Goal: Task Accomplishment & Management: Use online tool/utility

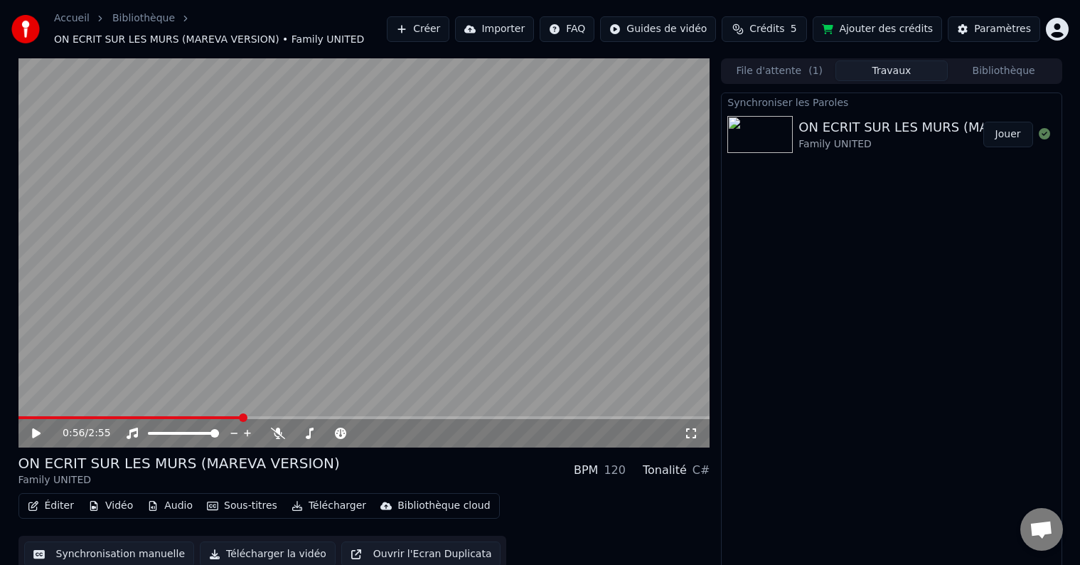
scroll to position [8, 0]
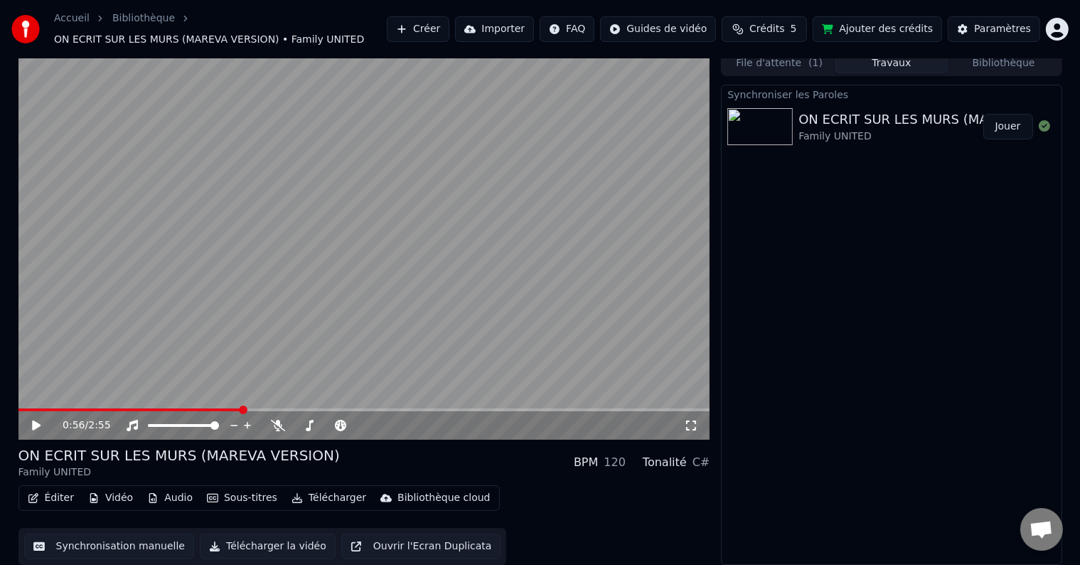
click at [100, 538] on button "Synchronisation manuelle" at bounding box center [109, 546] width 171 height 26
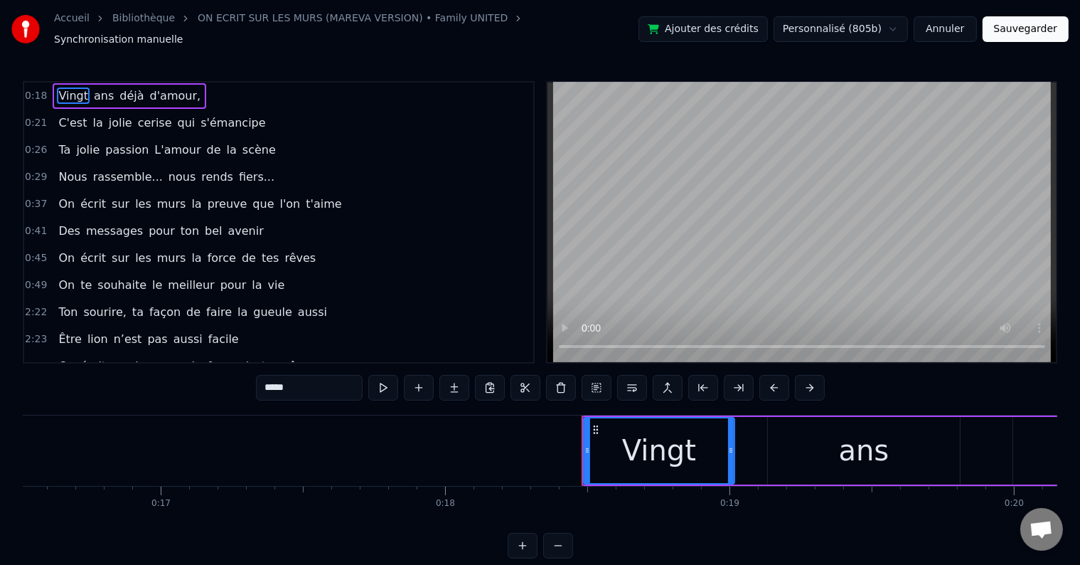
scroll to position [0, 5187]
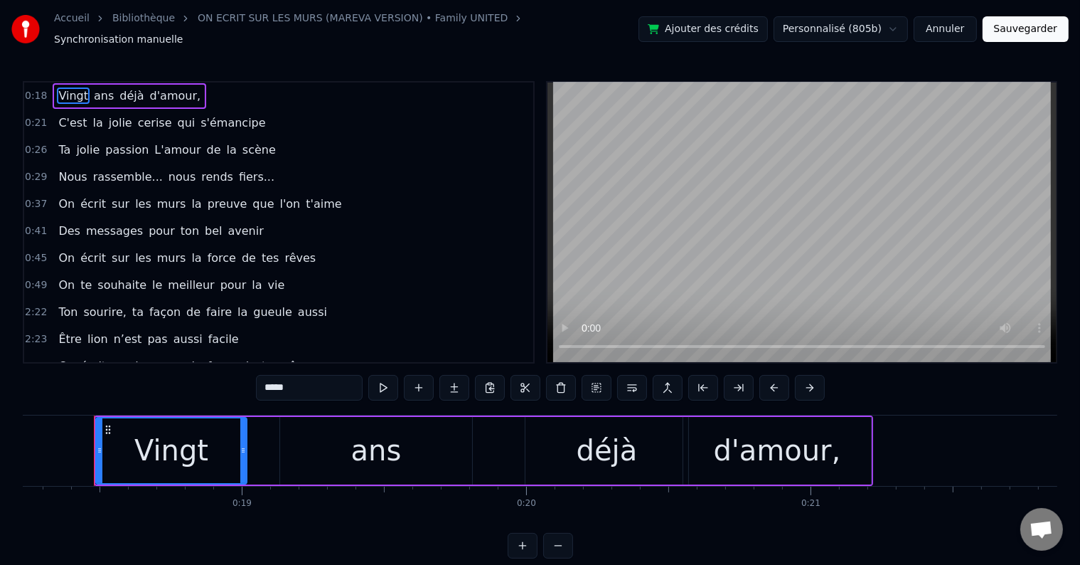
click at [291, 299] on div "Ton sourire, ta façon de faire la gueule aussi" at bounding box center [193, 312] width 280 height 26
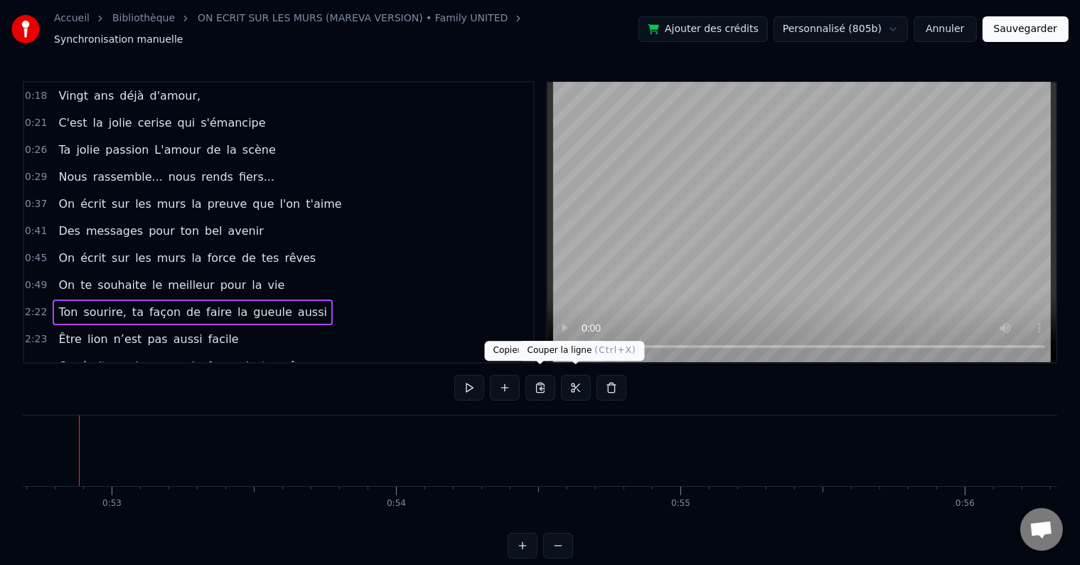
scroll to position [0, 14975]
click at [602, 378] on button at bounding box center [612, 388] width 30 height 26
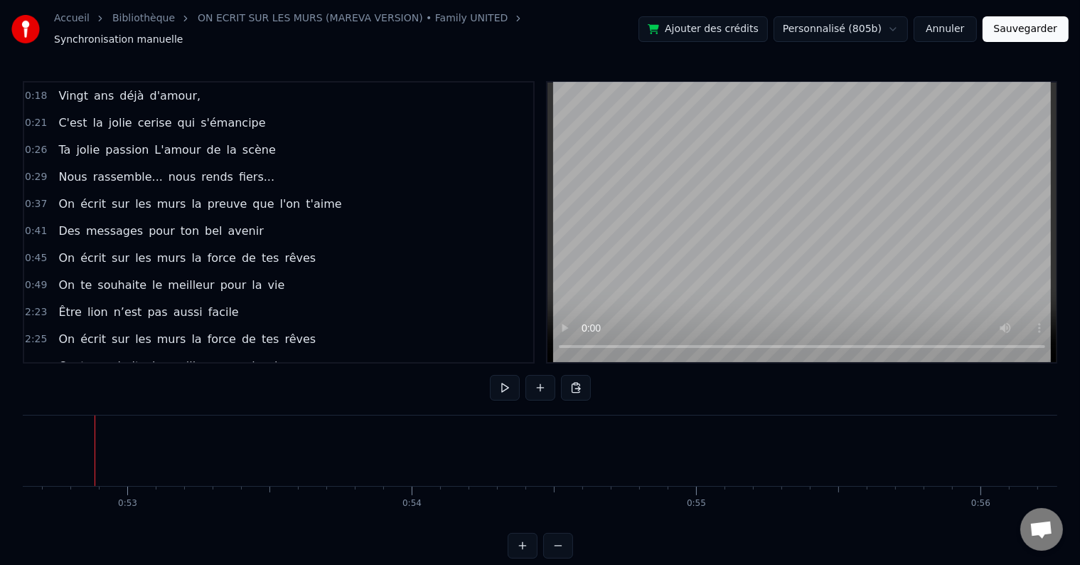
click at [265, 273] on div "0:49 On te souhaite le meilleur pour la vie" at bounding box center [278, 285] width 509 height 27
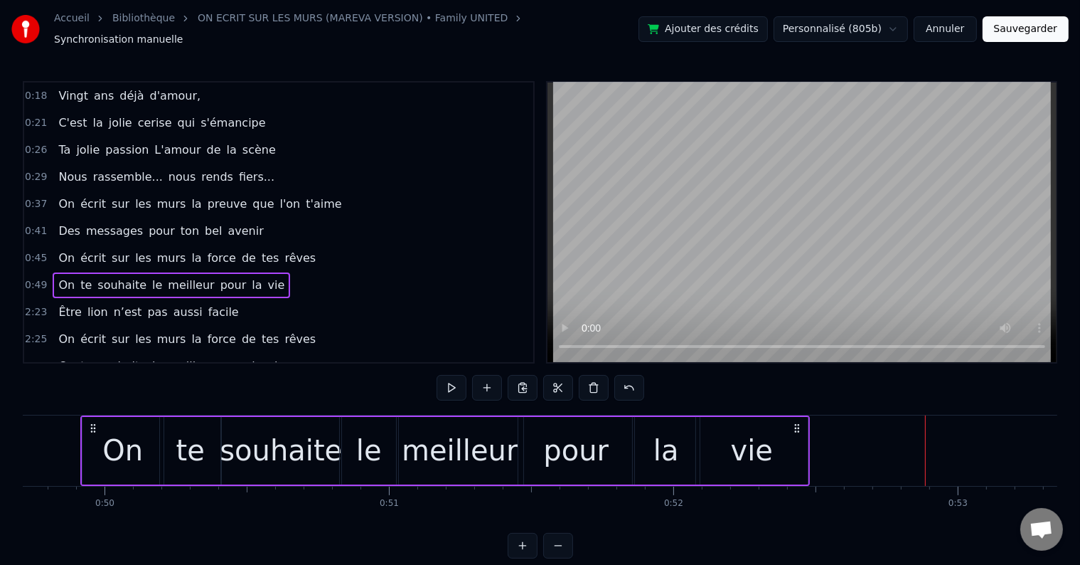
scroll to position [0, 14130]
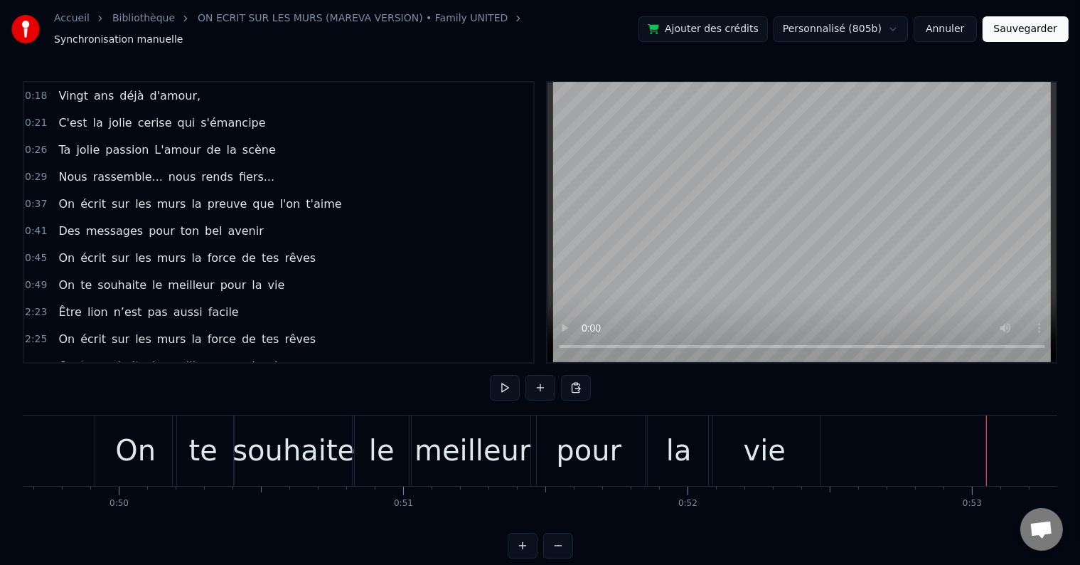
click at [979, 440] on div at bounding box center [979, 450] width 1 height 70
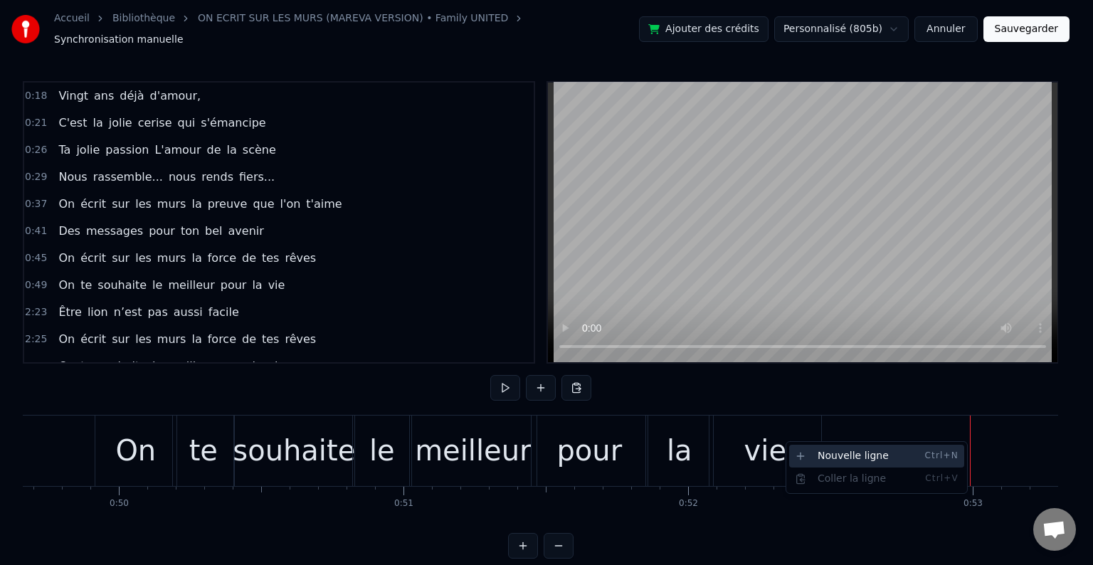
click at [933, 450] on span "Ctrl+N" at bounding box center [941, 455] width 34 height 11
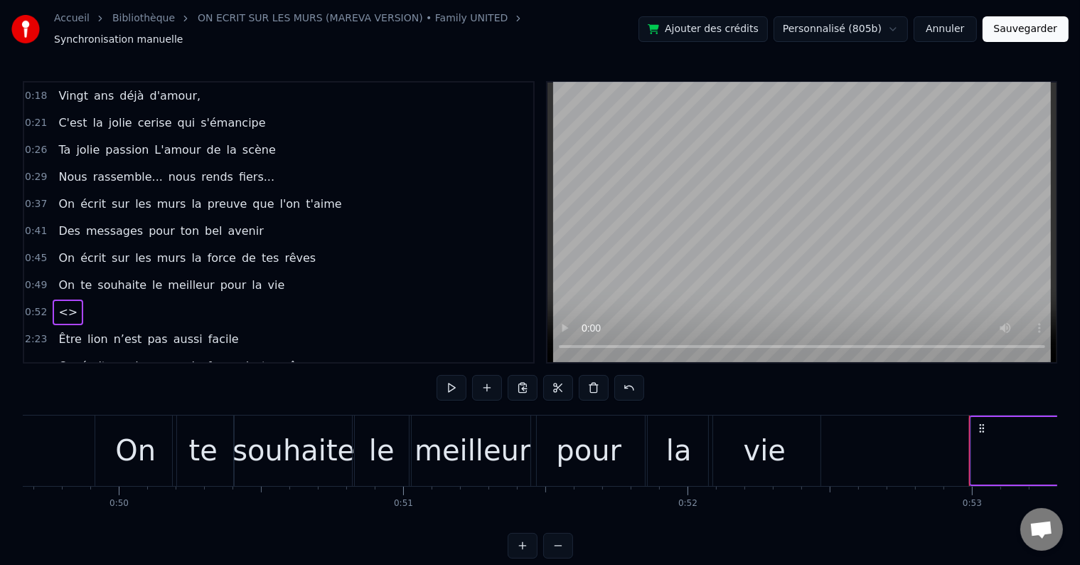
click at [53, 300] on div "<>" at bounding box center [68, 312] width 31 height 26
click at [57, 304] on span "<>" at bounding box center [68, 312] width 22 height 16
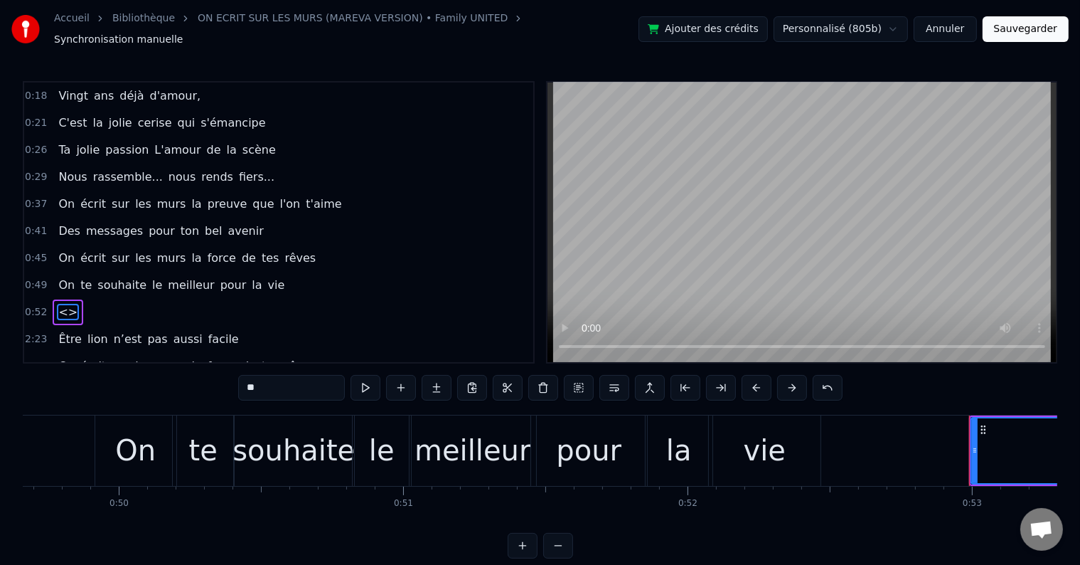
scroll to position [83, 0]
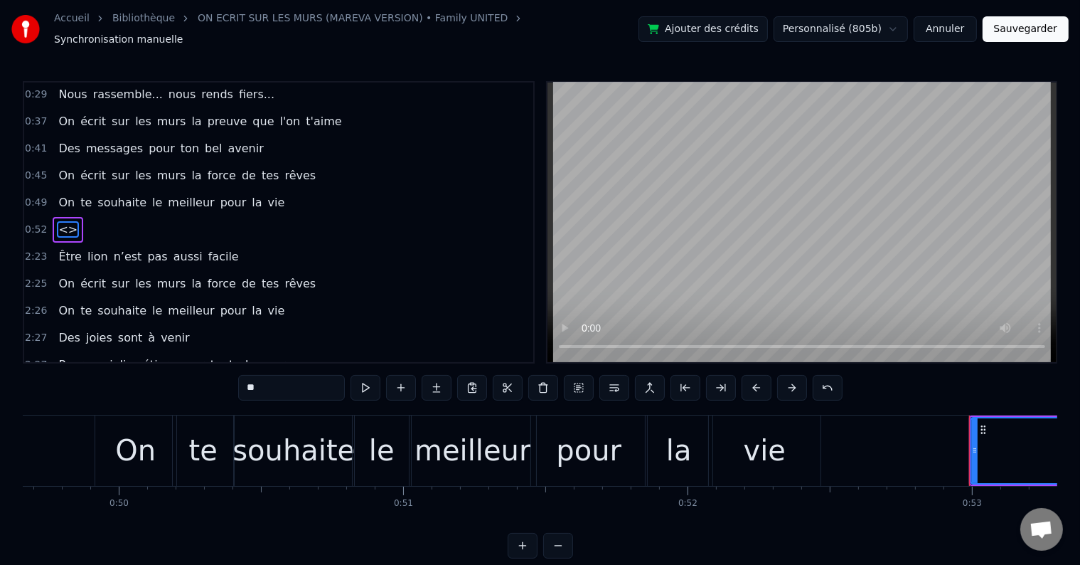
drag, startPoint x: 293, startPoint y: 381, endPoint x: 197, endPoint y: 387, distance: 96.2
click at [197, 387] on div "0:18 Vingt ans déjà d'amour, 0:21 C'est la jolie cerise qui s'émancipe 0:26 Ta …" at bounding box center [540, 319] width 1035 height 477
type input "***"
click at [361, 377] on button at bounding box center [366, 388] width 30 height 26
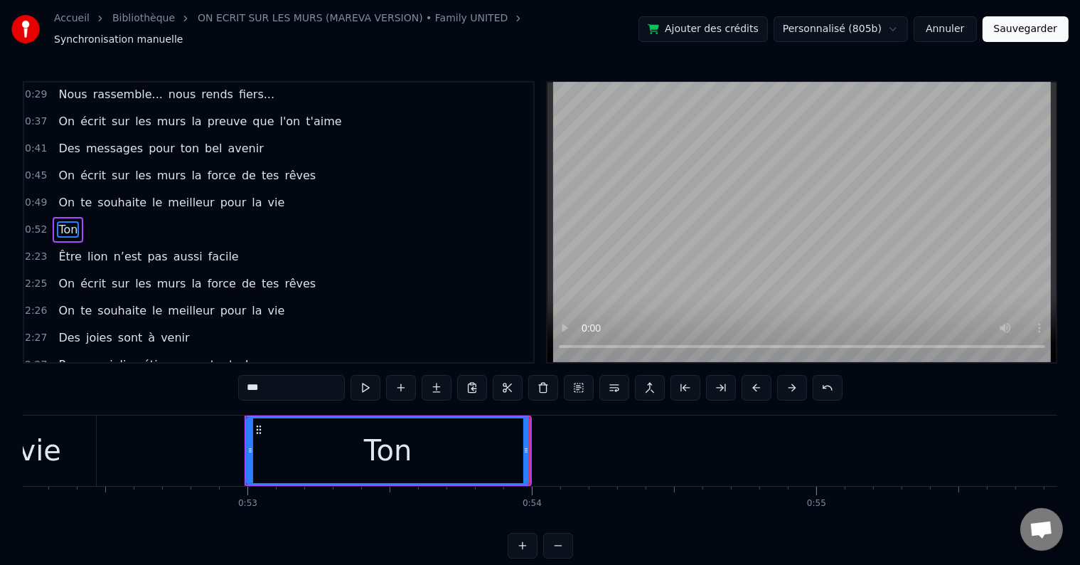
scroll to position [0, 15091]
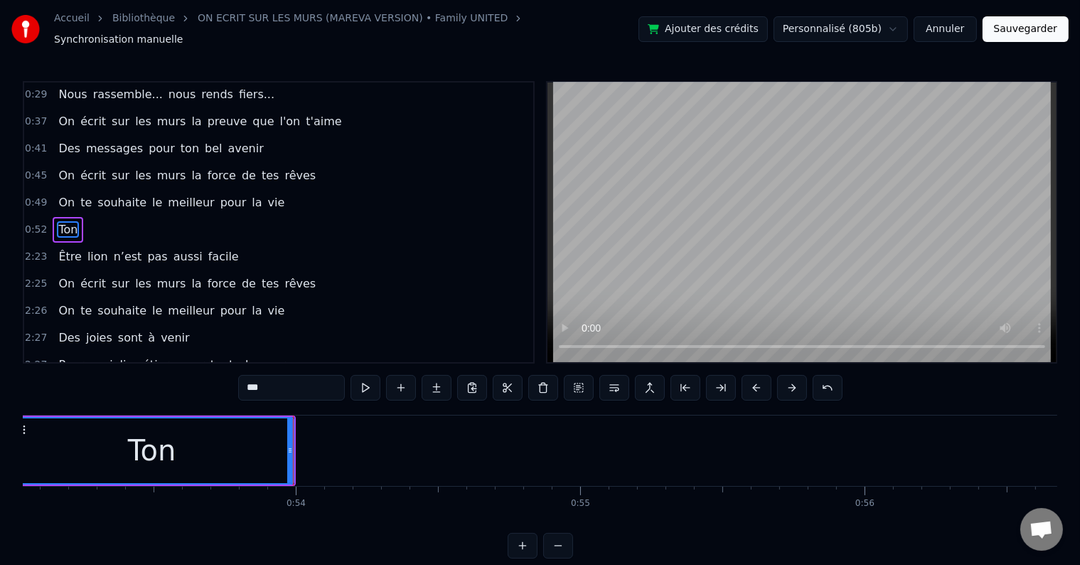
click at [371, 382] on button at bounding box center [366, 388] width 30 height 26
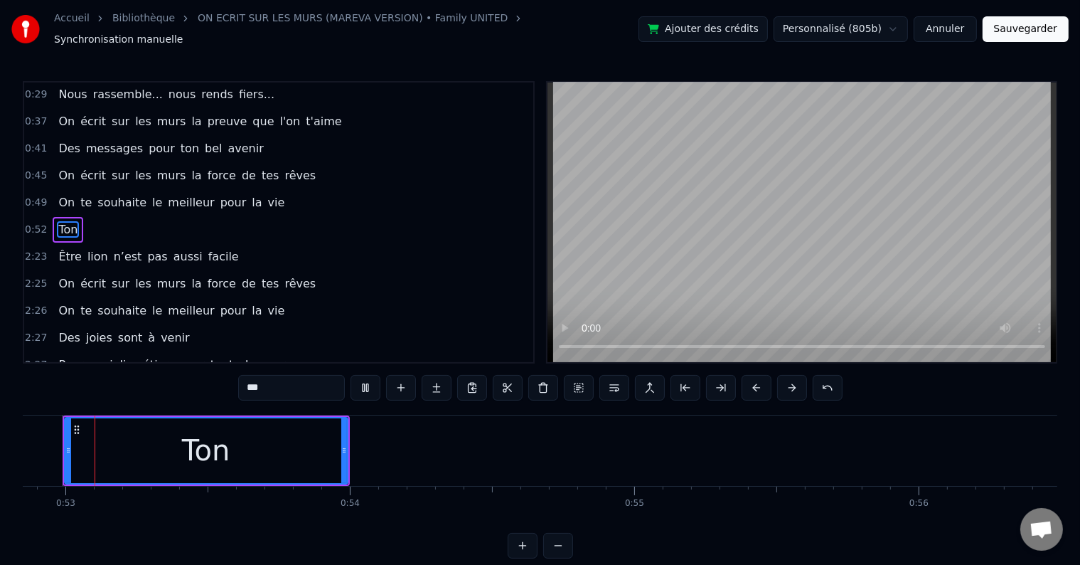
scroll to position [0, 15004]
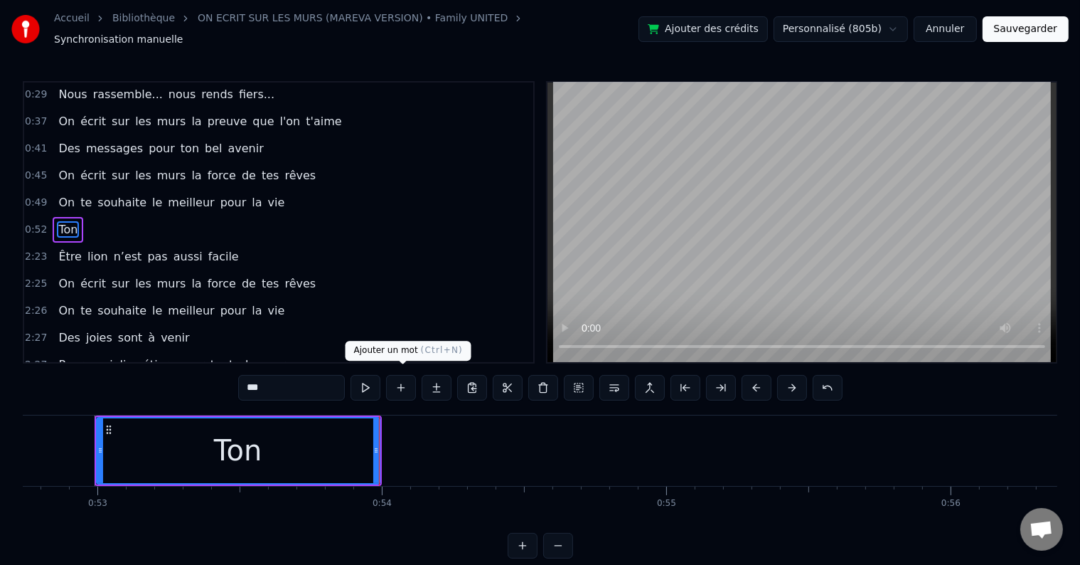
click at [408, 376] on button at bounding box center [401, 388] width 30 height 26
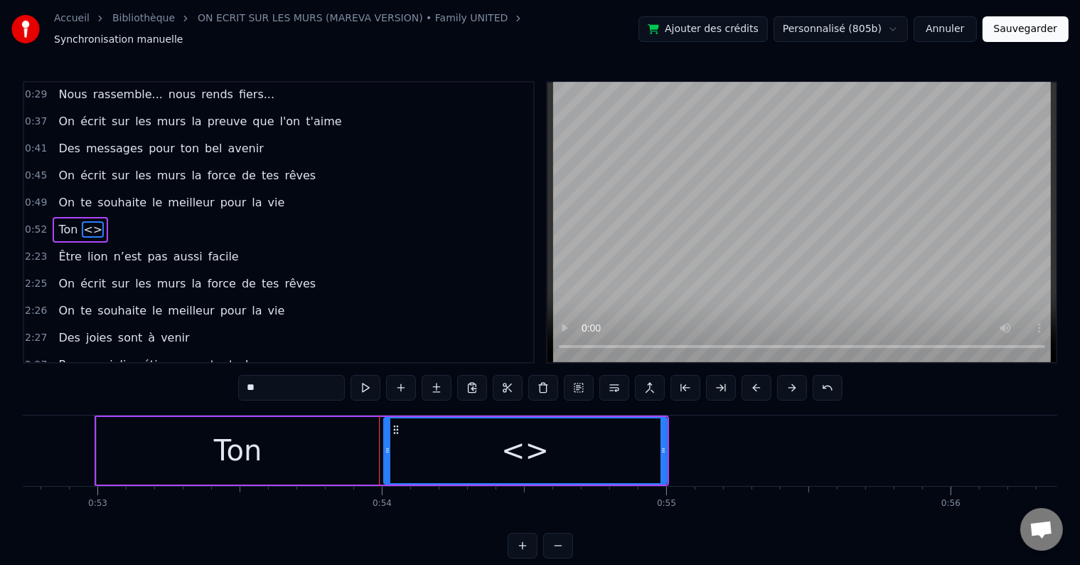
drag, startPoint x: 276, startPoint y: 378, endPoint x: 190, endPoint y: 380, distance: 86.1
click at [190, 380] on div "0:18 Vingt ans déjà d'amour, 0:21 C'est la jolie cerise qui s'émancipe 0:26 Ta …" at bounding box center [540, 319] width 1035 height 477
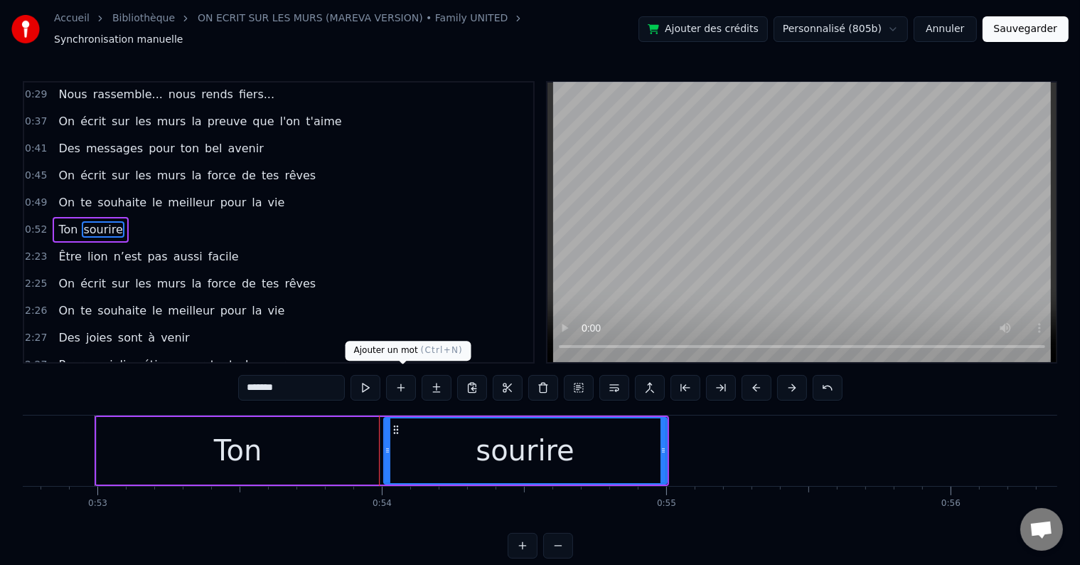
type input "*******"
click at [403, 382] on button at bounding box center [401, 388] width 30 height 26
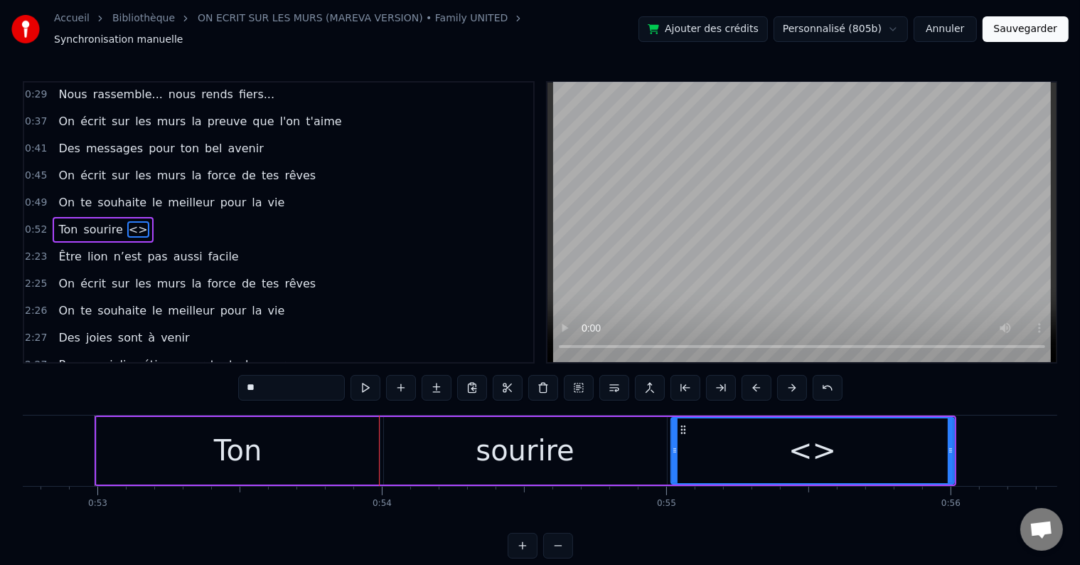
drag, startPoint x: 267, startPoint y: 384, endPoint x: 213, endPoint y: 380, distance: 53.5
click at [213, 380] on div "0:18 Vingt ans déjà d'amour, 0:21 C'est la jolie cerise qui s'émancipe 0:26 Ta …" at bounding box center [540, 319] width 1035 height 477
type input "**"
click at [395, 382] on button at bounding box center [401, 388] width 30 height 26
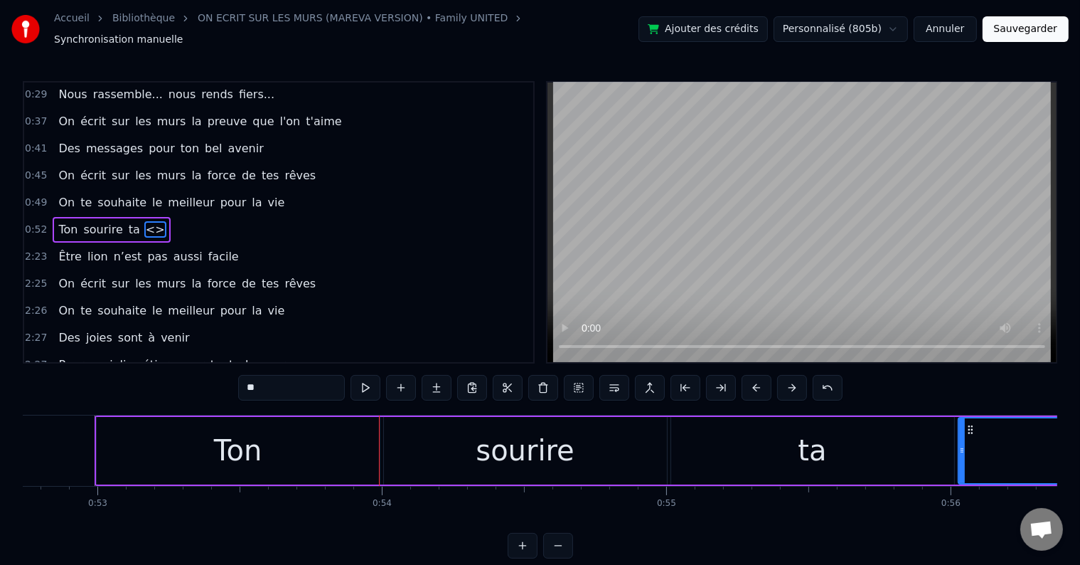
drag, startPoint x: 299, startPoint y: 372, endPoint x: 219, endPoint y: 378, distance: 79.9
click at [219, 378] on div "0:18 Vingt ans déjà d'amour, 0:21 C'est la jolie cerise qui s'émancipe 0:26 Ta …" at bounding box center [540, 319] width 1035 height 477
type input "*****"
click at [1043, 23] on button "Sauvegarder" at bounding box center [1026, 29] width 86 height 26
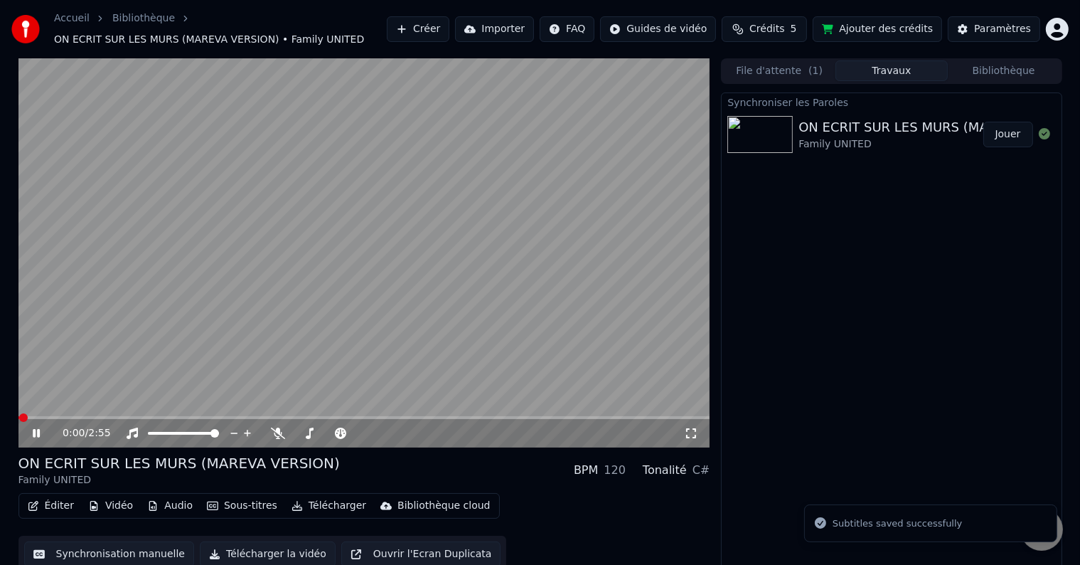
click at [39, 435] on icon at bounding box center [36, 433] width 7 height 9
click at [686, 431] on icon at bounding box center [691, 432] width 14 height 11
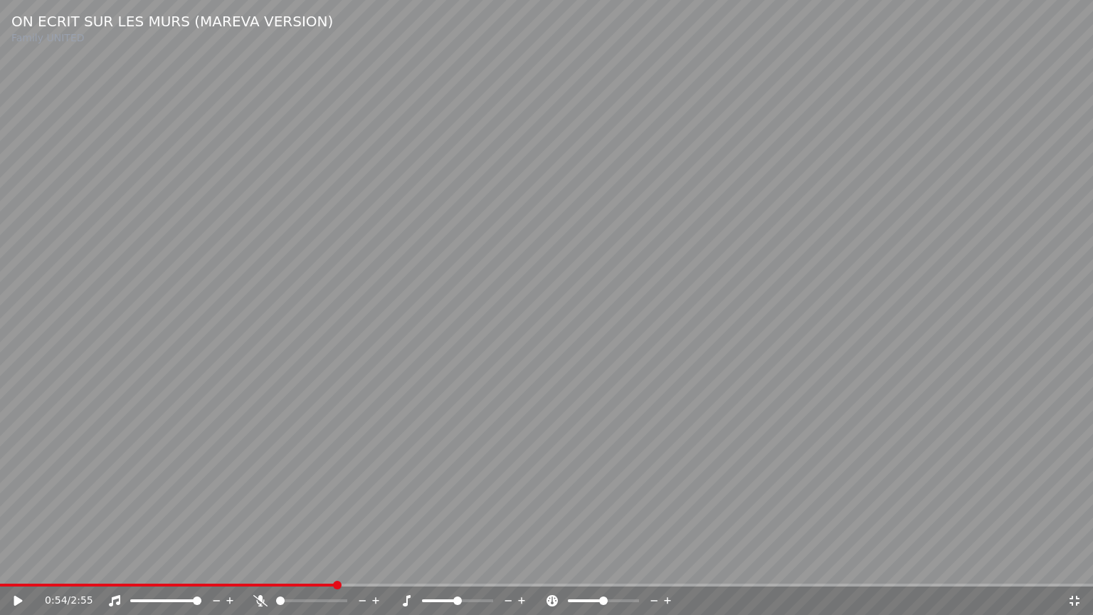
click at [333, 564] on span at bounding box center [168, 584] width 336 height 3
click at [319, 564] on span at bounding box center [168, 584] width 336 height 3
click at [7, 564] on div "0:56 / 2:55" at bounding box center [546, 600] width 1093 height 28
click at [16, 564] on icon at bounding box center [18, 600] width 7 height 9
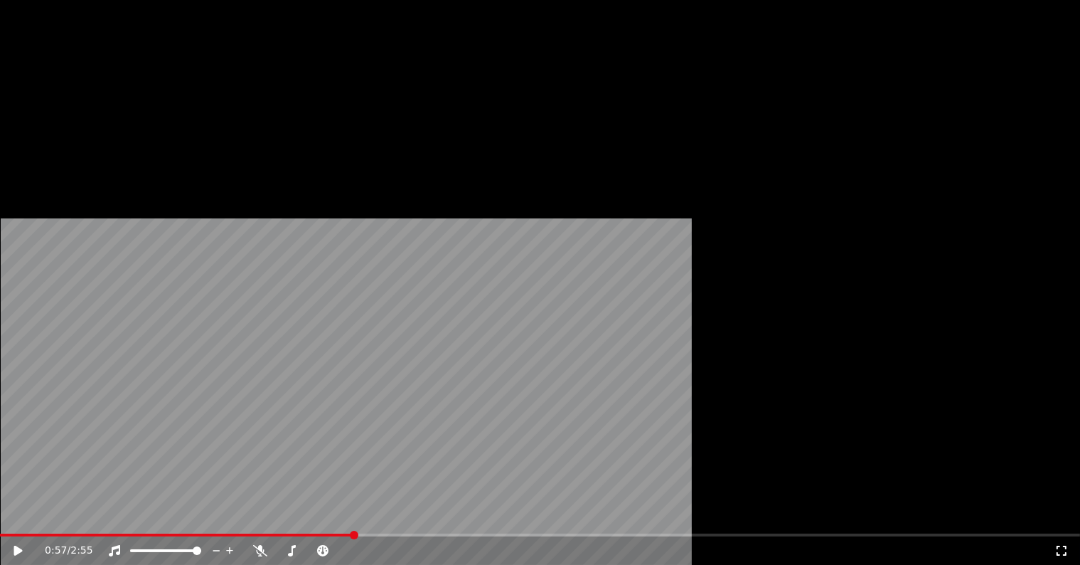
scroll to position [8, 0]
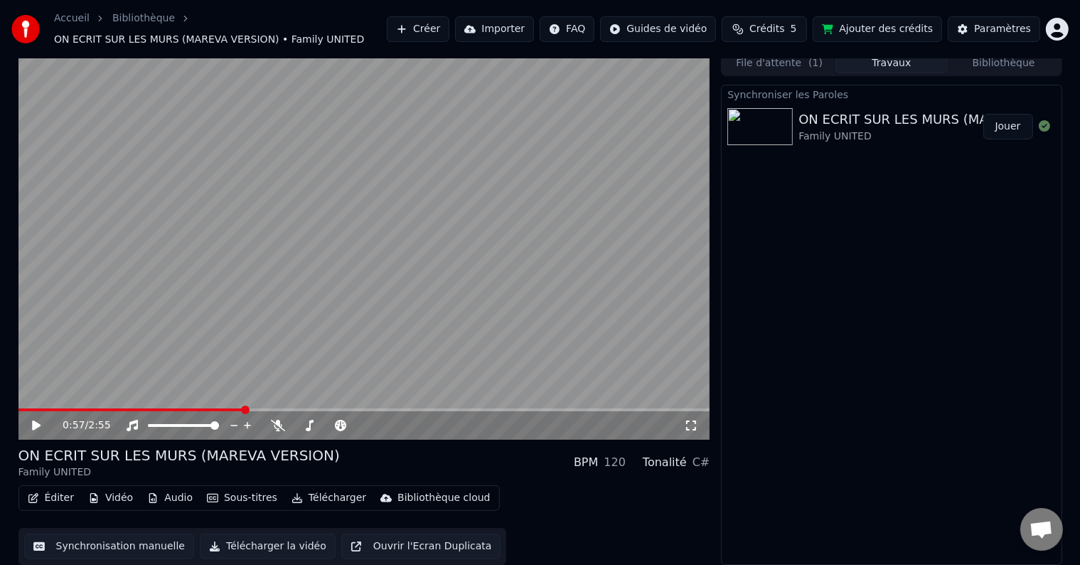
click at [142, 547] on button "Synchronisation manuelle" at bounding box center [109, 546] width 171 height 26
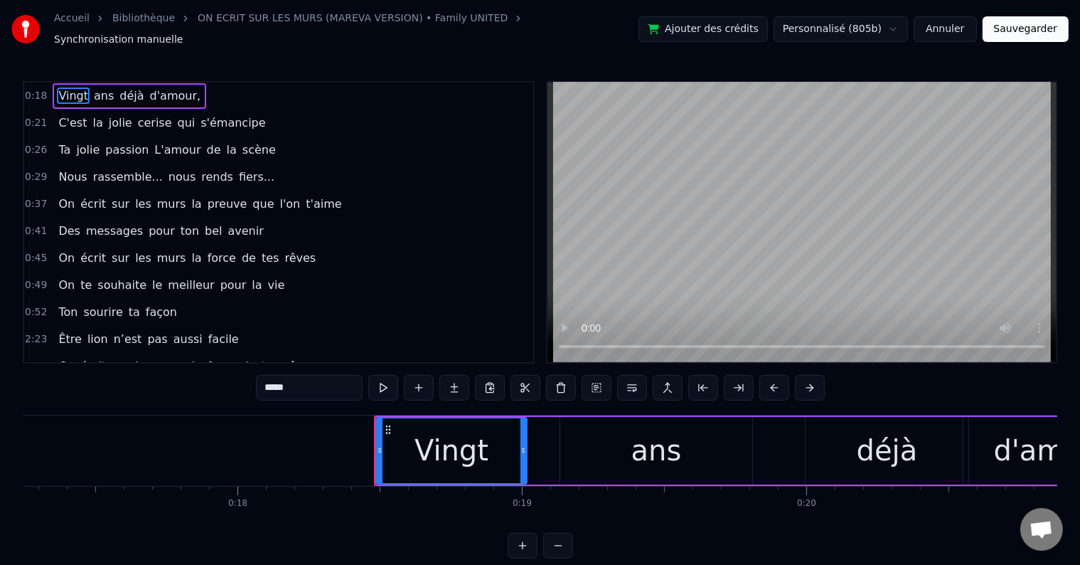
scroll to position [0, 5187]
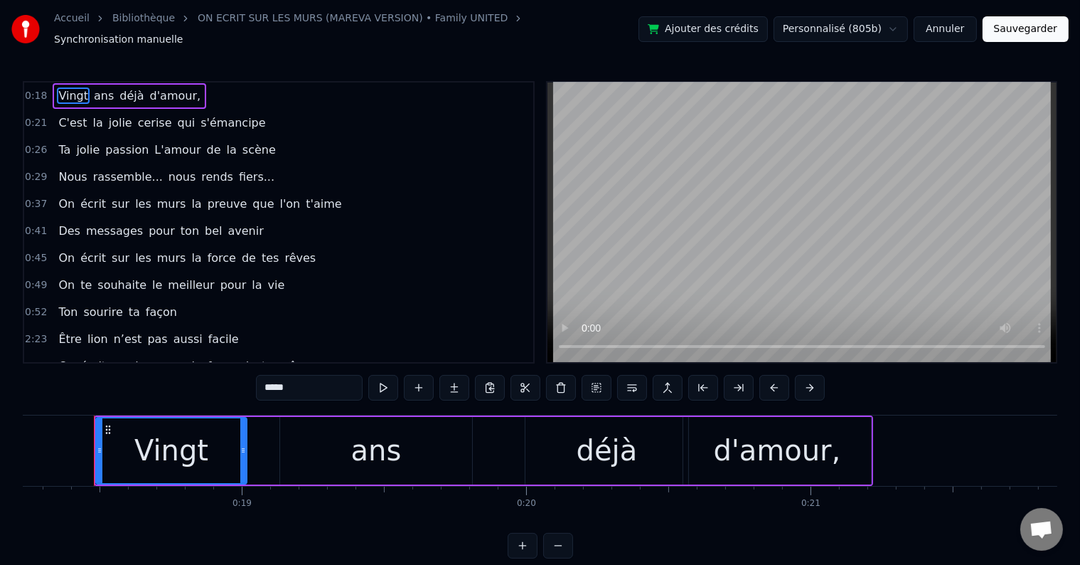
click at [60, 304] on span "Ton" at bounding box center [68, 312] width 22 height 16
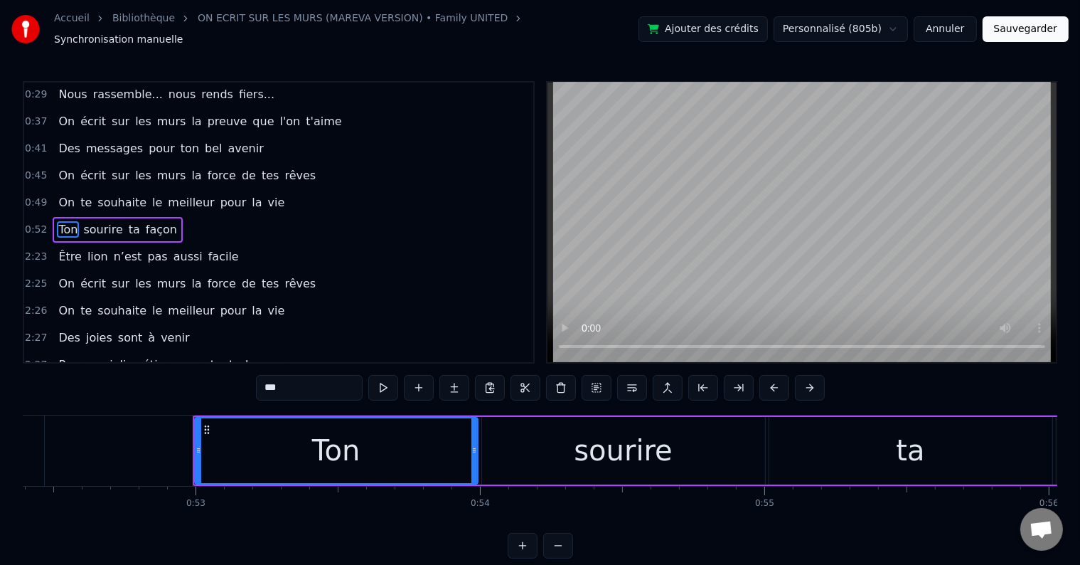
scroll to position [0, 15004]
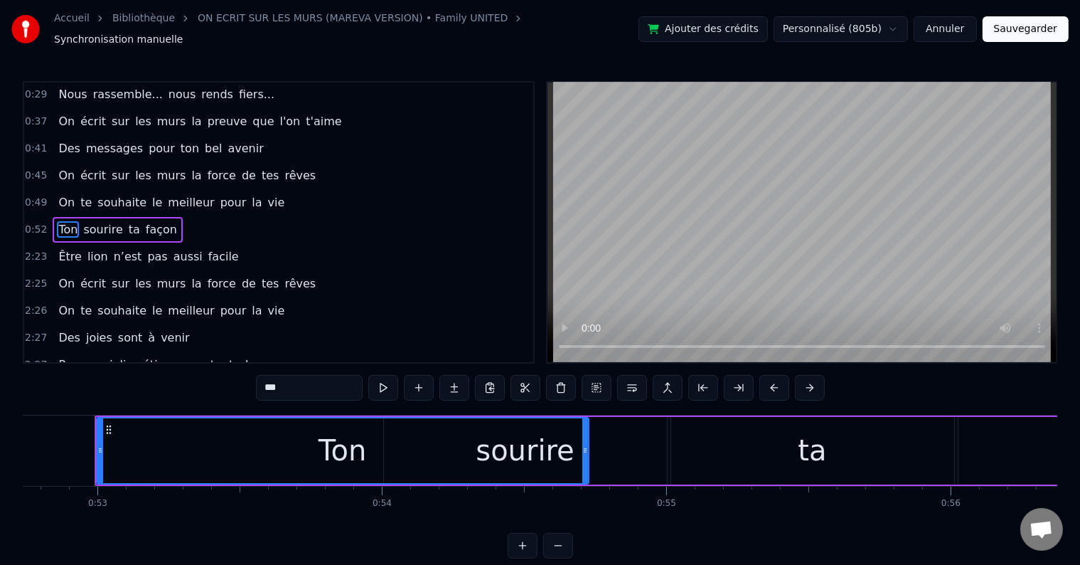
drag, startPoint x: 377, startPoint y: 442, endPoint x: 606, endPoint y: 439, distance: 229.1
click at [588, 445] on icon at bounding box center [586, 450] width 6 height 11
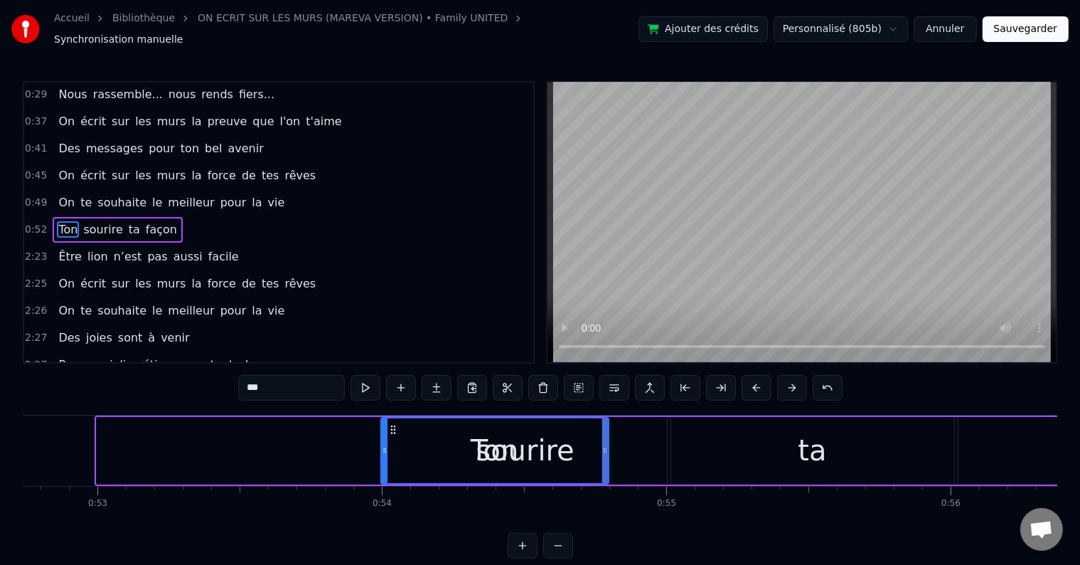
drag, startPoint x: 100, startPoint y: 442, endPoint x: 385, endPoint y: 452, distance: 284.7
click at [385, 452] on div at bounding box center [385, 450] width 6 height 65
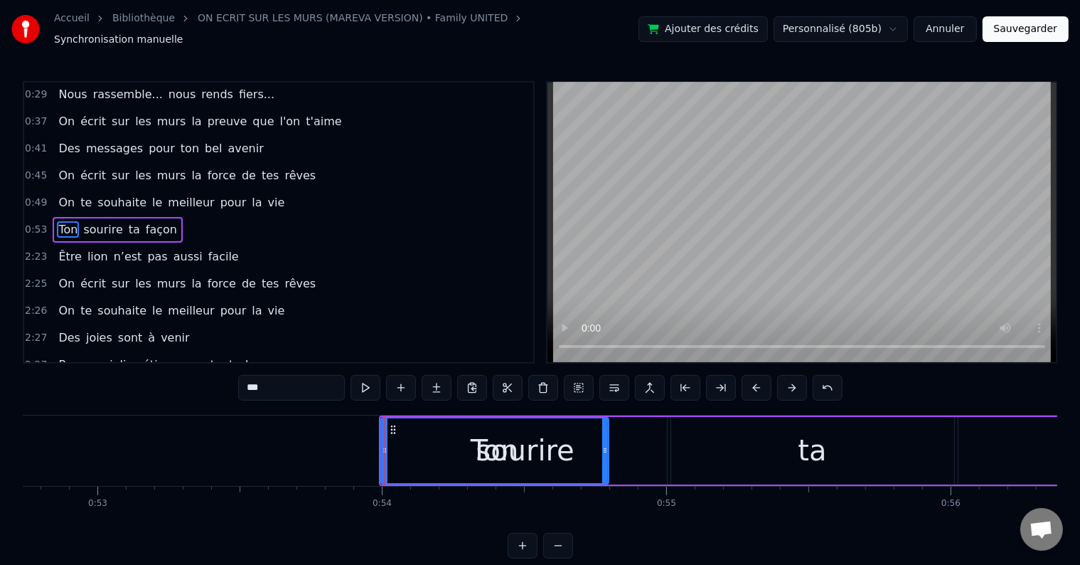
click at [102, 221] on span "sourire" at bounding box center [103, 229] width 42 height 16
type input "*******"
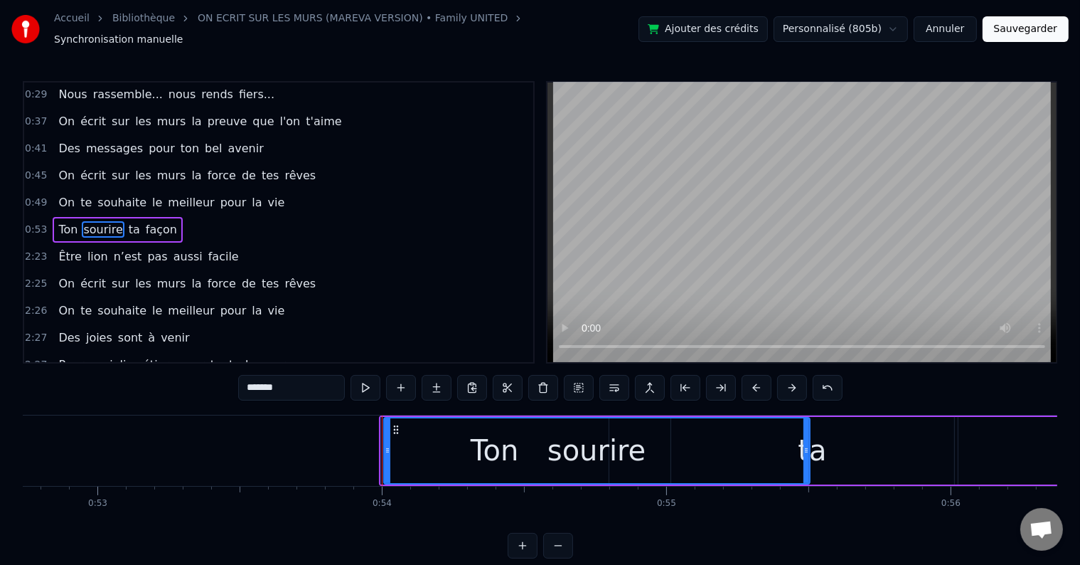
drag, startPoint x: 664, startPoint y: 442, endPoint x: 812, endPoint y: 440, distance: 147.3
click at [809, 445] on icon at bounding box center [807, 450] width 6 height 11
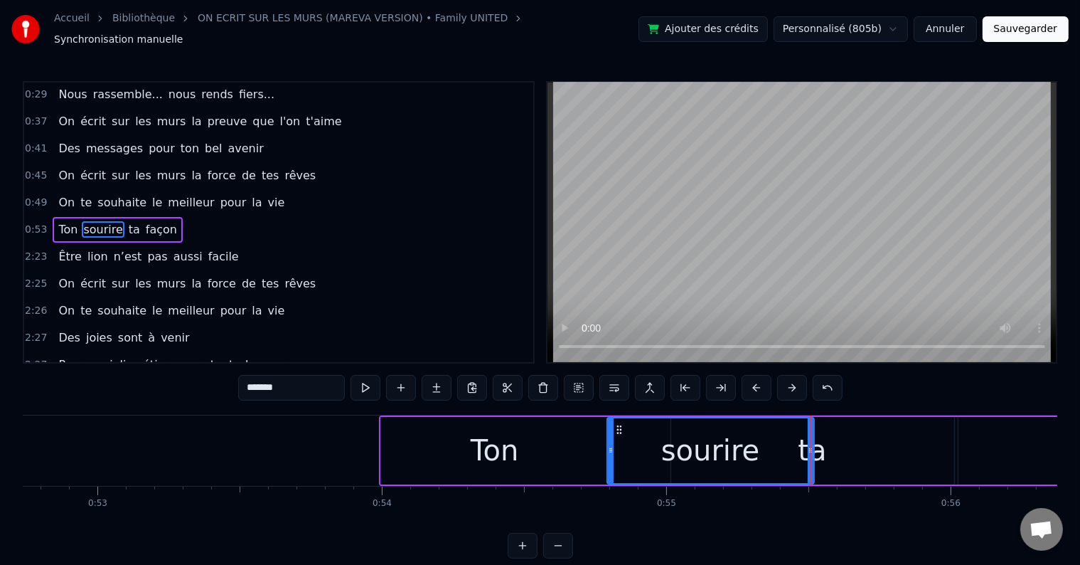
drag, startPoint x: 387, startPoint y: 443, endPoint x: 610, endPoint y: 447, distance: 223.4
click at [610, 447] on icon at bounding box center [611, 450] width 6 height 11
click at [196, 218] on div "0:53 Ton sourire ta façon" at bounding box center [278, 229] width 509 height 27
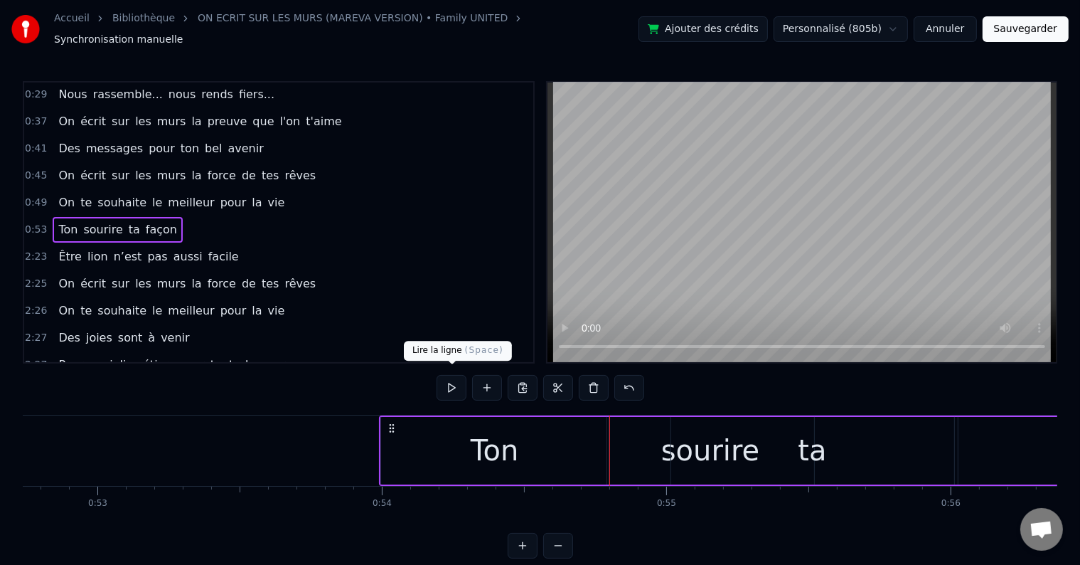
click at [444, 378] on button at bounding box center [452, 388] width 30 height 26
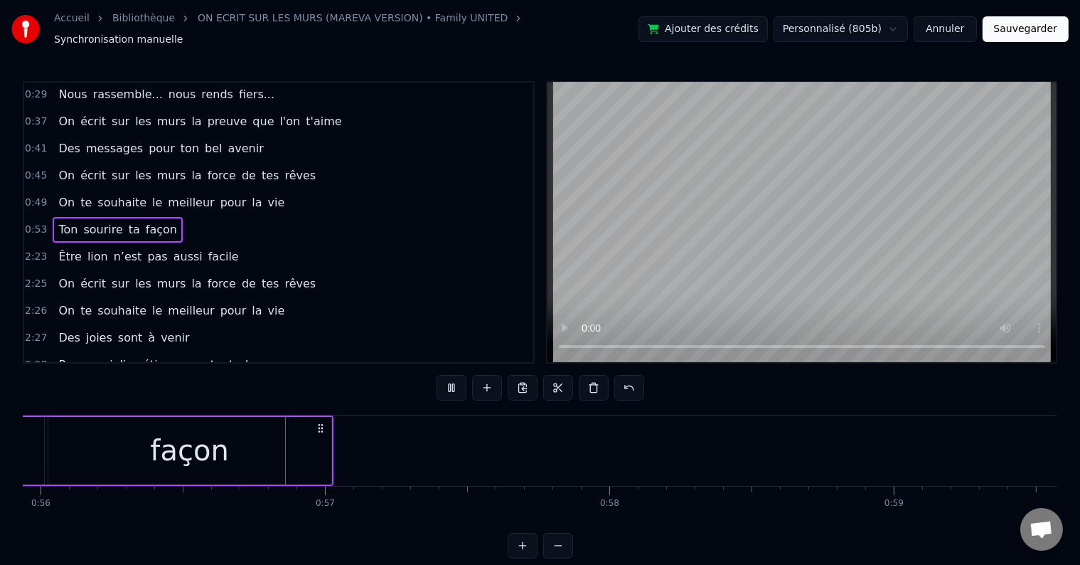
scroll to position [0, 15919]
click at [102, 221] on span "sourire" at bounding box center [103, 229] width 42 height 16
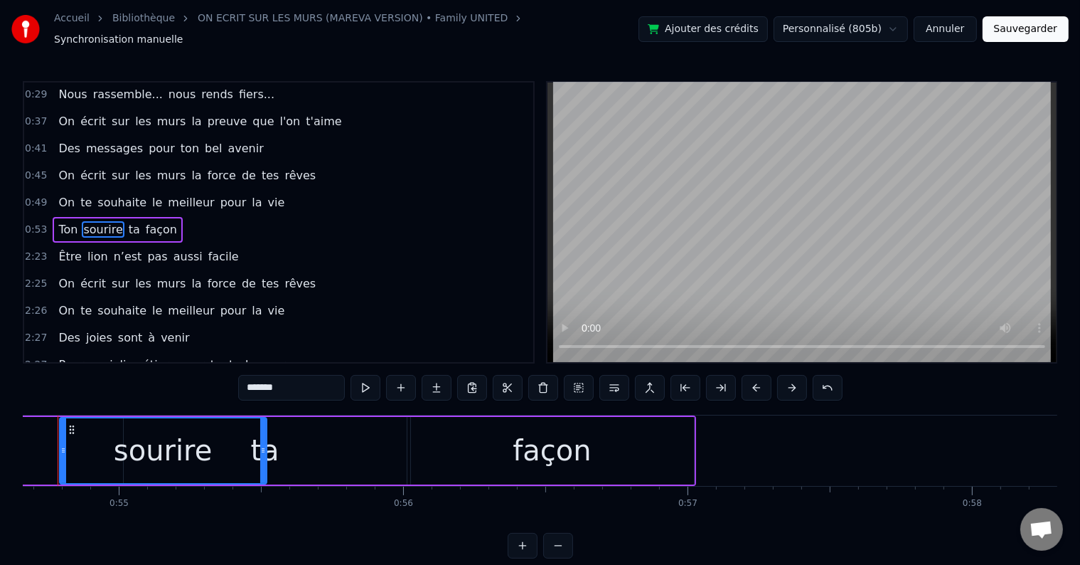
scroll to position [0, 15515]
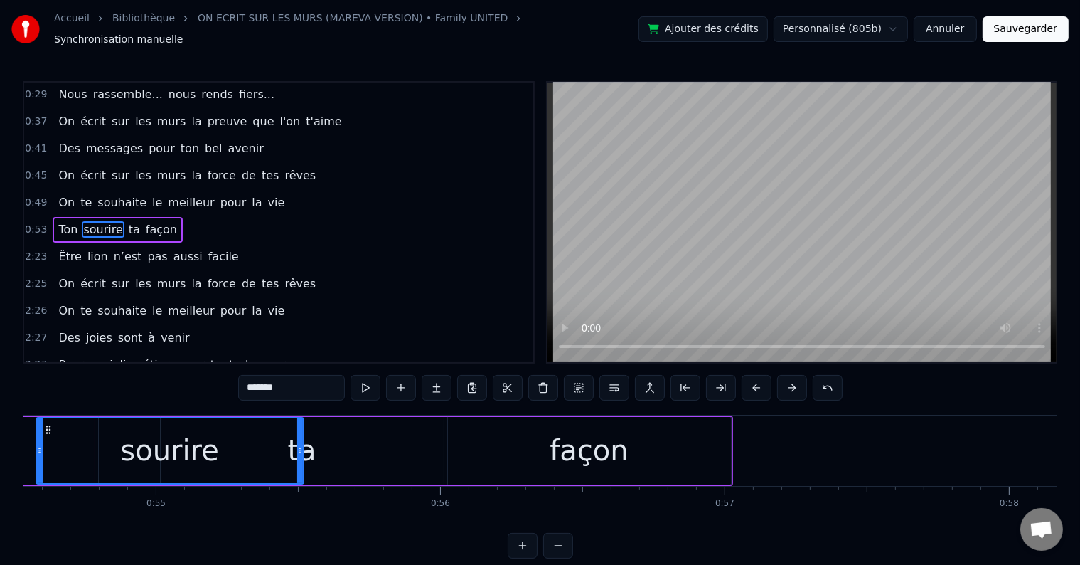
drag, startPoint x: 98, startPoint y: 441, endPoint x: 38, endPoint y: 441, distance: 60.5
click at [38, 445] on icon at bounding box center [40, 450] width 6 height 11
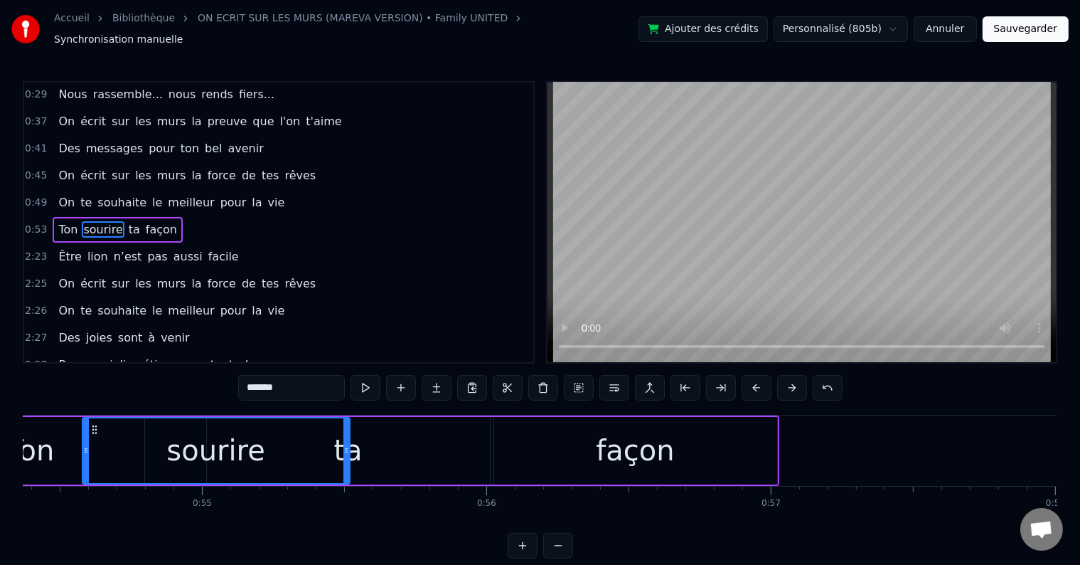
scroll to position [0, 15458]
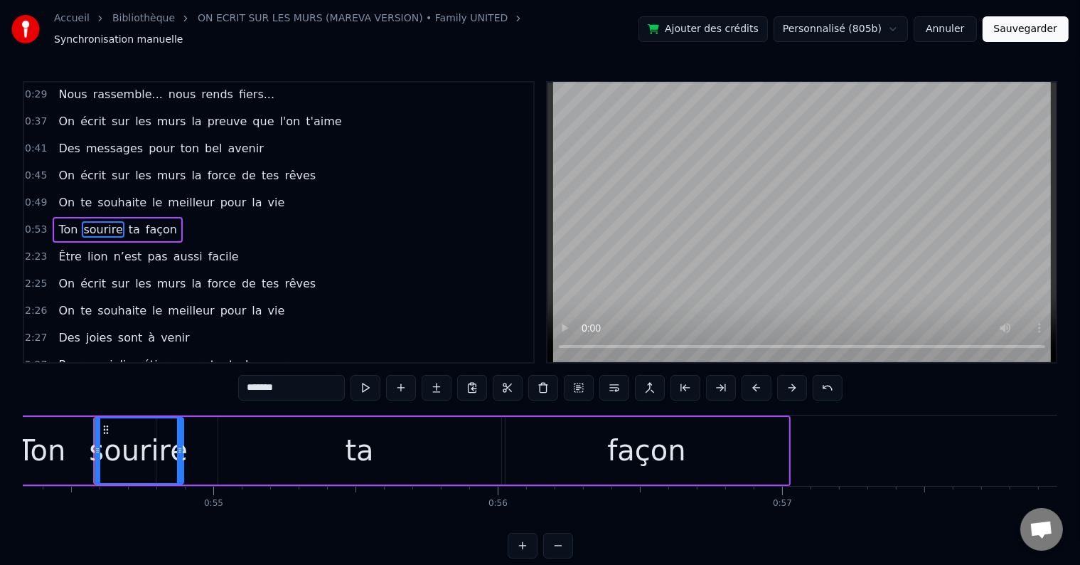
drag, startPoint x: 339, startPoint y: 440, endPoint x: 161, endPoint y: 425, distance: 177.7
click at [178, 421] on div at bounding box center [180, 450] width 6 height 65
drag, startPoint x: 95, startPoint y: 442, endPoint x: 84, endPoint y: 441, distance: 10.7
click at [84, 445] on icon at bounding box center [87, 450] width 6 height 11
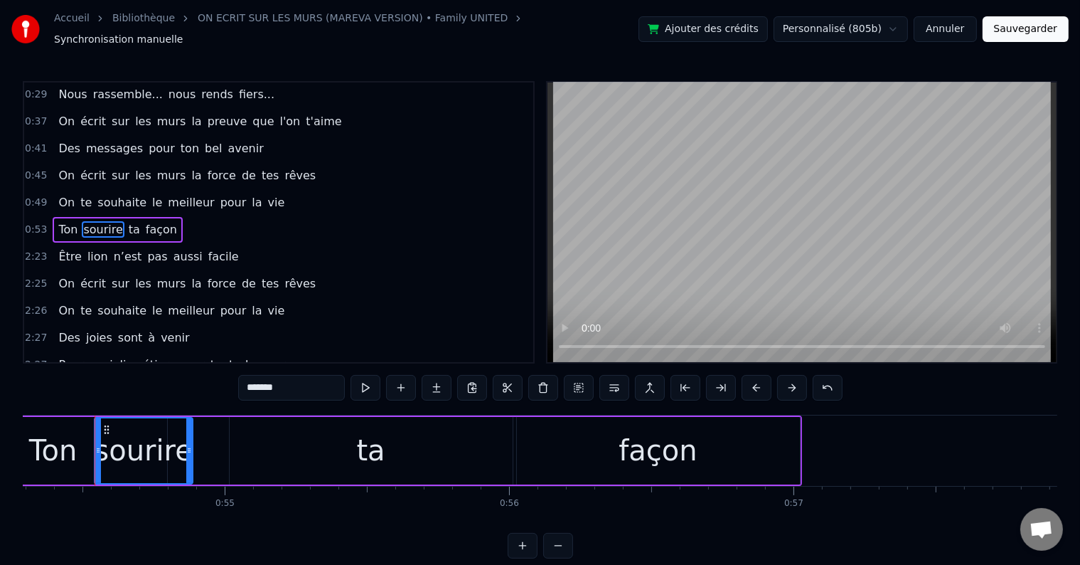
click at [63, 429] on div "Ton" at bounding box center [53, 450] width 48 height 43
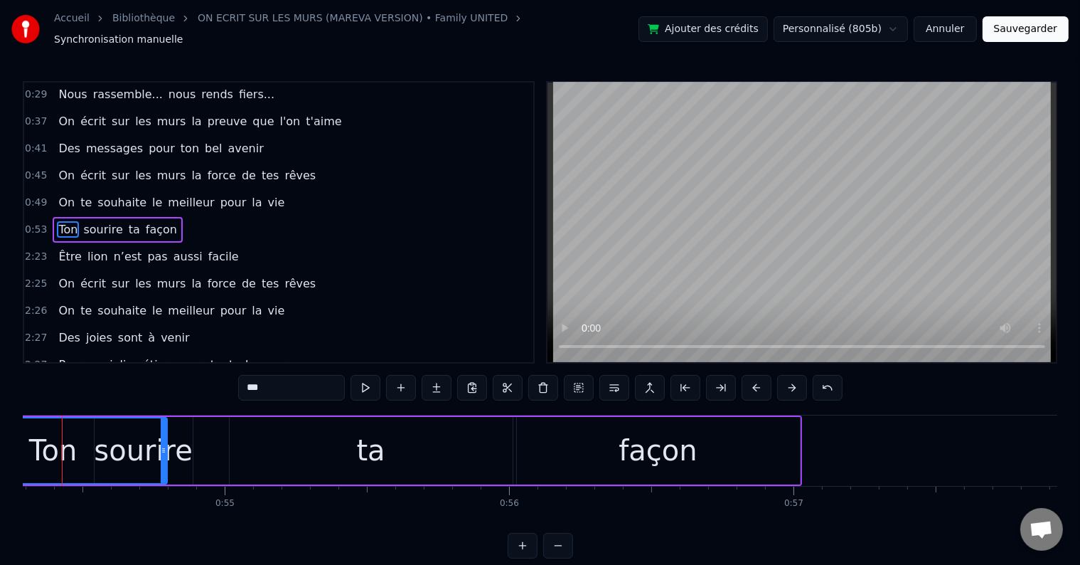
scroll to position [0, 15414]
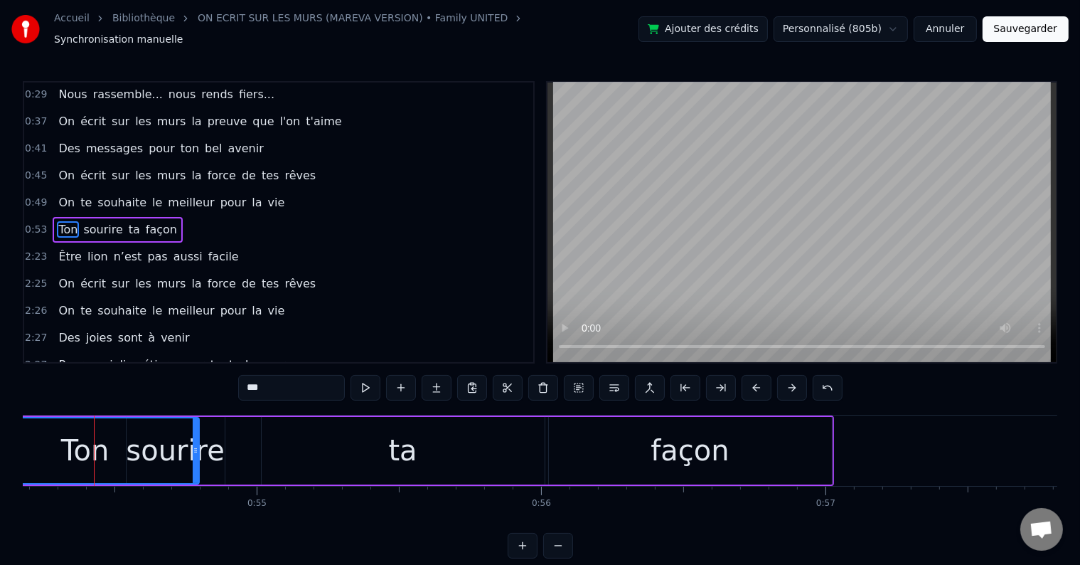
click at [74, 429] on div "Ton" at bounding box center [85, 450] width 48 height 43
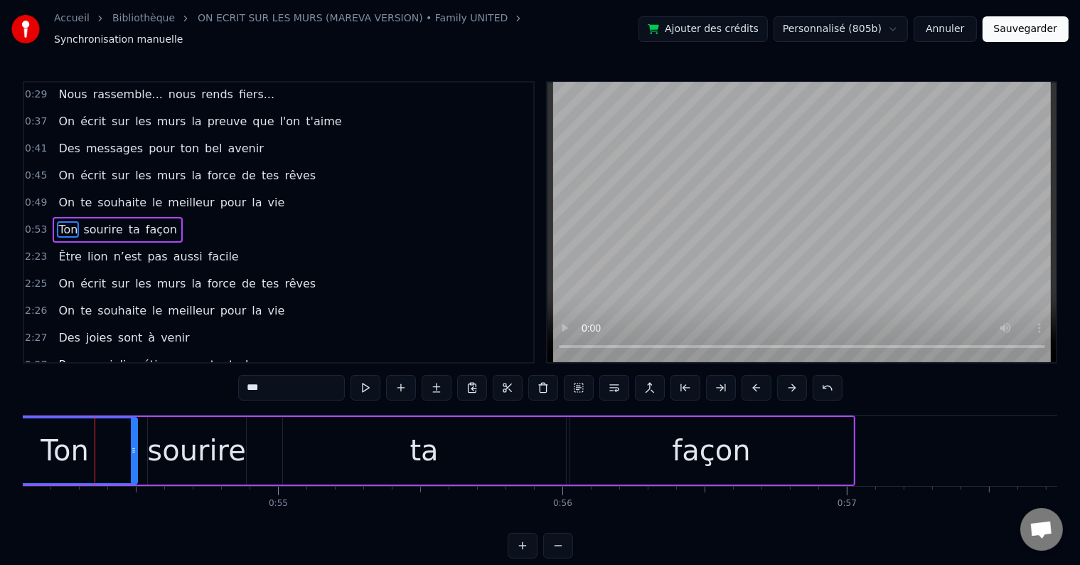
drag, startPoint x: 216, startPoint y: 440, endPoint x: 132, endPoint y: 431, distance: 85.1
click at [132, 431] on div at bounding box center [134, 450] width 6 height 65
click at [195, 432] on div "sourire" at bounding box center [196, 450] width 98 height 43
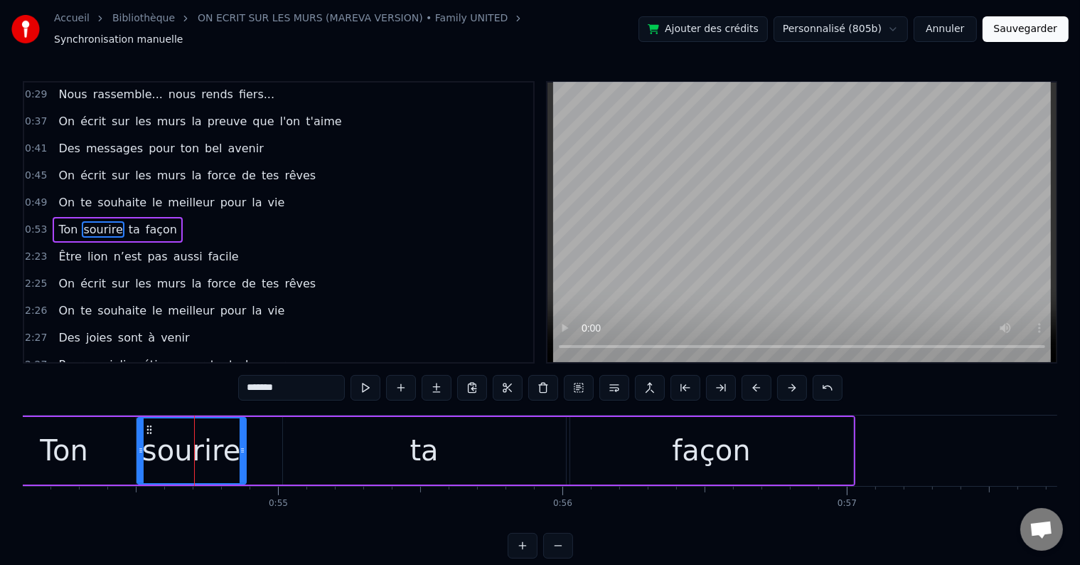
drag, startPoint x: 148, startPoint y: 440, endPoint x: 165, endPoint y: 441, distance: 17.1
click at [138, 445] on icon at bounding box center [141, 450] width 6 height 11
click at [238, 445] on icon at bounding box center [240, 450] width 6 height 11
click at [292, 446] on div "ta" at bounding box center [424, 451] width 283 height 68
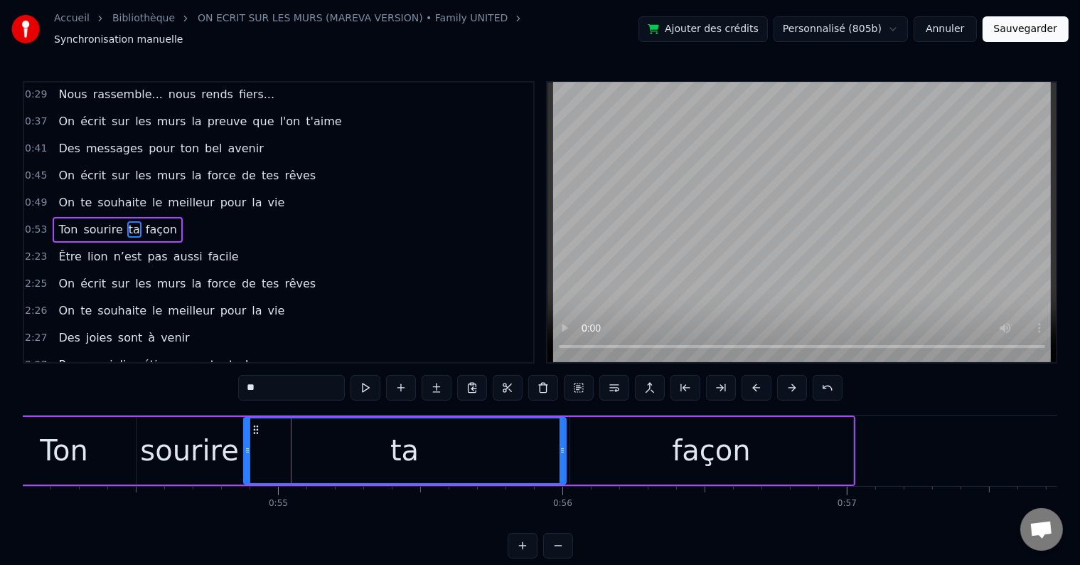
drag, startPoint x: 285, startPoint y: 441, endPoint x: 245, endPoint y: 437, distance: 40.1
click at [245, 437] on div at bounding box center [248, 450] width 6 height 65
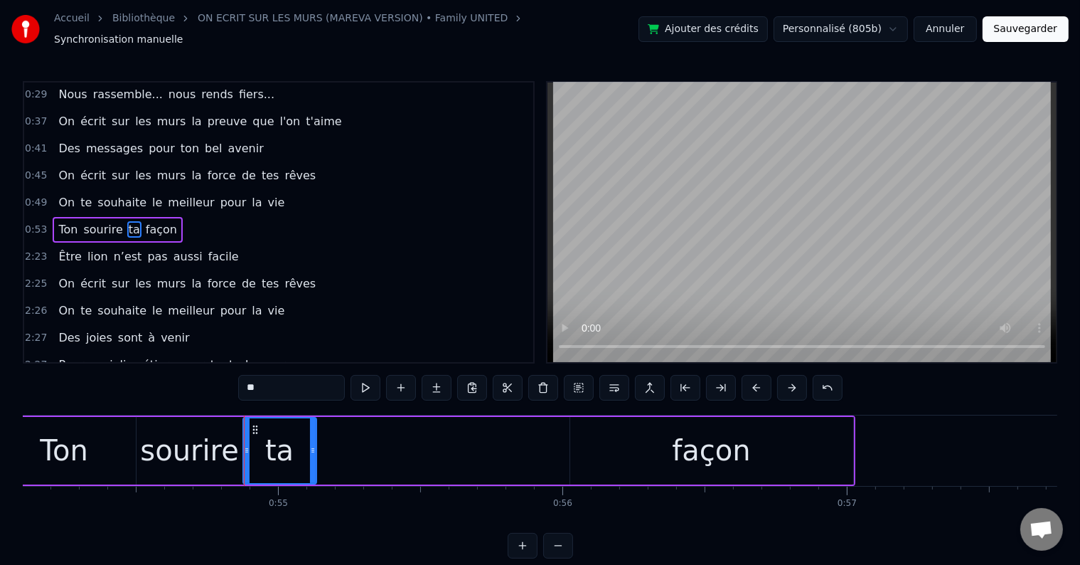
drag, startPoint x: 559, startPoint y: 441, endPoint x: 305, endPoint y: 435, distance: 254.0
click at [310, 432] on div at bounding box center [313, 450] width 6 height 65
click at [616, 444] on div "façon" at bounding box center [711, 451] width 283 height 68
type input "*****"
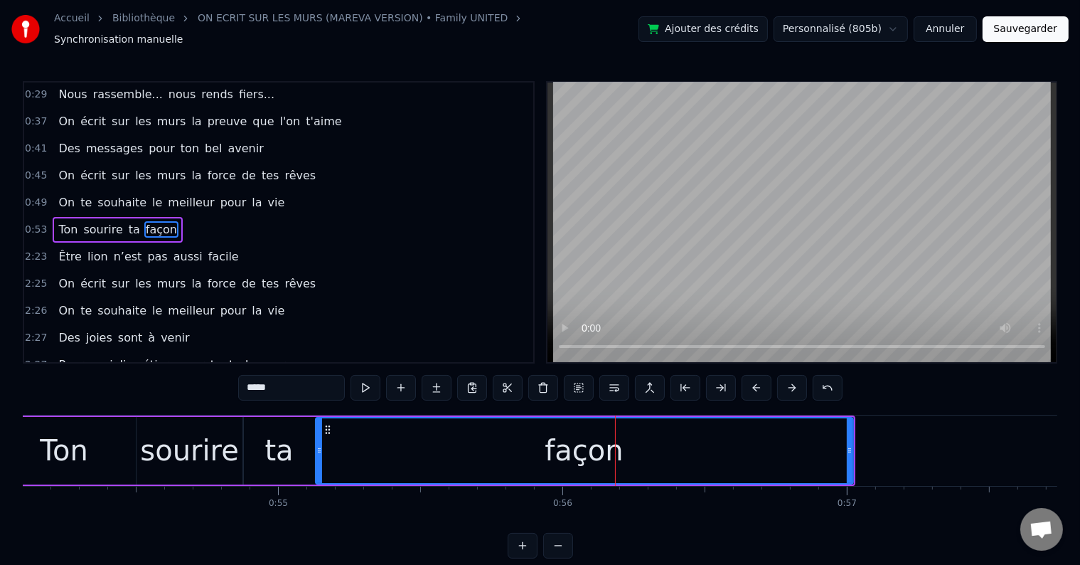
drag, startPoint x: 572, startPoint y: 442, endPoint x: 317, endPoint y: 426, distance: 255.1
click at [317, 426] on div at bounding box center [320, 450] width 6 height 65
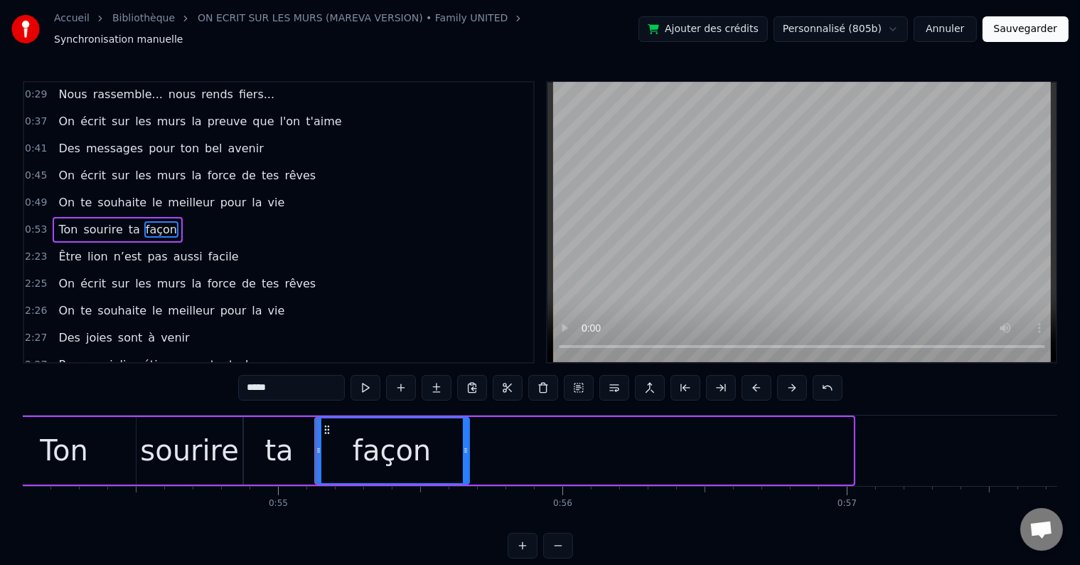
drag, startPoint x: 851, startPoint y: 444, endPoint x: 467, endPoint y: 423, distance: 384.6
click at [467, 423] on div at bounding box center [466, 450] width 6 height 65
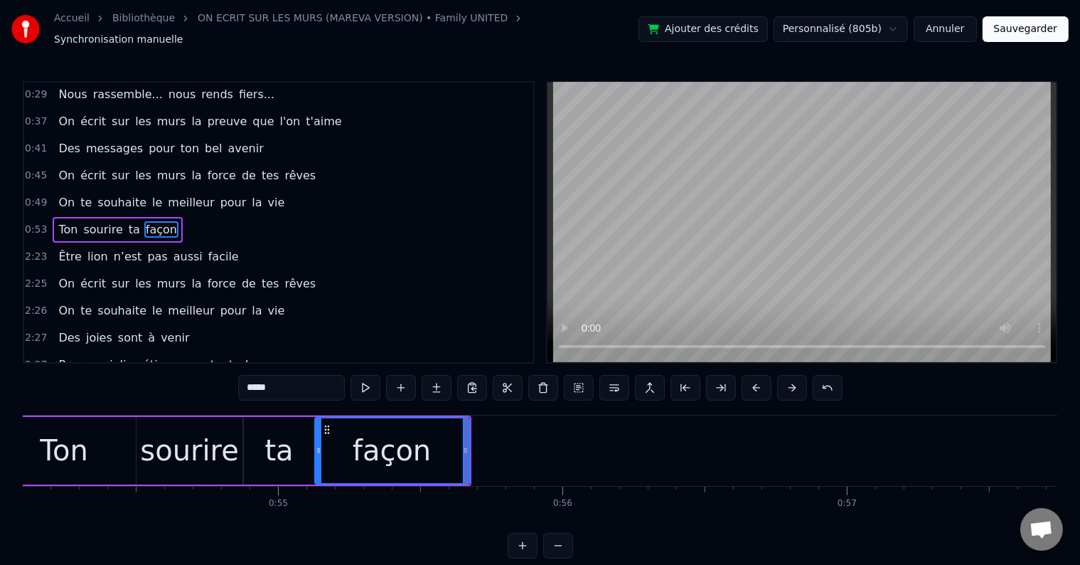
click at [250, 218] on div "0:53 Ton sourire ta façon" at bounding box center [278, 229] width 509 height 27
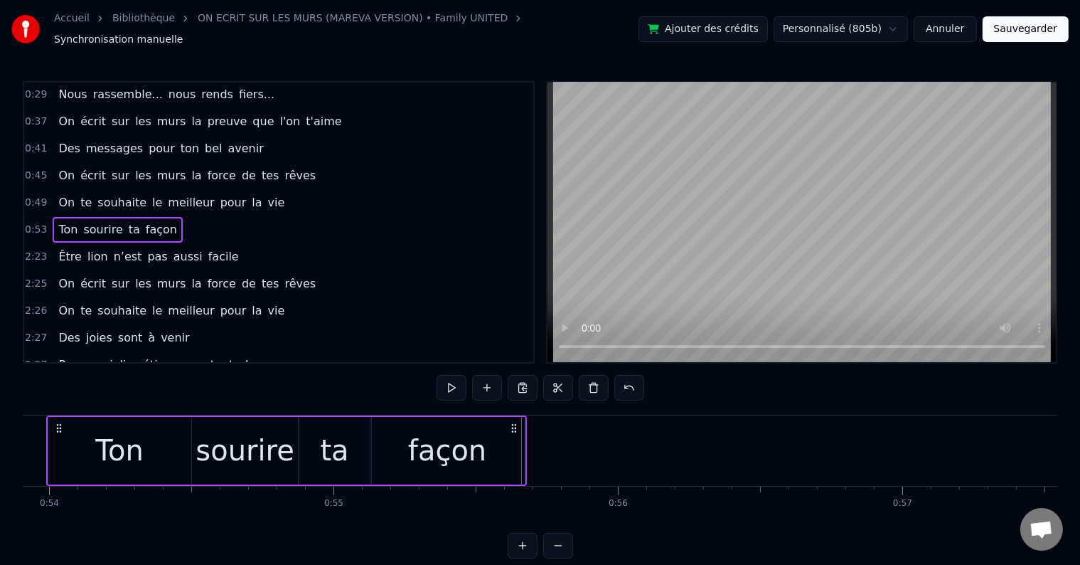
scroll to position [0, 15289]
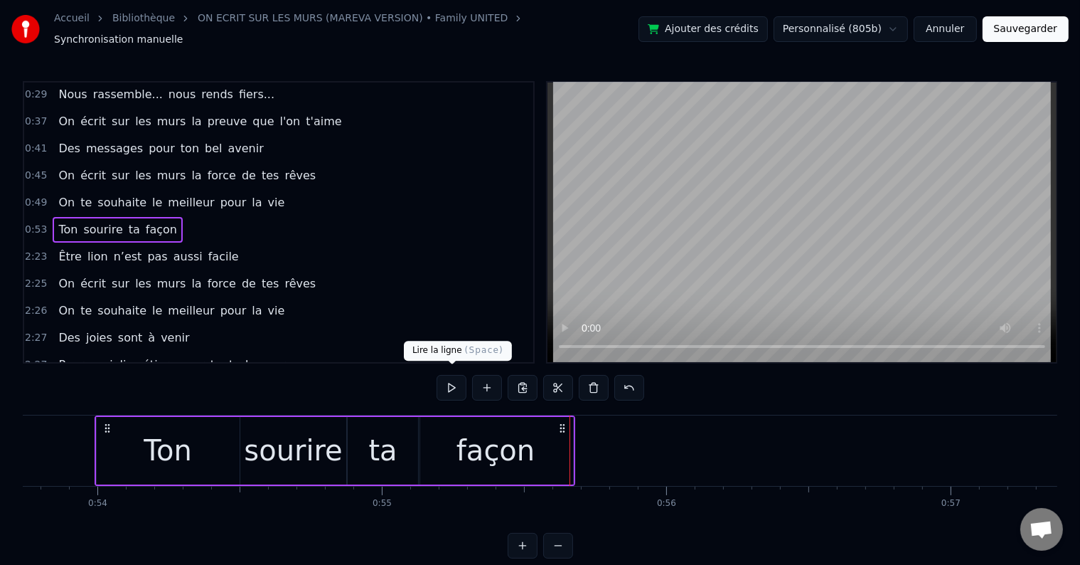
click at [443, 375] on button at bounding box center [452, 388] width 30 height 26
click at [482, 380] on button at bounding box center [487, 388] width 30 height 26
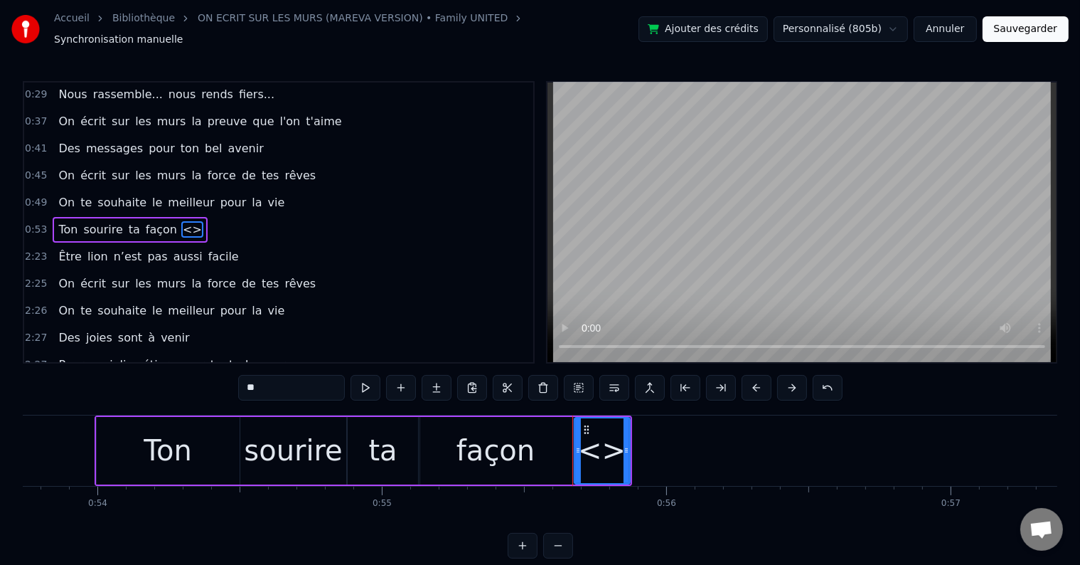
drag, startPoint x: 317, startPoint y: 379, endPoint x: 219, endPoint y: 375, distance: 98.2
click at [219, 375] on div "0:18 Vingt ans déjà d'amour, 0:21 C'est la jolie cerise qui s'émancipe 0:26 Ta …" at bounding box center [540, 319] width 1035 height 477
type input "**"
click at [394, 378] on button at bounding box center [401, 388] width 30 height 26
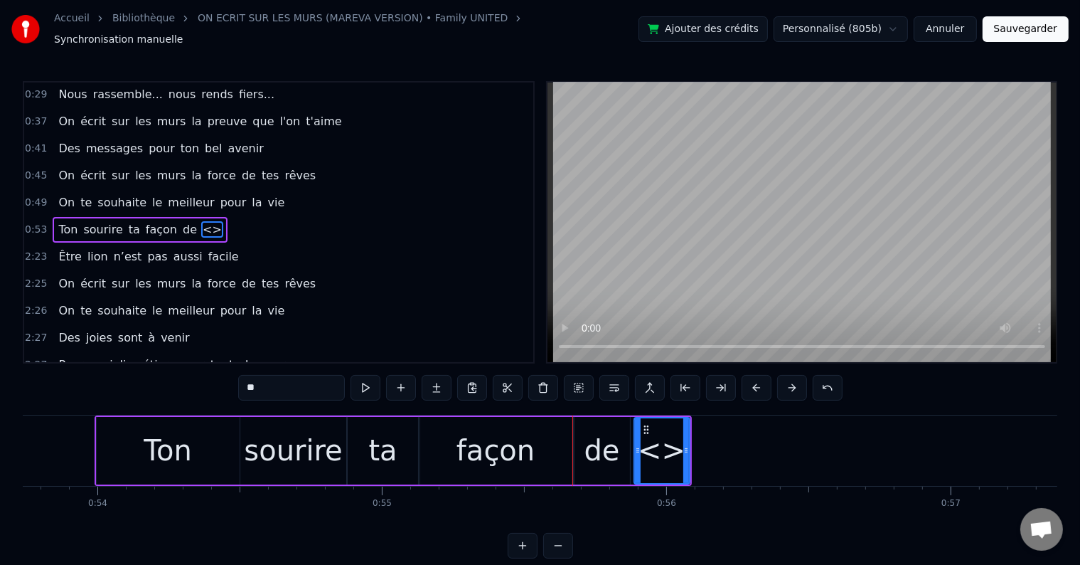
drag, startPoint x: 296, startPoint y: 377, endPoint x: 236, endPoint y: 383, distance: 60.1
click at [236, 383] on div "0:18 Vingt ans déjà d'amour, 0:21 C'est la jolie cerise qui s'émancipe 0:26 Ta …" at bounding box center [540, 319] width 1035 height 477
type input "*****"
click at [413, 386] on button at bounding box center [401, 388] width 30 height 26
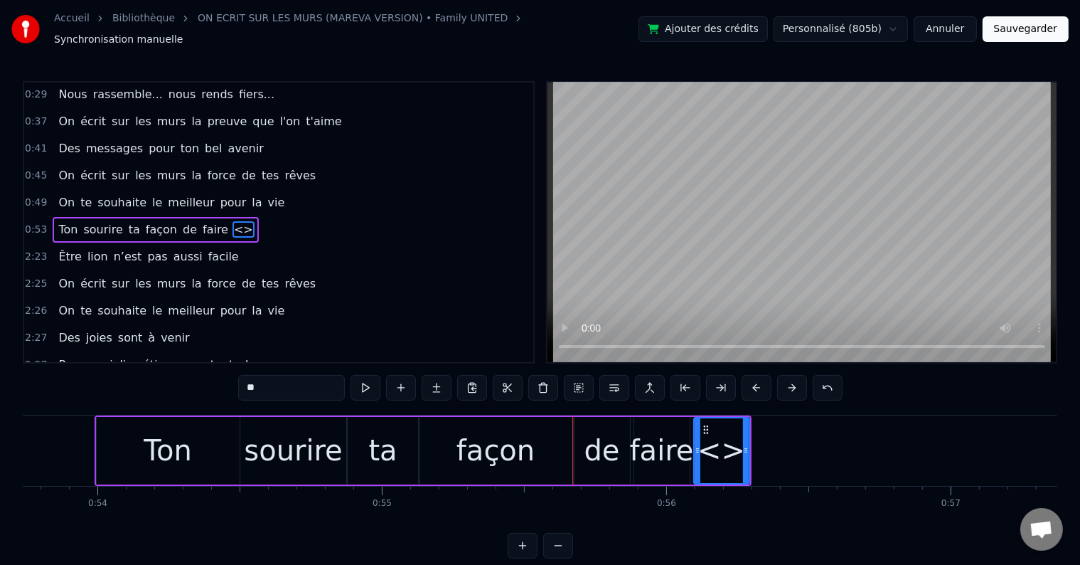
drag, startPoint x: 287, startPoint y: 387, endPoint x: 206, endPoint y: 383, distance: 81.2
click at [209, 386] on div "0:18 Vingt ans déjà d'amour, 0:21 C'est la jolie cerise qui s'émancipe 0:26 Ta …" at bounding box center [540, 319] width 1035 height 477
type input "**"
click at [413, 380] on button at bounding box center [401, 388] width 30 height 26
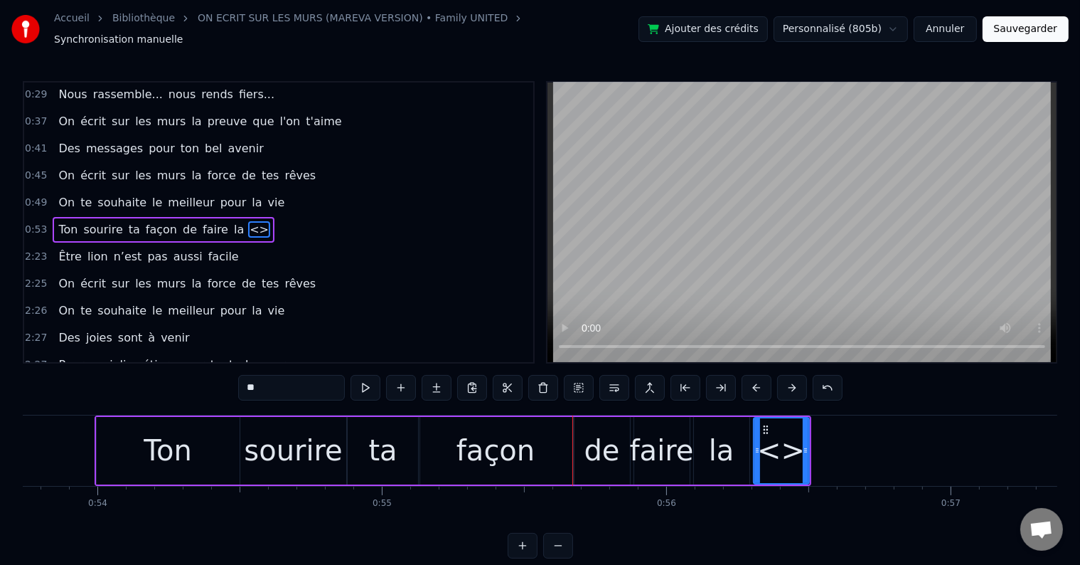
drag, startPoint x: 285, startPoint y: 378, endPoint x: 222, endPoint y: 379, distance: 62.6
click at [222, 379] on div "0:18 Vingt ans déjà d'amour, 0:21 C'est la jolie cerise qui s'émancipe 0:26 Ta …" at bounding box center [540, 319] width 1035 height 477
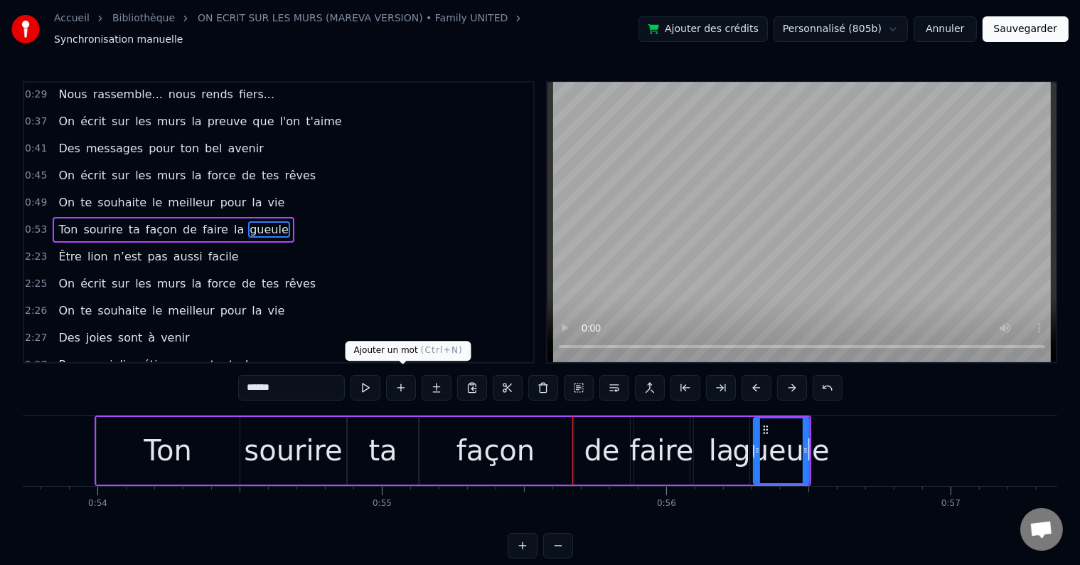
type input "******"
click at [398, 384] on button at bounding box center [401, 388] width 30 height 26
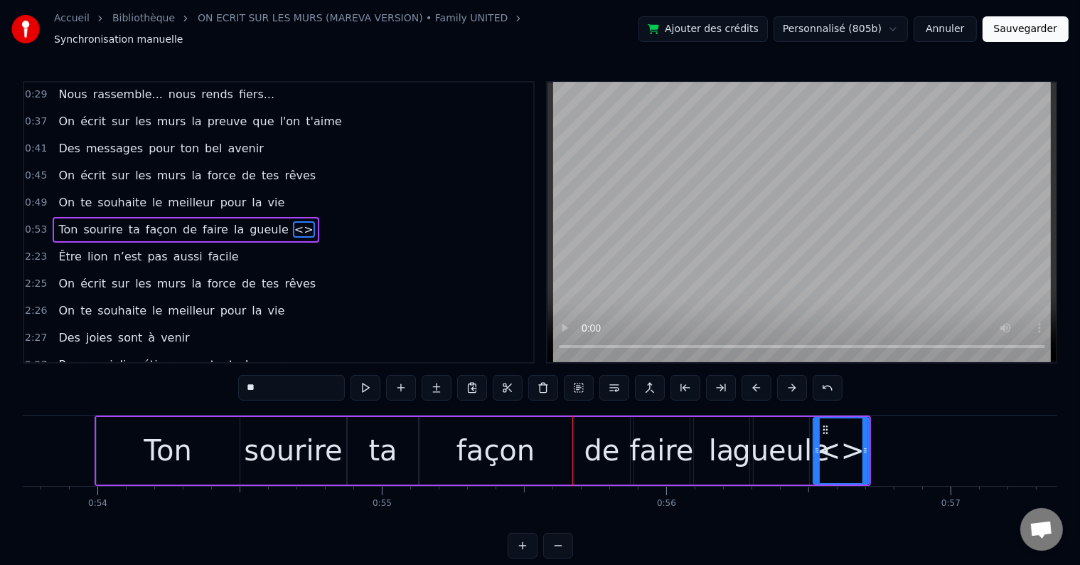
drag, startPoint x: 291, startPoint y: 383, endPoint x: 225, endPoint y: 383, distance: 65.4
click at [225, 383] on div "0:18 Vingt ans déjà d'amour, 0:21 C'est la jolie cerise qui s'émancipe 0:26 Ta …" at bounding box center [540, 319] width 1035 height 477
type input "*****"
click at [364, 216] on div "0:53 Ton sourire ta façon de faire la gueule aussi" at bounding box center [278, 229] width 509 height 27
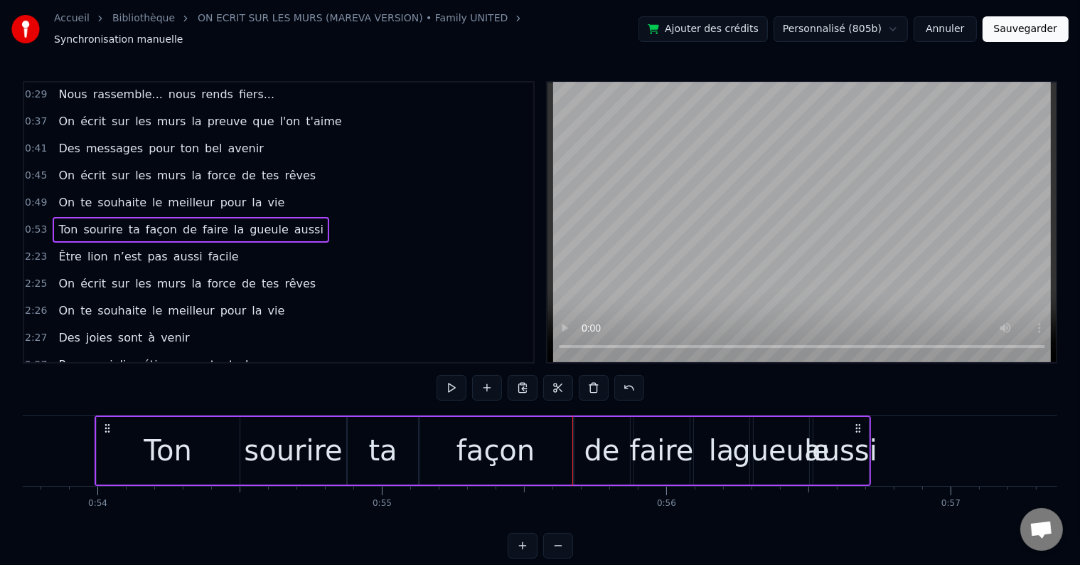
click at [453, 375] on button at bounding box center [452, 388] width 30 height 26
click at [607, 429] on div "de" at bounding box center [603, 450] width 36 height 43
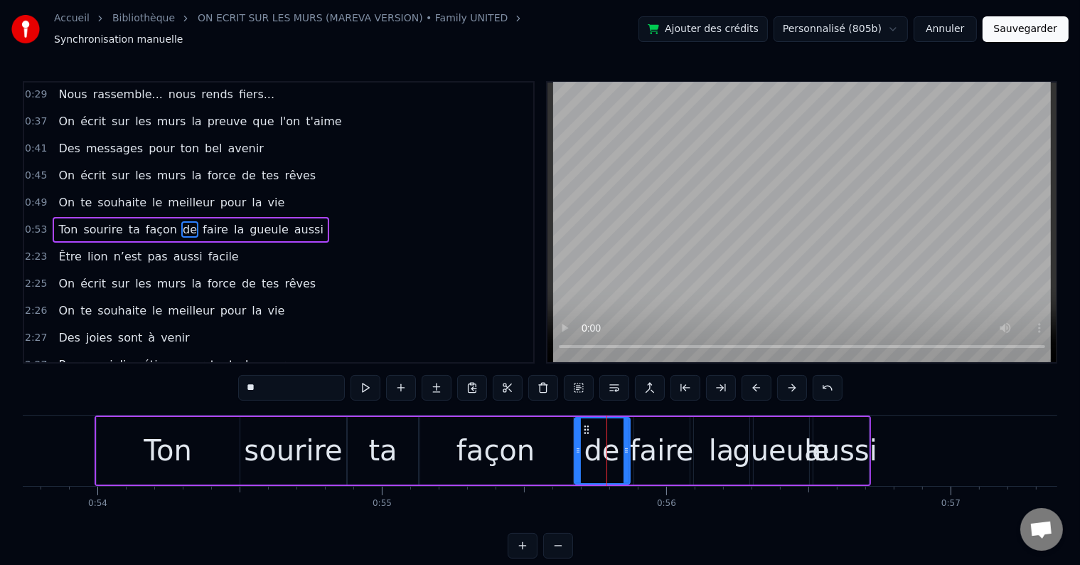
click at [568, 439] on div "façon" at bounding box center [496, 451] width 154 height 68
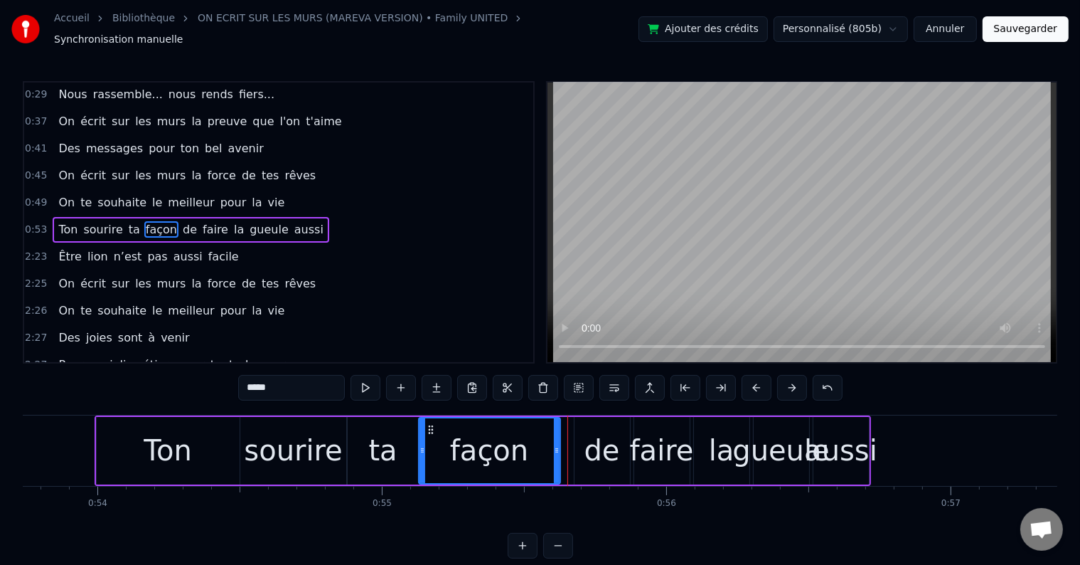
drag, startPoint x: 570, startPoint y: 441, endPoint x: 556, endPoint y: 444, distance: 13.8
click at [556, 445] on icon at bounding box center [557, 450] width 6 height 11
click at [580, 438] on div "de" at bounding box center [602, 451] width 55 height 68
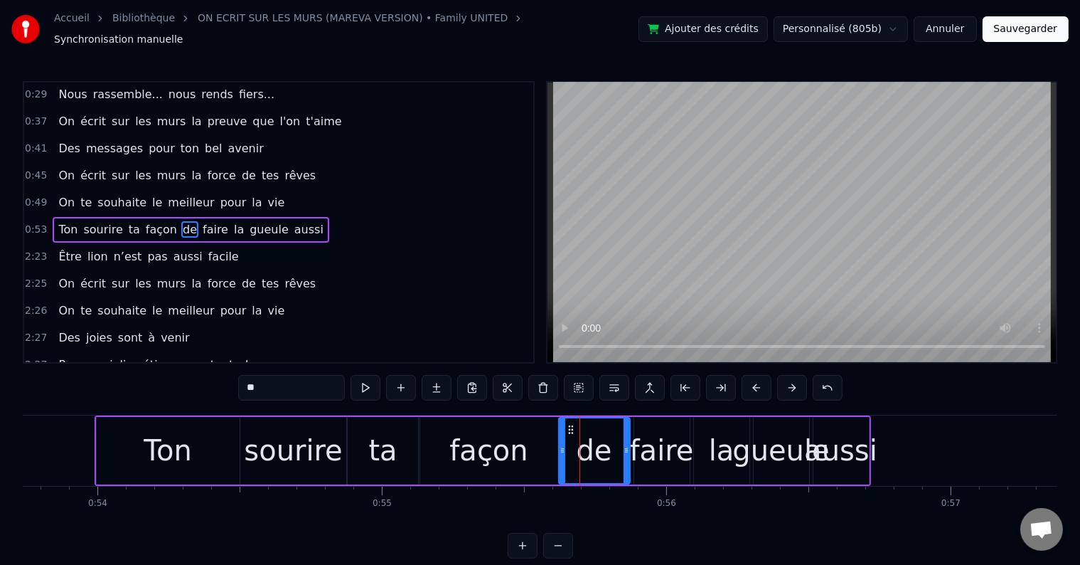
drag, startPoint x: 575, startPoint y: 444, endPoint x: 559, endPoint y: 444, distance: 15.6
click at [560, 445] on icon at bounding box center [563, 450] width 6 height 11
drag, startPoint x: 624, startPoint y: 438, endPoint x: 642, endPoint y: 435, distance: 18.8
click at [610, 445] on icon at bounding box center [613, 450] width 6 height 11
click at [651, 430] on div "faire" at bounding box center [662, 450] width 64 height 43
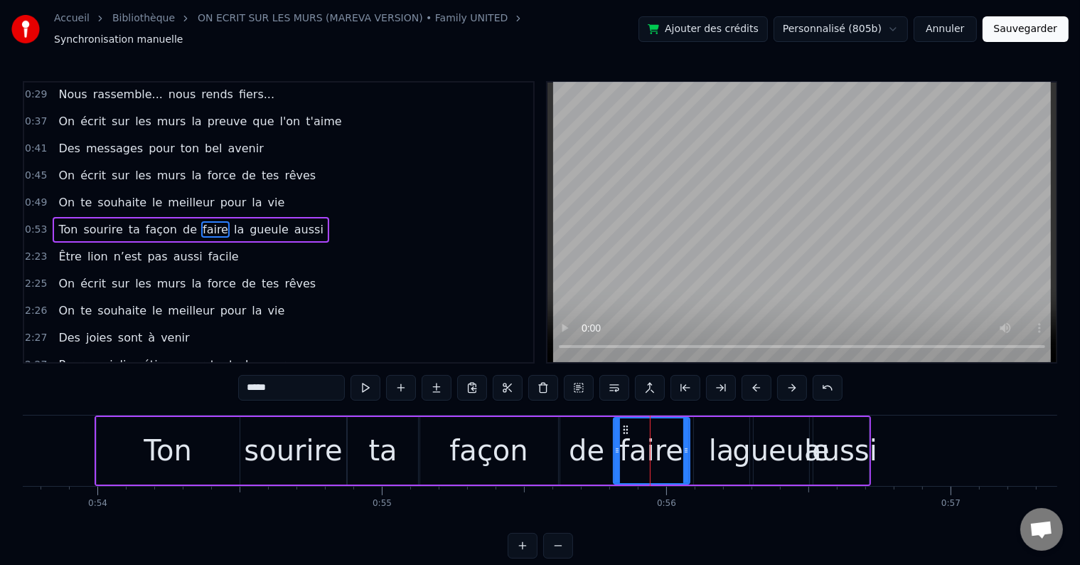
drag, startPoint x: 634, startPoint y: 441, endPoint x: 614, endPoint y: 441, distance: 20.6
click at [615, 445] on icon at bounding box center [618, 450] width 6 height 11
drag, startPoint x: 684, startPoint y: 438, endPoint x: 669, endPoint y: 440, distance: 15.0
click at [669, 445] on icon at bounding box center [672, 450] width 6 height 11
drag, startPoint x: 704, startPoint y: 434, endPoint x: 694, endPoint y: 437, distance: 10.4
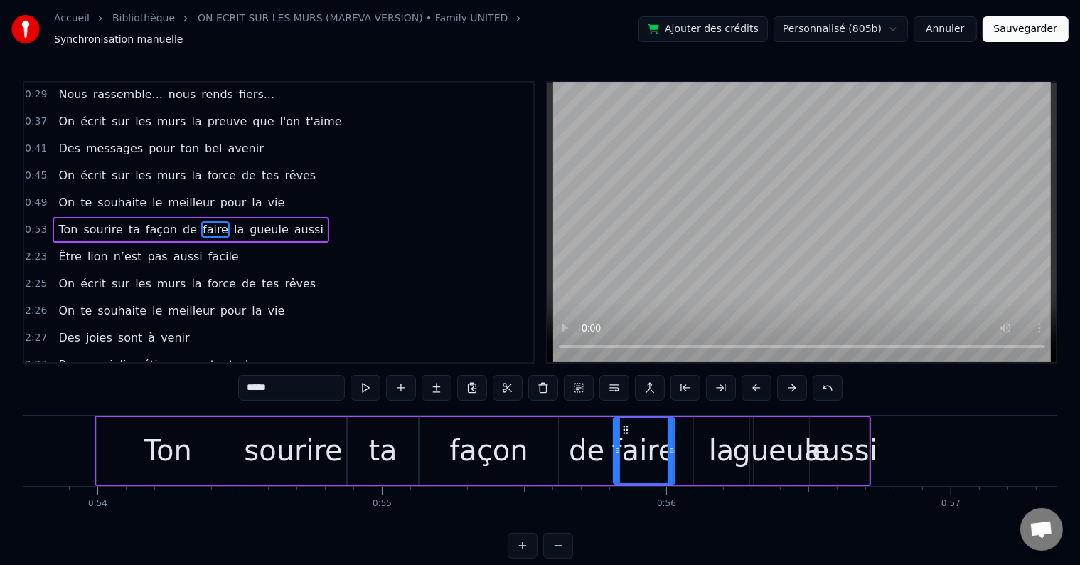
click at [703, 434] on div "la" at bounding box center [721, 451] width 55 height 68
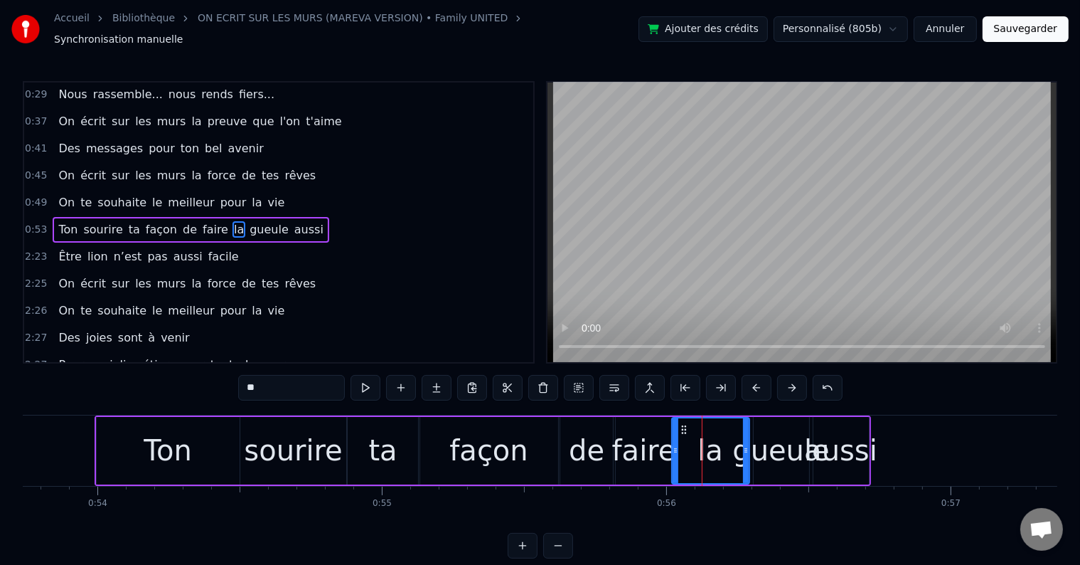
drag, startPoint x: 696, startPoint y: 441, endPoint x: 674, endPoint y: 442, distance: 22.1
click at [674, 445] on icon at bounding box center [676, 450] width 6 height 11
drag, startPoint x: 744, startPoint y: 440, endPoint x: 714, endPoint y: 440, distance: 29.9
click at [714, 445] on icon at bounding box center [716, 450] width 6 height 11
click at [774, 429] on div "gueule" at bounding box center [781, 450] width 97 height 43
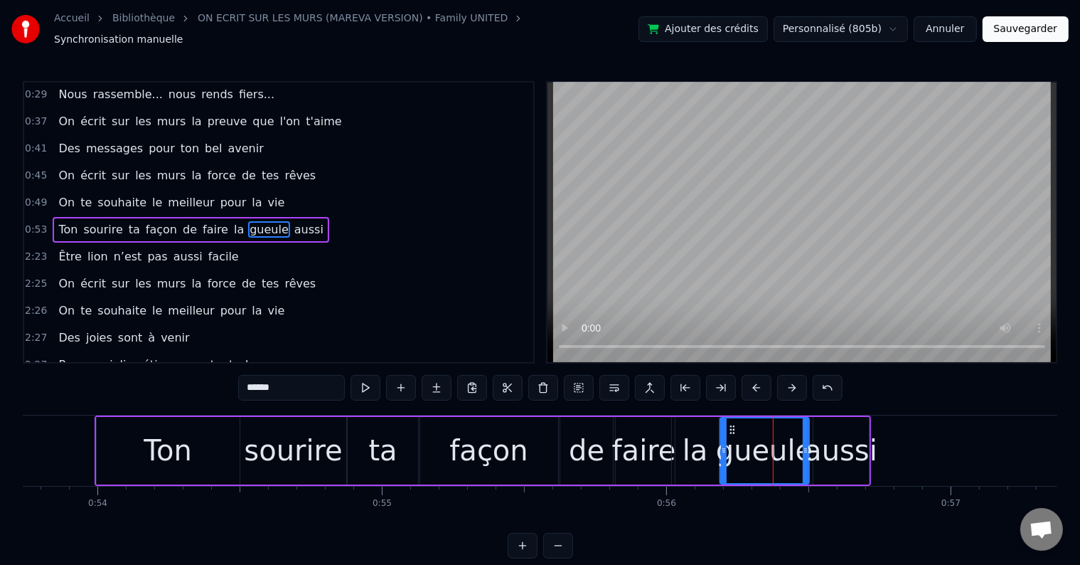
drag, startPoint x: 755, startPoint y: 439, endPoint x: 767, endPoint y: 440, distance: 12.2
click at [721, 445] on icon at bounding box center [724, 450] width 6 height 11
drag, startPoint x: 806, startPoint y: 443, endPoint x: 788, endPoint y: 443, distance: 17.8
click at [788, 450] on circle at bounding box center [788, 450] width 1 height 1
click at [839, 430] on div "aussi" at bounding box center [840, 450] width 73 height 43
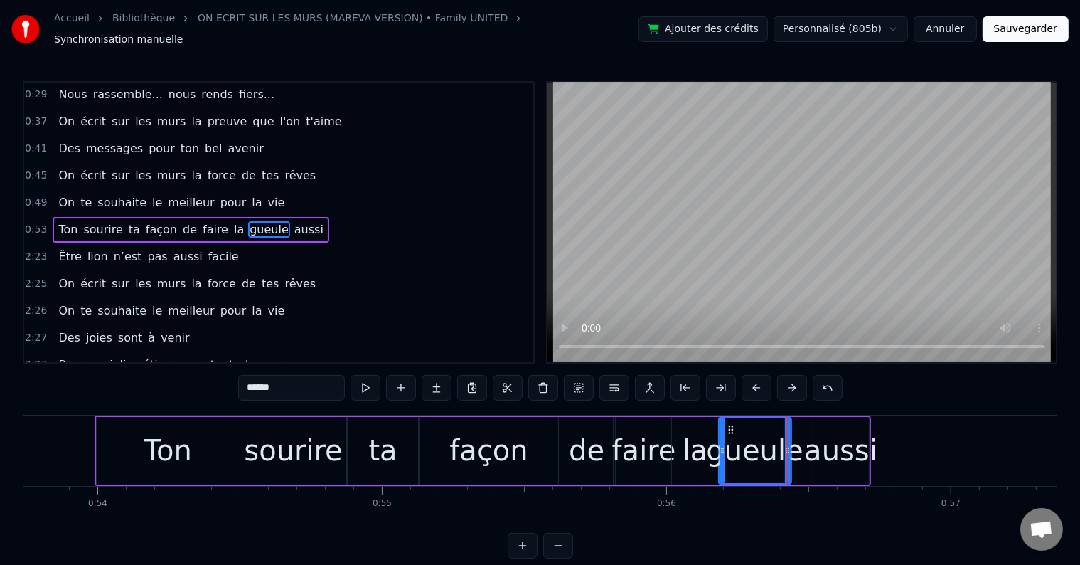
type input "*****"
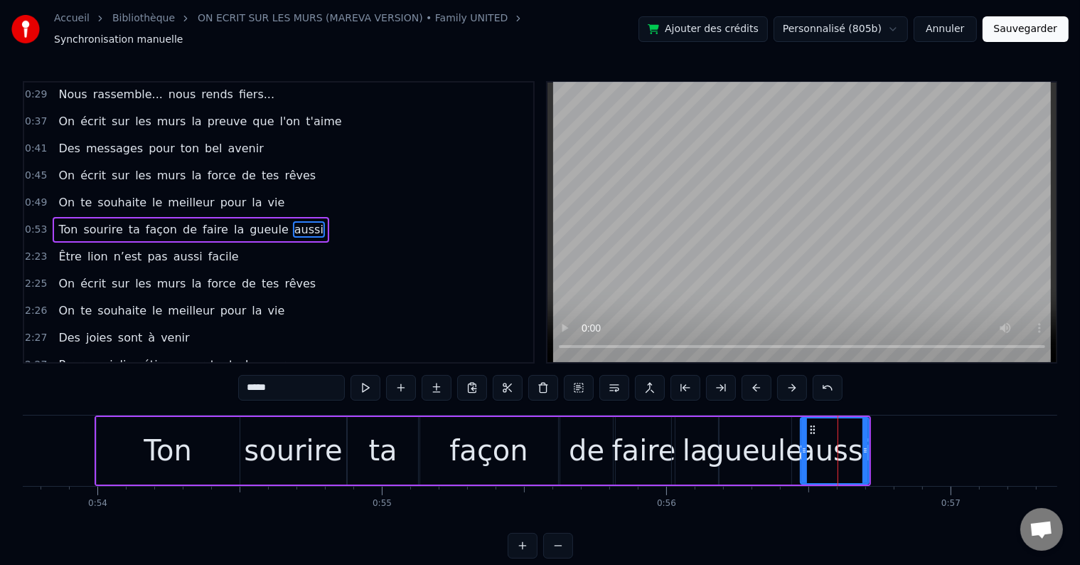
drag, startPoint x: 815, startPoint y: 440, endPoint x: 802, endPoint y: 441, distance: 12.8
click at [802, 445] on icon at bounding box center [805, 450] width 6 height 11
drag, startPoint x: 866, startPoint y: 440, endPoint x: 859, endPoint y: 439, distance: 7.3
click at [859, 445] on icon at bounding box center [859, 450] width 6 height 11
click at [341, 224] on div "0:53 Ton sourire ta façon de faire la gueule aussi" at bounding box center [278, 229] width 509 height 27
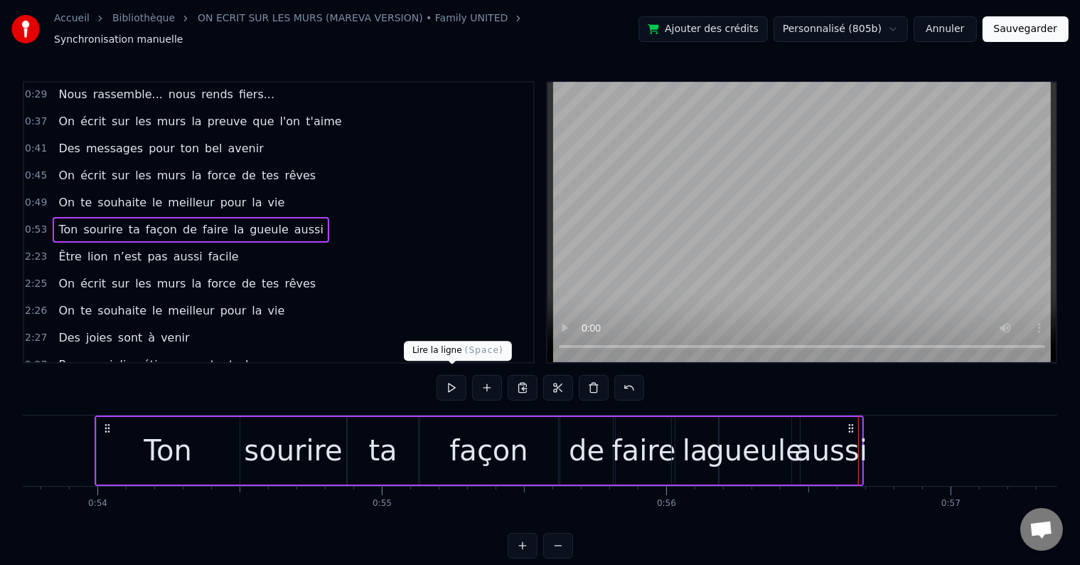
click at [446, 375] on button at bounding box center [452, 388] width 30 height 26
click at [850, 430] on div "aussi" at bounding box center [831, 450] width 73 height 43
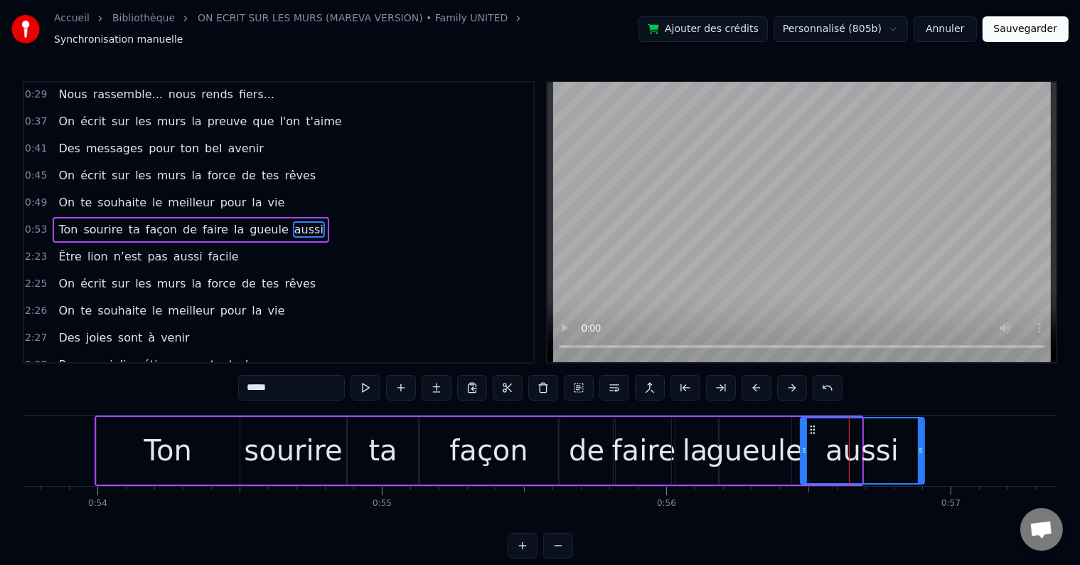
drag, startPoint x: 859, startPoint y: 444, endPoint x: 908, endPoint y: 444, distance: 48.4
click at [924, 445] on icon at bounding box center [921, 450] width 6 height 11
drag, startPoint x: 804, startPoint y: 442, endPoint x: 812, endPoint y: 442, distance: 7.8
click at [812, 445] on icon at bounding box center [812, 450] width 6 height 11
click at [356, 216] on div "0:53 Ton sourire ta façon de faire la gueule aussi" at bounding box center [278, 229] width 509 height 27
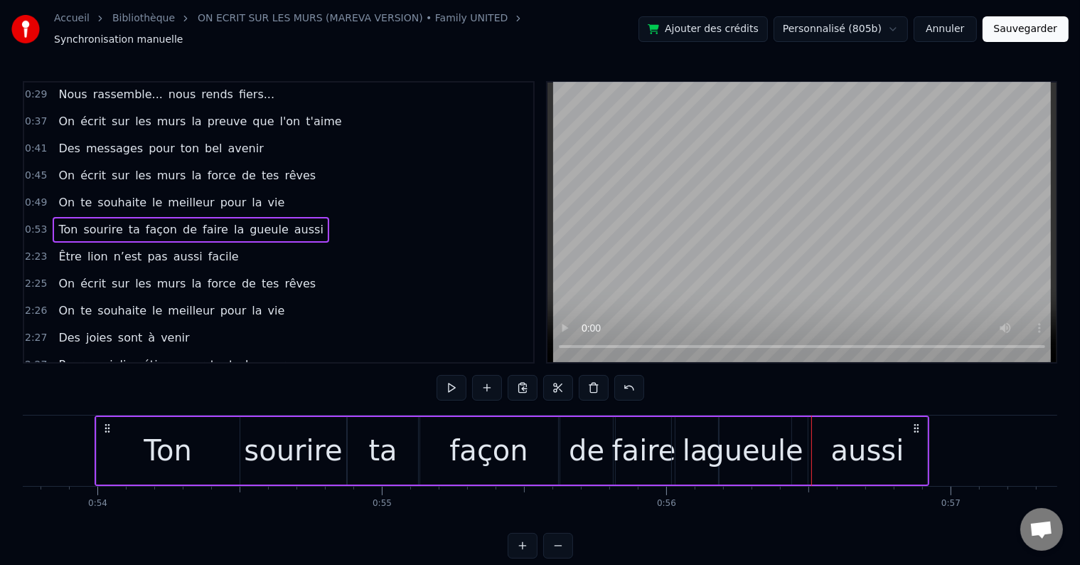
click at [314, 220] on div "0:53 Ton sourire ta façon de faire la gueule aussi" at bounding box center [278, 229] width 509 height 27
click at [445, 375] on button at bounding box center [452, 388] width 30 height 26
click at [900, 437] on div "aussi" at bounding box center [868, 451] width 119 height 68
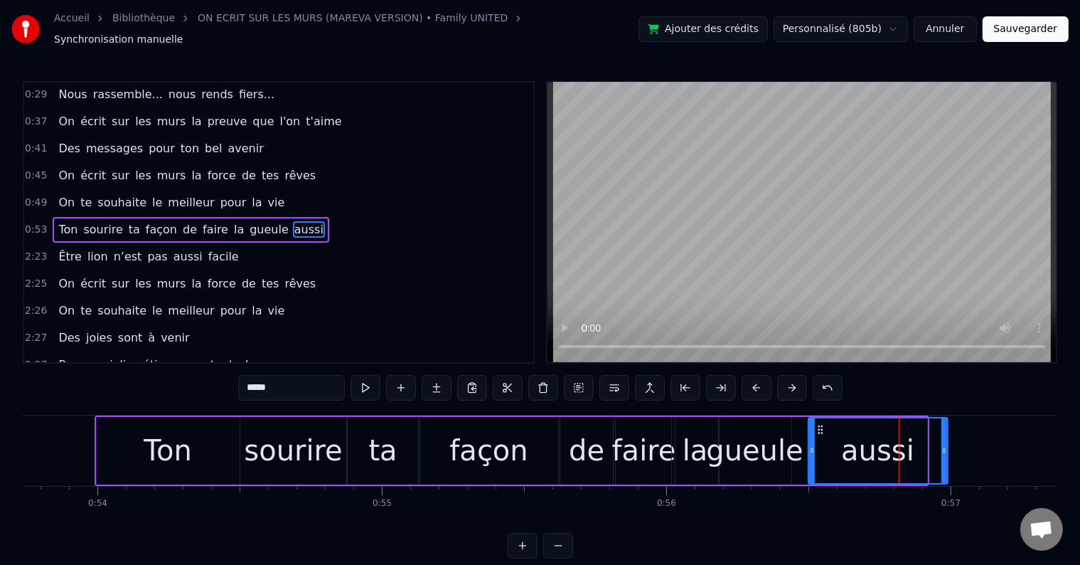
drag, startPoint x: 923, startPoint y: 442, endPoint x: 943, endPoint y: 440, distance: 20.7
click at [943, 445] on icon at bounding box center [945, 450] width 6 height 11
drag, startPoint x: 810, startPoint y: 439, endPoint x: 817, endPoint y: 438, distance: 7.1
click at [817, 445] on icon at bounding box center [819, 450] width 6 height 11
click at [776, 429] on div "gueule" at bounding box center [754, 450] width 97 height 43
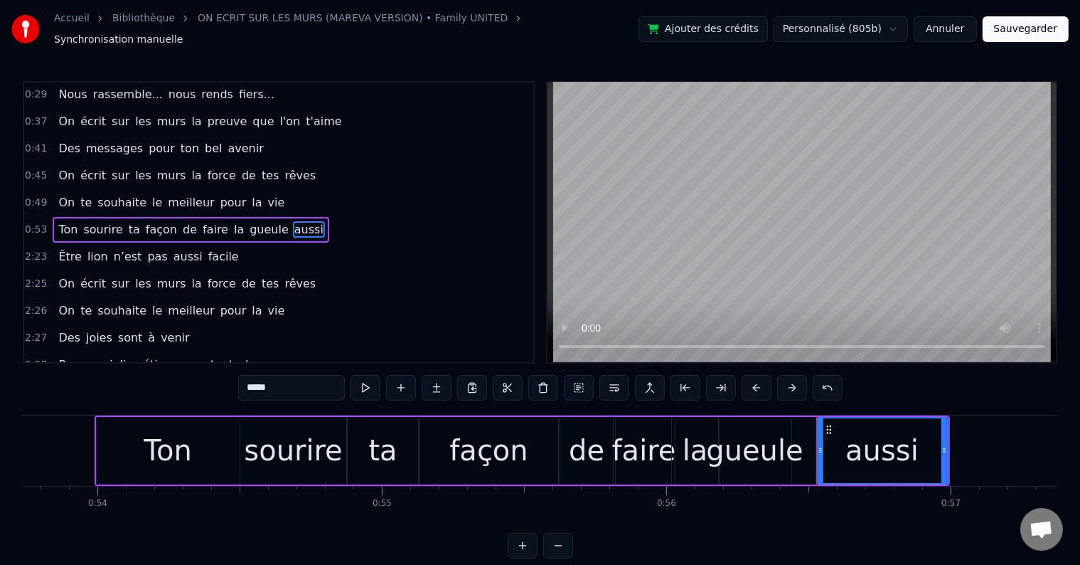
type input "******"
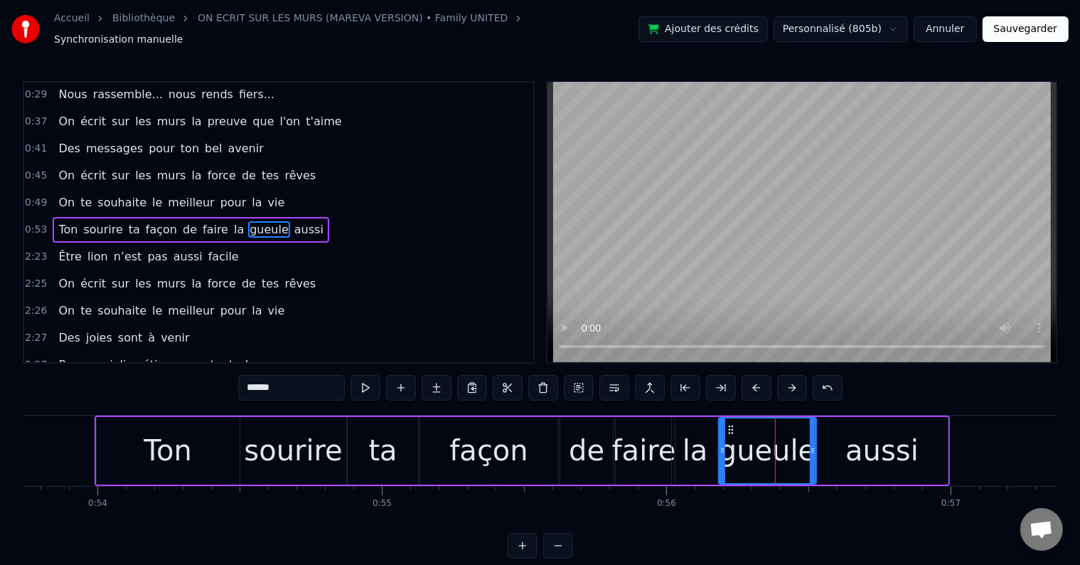
drag, startPoint x: 788, startPoint y: 442, endPoint x: 813, endPoint y: 440, distance: 25.1
click at [813, 445] on icon at bounding box center [813, 450] width 6 height 11
click at [336, 216] on div "0:53 Ton sourire ta façon de faire la gueule aussi" at bounding box center [278, 229] width 509 height 27
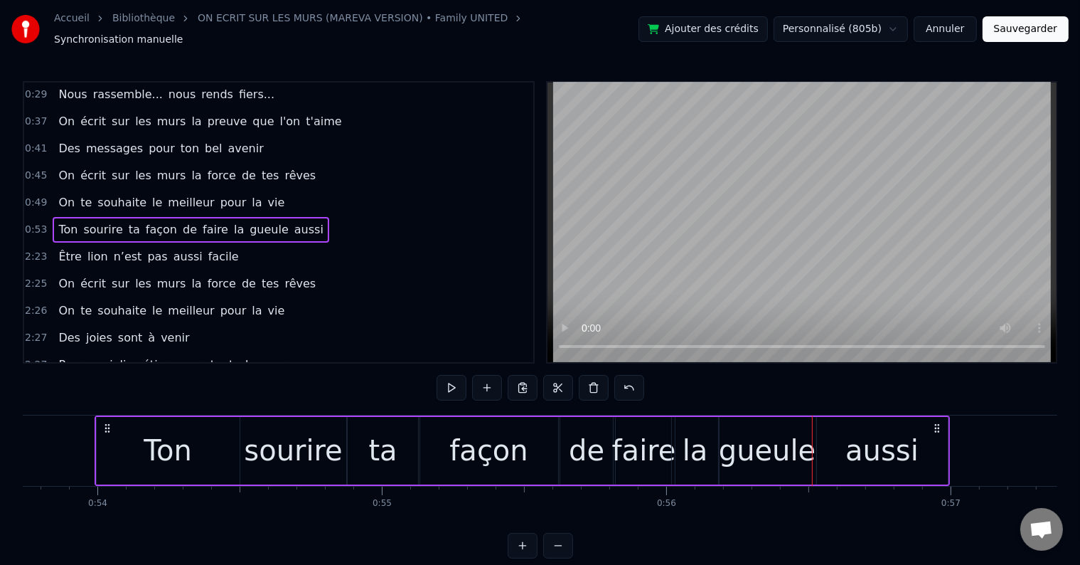
click at [455, 385] on button at bounding box center [452, 388] width 30 height 26
click at [938, 447] on div "aussi" at bounding box center [882, 451] width 131 height 68
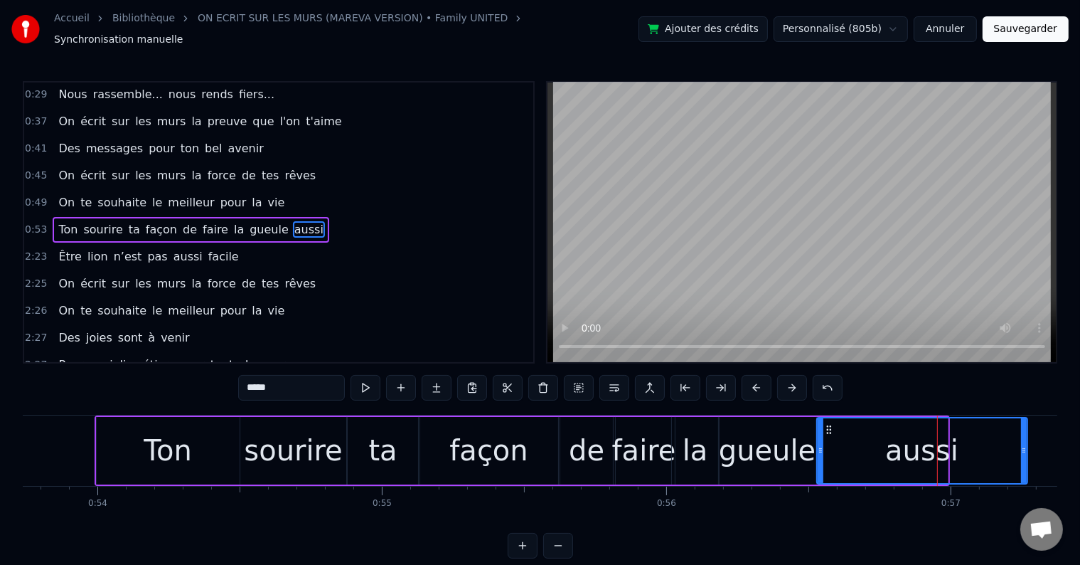
drag, startPoint x: 945, startPoint y: 444, endPoint x: 1024, endPoint y: 445, distance: 79.7
click at [1024, 445] on icon at bounding box center [1024, 450] width 6 height 11
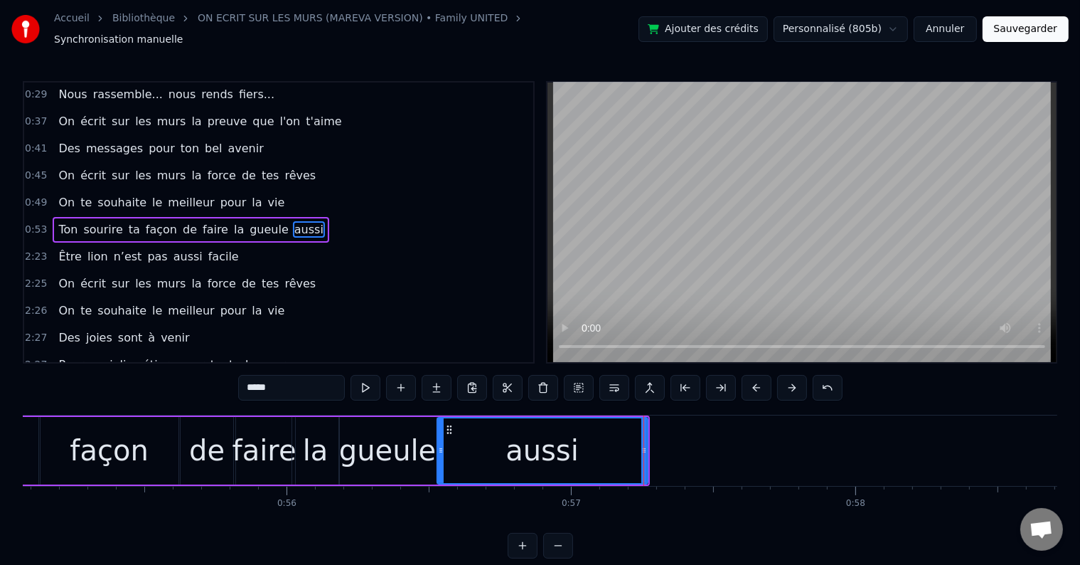
scroll to position [0, 15613]
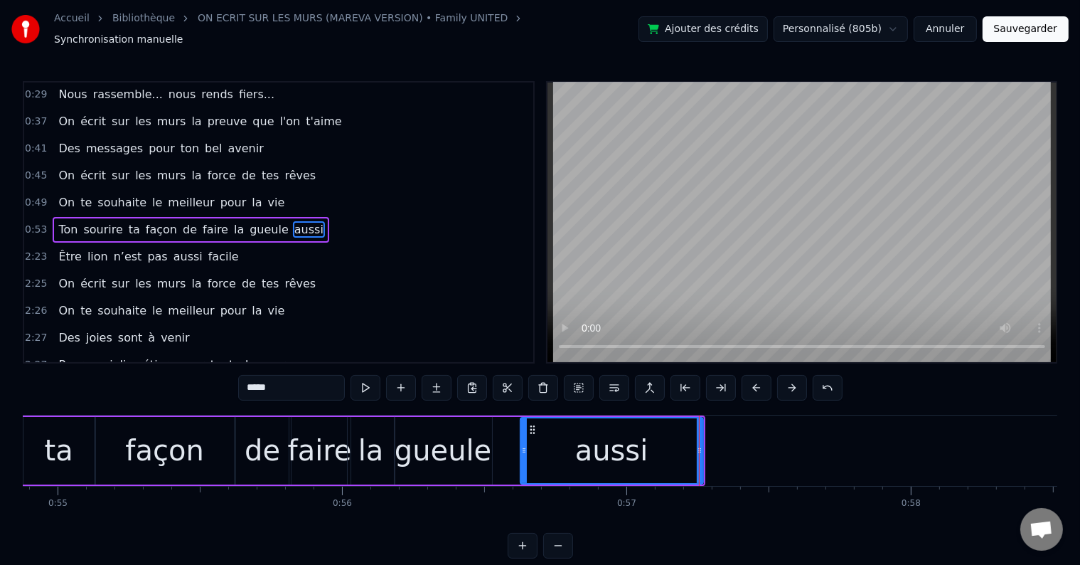
drag, startPoint x: 495, startPoint y: 443, endPoint x: 529, endPoint y: 442, distance: 34.1
click at [527, 445] on icon at bounding box center [524, 450] width 6 height 11
click at [484, 430] on div "gueule" at bounding box center [443, 450] width 97 height 43
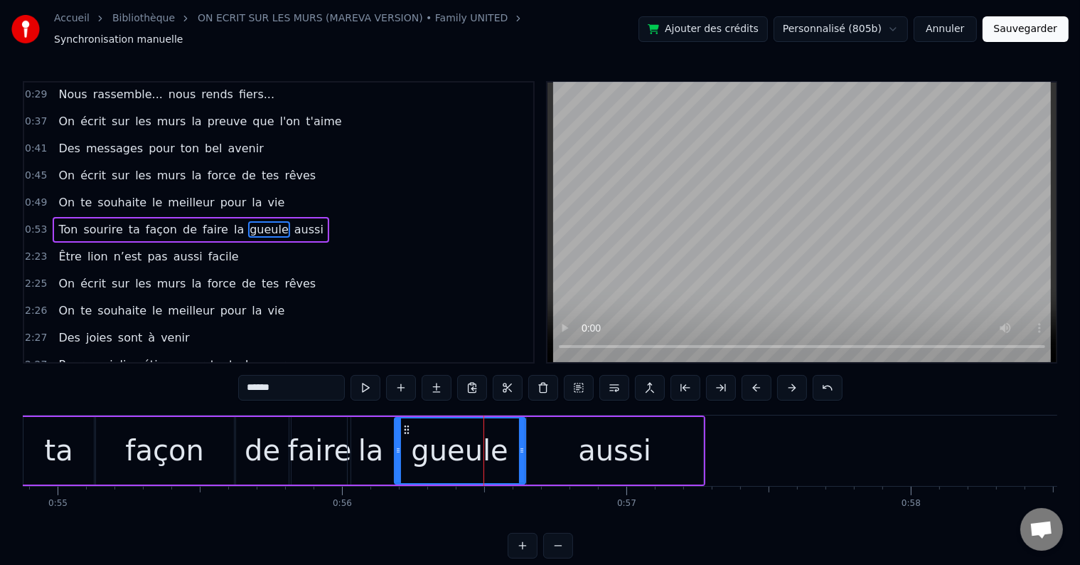
drag, startPoint x: 488, startPoint y: 442, endPoint x: 521, endPoint y: 443, distance: 33.5
click at [521, 445] on icon at bounding box center [522, 450] width 6 height 11
drag, startPoint x: 396, startPoint y: 442, endPoint x: 413, endPoint y: 442, distance: 16.4
click at [413, 445] on icon at bounding box center [415, 450] width 6 height 11
click at [389, 442] on div "la" at bounding box center [371, 451] width 47 height 68
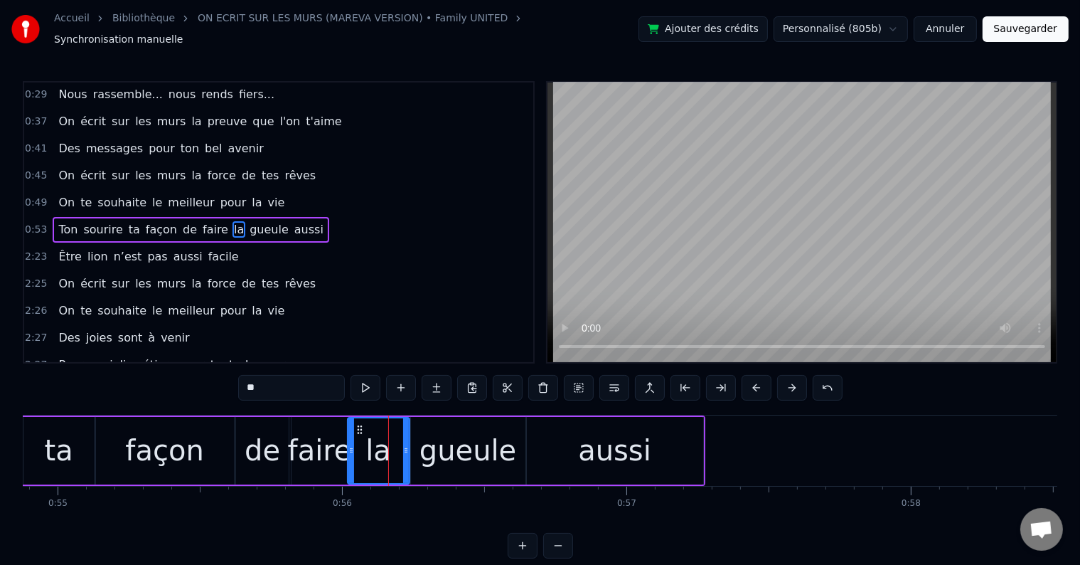
drag, startPoint x: 393, startPoint y: 444, endPoint x: 408, endPoint y: 444, distance: 14.9
click at [408, 445] on icon at bounding box center [406, 450] width 6 height 11
click at [356, 445] on icon at bounding box center [357, 450] width 6 height 11
click at [107, 435] on div "façon" at bounding box center [165, 451] width 141 height 68
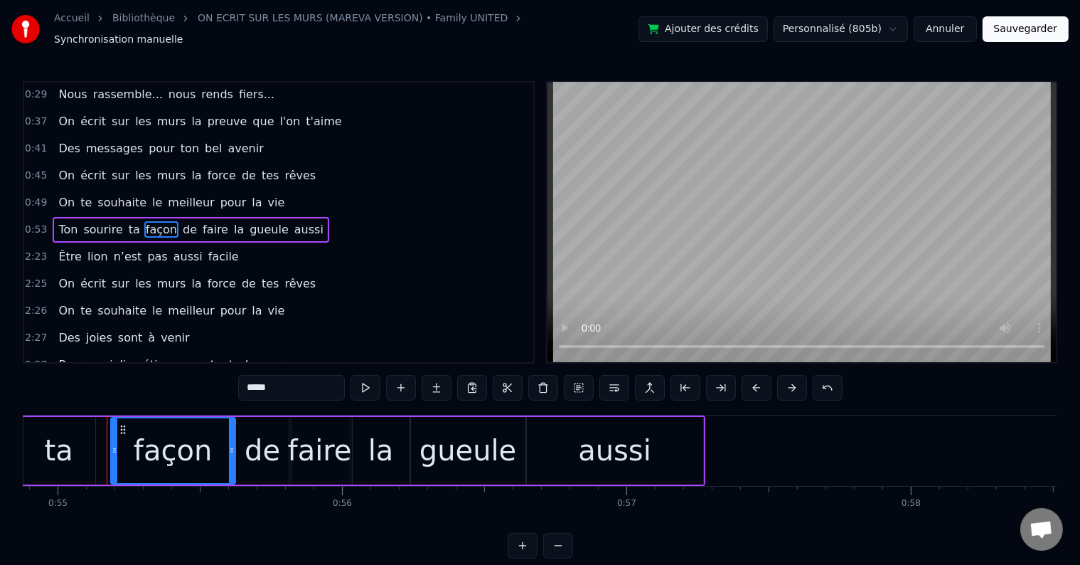
click at [114, 445] on icon at bounding box center [115, 450] width 6 height 11
click at [86, 436] on div "ta" at bounding box center [59, 451] width 73 height 68
type input "**"
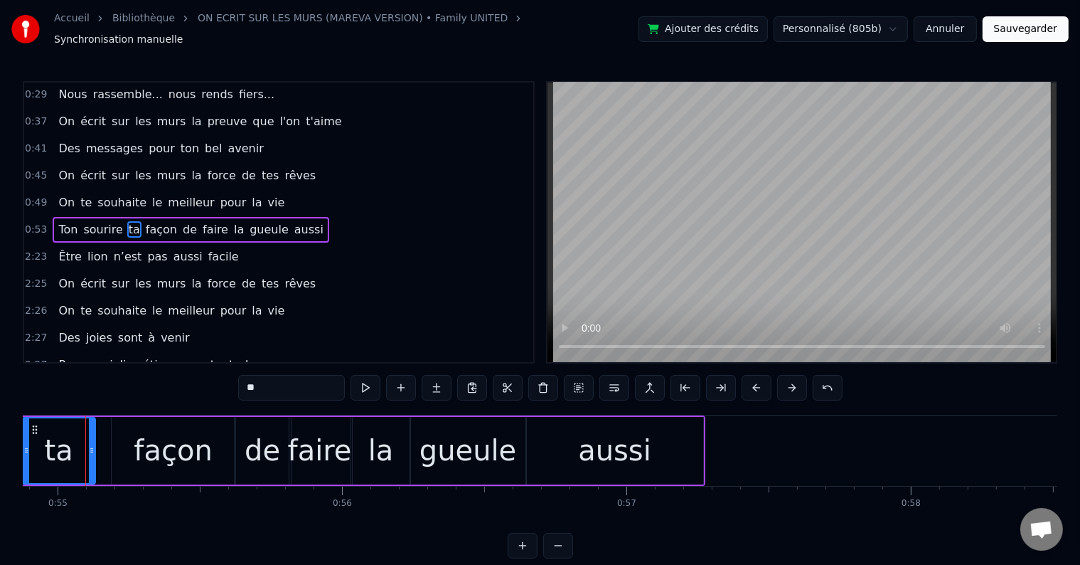
scroll to position [0, 15604]
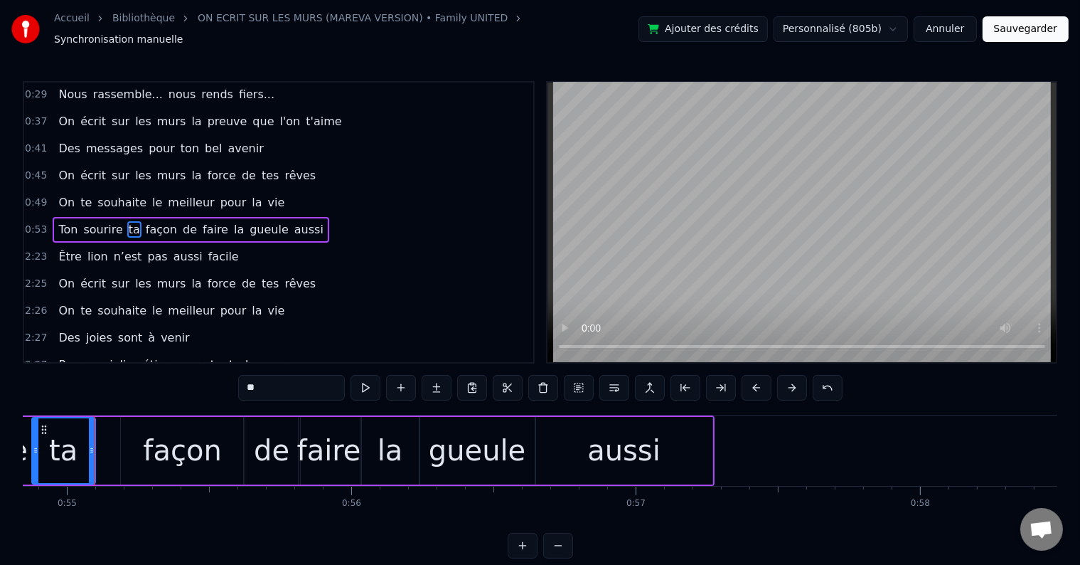
drag, startPoint x: 100, startPoint y: 441, endPoint x: 91, endPoint y: 443, distance: 9.5
click at [91, 445] on icon at bounding box center [92, 450] width 6 height 11
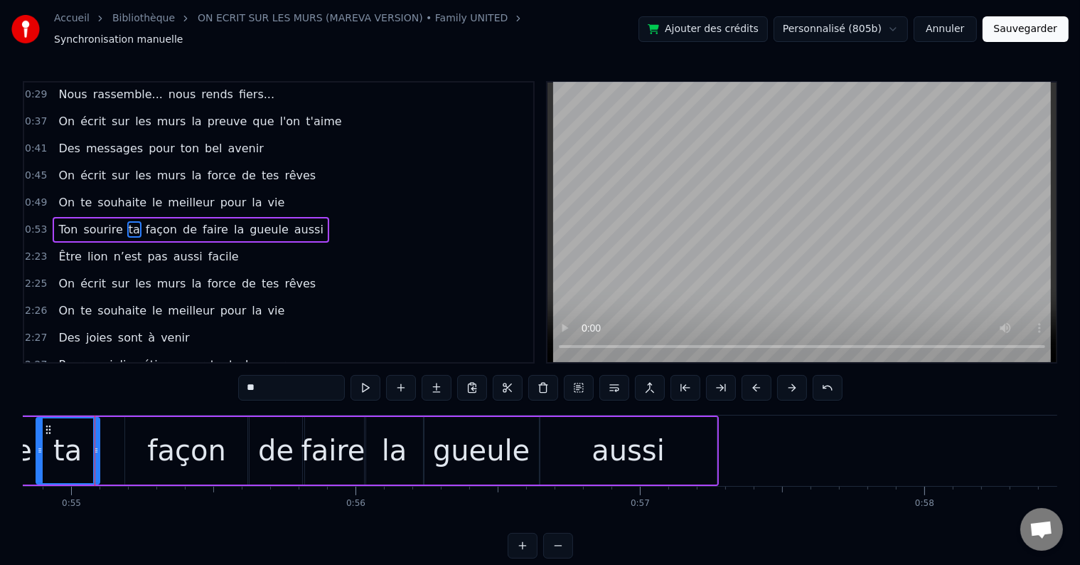
drag, startPoint x: 122, startPoint y: 435, endPoint x: 134, endPoint y: 438, distance: 12.4
click at [122, 435] on div "Ton sourire ta façon de faire la gueule aussi" at bounding box center [251, 450] width 935 height 70
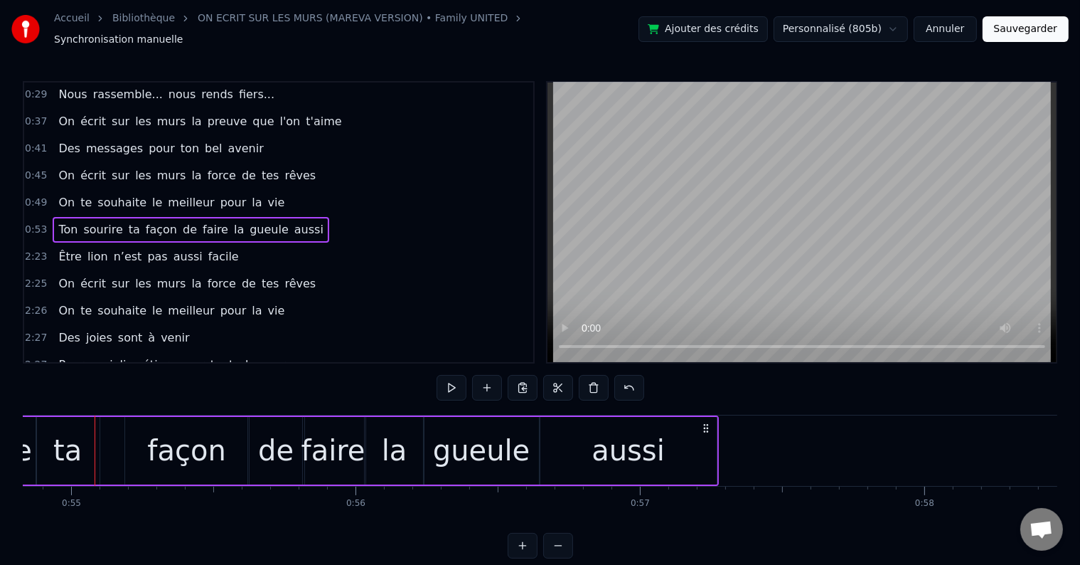
click at [142, 438] on div "façon" at bounding box center [187, 451] width 124 height 68
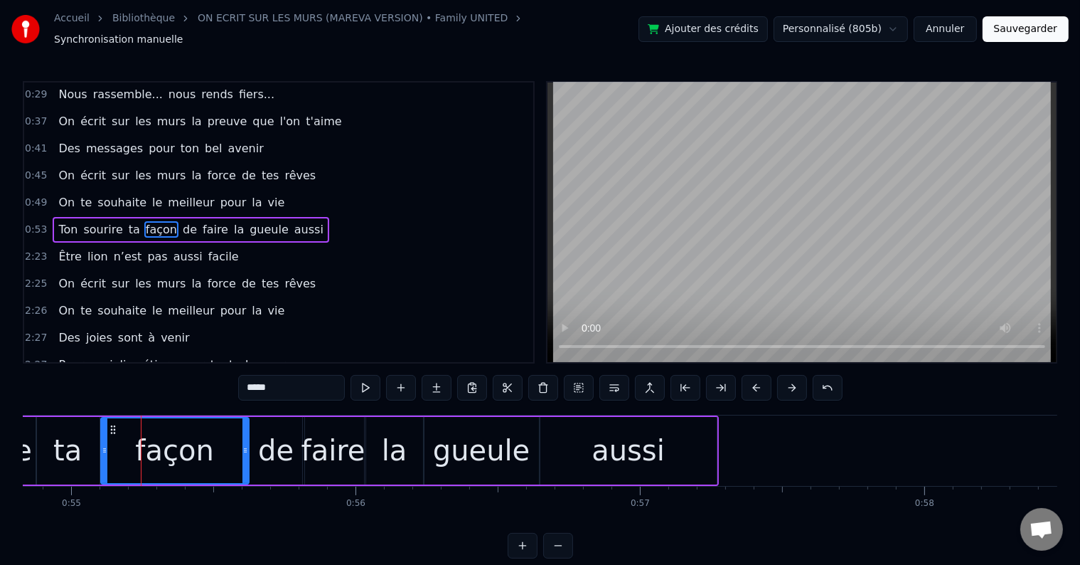
drag, startPoint x: 129, startPoint y: 442, endPoint x: 105, endPoint y: 445, distance: 24.3
click at [105, 445] on icon at bounding box center [105, 450] width 6 height 11
drag, startPoint x: 244, startPoint y: 441, endPoint x: 228, endPoint y: 440, distance: 16.4
click at [235, 445] on icon at bounding box center [238, 450] width 6 height 11
click at [256, 431] on div "de" at bounding box center [276, 451] width 56 height 68
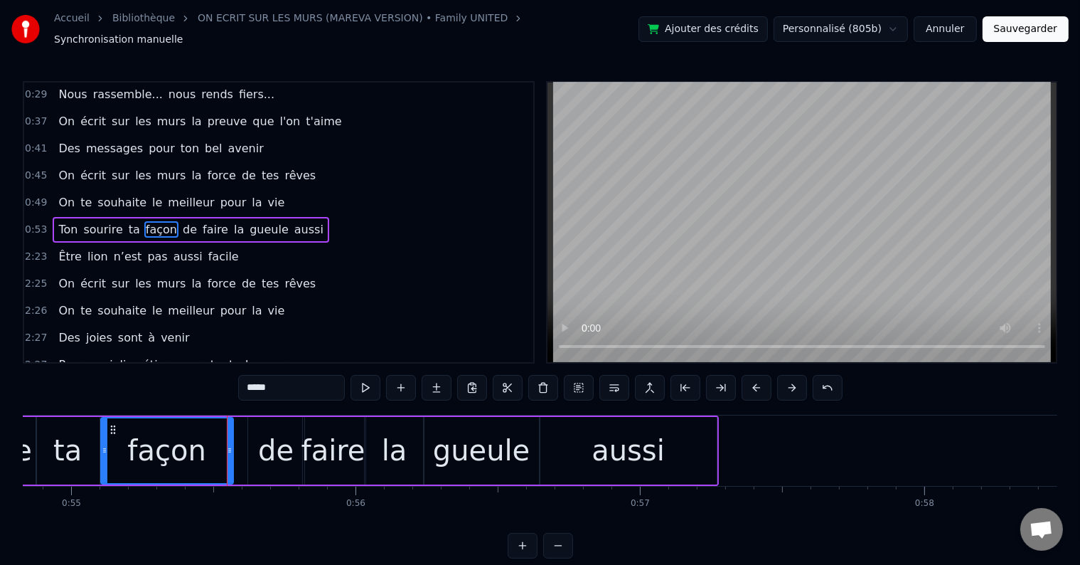
type input "**"
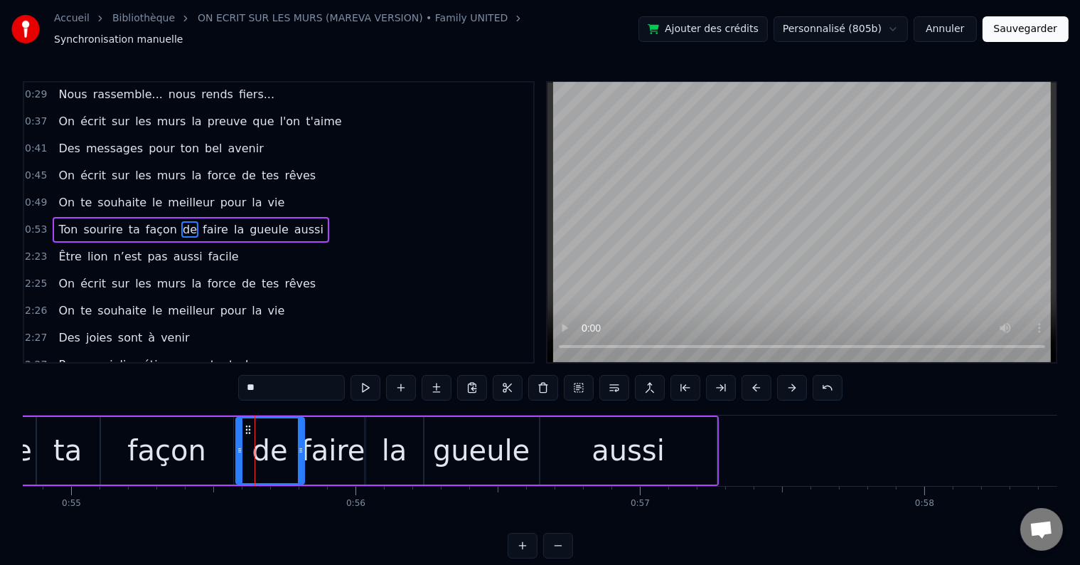
drag, startPoint x: 248, startPoint y: 442, endPoint x: 234, endPoint y: 443, distance: 13.5
click at [237, 445] on icon at bounding box center [240, 450] width 6 height 11
drag, startPoint x: 299, startPoint y: 442, endPoint x: 319, endPoint y: 421, distance: 28.7
click at [293, 445] on icon at bounding box center [296, 450] width 6 height 11
click at [319, 217] on div "0:53 Ton sourire ta façon de faire la gueule aussi" at bounding box center [278, 229] width 509 height 27
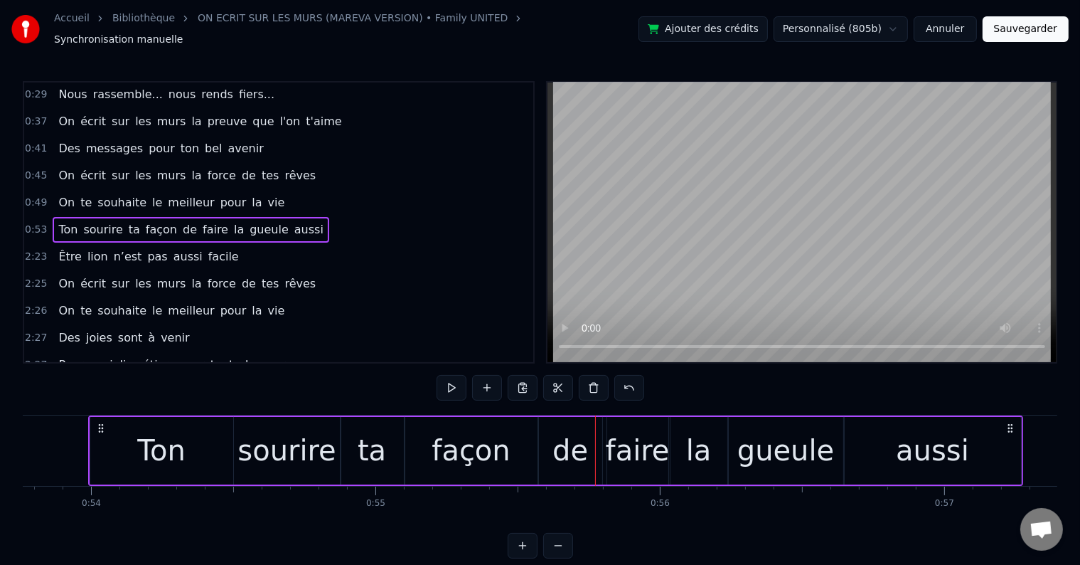
scroll to position [0, 15289]
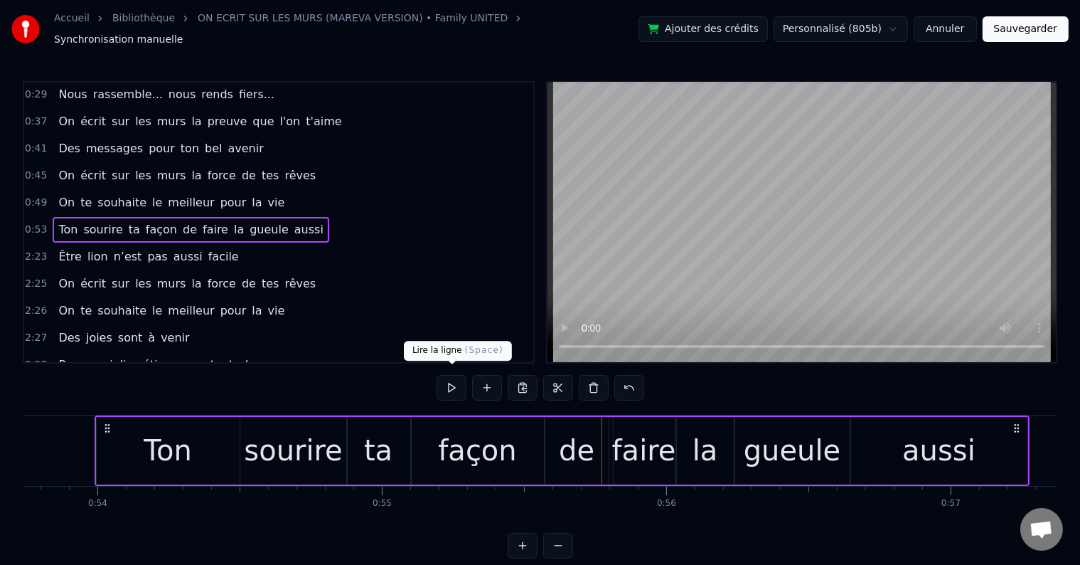
click at [444, 376] on button at bounding box center [452, 388] width 30 height 26
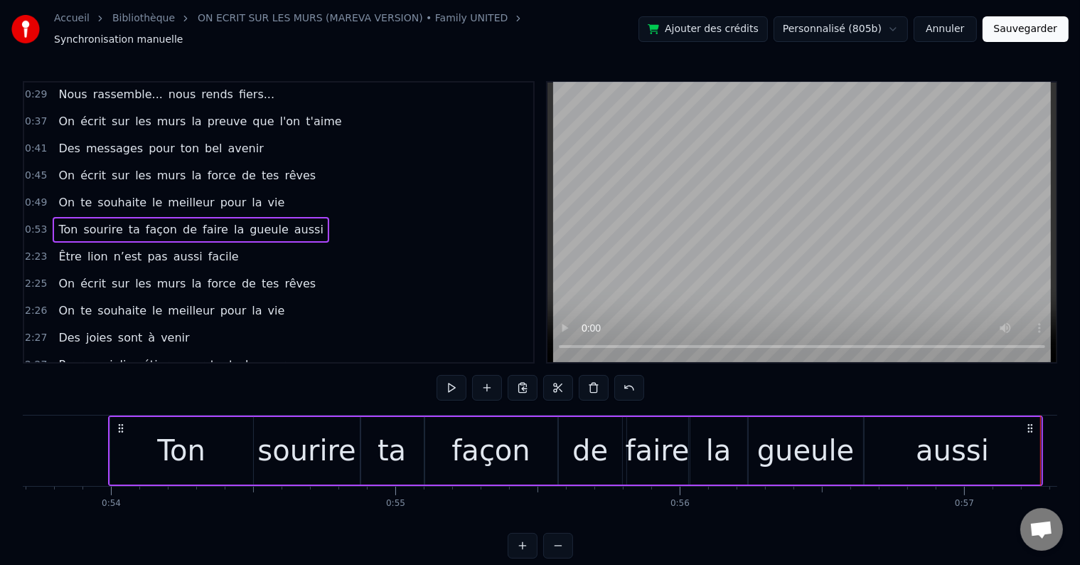
scroll to position [0, 15388]
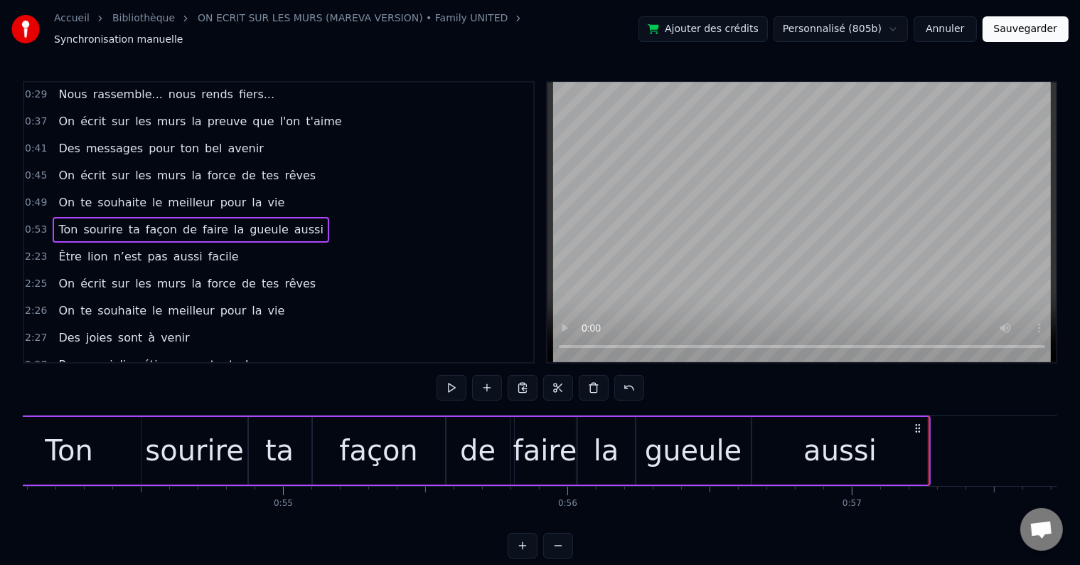
click at [492, 430] on div "de" at bounding box center [478, 450] width 36 height 43
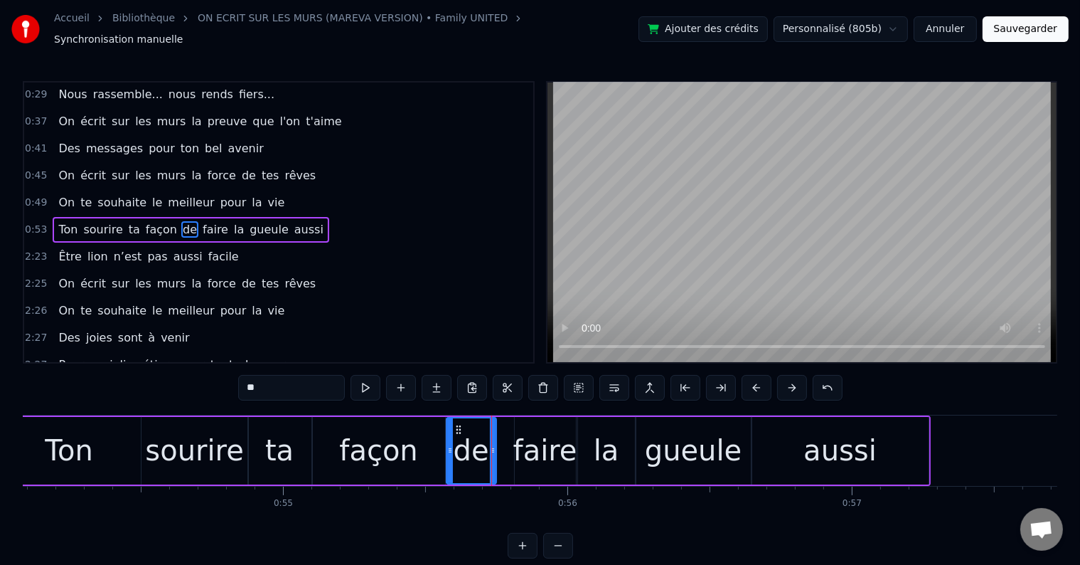
drag, startPoint x: 504, startPoint y: 441, endPoint x: 491, endPoint y: 441, distance: 13.5
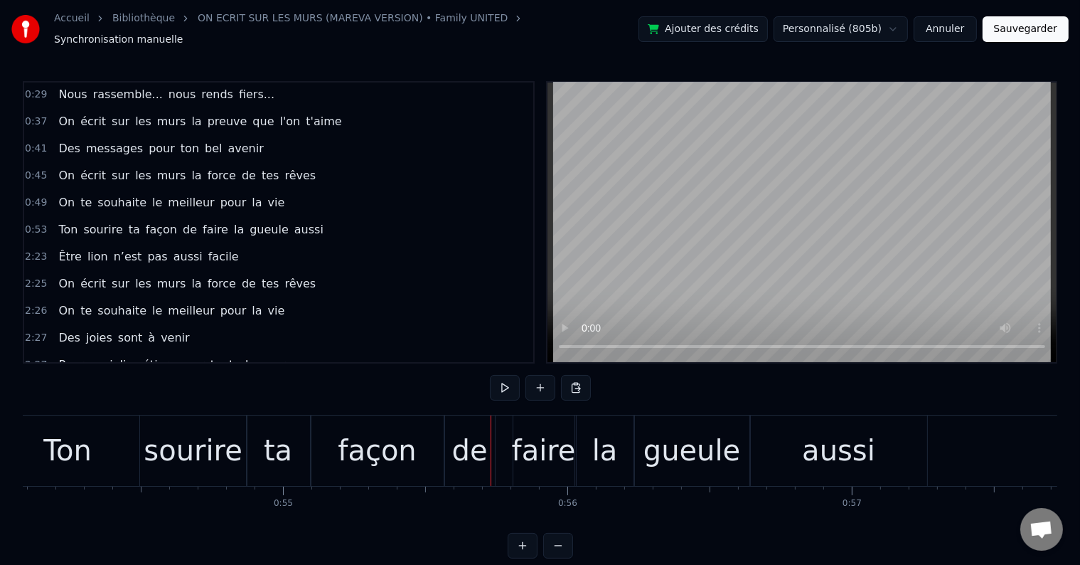
click at [425, 432] on div "façon" at bounding box center [378, 450] width 132 height 70
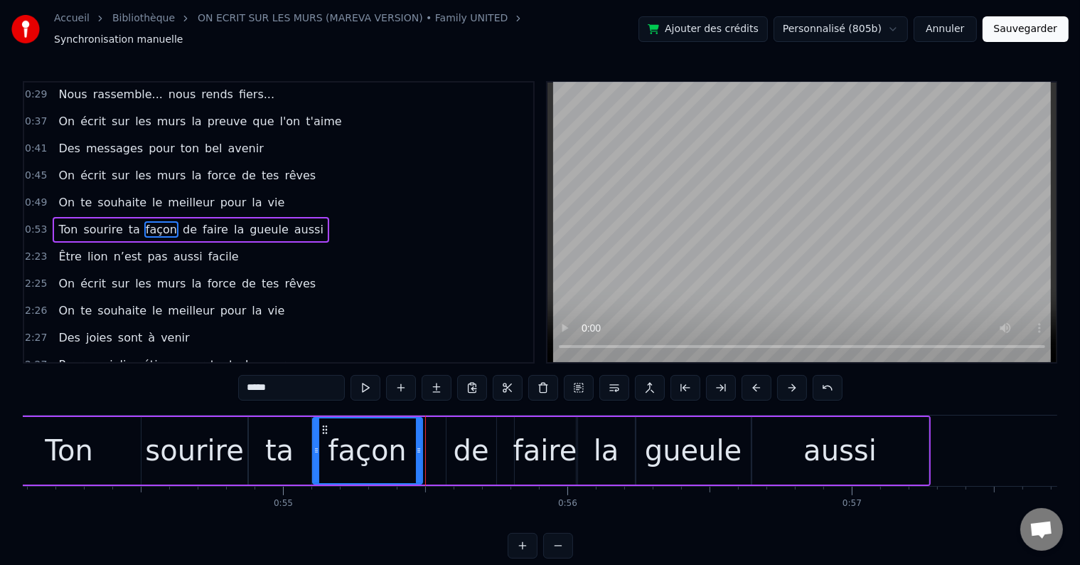
drag, startPoint x: 441, startPoint y: 441, endPoint x: 418, endPoint y: 440, distance: 22.8
click at [418, 445] on icon at bounding box center [419, 450] width 6 height 11
click at [472, 429] on div "de" at bounding box center [472, 450] width 36 height 43
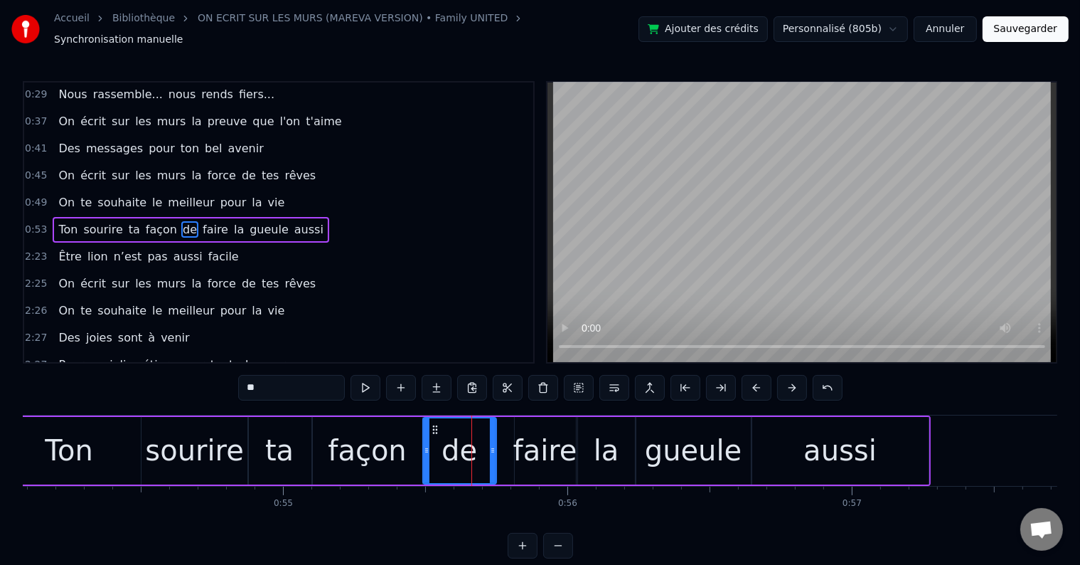
drag, startPoint x: 445, startPoint y: 441, endPoint x: 423, endPoint y: 441, distance: 22.0
click at [424, 445] on icon at bounding box center [427, 450] width 6 height 11
click at [482, 445] on icon at bounding box center [485, 450] width 6 height 11
click at [537, 420] on div "faire" at bounding box center [545, 451] width 61 height 68
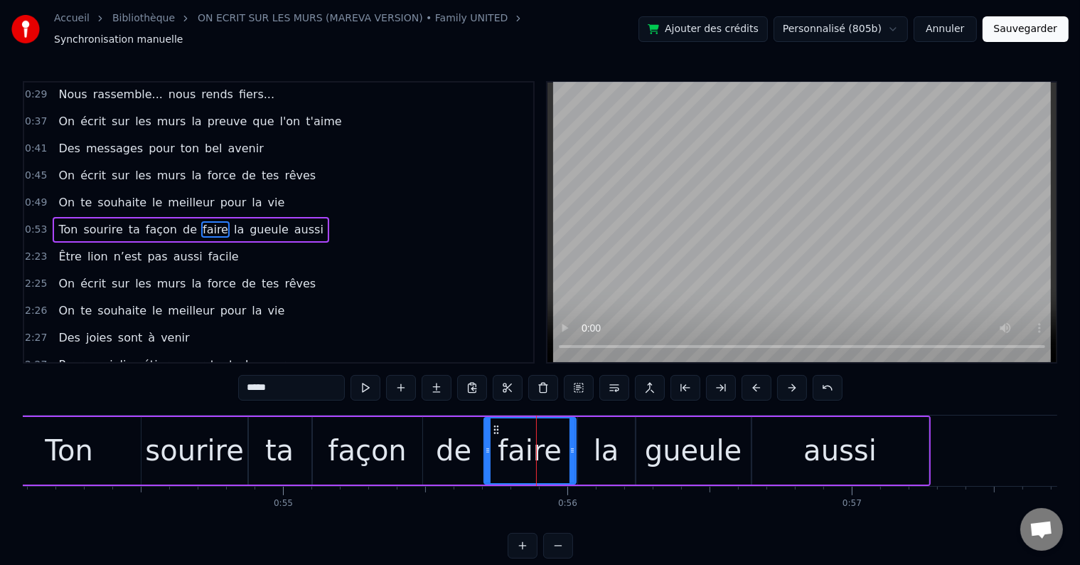
drag, startPoint x: 515, startPoint y: 441, endPoint x: 484, endPoint y: 438, distance: 30.7
click at [485, 445] on icon at bounding box center [488, 450] width 6 height 11
drag, startPoint x: 572, startPoint y: 441, endPoint x: 589, endPoint y: 435, distance: 18.0
click at [562, 445] on icon at bounding box center [563, 450] width 6 height 11
click at [599, 429] on div "la" at bounding box center [607, 450] width 26 height 43
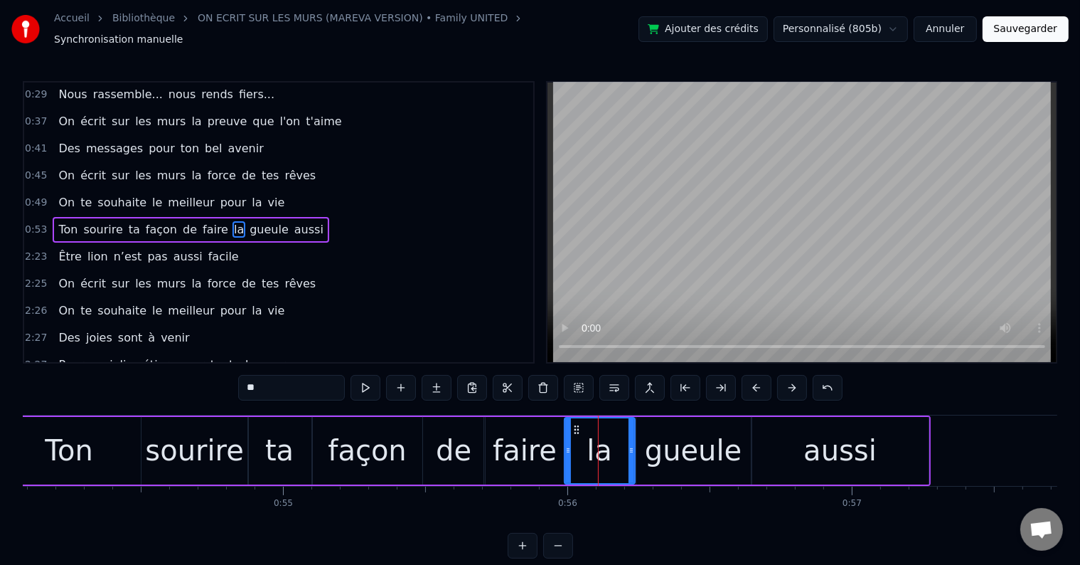
drag, startPoint x: 580, startPoint y: 441, endPoint x: 567, endPoint y: 441, distance: 13.5
click at [567, 445] on icon at bounding box center [568, 450] width 6 height 11
drag, startPoint x: 632, startPoint y: 441, endPoint x: 618, endPoint y: 441, distance: 13.5
click at [618, 445] on icon at bounding box center [618, 450] width 6 height 11
click at [654, 429] on div "gueule" at bounding box center [693, 450] width 97 height 43
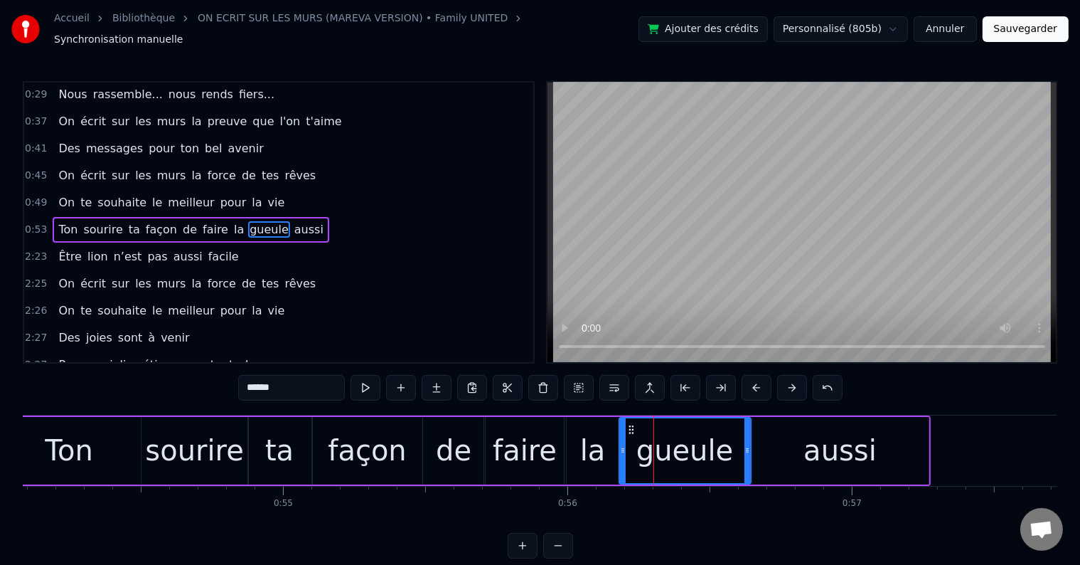
drag, startPoint x: 638, startPoint y: 441, endPoint x: 621, endPoint y: 440, distance: 17.1
click at [621, 445] on icon at bounding box center [623, 450] width 6 height 11
drag, startPoint x: 746, startPoint y: 441, endPoint x: 733, endPoint y: 440, distance: 13.6
click at [733, 445] on icon at bounding box center [734, 450] width 6 height 11
click at [762, 430] on div "aussi" at bounding box center [841, 451] width 176 height 68
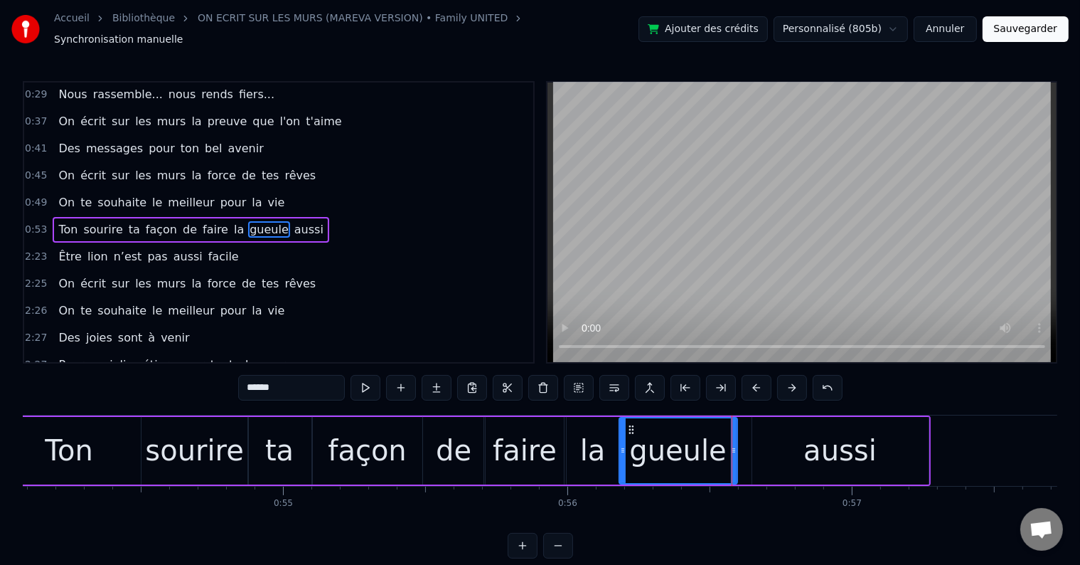
type input "*****"
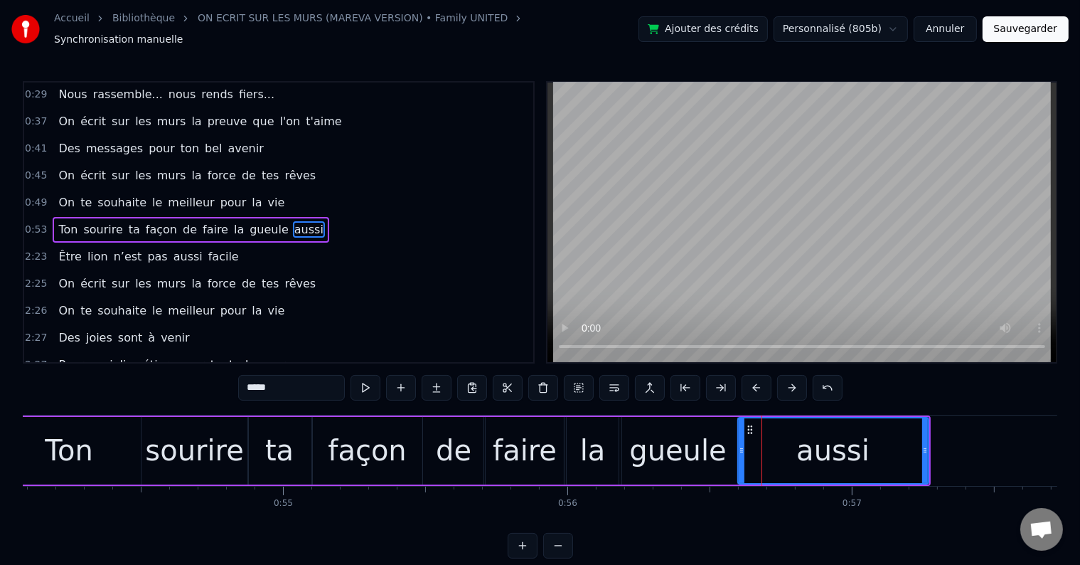
drag, startPoint x: 754, startPoint y: 440, endPoint x: 740, endPoint y: 440, distance: 14.2
click at [740, 445] on icon at bounding box center [742, 450] width 6 height 11
drag, startPoint x: 740, startPoint y: 443, endPoint x: 800, endPoint y: 438, distance: 60.0
click at [800, 445] on icon at bounding box center [802, 450] width 6 height 11
click at [333, 216] on div "0:53 Ton sourire ta façon de faire la gueule aussi" at bounding box center [278, 229] width 509 height 27
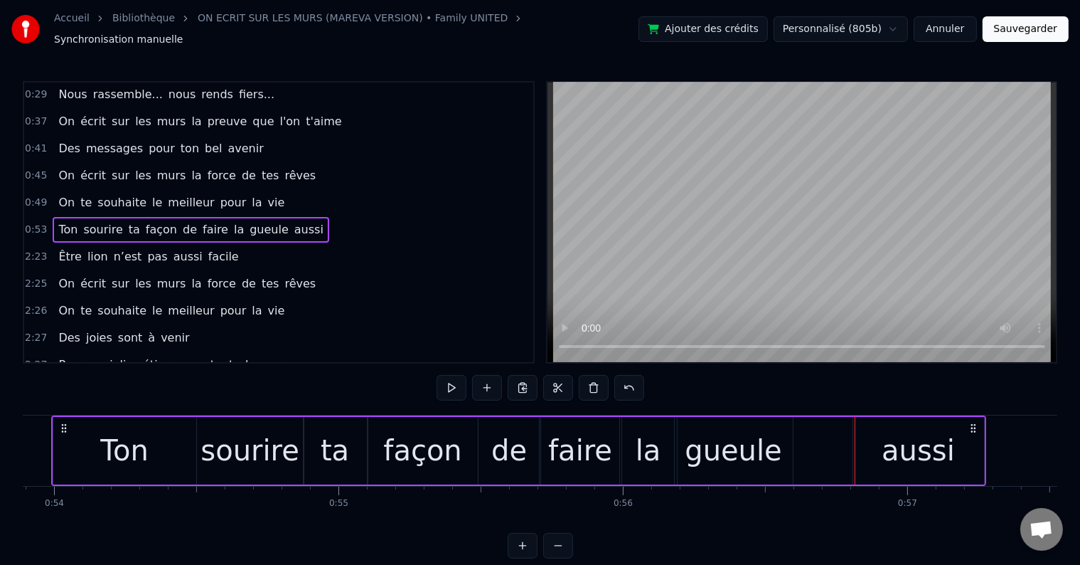
scroll to position [0, 15289]
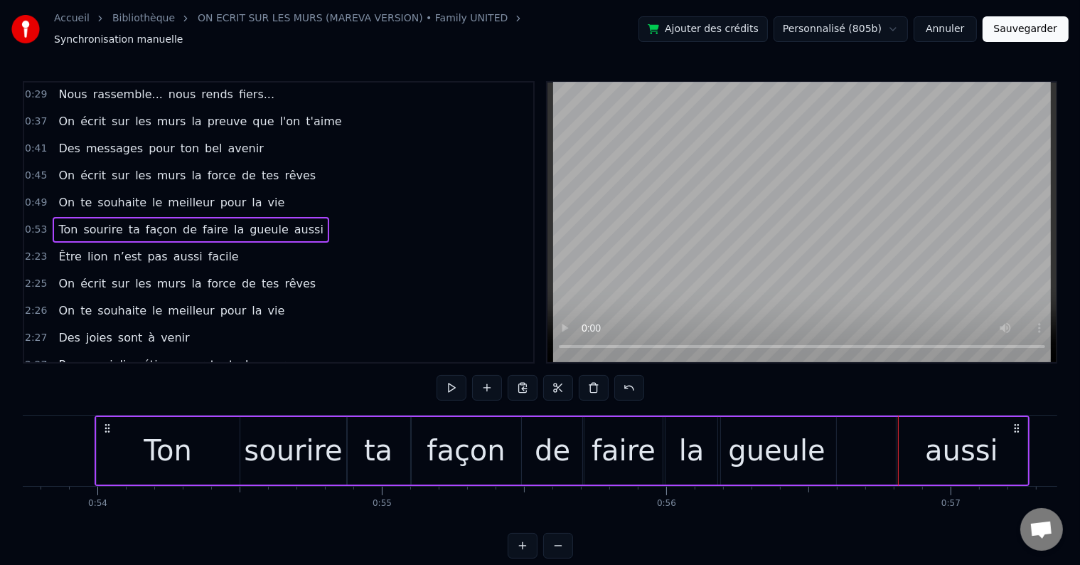
click at [453, 378] on button at bounding box center [452, 388] width 30 height 26
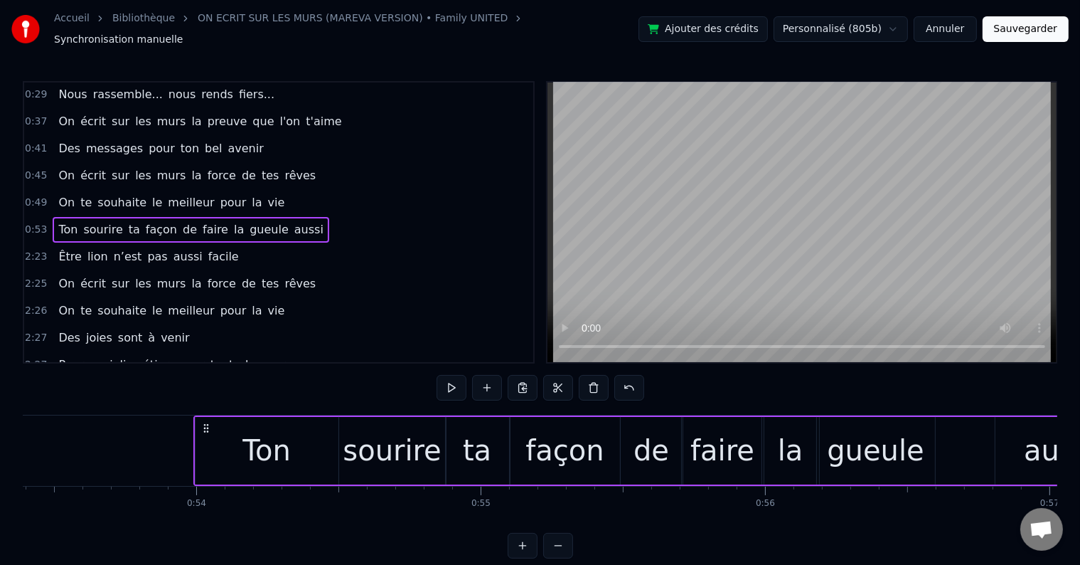
scroll to position [0, 15304]
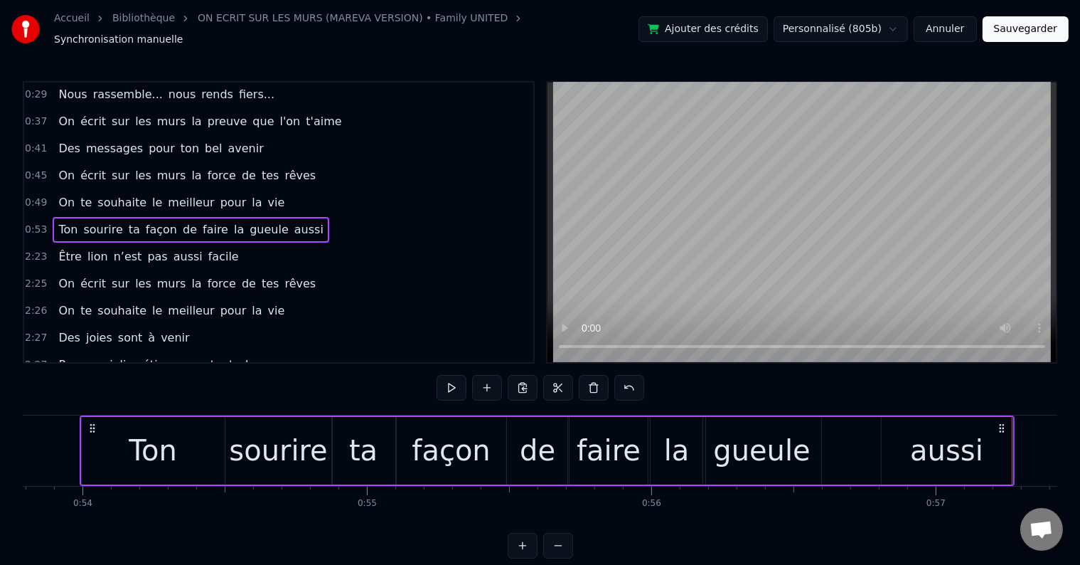
click at [902, 430] on div "aussi" at bounding box center [947, 451] width 131 height 68
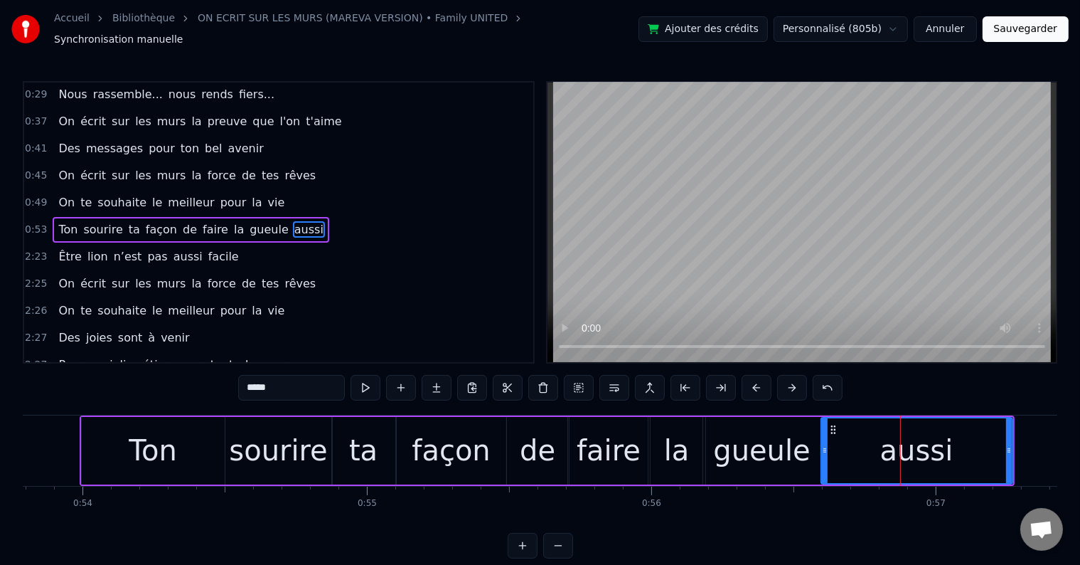
drag, startPoint x: 886, startPoint y: 444, endPoint x: 825, endPoint y: 442, distance: 60.5
click at [825, 445] on icon at bounding box center [825, 450] width 6 height 11
click at [1004, 445] on icon at bounding box center [1003, 450] width 6 height 11
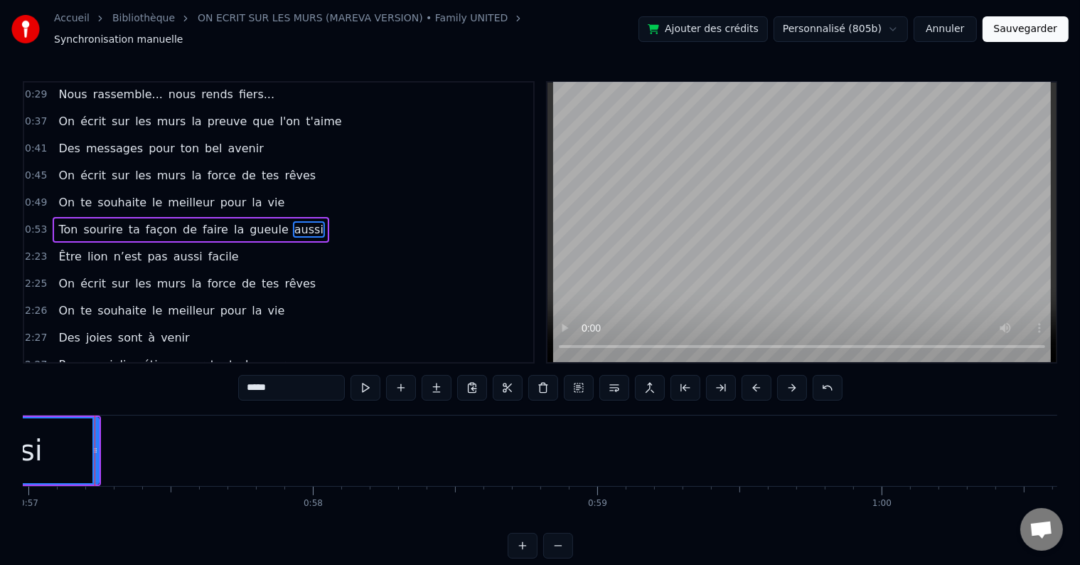
click at [301, 217] on div "0:53 Ton sourire ta façon de faire la gueule aussi" at bounding box center [278, 229] width 509 height 27
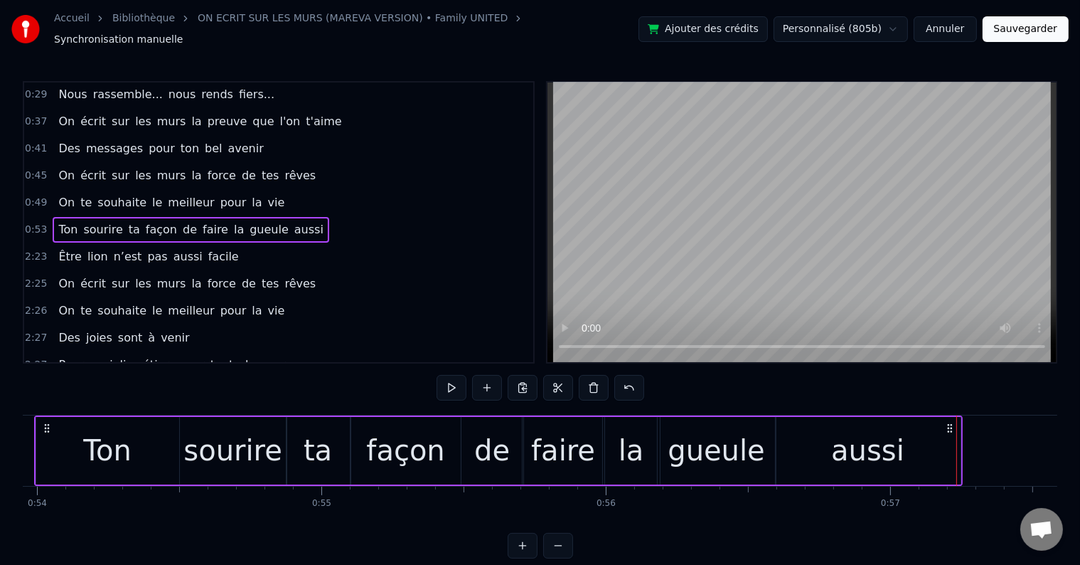
scroll to position [0, 15289]
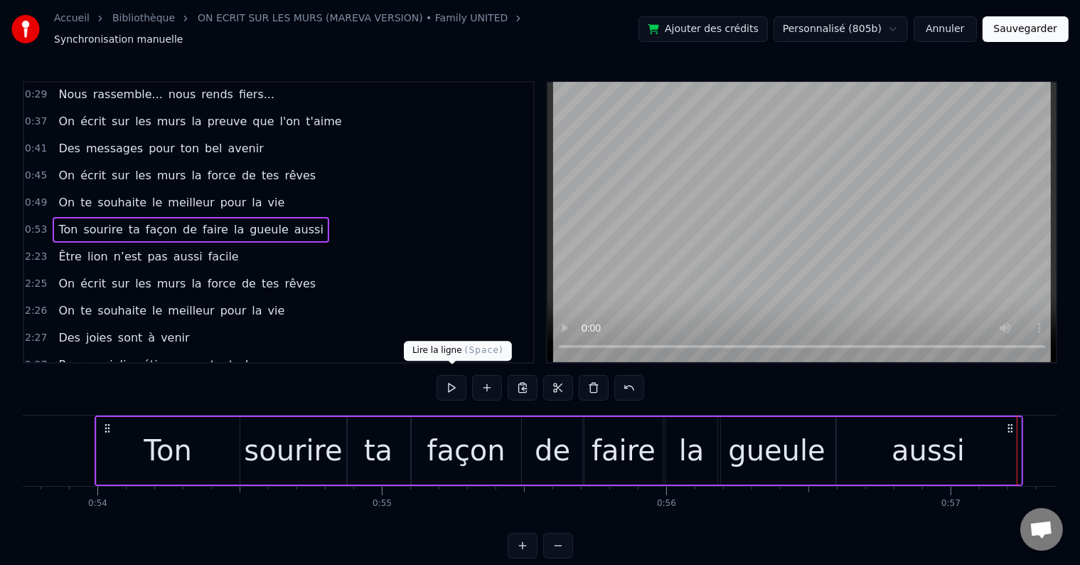
click at [447, 376] on button at bounding box center [452, 388] width 30 height 26
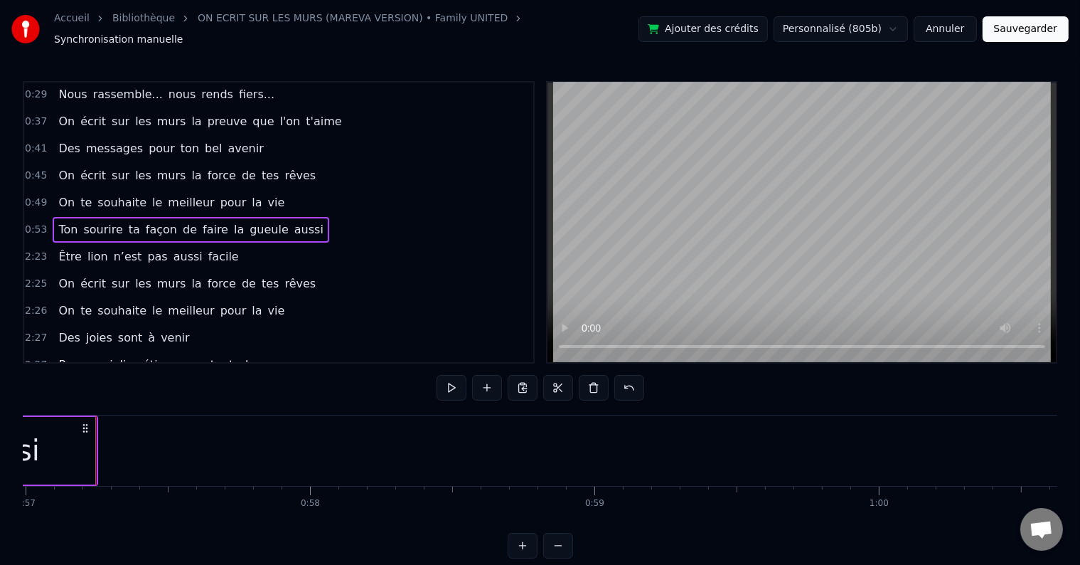
scroll to position [0, 16215]
click at [1038, 31] on button "Sauvegarder" at bounding box center [1026, 29] width 86 height 26
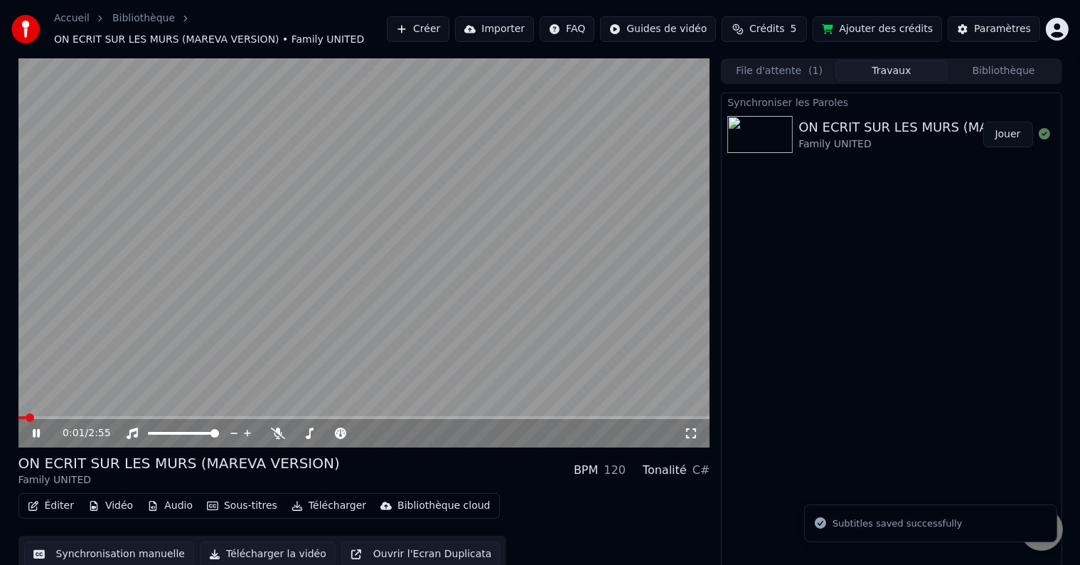
click at [74, 418] on span at bounding box center [364, 417] width 692 height 3
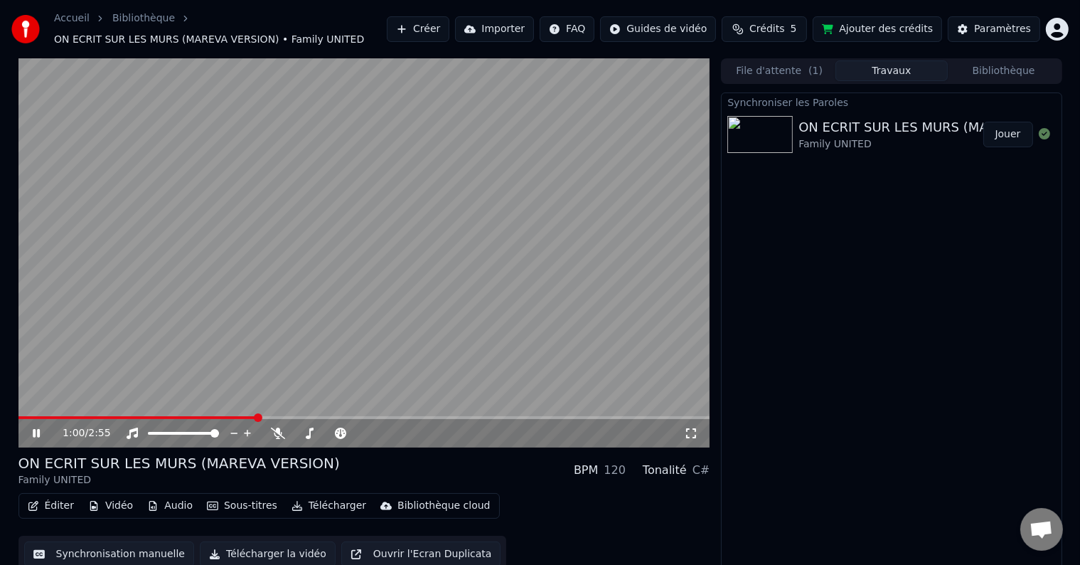
click at [38, 438] on icon at bounding box center [46, 432] width 33 height 11
click at [100, 548] on button "Synchronisation manuelle" at bounding box center [109, 554] width 171 height 26
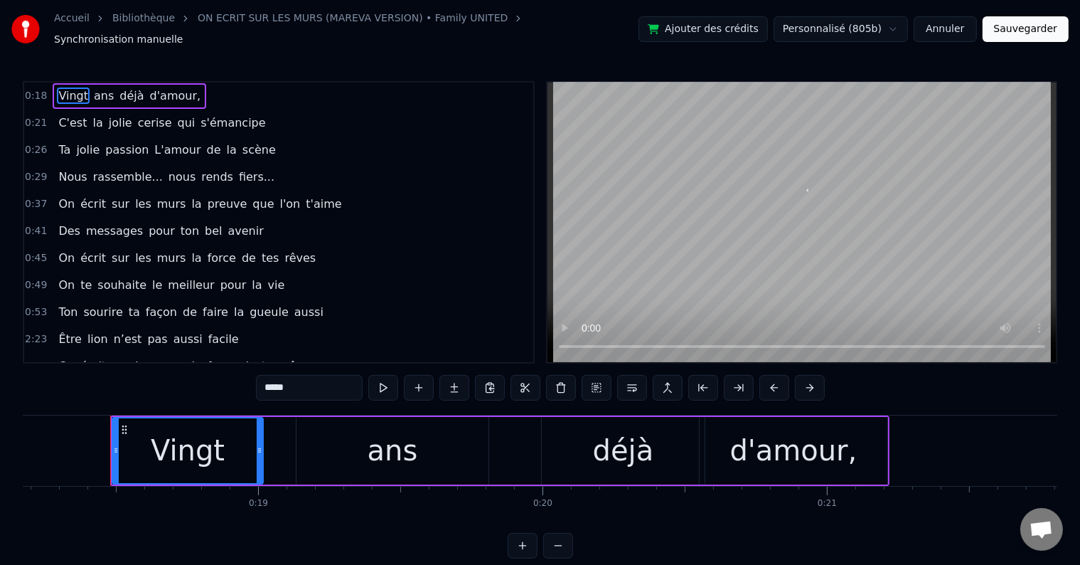
scroll to position [0, 5187]
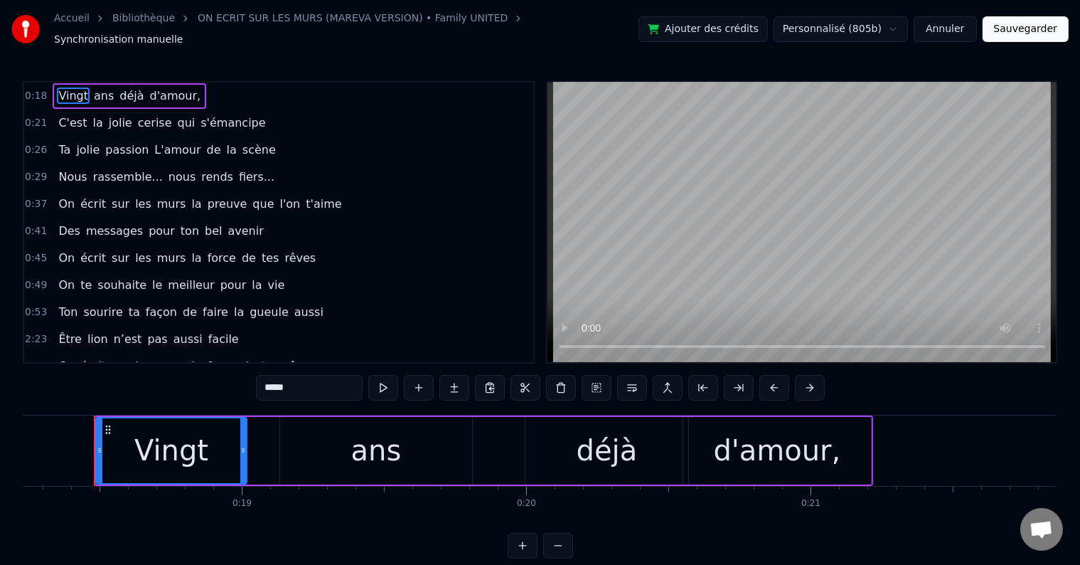
click at [378, 385] on button at bounding box center [383, 388] width 30 height 26
click at [92, 87] on span "ans" at bounding box center [103, 95] width 23 height 16
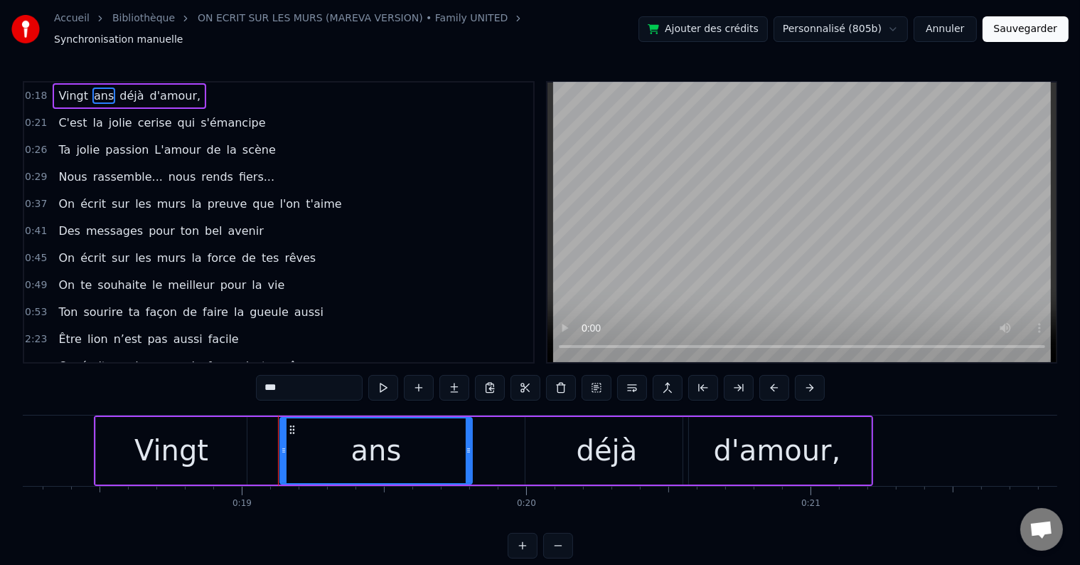
click at [388, 388] on button at bounding box center [383, 388] width 30 height 26
click at [122, 87] on span "déjà" at bounding box center [131, 95] width 27 height 16
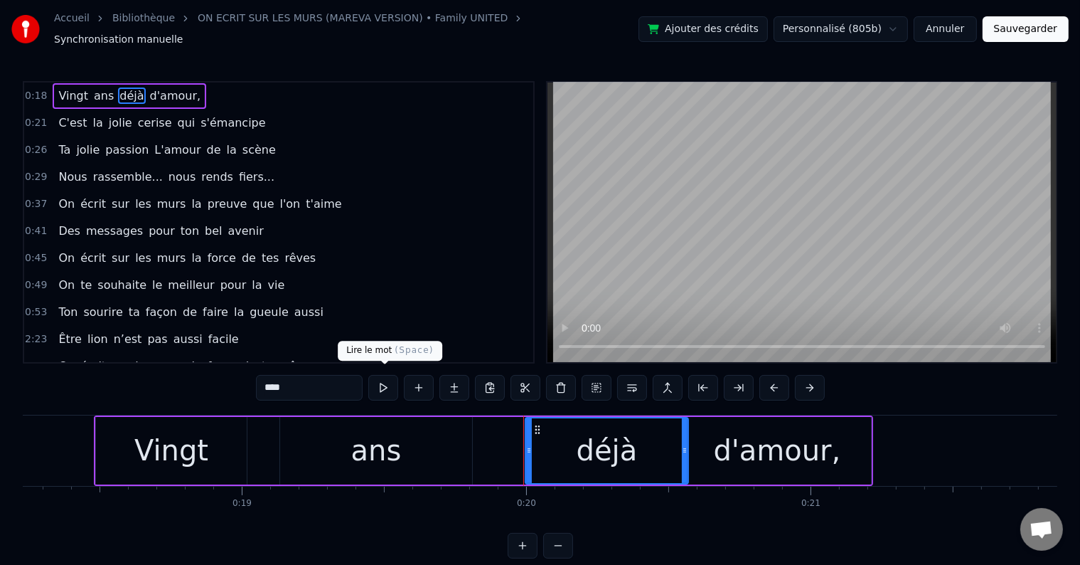
click at [383, 375] on button at bounding box center [383, 388] width 30 height 26
click at [159, 87] on span "d'amour," at bounding box center [176, 95] width 54 height 16
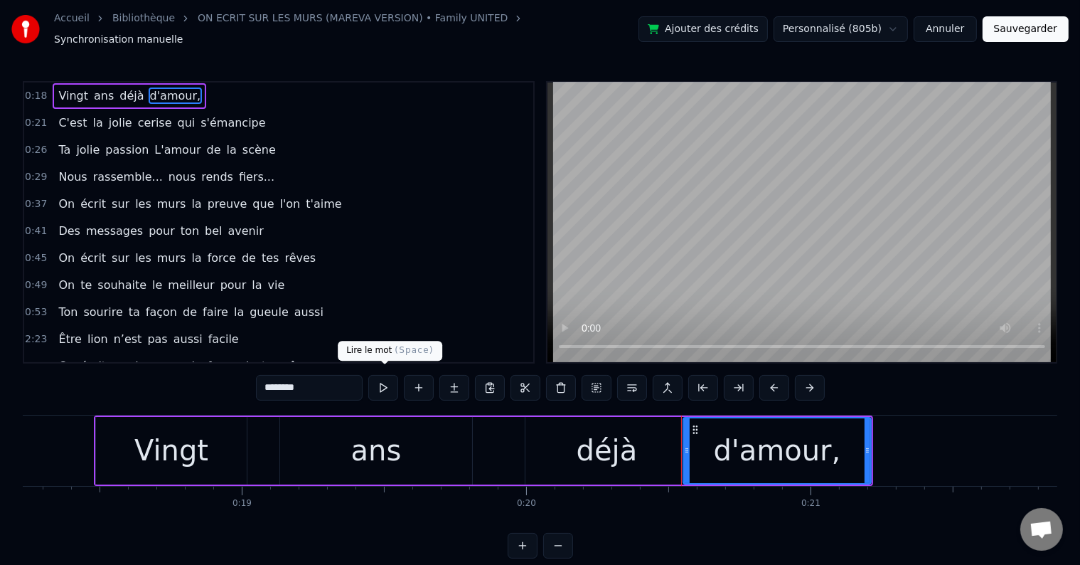
click at [390, 386] on button at bounding box center [383, 388] width 30 height 26
click at [375, 375] on button at bounding box center [383, 388] width 30 height 26
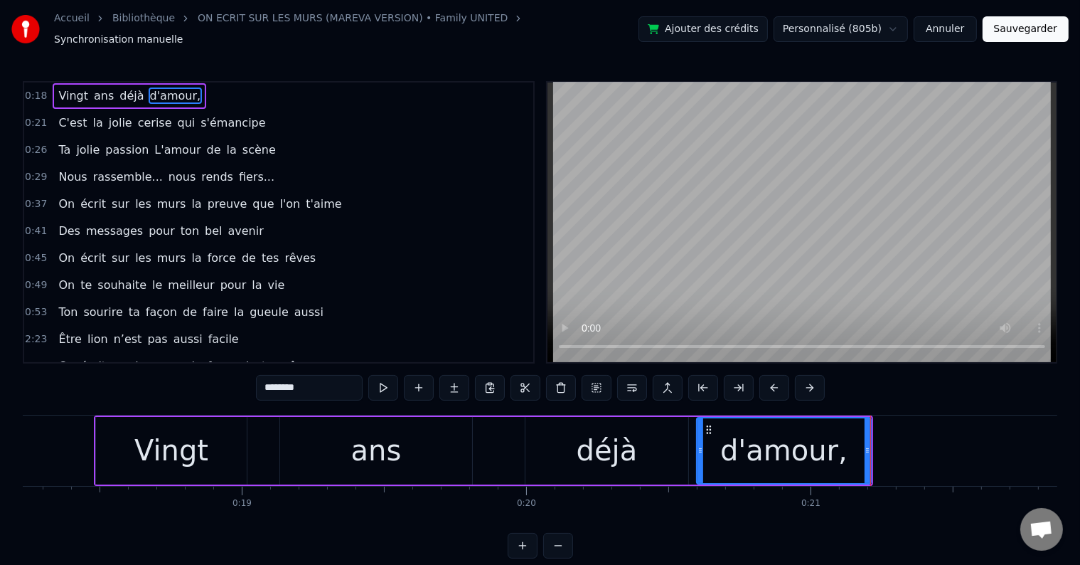
drag, startPoint x: 687, startPoint y: 441, endPoint x: 700, endPoint y: 440, distance: 12.8
click at [700, 445] on icon at bounding box center [701, 450] width 6 height 11
click at [676, 428] on div "déjà" at bounding box center [607, 451] width 163 height 68
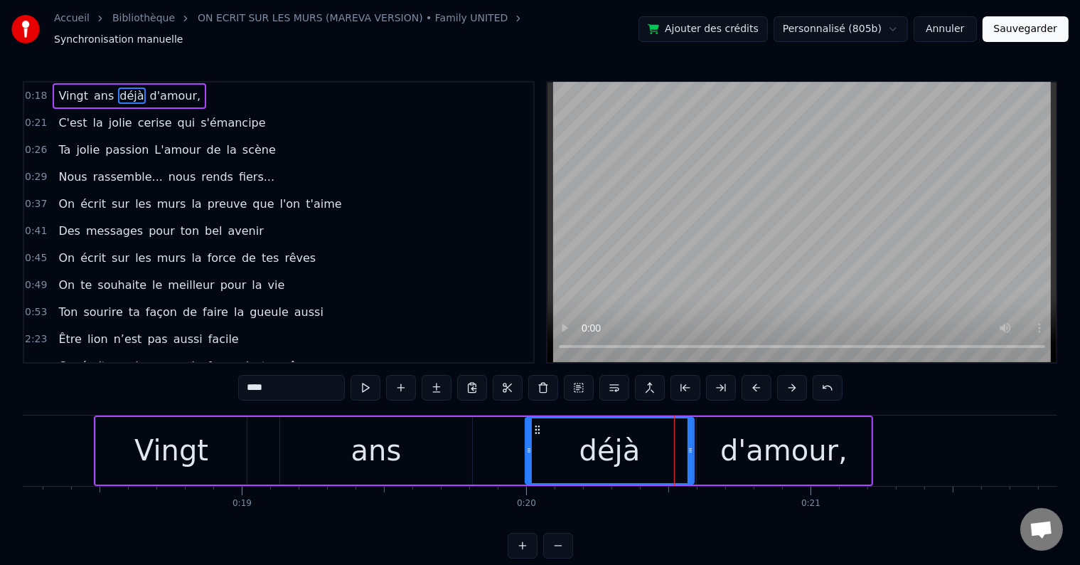
click at [691, 445] on icon at bounding box center [691, 450] width 6 height 11
click at [126, 89] on span "déjà" at bounding box center [131, 95] width 27 height 16
click at [371, 375] on button at bounding box center [366, 388] width 30 height 26
drag, startPoint x: 691, startPoint y: 438, endPoint x: 680, endPoint y: 438, distance: 10.7
click at [680, 445] on icon at bounding box center [680, 450] width 6 height 11
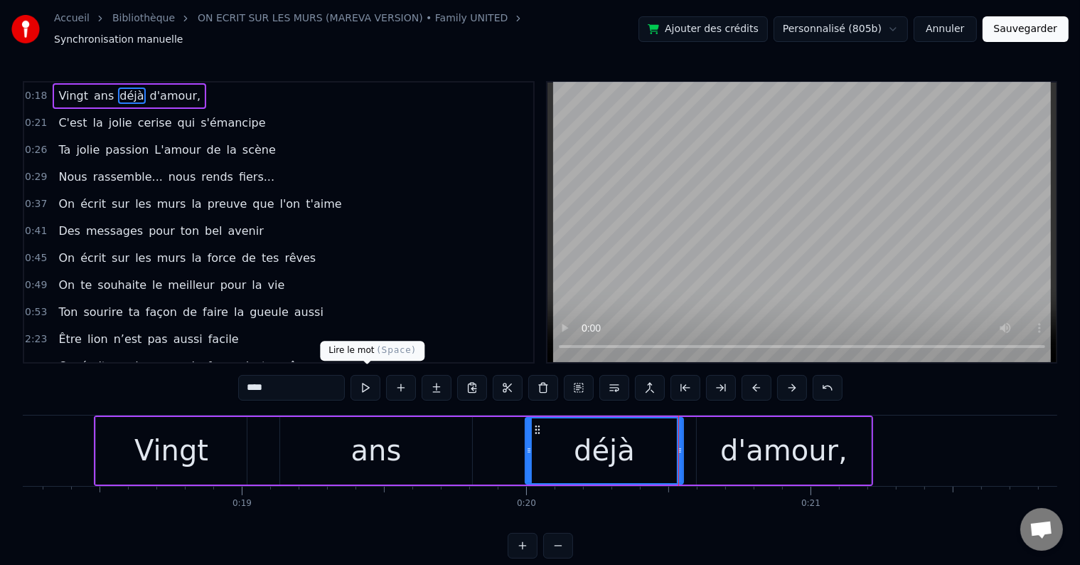
click at [363, 377] on button at bounding box center [366, 388] width 30 height 26
click at [164, 94] on span "d'amour," at bounding box center [176, 95] width 54 height 16
type input "********"
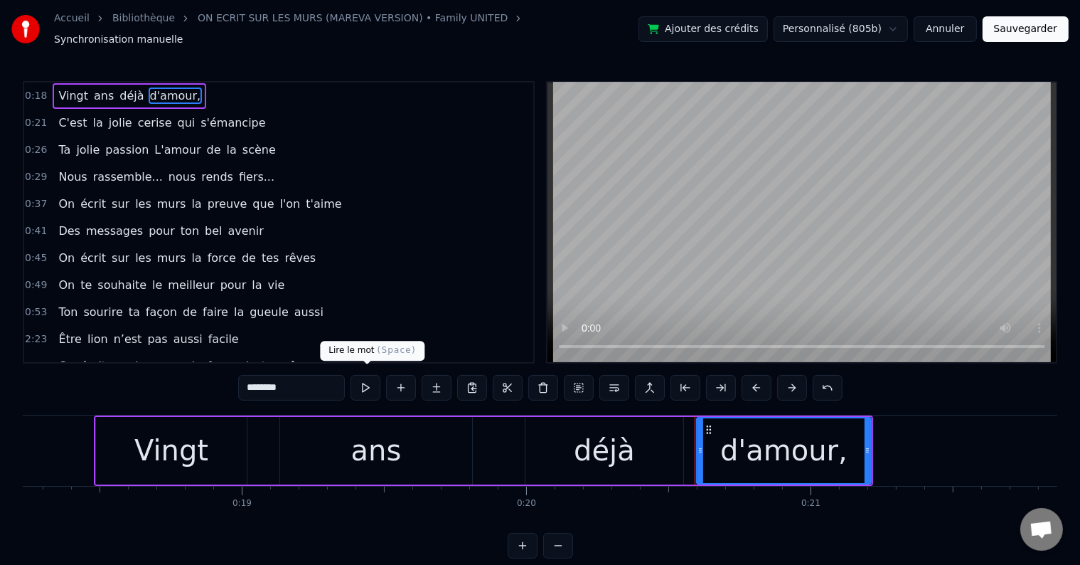
click at [356, 377] on button at bounding box center [366, 388] width 30 height 26
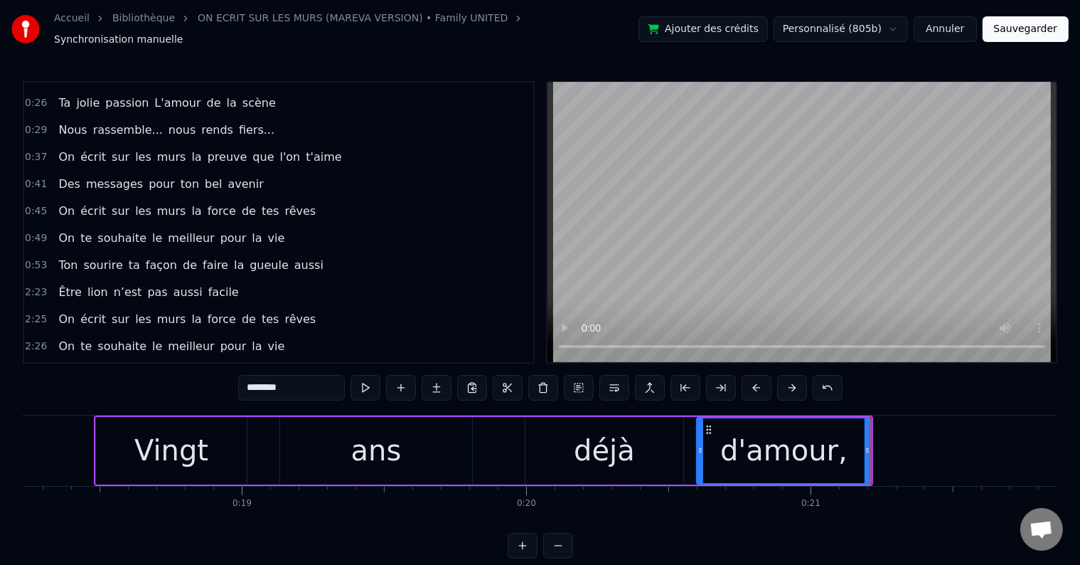
scroll to position [71, 0]
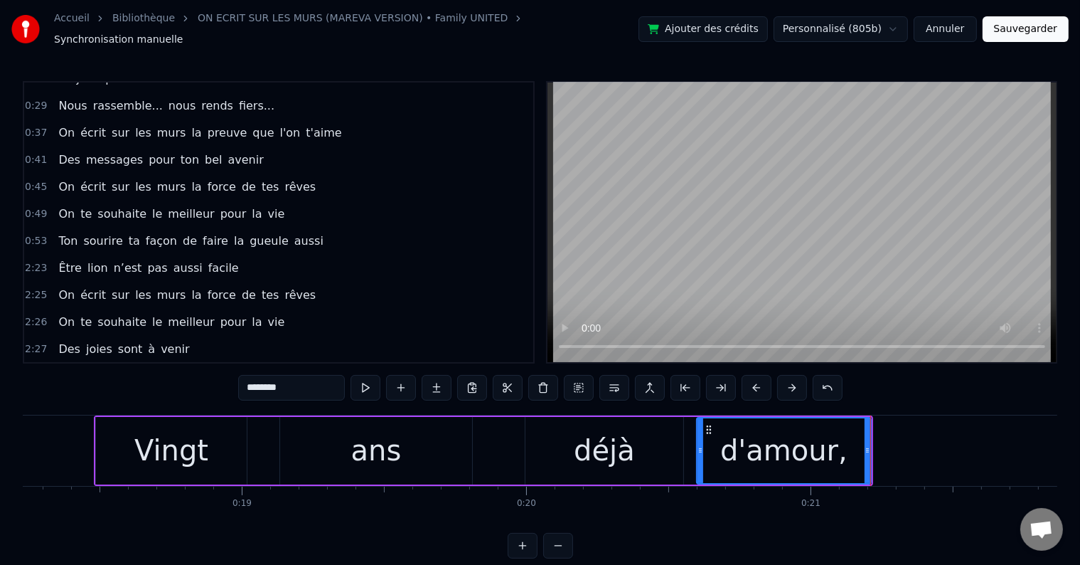
click at [302, 228] on div "0:53 Ton sourire ta façon de faire la gueule aussi" at bounding box center [278, 241] width 509 height 27
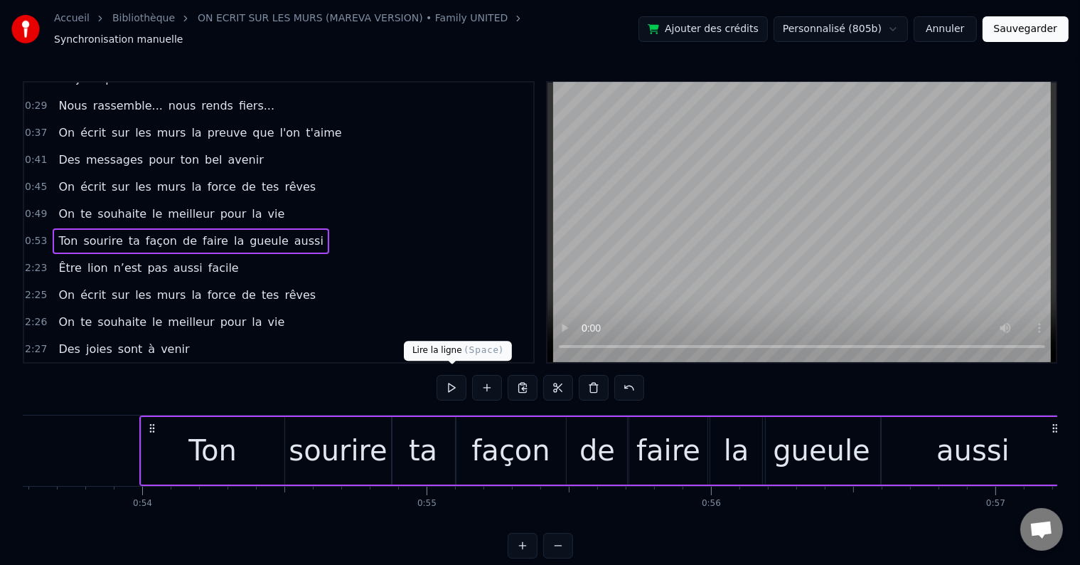
scroll to position [0, 15289]
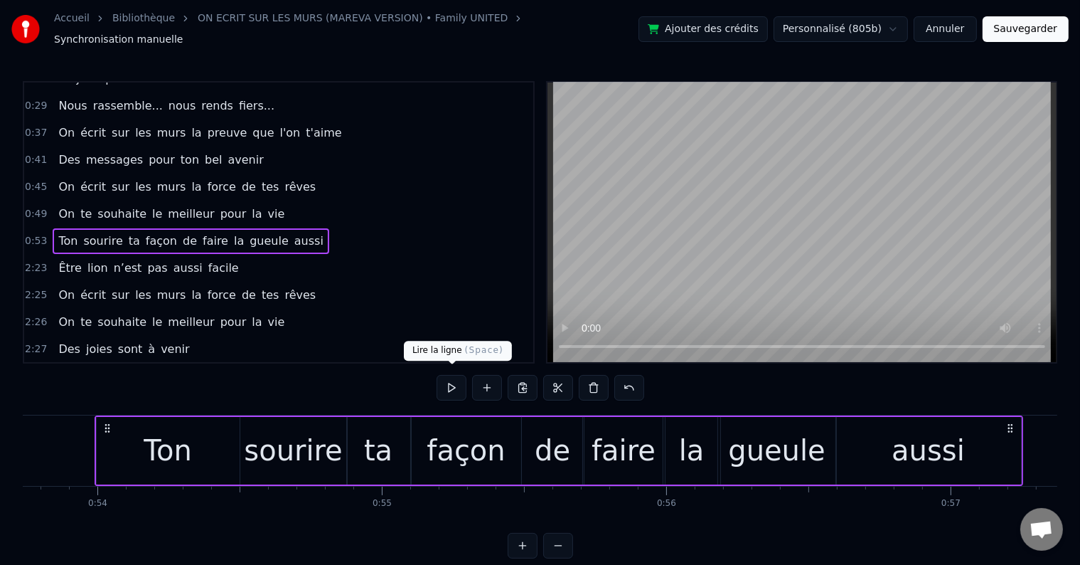
click at [455, 375] on button at bounding box center [452, 388] width 30 height 26
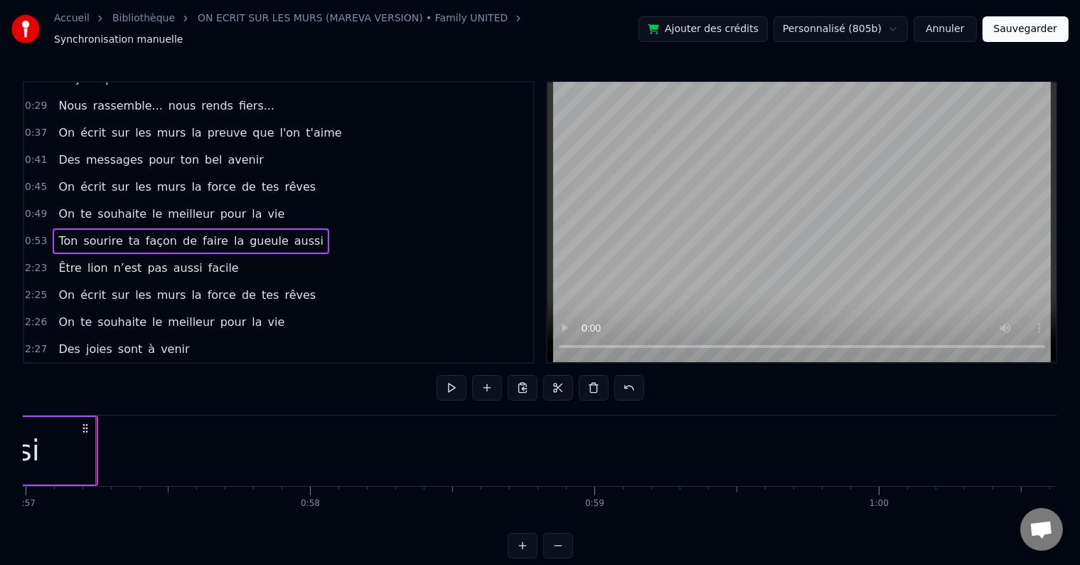
scroll to position [0, 16215]
click at [211, 255] on div "Être lion n’est pas aussi facile" at bounding box center [148, 268] width 191 height 26
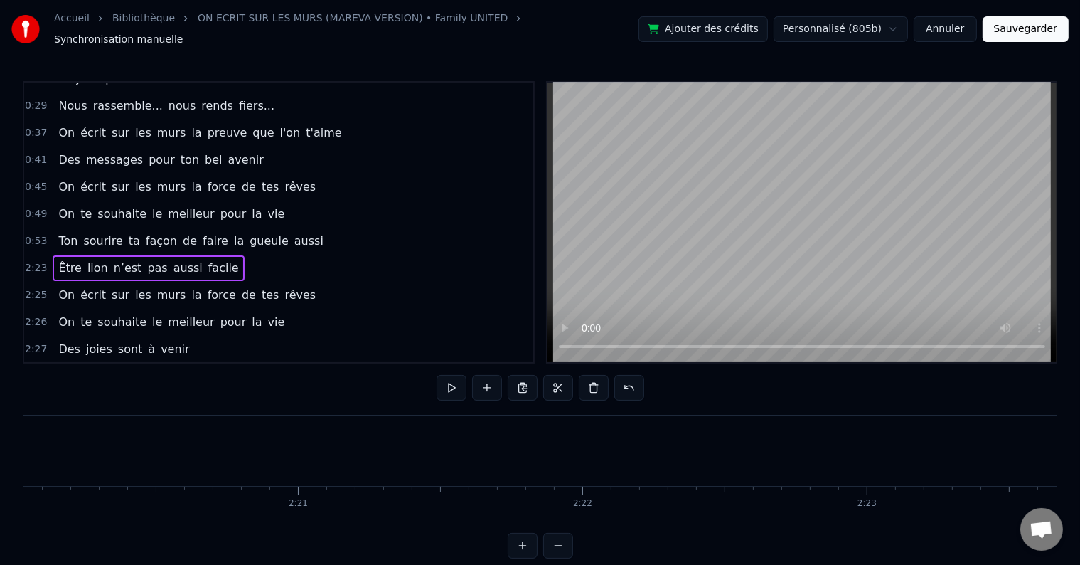
scroll to position [0, 40853]
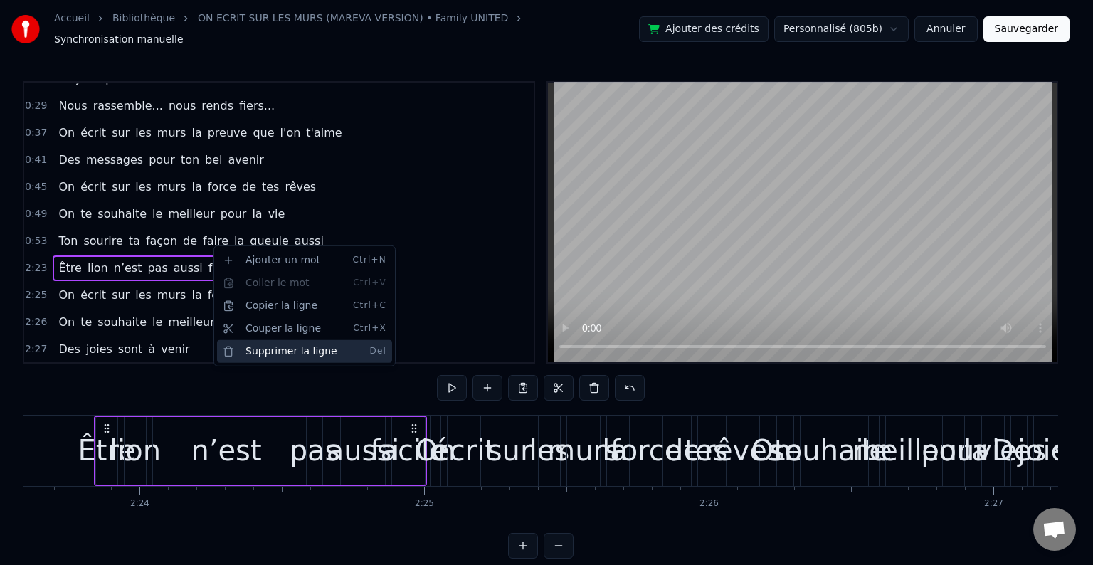
click at [316, 346] on div "Supprimer la ligne Del" at bounding box center [304, 351] width 175 height 23
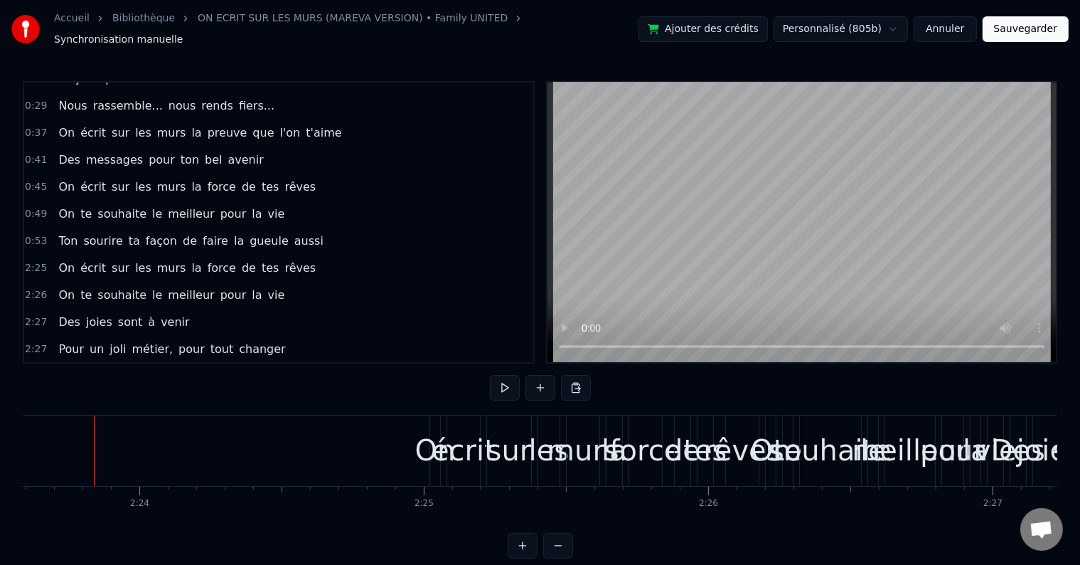
click at [299, 228] on div "0:53 Ton sourire ta façon de faire la gueule aussi" at bounding box center [278, 241] width 509 height 27
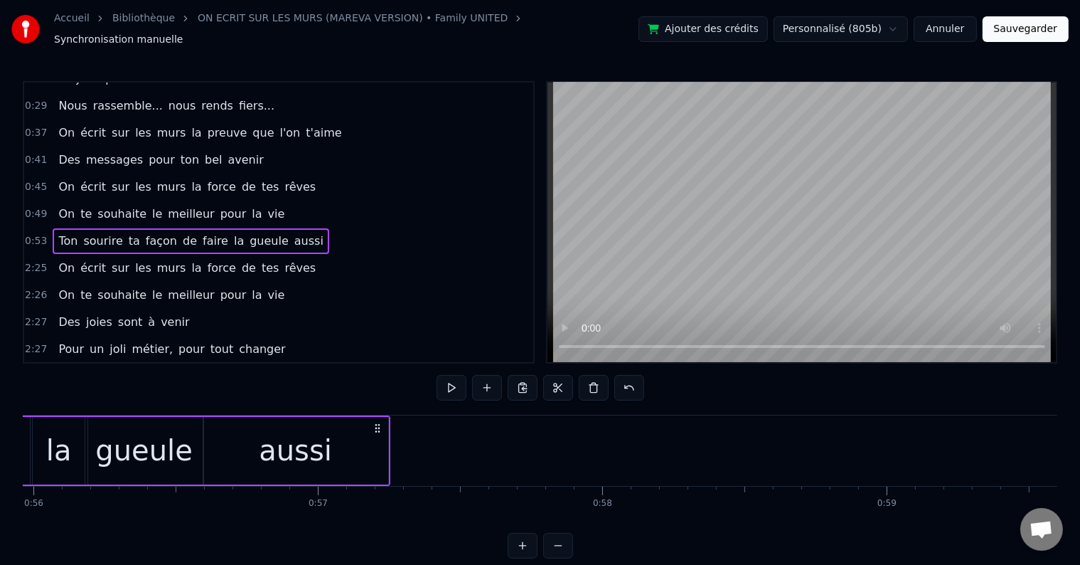
scroll to position [0, 15978]
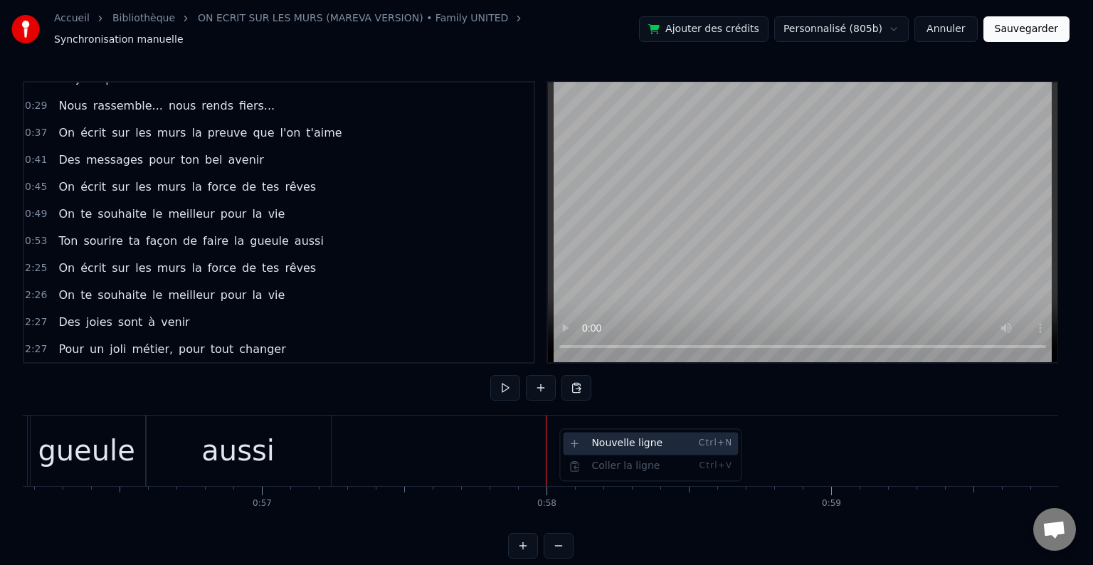
click at [601, 437] on div "Nouvelle ligne Ctrl+N" at bounding box center [650, 443] width 175 height 23
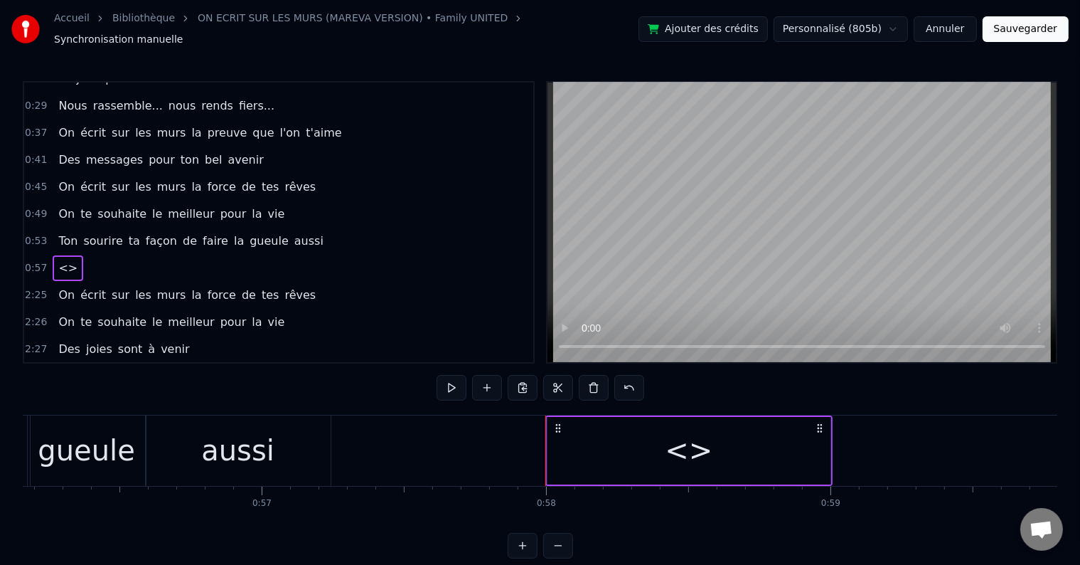
click at [61, 260] on span "<>" at bounding box center [68, 268] width 22 height 16
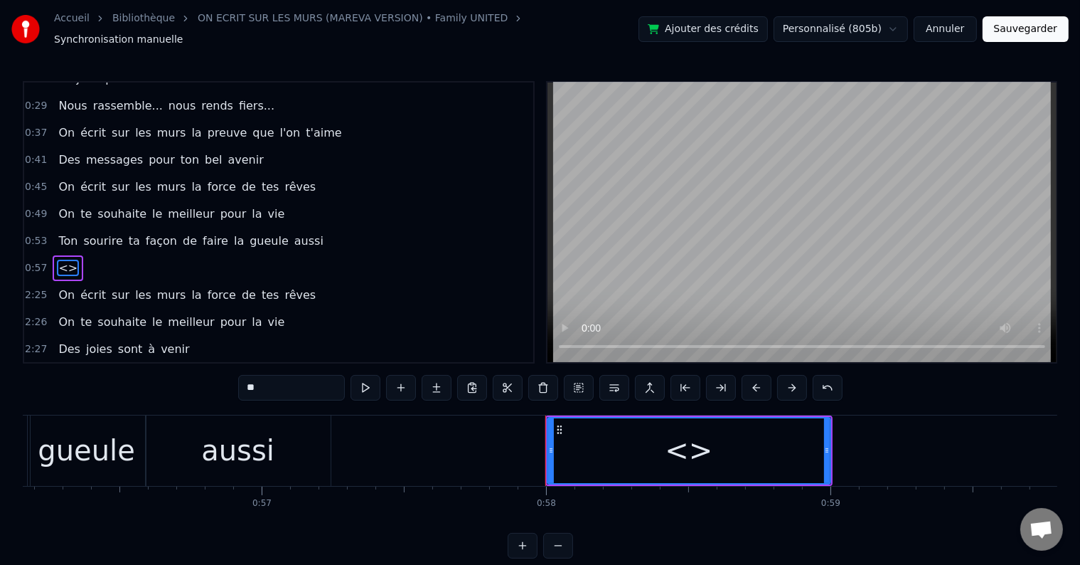
scroll to position [108, 0]
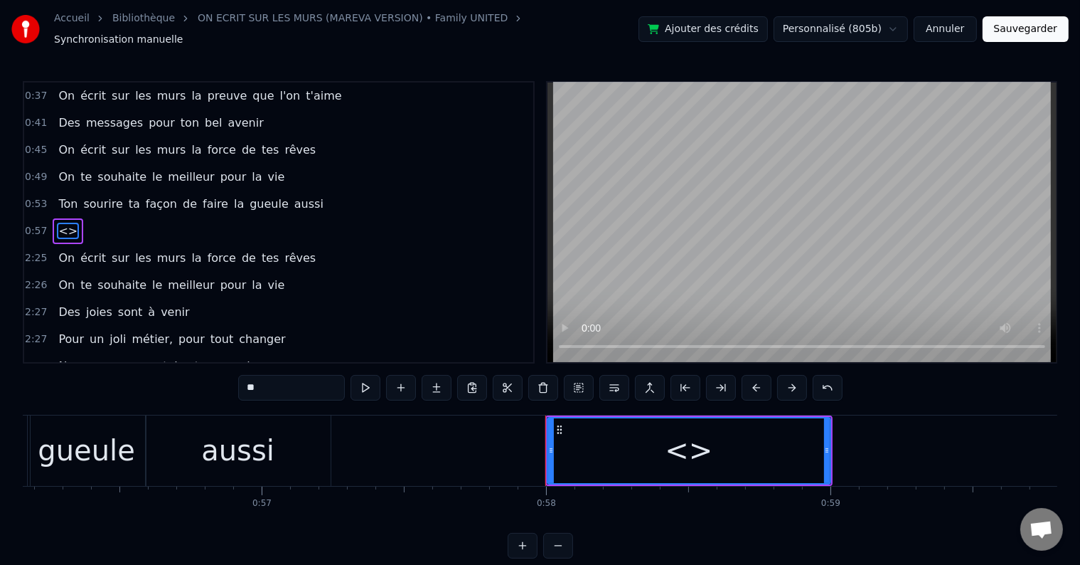
drag, startPoint x: 287, startPoint y: 384, endPoint x: 220, endPoint y: 373, distance: 67.7
click at [237, 376] on div "0:18 Vingt ans déjà d'amour, 0:21 C'est la jolie cerise qui s'émancipe 0:26 Ta …" at bounding box center [540, 319] width 1035 height 477
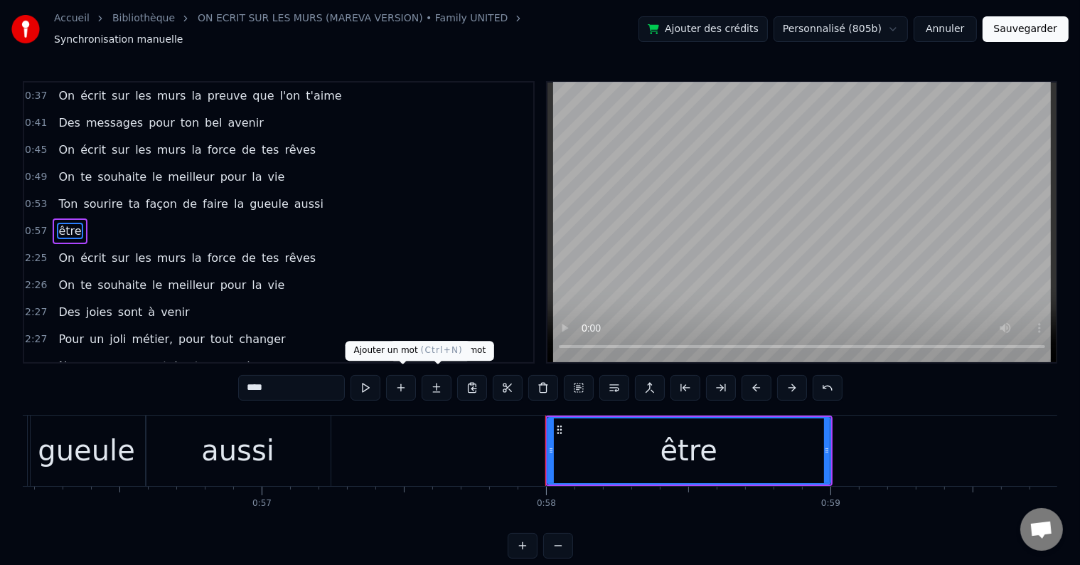
type input "****"
click at [413, 383] on button at bounding box center [401, 388] width 30 height 26
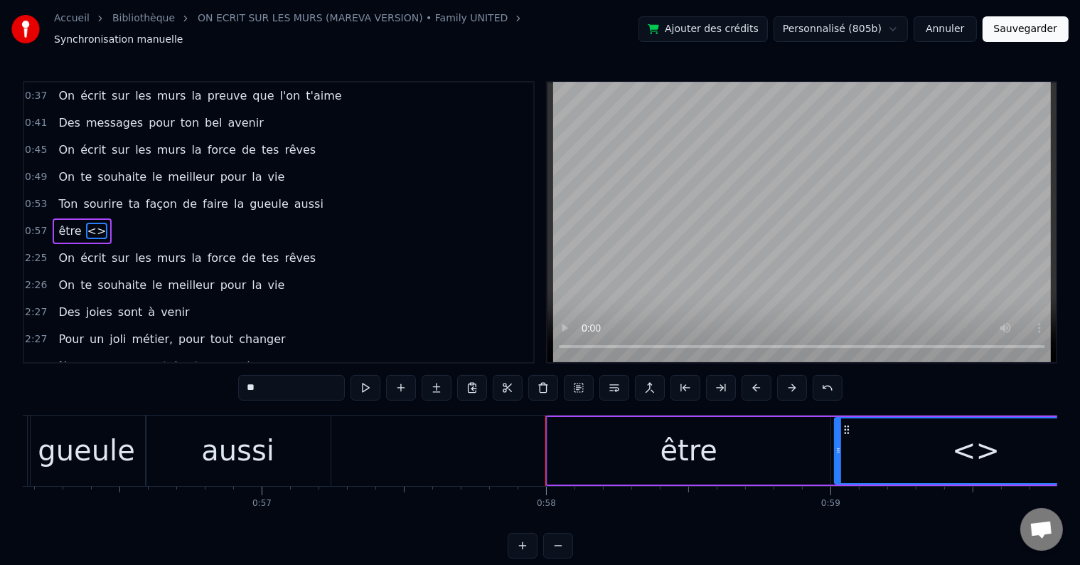
drag, startPoint x: 306, startPoint y: 379, endPoint x: 228, endPoint y: 377, distance: 78.3
click at [228, 377] on div "0:18 Vingt ans déjà d'amour, 0:21 C'est la jolie cerise qui s'émancipe 0:26 Ta …" at bounding box center [540, 319] width 1035 height 477
click at [649, 429] on div "être" at bounding box center [689, 451] width 283 height 68
type input "****"
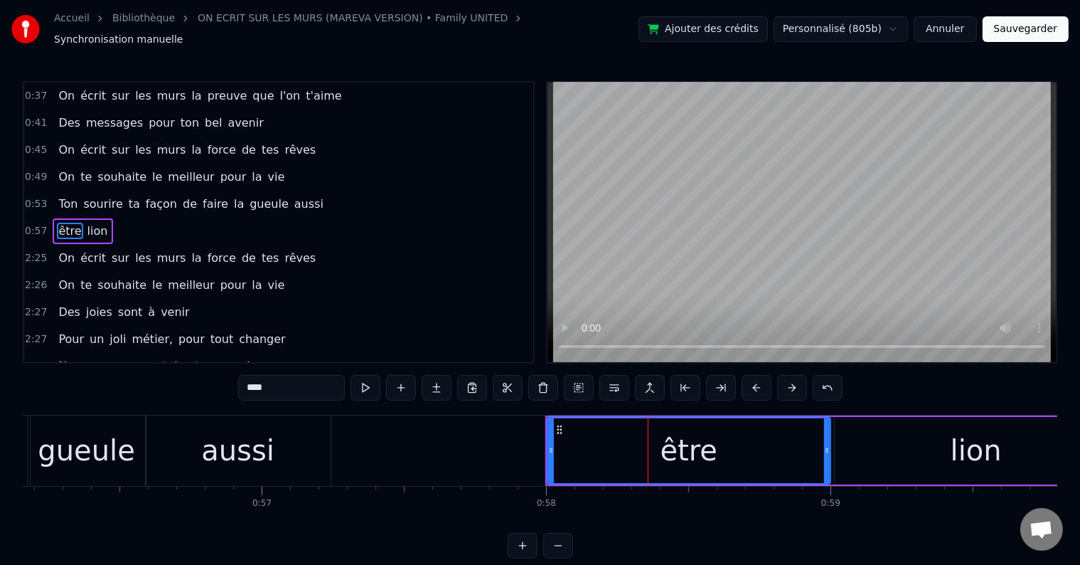
click at [126, 218] on div "0:57 être lion" at bounding box center [278, 231] width 509 height 27
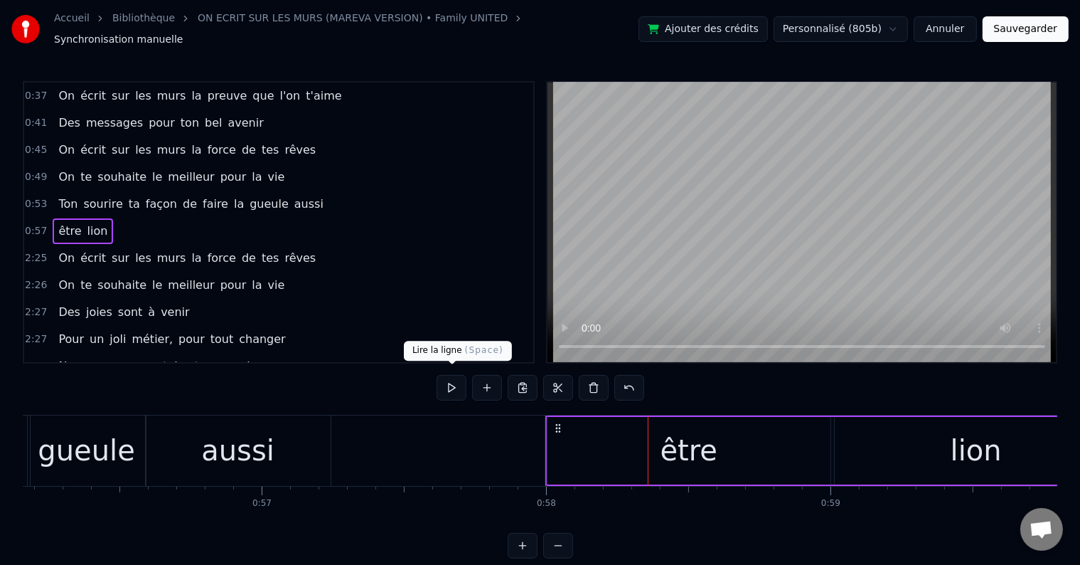
click at [454, 383] on button at bounding box center [452, 388] width 30 height 26
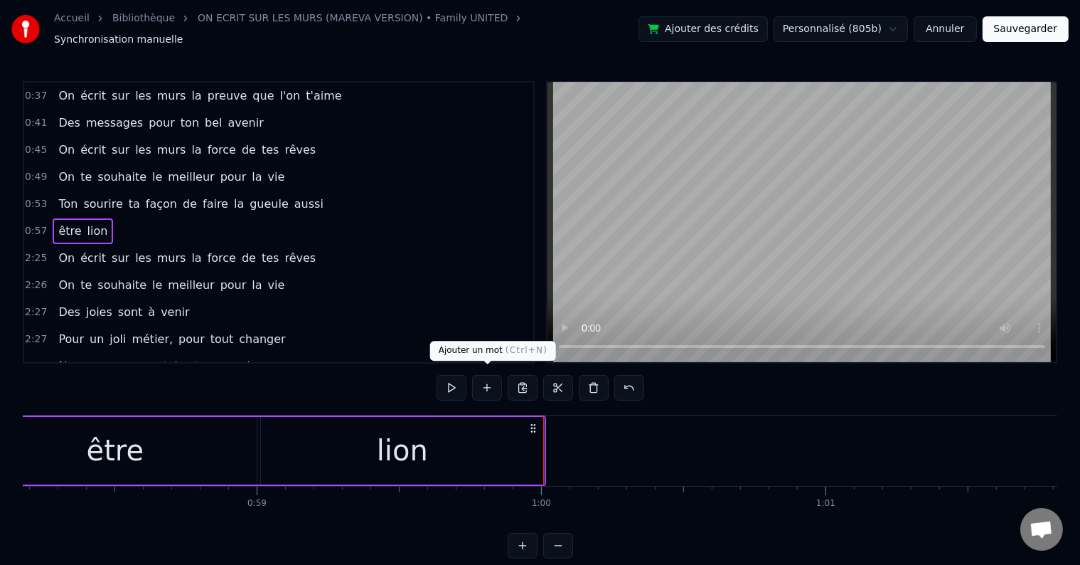
scroll to position [0, 16905]
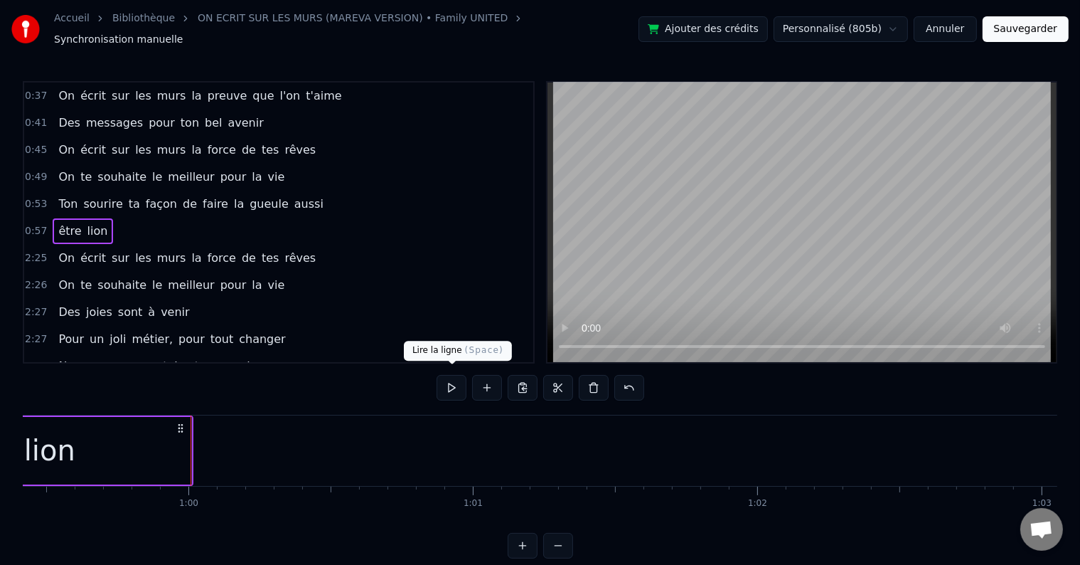
click at [453, 375] on button at bounding box center [452, 388] width 30 height 26
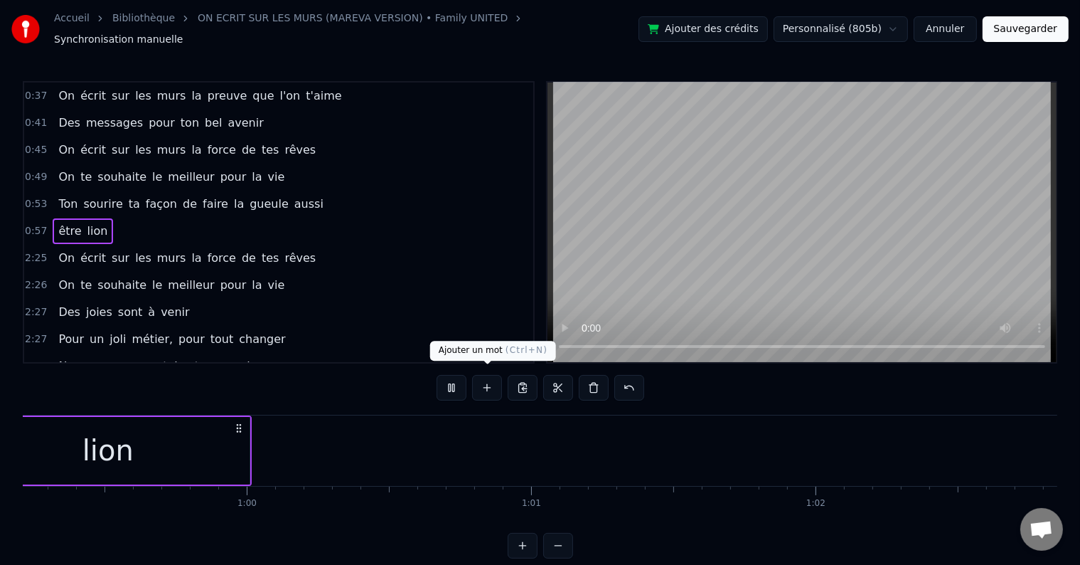
scroll to position [0, 16429]
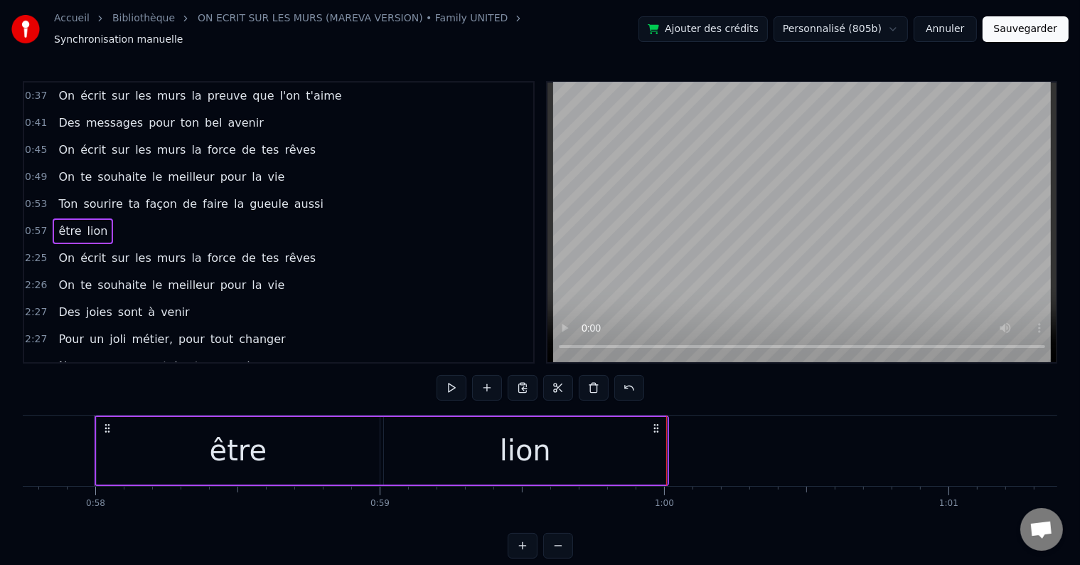
click at [459, 385] on button at bounding box center [452, 388] width 30 height 26
click at [300, 427] on div "être" at bounding box center [238, 451] width 283 height 68
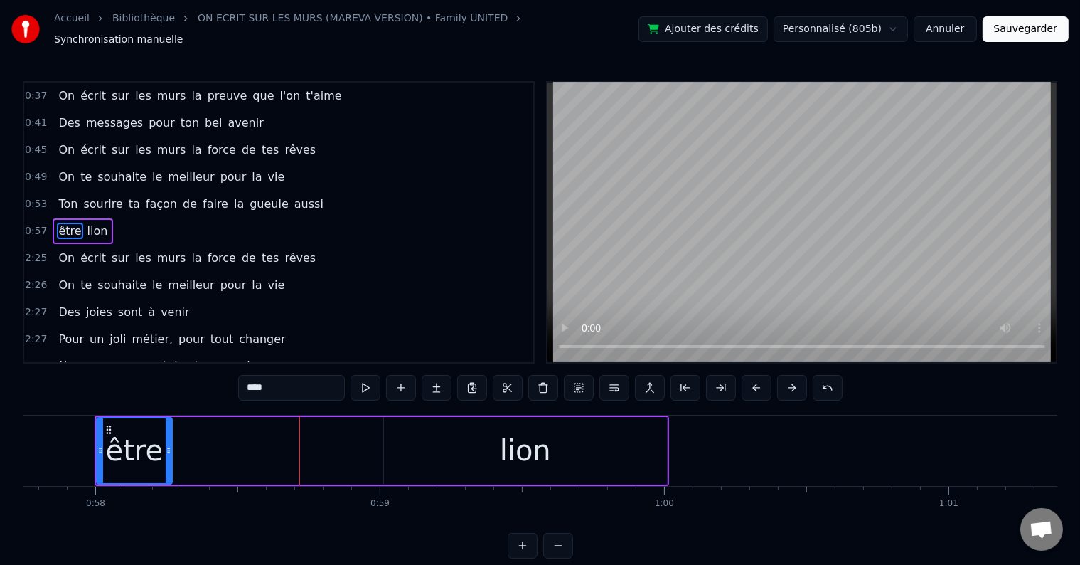
drag, startPoint x: 376, startPoint y: 442, endPoint x: 168, endPoint y: 445, distance: 207.7
click at [168, 445] on icon at bounding box center [169, 450] width 6 height 11
click at [640, 442] on div "lion" at bounding box center [525, 451] width 283 height 68
type input "****"
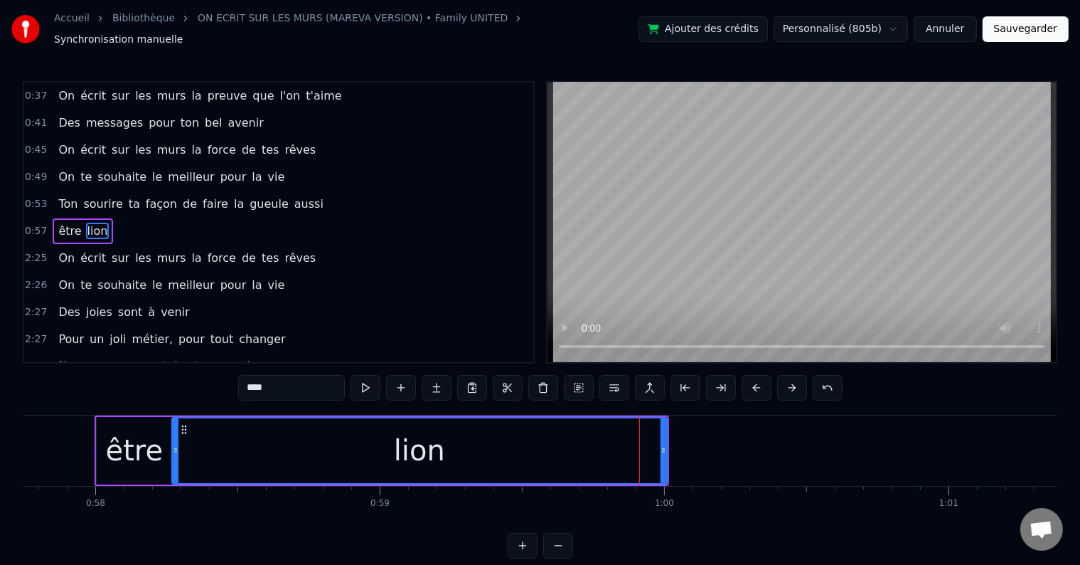
drag, startPoint x: 386, startPoint y: 440, endPoint x: 174, endPoint y: 441, distance: 212.0
click at [174, 445] on icon at bounding box center [176, 450] width 6 height 11
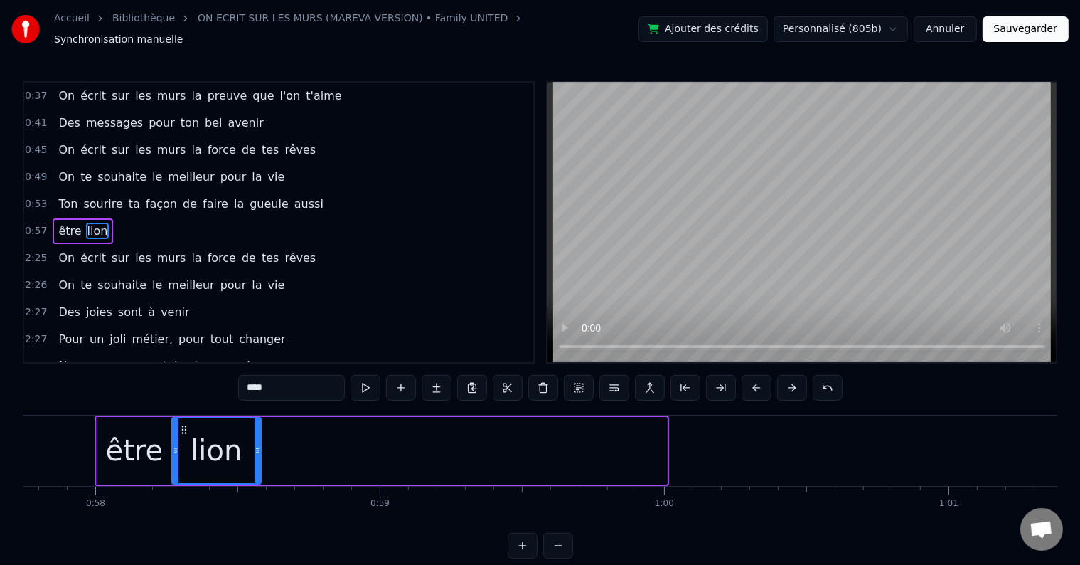
drag, startPoint x: 662, startPoint y: 445, endPoint x: 256, endPoint y: 430, distance: 406.4
click at [256, 430] on div at bounding box center [258, 450] width 6 height 65
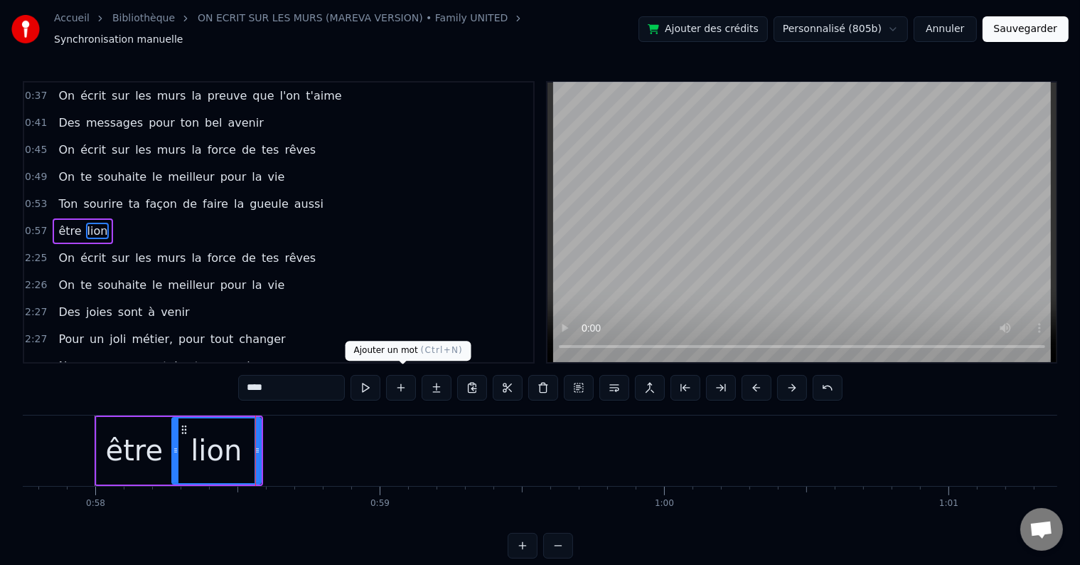
click at [404, 376] on button at bounding box center [401, 388] width 30 height 26
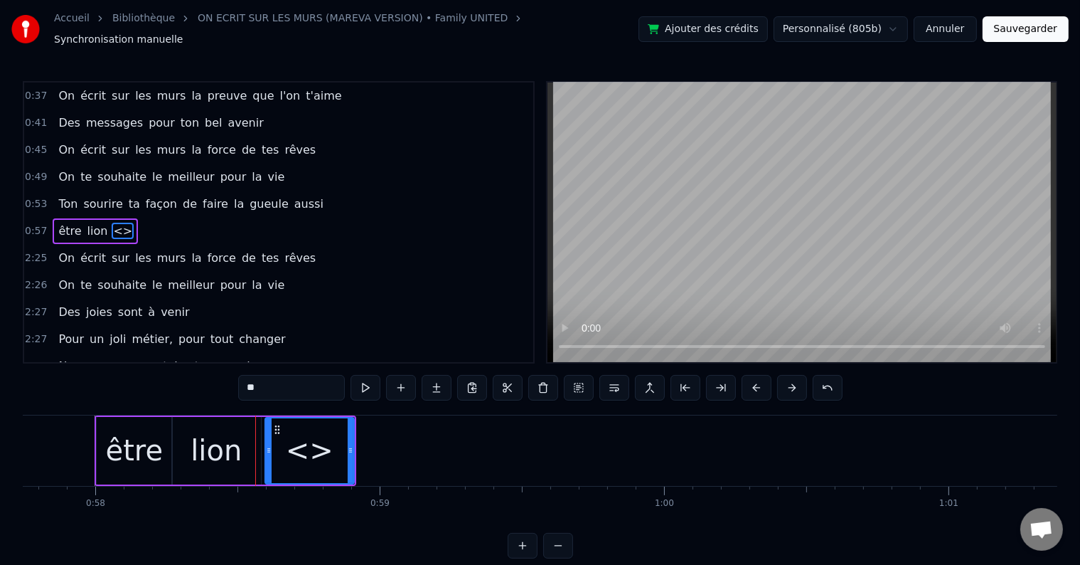
drag, startPoint x: 265, startPoint y: 386, endPoint x: 245, endPoint y: 386, distance: 19.9
click at [245, 386] on input "**" at bounding box center [291, 388] width 107 height 26
drag, startPoint x: 350, startPoint y: 444, endPoint x: 326, endPoint y: 443, distance: 24.2
click at [326, 445] on icon at bounding box center [327, 450] width 6 height 11
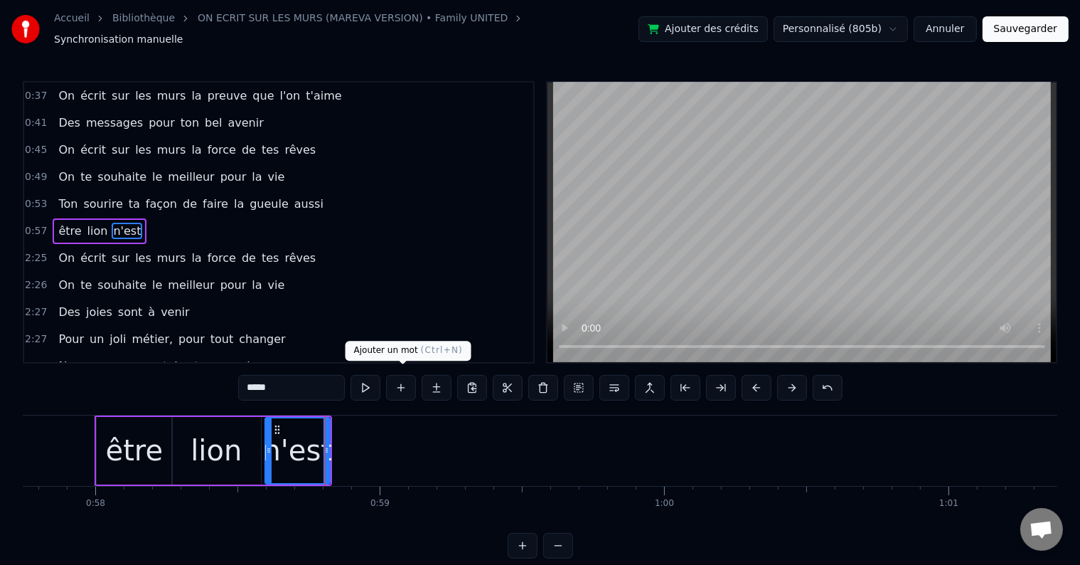
type input "*****"
click at [412, 381] on button at bounding box center [401, 388] width 30 height 26
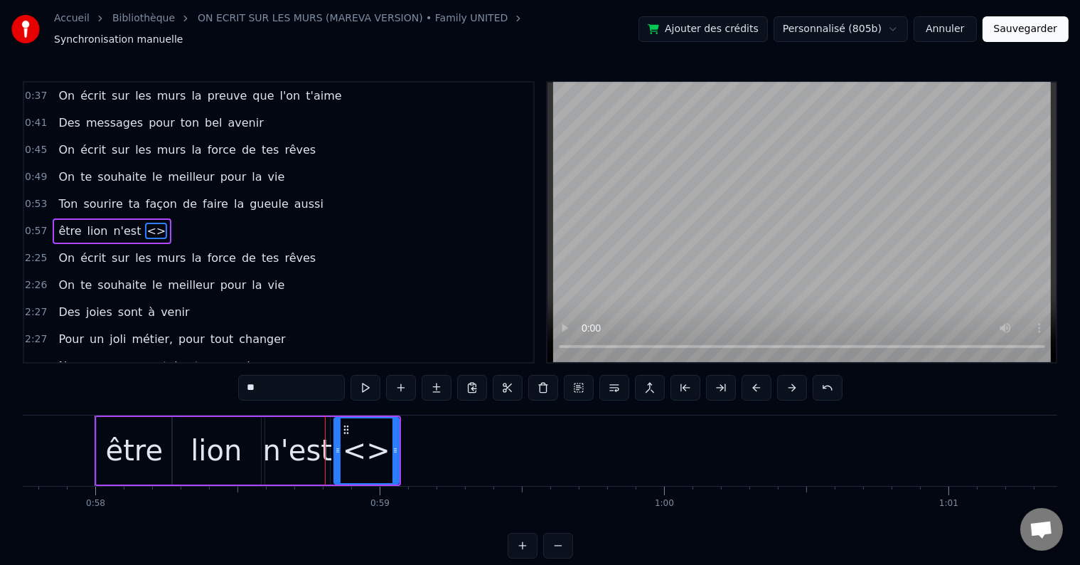
drag, startPoint x: 285, startPoint y: 381, endPoint x: 242, endPoint y: 385, distance: 43.6
click at [242, 385] on input "**" at bounding box center [291, 388] width 107 height 26
type input "***"
click at [407, 386] on button at bounding box center [401, 388] width 30 height 26
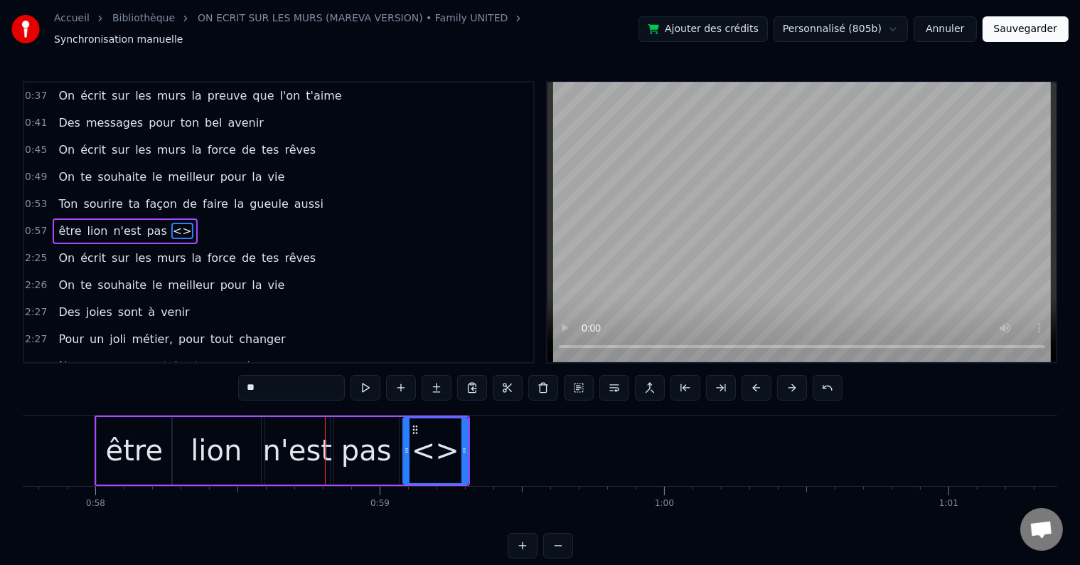
drag, startPoint x: 311, startPoint y: 379, endPoint x: 253, endPoint y: 379, distance: 57.6
click at [253, 379] on input "**" at bounding box center [291, 388] width 107 height 26
click at [265, 376] on input "**" at bounding box center [291, 388] width 107 height 26
drag, startPoint x: 269, startPoint y: 377, endPoint x: 250, endPoint y: 380, distance: 18.7
click at [250, 380] on input "**" at bounding box center [291, 388] width 107 height 26
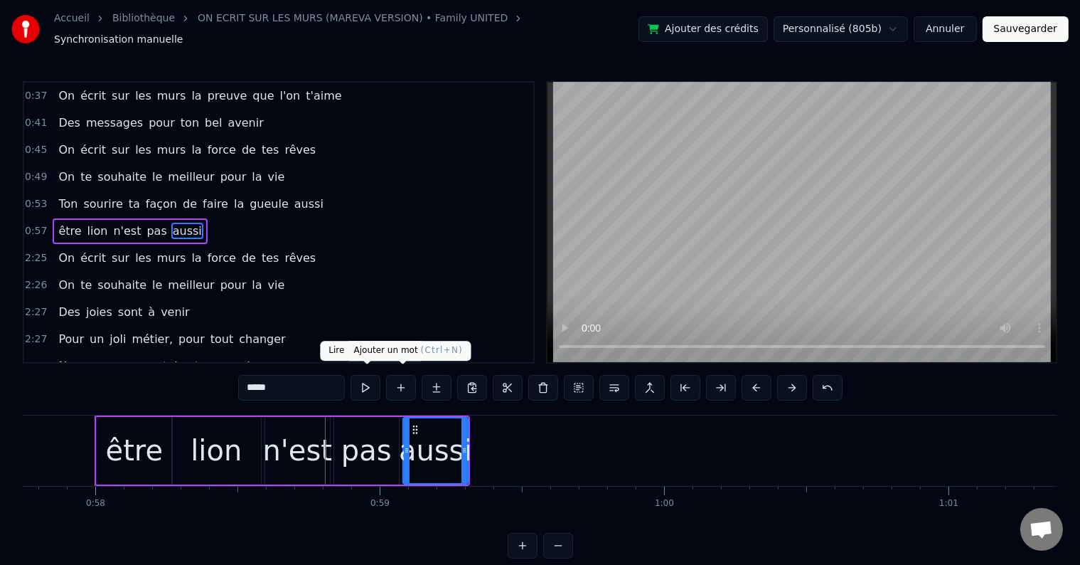
type input "*****"
click at [397, 383] on button at bounding box center [401, 388] width 30 height 26
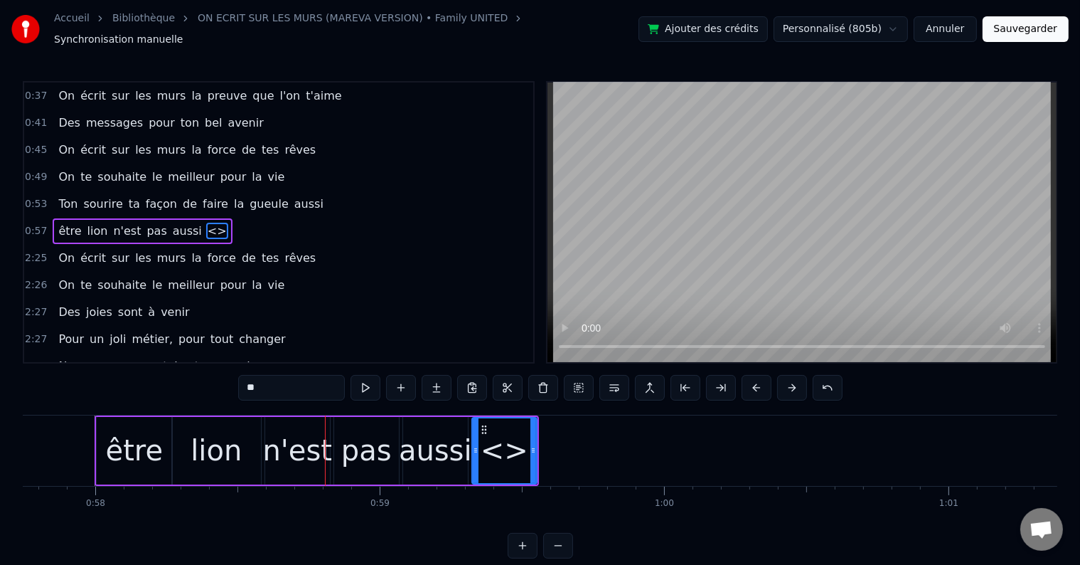
drag, startPoint x: 280, startPoint y: 377, endPoint x: 245, endPoint y: 378, distance: 34.9
click at [245, 378] on input "**" at bounding box center [291, 388] width 107 height 26
type input "******"
click at [372, 381] on button at bounding box center [366, 388] width 30 height 26
click at [257, 218] on div "0:57 être lion n'est pas aussi facile" at bounding box center [278, 231] width 509 height 27
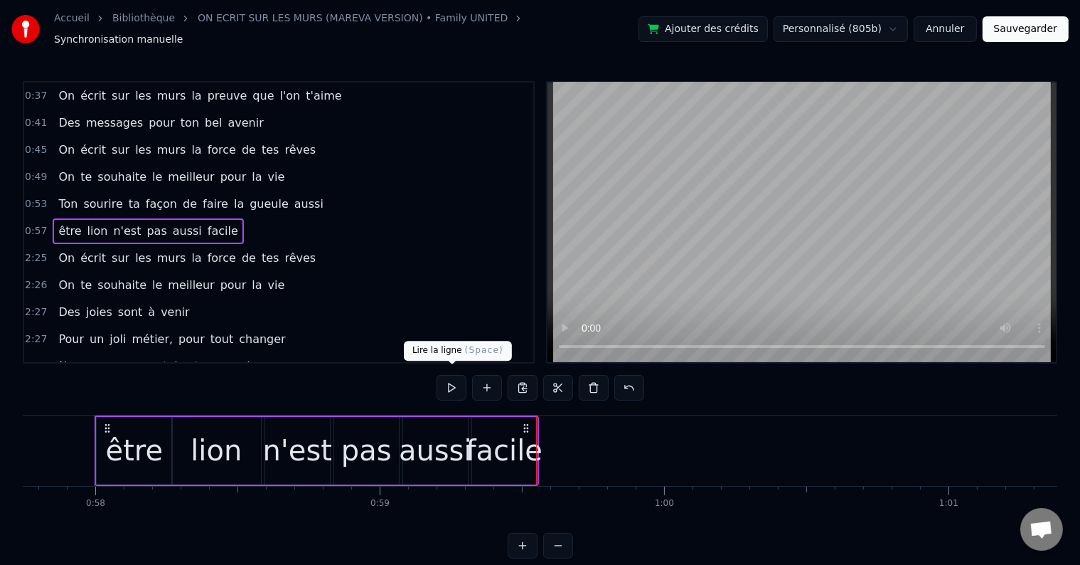
click at [455, 377] on button at bounding box center [452, 388] width 30 height 26
click at [444, 376] on button at bounding box center [452, 388] width 30 height 26
click at [526, 432] on div "facile" at bounding box center [505, 450] width 76 height 43
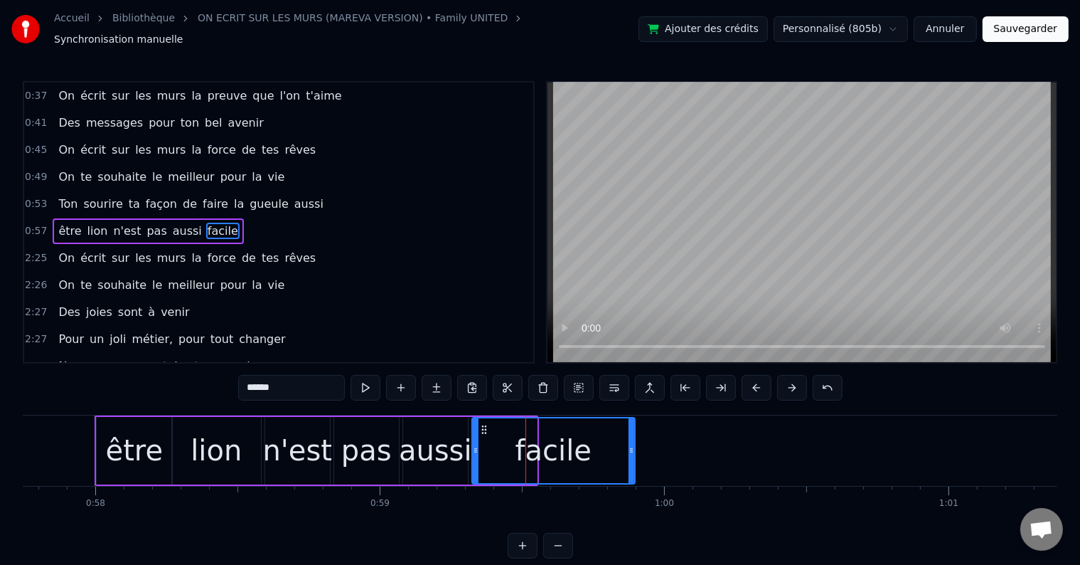
drag, startPoint x: 532, startPoint y: 442, endPoint x: 630, endPoint y: 452, distance: 98.7
click at [630, 452] on div at bounding box center [632, 450] width 6 height 65
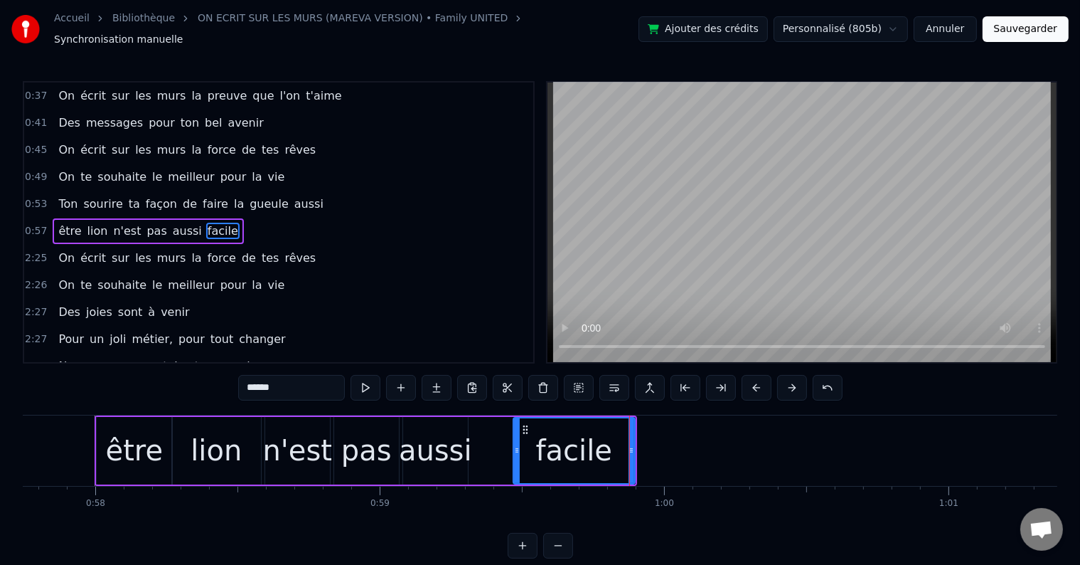
drag, startPoint x: 475, startPoint y: 437, endPoint x: 516, endPoint y: 439, distance: 40.6
click at [516, 439] on div at bounding box center [517, 450] width 6 height 65
click at [455, 420] on div "aussi" at bounding box center [435, 451] width 65 height 68
type input "*****"
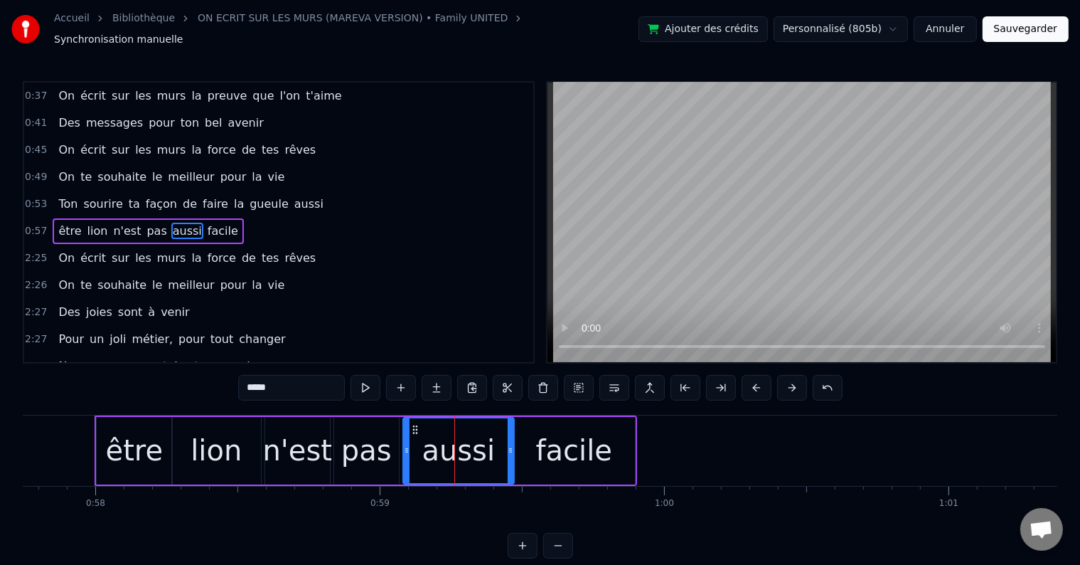
drag, startPoint x: 466, startPoint y: 440, endPoint x: 512, endPoint y: 440, distance: 46.2
click at [512, 445] on icon at bounding box center [511, 450] width 6 height 11
click at [260, 218] on div "0:57 être lion n'est pas aussi facile" at bounding box center [278, 231] width 509 height 27
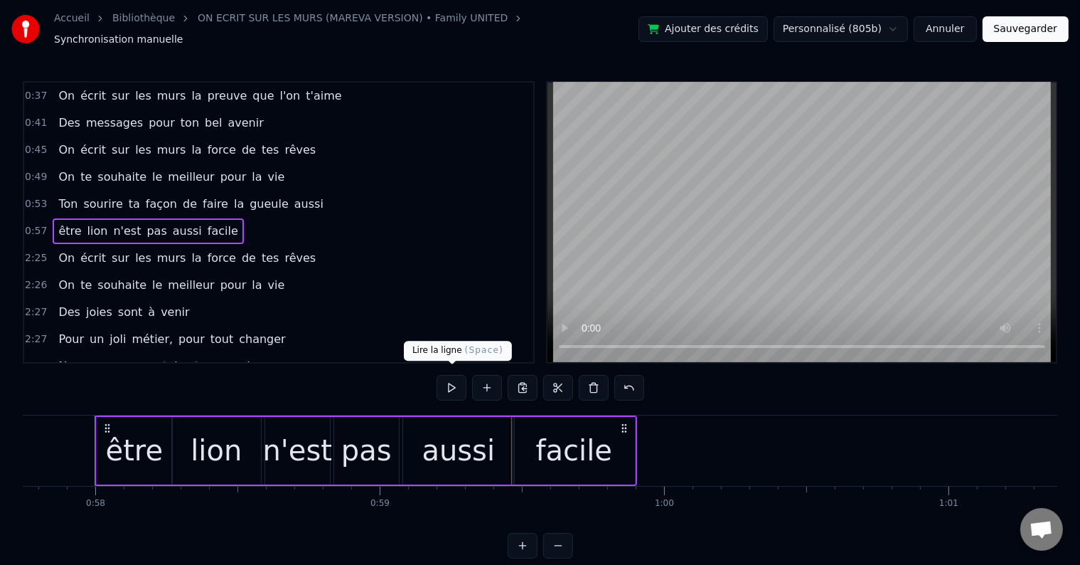
click at [448, 376] on button at bounding box center [452, 388] width 30 height 26
click at [625, 444] on div "facile" at bounding box center [575, 451] width 122 height 68
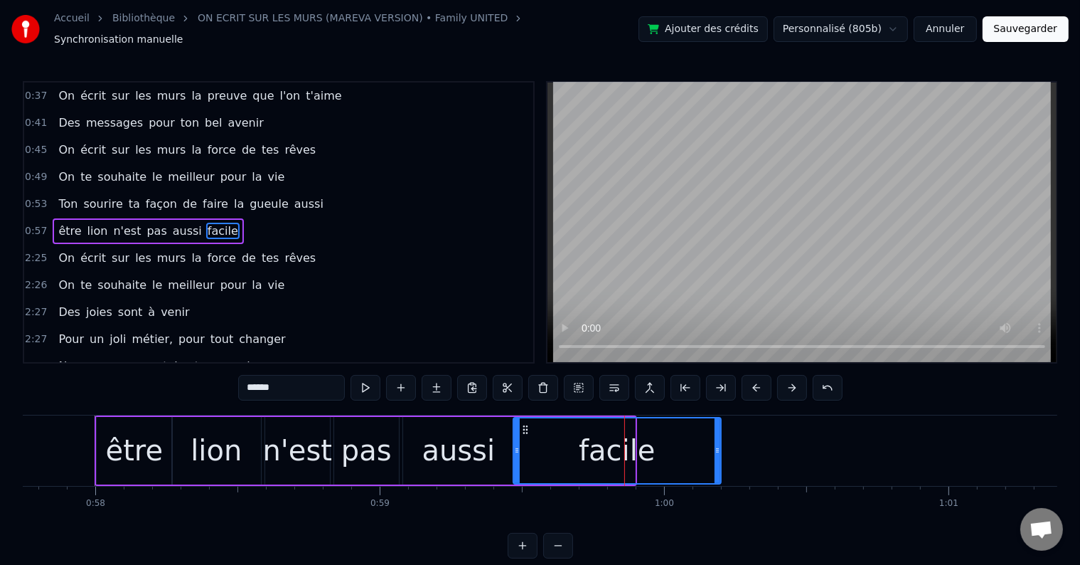
drag, startPoint x: 632, startPoint y: 443, endPoint x: 718, endPoint y: 445, distance: 86.1
click at [718, 445] on icon at bounding box center [718, 450] width 6 height 11
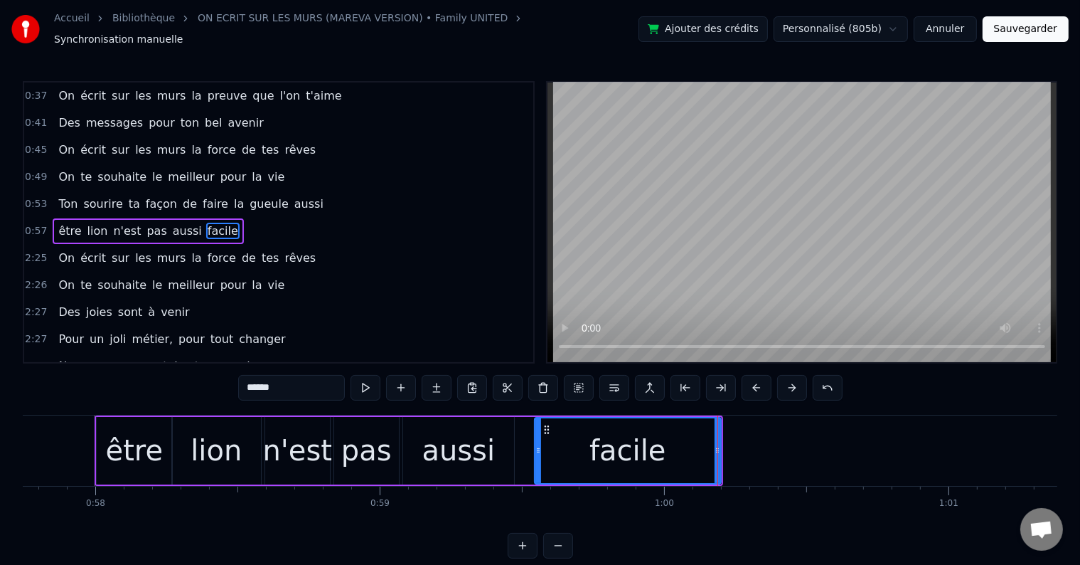
drag, startPoint x: 516, startPoint y: 441, endPoint x: 538, endPoint y: 439, distance: 21.4
click at [538, 445] on icon at bounding box center [539, 450] width 6 height 11
click at [509, 440] on div "aussi" at bounding box center [458, 451] width 111 height 68
type input "*****"
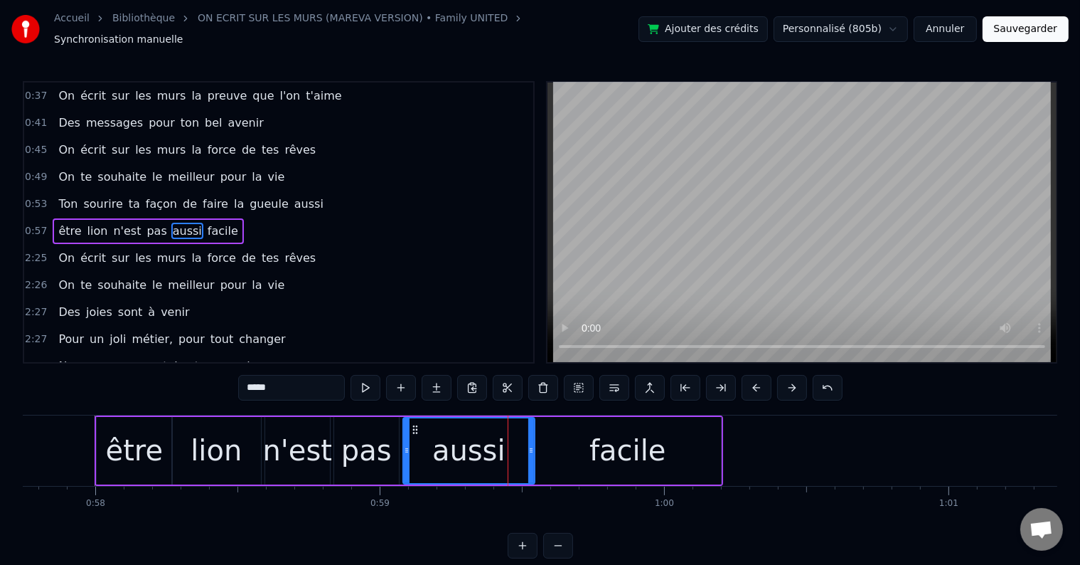
drag, startPoint x: 512, startPoint y: 441, endPoint x: 533, endPoint y: 438, distance: 20.8
click at [533, 445] on icon at bounding box center [531, 450] width 6 height 11
click at [253, 218] on div "0:57 être lion n'est pas aussi facile" at bounding box center [278, 231] width 509 height 27
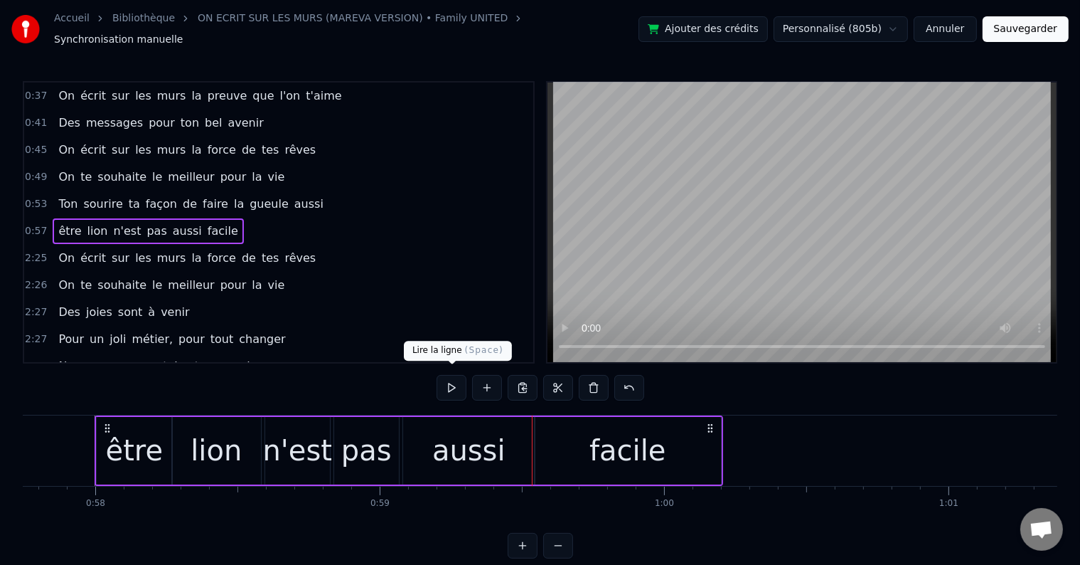
click at [458, 384] on button at bounding box center [452, 388] width 30 height 26
click at [695, 435] on div "facile" at bounding box center [628, 451] width 186 height 68
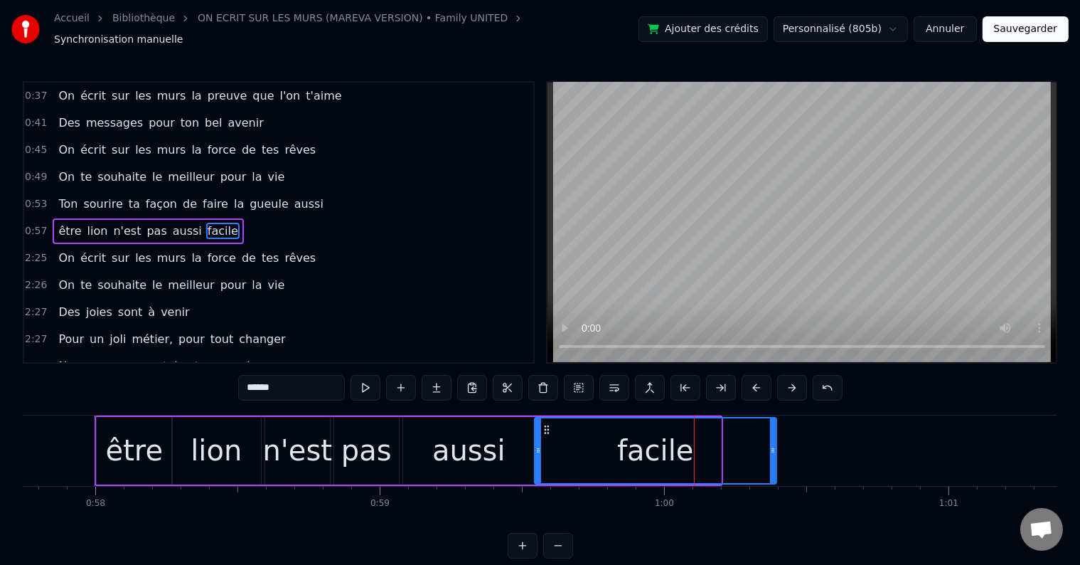
drag, startPoint x: 720, startPoint y: 445, endPoint x: 780, endPoint y: 449, distance: 59.9
click at [776, 449] on div at bounding box center [773, 450] width 6 height 65
click at [273, 219] on div "0:57 être lion n'est pas aussi facile" at bounding box center [278, 231] width 509 height 27
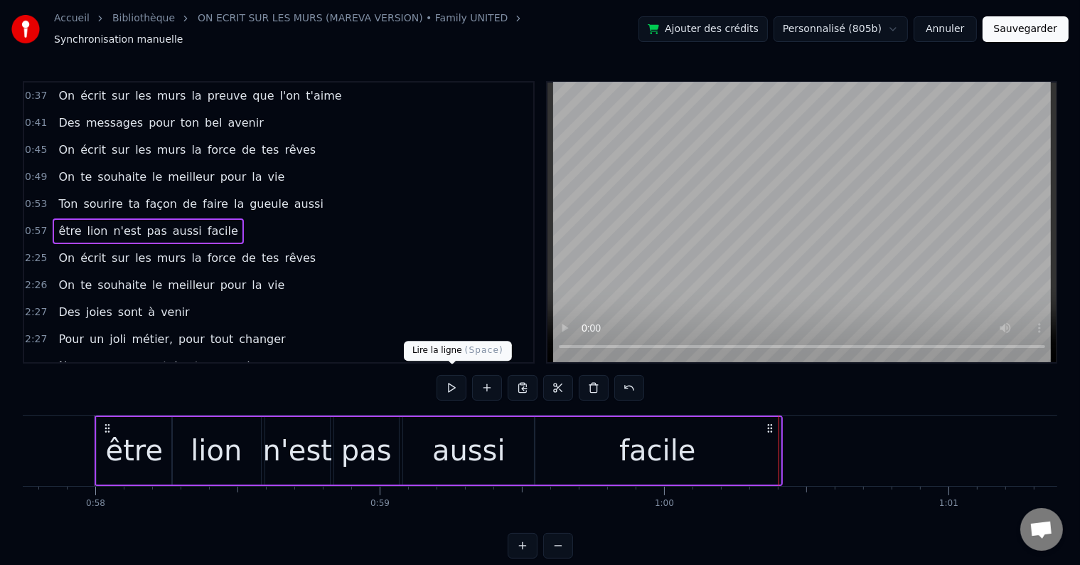
click at [455, 383] on button at bounding box center [452, 388] width 30 height 26
drag, startPoint x: 745, startPoint y: 431, endPoint x: 758, endPoint y: 444, distance: 17.6
click at [746, 431] on div "facile" at bounding box center [658, 451] width 246 height 68
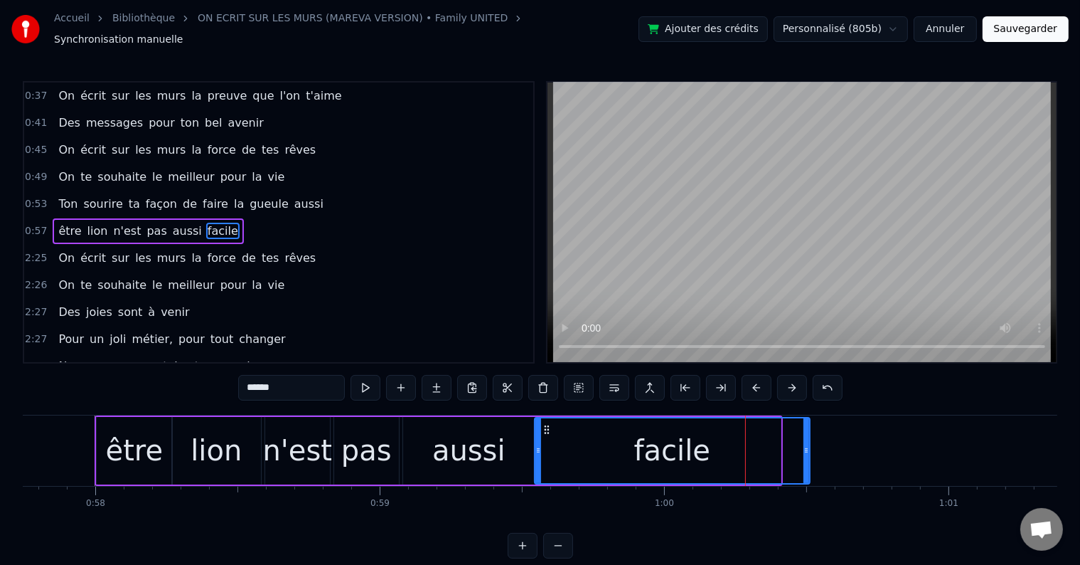
drag, startPoint x: 778, startPoint y: 444, endPoint x: 807, endPoint y: 445, distance: 29.2
click at [807, 445] on icon at bounding box center [807, 450] width 6 height 11
click at [253, 218] on div "0:57 être lion n'est pas aussi facile" at bounding box center [278, 231] width 509 height 27
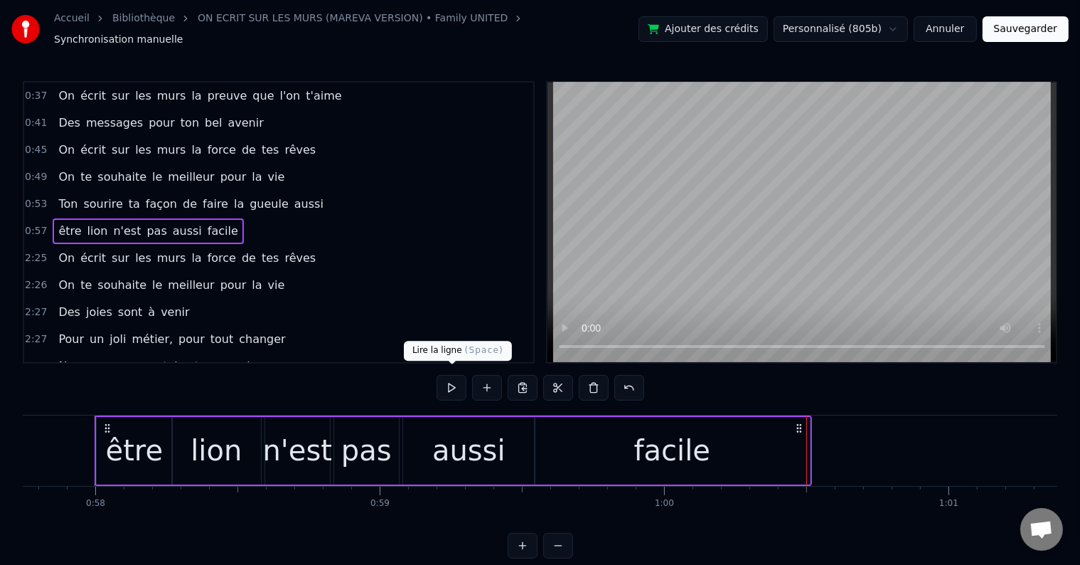
click at [461, 375] on button at bounding box center [452, 388] width 30 height 26
click at [798, 452] on div "facile" at bounding box center [672, 451] width 275 height 68
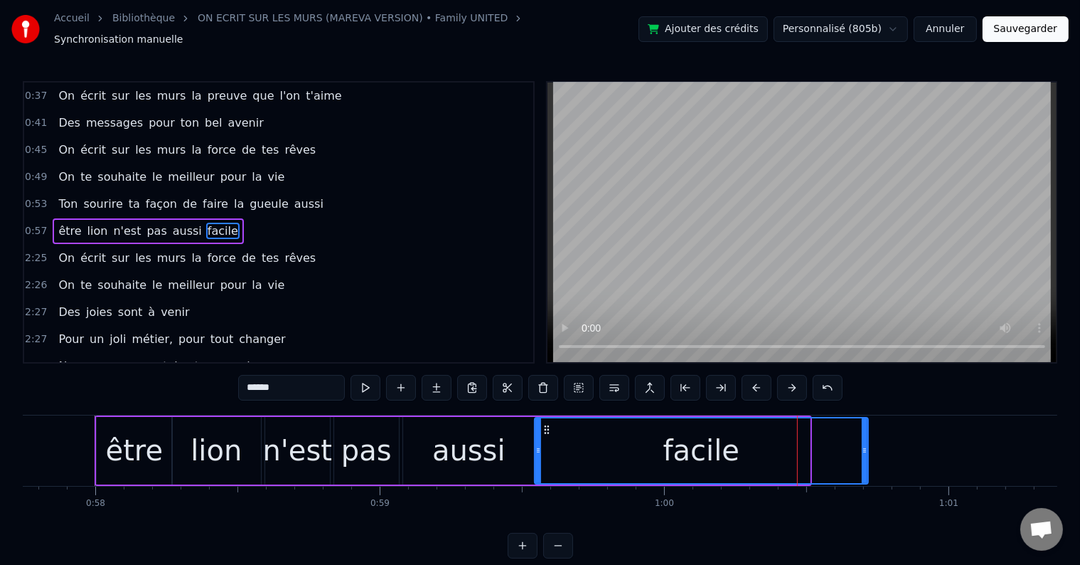
drag, startPoint x: 808, startPoint y: 441, endPoint x: 866, endPoint y: 444, distance: 58.4
click at [866, 445] on icon at bounding box center [865, 450] width 6 height 11
click at [250, 218] on div "0:57 être lion n'est pas aussi facile" at bounding box center [278, 231] width 509 height 27
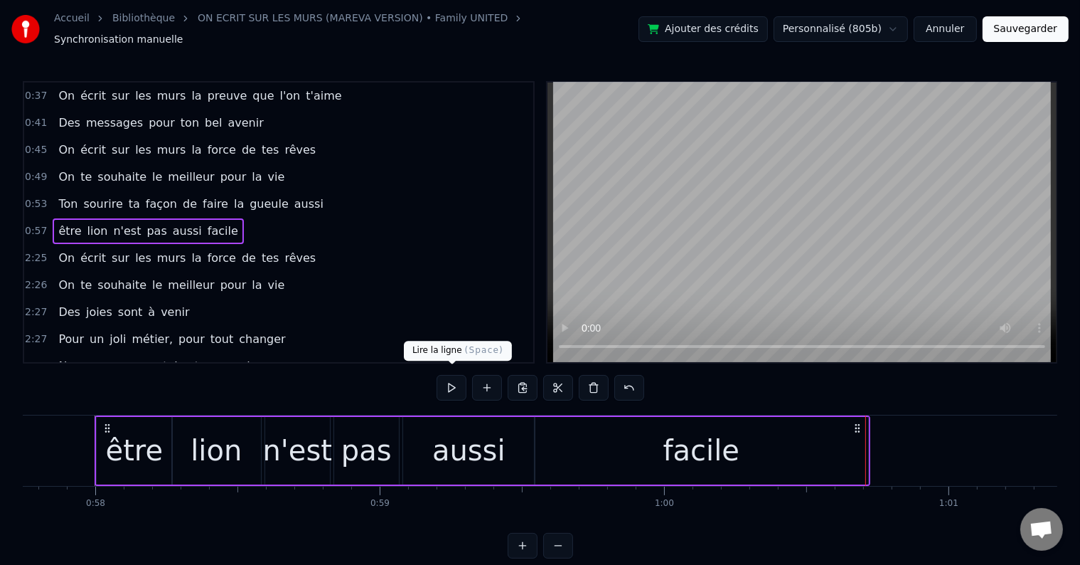
click at [450, 375] on button at bounding box center [452, 388] width 30 height 26
click at [835, 448] on div "facile" at bounding box center [702, 451] width 334 height 68
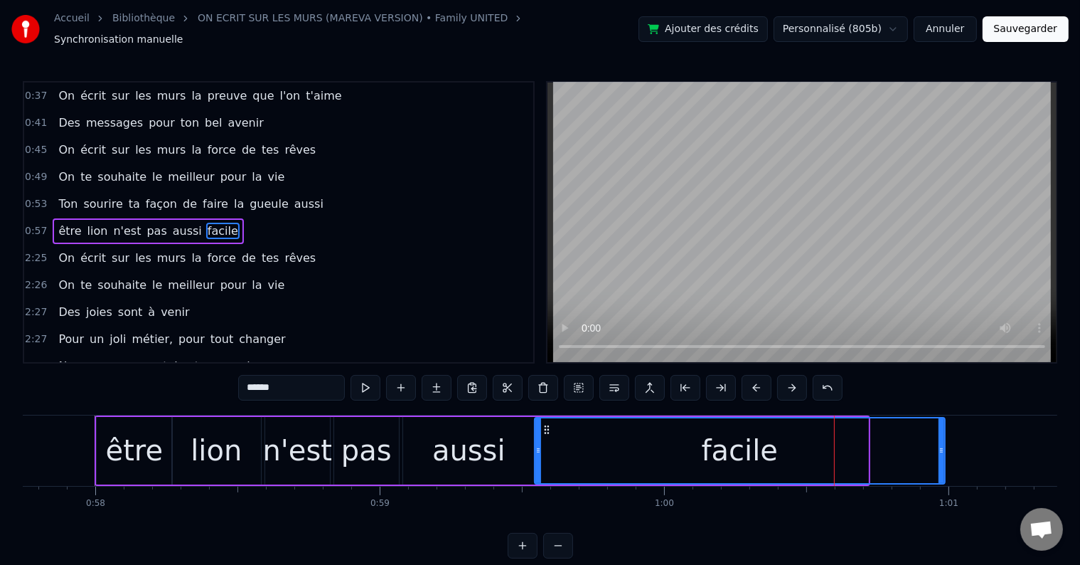
drag, startPoint x: 865, startPoint y: 442, endPoint x: 942, endPoint y: 440, distance: 76.8
click at [942, 445] on icon at bounding box center [942, 450] width 6 height 11
click at [261, 218] on div "0:57 être lion n'est pas aussi facile" at bounding box center [278, 231] width 509 height 27
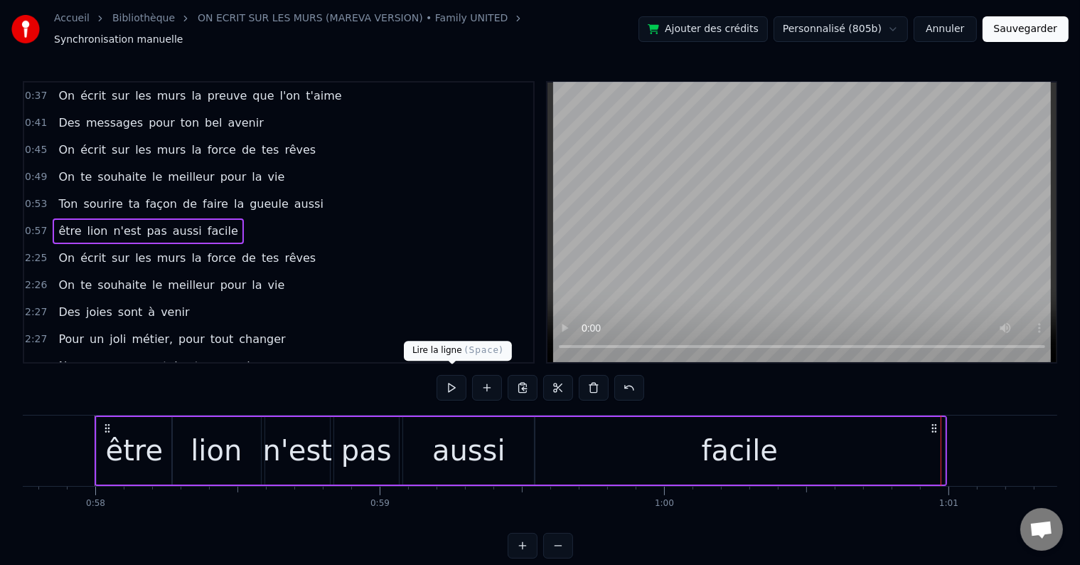
click at [442, 378] on button at bounding box center [452, 388] width 30 height 26
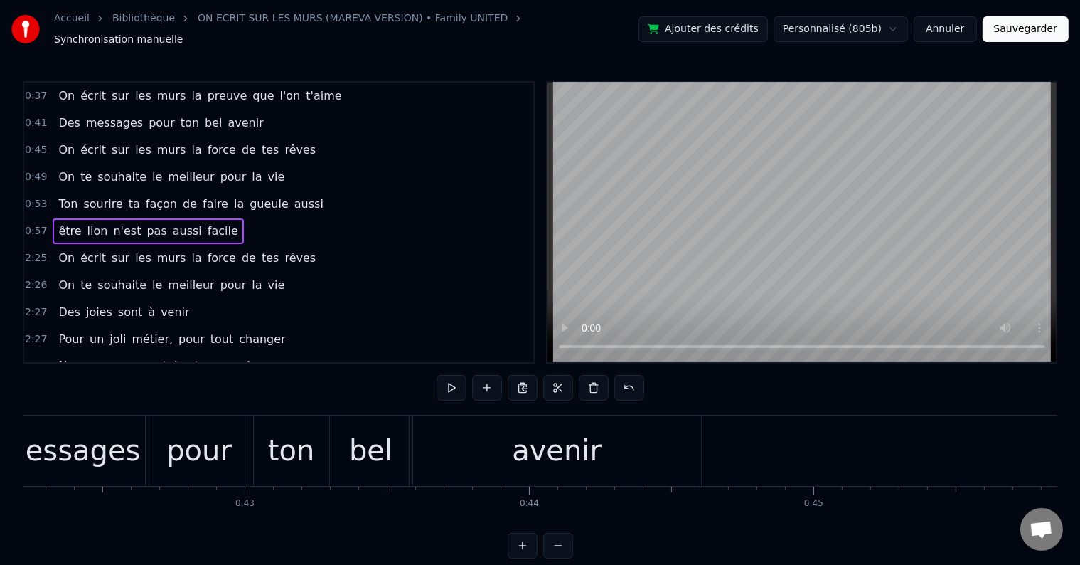
scroll to position [0, 11899]
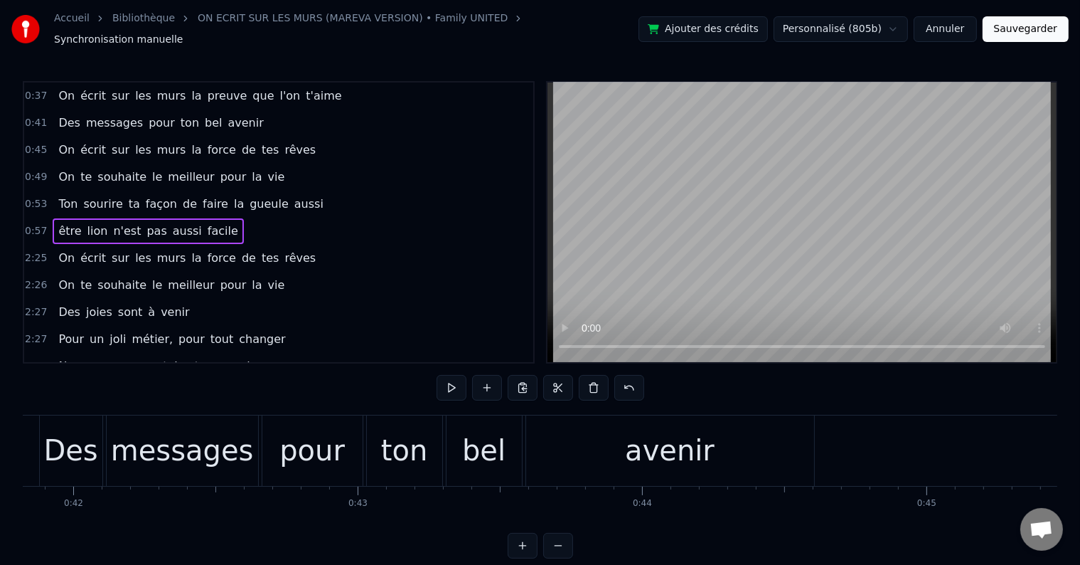
click at [280, 137] on div "On écrit sur les murs la force de tes rêves" at bounding box center [187, 150] width 269 height 26
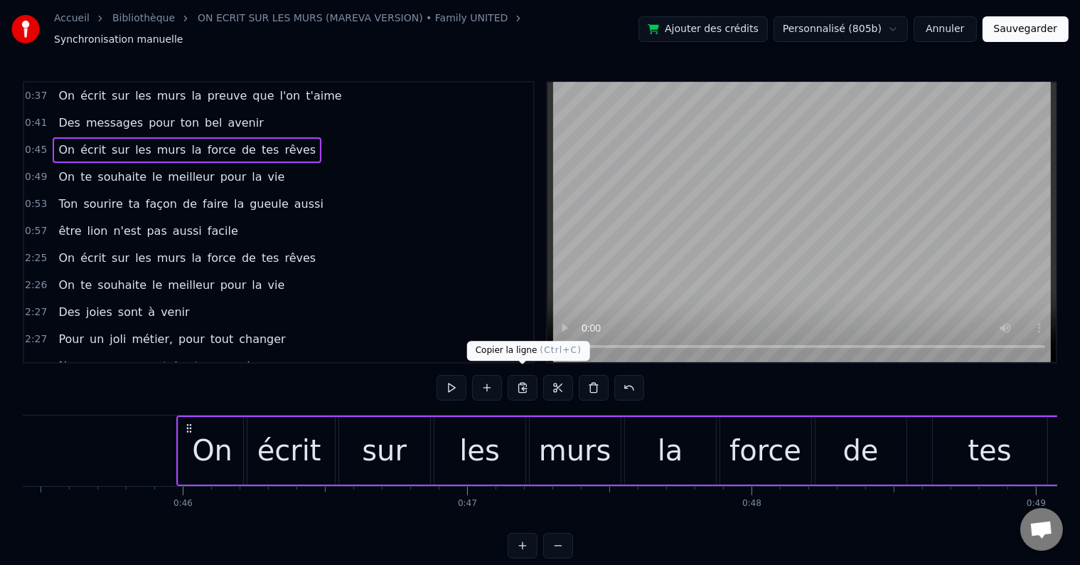
scroll to position [0, 13009]
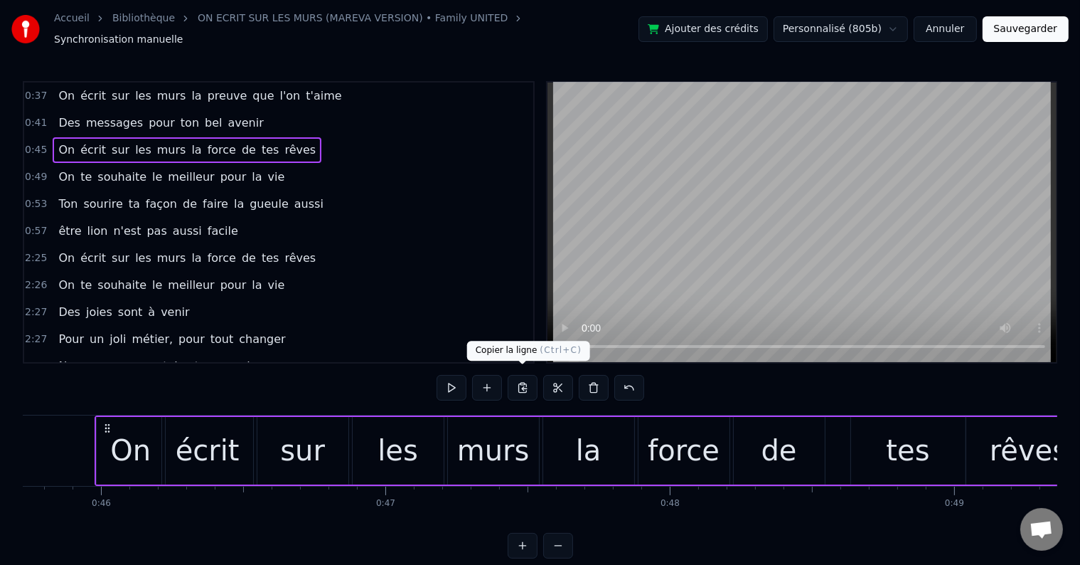
click at [527, 378] on button at bounding box center [523, 388] width 30 height 26
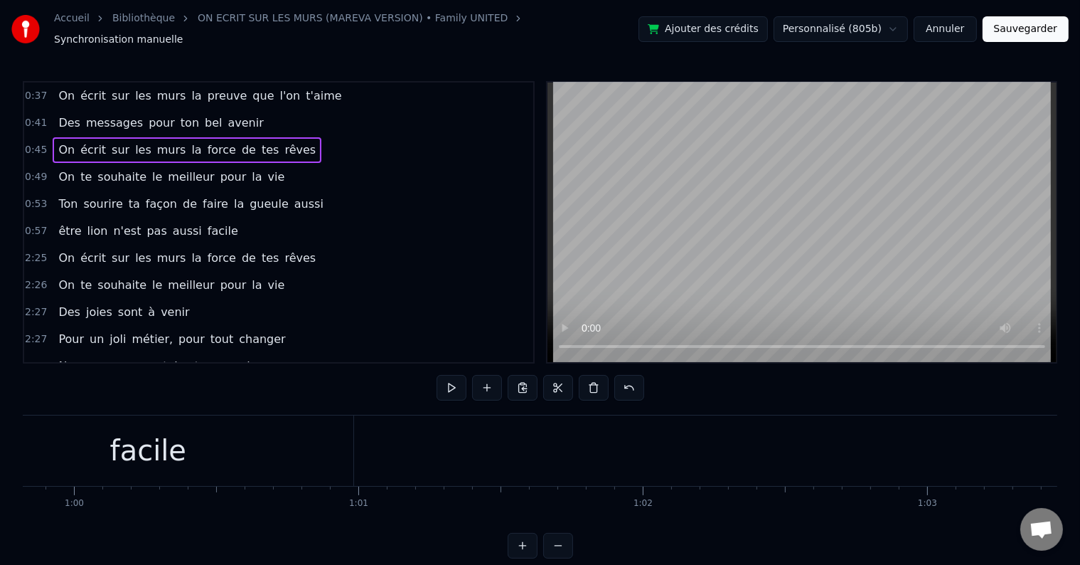
scroll to position [0, 16963]
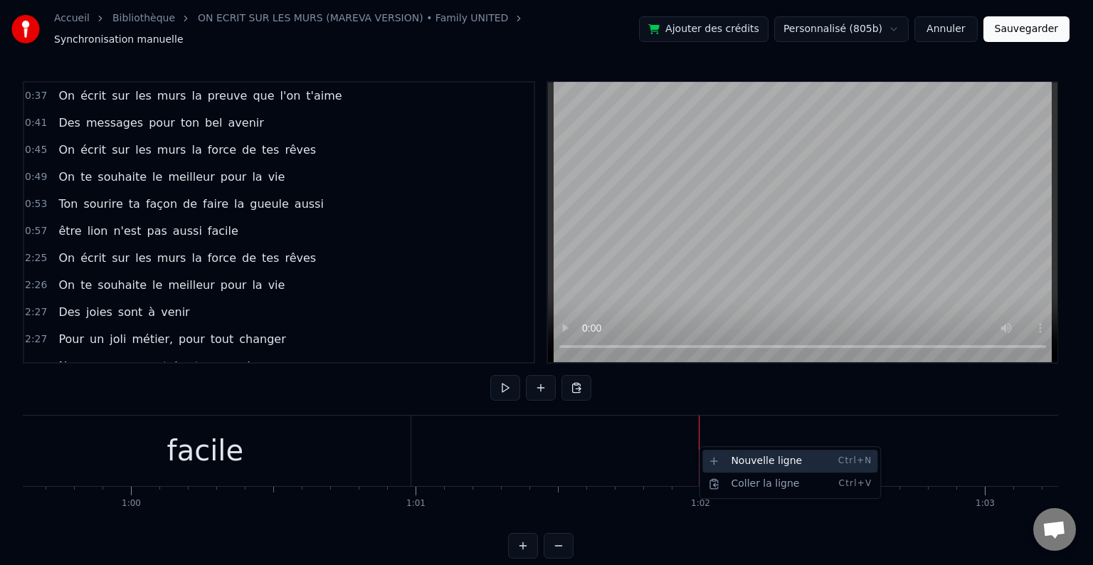
click at [748, 459] on div "Nouvelle ligne Ctrl+N" at bounding box center [789, 461] width 175 height 23
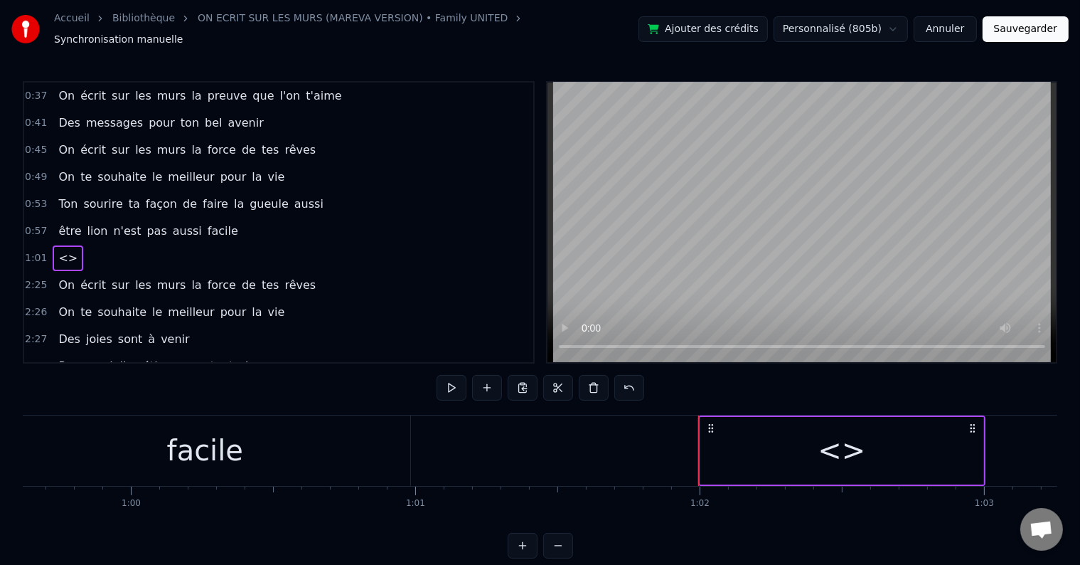
click at [836, 442] on div "<>" at bounding box center [842, 450] width 48 height 43
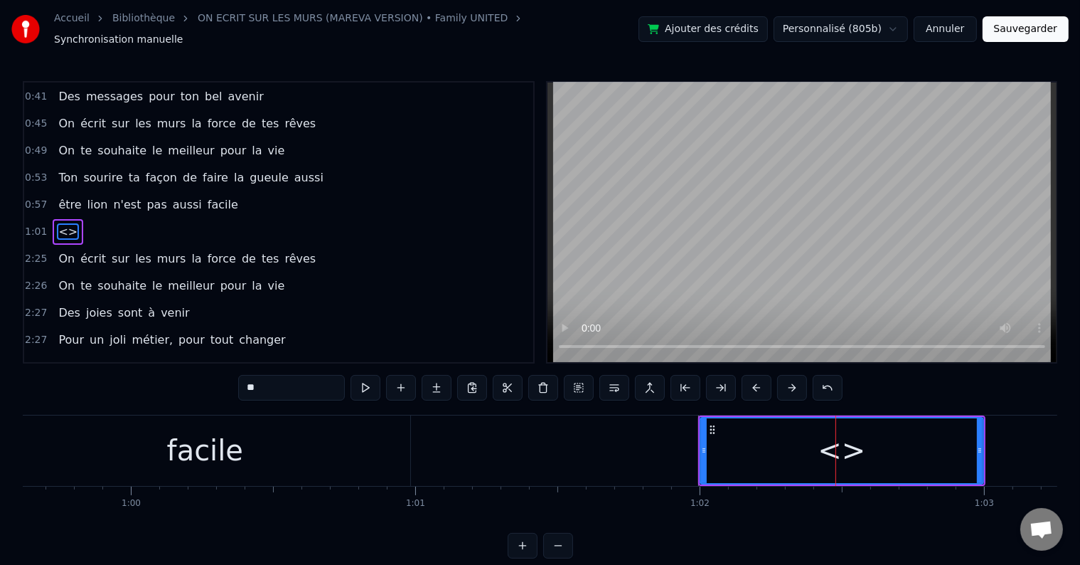
drag, startPoint x: 262, startPoint y: 374, endPoint x: 230, endPoint y: 381, distance: 32.8
click at [230, 381] on div "0:18 Vingt ans déjà d'amour, 0:21 C'est la jolie cerise qui s'émancipe 0:26 Ta …" at bounding box center [540, 319] width 1035 height 477
type input "**********"
click at [165, 218] on div "1:01 salutation" at bounding box center [278, 231] width 509 height 27
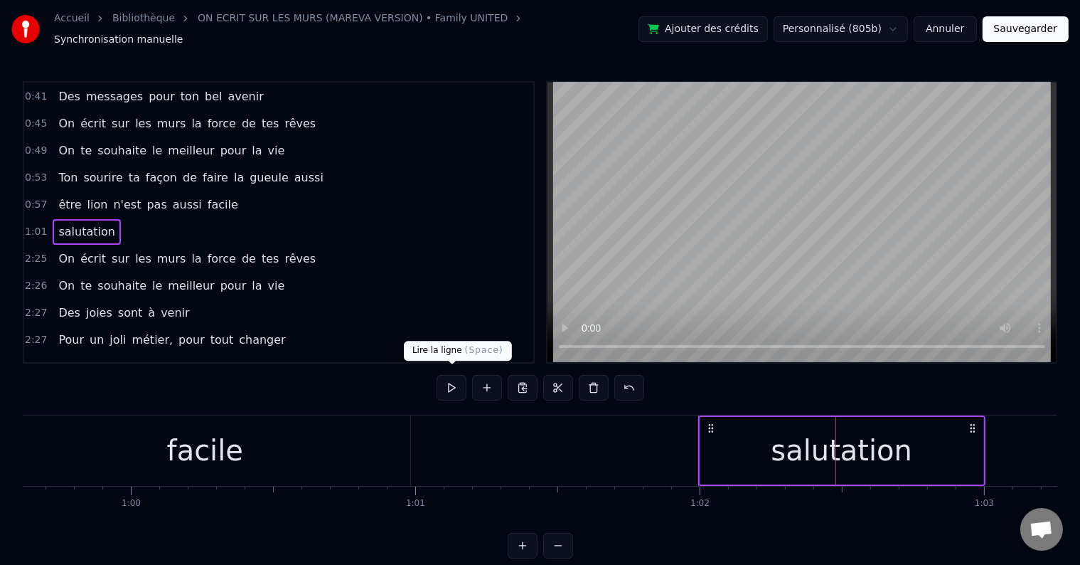
click at [442, 379] on button at bounding box center [452, 388] width 30 height 26
click at [440, 378] on button at bounding box center [452, 388] width 30 height 26
click at [716, 438] on div "salutation" at bounding box center [842, 451] width 283 height 68
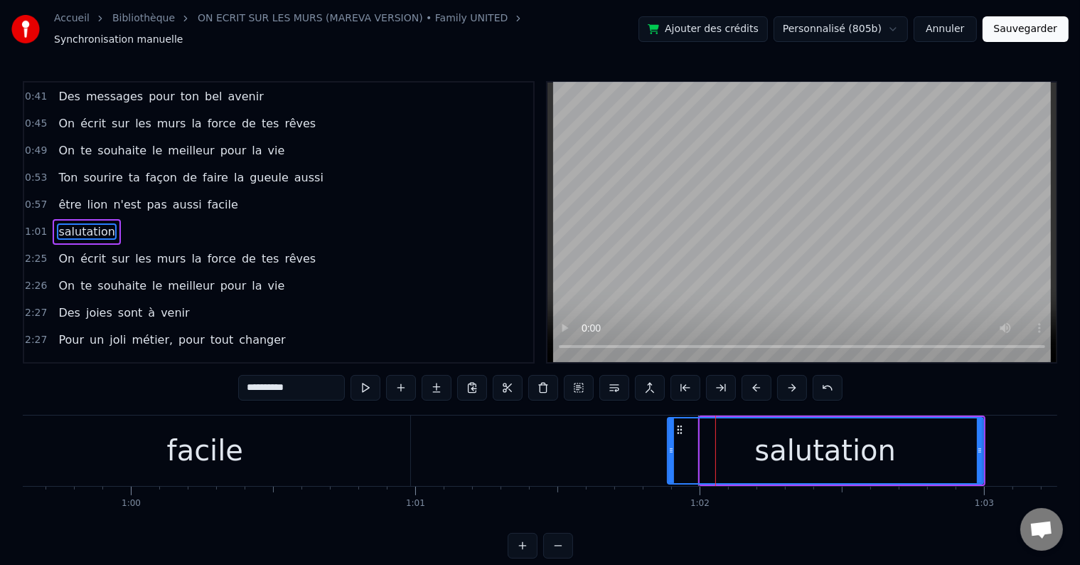
drag, startPoint x: 703, startPoint y: 442, endPoint x: 670, endPoint y: 444, distance: 32.8
click at [670, 445] on icon at bounding box center [672, 450] width 6 height 11
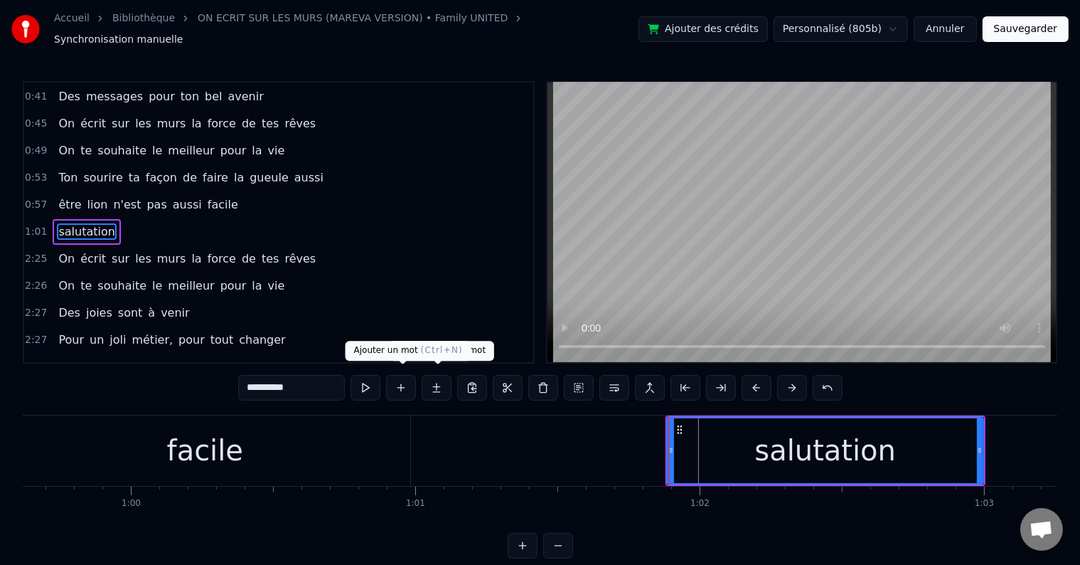
click at [375, 379] on button at bounding box center [366, 388] width 30 height 26
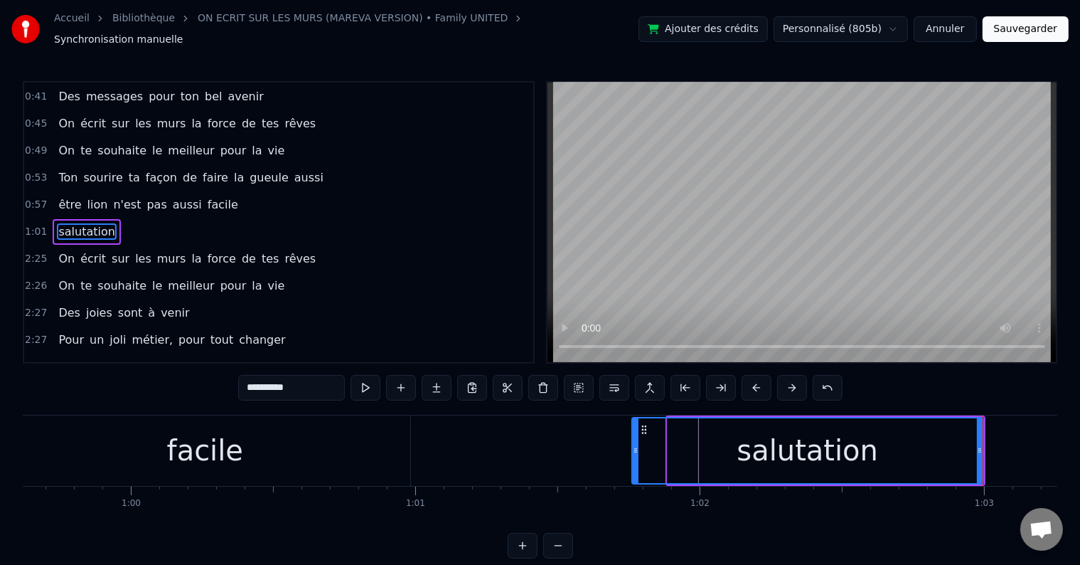
drag, startPoint x: 670, startPoint y: 443, endPoint x: 634, endPoint y: 447, distance: 35.7
click at [634, 447] on icon at bounding box center [636, 450] width 6 height 11
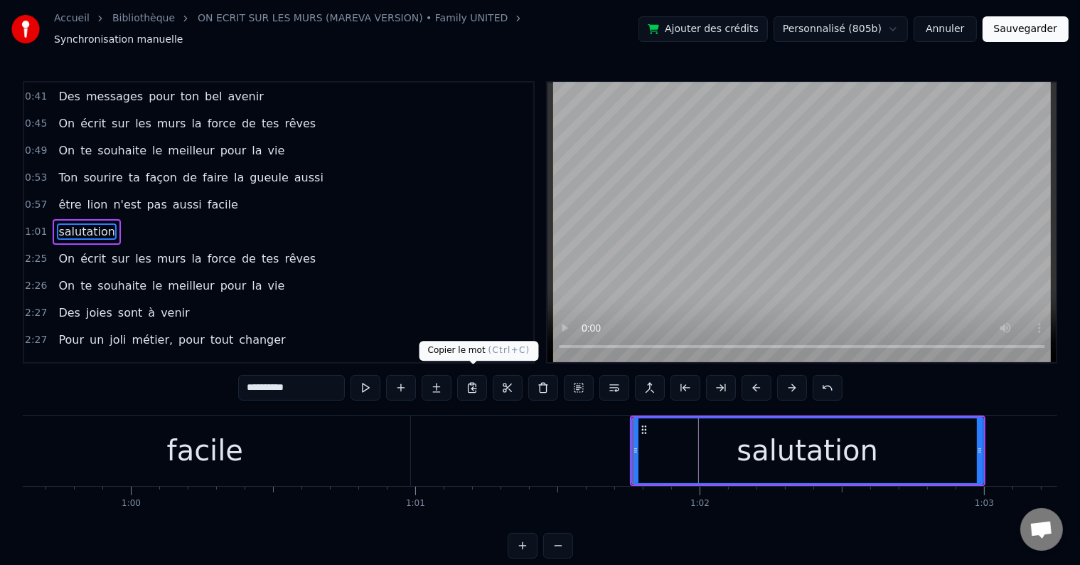
click at [364, 375] on button at bounding box center [366, 388] width 30 height 26
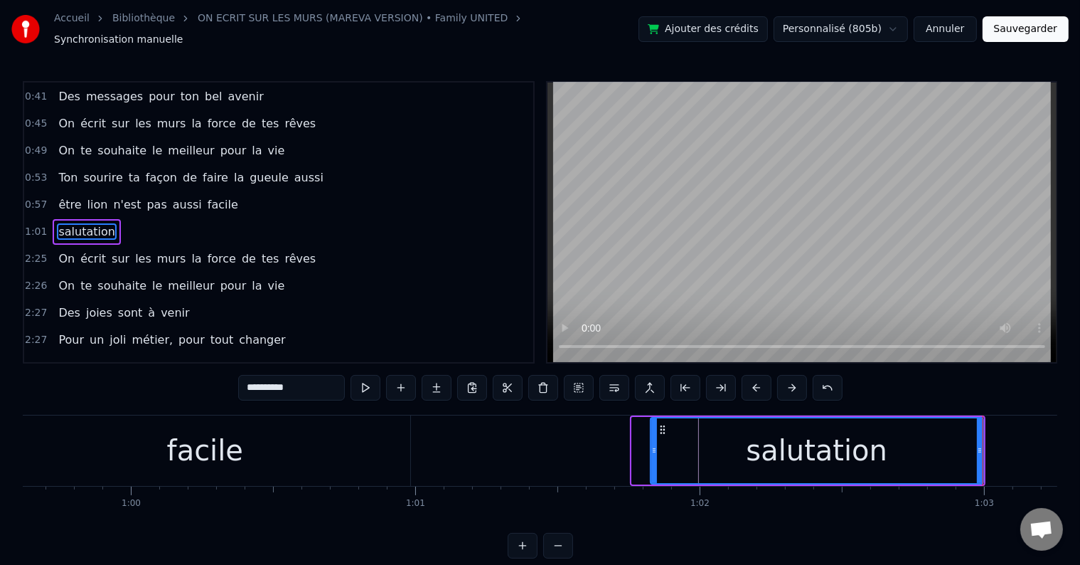
drag, startPoint x: 634, startPoint y: 442, endPoint x: 652, endPoint y: 439, distance: 18.7
click at [652, 445] on icon at bounding box center [655, 450] width 6 height 11
click at [375, 378] on button at bounding box center [366, 388] width 30 height 26
drag, startPoint x: 653, startPoint y: 441, endPoint x: 671, endPoint y: 440, distance: 17.8
click at [671, 445] on icon at bounding box center [673, 450] width 6 height 11
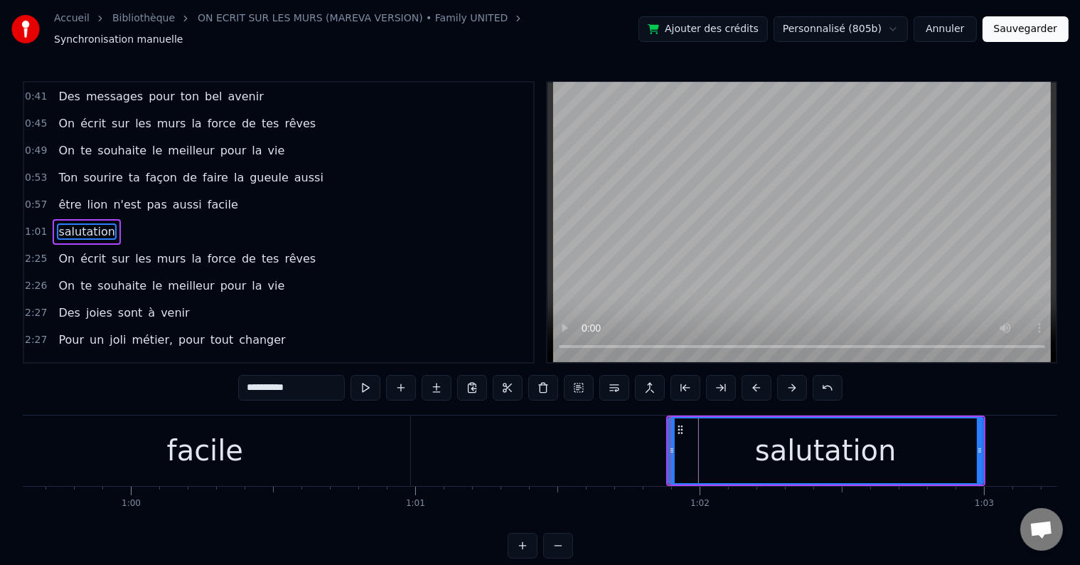
click at [371, 375] on button at bounding box center [366, 388] width 30 height 26
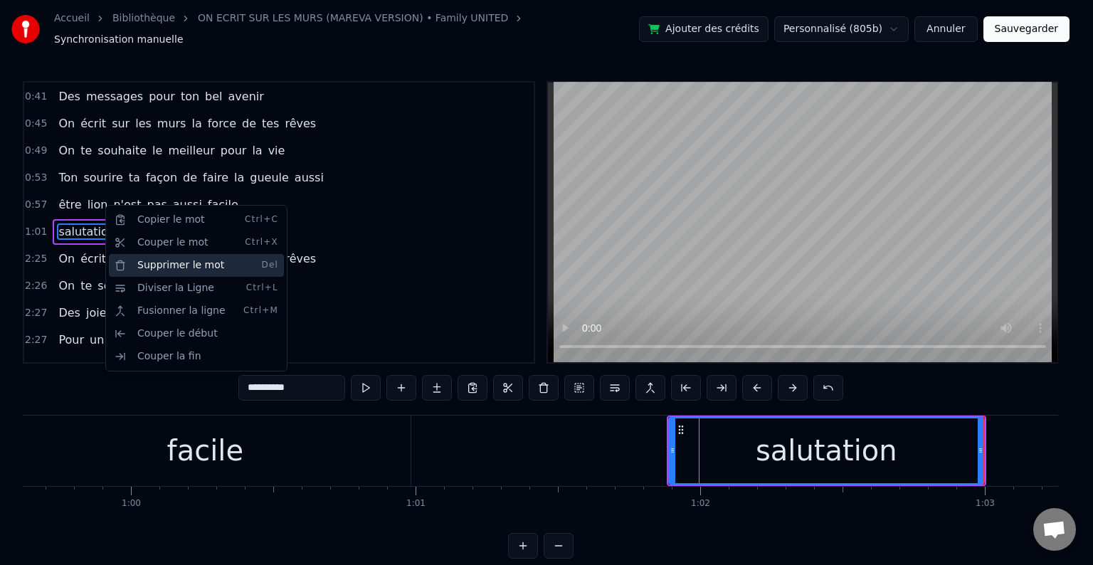
click at [202, 267] on div "Supprimer le mot Del" at bounding box center [196, 265] width 175 height 23
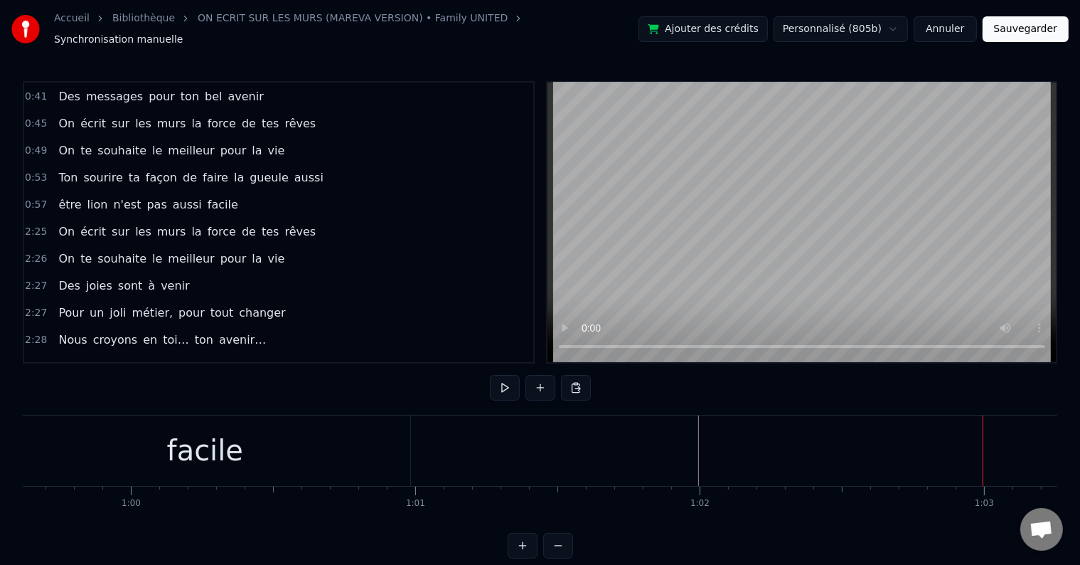
click at [572, 378] on button at bounding box center [576, 388] width 30 height 26
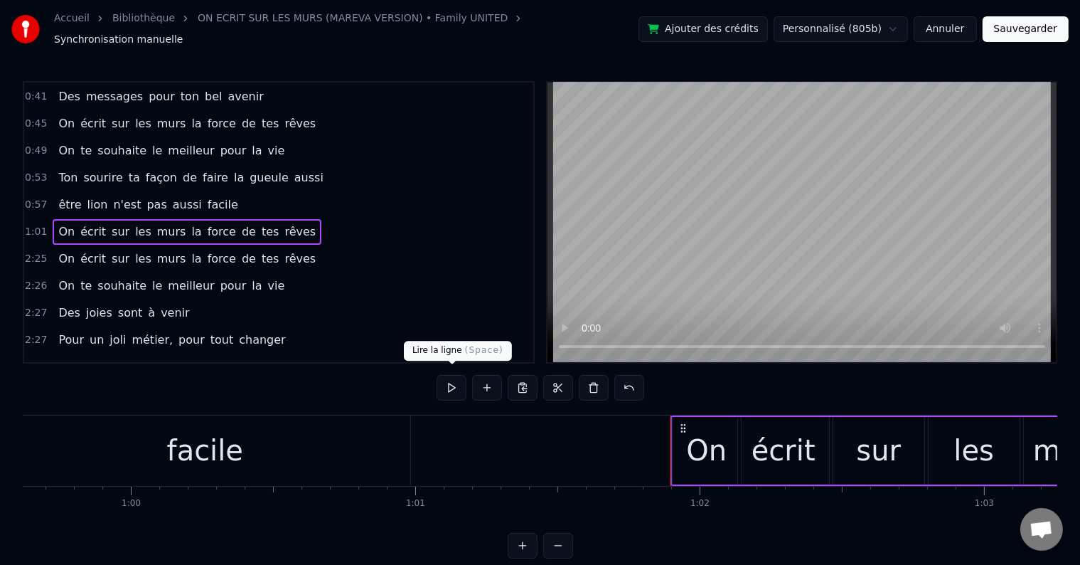
click at [455, 378] on button at bounding box center [452, 388] width 30 height 26
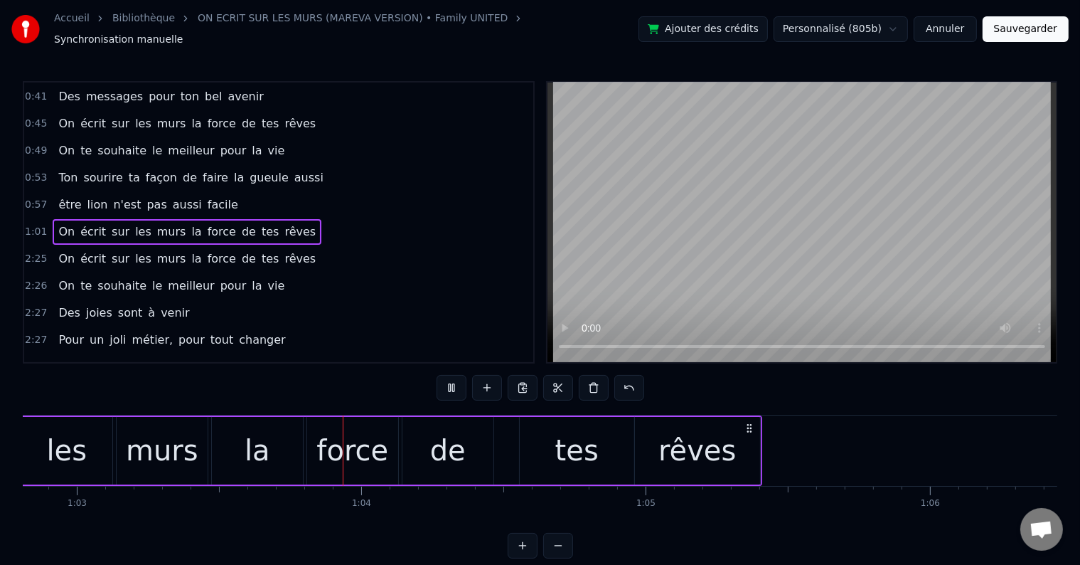
scroll to position [0, 17909]
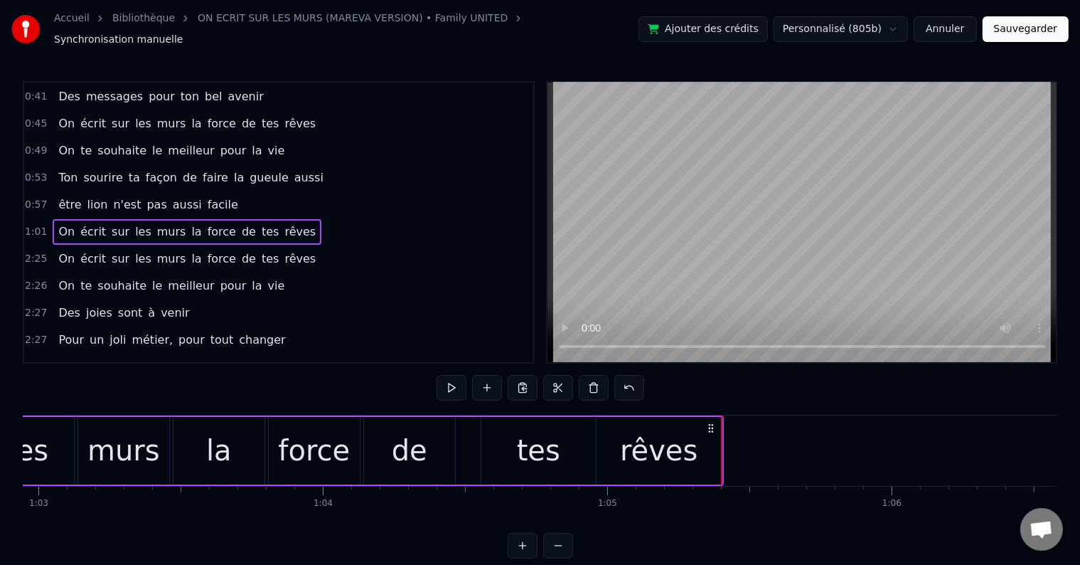
click at [279, 246] on div "On écrit sur les murs la force de tes rêves" at bounding box center [187, 259] width 269 height 26
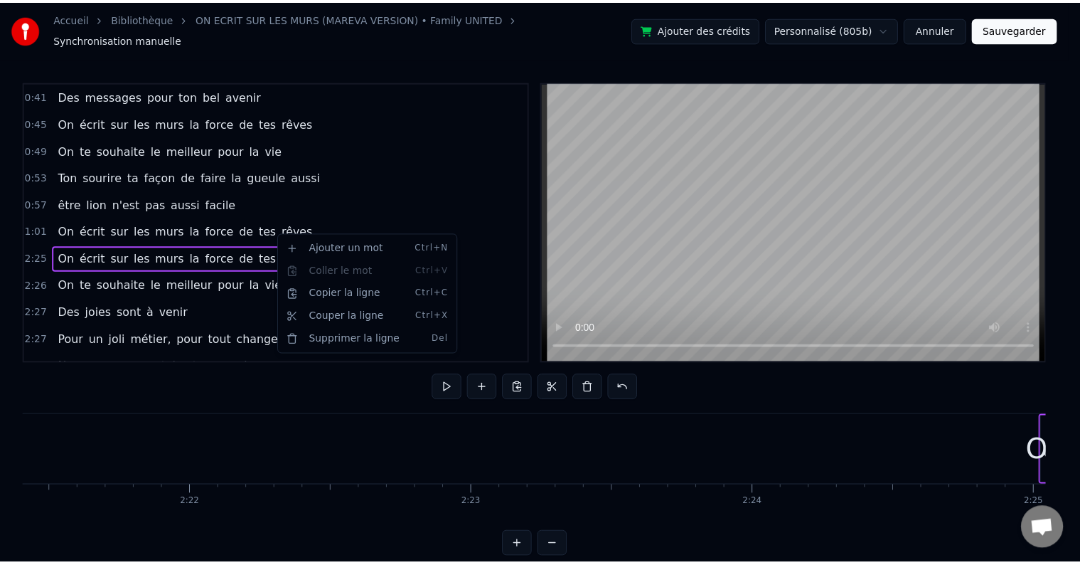
scroll to position [0, 41189]
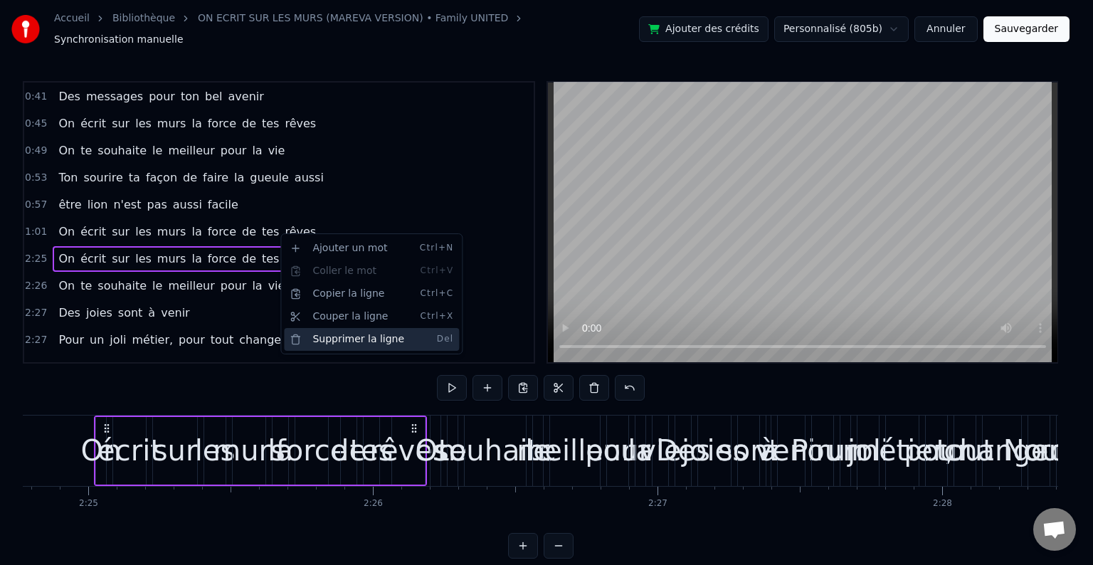
click at [362, 332] on div "Supprimer la ligne Del" at bounding box center [371, 339] width 175 height 23
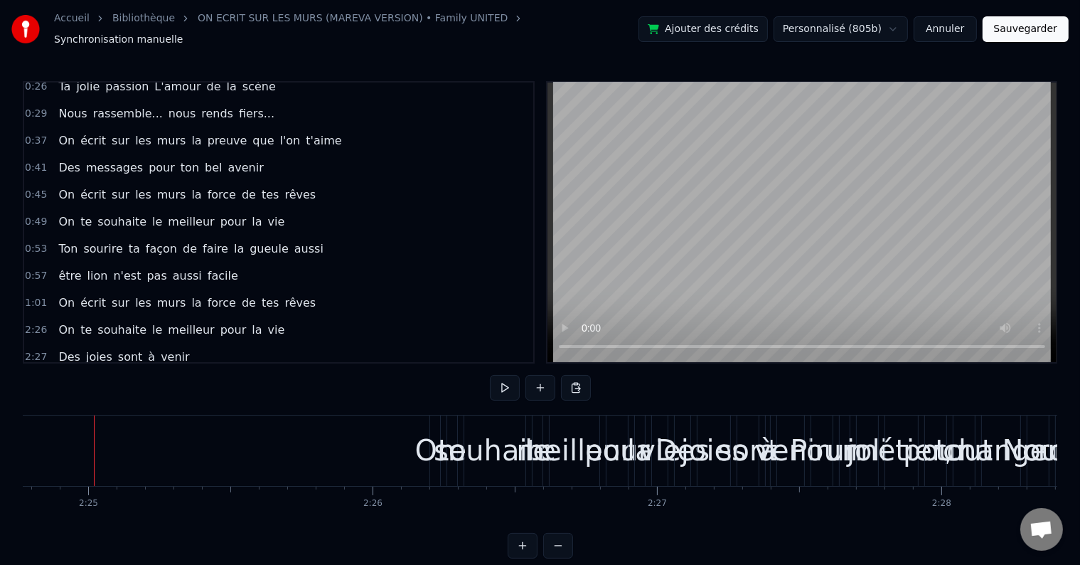
scroll to position [0, 0]
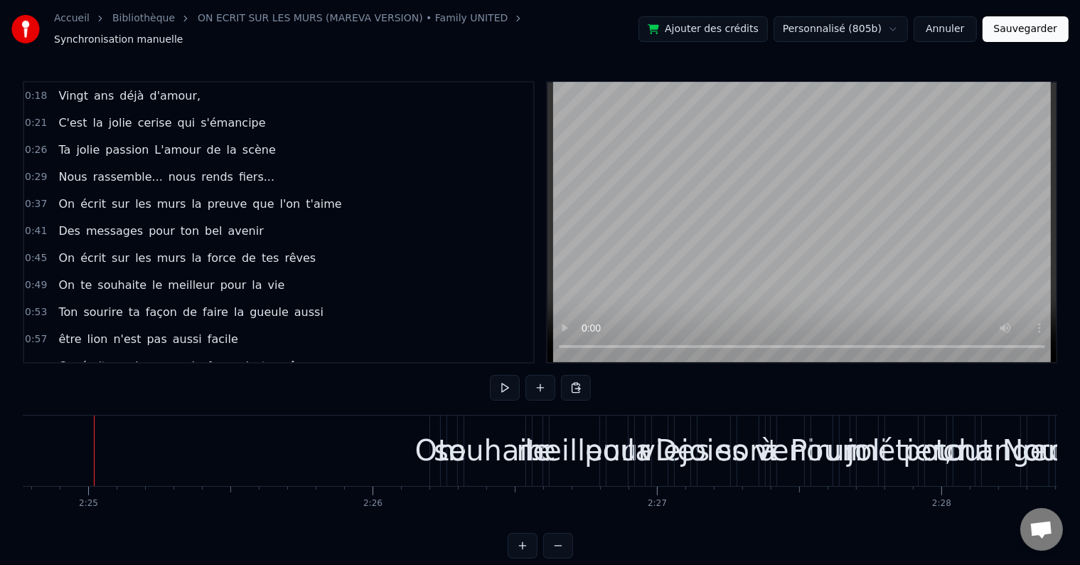
click at [254, 272] on div "On te souhaite le meilleur pour la vie" at bounding box center [172, 285] width 238 height 26
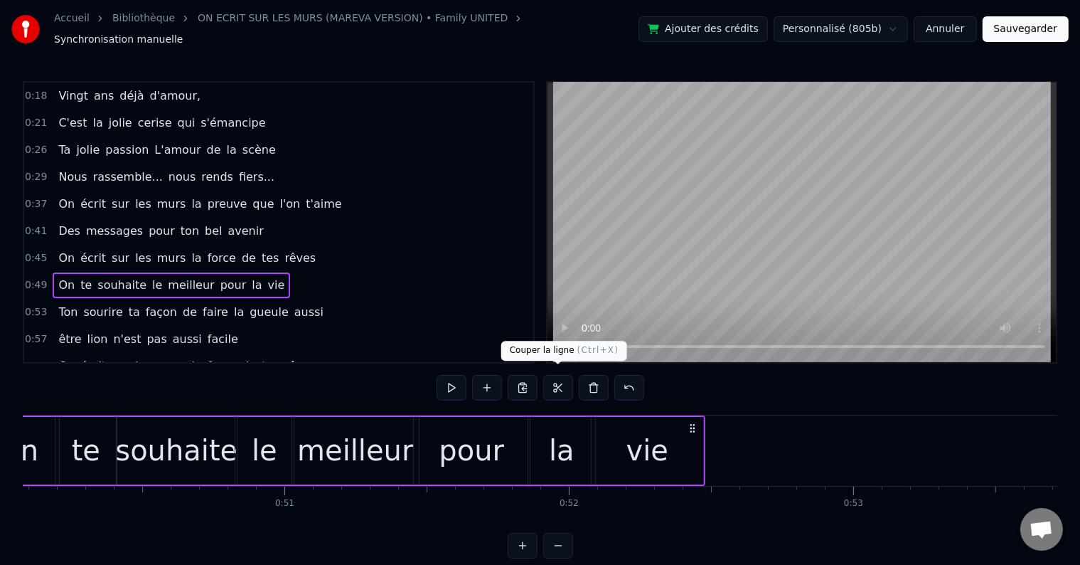
scroll to position [0, 14130]
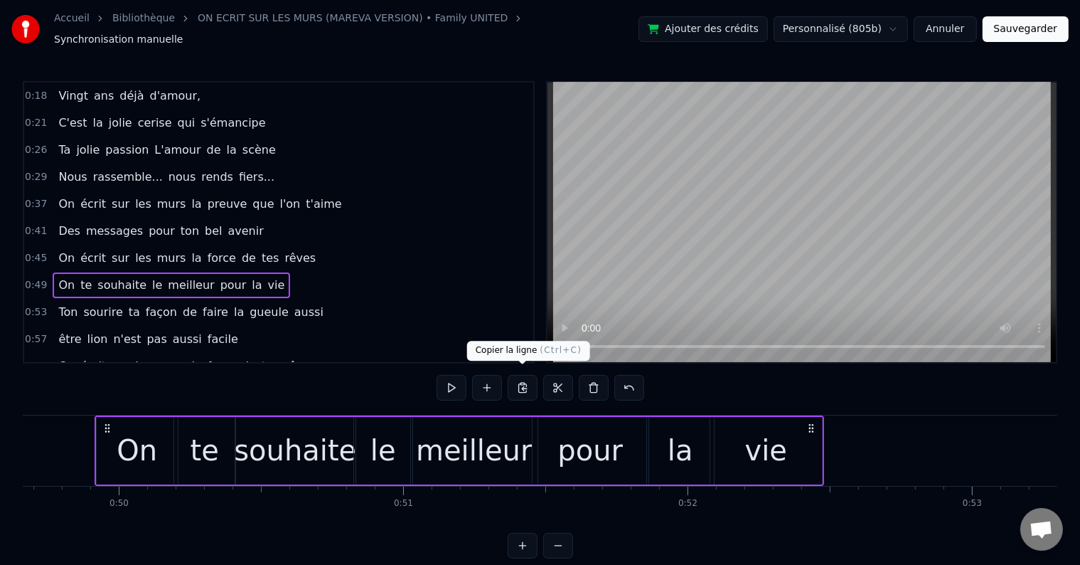
click at [524, 381] on button at bounding box center [523, 388] width 30 height 26
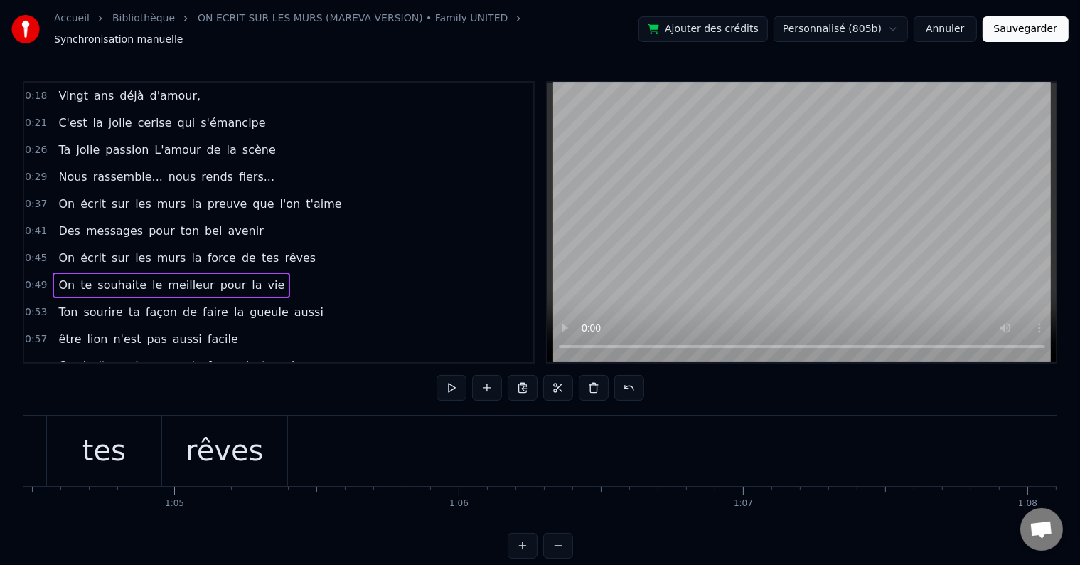
scroll to position [0, 18482]
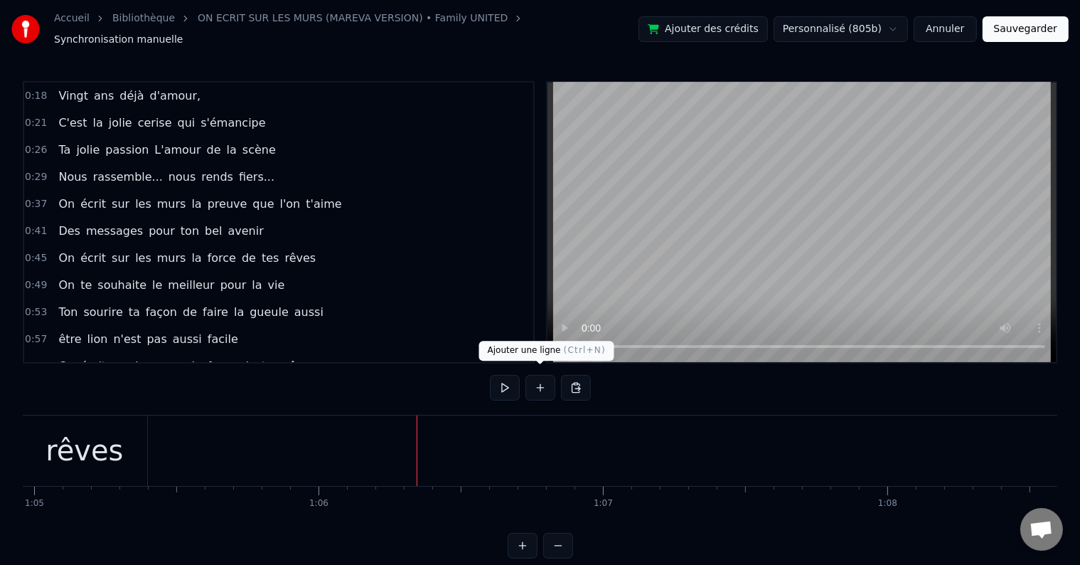
click at [540, 384] on button at bounding box center [541, 388] width 30 height 26
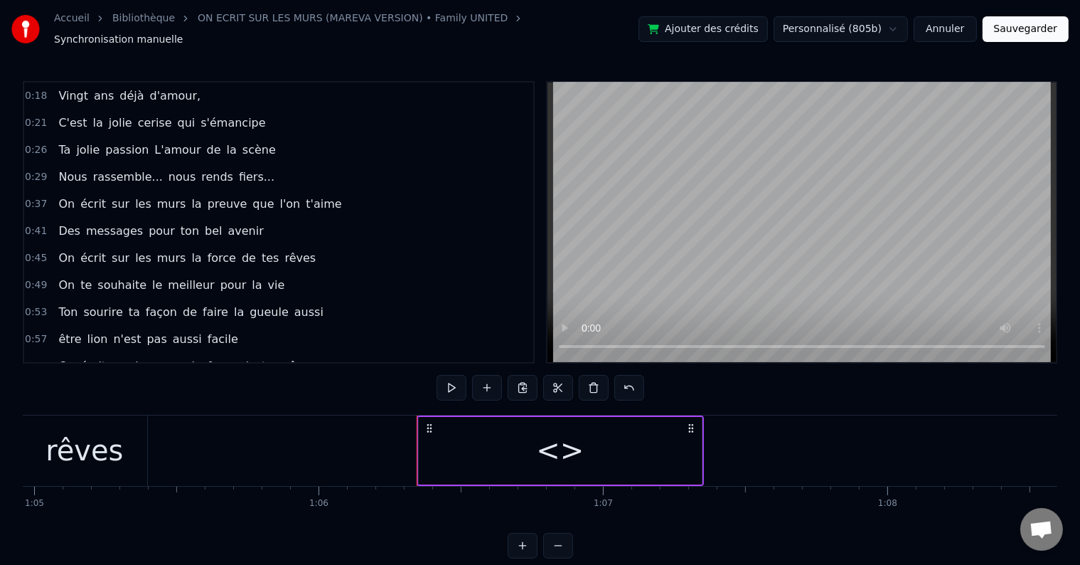
click at [556, 441] on div "<>" at bounding box center [560, 450] width 48 height 43
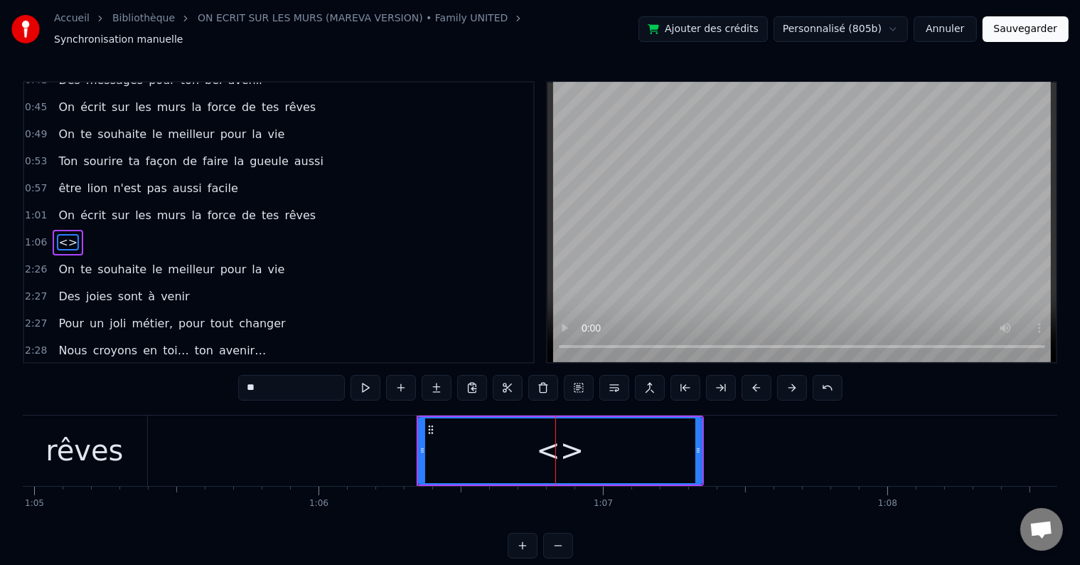
scroll to position [161, 0]
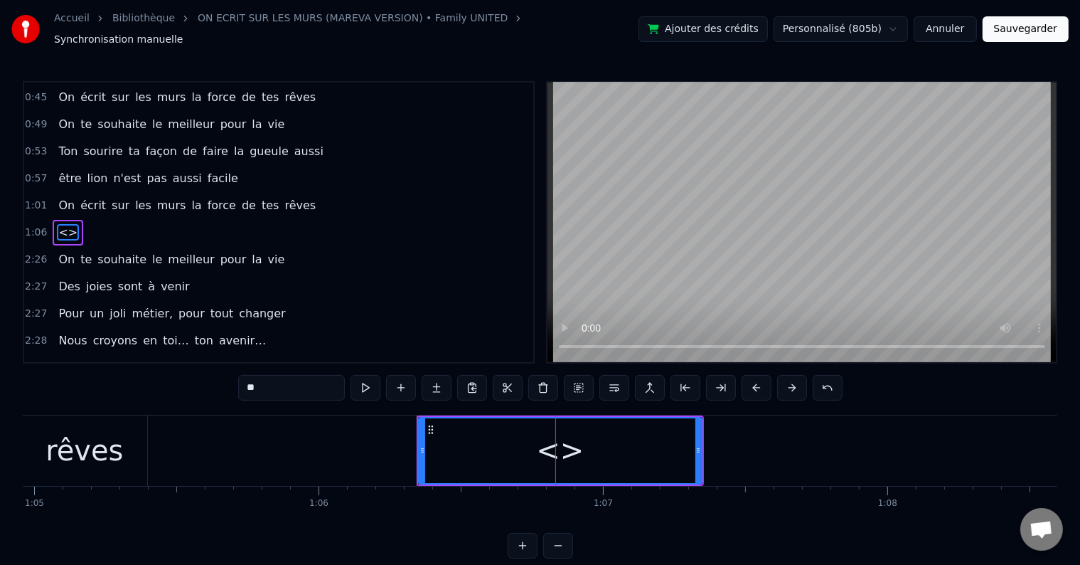
drag, startPoint x: 321, startPoint y: 377, endPoint x: 211, endPoint y: 378, distance: 110.3
click at [211, 378] on div "0:18 Vingt ans déjà d'amour, 0:21 C'est la jolie cerise qui s'émancipe 0:26 Ta …" at bounding box center [540, 319] width 1035 height 477
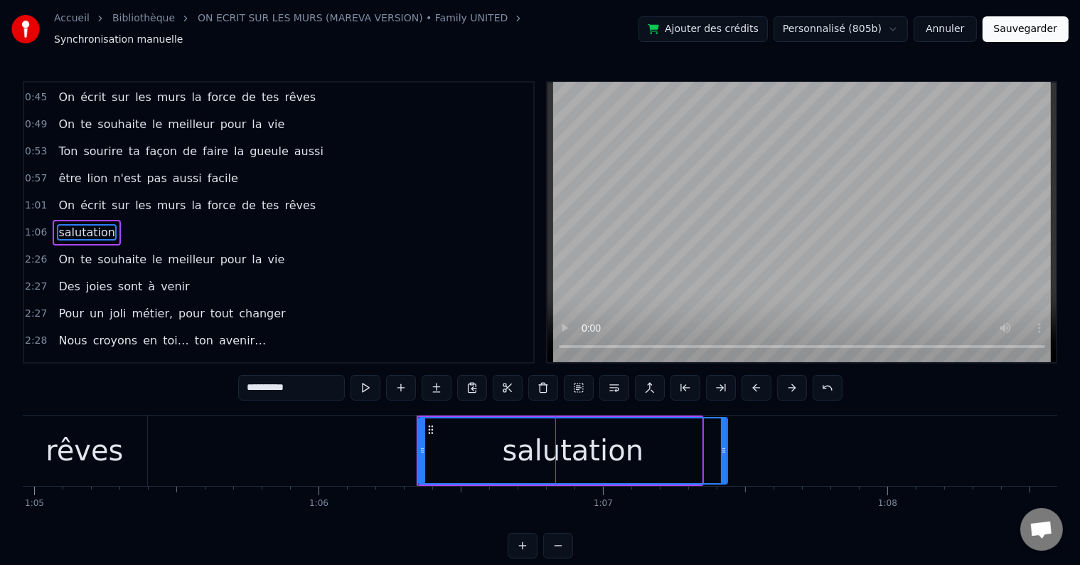
drag, startPoint x: 698, startPoint y: 435, endPoint x: 723, endPoint y: 435, distance: 25.6
click at [723, 435] on div at bounding box center [724, 450] width 6 height 65
type input "**********"
click at [225, 219] on div "1:06 salutation" at bounding box center [278, 232] width 509 height 27
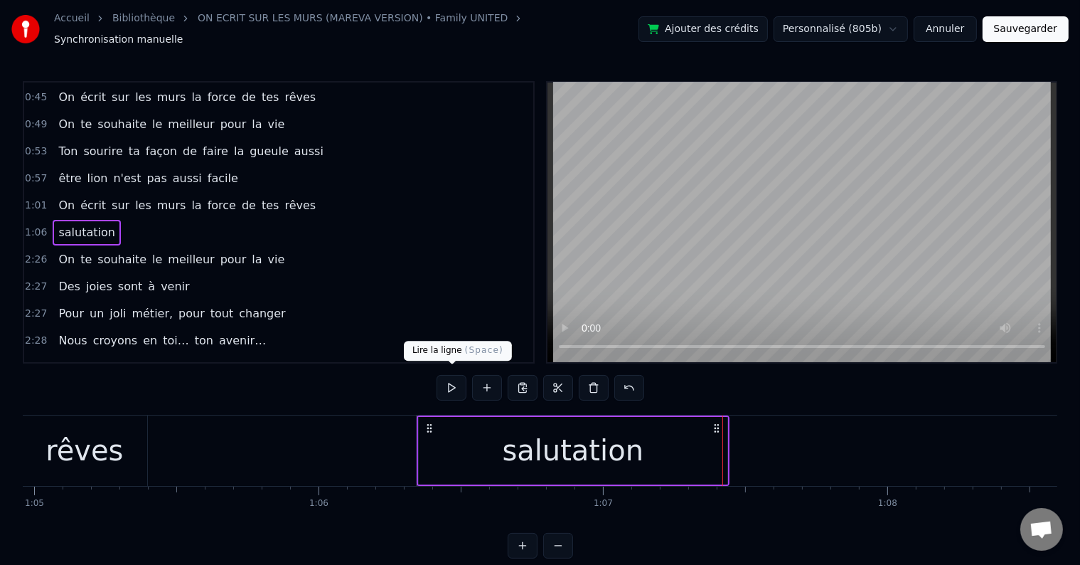
click at [462, 378] on button at bounding box center [452, 388] width 30 height 26
click at [304, 192] on div "1:01 On écrit sur les murs la force de tes rêves" at bounding box center [278, 205] width 509 height 27
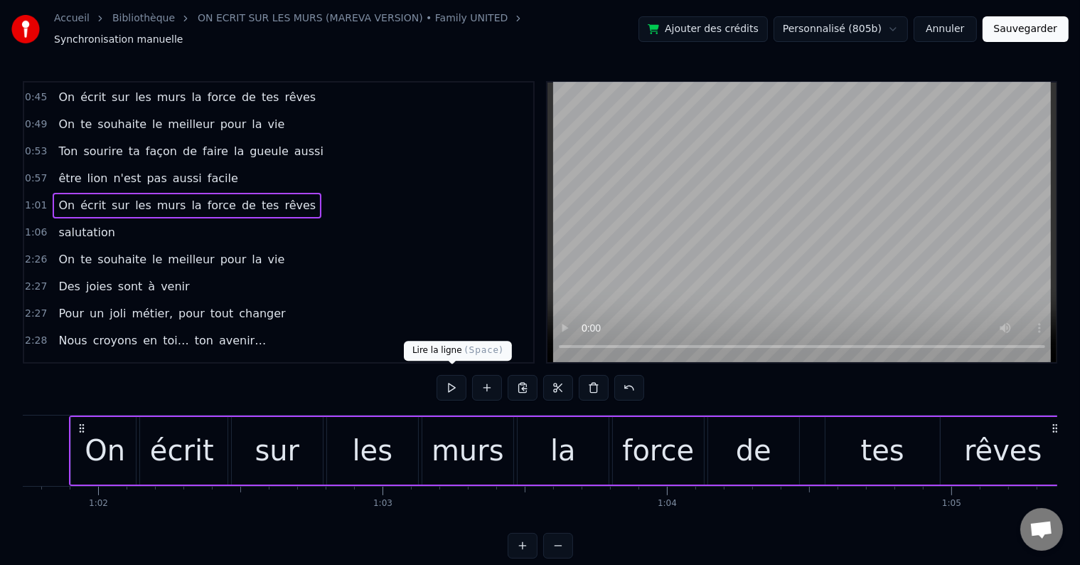
scroll to position [0, 17539]
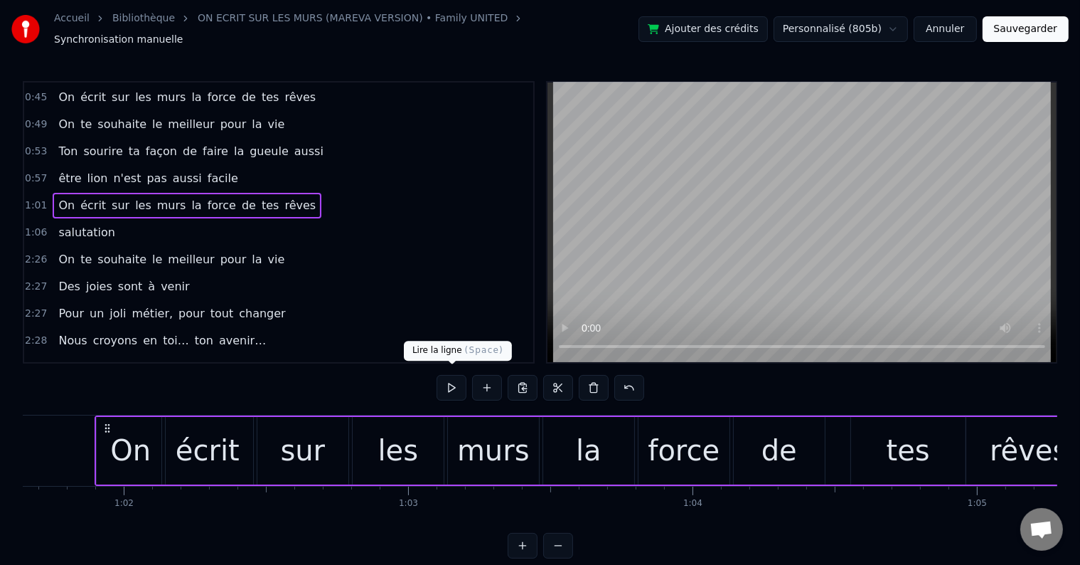
click at [448, 376] on button at bounding box center [452, 388] width 30 height 26
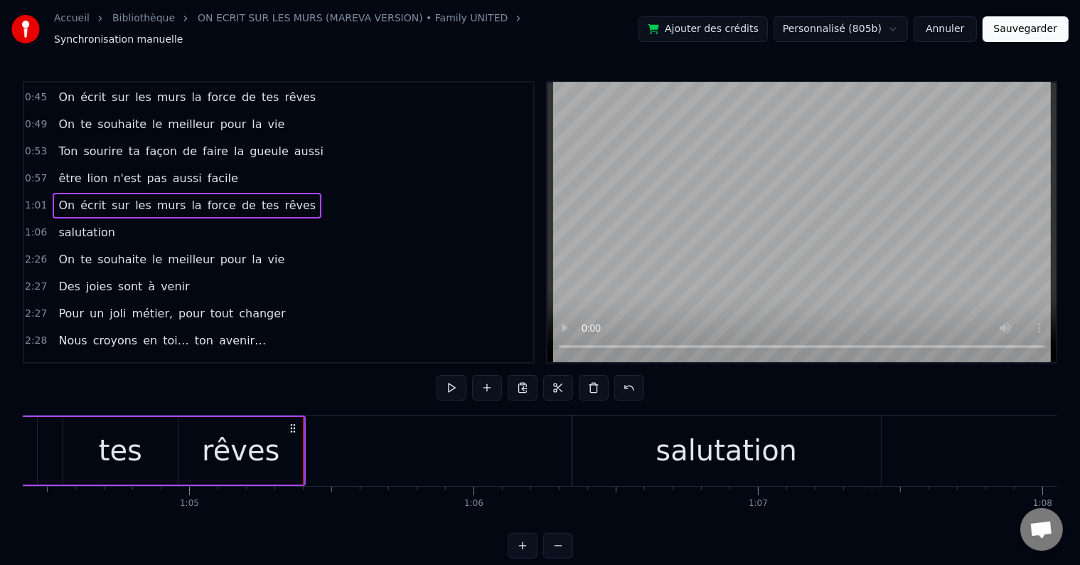
scroll to position [0, 18440]
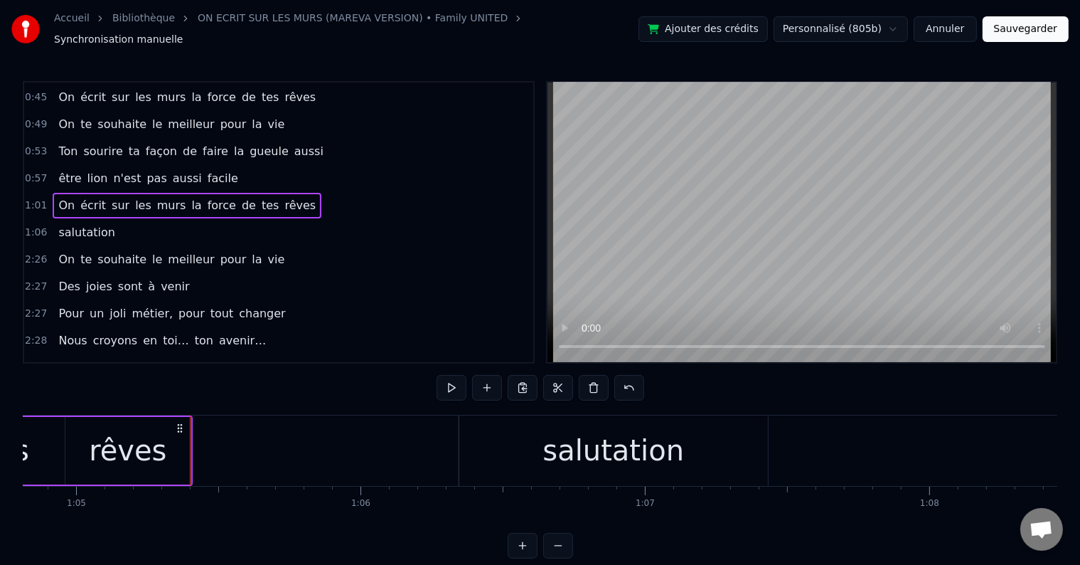
click at [133, 219] on div "1:06 salutation" at bounding box center [278, 232] width 509 height 27
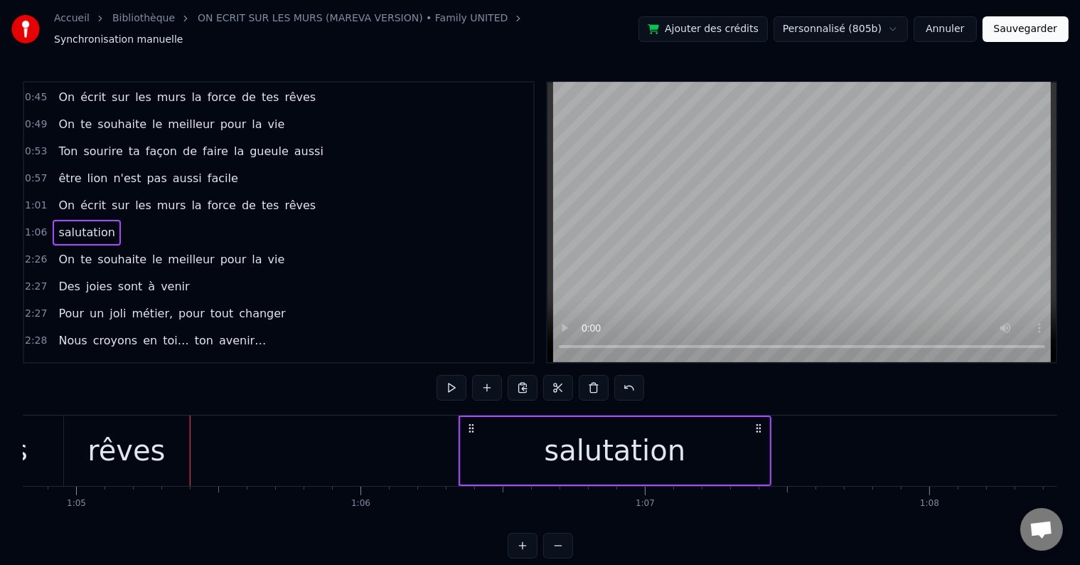
click at [467, 441] on div "salutation" at bounding box center [615, 451] width 309 height 68
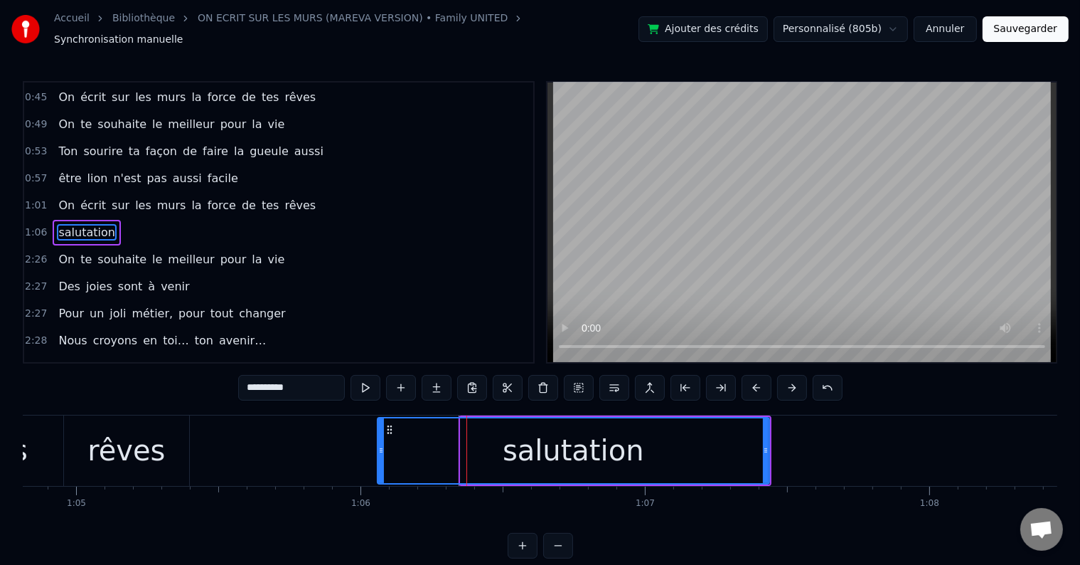
drag, startPoint x: 453, startPoint y: 440, endPoint x: 361, endPoint y: 430, distance: 92.3
click at [378, 430] on div at bounding box center [381, 450] width 6 height 65
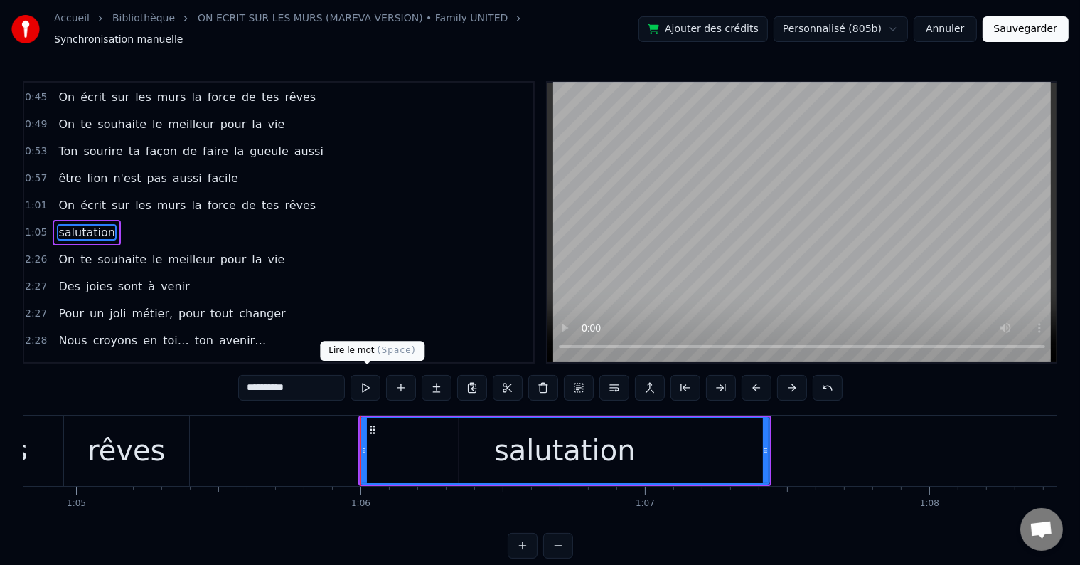
click at [363, 382] on button at bounding box center [366, 388] width 30 height 26
click at [365, 388] on button at bounding box center [366, 388] width 30 height 26
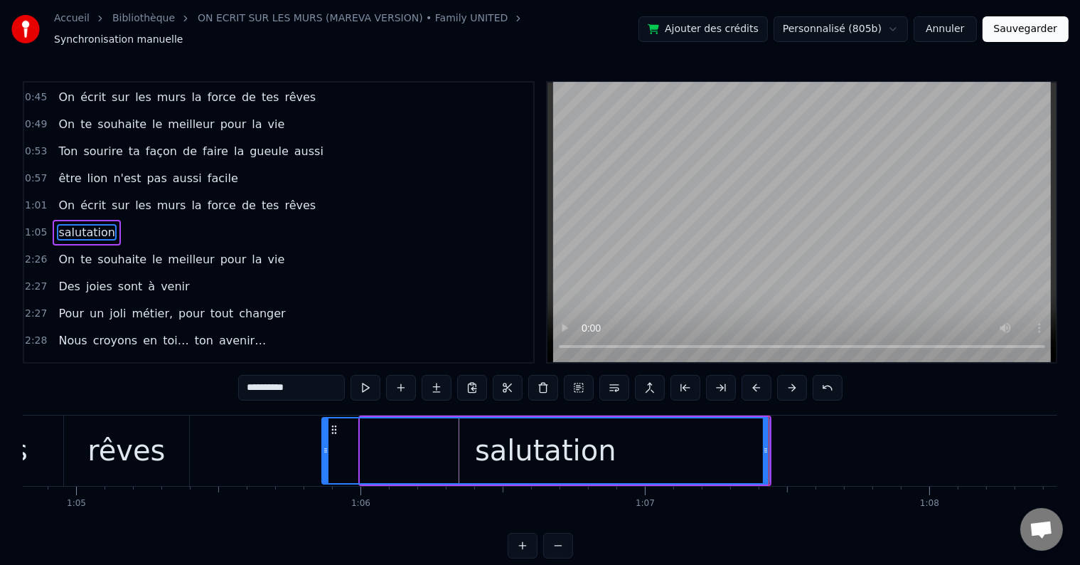
drag, startPoint x: 361, startPoint y: 438, endPoint x: 319, endPoint y: 437, distance: 42.0
click at [323, 445] on icon at bounding box center [326, 450] width 6 height 11
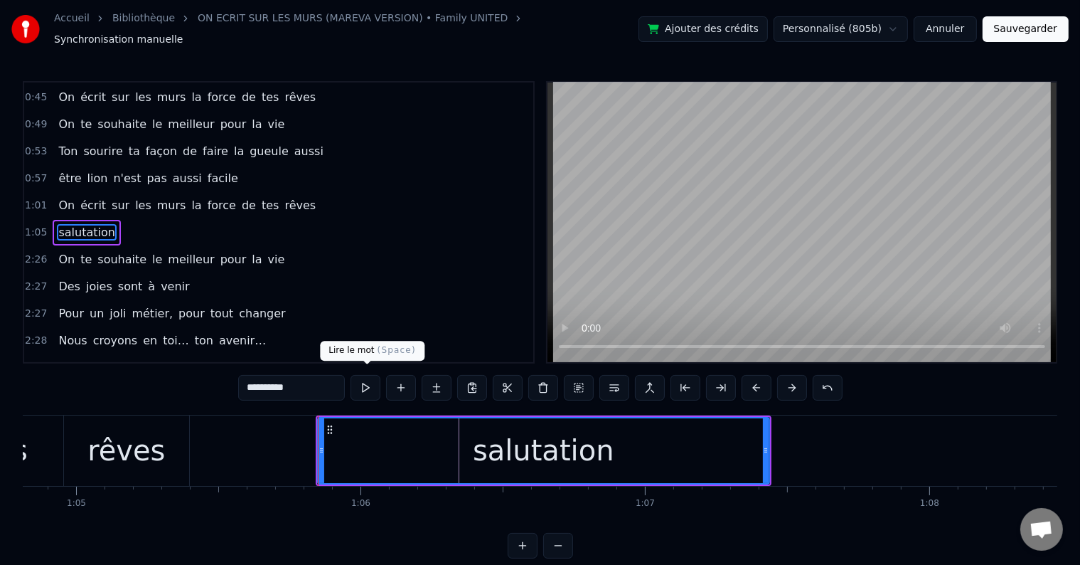
click at [371, 387] on button at bounding box center [366, 388] width 30 height 26
click at [333, 442] on div "salutation" at bounding box center [544, 450] width 450 height 65
drag, startPoint x: 319, startPoint y: 440, endPoint x: 330, endPoint y: 439, distance: 11.5
click at [330, 445] on icon at bounding box center [332, 450] width 6 height 11
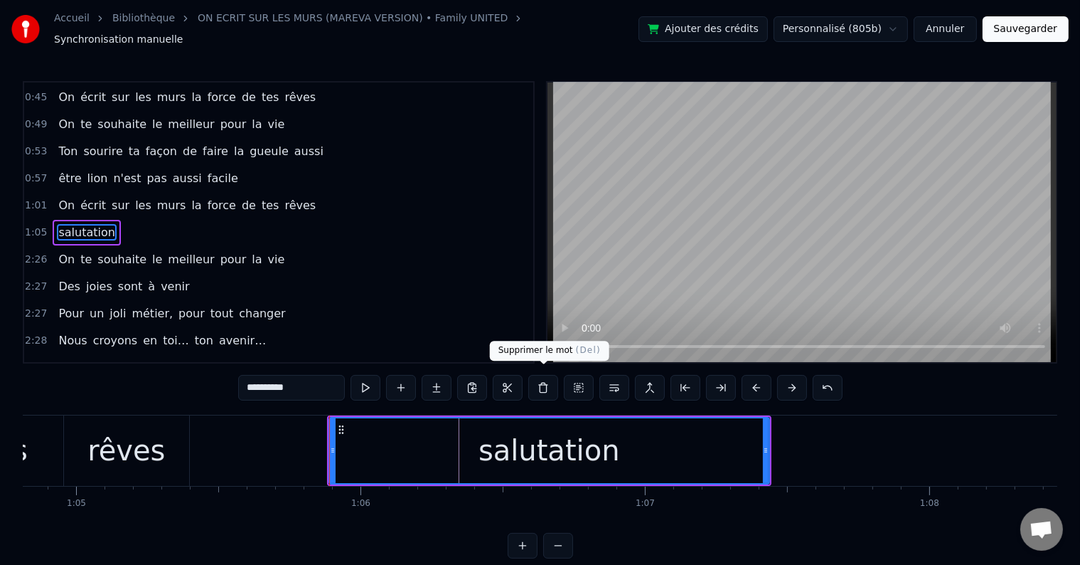
click at [546, 375] on button at bounding box center [543, 388] width 30 height 26
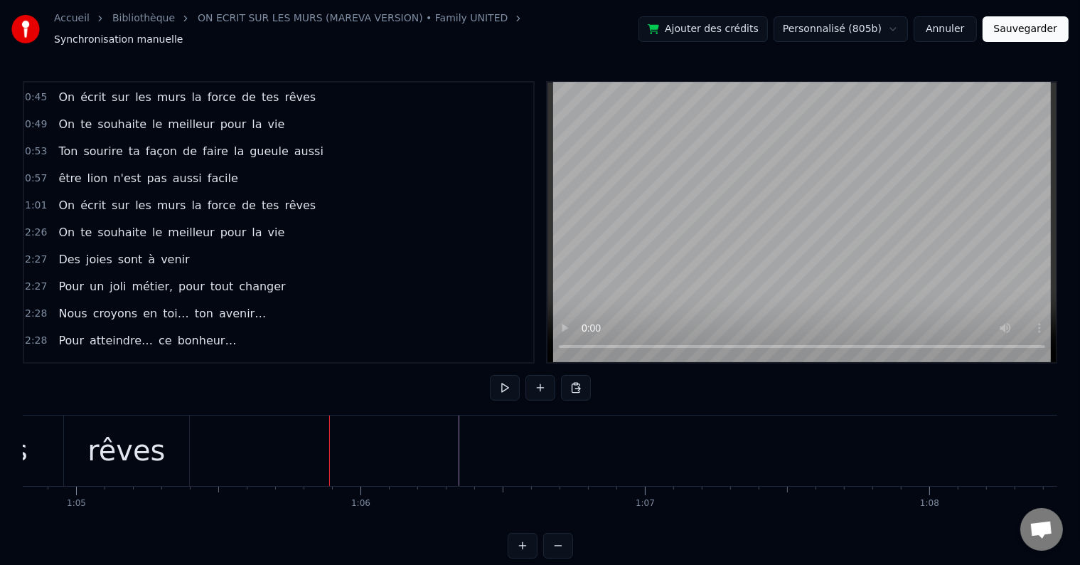
click at [572, 378] on button at bounding box center [576, 388] width 30 height 26
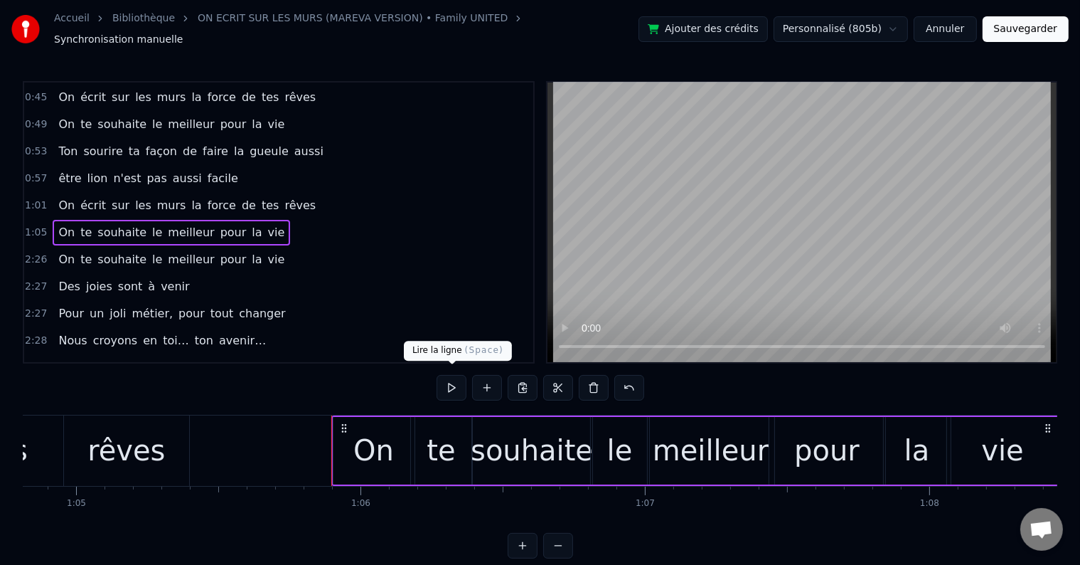
drag, startPoint x: 462, startPoint y: 380, endPoint x: 469, endPoint y: 321, distance: 58.8
click at [463, 380] on button at bounding box center [452, 388] width 30 height 26
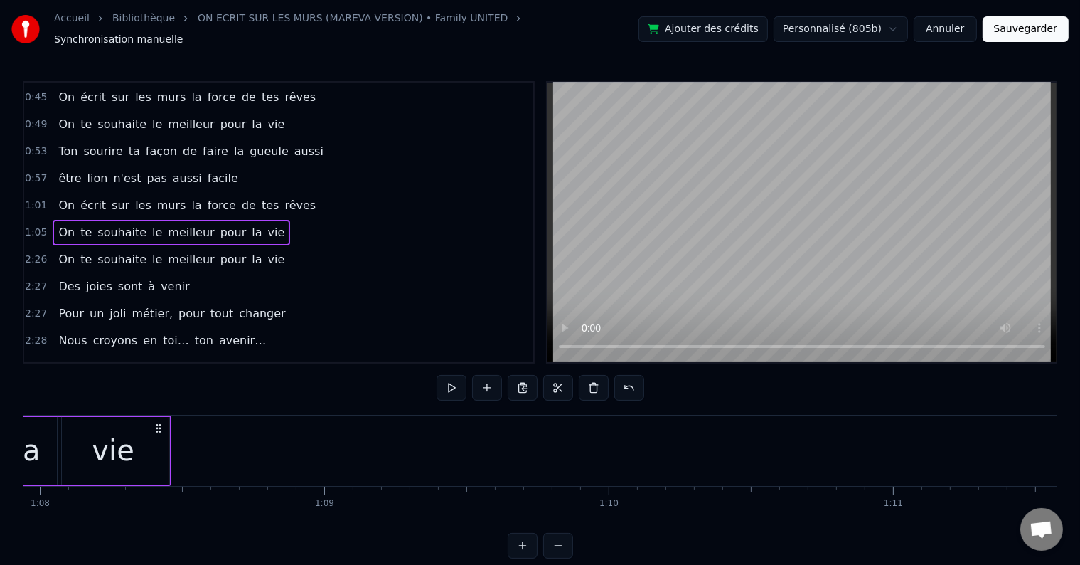
scroll to position [0, 19361]
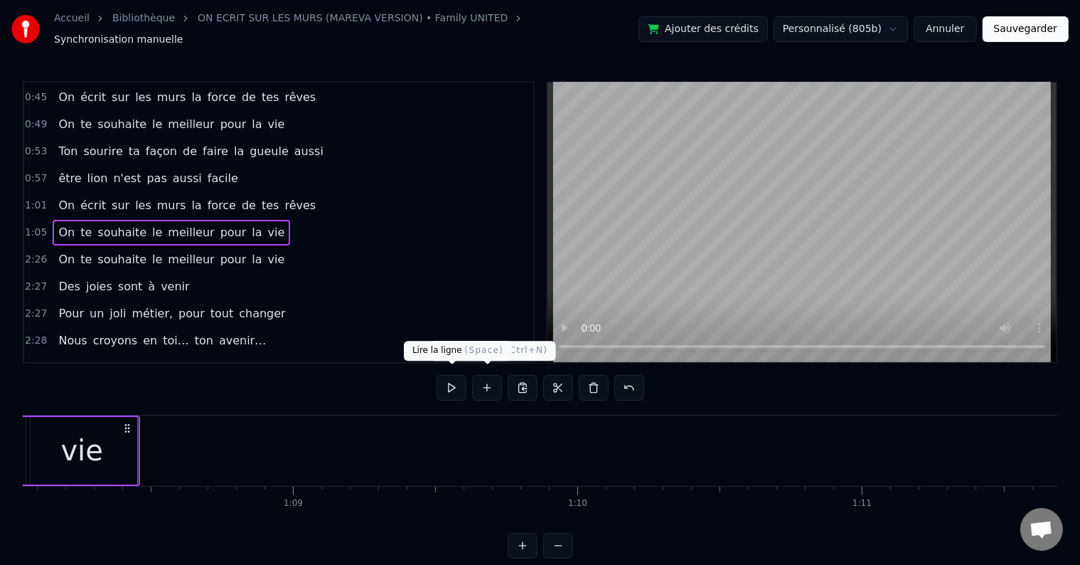
click at [458, 375] on button at bounding box center [452, 388] width 30 height 26
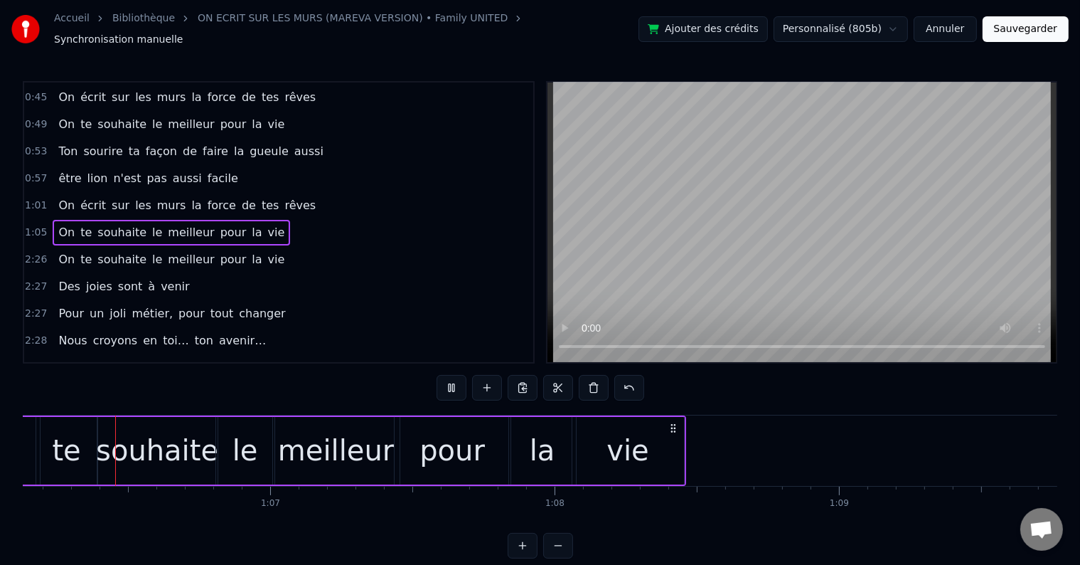
scroll to position [0, 18810]
drag, startPoint x: 661, startPoint y: 441, endPoint x: 689, endPoint y: 447, distance: 28.3
click at [661, 440] on div "vie" at bounding box center [634, 451] width 112 height 68
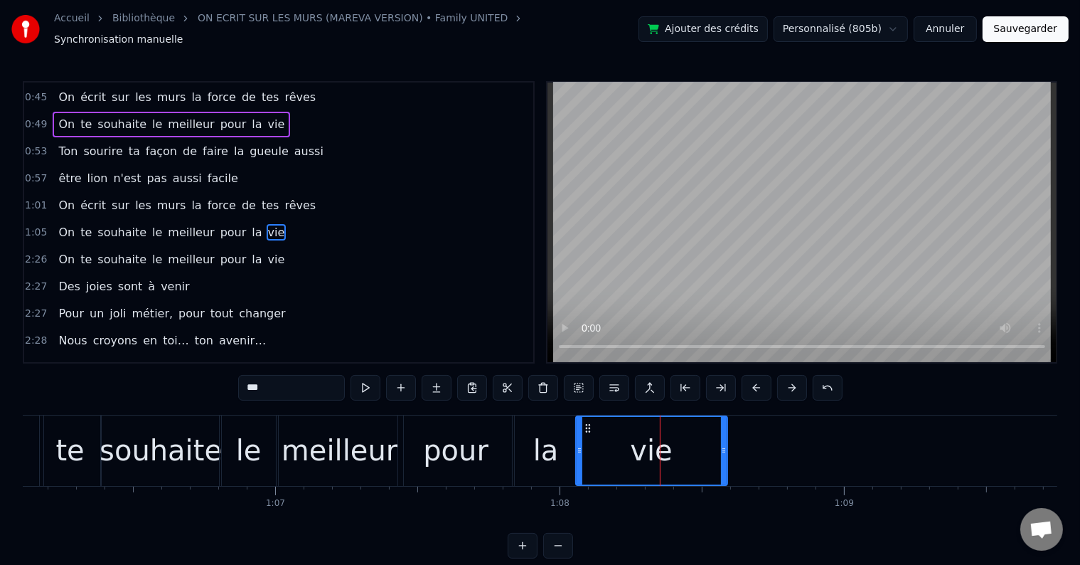
drag, startPoint x: 686, startPoint y: 444, endPoint x: 732, endPoint y: 445, distance: 46.2
click at [727, 445] on icon at bounding box center [724, 450] width 6 height 11
click at [369, 379] on button at bounding box center [366, 388] width 30 height 26
drag, startPoint x: 730, startPoint y: 444, endPoint x: 791, endPoint y: 442, distance: 61.2
click at [791, 445] on icon at bounding box center [792, 450] width 6 height 11
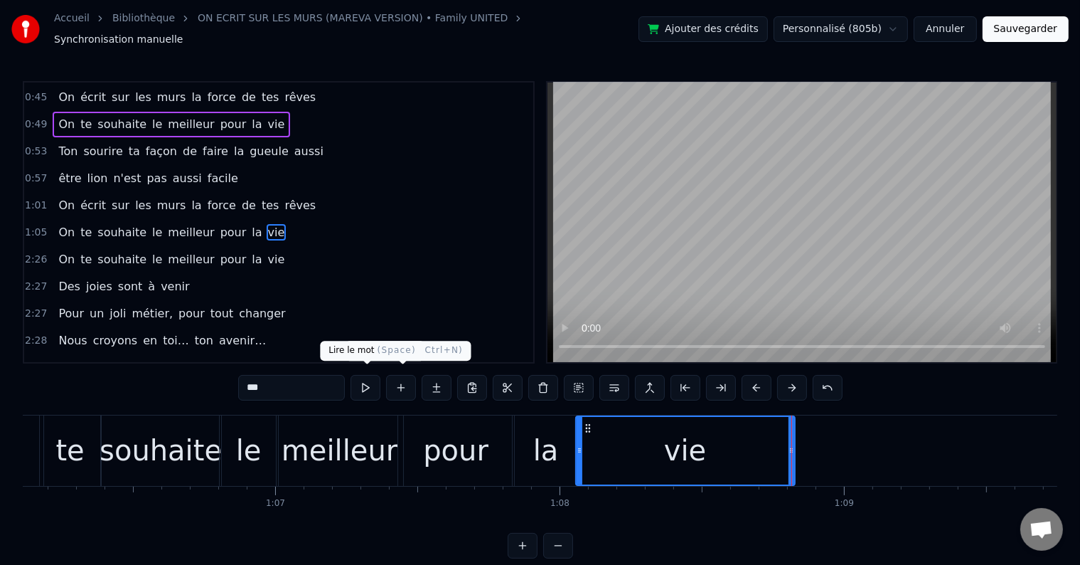
click at [371, 376] on button at bounding box center [366, 388] width 30 height 26
drag, startPoint x: 560, startPoint y: 430, endPoint x: 571, endPoint y: 432, distance: 11.0
click at [560, 430] on div "la" at bounding box center [546, 450] width 67 height 70
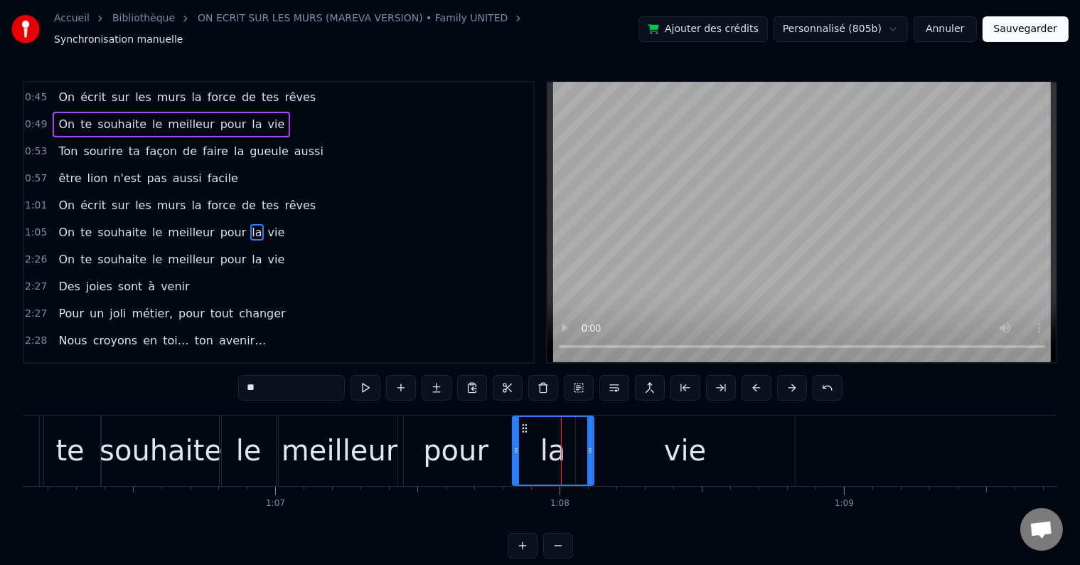
drag, startPoint x: 575, startPoint y: 440, endPoint x: 589, endPoint y: 440, distance: 14.2
click at [589, 445] on icon at bounding box center [591, 450] width 6 height 11
drag, startPoint x: 515, startPoint y: 441, endPoint x: 528, endPoint y: 441, distance: 13.5
click at [528, 445] on icon at bounding box center [530, 450] width 6 height 11
click at [509, 442] on div "pour" at bounding box center [456, 450] width 116 height 70
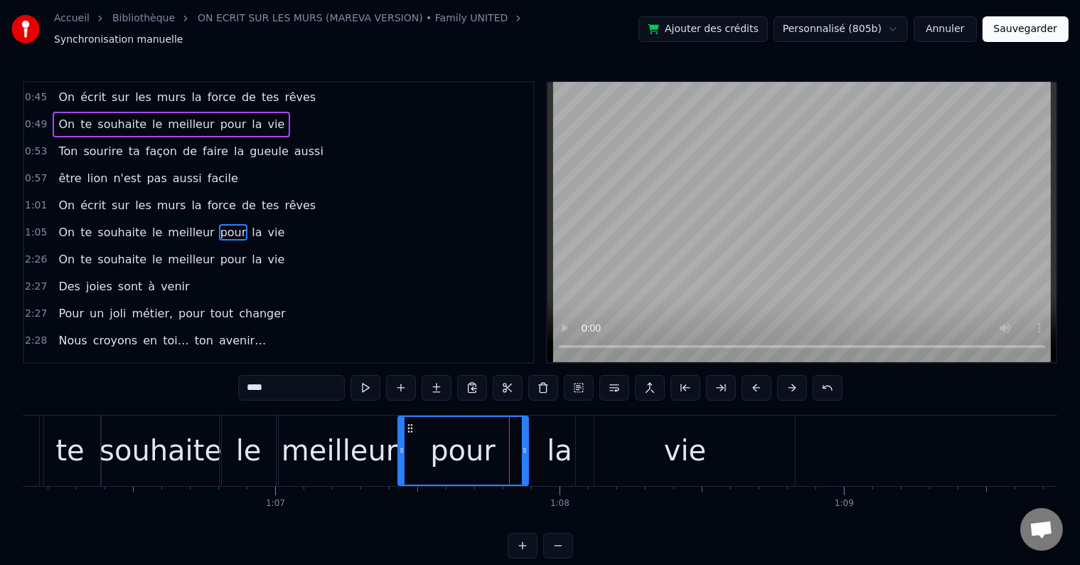
drag, startPoint x: 511, startPoint y: 442, endPoint x: 526, endPoint y: 442, distance: 14.2
click at [526, 445] on icon at bounding box center [525, 450] width 6 height 11
click at [721, 428] on div "vie" at bounding box center [685, 450] width 219 height 70
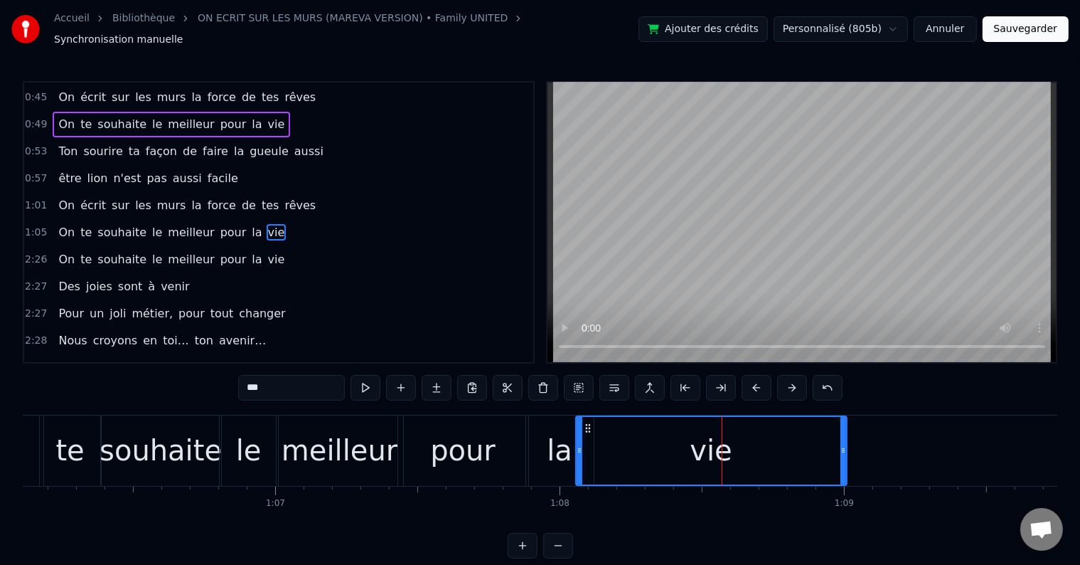
drag, startPoint x: 792, startPoint y: 440, endPoint x: 844, endPoint y: 443, distance: 52.0
click at [844, 445] on icon at bounding box center [844, 450] width 6 height 11
click at [367, 381] on button at bounding box center [366, 388] width 30 height 26
drag, startPoint x: 851, startPoint y: 442, endPoint x: 861, endPoint y: 444, distance: 10.1
click at [861, 445] on icon at bounding box center [862, 450] width 6 height 11
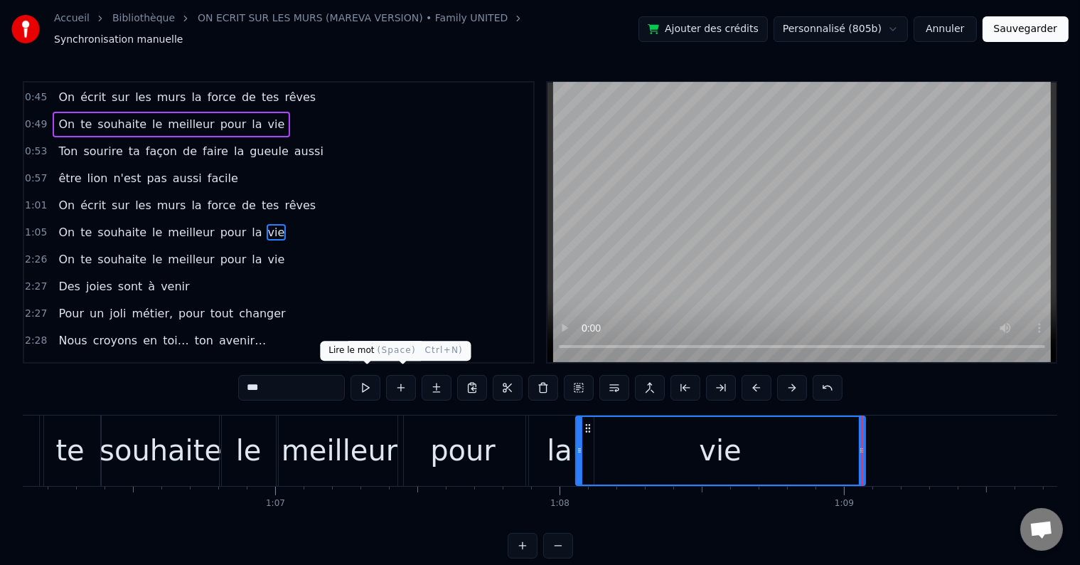
click at [380, 378] on button at bounding box center [366, 388] width 30 height 26
click at [572, 427] on div "la" at bounding box center [560, 450] width 68 height 70
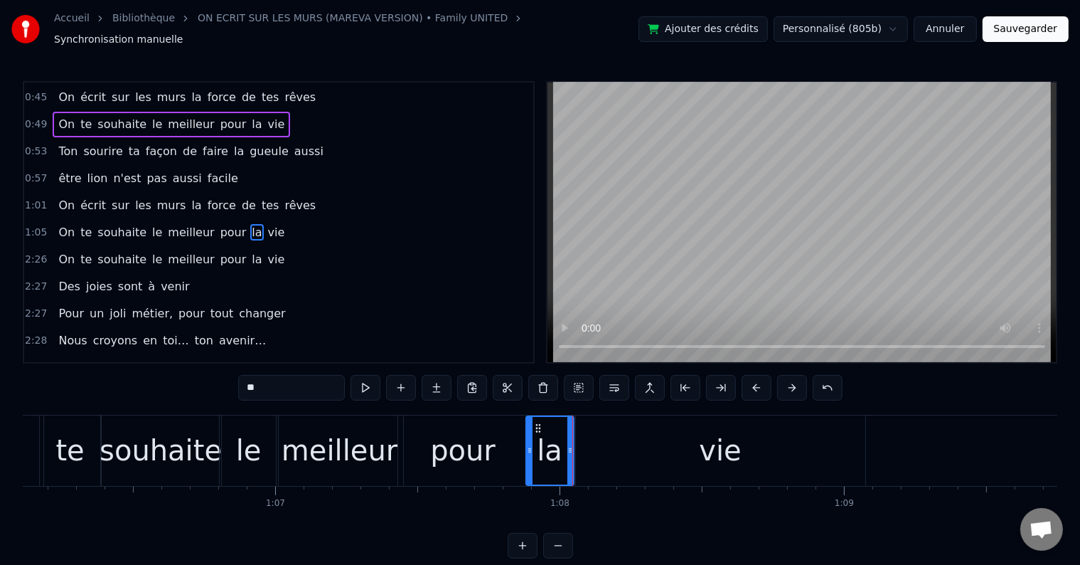
drag, startPoint x: 589, startPoint y: 439, endPoint x: 570, endPoint y: 440, distance: 19.3
click at [570, 445] on icon at bounding box center [571, 450] width 6 height 11
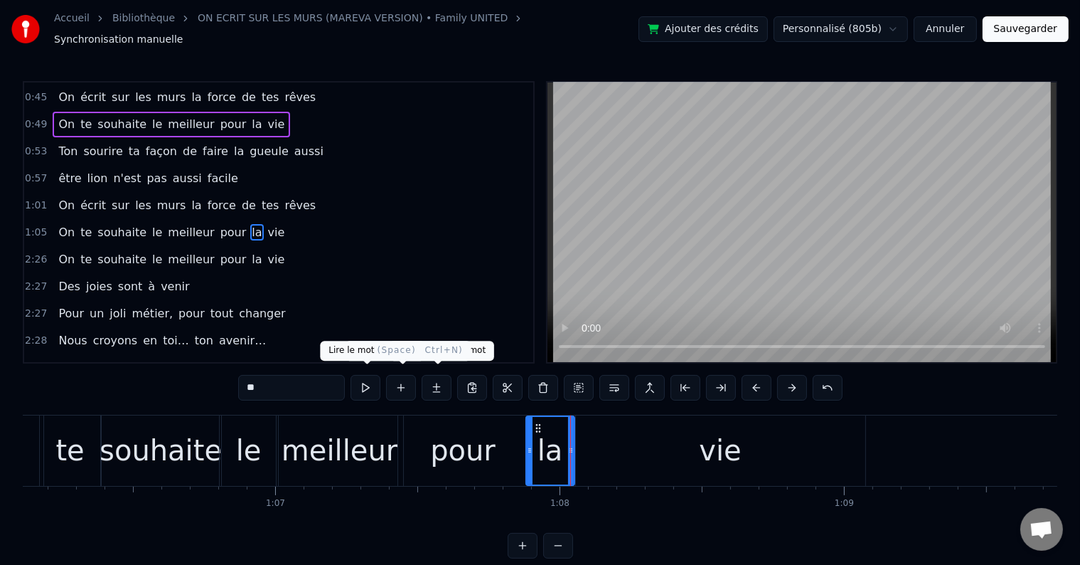
click at [371, 381] on button at bounding box center [366, 388] width 30 height 26
click at [616, 428] on div "vie" at bounding box center [720, 450] width 289 height 70
type input "***"
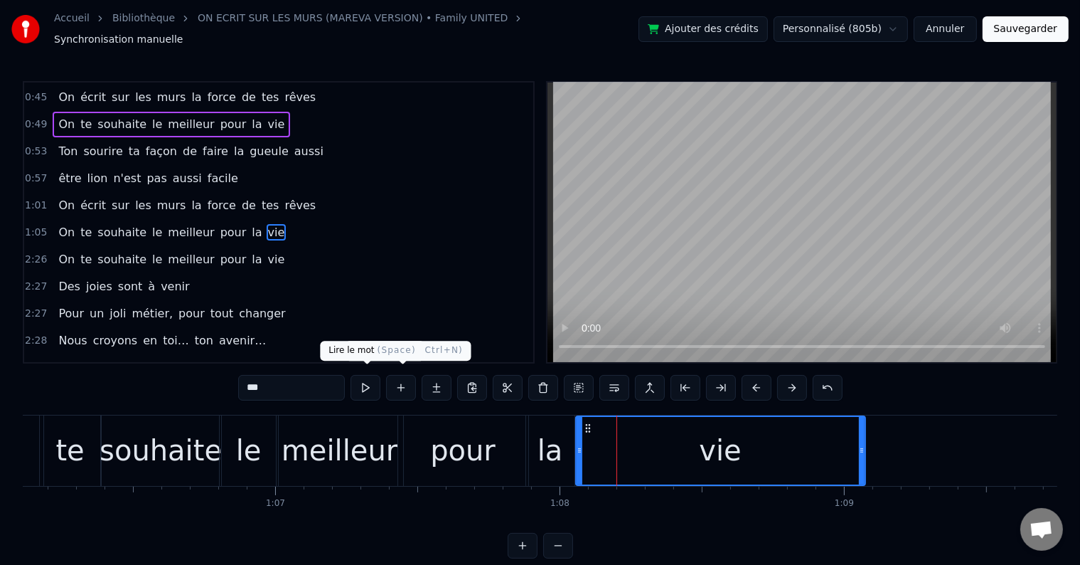
click at [379, 382] on button at bounding box center [366, 388] width 30 height 26
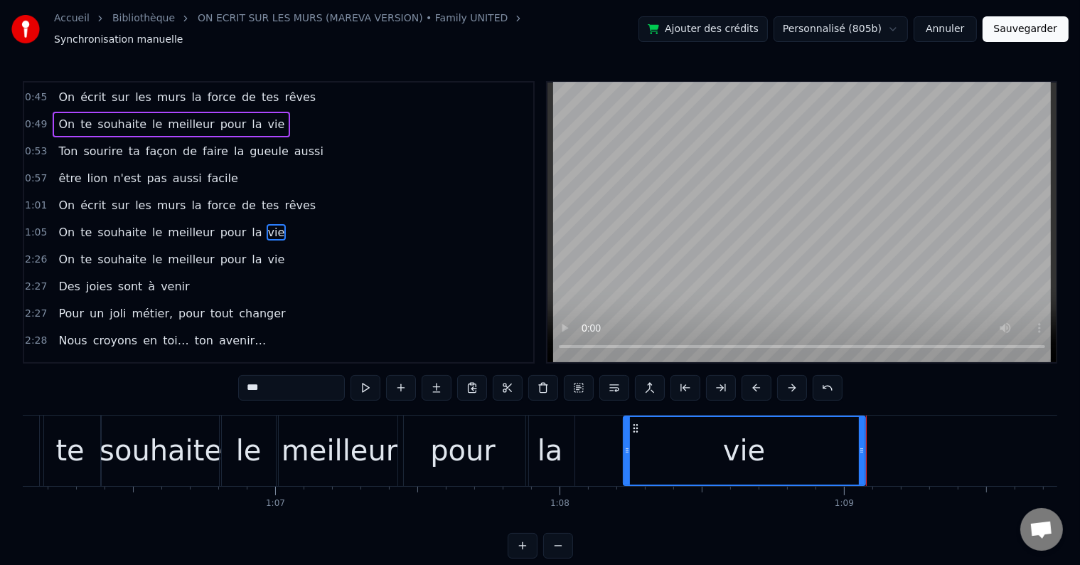
drag, startPoint x: 577, startPoint y: 440, endPoint x: 627, endPoint y: 440, distance: 49.8
click at [627, 445] on icon at bounding box center [628, 450] width 6 height 11
click at [376, 378] on button at bounding box center [366, 388] width 30 height 26
drag, startPoint x: 871, startPoint y: 443, endPoint x: 899, endPoint y: 440, distance: 28.0
click at [899, 445] on icon at bounding box center [896, 450] width 6 height 11
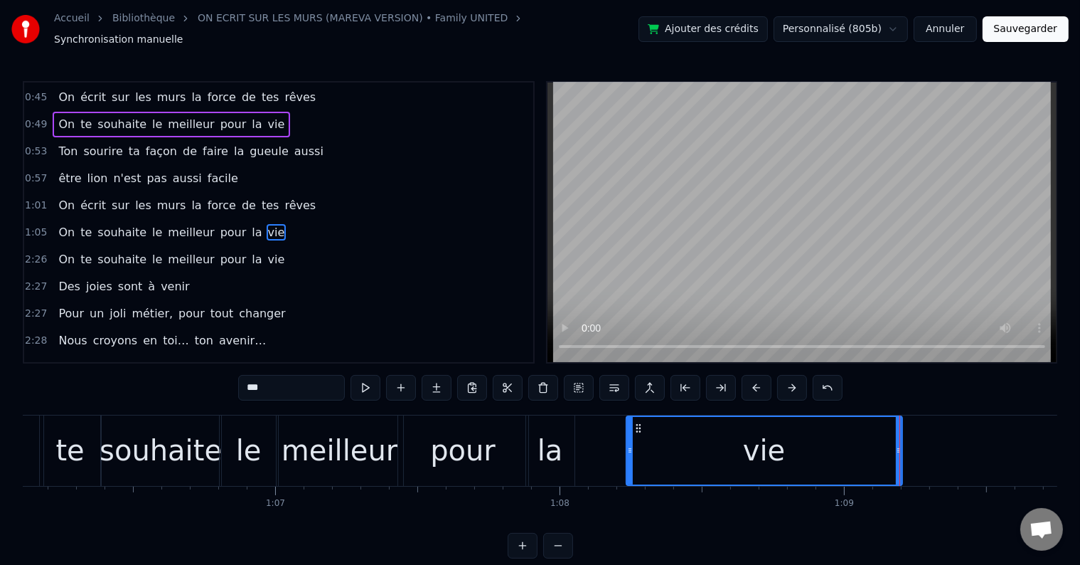
click at [1022, 34] on button "Sauvegarder" at bounding box center [1026, 29] width 86 height 26
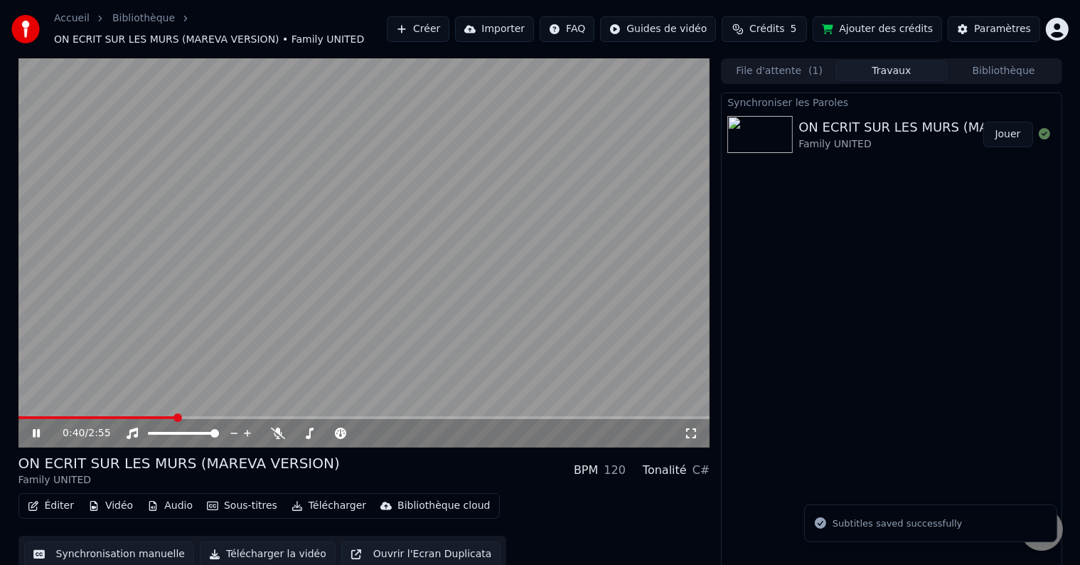
click at [176, 416] on span at bounding box center [364, 417] width 692 height 3
click at [37, 431] on icon at bounding box center [36, 433] width 7 height 9
click at [107, 553] on button "Synchronisation manuelle" at bounding box center [109, 554] width 171 height 26
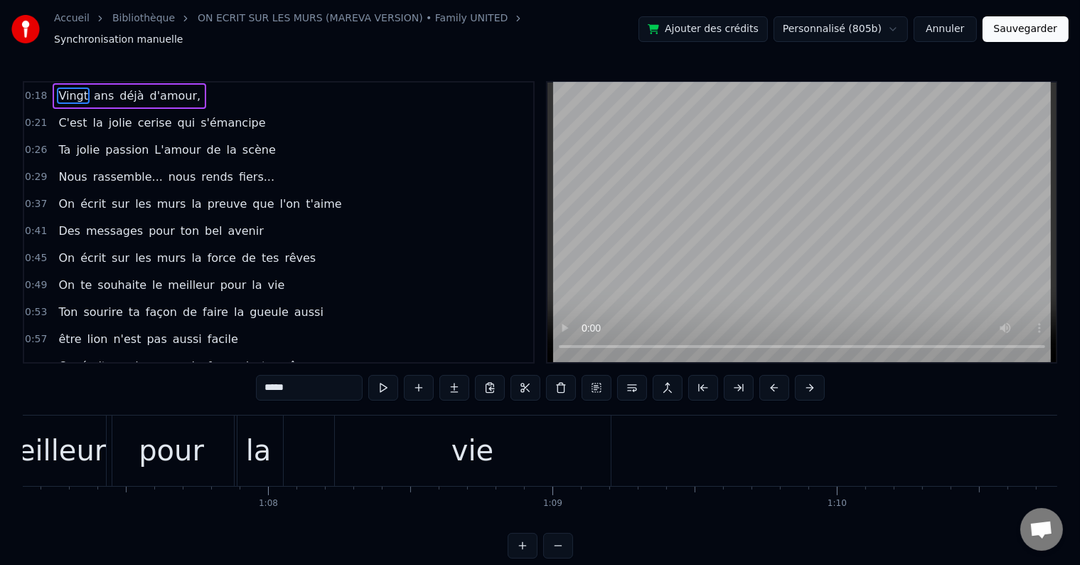
scroll to position [0, 19242]
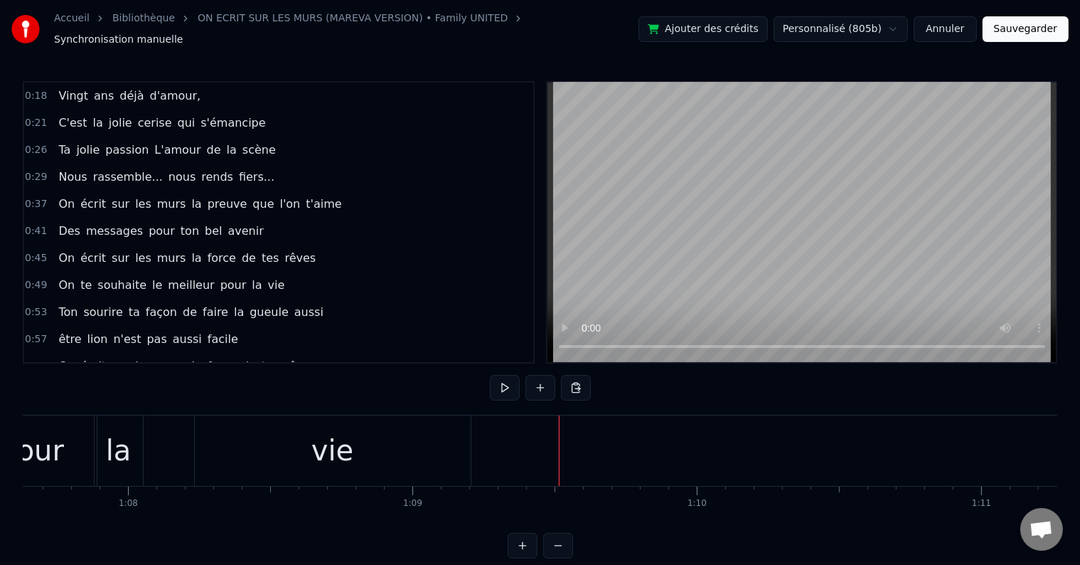
click at [182, 83] on div "Vingt ans déjà d'amour," at bounding box center [130, 96] width 154 height 26
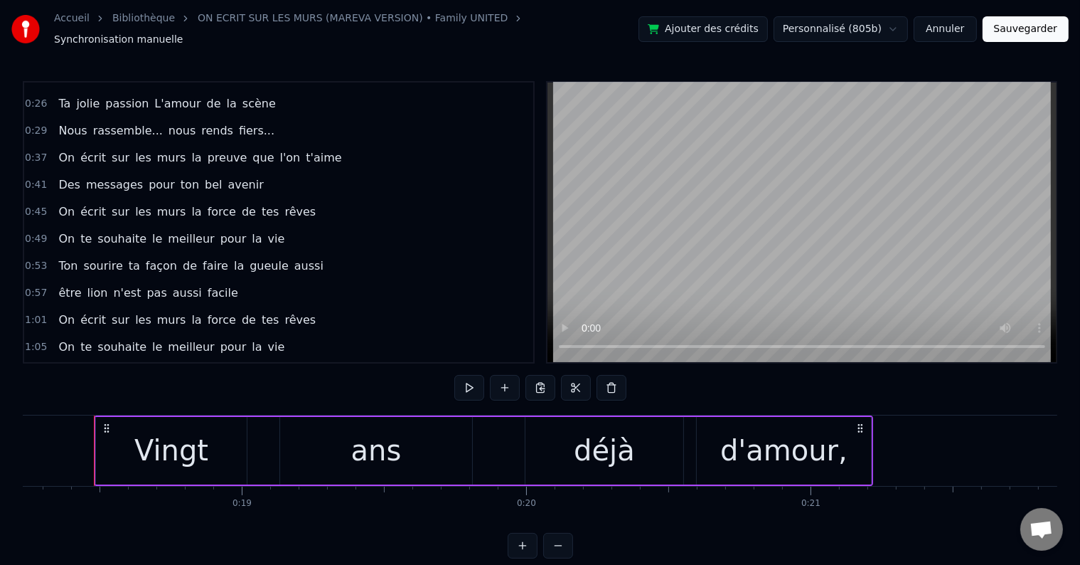
scroll to position [71, 0]
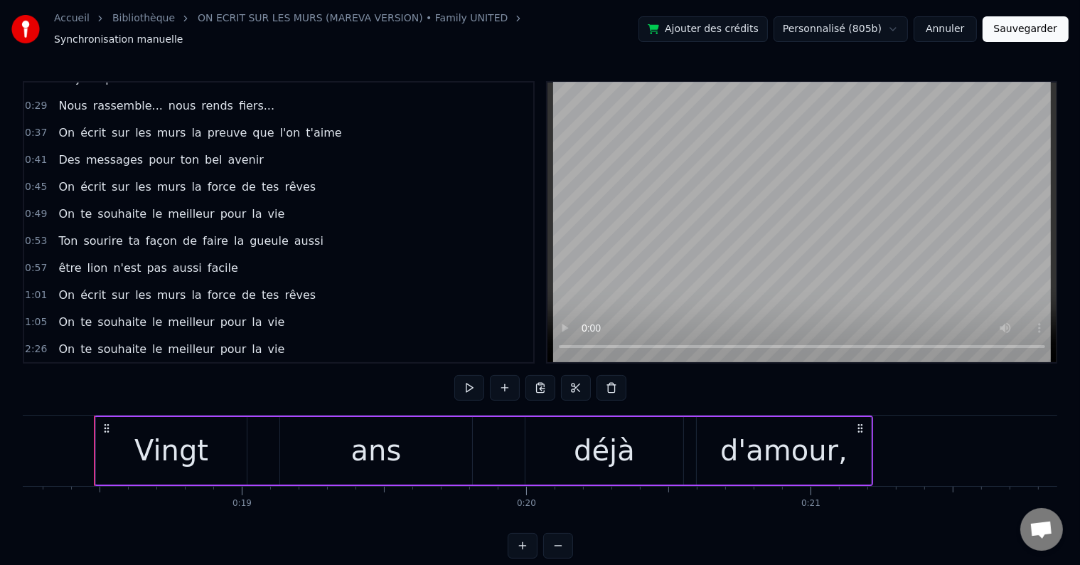
click at [269, 309] on div "1:05 On te souhaite le meilleur pour la vie" at bounding box center [278, 322] width 509 height 27
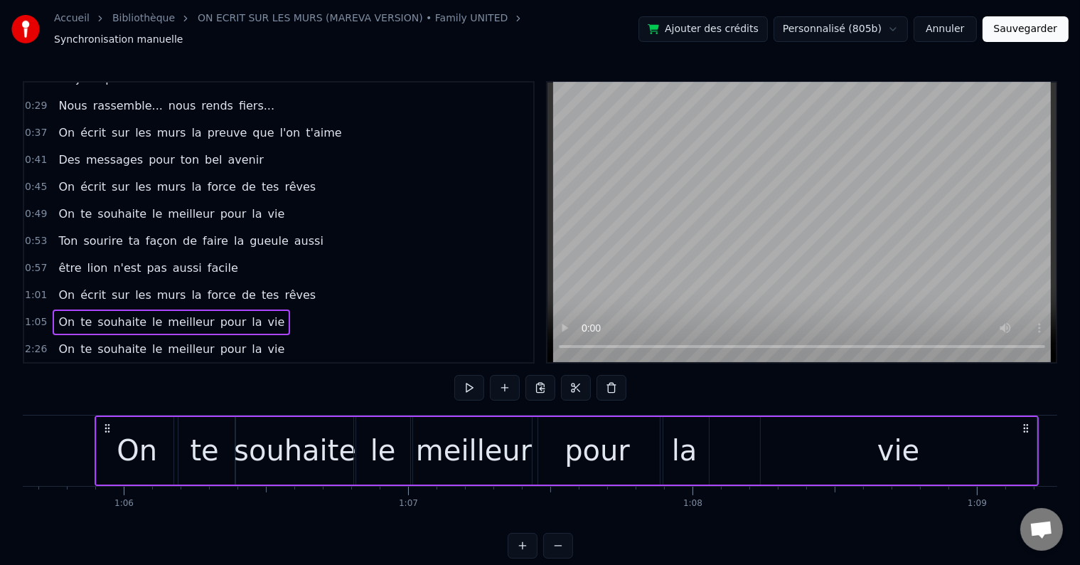
click at [253, 336] on div "On te souhaite le meilleur pour la vie" at bounding box center [172, 349] width 238 height 26
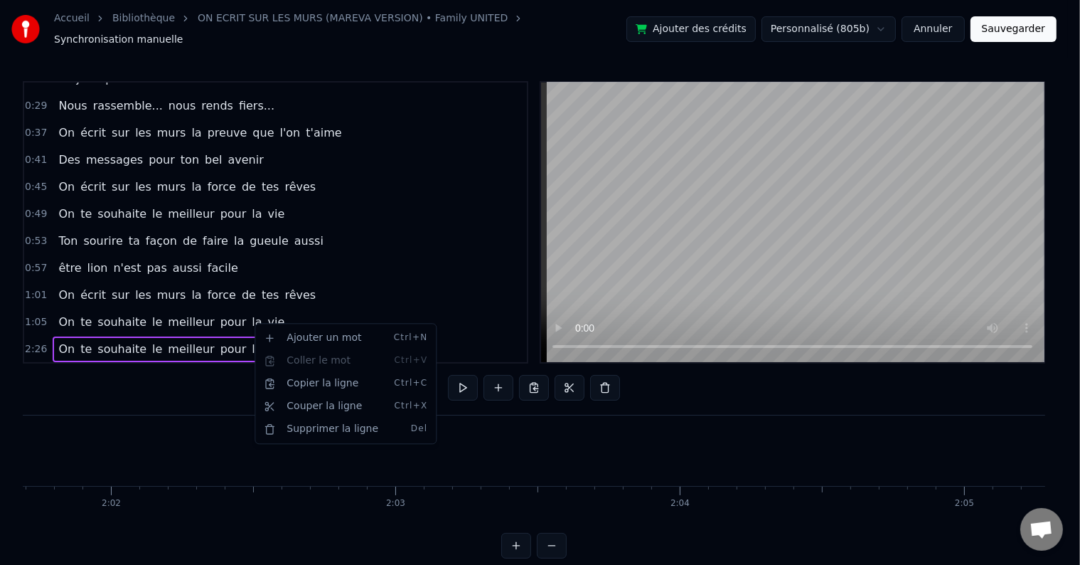
scroll to position [0, 41525]
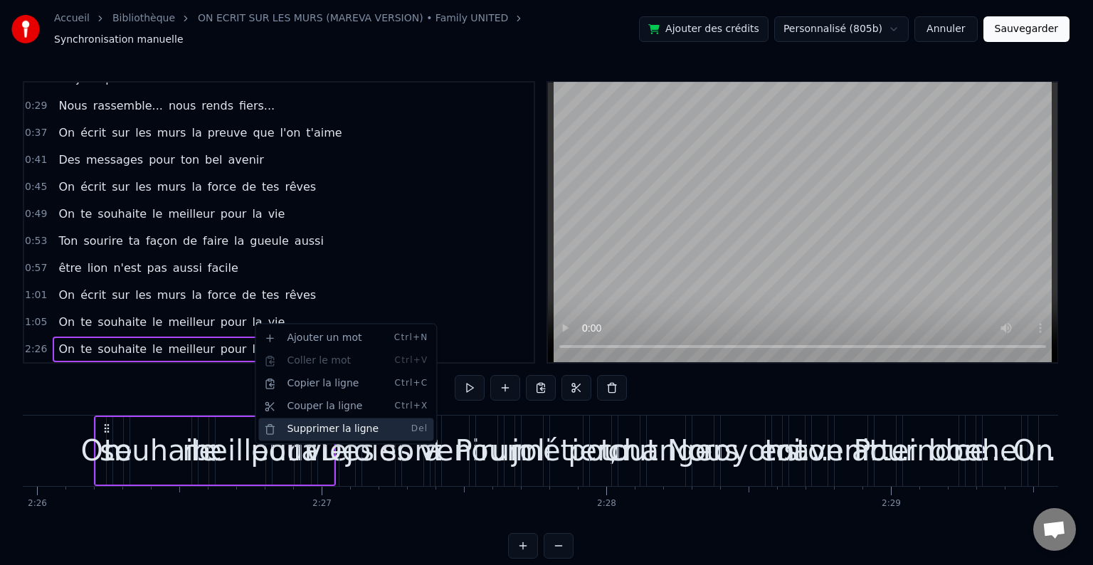
click at [326, 422] on div "Supprimer la ligne Del" at bounding box center [345, 429] width 175 height 23
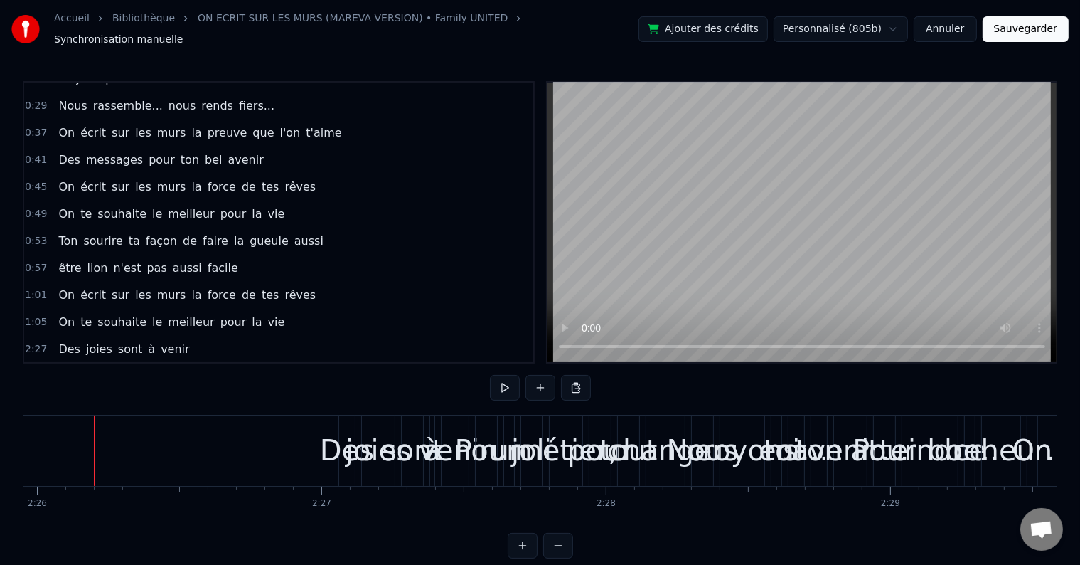
click at [265, 309] on div "1:05 On te souhaite le meilleur pour la vie" at bounding box center [278, 322] width 509 height 27
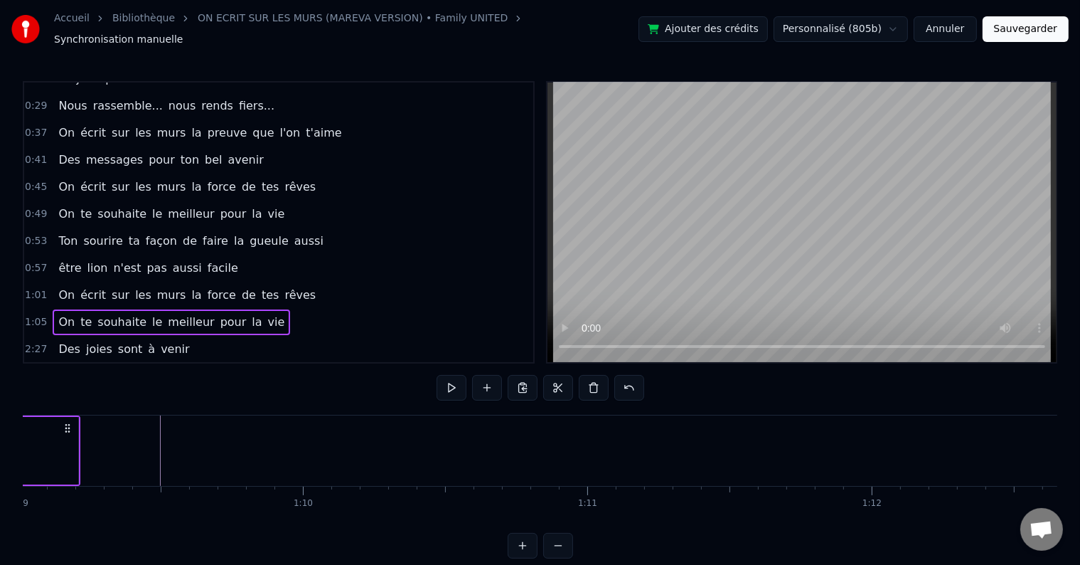
scroll to position [0, 19523]
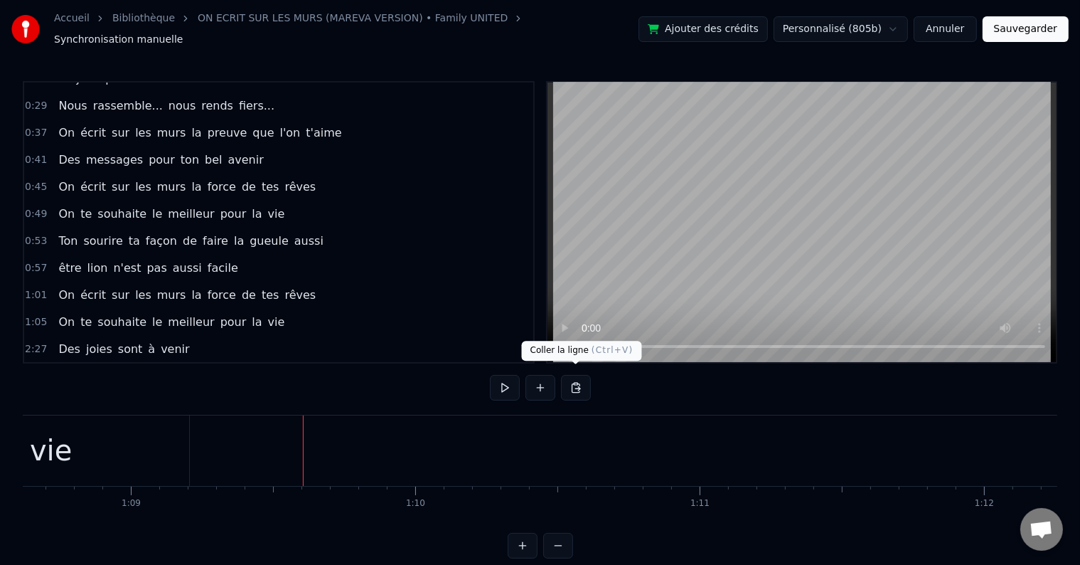
click at [566, 380] on button at bounding box center [576, 388] width 30 height 26
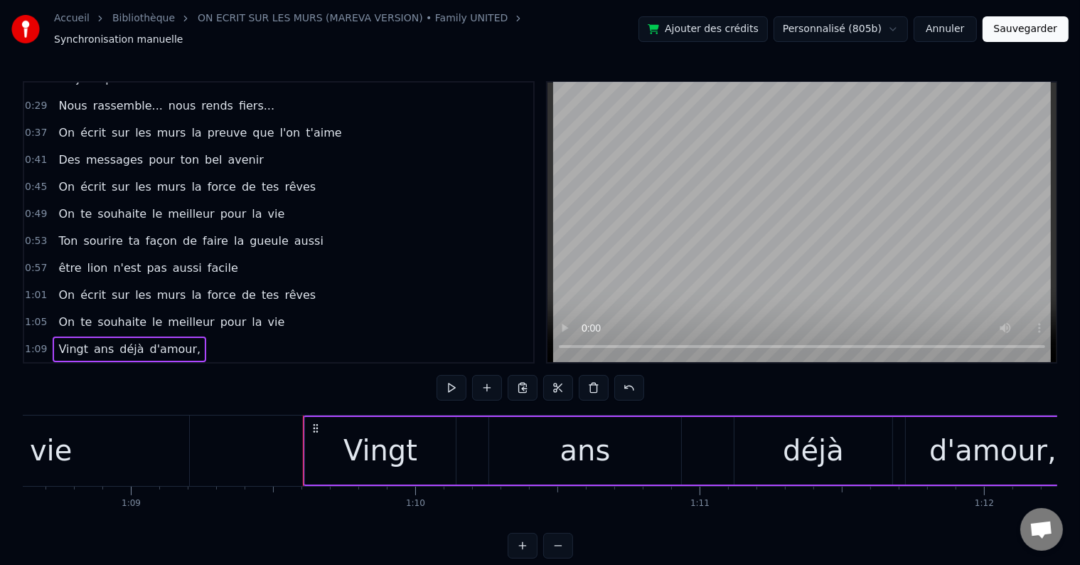
click at [422, 425] on div "Vingt" at bounding box center [380, 451] width 151 height 68
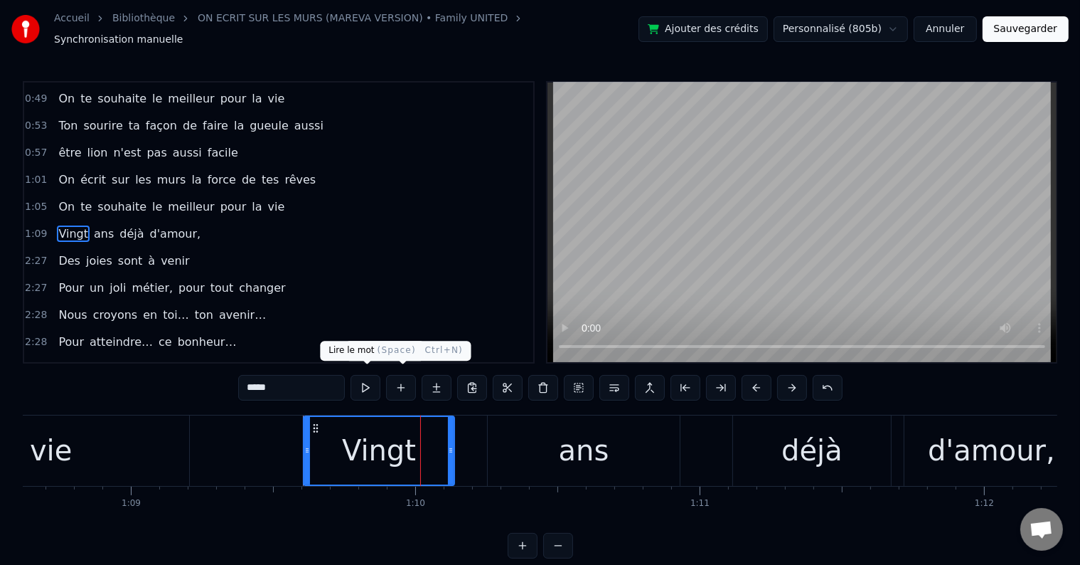
scroll to position [187, 0]
drag, startPoint x: 319, startPoint y: 386, endPoint x: 245, endPoint y: 382, distance: 74.8
click at [245, 382] on input "*****" at bounding box center [291, 388] width 107 height 26
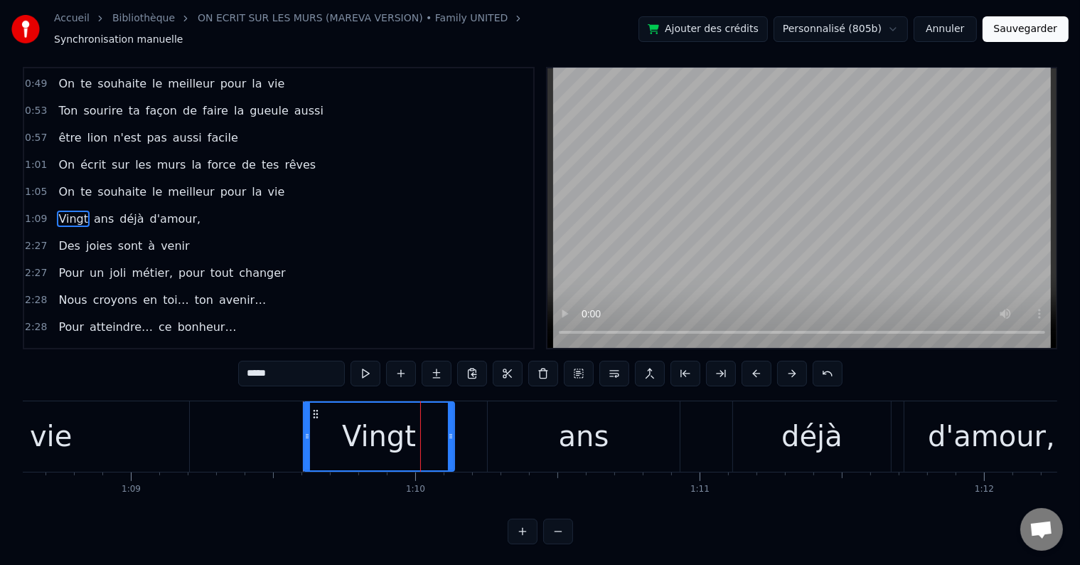
scroll to position [21, 0]
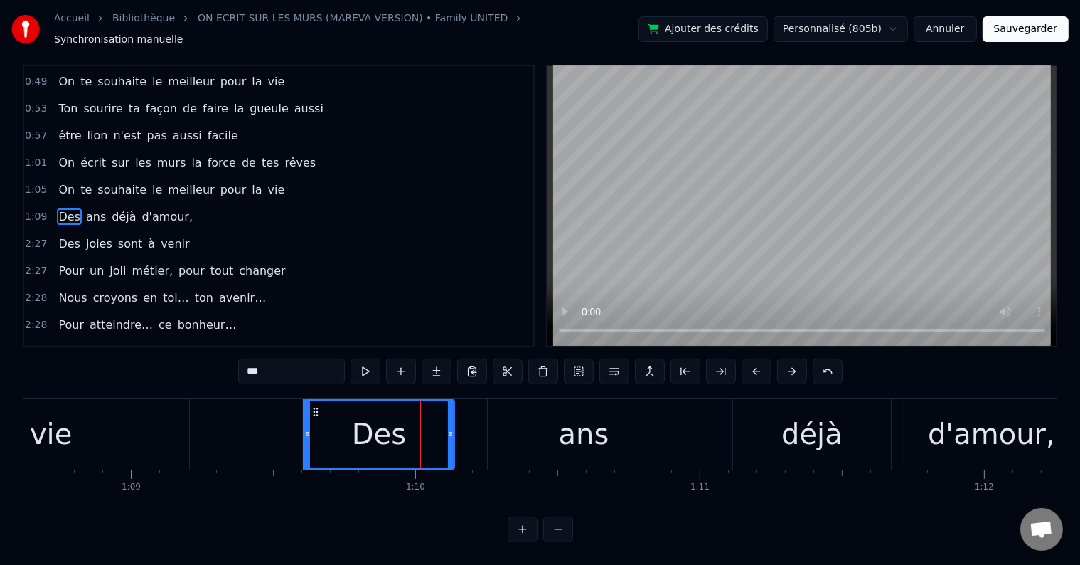
click at [617, 424] on div "ans" at bounding box center [584, 434] width 192 height 70
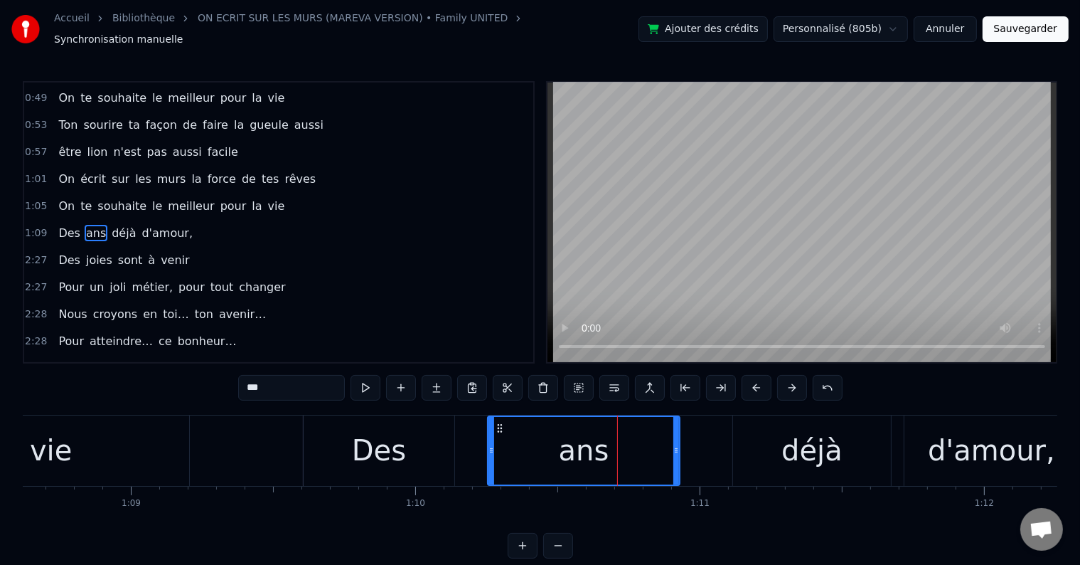
drag, startPoint x: 282, startPoint y: 384, endPoint x: 235, endPoint y: 383, distance: 46.9
click at [235, 383] on div "0:18 Vingt ans déjà d'amour, 0:21 C'est la jolie cerise qui s'émancipe 0:26 Ta …" at bounding box center [540, 319] width 1035 height 477
click at [771, 448] on div "déjà" at bounding box center [812, 450] width 158 height 70
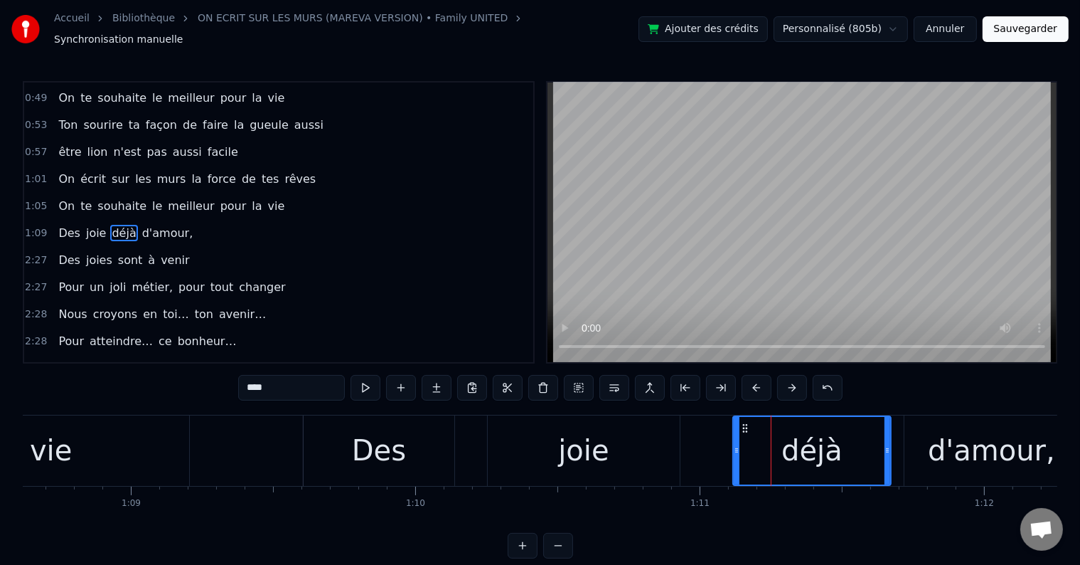
drag, startPoint x: 281, startPoint y: 377, endPoint x: 245, endPoint y: 381, distance: 36.5
click at [245, 381] on input "****" at bounding box center [291, 388] width 107 height 26
click at [958, 447] on div "d'amour," at bounding box center [991, 450] width 127 height 43
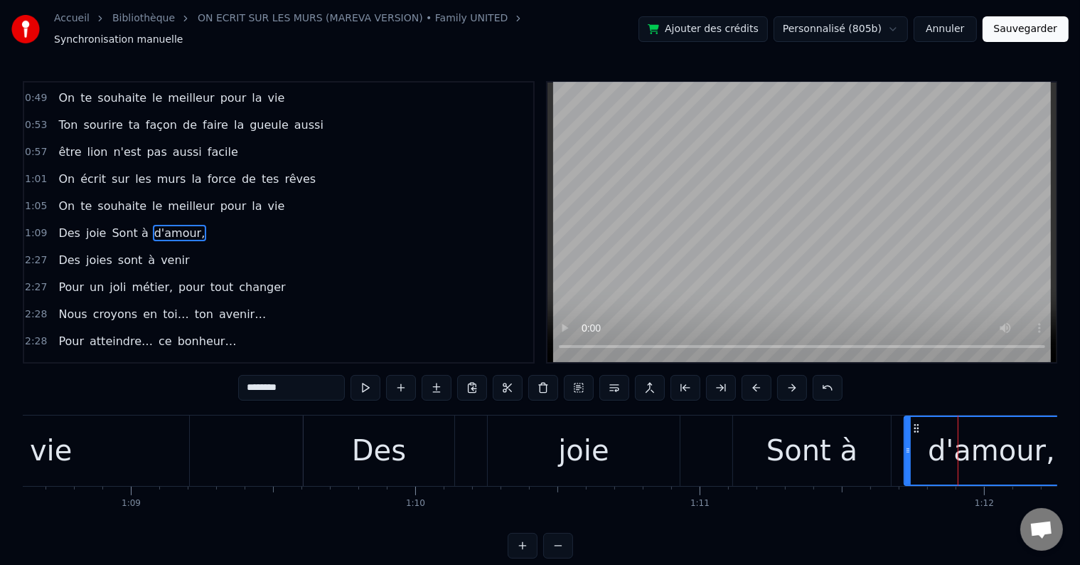
click at [809, 445] on div "Sont à" at bounding box center [812, 450] width 91 height 43
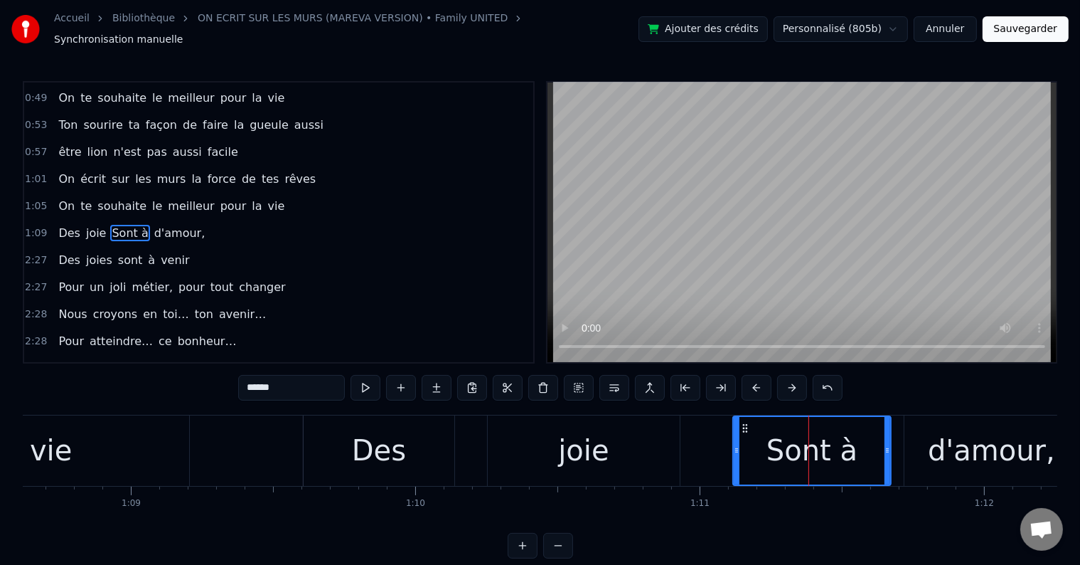
click at [270, 378] on input "******" at bounding box center [291, 388] width 107 height 26
click at [266, 380] on input "*****" at bounding box center [291, 388] width 107 height 26
click at [964, 441] on div "d'amour," at bounding box center [991, 450] width 127 height 43
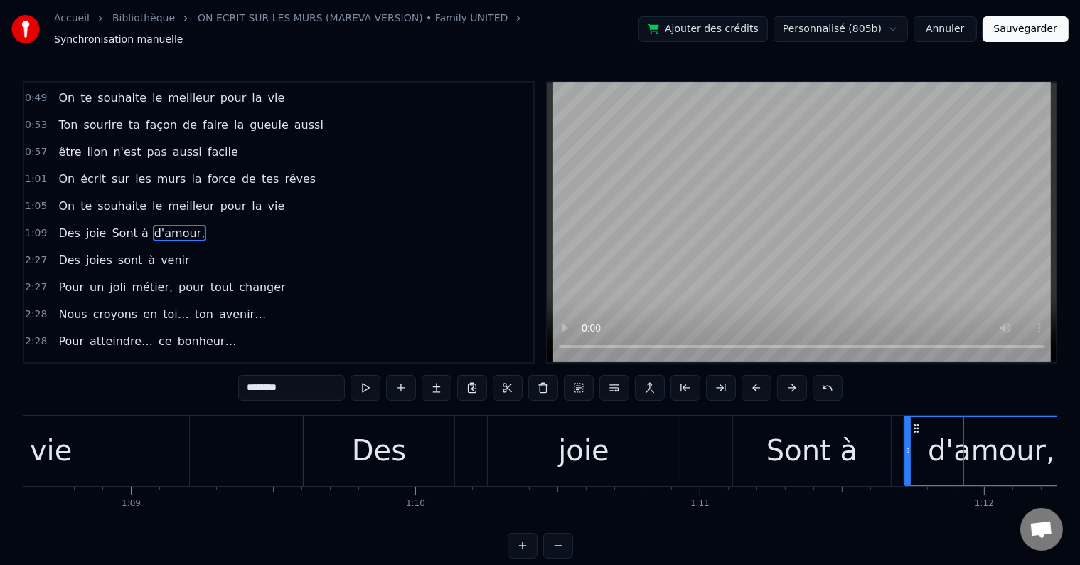
click at [836, 436] on div "Sont à" at bounding box center [812, 450] width 91 height 43
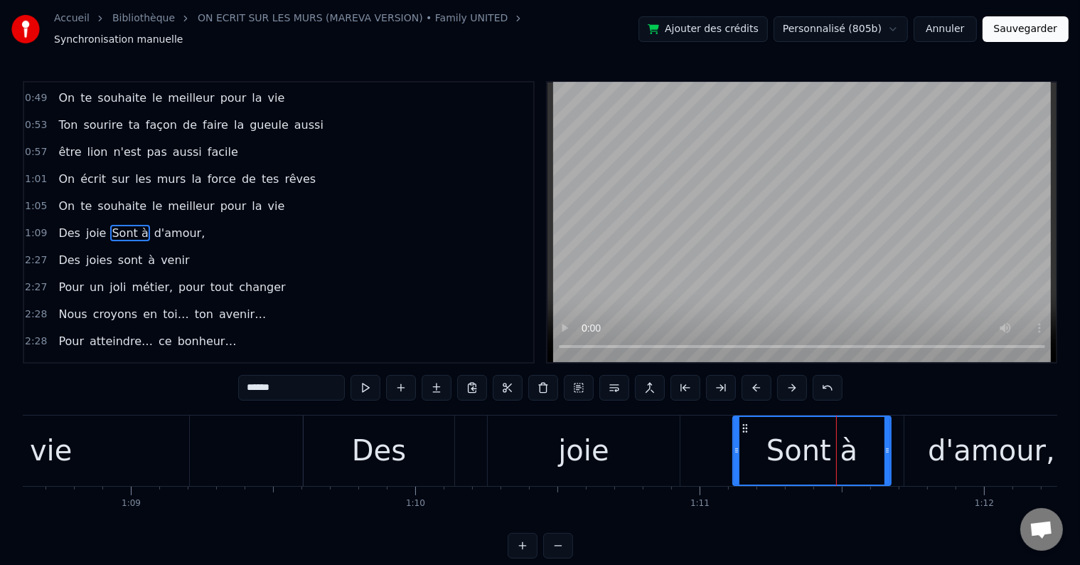
click at [253, 378] on input "******" at bounding box center [291, 388] width 107 height 26
type input "*"
click at [1004, 459] on div "d'amour," at bounding box center [991, 450] width 127 height 43
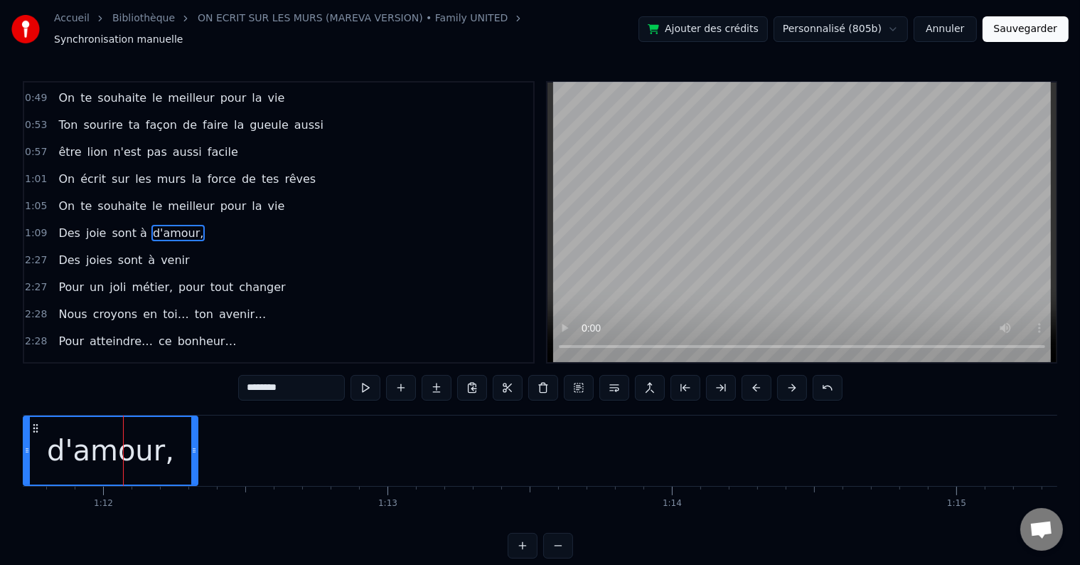
scroll to position [0, 20434]
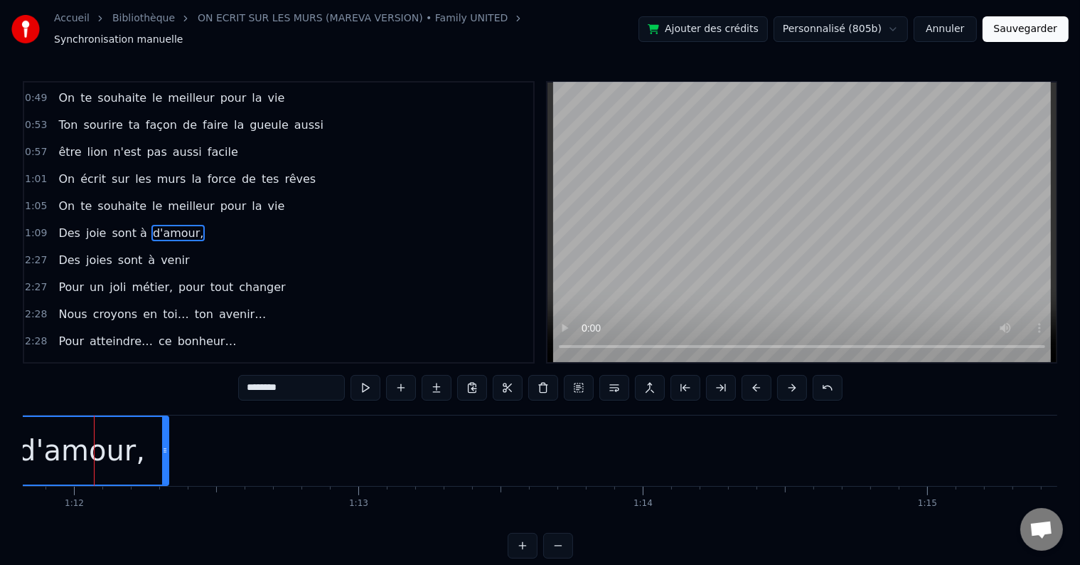
drag, startPoint x: 287, startPoint y: 381, endPoint x: 248, endPoint y: 378, distance: 39.9
click at [248, 378] on input "********" at bounding box center [291, 388] width 107 height 26
type input "*****"
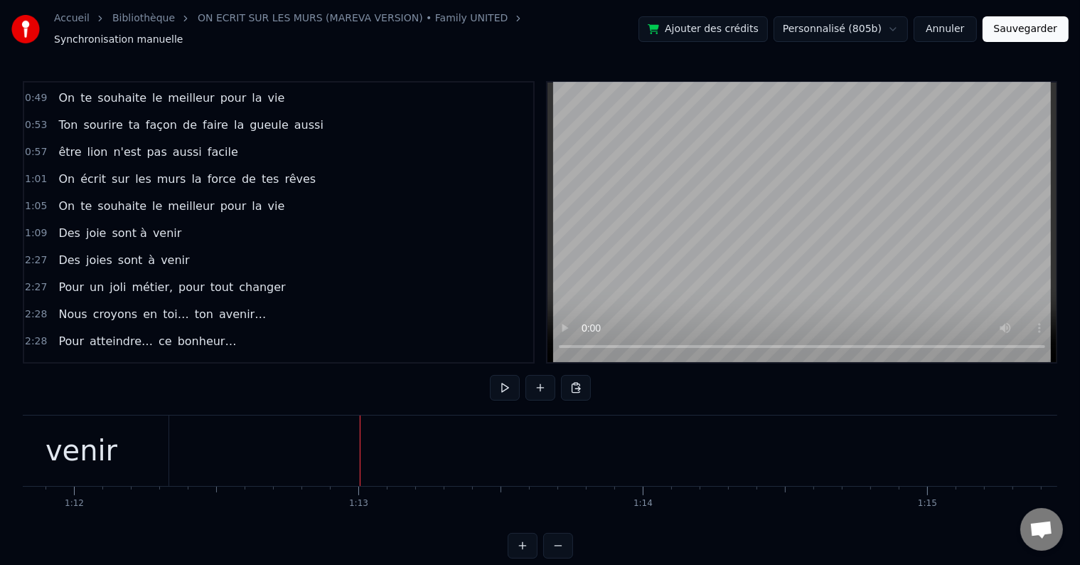
click at [179, 247] on div "2:27 Des joies sont à venir" at bounding box center [278, 260] width 509 height 27
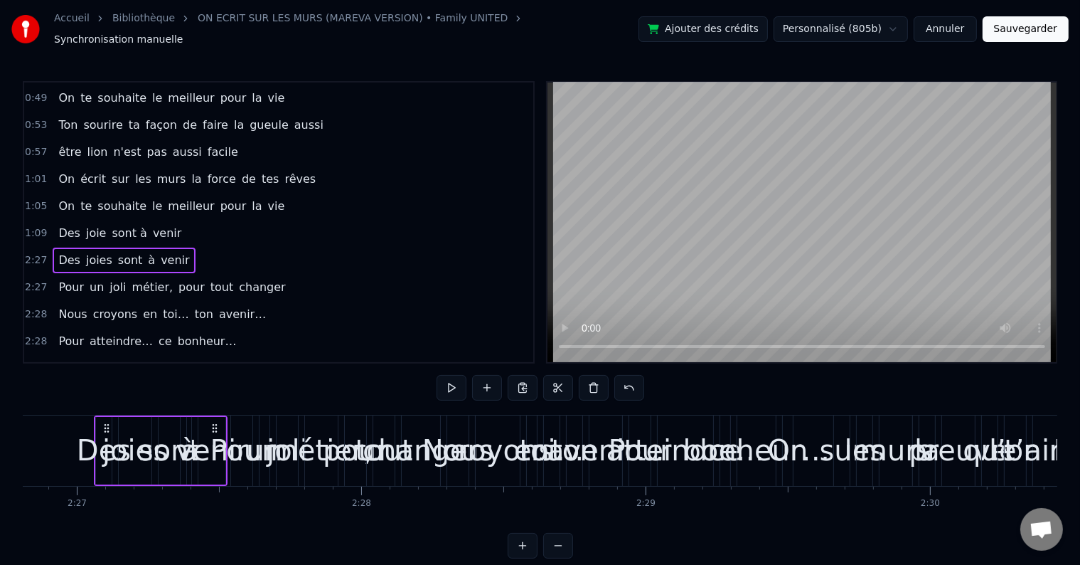
click at [184, 220] on div "1:09 Des joie sont à venir" at bounding box center [278, 233] width 509 height 27
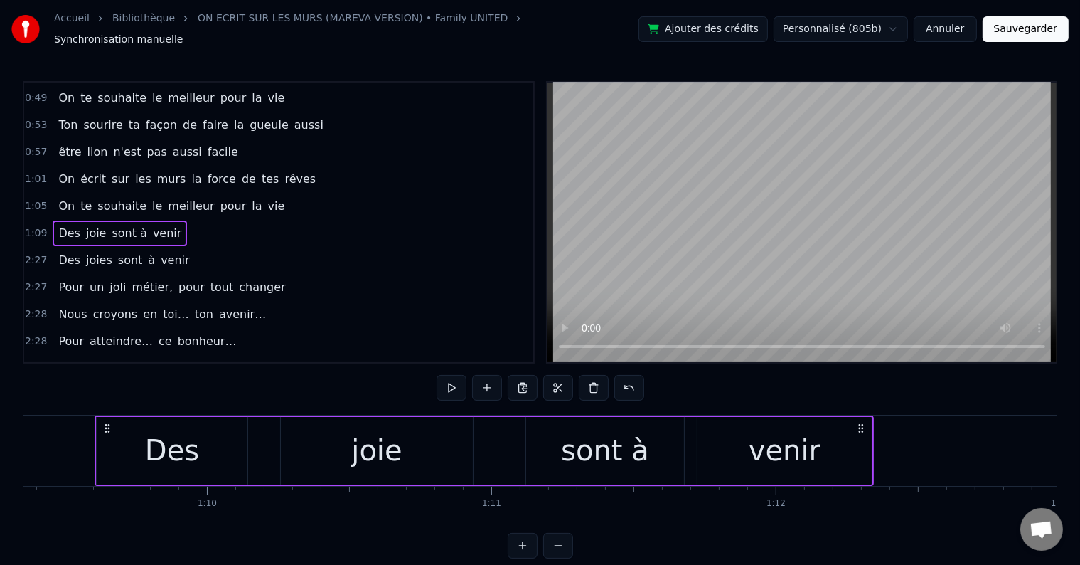
click at [178, 247] on div "2:27 Des joies sont à venir" at bounding box center [278, 260] width 509 height 27
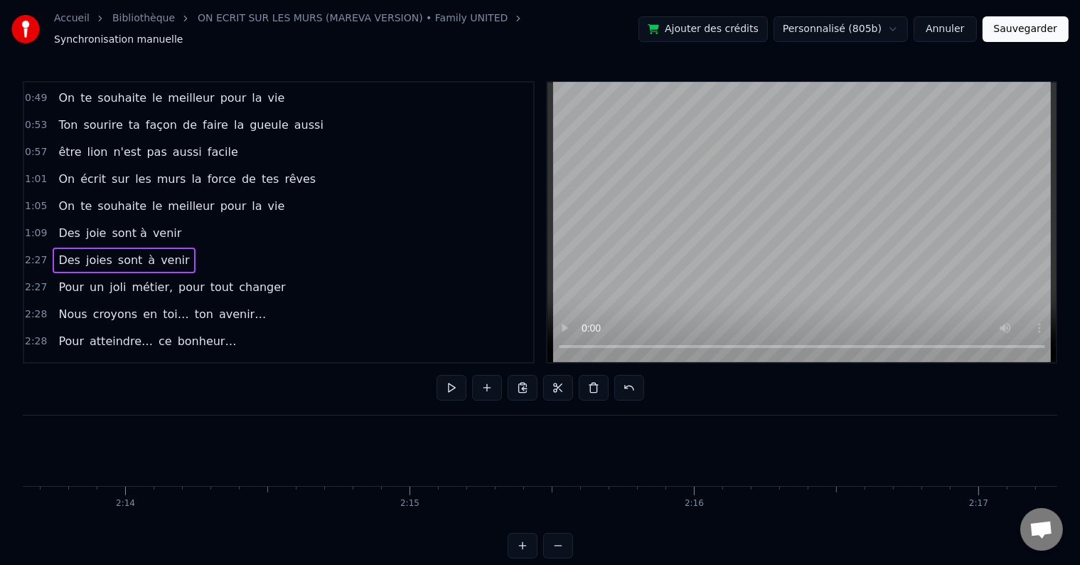
scroll to position [0, 41769]
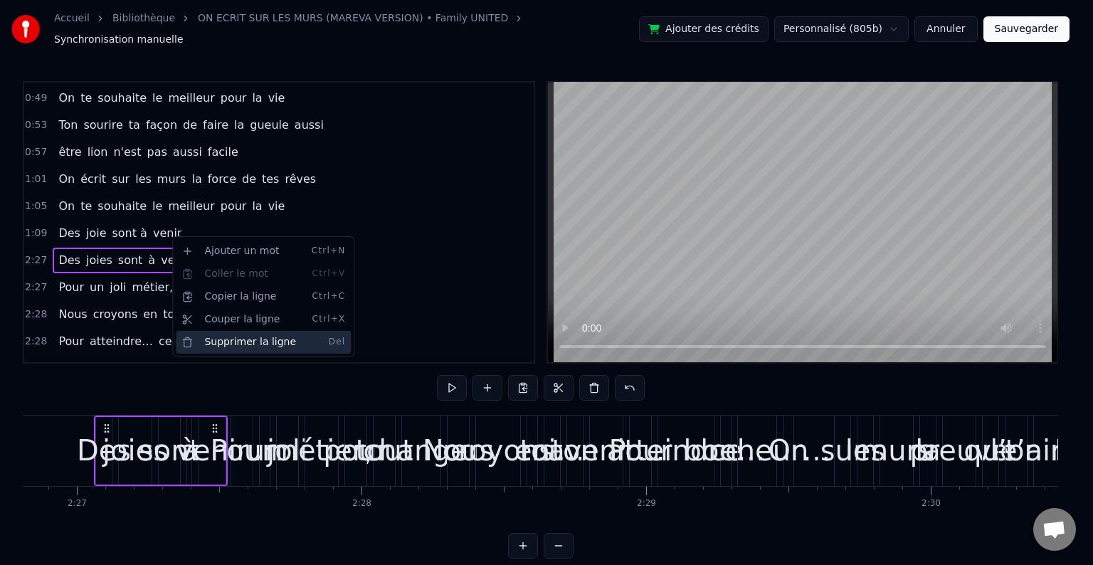
click at [273, 335] on div "Supprimer la ligne Del" at bounding box center [263, 342] width 175 height 23
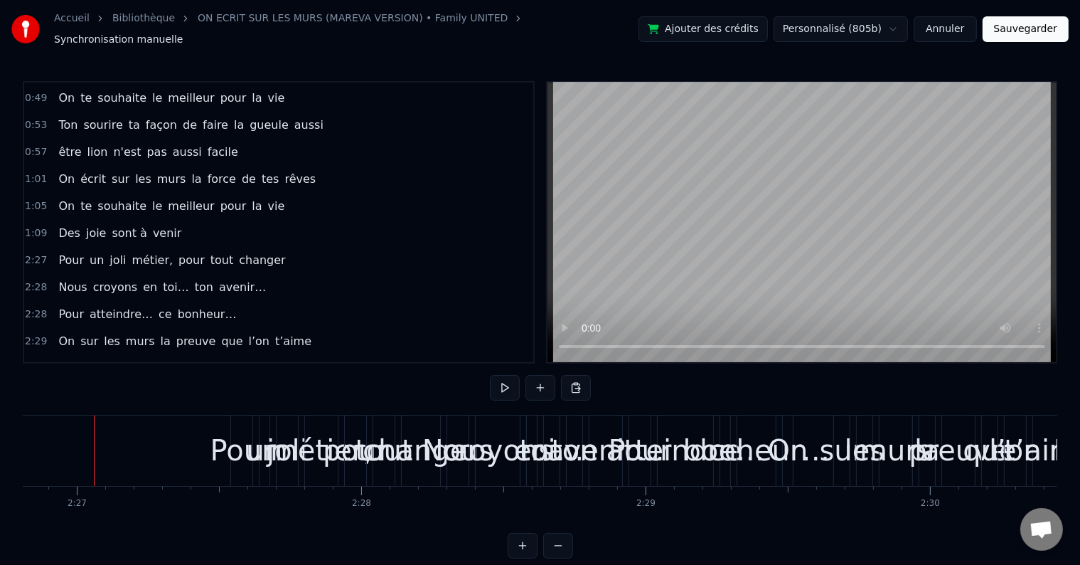
click at [177, 220] on div "1:09 Des joie sont à venir" at bounding box center [278, 233] width 509 height 27
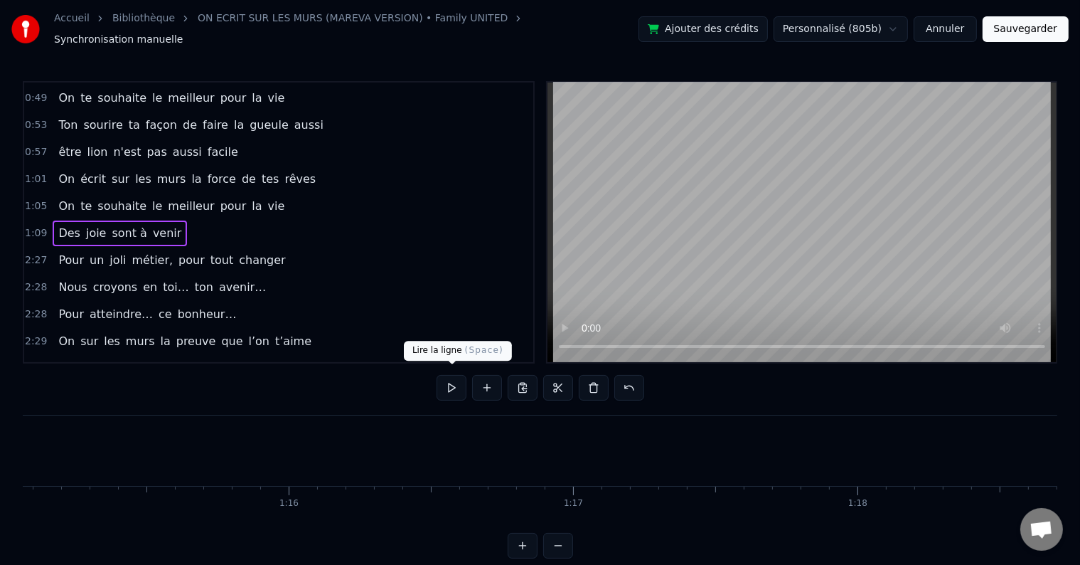
scroll to position [0, 19732]
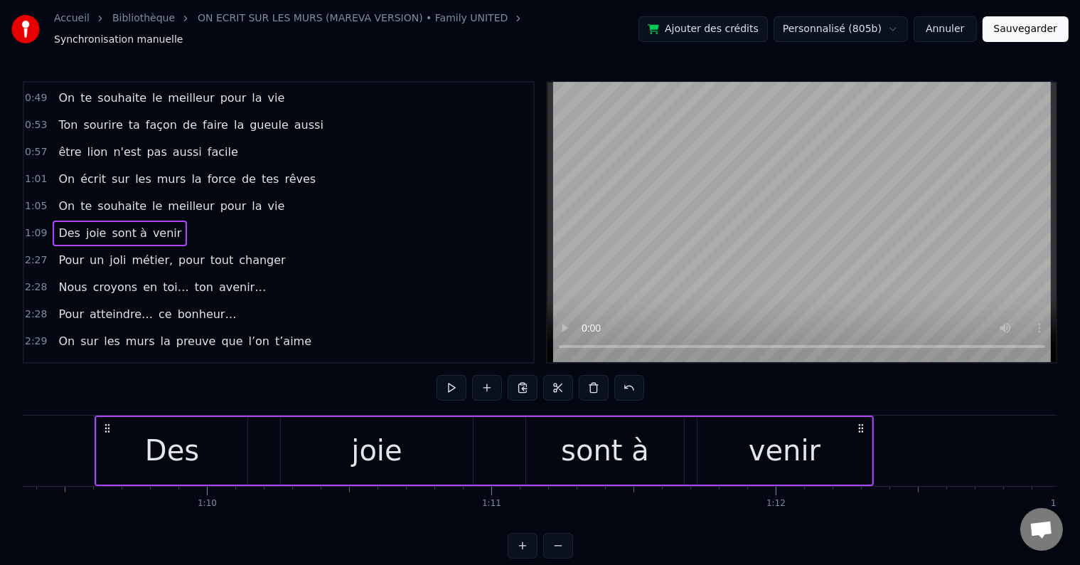
click at [459, 387] on button at bounding box center [452, 388] width 30 height 26
click at [456, 381] on button at bounding box center [452, 388] width 30 height 26
click at [293, 458] on div "joie" at bounding box center [377, 451] width 192 height 68
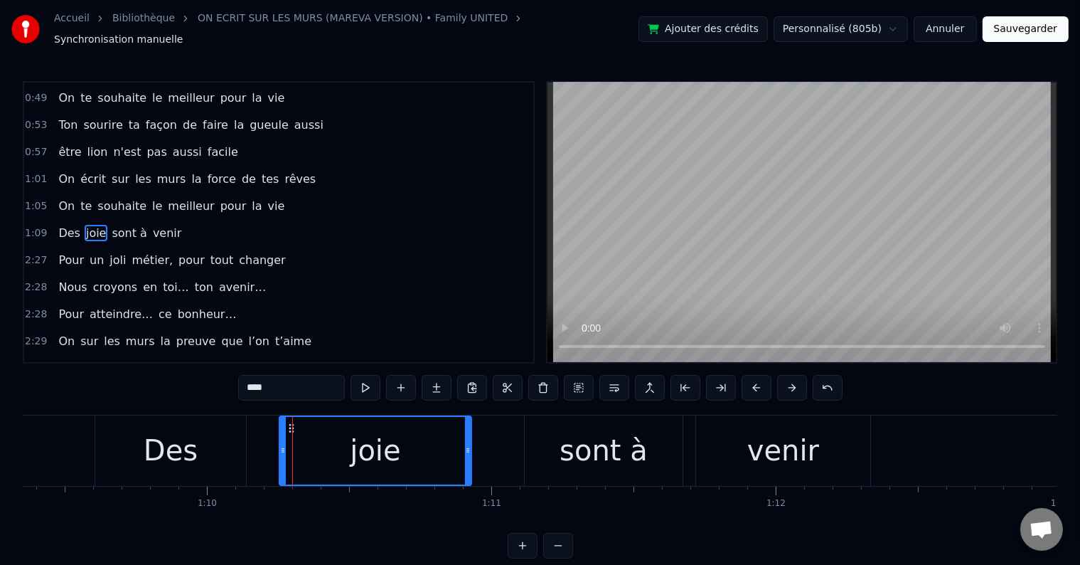
drag, startPoint x: 913, startPoint y: 433, endPoint x: 398, endPoint y: 418, distance: 514.5
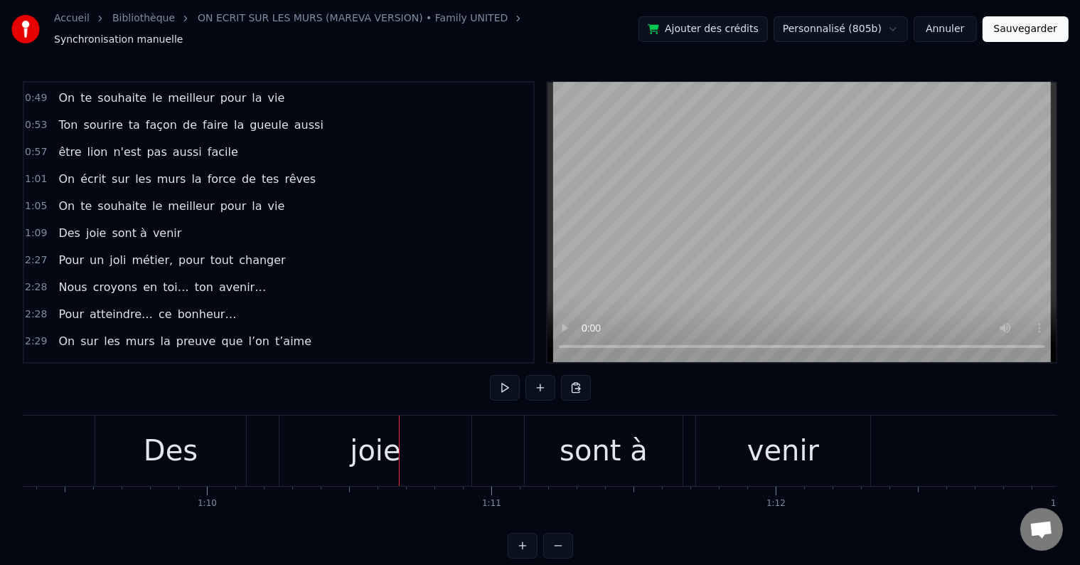
click at [172, 220] on div "1:09 Des joie sont à venir" at bounding box center [278, 233] width 509 height 27
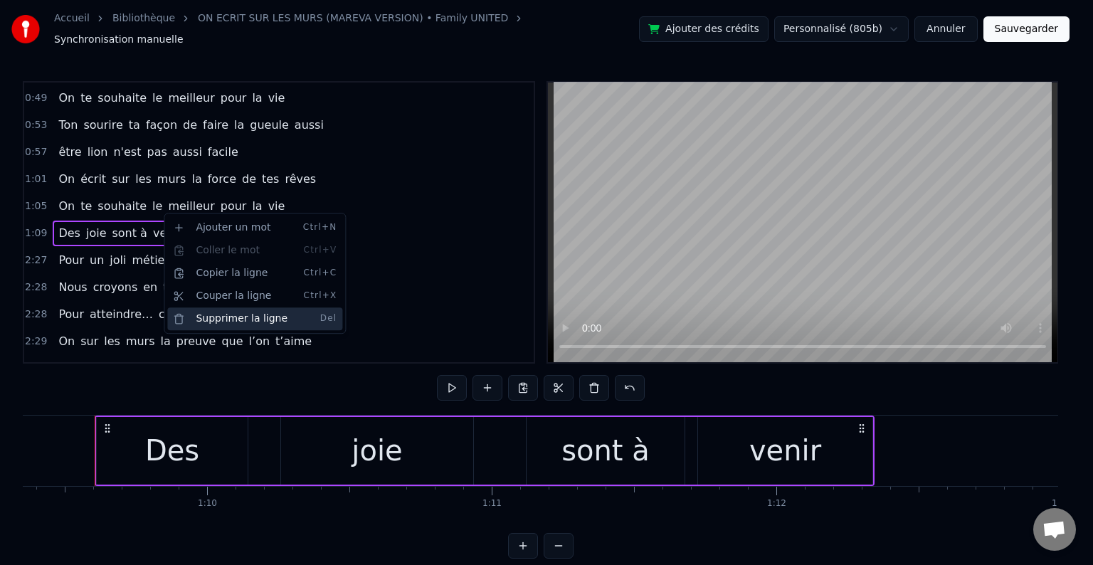
click at [230, 320] on div "Supprimer la ligne Del" at bounding box center [254, 318] width 175 height 23
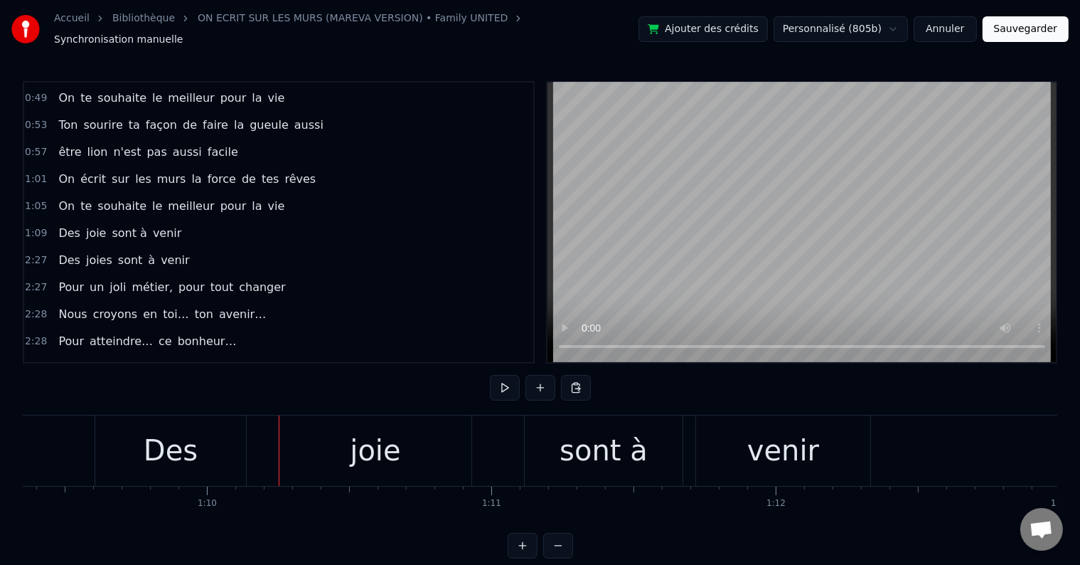
click at [171, 248] on div "Des joies sont à venir" at bounding box center [124, 261] width 142 height 26
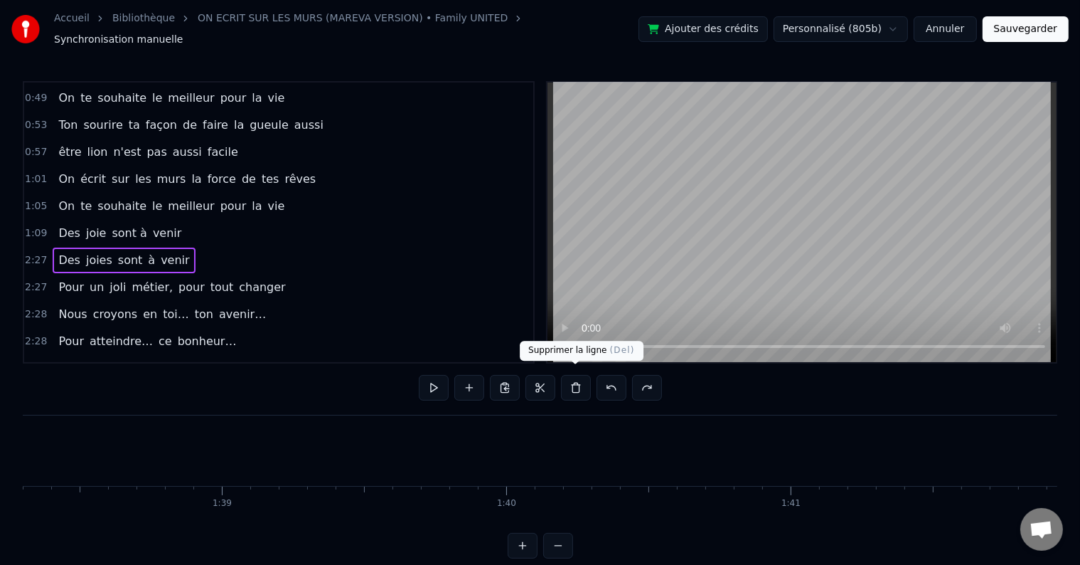
click at [578, 384] on button at bounding box center [576, 388] width 30 height 26
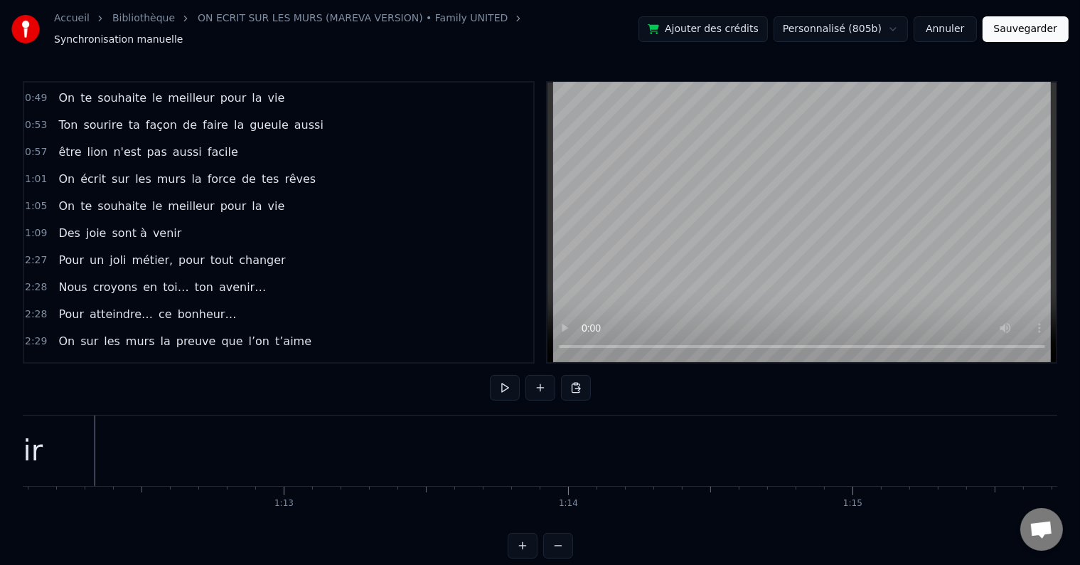
click at [174, 220] on div "1:09 Des joie sont à venir" at bounding box center [278, 233] width 509 height 27
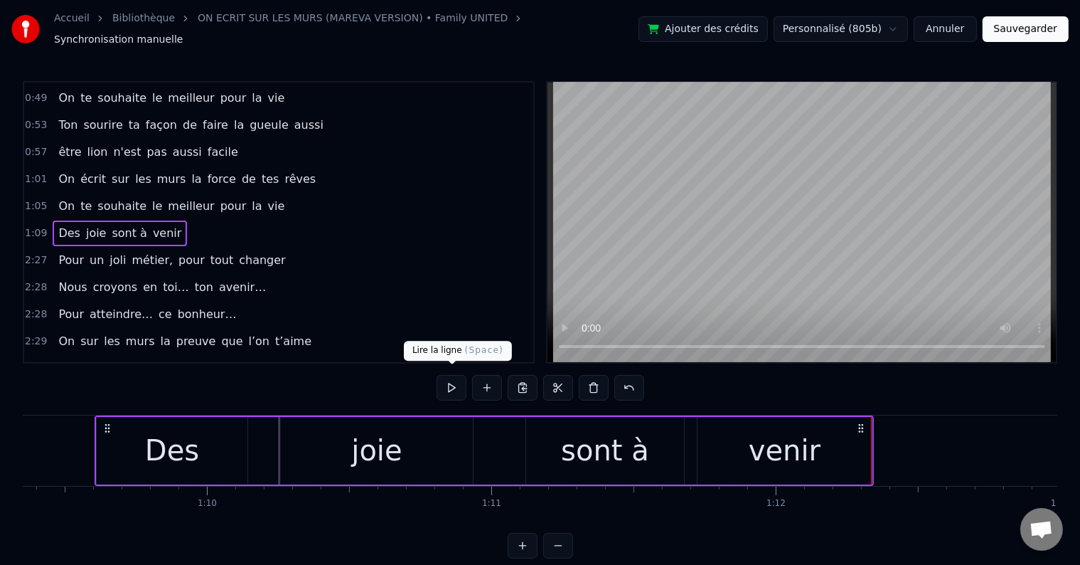
click at [458, 385] on button at bounding box center [452, 388] width 30 height 26
click at [304, 457] on div "joie" at bounding box center [377, 451] width 192 height 68
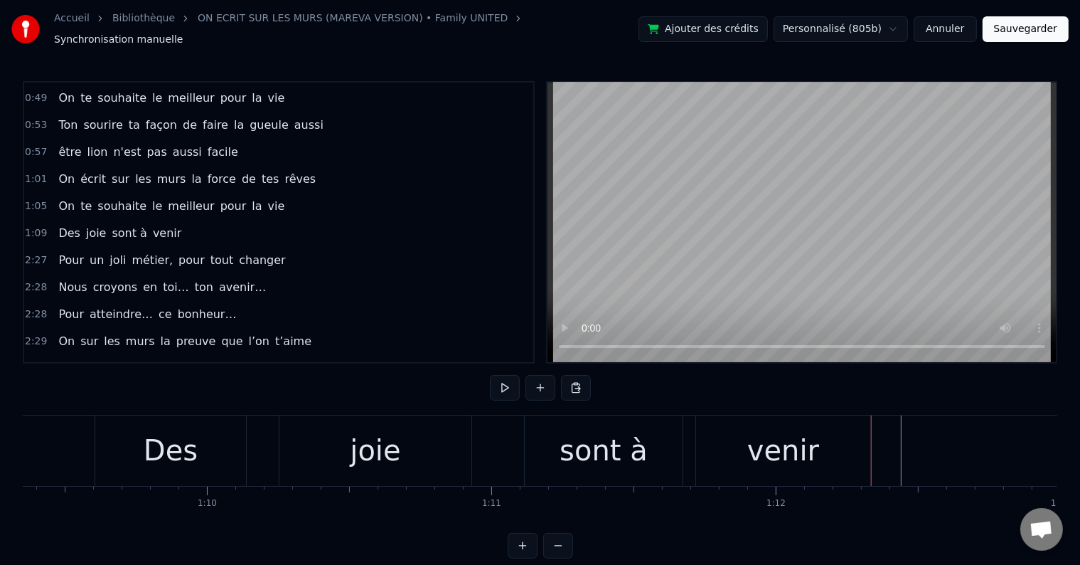
click at [213, 452] on div "Des" at bounding box center [170, 450] width 151 height 70
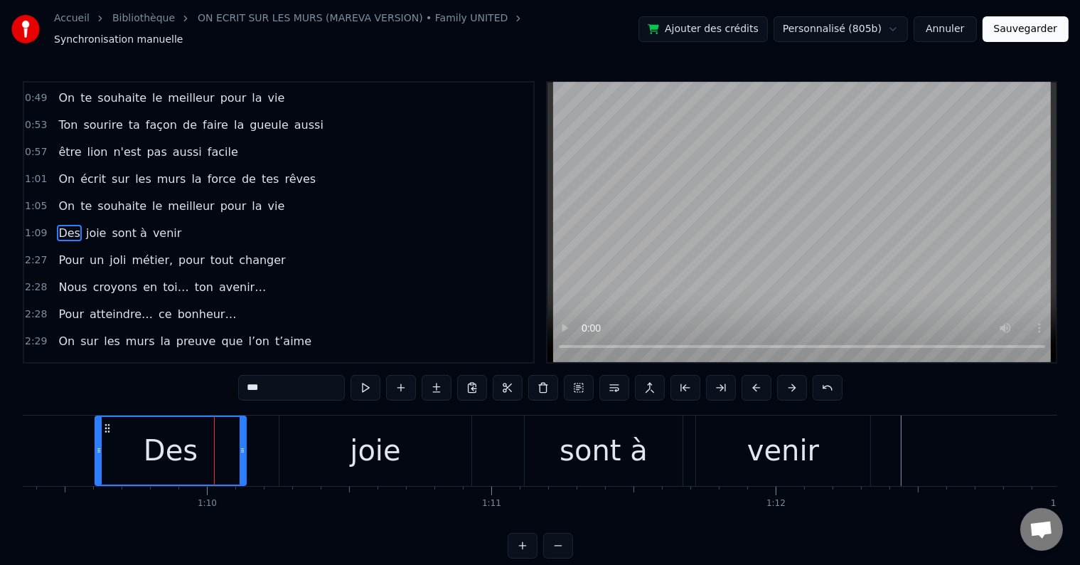
click at [396, 418] on div "joie" at bounding box center [376, 450] width 192 height 70
type input "****"
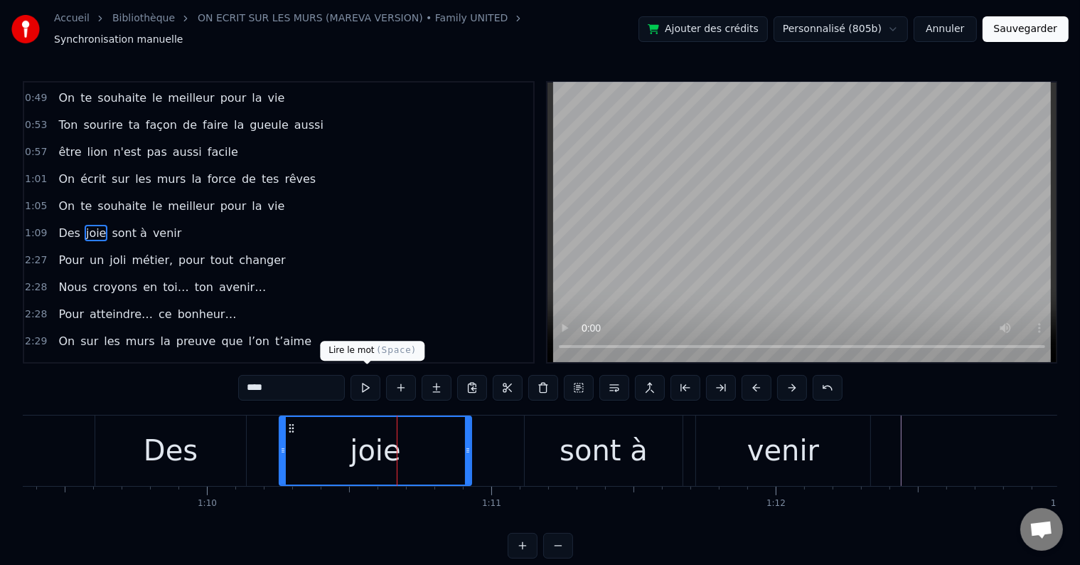
click at [376, 381] on button at bounding box center [366, 388] width 30 height 26
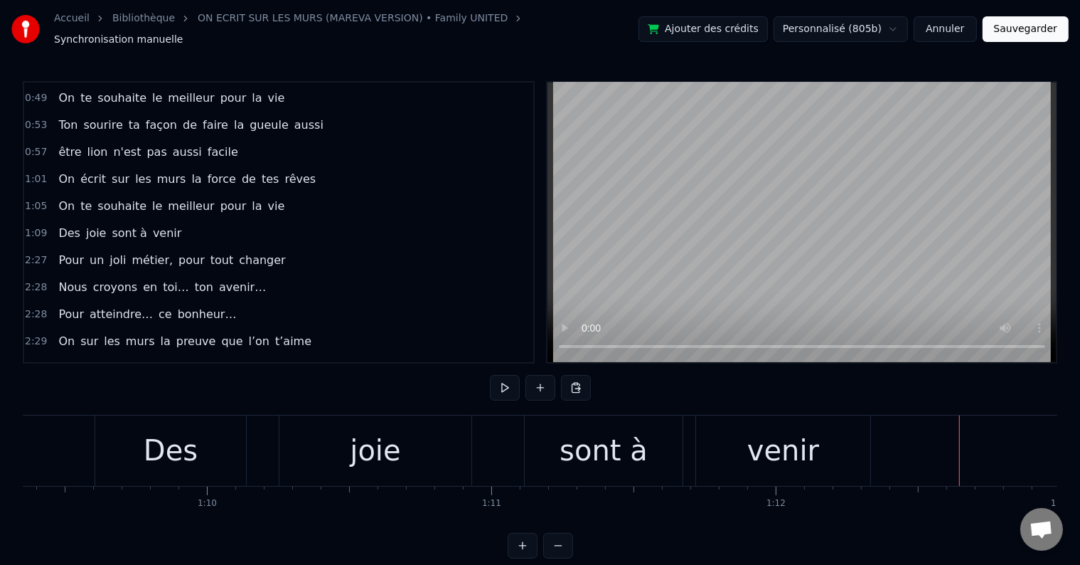
click at [495, 375] on button at bounding box center [505, 388] width 30 height 26
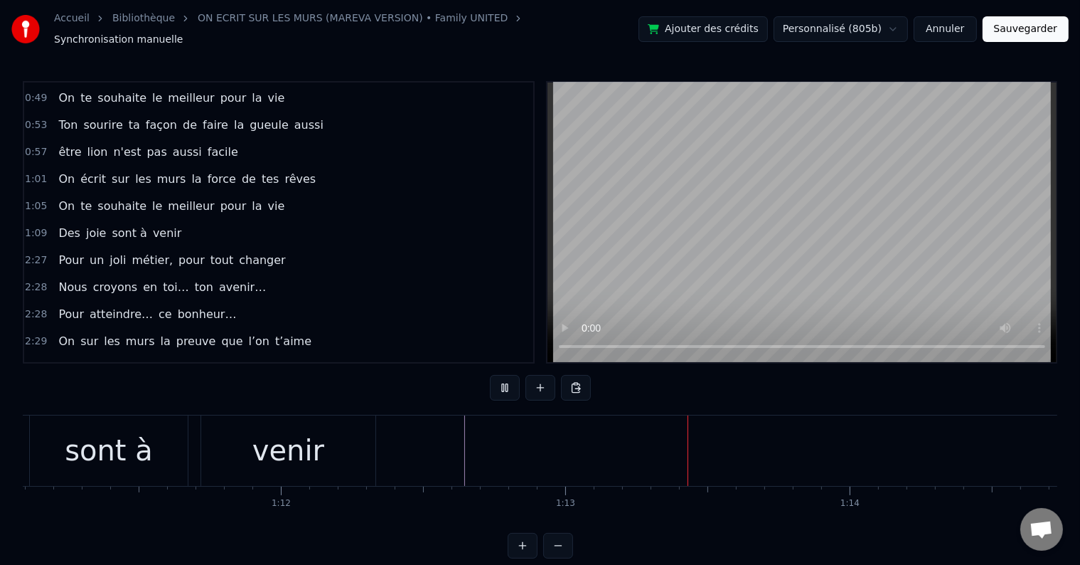
scroll to position [0, 20649]
click at [229, 220] on div "1:09 Des joie sont à venir" at bounding box center [278, 233] width 509 height 27
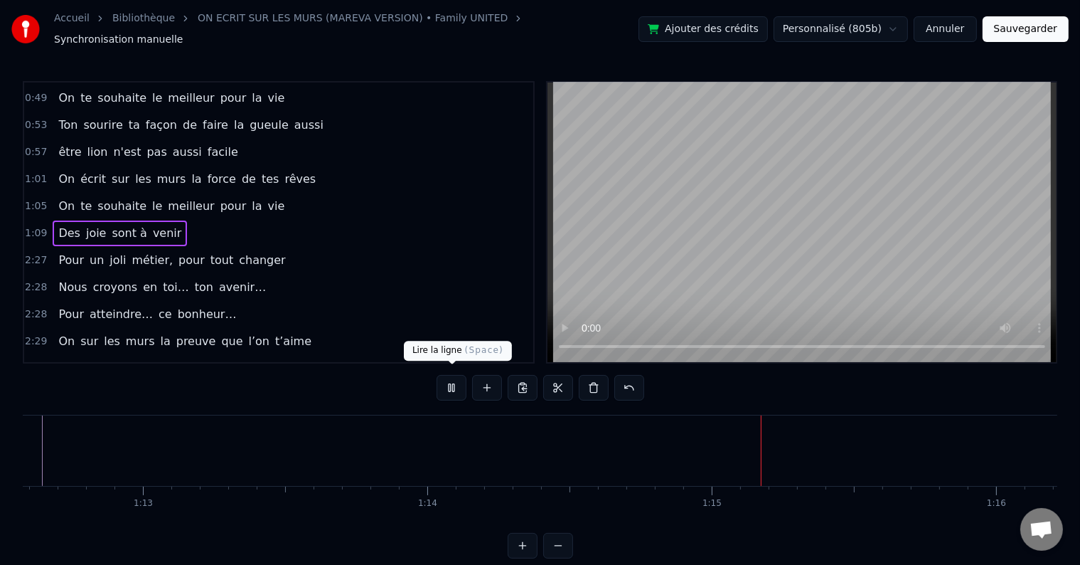
click at [457, 386] on button at bounding box center [452, 388] width 30 height 26
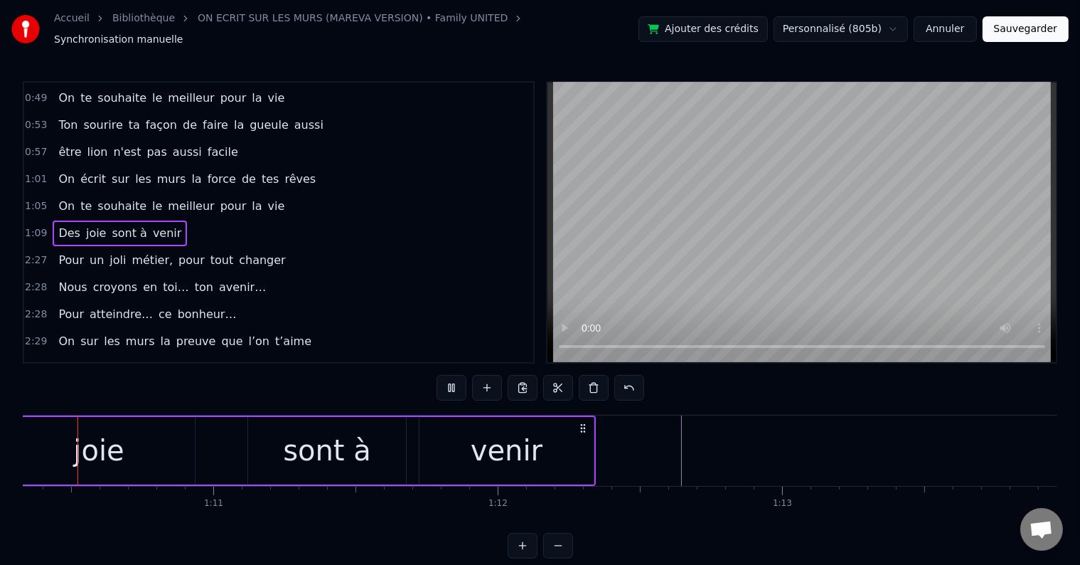
scroll to position [0, 19917]
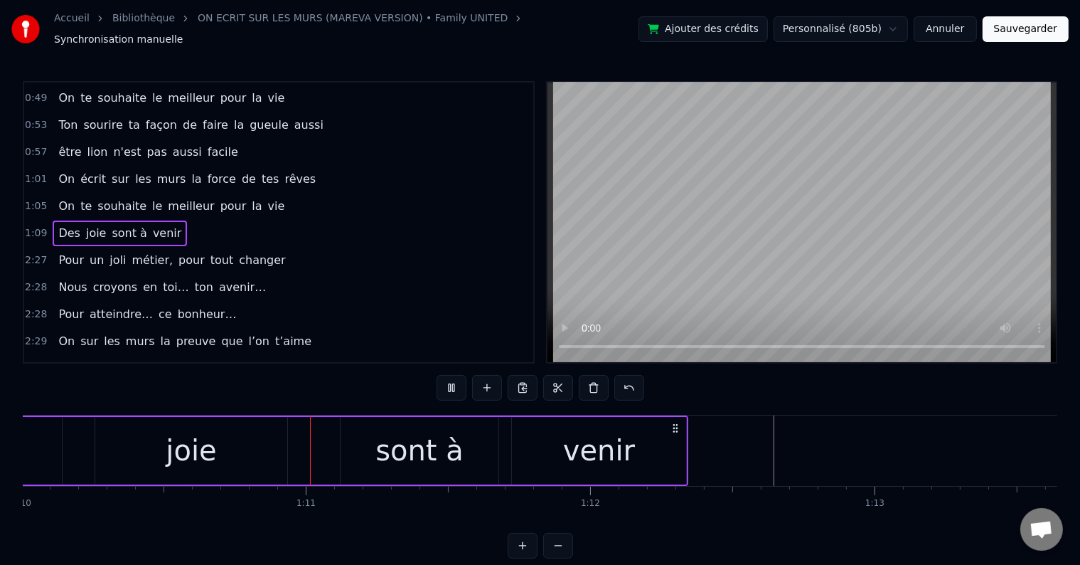
click at [458, 384] on button at bounding box center [452, 388] width 30 height 26
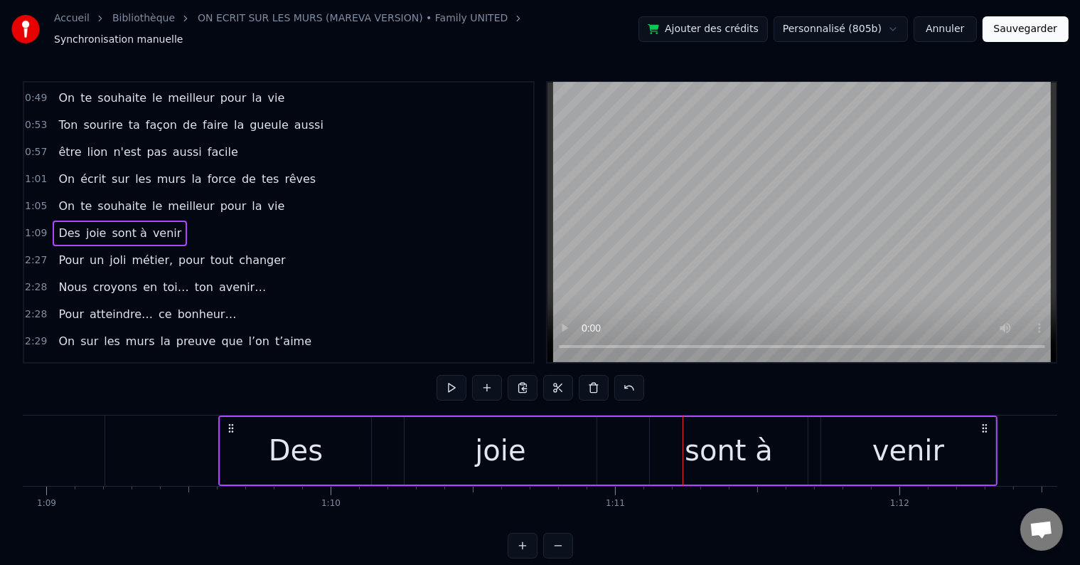
scroll to position [0, 19663]
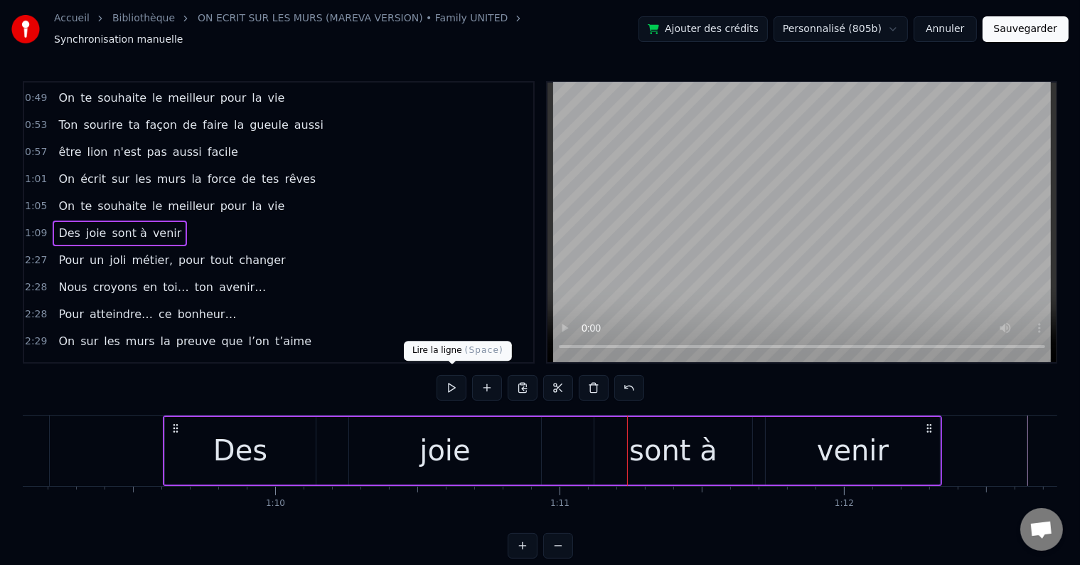
click at [451, 381] on button at bounding box center [452, 388] width 30 height 26
click at [526, 378] on button at bounding box center [523, 388] width 30 height 26
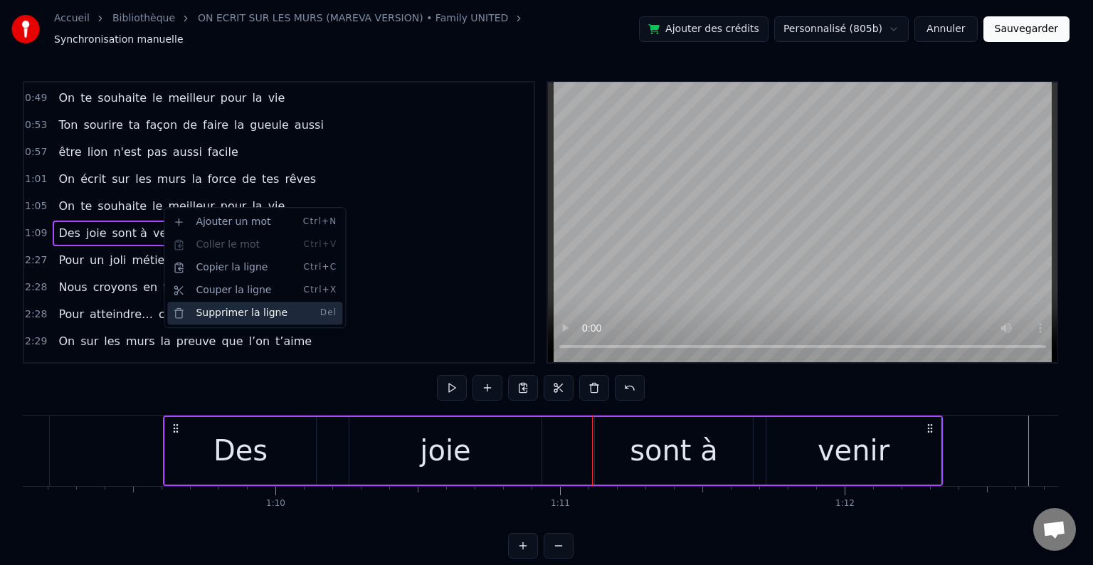
click at [246, 306] on div "Supprimer la ligne Del" at bounding box center [254, 313] width 175 height 23
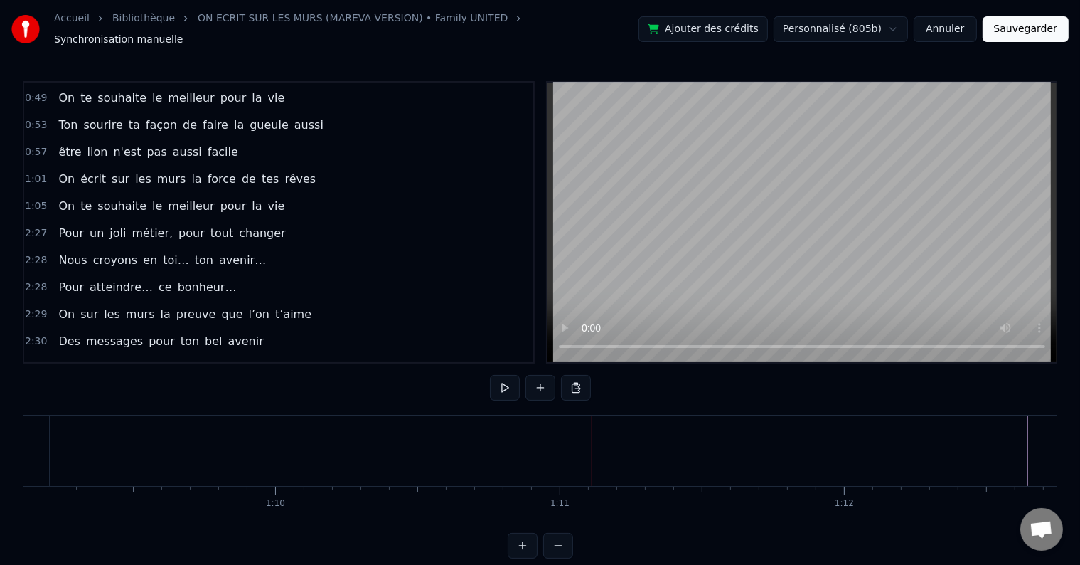
click at [568, 381] on button at bounding box center [576, 388] width 30 height 26
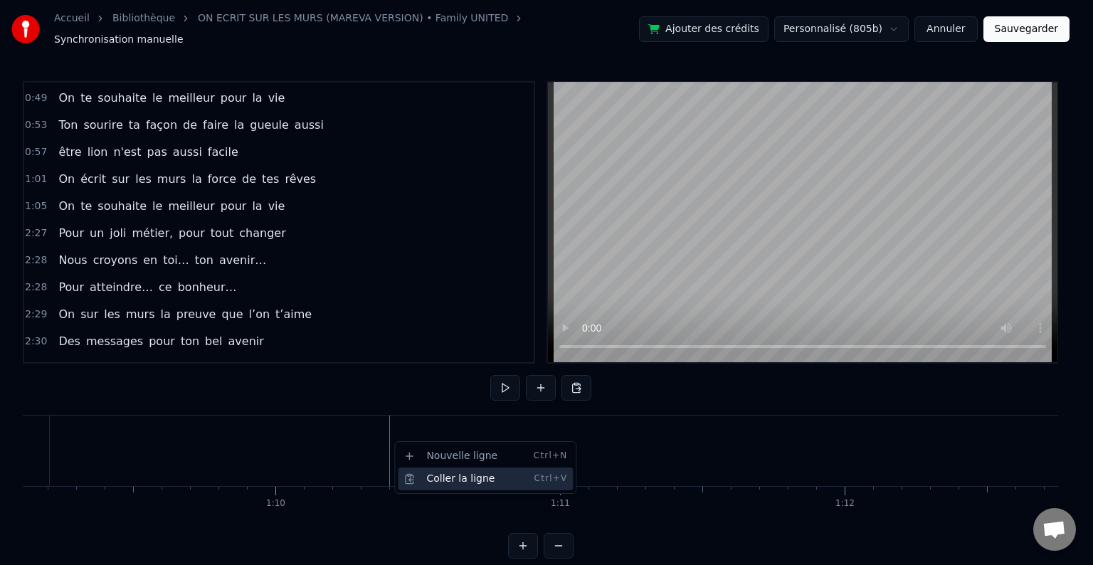
click at [451, 474] on div "Coller la ligne Ctrl+V" at bounding box center [485, 478] width 175 height 23
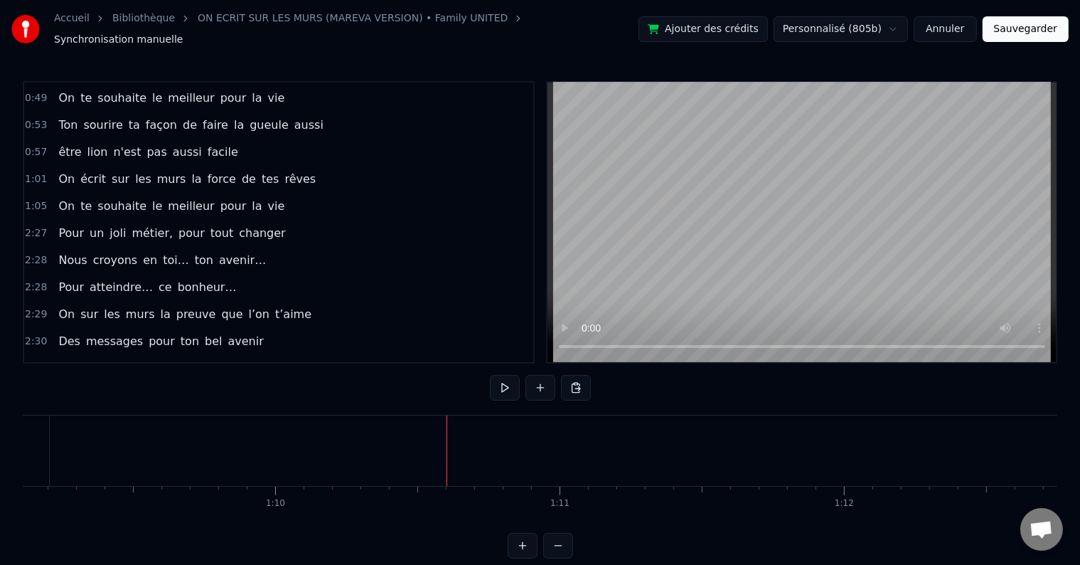
click at [1003, 31] on button "Sauvegarder" at bounding box center [1026, 29] width 86 height 26
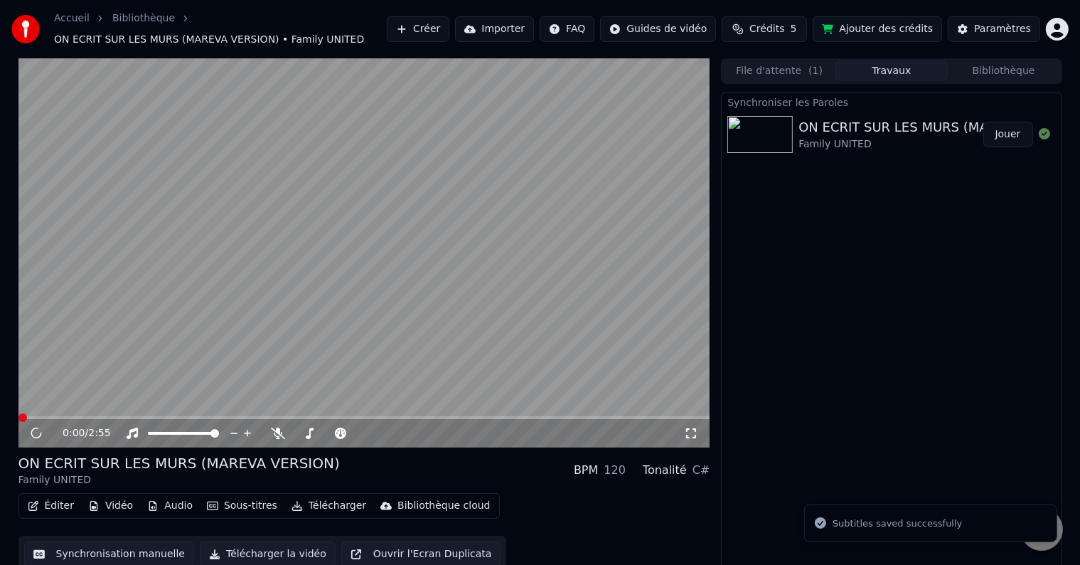
click at [100, 549] on button "Synchronisation manuelle" at bounding box center [109, 554] width 171 height 26
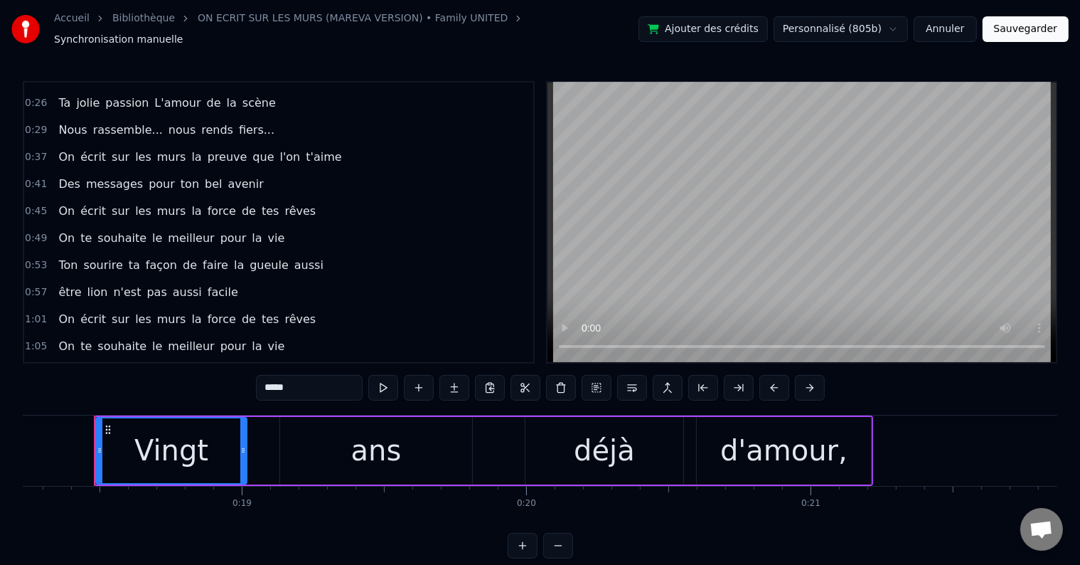
scroll to position [71, 0]
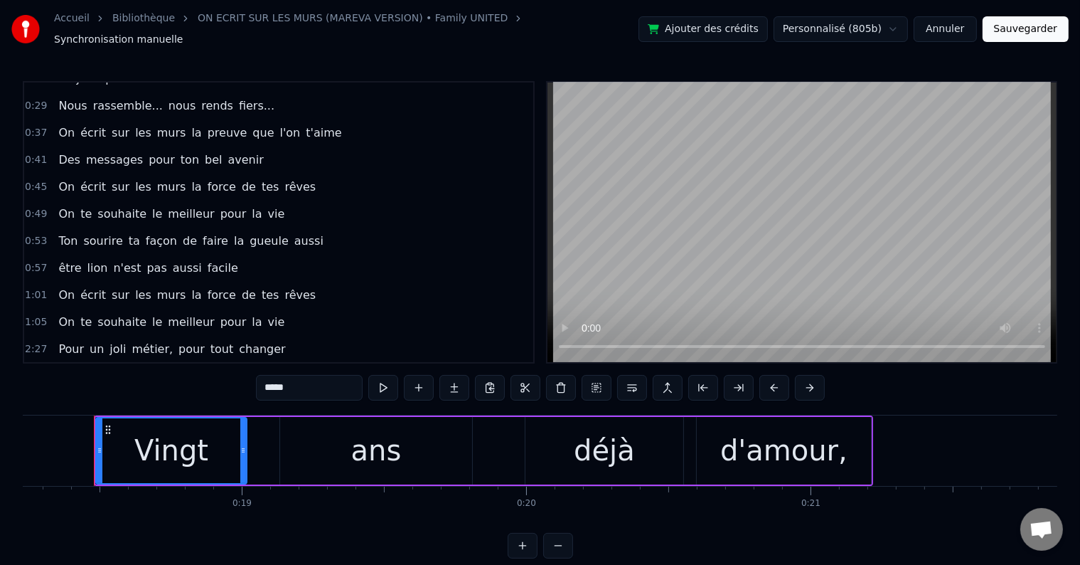
click at [268, 309] on div "1:05 On te souhaite le meilleur pour la vie" at bounding box center [278, 322] width 509 height 27
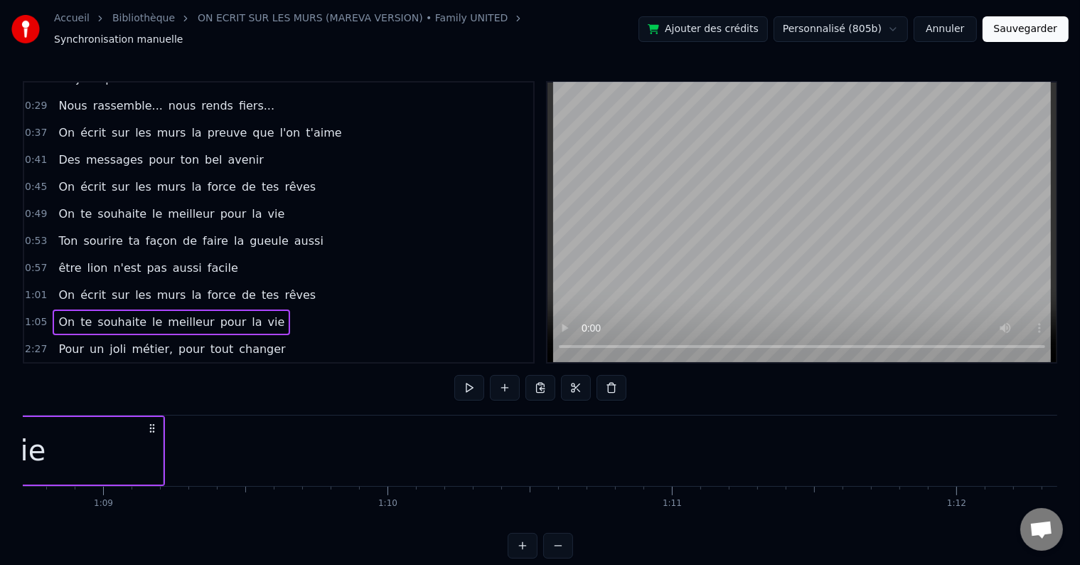
scroll to position [0, 19636]
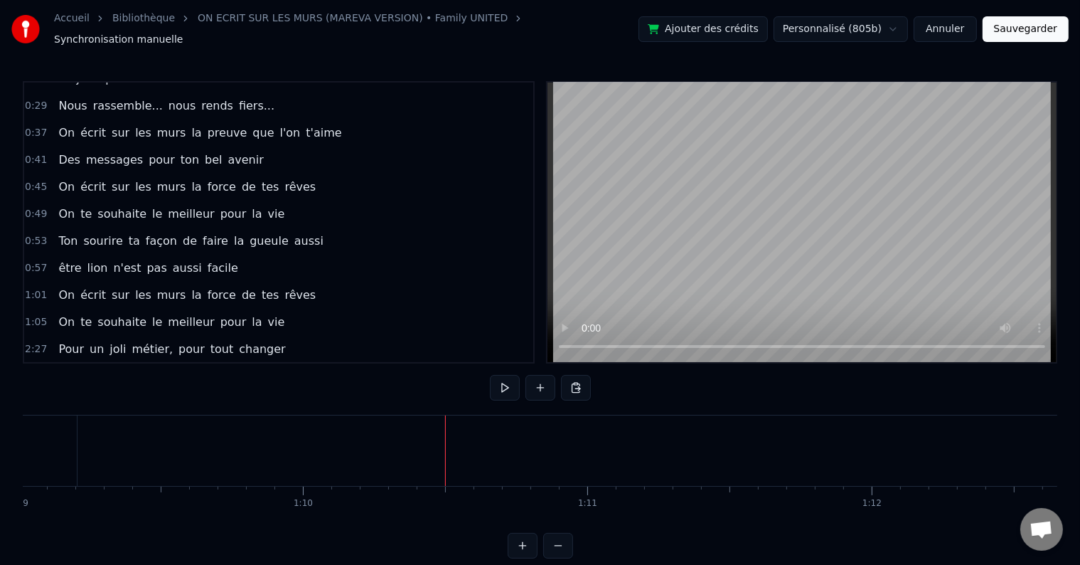
click at [578, 384] on button at bounding box center [576, 388] width 30 height 26
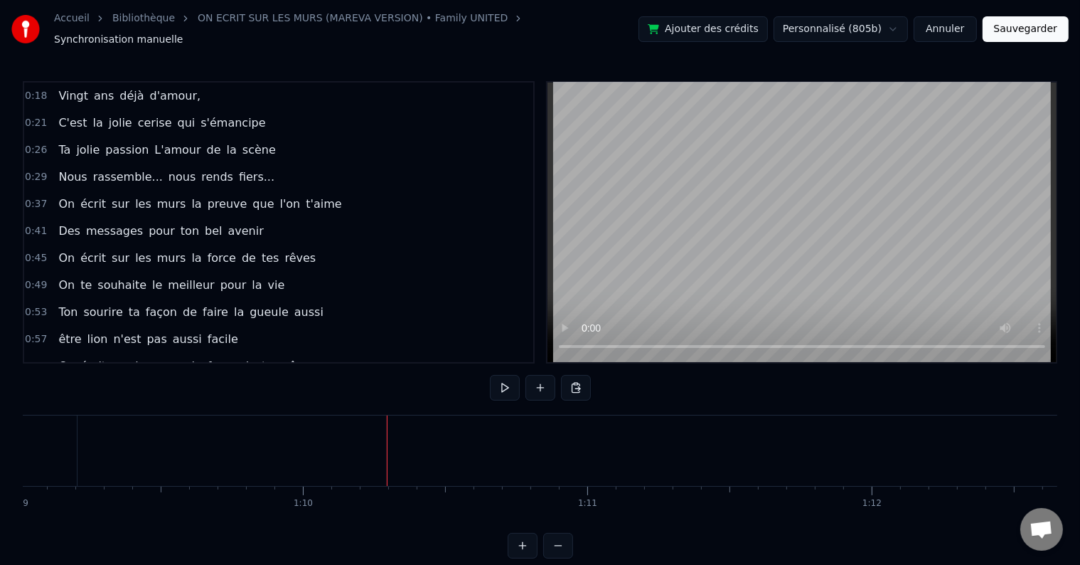
click at [191, 90] on div "0:18 Vingt ans déjà d'amour," at bounding box center [278, 96] width 509 height 27
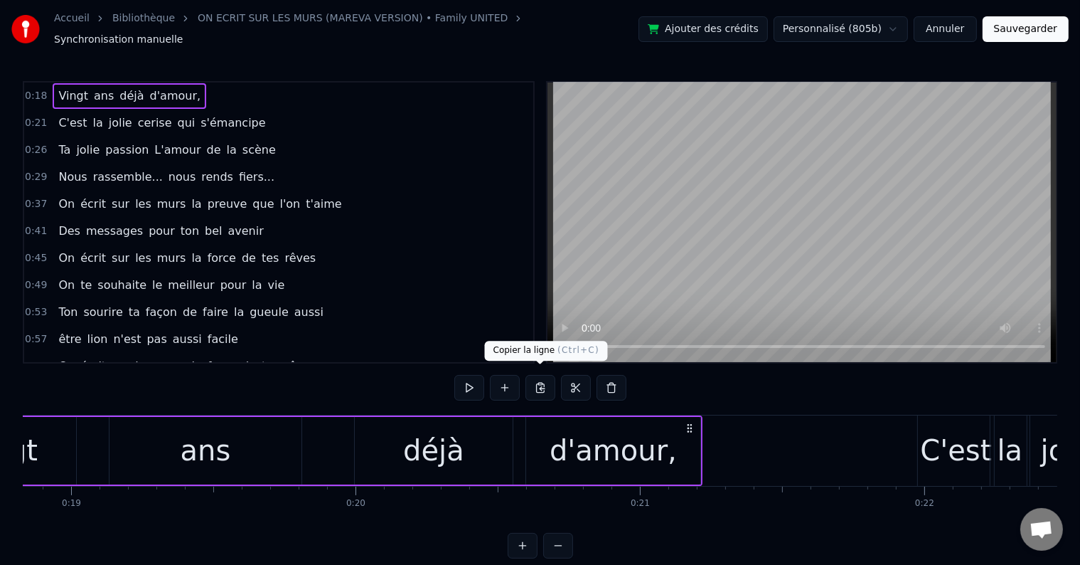
scroll to position [0, 5187]
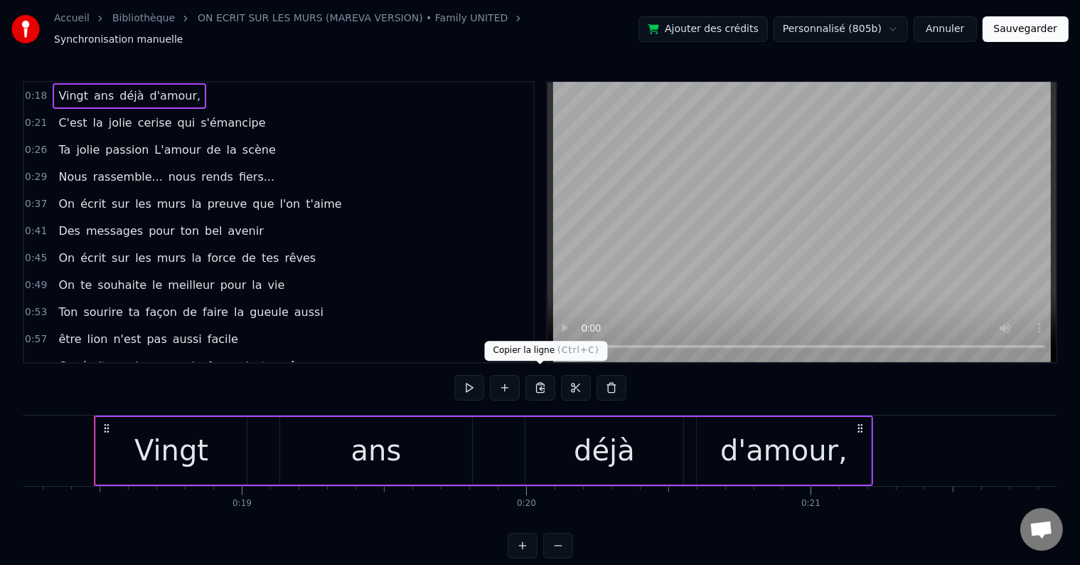
click at [540, 381] on button at bounding box center [541, 388] width 30 height 26
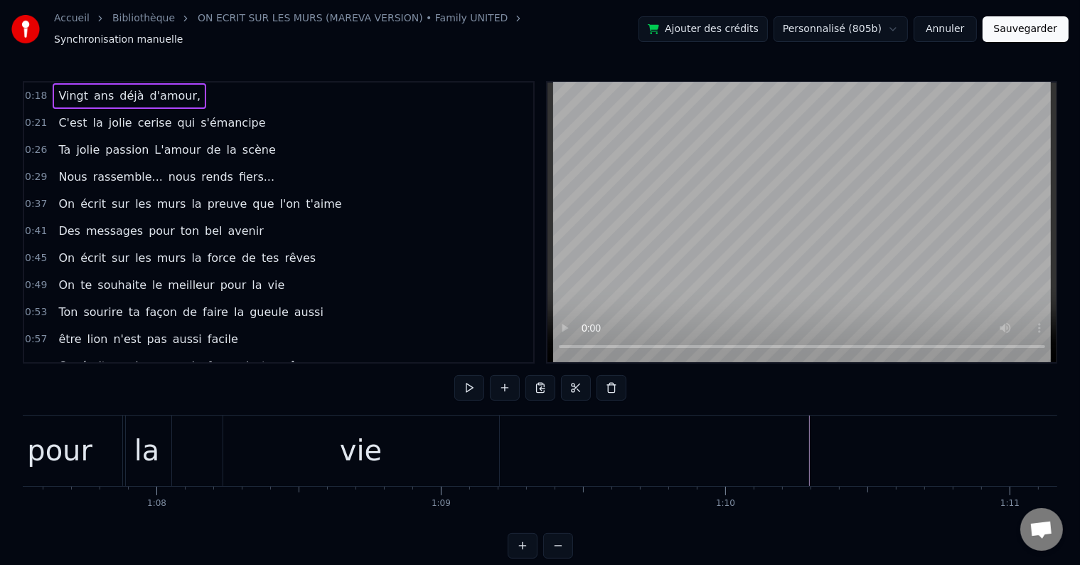
scroll to position [0, 19466]
click at [217, 445] on div "vie" at bounding box center [108, 450] width 276 height 70
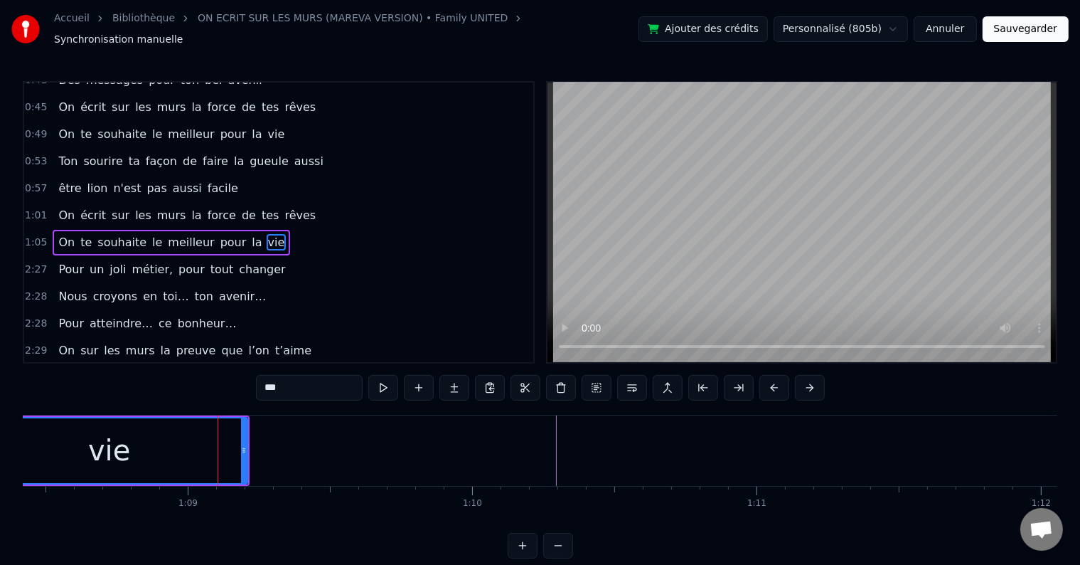
scroll to position [161, 0]
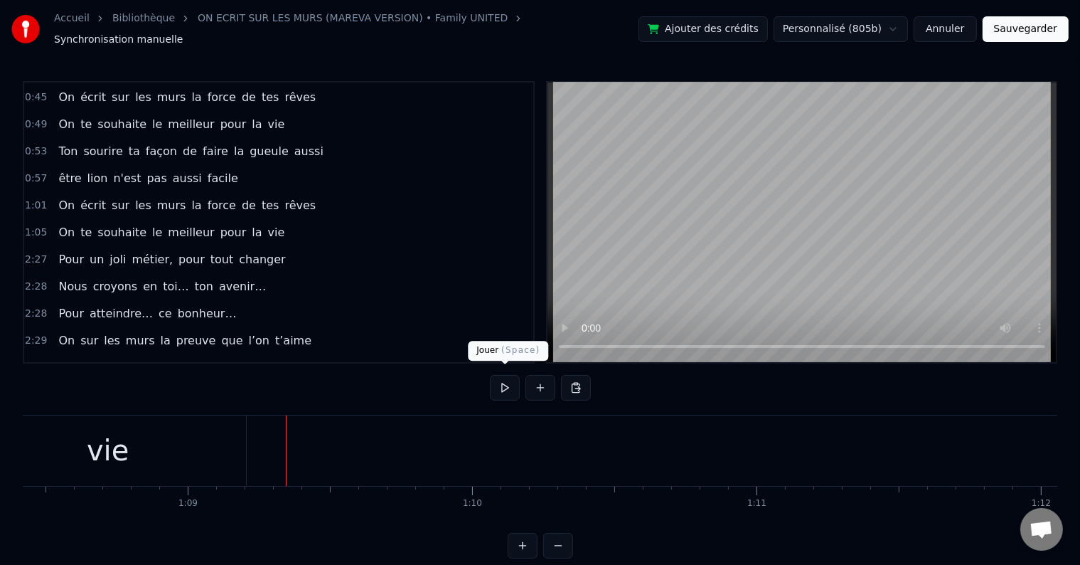
click at [501, 384] on button at bounding box center [505, 388] width 30 height 26
click at [506, 380] on button at bounding box center [505, 388] width 30 height 26
click at [575, 381] on button at bounding box center [576, 388] width 30 height 26
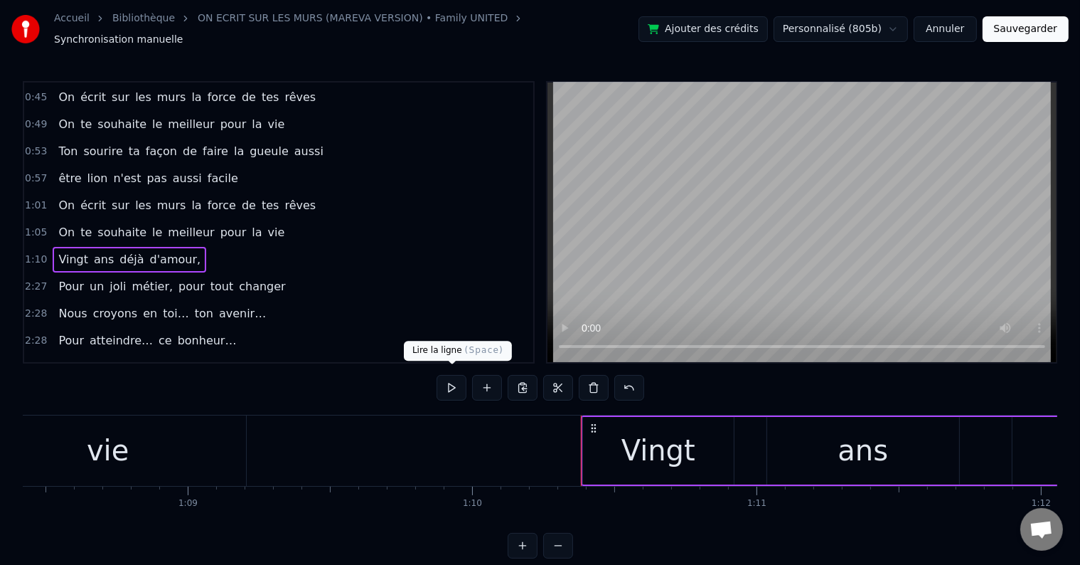
click at [460, 389] on button at bounding box center [452, 388] width 30 height 26
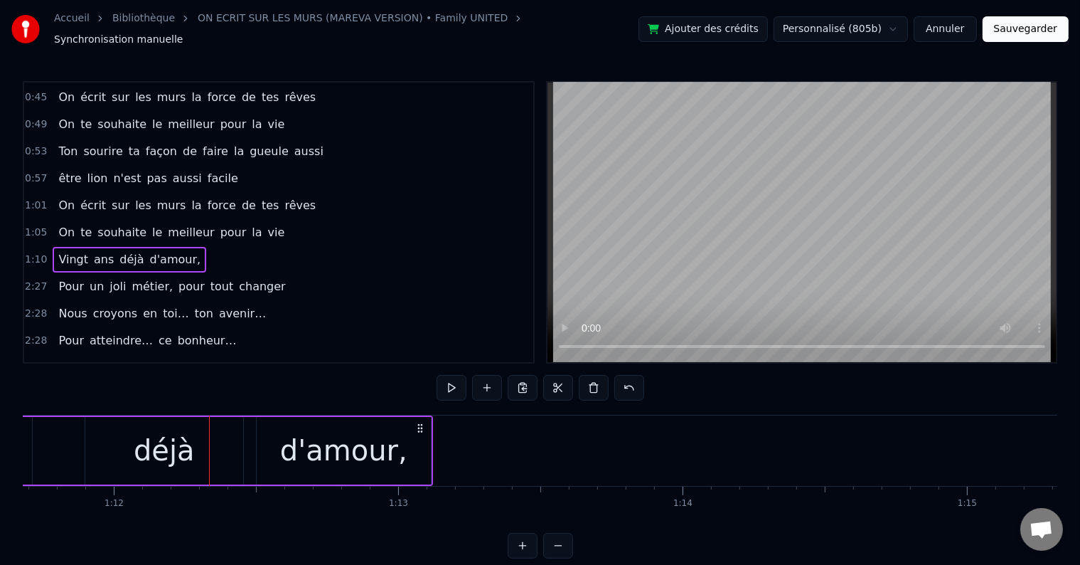
scroll to position [0, 20400]
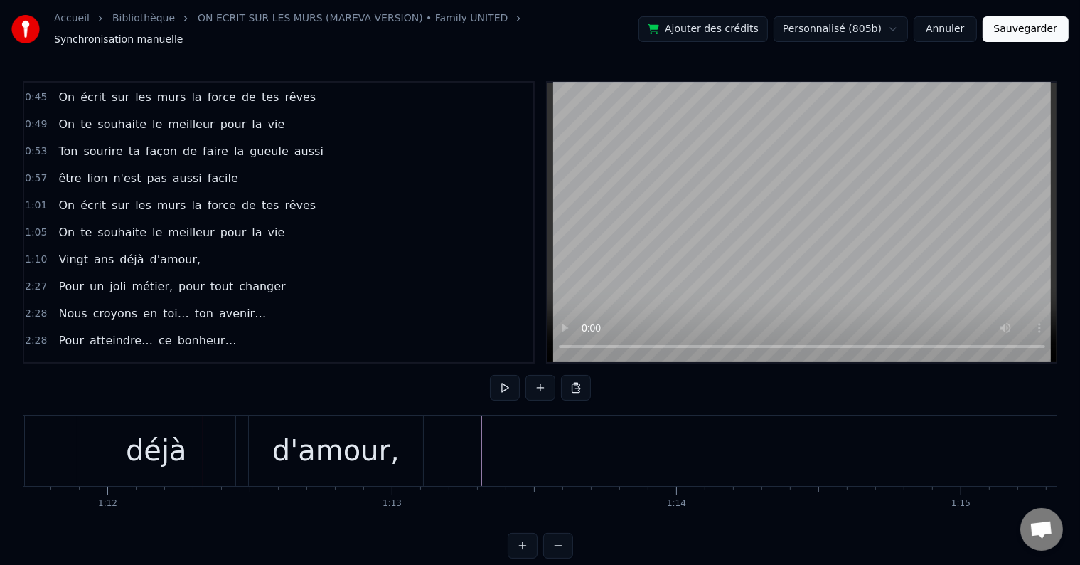
click at [206, 246] on div "1:10 Vingt ans déjà d'amour," at bounding box center [278, 259] width 509 height 27
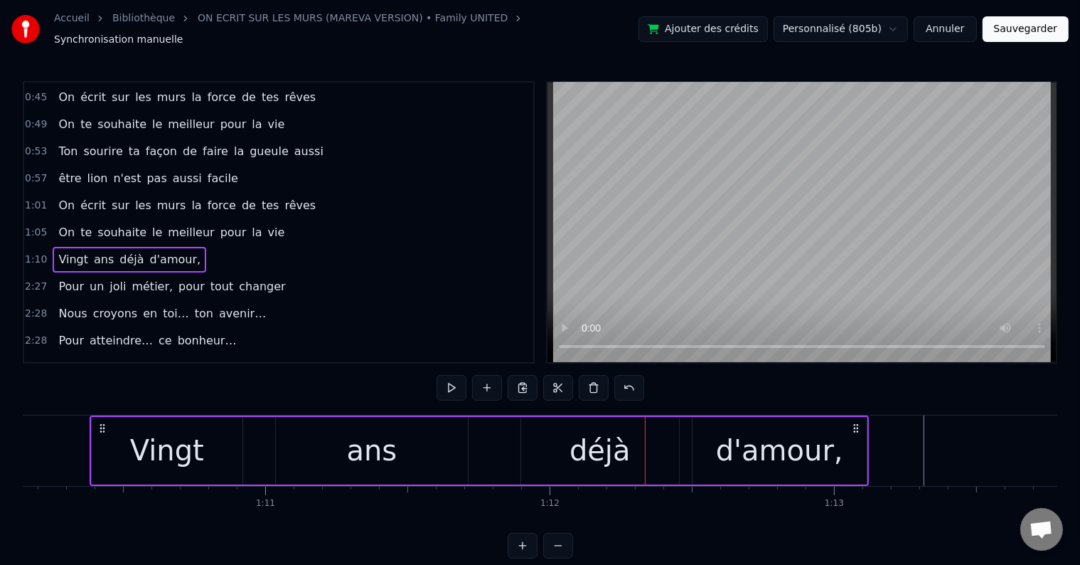
scroll to position [0, 19953]
click at [448, 377] on button at bounding box center [452, 388] width 30 height 26
click at [211, 444] on div "Vingt" at bounding box center [172, 451] width 151 height 68
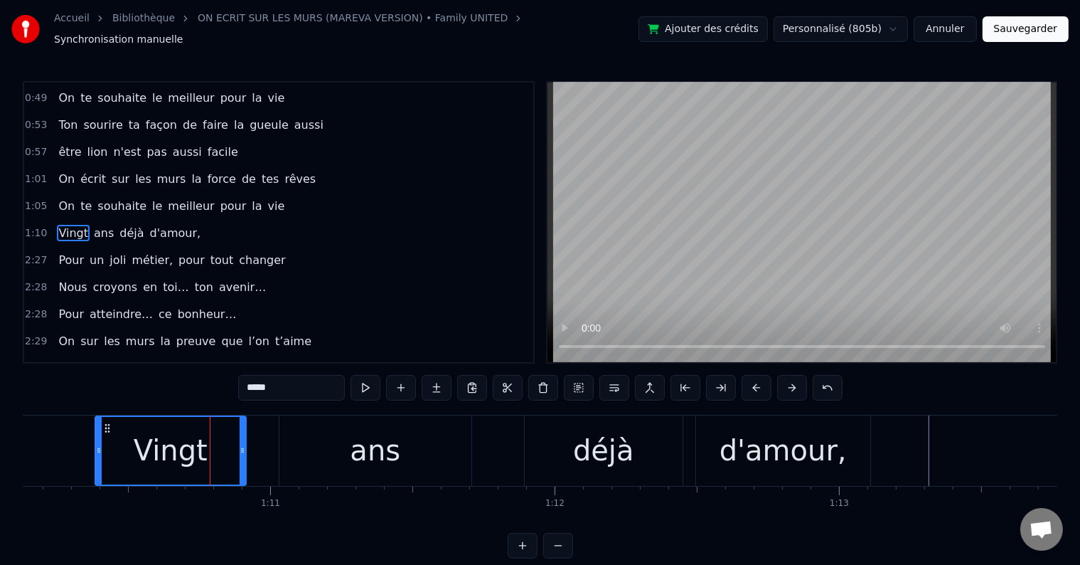
drag, startPoint x: 298, startPoint y: 382, endPoint x: 235, endPoint y: 379, distance: 62.7
click at [235, 379] on div "0:18 Vingt ans déjà d'amour, 0:21 C'est la jolie cerise qui s'émancipe 0:26 Ta …" at bounding box center [540, 319] width 1035 height 477
click at [379, 437] on div "ans" at bounding box center [375, 450] width 51 height 43
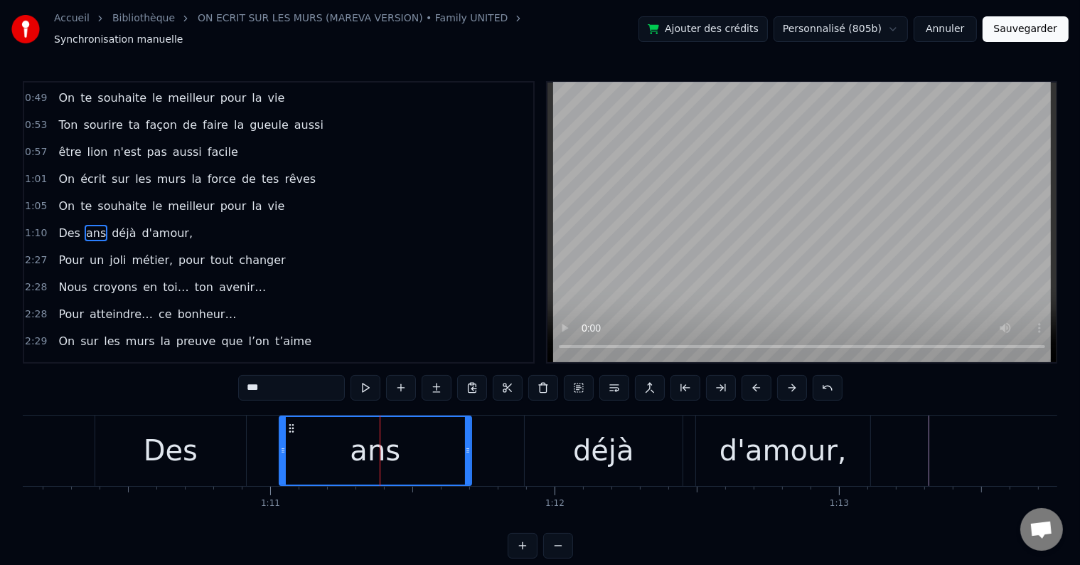
drag, startPoint x: 269, startPoint y: 381, endPoint x: 233, endPoint y: 374, distance: 36.3
click at [233, 374] on div "0:18 Vingt ans déjà d'amour, 0:21 C'est la jolie cerise qui s'émancipe 0:26 Ta …" at bounding box center [540, 319] width 1035 height 477
click at [644, 450] on div "déjà" at bounding box center [604, 450] width 158 height 70
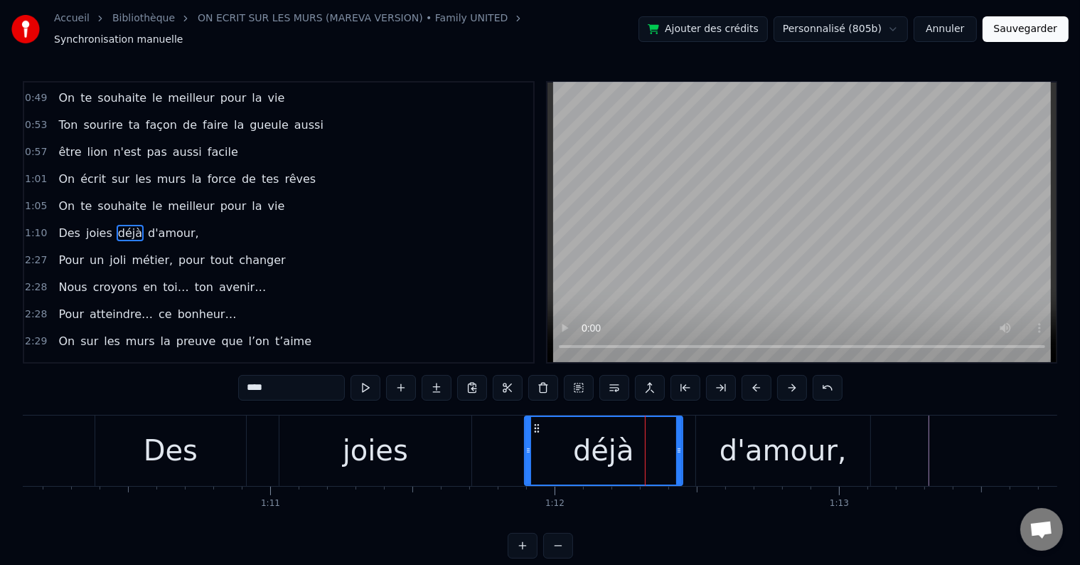
drag, startPoint x: 273, startPoint y: 381, endPoint x: 234, endPoint y: 381, distance: 39.1
click at [235, 381] on div "0:18 Vingt ans déjà d'amour, 0:21 C'est la jolie cerise qui s'émancipe 0:26 Ta …" at bounding box center [540, 319] width 1035 height 477
click at [769, 452] on div "d'amour," at bounding box center [783, 450] width 127 height 43
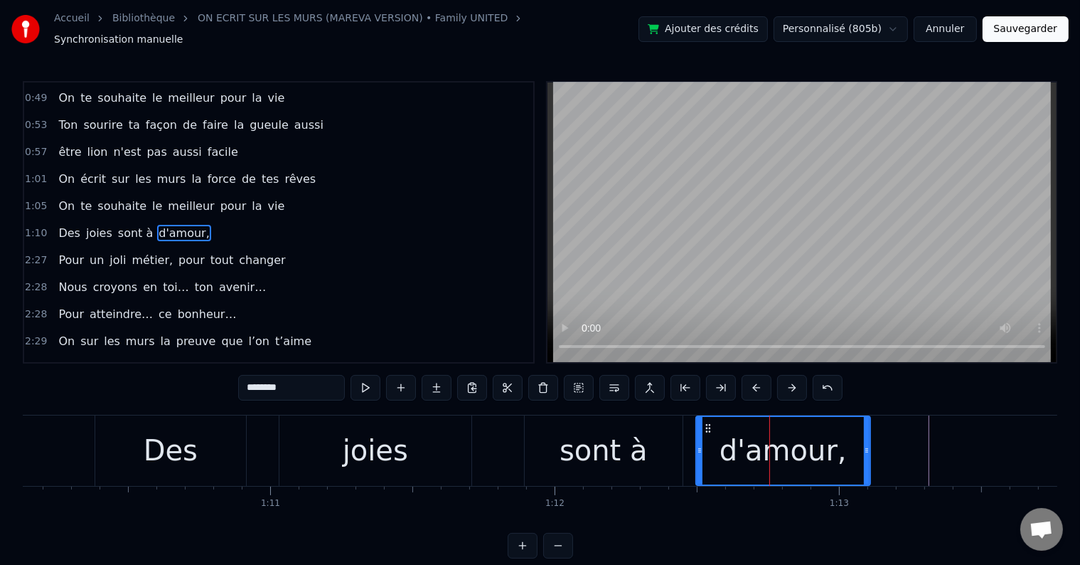
drag, startPoint x: 314, startPoint y: 381, endPoint x: 220, endPoint y: 377, distance: 94.0
click at [225, 381] on div "0:18 Vingt ans déjà d'amour, 0:21 C'est la jolie cerise qui s'émancipe 0:26 Ta …" at bounding box center [540, 319] width 1035 height 477
type input "*****"
click at [208, 220] on div "1:10 Des joies sont à venir" at bounding box center [278, 233] width 509 height 27
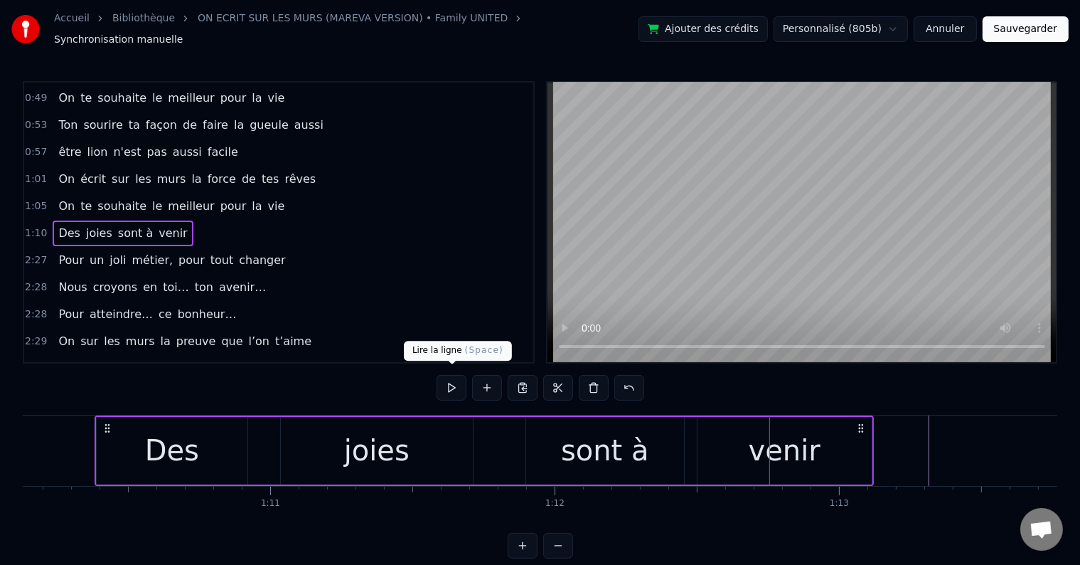
click at [442, 380] on button at bounding box center [452, 388] width 30 height 26
click at [842, 442] on div "venir" at bounding box center [785, 451] width 174 height 68
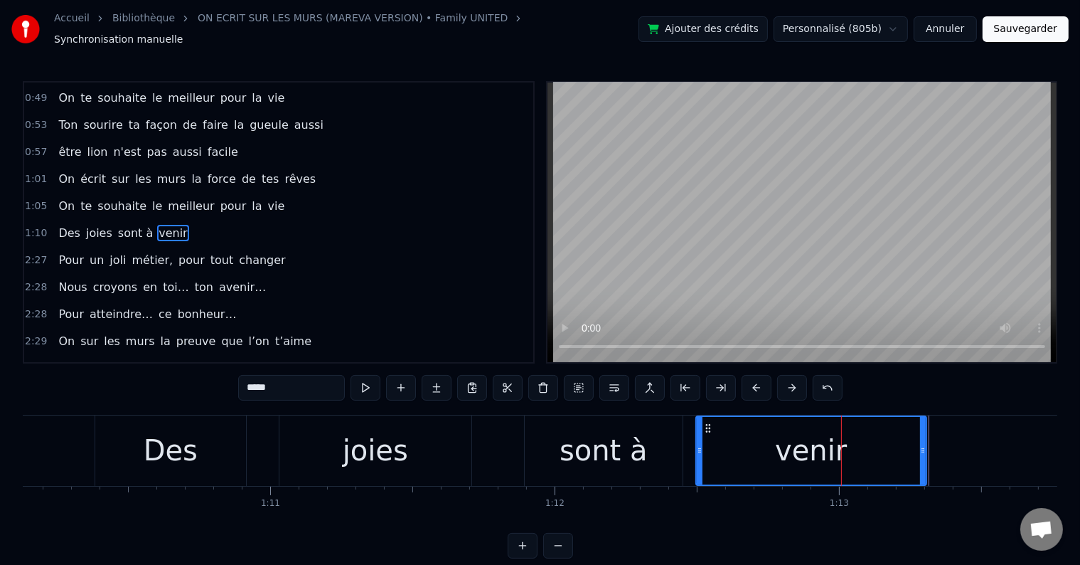
drag, startPoint x: 868, startPoint y: 442, endPoint x: 777, endPoint y: 413, distance: 95.8
click at [925, 445] on icon at bounding box center [923, 450] width 6 height 11
click at [198, 220] on div "1:10 Des joies sont à venir" at bounding box center [278, 233] width 509 height 27
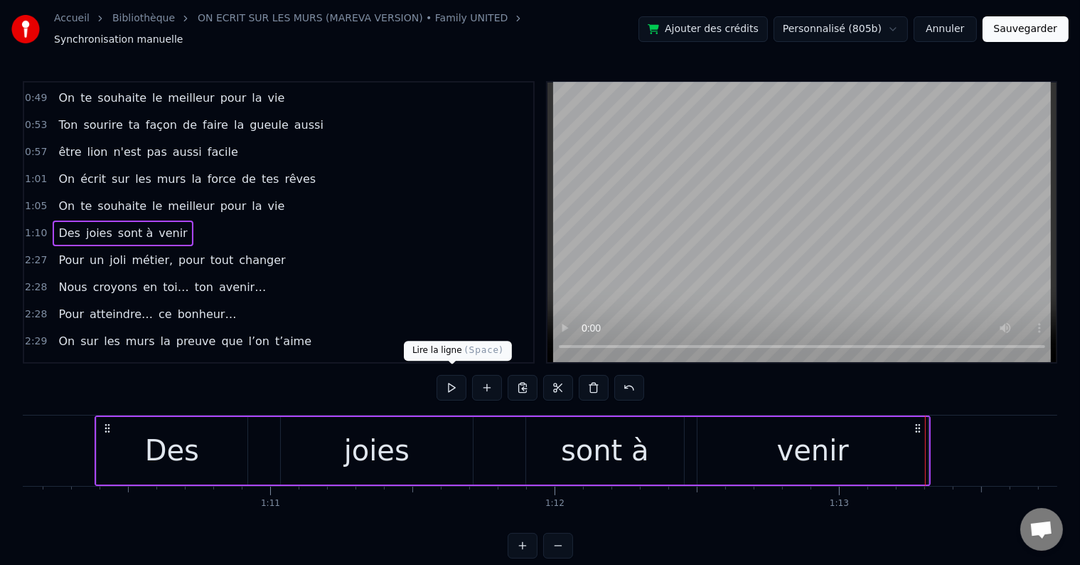
click at [450, 375] on button at bounding box center [452, 388] width 30 height 26
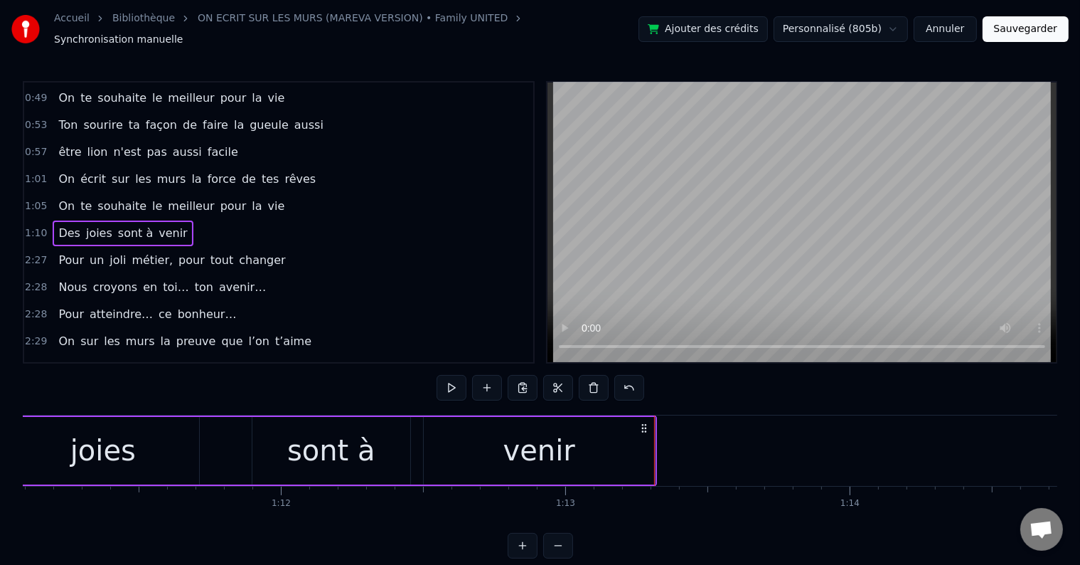
scroll to position [0, 20451]
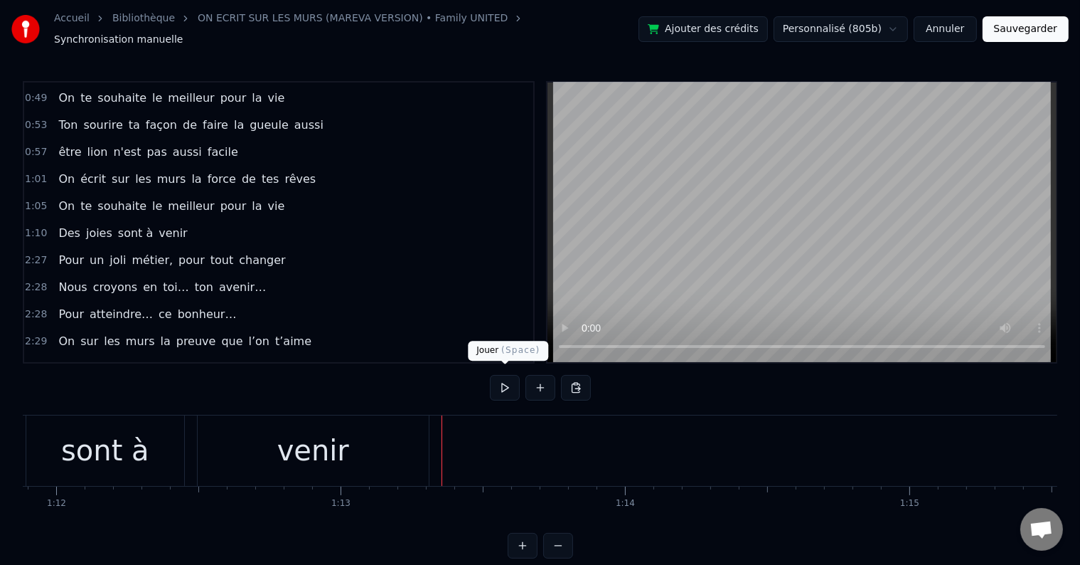
click at [504, 378] on button at bounding box center [505, 388] width 30 height 26
click at [501, 381] on button at bounding box center [505, 388] width 30 height 26
click at [494, 381] on button at bounding box center [505, 388] width 30 height 26
click at [500, 381] on button at bounding box center [505, 388] width 30 height 26
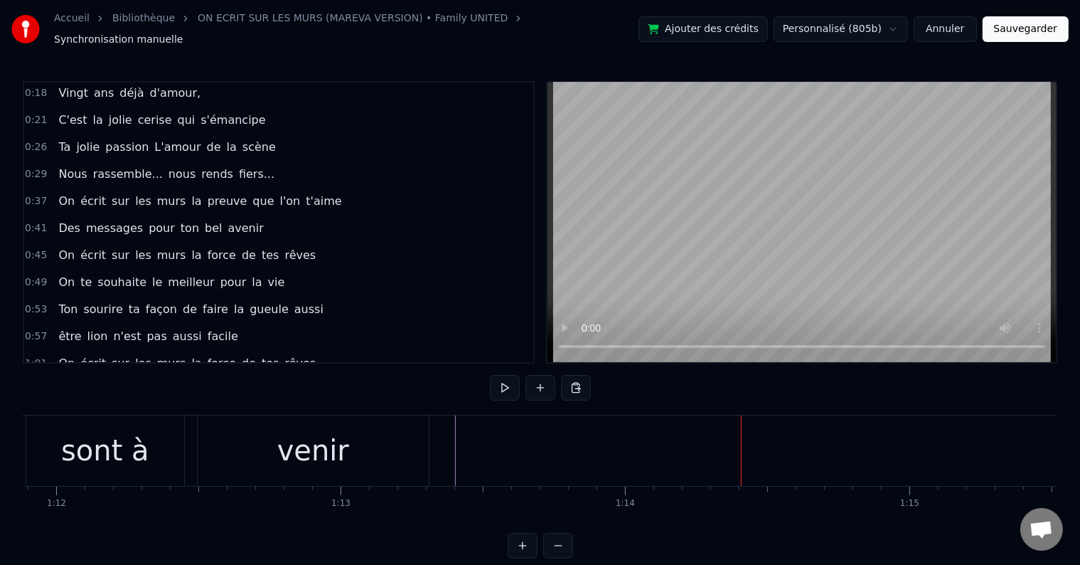
scroll to position [0, 0]
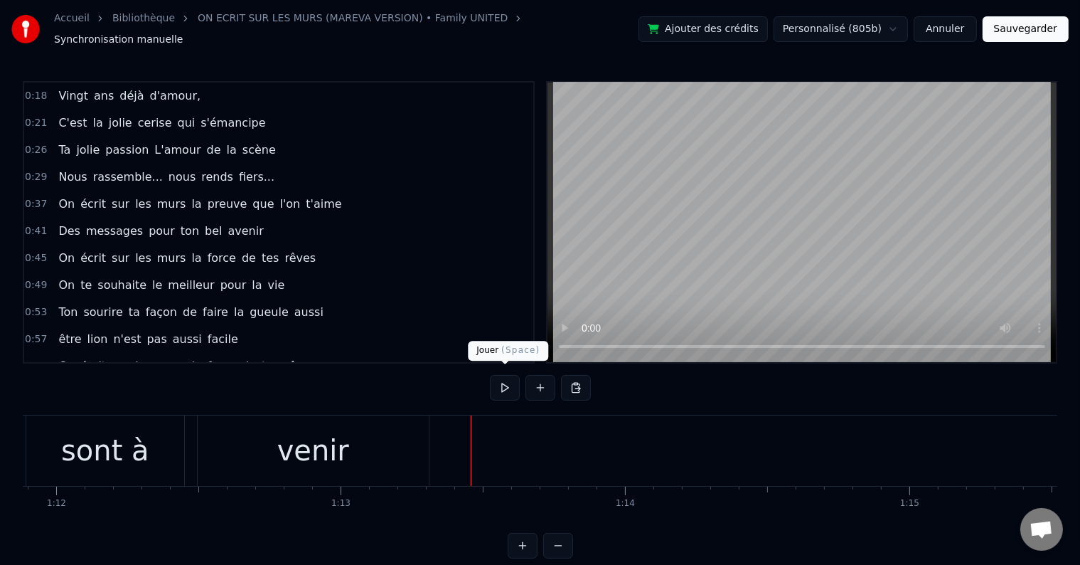
click at [501, 384] on button at bounding box center [505, 388] width 30 height 26
click at [508, 387] on button at bounding box center [505, 388] width 30 height 26
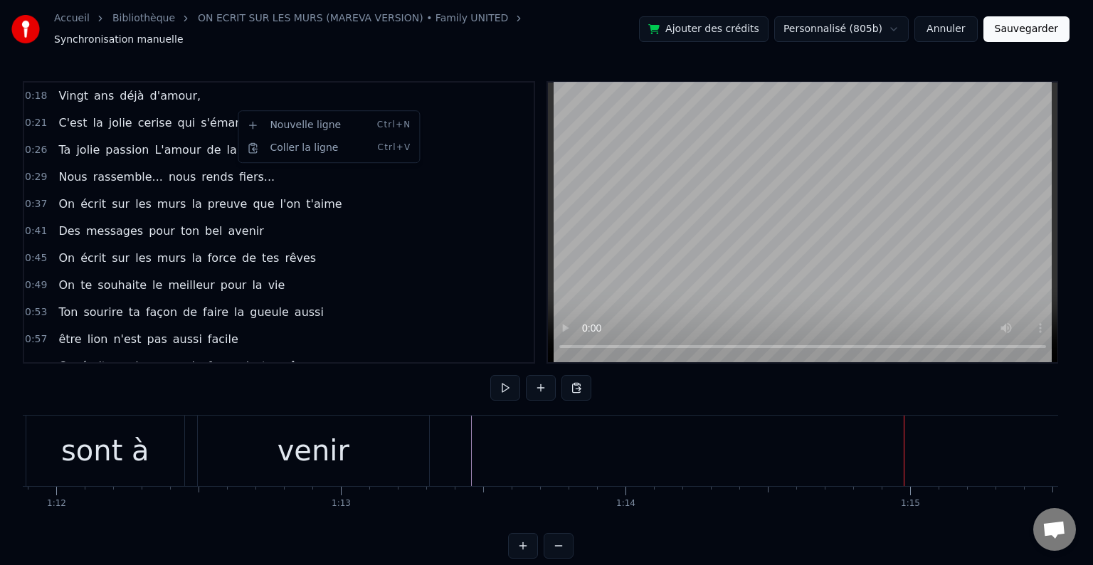
click at [244, 105] on html "Accueil Bibliothèque ON ECRIT SUR LES MURS (MAREVA VERSION) • Family UNITED Syn…" at bounding box center [546, 290] width 1093 height 581
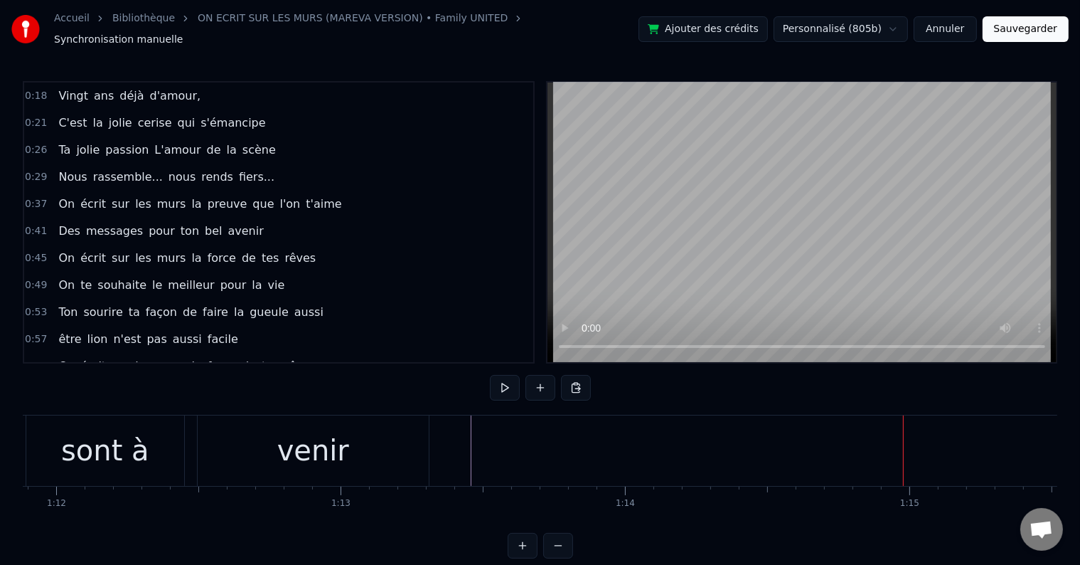
click at [237, 112] on div "C'est la jolie cerise qui s'émancipe" at bounding box center [162, 123] width 218 height 26
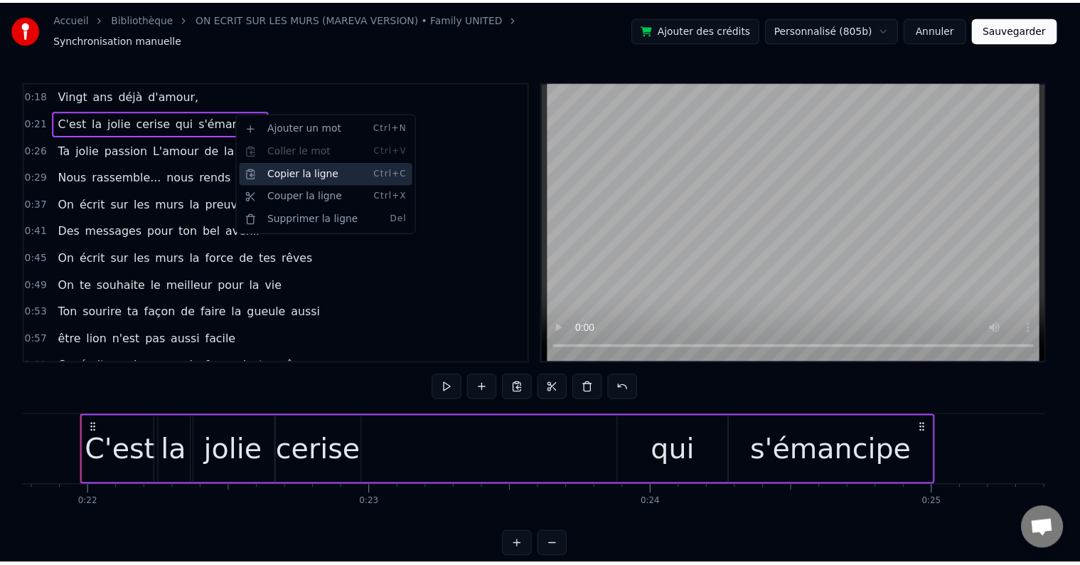
scroll to position [0, 6180]
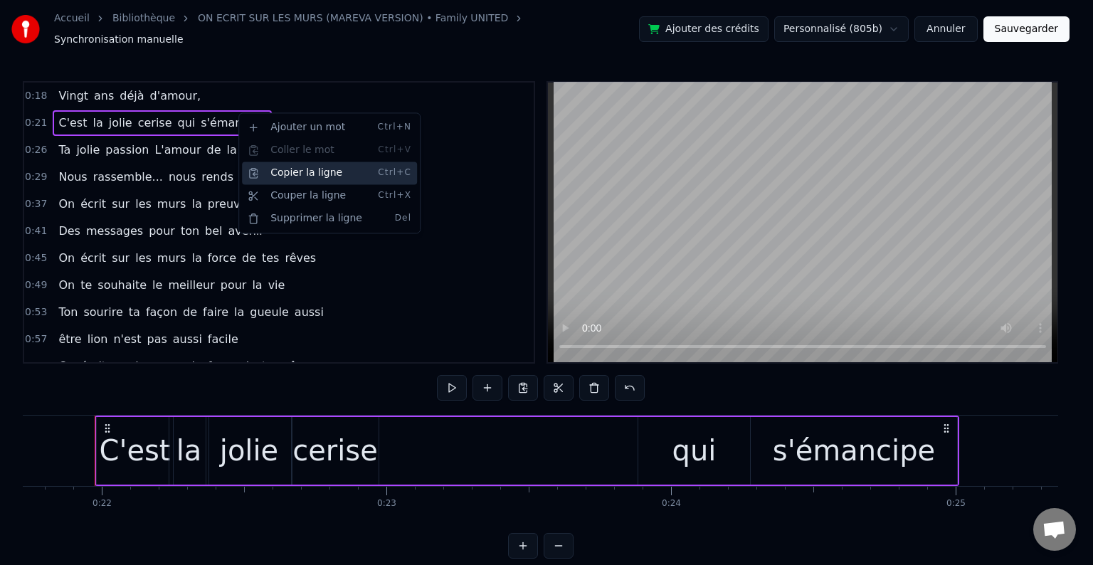
click at [326, 178] on div "Copier la ligne Ctrl+C" at bounding box center [329, 172] width 175 height 23
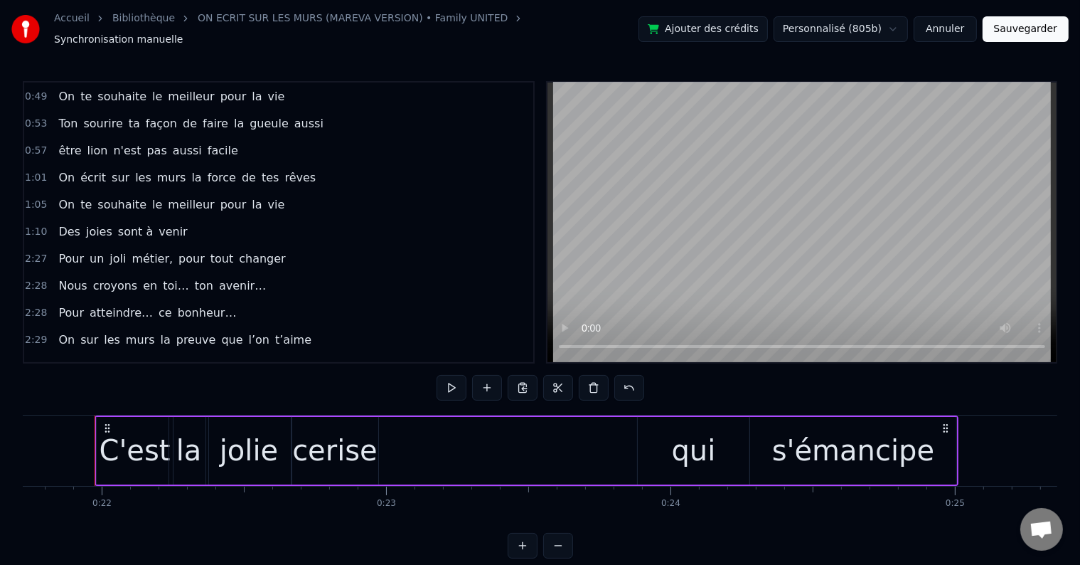
scroll to position [213, 0]
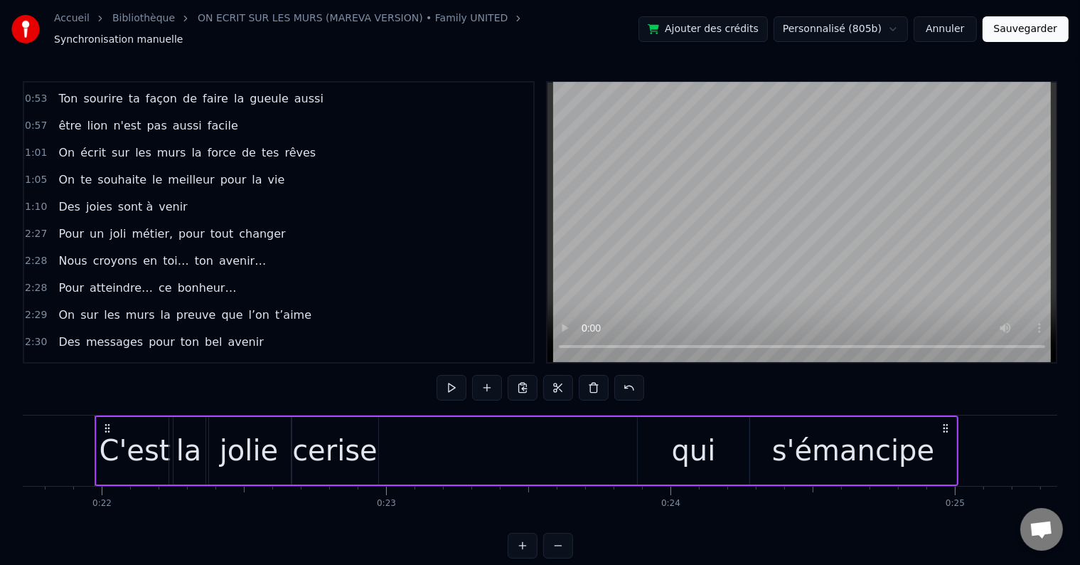
click at [201, 193] on div "1:10 Des joies sont à venir" at bounding box center [278, 206] width 509 height 27
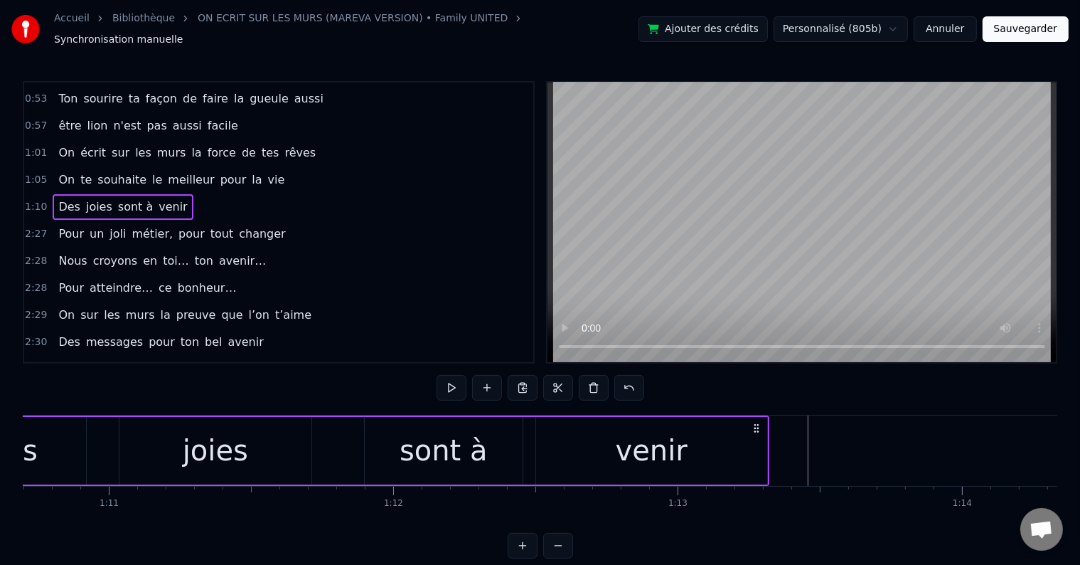
scroll to position [0, 20395]
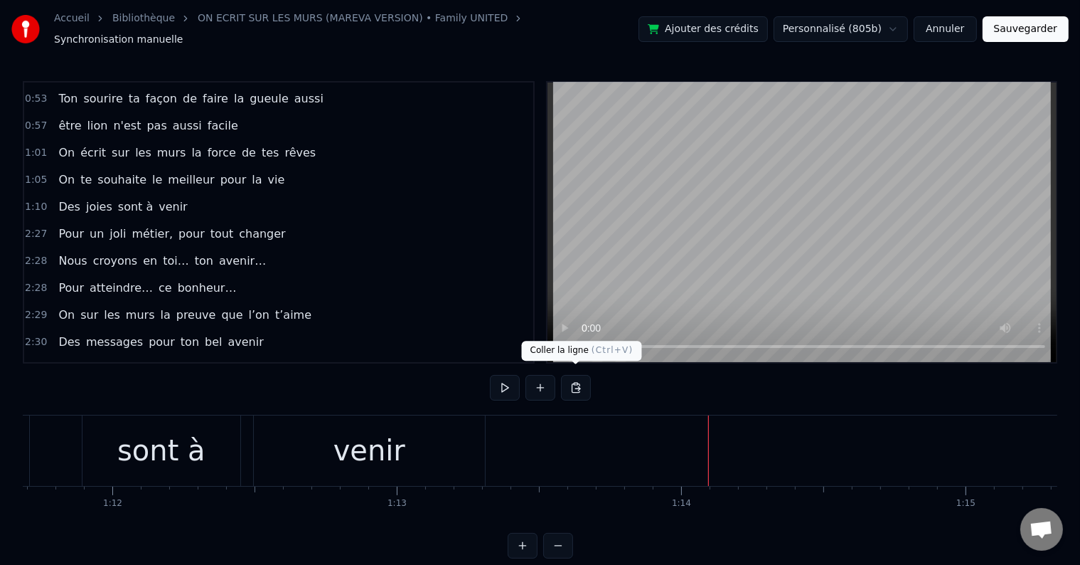
click at [586, 381] on button at bounding box center [576, 388] width 30 height 26
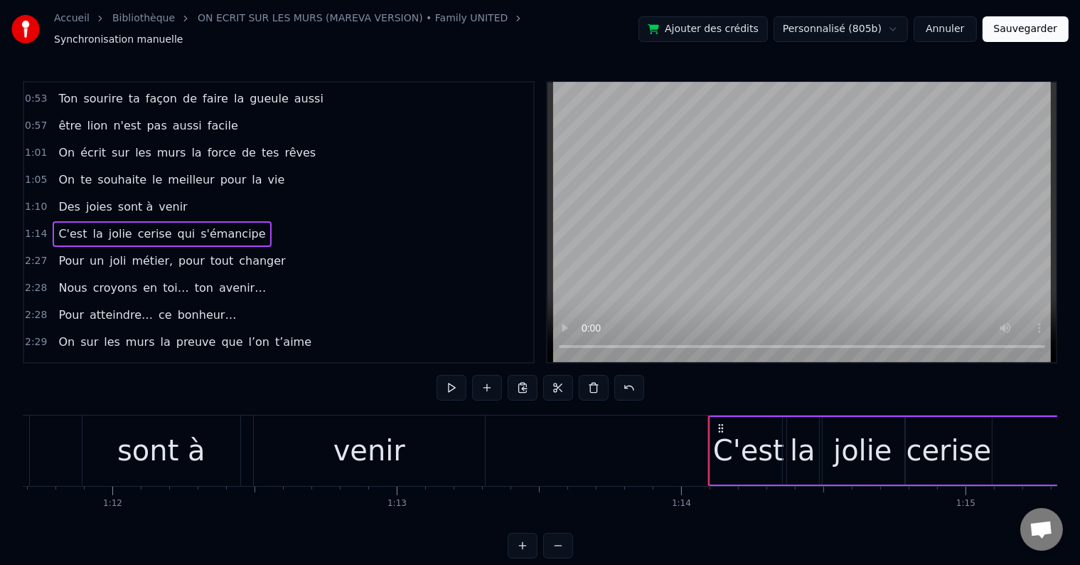
click at [750, 440] on div "C'est" at bounding box center [748, 450] width 71 height 43
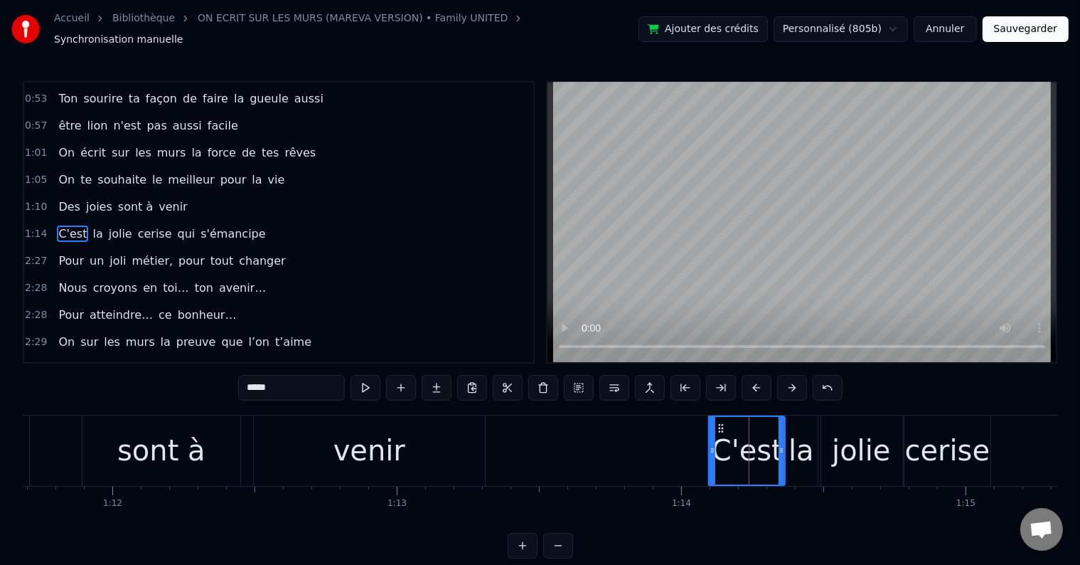
drag, startPoint x: 276, startPoint y: 383, endPoint x: 238, endPoint y: 380, distance: 38.6
click at [238, 380] on div "0:18 Vingt ans déjà d'amour, 0:21 C'est la jolie cerise qui s'émancipe 0:26 Ta …" at bounding box center [540, 319] width 1035 height 477
click at [802, 441] on div "la" at bounding box center [802, 450] width 26 height 43
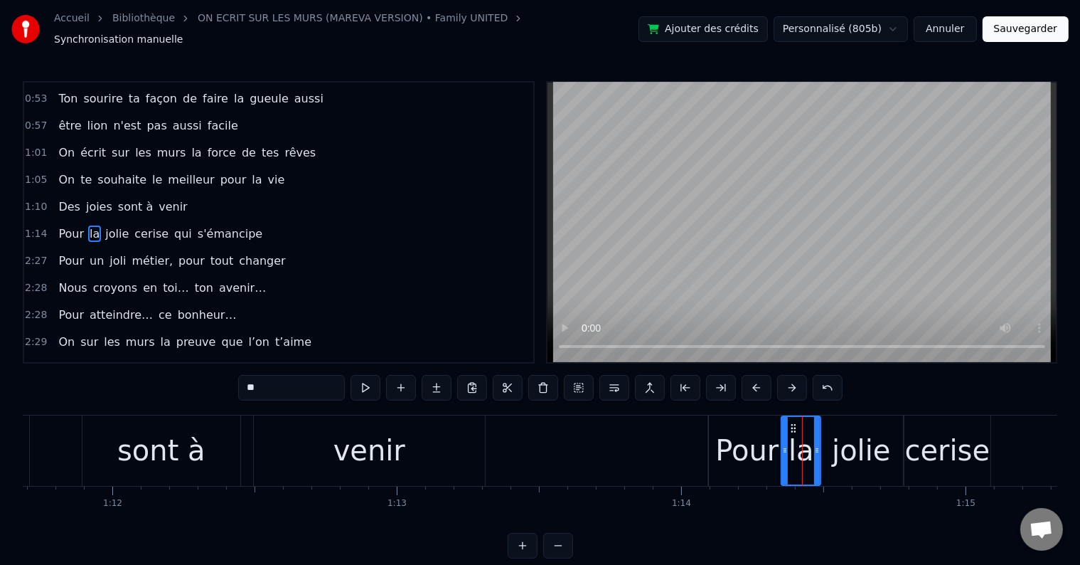
drag, startPoint x: 267, startPoint y: 378, endPoint x: 240, endPoint y: 378, distance: 27.7
click at [240, 378] on input "**" at bounding box center [291, 388] width 107 height 26
click at [876, 452] on div "jolie" at bounding box center [861, 450] width 58 height 43
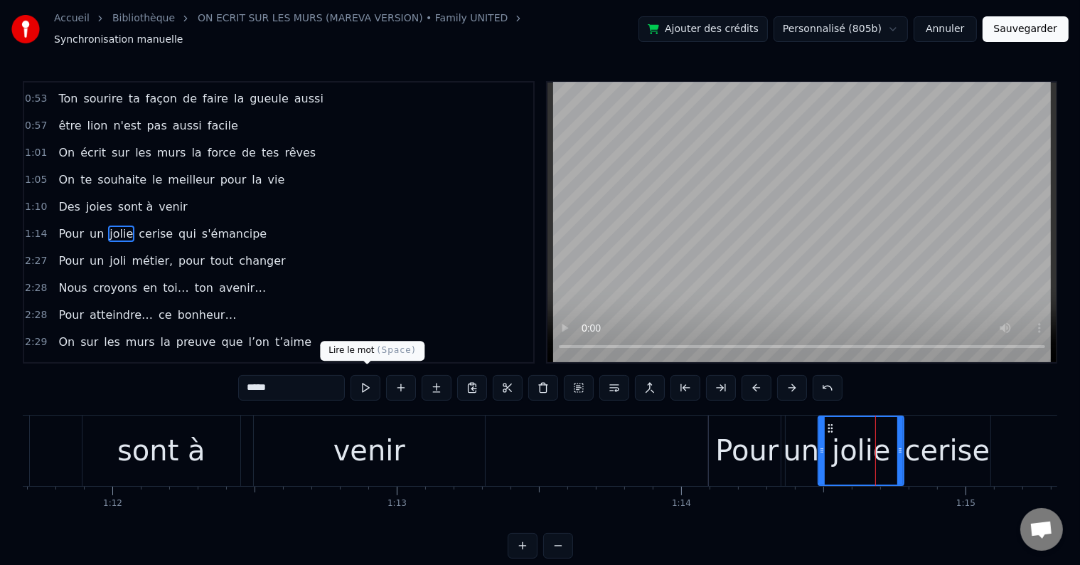
click at [316, 381] on input "*****" at bounding box center [291, 388] width 107 height 26
click at [928, 445] on div "cerise" at bounding box center [947, 450] width 85 height 43
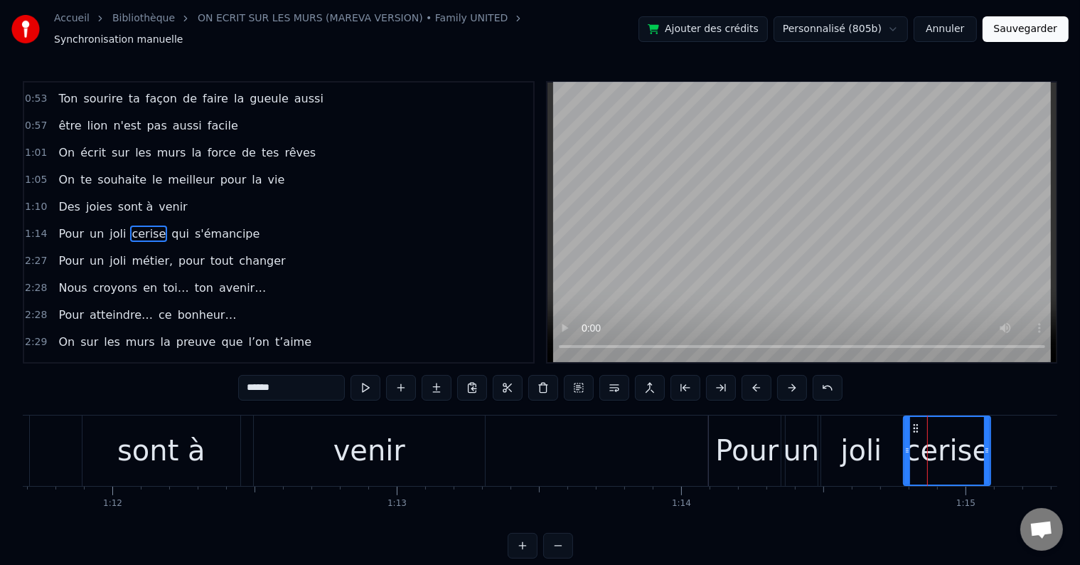
drag, startPoint x: 299, startPoint y: 378, endPoint x: 236, endPoint y: 373, distance: 63.5
click at [236, 373] on div "0:18 Vingt ans déjà d'amour, 0:21 C'est la jolie cerise qui s'émancipe 0:26 Ta …" at bounding box center [540, 319] width 1035 height 477
click at [177, 225] on span "qui" at bounding box center [187, 233] width 21 height 16
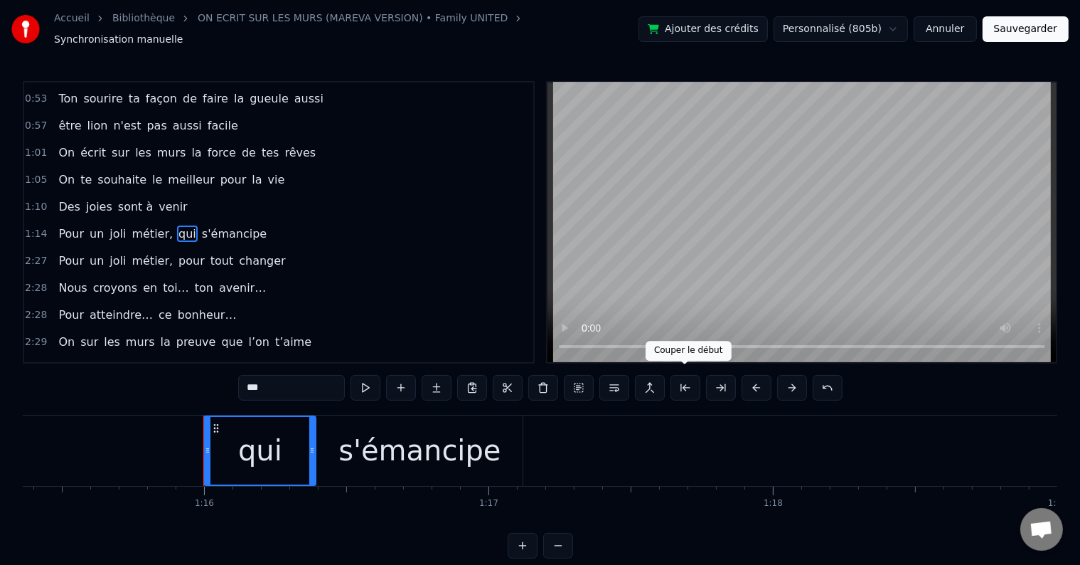
scroll to position [0, 21551]
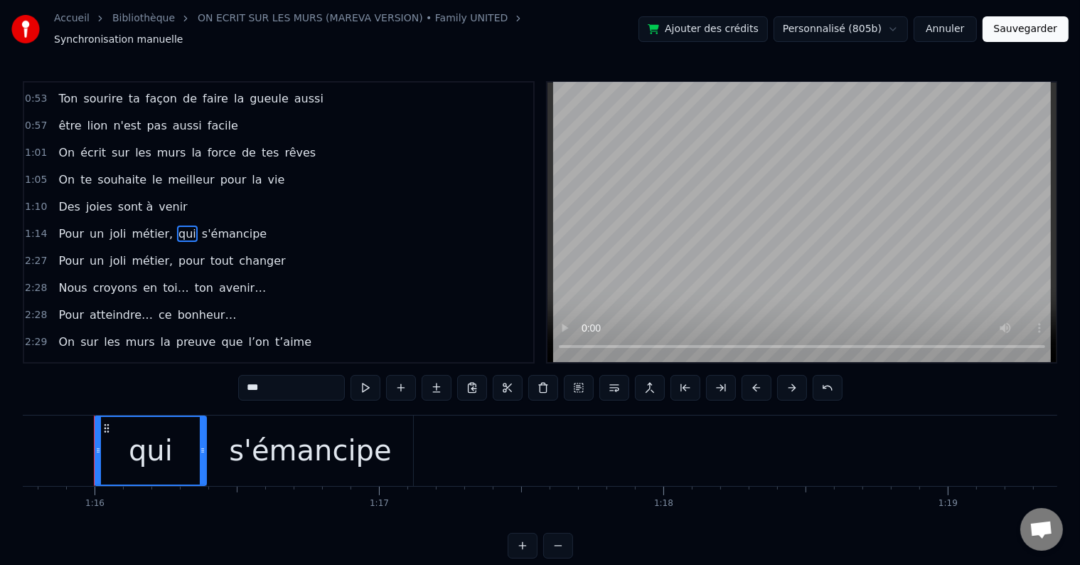
drag, startPoint x: 245, startPoint y: 377, endPoint x: 188, endPoint y: 367, distance: 58.5
click at [218, 381] on div "0:18 Vingt ans déjà d'amour, 0:21 C'est la jolie cerise qui s'émancipe 0:26 Ta …" at bounding box center [540, 319] width 1035 height 477
click at [299, 449] on div "s'émancipe" at bounding box center [310, 450] width 162 height 43
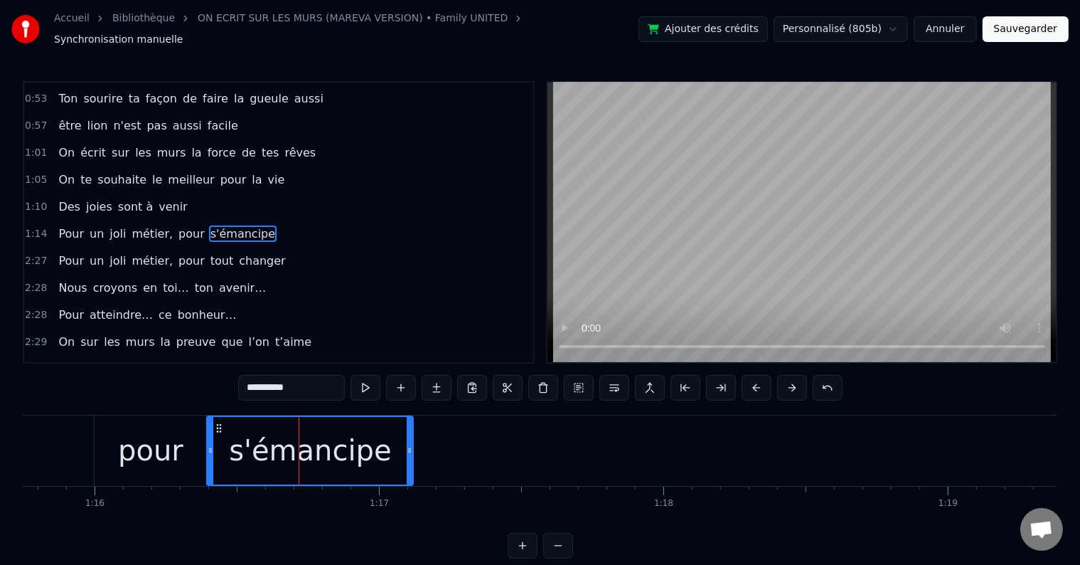
drag, startPoint x: 313, startPoint y: 381, endPoint x: 238, endPoint y: 381, distance: 75.4
click at [238, 381] on div "0:18 Vingt ans déjà d'amour, 0:21 C'est la jolie cerise qui s'émancipe 0:26 Ta …" at bounding box center [540, 319] width 1035 height 477
type input "*"
type input "**********"
click at [276, 220] on div "1:14 Pour un joli métier, pour tout changer" at bounding box center [278, 233] width 509 height 27
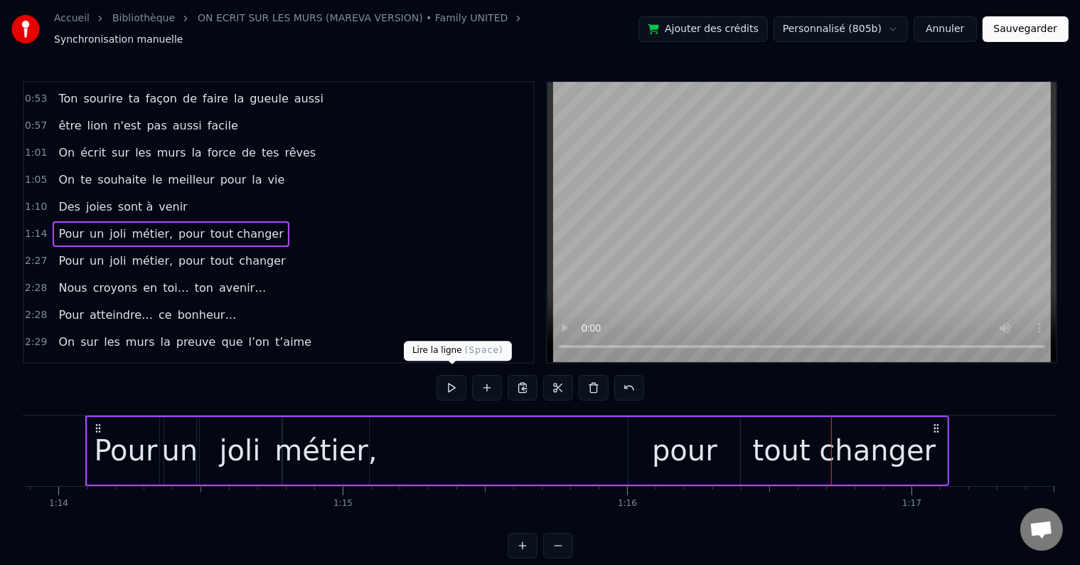
scroll to position [0, 21010]
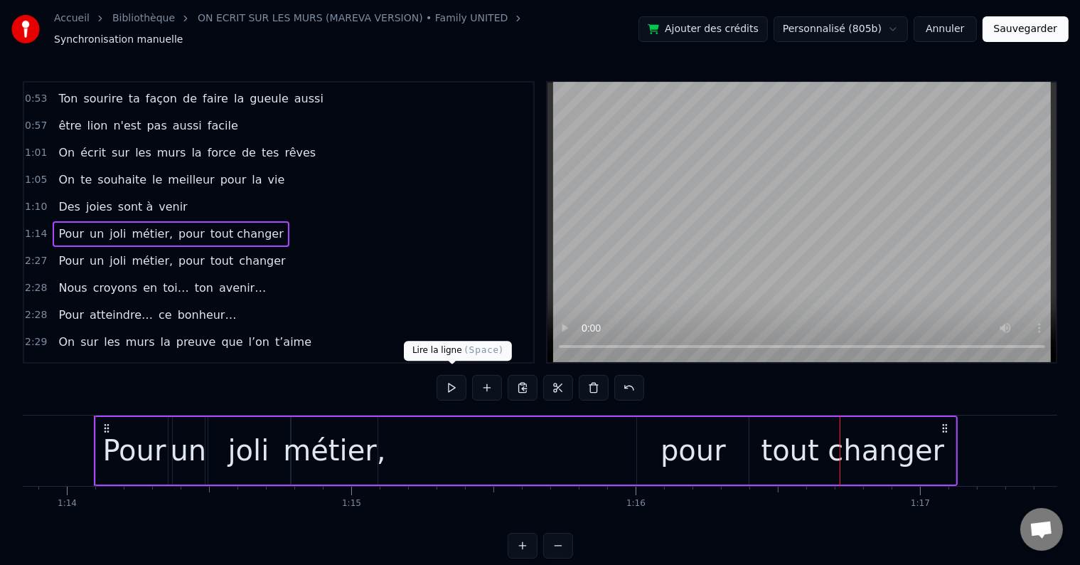
click at [450, 375] on button at bounding box center [452, 388] width 30 height 26
click at [950, 435] on div "tout changer" at bounding box center [853, 451] width 206 height 68
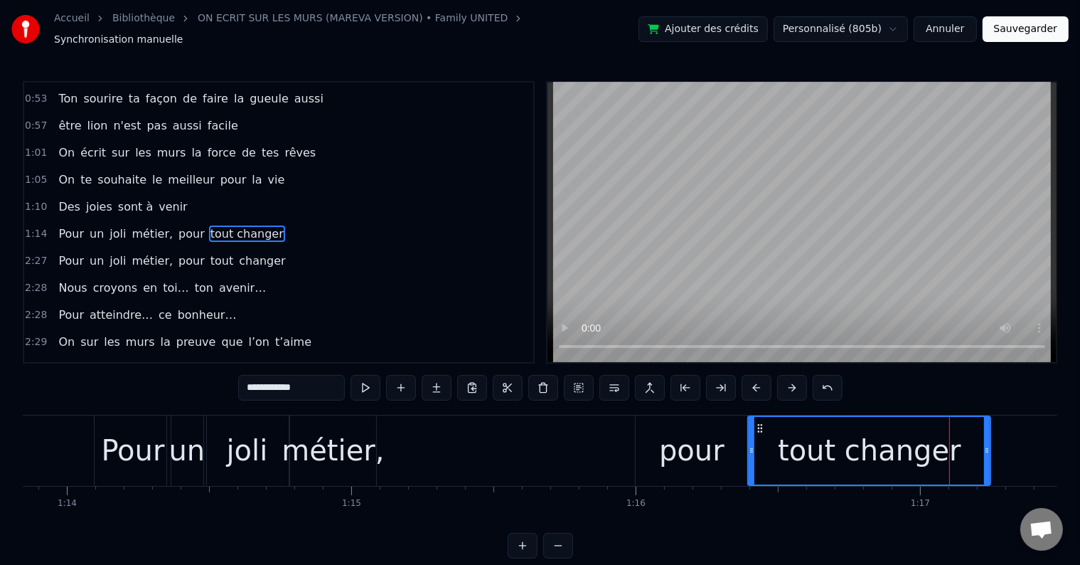
drag, startPoint x: 951, startPoint y: 441, endPoint x: 993, endPoint y: 444, distance: 42.1
click at [990, 445] on icon at bounding box center [987, 450] width 6 height 11
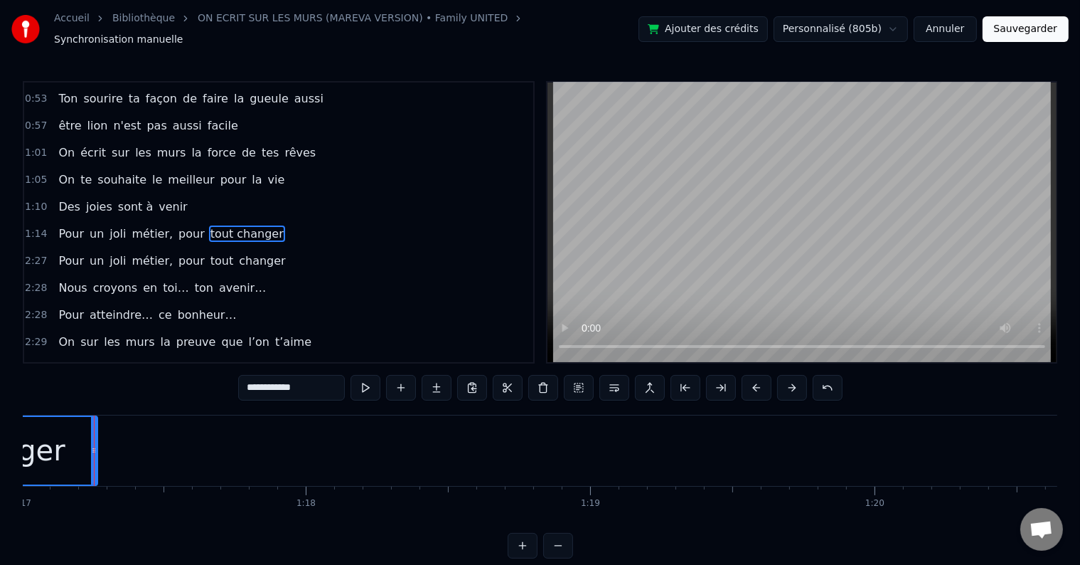
click at [275, 220] on div "1:14 Pour un joli métier, pour tout changer" at bounding box center [278, 233] width 509 height 27
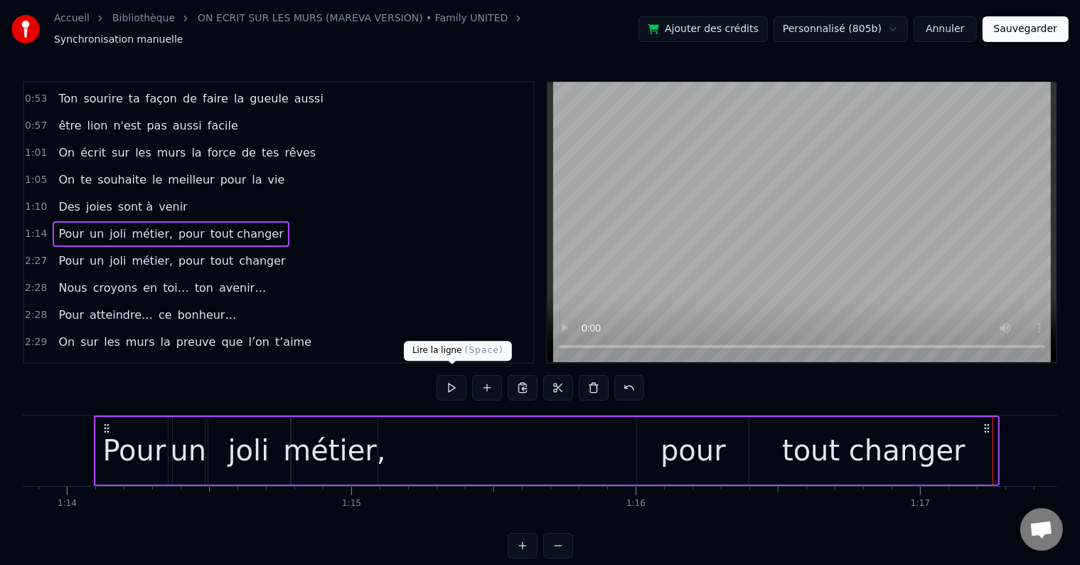
click at [445, 376] on button at bounding box center [452, 388] width 30 height 26
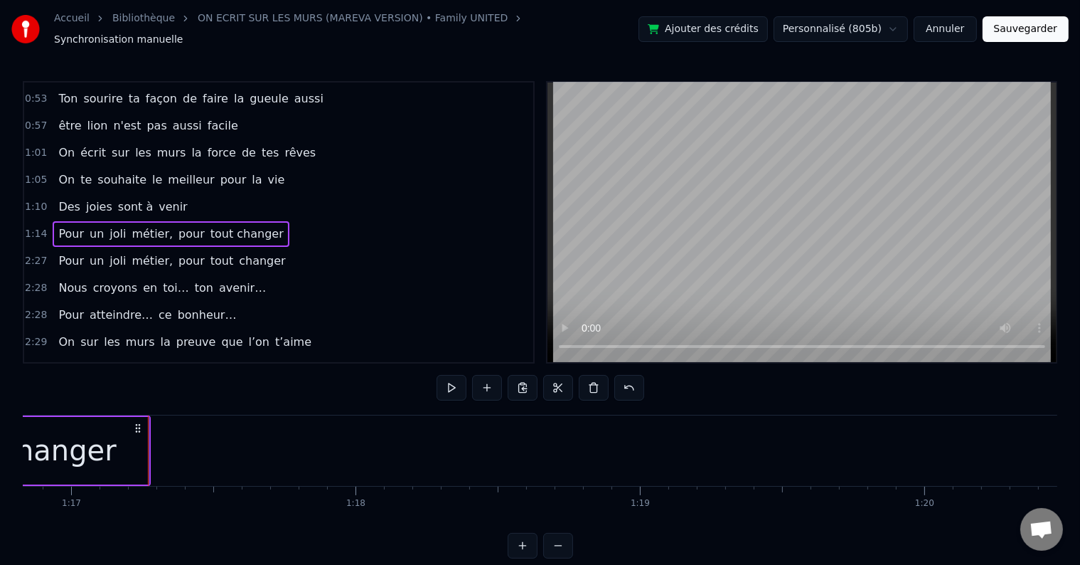
scroll to position [0, 21913]
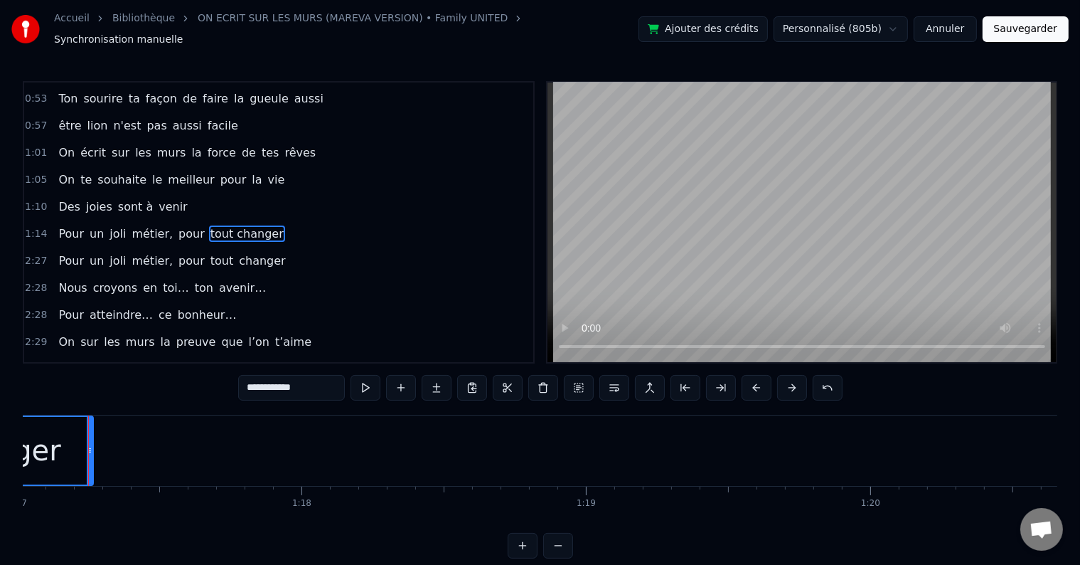
scroll to position [0, 21907]
drag, startPoint x: 95, startPoint y: 442, endPoint x: 154, endPoint y: 444, distance: 58.3
click at [154, 445] on icon at bounding box center [154, 450] width 6 height 11
click at [260, 220] on div "1:14 Pour un joli métier, pour tout changer" at bounding box center [278, 233] width 509 height 27
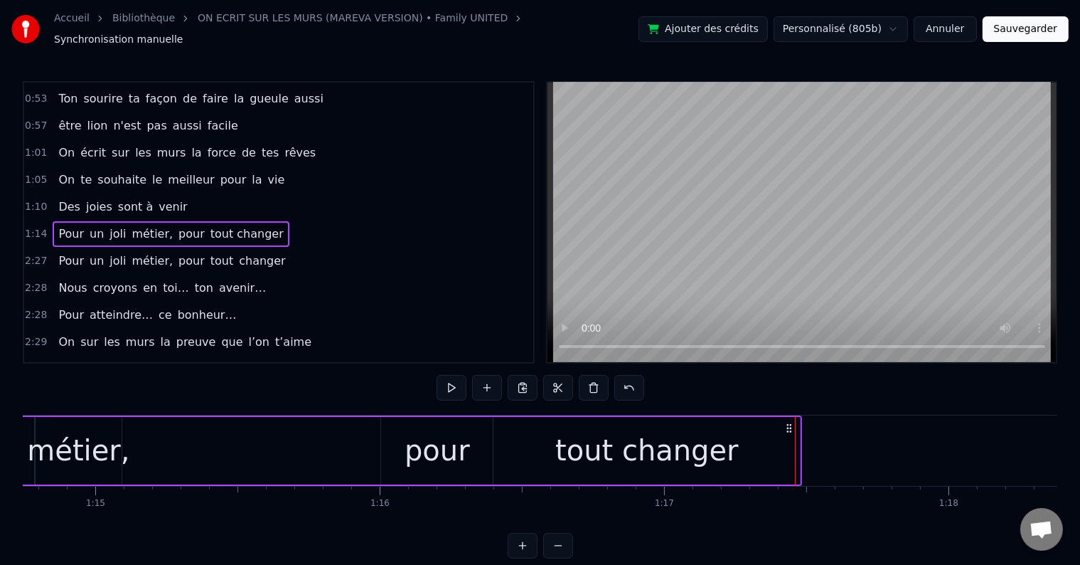
scroll to position [0, 21010]
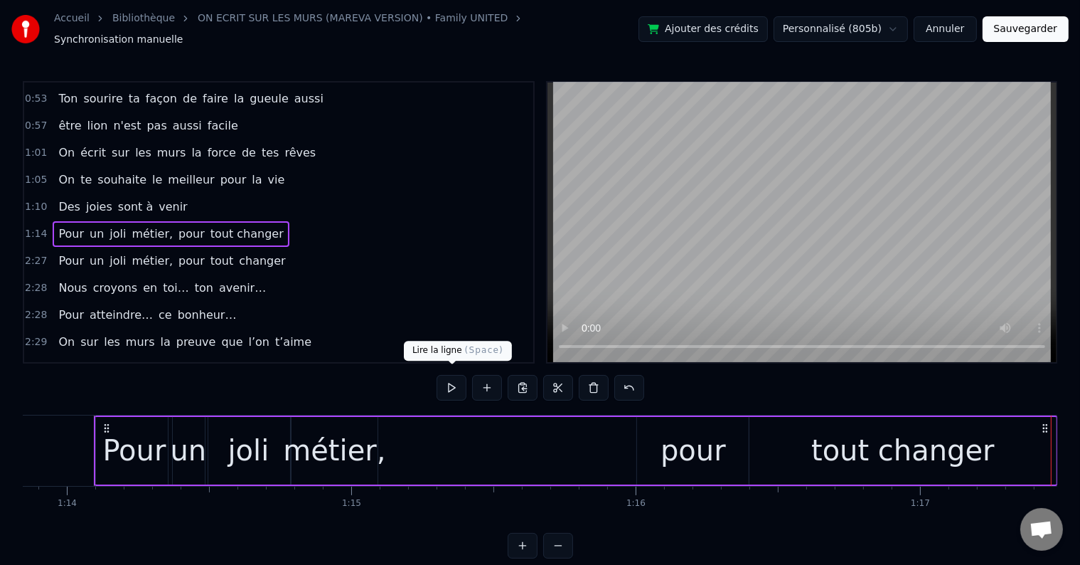
click at [462, 379] on button at bounding box center [452, 388] width 30 height 26
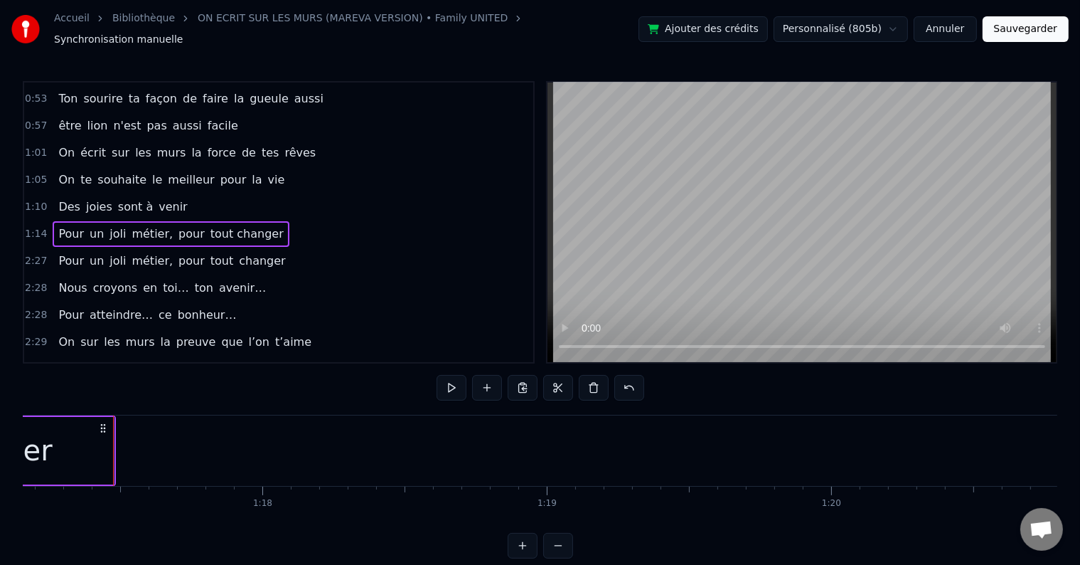
scroll to position [0, 21971]
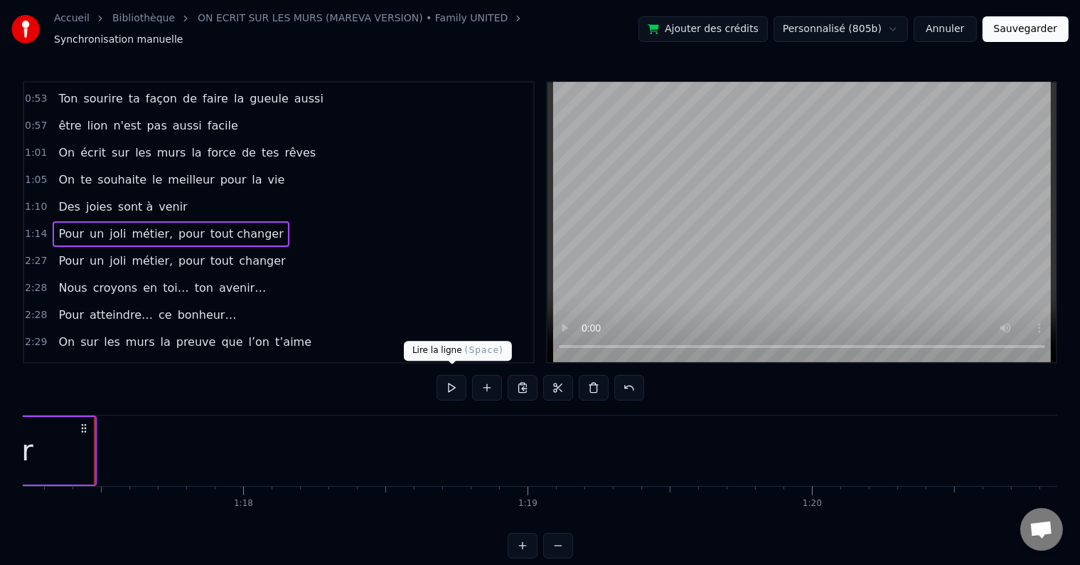
click at [450, 376] on button at bounding box center [452, 388] width 30 height 26
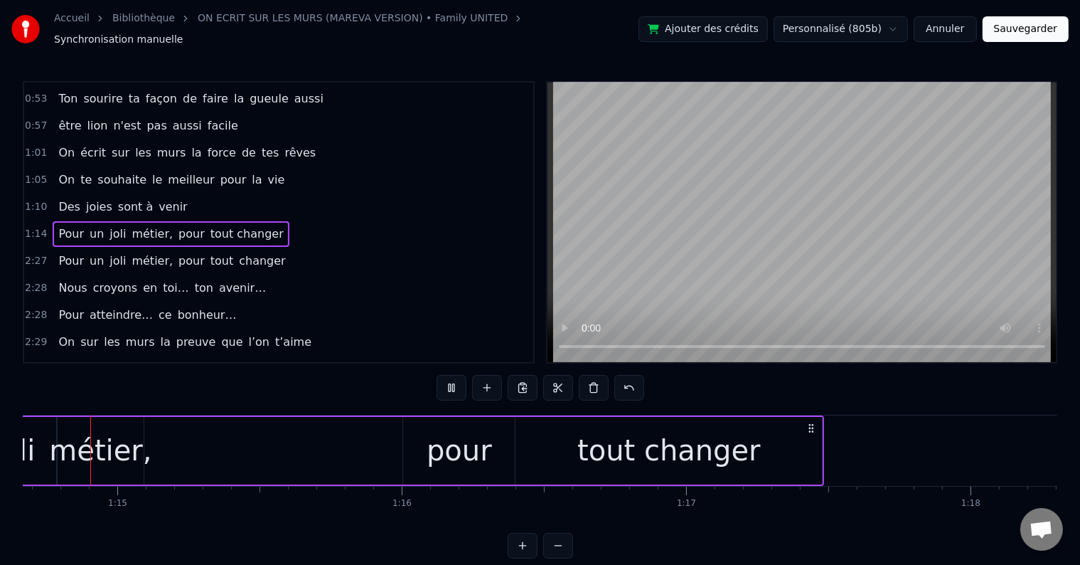
scroll to position [0, 21222]
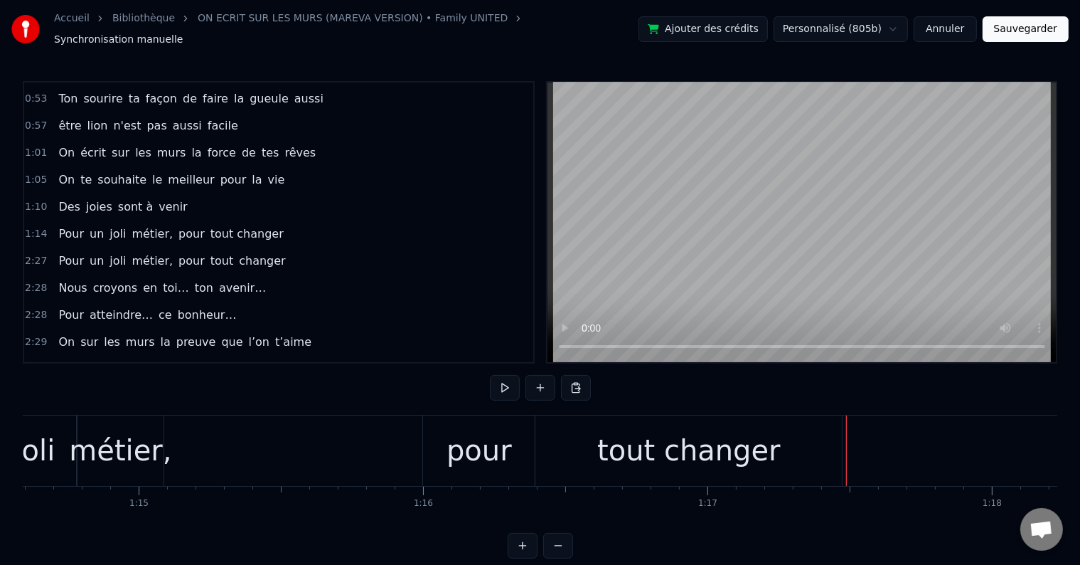
click at [820, 444] on div "tout changer" at bounding box center [689, 450] width 307 height 70
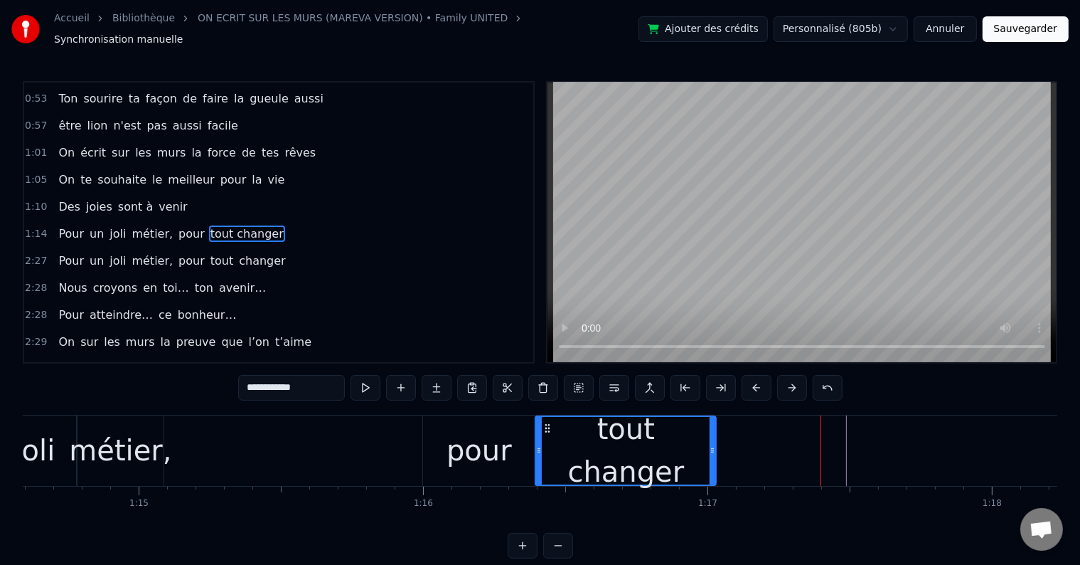
drag, startPoint x: 839, startPoint y: 444, endPoint x: 703, endPoint y: 443, distance: 135.9
click at [710, 445] on icon at bounding box center [713, 450] width 6 height 11
click at [266, 220] on div "1:14 Pour un joli métier, pour tout changer" at bounding box center [278, 233] width 509 height 27
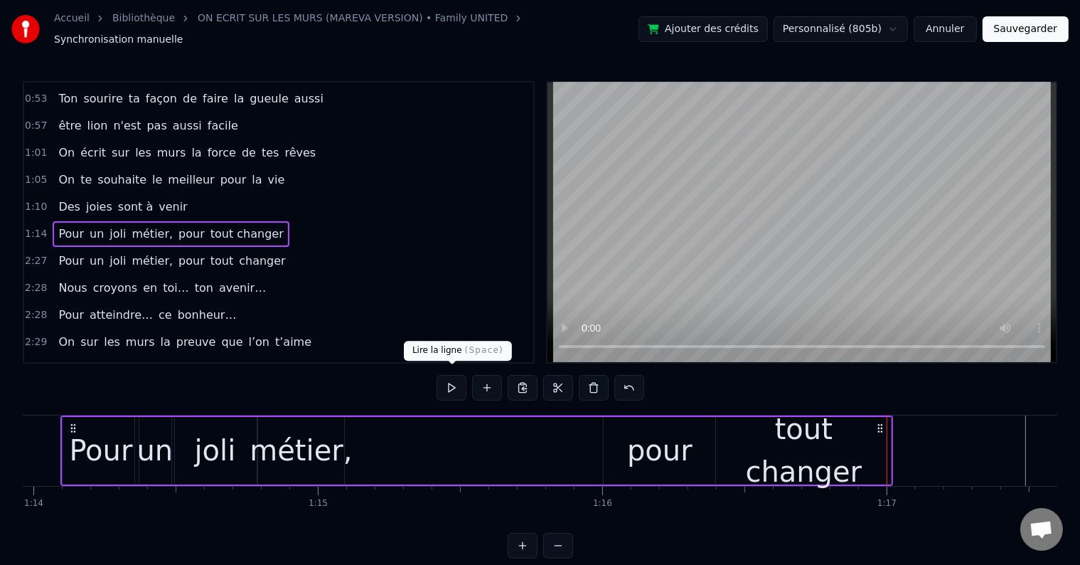
scroll to position [0, 21010]
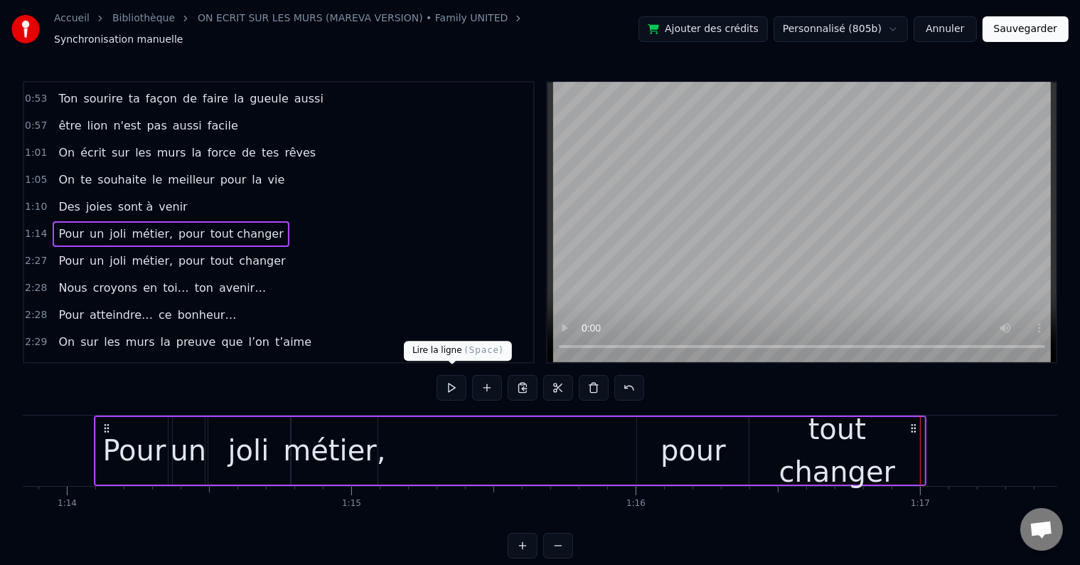
click at [444, 375] on button at bounding box center [452, 388] width 30 height 26
click at [856, 431] on div "tout changer" at bounding box center [837, 450] width 175 height 85
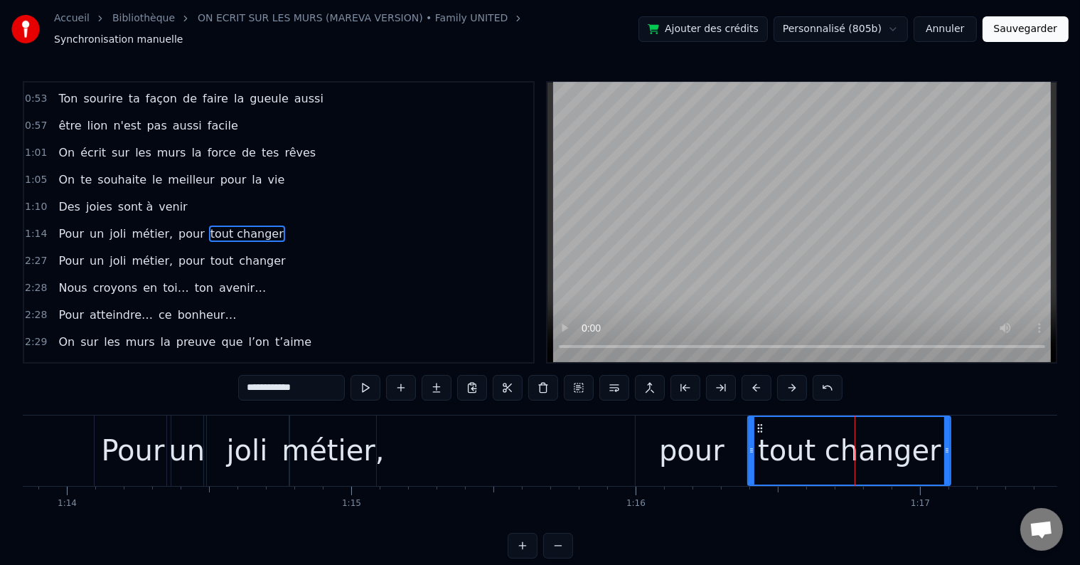
drag, startPoint x: 921, startPoint y: 441, endPoint x: 949, endPoint y: 442, distance: 27.7
click at [949, 445] on icon at bounding box center [948, 450] width 6 height 11
click at [371, 390] on button at bounding box center [366, 388] width 30 height 26
drag, startPoint x: 950, startPoint y: 445, endPoint x: 973, endPoint y: 445, distance: 23.5
click at [973, 445] on icon at bounding box center [971, 450] width 6 height 11
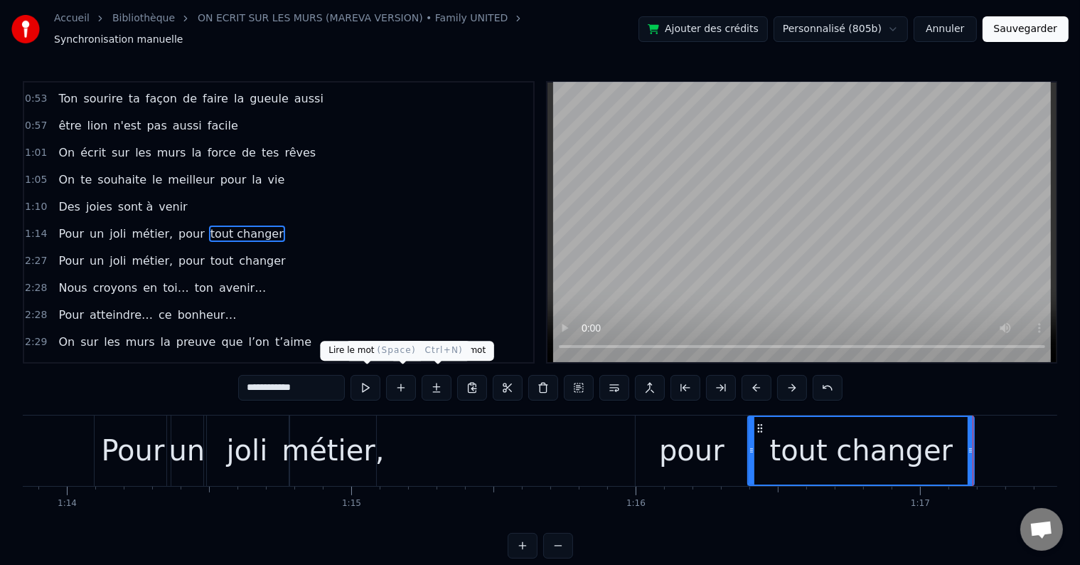
click at [369, 381] on button at bounding box center [366, 388] width 30 height 26
click at [361, 381] on button at bounding box center [366, 388] width 30 height 26
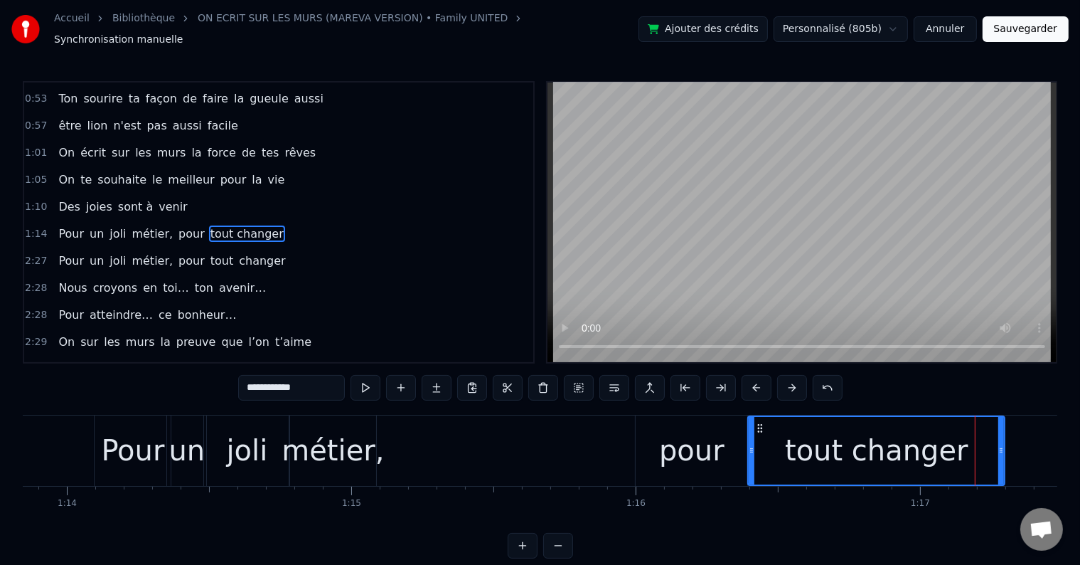
drag, startPoint x: 972, startPoint y: 441, endPoint x: 1003, endPoint y: 444, distance: 30.7
click at [1003, 445] on icon at bounding box center [1002, 450] width 6 height 11
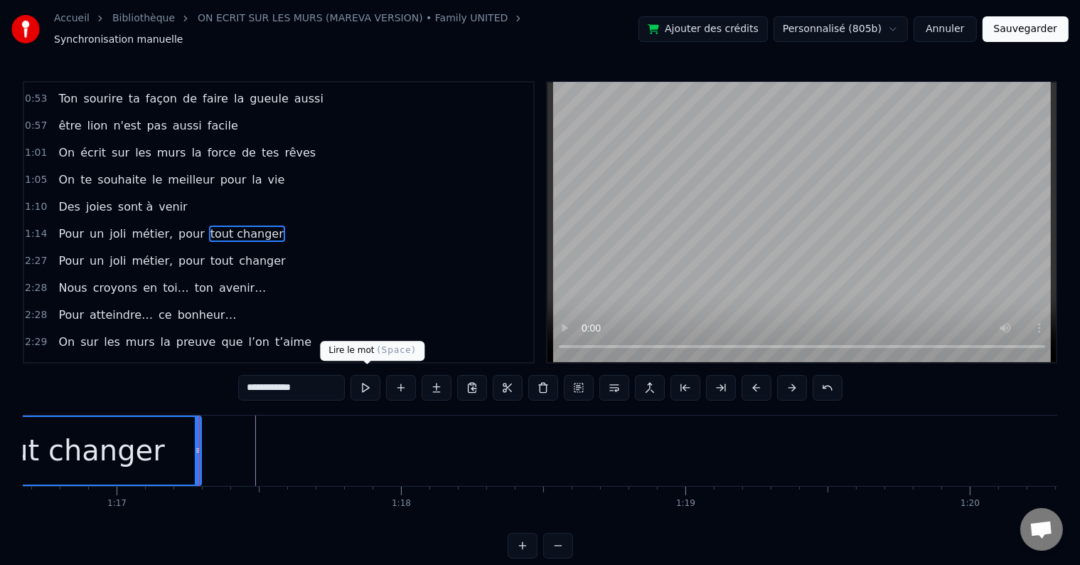
click at [355, 376] on button at bounding box center [366, 388] width 30 height 26
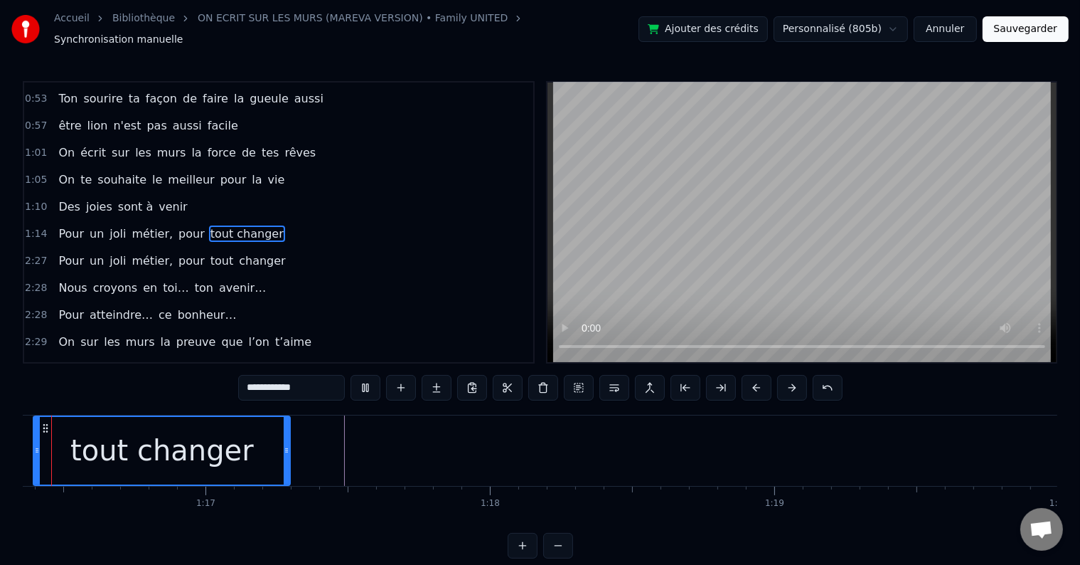
scroll to position [0, 21663]
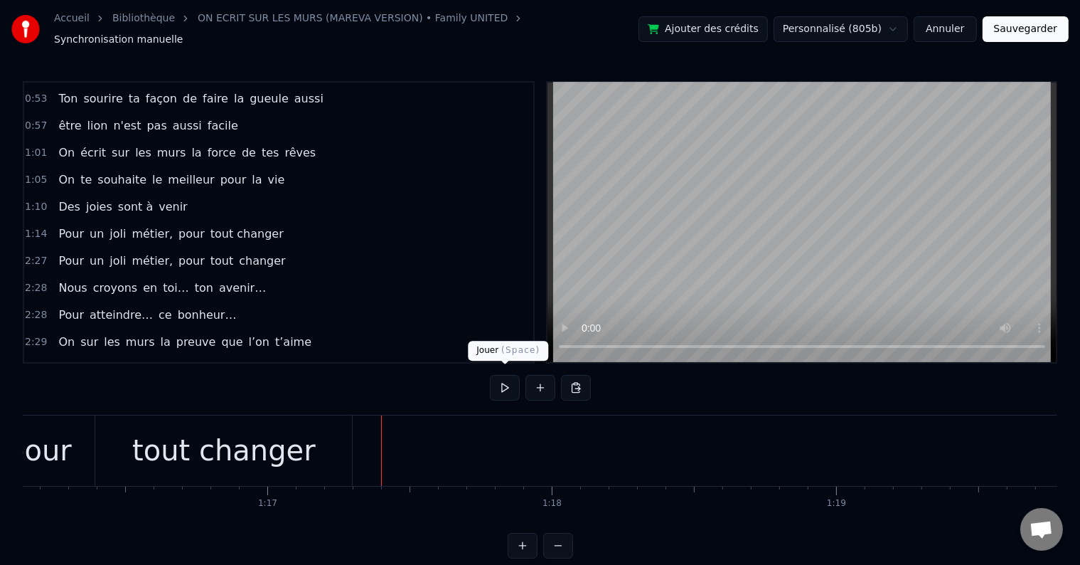
click at [499, 384] on button at bounding box center [505, 388] width 30 height 26
click at [500, 383] on button at bounding box center [505, 388] width 30 height 26
click at [506, 378] on button at bounding box center [505, 388] width 30 height 26
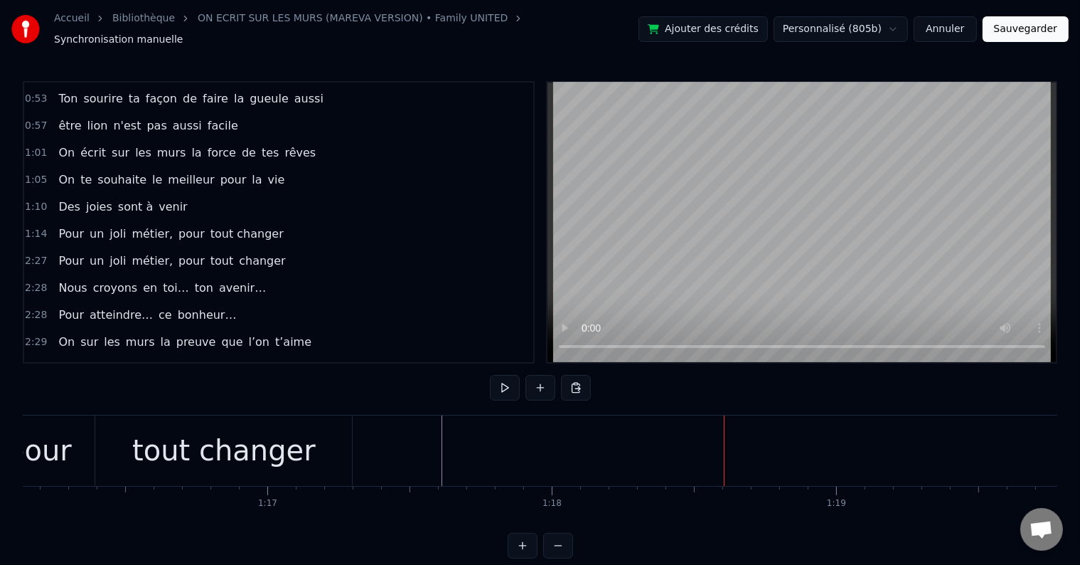
scroll to position [0, 0]
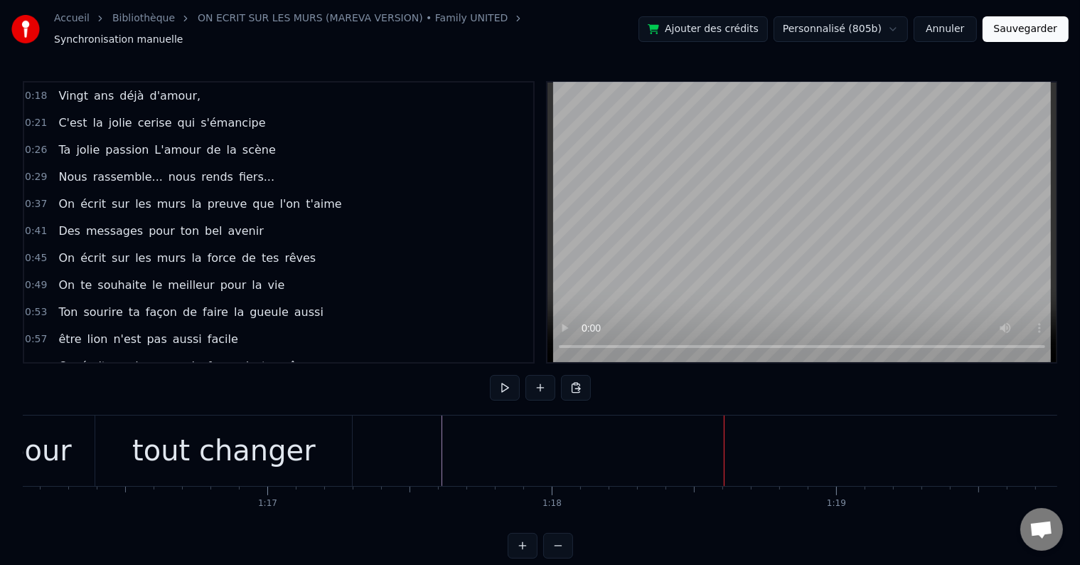
click at [250, 142] on div "0:26 Ta jolie passion L'amour de la scène" at bounding box center [278, 150] width 509 height 27
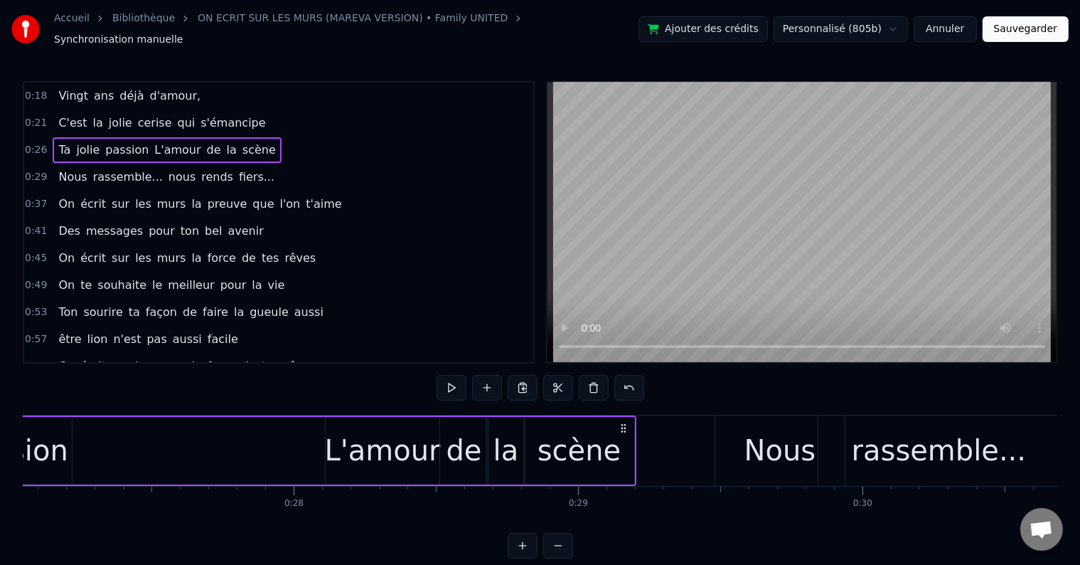
scroll to position [0, 7349]
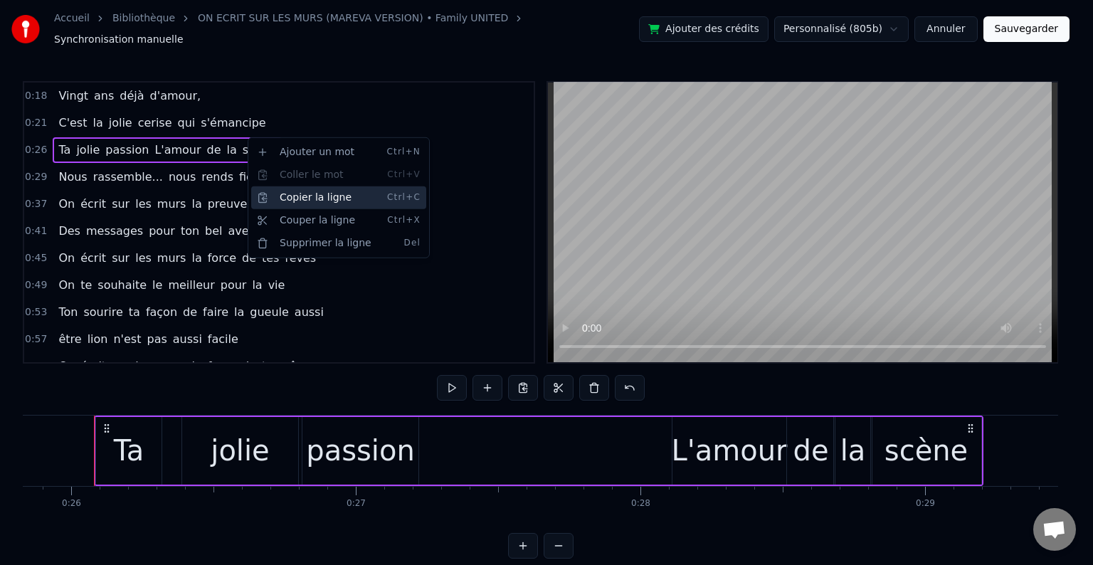
click at [337, 194] on div "Copier la ligne Ctrl+C" at bounding box center [338, 197] width 175 height 23
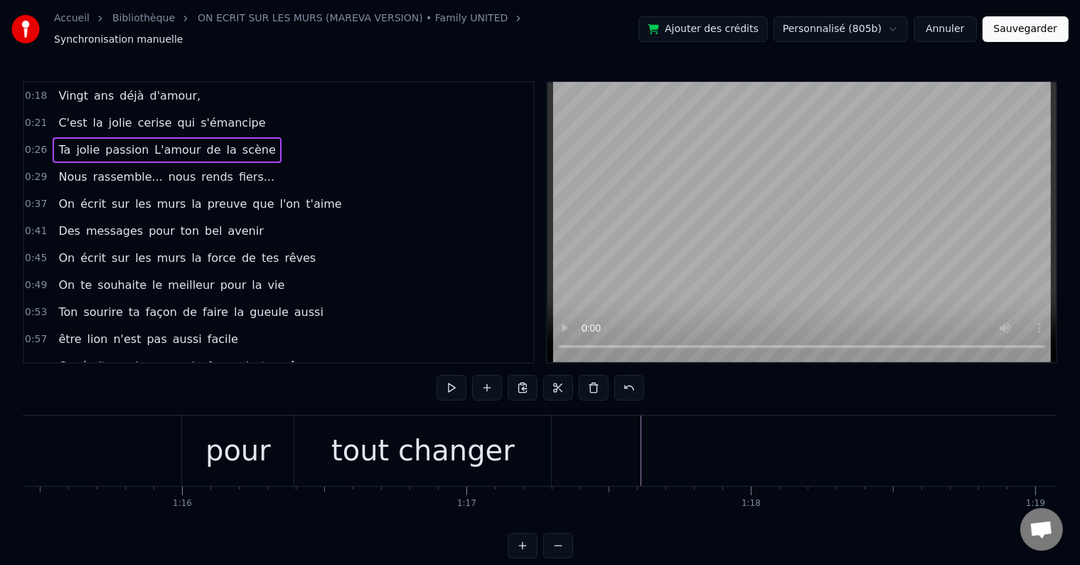
scroll to position [0, 21548]
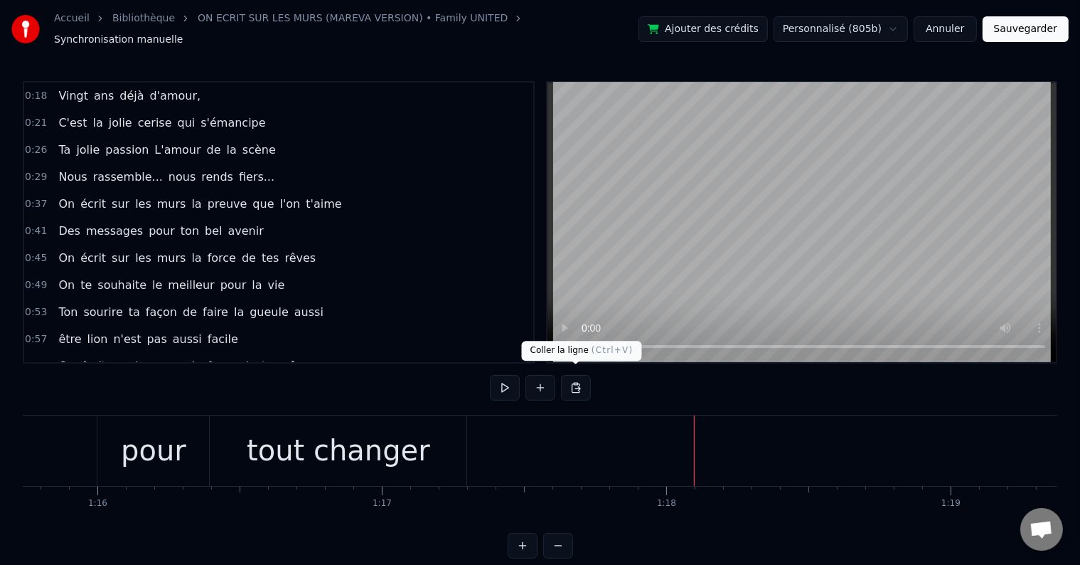
click at [572, 385] on button at bounding box center [576, 388] width 30 height 26
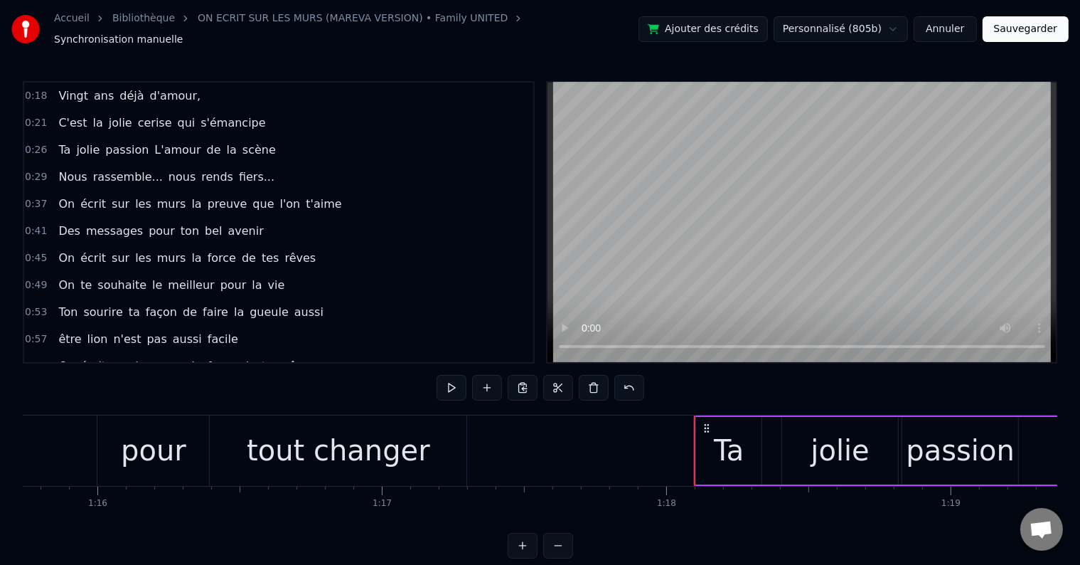
click at [744, 438] on div "Ta" at bounding box center [728, 451] width 65 height 68
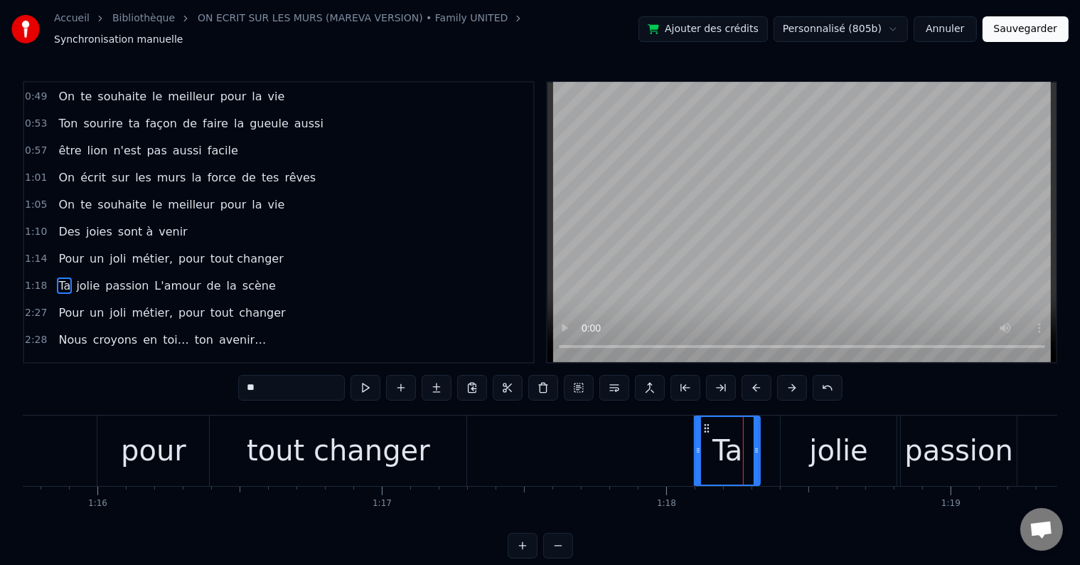
scroll to position [239, 0]
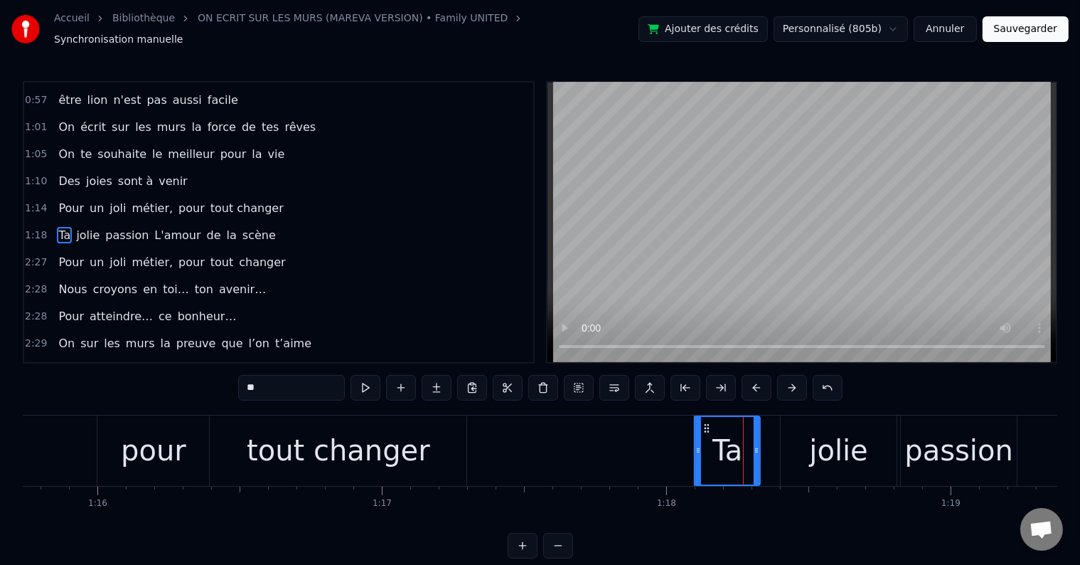
drag, startPoint x: 277, startPoint y: 382, endPoint x: 235, endPoint y: 387, distance: 42.3
click at [235, 387] on div "0:18 Vingt ans déjà d'amour, 0:21 C'est la jolie cerise qui s'émancipe 0:26 Ta …" at bounding box center [540, 319] width 1035 height 477
click at [852, 461] on div "jolie" at bounding box center [838, 450] width 58 height 43
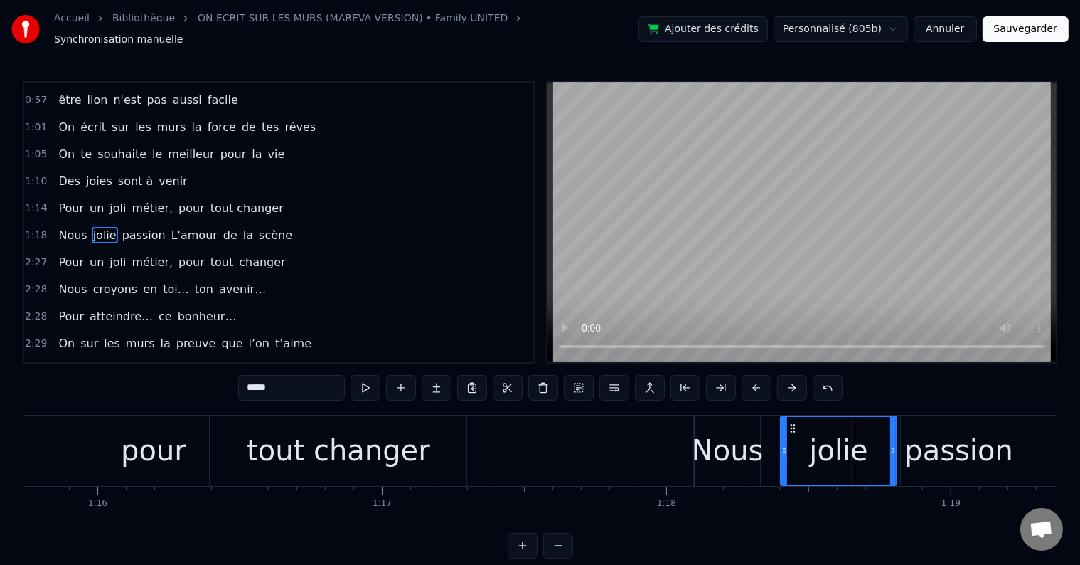
drag, startPoint x: 273, startPoint y: 376, endPoint x: 220, endPoint y: 369, distance: 53.1
click at [223, 373] on div "0:18 Vingt ans déjà d'amour, 0:21 C'est la jolie cerise qui s'émancipe 0:26 Ta …" at bounding box center [540, 319] width 1035 height 477
click at [945, 432] on div "passion" at bounding box center [959, 450] width 109 height 43
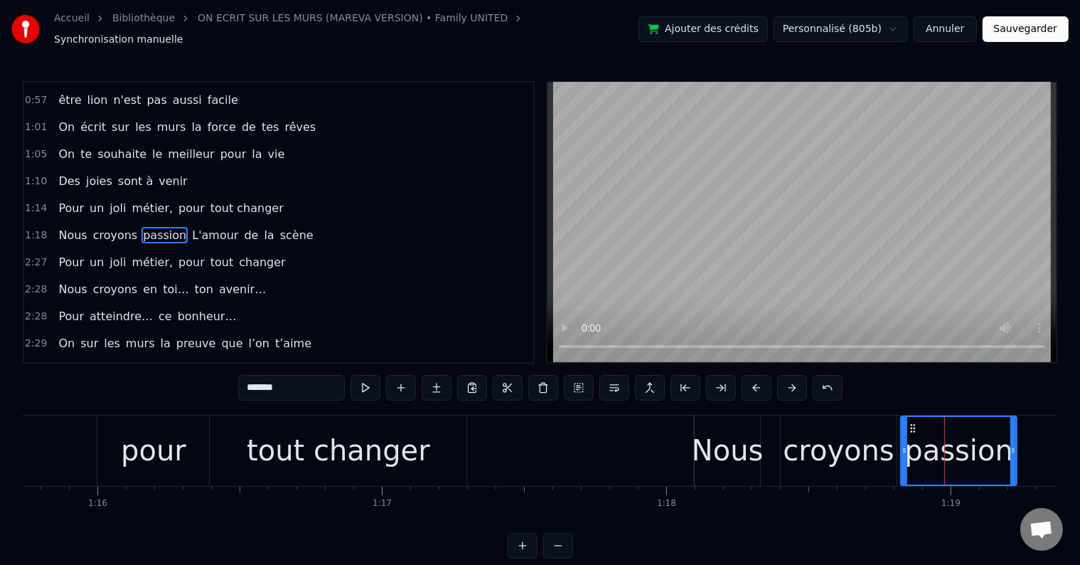
drag, startPoint x: 310, startPoint y: 384, endPoint x: 227, endPoint y: 378, distance: 83.5
click at [227, 378] on div "0:18 Vingt ans déjà d'amour, 0:21 C'est la jolie cerise qui s'émancipe 0:26 Ta …" at bounding box center [540, 319] width 1035 height 477
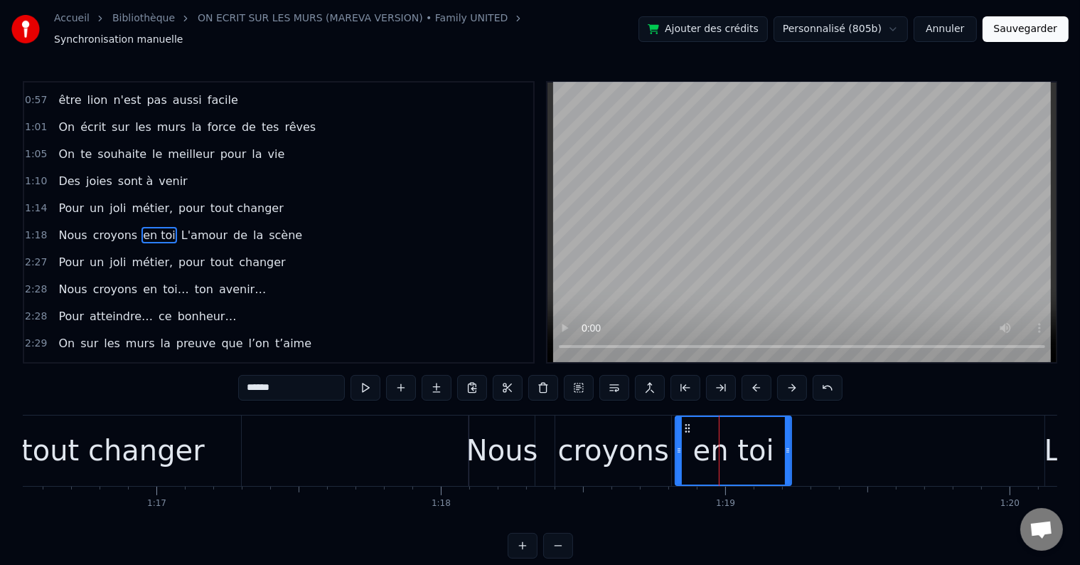
scroll to position [0, 22140]
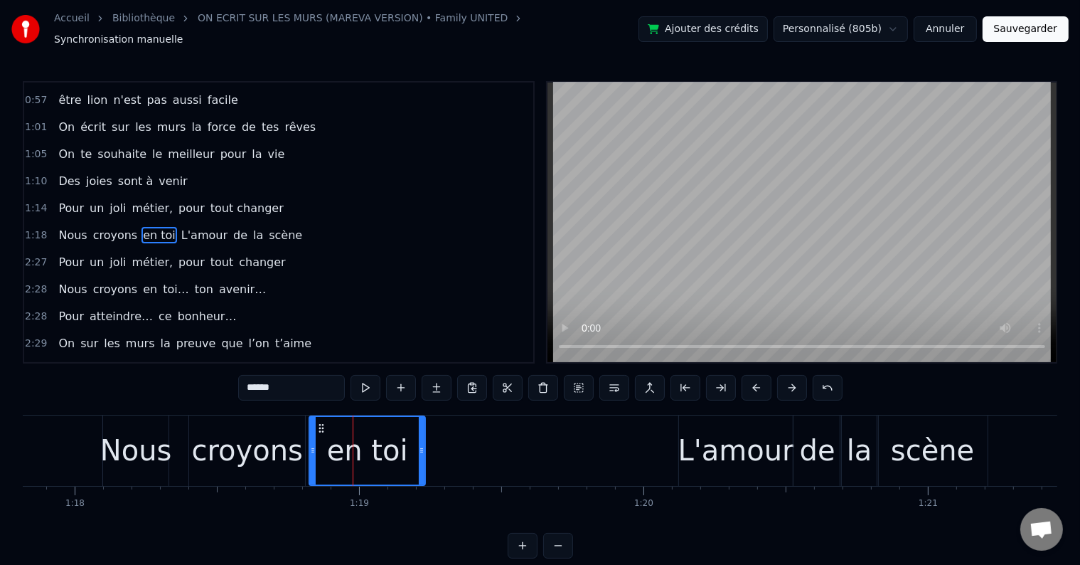
click at [737, 429] on div "L'amour" at bounding box center [737, 450] width 116 height 43
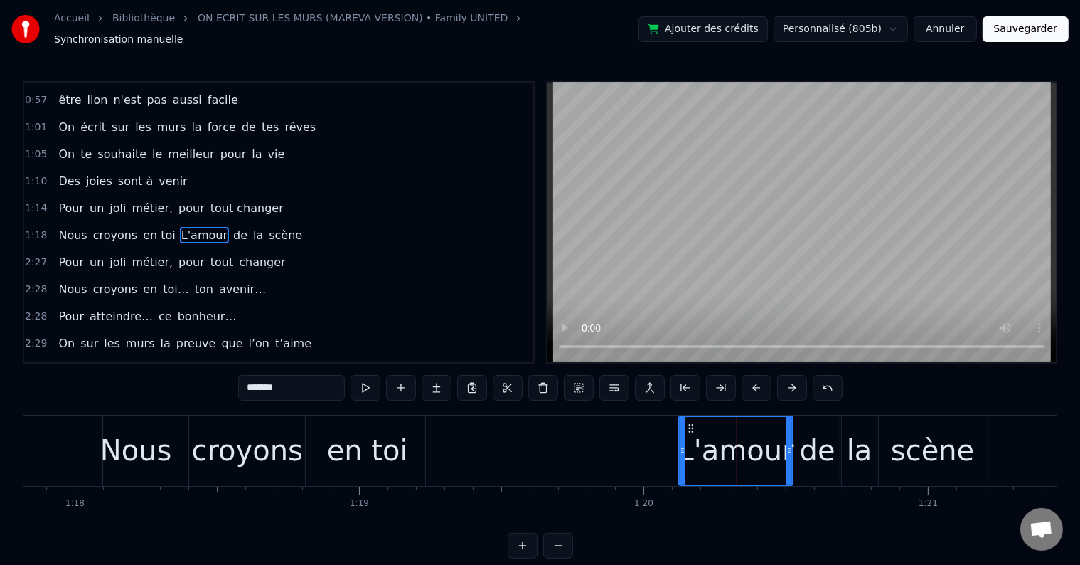
click at [378, 430] on div "en toi" at bounding box center [367, 450] width 81 height 43
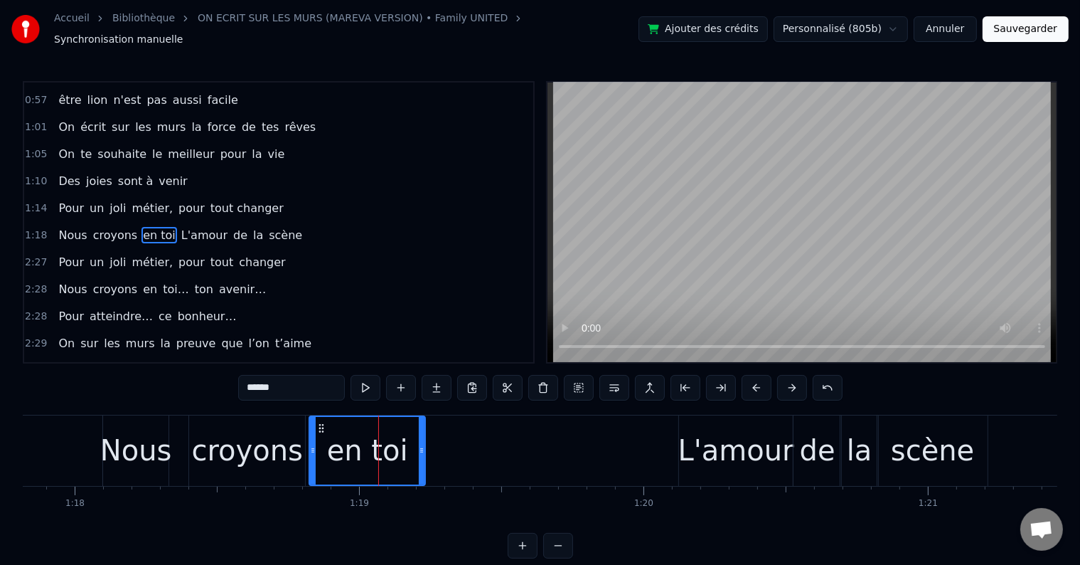
click at [290, 382] on input "******" at bounding box center [291, 388] width 107 height 26
click at [720, 454] on div "L'amour" at bounding box center [737, 450] width 116 height 43
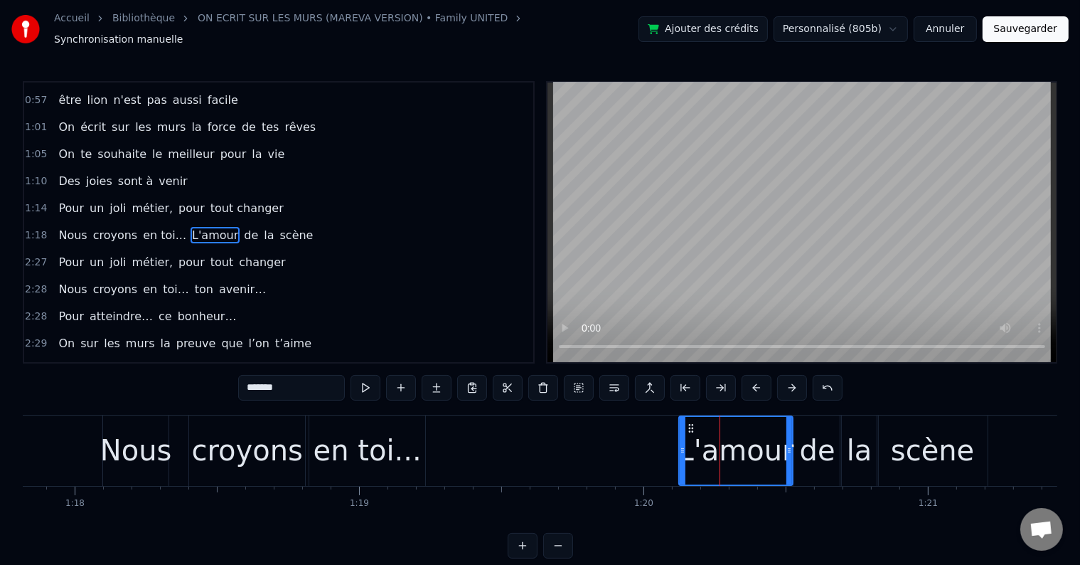
drag, startPoint x: 299, startPoint y: 378, endPoint x: 236, endPoint y: 381, distance: 62.7
click at [236, 381] on div "0:18 Vingt ans déjà d'amour, 0:21 C'est la jolie cerise qui s'émancipe 0:26 Ta …" at bounding box center [540, 319] width 1035 height 477
type input "***"
click at [811, 452] on div "de" at bounding box center [818, 450] width 36 height 43
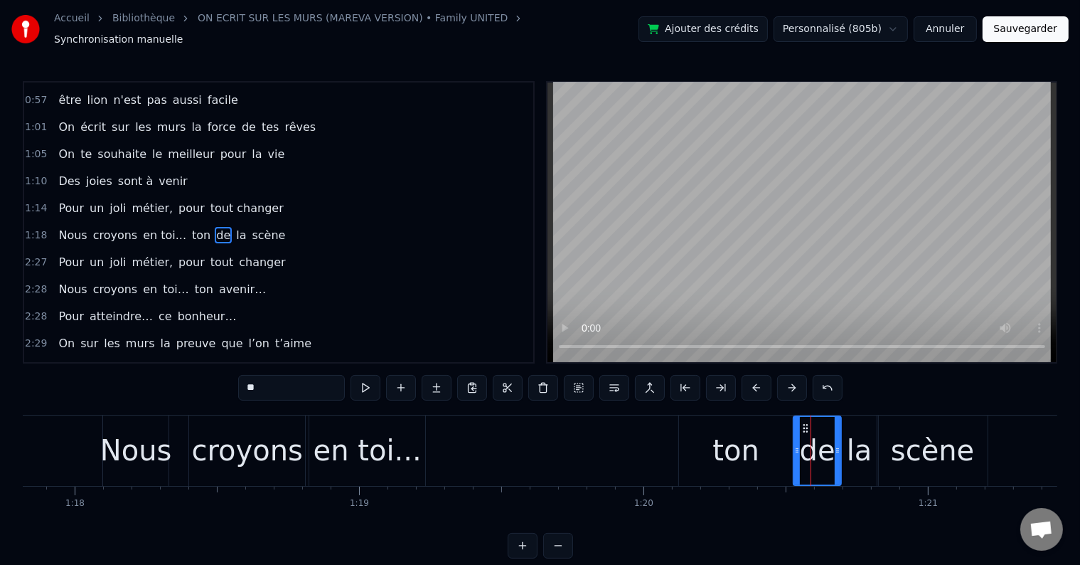
drag, startPoint x: 265, startPoint y: 386, endPoint x: 223, endPoint y: 374, distance: 43.5
click at [225, 379] on div "0:18 Vingt ans déjà d'amour, 0:21 C'est la jolie cerise qui s'émancipe 0:26 Ta …" at bounding box center [540, 319] width 1035 height 477
click at [865, 437] on div "la" at bounding box center [860, 450] width 26 height 43
type input "**"
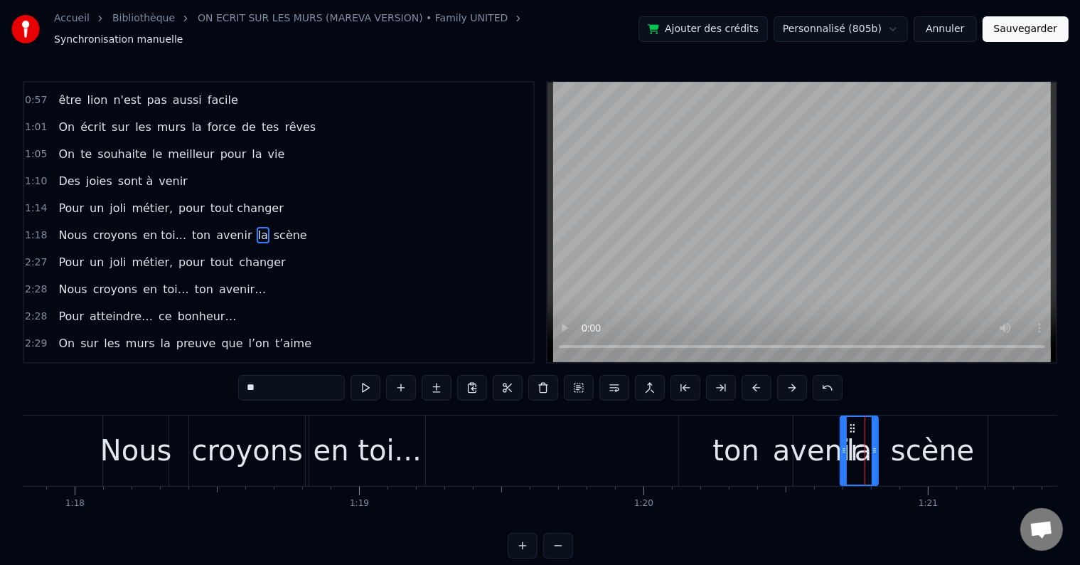
drag, startPoint x: 270, startPoint y: 383, endPoint x: 235, endPoint y: 381, distance: 35.0
click at [235, 381] on div "0:18 Vingt ans déjà d'amour, 0:21 C'est la jolie cerise qui s'émancipe 0:26 Ta …" at bounding box center [540, 319] width 1035 height 477
click at [919, 440] on div "scène" at bounding box center [932, 450] width 83 height 43
type input "*****"
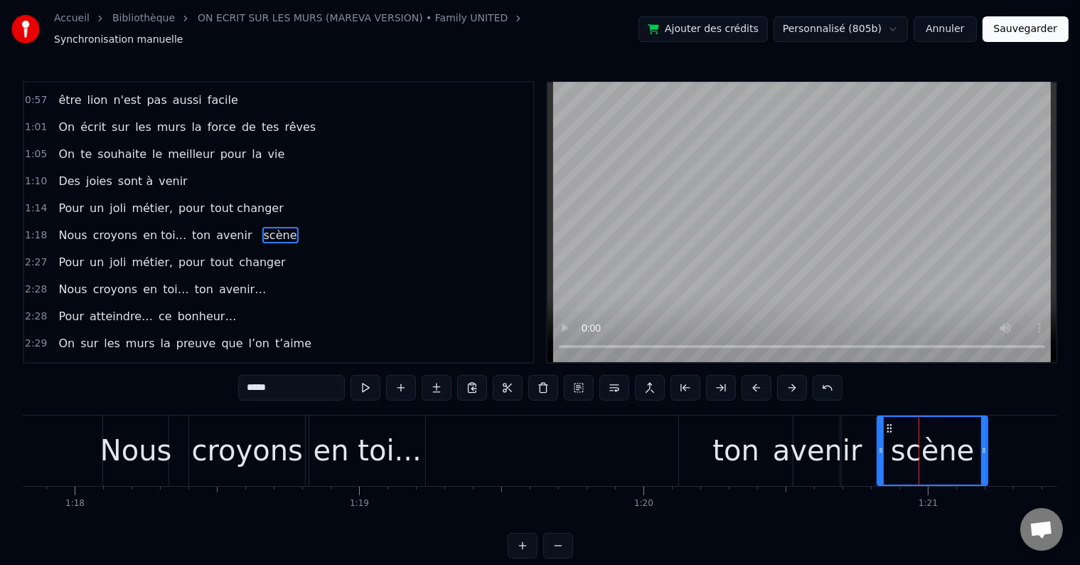
drag, startPoint x: 294, startPoint y: 386, endPoint x: 208, endPoint y: 374, distance: 87.5
click at [208, 374] on div "0:18 Vingt ans déjà d'amour, 0:21 C'est la jolie cerise qui s'émancipe 0:26 Ta …" at bounding box center [540, 319] width 1035 height 477
click at [834, 430] on div "avenir" at bounding box center [818, 450] width 90 height 43
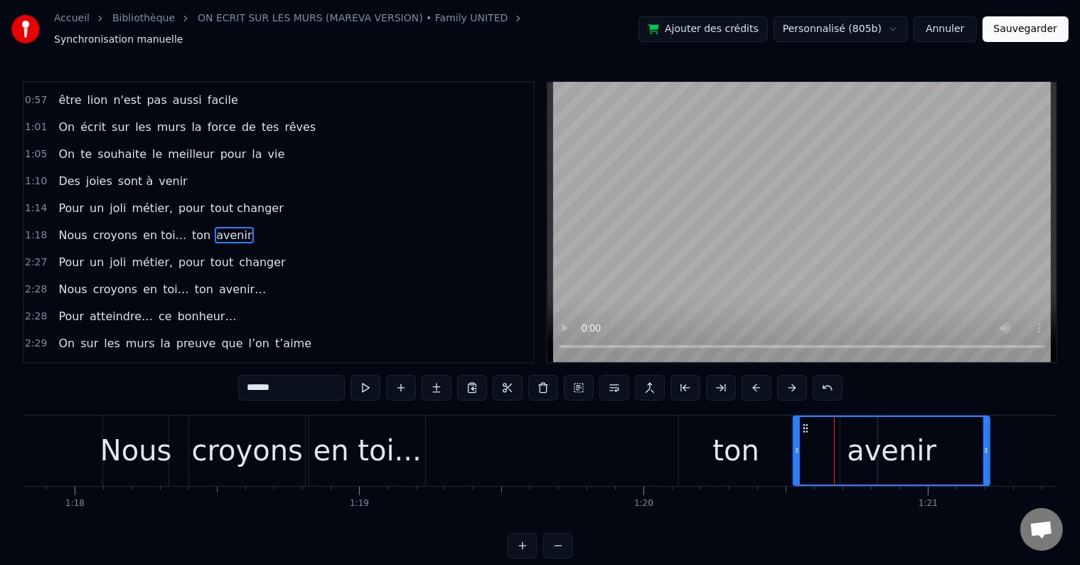
drag, startPoint x: 840, startPoint y: 438, endPoint x: 989, endPoint y: 440, distance: 148.7
click at [989, 445] on icon at bounding box center [987, 450] width 6 height 11
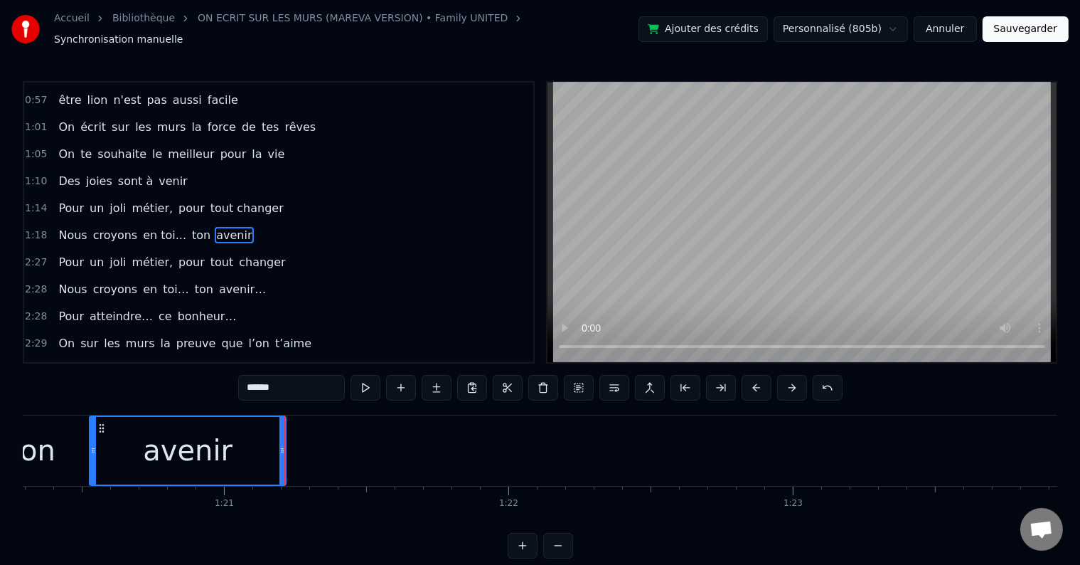
scroll to position [0, 23034]
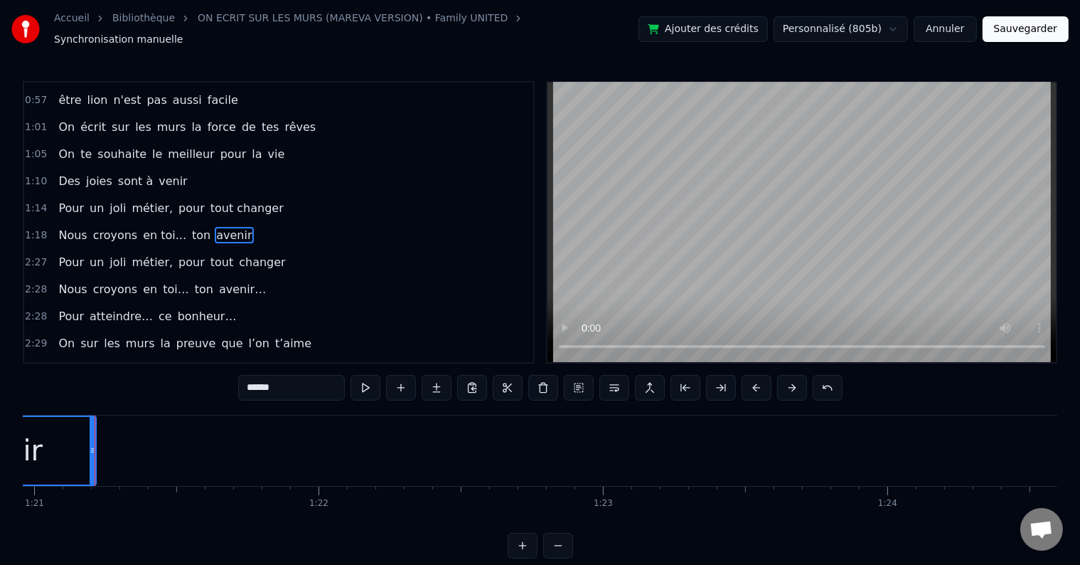
click at [291, 376] on input "******" at bounding box center [291, 388] width 107 height 26
type input "*********"
click at [265, 222] on div "1:18 Nous croyons en toi... ton avenir..." at bounding box center [278, 235] width 509 height 27
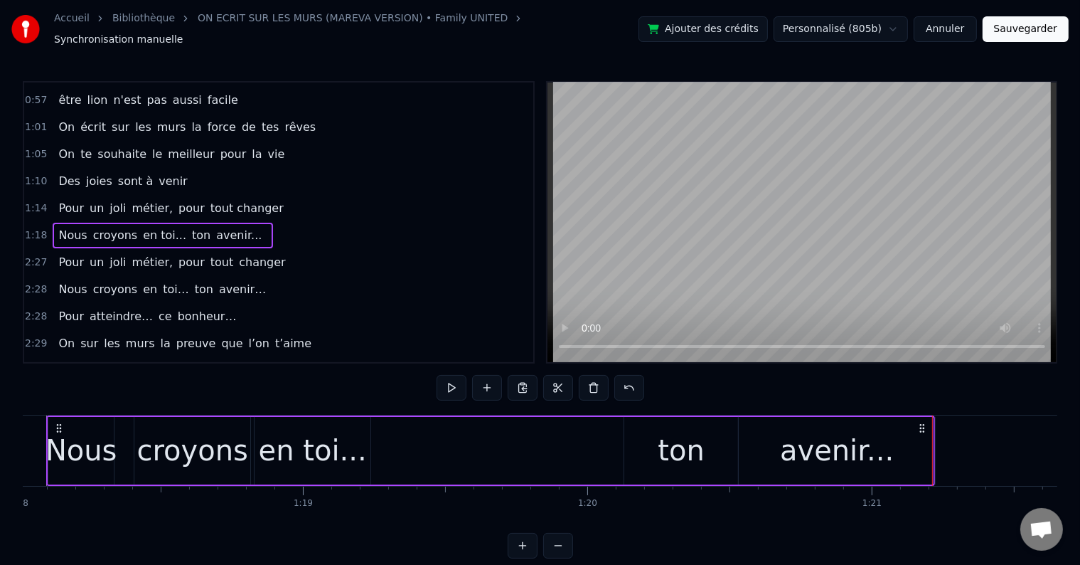
scroll to position [0, 22149]
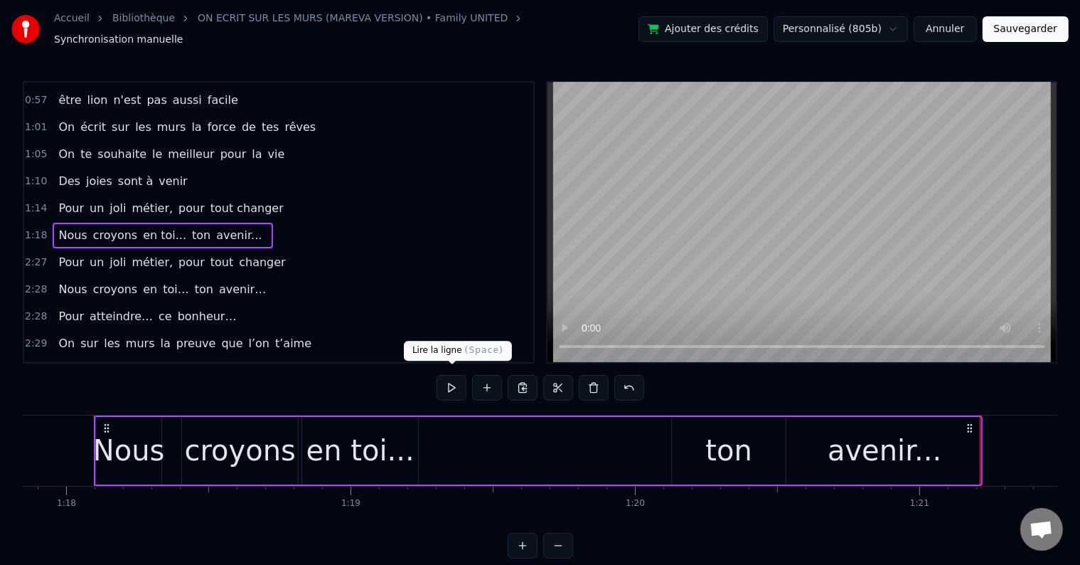
click at [445, 378] on button at bounding box center [452, 388] width 30 height 26
click at [454, 377] on button at bounding box center [452, 388] width 30 height 26
click at [457, 377] on button at bounding box center [452, 388] width 30 height 26
click at [680, 442] on div "ton" at bounding box center [729, 451] width 114 height 68
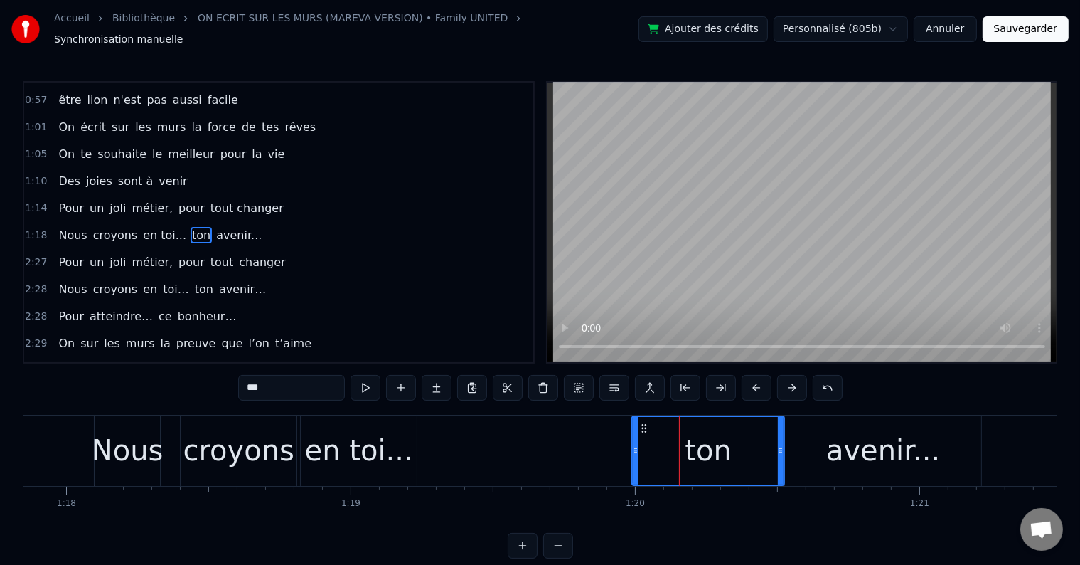
drag, startPoint x: 673, startPoint y: 442, endPoint x: 634, endPoint y: 441, distance: 38.4
click at [634, 445] on icon at bounding box center [636, 450] width 6 height 11
drag, startPoint x: 780, startPoint y: 440, endPoint x: 748, endPoint y: 440, distance: 32.0
click at [748, 445] on icon at bounding box center [749, 450] width 6 height 11
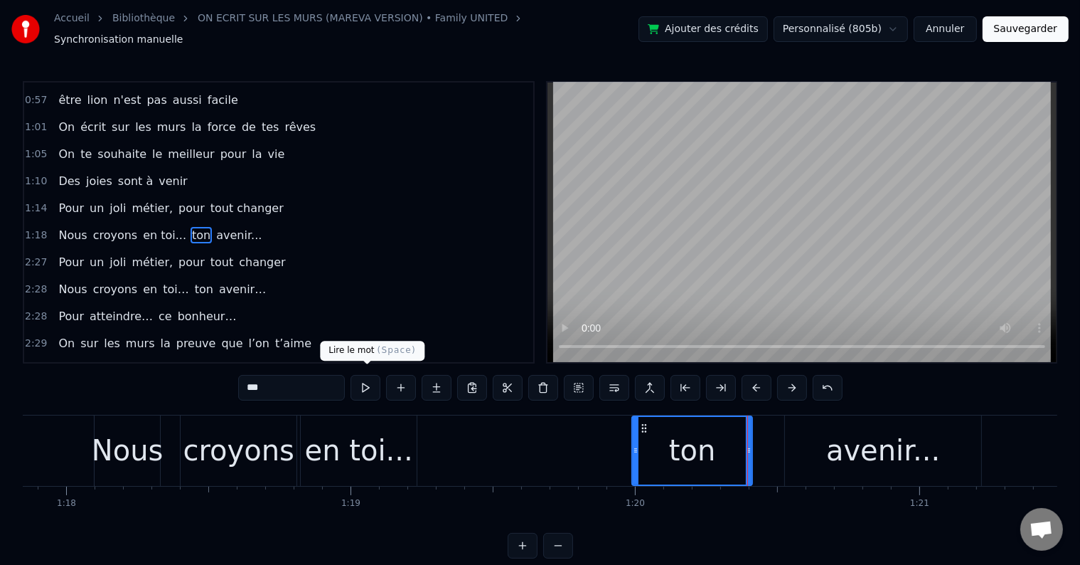
click at [364, 381] on button at bounding box center [366, 388] width 30 height 26
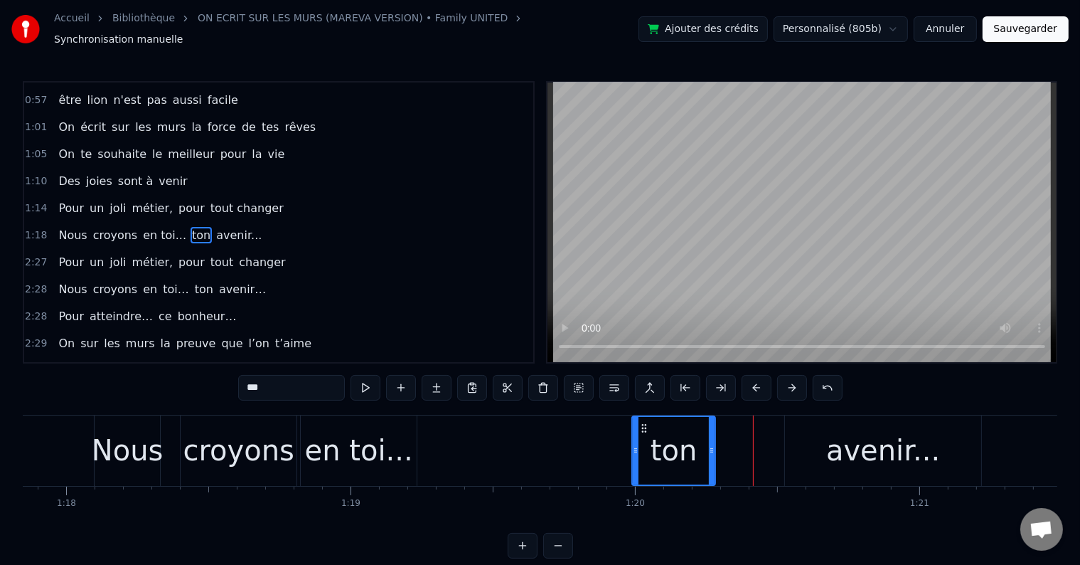
drag, startPoint x: 751, startPoint y: 443, endPoint x: 712, endPoint y: 441, distance: 39.2
click at [712, 445] on icon at bounding box center [712, 450] width 6 height 11
click at [371, 376] on button at bounding box center [366, 388] width 30 height 26
drag, startPoint x: 708, startPoint y: 438, endPoint x: 716, endPoint y: 439, distance: 7.9
click at [716, 445] on icon at bounding box center [718, 450] width 6 height 11
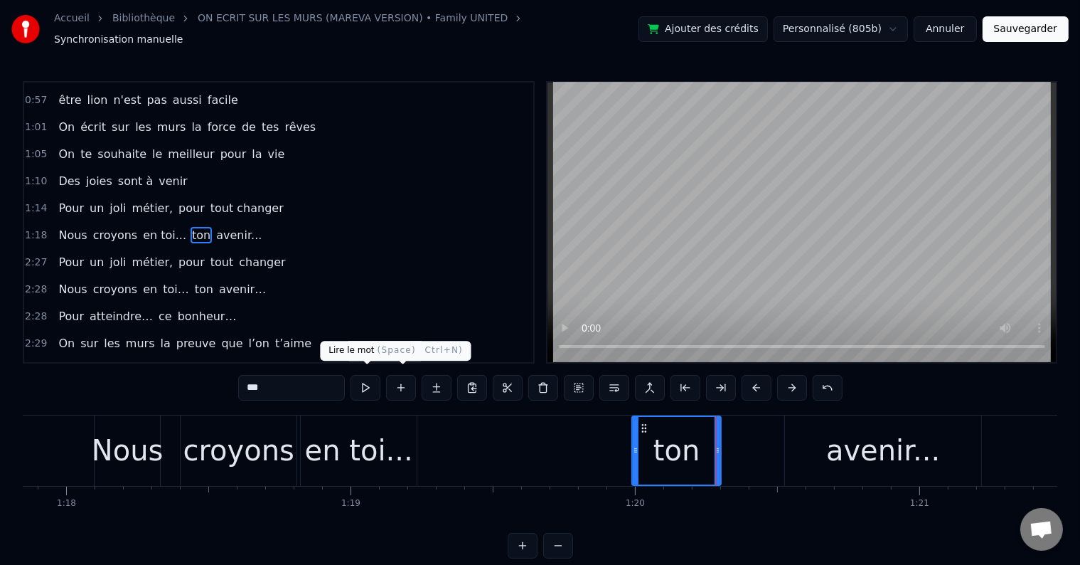
click at [381, 381] on button at bounding box center [366, 388] width 30 height 26
click at [822, 438] on div "avenir..." at bounding box center [883, 450] width 196 height 70
type input "*********"
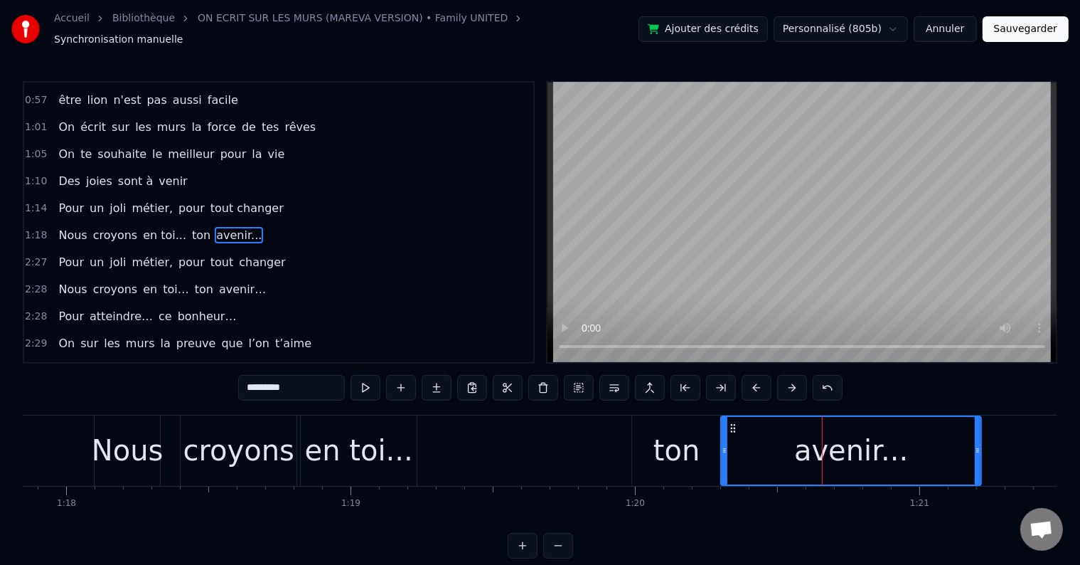
drag, startPoint x: 787, startPoint y: 444, endPoint x: 723, endPoint y: 441, distance: 64.1
click at [723, 445] on icon at bounding box center [725, 450] width 6 height 11
click at [371, 376] on button at bounding box center [366, 388] width 30 height 26
click at [255, 222] on div "1:18 Nous croyons en toi... ton avenir..." at bounding box center [278, 235] width 509 height 27
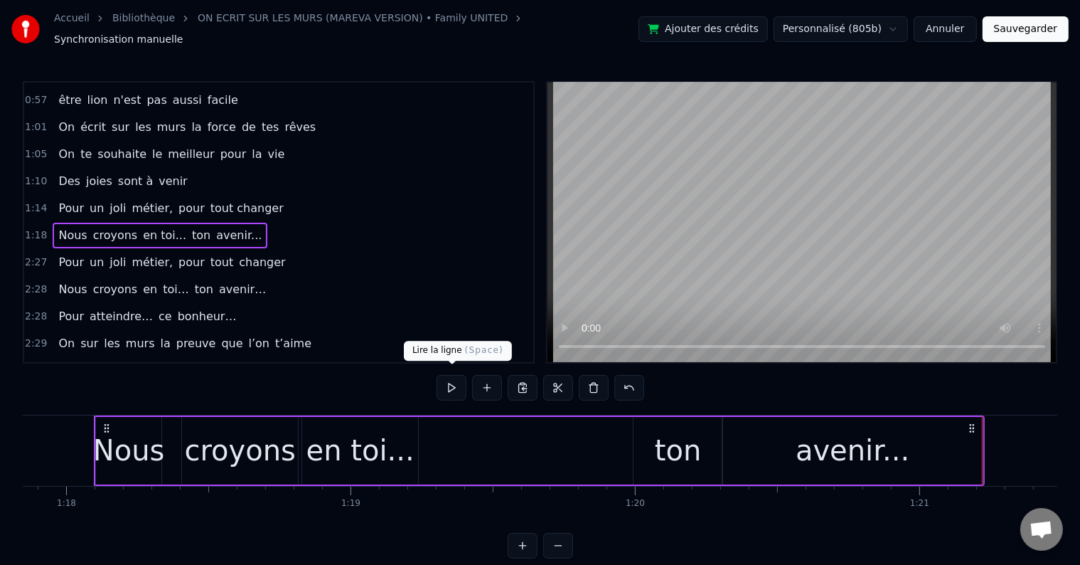
click at [459, 386] on button at bounding box center [452, 388] width 30 height 26
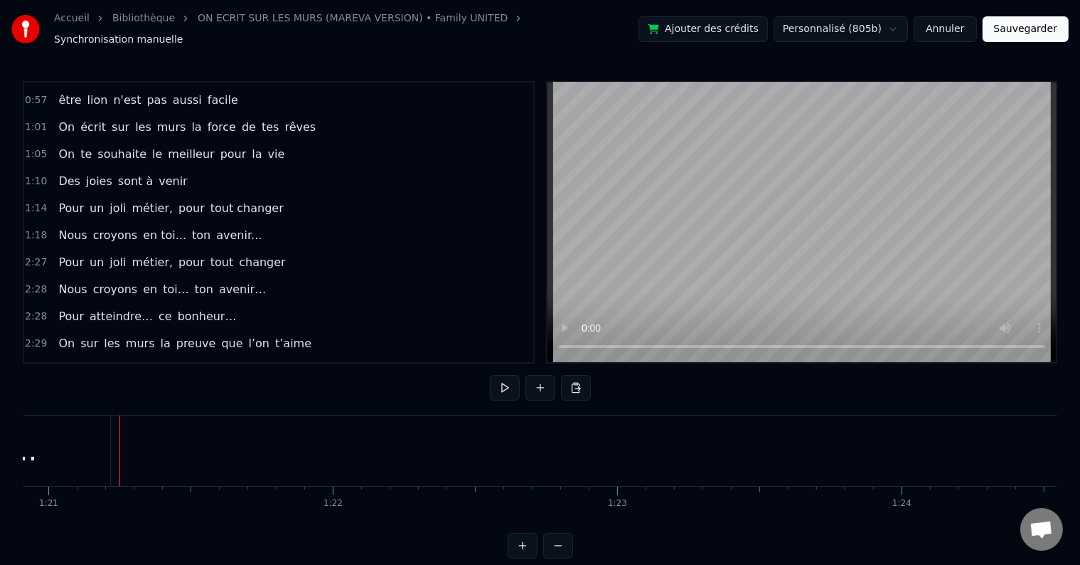
scroll to position [0, 23046]
click at [505, 377] on button at bounding box center [505, 388] width 30 height 26
click at [512, 381] on button at bounding box center [505, 388] width 30 height 26
click at [511, 381] on button at bounding box center [505, 388] width 30 height 26
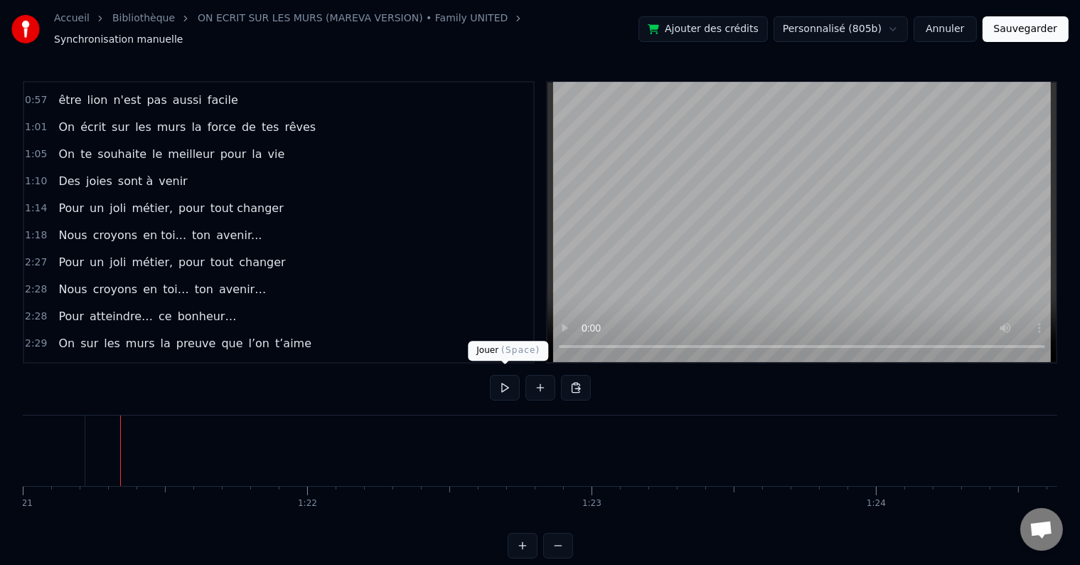
click at [498, 382] on button at bounding box center [505, 388] width 30 height 26
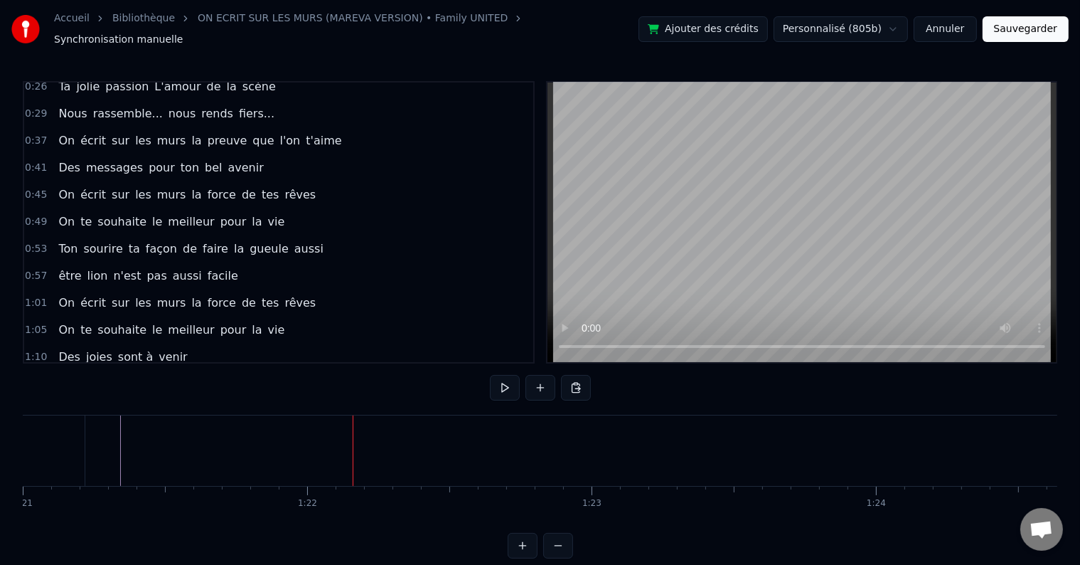
scroll to position [0, 0]
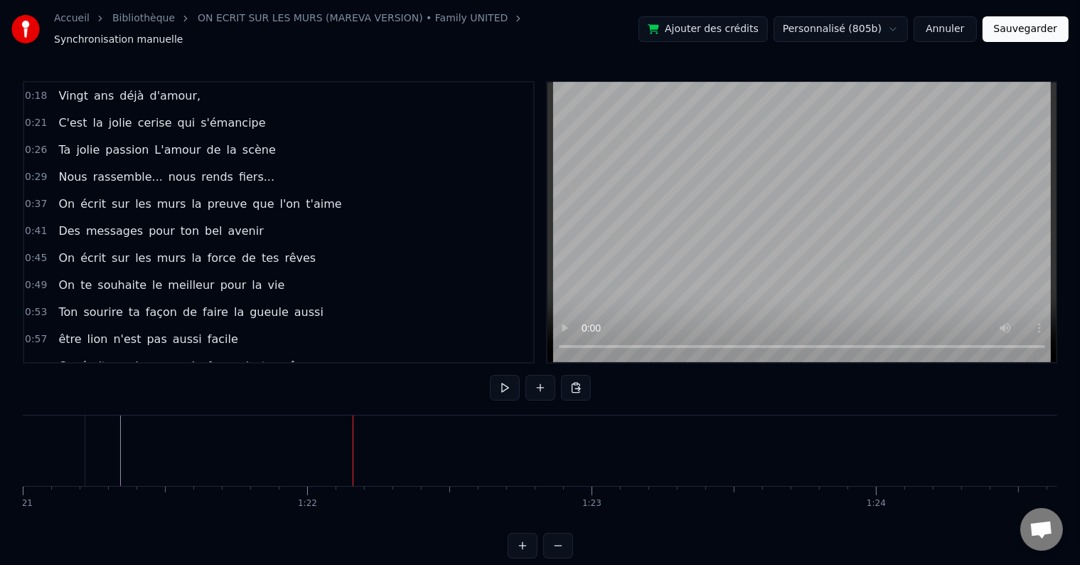
click at [241, 164] on div "Nous rassemble... nous rends fiers..." at bounding box center [167, 177] width 228 height 26
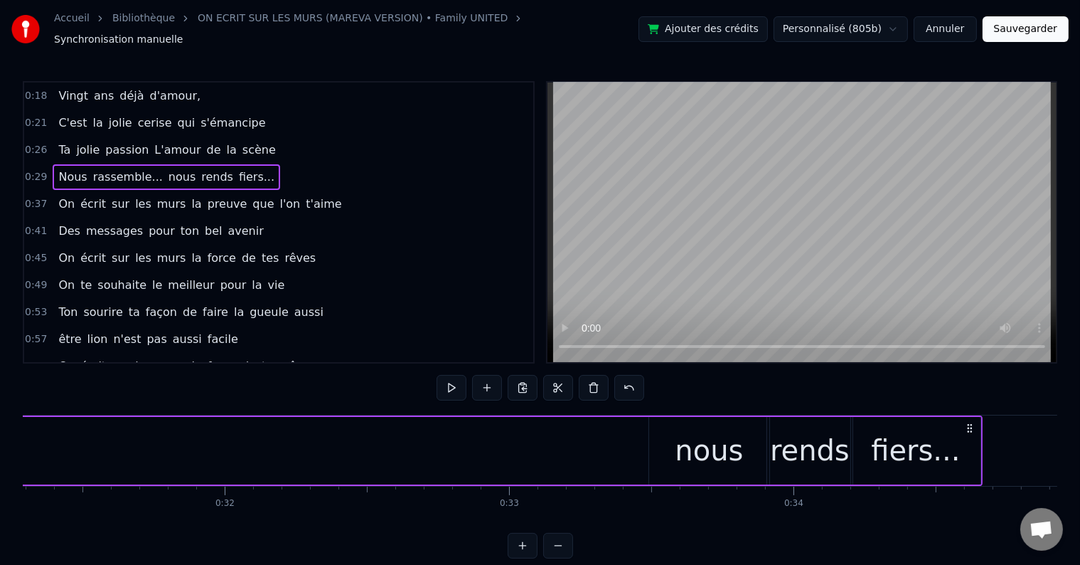
scroll to position [0, 8316]
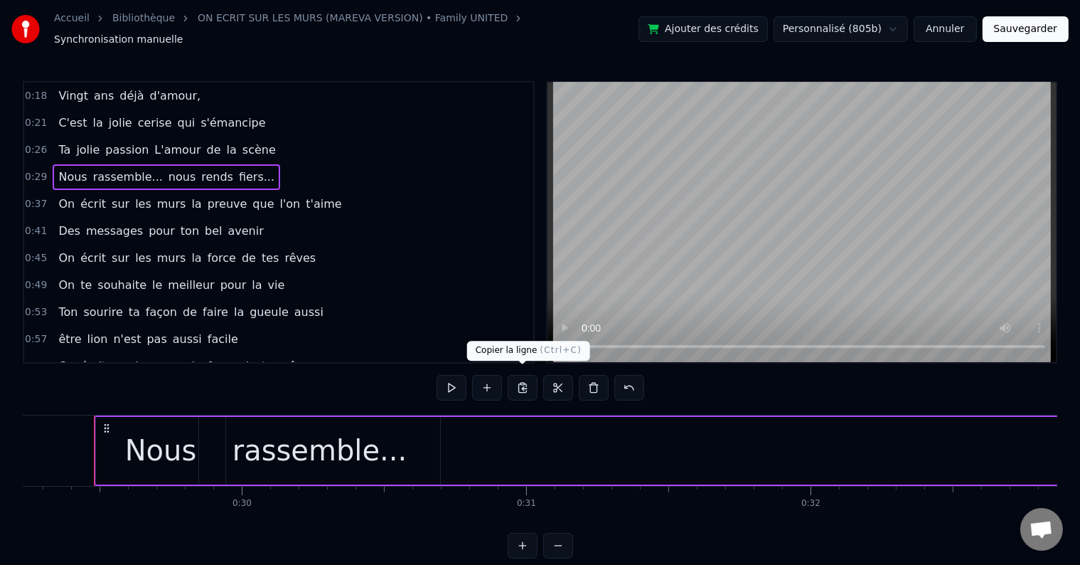
click at [526, 384] on button at bounding box center [523, 388] width 30 height 26
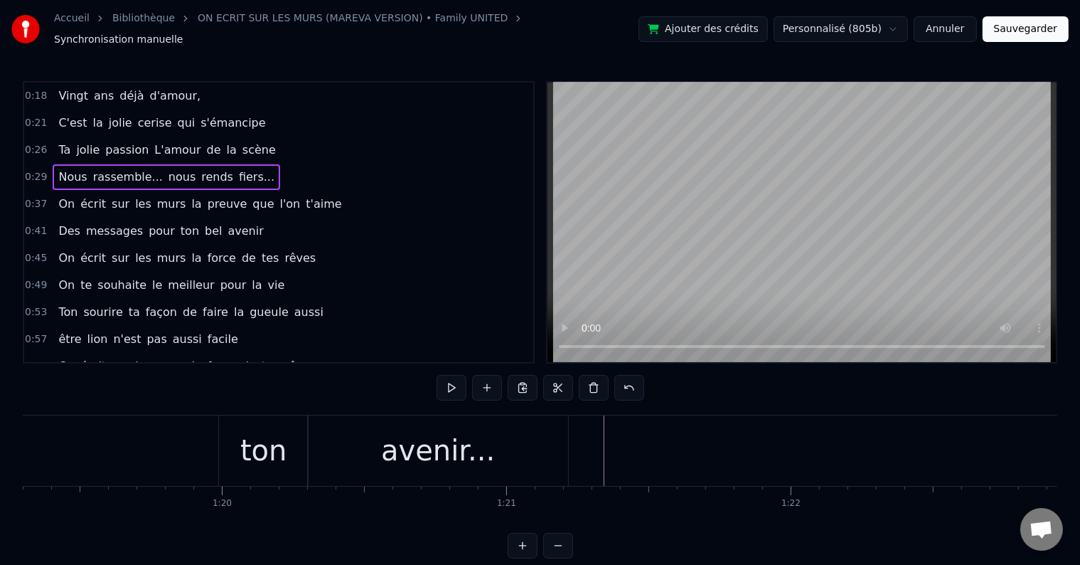
scroll to position [0, 22674]
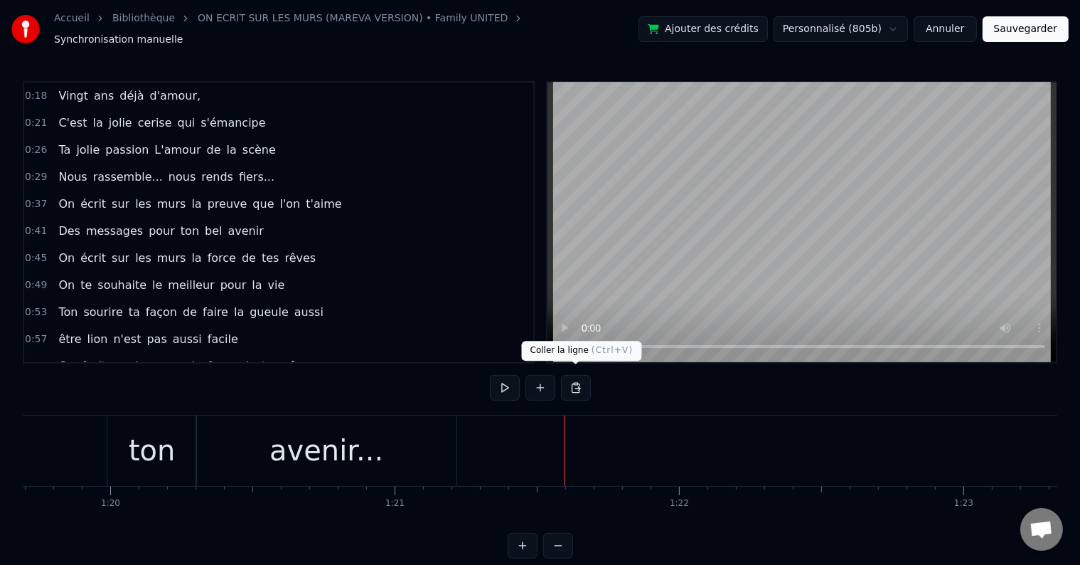
click at [574, 386] on button at bounding box center [576, 388] width 30 height 26
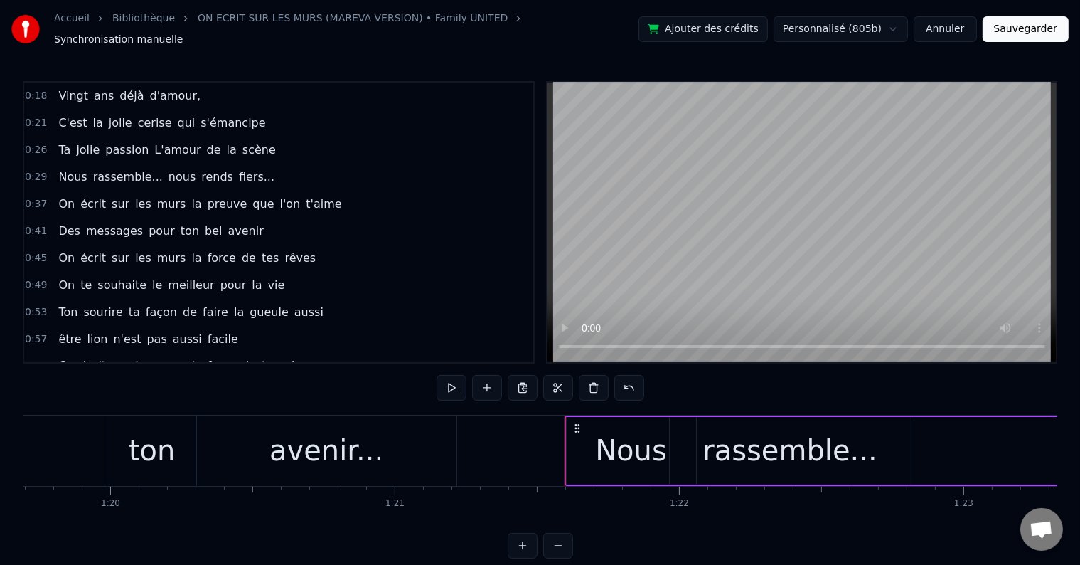
click at [639, 452] on div "Nous" at bounding box center [631, 450] width 72 height 43
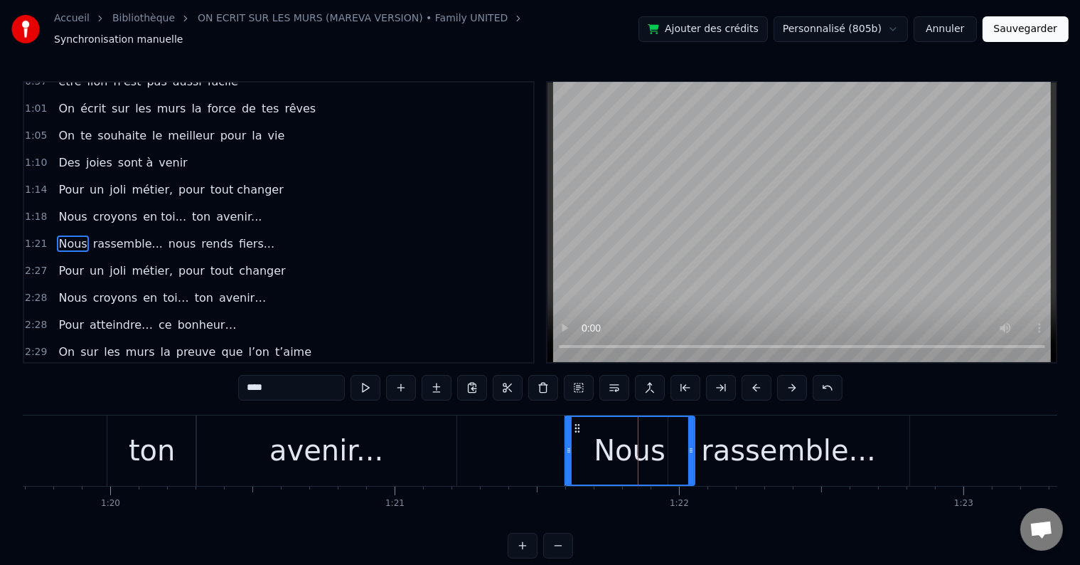
scroll to position [265, 0]
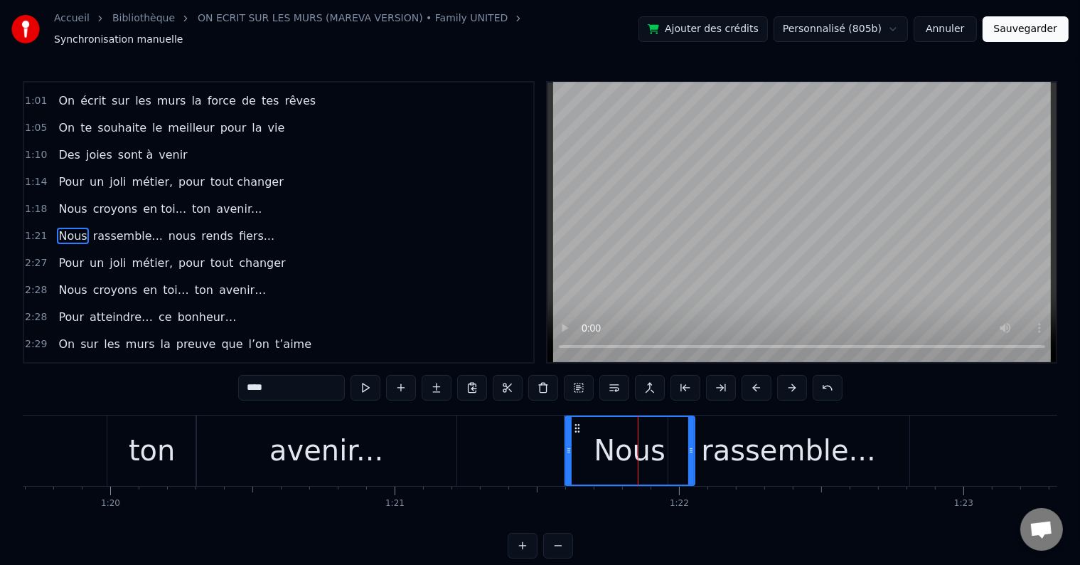
drag, startPoint x: 286, startPoint y: 378, endPoint x: 247, endPoint y: 376, distance: 39.1
click at [247, 376] on input "****" at bounding box center [291, 388] width 107 height 26
click at [751, 455] on div "rassemble..." at bounding box center [788, 450] width 174 height 43
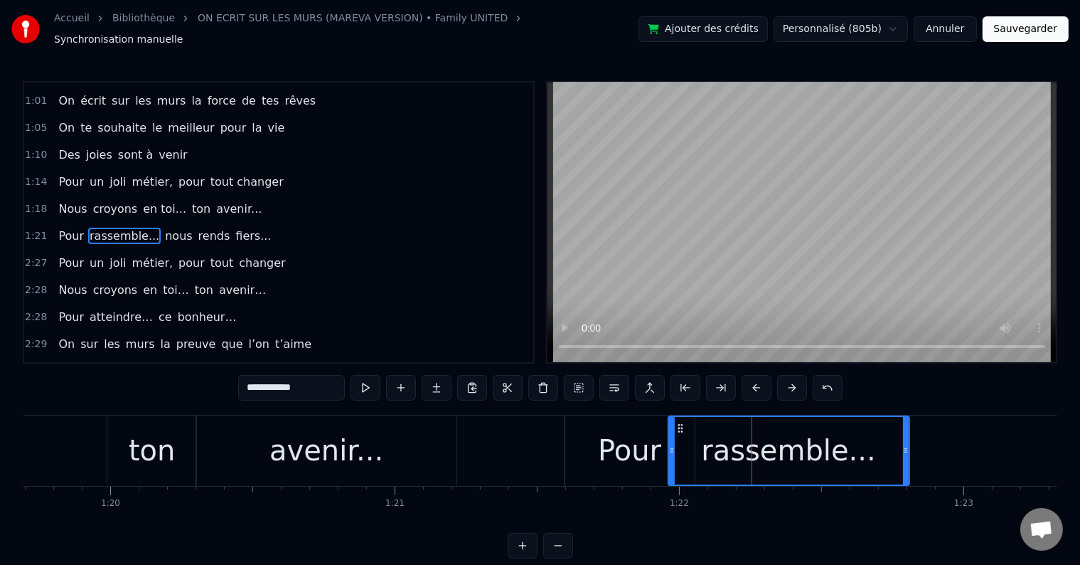
drag, startPoint x: 305, startPoint y: 378, endPoint x: 236, endPoint y: 374, distance: 69.1
click at [236, 374] on div "0:18 Vingt ans déjà d'amour, 0:21 C'est la jolie cerise qui s'émancipe 0:26 Ta …" at bounding box center [540, 319] width 1035 height 477
click at [156, 228] on span "nous" at bounding box center [171, 236] width 30 height 16
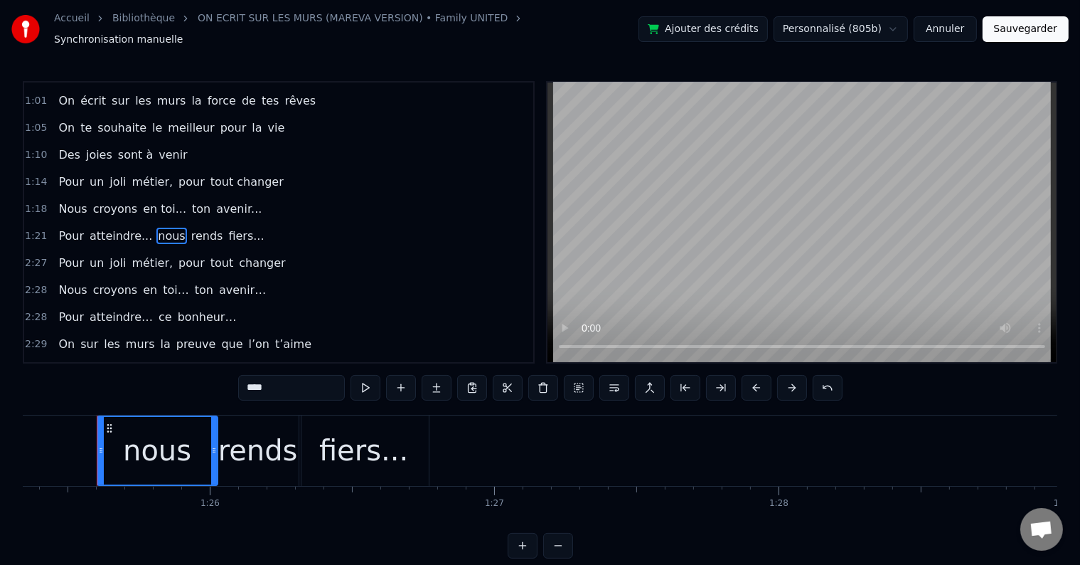
scroll to position [0, 24283]
drag, startPoint x: 293, startPoint y: 384, endPoint x: 240, endPoint y: 376, distance: 54.0
click at [240, 376] on input "****" at bounding box center [291, 388] width 107 height 26
click at [213, 228] on span "fiers..." at bounding box center [232, 236] width 38 height 16
type input "********"
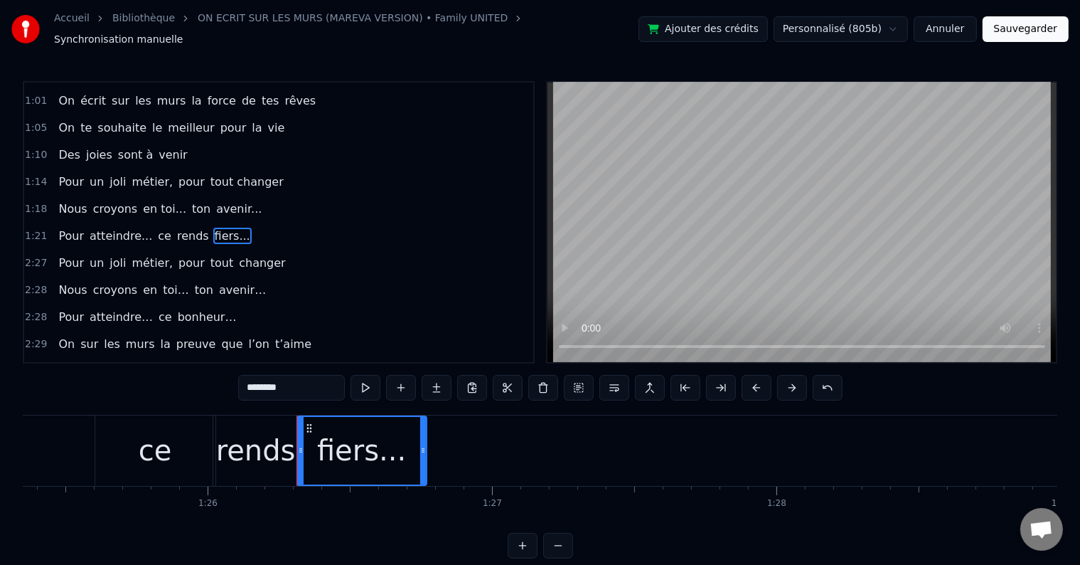
drag, startPoint x: 295, startPoint y: 386, endPoint x: 220, endPoint y: 373, distance: 75.9
click at [220, 373] on div "0:18 Vingt ans déjà d'amour, 0:21 C'est la jolie cerise qui s'émancipe 0:26 Ta …" at bounding box center [540, 319] width 1035 height 477
click at [176, 228] on span "rends" at bounding box center [193, 236] width 35 height 16
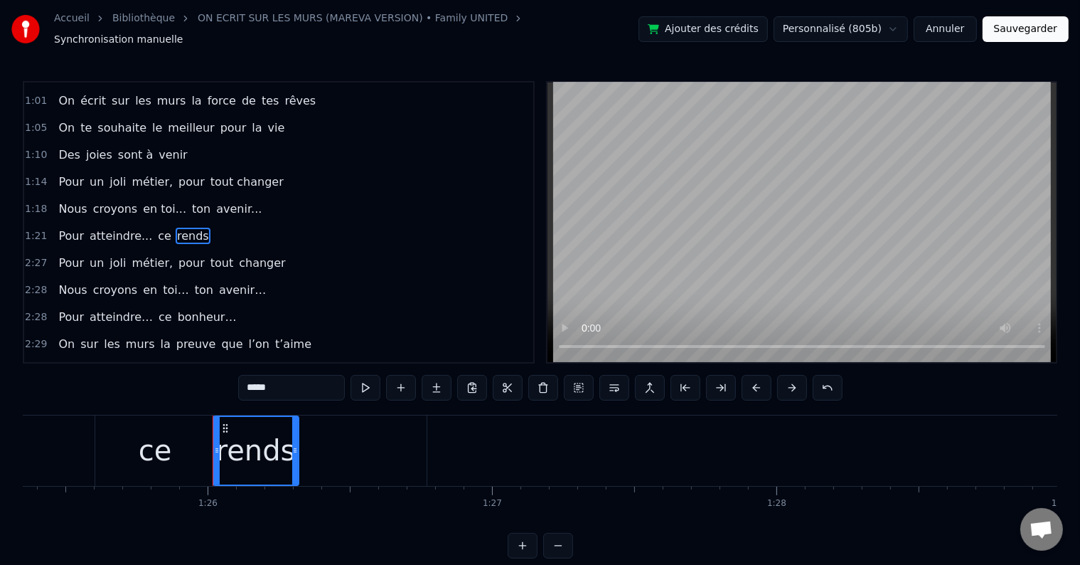
drag, startPoint x: 290, startPoint y: 383, endPoint x: 248, endPoint y: 377, distance: 43.2
click at [248, 377] on input "*****" at bounding box center [291, 388] width 107 height 26
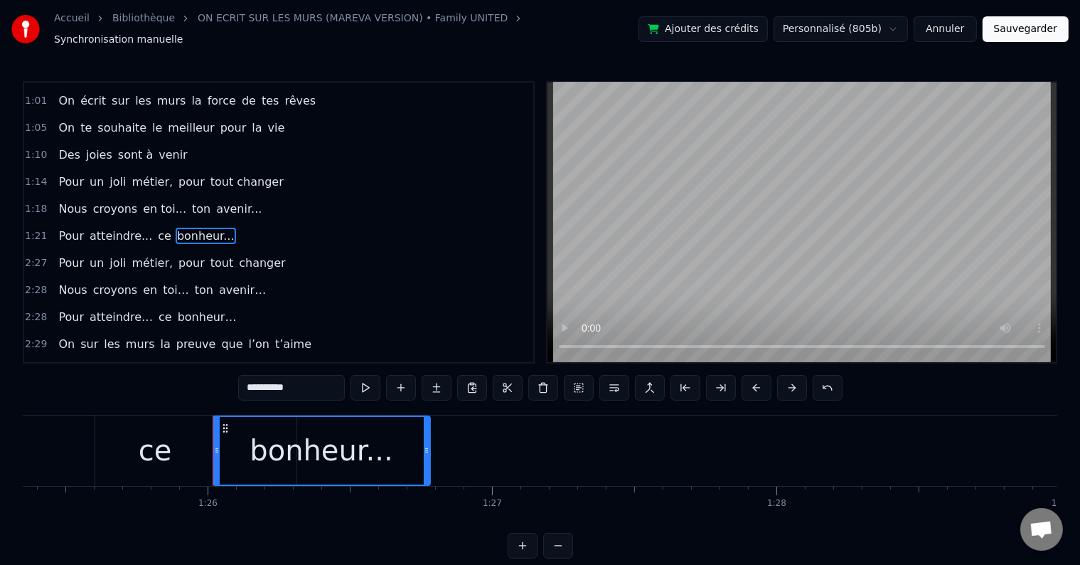
drag, startPoint x: 295, startPoint y: 440, endPoint x: 427, endPoint y: 437, distance: 131.6
click at [427, 445] on icon at bounding box center [427, 450] width 6 height 11
type input "**********"
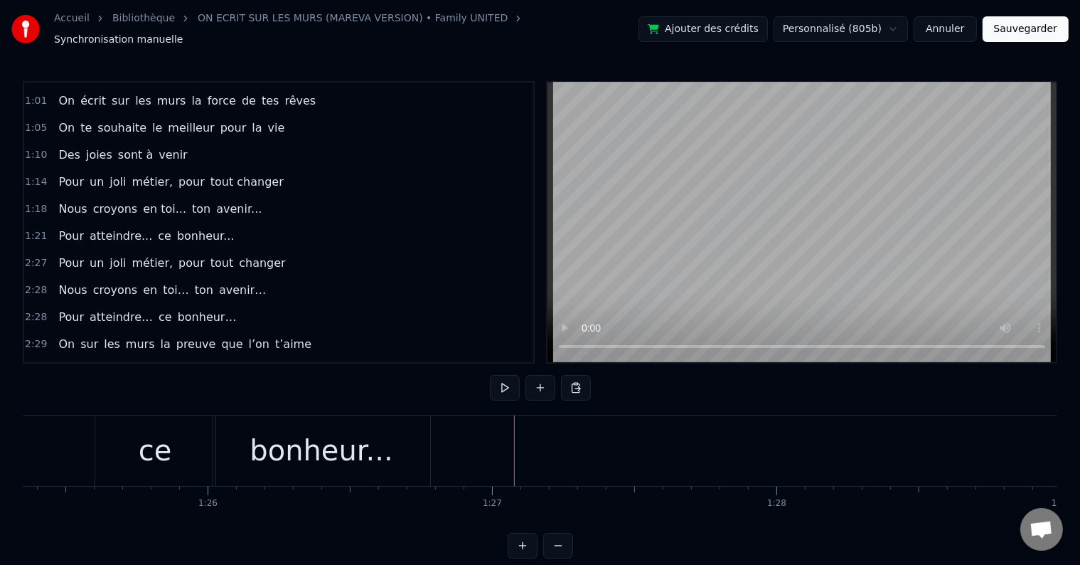
click at [384, 416] on div "bonheur..." at bounding box center [321, 450] width 217 height 70
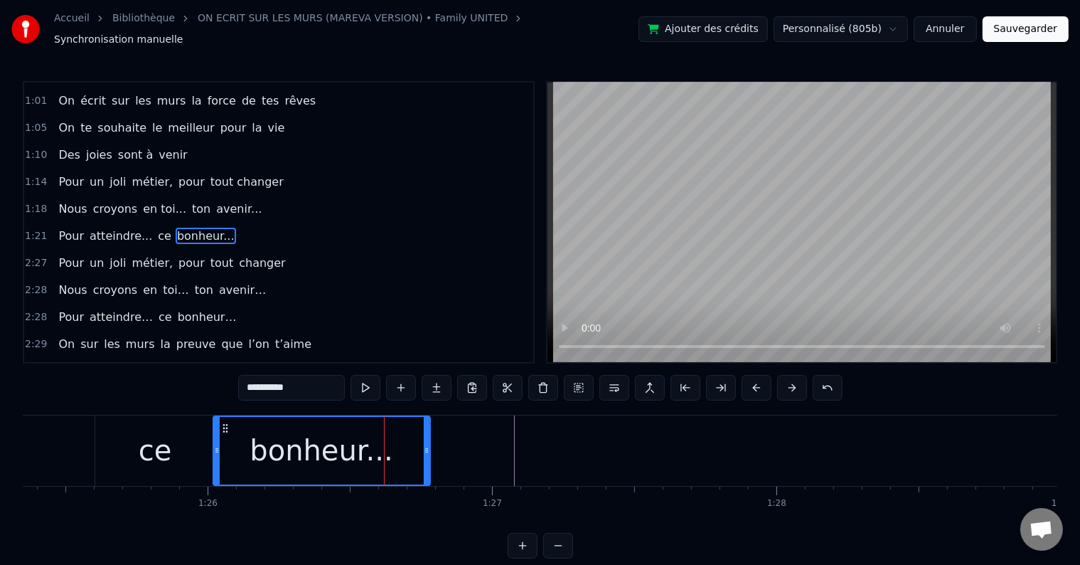
click at [186, 418] on div "ce" at bounding box center [155, 450] width 120 height 70
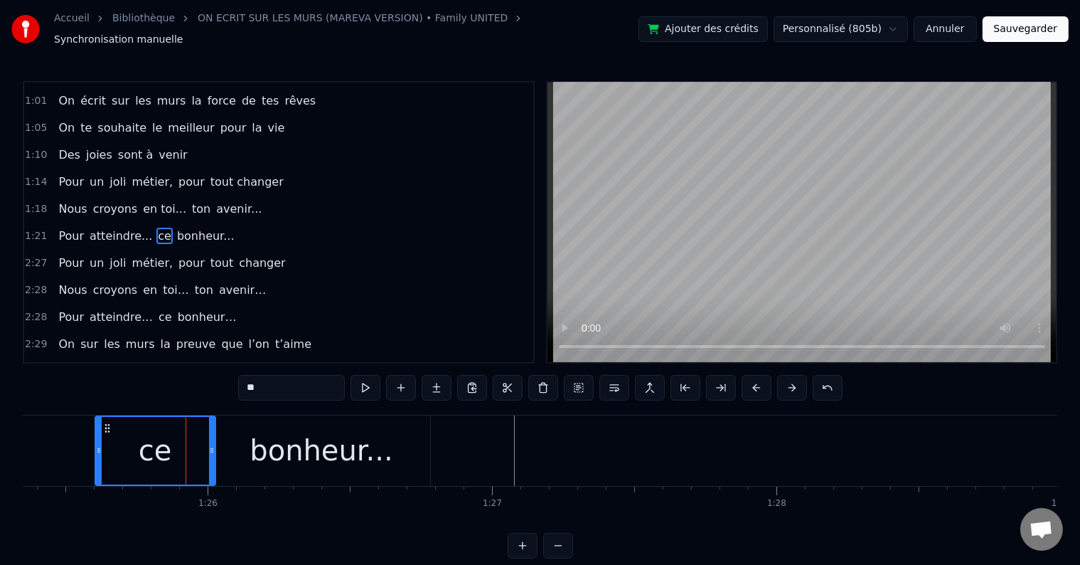
click at [316, 435] on div "bonheur..." at bounding box center [321, 450] width 143 height 43
type input "**********"
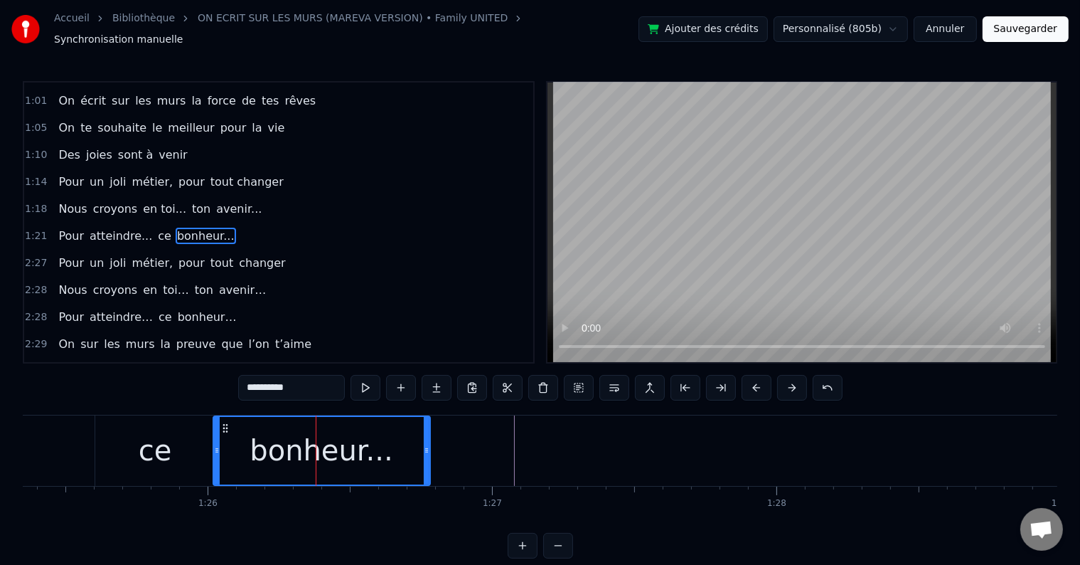
click at [228, 223] on div "1:21 Pour atteindre... ce bonheur..." at bounding box center [278, 236] width 509 height 27
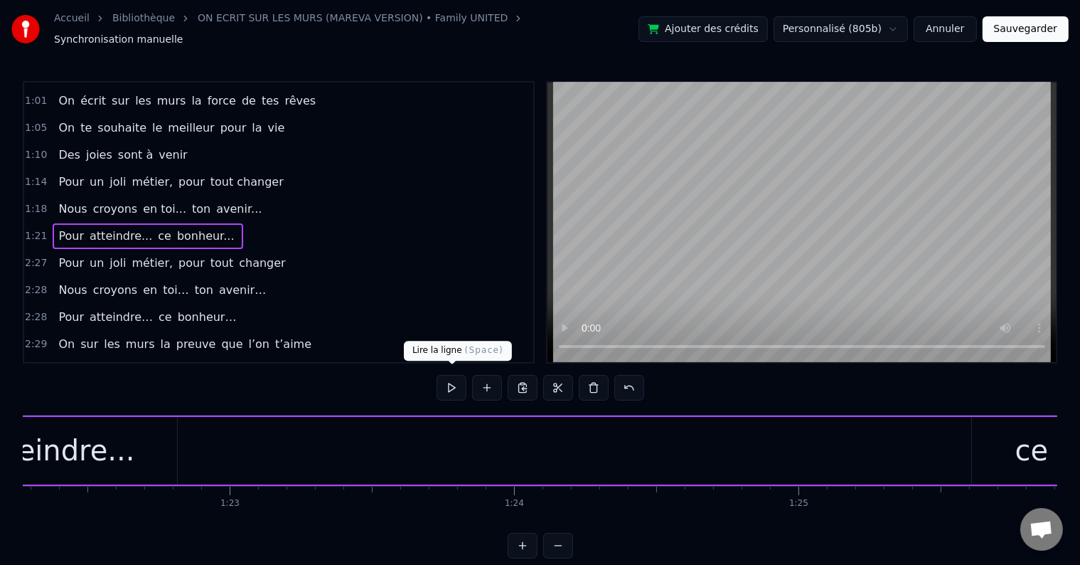
scroll to position [0, 23144]
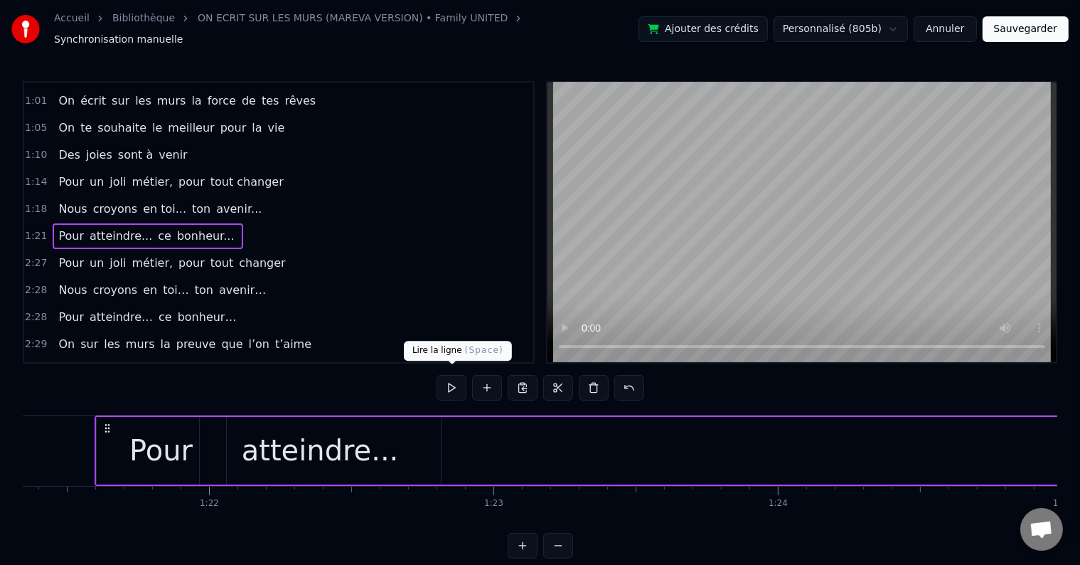
click at [446, 378] on button at bounding box center [452, 388] width 30 height 26
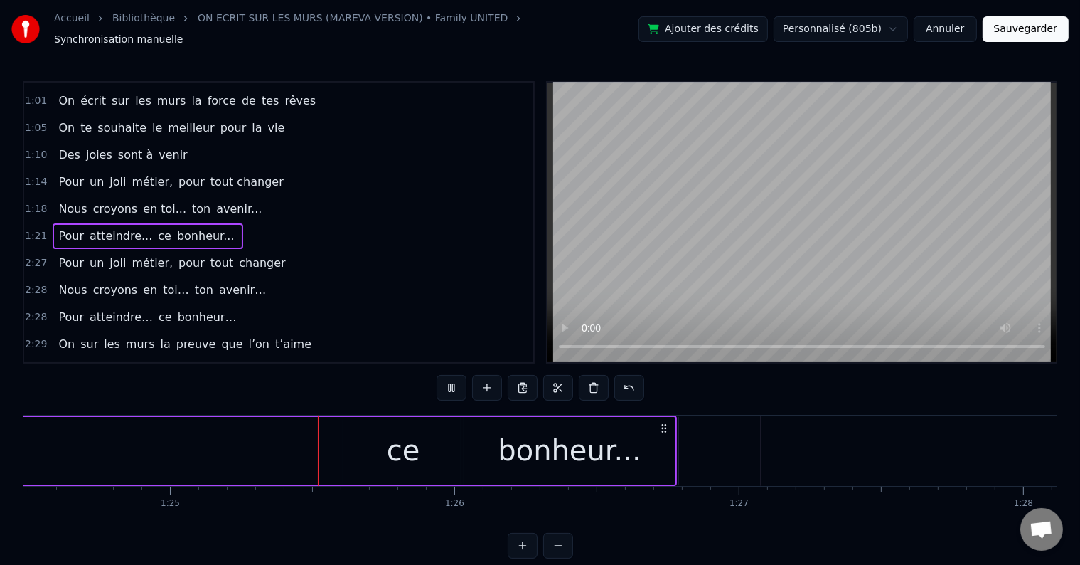
scroll to position [0, 24046]
click at [156, 228] on span "ce" at bounding box center [164, 236] width 16 height 16
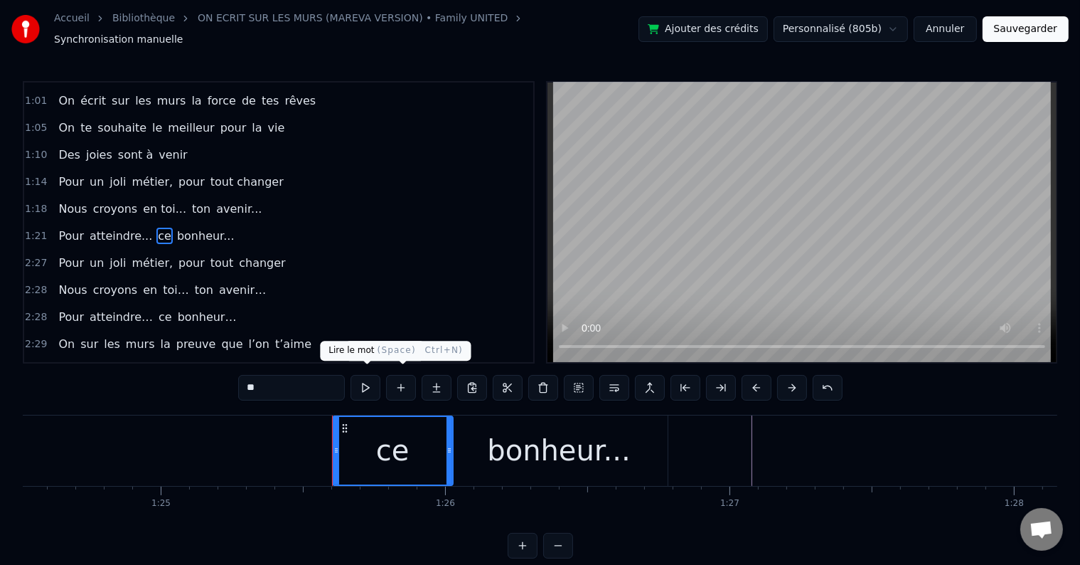
click at [371, 381] on button at bounding box center [366, 388] width 30 height 26
click at [370, 379] on button at bounding box center [366, 388] width 30 height 26
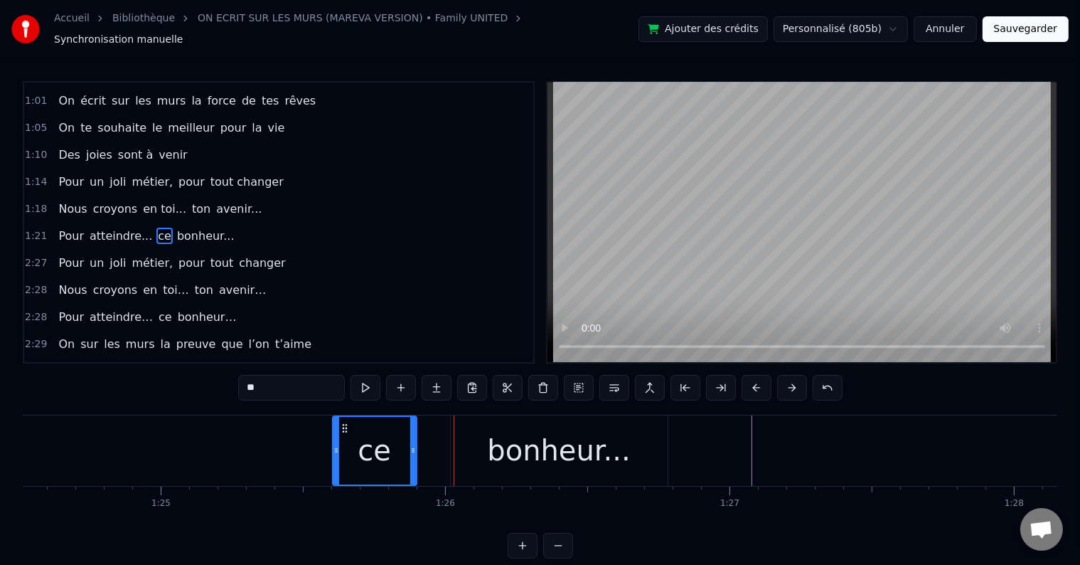
drag, startPoint x: 449, startPoint y: 440, endPoint x: 397, endPoint y: 422, distance: 54.9
click at [410, 434] on div at bounding box center [413, 451] width 6 height 68
click at [371, 381] on button at bounding box center [366, 388] width 30 height 26
drag, startPoint x: 410, startPoint y: 445, endPoint x: 398, endPoint y: 440, distance: 13.5
click at [398, 445] on icon at bounding box center [397, 450] width 6 height 11
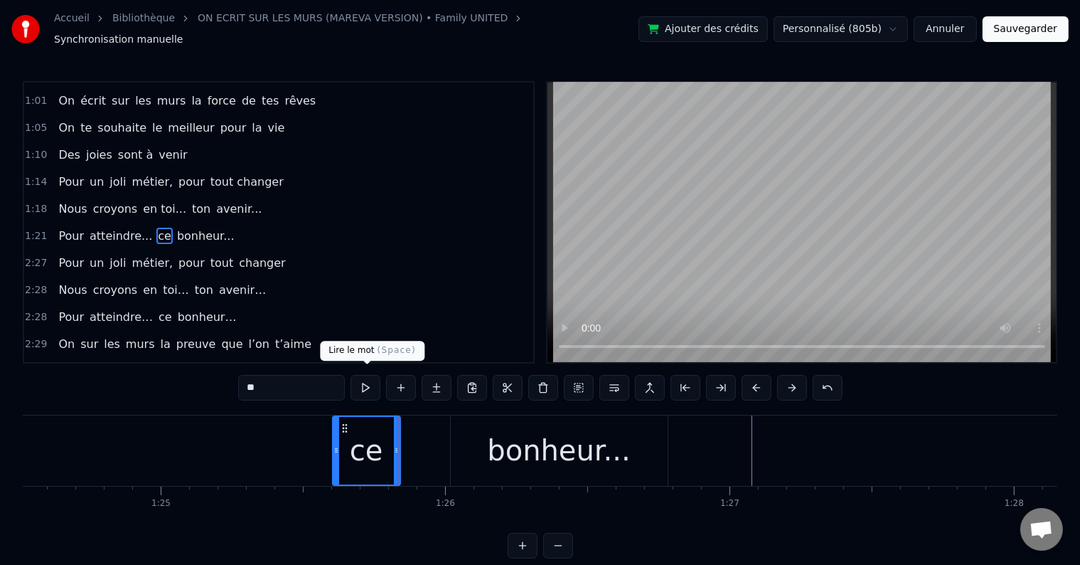
click at [369, 382] on button at bounding box center [366, 388] width 30 height 26
click at [472, 423] on div "bonheur..." at bounding box center [559, 450] width 217 height 70
type input "**********"
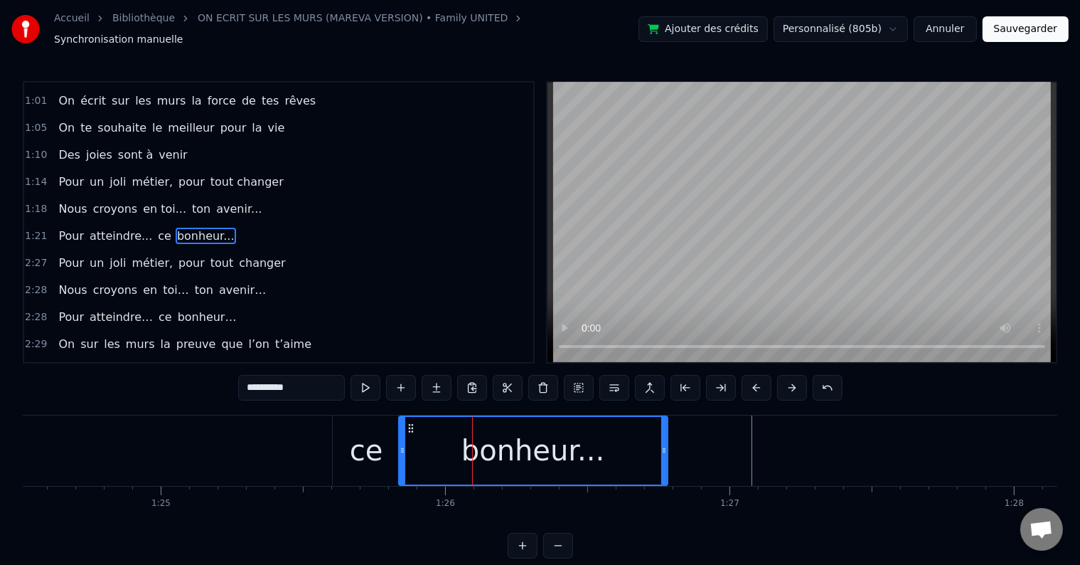
drag, startPoint x: 452, startPoint y: 439, endPoint x: 399, endPoint y: 432, distance: 53.1
click at [400, 433] on div at bounding box center [403, 451] width 6 height 68
click at [373, 386] on button at bounding box center [366, 388] width 30 height 26
click at [378, 382] on button at bounding box center [366, 388] width 30 height 26
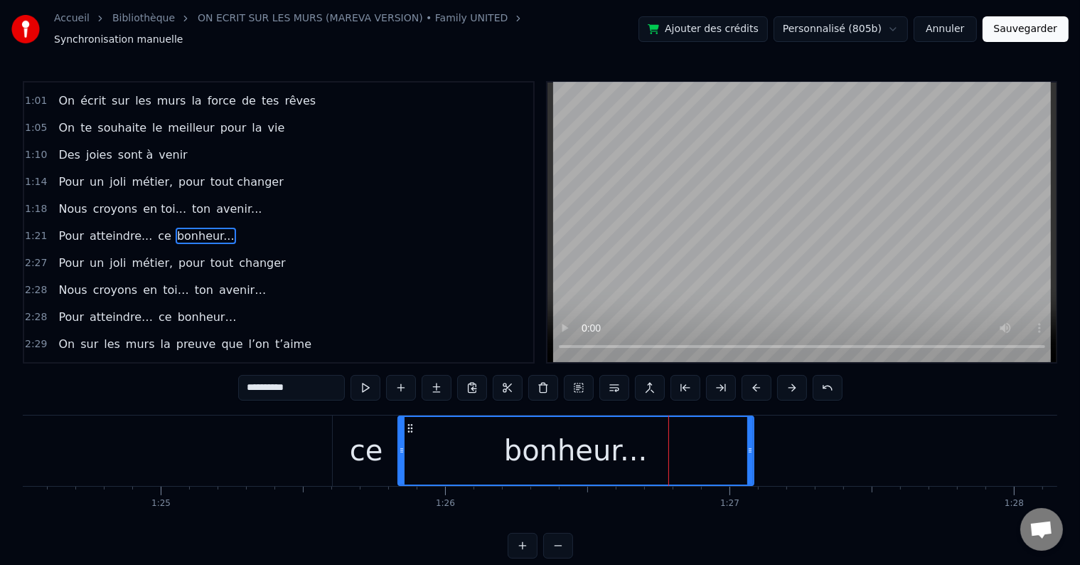
drag, startPoint x: 666, startPoint y: 444, endPoint x: 752, endPoint y: 444, distance: 86.1
click at [752, 445] on icon at bounding box center [751, 450] width 6 height 11
click at [358, 376] on button at bounding box center [366, 388] width 30 height 26
click at [219, 223] on div "1:21 Pour atteindre... ce bonheur..." at bounding box center [278, 236] width 509 height 27
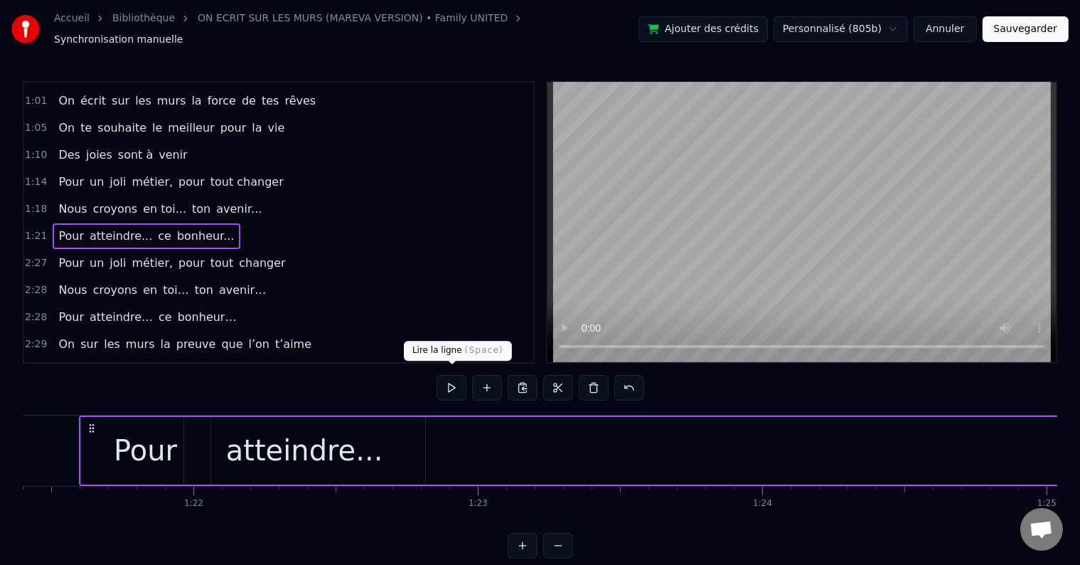
scroll to position [0, 23144]
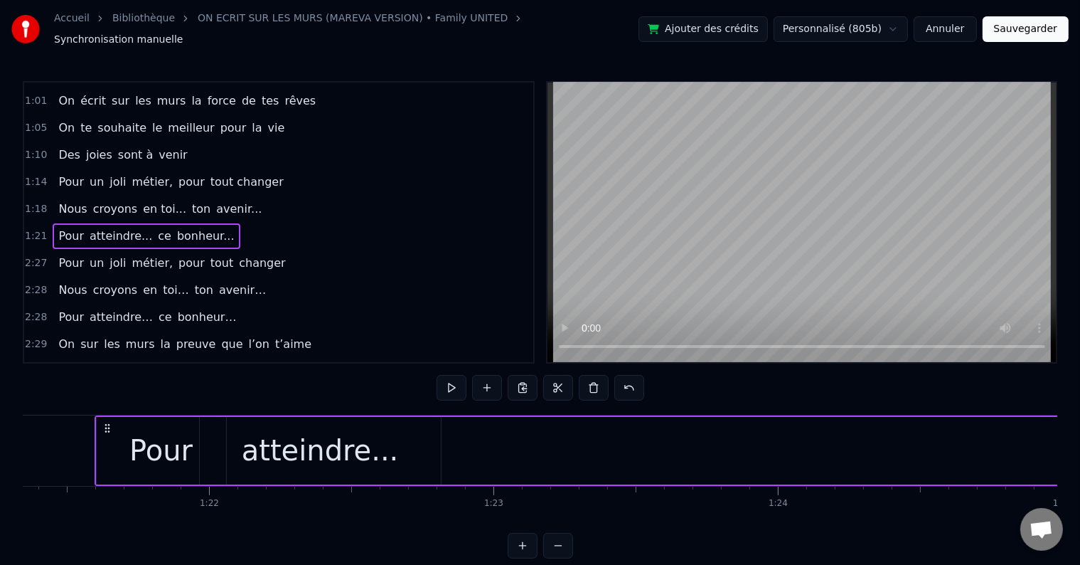
click at [438, 377] on button at bounding box center [452, 388] width 30 height 26
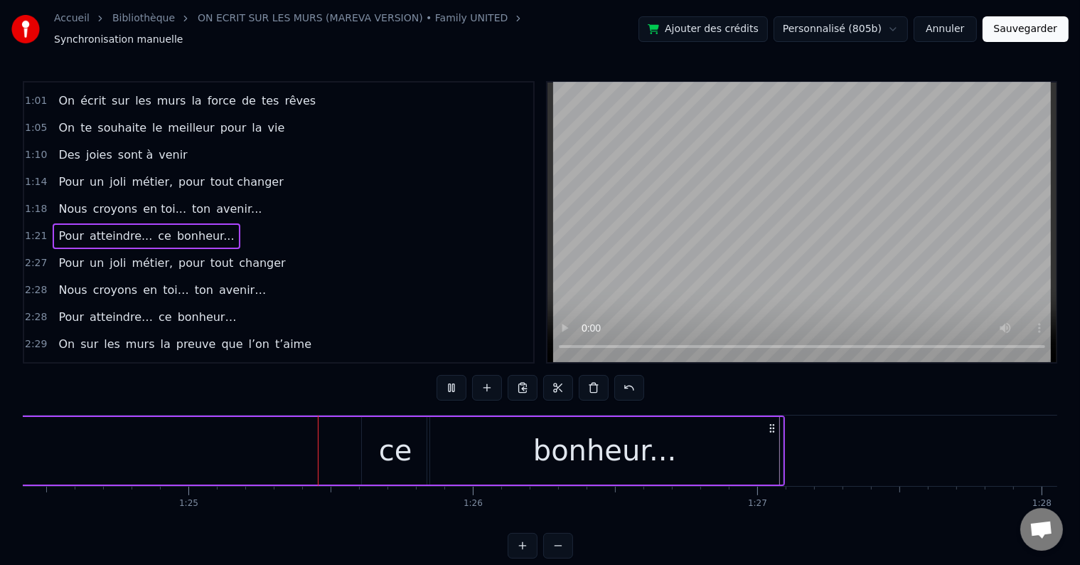
scroll to position [0, 24043]
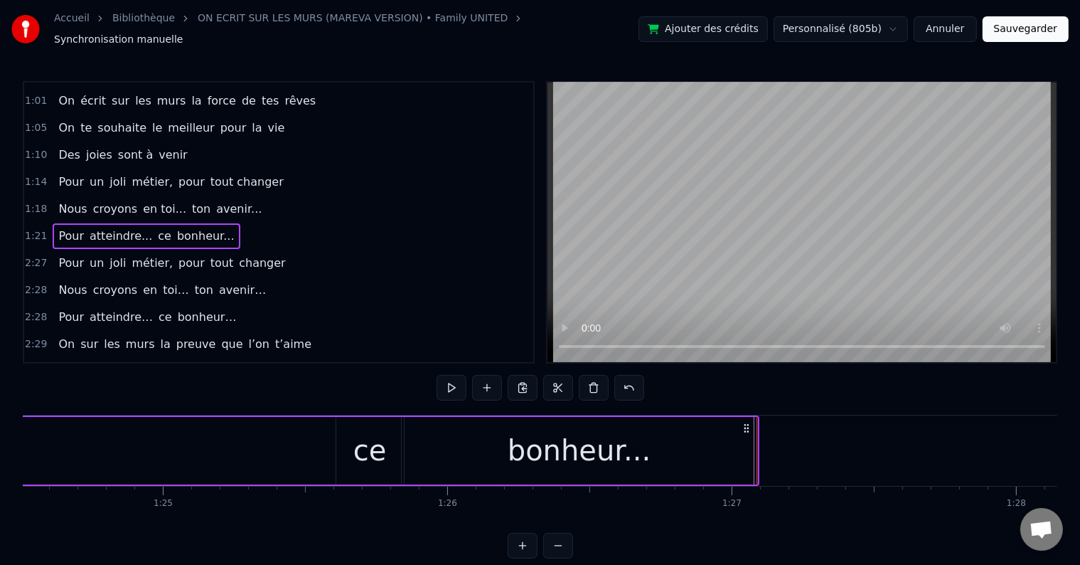
click at [216, 223] on div "1:21 Pour atteindre... ce bonheur..." at bounding box center [278, 236] width 509 height 27
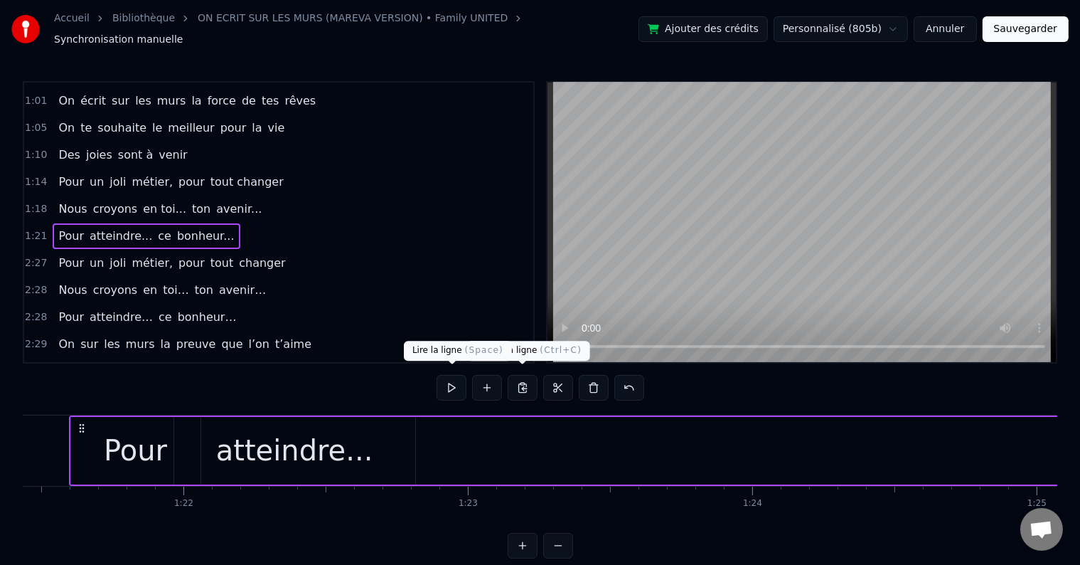
scroll to position [0, 23144]
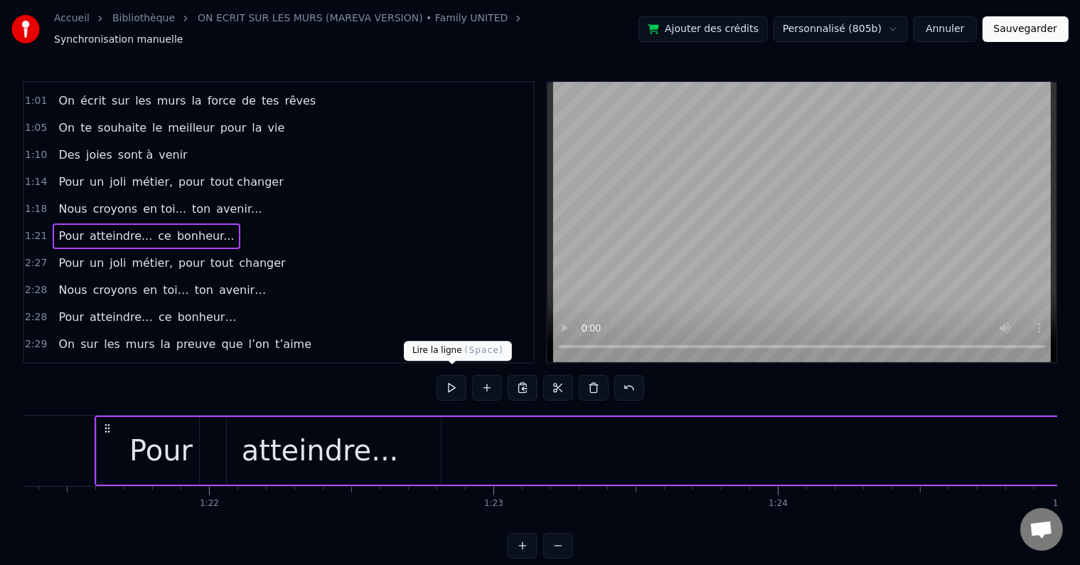
click at [452, 383] on button at bounding box center [452, 388] width 30 height 26
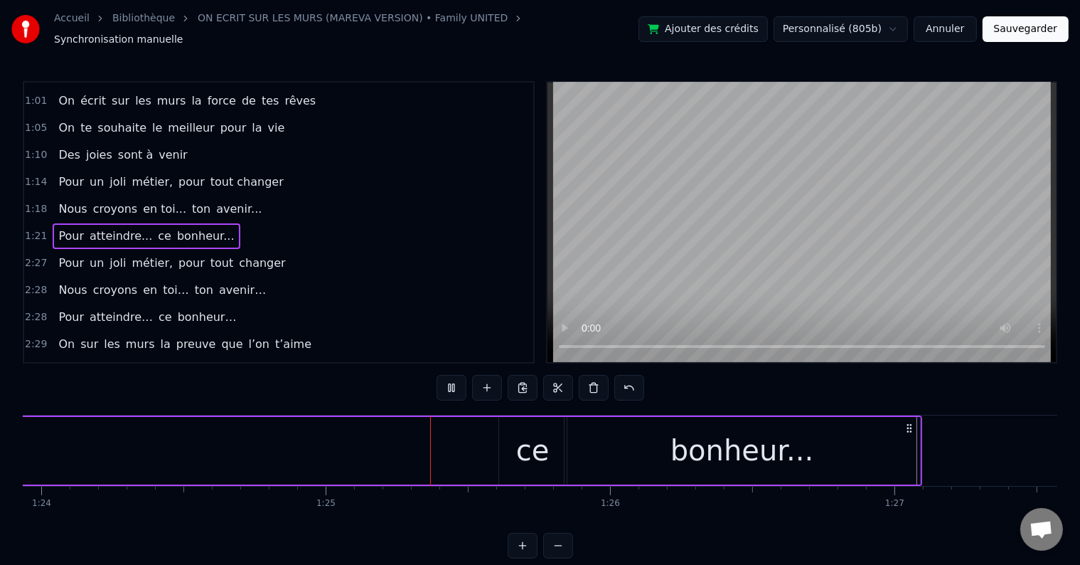
scroll to position [0, 24047]
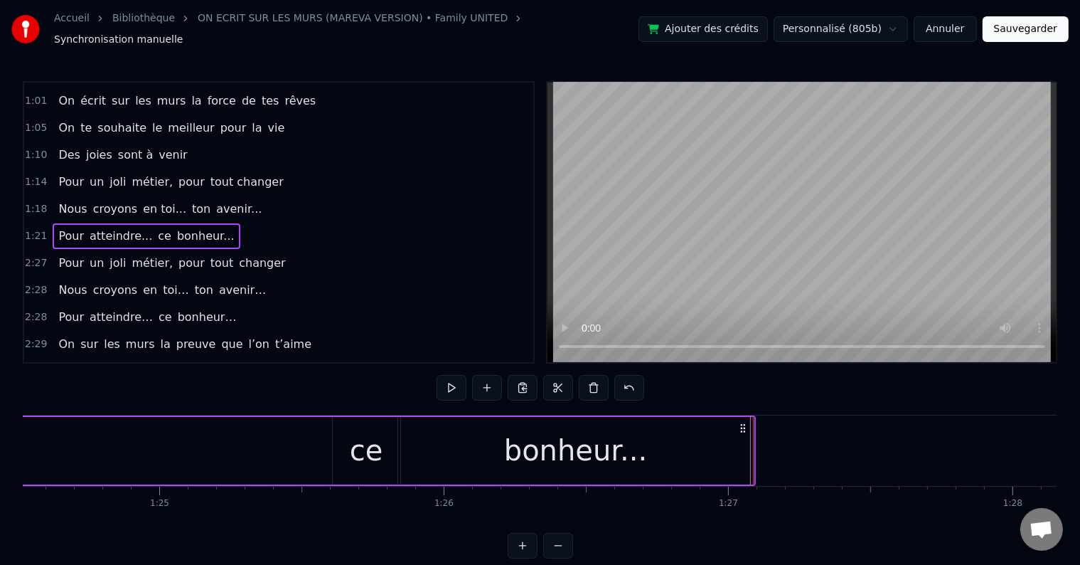
click at [689, 455] on div "bonheur..." at bounding box center [576, 451] width 356 height 68
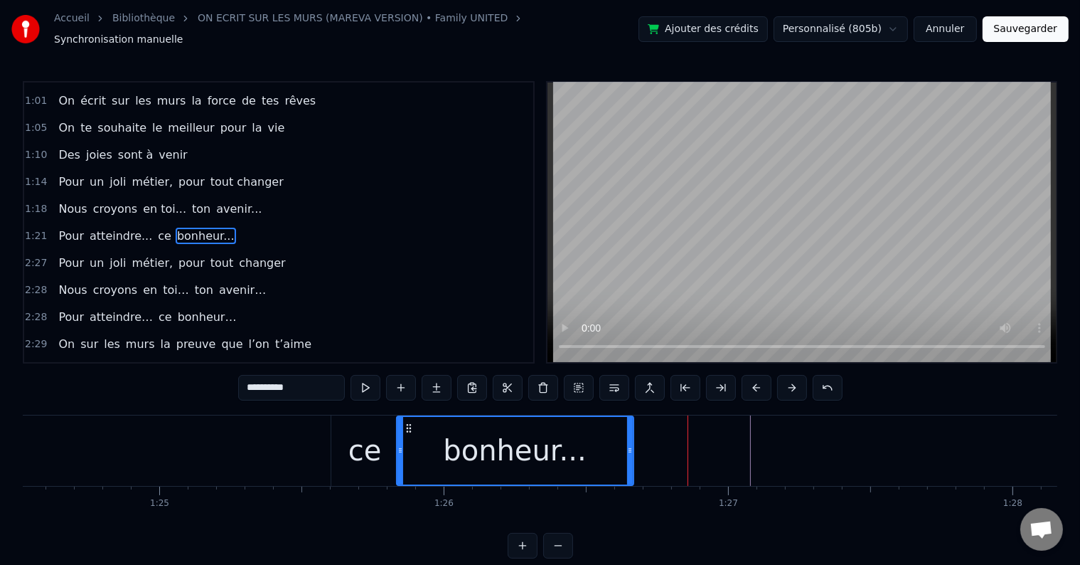
drag, startPoint x: 748, startPoint y: 439, endPoint x: 625, endPoint y: 438, distance: 123.8
click at [627, 445] on icon at bounding box center [630, 450] width 6 height 11
click at [372, 380] on button at bounding box center [366, 388] width 30 height 26
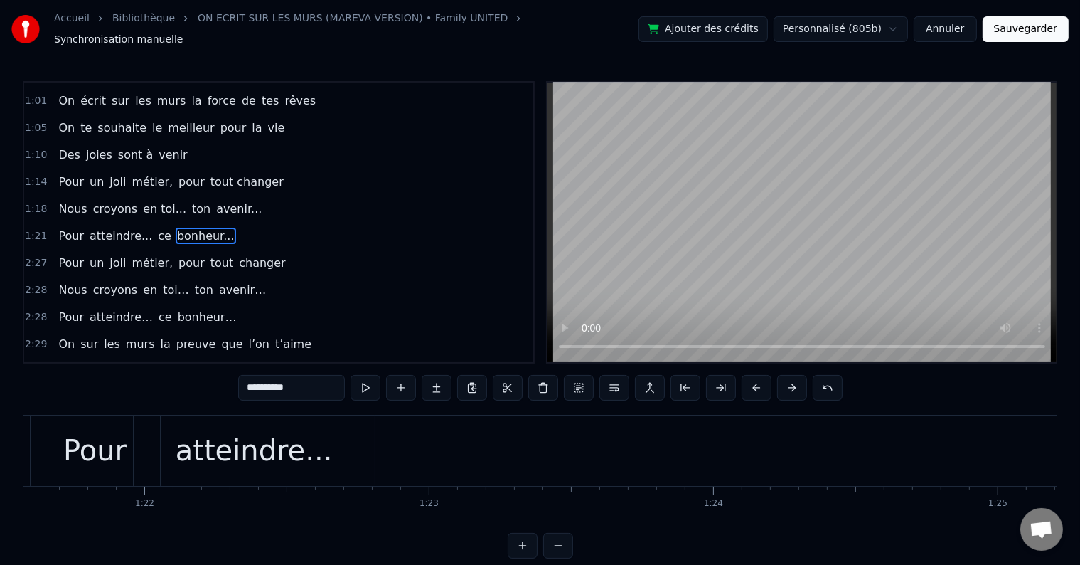
scroll to position [0, 23040]
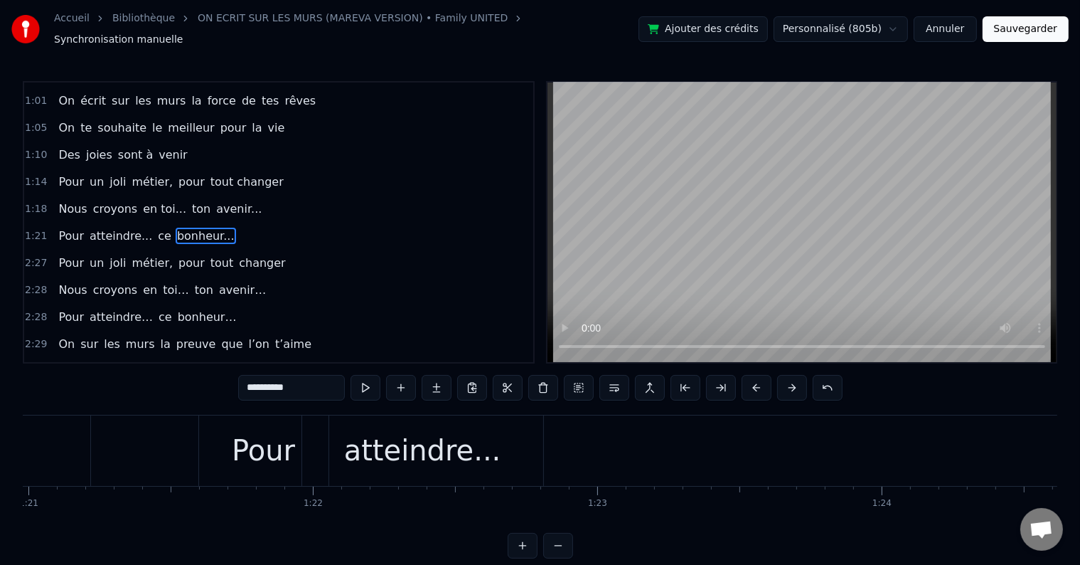
click at [445, 443] on div "atteindre..." at bounding box center [422, 450] width 157 height 43
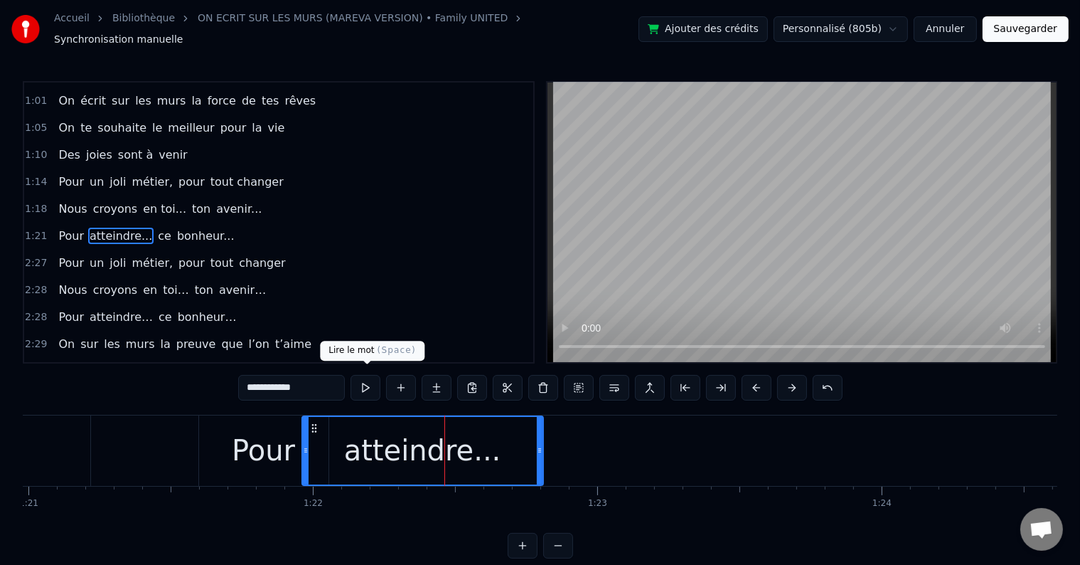
click at [368, 383] on button at bounding box center [366, 388] width 30 height 26
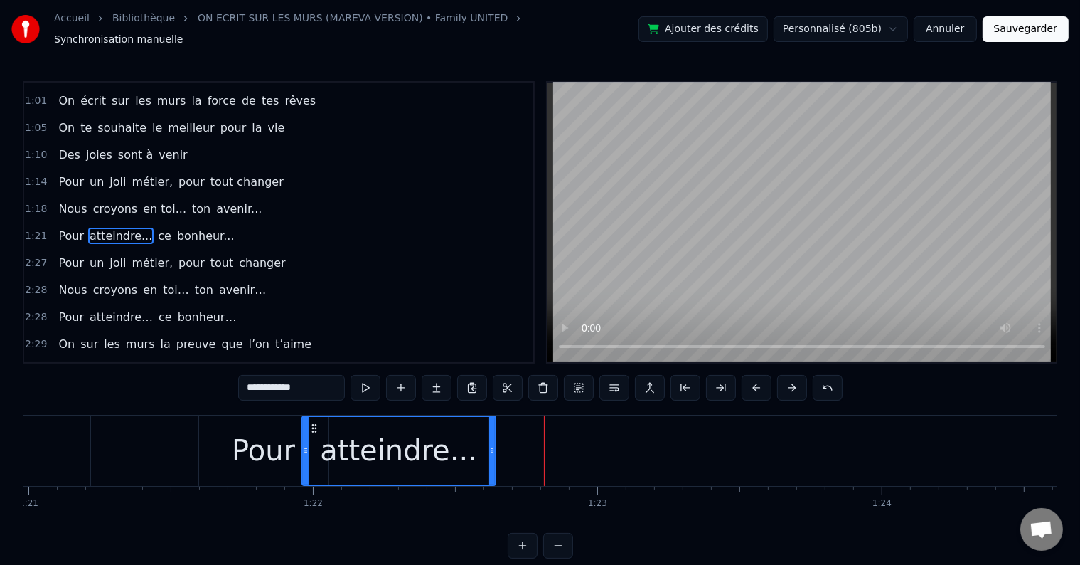
drag, startPoint x: 539, startPoint y: 442, endPoint x: 484, endPoint y: 438, distance: 55.6
click at [489, 445] on icon at bounding box center [492, 450] width 6 height 11
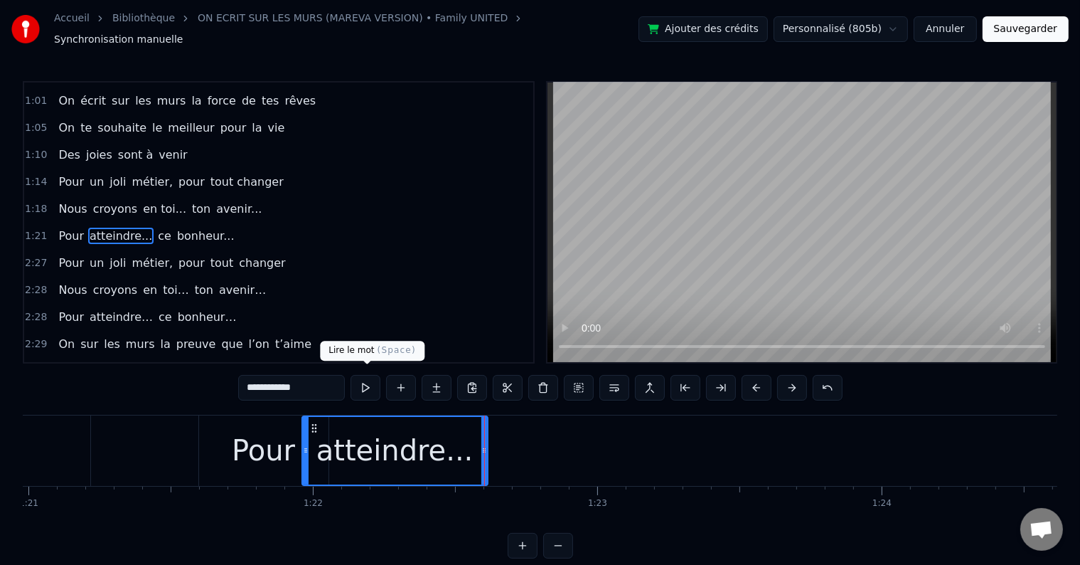
click at [363, 377] on button at bounding box center [366, 388] width 30 height 26
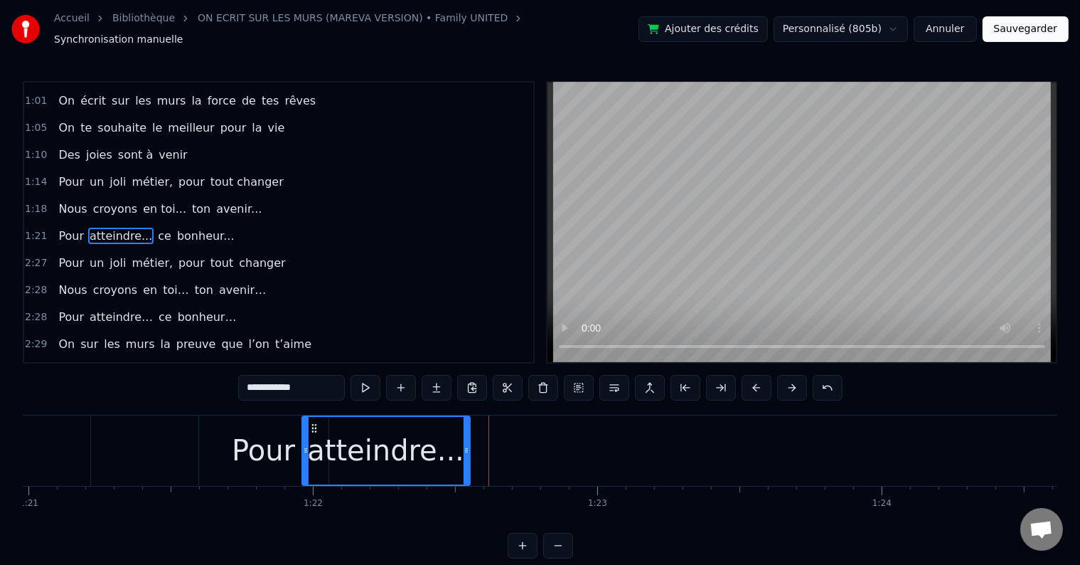
drag, startPoint x: 485, startPoint y: 442, endPoint x: 467, endPoint y: 441, distance: 17.8
click at [467, 445] on icon at bounding box center [467, 450] width 6 height 11
click at [370, 381] on button at bounding box center [366, 388] width 30 height 26
click at [256, 418] on div "Pour" at bounding box center [263, 450] width 129 height 70
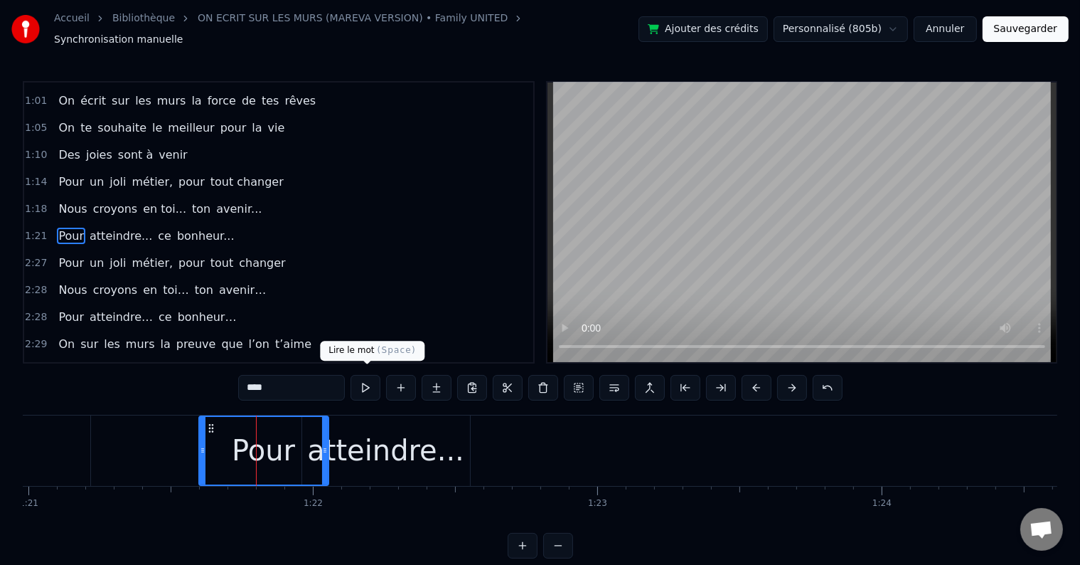
click at [356, 386] on button at bounding box center [366, 388] width 30 height 26
click at [277, 429] on div "Pour" at bounding box center [263, 450] width 63 height 43
click at [226, 423] on div "Pour" at bounding box center [264, 451] width 128 height 68
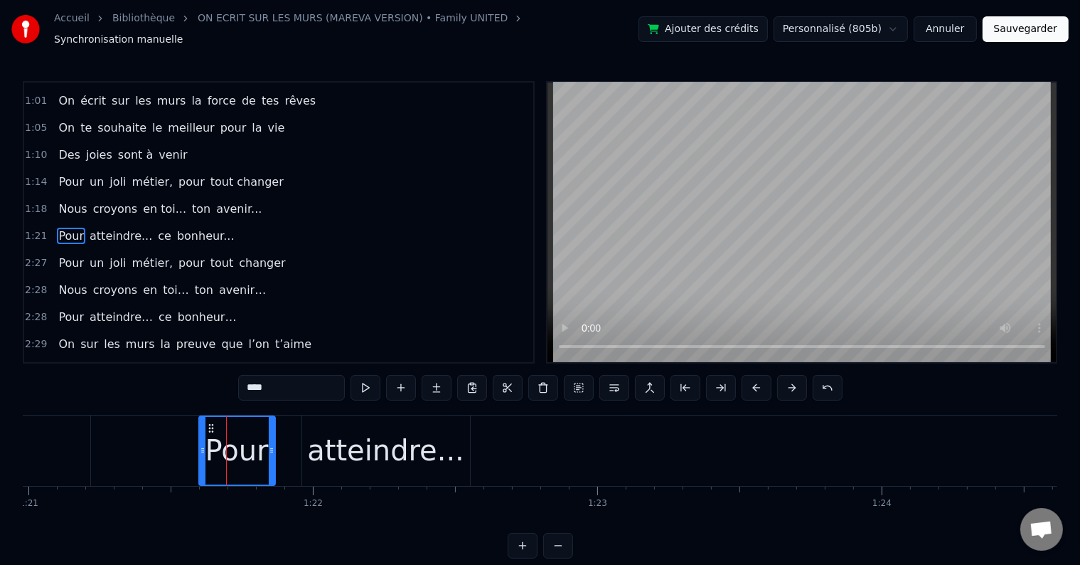
drag, startPoint x: 324, startPoint y: 441, endPoint x: 271, endPoint y: 435, distance: 52.9
click at [271, 435] on div at bounding box center [272, 451] width 6 height 68
click at [364, 378] on button at bounding box center [366, 388] width 30 height 26
click at [349, 415] on div "atteindre..." at bounding box center [386, 450] width 168 height 70
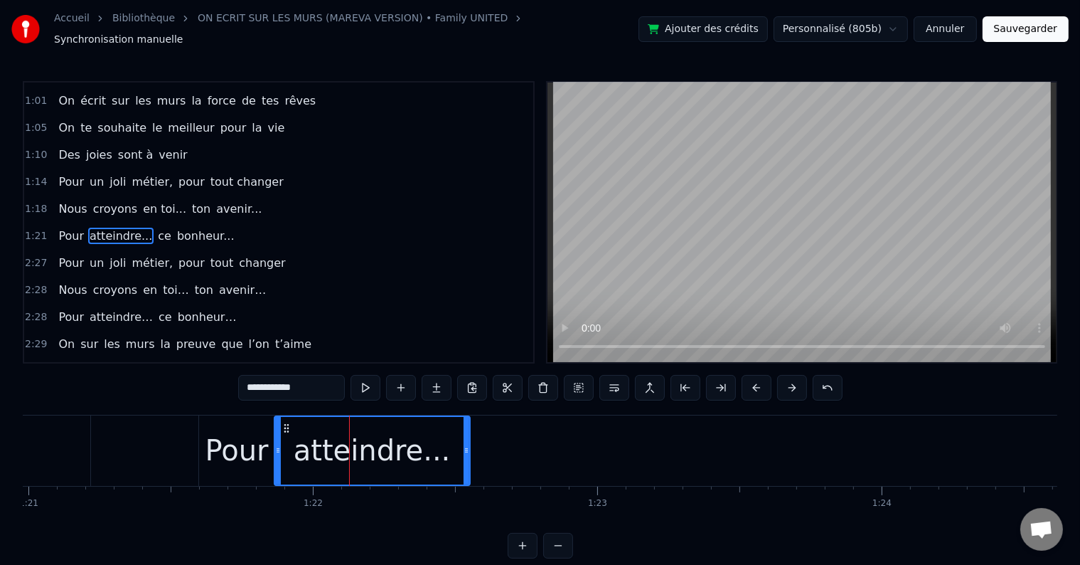
drag, startPoint x: 304, startPoint y: 442, endPoint x: 277, endPoint y: 437, distance: 28.1
click at [277, 445] on icon at bounding box center [278, 450] width 6 height 11
click at [363, 381] on button at bounding box center [366, 388] width 30 height 26
click at [245, 429] on div "Pour" at bounding box center [237, 450] width 63 height 43
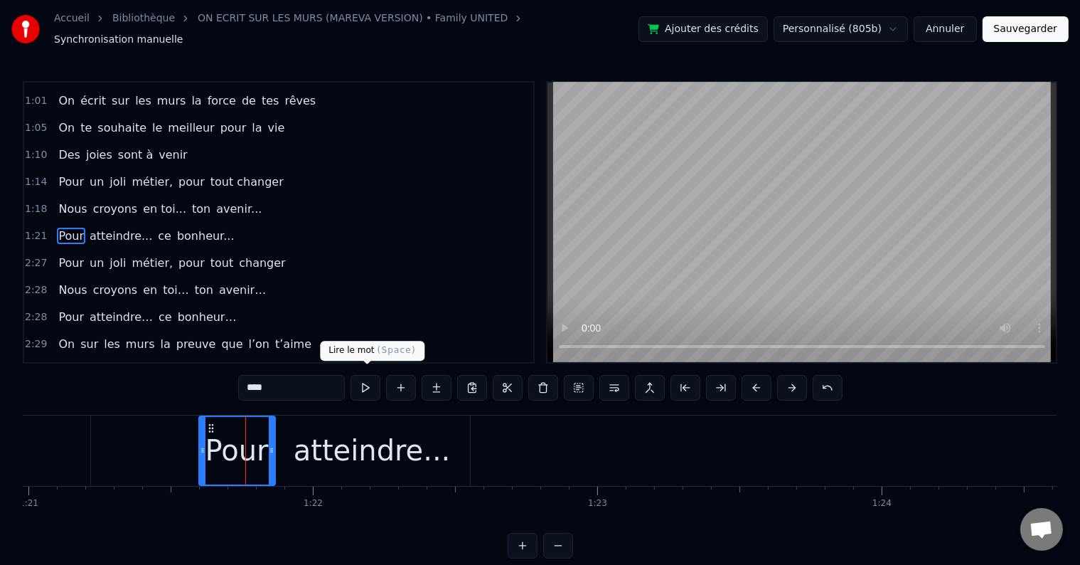
click at [364, 384] on button at bounding box center [366, 388] width 30 height 26
drag, startPoint x: 271, startPoint y: 442, endPoint x: 261, endPoint y: 441, distance: 10.0
click at [261, 445] on icon at bounding box center [262, 450] width 6 height 11
click at [316, 429] on div "atteindre..." at bounding box center [372, 450] width 157 height 43
type input "**********"
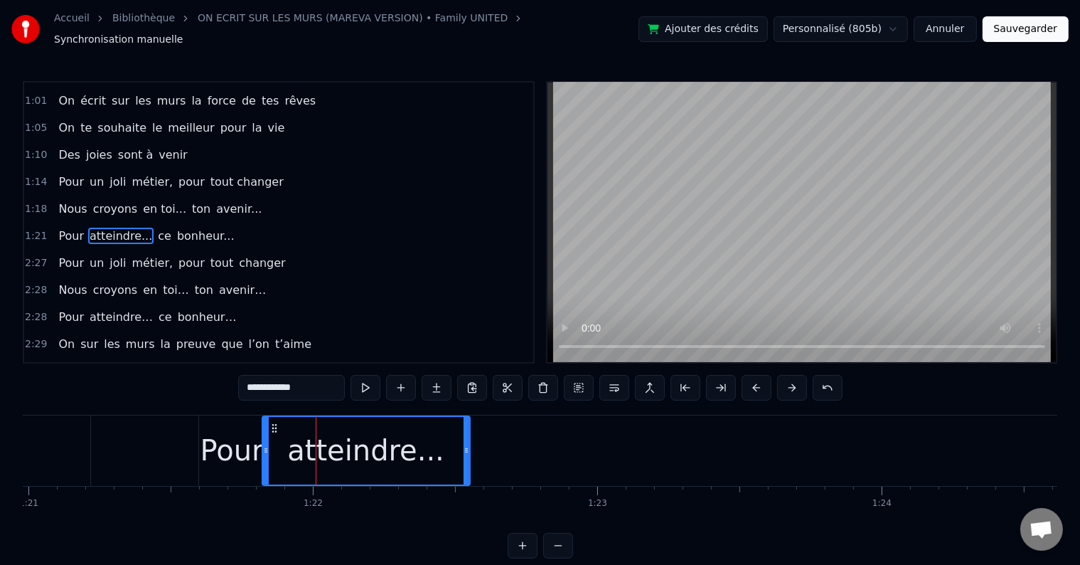
drag, startPoint x: 277, startPoint y: 442, endPoint x: 265, endPoint y: 442, distance: 12.1
click at [265, 445] on icon at bounding box center [266, 450] width 6 height 11
click at [225, 223] on div "1:21 Pour atteindre... ce bonheur..." at bounding box center [278, 236] width 509 height 27
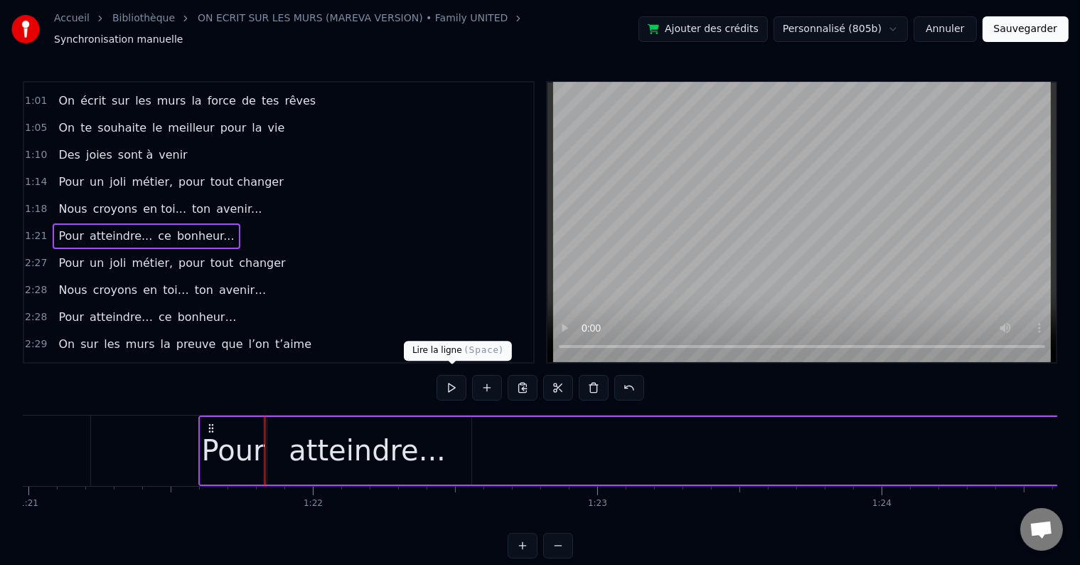
click at [457, 378] on button at bounding box center [452, 388] width 30 height 26
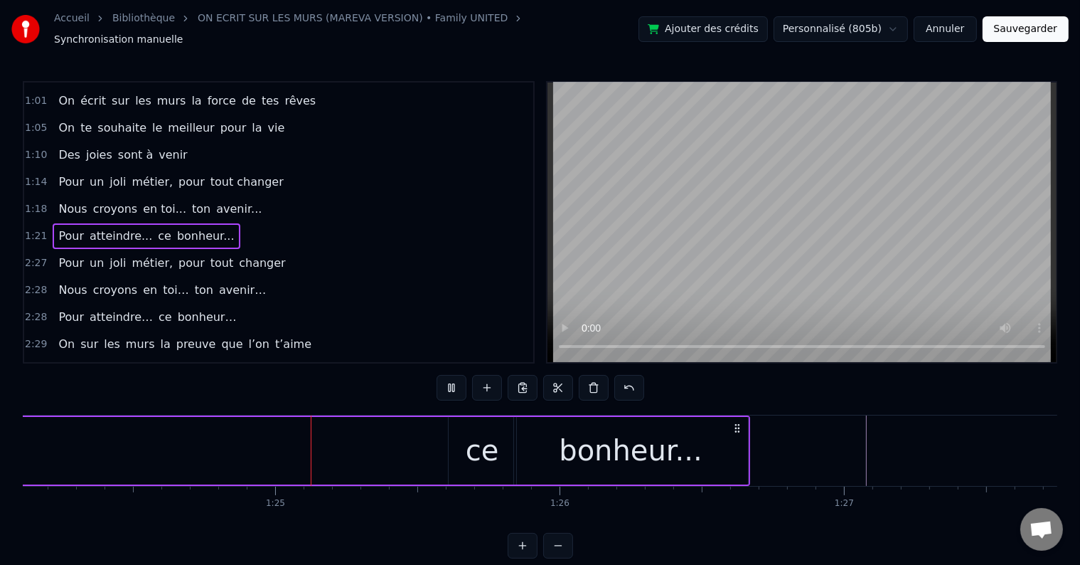
scroll to position [0, 23963]
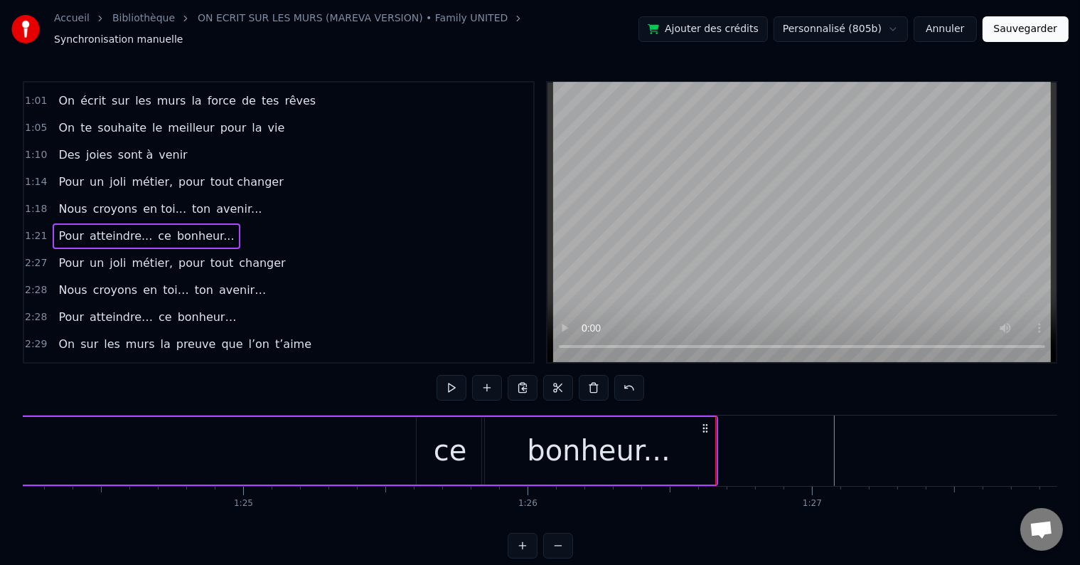
click at [750, 437] on div at bounding box center [1052, 450] width 49984 height 70
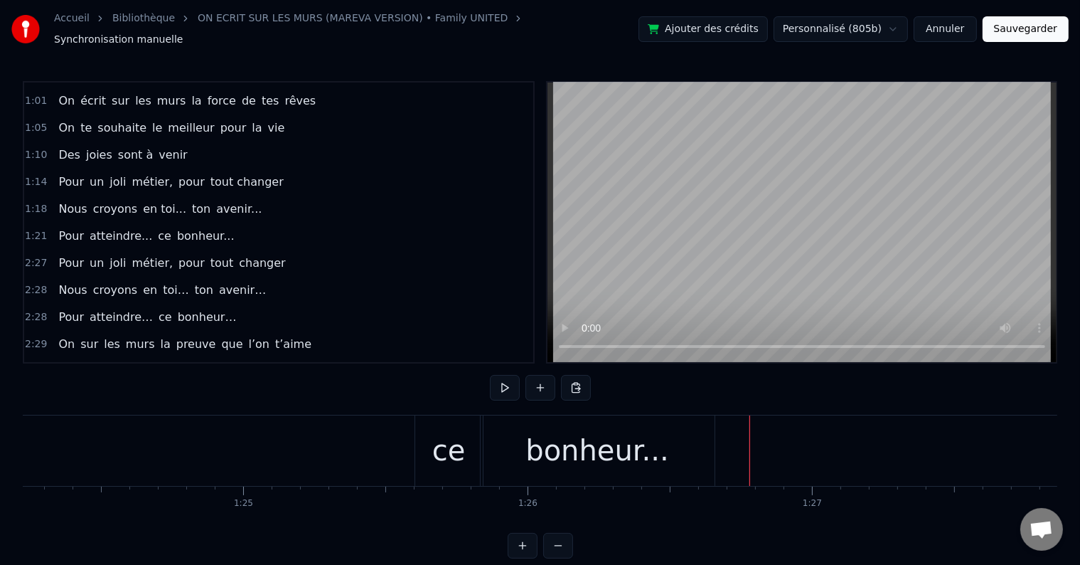
click at [509, 378] on button at bounding box center [505, 388] width 30 height 26
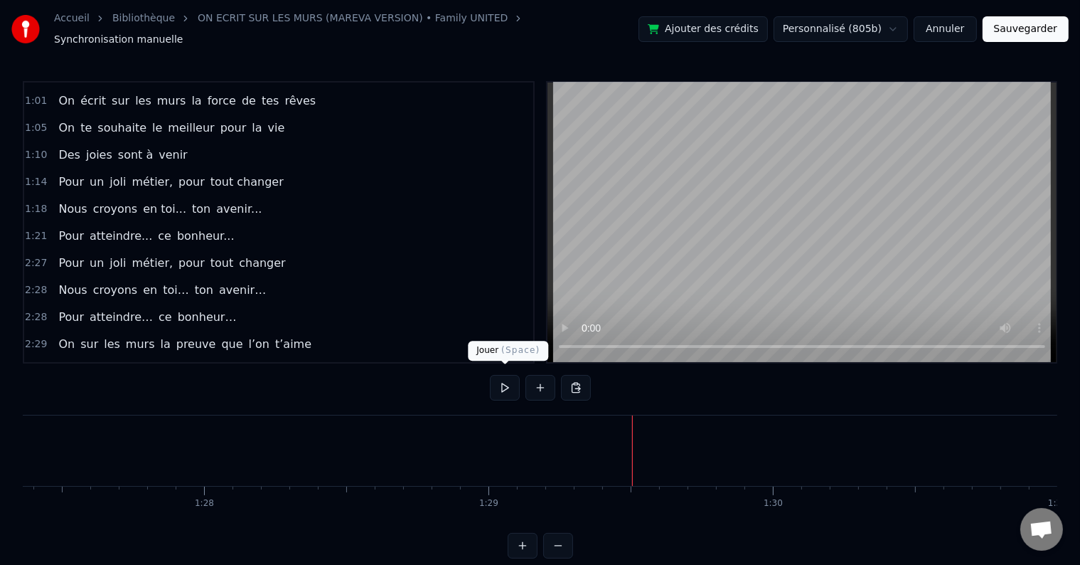
click at [503, 376] on button at bounding box center [505, 388] width 30 height 26
click at [506, 379] on button at bounding box center [505, 388] width 30 height 26
click at [507, 379] on button at bounding box center [505, 388] width 30 height 26
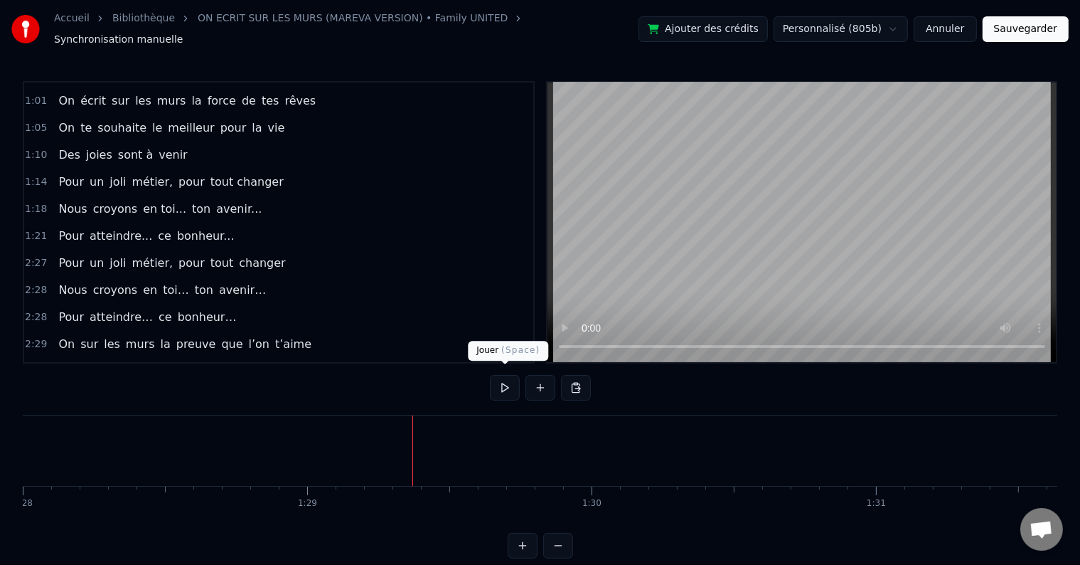
click at [496, 381] on button at bounding box center [505, 388] width 30 height 26
click at [503, 378] on button at bounding box center [505, 388] width 30 height 26
click at [509, 383] on button at bounding box center [505, 388] width 30 height 26
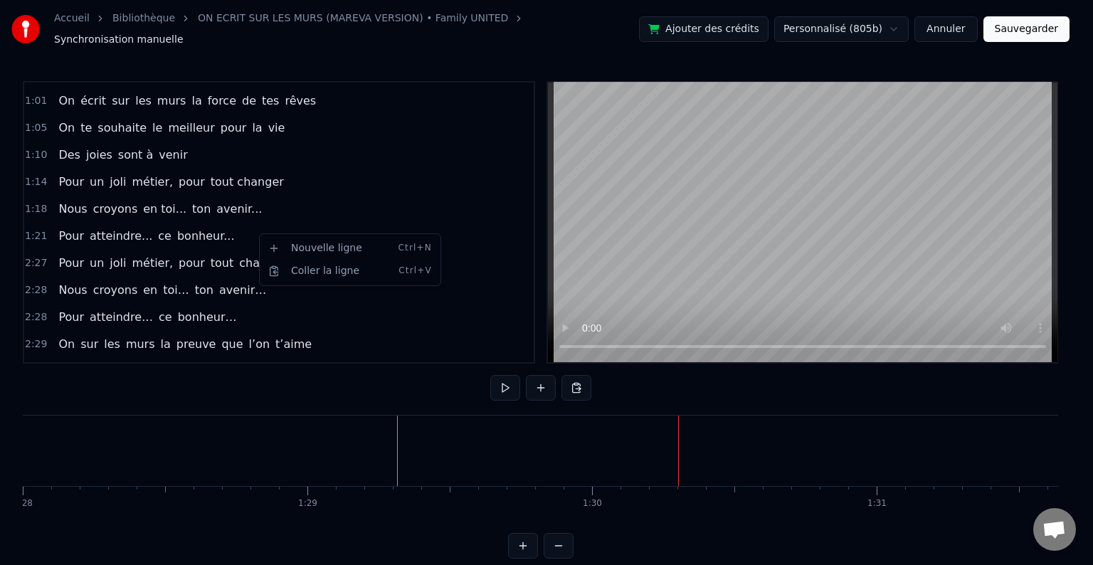
click at [260, 231] on html "Accueil Bibliothèque ON ECRIT SUR LES MURS (MAREVA VERSION) • Family UNITED Syn…" at bounding box center [546, 290] width 1093 height 581
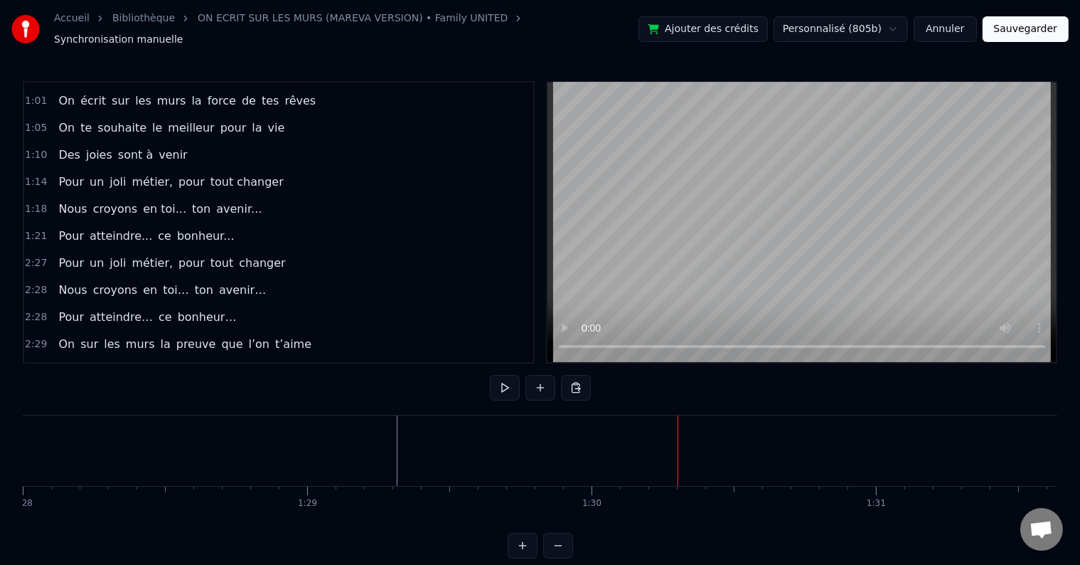
click at [257, 250] on div "Pour un joli métier, pour tout changer" at bounding box center [172, 263] width 238 height 26
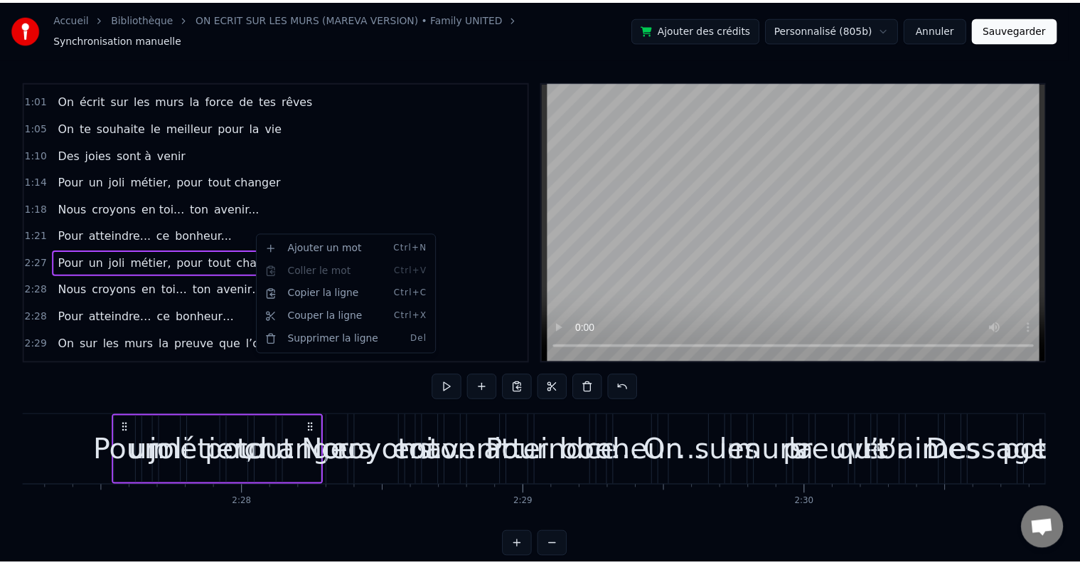
scroll to position [0, 41906]
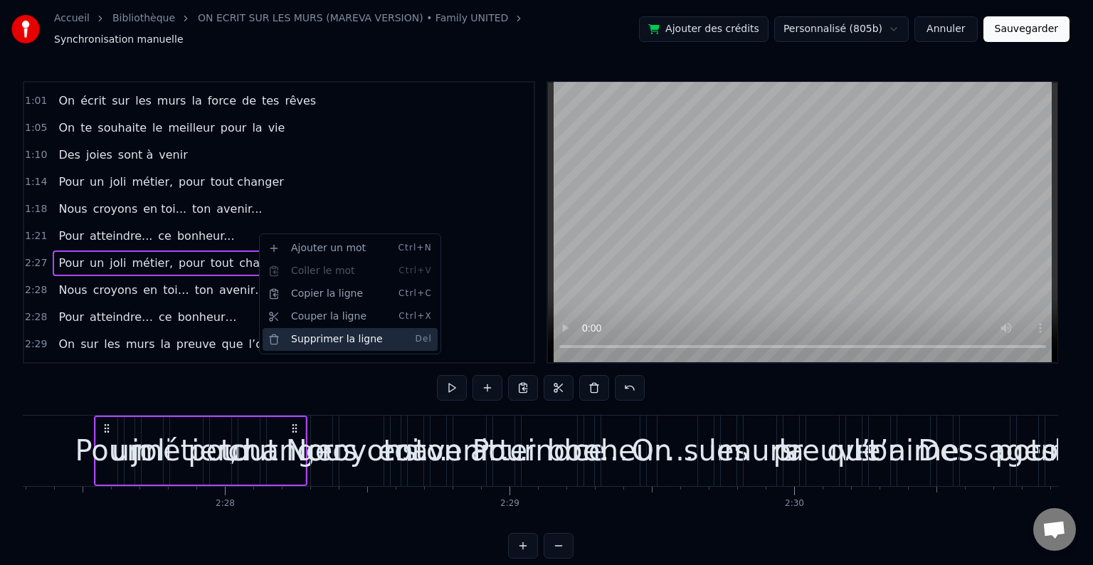
click at [334, 333] on div "Supprimer la ligne Del" at bounding box center [349, 339] width 175 height 23
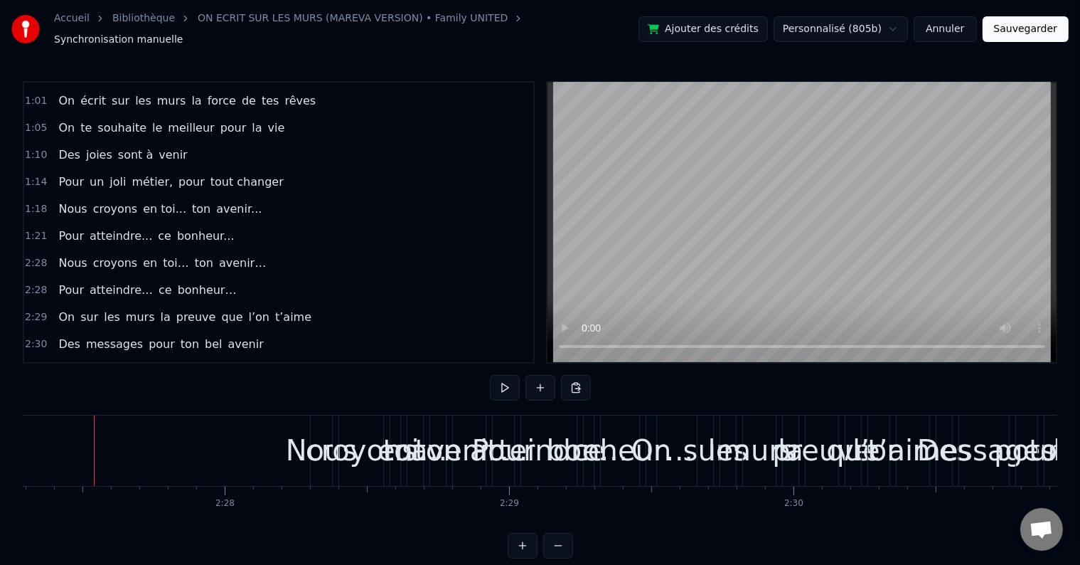
click at [238, 250] on div "Nous croyons en toi… ton avenir…" at bounding box center [162, 263] width 219 height 26
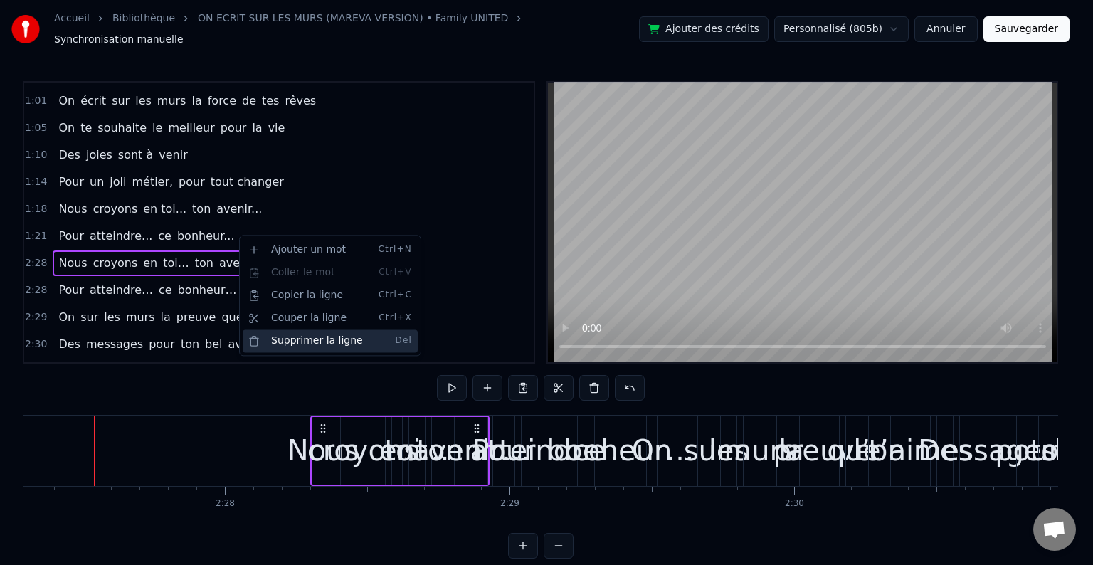
click at [304, 333] on div "Supprimer la ligne Del" at bounding box center [330, 340] width 175 height 23
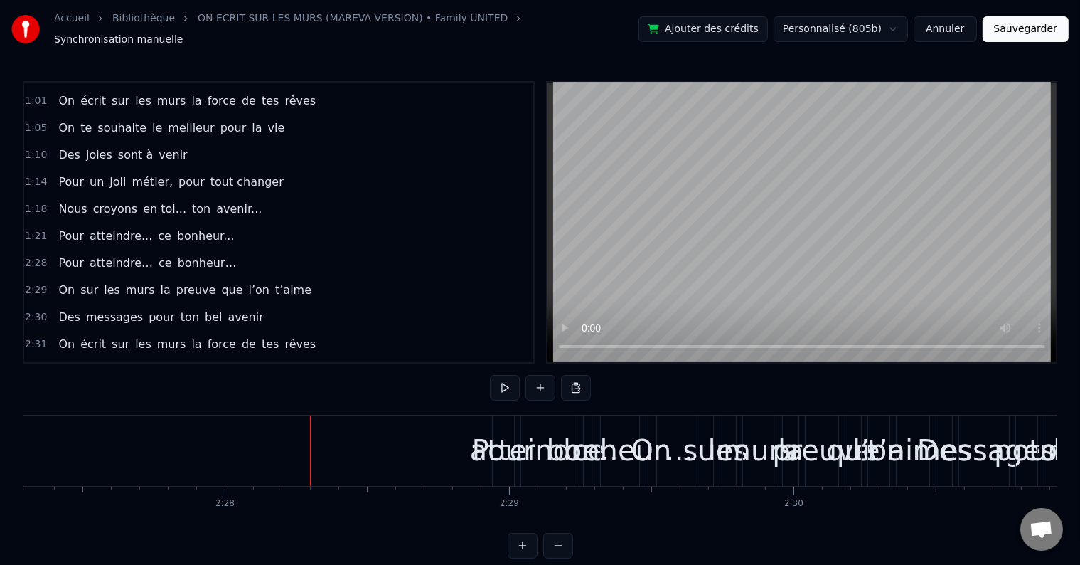
click at [210, 250] on div "Pour atteindre… ce bonheur…" at bounding box center [147, 263] width 189 height 26
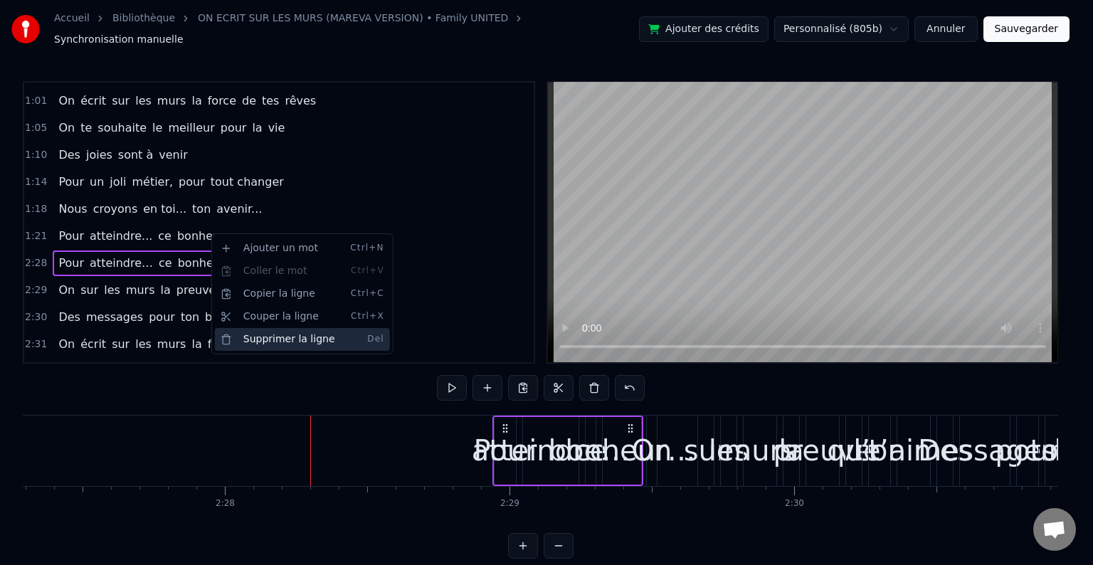
click at [277, 333] on div "Supprimer la ligne Del" at bounding box center [302, 339] width 175 height 23
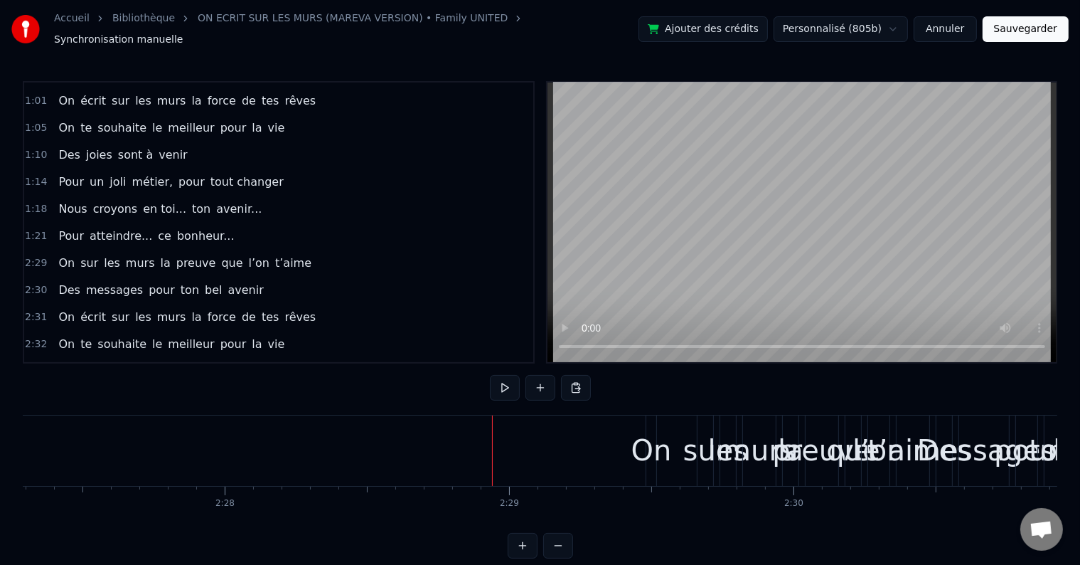
click at [277, 250] on div "On sur les murs la preuve que l’on t’aime" at bounding box center [185, 263] width 265 height 26
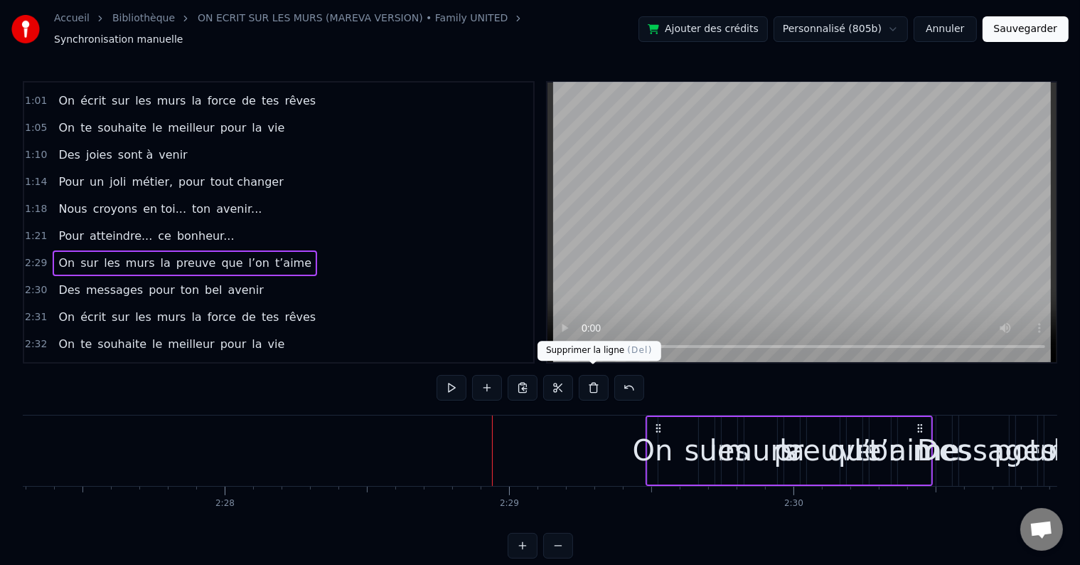
click at [596, 376] on button at bounding box center [594, 388] width 30 height 26
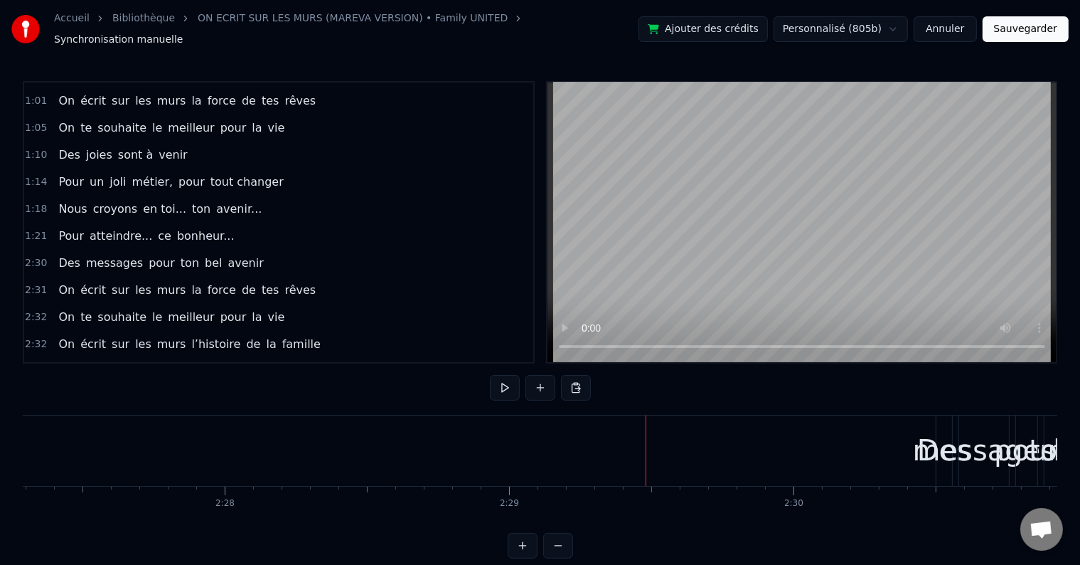
click at [236, 250] on div "Des messages pour ton bel avenir" at bounding box center [161, 263] width 216 height 26
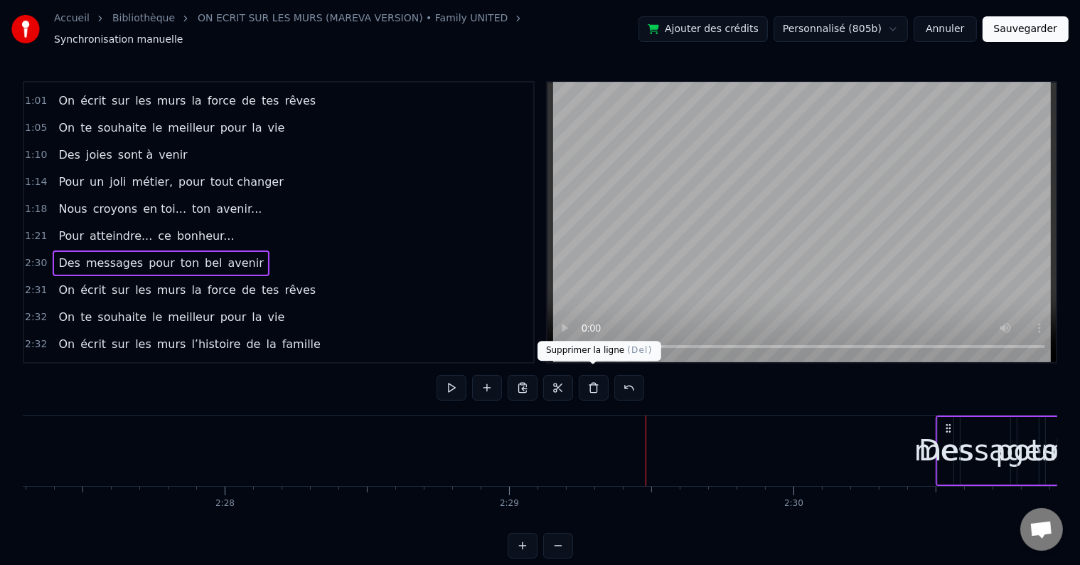
click at [595, 381] on button at bounding box center [594, 388] width 30 height 26
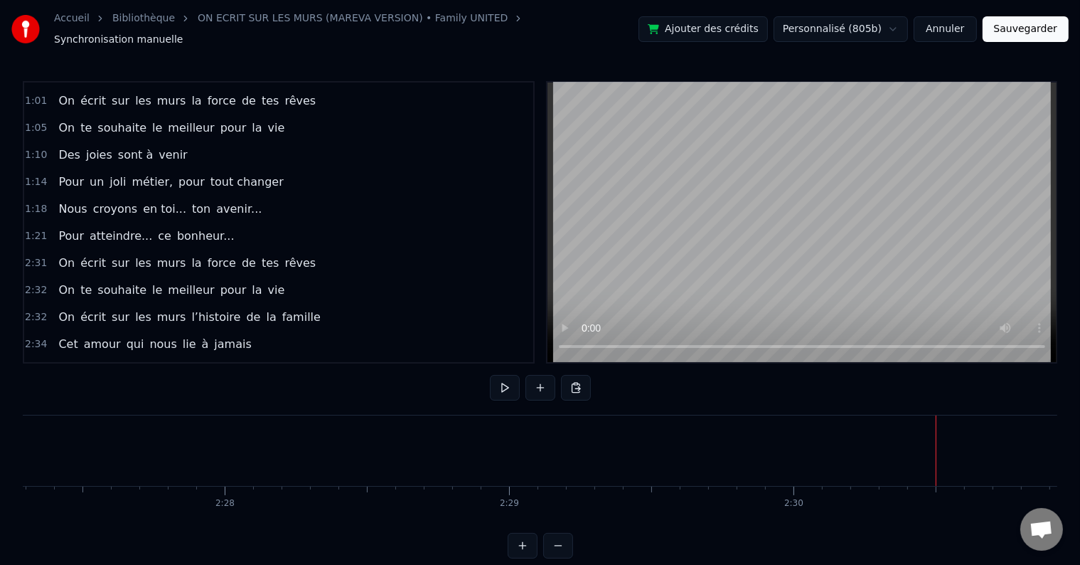
click at [279, 250] on div "On écrit sur les murs la force de tes rêves" at bounding box center [187, 263] width 269 height 26
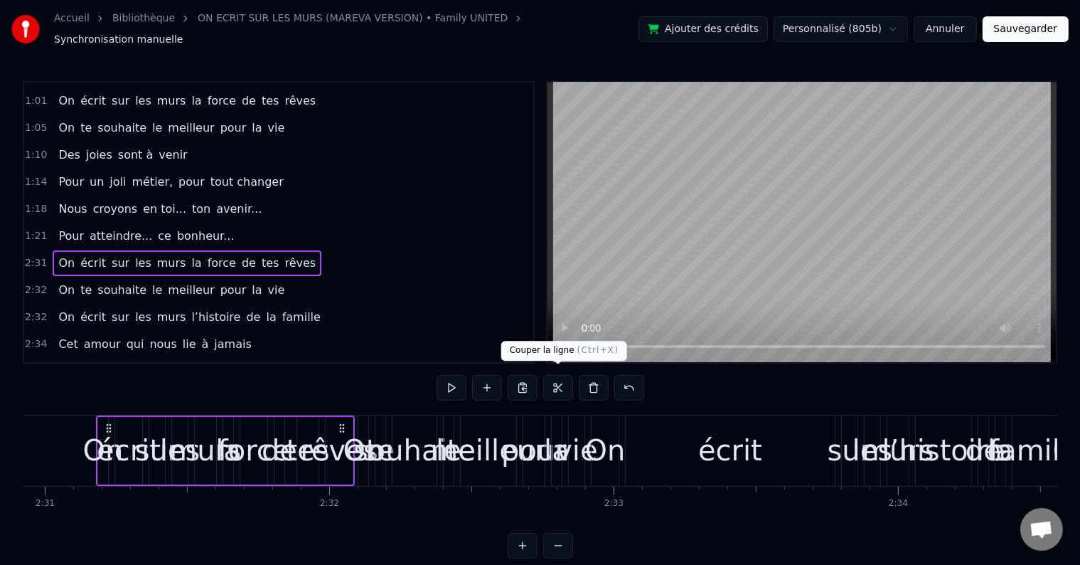
scroll to position [0, 42941]
click at [584, 378] on button at bounding box center [594, 388] width 30 height 26
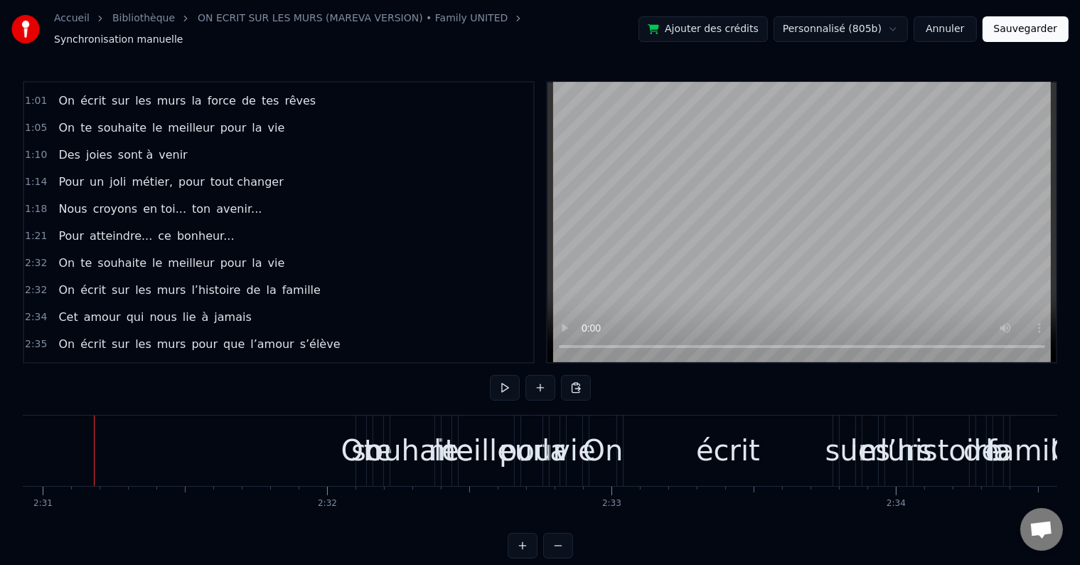
click at [256, 250] on div "On te souhaite le meilleur pour la vie" at bounding box center [172, 263] width 238 height 26
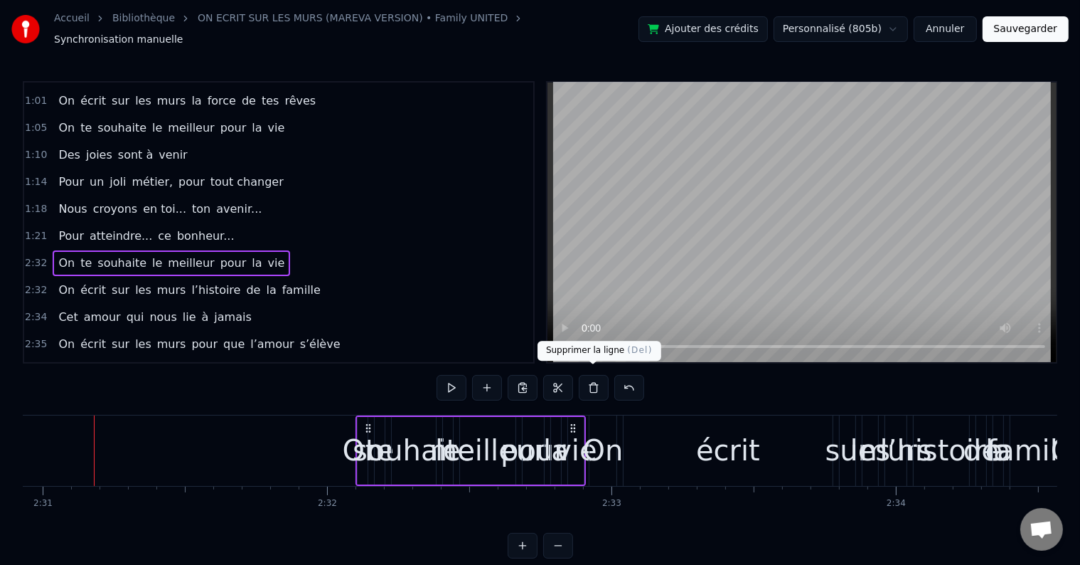
click at [586, 383] on button at bounding box center [594, 388] width 30 height 26
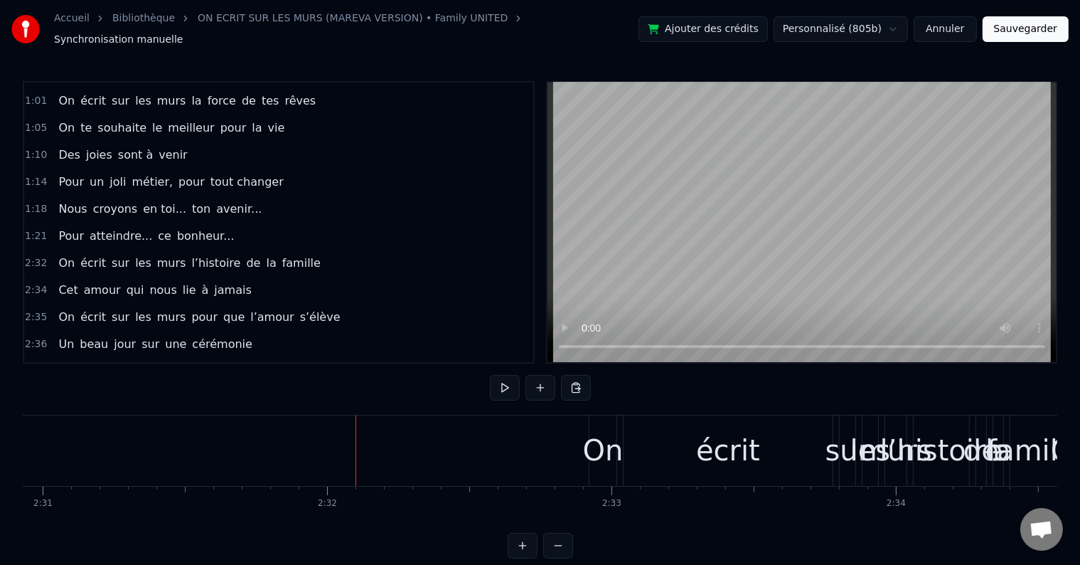
click at [283, 250] on div "On écrit sur les murs l’histoire de la famille" at bounding box center [189, 263] width 273 height 26
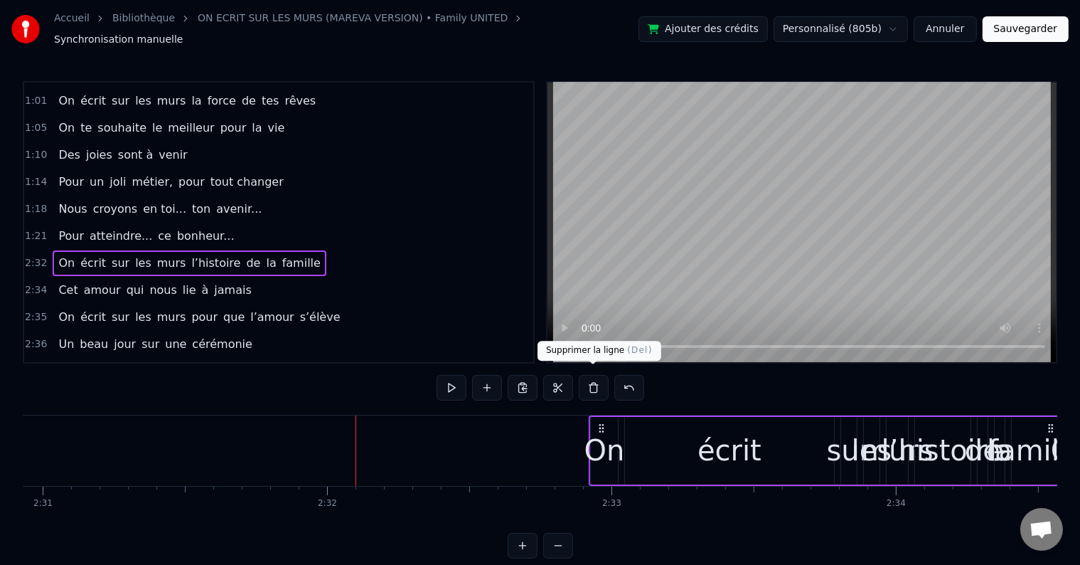
click at [592, 379] on button at bounding box center [594, 388] width 30 height 26
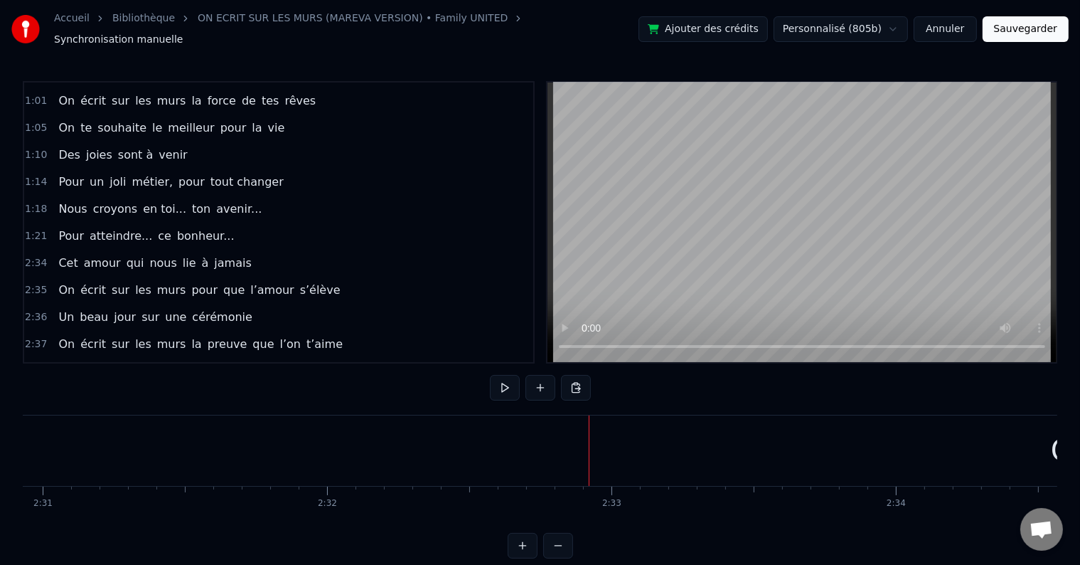
click at [225, 250] on div "Cet amour qui nous lie à jamais" at bounding box center [155, 263] width 204 height 26
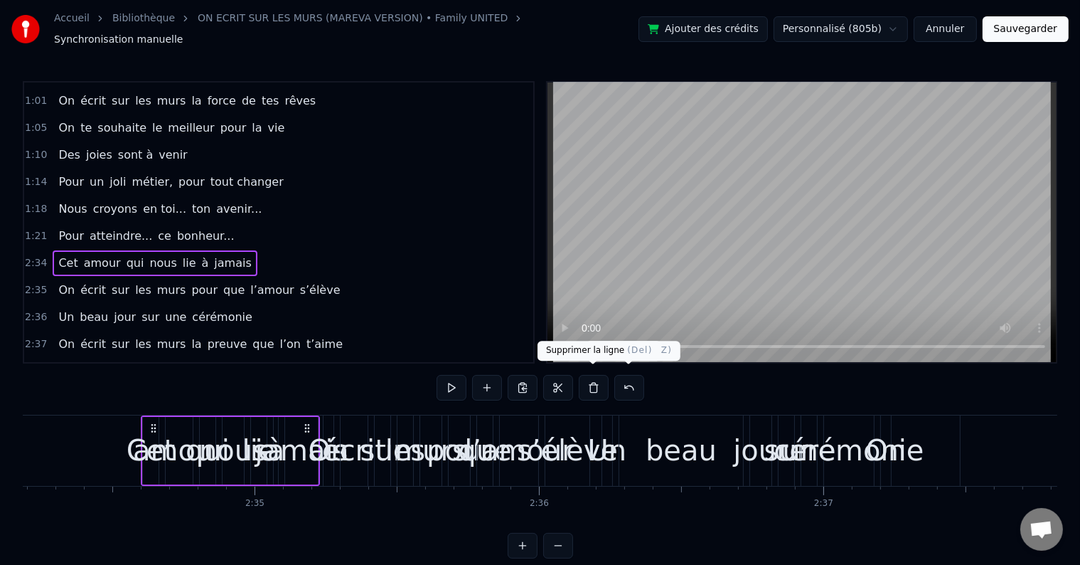
scroll to position [0, 43914]
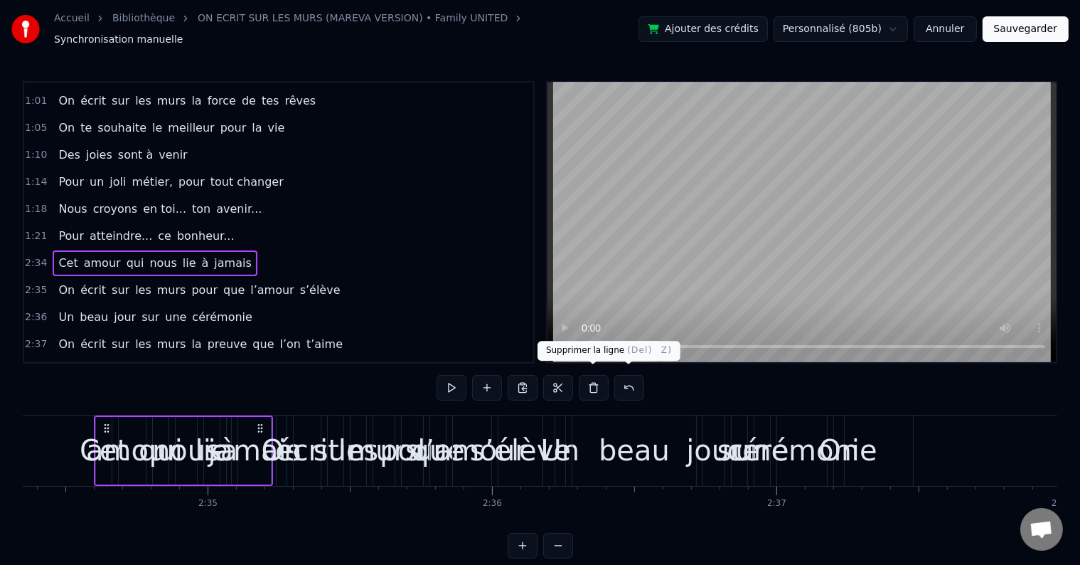
click at [597, 382] on button at bounding box center [594, 388] width 30 height 26
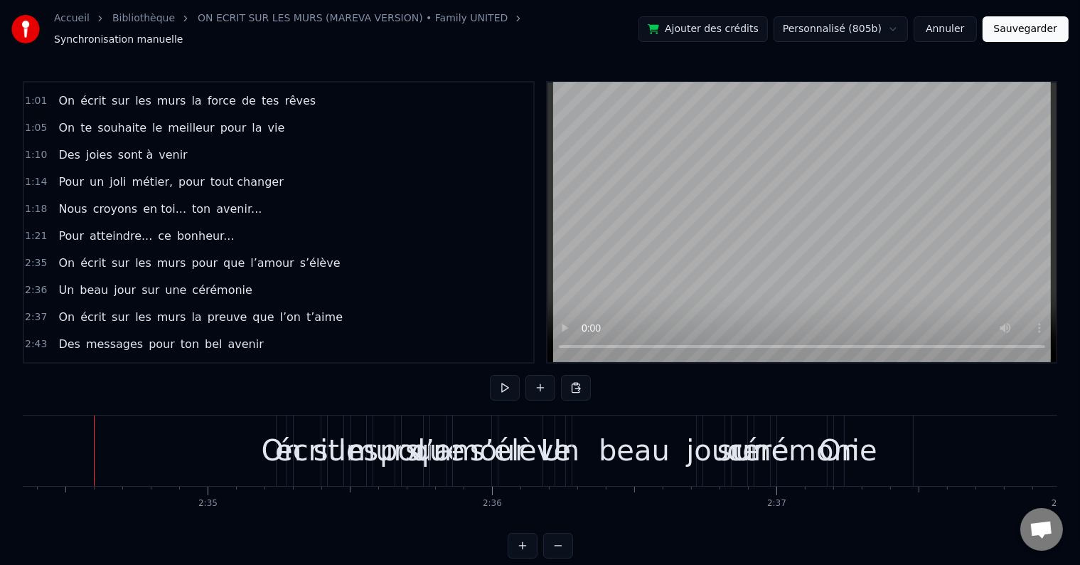
click at [301, 250] on div "On écrit sur les murs pour que l’amour s’élève" at bounding box center [199, 263] width 293 height 26
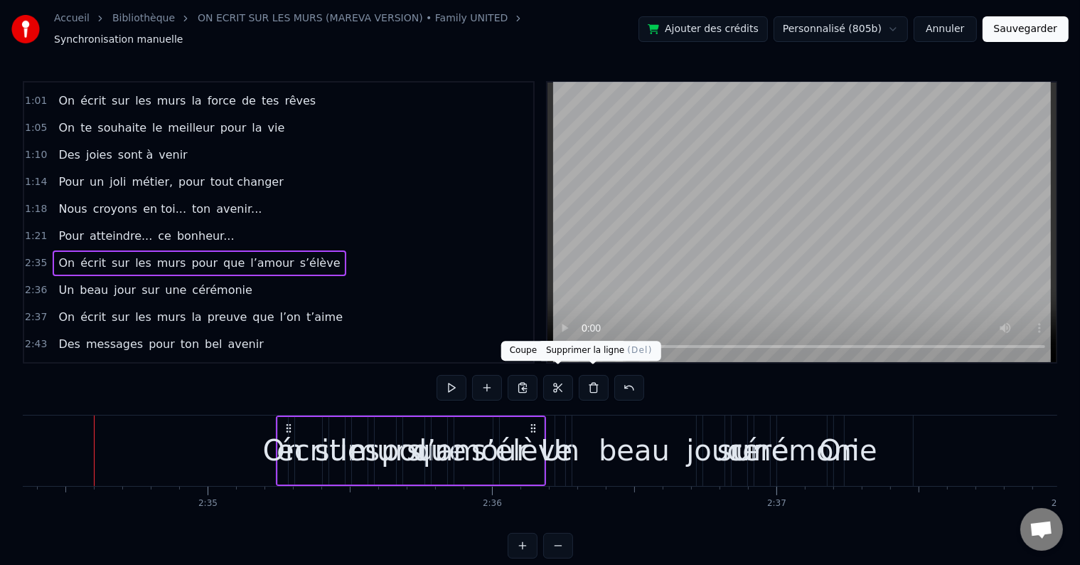
click at [590, 382] on button at bounding box center [594, 388] width 30 height 26
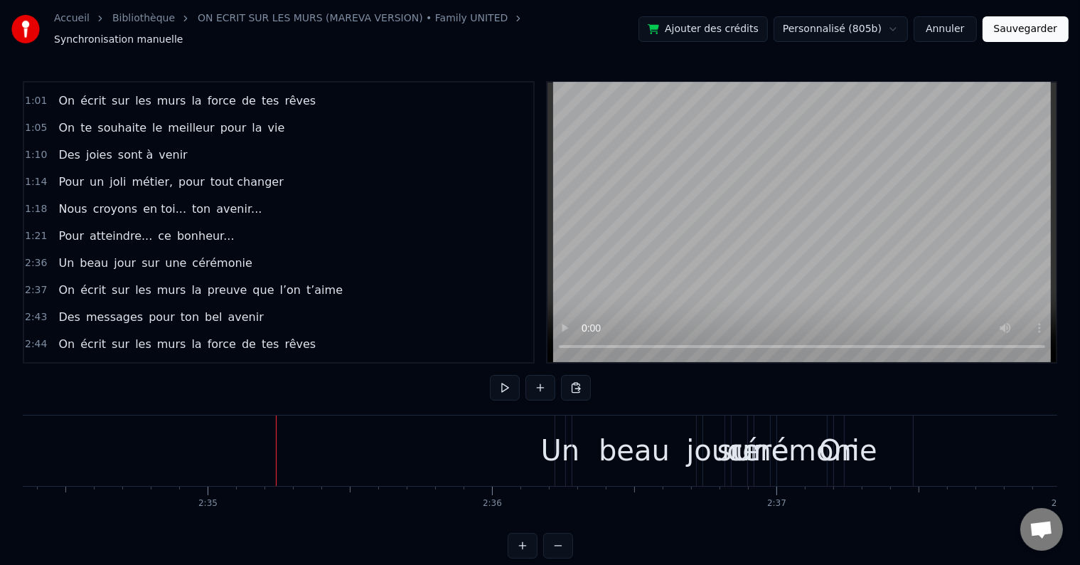
click at [229, 250] on div "Un beau jour sur une cérémonie" at bounding box center [155, 263] width 205 height 26
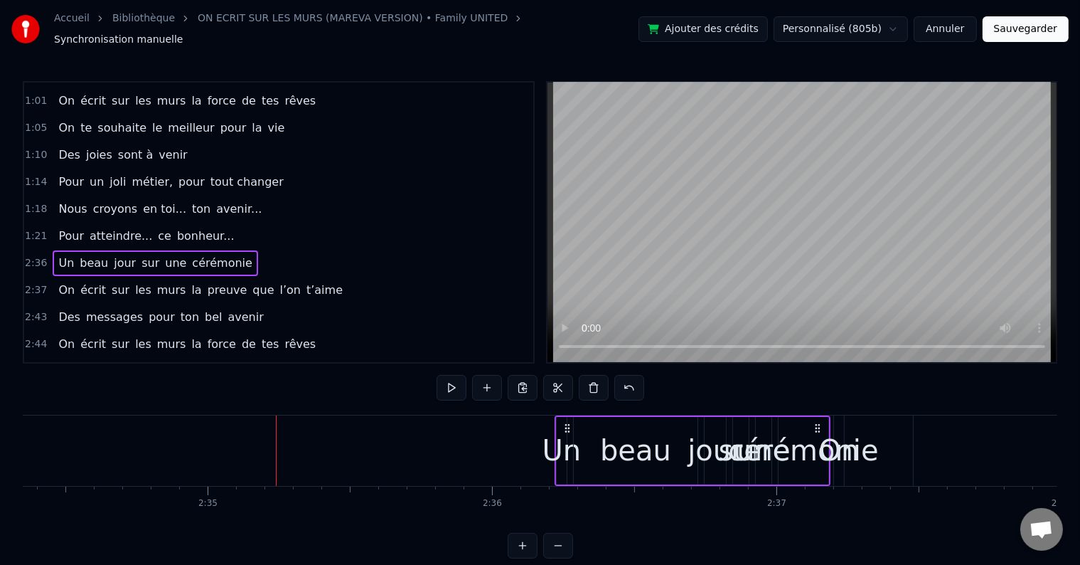
click at [592, 381] on button at bounding box center [594, 388] width 30 height 26
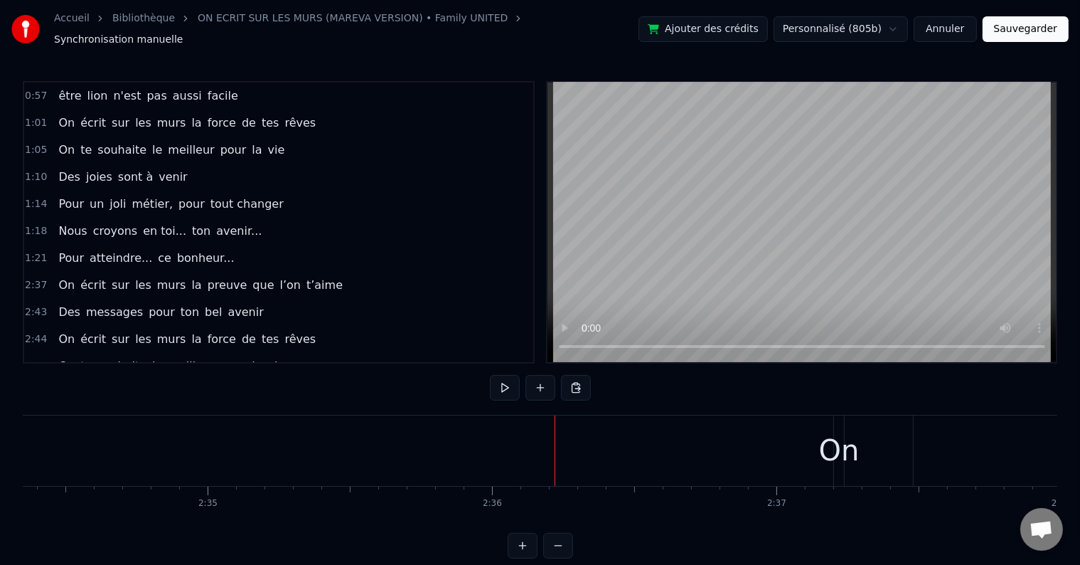
click at [303, 272] on div "On écrit sur les murs la preuve que l’on t’aime" at bounding box center [201, 285] width 296 height 26
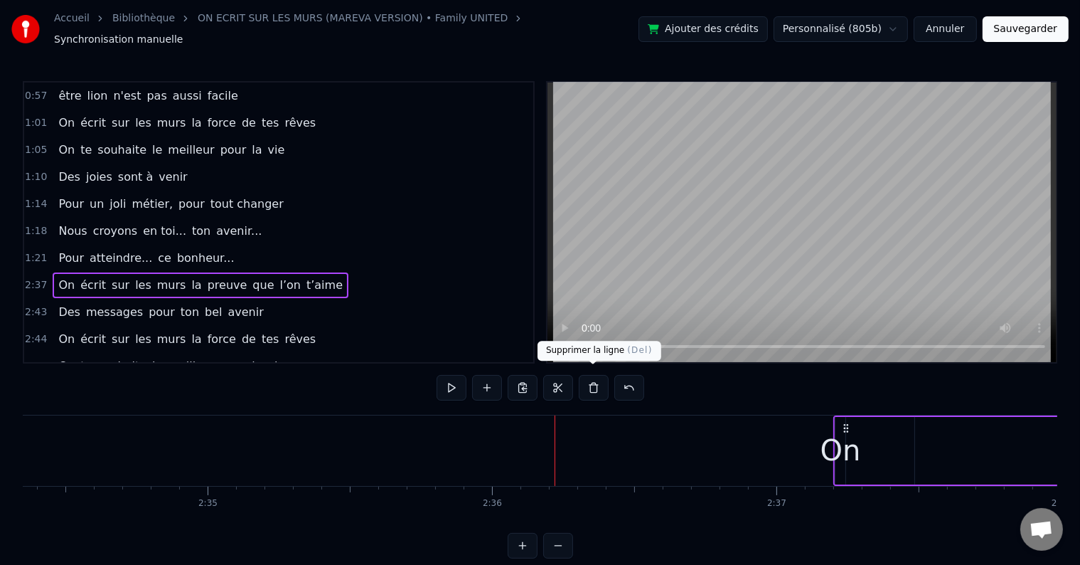
click at [581, 380] on button at bounding box center [594, 388] width 30 height 26
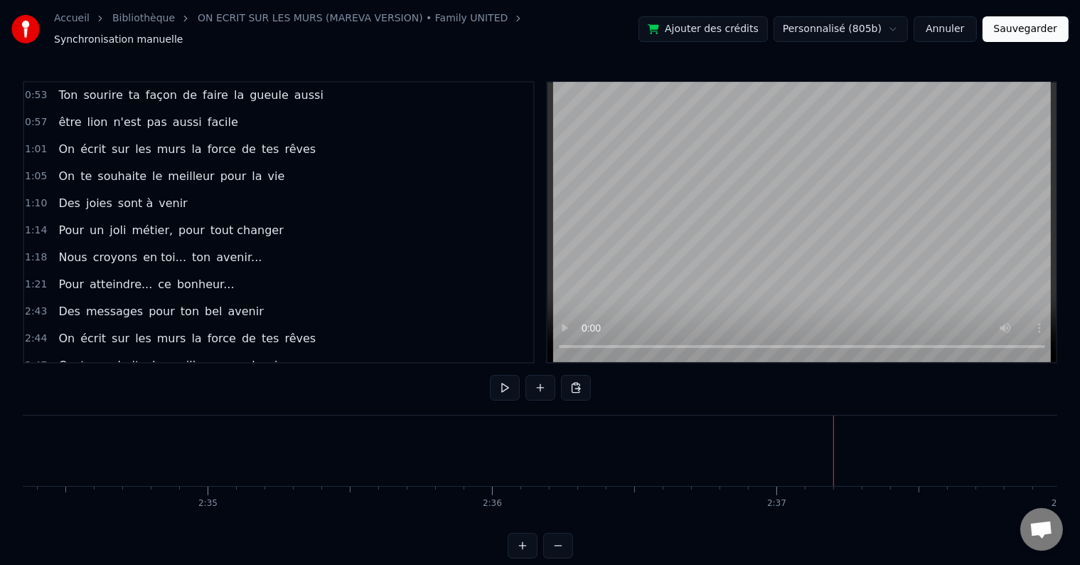
click at [236, 299] on div "Des messages pour ton bel avenir" at bounding box center [161, 312] width 216 height 26
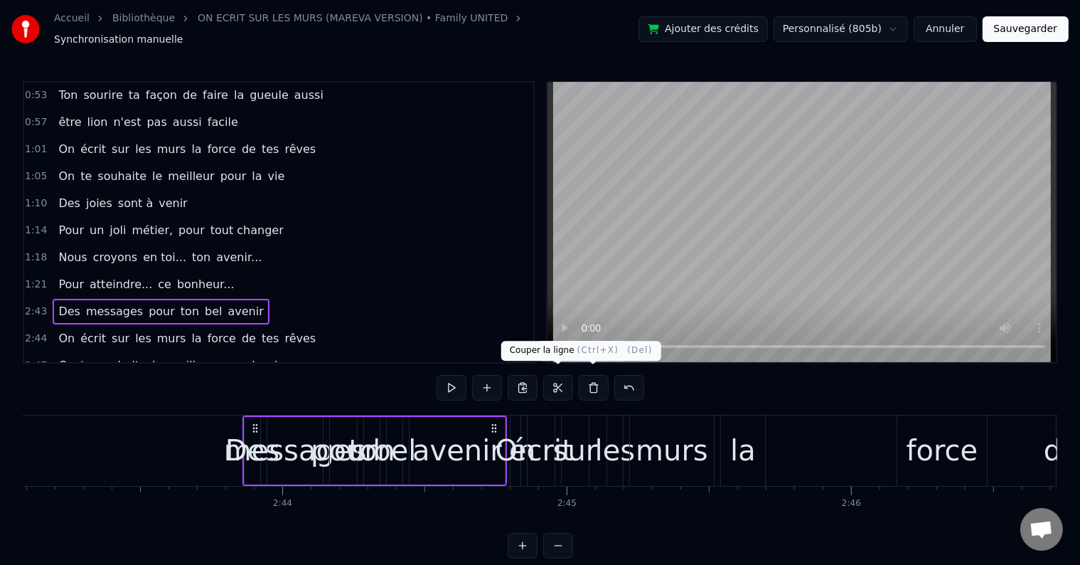
scroll to position [0, 46549]
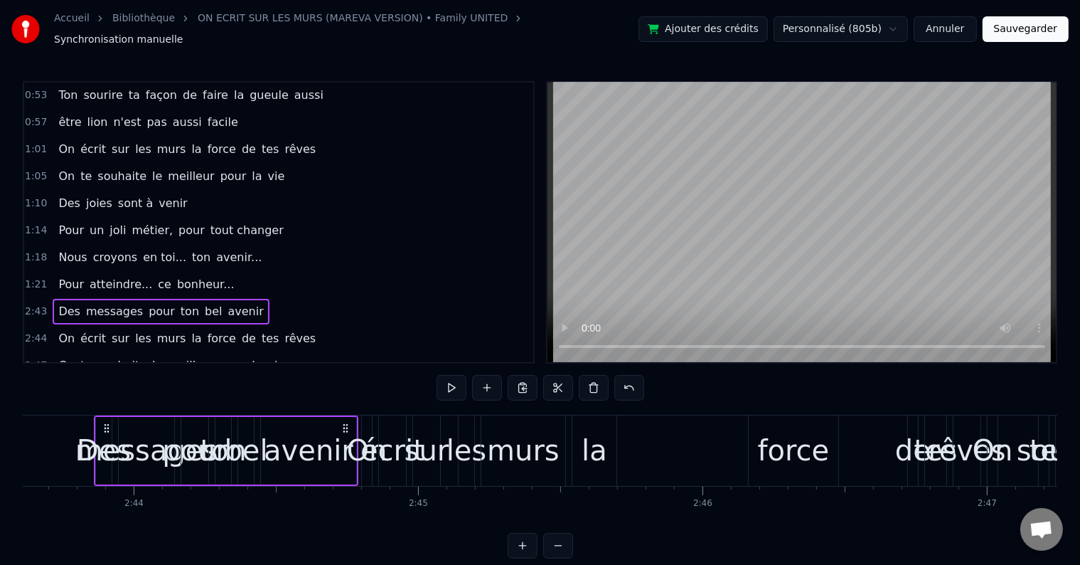
click at [595, 382] on button at bounding box center [594, 388] width 30 height 26
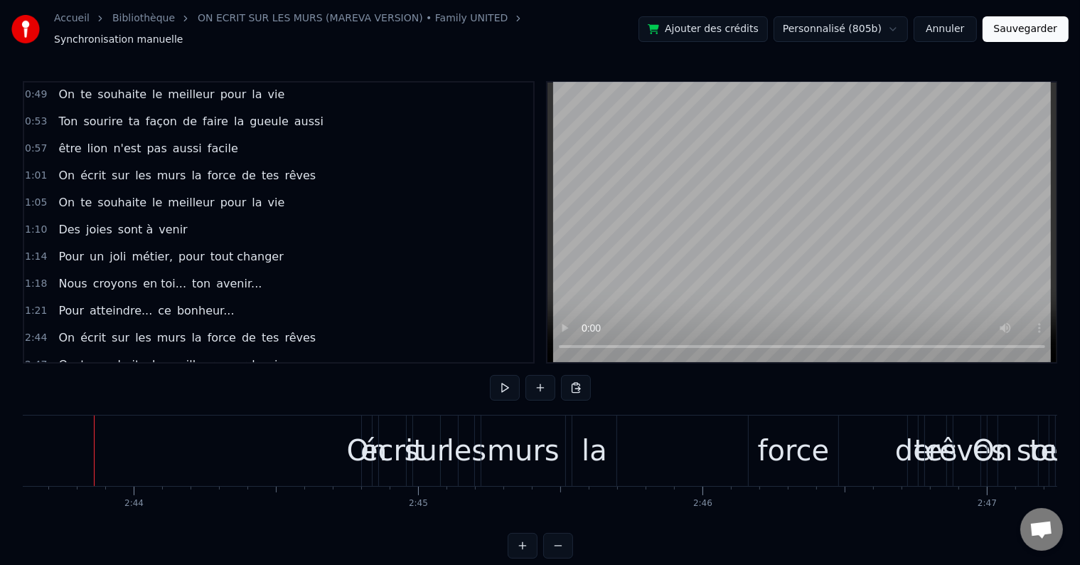
click at [281, 325] on div "On écrit sur les murs la force de tes rêves" at bounding box center [187, 338] width 269 height 26
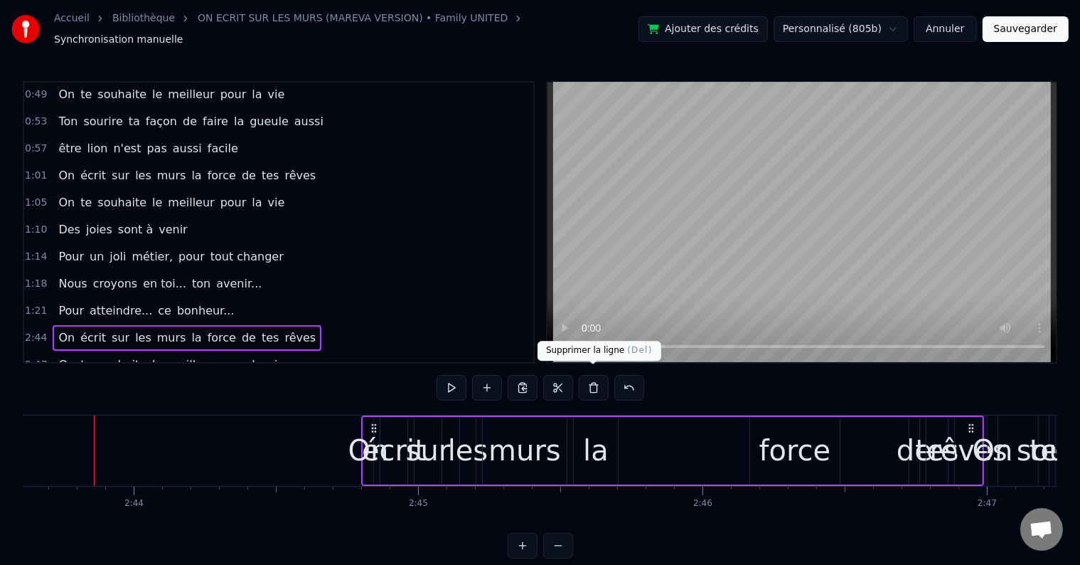
click at [589, 380] on button at bounding box center [594, 388] width 30 height 26
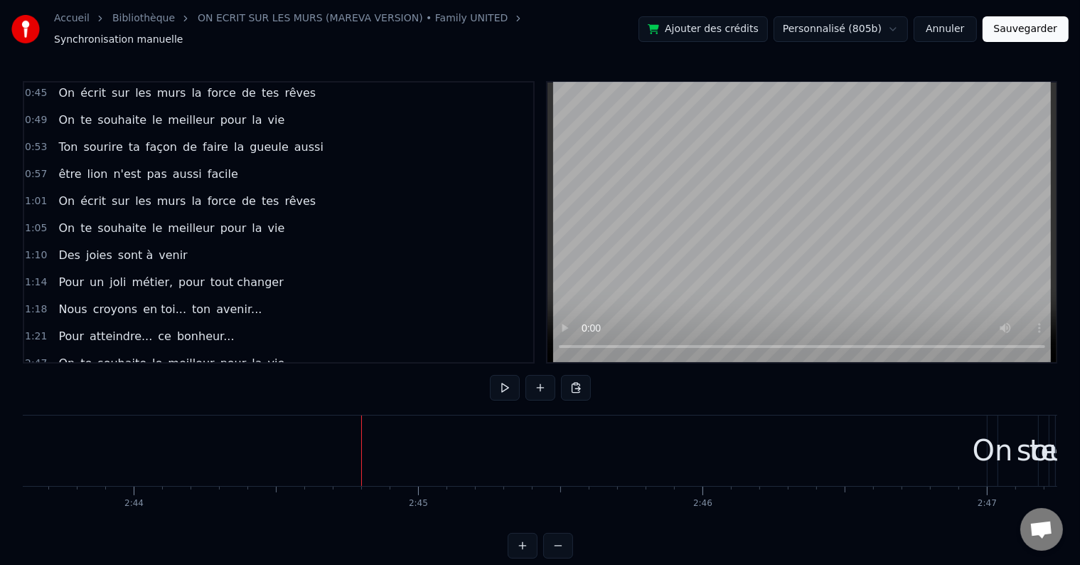
click at [255, 351] on div "On te souhaite le meilleur pour la vie" at bounding box center [172, 364] width 238 height 26
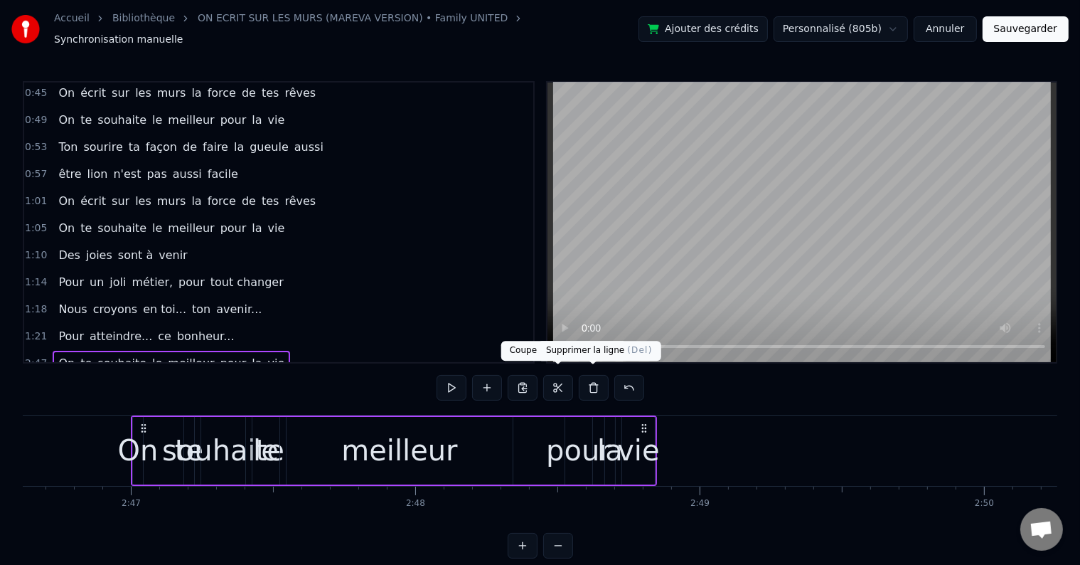
scroll to position [0, 47442]
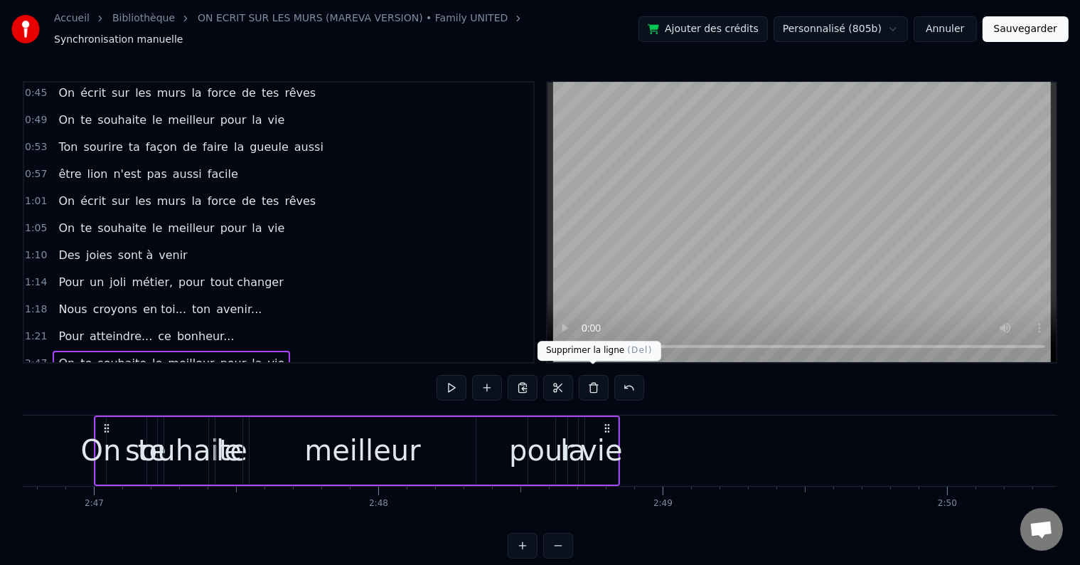
click at [589, 378] on button at bounding box center [594, 388] width 30 height 26
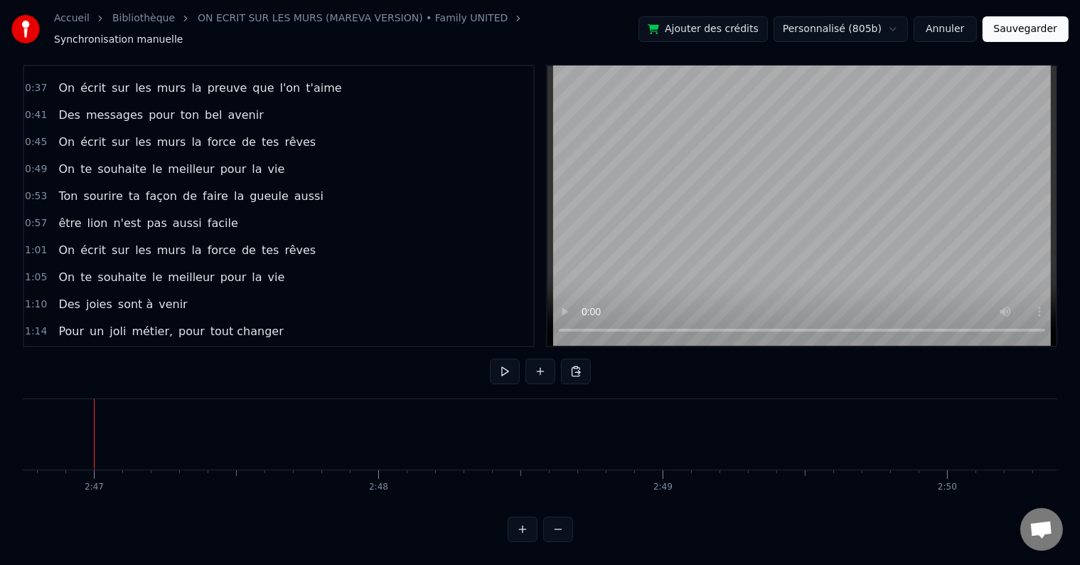
scroll to position [0, 0]
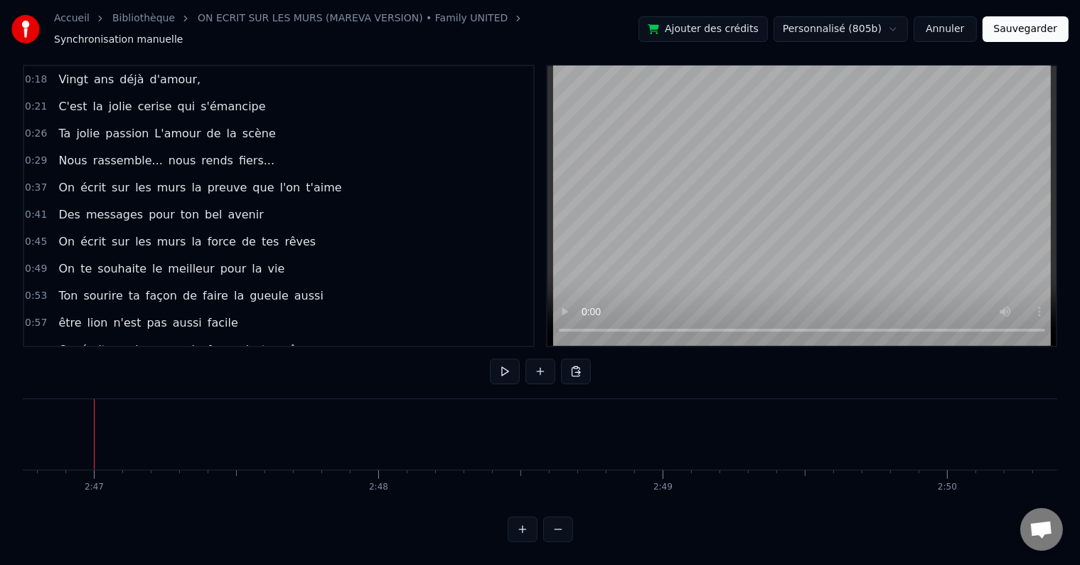
click at [1014, 31] on button "Sauvegarder" at bounding box center [1026, 29] width 86 height 26
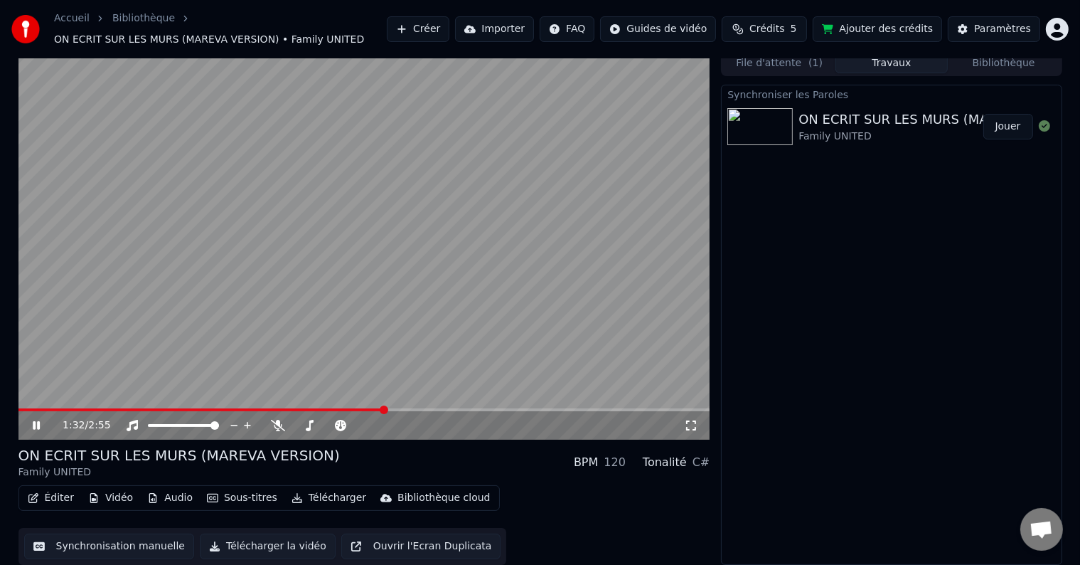
click at [38, 424] on icon at bounding box center [36, 425] width 7 height 9
click at [158, 551] on button "Synchronisation manuelle" at bounding box center [109, 546] width 171 height 26
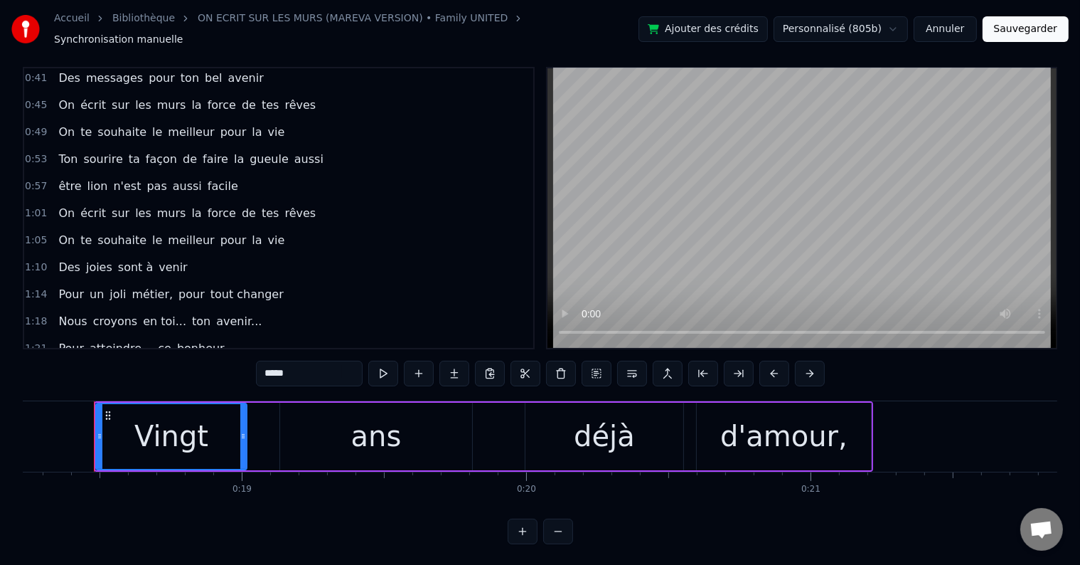
scroll to position [21, 0]
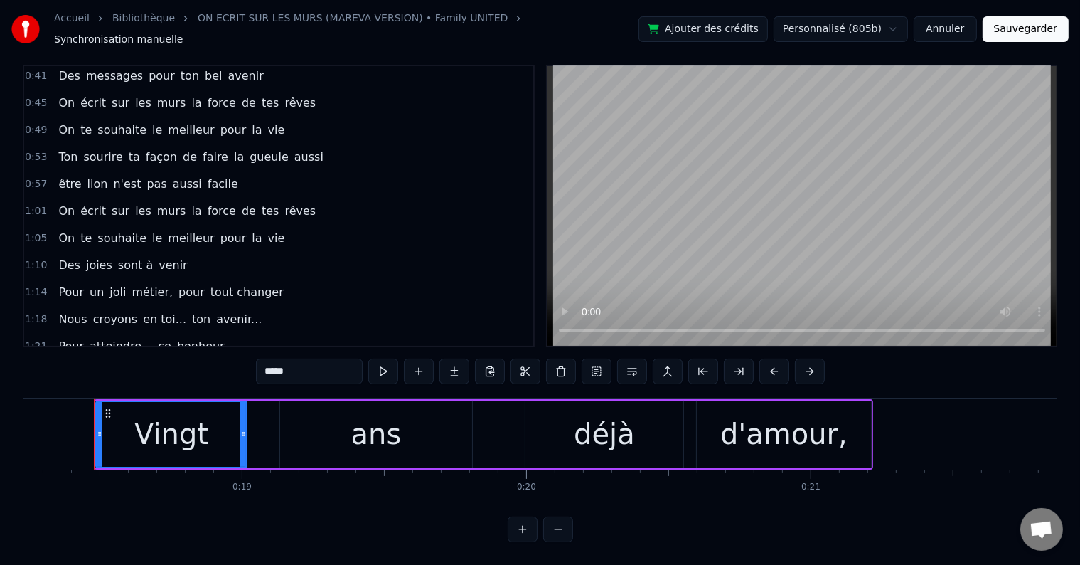
click at [156, 338] on span "ce" at bounding box center [164, 346] width 16 height 16
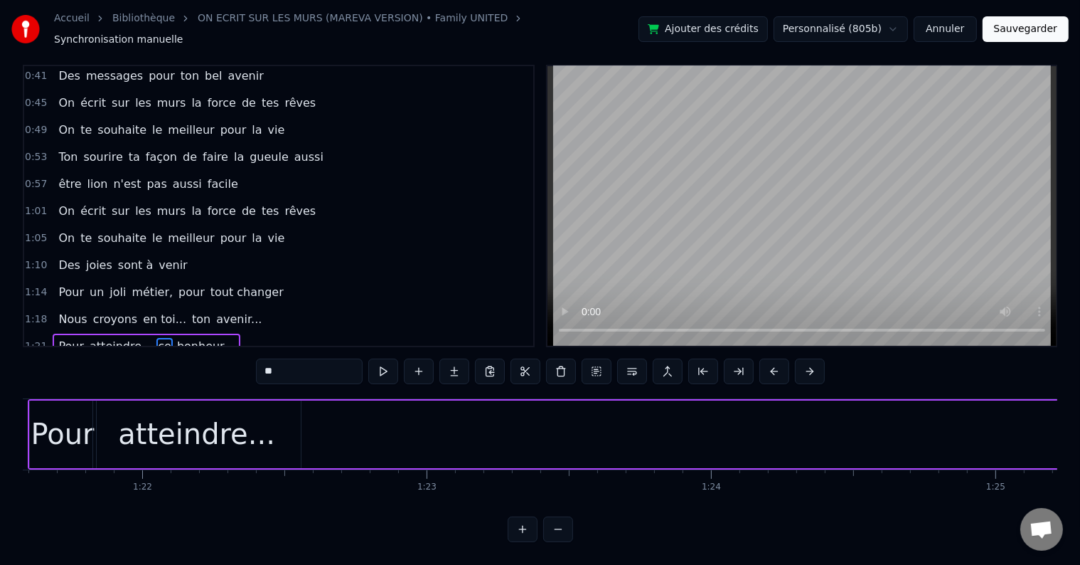
scroll to position [0, 24283]
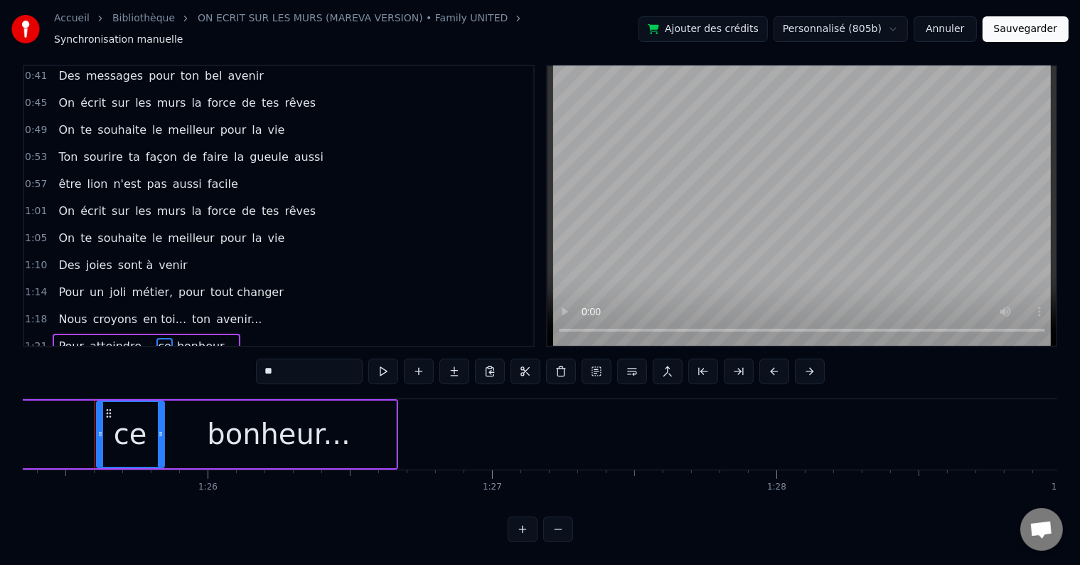
click at [270, 361] on input "**" at bounding box center [309, 371] width 107 height 26
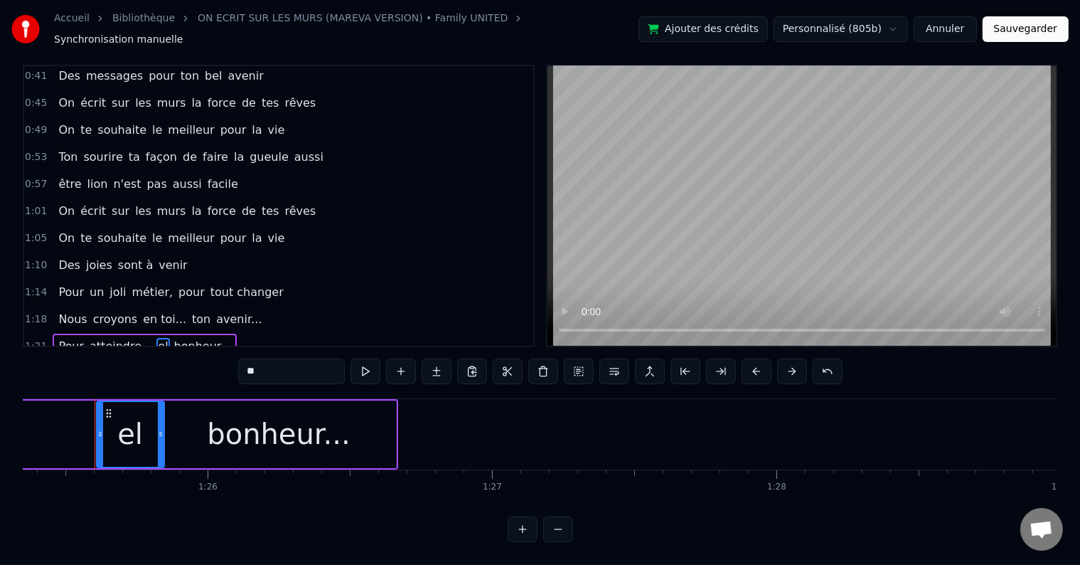
type input "*"
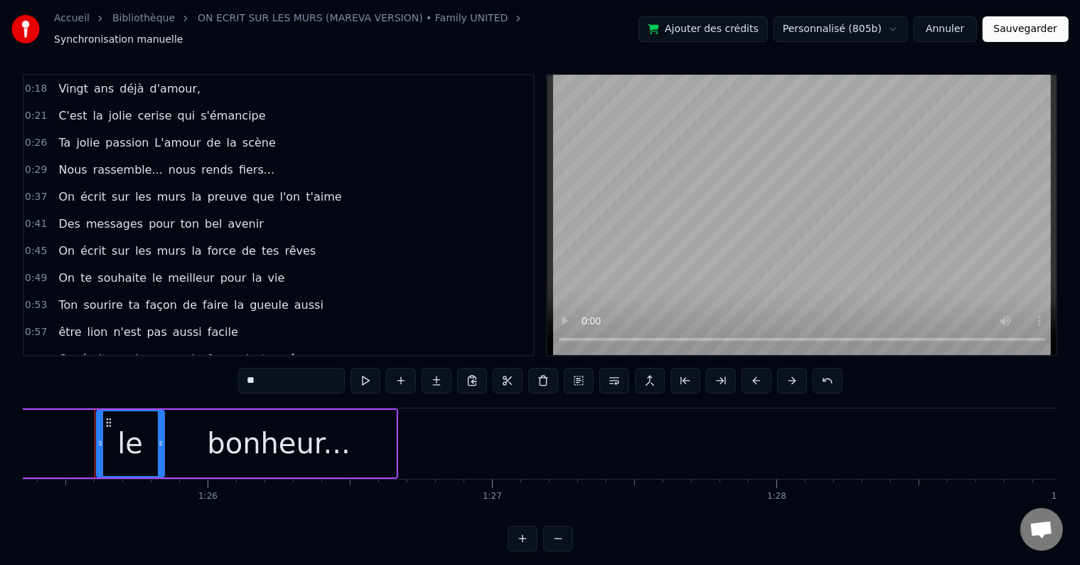
scroll to position [0, 0]
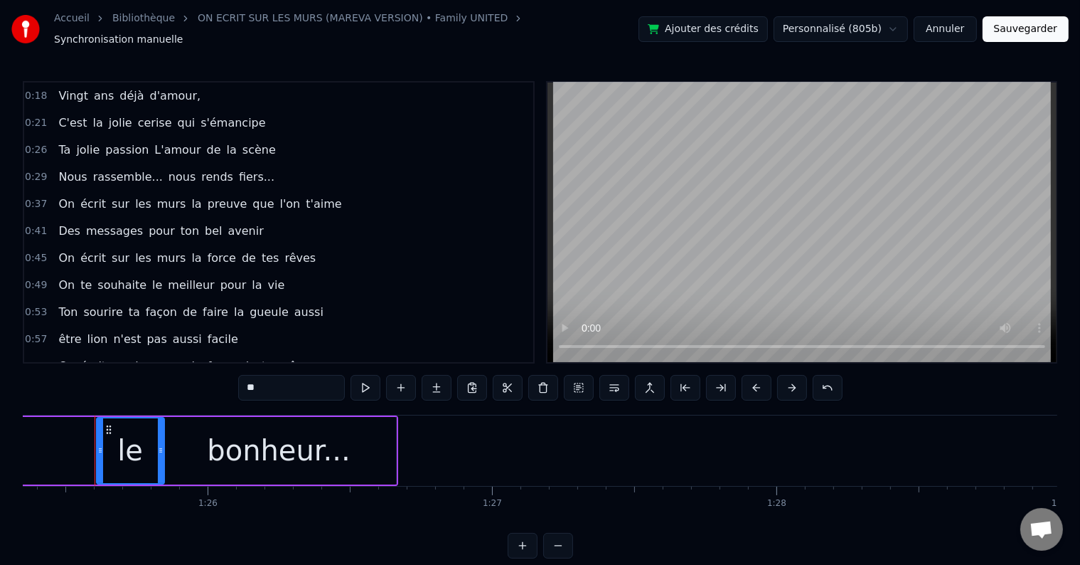
click at [225, 142] on span "la" at bounding box center [231, 150] width 13 height 16
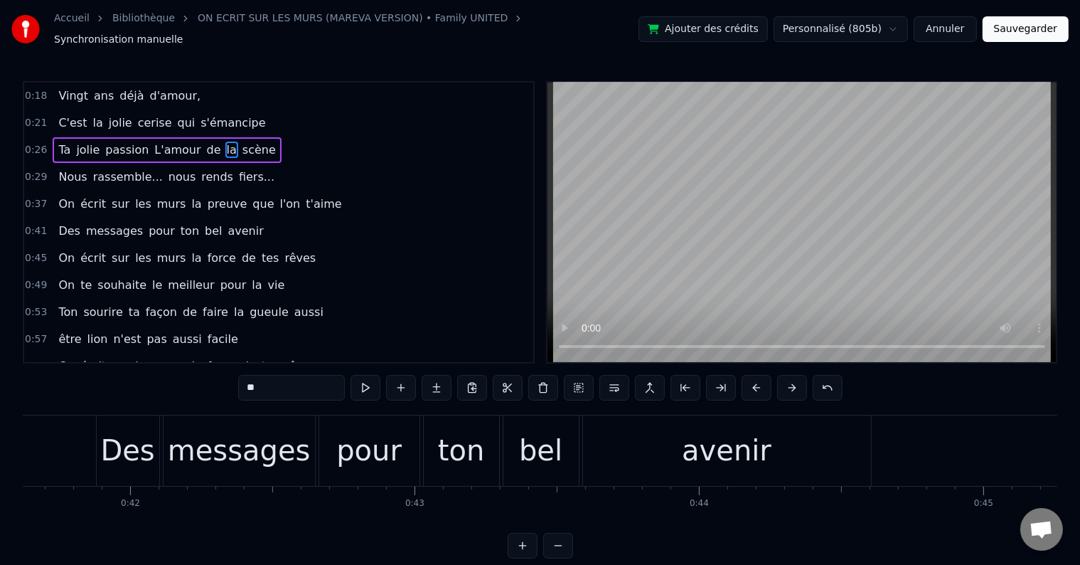
scroll to position [0, 8086]
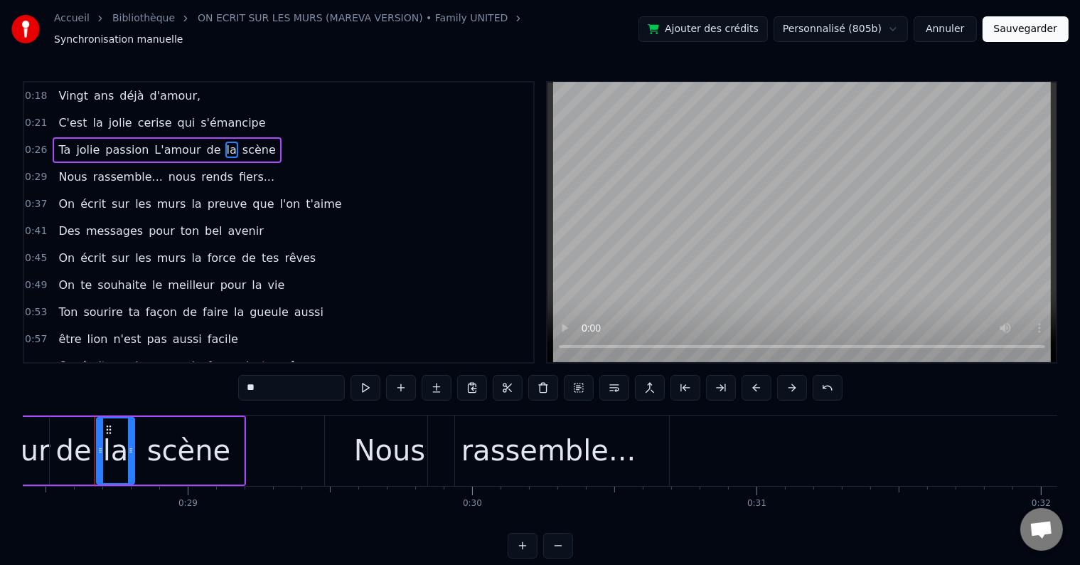
click at [206, 142] on span "de" at bounding box center [214, 150] width 17 height 16
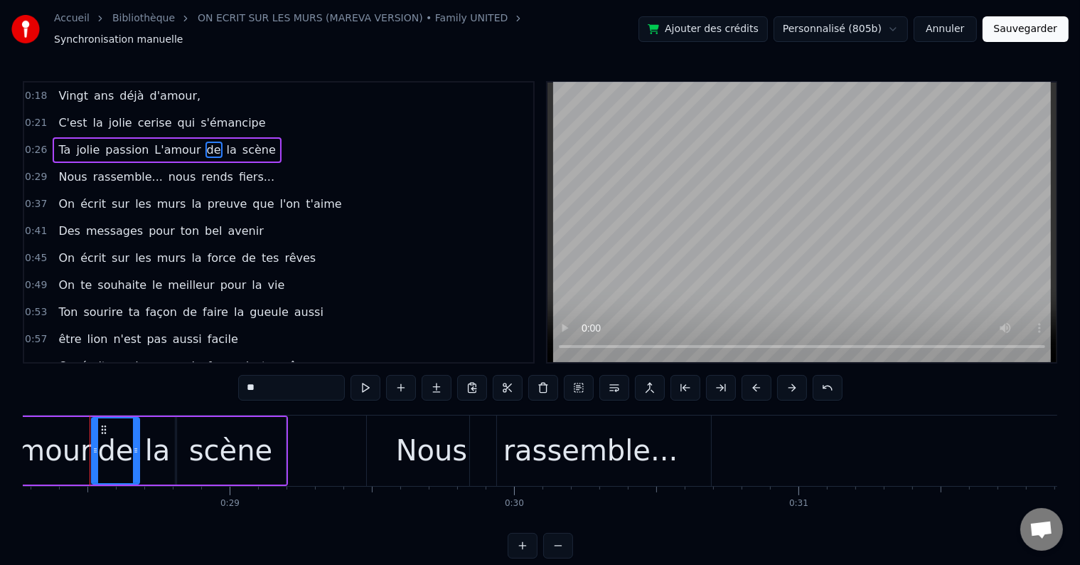
scroll to position [0, 8039]
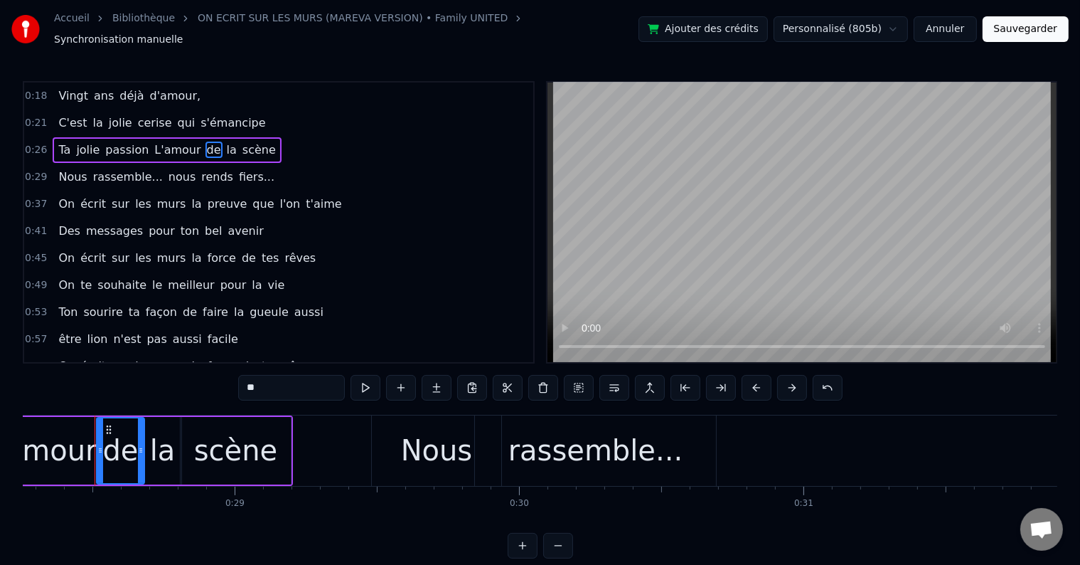
click at [270, 379] on input "**" at bounding box center [291, 388] width 107 height 26
click at [231, 145] on span "la" at bounding box center [237, 150] width 13 height 16
type input "**"
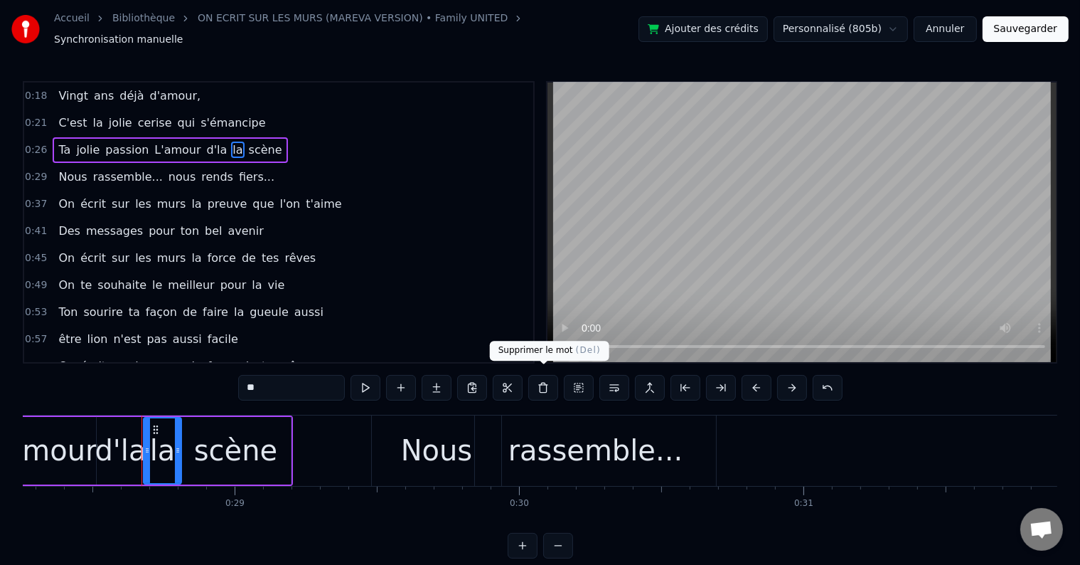
click at [549, 378] on button at bounding box center [543, 388] width 30 height 26
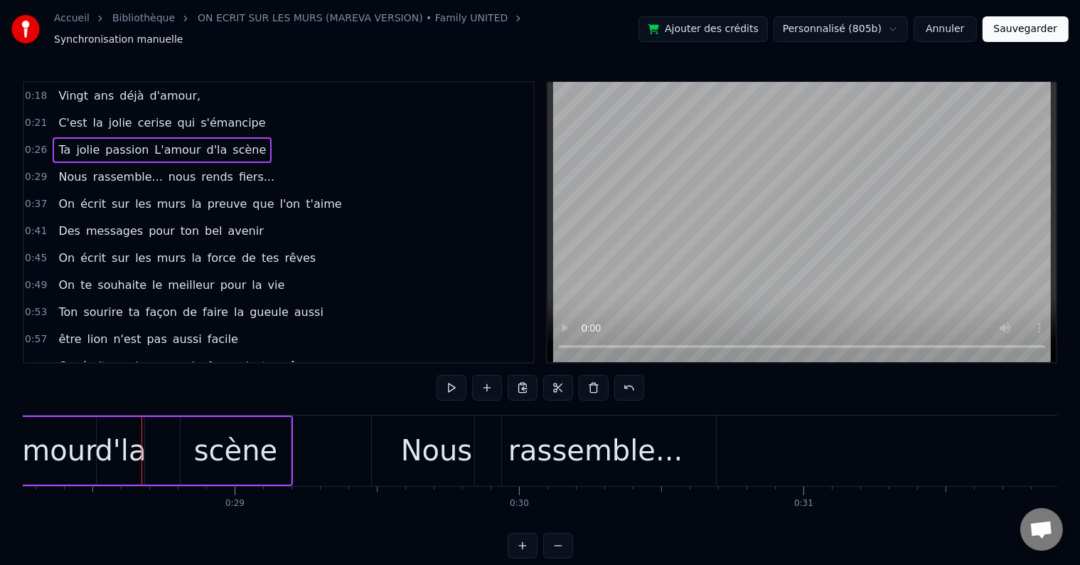
click at [132, 429] on div "d'la" at bounding box center [120, 450] width 51 height 43
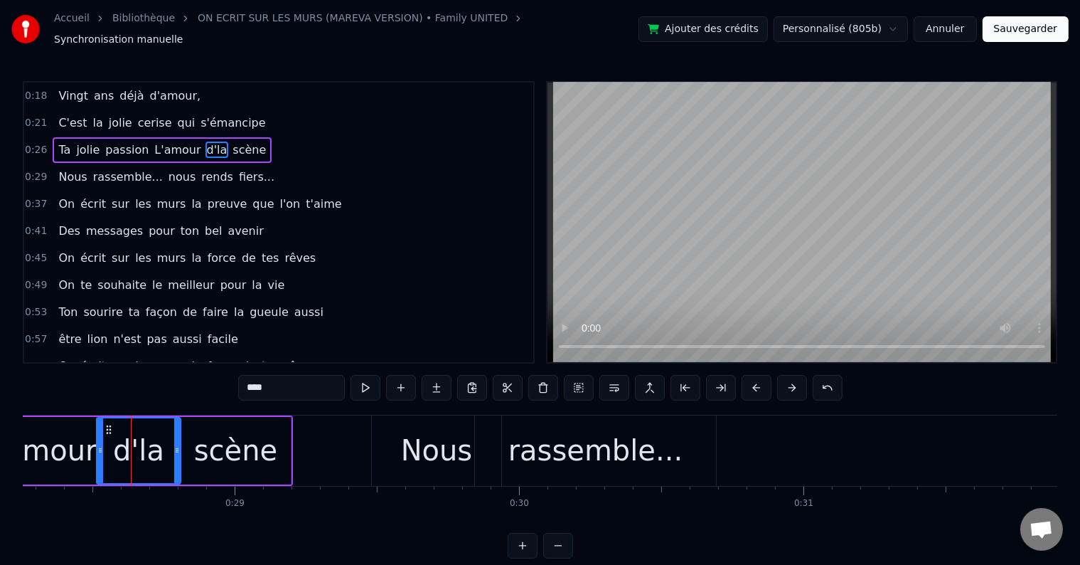
drag, startPoint x: 142, startPoint y: 440, endPoint x: 178, endPoint y: 440, distance: 36.3
click at [178, 445] on icon at bounding box center [177, 450] width 6 height 11
click at [245, 140] on div "0:26 Ta jolie passion L'amour d'la scène" at bounding box center [278, 150] width 509 height 27
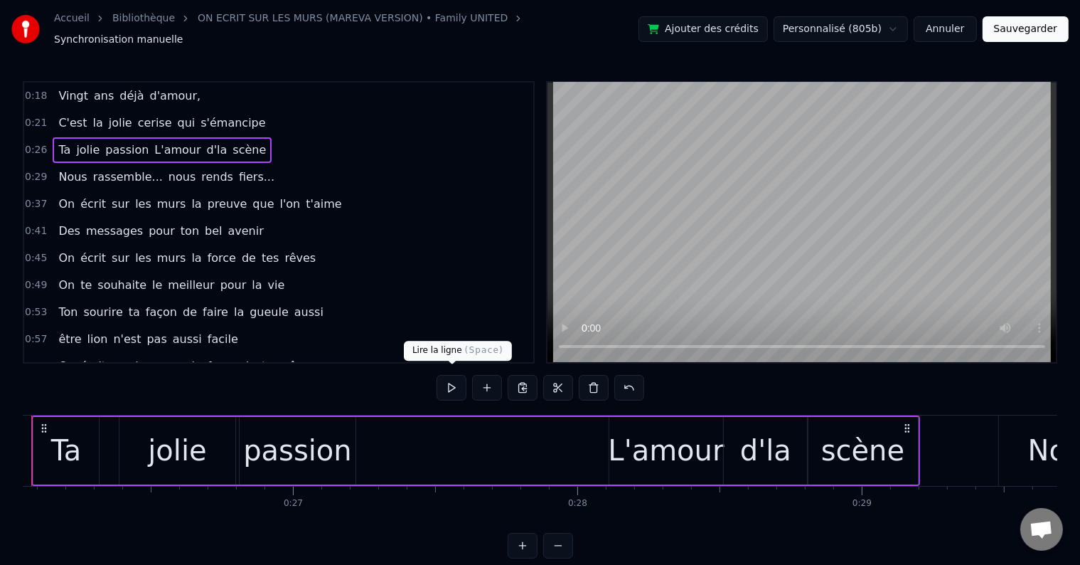
click at [450, 376] on button at bounding box center [452, 388] width 30 height 26
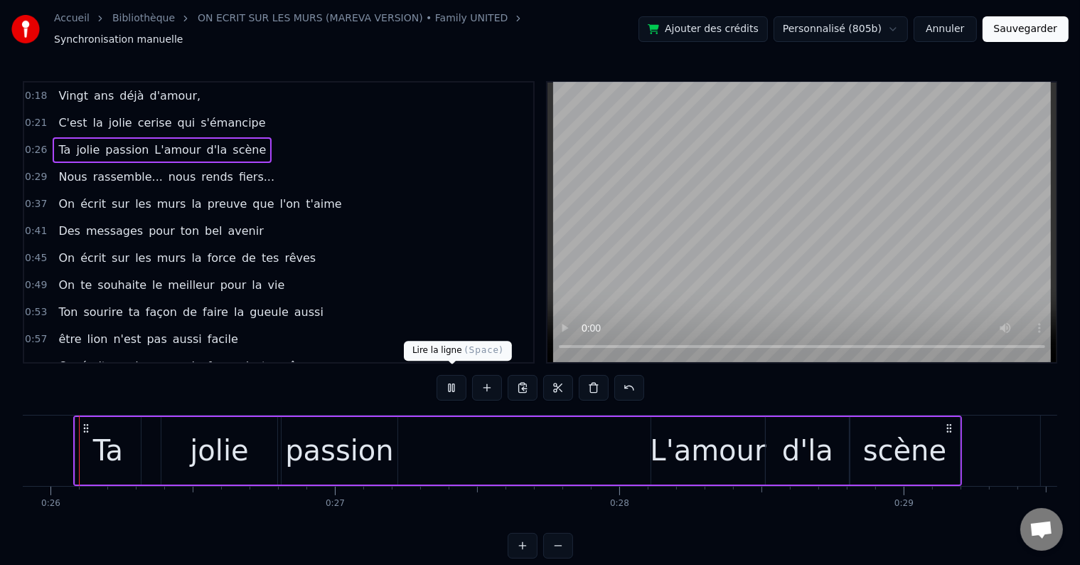
scroll to position [0, 7349]
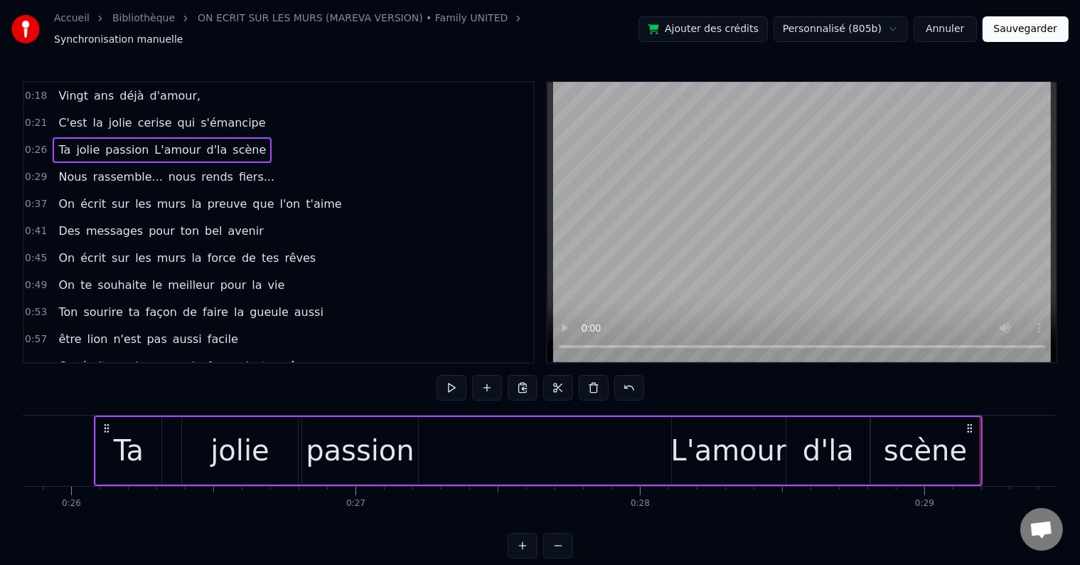
click at [799, 423] on div "d'la" at bounding box center [829, 451] width 84 height 68
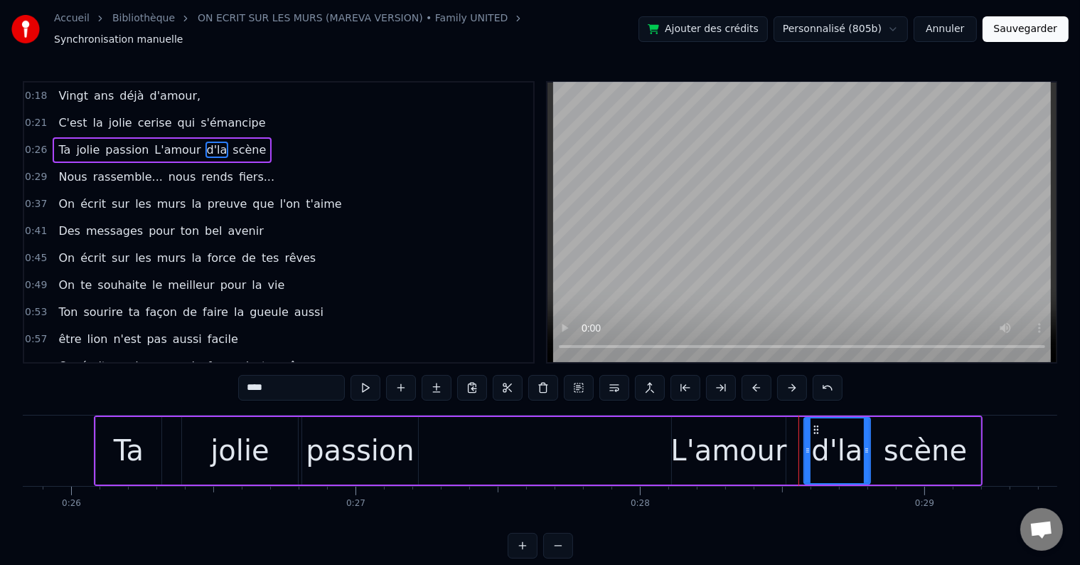
drag, startPoint x: 790, startPoint y: 440, endPoint x: 812, endPoint y: 438, distance: 21.4
click at [811, 445] on icon at bounding box center [808, 450] width 6 height 11
click at [775, 429] on div "L'amour" at bounding box center [729, 450] width 116 height 43
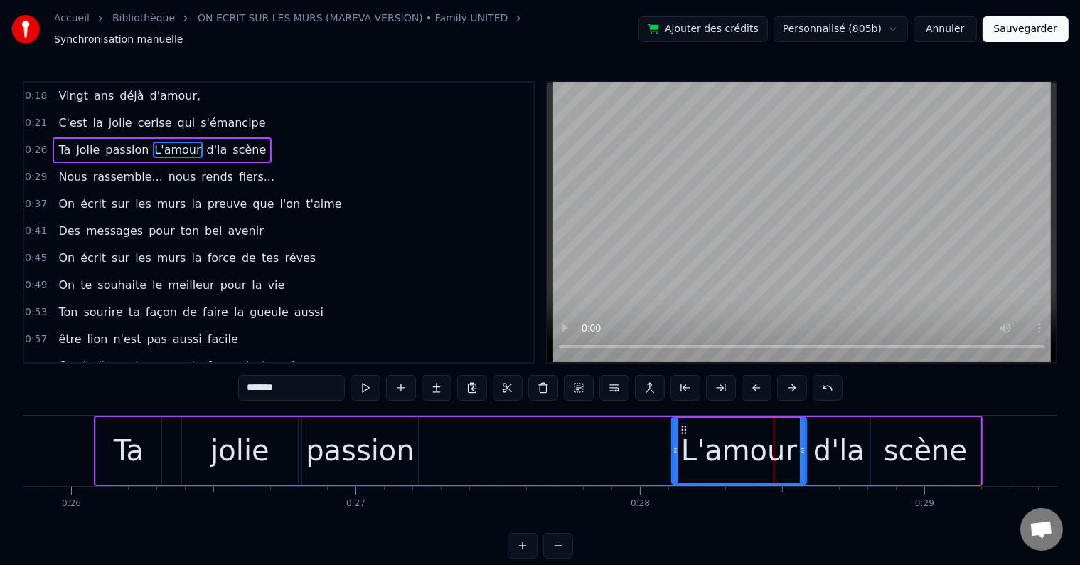
drag, startPoint x: 782, startPoint y: 442, endPoint x: 802, endPoint y: 437, distance: 21.1
click at [802, 445] on icon at bounding box center [803, 450] width 6 height 11
click at [367, 375] on button at bounding box center [366, 388] width 30 height 26
click at [366, 378] on button at bounding box center [366, 388] width 30 height 26
click at [206, 144] on span "d'la" at bounding box center [217, 150] width 23 height 16
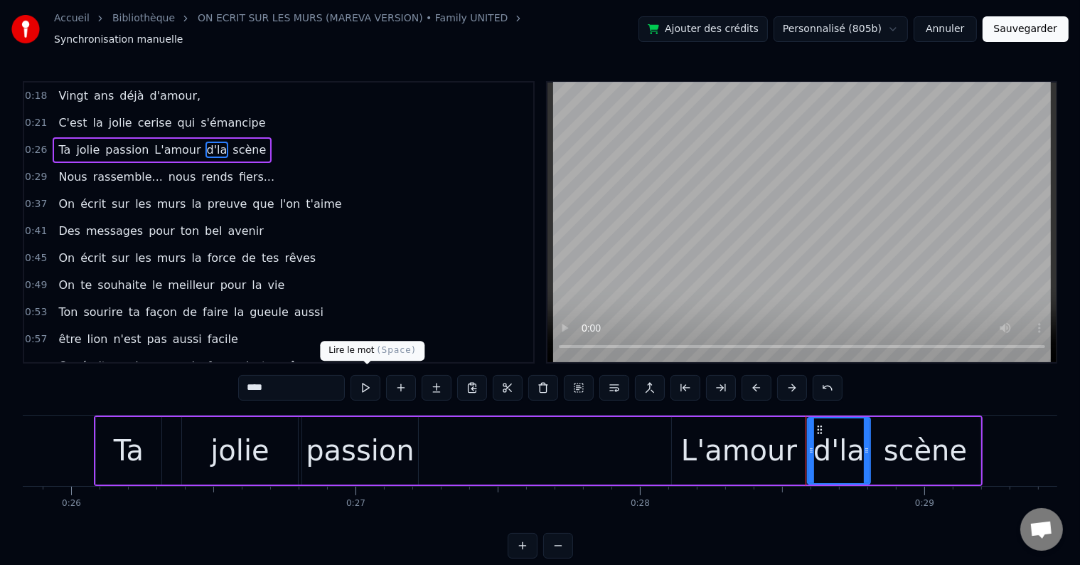
click at [368, 371] on body "Accueil Bibliothèque ON ECRIT SUR LES MURS (MAREVA VERSION) • Family UNITED Syn…" at bounding box center [540, 279] width 1080 height 558
click at [370, 375] on button at bounding box center [366, 388] width 30 height 26
click at [231, 142] on span "scène" at bounding box center [249, 150] width 36 height 16
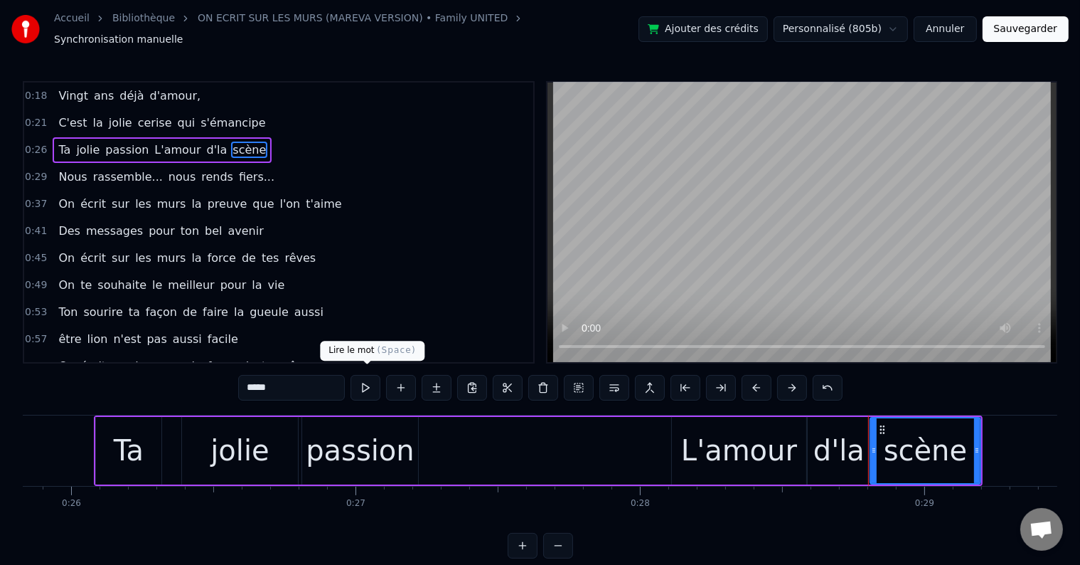
click at [370, 375] on button at bounding box center [366, 388] width 30 height 26
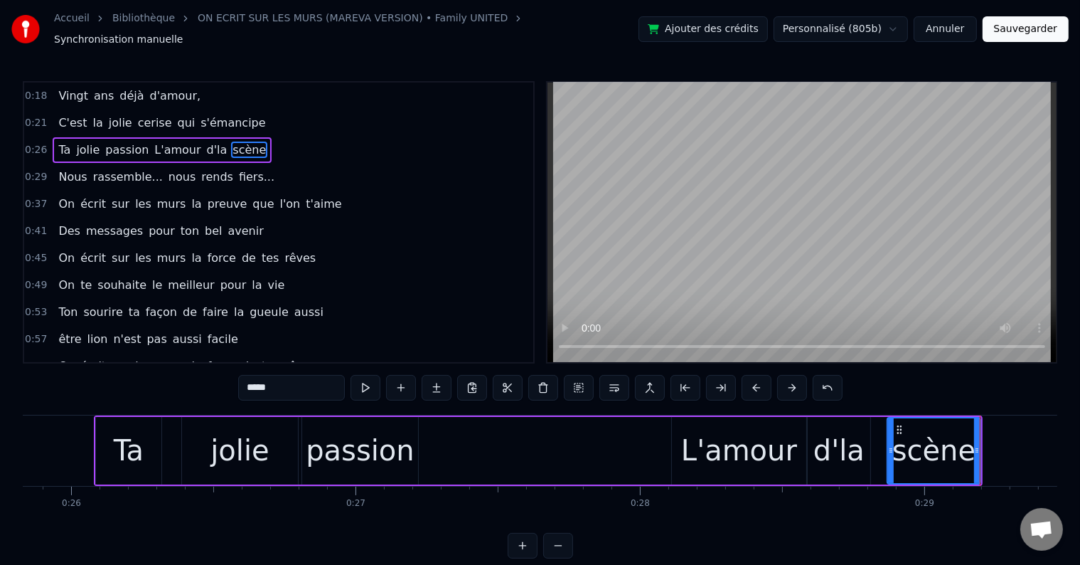
drag, startPoint x: 873, startPoint y: 441, endPoint x: 891, endPoint y: 439, distance: 17.2
click at [891, 445] on icon at bounding box center [891, 450] width 6 height 11
click at [378, 378] on button at bounding box center [366, 388] width 30 height 26
click at [866, 428] on div "d'la" at bounding box center [839, 451] width 63 height 68
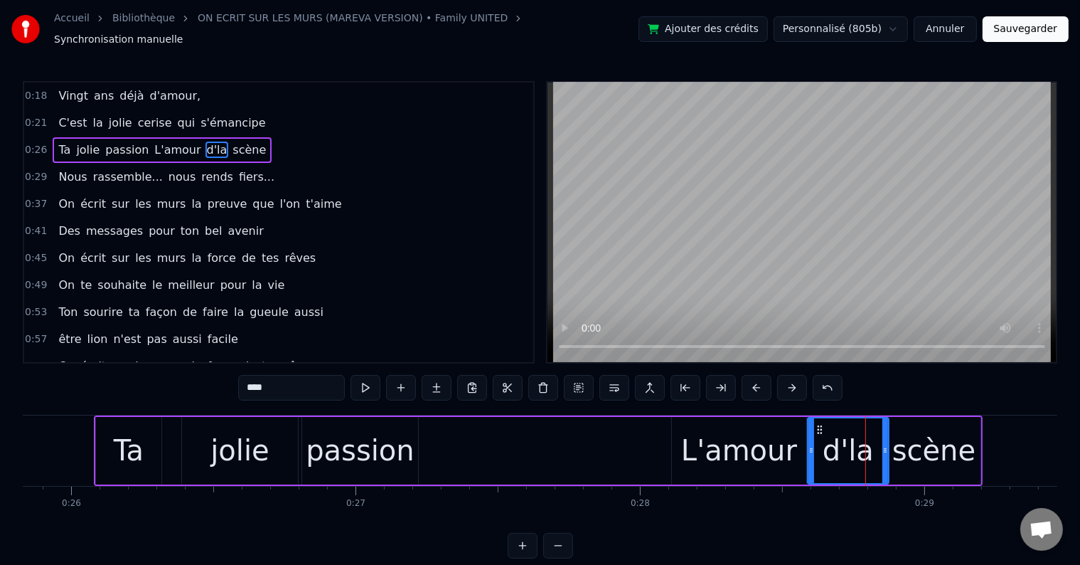
drag, startPoint x: 868, startPoint y: 442, endPoint x: 886, endPoint y: 442, distance: 18.5
click at [886, 445] on icon at bounding box center [886, 450] width 6 height 11
click at [937, 419] on div "scène" at bounding box center [934, 451] width 93 height 68
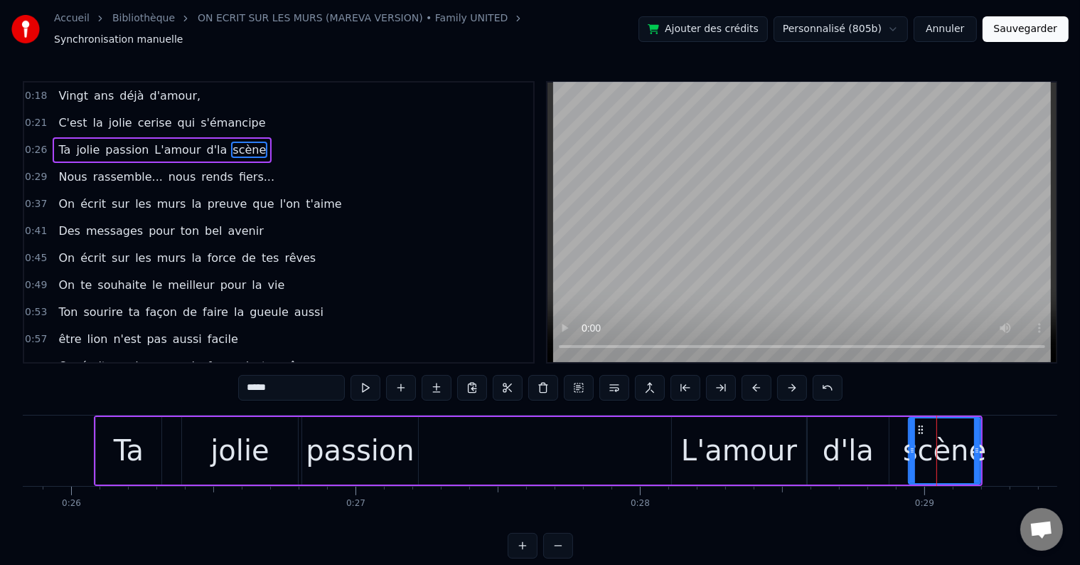
drag, startPoint x: 889, startPoint y: 443, endPoint x: 910, endPoint y: 439, distance: 21.8
click at [910, 445] on icon at bounding box center [913, 450] width 6 height 11
click at [881, 435] on div "d'la" at bounding box center [848, 451] width 81 height 68
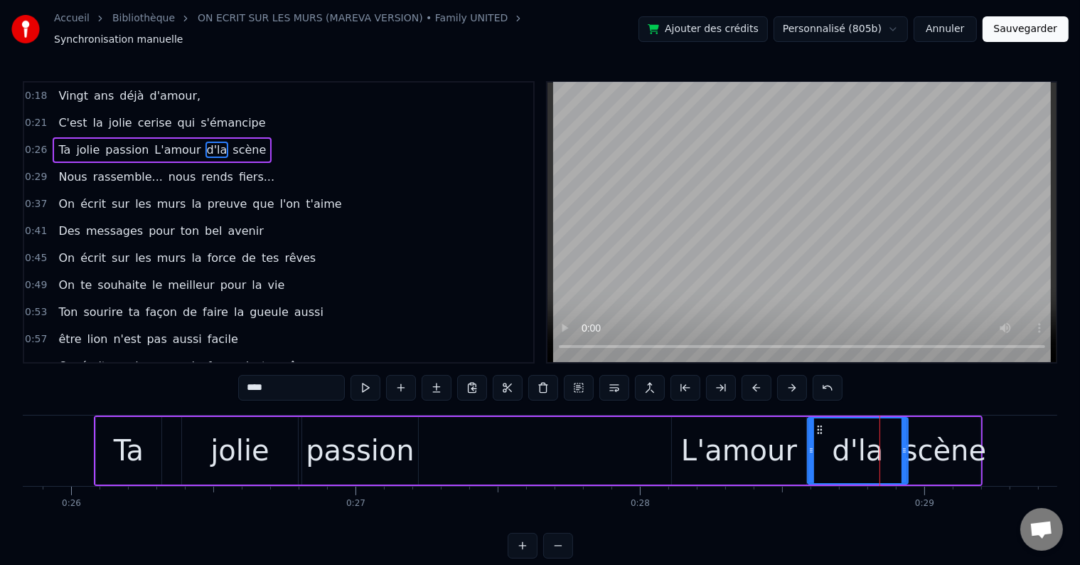
drag, startPoint x: 886, startPoint y: 442, endPoint x: 905, endPoint y: 441, distance: 19.2
click at [905, 445] on icon at bounding box center [905, 450] width 6 height 11
click at [371, 379] on button at bounding box center [366, 388] width 30 height 26
drag, startPoint x: 809, startPoint y: 442, endPoint x: 828, endPoint y: 441, distance: 18.5
click at [828, 445] on icon at bounding box center [830, 450] width 6 height 11
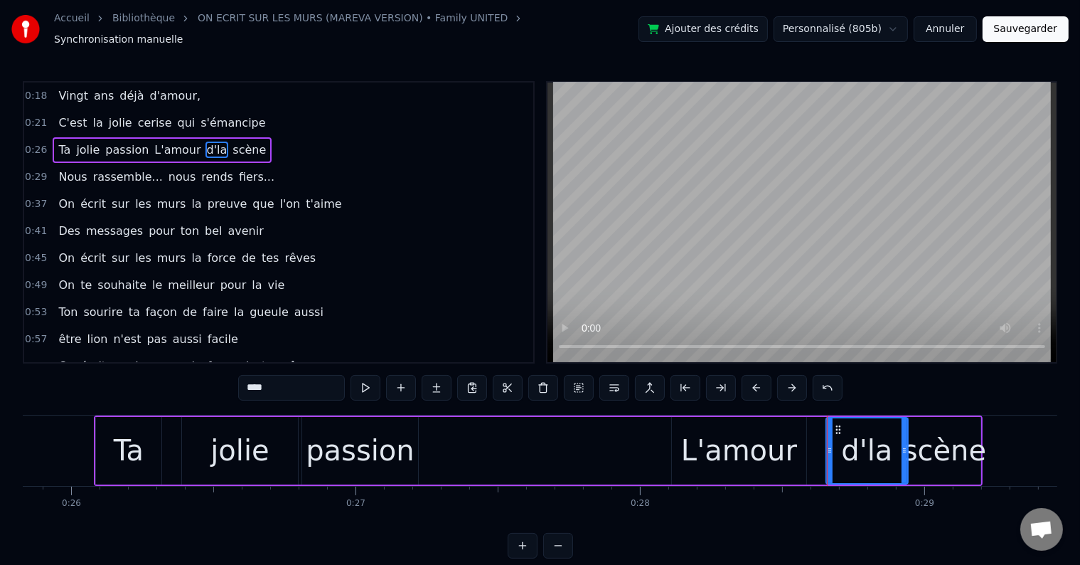
click at [791, 430] on div "L'amour" at bounding box center [739, 451] width 134 height 68
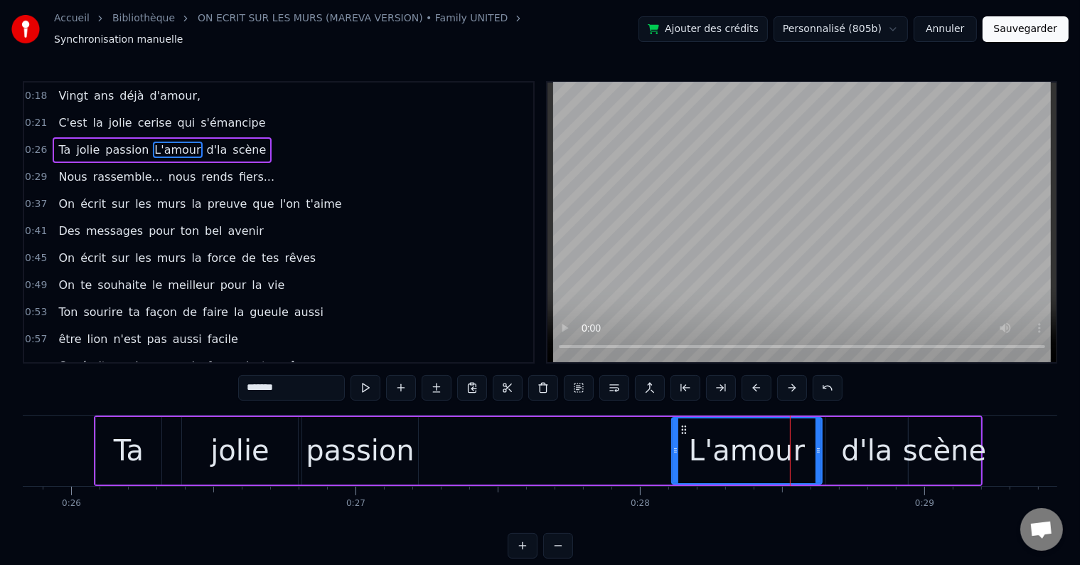
drag, startPoint x: 801, startPoint y: 440, endPoint x: 810, endPoint y: 438, distance: 9.5
click at [818, 445] on icon at bounding box center [819, 450] width 6 height 11
click at [378, 378] on button at bounding box center [366, 388] width 30 height 26
click at [206, 142] on span "d'la" at bounding box center [217, 150] width 23 height 16
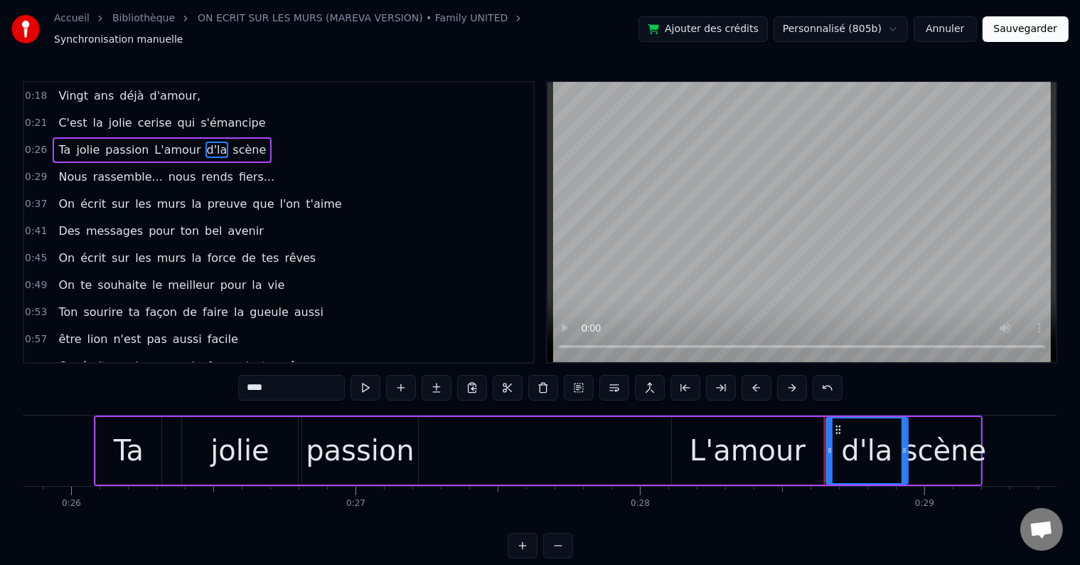
click at [372, 376] on button at bounding box center [366, 388] width 30 height 26
drag, startPoint x: 828, startPoint y: 442, endPoint x: 837, endPoint y: 442, distance: 9.3
click at [842, 445] on icon at bounding box center [843, 450] width 6 height 11
click at [819, 440] on div "L'amour" at bounding box center [748, 451] width 152 height 68
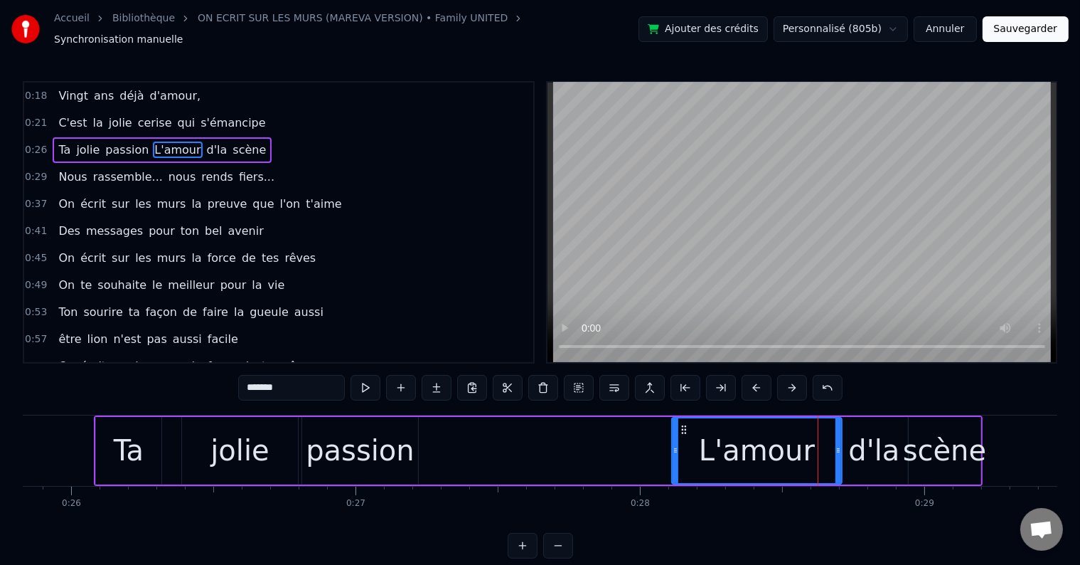
drag, startPoint x: 821, startPoint y: 442, endPoint x: 839, endPoint y: 441, distance: 18.5
click at [839, 445] on icon at bounding box center [839, 450] width 6 height 11
click at [376, 376] on button at bounding box center [366, 388] width 30 height 26
click at [206, 142] on span "d'la" at bounding box center [217, 150] width 23 height 16
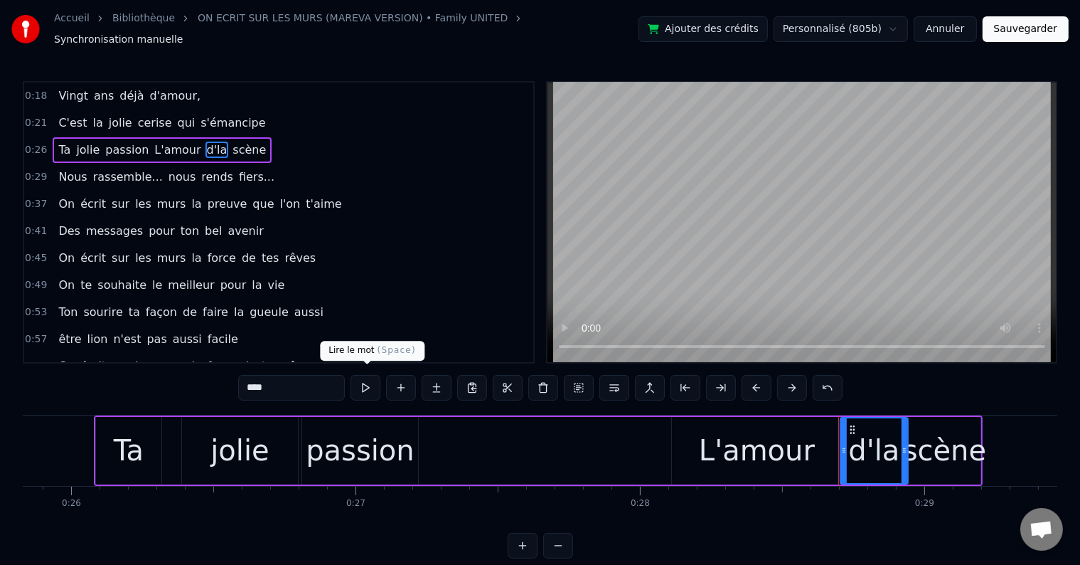
click at [372, 380] on button at bounding box center [366, 388] width 30 height 26
drag, startPoint x: 842, startPoint y: 444, endPoint x: 854, endPoint y: 442, distance: 11.6
click at [854, 445] on icon at bounding box center [856, 450] width 6 height 11
click at [372, 375] on button at bounding box center [366, 388] width 30 height 26
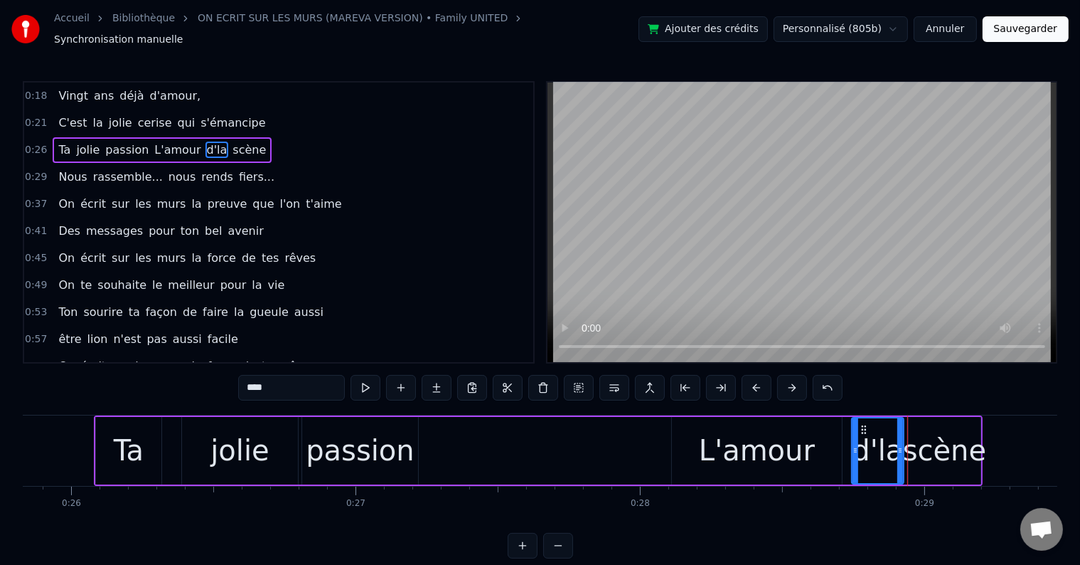
click at [902, 445] on icon at bounding box center [901, 450] width 6 height 11
click at [939, 429] on div "scène" at bounding box center [944, 450] width 83 height 43
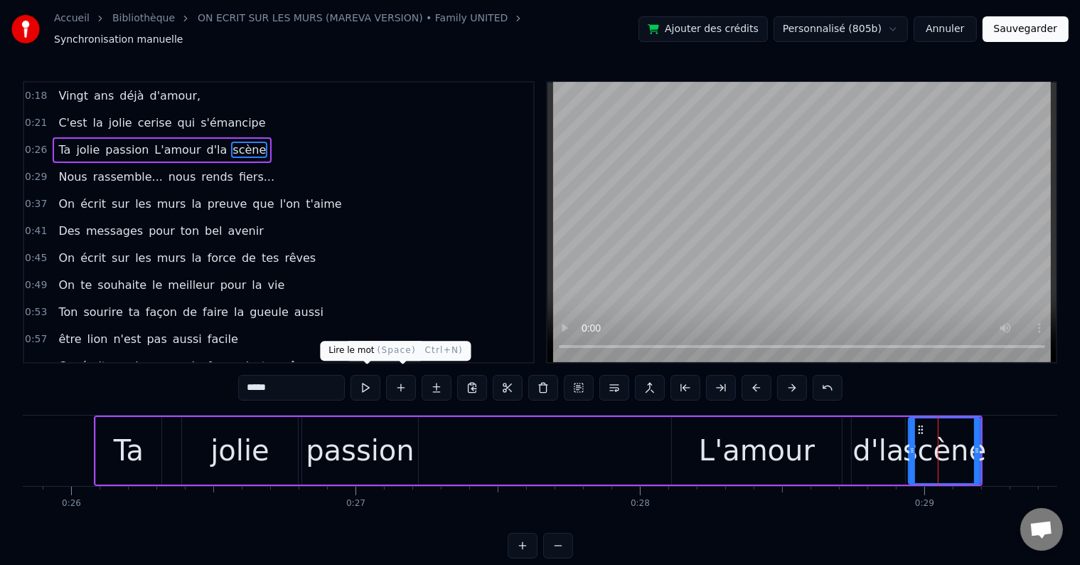
click at [371, 376] on button at bounding box center [366, 388] width 30 height 26
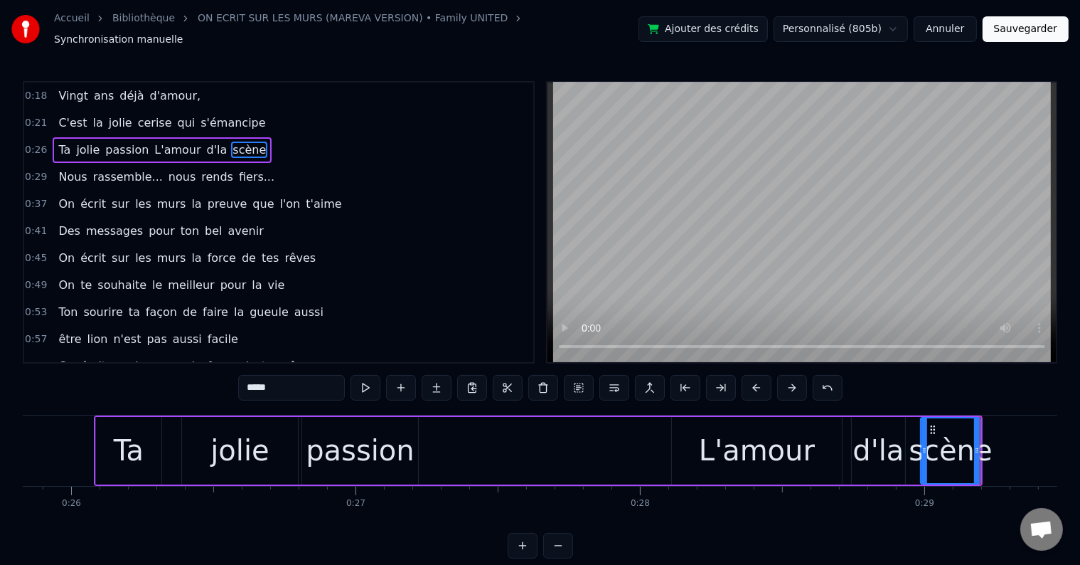
drag, startPoint x: 912, startPoint y: 440, endPoint x: 920, endPoint y: 436, distance: 9.5
click at [925, 436] on div at bounding box center [925, 450] width 6 height 65
click at [893, 429] on div "d'la" at bounding box center [878, 450] width 51 height 43
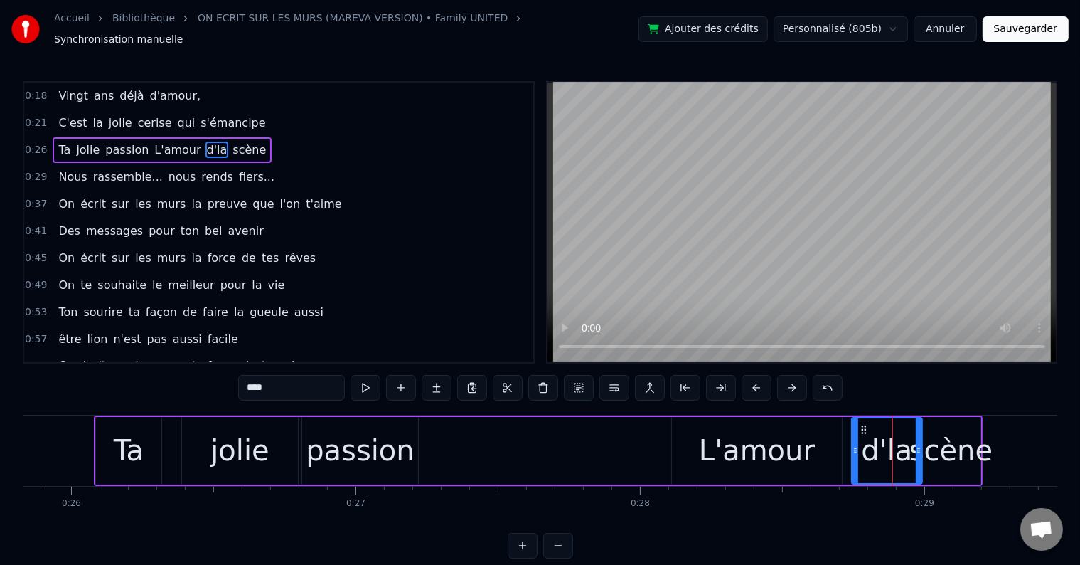
drag, startPoint x: 903, startPoint y: 438, endPoint x: 920, endPoint y: 433, distance: 17.8
click at [920, 433] on div at bounding box center [919, 450] width 6 height 65
drag, startPoint x: 952, startPoint y: 420, endPoint x: 941, endPoint y: 414, distance: 12.1
click at [952, 419] on div "scène" at bounding box center [951, 451] width 59 height 68
type input "*****"
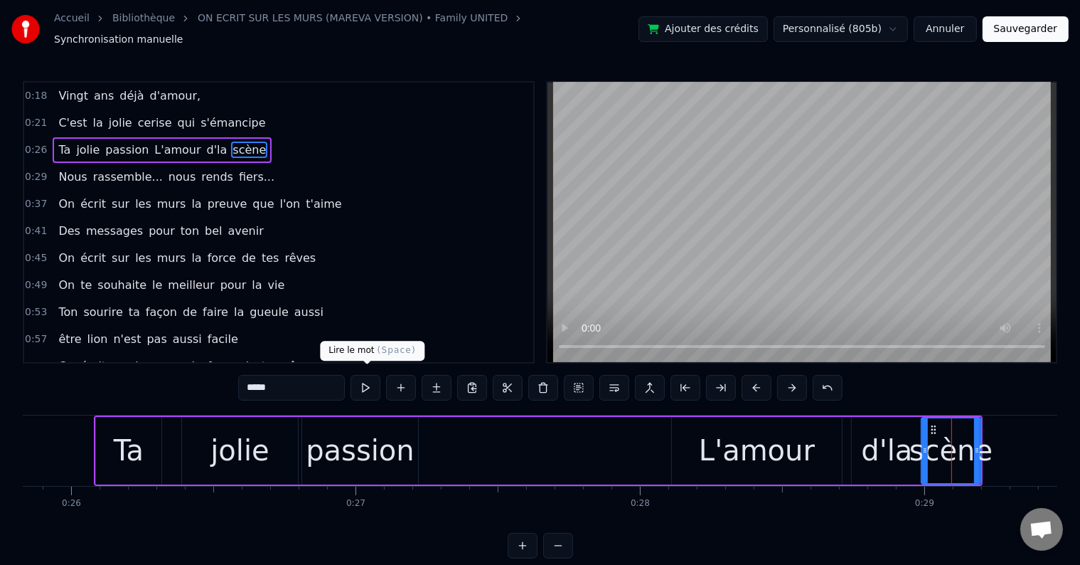
click at [371, 375] on button at bounding box center [366, 388] width 30 height 26
click at [257, 137] on div "0:26 Ta jolie passion L'amour d'la scène" at bounding box center [278, 150] width 509 height 27
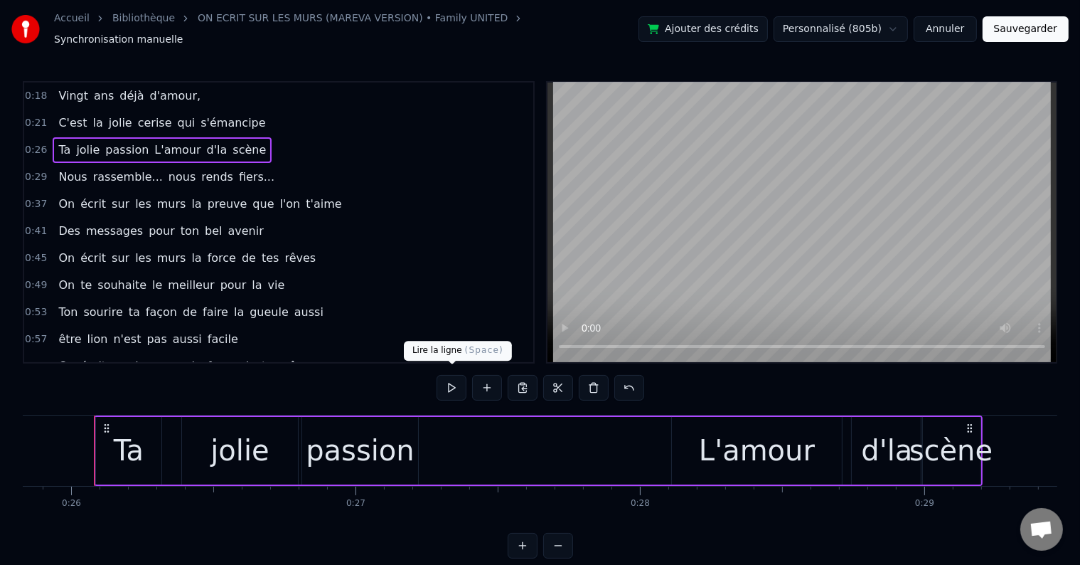
click at [450, 381] on button at bounding box center [452, 388] width 30 height 26
click at [979, 431] on div "scène" at bounding box center [951, 450] width 83 height 43
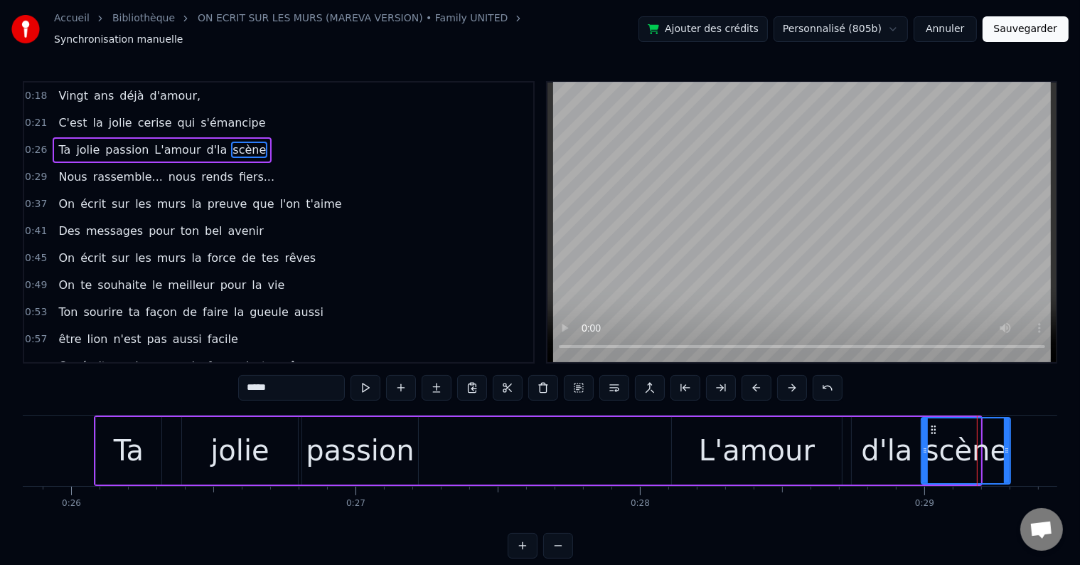
drag, startPoint x: 979, startPoint y: 440, endPoint x: 1009, endPoint y: 439, distance: 29.9
click at [1009, 445] on icon at bounding box center [1007, 450] width 6 height 11
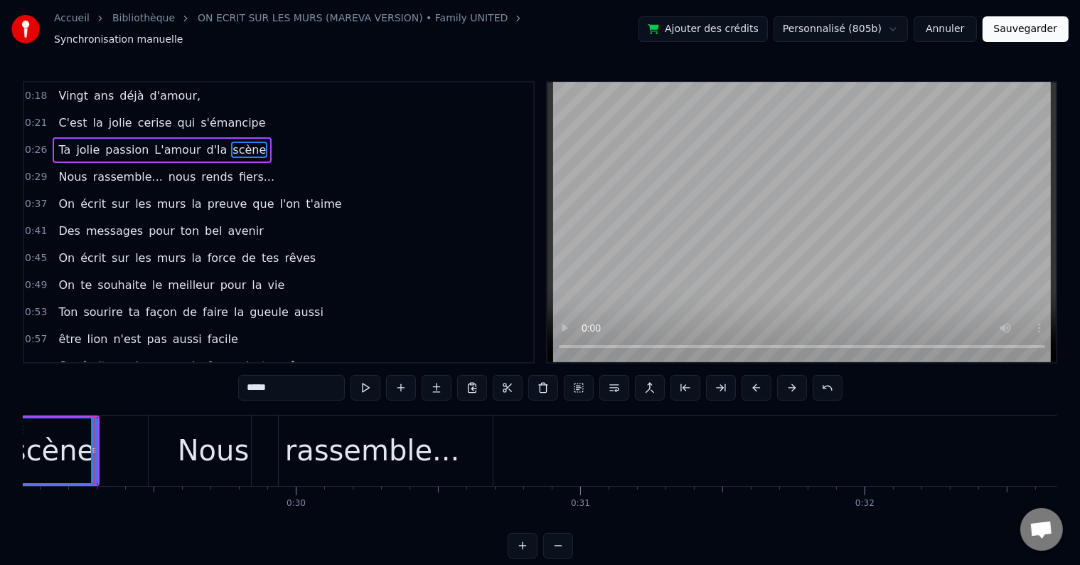
click at [269, 138] on div "0:26 Ta jolie passion L'amour d'la scène" at bounding box center [278, 150] width 509 height 27
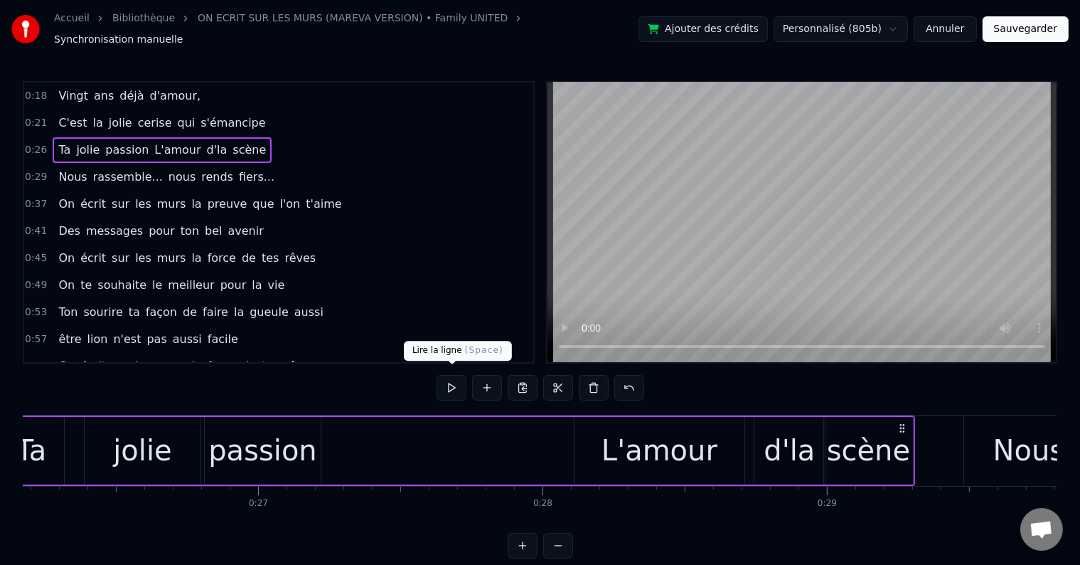
click at [441, 378] on button at bounding box center [452, 388] width 30 height 26
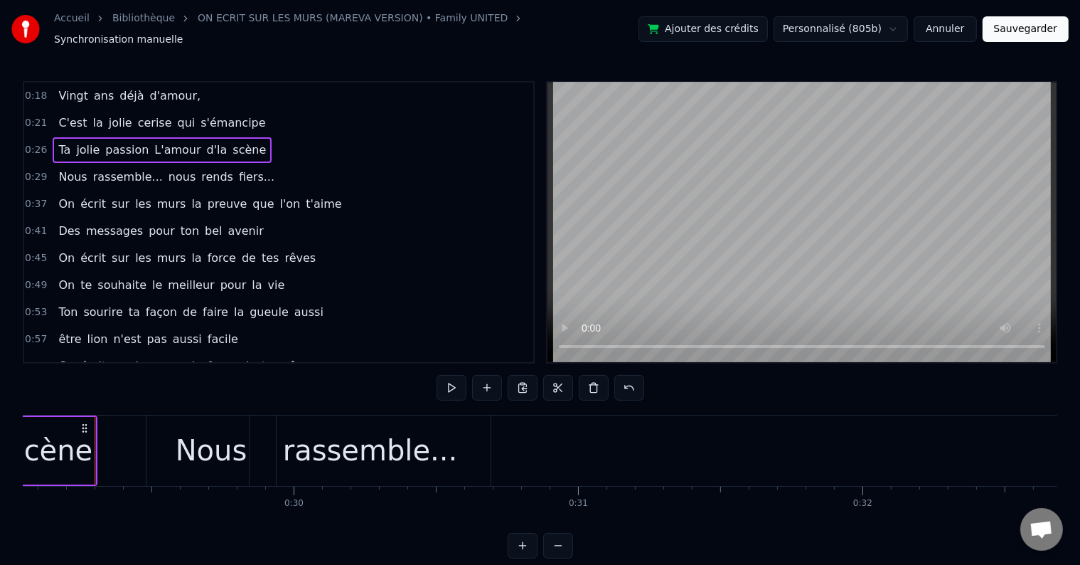
scroll to position [0, 8265]
click at [293, 248] on div "0:45 On écrit sur les murs la force de tes rêves" at bounding box center [278, 258] width 509 height 27
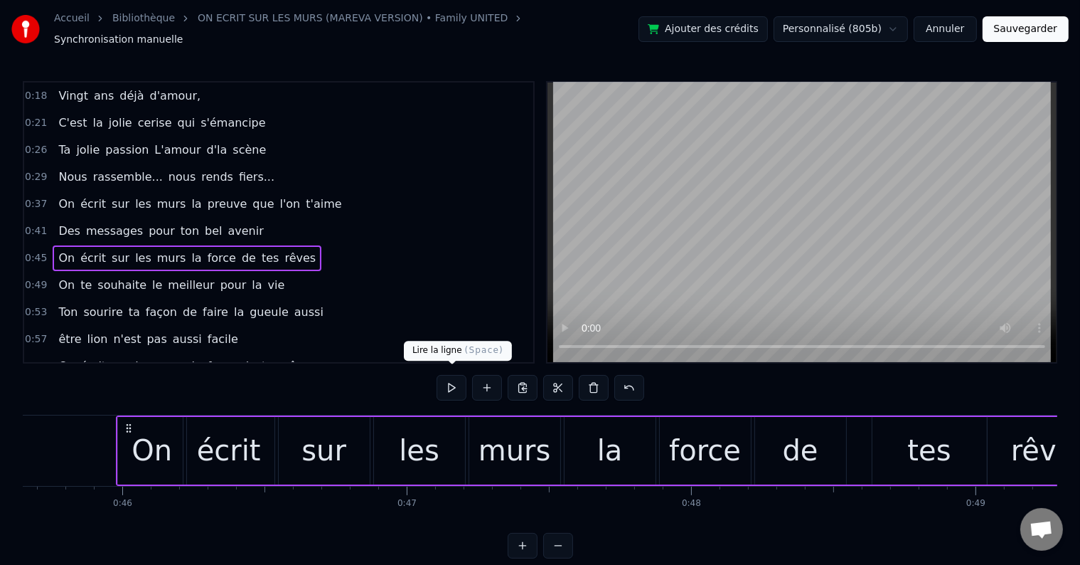
scroll to position [0, 13009]
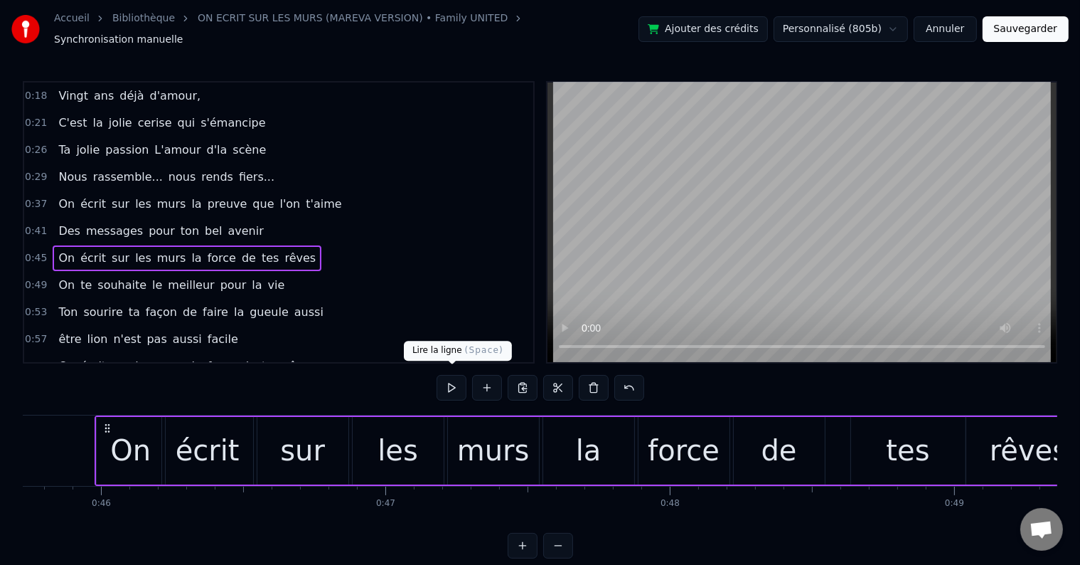
click at [446, 386] on button at bounding box center [452, 388] width 30 height 26
click at [110, 435] on div "On" at bounding box center [131, 451] width 68 height 68
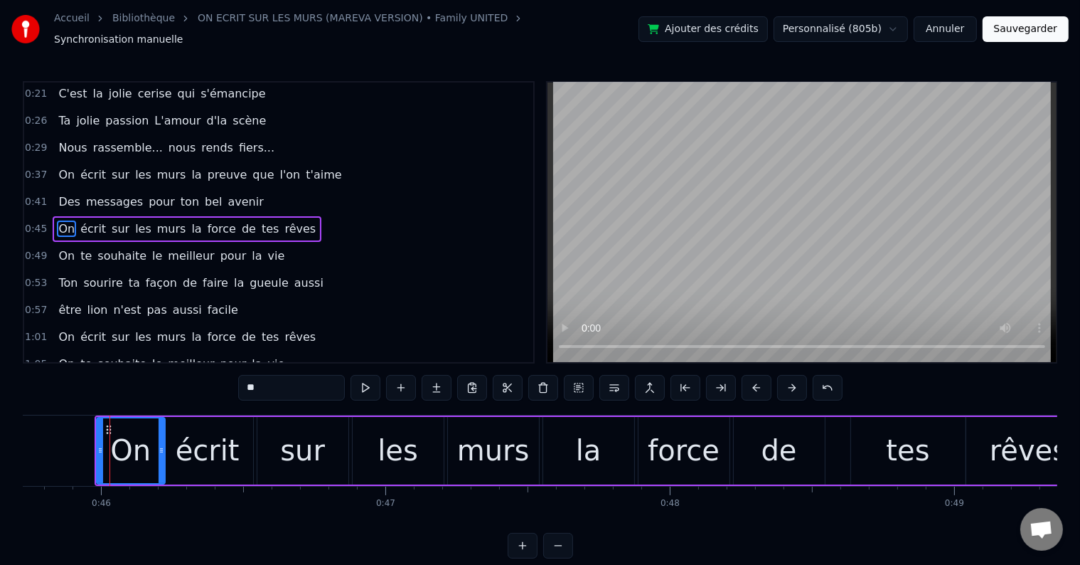
scroll to position [30, 0]
drag, startPoint x: 98, startPoint y: 441, endPoint x: 69, endPoint y: 441, distance: 29.2
click at [69, 445] on icon at bounding box center [71, 450] width 6 height 11
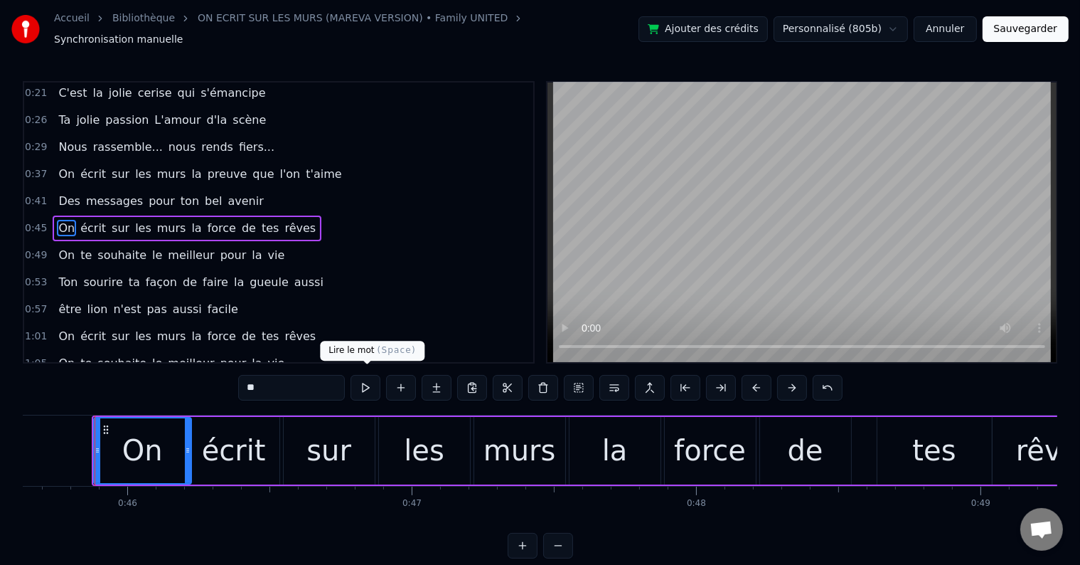
click at [361, 375] on button at bounding box center [366, 388] width 30 height 26
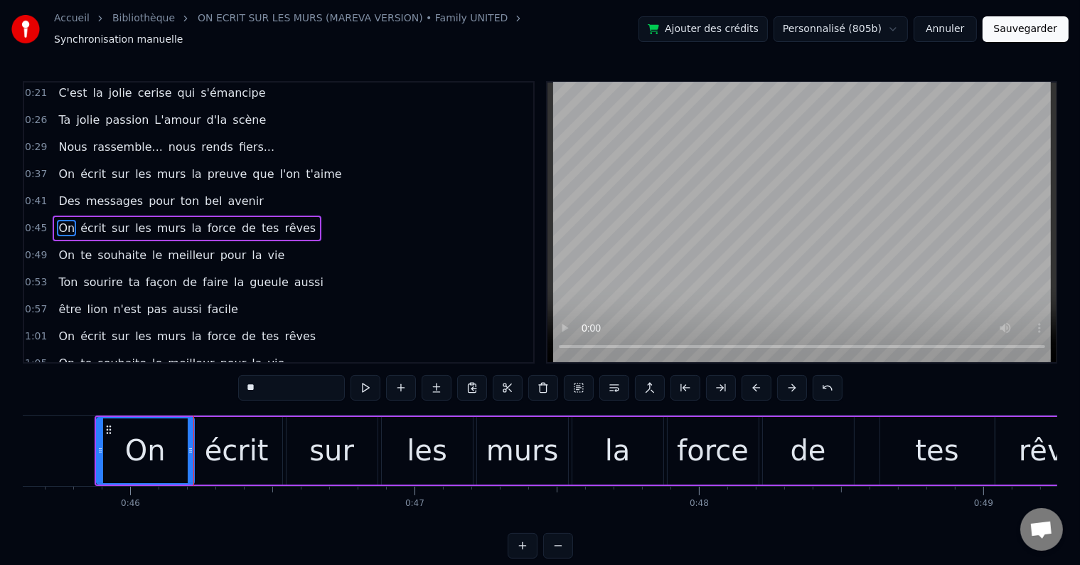
click at [61, 247] on span "On" at bounding box center [66, 255] width 19 height 16
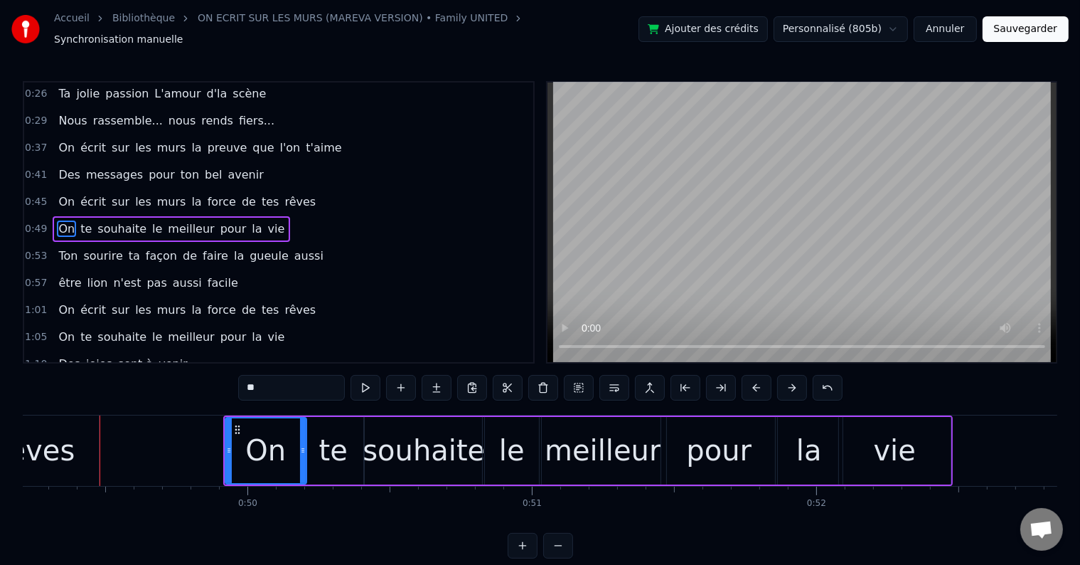
scroll to position [0, 14006]
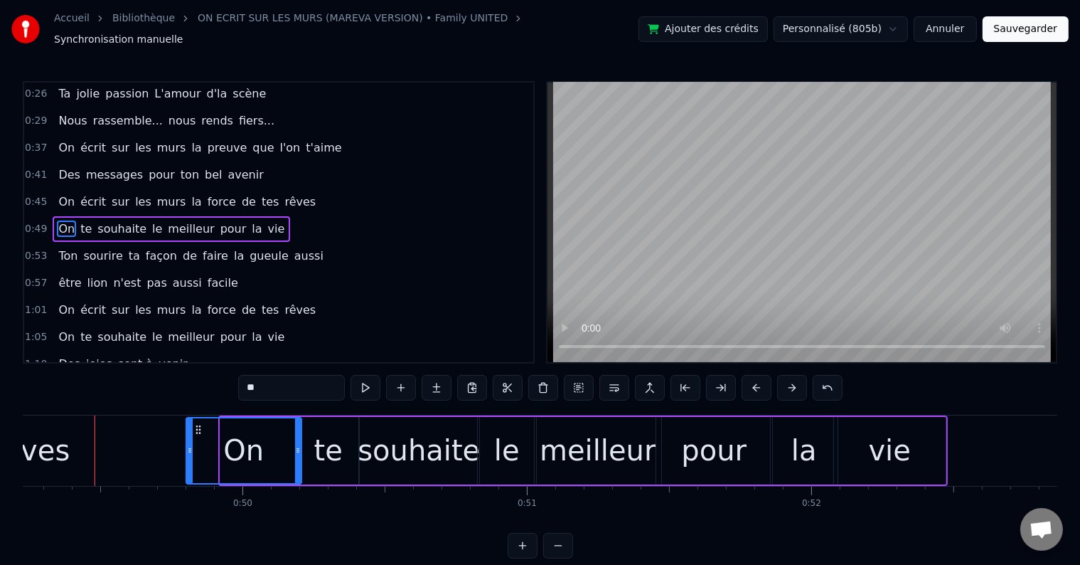
drag, startPoint x: 222, startPoint y: 442, endPoint x: 187, endPoint y: 438, distance: 35.1
click at [187, 445] on icon at bounding box center [190, 450] width 6 height 11
click at [285, 191] on div "0:45 On écrit sur les murs la force de tes rêves" at bounding box center [278, 201] width 509 height 27
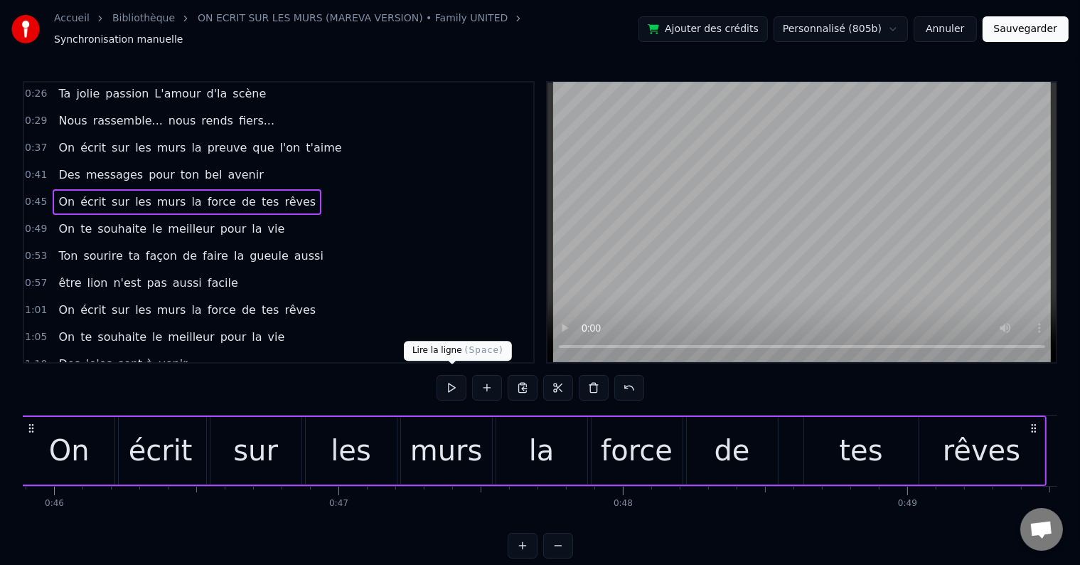
scroll to position [0, 12980]
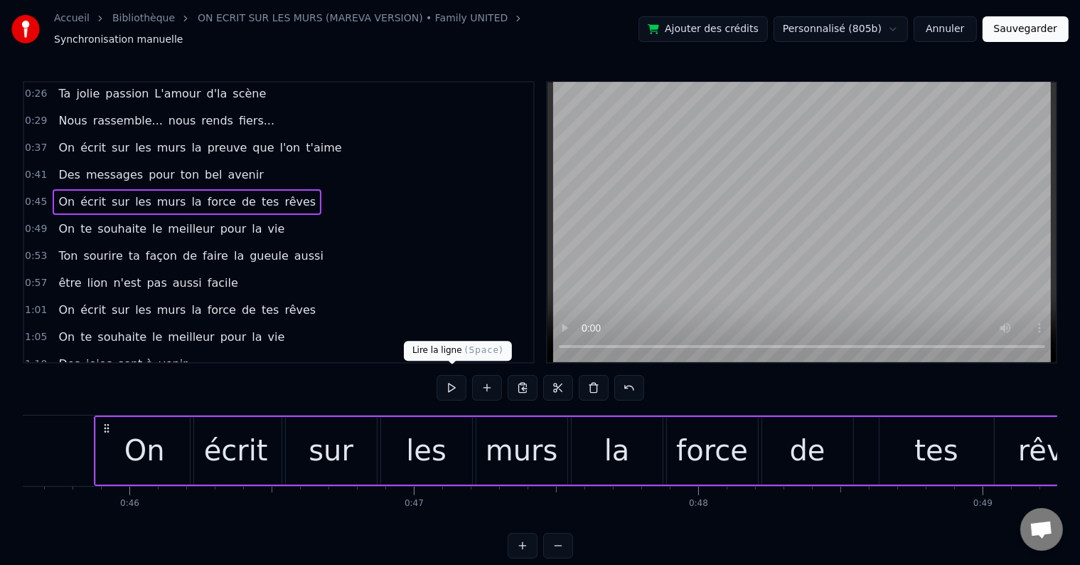
click at [448, 378] on button at bounding box center [452, 388] width 30 height 26
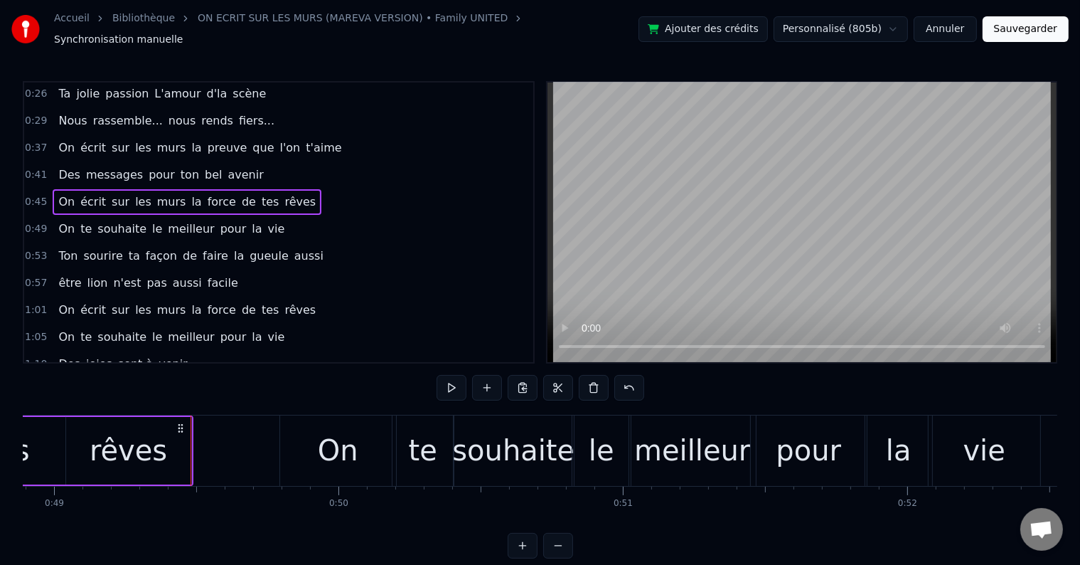
scroll to position [0, 13910]
click at [263, 216] on div "0:49 On te souhaite le meilleur pour la vie" at bounding box center [278, 229] width 509 height 27
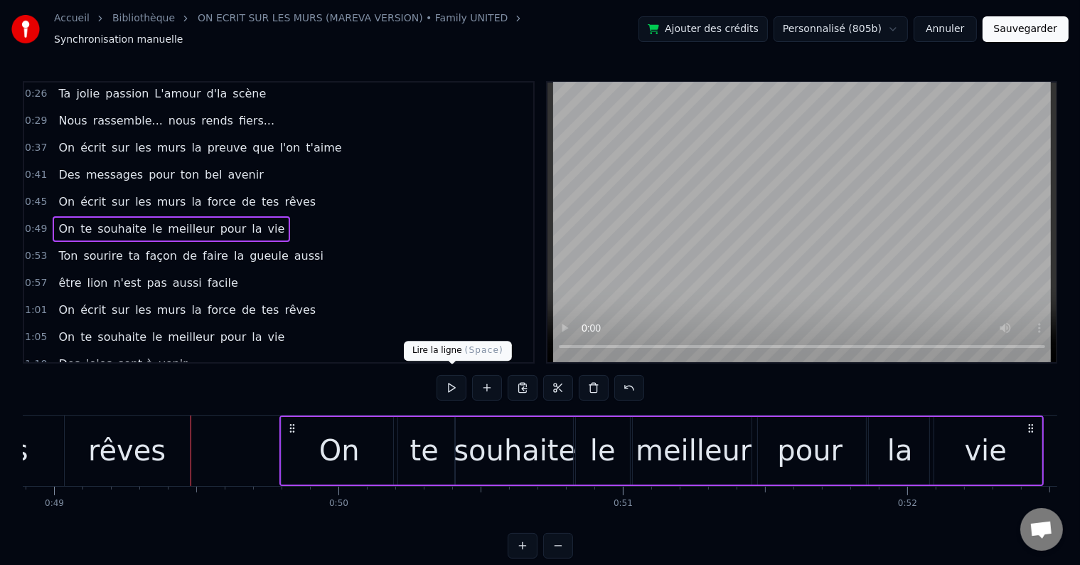
click at [451, 383] on button at bounding box center [452, 388] width 30 height 26
click at [1010, 28] on button "Sauvegarder" at bounding box center [1026, 29] width 86 height 26
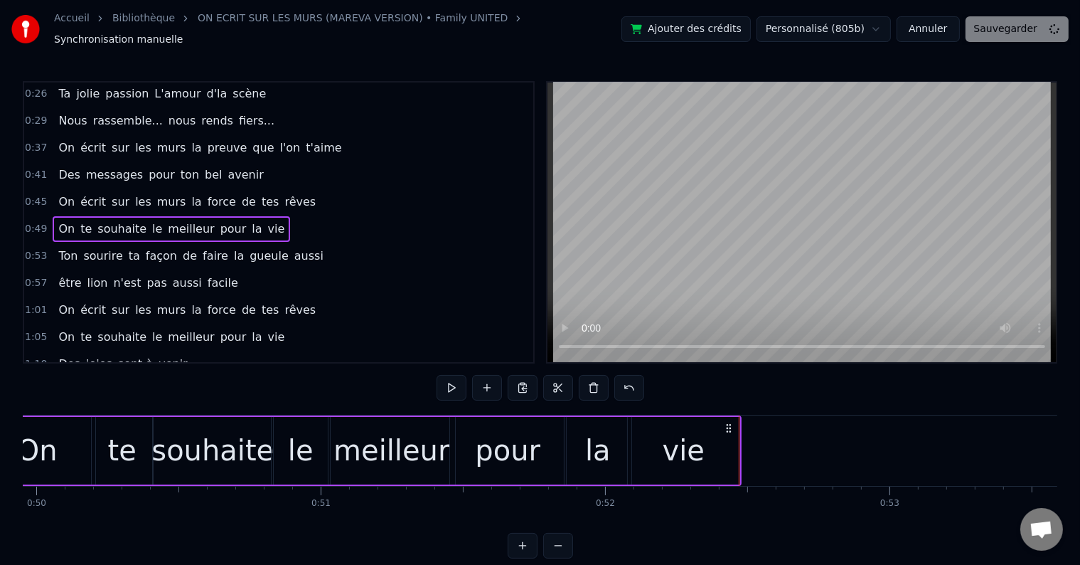
scroll to position [0, 14561]
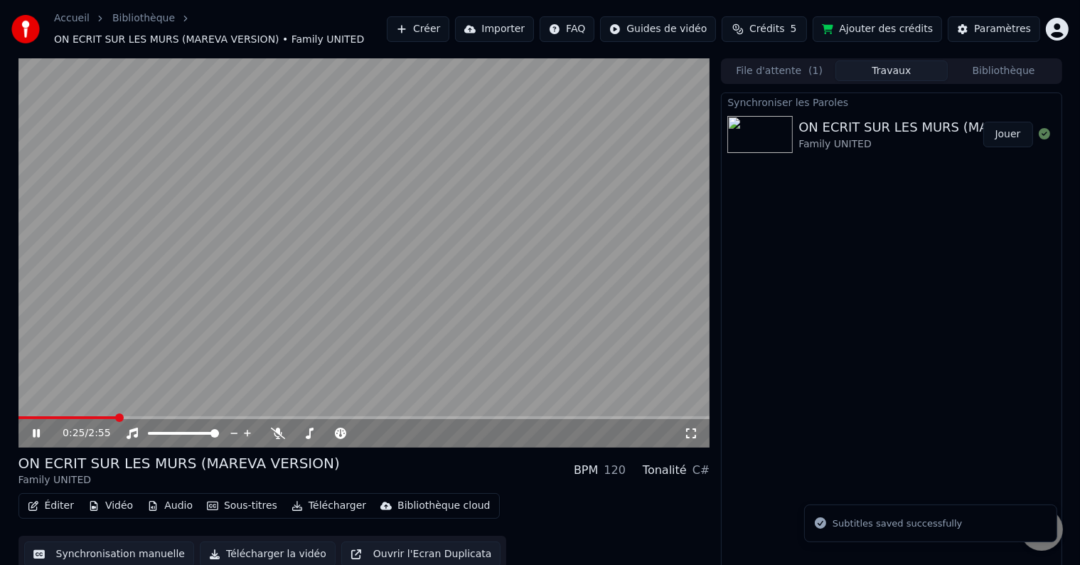
click at [117, 418] on span at bounding box center [364, 417] width 692 height 3
click at [219, 415] on video at bounding box center [364, 252] width 692 height 389
click at [213, 416] on span at bounding box center [116, 417] width 197 height 3
click at [30, 430] on icon at bounding box center [46, 432] width 33 height 11
click at [31, 429] on icon at bounding box center [46, 432] width 33 height 11
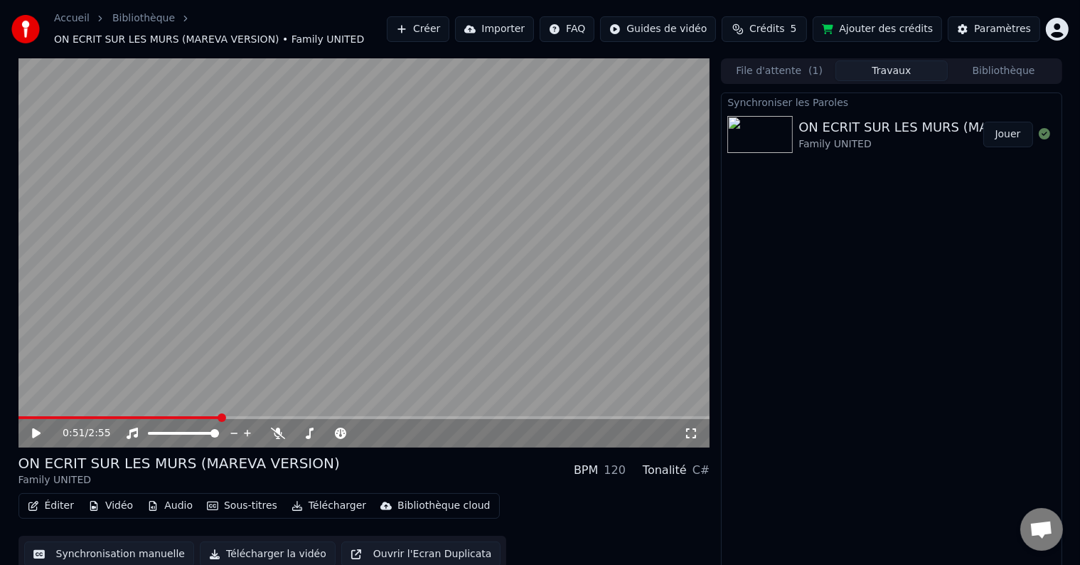
click at [206, 417] on span at bounding box center [119, 417] width 202 height 3
click at [40, 433] on icon at bounding box center [36, 433] width 9 height 10
click at [40, 436] on icon at bounding box center [46, 432] width 33 height 11
click at [130, 555] on button "Synchronisation manuelle" at bounding box center [109, 554] width 171 height 26
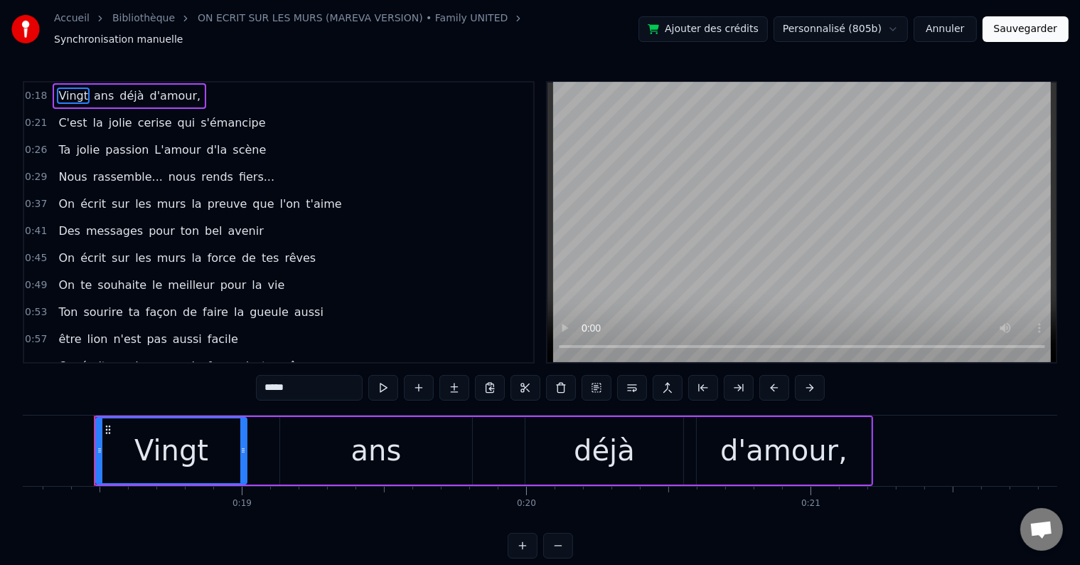
click at [266, 272] on div "0:49 On te souhaite le meilleur pour la vie" at bounding box center [278, 285] width 509 height 27
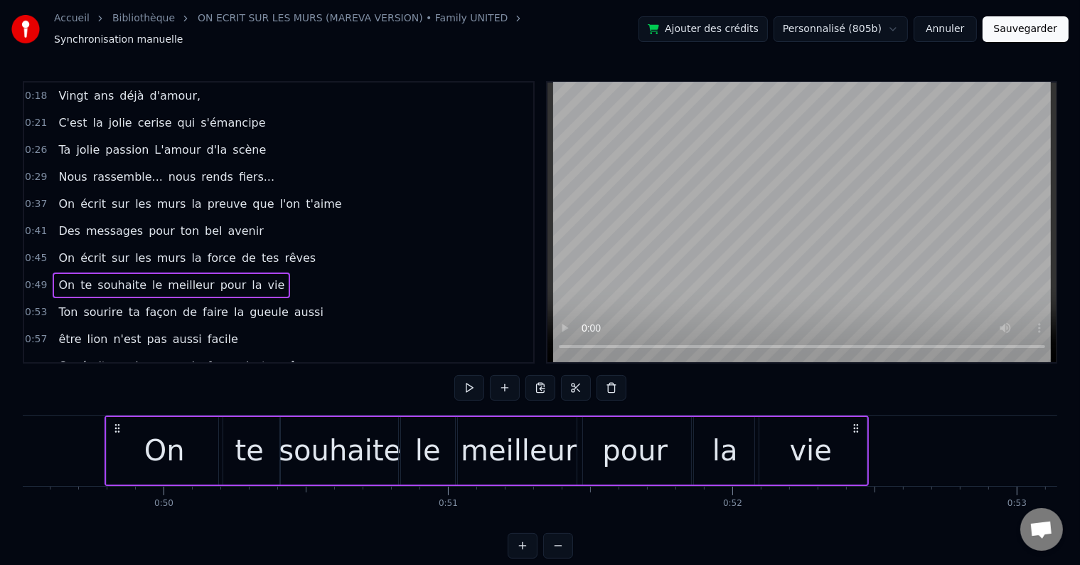
scroll to position [0, 14095]
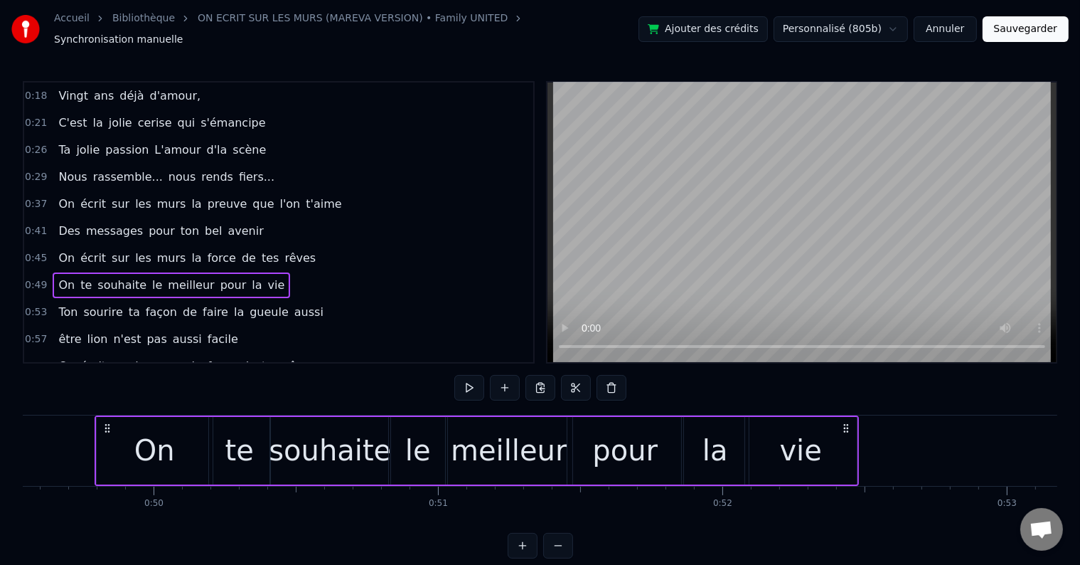
click at [63, 277] on span "On" at bounding box center [66, 285] width 19 height 16
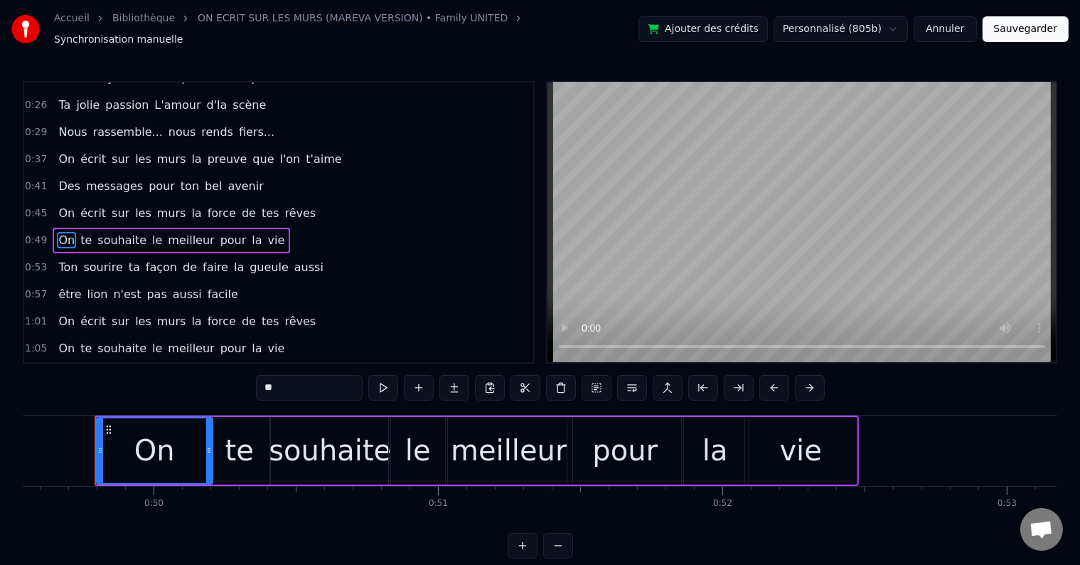
scroll to position [56, 0]
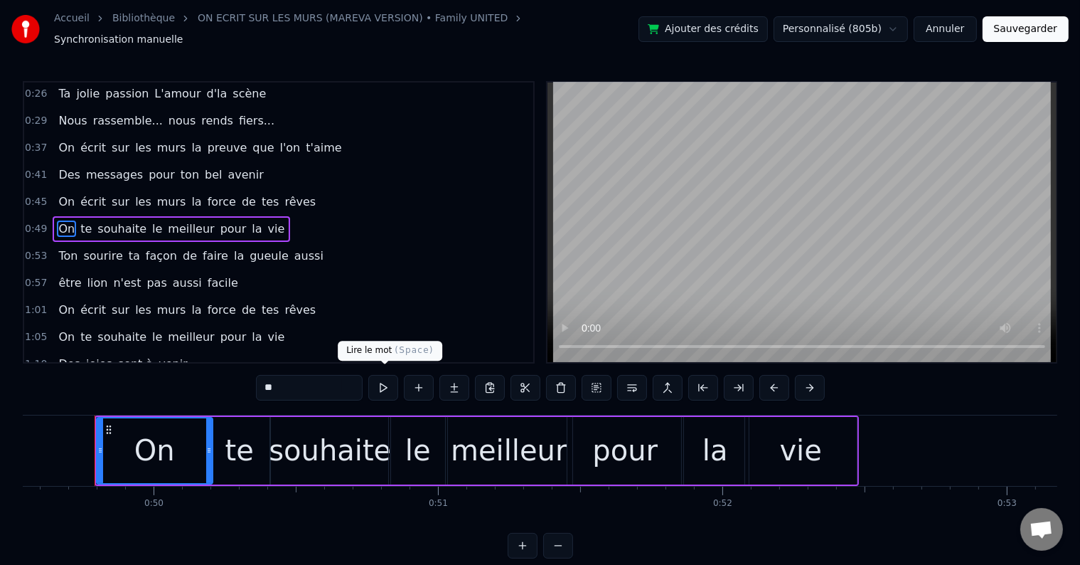
click at [385, 378] on button at bounding box center [383, 388] width 30 height 26
click at [384, 378] on button at bounding box center [383, 388] width 30 height 26
click at [386, 378] on button at bounding box center [383, 388] width 30 height 26
click at [385, 384] on button at bounding box center [383, 388] width 30 height 26
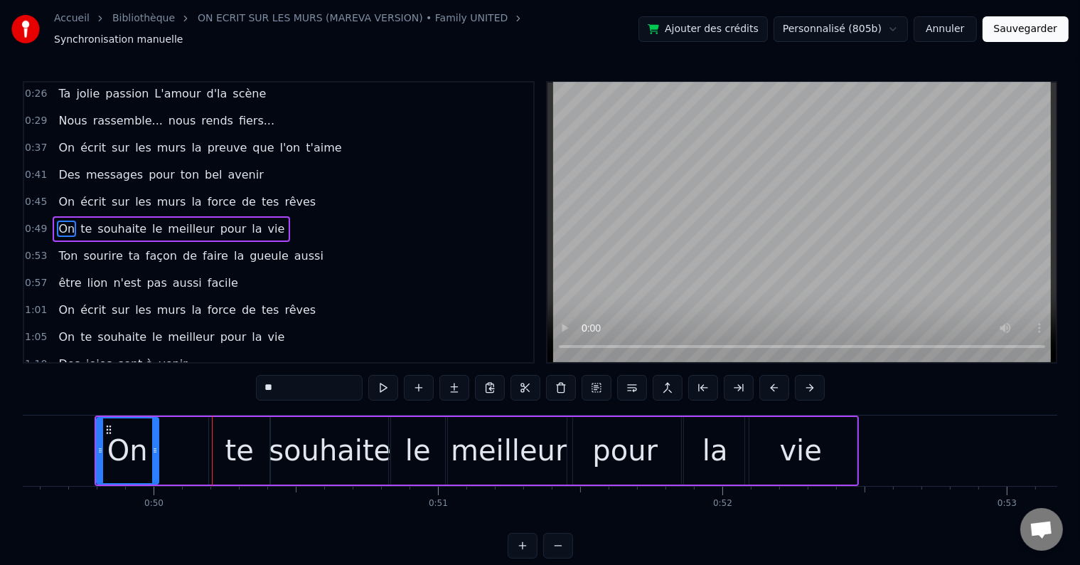
drag, startPoint x: 195, startPoint y: 441, endPoint x: 153, endPoint y: 435, distance: 42.3
click at [153, 435] on div at bounding box center [155, 450] width 6 height 65
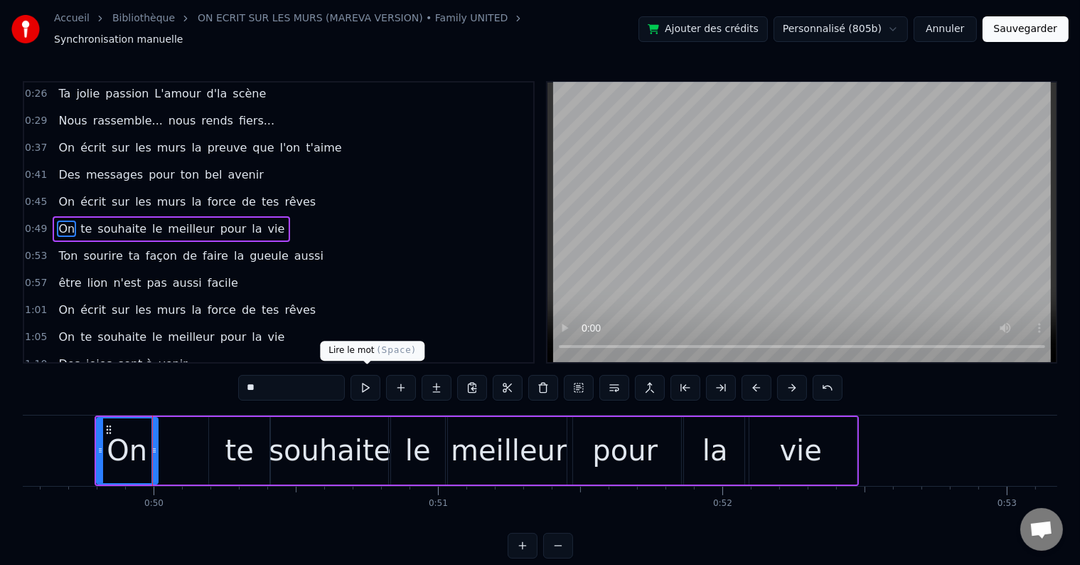
click at [368, 378] on button at bounding box center [366, 388] width 30 height 26
click at [219, 427] on div "te" at bounding box center [239, 451] width 61 height 68
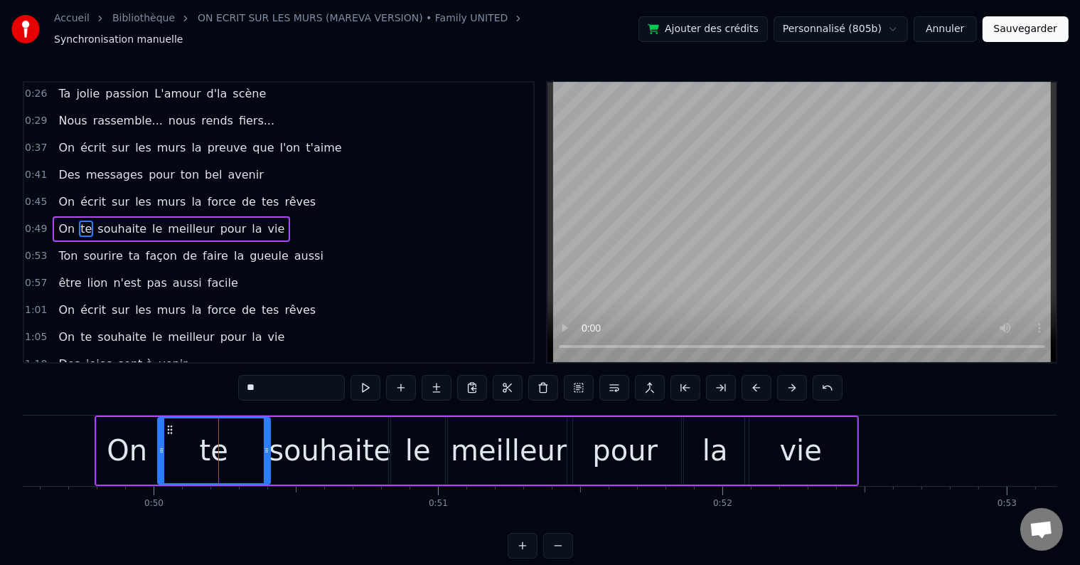
drag, startPoint x: 211, startPoint y: 442, endPoint x: 202, endPoint y: 438, distance: 9.2
click at [159, 445] on icon at bounding box center [162, 450] width 6 height 11
drag, startPoint x: 267, startPoint y: 439, endPoint x: 218, endPoint y: 439, distance: 48.4
click at [224, 445] on icon at bounding box center [227, 450] width 6 height 11
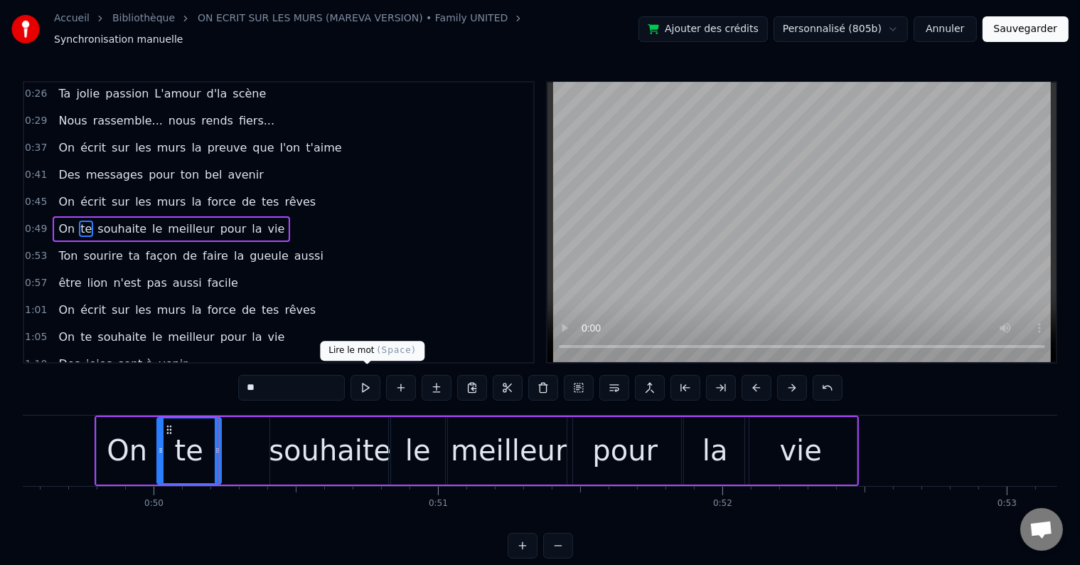
click at [359, 379] on button at bounding box center [366, 388] width 30 height 26
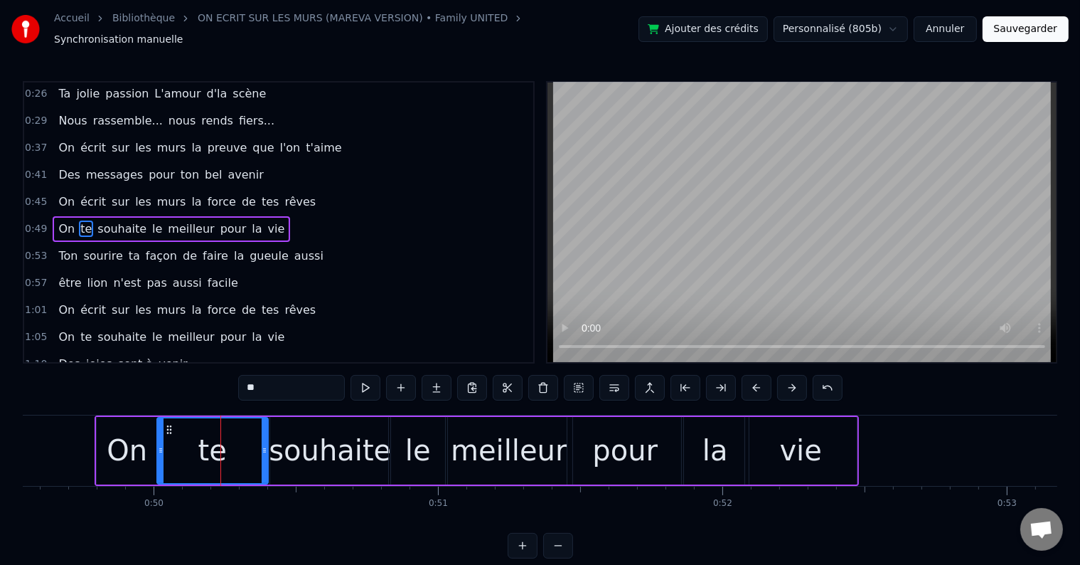
drag, startPoint x: 215, startPoint y: 438, endPoint x: 262, endPoint y: 438, distance: 46.9
click at [262, 445] on icon at bounding box center [265, 450] width 6 height 11
drag, startPoint x: 160, startPoint y: 441, endPoint x: 176, endPoint y: 440, distance: 15.7
click at [176, 445] on icon at bounding box center [174, 450] width 6 height 11
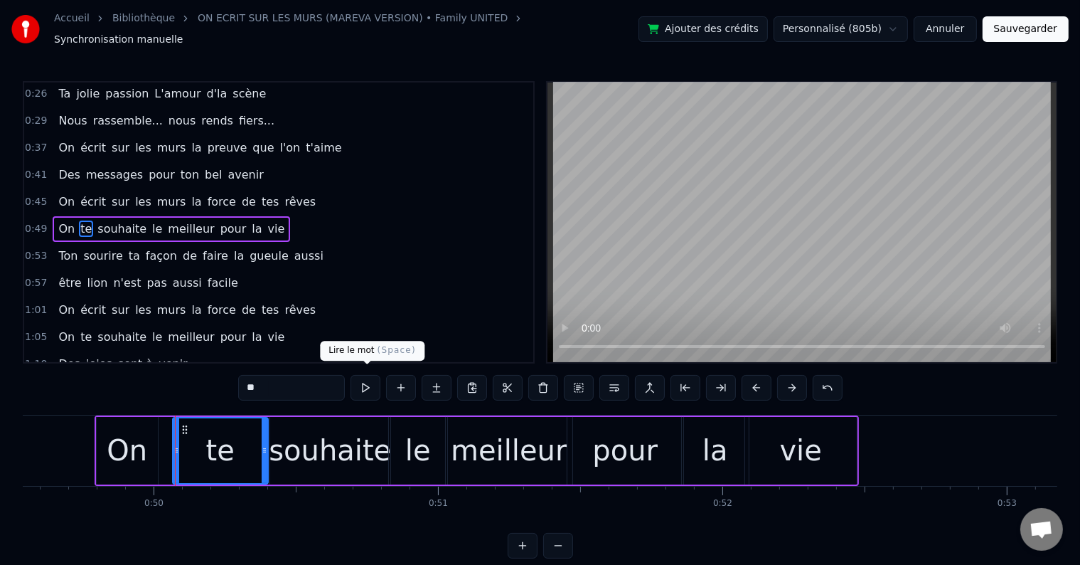
click at [365, 387] on button at bounding box center [366, 388] width 30 height 26
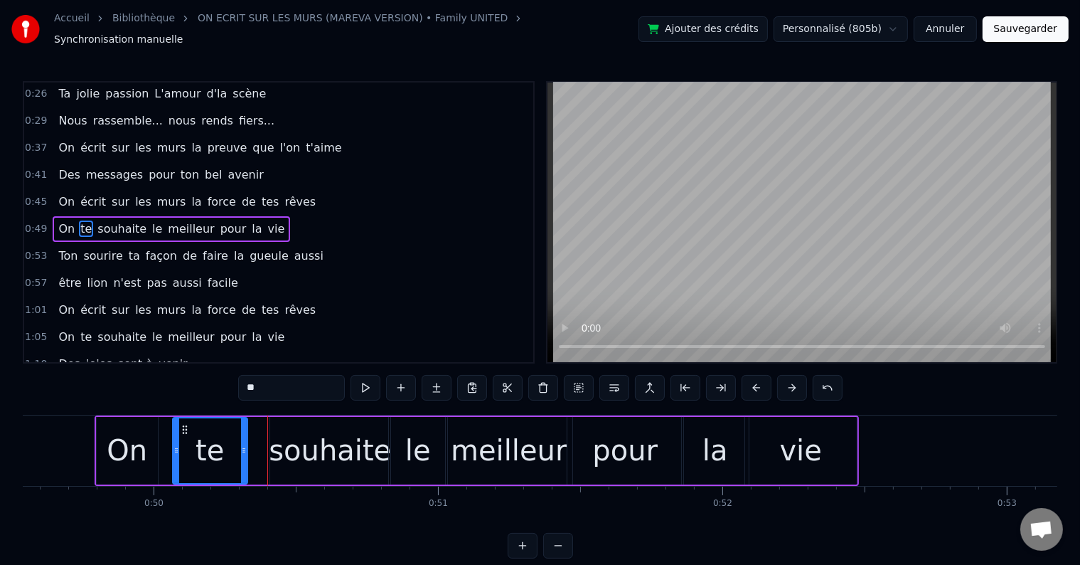
drag, startPoint x: 265, startPoint y: 437, endPoint x: 243, endPoint y: 438, distance: 22.1
click at [243, 438] on div at bounding box center [244, 450] width 6 height 65
click at [284, 429] on div "souhaite" at bounding box center [330, 450] width 122 height 43
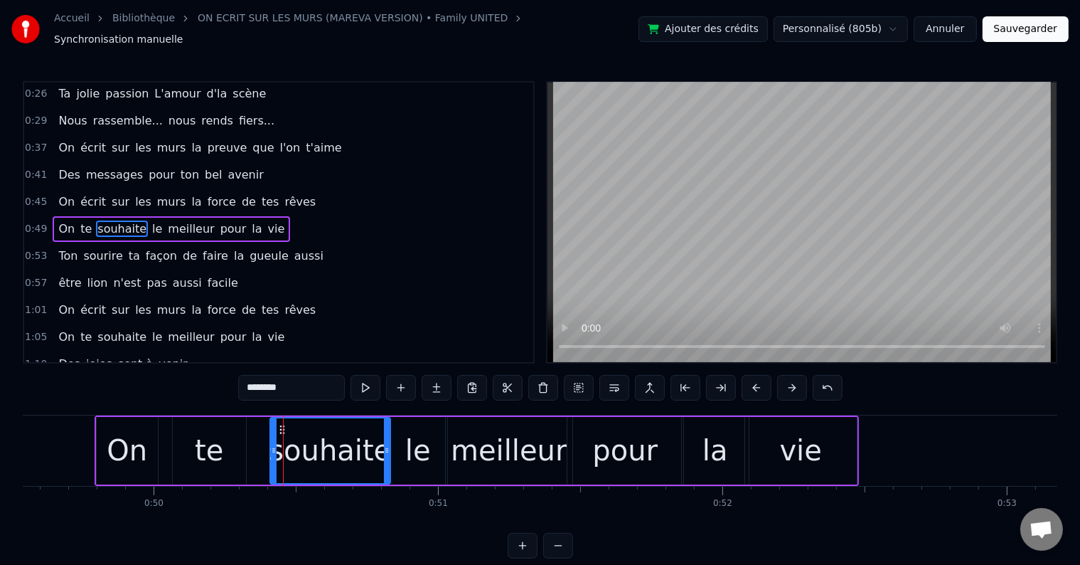
click at [223, 419] on div "te" at bounding box center [209, 451] width 73 height 68
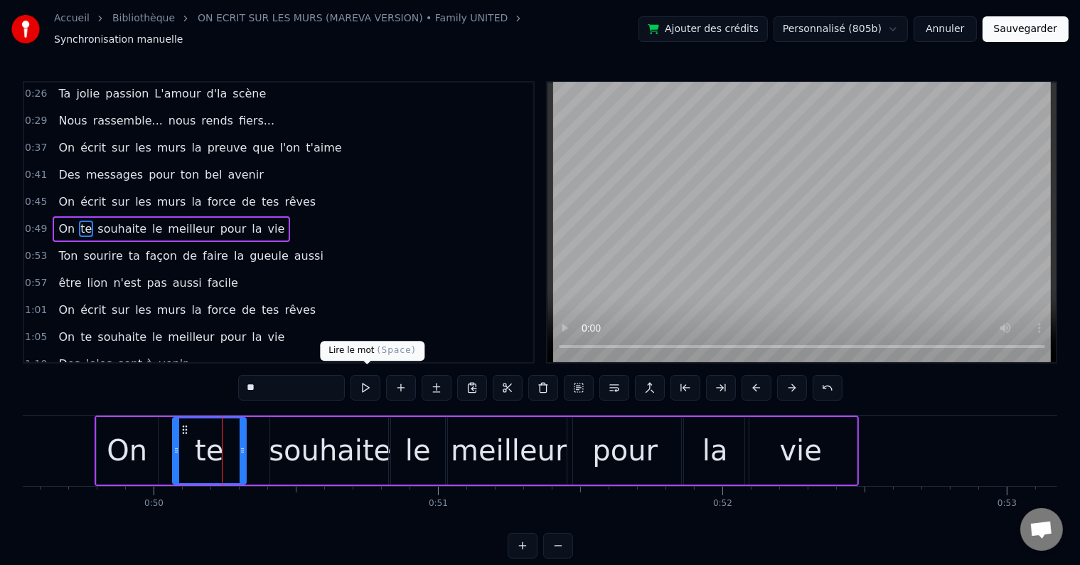
click at [372, 386] on button at bounding box center [366, 388] width 30 height 26
click at [283, 417] on div "souhaite" at bounding box center [330, 451] width 120 height 68
type input "********"
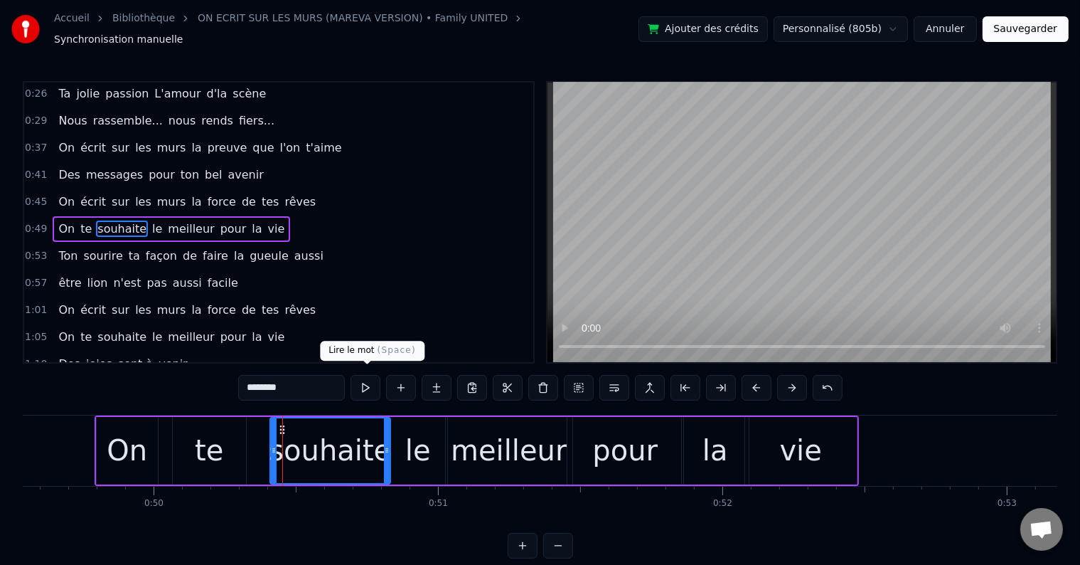
click at [368, 386] on button at bounding box center [366, 388] width 30 height 26
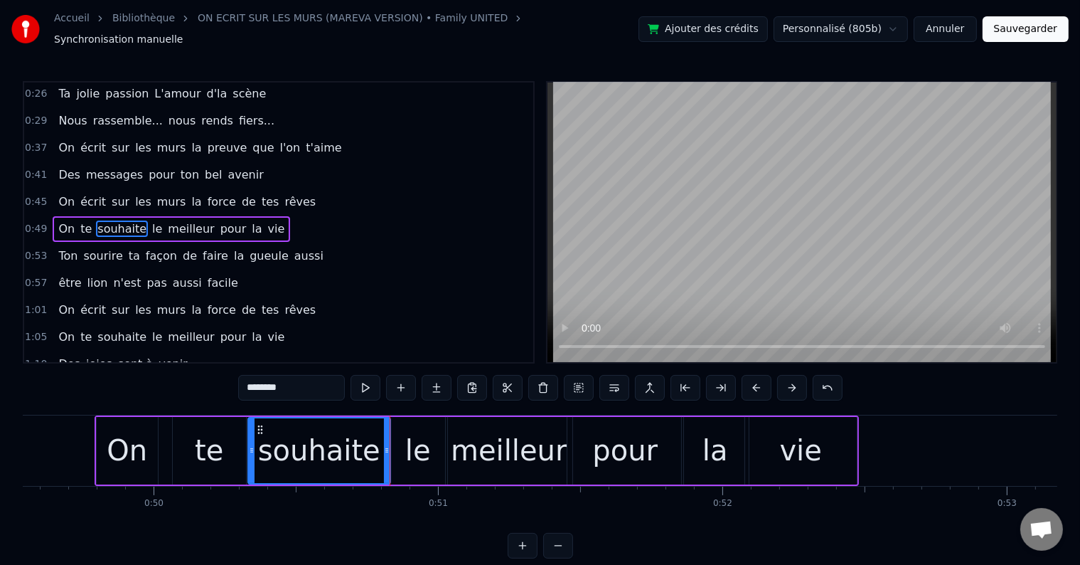
drag, startPoint x: 271, startPoint y: 439, endPoint x: 258, endPoint y: 435, distance: 13.5
click at [249, 445] on icon at bounding box center [252, 450] width 6 height 11
click at [375, 378] on button at bounding box center [366, 388] width 30 height 26
click at [272, 216] on div "0:49 On te souhaite le meilleur pour la vie" at bounding box center [278, 229] width 509 height 27
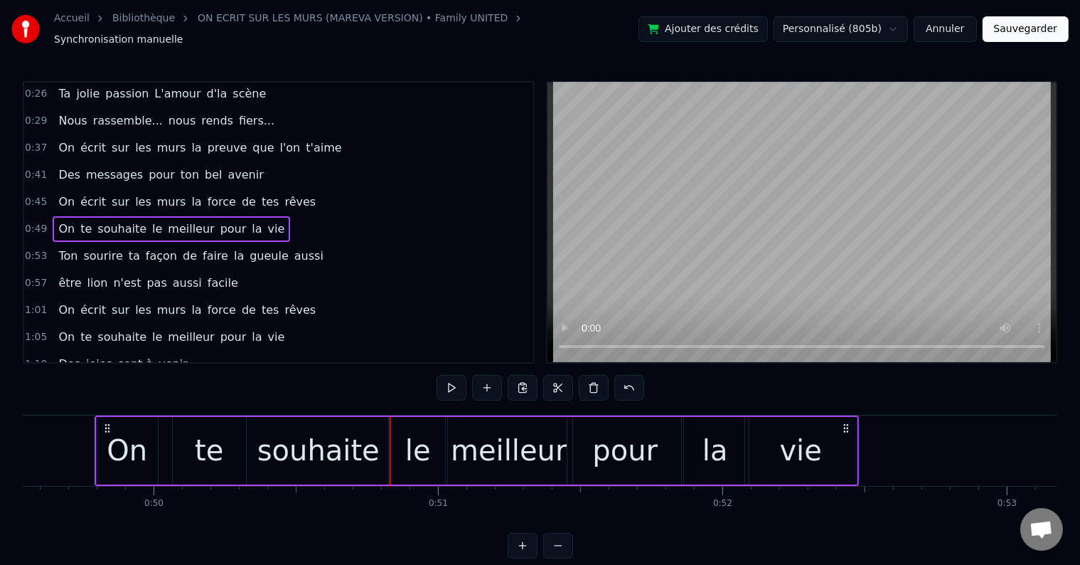
click at [458, 384] on button at bounding box center [452, 388] width 30 height 26
click at [449, 376] on button at bounding box center [452, 388] width 30 height 26
click at [447, 375] on button at bounding box center [452, 388] width 30 height 26
click at [452, 375] on button at bounding box center [452, 388] width 30 height 26
click at [523, 545] on button at bounding box center [523, 546] width 30 height 26
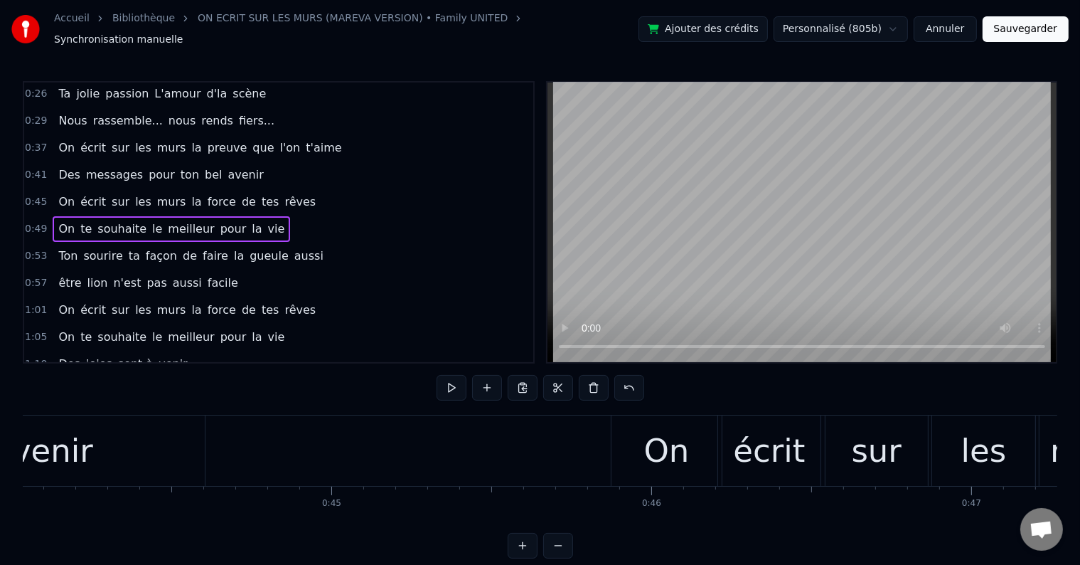
click at [522, 545] on button at bounding box center [523, 546] width 30 height 26
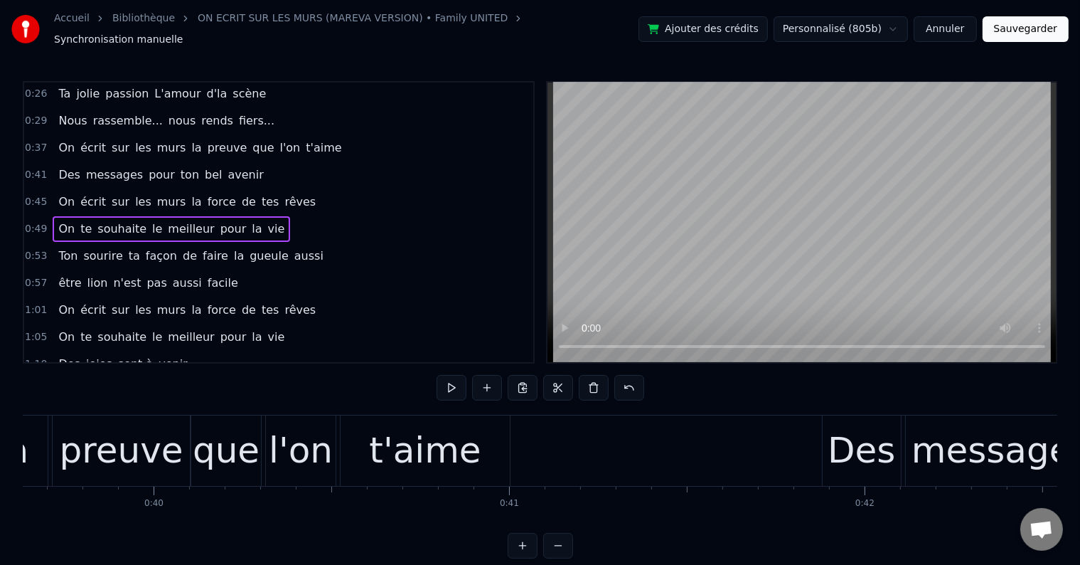
click at [522, 545] on button at bounding box center [523, 546] width 30 height 26
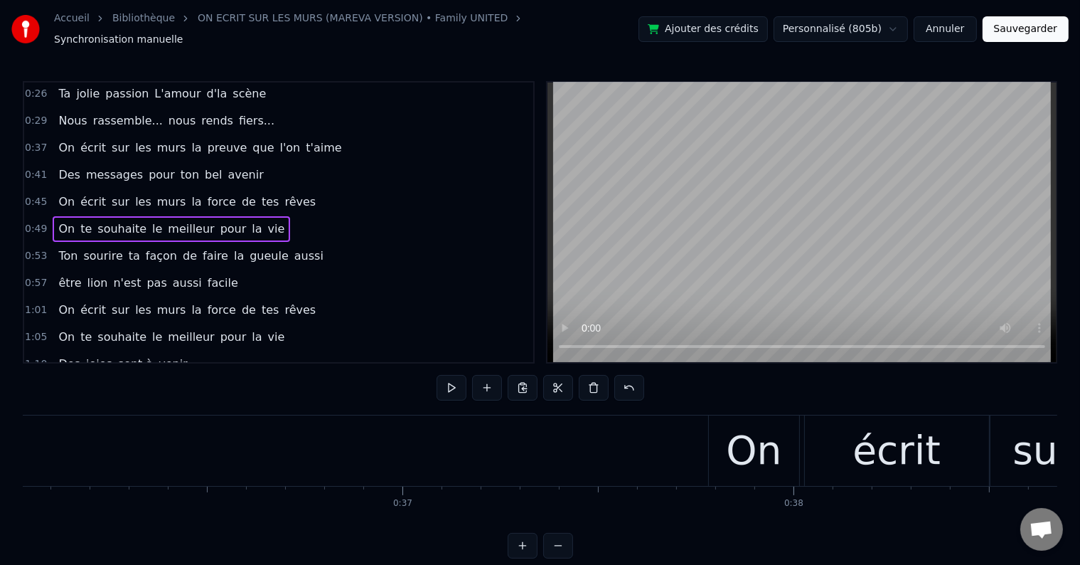
click at [522, 545] on button at bounding box center [523, 546] width 30 height 26
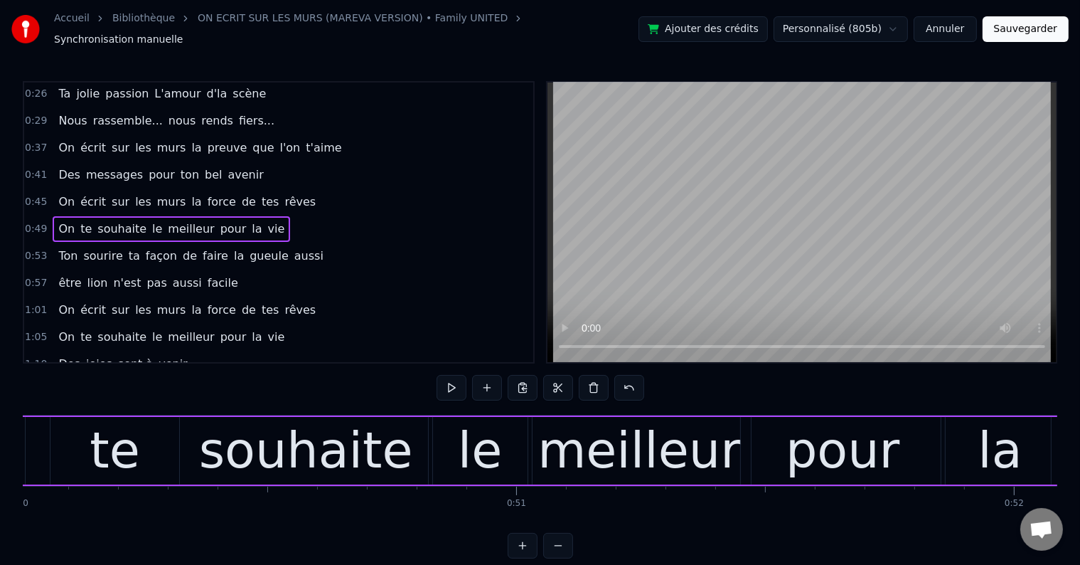
scroll to position [0, 26053]
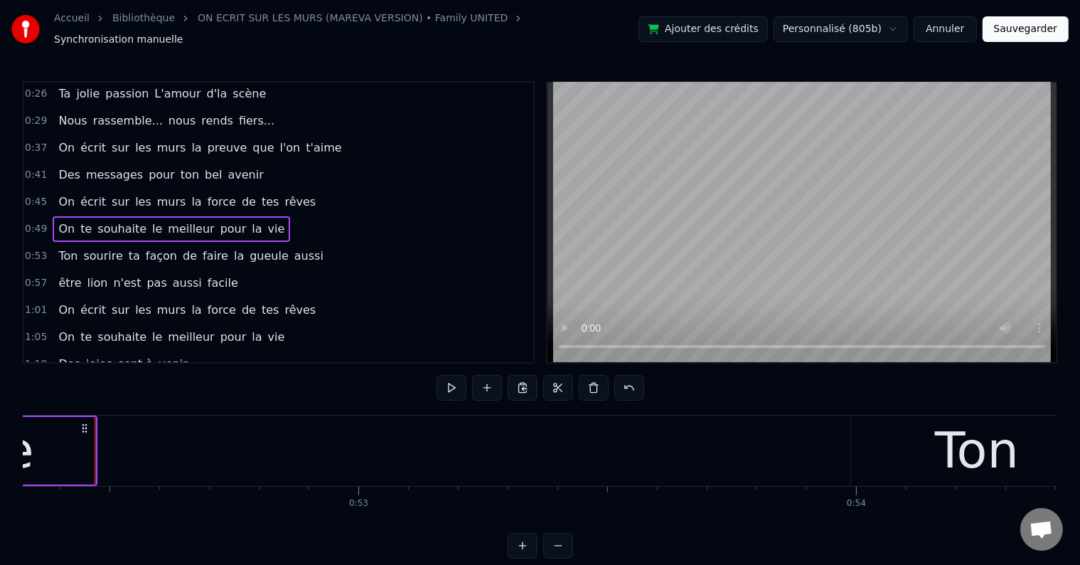
click at [560, 544] on button at bounding box center [558, 546] width 30 height 26
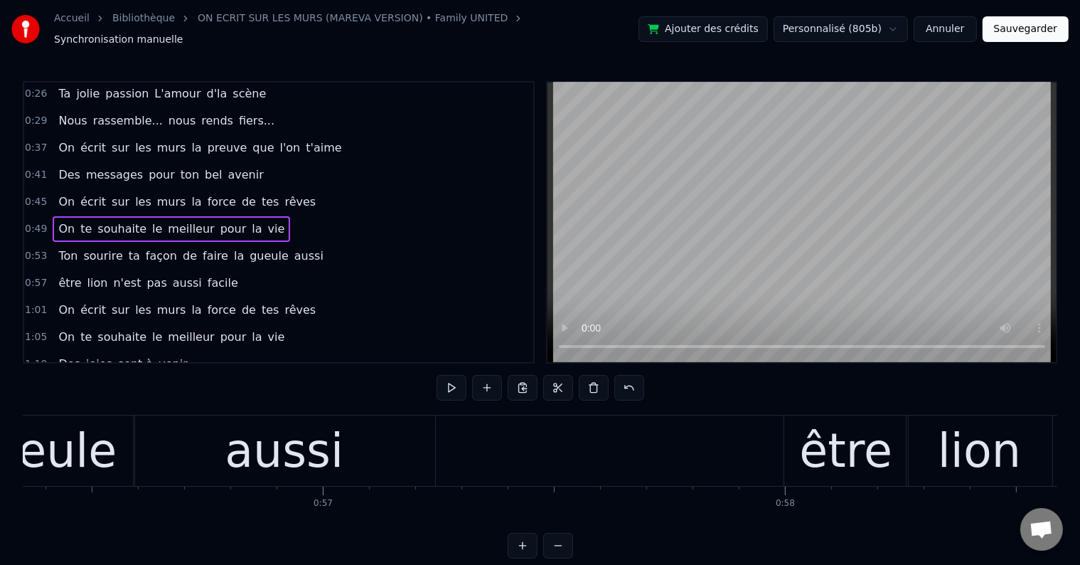
click at [560, 544] on button at bounding box center [558, 546] width 30 height 26
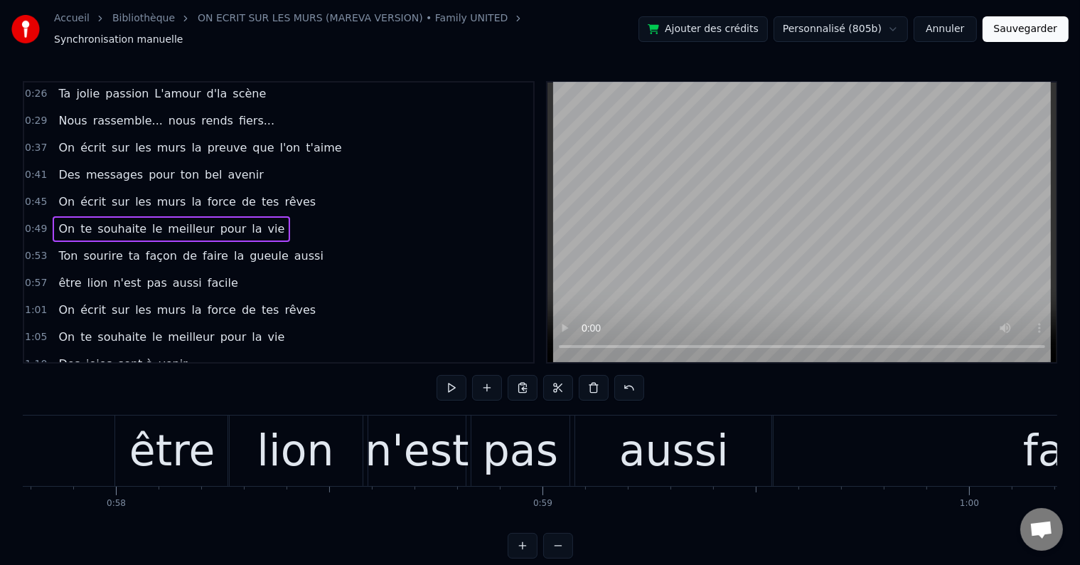
click at [560, 546] on button at bounding box center [558, 546] width 30 height 26
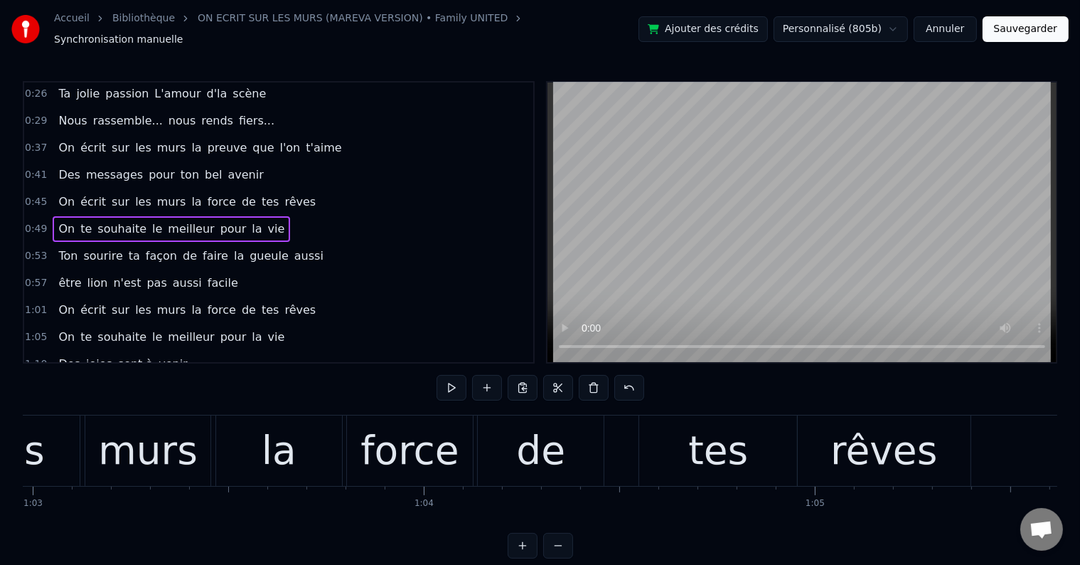
click at [563, 546] on button at bounding box center [558, 546] width 30 height 26
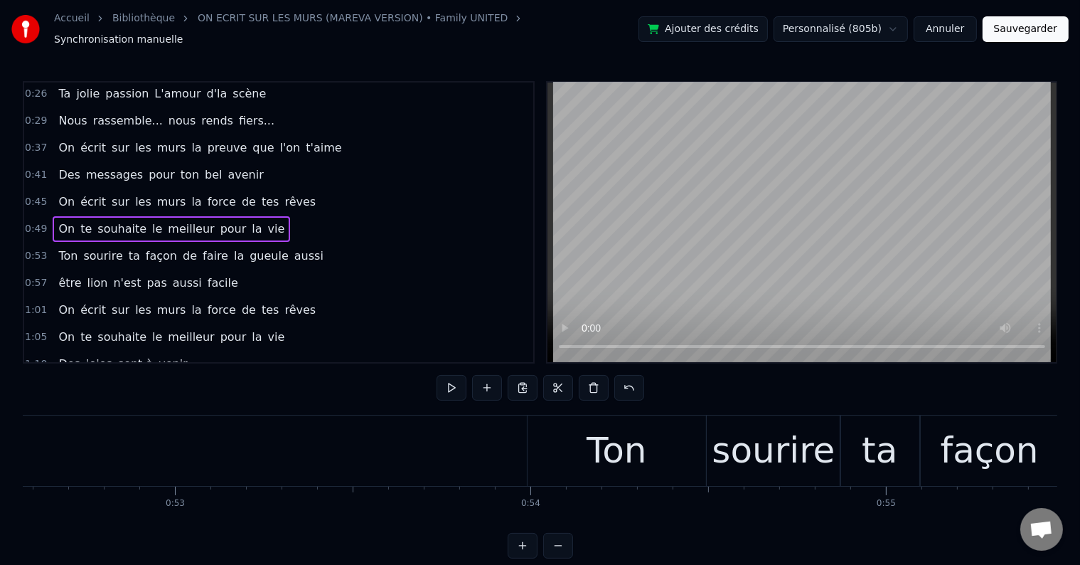
scroll to position [0, 18589]
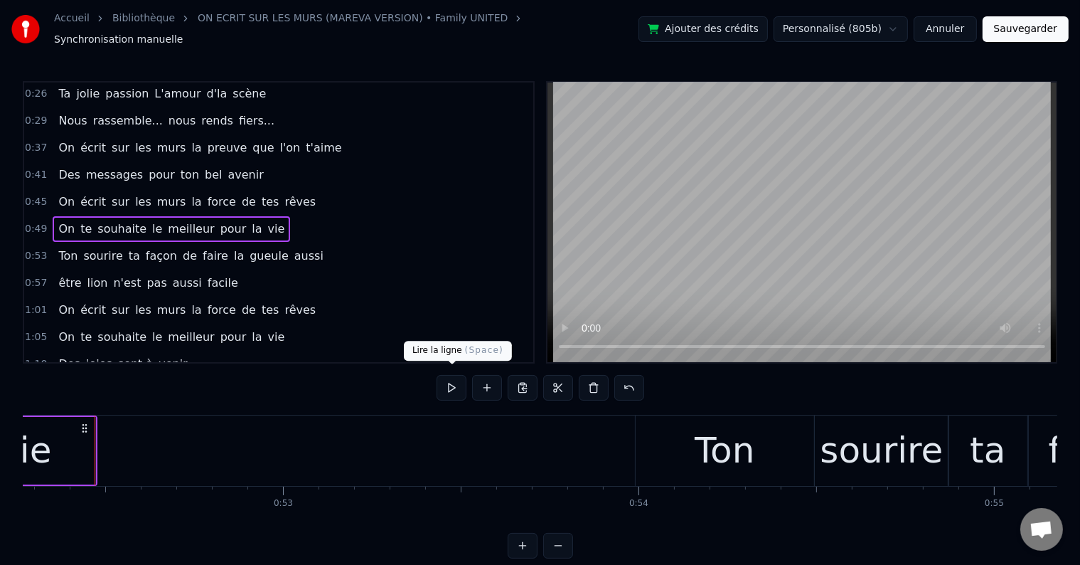
click at [452, 377] on button at bounding box center [452, 388] width 30 height 26
click at [549, 547] on button at bounding box center [558, 546] width 30 height 26
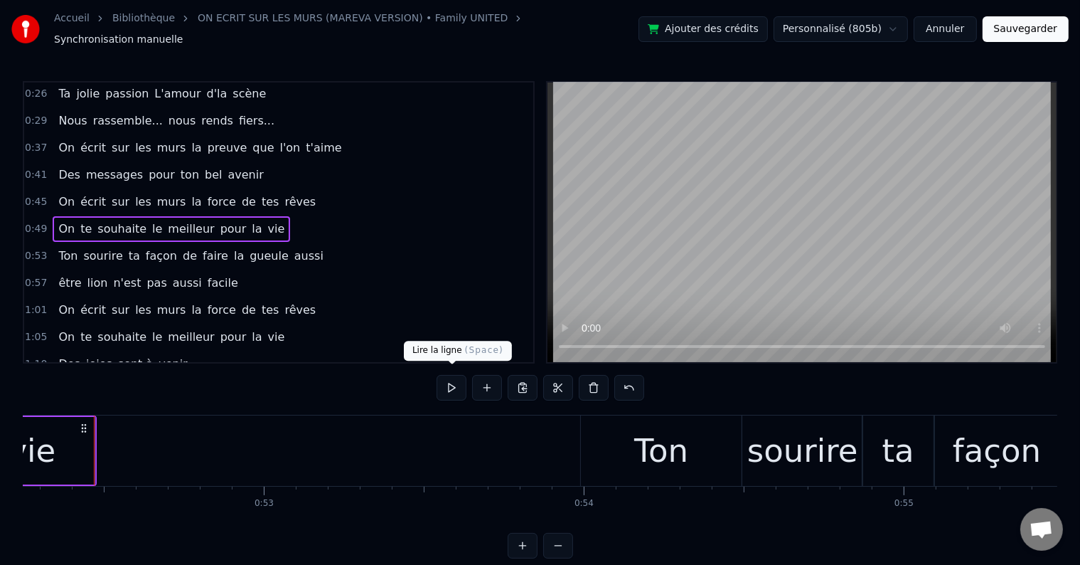
click at [460, 381] on button at bounding box center [452, 388] width 30 height 26
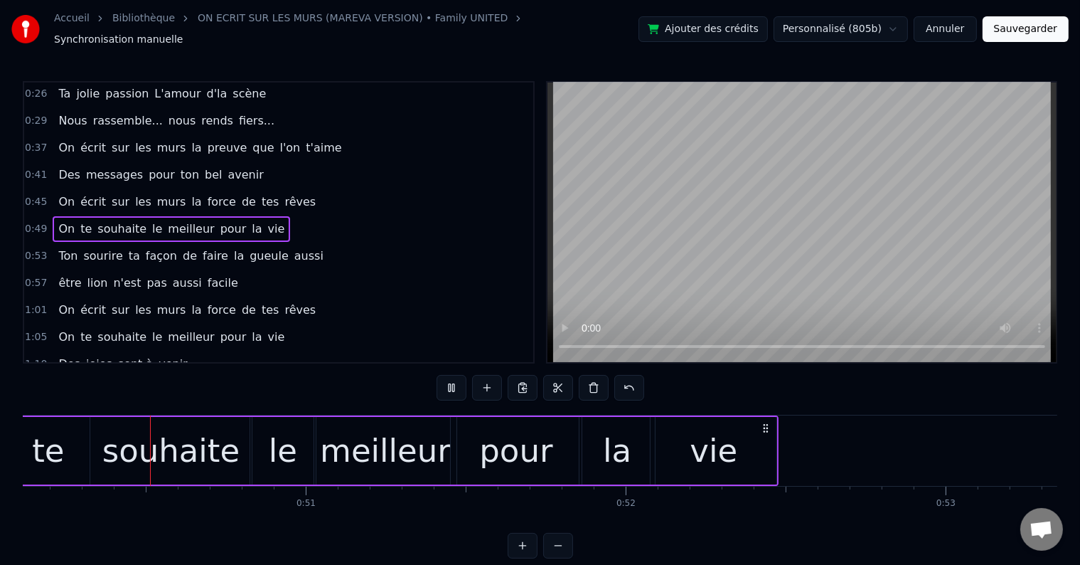
scroll to position [0, 16032]
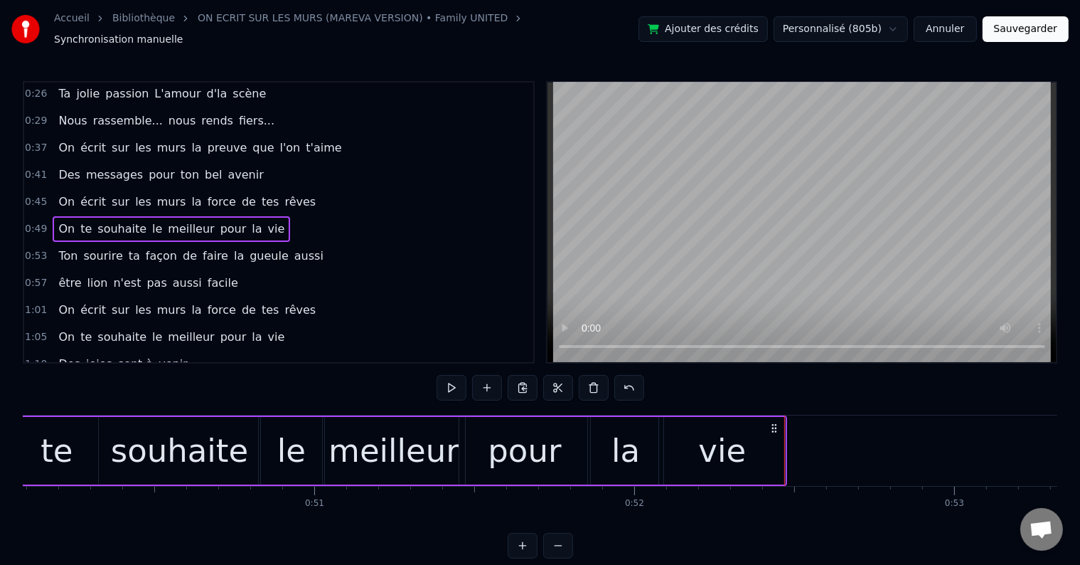
click at [762, 436] on div "vie" at bounding box center [722, 451] width 126 height 68
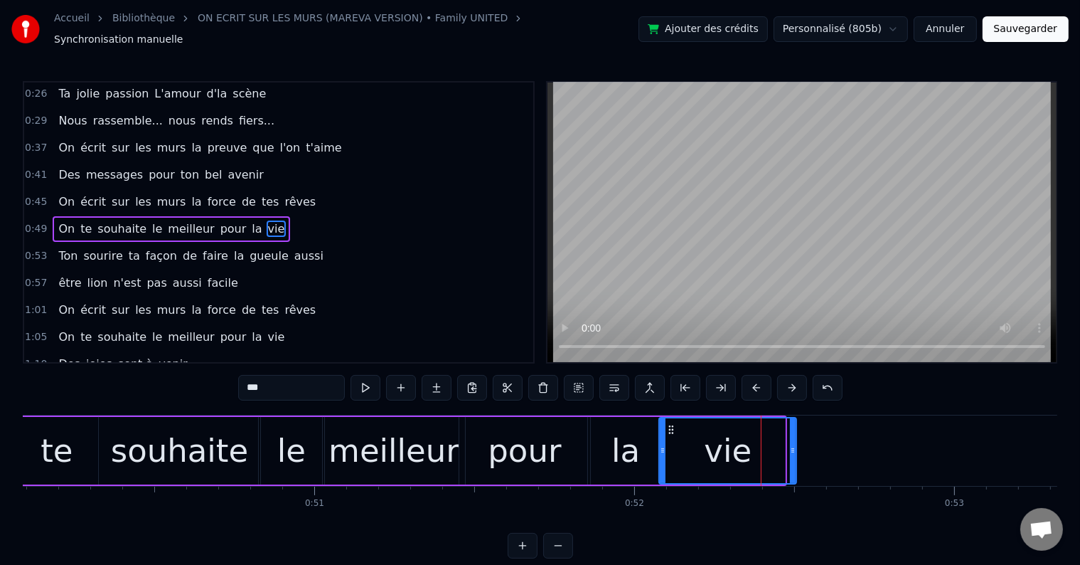
click at [795, 445] on icon at bounding box center [793, 450] width 6 height 11
click at [267, 220] on span "vie" at bounding box center [277, 228] width 20 height 16
click at [376, 386] on button at bounding box center [366, 388] width 30 height 26
drag, startPoint x: 664, startPoint y: 444, endPoint x: 679, endPoint y: 441, distance: 14.5
click at [689, 445] on icon at bounding box center [687, 450] width 6 height 11
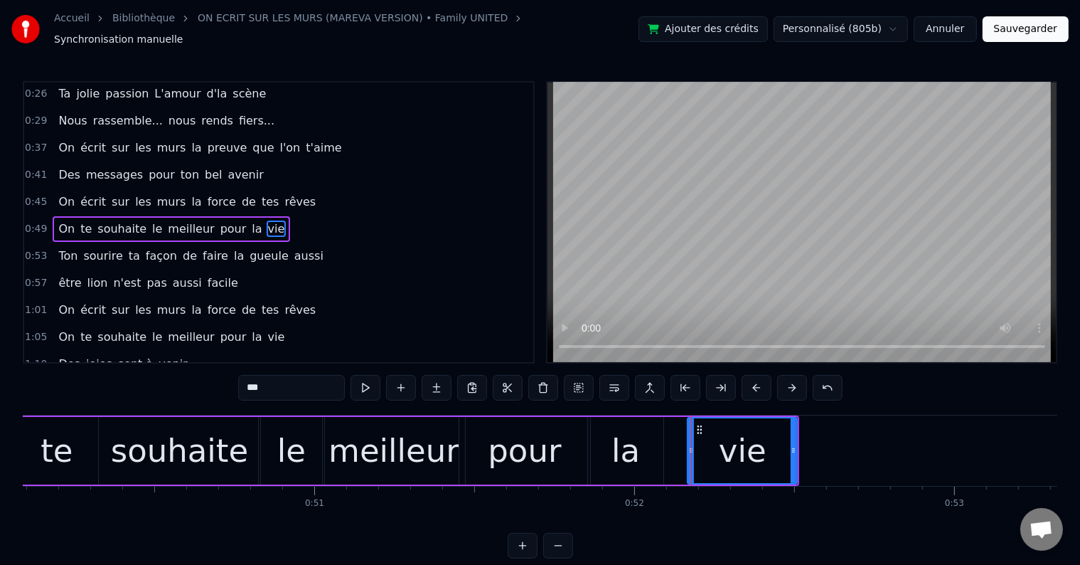
click at [649, 428] on div "la" at bounding box center [625, 451] width 75 height 68
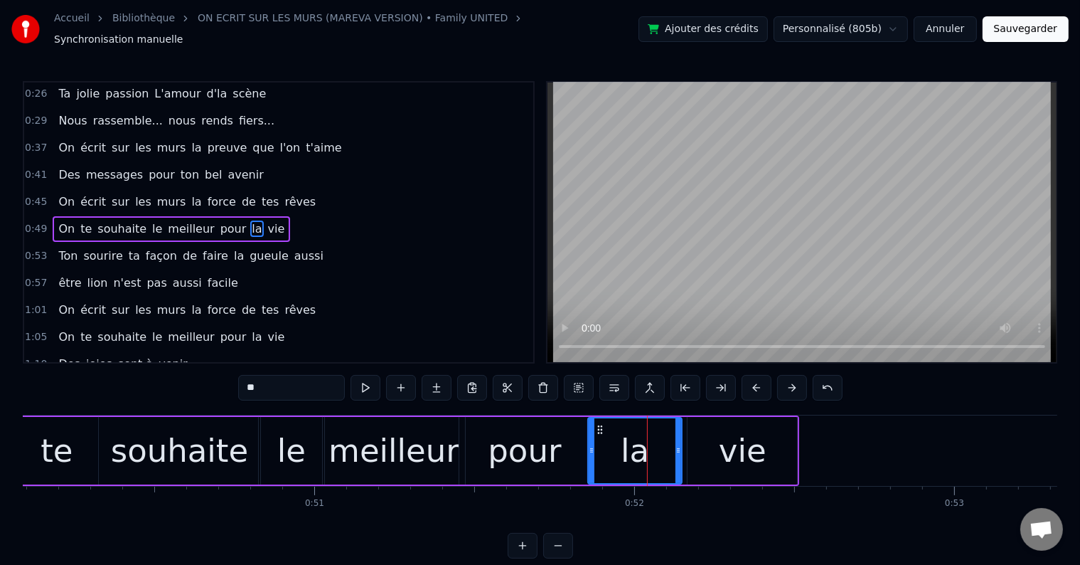
drag, startPoint x: 663, startPoint y: 442, endPoint x: 683, endPoint y: 440, distance: 20.0
click at [683, 440] on div "la" at bounding box center [635, 451] width 95 height 68
click at [371, 378] on button at bounding box center [366, 388] width 30 height 26
click at [706, 427] on div "vie" at bounding box center [743, 451] width 110 height 68
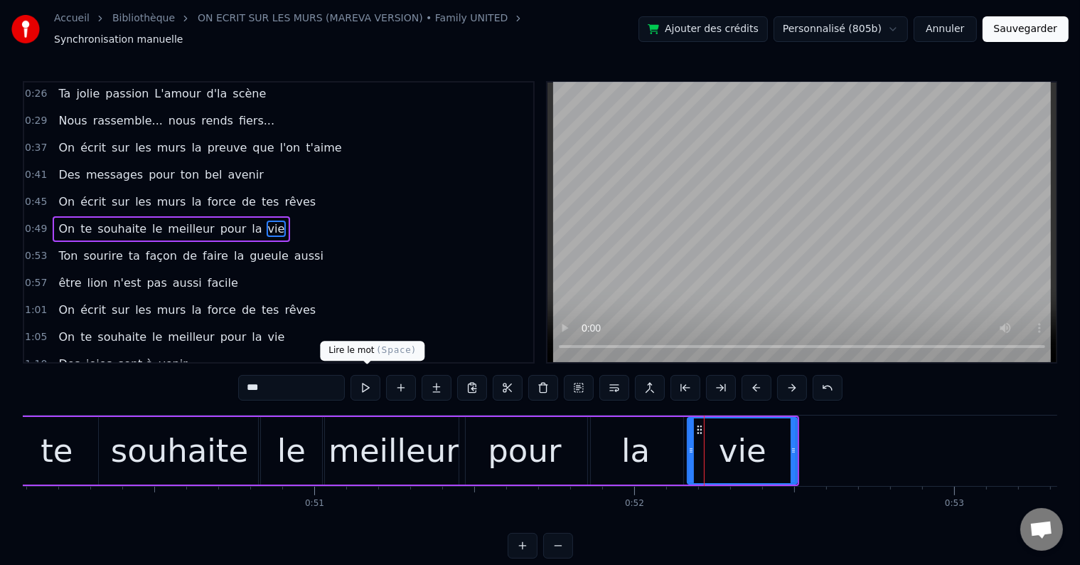
click at [373, 377] on button at bounding box center [366, 388] width 30 height 26
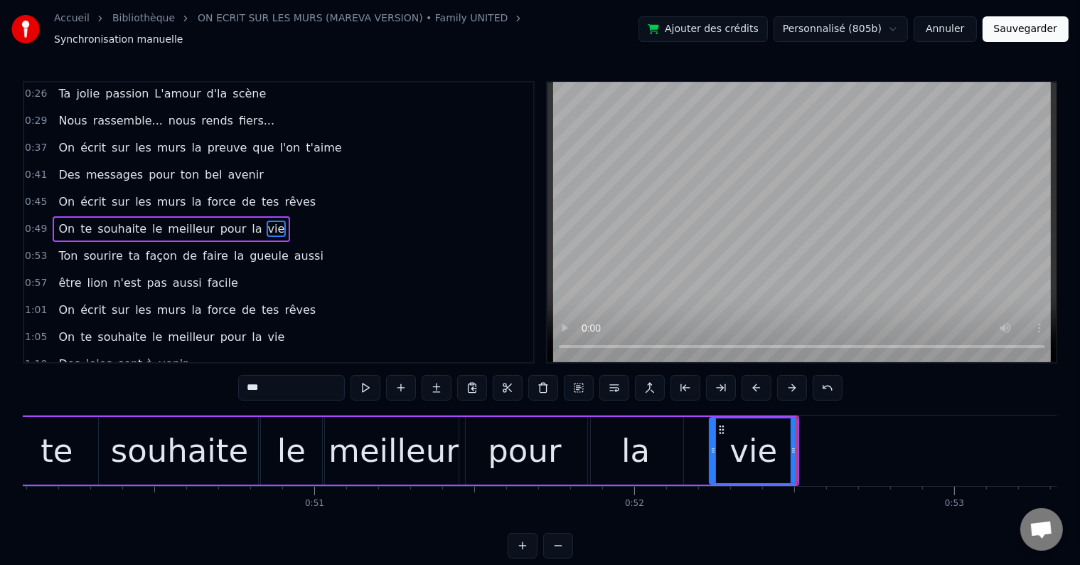
drag, startPoint x: 691, startPoint y: 442, endPoint x: 755, endPoint y: 444, distance: 64.0
click at [712, 445] on icon at bounding box center [714, 450] width 6 height 11
drag, startPoint x: 796, startPoint y: 442, endPoint x: 828, endPoint y: 441, distance: 32.0
click at [828, 445] on icon at bounding box center [828, 450] width 6 height 11
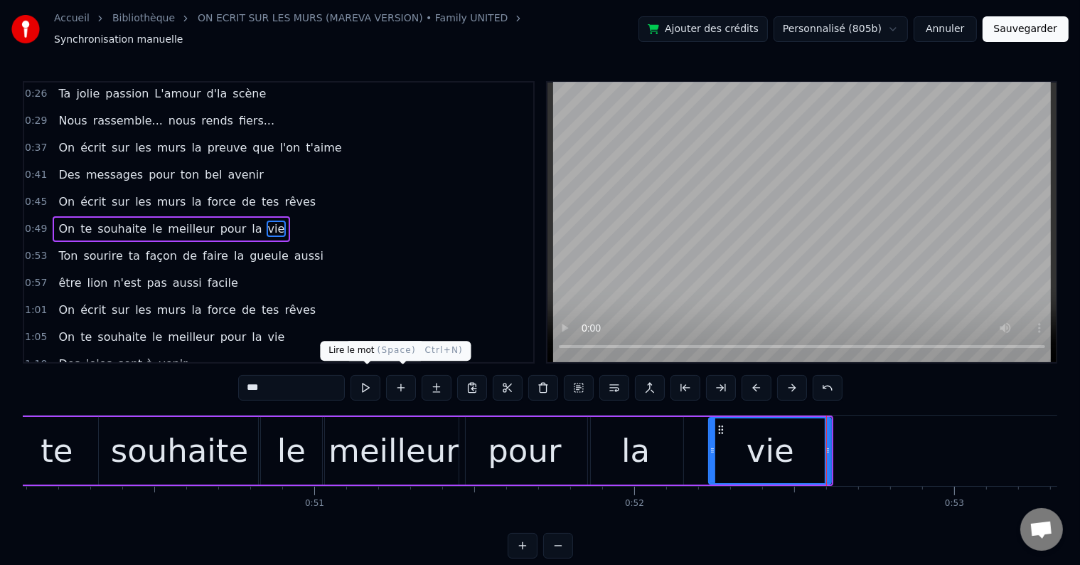
click at [376, 379] on button at bounding box center [366, 388] width 30 height 26
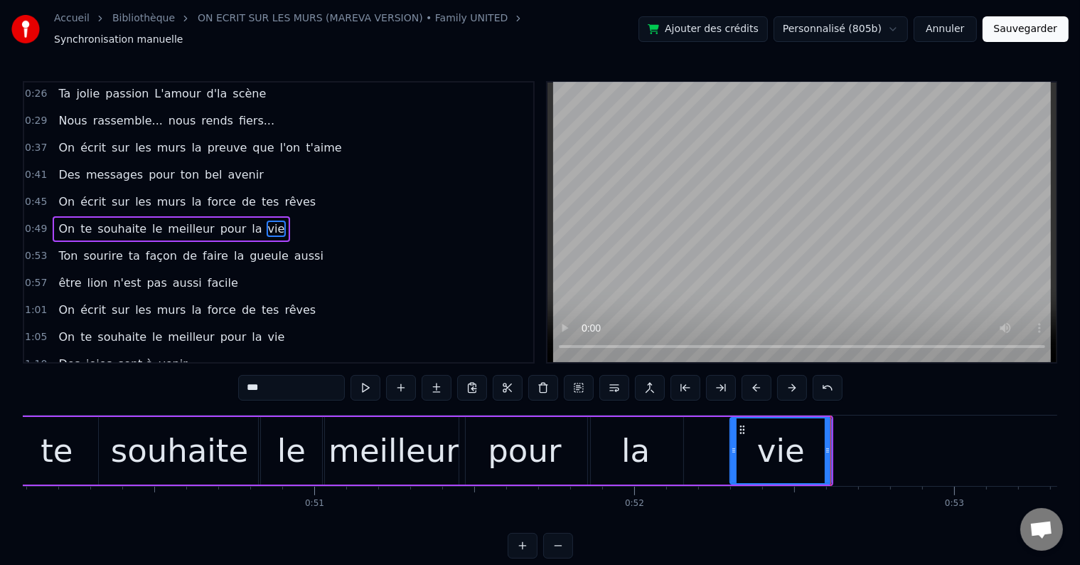
drag, startPoint x: 711, startPoint y: 441, endPoint x: 733, endPoint y: 441, distance: 21.3
click at [733, 445] on icon at bounding box center [734, 450] width 6 height 11
click at [371, 385] on button at bounding box center [366, 388] width 30 height 26
click at [674, 438] on div "la" at bounding box center [635, 451] width 95 height 68
type input "**"
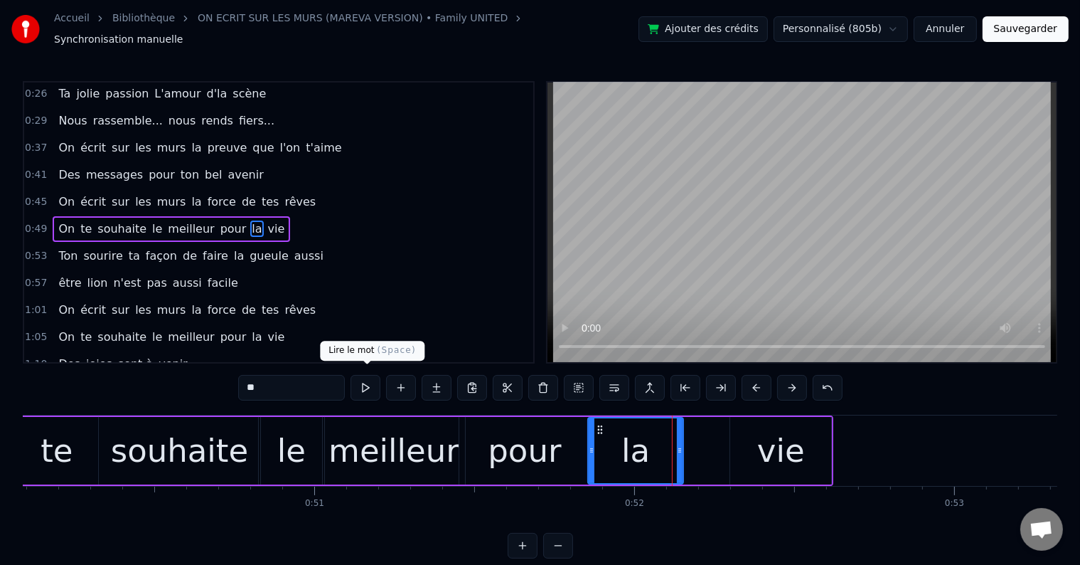
click at [368, 378] on button at bounding box center [366, 388] width 30 height 26
click at [278, 216] on div "0:49 On te souhaite le meilleur pour la vie" at bounding box center [278, 229] width 509 height 27
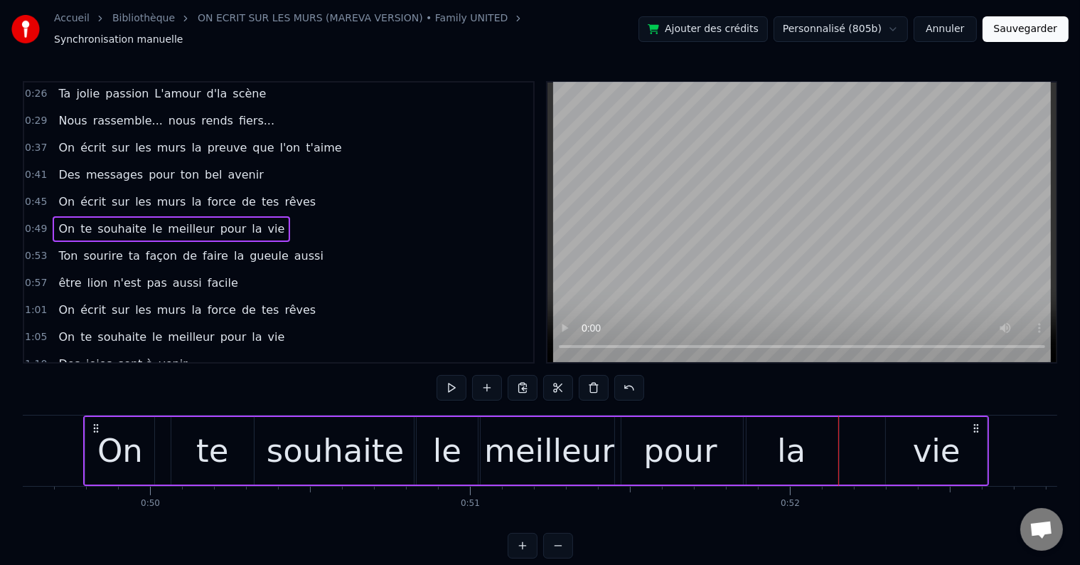
scroll to position [0, 15866]
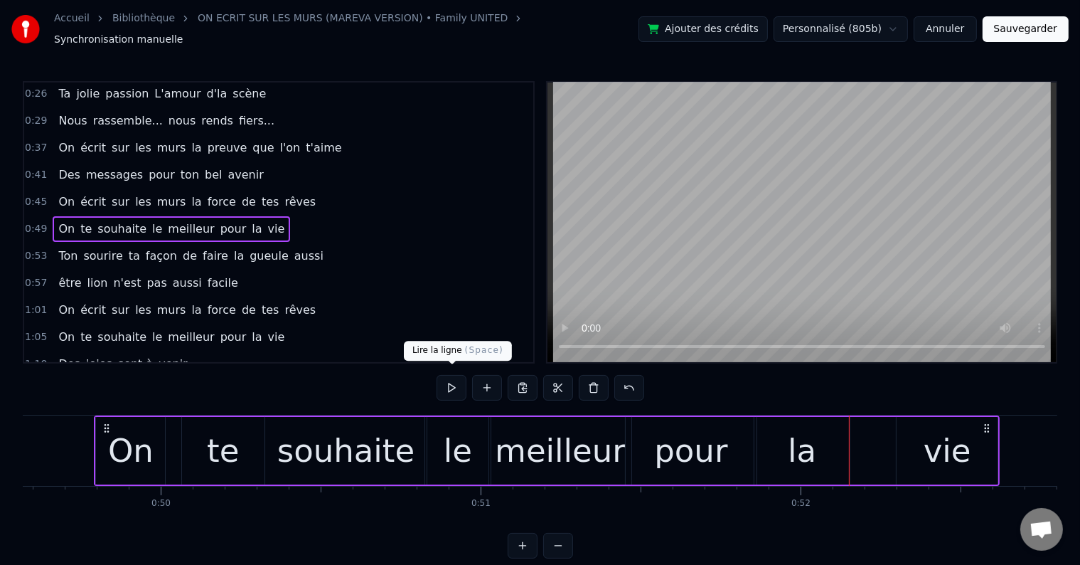
click at [447, 378] on button at bounding box center [452, 388] width 30 height 26
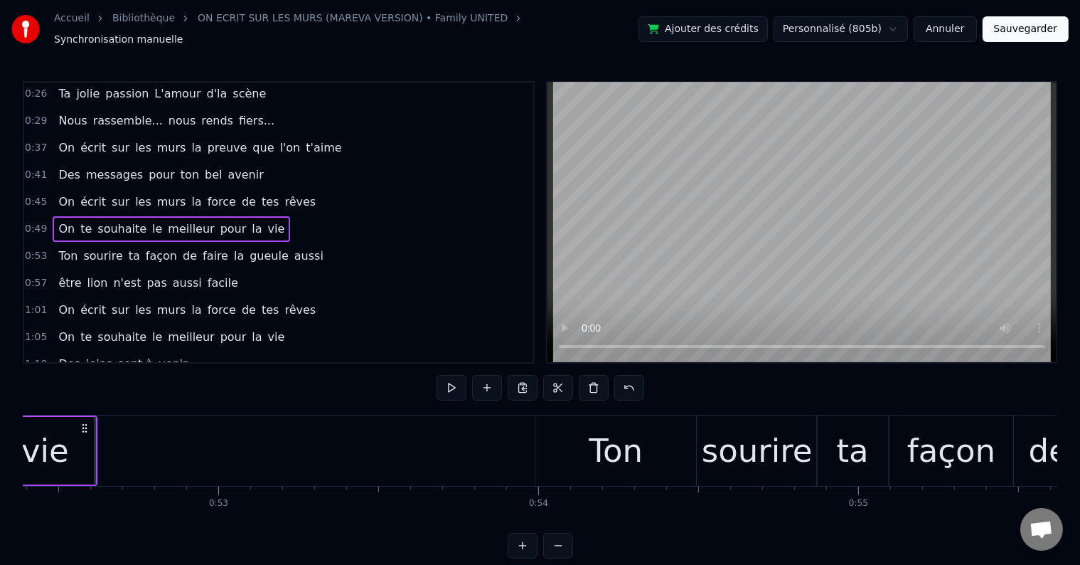
scroll to position [0, 16769]
click at [75, 450] on div "vie" at bounding box center [44, 451] width 101 height 68
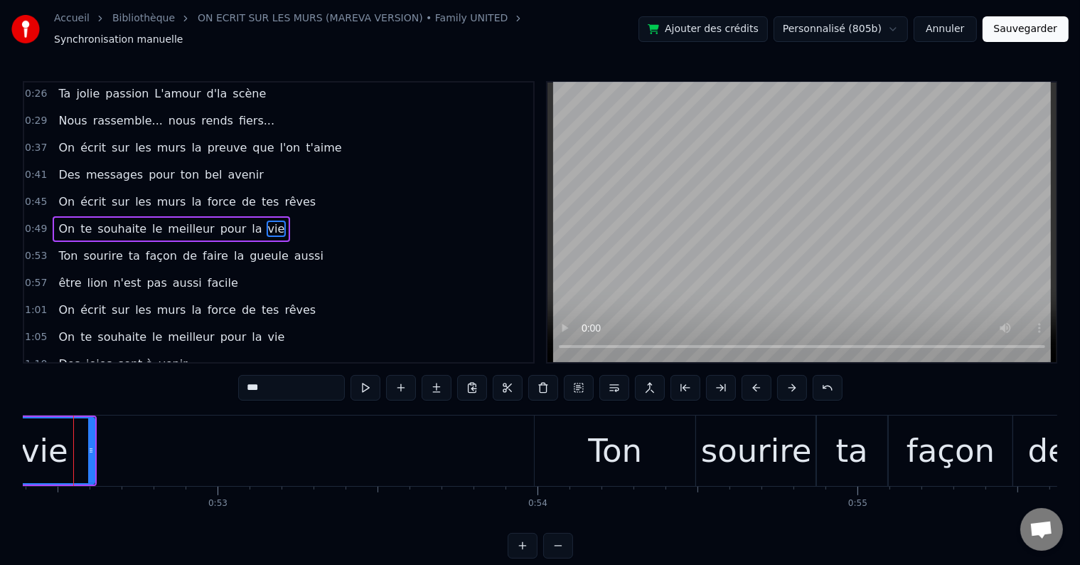
scroll to position [0, 16749]
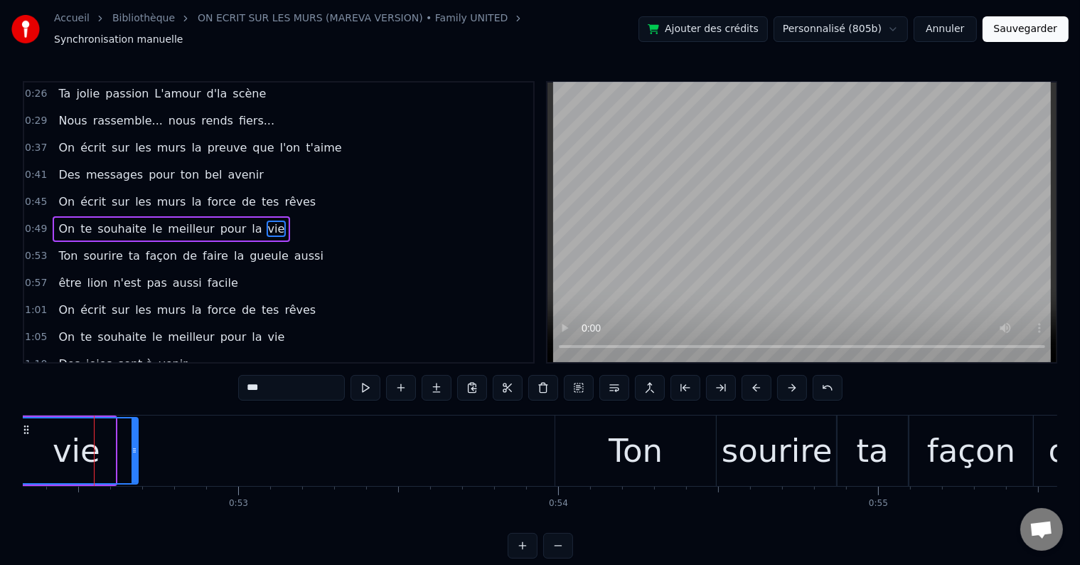
drag, startPoint x: 112, startPoint y: 441, endPoint x: 134, endPoint y: 440, distance: 22.8
click at [134, 445] on icon at bounding box center [135, 450] width 6 height 11
click at [340, 243] on div "0:53 Ton sourire ta façon de faire la gueule aussi" at bounding box center [278, 256] width 509 height 27
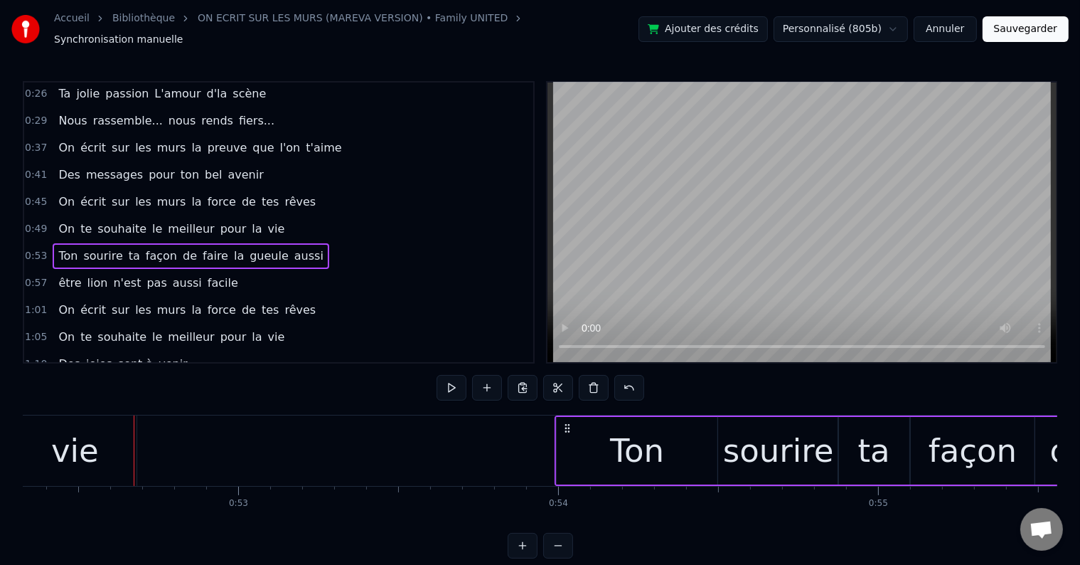
click at [1004, 28] on button "Sauvegarder" at bounding box center [1026, 29] width 86 height 26
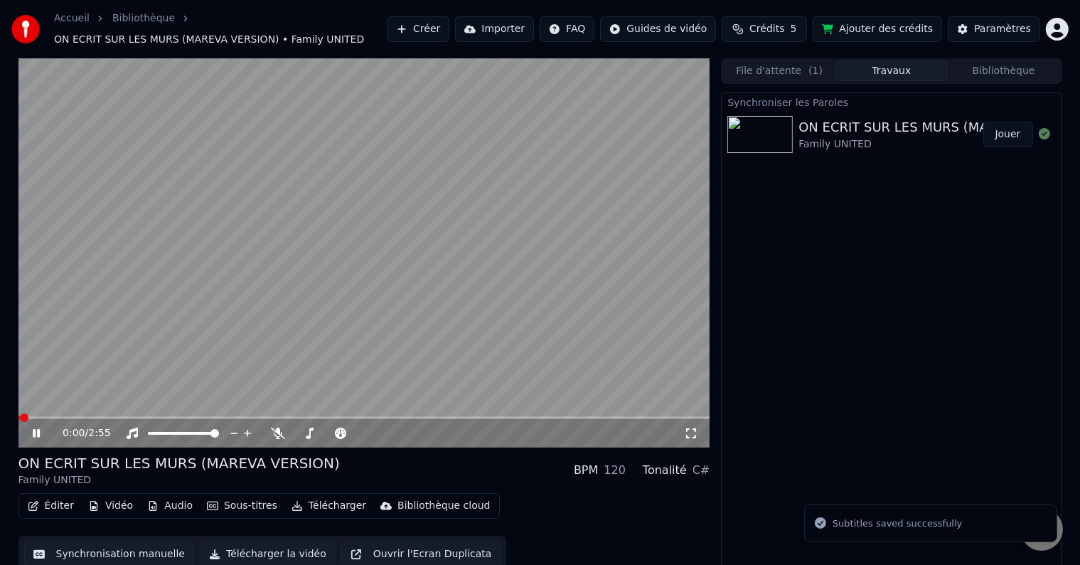
click at [42, 432] on icon at bounding box center [46, 432] width 33 height 11
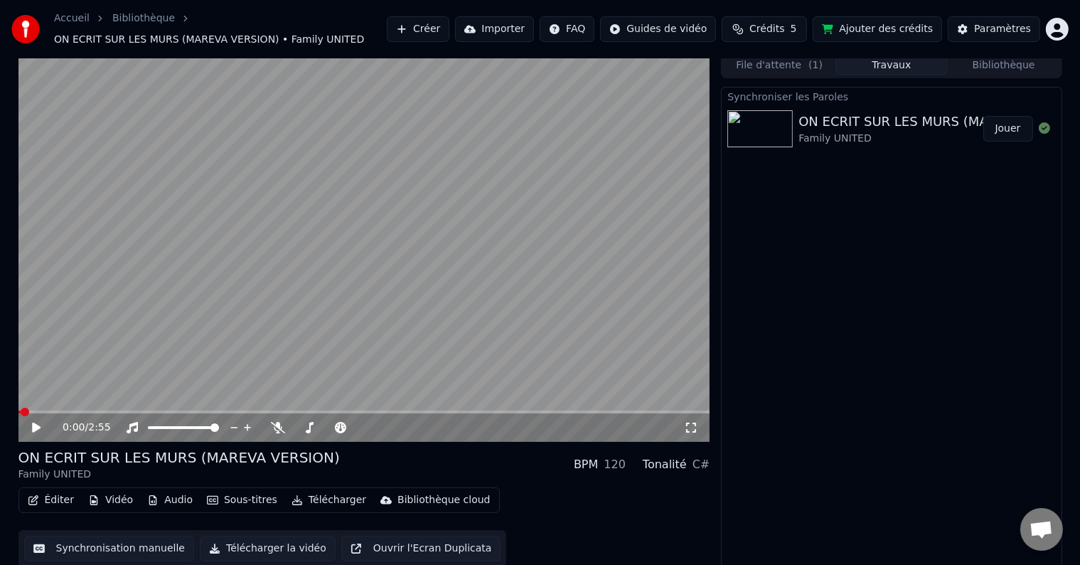
scroll to position [8, 0]
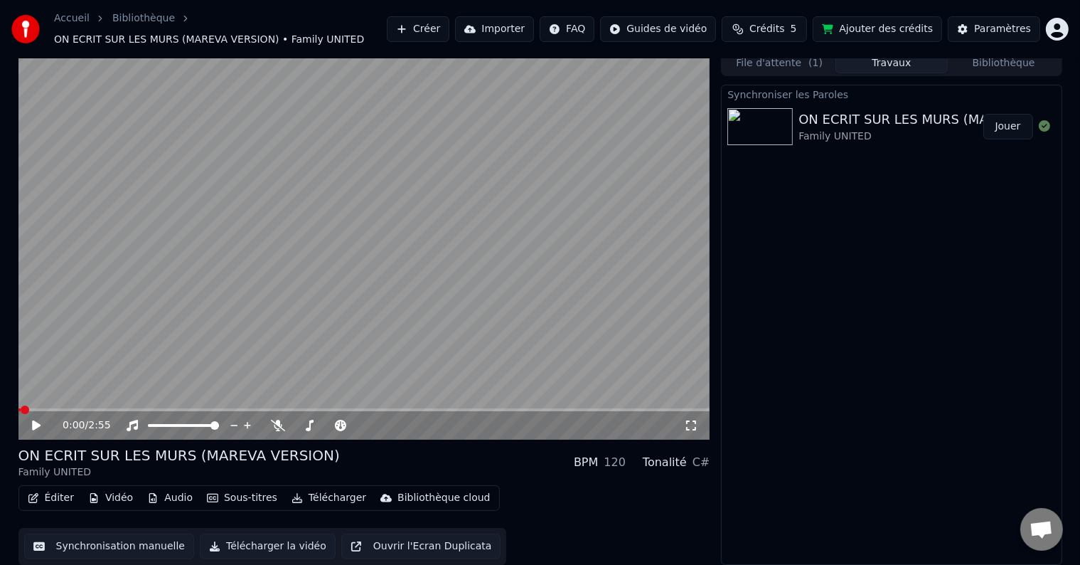
click at [152, 542] on button "Synchronisation manuelle" at bounding box center [109, 546] width 171 height 26
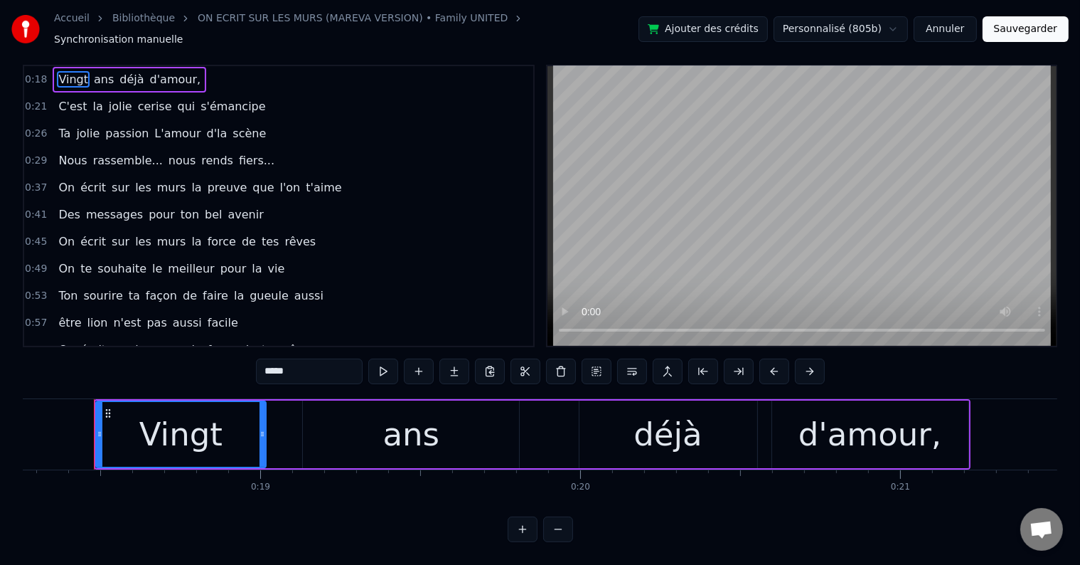
scroll to position [139, 0]
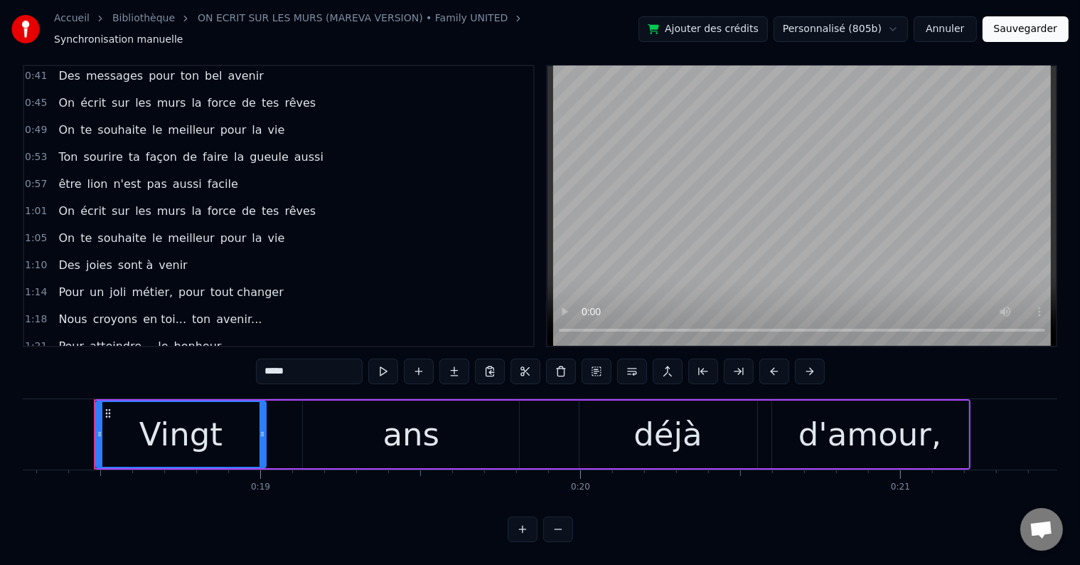
click at [220, 333] on div "1:21 Pour atteindre... le bonheur..." at bounding box center [278, 346] width 509 height 27
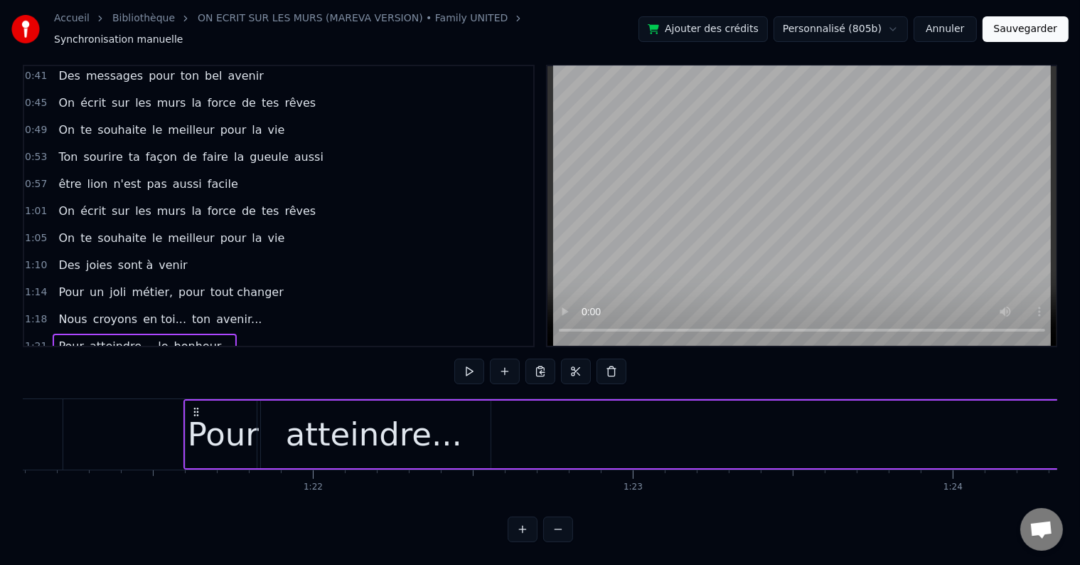
scroll to position [0, 26046]
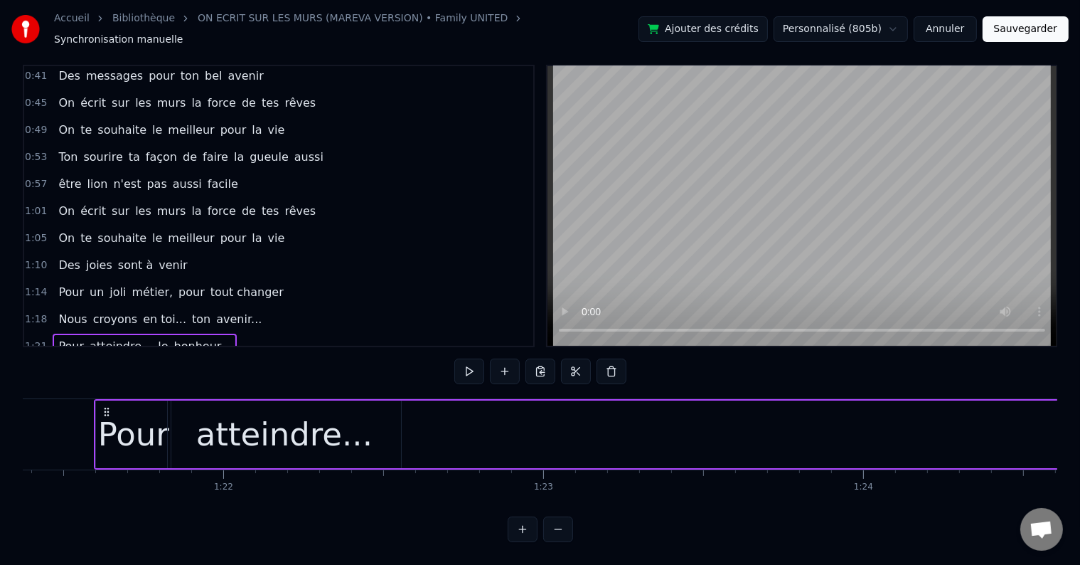
click at [606, 410] on div "Pour atteindre... le bonheur..." at bounding box center [905, 434] width 1623 height 70
click at [472, 360] on button at bounding box center [470, 371] width 30 height 26
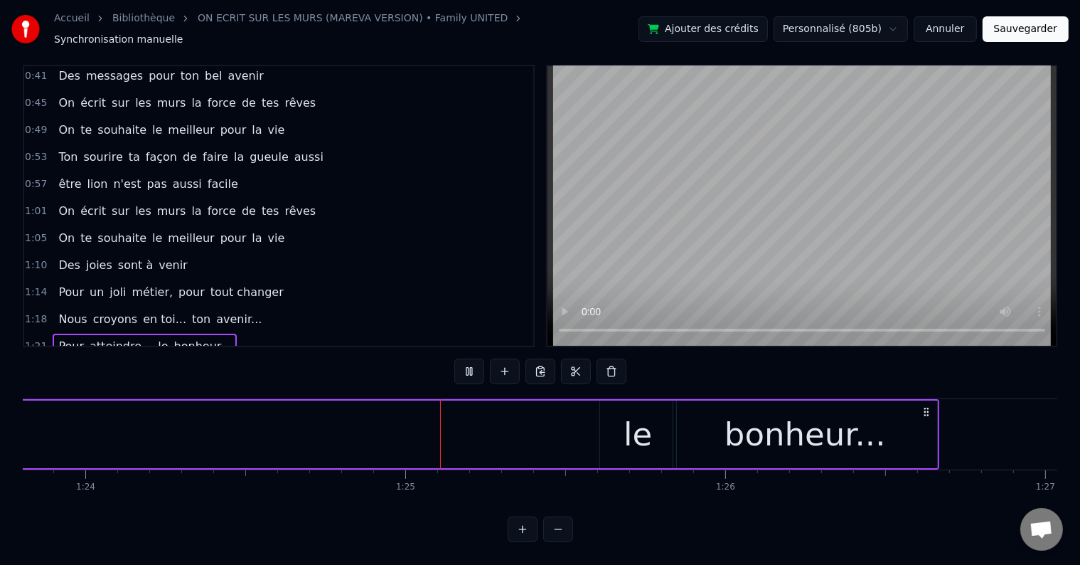
scroll to position [0, 26983]
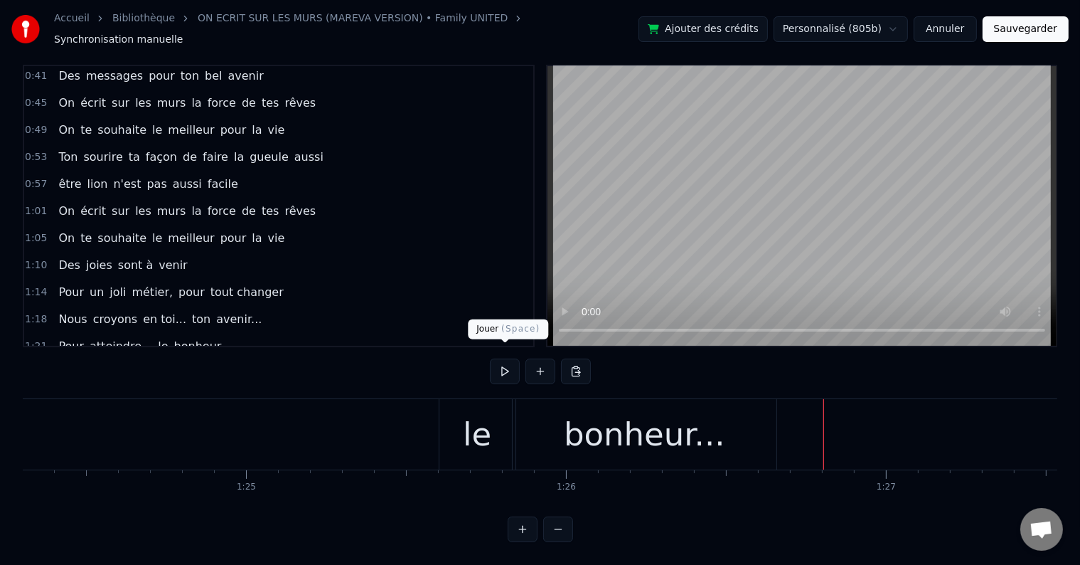
click at [509, 359] on button at bounding box center [505, 371] width 30 height 26
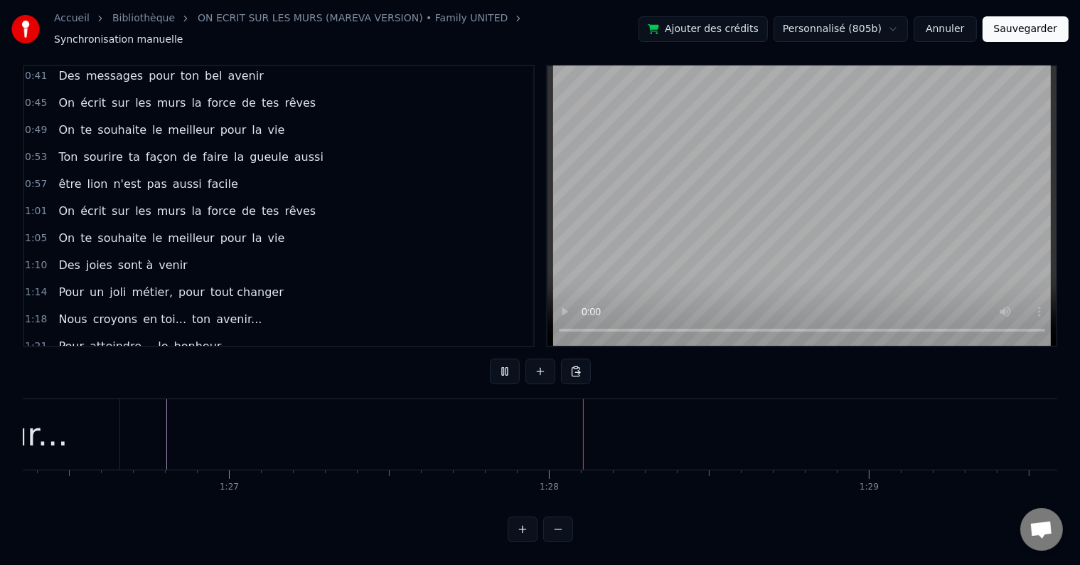
scroll to position [0, 27959]
click at [510, 359] on button at bounding box center [505, 371] width 30 height 26
click at [514, 362] on button at bounding box center [505, 371] width 30 height 26
click at [512, 359] on button at bounding box center [505, 371] width 30 height 26
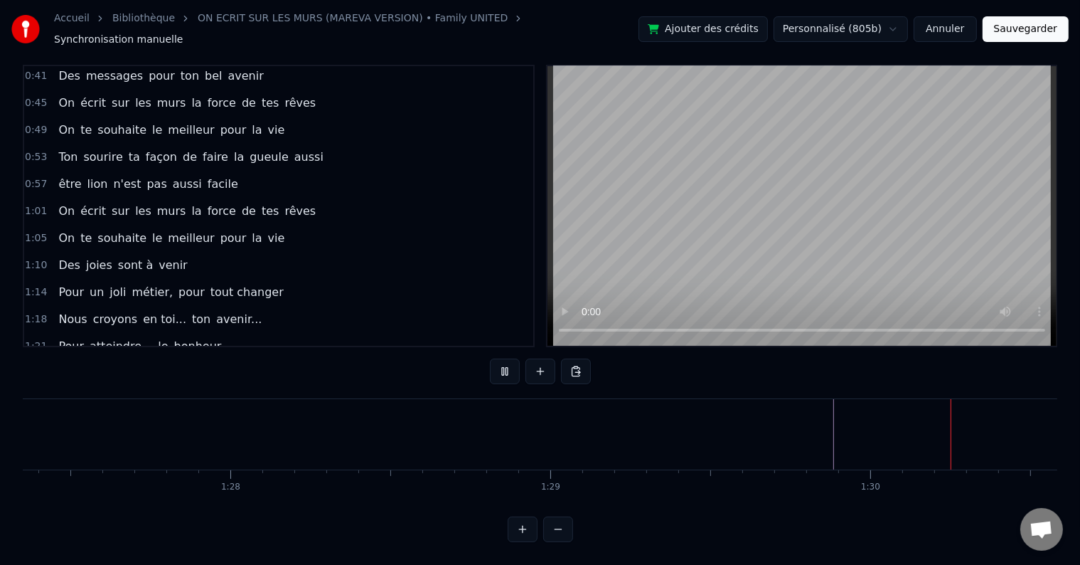
click at [512, 359] on button at bounding box center [505, 371] width 30 height 26
click at [803, 440] on div at bounding box center [180, 434] width 56232 height 70
click at [515, 361] on button at bounding box center [505, 371] width 30 height 26
click at [506, 361] on button at bounding box center [505, 371] width 30 height 26
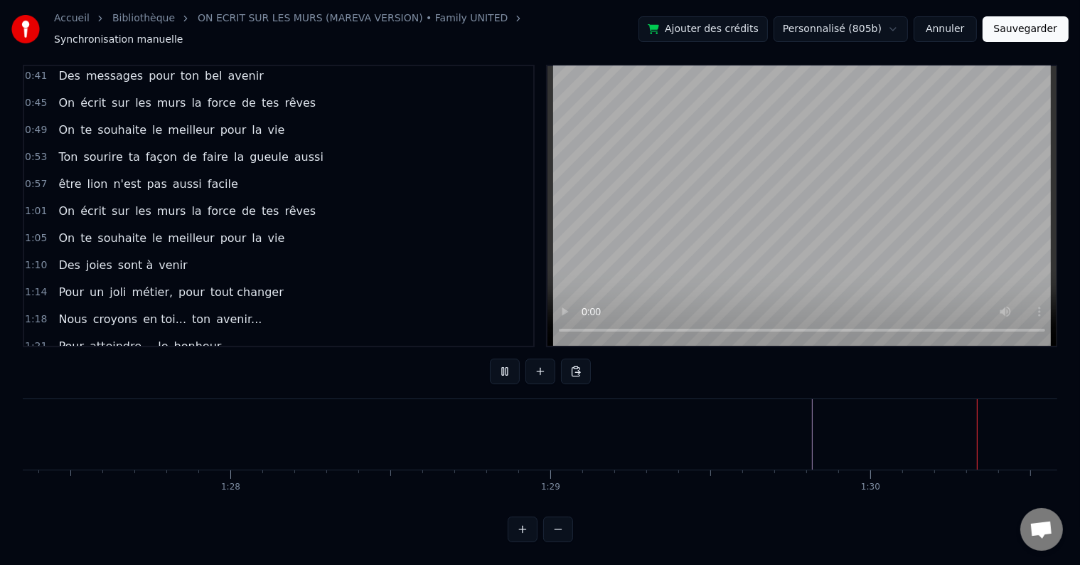
click at [506, 361] on button at bounding box center [505, 371] width 30 height 26
click at [694, 442] on div at bounding box center [66, 434] width 56232 height 70
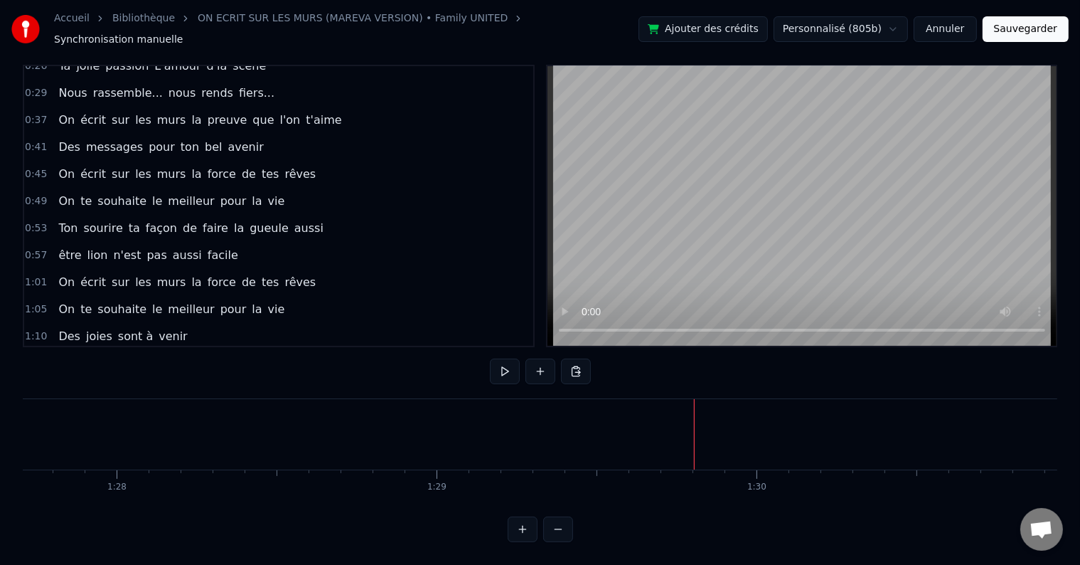
scroll to position [0, 0]
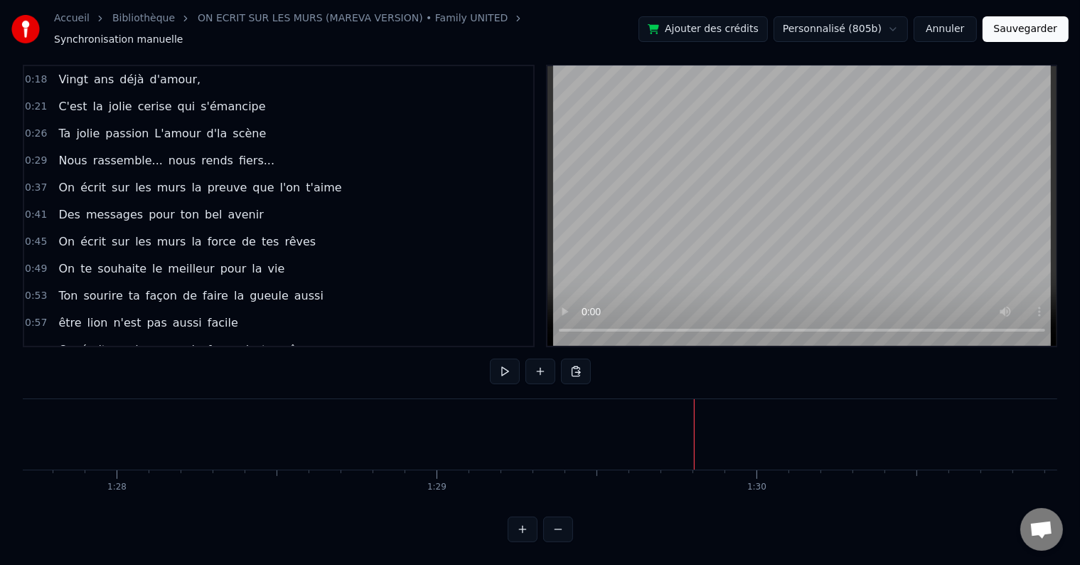
click at [304, 179] on span "t'aime" at bounding box center [323, 187] width 38 height 16
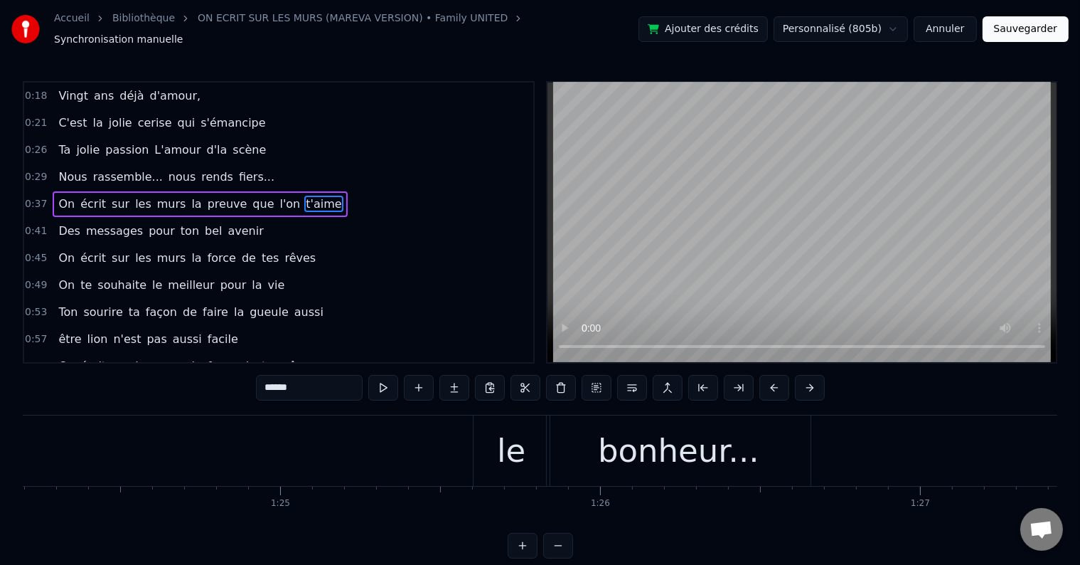
click at [352, 179] on div "0:29 Nous rassemble... nous rends fiers..." at bounding box center [278, 177] width 509 height 27
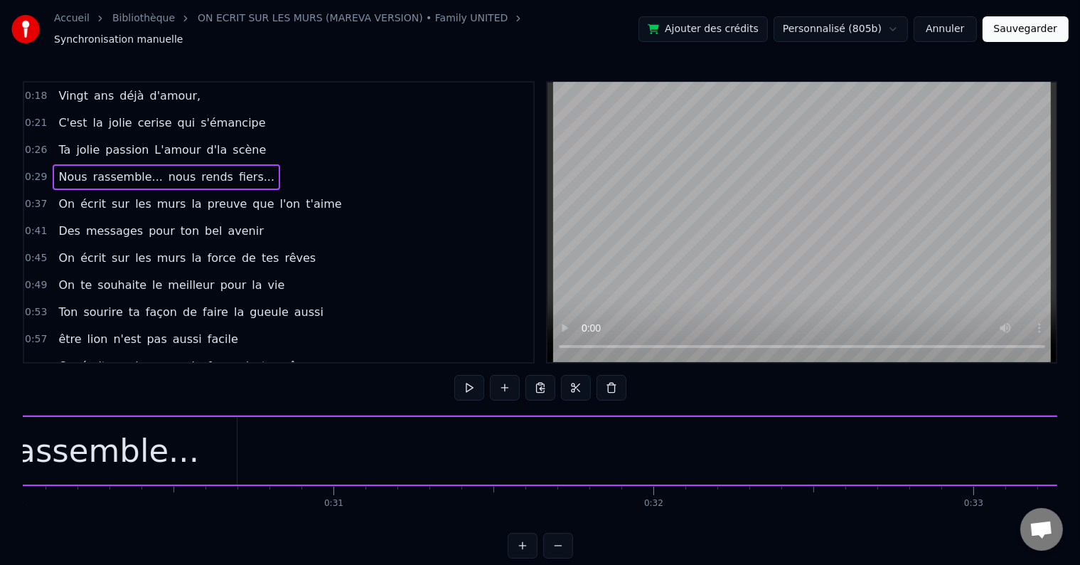
click at [304, 191] on div "On écrit sur les murs la preuve que l'on t'aime" at bounding box center [200, 204] width 294 height 26
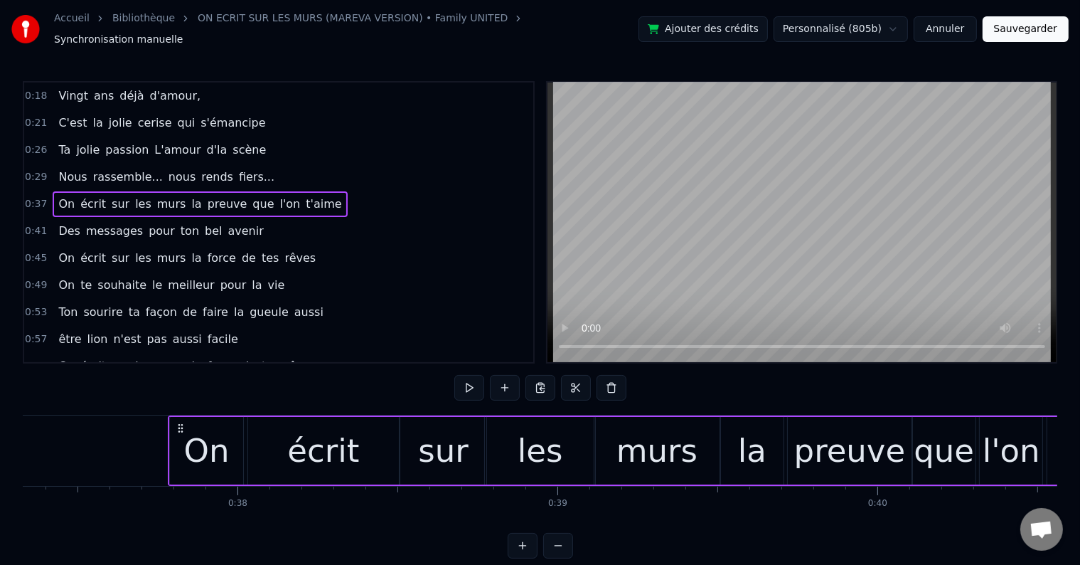
scroll to position [0, 12021]
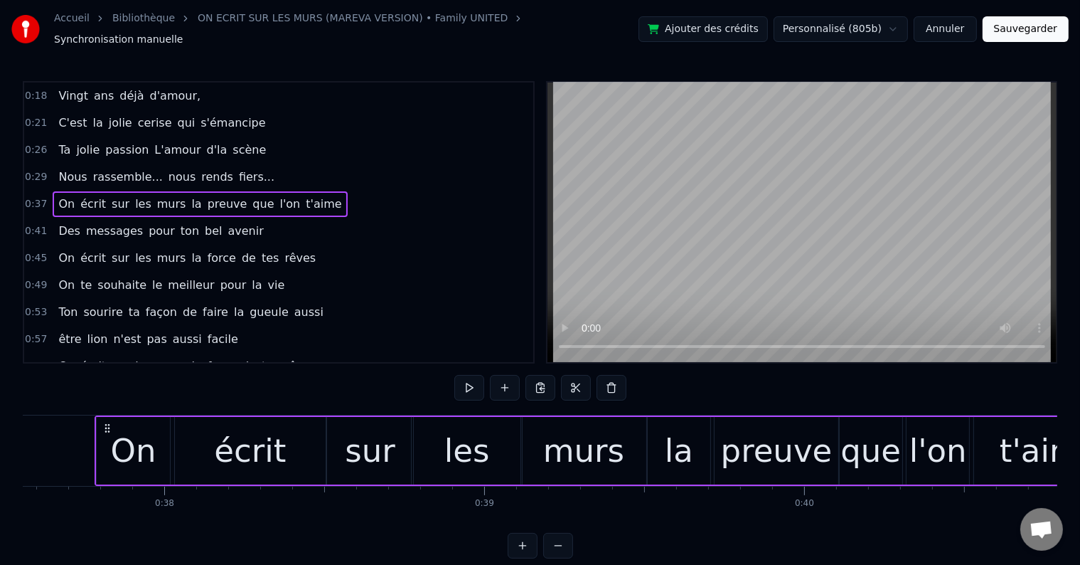
click at [231, 223] on span "avenir" at bounding box center [246, 231] width 38 height 16
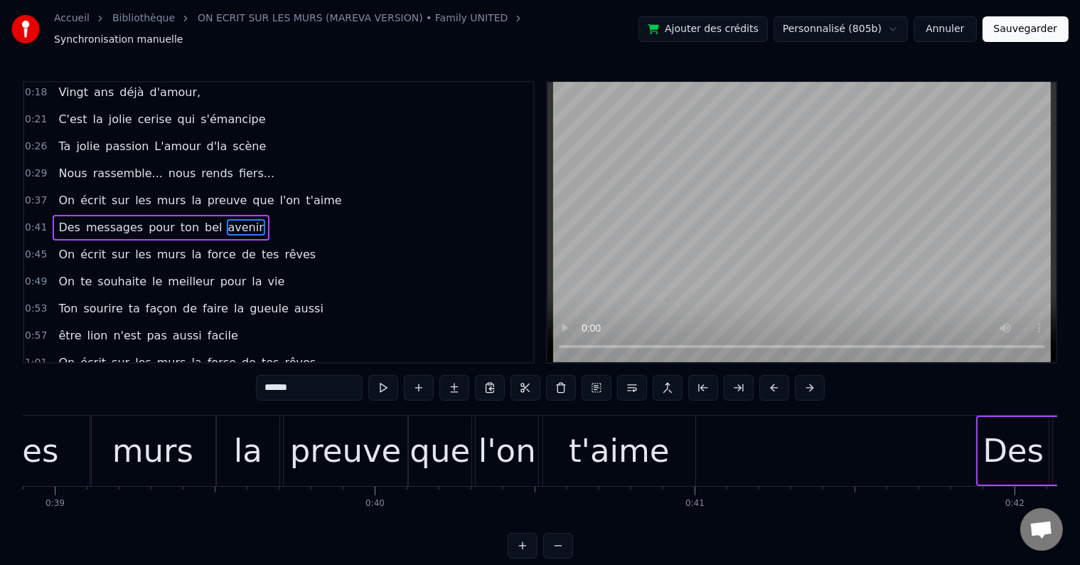
click at [308, 214] on div "0:41 Des messages pour ton bel avenir" at bounding box center [278, 227] width 509 height 27
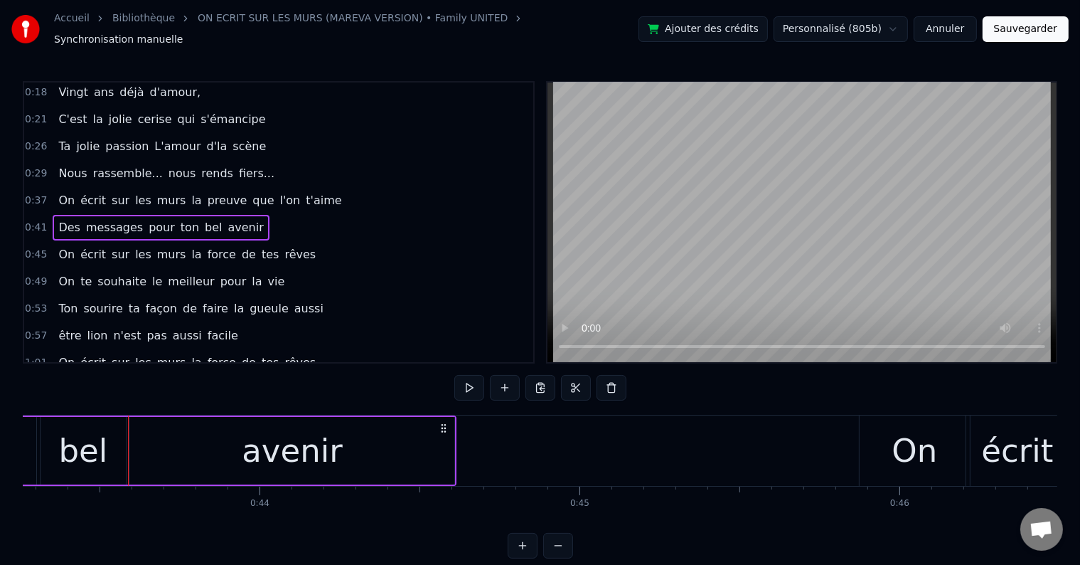
scroll to position [0, 13880]
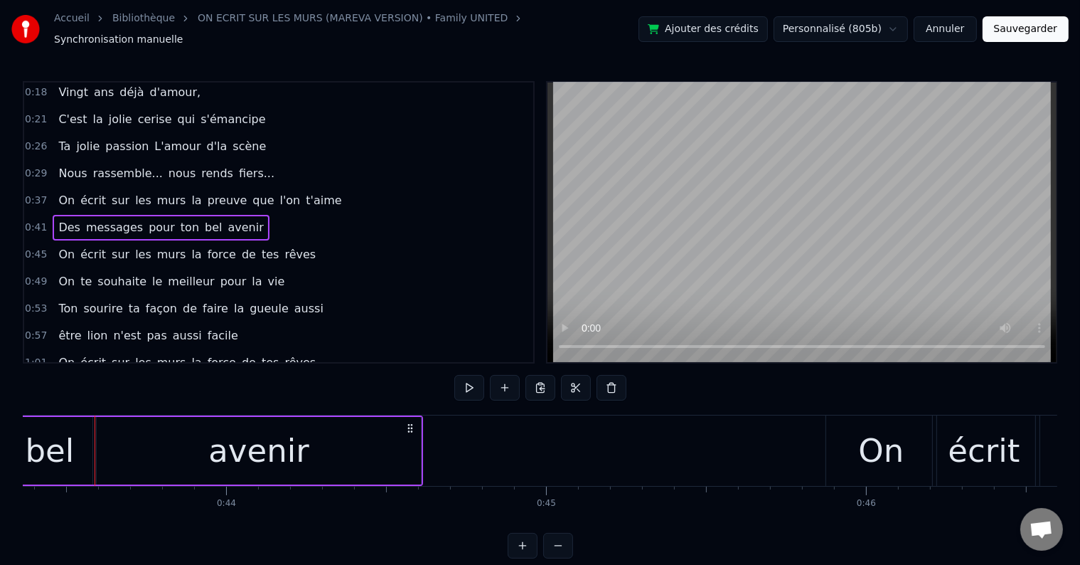
drag, startPoint x: 322, startPoint y: 181, endPoint x: 304, endPoint y: 208, distance: 31.8
click at [260, 212] on div "0:18 Vingt ans déjà d'amour, 0:21 C'est la jolie cerise qui s'émancipe 0:26 Ta …" at bounding box center [279, 222] width 512 height 282
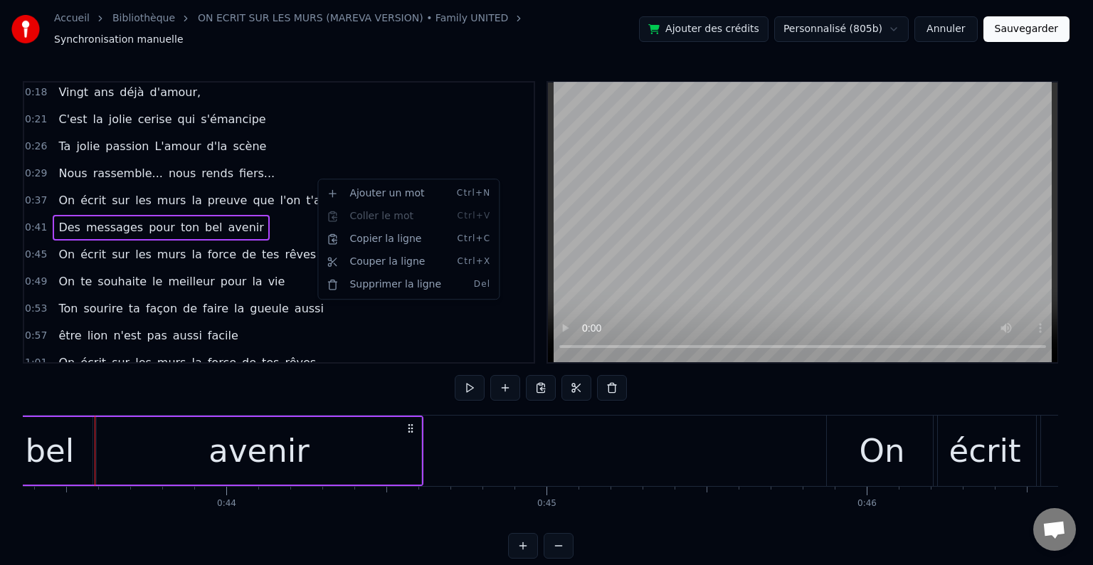
click at [363, 159] on html "Accueil Bibliothèque ON ECRIT SUR LES MURS (MAREVA VERSION) • Family UNITED Syn…" at bounding box center [546, 290] width 1093 height 581
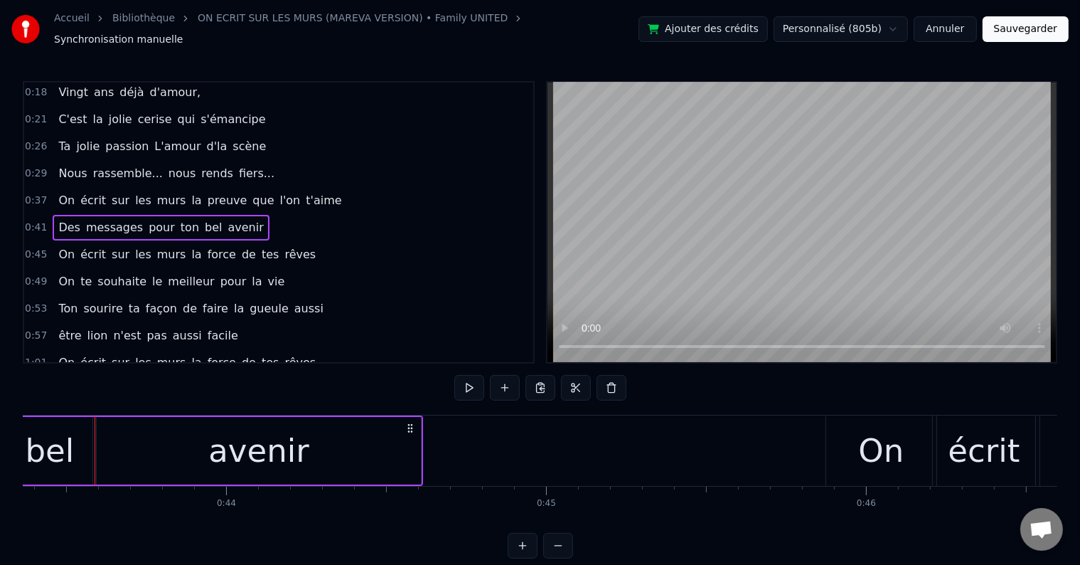
click at [304, 188] on div "On écrit sur les murs la preuve que l'on t'aime" at bounding box center [200, 201] width 294 height 26
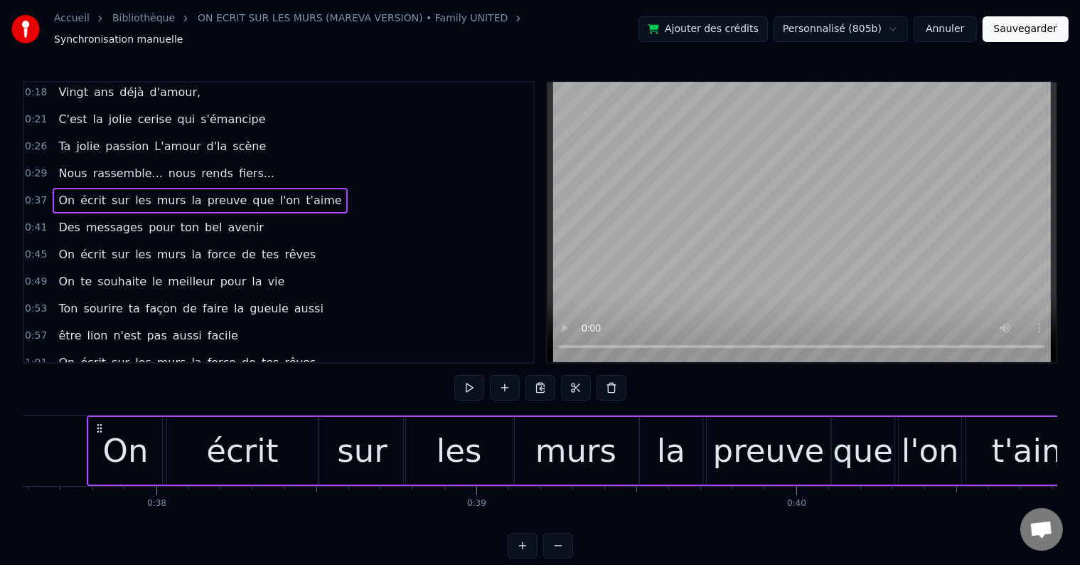
scroll to position [0, 12021]
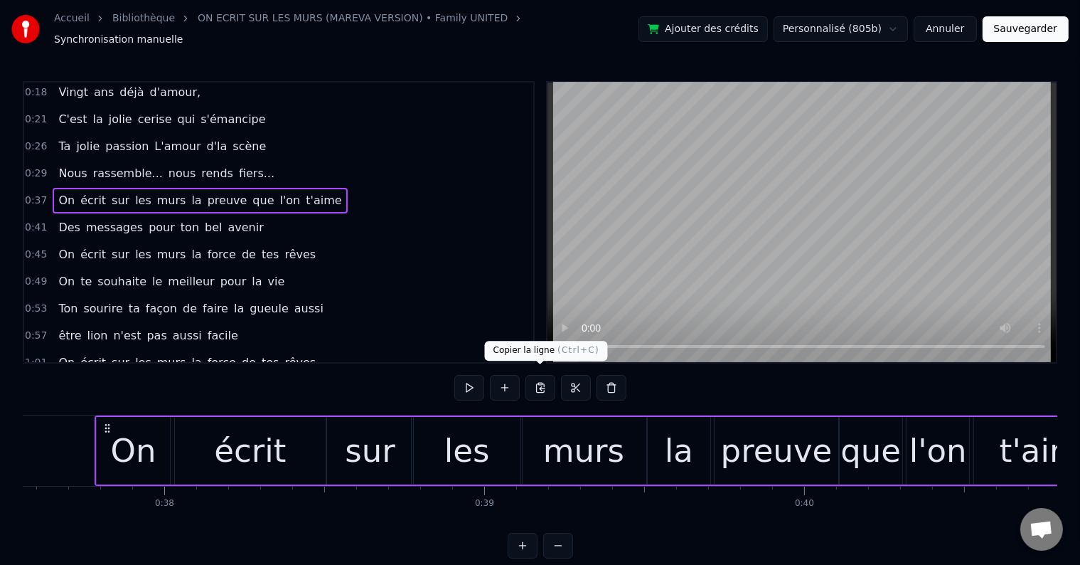
click at [543, 381] on button at bounding box center [541, 388] width 30 height 26
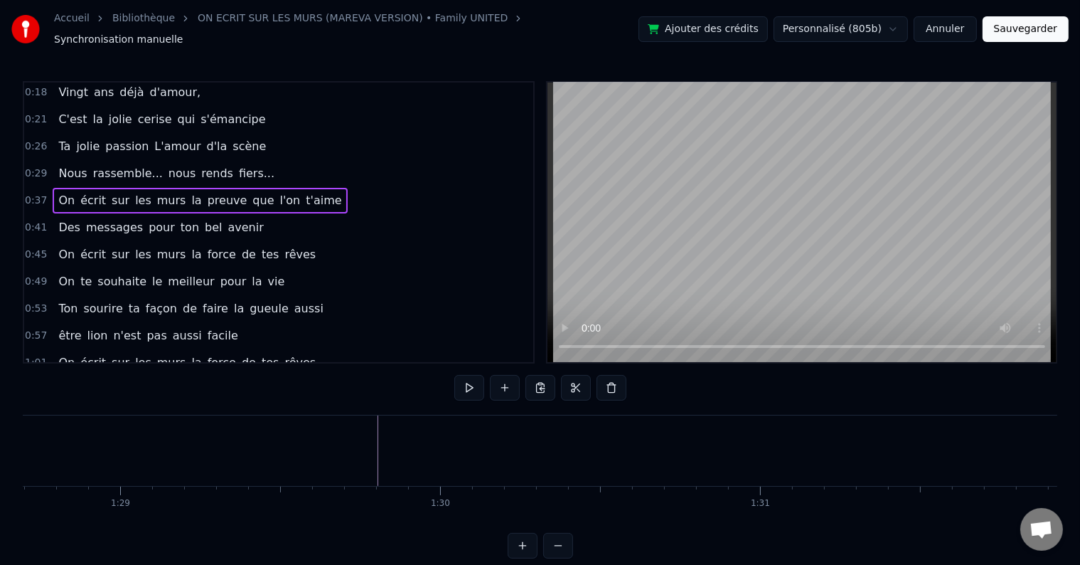
scroll to position [0, 28295]
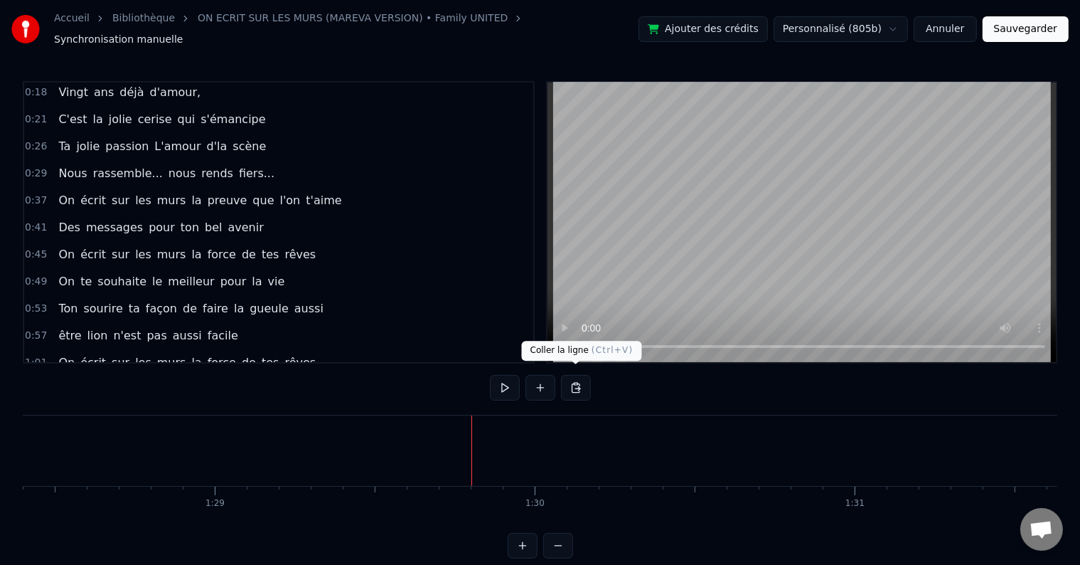
click at [580, 385] on button at bounding box center [576, 388] width 30 height 26
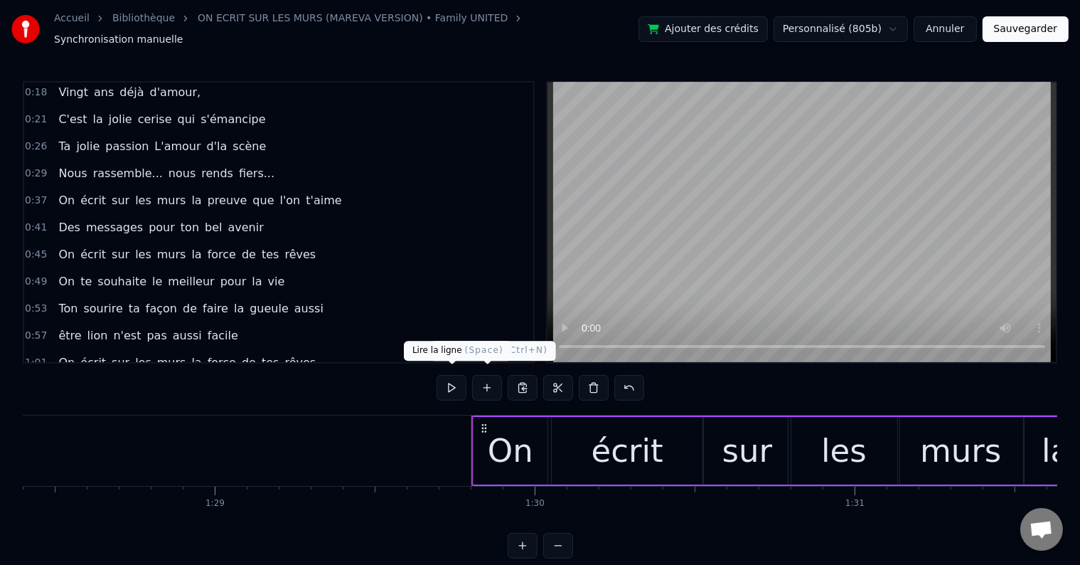
click at [455, 383] on button at bounding box center [452, 388] width 30 height 26
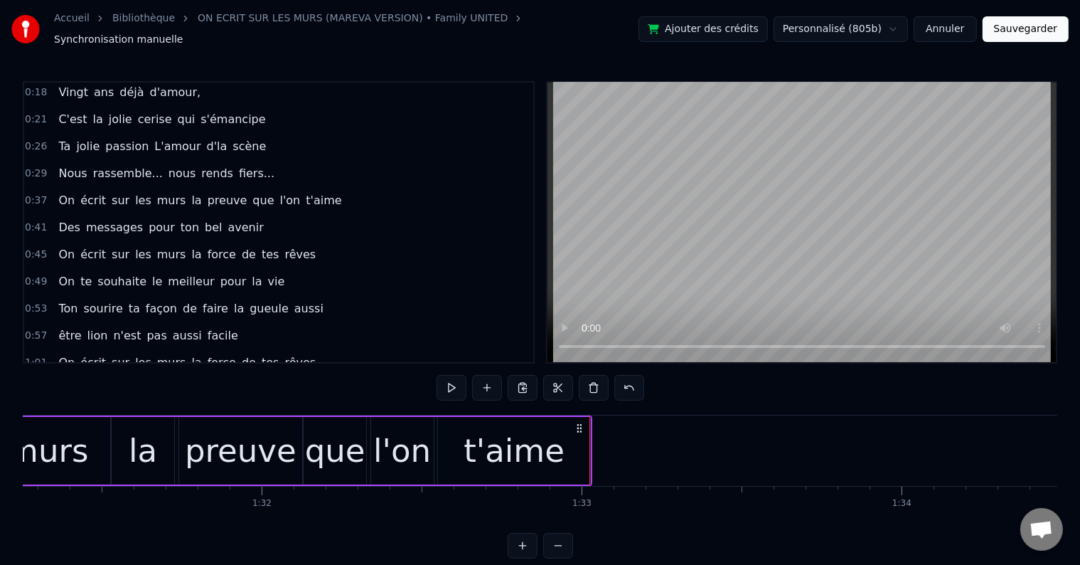
scroll to position [0, 0]
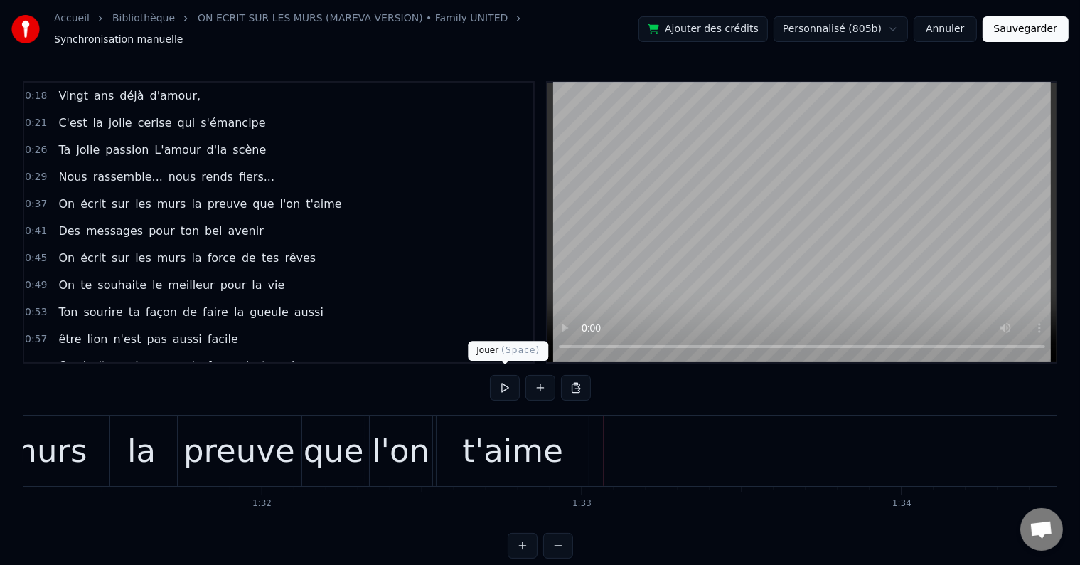
click at [500, 376] on button at bounding box center [505, 388] width 30 height 26
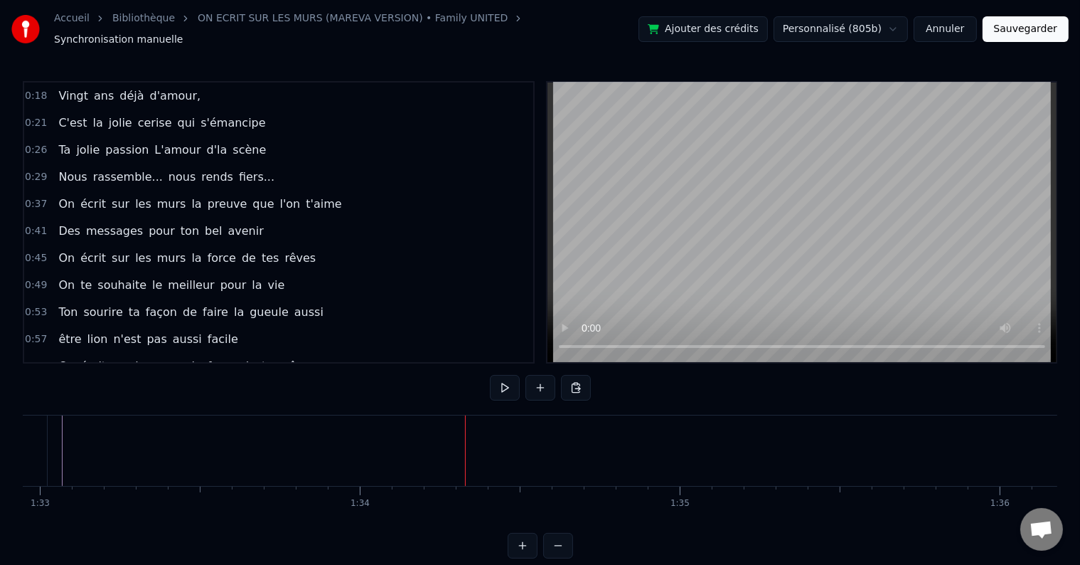
scroll to position [0, 29529]
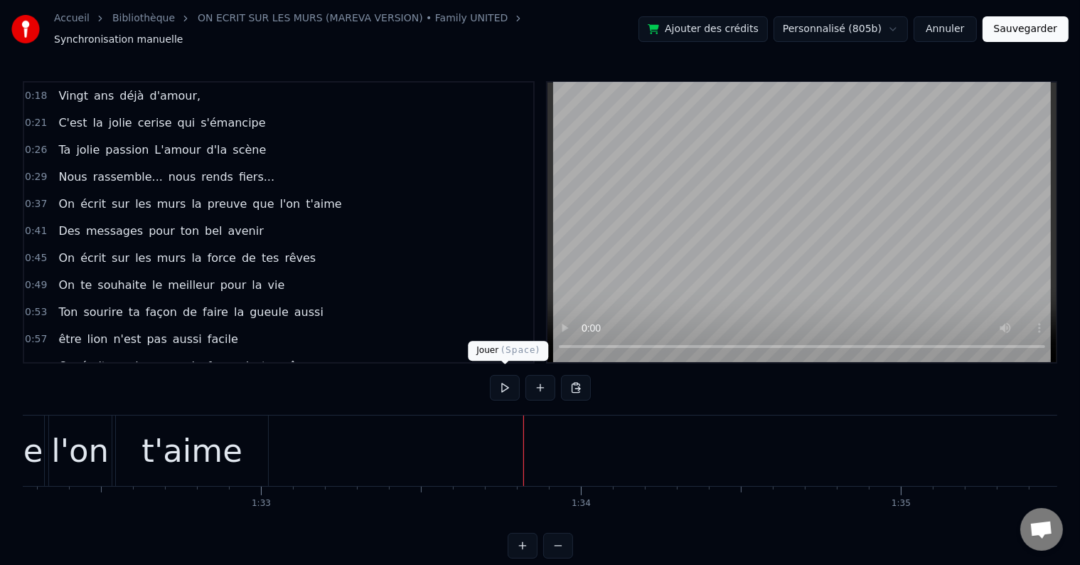
click at [508, 383] on button at bounding box center [505, 388] width 30 height 26
click at [504, 386] on button at bounding box center [505, 388] width 30 height 26
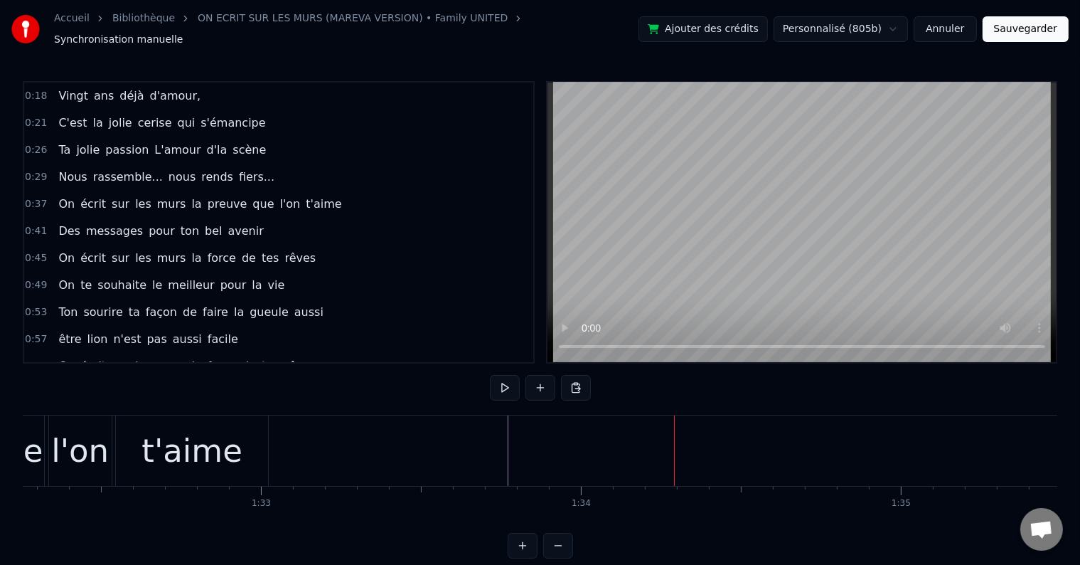
click at [501, 390] on button at bounding box center [505, 388] width 30 height 26
click at [507, 392] on button at bounding box center [505, 388] width 30 height 26
click at [507, 388] on button at bounding box center [505, 388] width 30 height 26
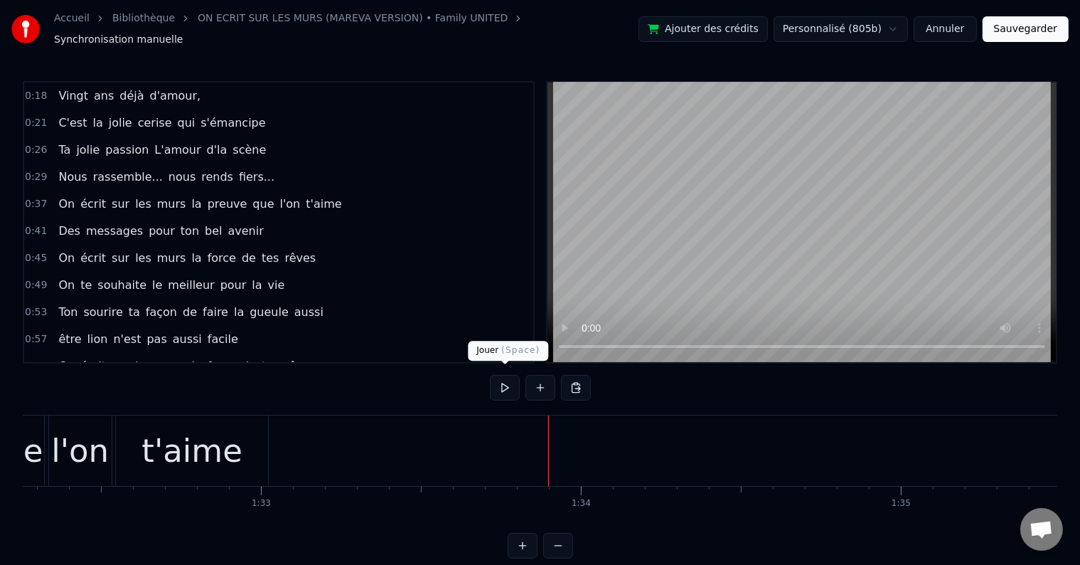
click at [498, 386] on button at bounding box center [505, 388] width 30 height 26
click at [511, 388] on button at bounding box center [505, 388] width 30 height 26
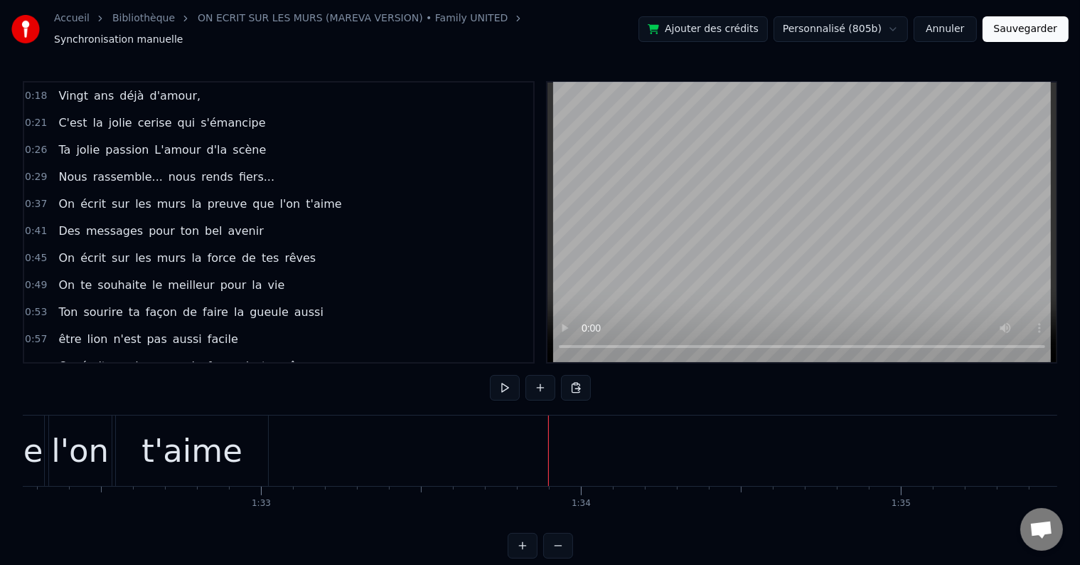
click at [235, 218] on div "Des messages pour ton bel avenir" at bounding box center [161, 231] width 216 height 26
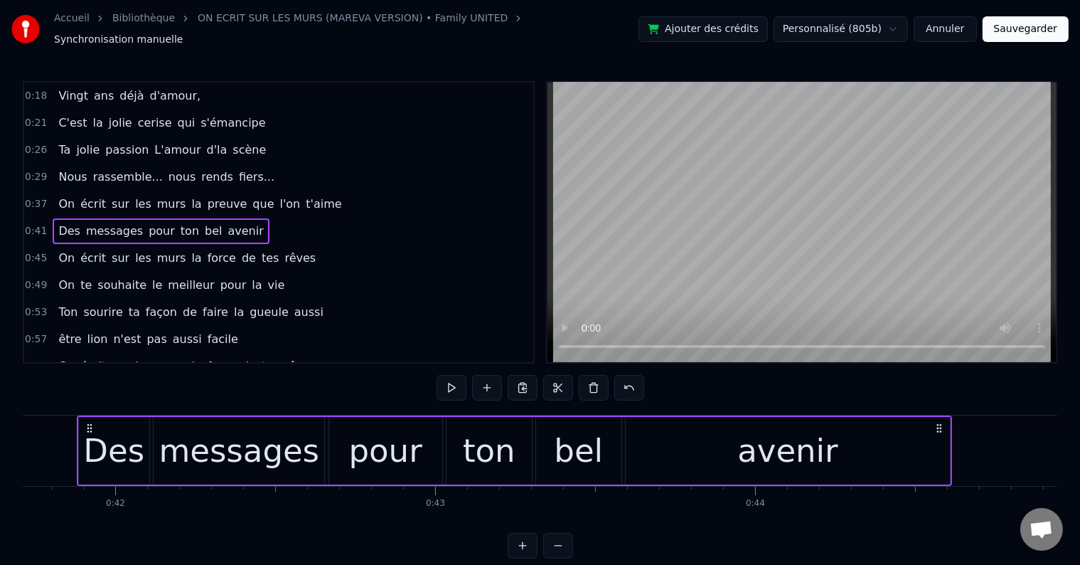
scroll to position [0, 13332]
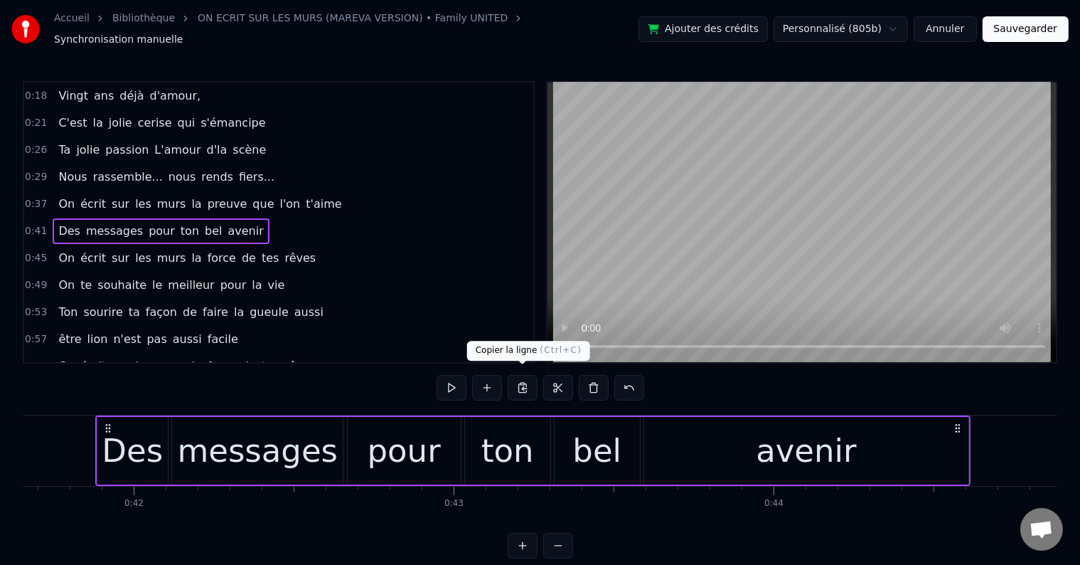
click at [524, 379] on button at bounding box center [523, 388] width 30 height 26
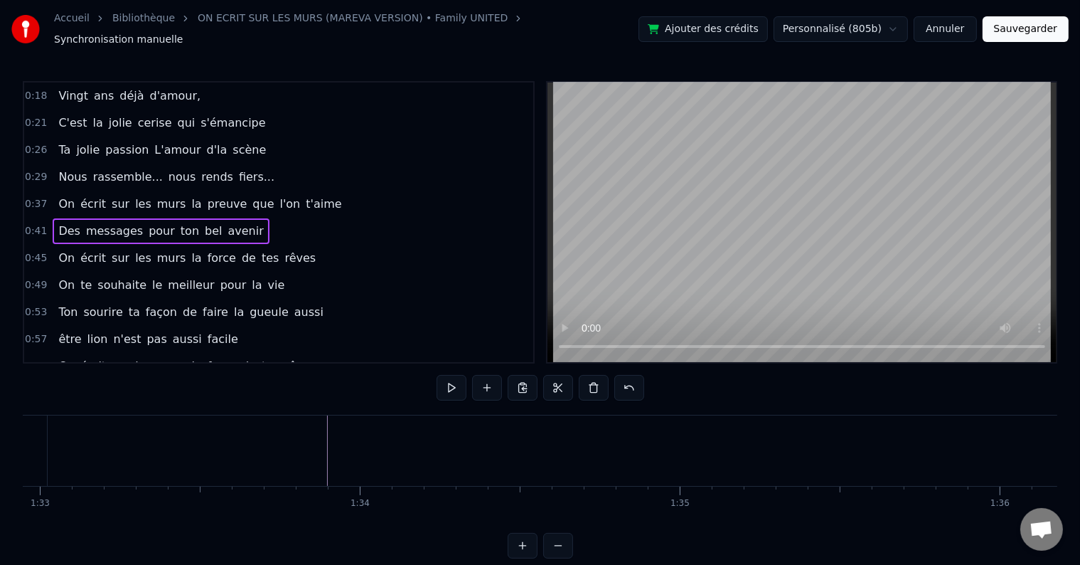
scroll to position [0, 29687]
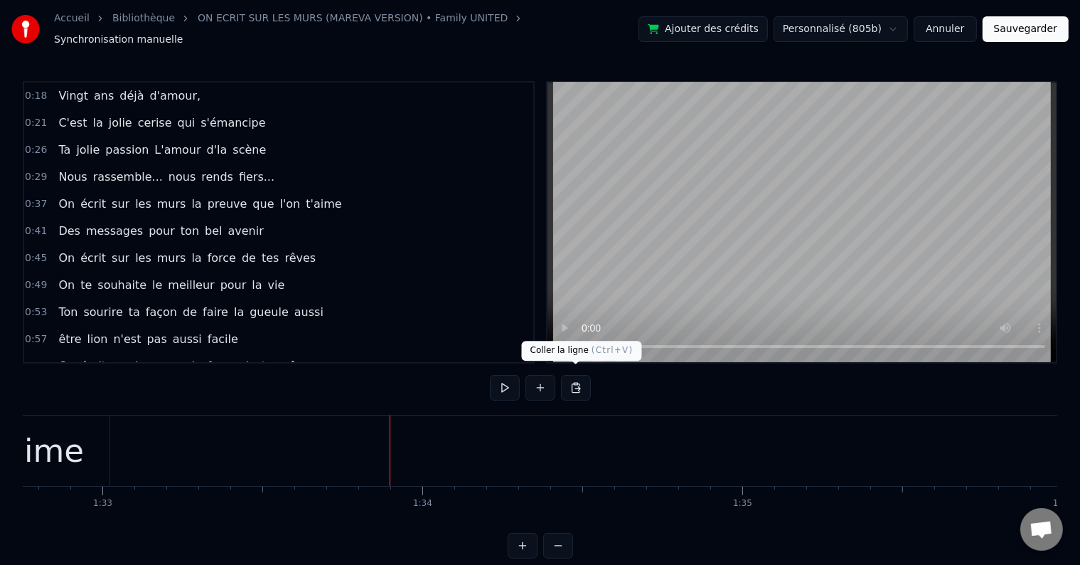
click at [566, 378] on button at bounding box center [576, 388] width 30 height 26
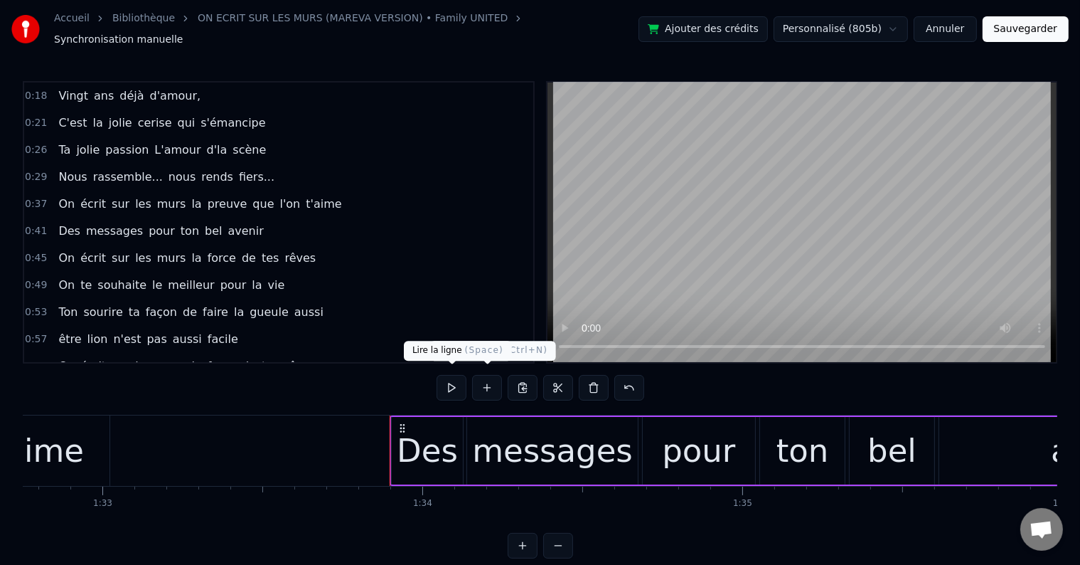
click at [450, 377] on button at bounding box center [452, 388] width 30 height 26
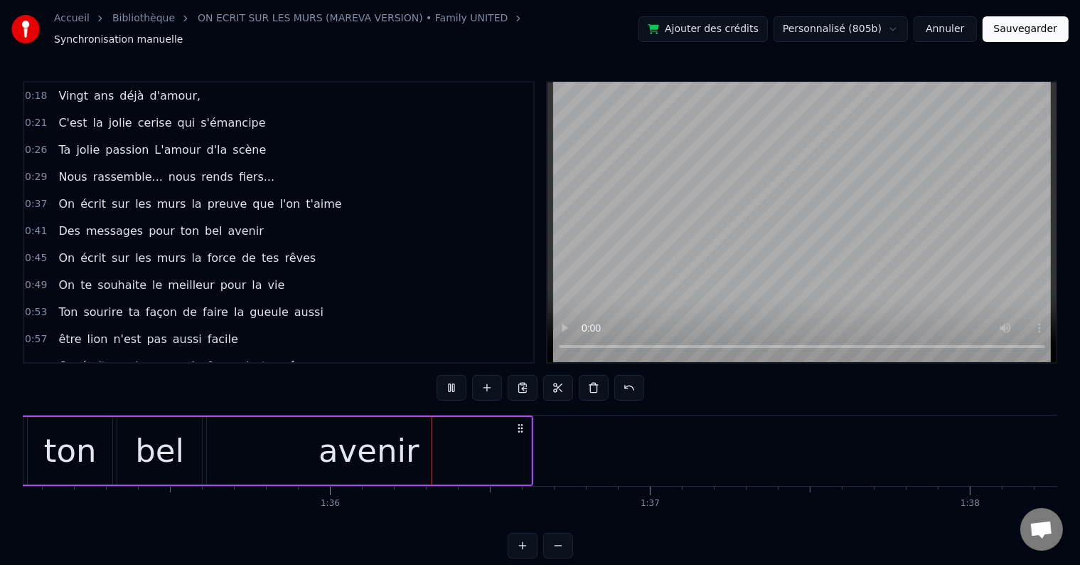
scroll to position [0, 30580]
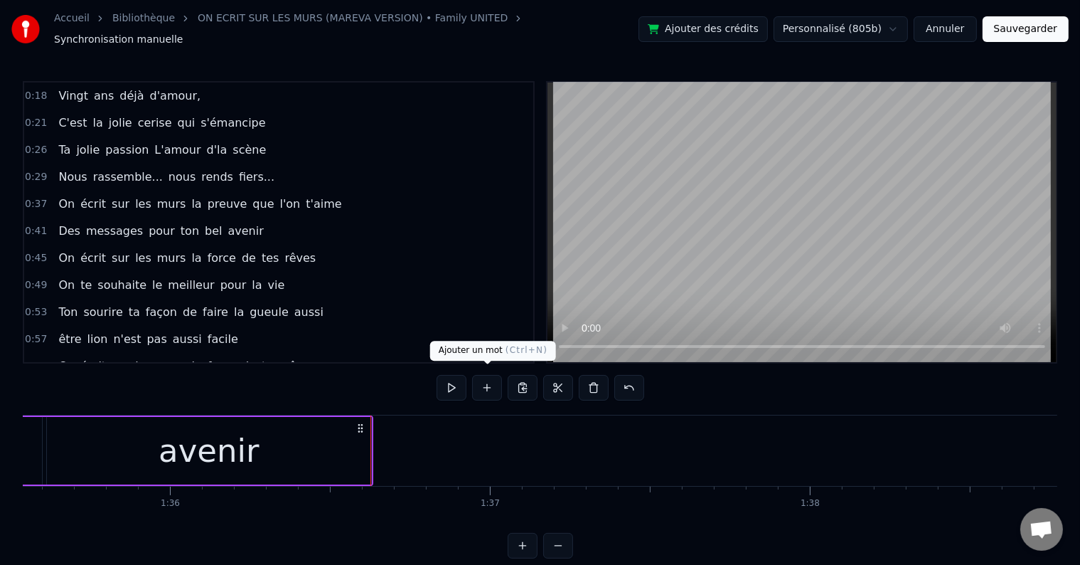
click at [458, 375] on button at bounding box center [452, 388] width 30 height 26
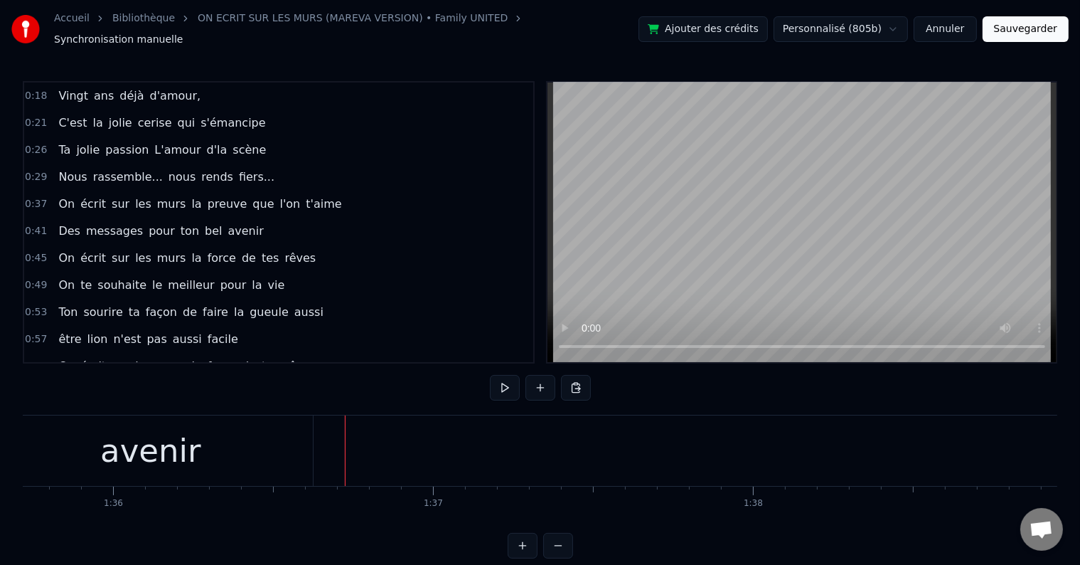
scroll to position [0, 30922]
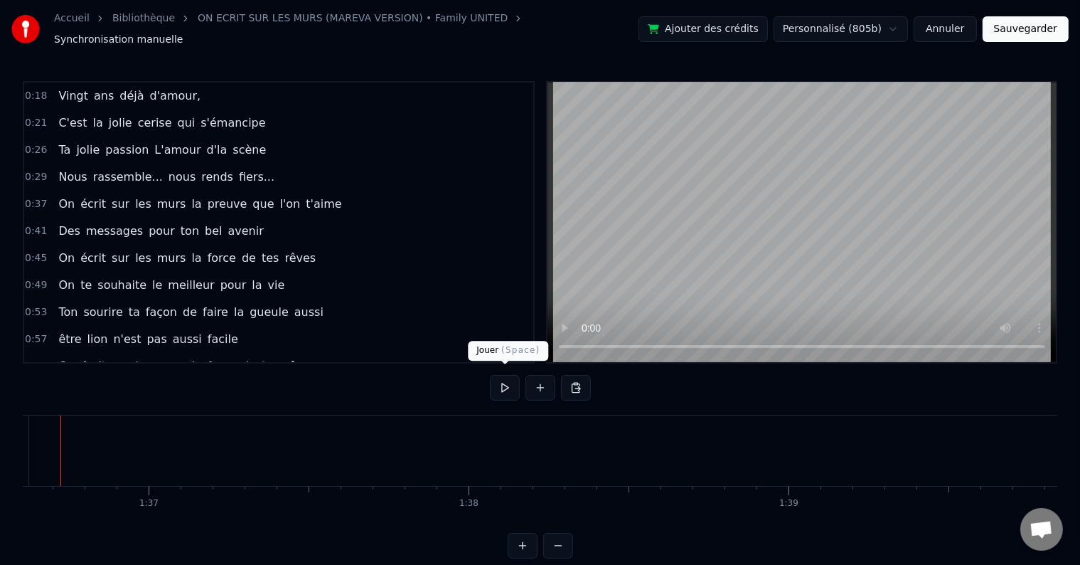
click at [505, 384] on button at bounding box center [505, 388] width 30 height 26
click at [509, 383] on button at bounding box center [505, 388] width 30 height 26
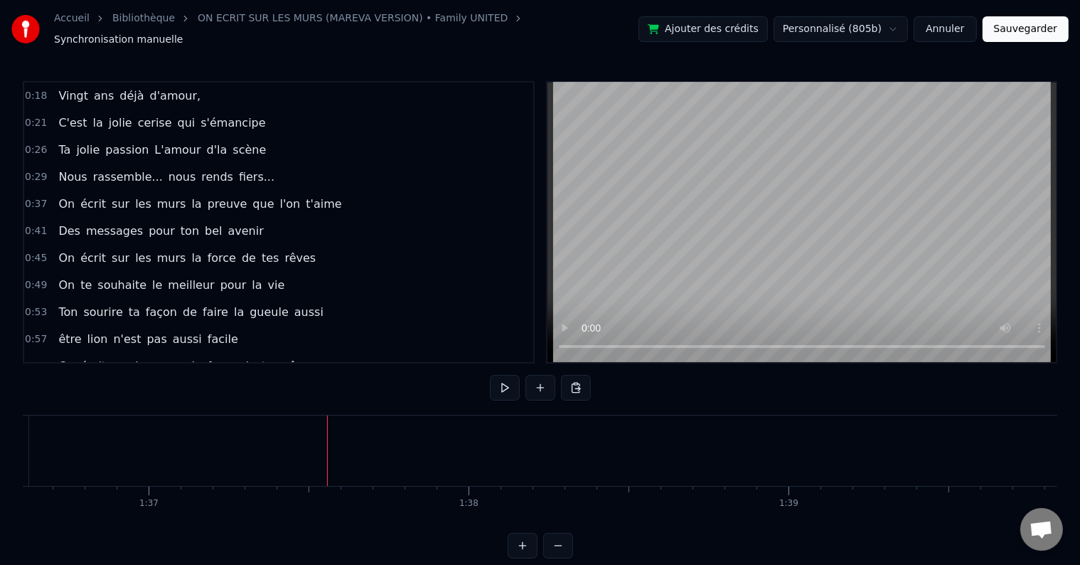
click at [501, 380] on button at bounding box center [505, 388] width 30 height 26
drag, startPoint x: 501, startPoint y: 380, endPoint x: 472, endPoint y: 392, distance: 30.9
click at [499, 381] on button at bounding box center [505, 388] width 30 height 26
click at [503, 382] on button at bounding box center [505, 388] width 30 height 26
click at [504, 381] on button at bounding box center [505, 388] width 30 height 26
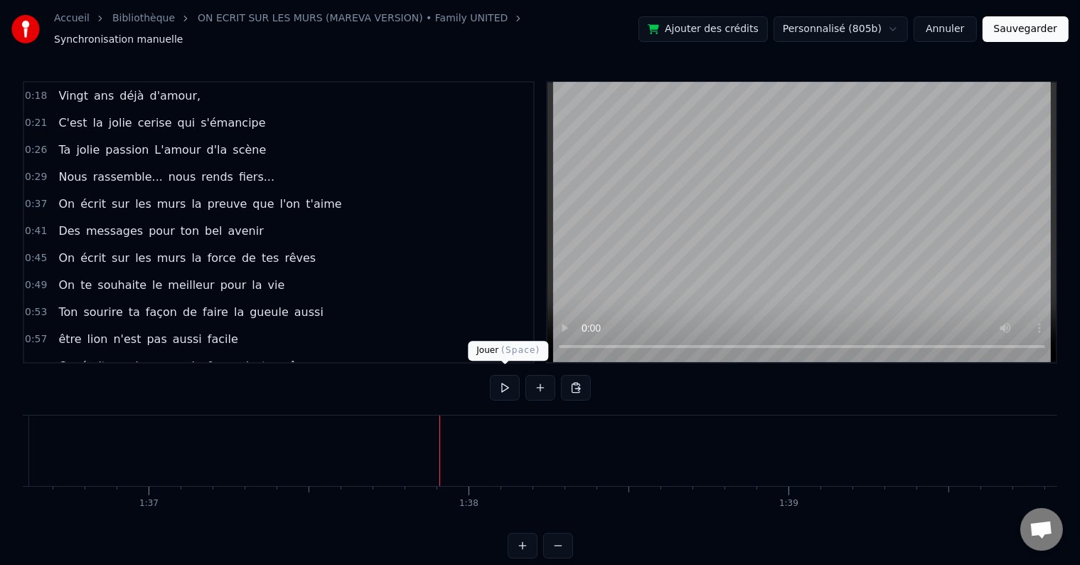
click at [496, 386] on button at bounding box center [505, 388] width 30 height 26
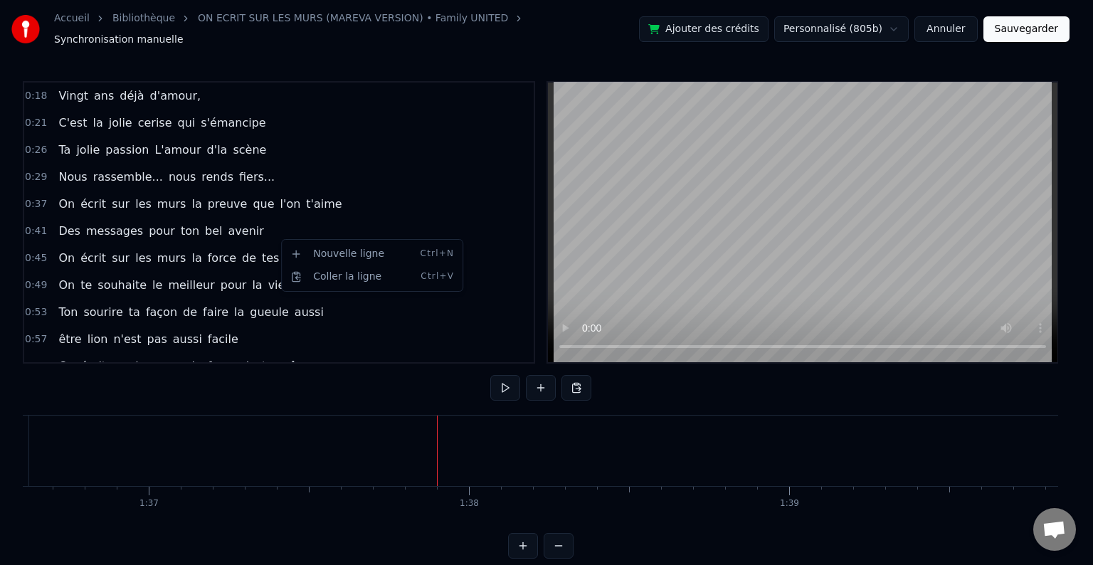
click at [273, 236] on html "Accueil Bibliothèque ON ECRIT SUR LES MURS (MAREVA VERSION) • Family UNITED Syn…" at bounding box center [546, 290] width 1093 height 581
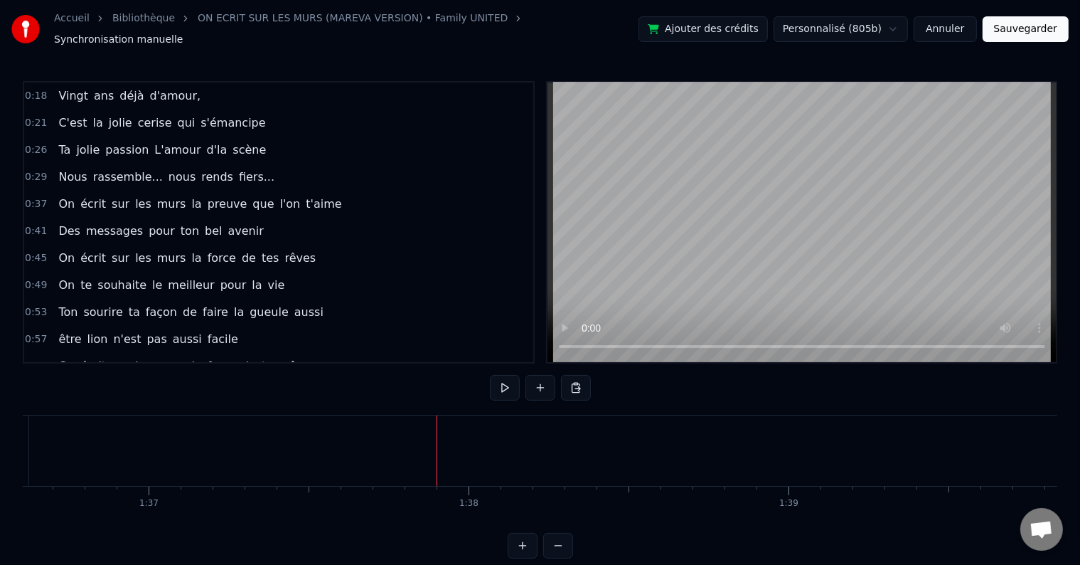
click at [280, 245] on div "On écrit sur les murs la force de tes rêves" at bounding box center [187, 258] width 269 height 26
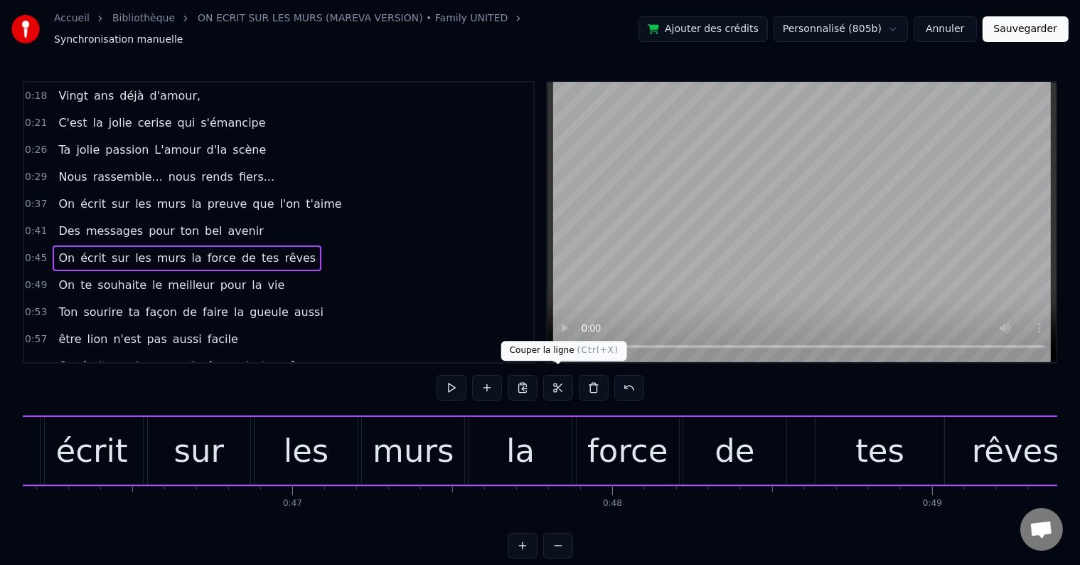
scroll to position [0, 14612]
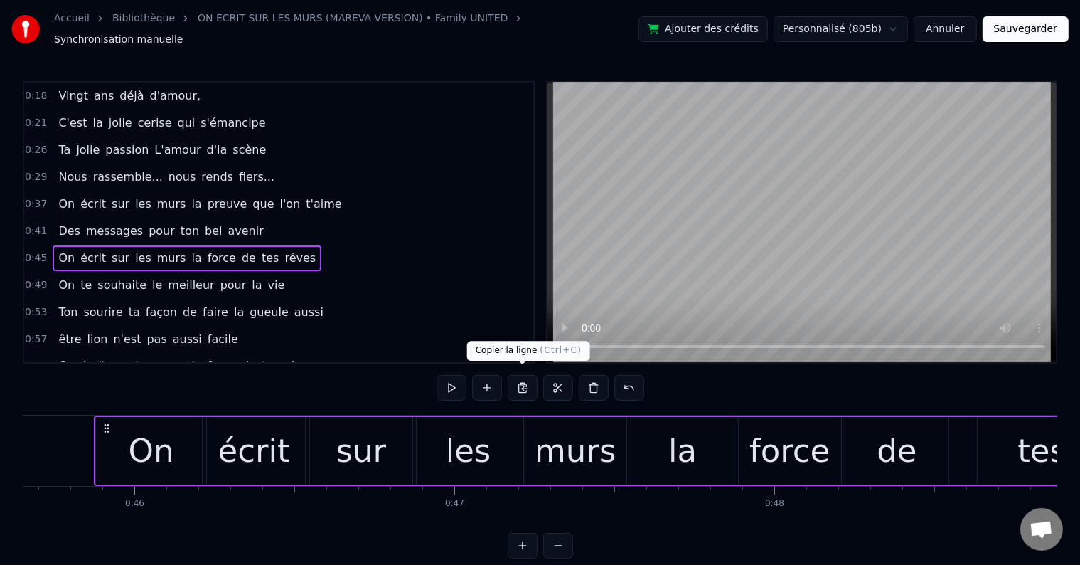
click at [524, 381] on button at bounding box center [523, 388] width 30 height 26
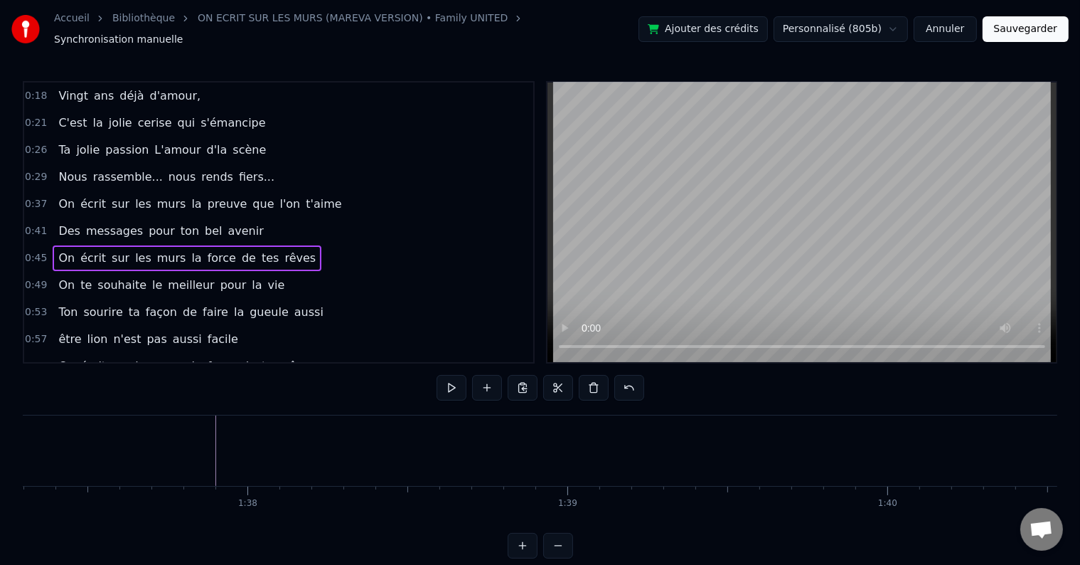
scroll to position [0, 31175]
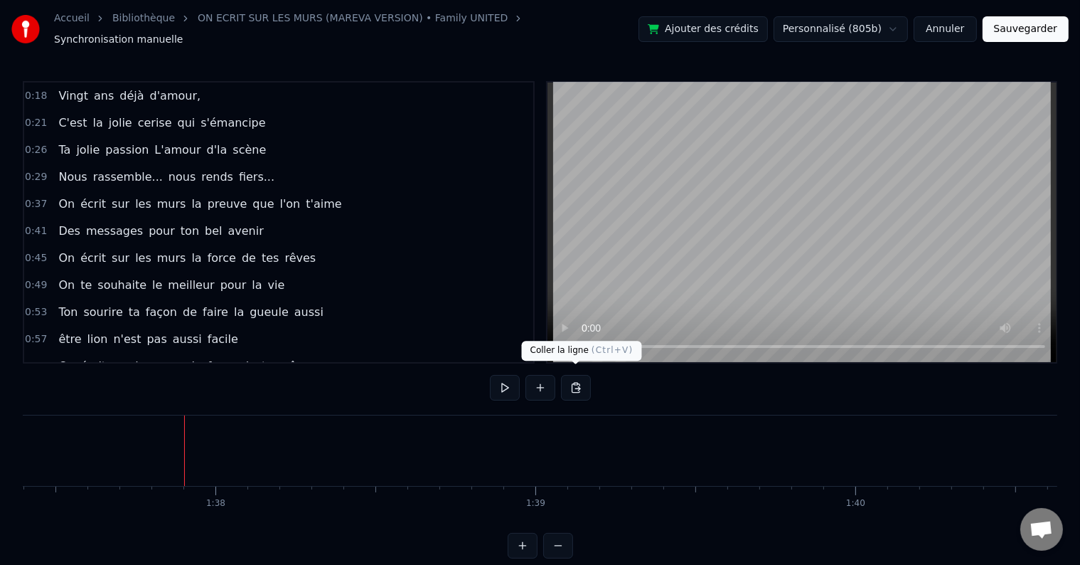
click at [578, 380] on button at bounding box center [576, 388] width 30 height 26
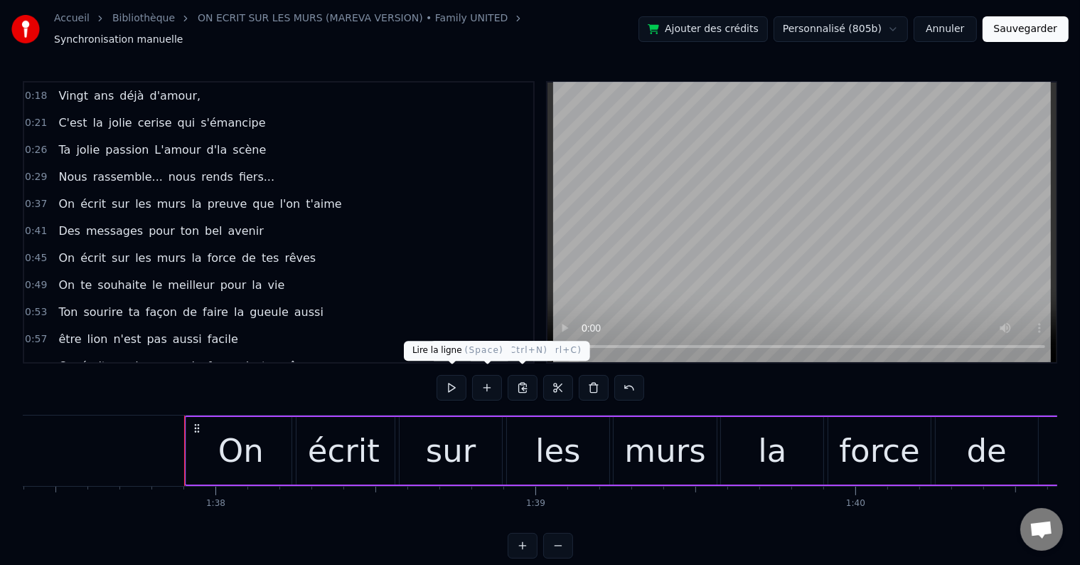
click at [447, 376] on button at bounding box center [452, 388] width 30 height 26
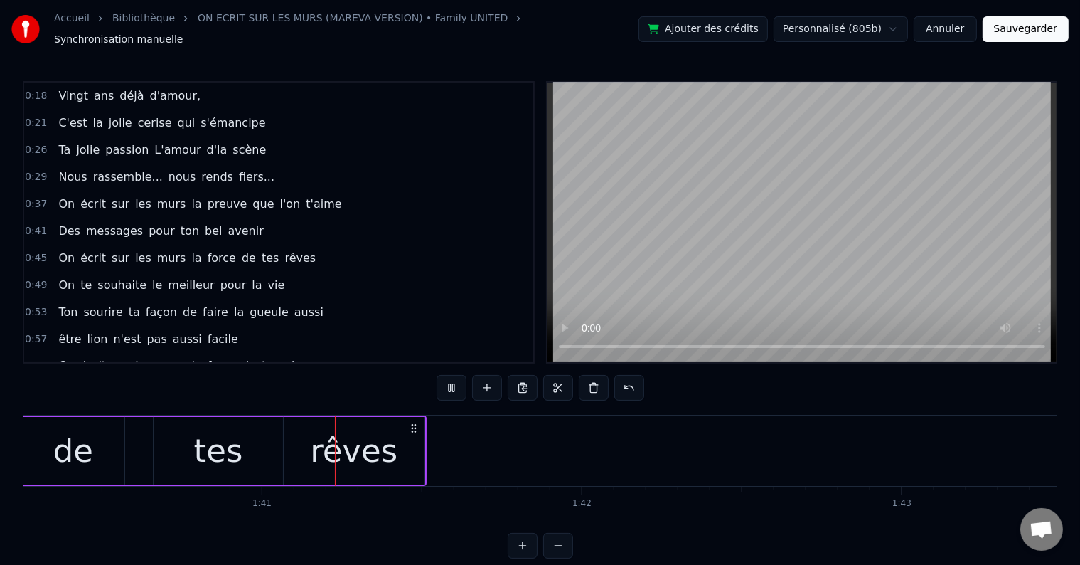
scroll to position [0, 32129]
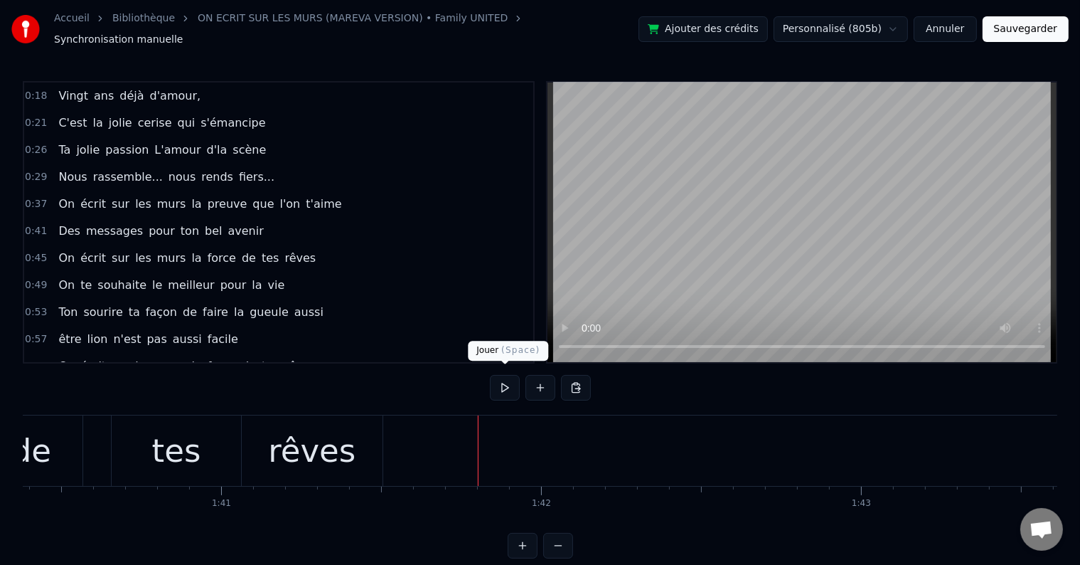
click at [500, 381] on button at bounding box center [505, 388] width 30 height 26
click at [510, 383] on button at bounding box center [505, 388] width 30 height 26
drag, startPoint x: 510, startPoint y: 383, endPoint x: 509, endPoint y: 392, distance: 9.3
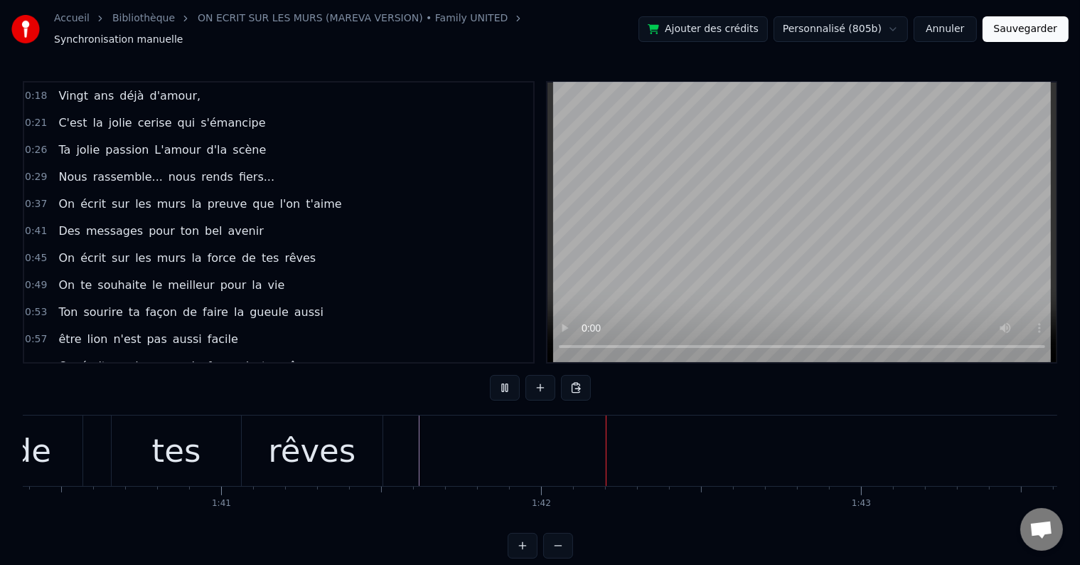
click at [511, 383] on button at bounding box center [505, 388] width 30 height 26
click at [516, 384] on button at bounding box center [505, 388] width 30 height 26
click at [512, 386] on button at bounding box center [505, 388] width 30 height 26
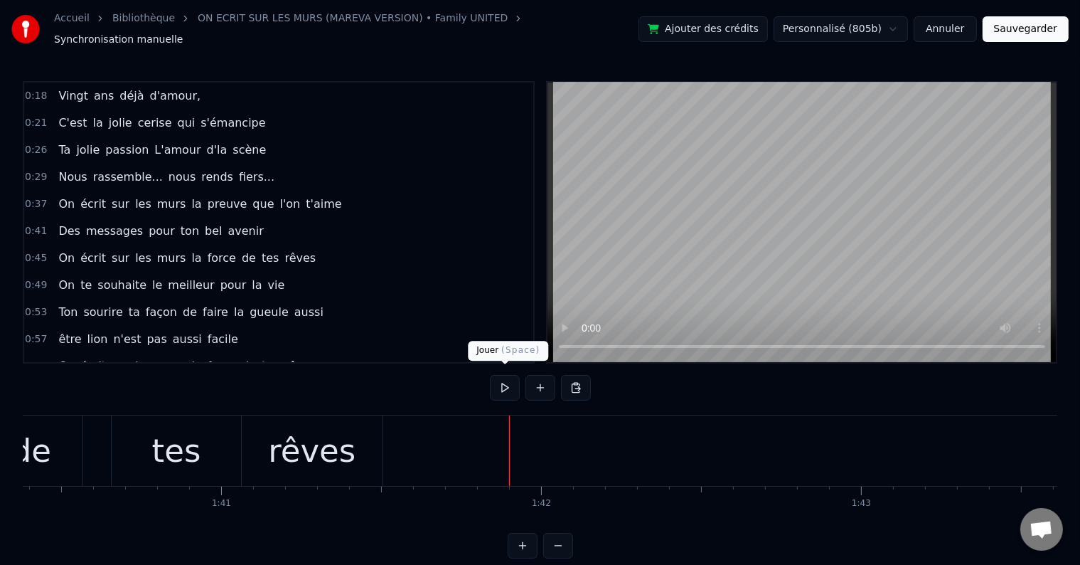
click at [504, 386] on button at bounding box center [505, 388] width 30 height 26
click at [255, 272] on div "On te souhaite le meilleur pour la vie" at bounding box center [172, 285] width 238 height 26
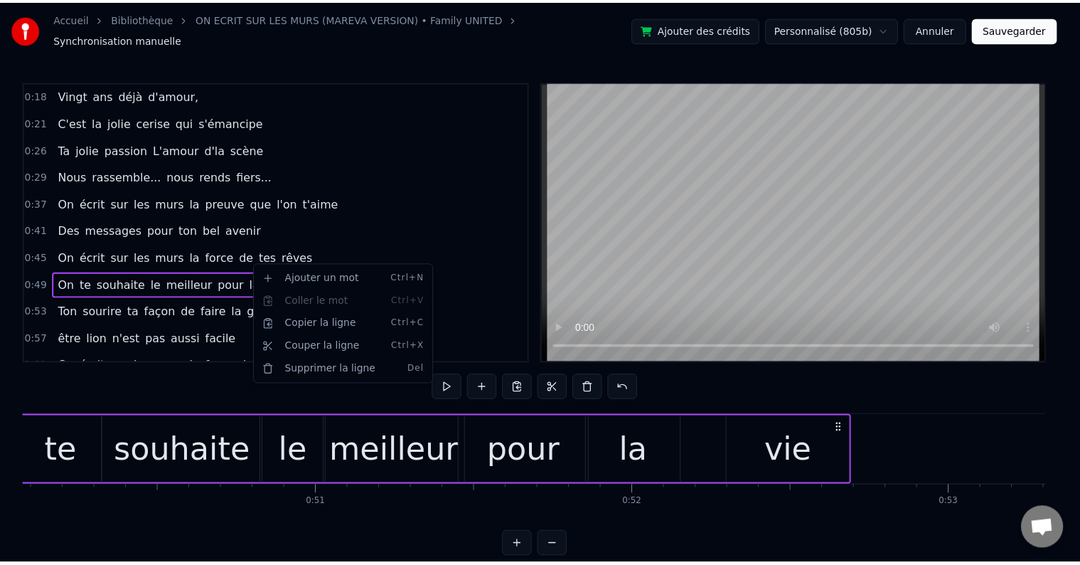
scroll to position [0, 15866]
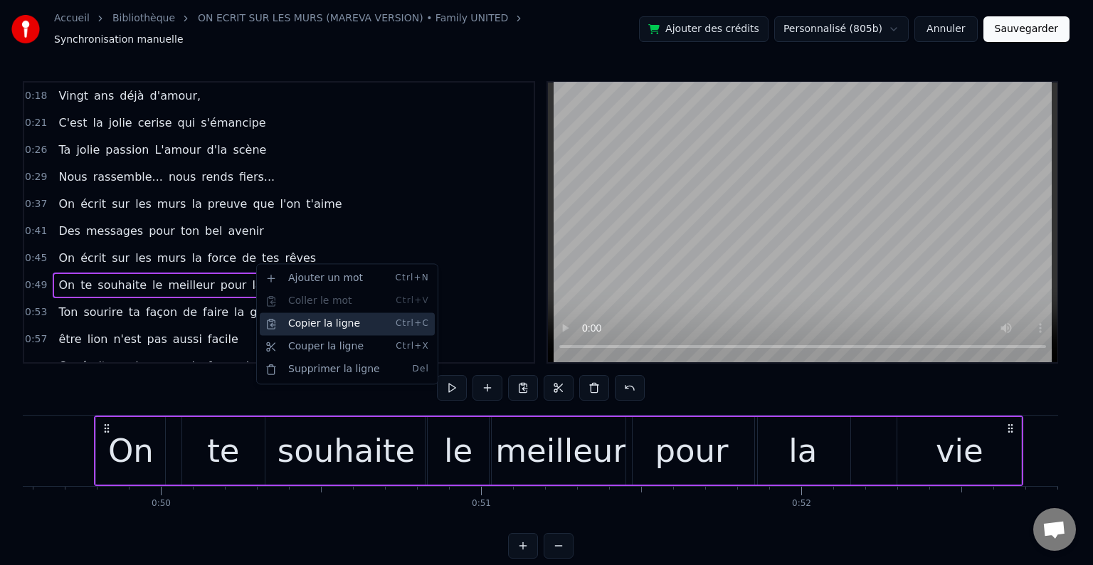
click at [331, 330] on div "Copier la ligne Ctrl+C" at bounding box center [347, 323] width 175 height 23
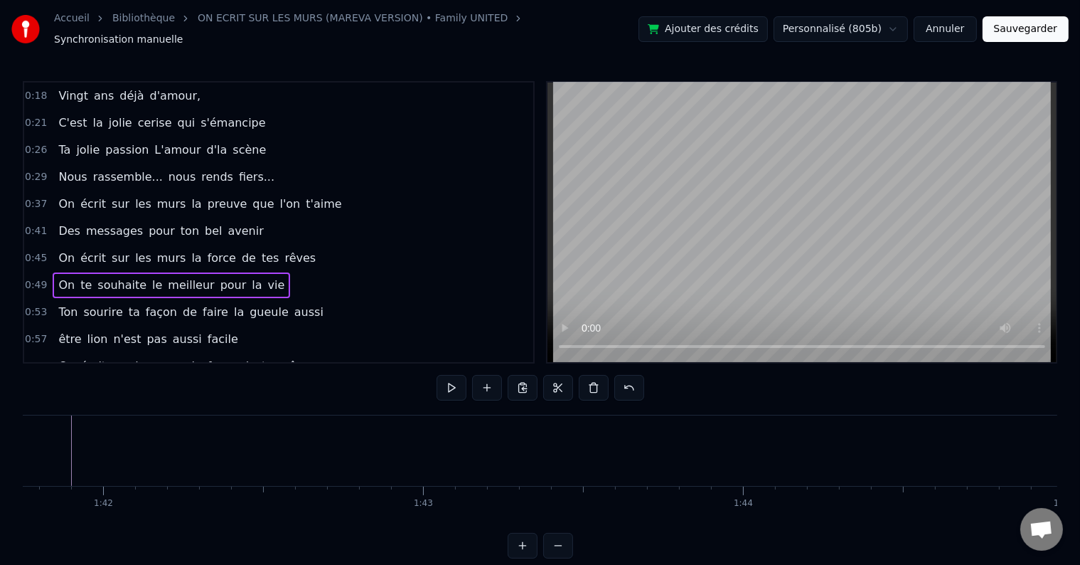
scroll to position [0, 32346]
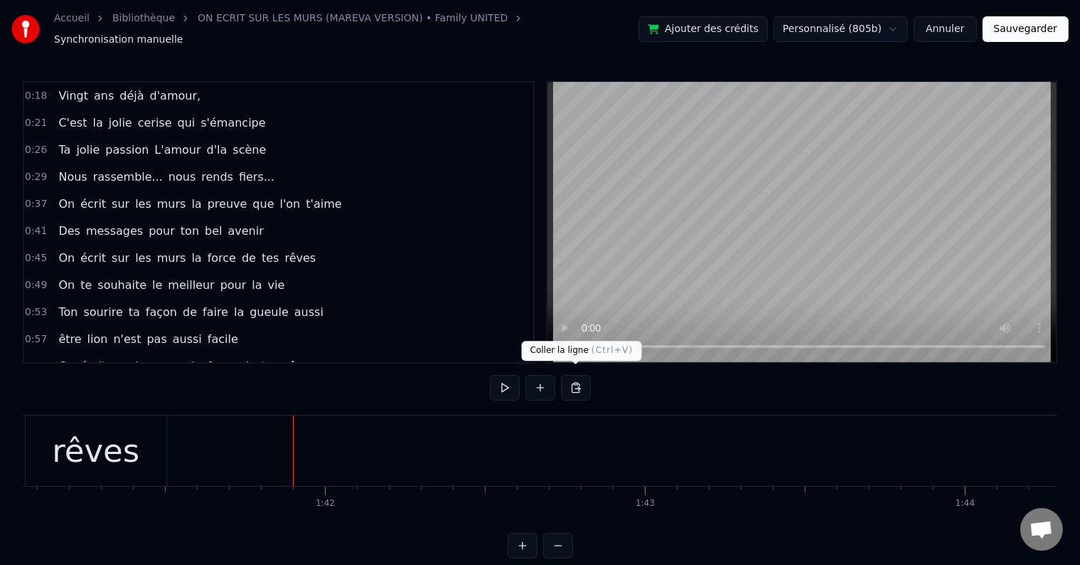
click at [564, 378] on button at bounding box center [576, 388] width 30 height 26
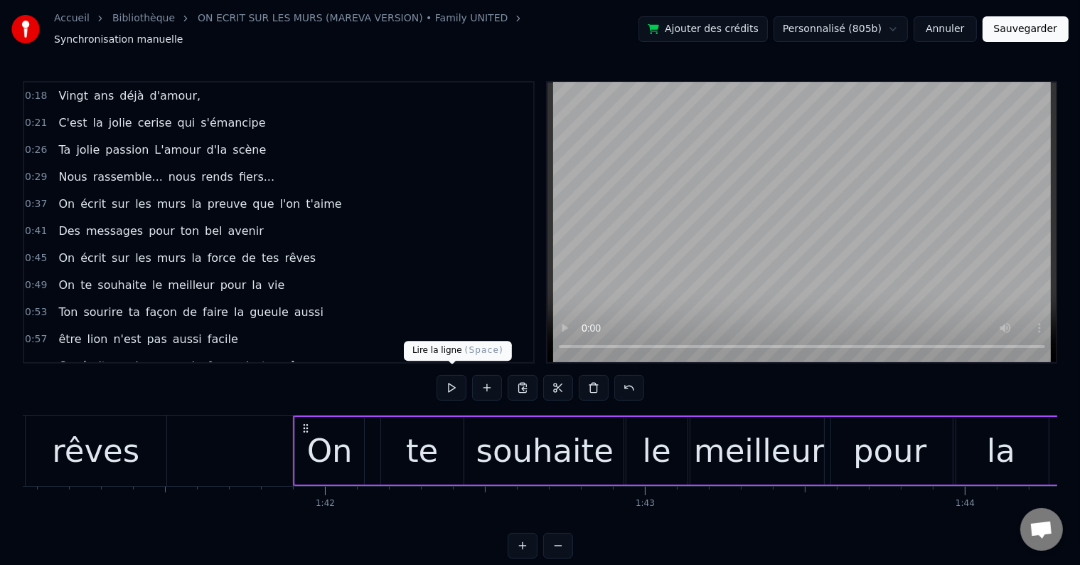
click at [457, 383] on button at bounding box center [452, 388] width 30 height 26
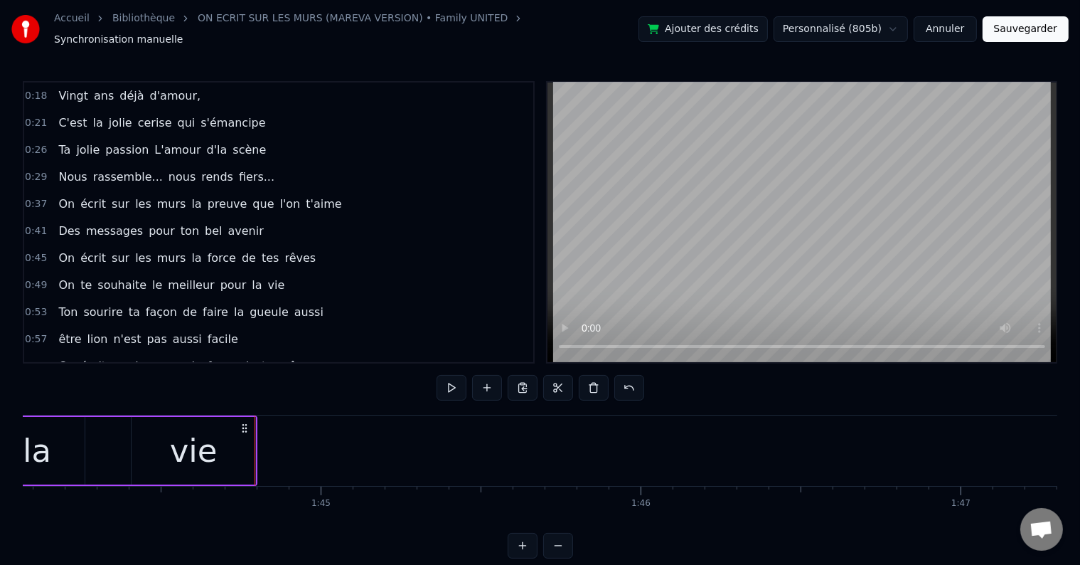
click at [455, 378] on button at bounding box center [452, 388] width 30 height 26
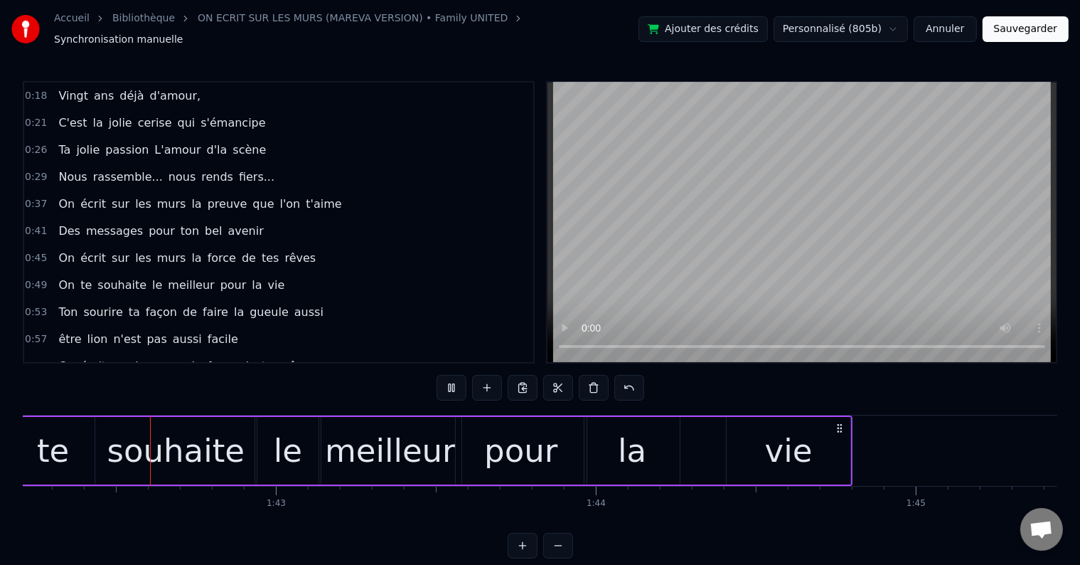
scroll to position [0, 32705]
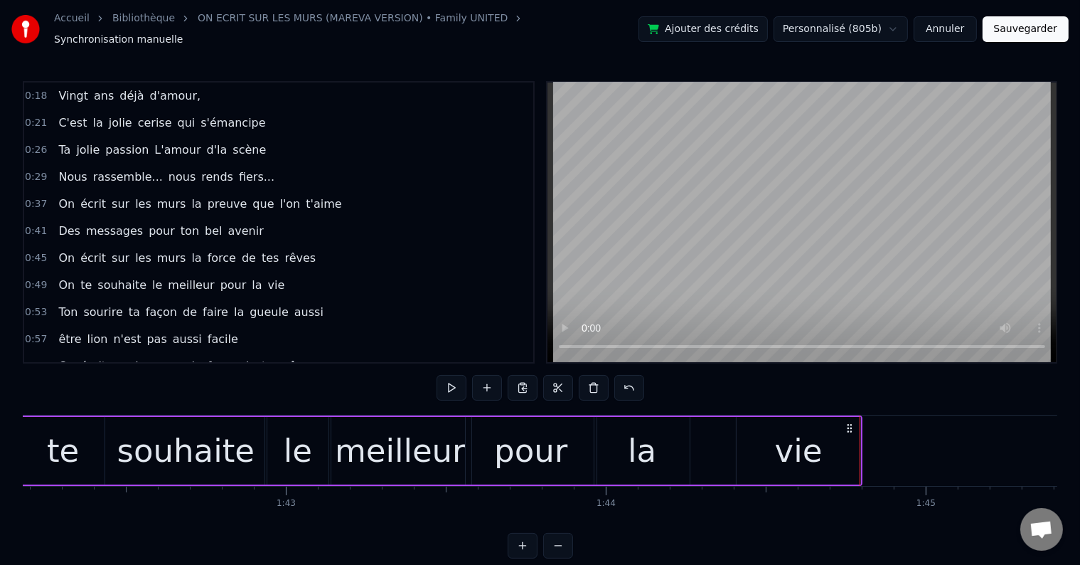
click at [1023, 33] on button "Sauvegarder" at bounding box center [1026, 29] width 86 height 26
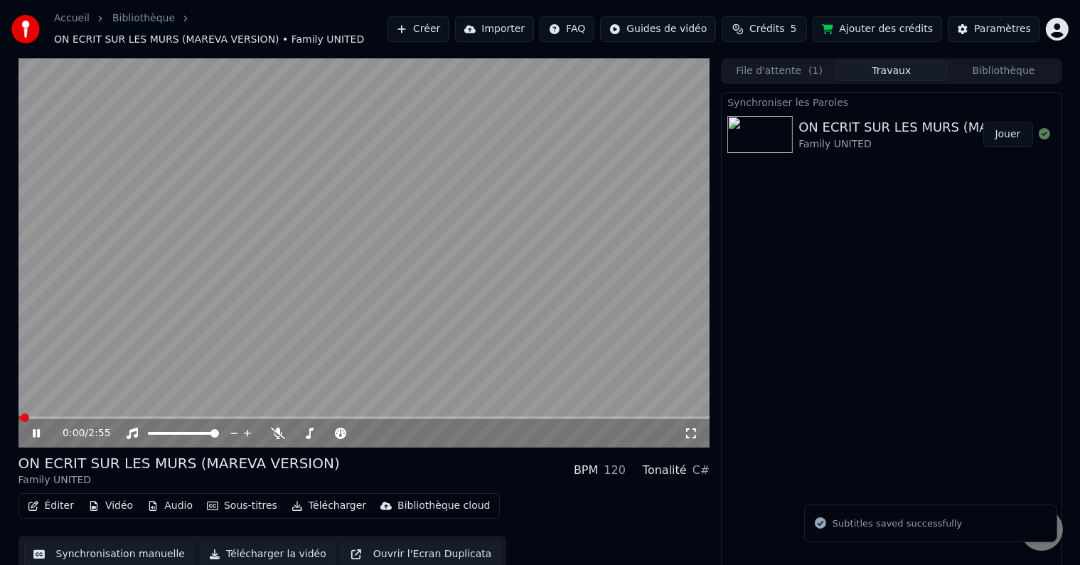
click at [211, 416] on span at bounding box center [364, 417] width 692 height 3
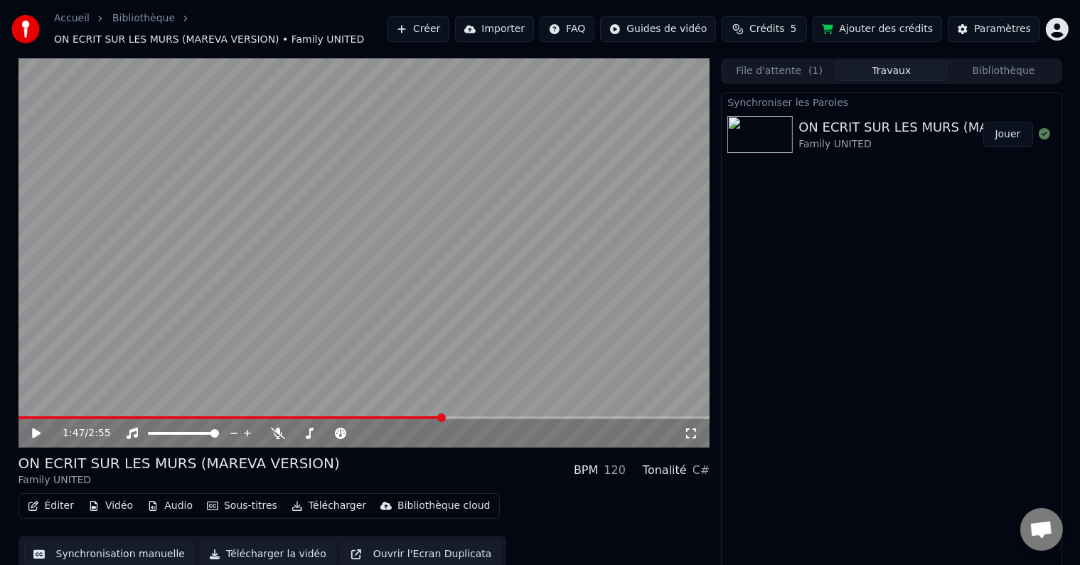
scroll to position [8, 0]
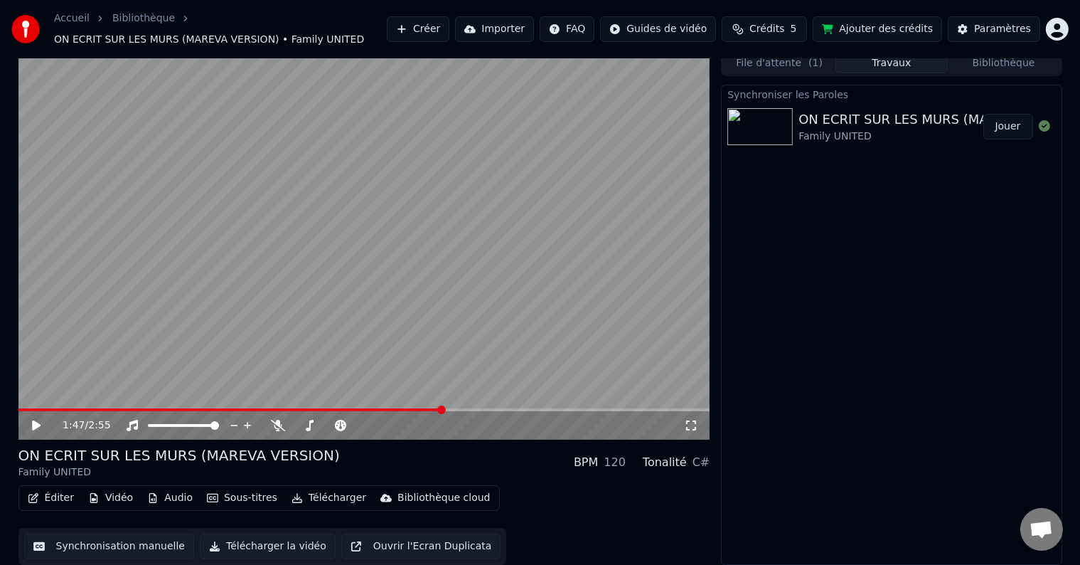
click at [132, 541] on button "Synchronisation manuelle" at bounding box center [109, 546] width 171 height 26
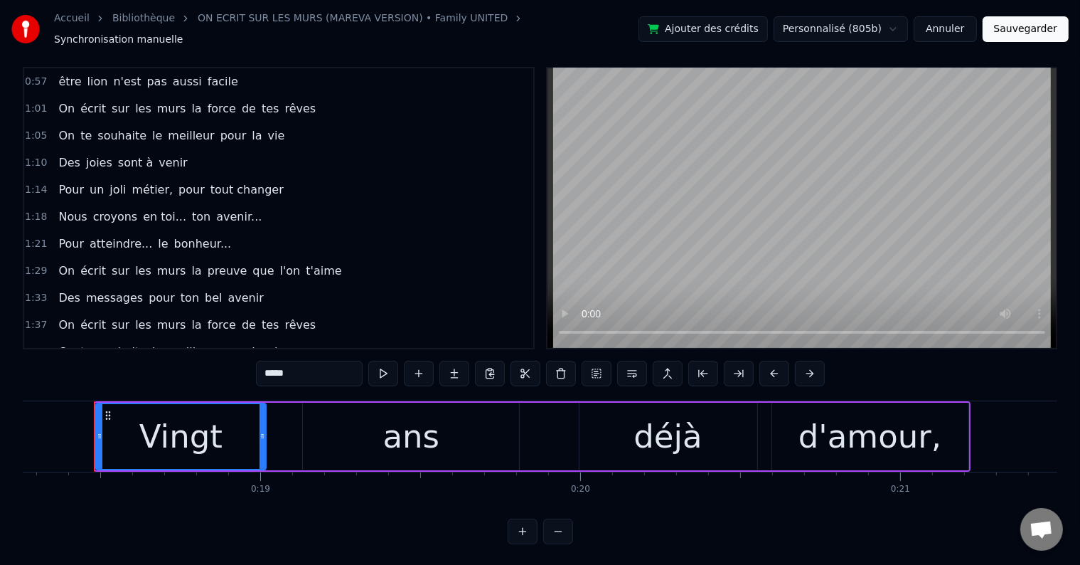
scroll to position [21, 0]
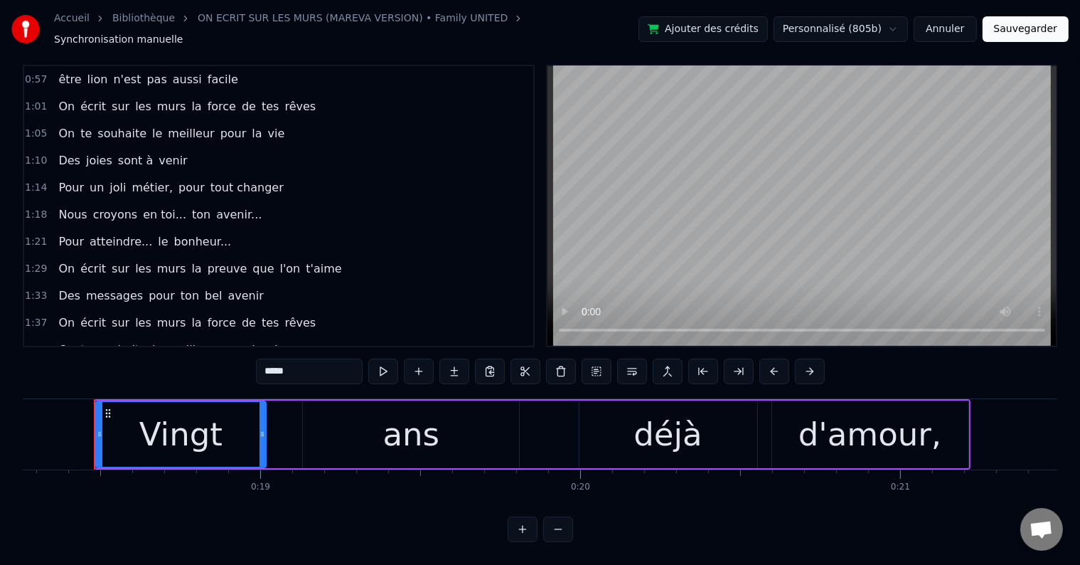
click at [276, 336] on div "1:41 On te souhaite le meilleur pour la vie" at bounding box center [278, 349] width 509 height 27
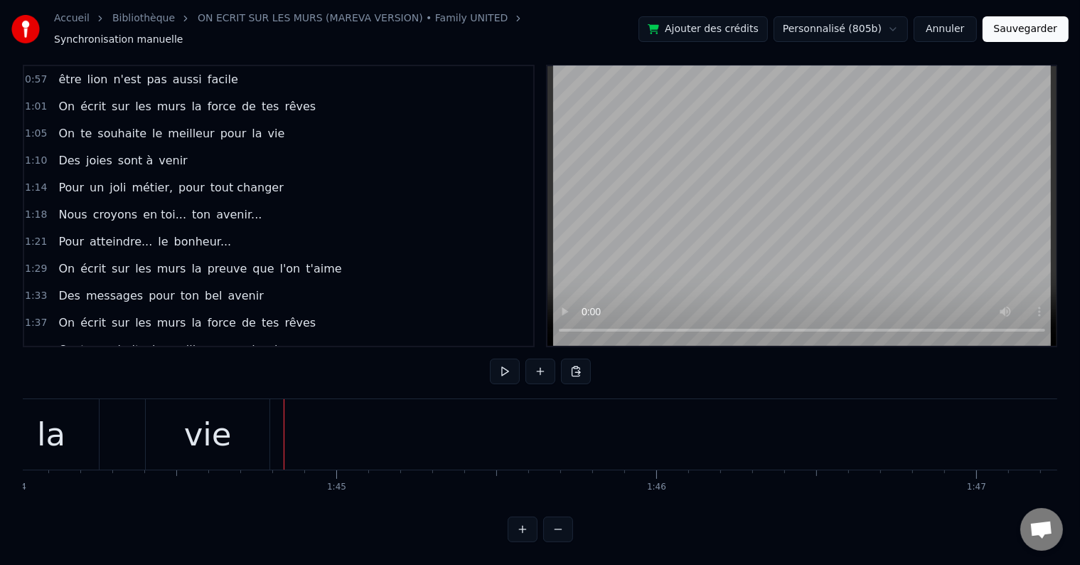
scroll to position [0, 33484]
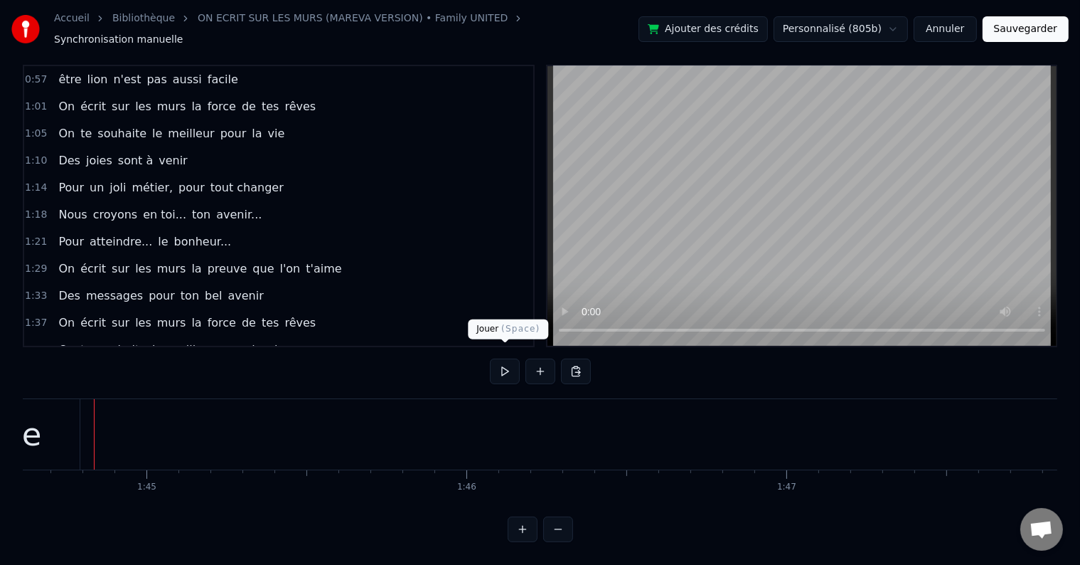
click at [504, 358] on button at bounding box center [505, 371] width 30 height 26
click at [504, 367] on button at bounding box center [505, 371] width 30 height 26
click at [504, 365] on button at bounding box center [505, 371] width 30 height 26
click at [496, 358] on button at bounding box center [505, 371] width 30 height 26
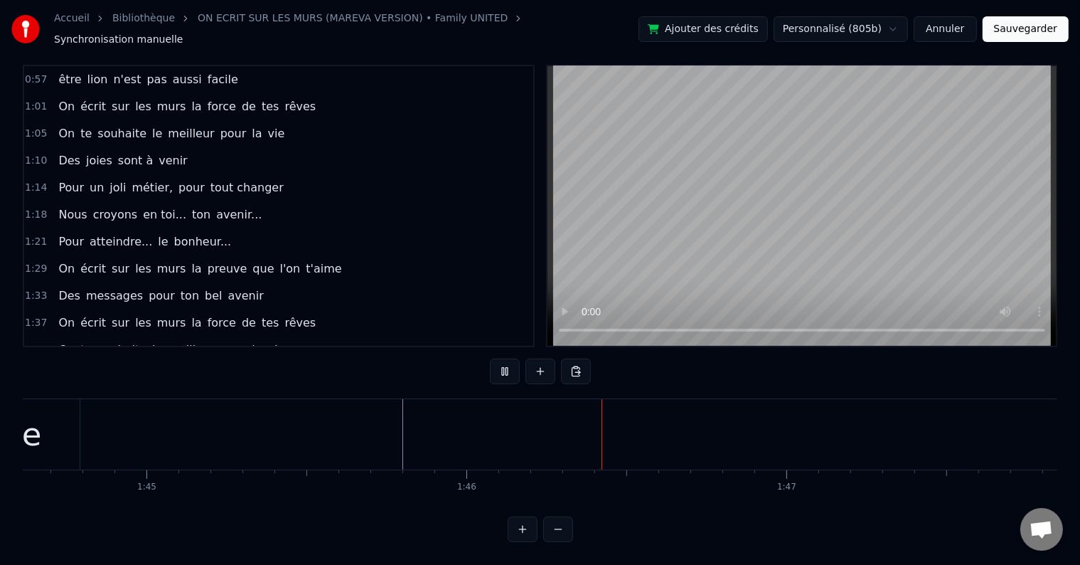
click at [496, 358] on button at bounding box center [505, 371] width 30 height 26
click at [496, 361] on button at bounding box center [505, 371] width 30 height 26
click at [306, 256] on div "On écrit sur les murs la preuve que l'on t'aime" at bounding box center [200, 269] width 294 height 26
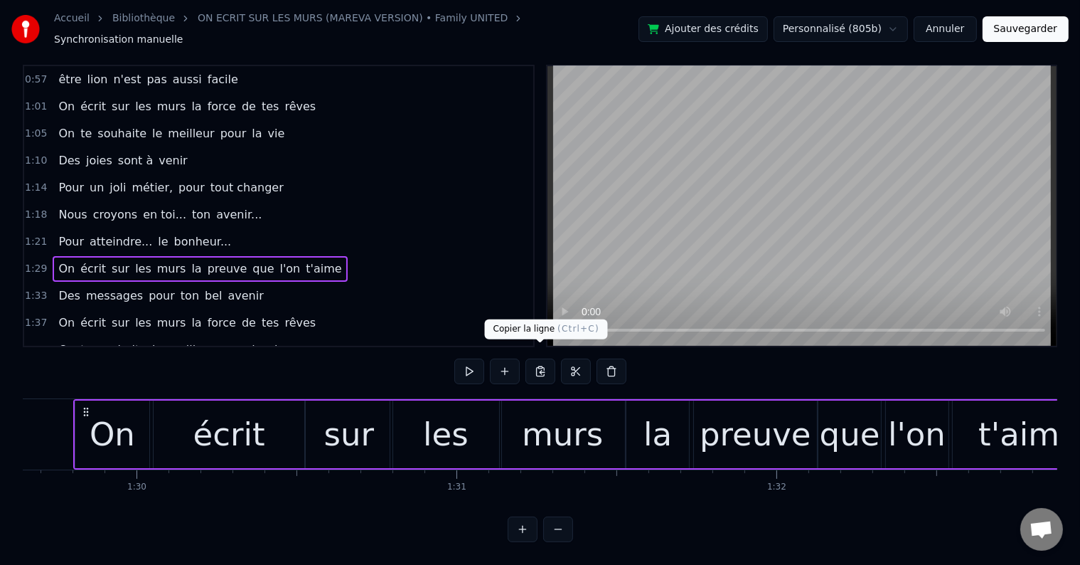
scroll to position [0, 28672]
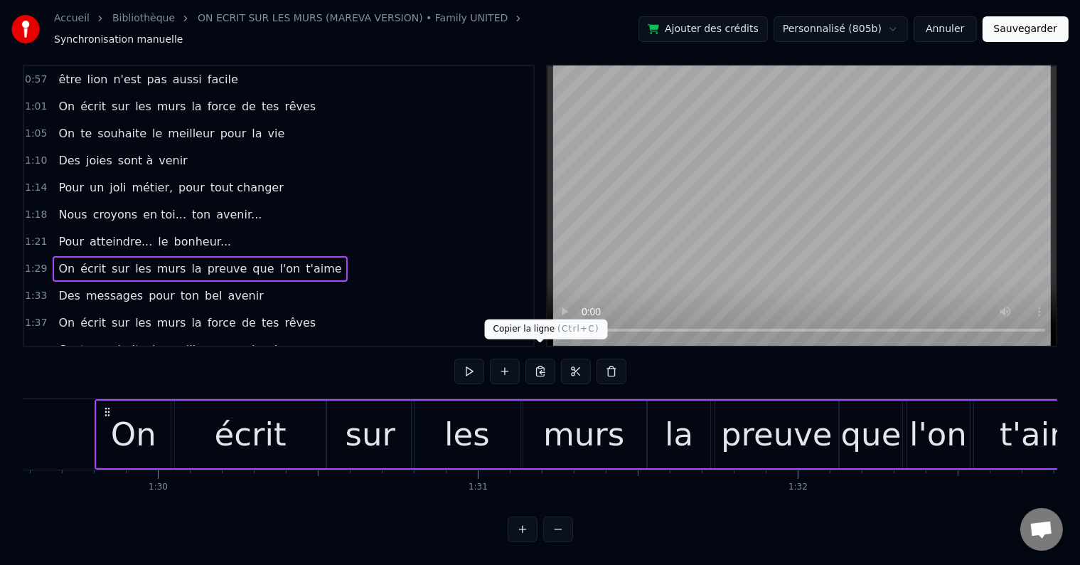
click at [546, 358] on button at bounding box center [541, 371] width 30 height 26
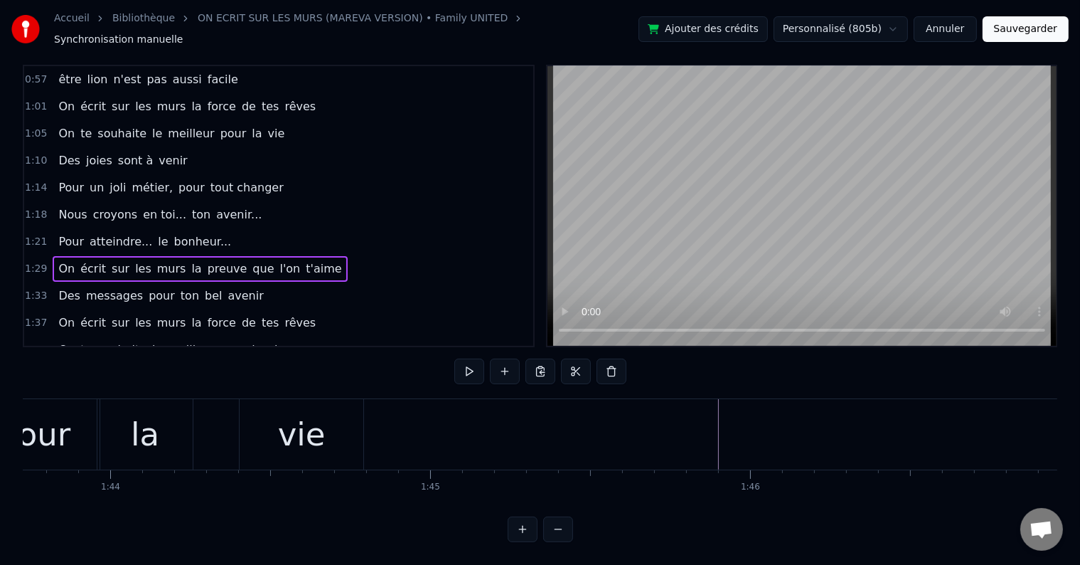
scroll to position [0, 33264]
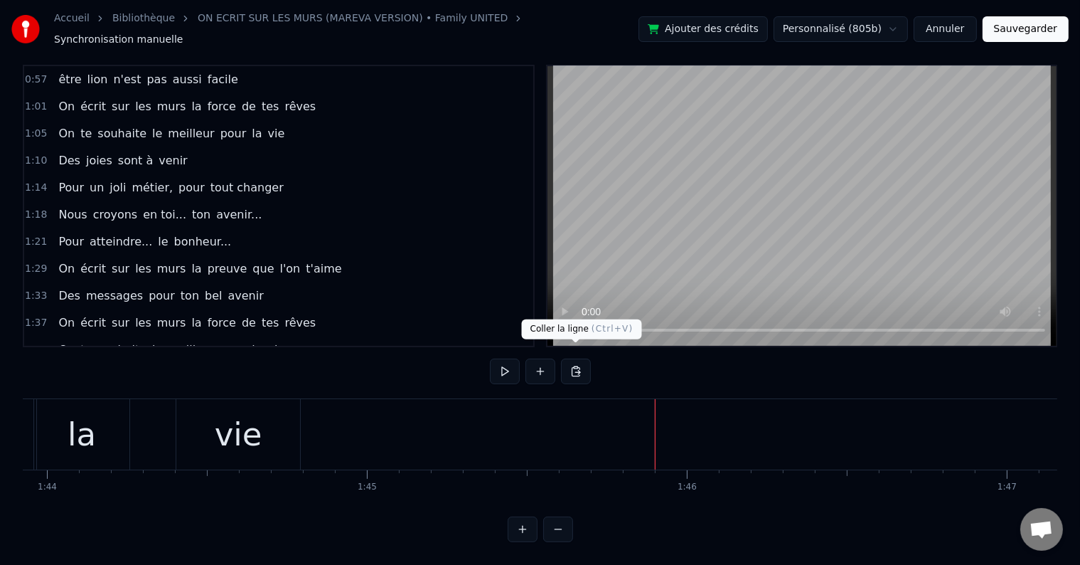
click at [578, 358] on button at bounding box center [576, 371] width 30 height 26
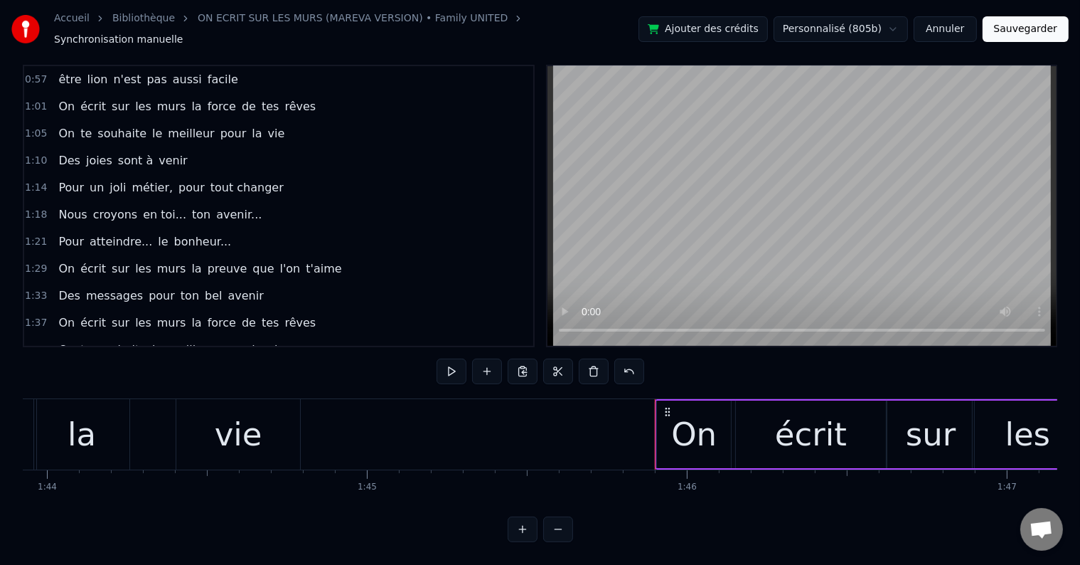
click at [709, 423] on div "On" at bounding box center [694, 434] width 46 height 48
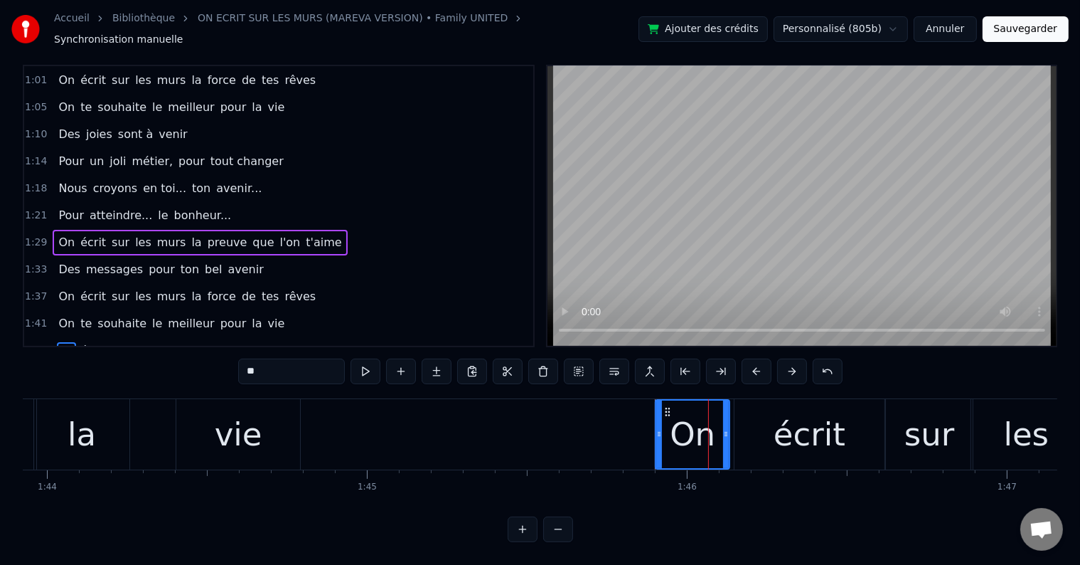
click at [206, 234] on span "preuve" at bounding box center [227, 242] width 43 height 16
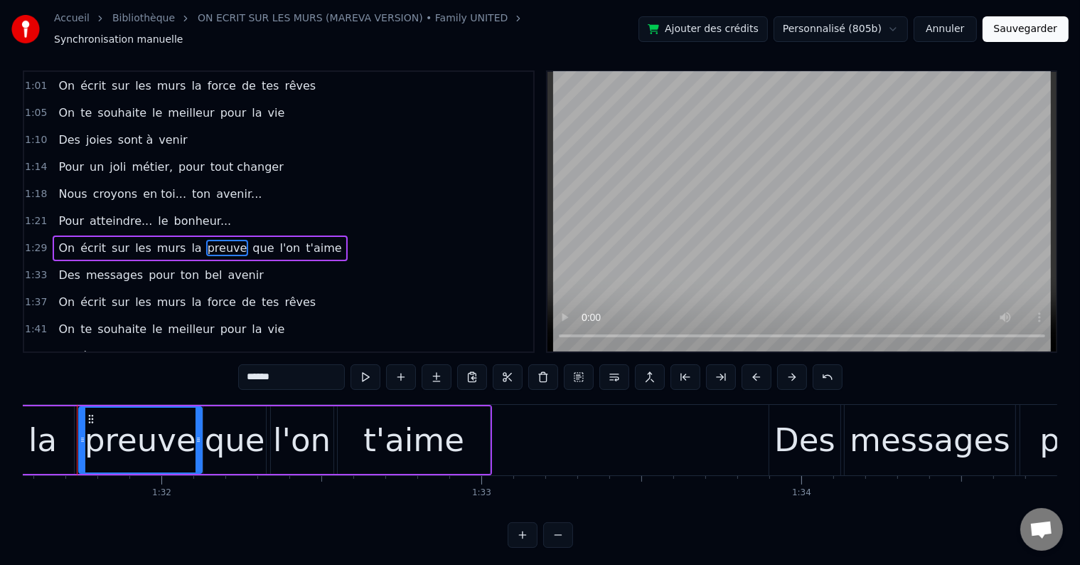
scroll to position [0, 29291]
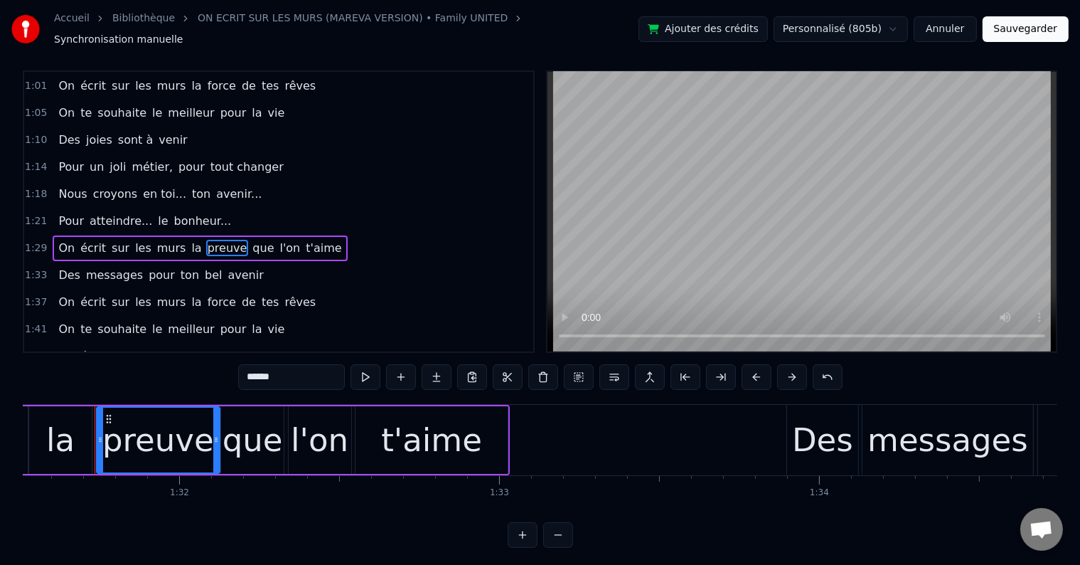
click at [190, 240] on span "la" at bounding box center [196, 248] width 13 height 16
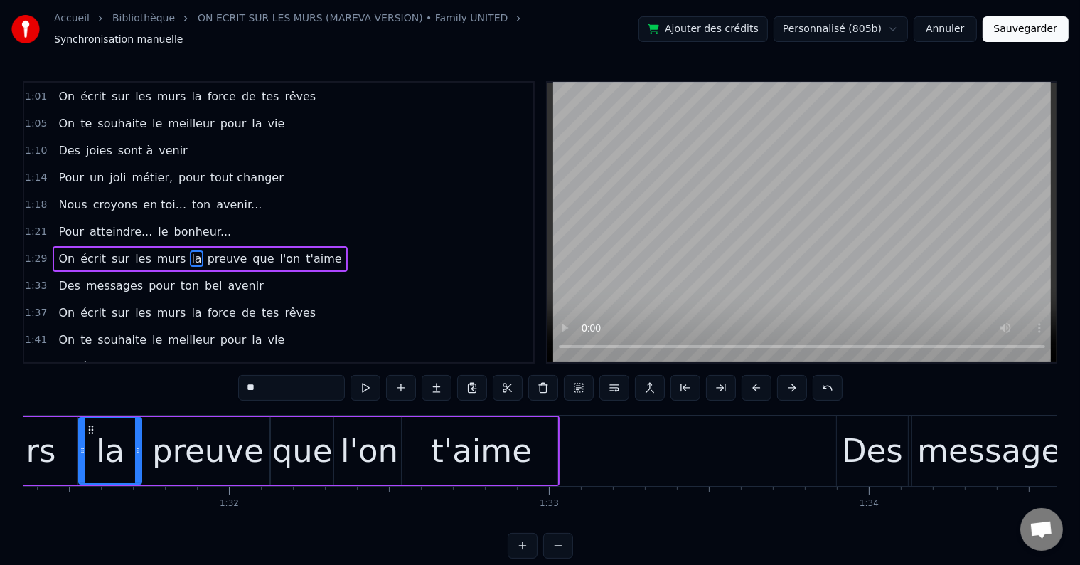
scroll to position [0, 29223]
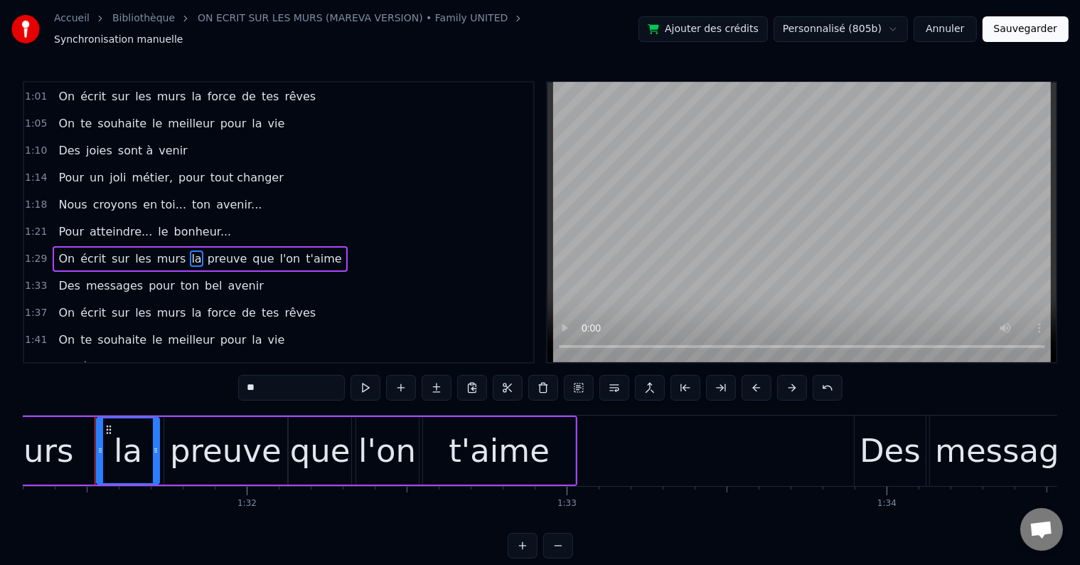
drag, startPoint x: 267, startPoint y: 379, endPoint x: 247, endPoint y: 381, distance: 20.7
click at [247, 381] on input "**" at bounding box center [291, 388] width 107 height 26
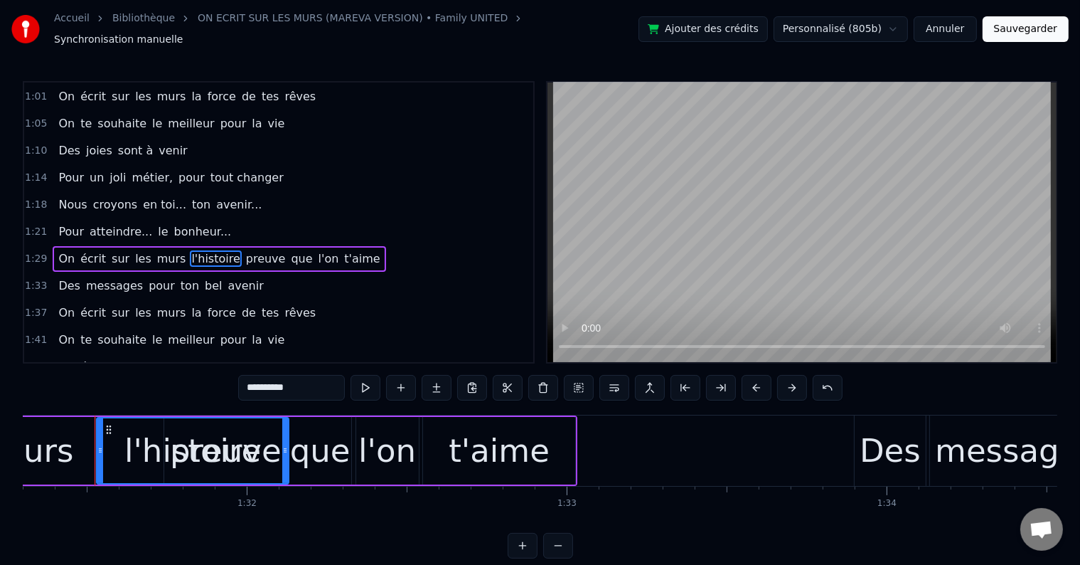
drag, startPoint x: 154, startPoint y: 436, endPoint x: 284, endPoint y: 434, distance: 129.5
click at [284, 434] on div at bounding box center [285, 450] width 6 height 65
click at [245, 250] on span "preuve" at bounding box center [266, 258] width 43 height 16
type input "******"
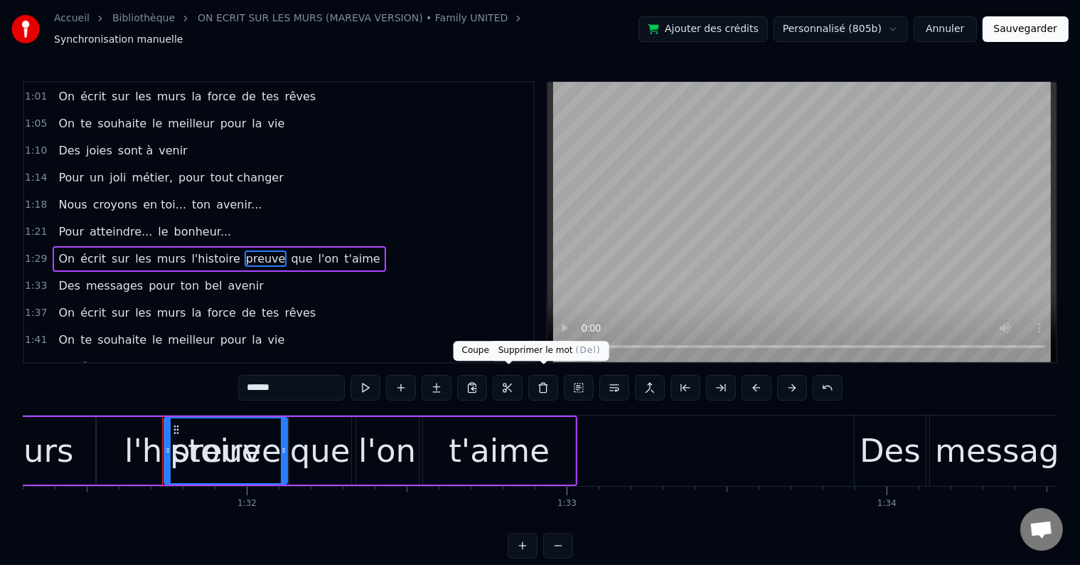
click at [535, 379] on button at bounding box center [543, 388] width 30 height 26
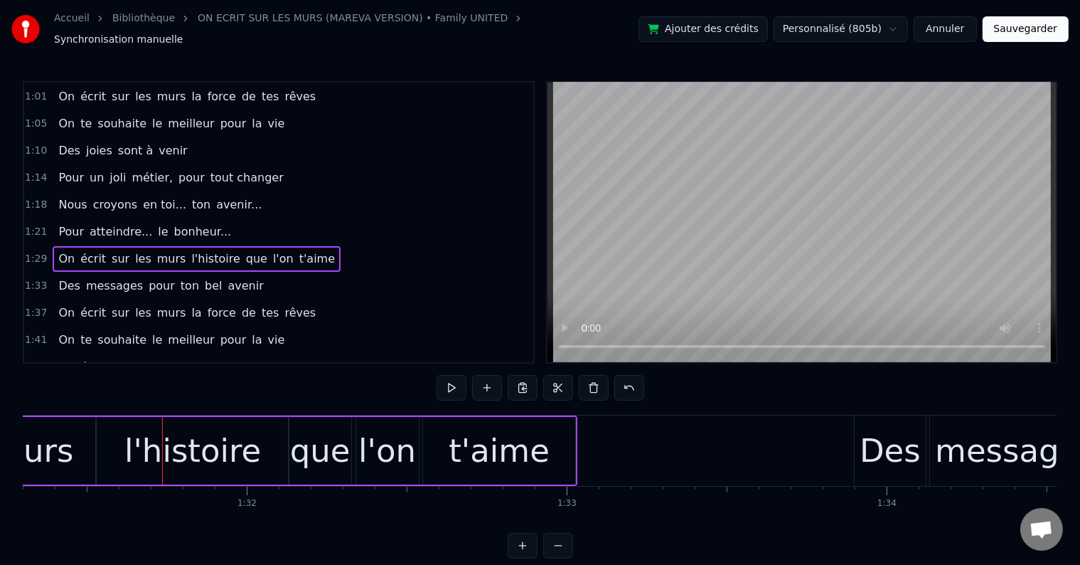
click at [324, 444] on div "que" at bounding box center [320, 451] width 60 height 48
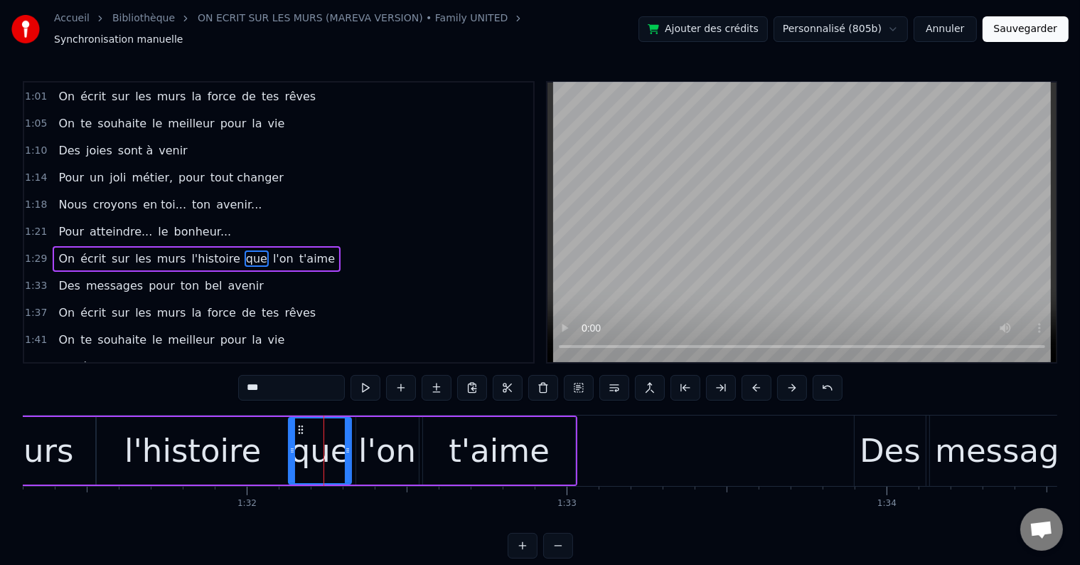
drag, startPoint x: 291, startPoint y: 388, endPoint x: 242, endPoint y: 380, distance: 49.8
click at [242, 380] on input "***" at bounding box center [291, 388] width 107 height 26
click at [393, 444] on div "l'on" at bounding box center [387, 451] width 58 height 48
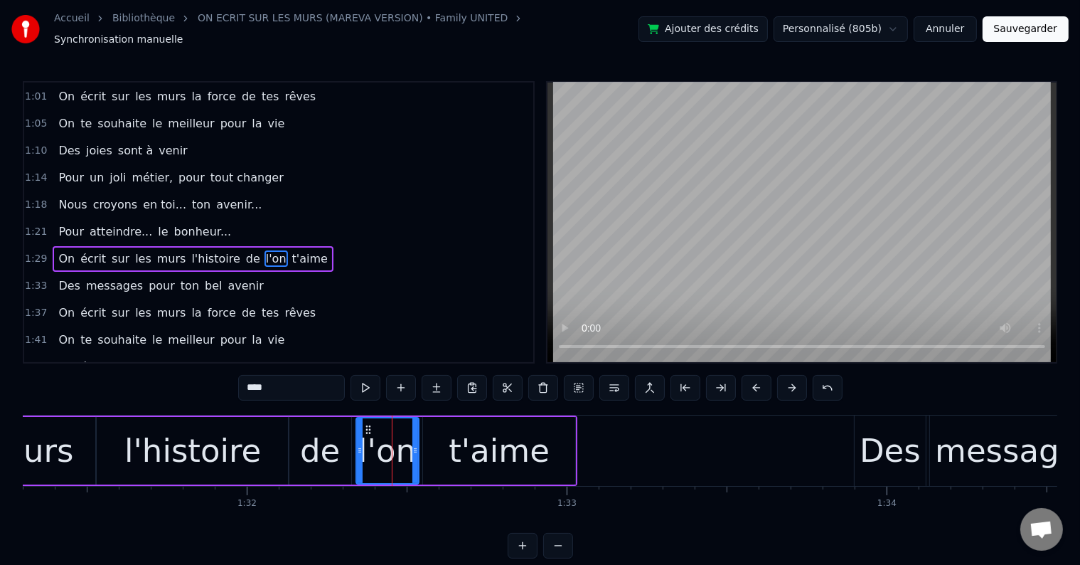
drag, startPoint x: 290, startPoint y: 383, endPoint x: 233, endPoint y: 374, distance: 57.6
click at [233, 374] on div "0:18 Vingt ans déjà d'amour, 0:21 C'est la jolie cerise qui s'émancipe 0:26 Ta …" at bounding box center [540, 319] width 1035 height 477
click at [505, 437] on div "t'aime" at bounding box center [499, 451] width 101 height 48
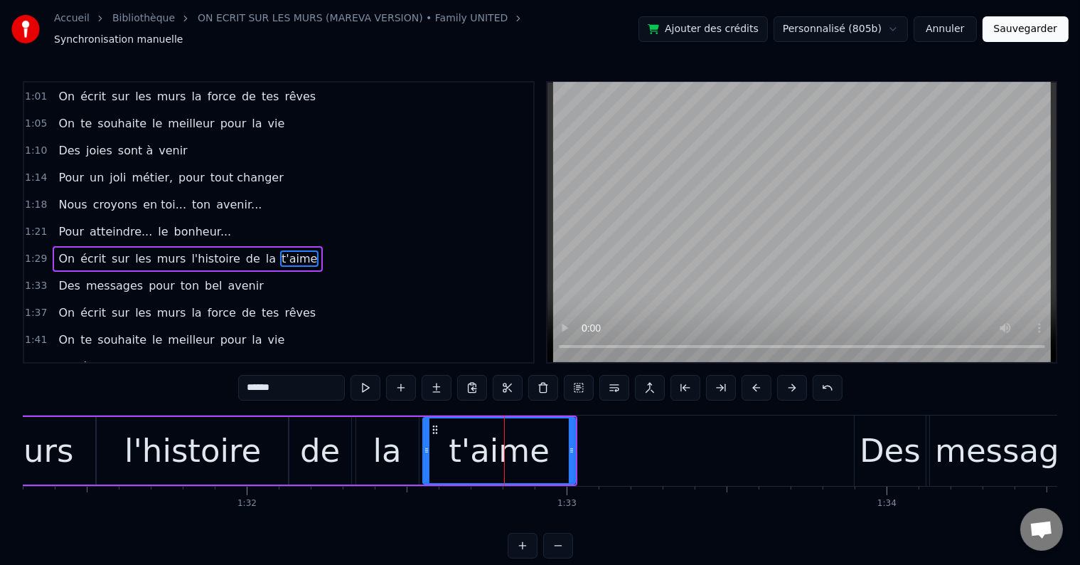
drag, startPoint x: 285, startPoint y: 381, endPoint x: 216, endPoint y: 373, distance: 68.7
click at [218, 375] on div "0:18 Vingt ans déjà d'amour, 0:21 C'est la jolie cerise qui s'émancipe 0:26 Ta …" at bounding box center [540, 319] width 1035 height 477
type input "*******"
click at [302, 245] on div "1:29 On écrit sur les murs l'histoire de la famille" at bounding box center [278, 258] width 509 height 27
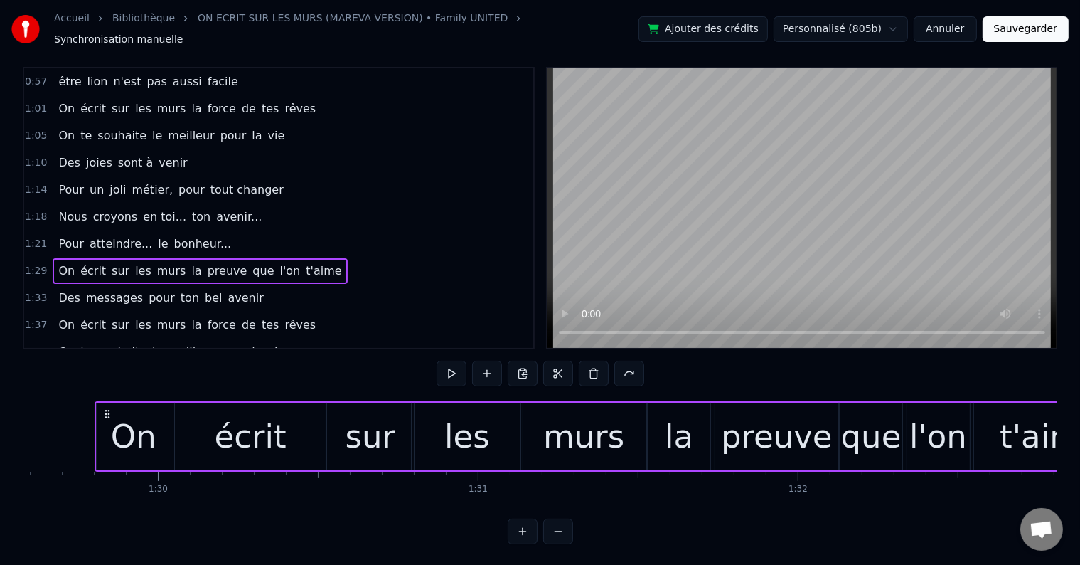
scroll to position [21, 0]
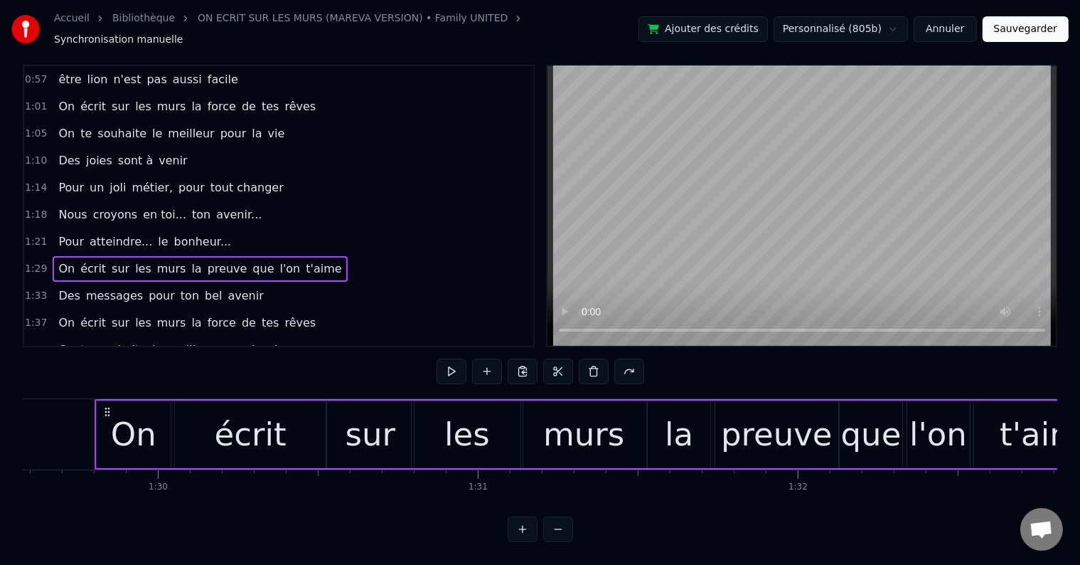
click at [966, 28] on button "Annuler" at bounding box center [945, 29] width 63 height 26
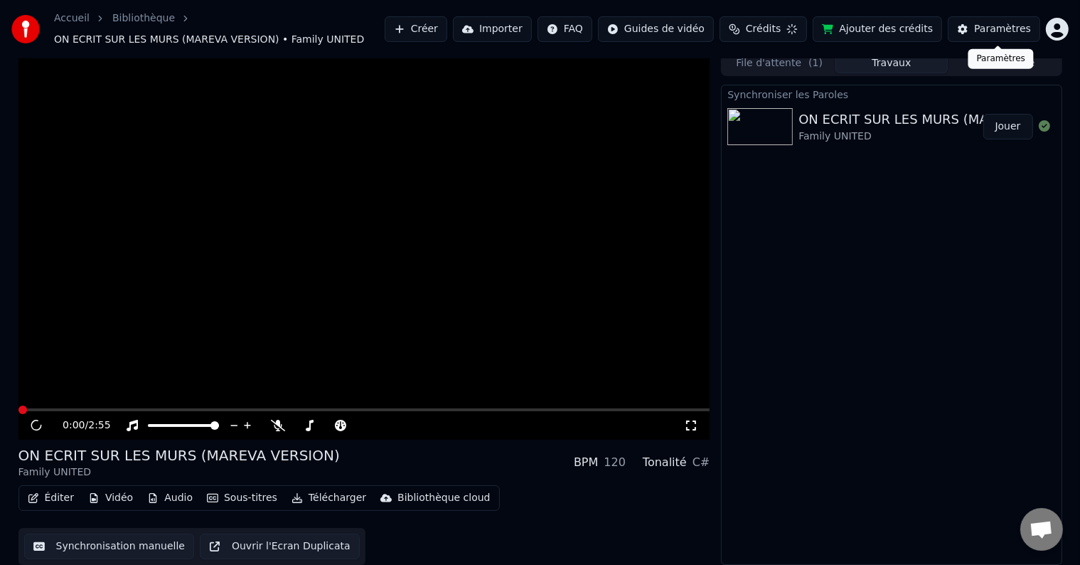
scroll to position [8, 0]
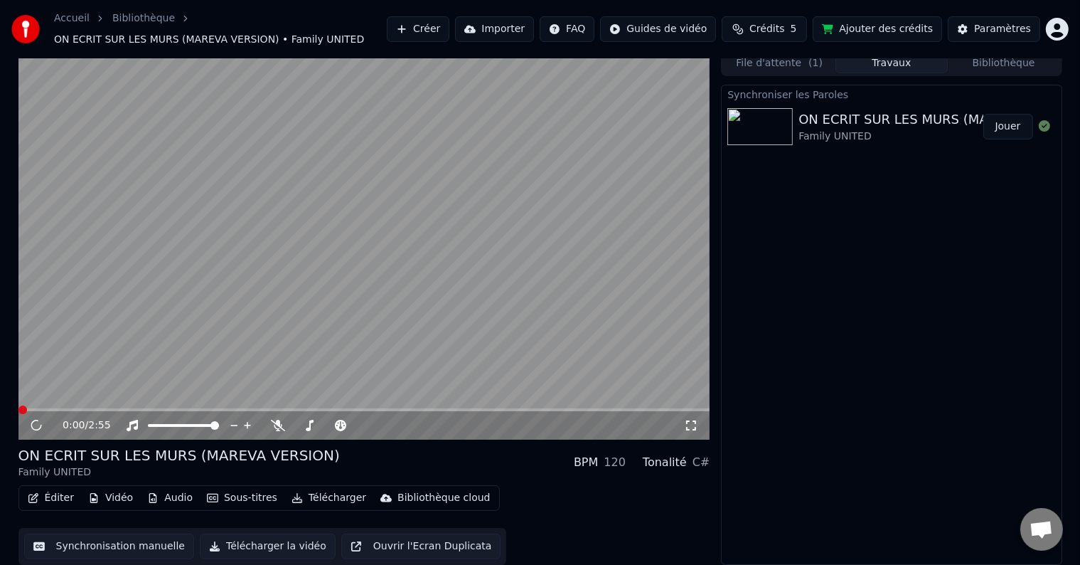
click at [95, 551] on button "Synchronisation manuelle" at bounding box center [109, 546] width 171 height 26
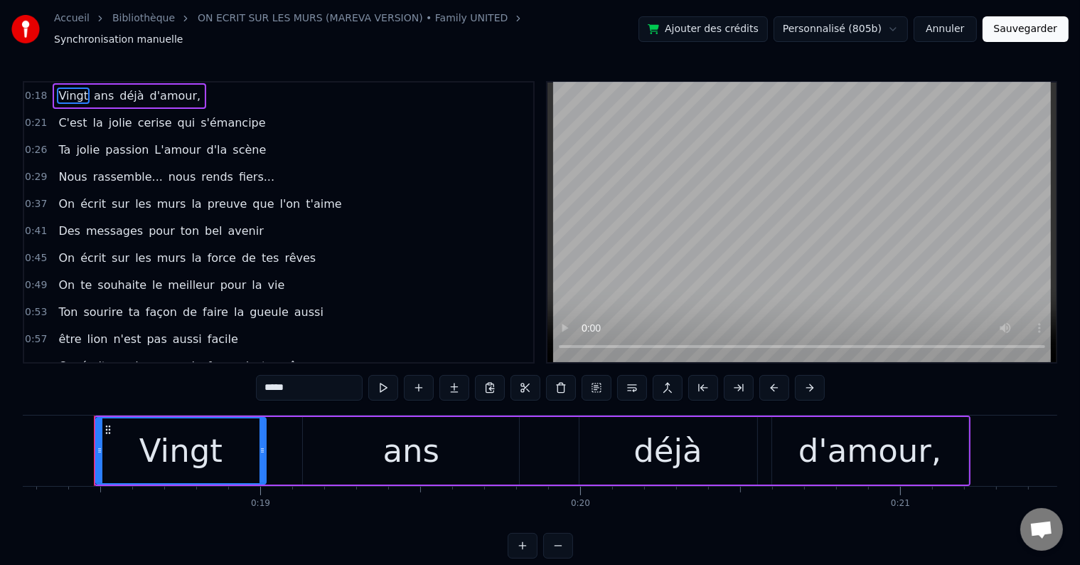
scroll to position [243, 0]
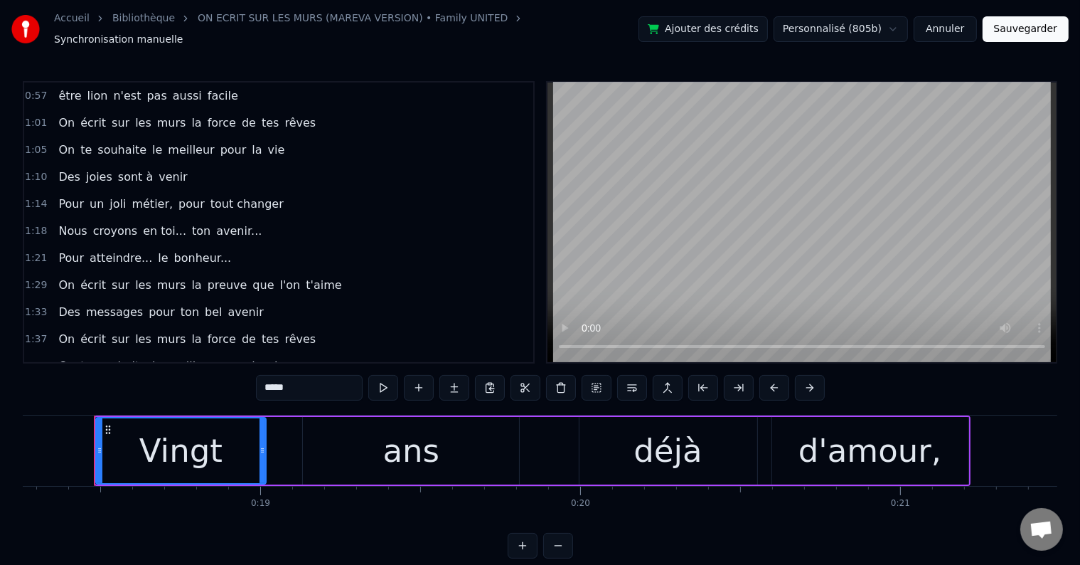
click at [303, 272] on div "On écrit sur les murs la preuve que l'on t'aime" at bounding box center [200, 285] width 294 height 26
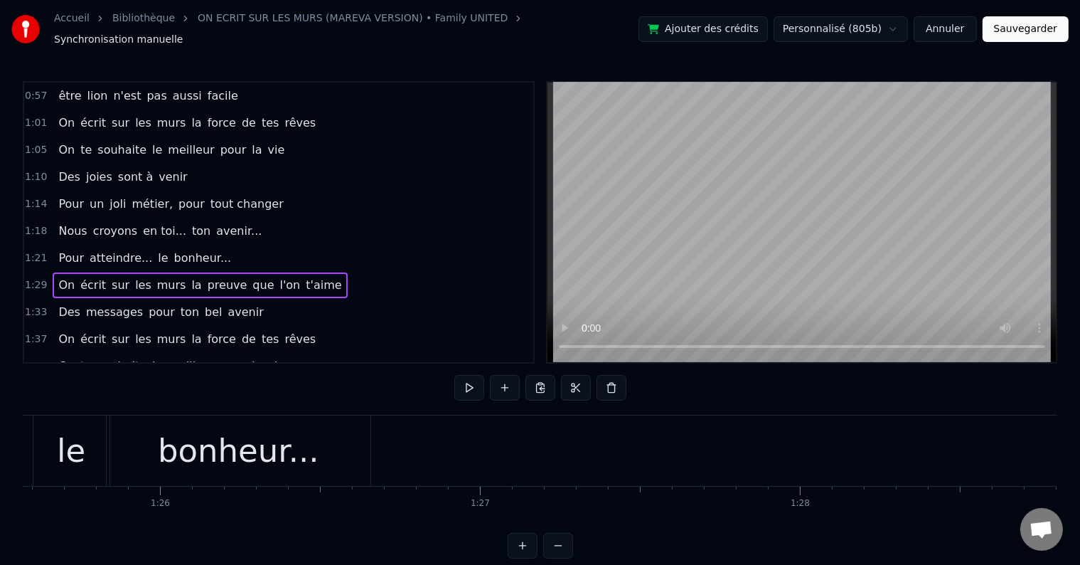
scroll to position [0, 28672]
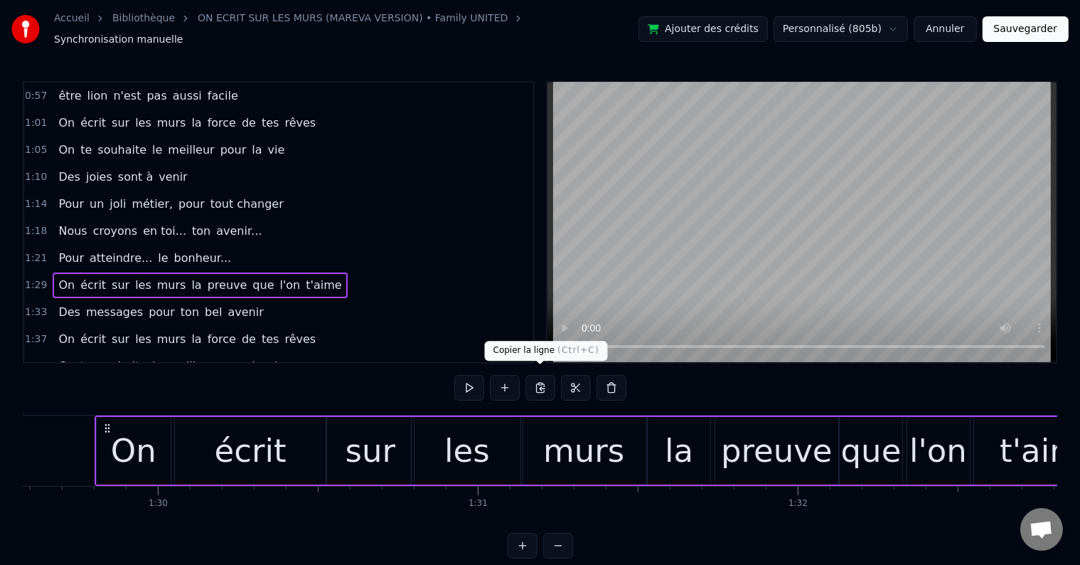
click at [544, 378] on button at bounding box center [541, 388] width 30 height 26
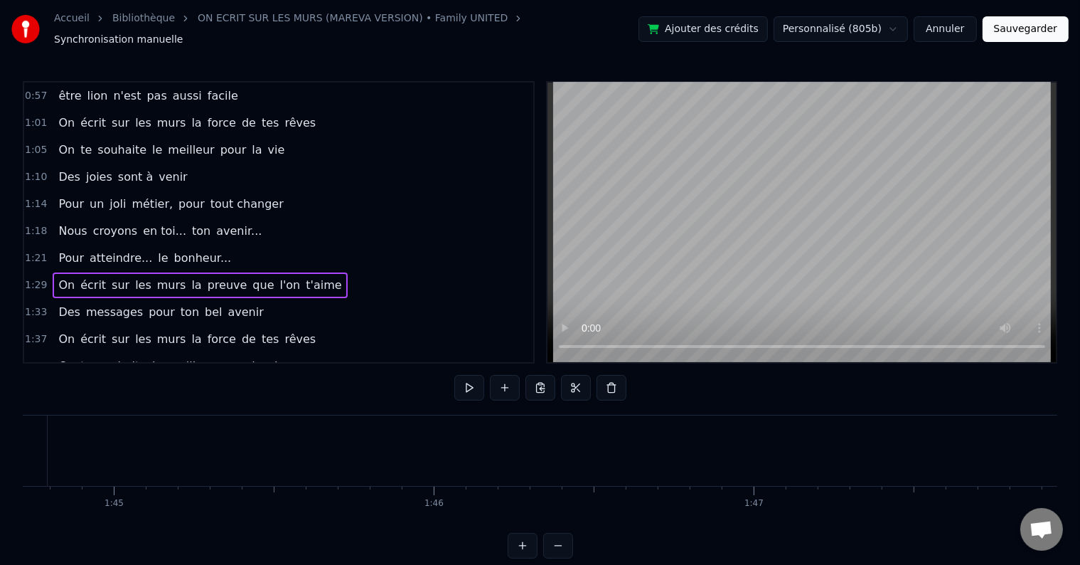
scroll to position [0, 33168]
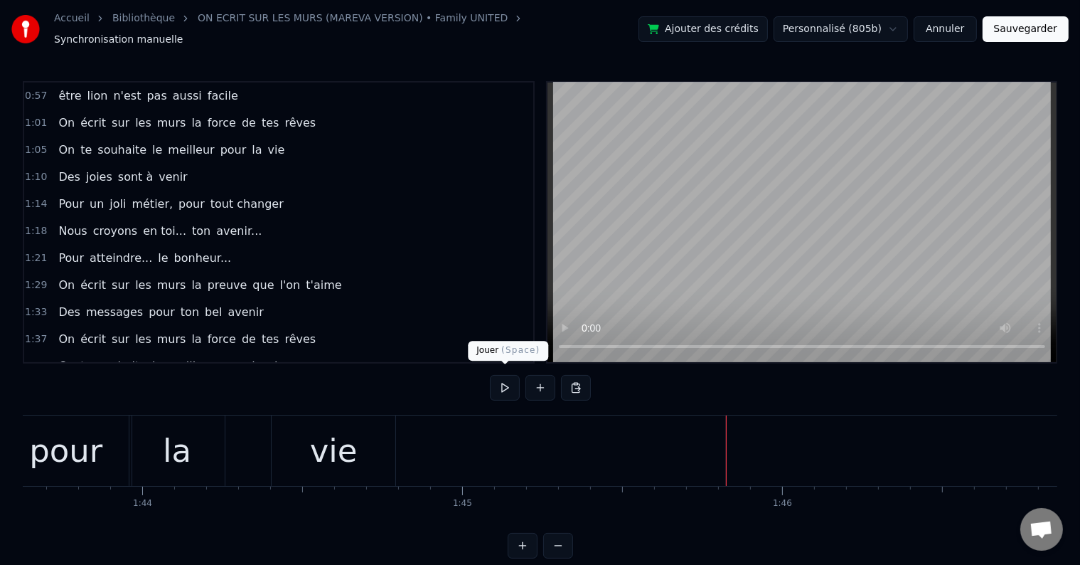
click at [504, 378] on button at bounding box center [505, 388] width 30 height 26
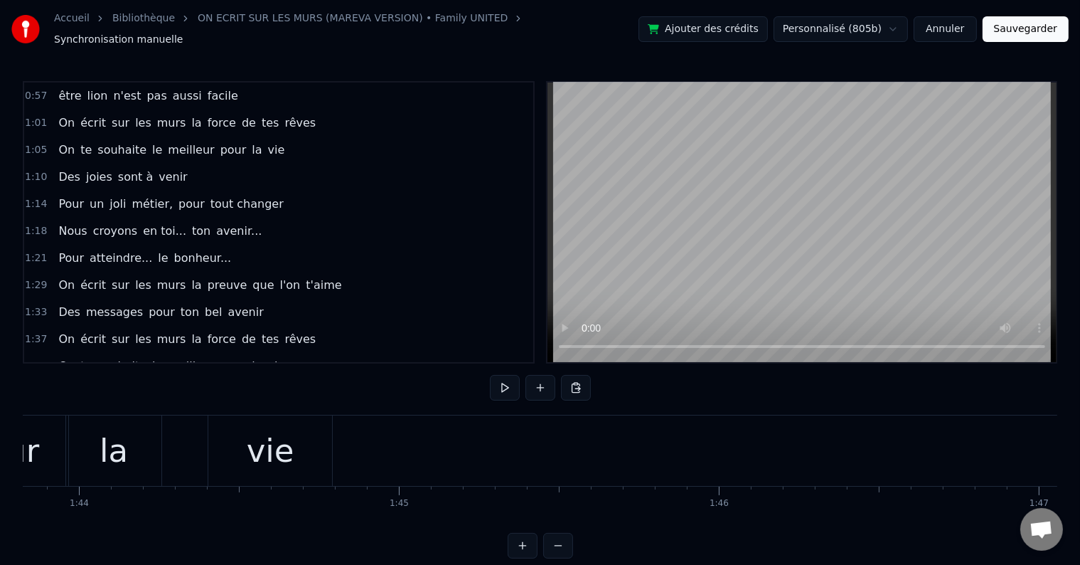
scroll to position [0, 33263]
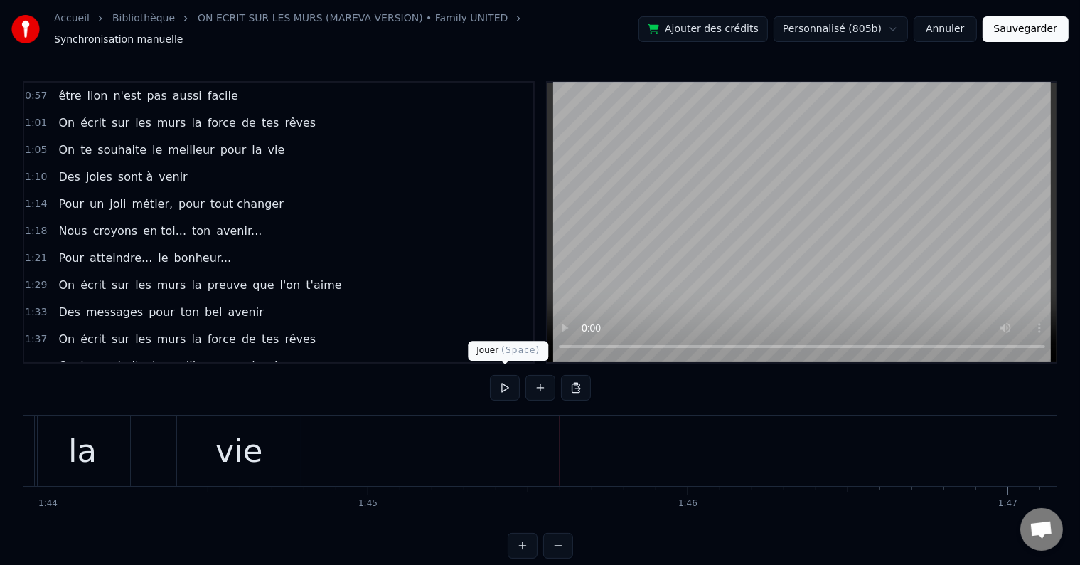
click at [511, 380] on button at bounding box center [505, 388] width 30 height 26
click at [515, 381] on button at bounding box center [505, 388] width 30 height 26
click at [509, 380] on button at bounding box center [505, 388] width 30 height 26
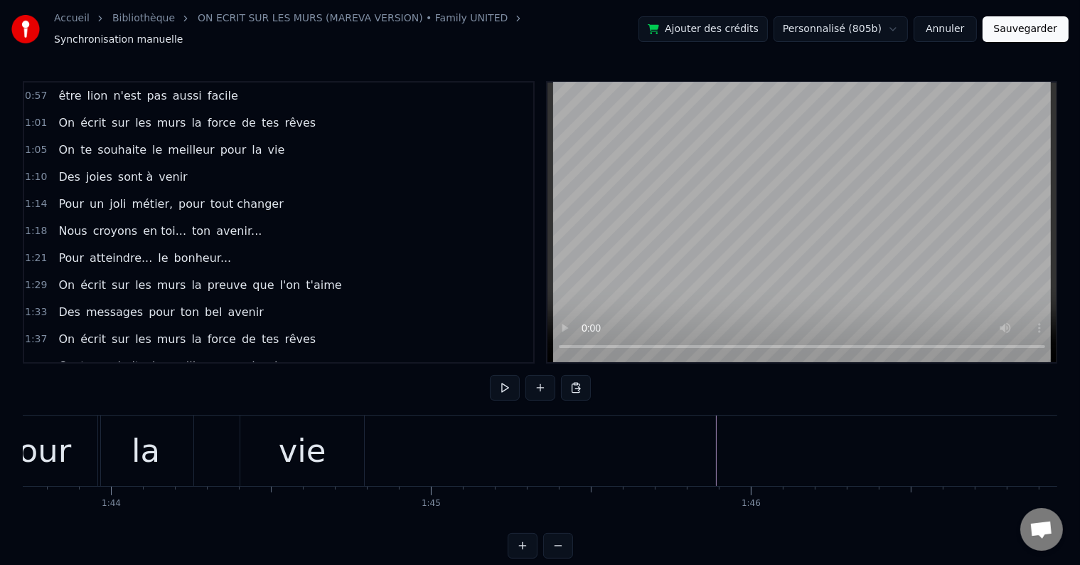
scroll to position [0, 33264]
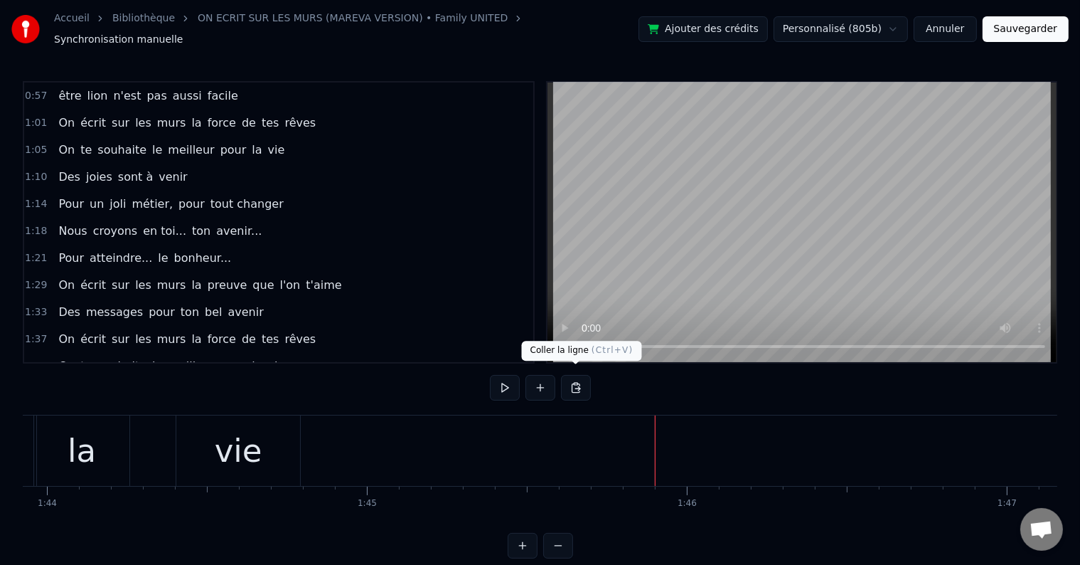
click at [568, 385] on button at bounding box center [576, 388] width 30 height 26
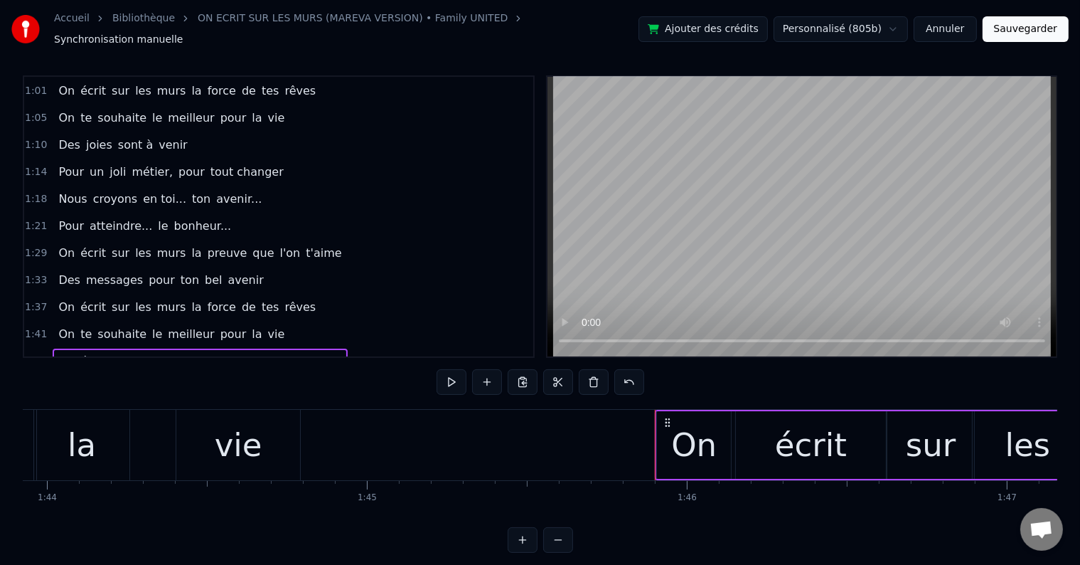
scroll to position [3, 0]
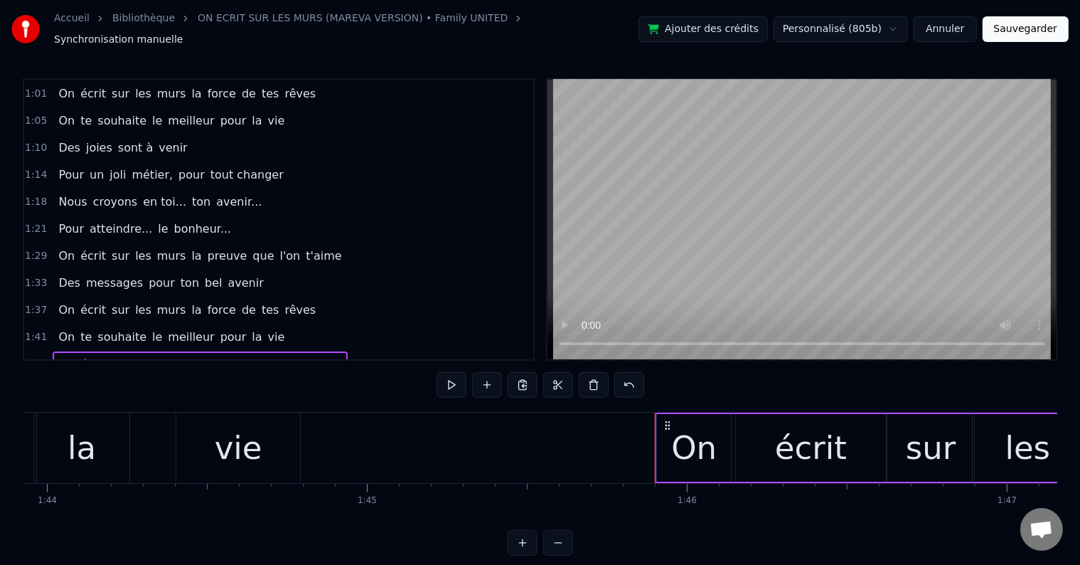
click at [190, 356] on span "la" at bounding box center [196, 364] width 13 height 16
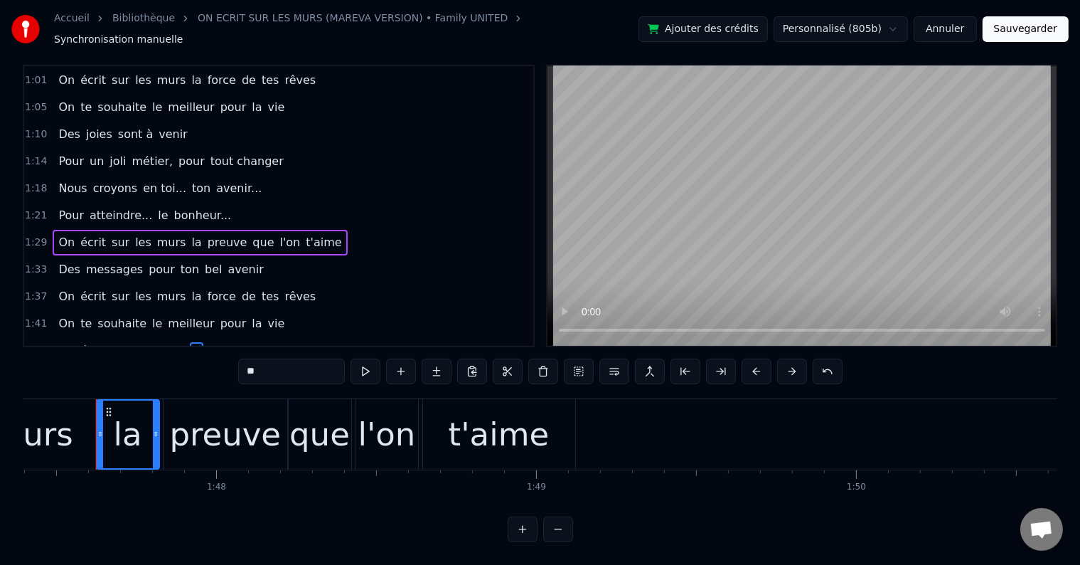
scroll to position [0, 34376]
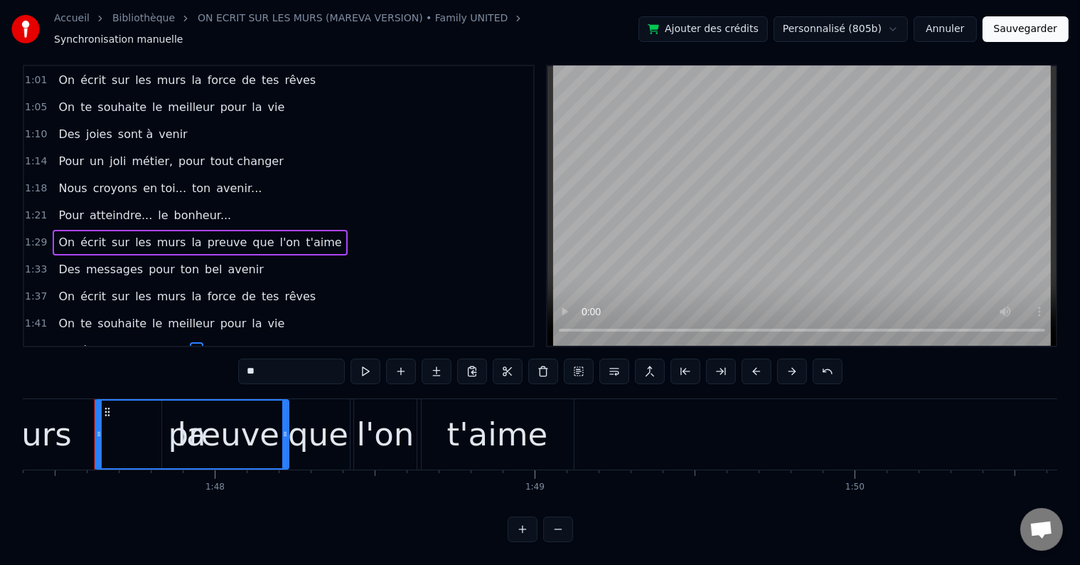
drag, startPoint x: 166, startPoint y: 420, endPoint x: 286, endPoint y: 414, distance: 119.6
click at [286, 414] on div at bounding box center [285, 434] width 6 height 68
click at [277, 360] on input "**" at bounding box center [291, 371] width 107 height 26
click at [245, 342] on span "preuve" at bounding box center [266, 350] width 43 height 16
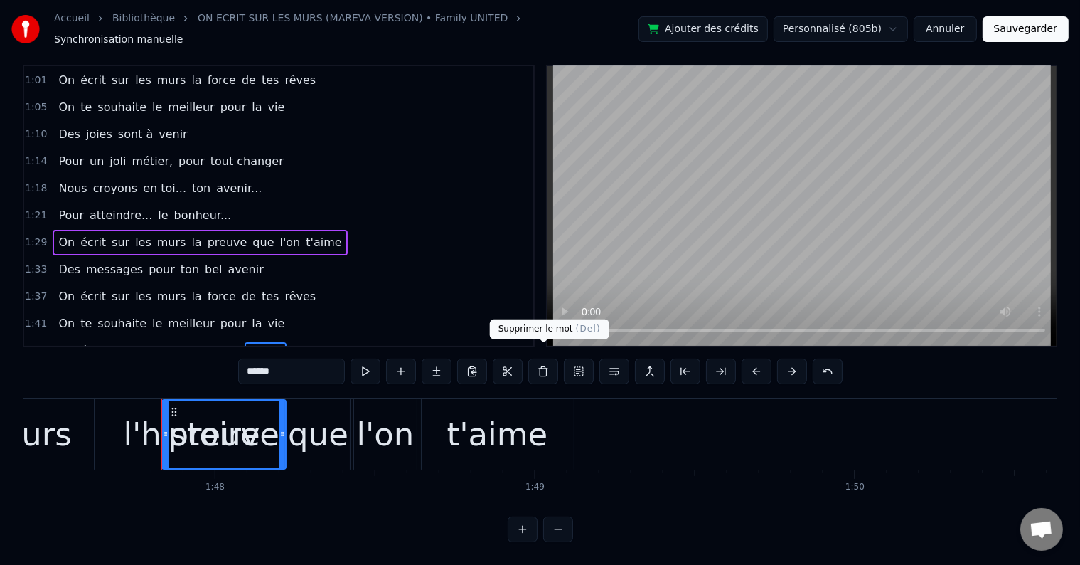
click at [543, 358] on button at bounding box center [543, 371] width 30 height 26
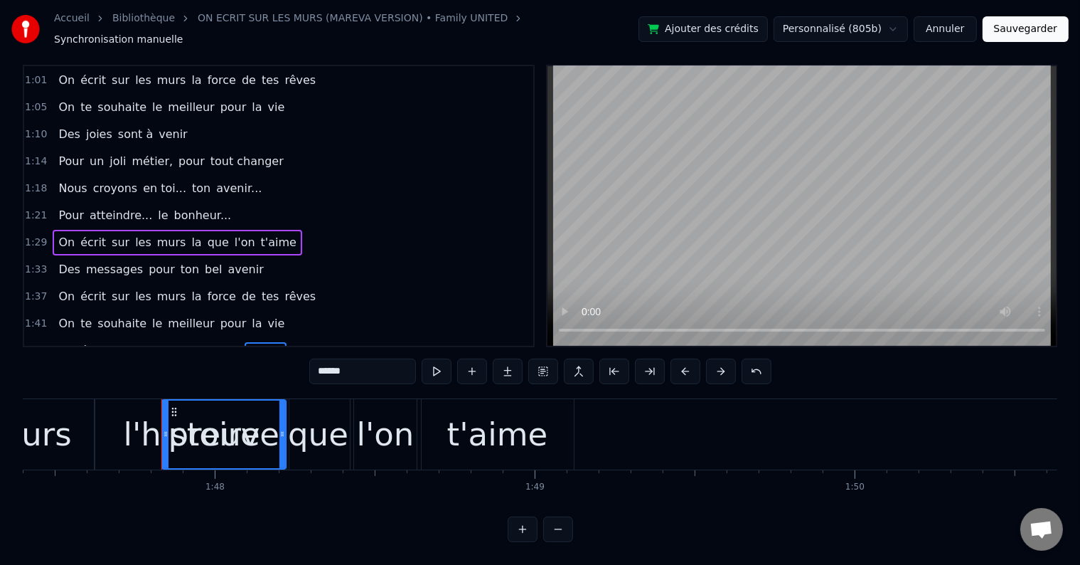
click at [289, 342] on span "que" at bounding box center [301, 350] width 24 height 16
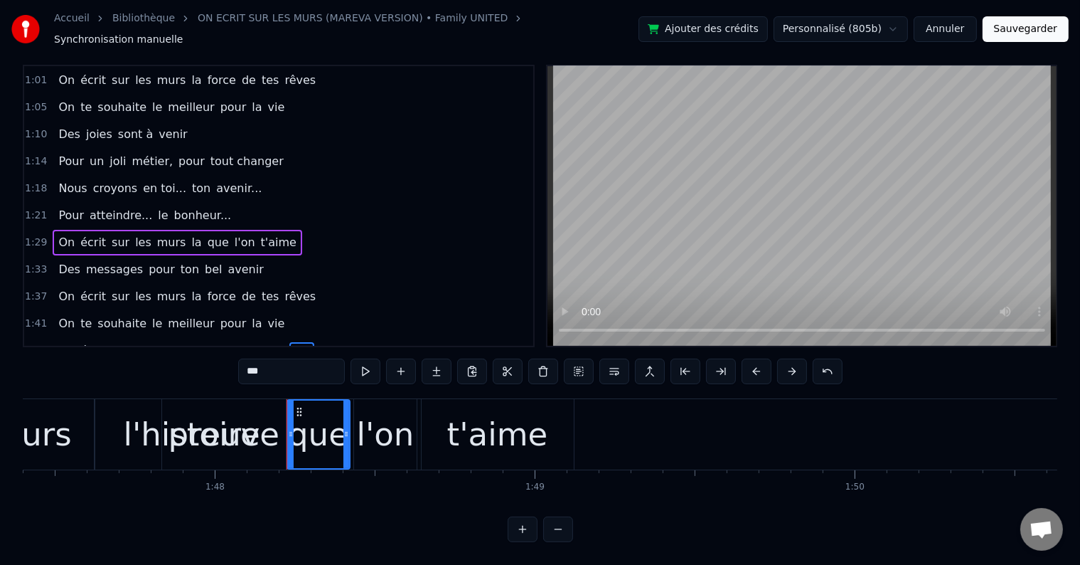
drag, startPoint x: 279, startPoint y: 357, endPoint x: 274, endPoint y: 346, distance: 11.8
click at [247, 358] on input "***" at bounding box center [291, 371] width 107 height 26
click at [309, 342] on span "l'on" at bounding box center [320, 350] width 23 height 16
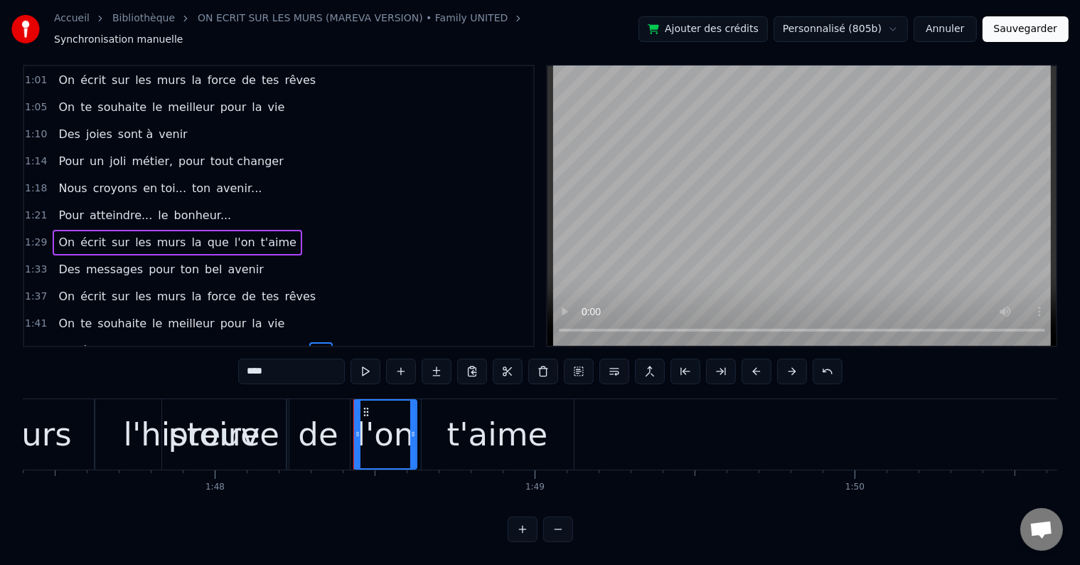
drag, startPoint x: 265, startPoint y: 358, endPoint x: 199, endPoint y: 346, distance: 66.5
click at [228, 358] on div "0:18 Vingt ans déjà d'amour, 0:21 C'est la jolie cerise qui s'émancipe 0:26 Ta …" at bounding box center [540, 303] width 1035 height 477
click at [326, 342] on span "t'aime" at bounding box center [345, 350] width 38 height 16
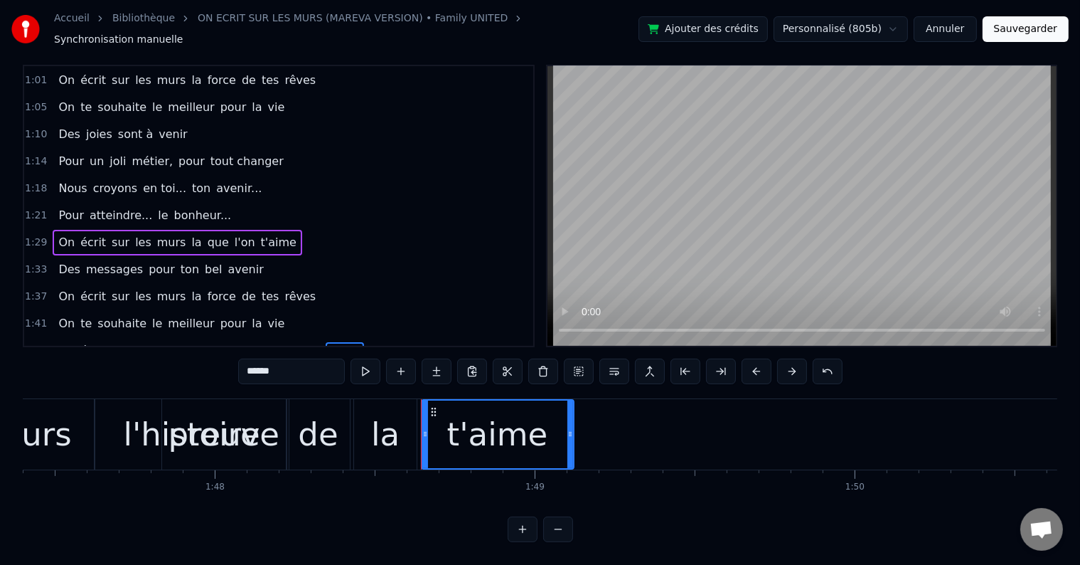
drag, startPoint x: 289, startPoint y: 356, endPoint x: 216, endPoint y: 361, distance: 72.7
click at [216, 361] on div "0:18 Vingt ans déjà d'amour, 0:21 C'est la jolie cerise qui s'émancipe 0:26 Ta …" at bounding box center [540, 303] width 1035 height 477
type input "*******"
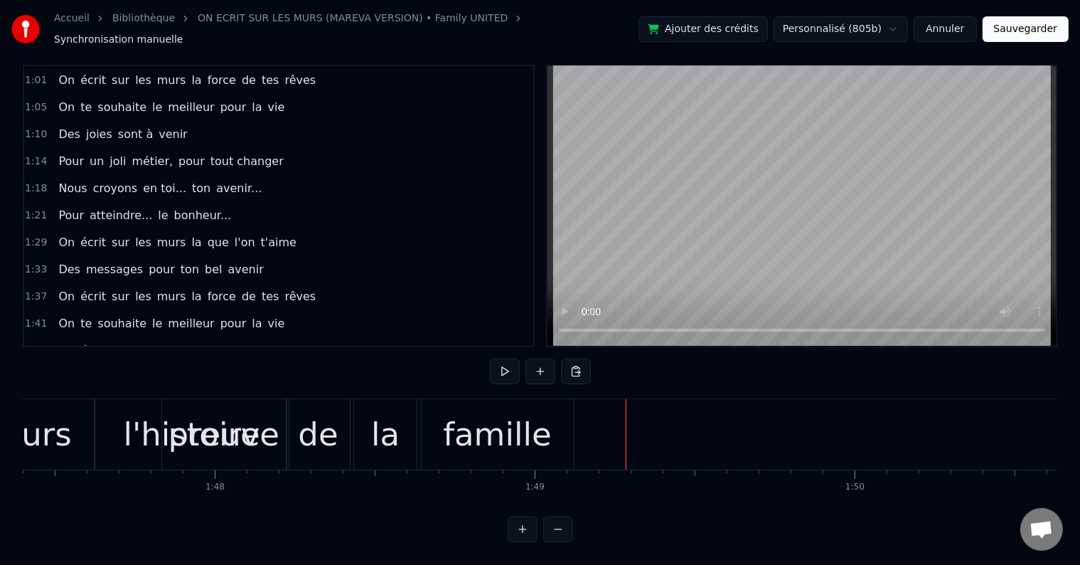
click at [352, 337] on div "1:45 On écrit sur les murs l'histoire preuve de la famille" at bounding box center [278, 350] width 509 height 27
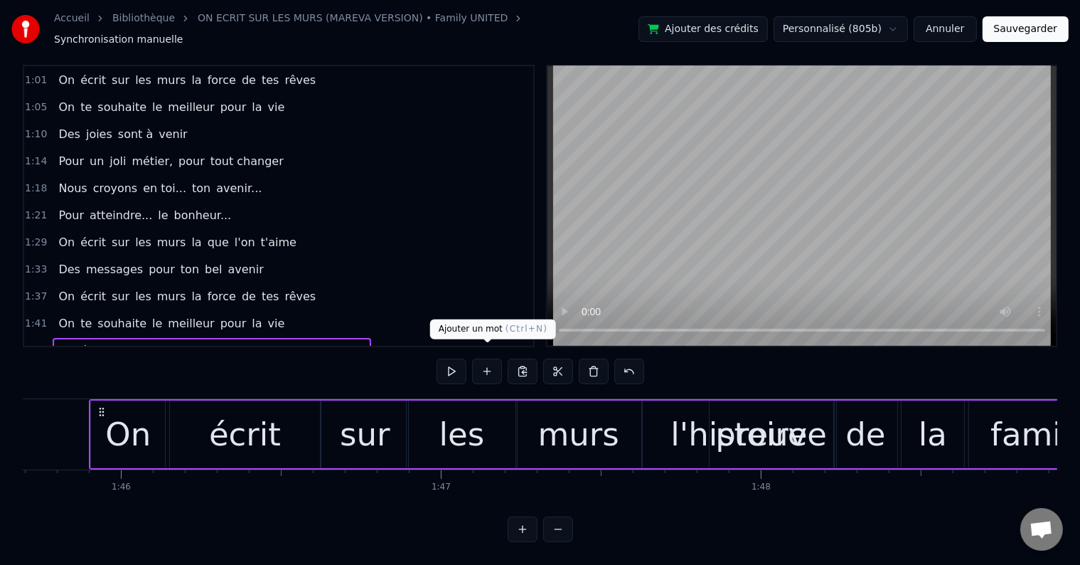
scroll to position [0, 33825]
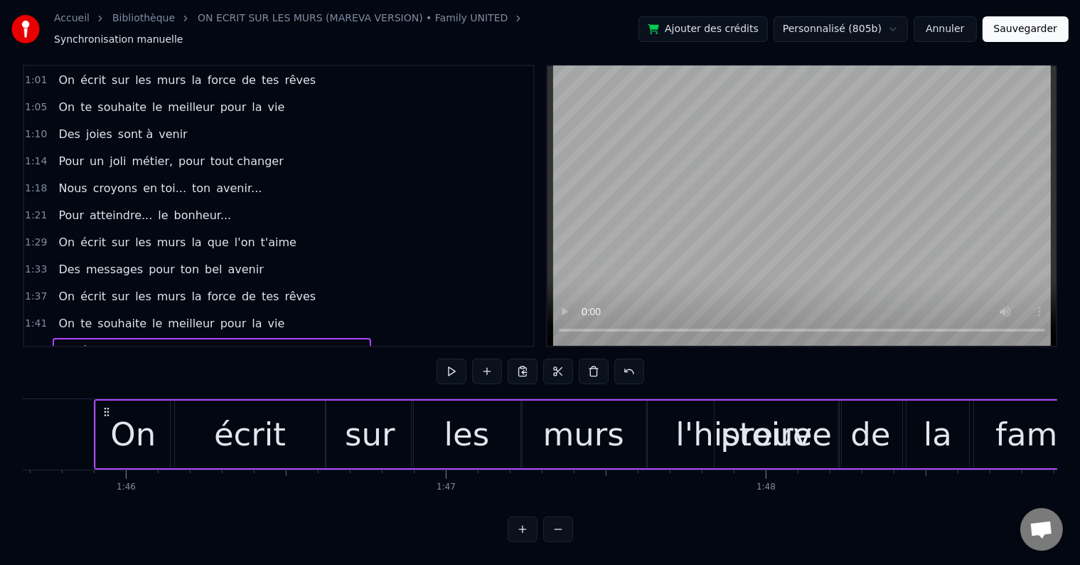
click at [456, 359] on button at bounding box center [452, 371] width 30 height 26
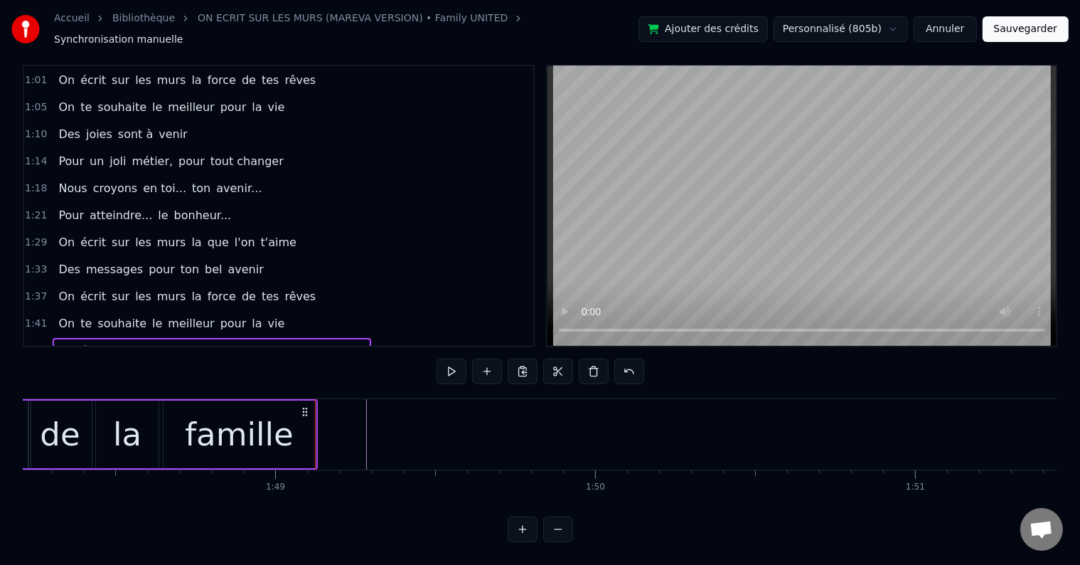
scroll to position [0, 34727]
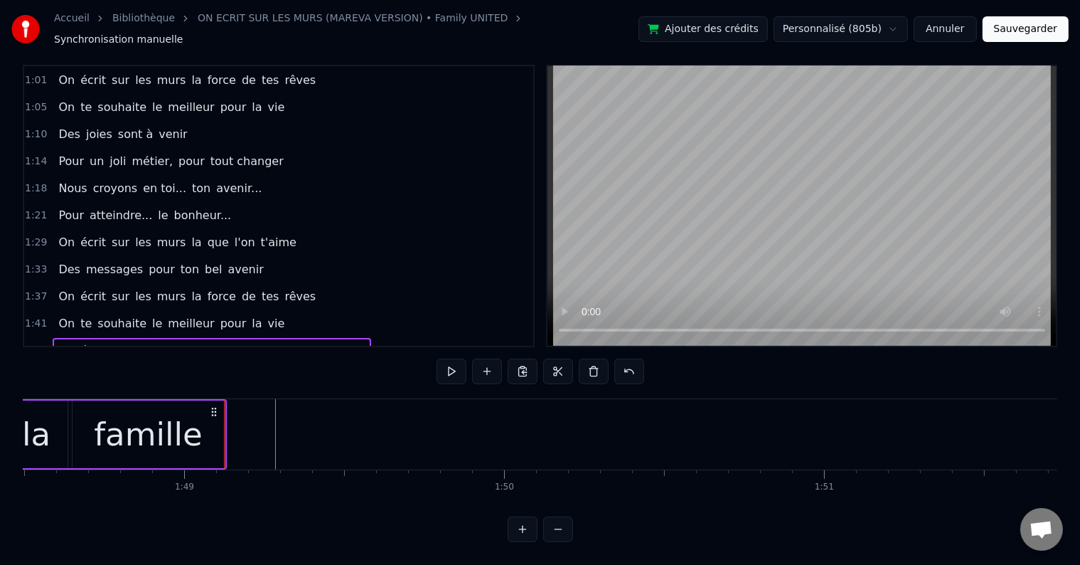
click at [245, 342] on span "preuve" at bounding box center [266, 350] width 43 height 16
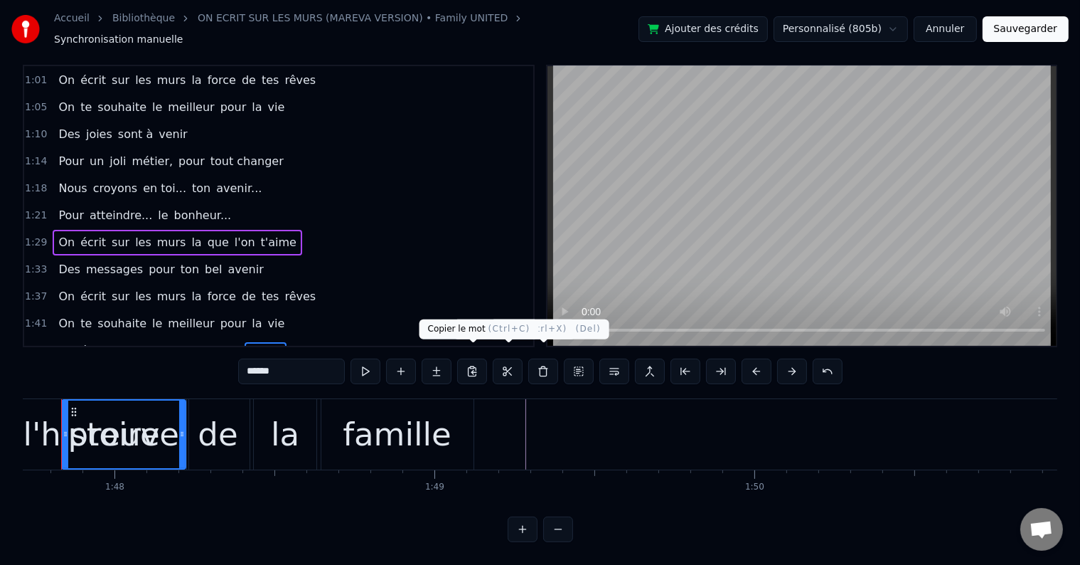
scroll to position [0, 34443]
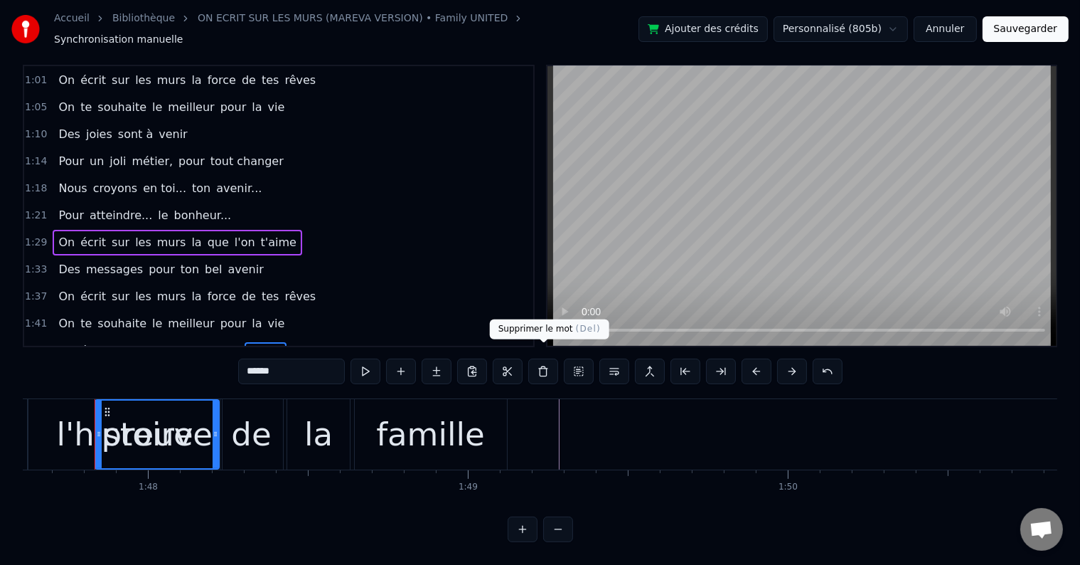
click at [538, 358] on button at bounding box center [543, 371] width 30 height 26
click at [245, 342] on span "preuve" at bounding box center [266, 350] width 43 height 16
click at [1011, 23] on button "Sauvegarder" at bounding box center [1026, 29] width 86 height 26
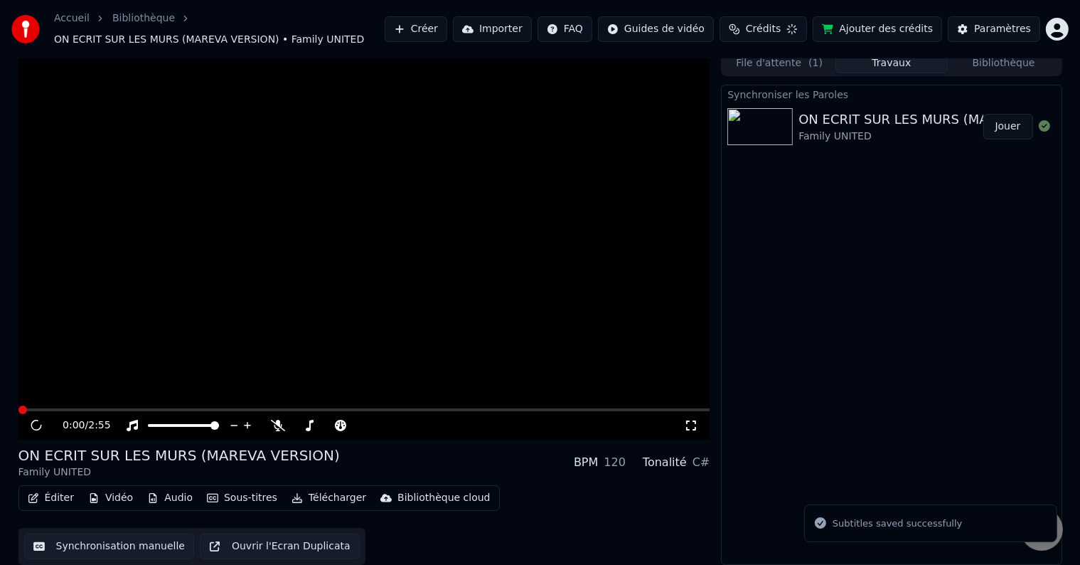
scroll to position [8, 0]
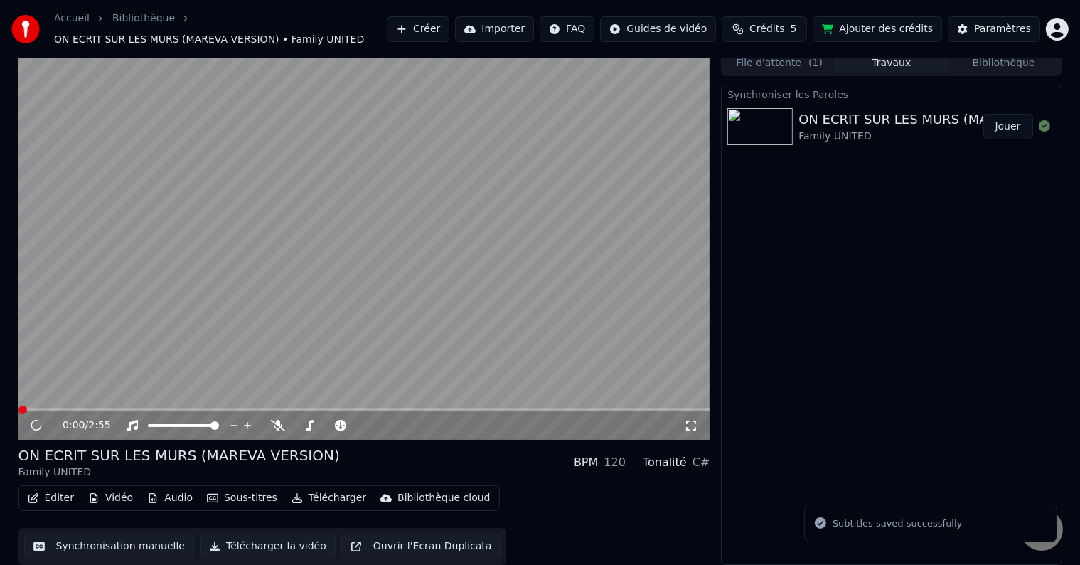
click at [132, 543] on button "Synchronisation manuelle" at bounding box center [109, 546] width 171 height 26
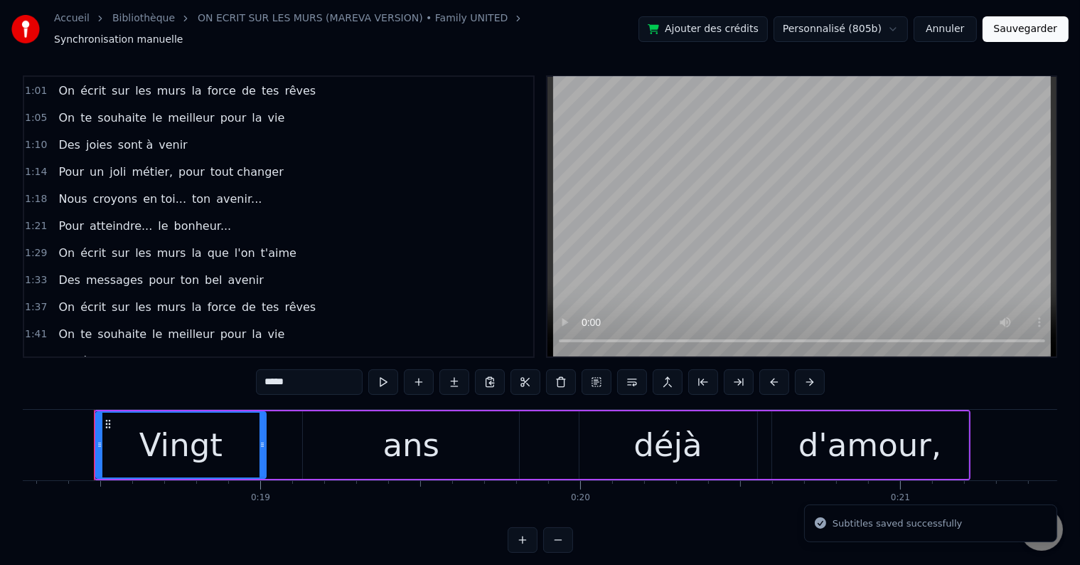
scroll to position [21, 0]
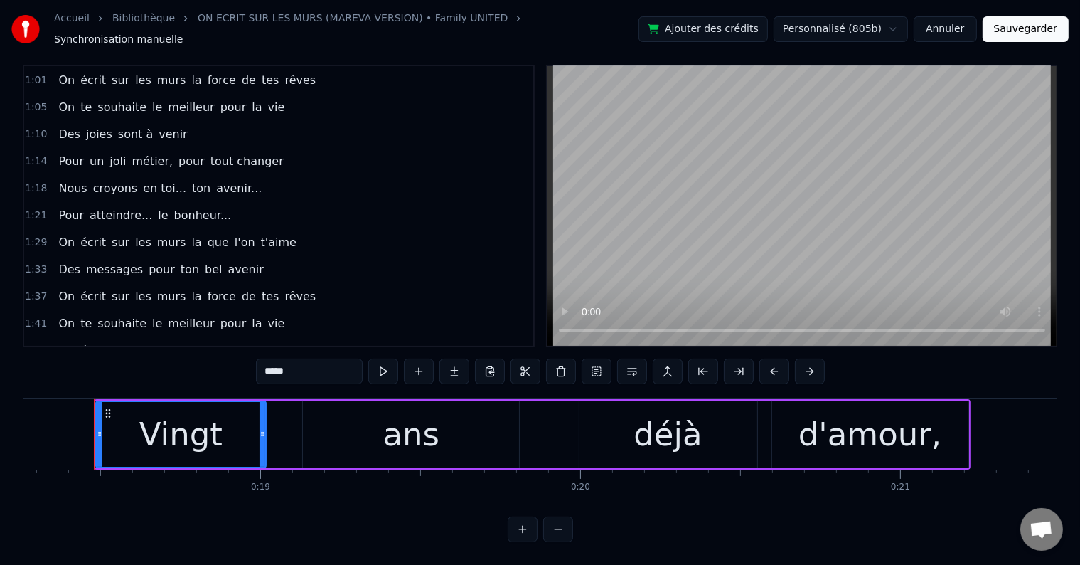
click at [245, 342] on span "preuve" at bounding box center [266, 350] width 43 height 16
type input "******"
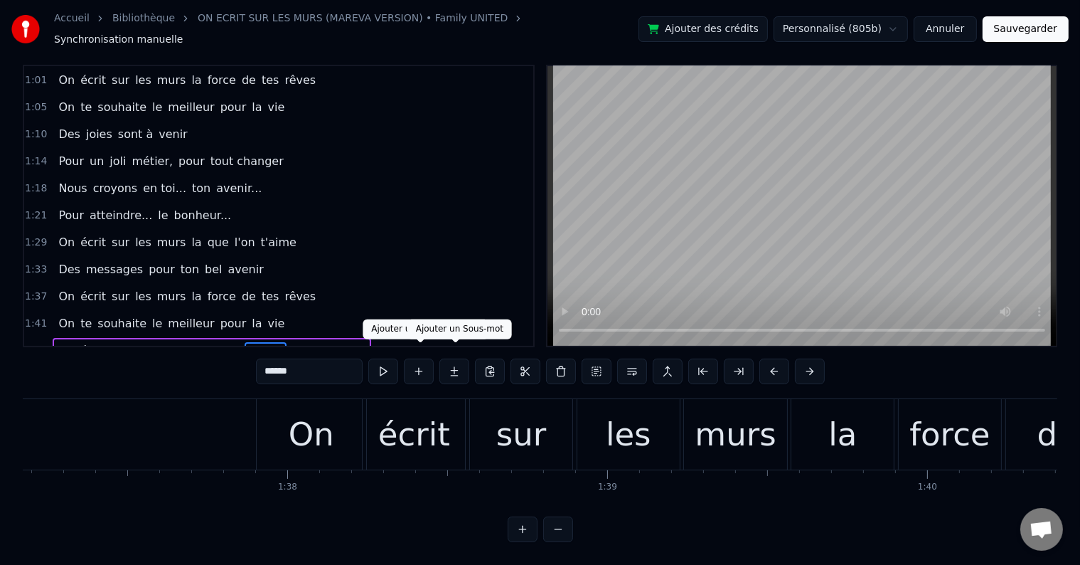
scroll to position [0, 34443]
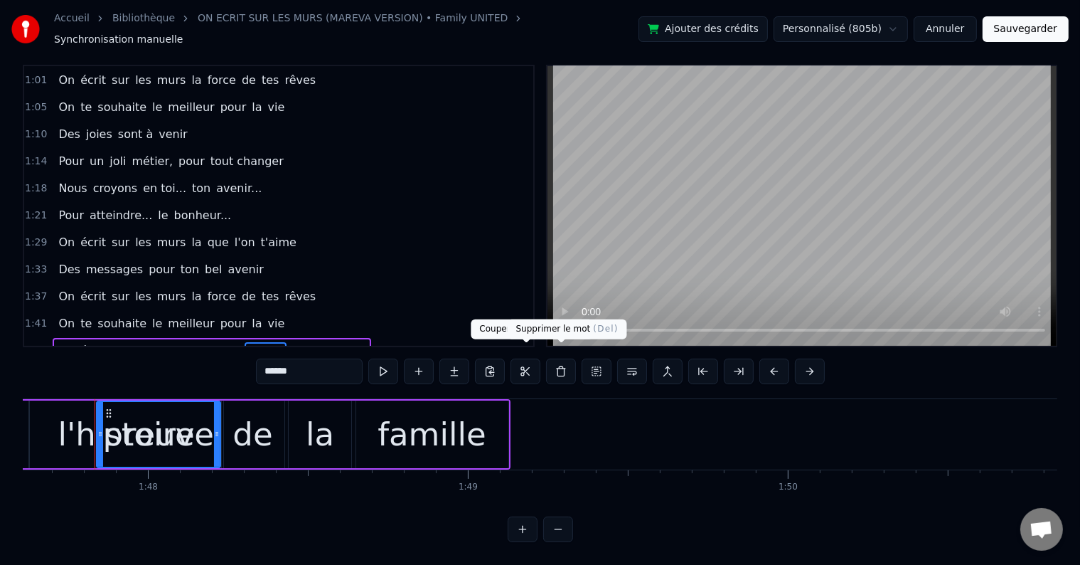
click at [554, 358] on button at bounding box center [561, 371] width 30 height 26
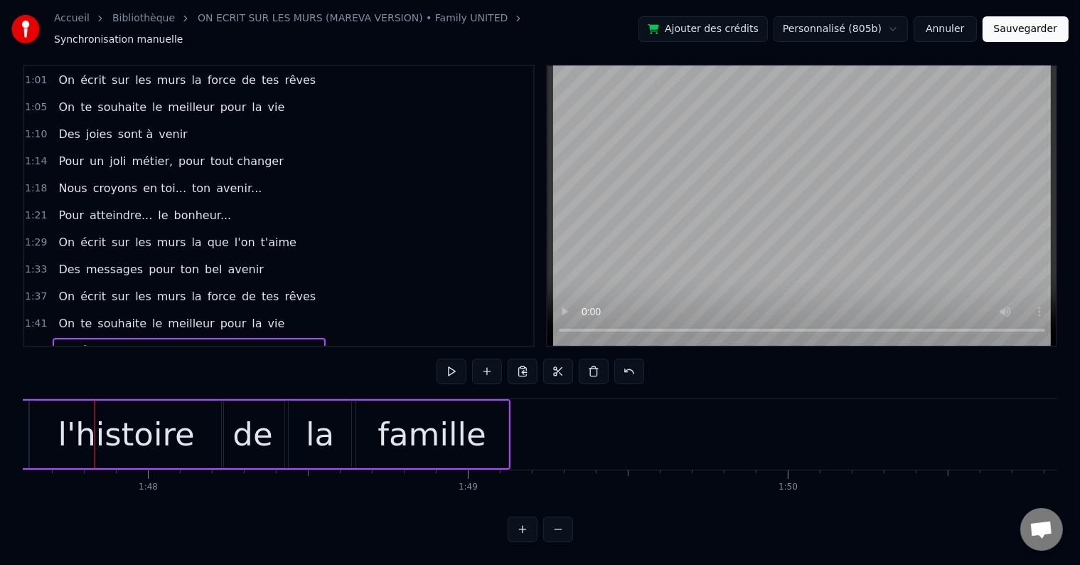
click at [1001, 26] on button "Sauvegarder" at bounding box center [1026, 29] width 86 height 26
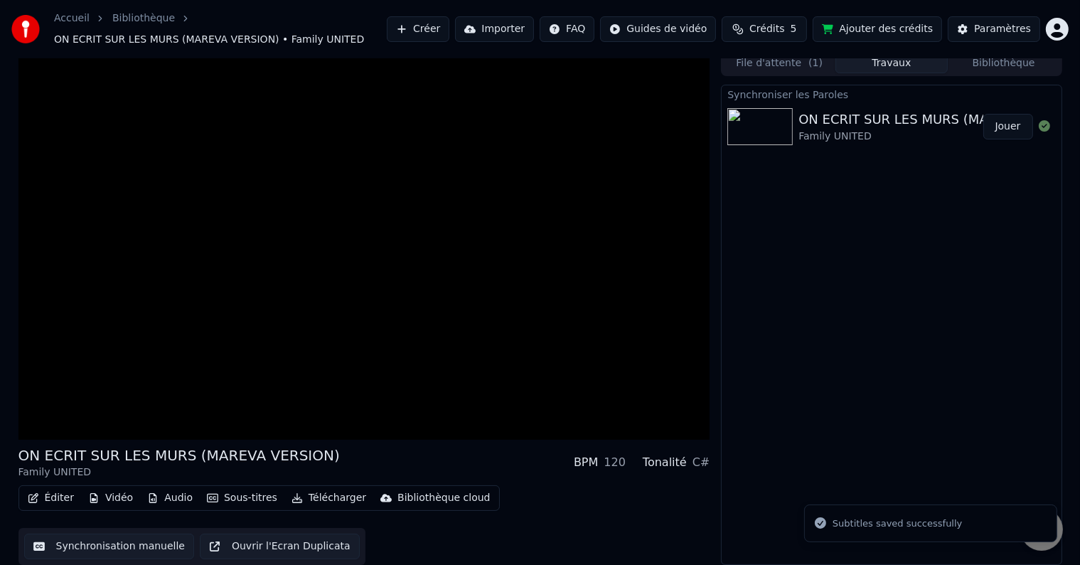
scroll to position [8, 0]
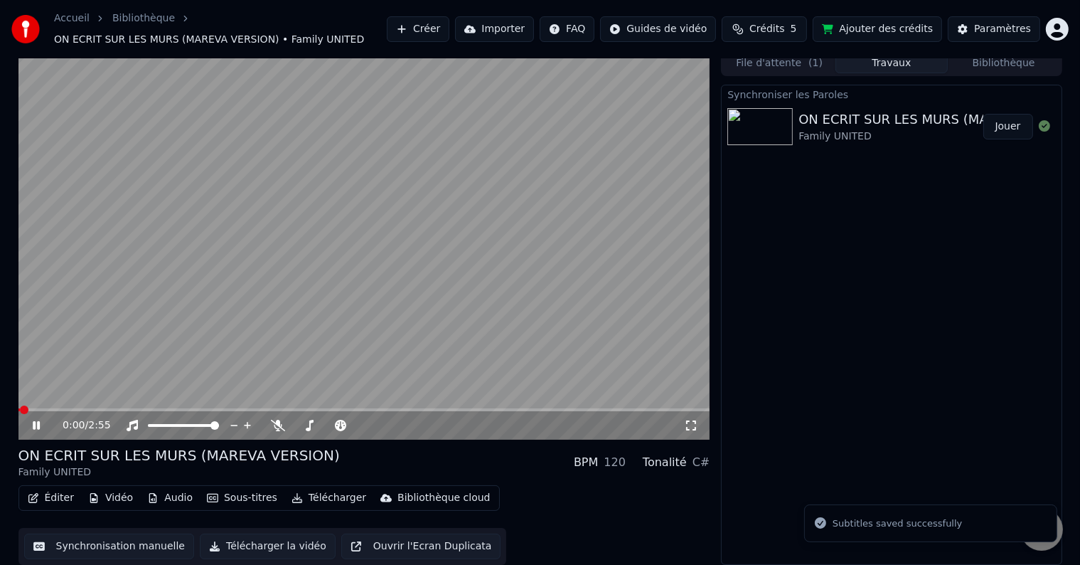
click at [31, 426] on icon at bounding box center [46, 425] width 33 height 11
click at [108, 538] on button "Synchronisation manuelle" at bounding box center [109, 546] width 171 height 26
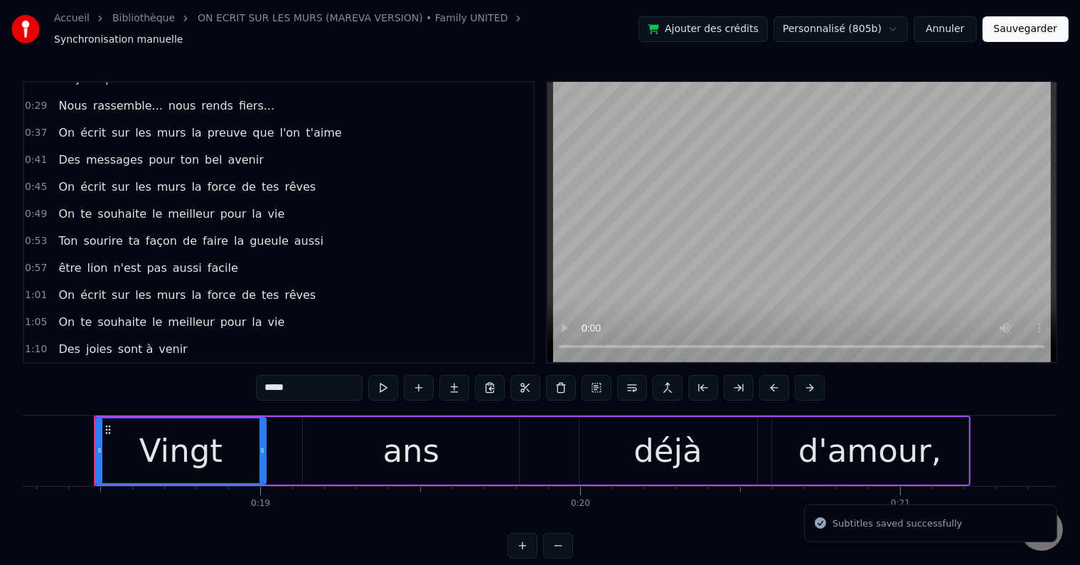
scroll to position [270, 0]
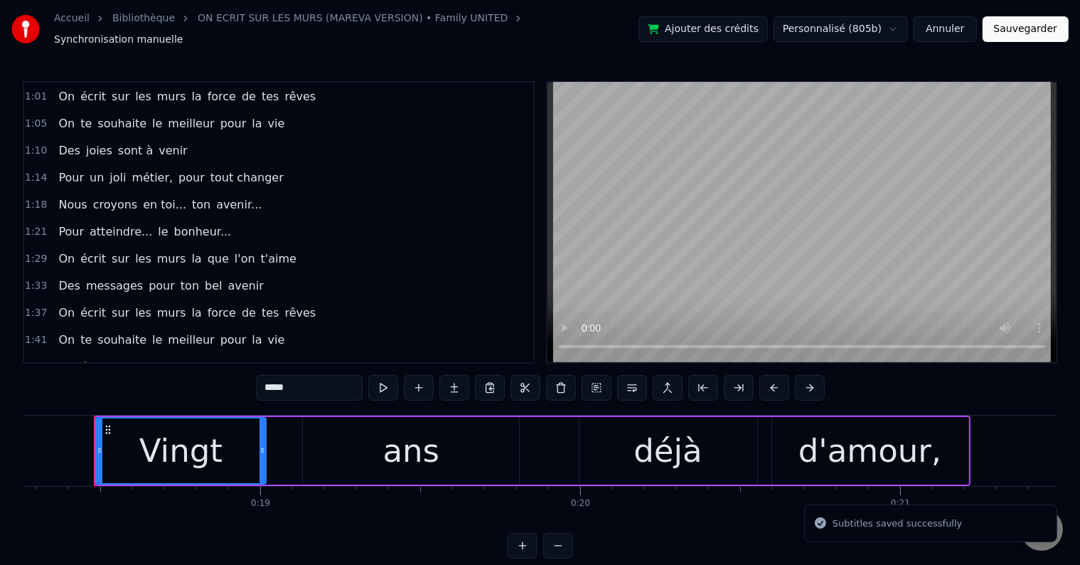
click at [314, 354] on div "1:45 On écrit sur les murs l'histoire de la famille" at bounding box center [278, 367] width 509 height 27
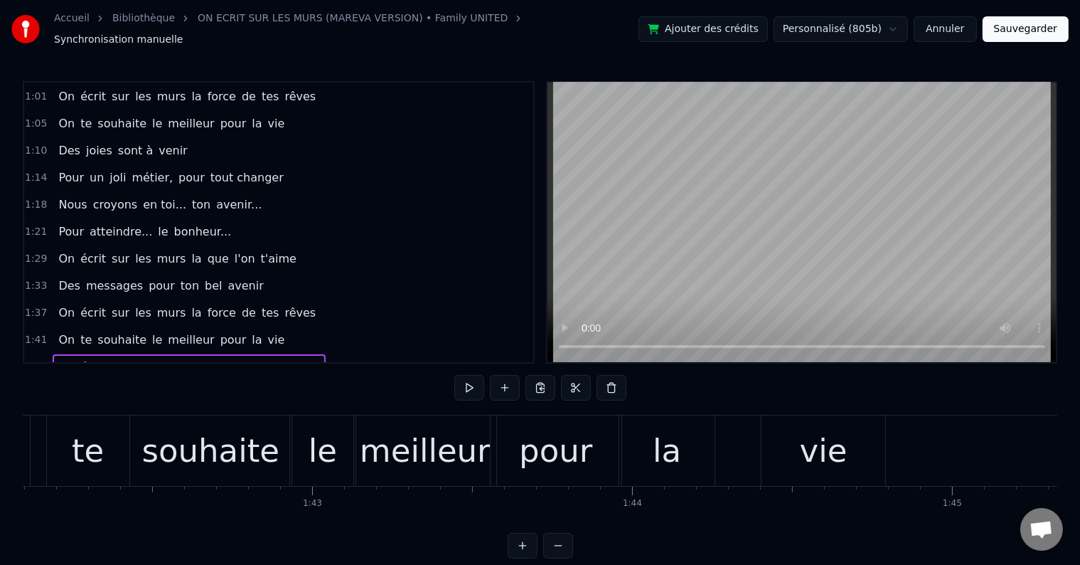
scroll to position [0, 33825]
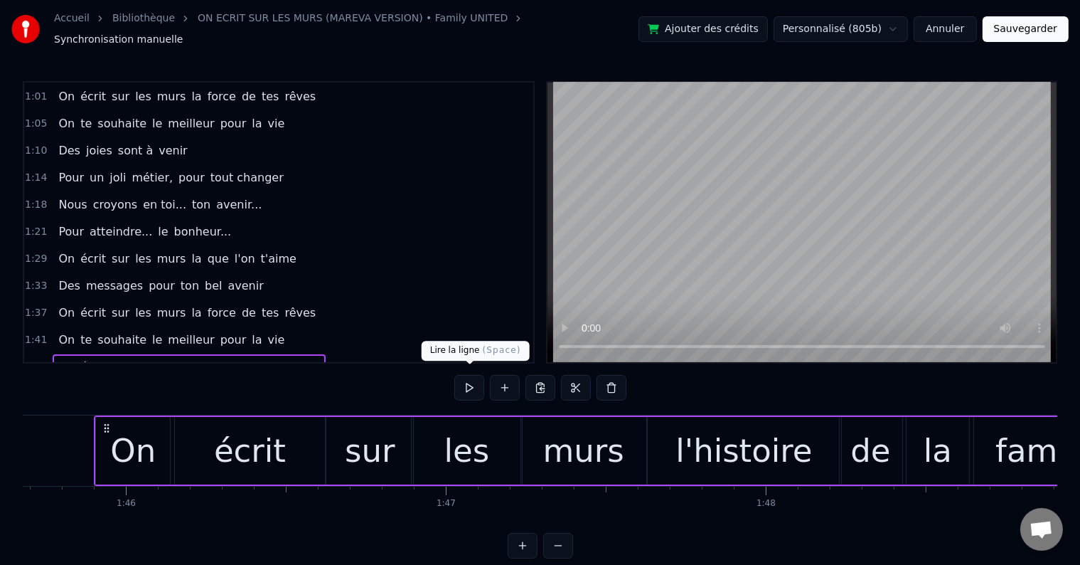
click at [472, 377] on button at bounding box center [470, 388] width 30 height 26
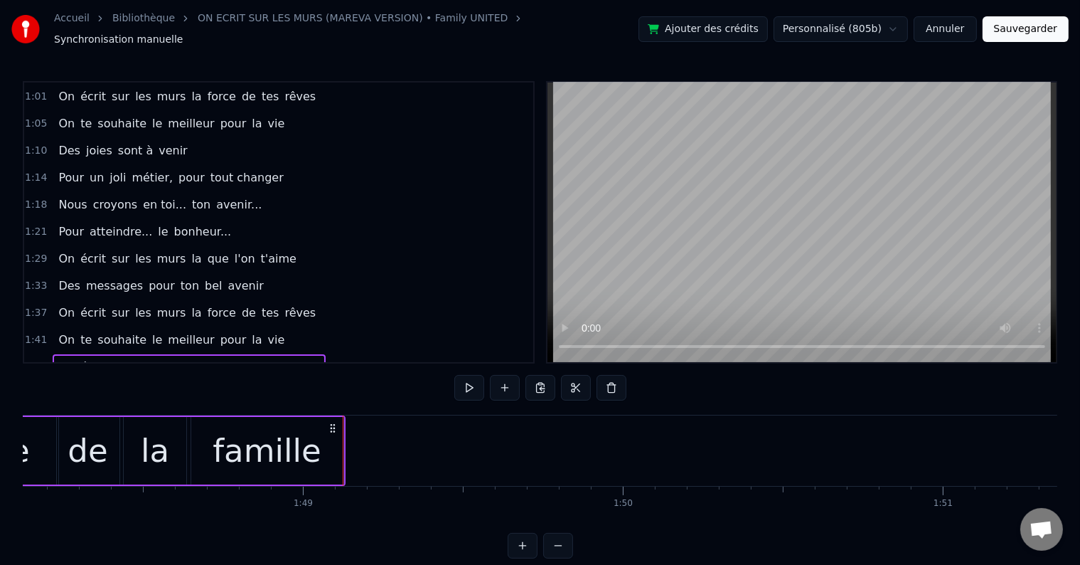
scroll to position [0, 34775]
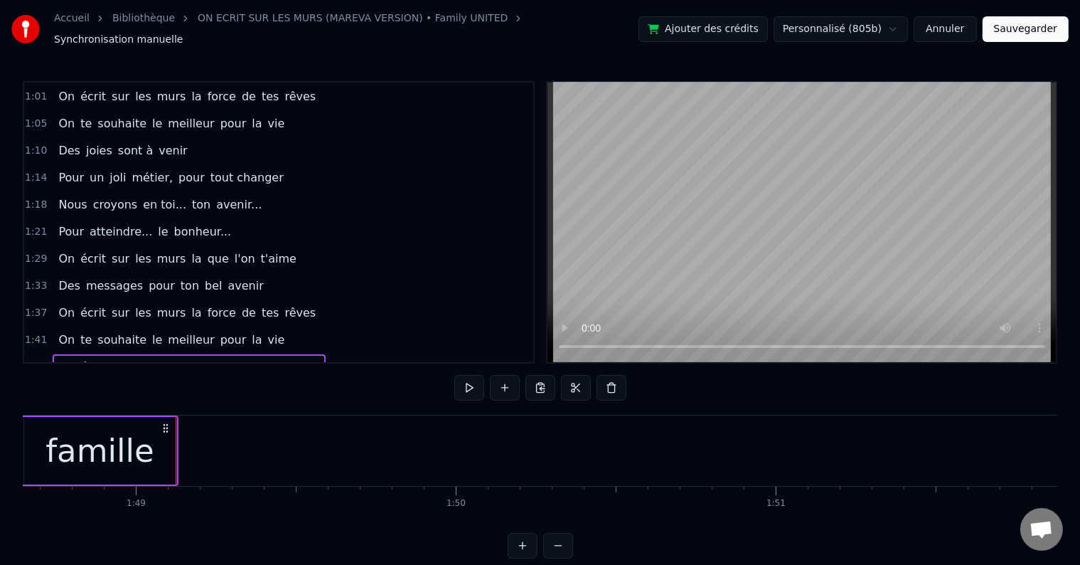
click at [170, 435] on div "famille" at bounding box center [100, 451] width 152 height 68
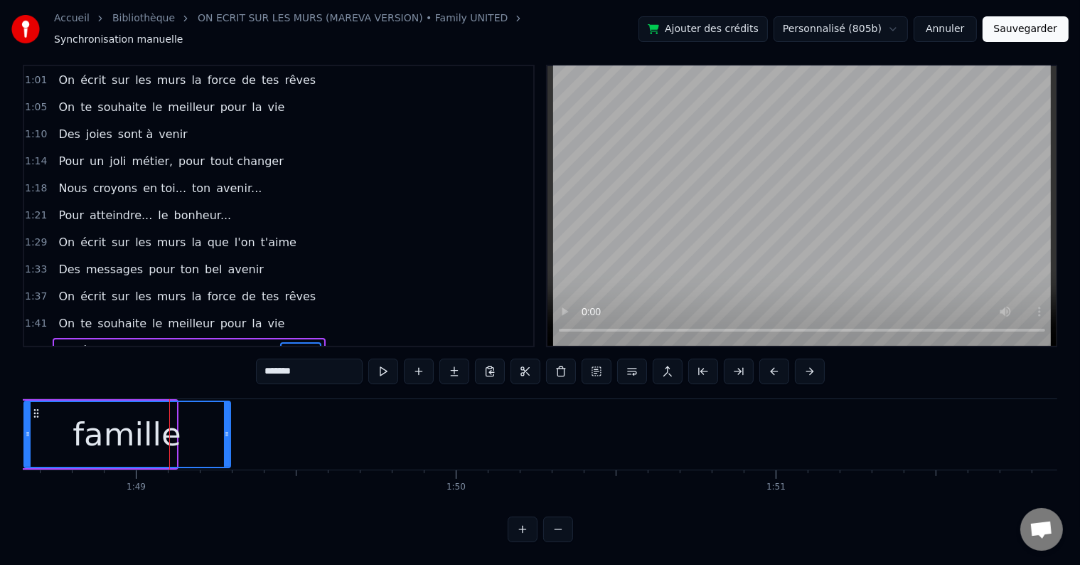
drag, startPoint x: 171, startPoint y: 422, endPoint x: 225, endPoint y: 421, distance: 54.1
click at [225, 428] on icon at bounding box center [227, 433] width 6 height 11
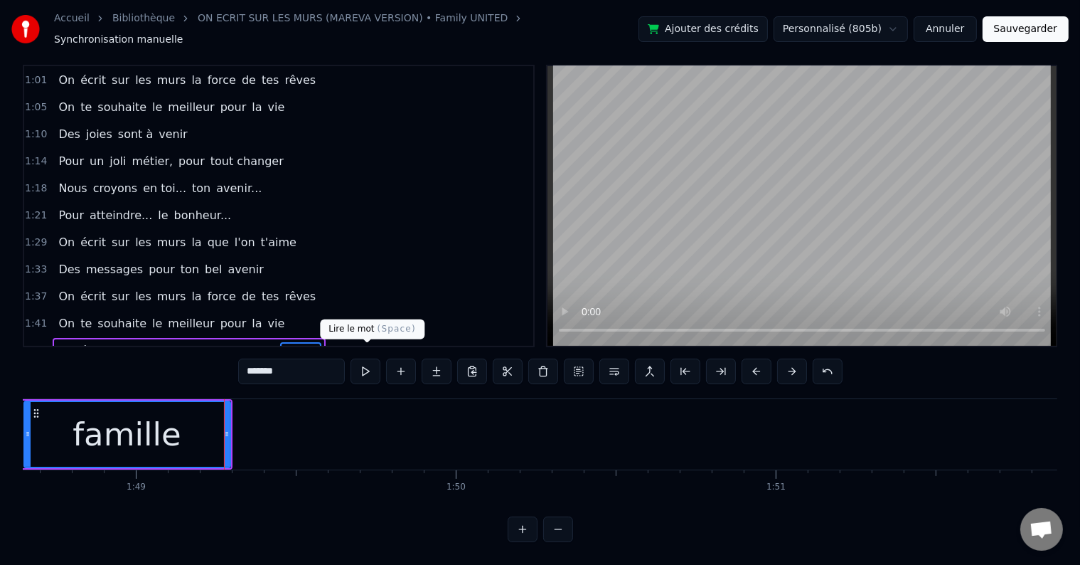
click at [360, 358] on button at bounding box center [366, 371] width 30 height 26
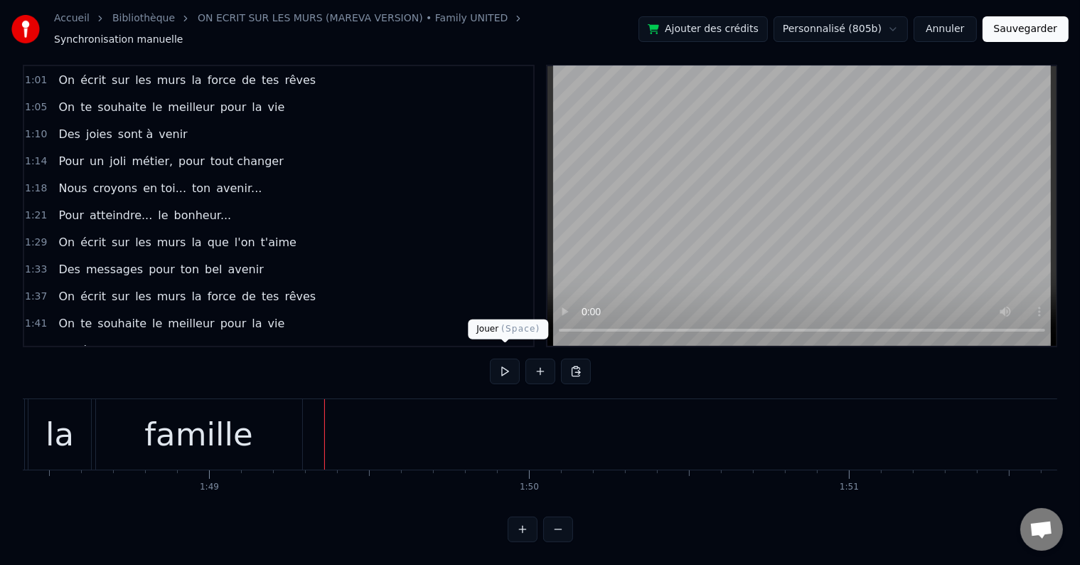
click at [499, 362] on button at bounding box center [505, 371] width 30 height 26
click at [506, 358] on button at bounding box center [505, 371] width 30 height 26
click at [512, 360] on button at bounding box center [505, 371] width 30 height 26
click at [512, 363] on button at bounding box center [505, 371] width 30 height 26
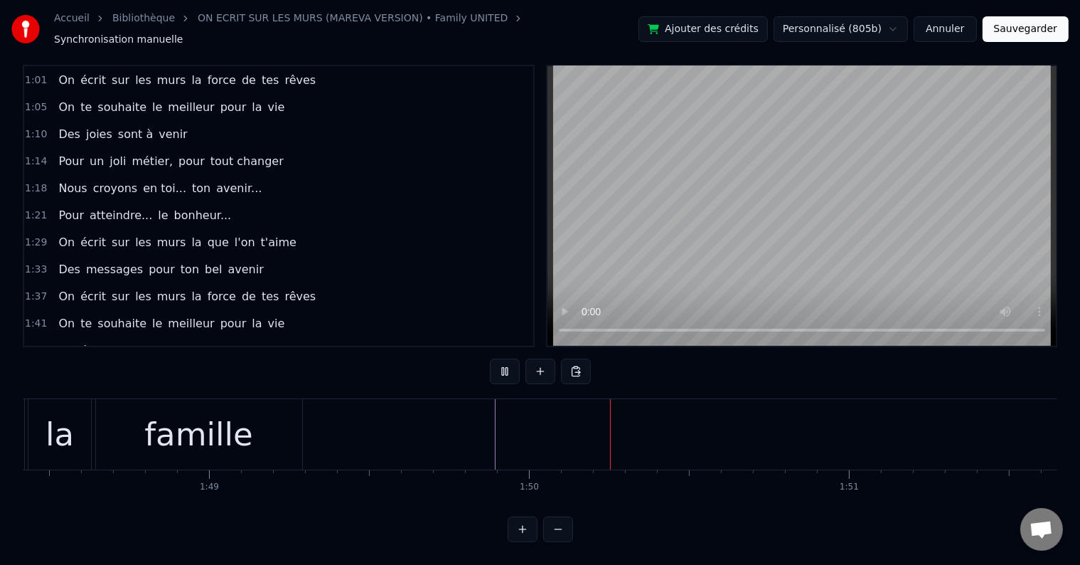
click at [511, 363] on button at bounding box center [505, 371] width 30 height 26
click at [503, 366] on button at bounding box center [505, 371] width 30 height 26
click at [502, 362] on button at bounding box center [505, 371] width 30 height 26
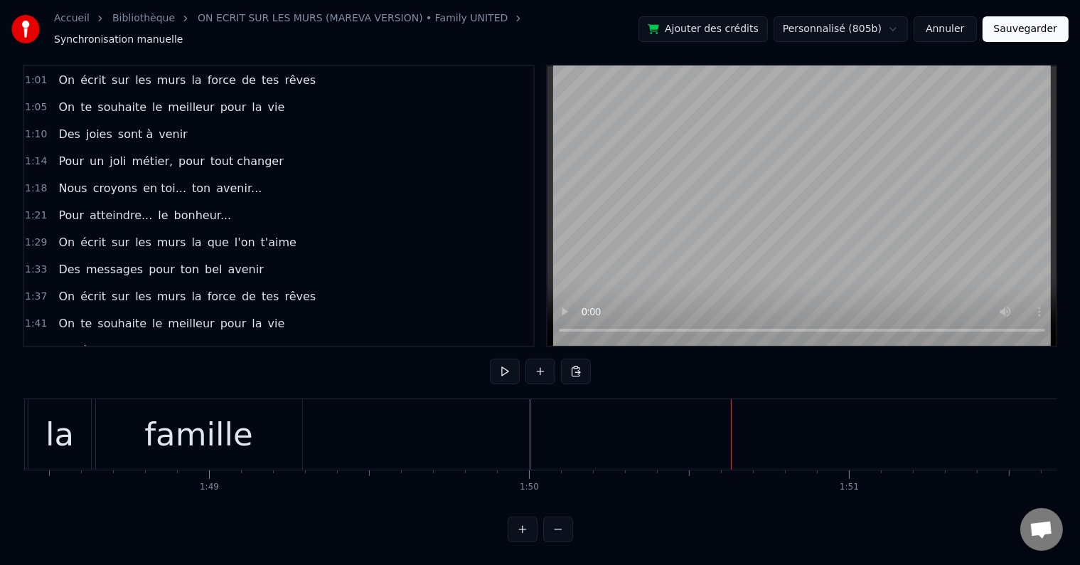
click at [235, 257] on div "Des messages pour ton bel avenir" at bounding box center [161, 270] width 216 height 26
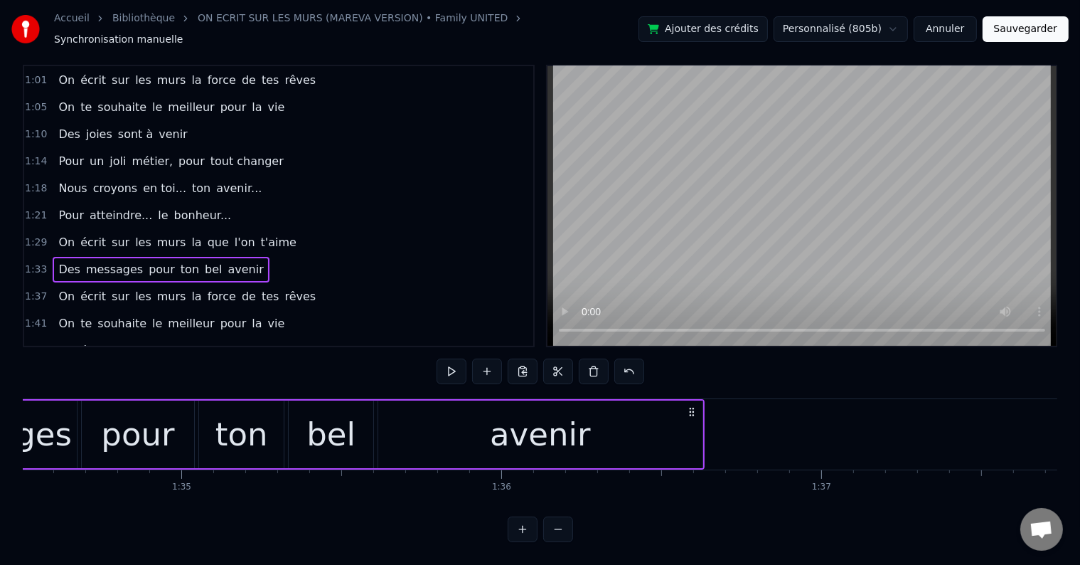
scroll to position [0, 29983]
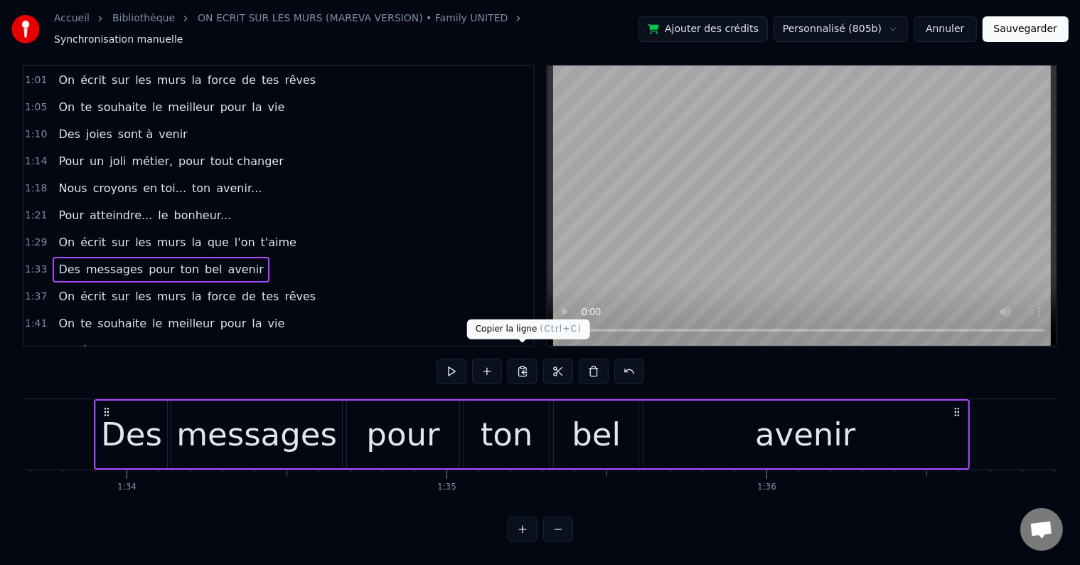
click at [529, 360] on button at bounding box center [523, 371] width 30 height 26
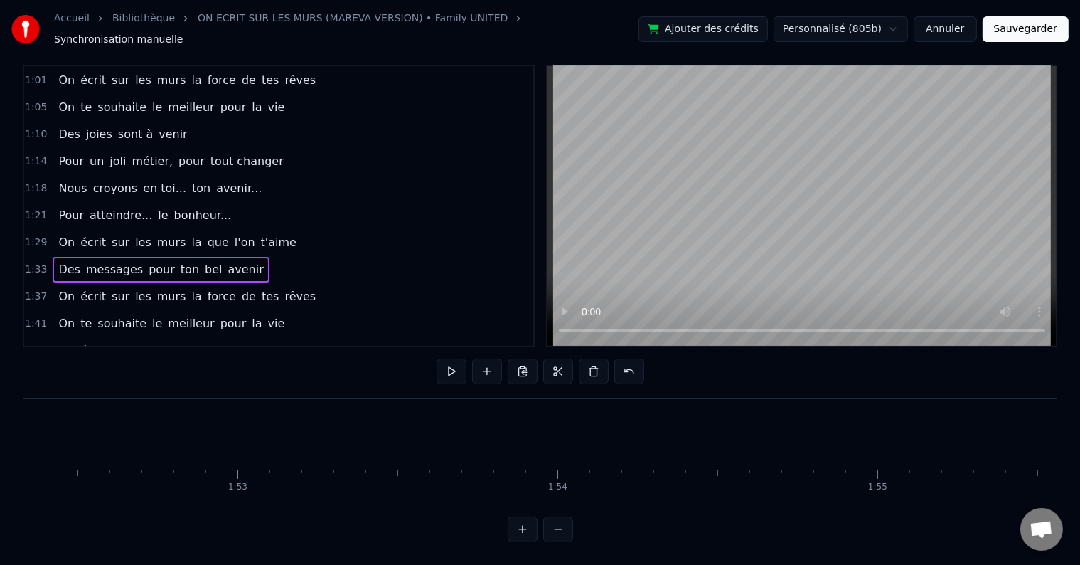
scroll to position [0, 34625]
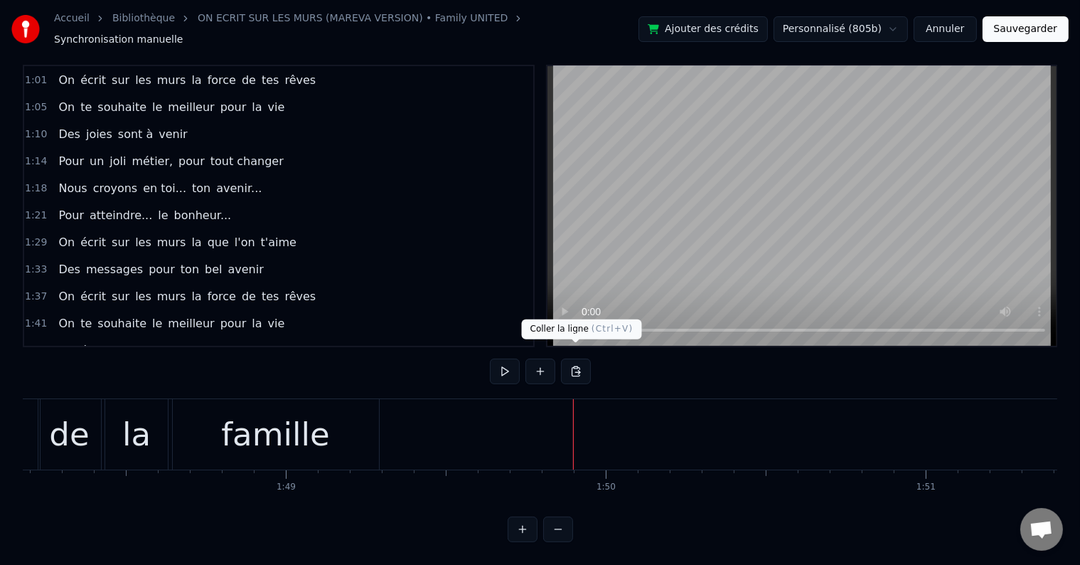
click at [571, 363] on button at bounding box center [576, 371] width 30 height 26
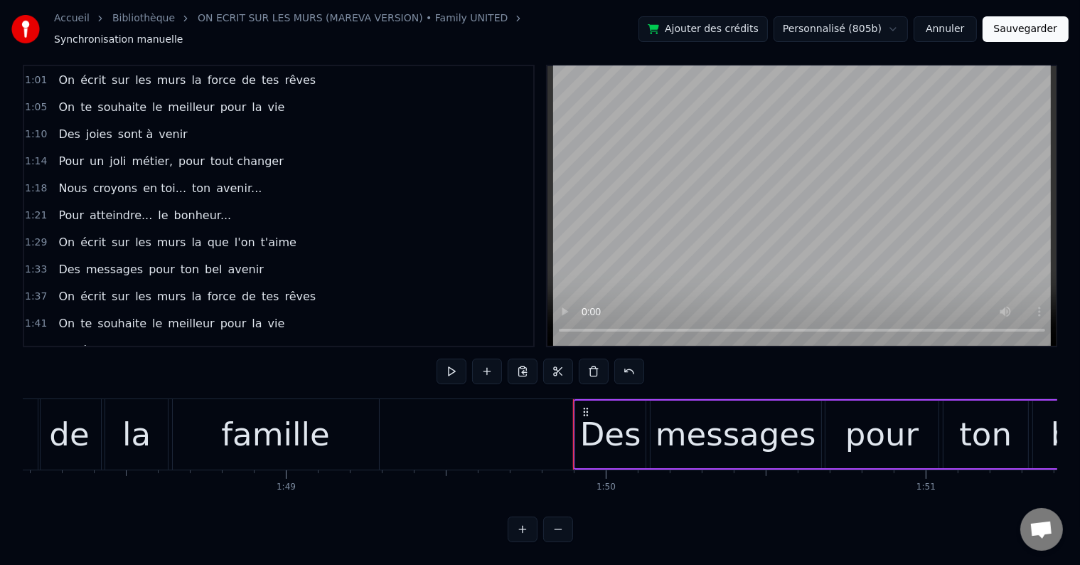
click at [601, 414] on div "Des" at bounding box center [610, 434] width 61 height 48
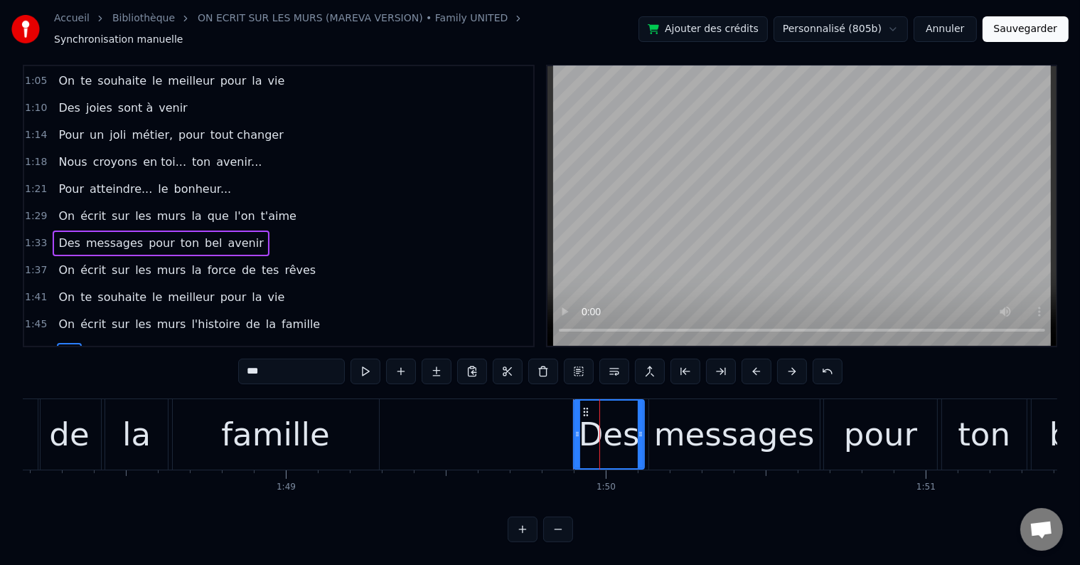
drag, startPoint x: 299, startPoint y: 356, endPoint x: 228, endPoint y: 353, distance: 71.2
click at [228, 353] on div "0:18 Vingt ans déjà d'amour, 0:21 C'est la jolie cerise qui s'émancipe 0:26 Ta …" at bounding box center [540, 303] width 1035 height 477
click at [701, 425] on div "messages" at bounding box center [734, 434] width 161 height 48
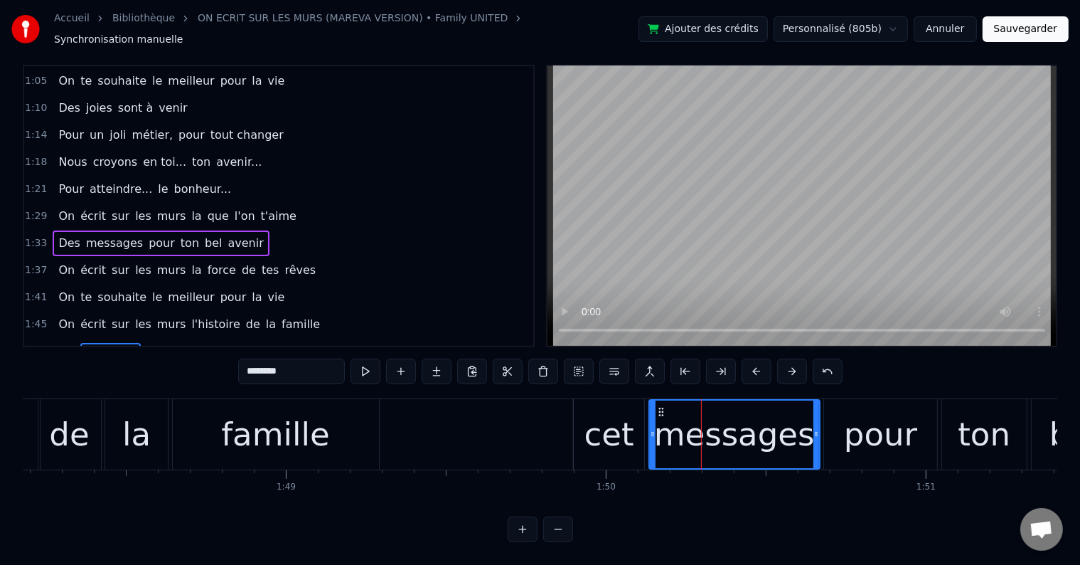
drag, startPoint x: 321, startPoint y: 356, endPoint x: 233, endPoint y: 349, distance: 88.4
click at [233, 349] on div "0:18 Vingt ans déjà d'amour, 0:21 C'est la jolie cerise qui s'émancipe 0:26 Ta …" at bounding box center [540, 303] width 1035 height 477
click at [871, 420] on div "pour" at bounding box center [880, 434] width 73 height 48
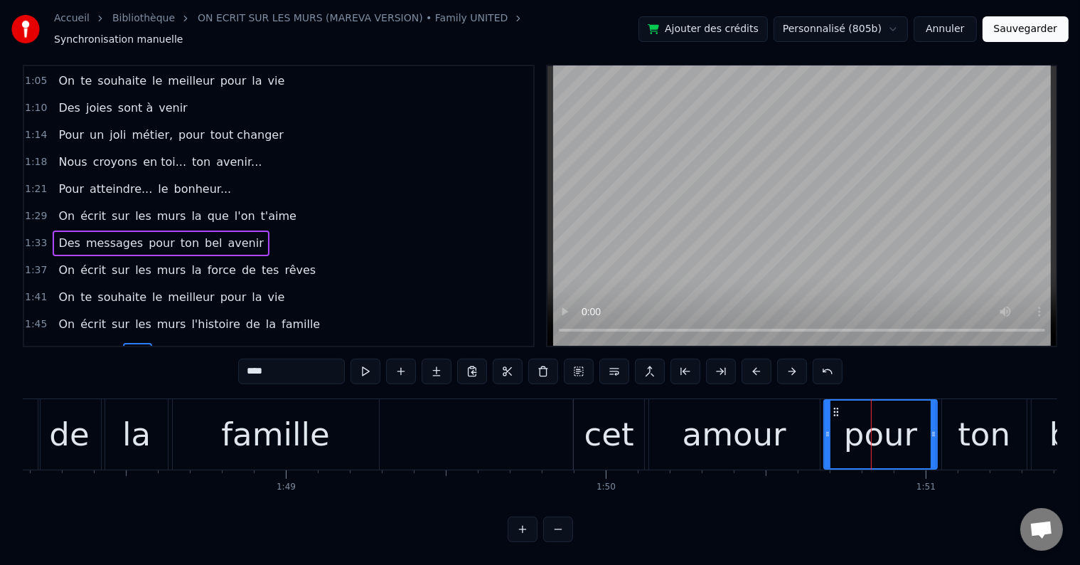
drag, startPoint x: 307, startPoint y: 361, endPoint x: 225, endPoint y: 354, distance: 82.9
click at [225, 354] on div "0:18 Vingt ans déjà d'amour, 0:21 C'est la jolie cerise qui s'émancipe 0:26 Ta …" at bounding box center [540, 303] width 1035 height 477
click at [147, 343] on span "ton" at bounding box center [157, 351] width 21 height 16
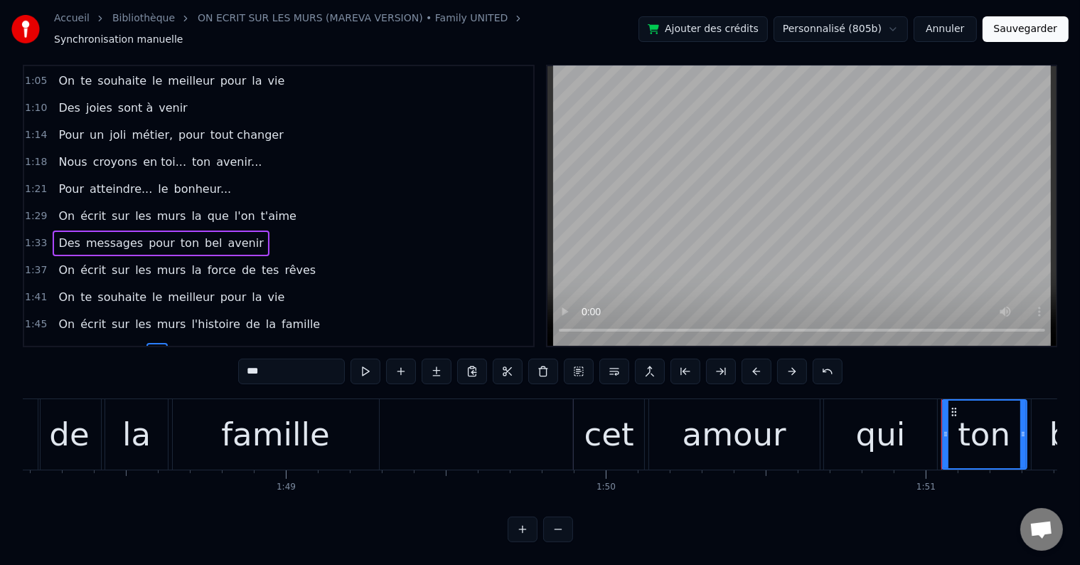
drag, startPoint x: 282, startPoint y: 360, endPoint x: 221, endPoint y: 356, distance: 61.3
click at [221, 356] on div "0:18 Vingt ans déjà d'amour, 0:21 C'est la jolie cerise qui s'émancipe 0:26 Ta …" at bounding box center [540, 303] width 1035 height 477
click at [179, 343] on span "bel" at bounding box center [189, 351] width 20 height 16
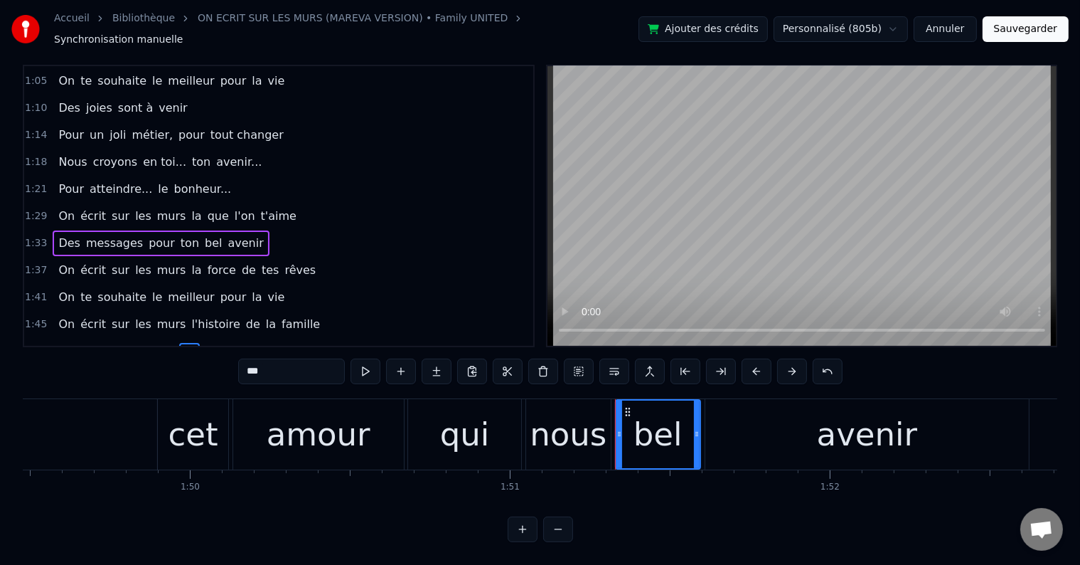
drag, startPoint x: 297, startPoint y: 361, endPoint x: 220, endPoint y: 357, distance: 76.2
click at [220, 357] on div "0:18 Vingt ans déjà d'amour, 0:21 C'est la jolie cerise qui s'émancipe 0:26 Ta …" at bounding box center [540, 303] width 1035 height 477
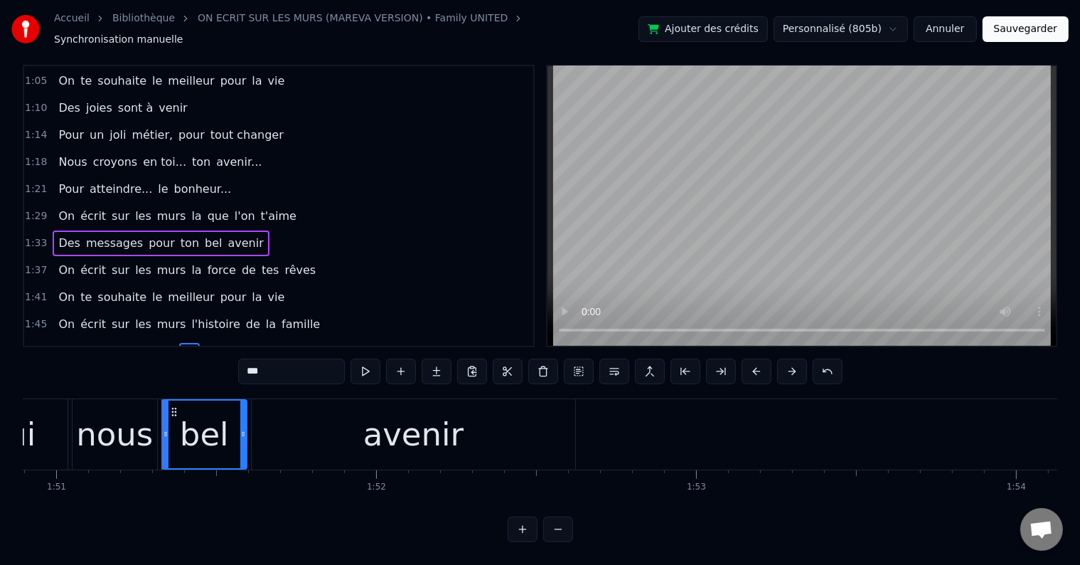
scroll to position [0, 35561]
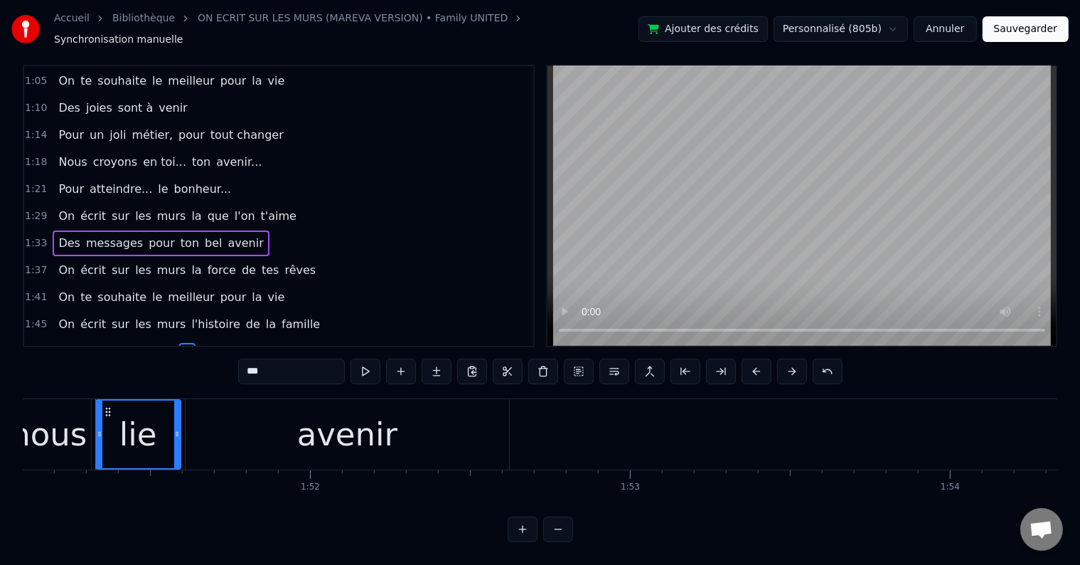
click at [344, 416] on div "avenir" at bounding box center [347, 434] width 100 height 48
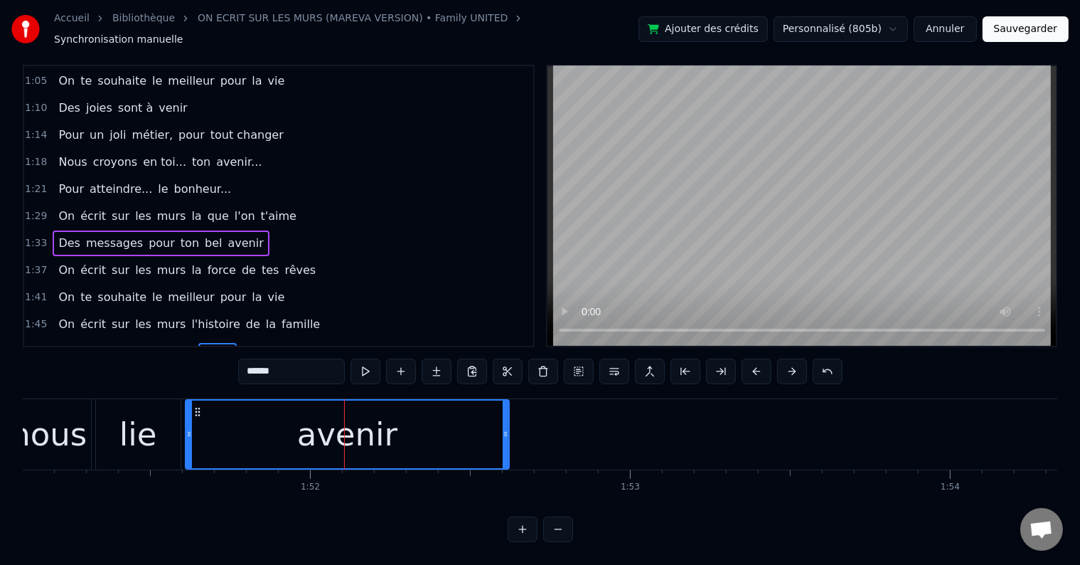
drag, startPoint x: 288, startPoint y: 361, endPoint x: 215, endPoint y: 356, distance: 73.4
click at [215, 356] on div "0:18 Vingt ans déjà d'amour, 0:21 C'est la jolie cerise qui s'émancipe 0:26 Ta …" at bounding box center [540, 303] width 1035 height 477
type input "********"
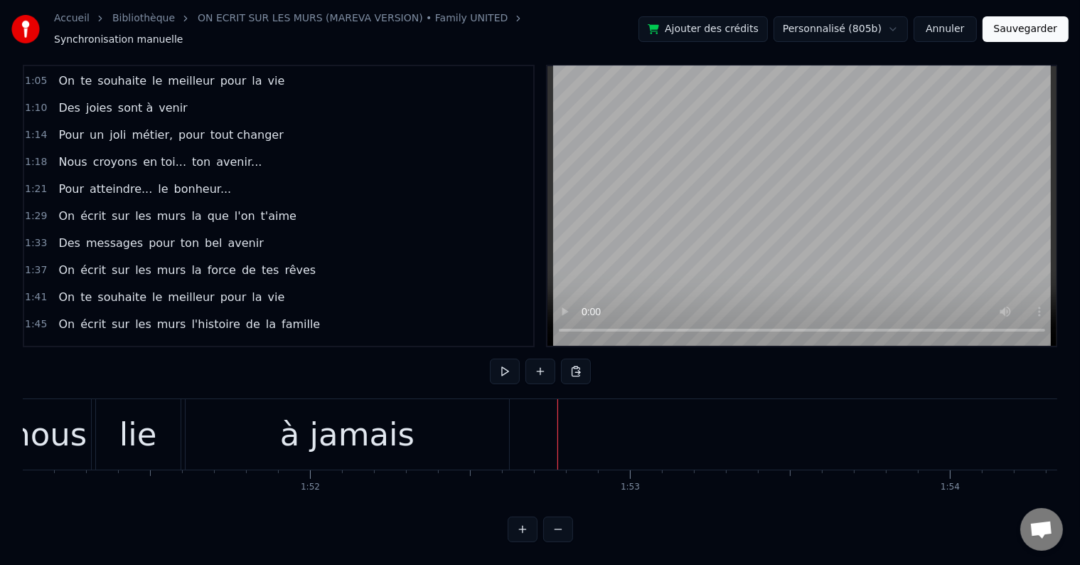
click at [233, 338] on div "1:49 cet amour qui nous lie à jamais" at bounding box center [278, 351] width 509 height 27
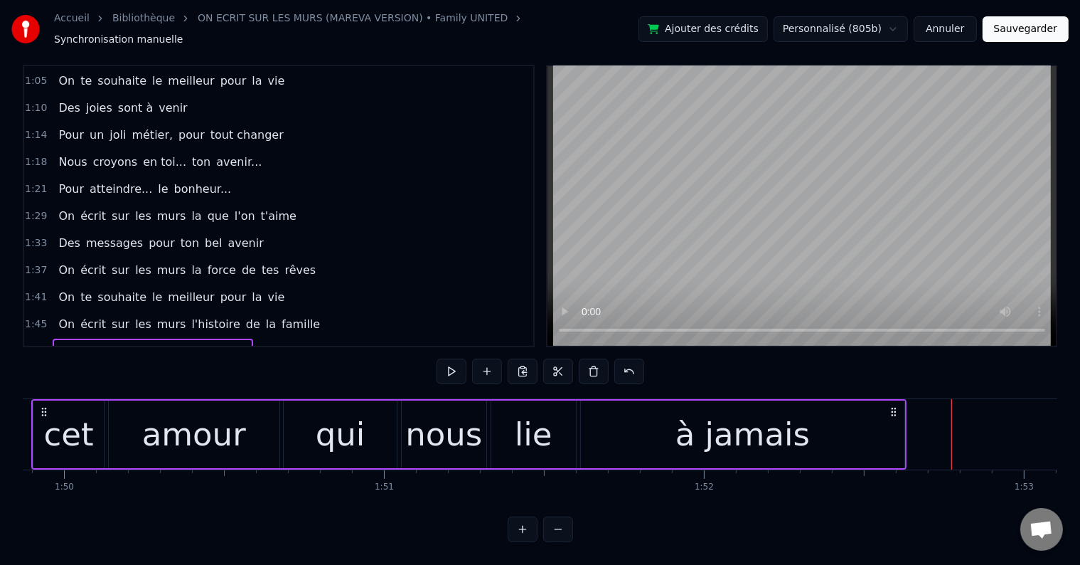
scroll to position [0, 35104]
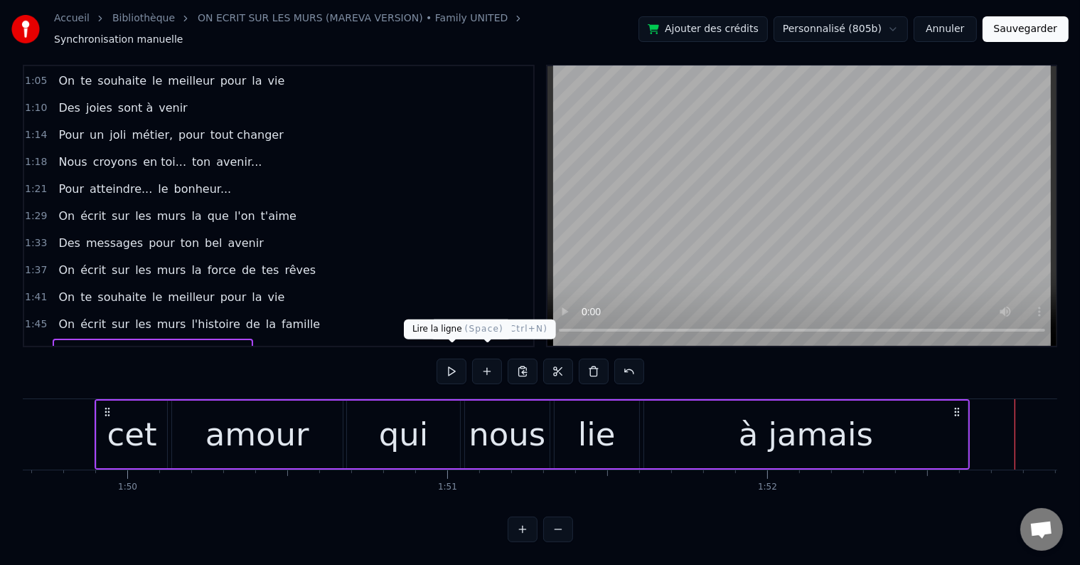
click at [447, 358] on button at bounding box center [452, 371] width 30 height 26
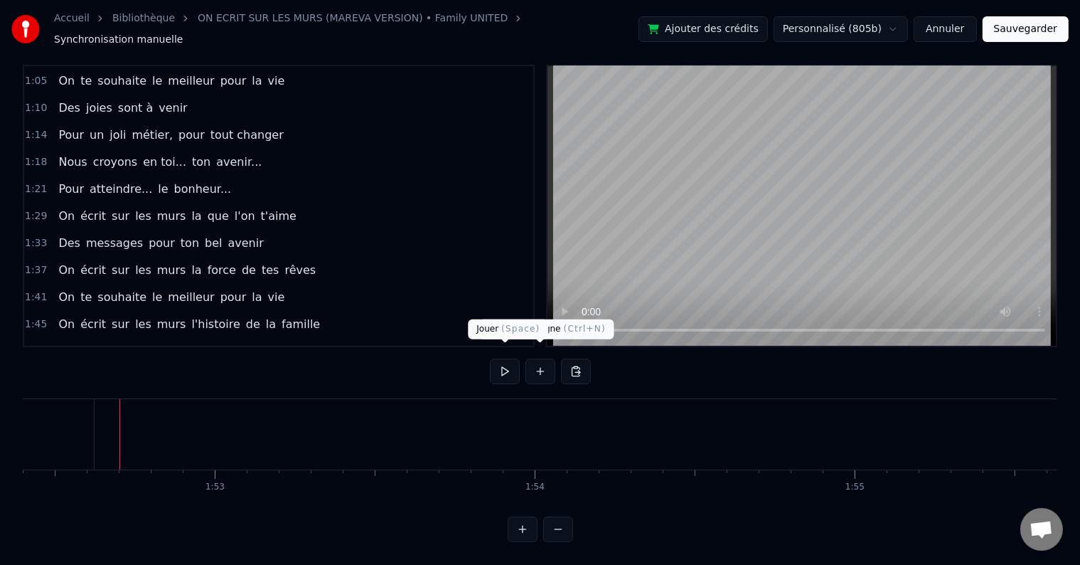
scroll to position [0, 36001]
click at [497, 358] on button at bounding box center [505, 371] width 30 height 26
click at [500, 358] on button at bounding box center [505, 371] width 30 height 26
click at [498, 359] on button at bounding box center [505, 371] width 30 height 26
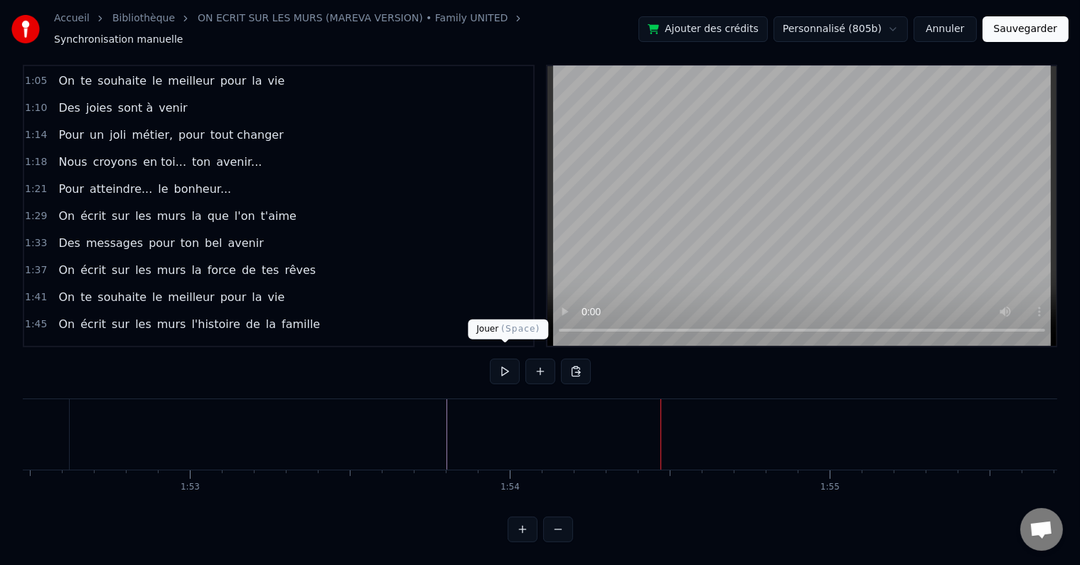
click at [497, 358] on button at bounding box center [505, 371] width 30 height 26
click at [500, 358] on button at bounding box center [505, 371] width 30 height 26
click at [506, 361] on button at bounding box center [505, 371] width 30 height 26
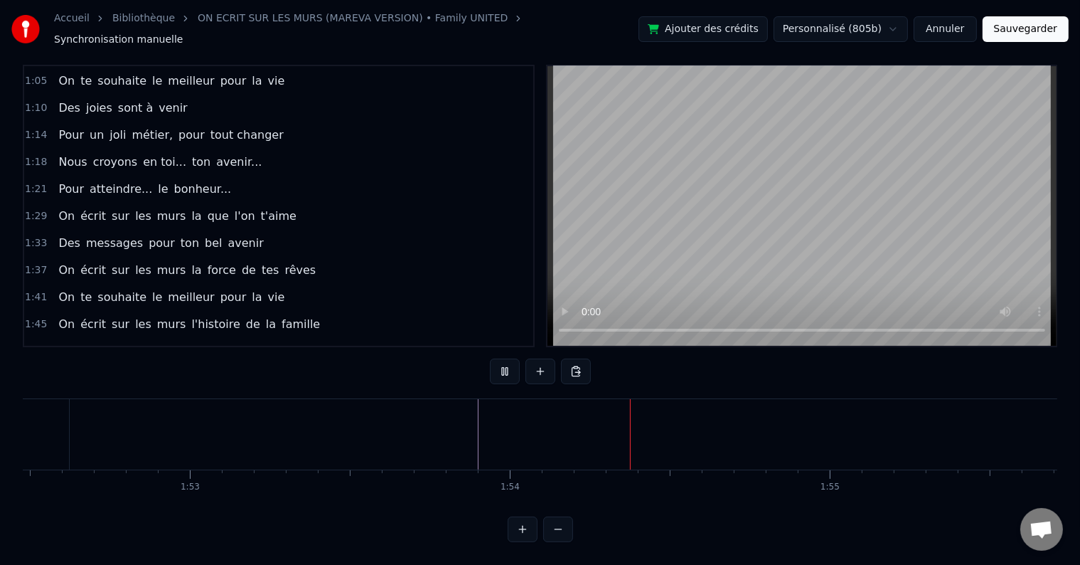
click at [506, 361] on button at bounding box center [505, 371] width 30 height 26
click at [501, 358] on button at bounding box center [505, 371] width 30 height 26
click at [504, 364] on button at bounding box center [505, 371] width 30 height 26
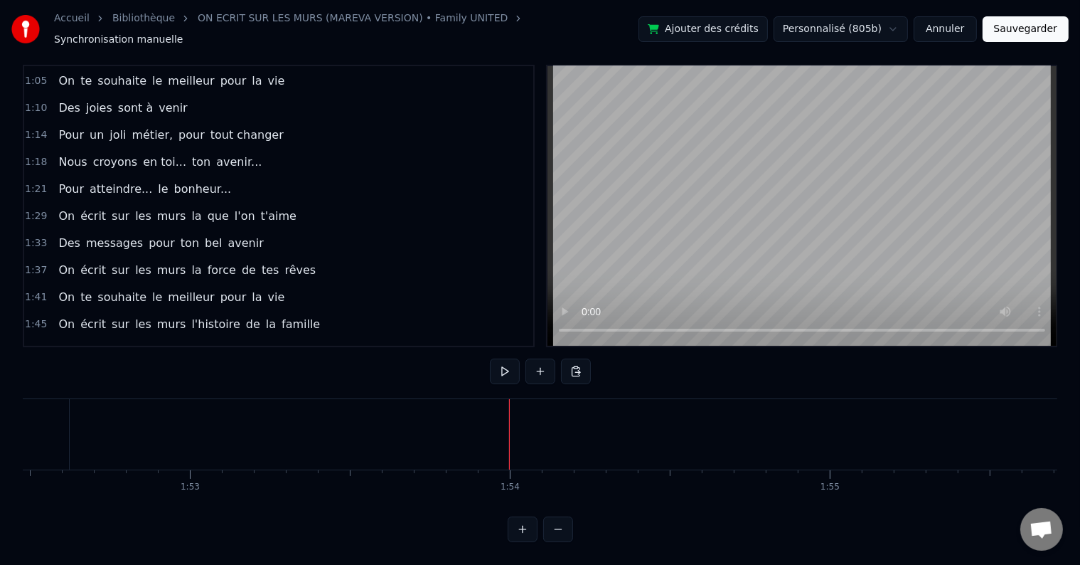
click at [279, 257] on div "On écrit sur les murs la force de tes rêves" at bounding box center [187, 270] width 269 height 26
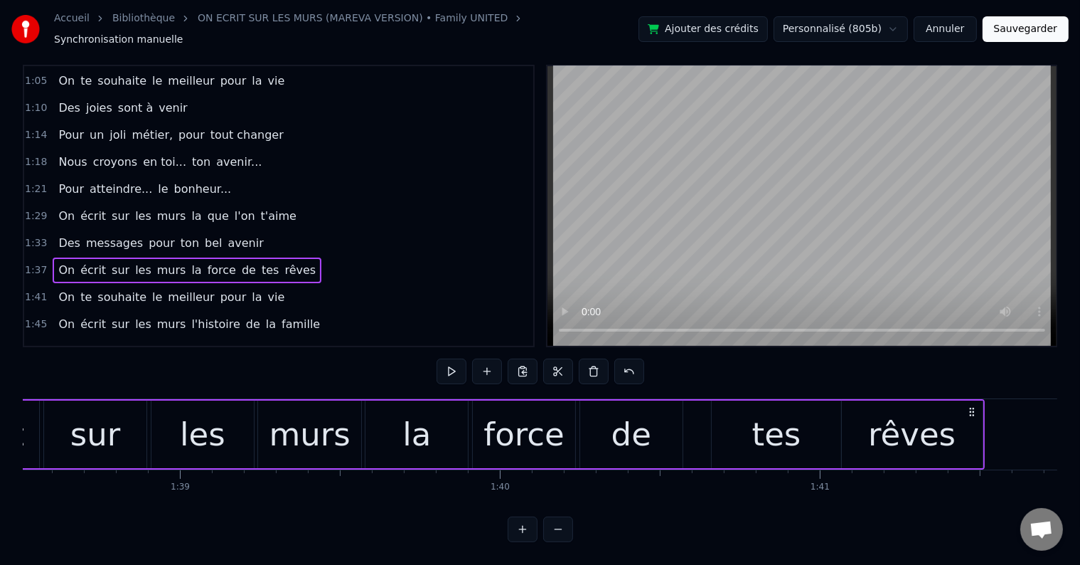
scroll to position [0, 31264]
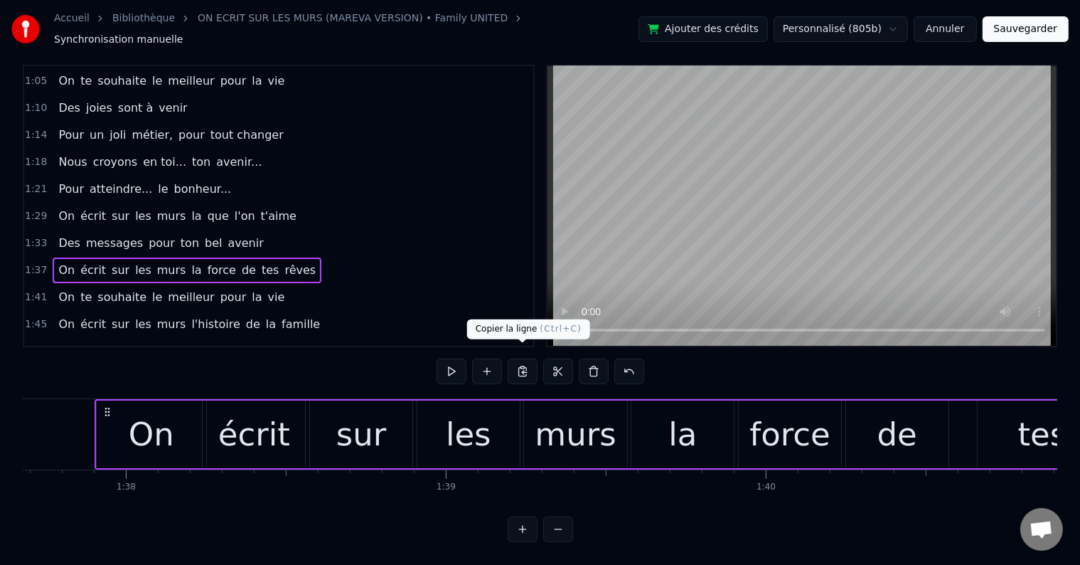
click at [526, 358] on button at bounding box center [523, 371] width 30 height 26
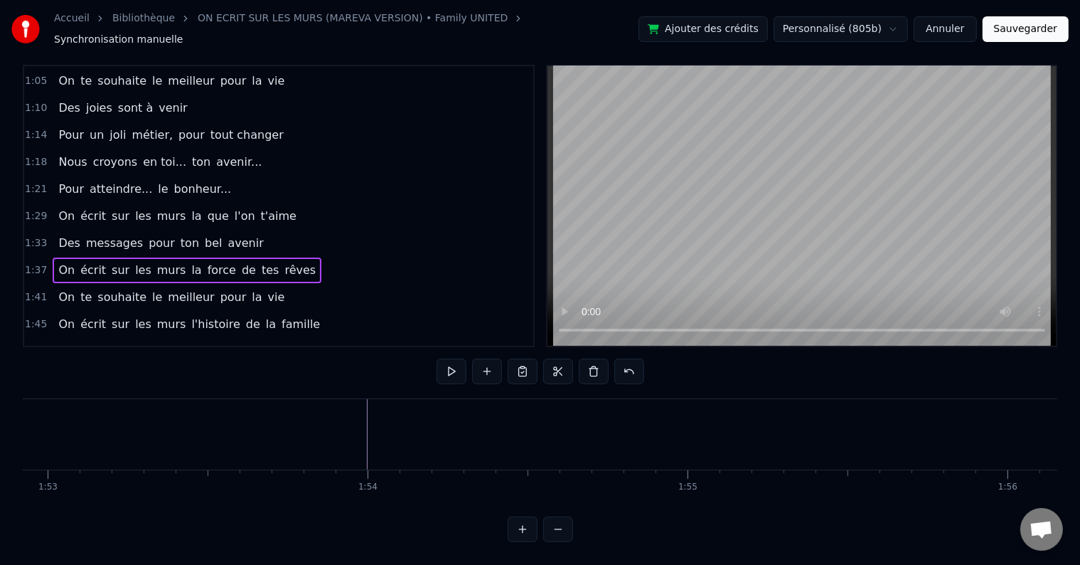
scroll to position [0, 36176]
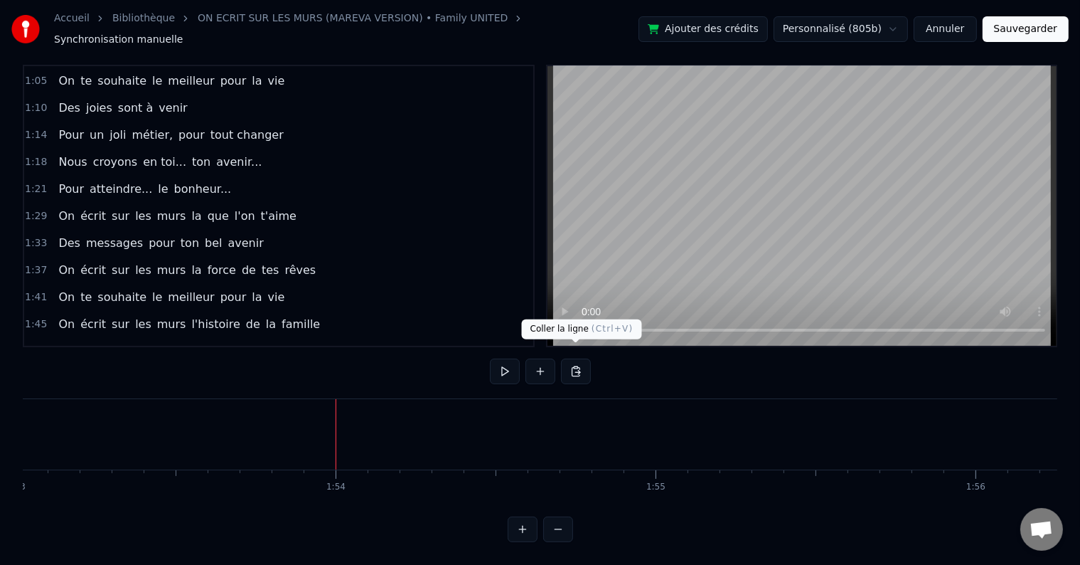
click at [573, 364] on button at bounding box center [576, 371] width 30 height 26
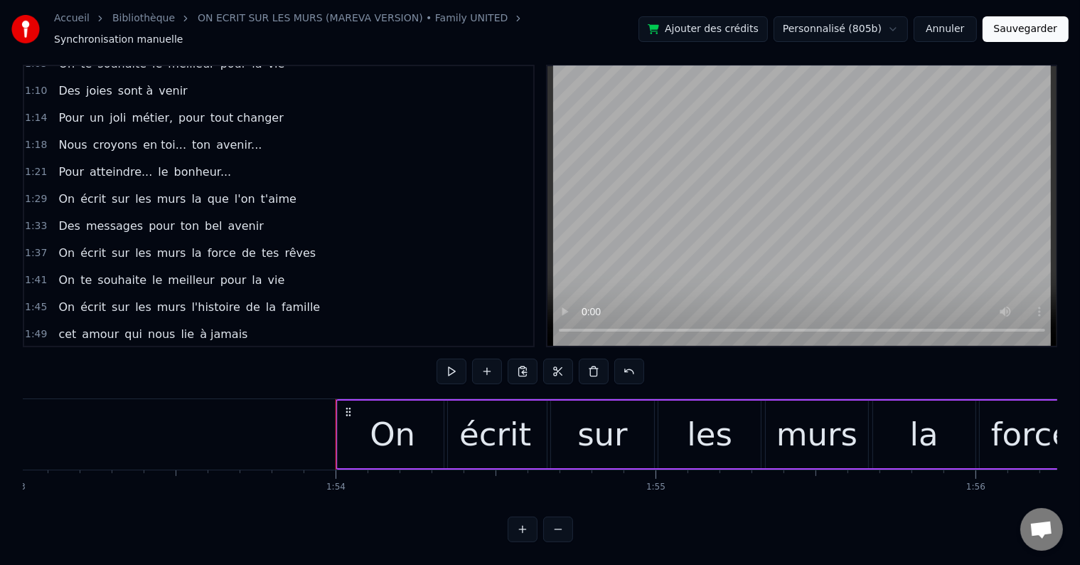
scroll to position [321, 0]
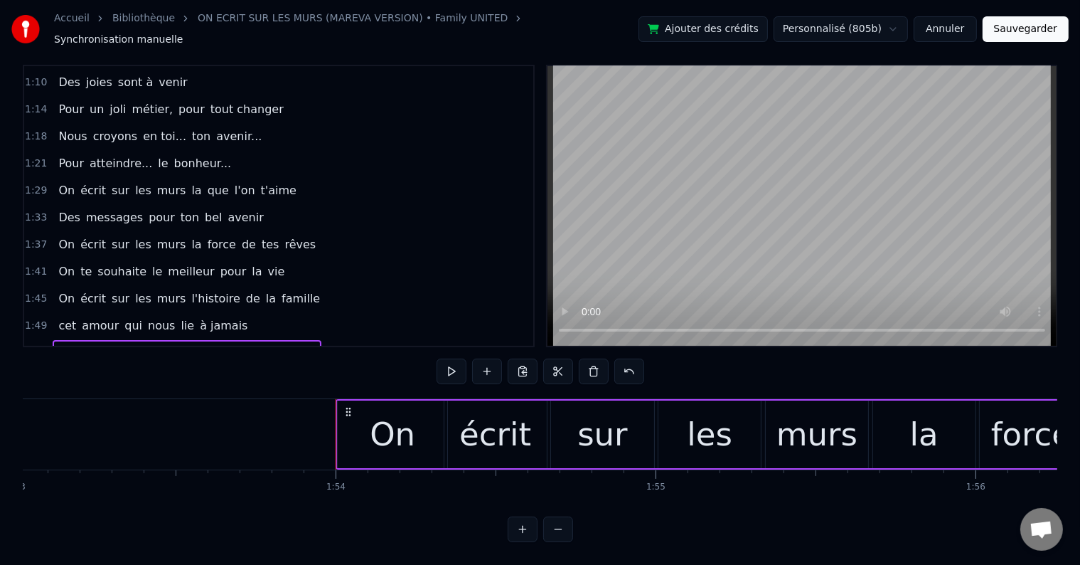
click at [190, 344] on span "la" at bounding box center [196, 352] width 13 height 16
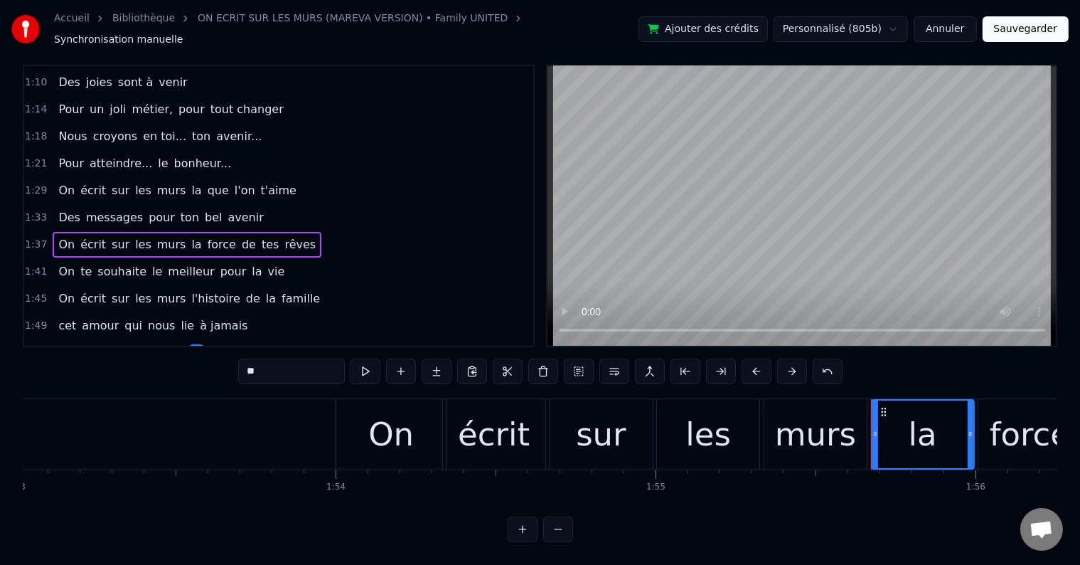
drag, startPoint x: 279, startPoint y: 359, endPoint x: 232, endPoint y: 358, distance: 46.9
click at [233, 358] on div "0:18 Vingt ans déjà d'amour, 0:21 C'est la jolie cerise qui s'émancipe 0:26 Ta …" at bounding box center [540, 303] width 1035 height 477
click at [222, 344] on span "force" at bounding box center [237, 352] width 31 height 16
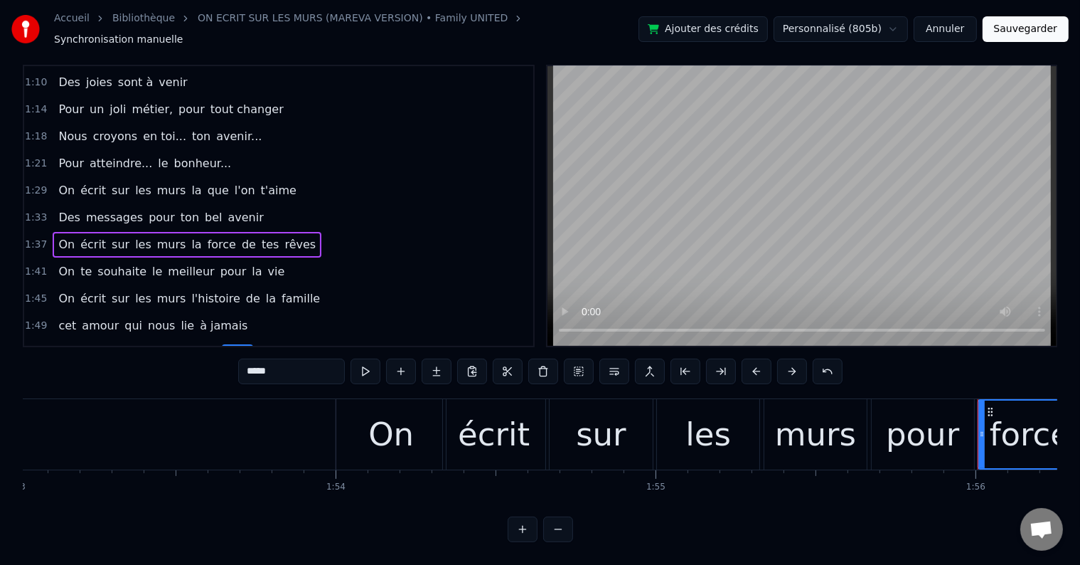
drag, startPoint x: 267, startPoint y: 358, endPoint x: 245, endPoint y: 356, distance: 21.4
click at [245, 358] on input "*****" at bounding box center [291, 371] width 107 height 26
click at [249, 344] on span "de" at bounding box center [257, 352] width 17 height 16
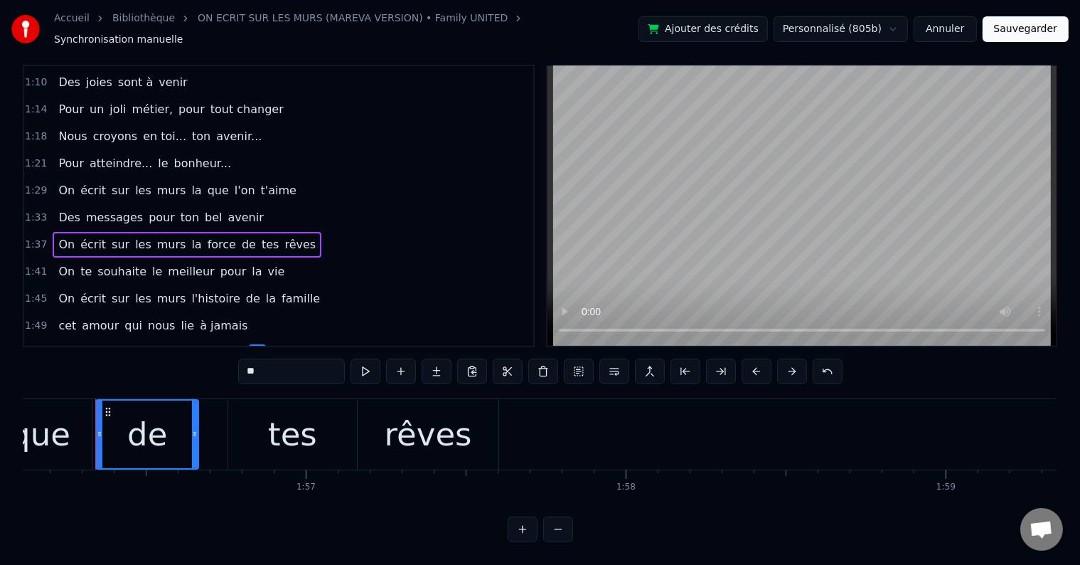
scroll to position [0, 37167]
drag, startPoint x: 278, startPoint y: 358, endPoint x: 243, endPoint y: 356, distance: 35.6
click at [243, 358] on input "**" at bounding box center [291, 371] width 107 height 26
click at [290, 411] on div "tes" at bounding box center [291, 434] width 49 height 48
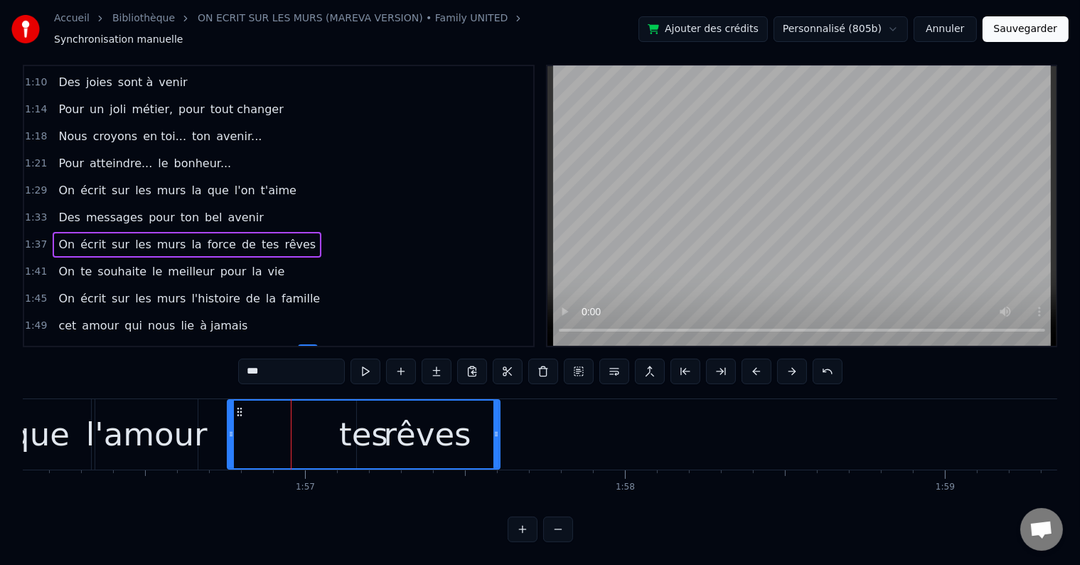
drag, startPoint x: 354, startPoint y: 415, endPoint x: 497, endPoint y: 418, distance: 143.7
click at [497, 418] on div at bounding box center [497, 434] width 6 height 68
drag, startPoint x: 268, startPoint y: 356, endPoint x: 230, endPoint y: 354, distance: 37.8
click at [230, 354] on div "0:18 Vingt ans déjà d'amour, 0:21 C'est la jolie cerise qui s'émancipe 0:26 Ta …" at bounding box center [540, 303] width 1035 height 477
click at [344, 344] on span "rêves" at bounding box center [361, 352] width 34 height 16
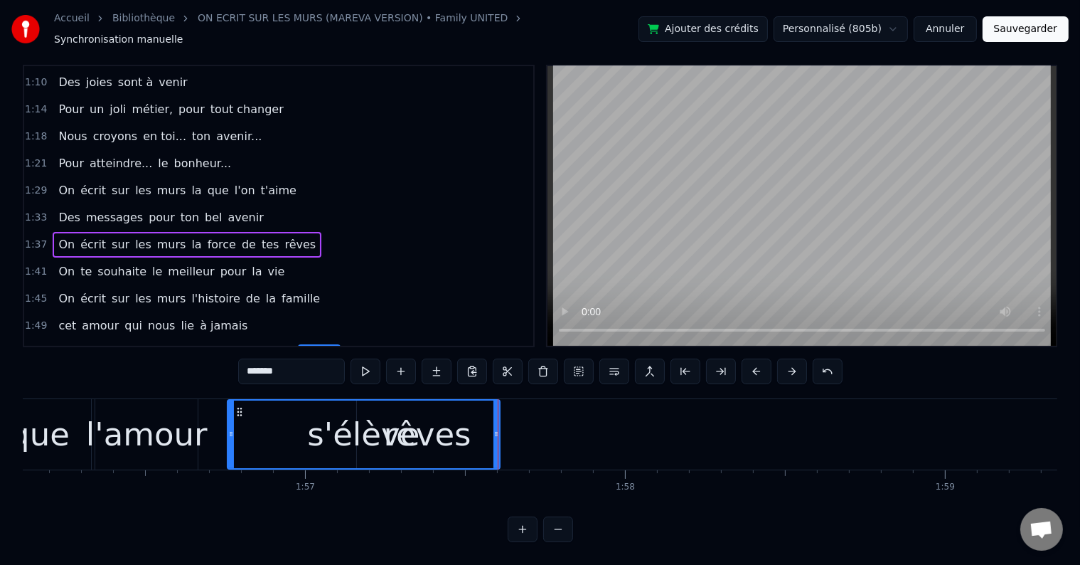
type input "*****"
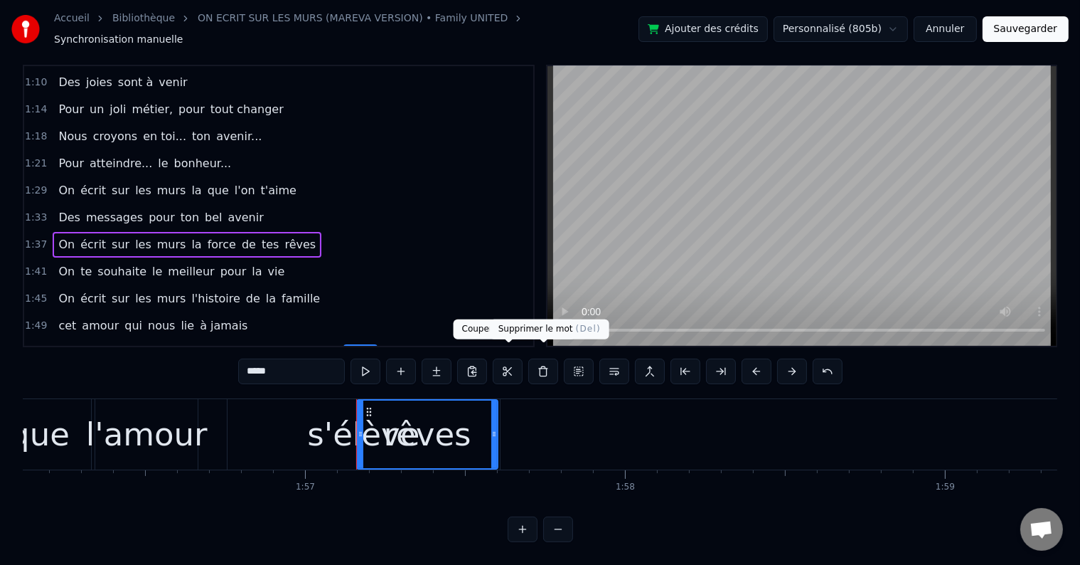
click at [541, 363] on button at bounding box center [543, 371] width 30 height 26
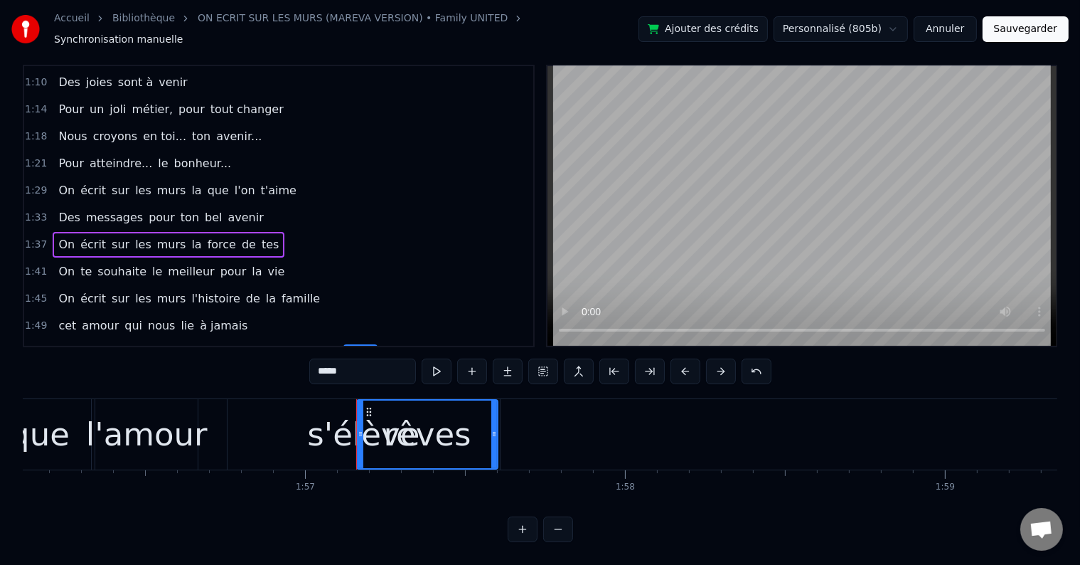
click at [357, 339] on div "1:54 On écrit sur les murs pour que l'amour s'élève rêves" at bounding box center [278, 352] width 509 height 27
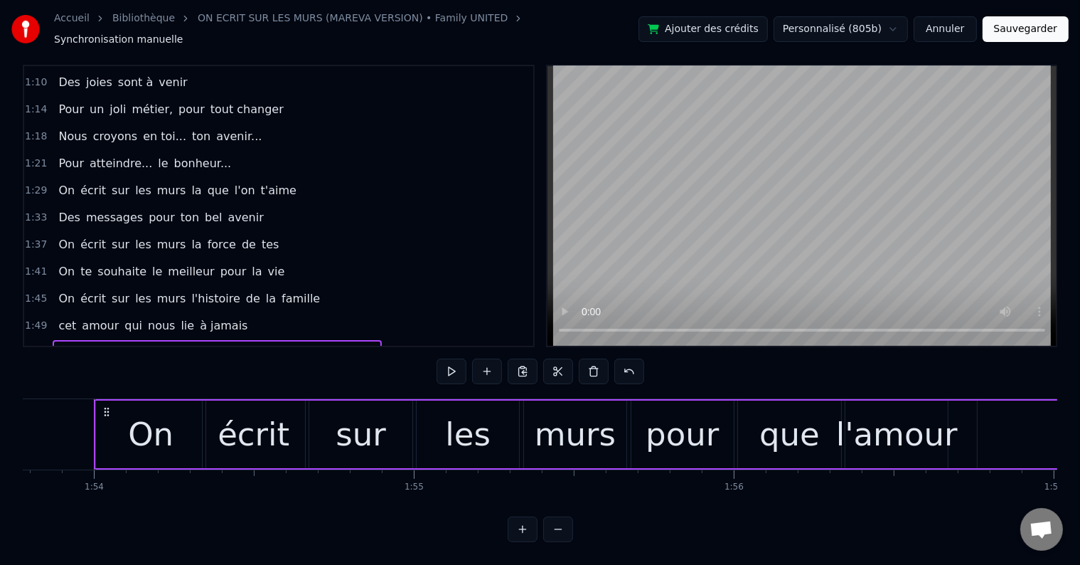
click at [344, 344] on span "rêves" at bounding box center [361, 352] width 34 height 16
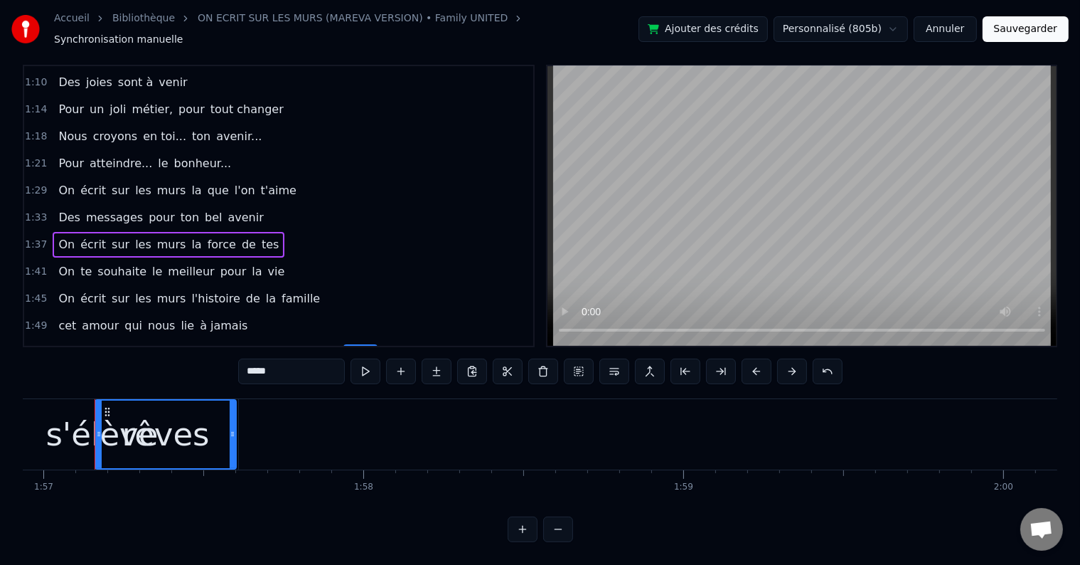
click at [358, 339] on div "1:54 On écrit sur les murs pour que l'amour s'élève rêves" at bounding box center [278, 352] width 509 height 27
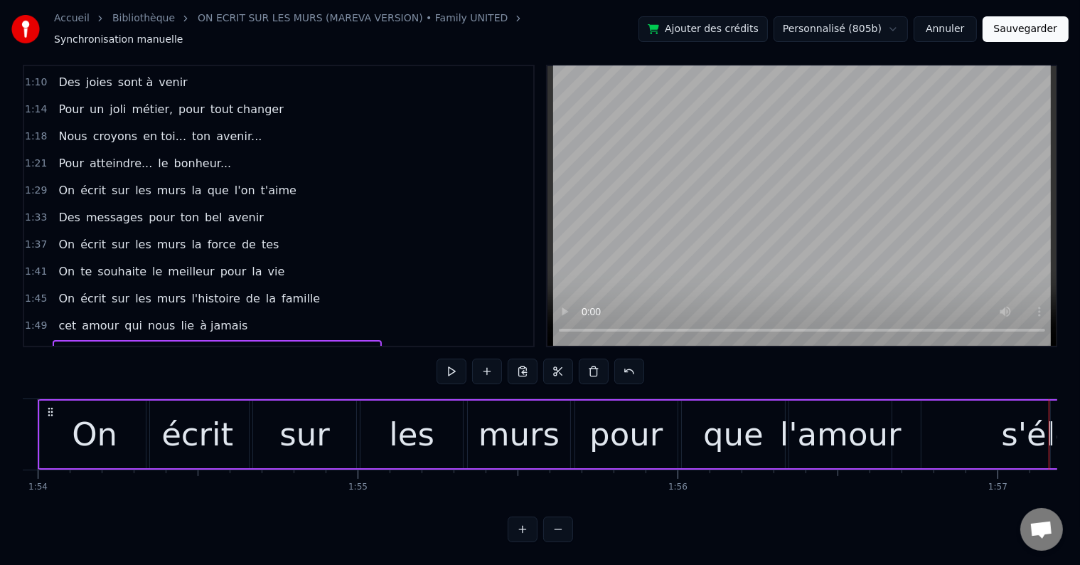
scroll to position [0, 36418]
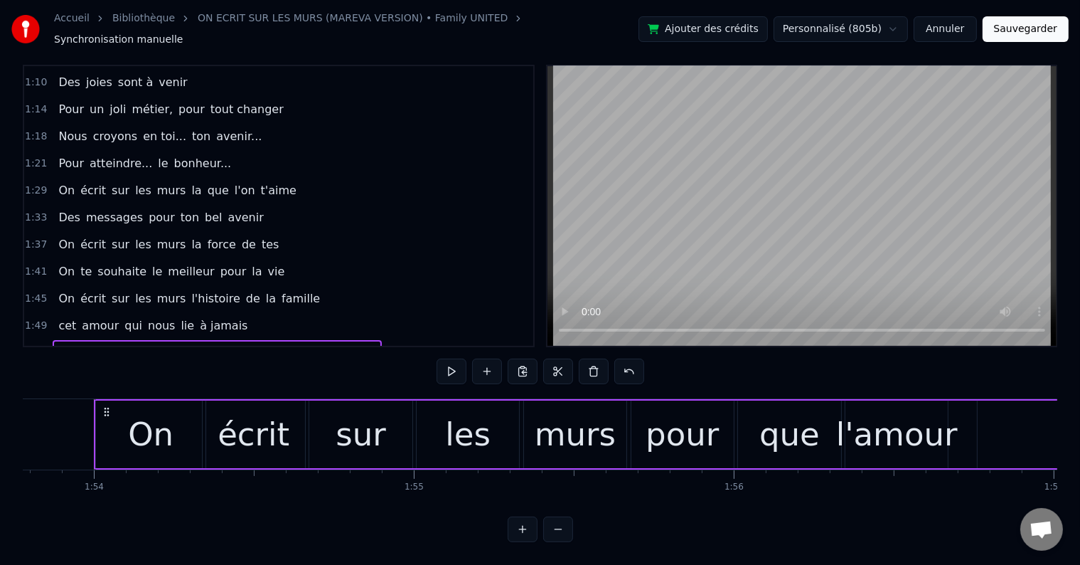
click at [1048, 26] on button "Sauvegarder" at bounding box center [1026, 29] width 86 height 26
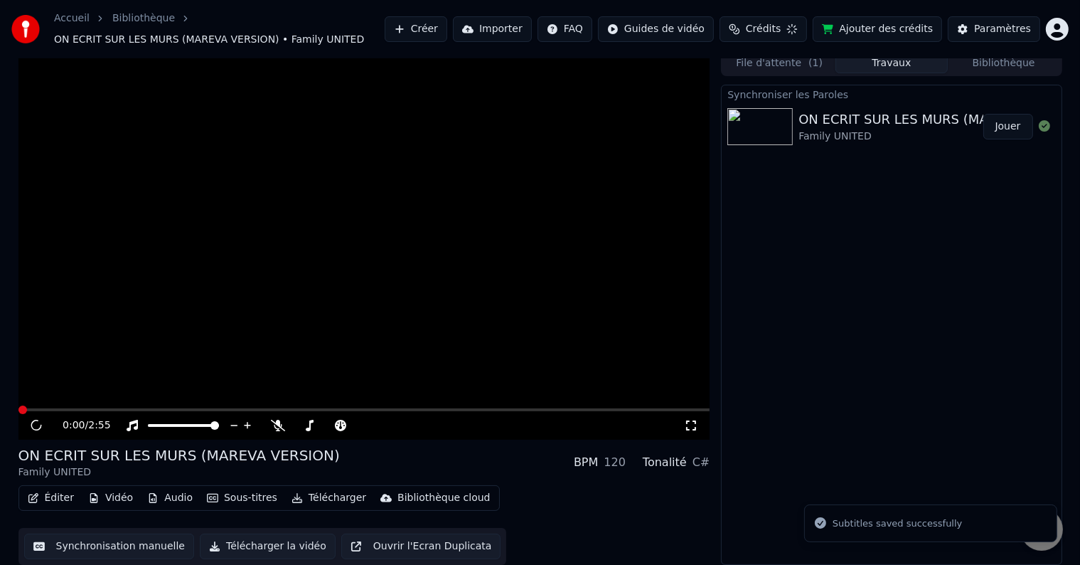
scroll to position [8, 0]
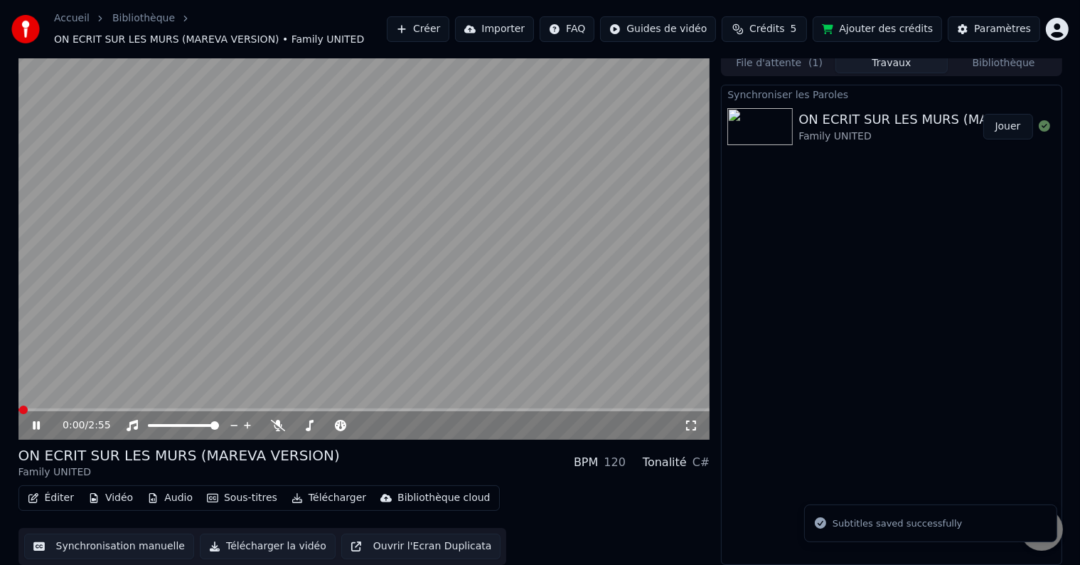
click at [38, 425] on icon at bounding box center [36, 425] width 7 height 9
click at [110, 545] on button "Synchronisation manuelle" at bounding box center [109, 546] width 171 height 26
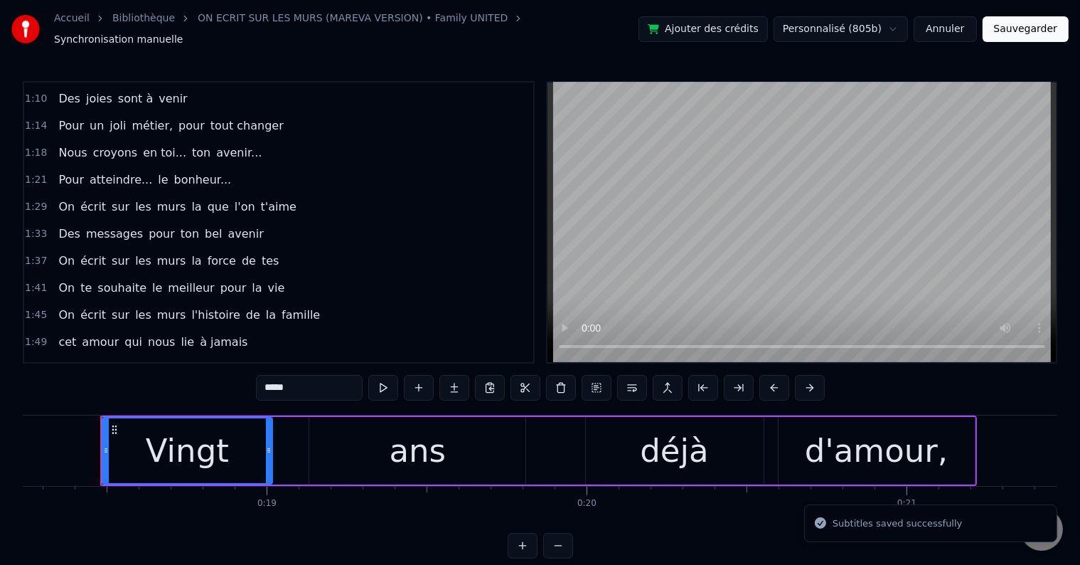
scroll to position [0, 5844]
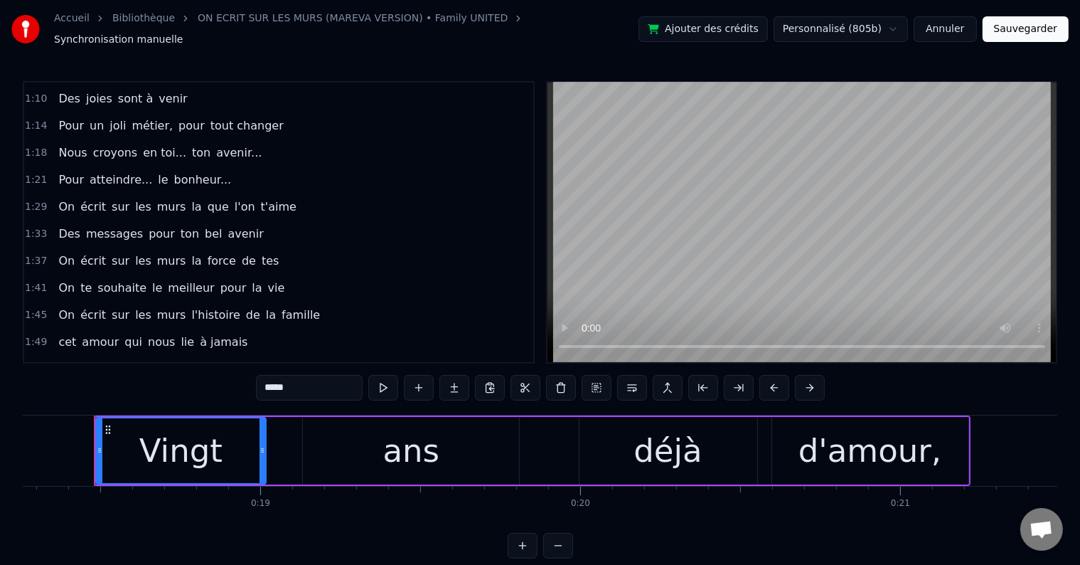
click at [344, 361] on span "rêves" at bounding box center [361, 369] width 34 height 16
type input "*****"
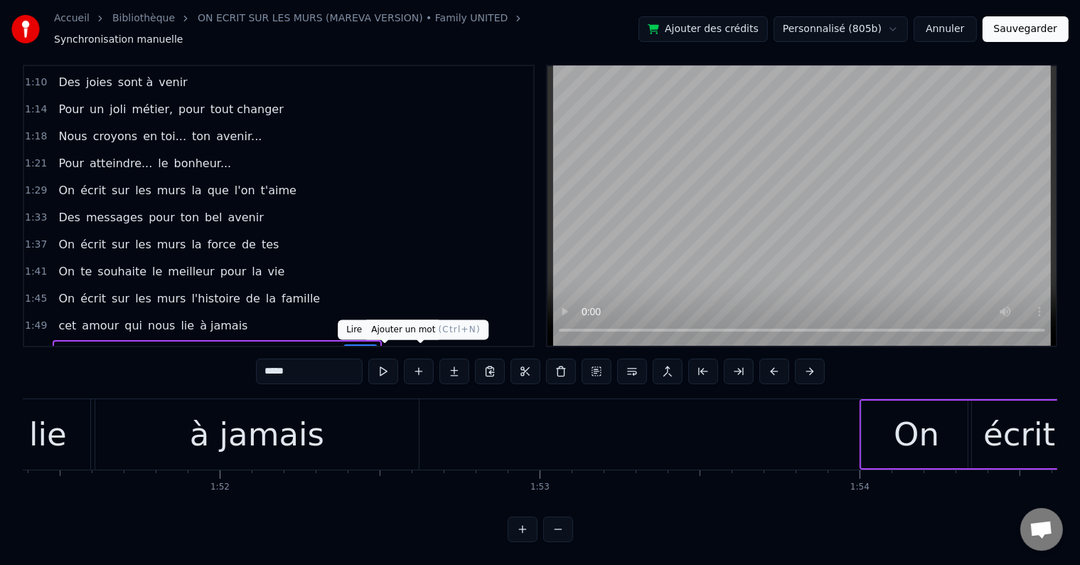
scroll to position [0, 37428]
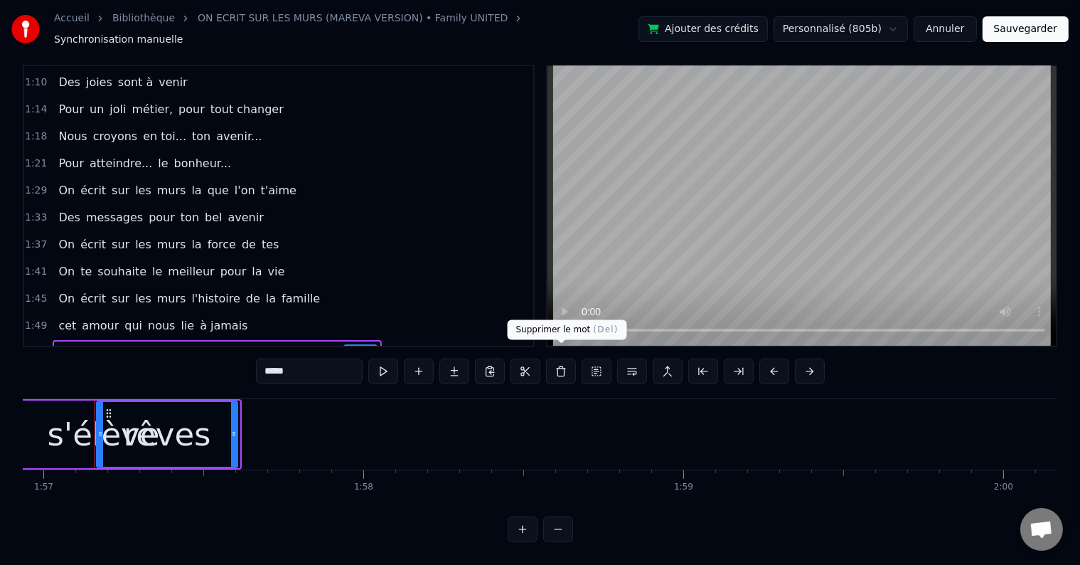
click at [555, 366] on button at bounding box center [561, 371] width 30 height 26
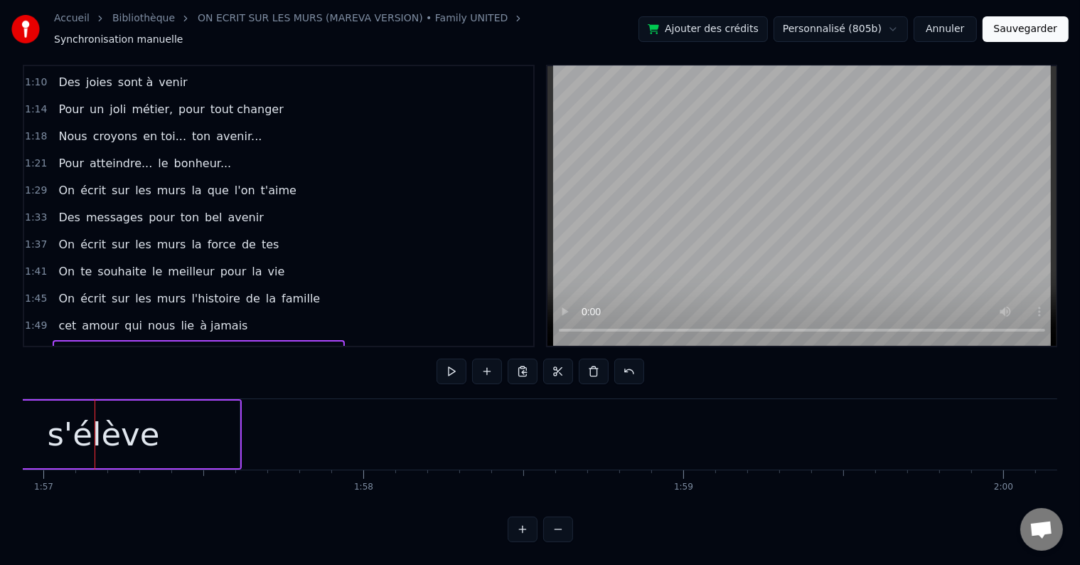
click at [331, 339] on div "1:54 On écrit sur les murs pour que l'amour s'élève" at bounding box center [278, 352] width 509 height 27
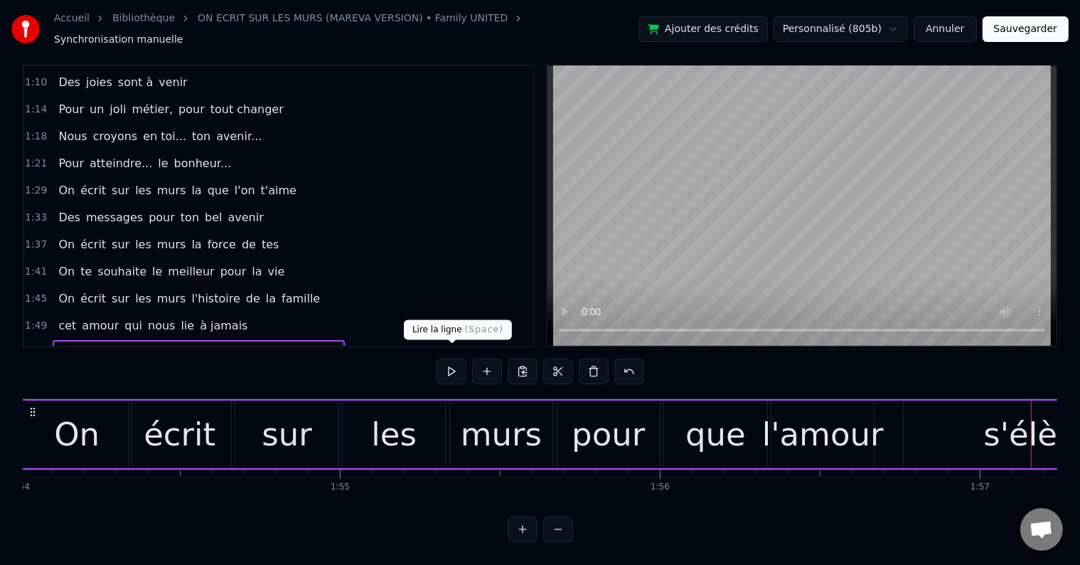
click at [450, 364] on button at bounding box center [452, 371] width 30 height 26
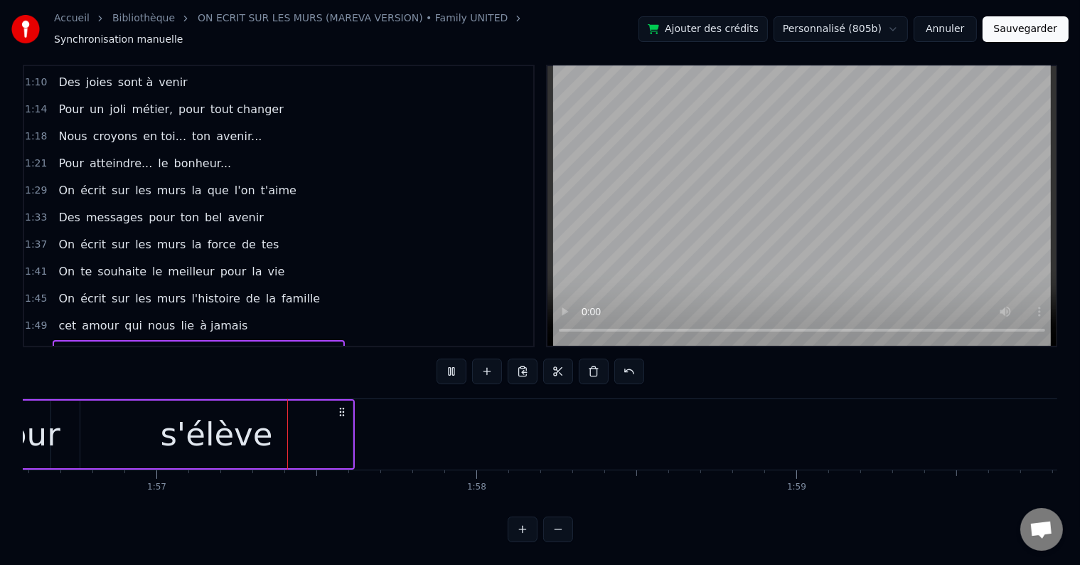
click at [450, 358] on button at bounding box center [452, 371] width 30 height 26
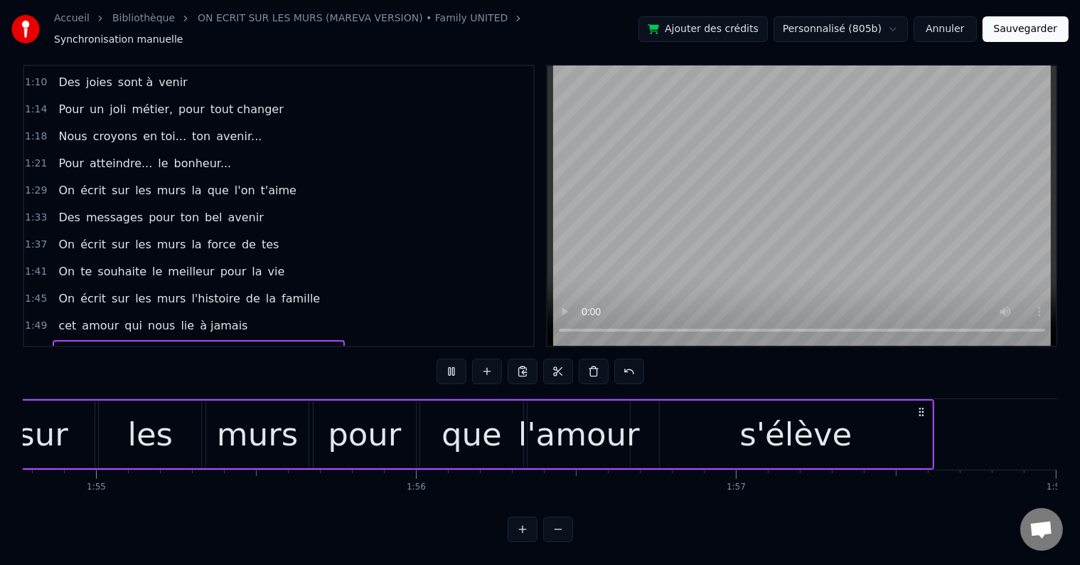
scroll to position [0, 36611]
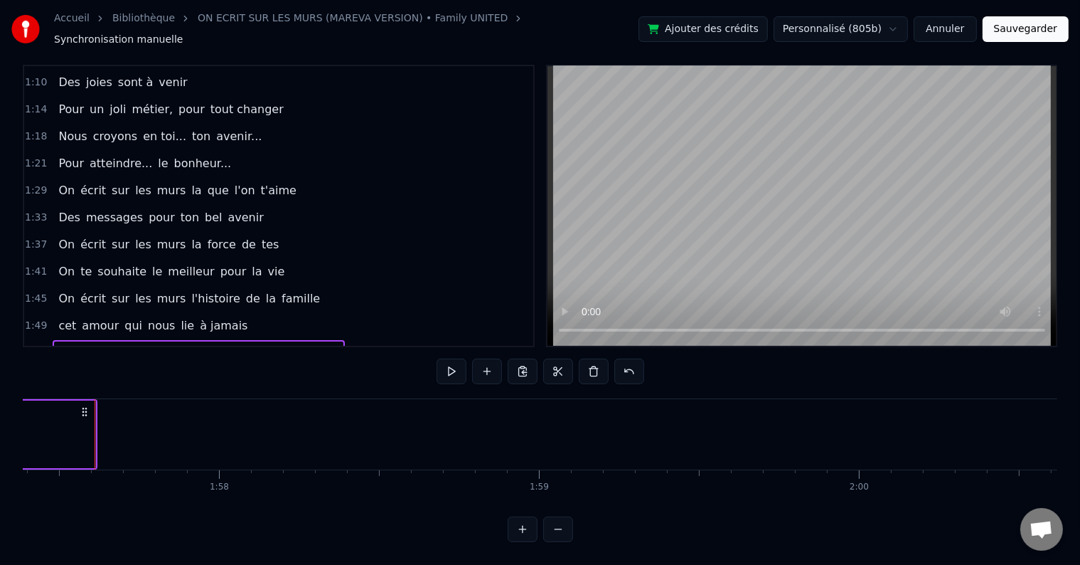
click at [451, 359] on button at bounding box center [452, 371] width 30 height 26
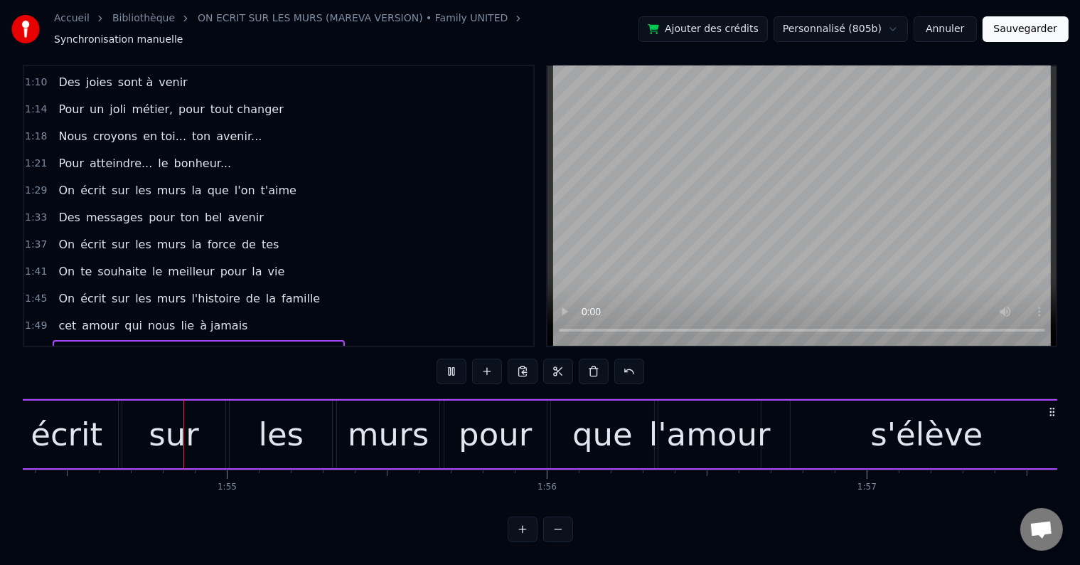
scroll to position [0, 36596]
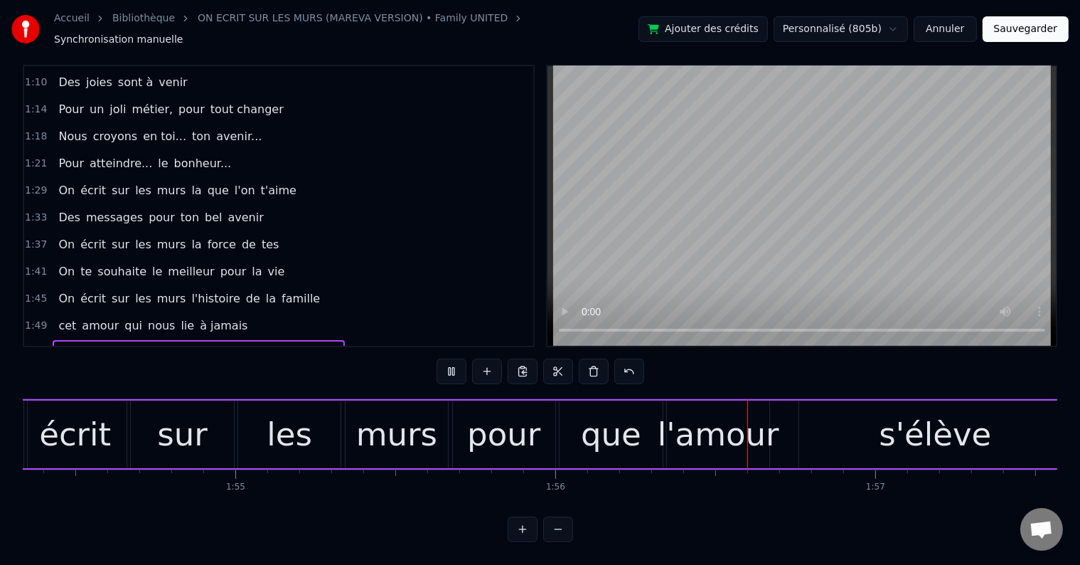
click at [451, 359] on button at bounding box center [452, 371] width 30 height 26
click at [396, 400] on div "murs" at bounding box center [397, 434] width 102 height 68
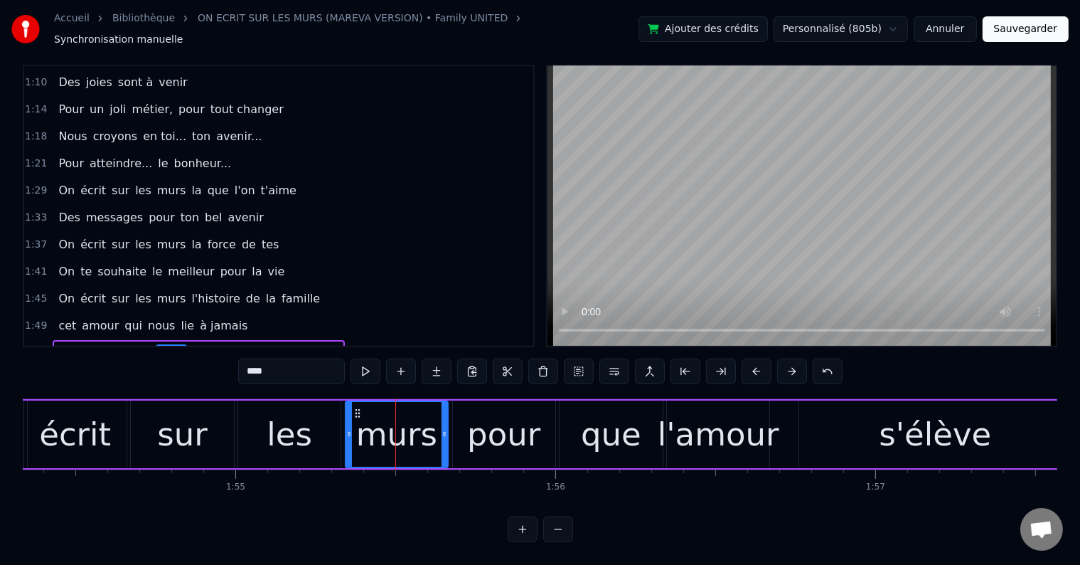
scroll to position [21, 0]
click at [378, 361] on button at bounding box center [366, 371] width 30 height 26
click at [473, 410] on div "pour" at bounding box center [503, 434] width 73 height 48
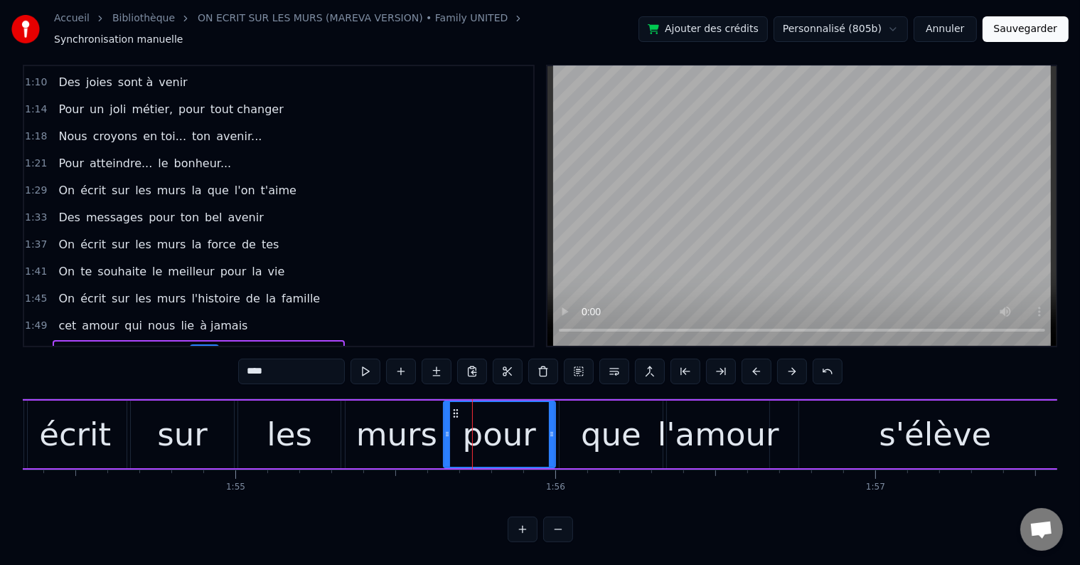
drag, startPoint x: 457, startPoint y: 420, endPoint x: 447, endPoint y: 420, distance: 10.0
click at [447, 428] on icon at bounding box center [448, 433] width 6 height 11
drag, startPoint x: 552, startPoint y: 419, endPoint x: 521, endPoint y: 419, distance: 30.6
click at [521, 428] on icon at bounding box center [524, 433] width 6 height 11
click at [598, 410] on div "que" at bounding box center [611, 434] width 60 height 48
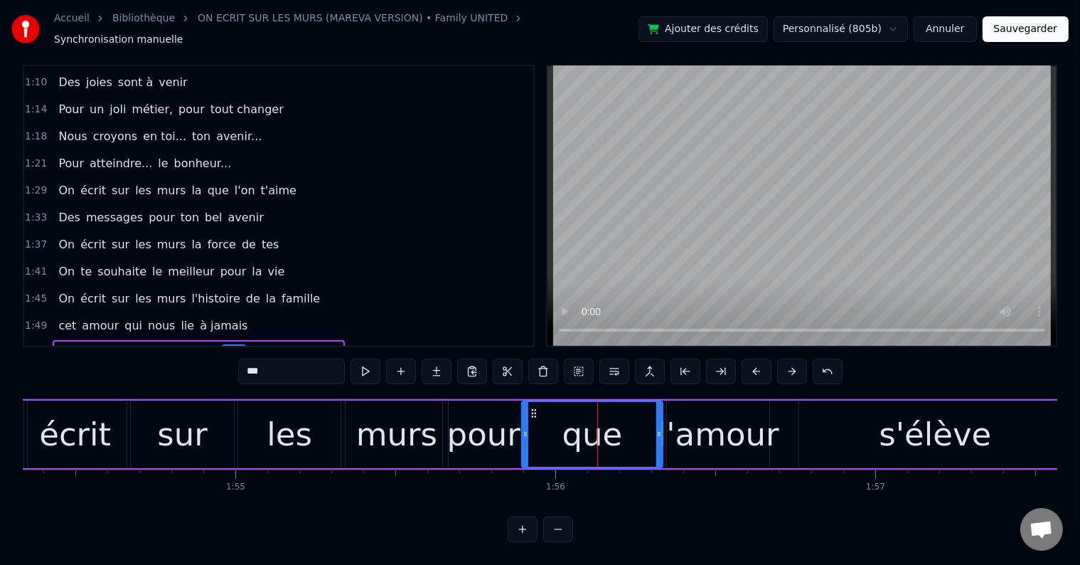
drag, startPoint x: 561, startPoint y: 421, endPoint x: 524, endPoint y: 418, distance: 37.8
click at [524, 428] on icon at bounding box center [526, 433] width 6 height 11
drag, startPoint x: 658, startPoint y: 420, endPoint x: 632, endPoint y: 415, distance: 26.8
click at [632, 428] on icon at bounding box center [635, 433] width 6 height 11
click at [705, 400] on div "l'amour" at bounding box center [718, 434] width 104 height 68
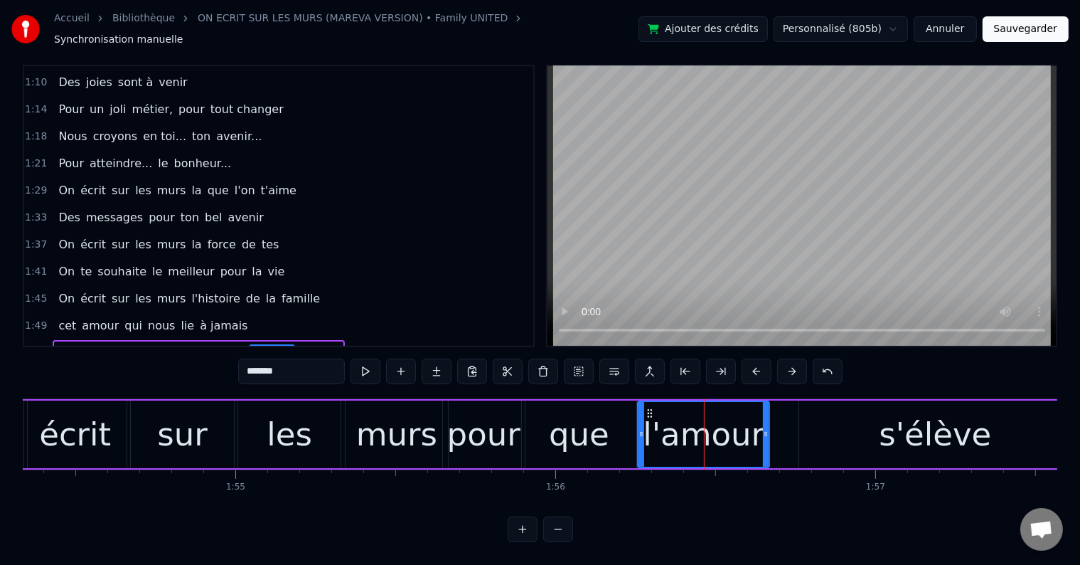
drag, startPoint x: 670, startPoint y: 419, endPoint x: 642, endPoint y: 416, distance: 28.6
click at [642, 428] on icon at bounding box center [642, 433] width 6 height 11
click at [357, 358] on button at bounding box center [366, 371] width 30 height 26
click at [358, 358] on button at bounding box center [366, 371] width 30 height 26
click at [834, 427] on div "s'élève" at bounding box center [935, 434] width 272 height 68
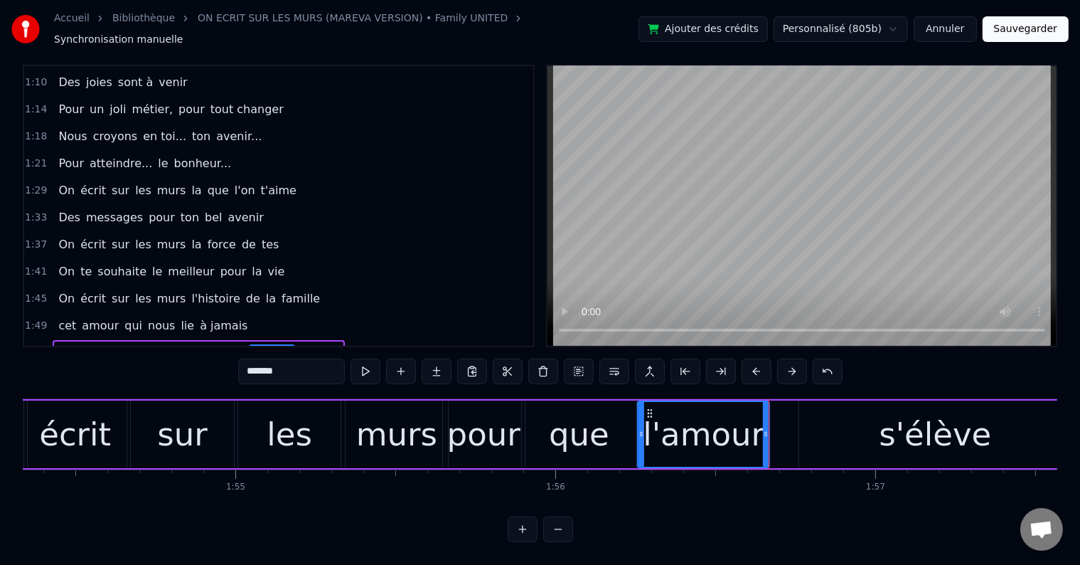
type input "*******"
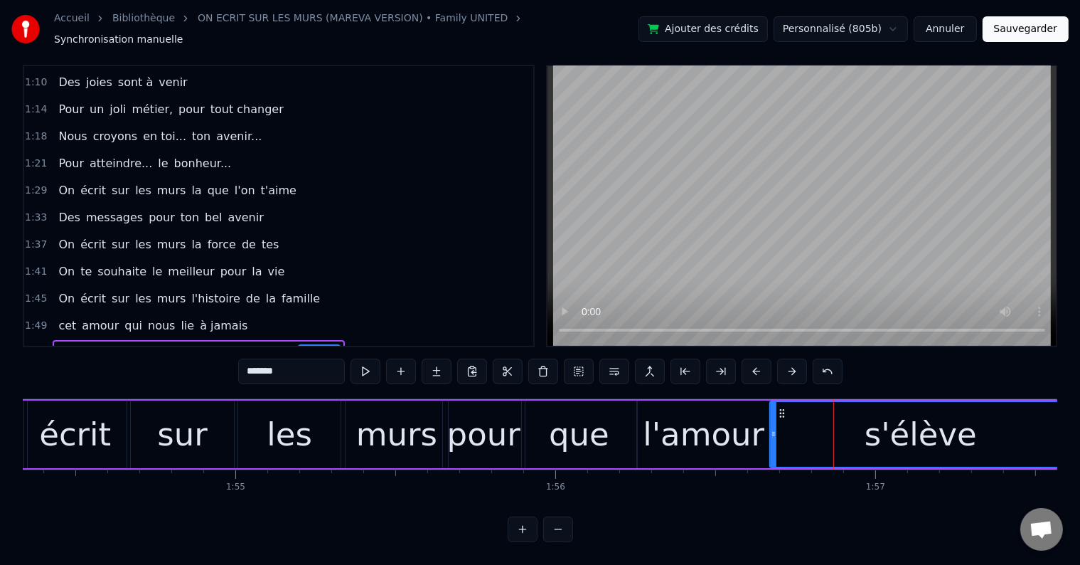
drag, startPoint x: 802, startPoint y: 420, endPoint x: 772, endPoint y: 418, distance: 29.2
click at [772, 428] on icon at bounding box center [774, 433] width 6 height 11
click at [373, 362] on button at bounding box center [366, 371] width 30 height 26
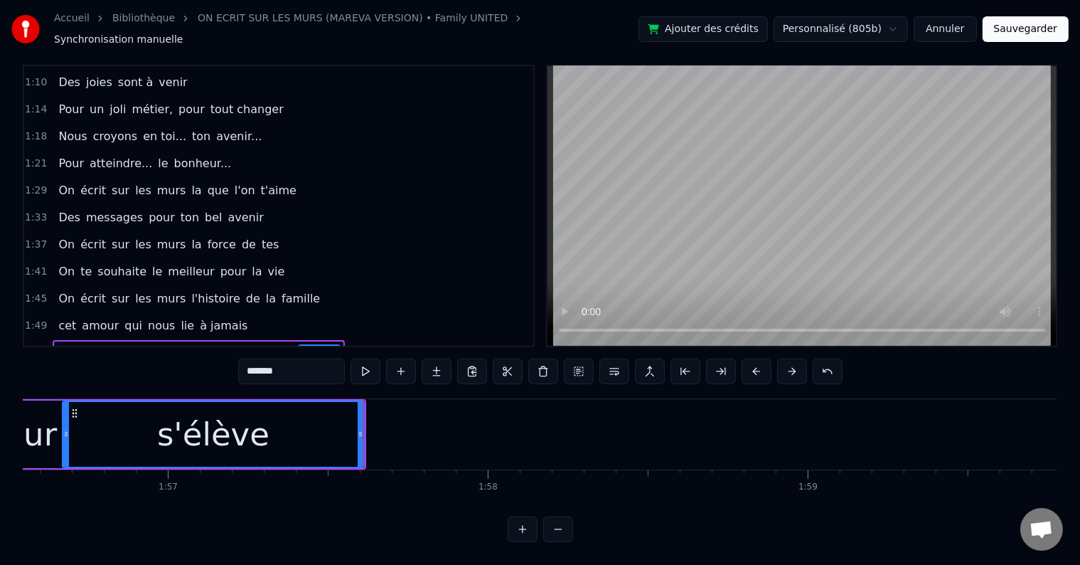
scroll to position [0, 37502]
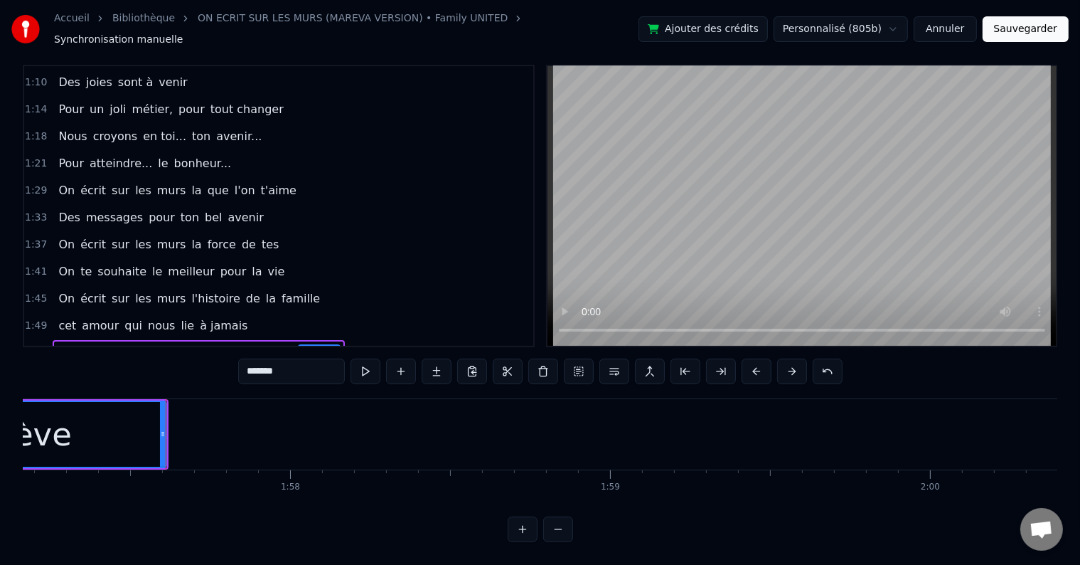
click at [339, 339] on div "1:54 On écrit sur les murs pour que l'amour s'élève" at bounding box center [278, 352] width 509 height 27
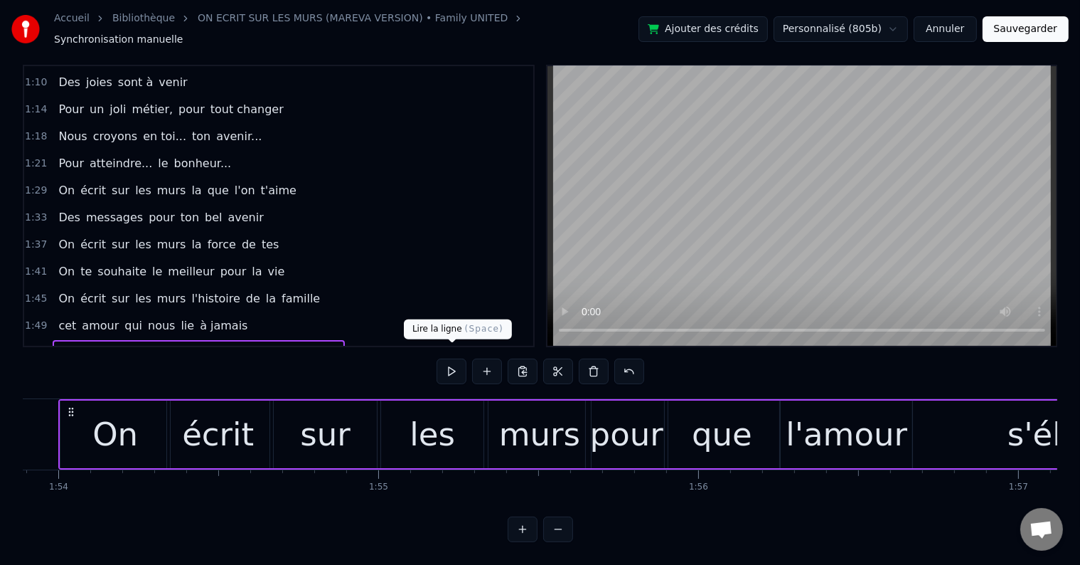
click at [453, 361] on button at bounding box center [452, 371] width 30 height 26
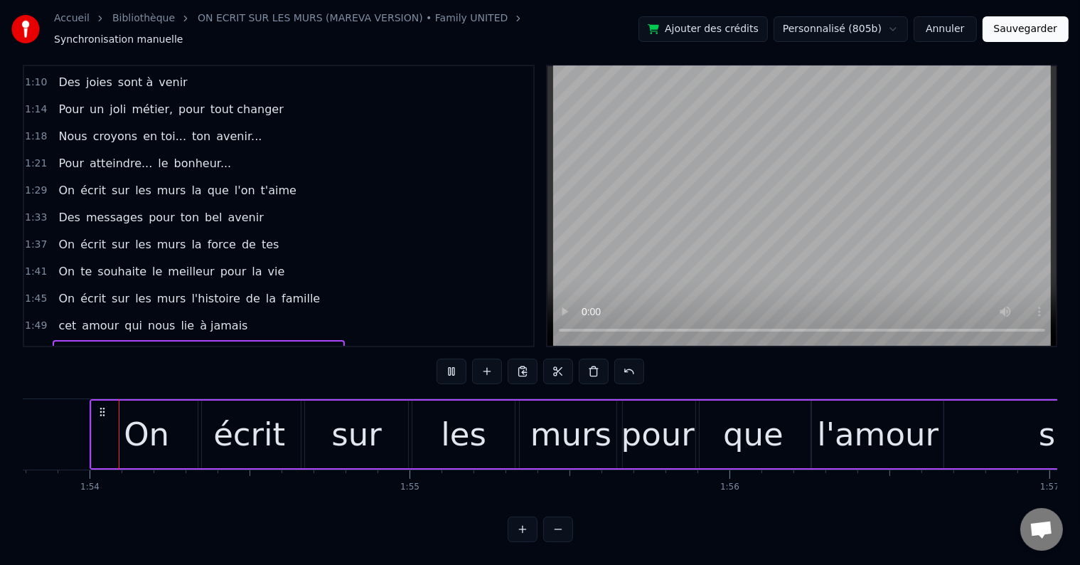
scroll to position [0, 36418]
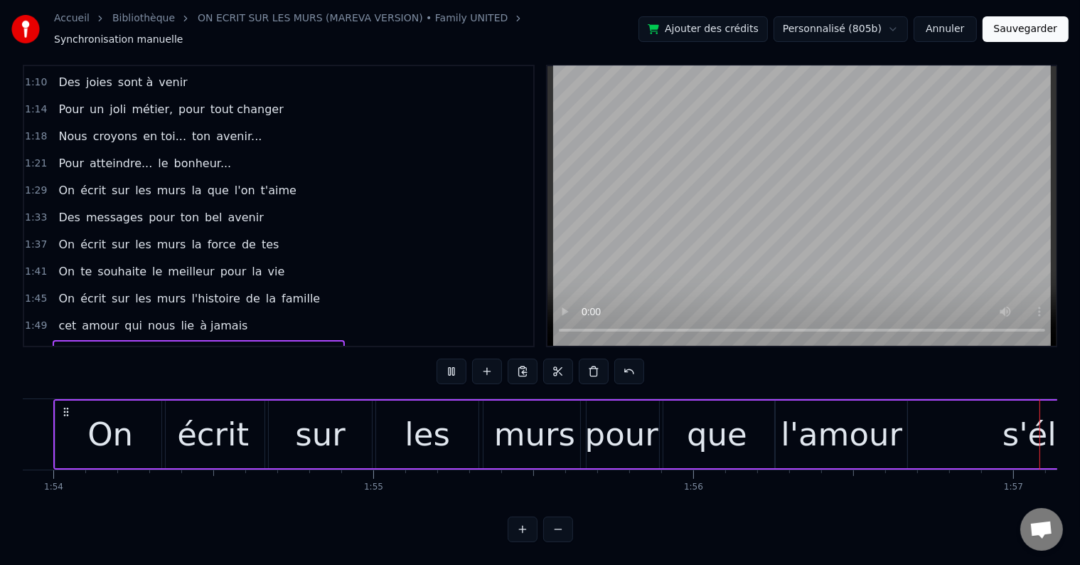
click at [442, 358] on button at bounding box center [452, 371] width 30 height 26
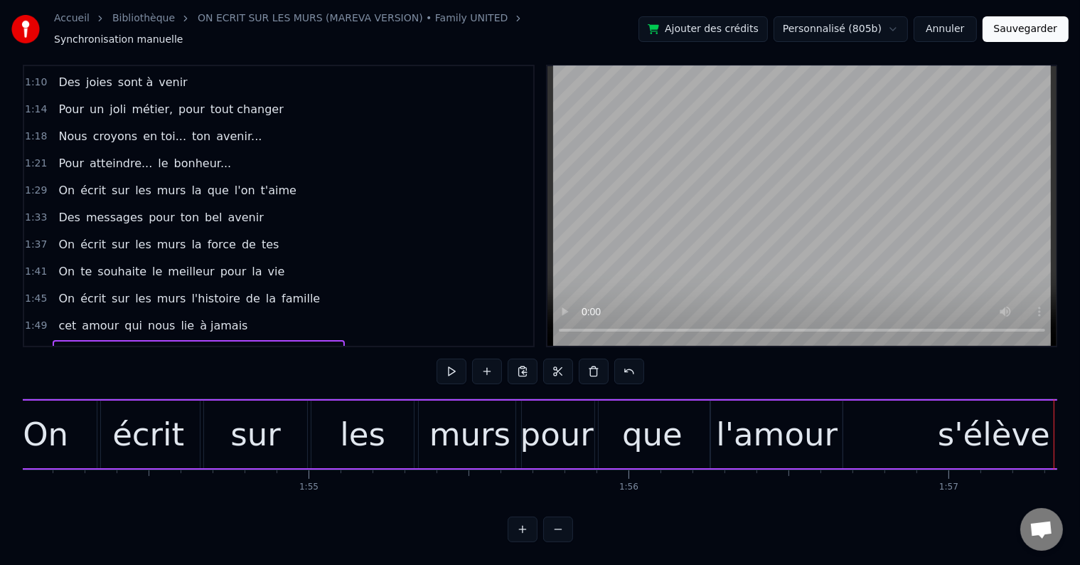
scroll to position [0, 36428]
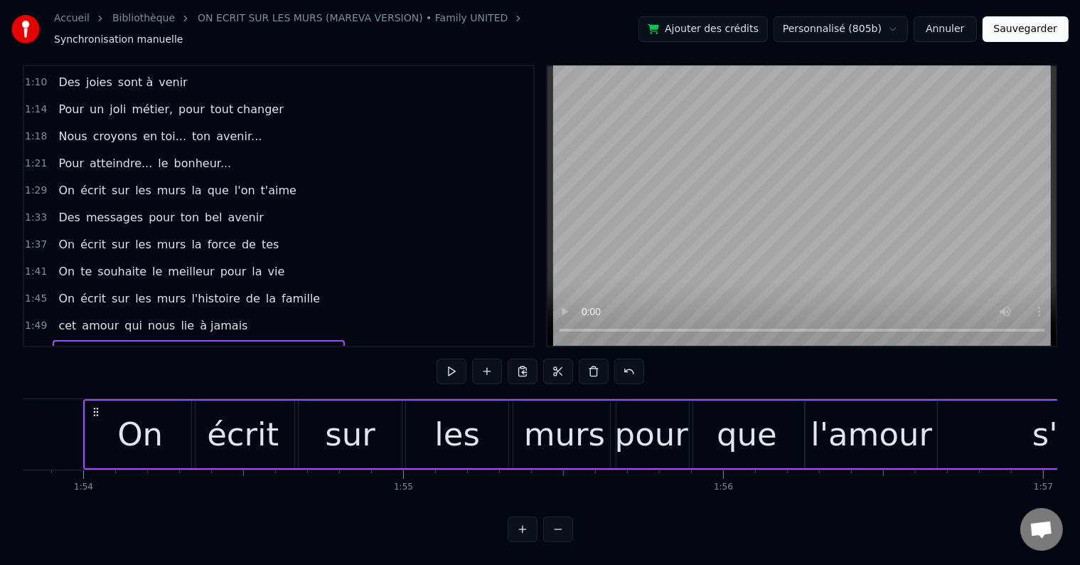
click at [636, 410] on div "pour" at bounding box center [651, 434] width 73 height 48
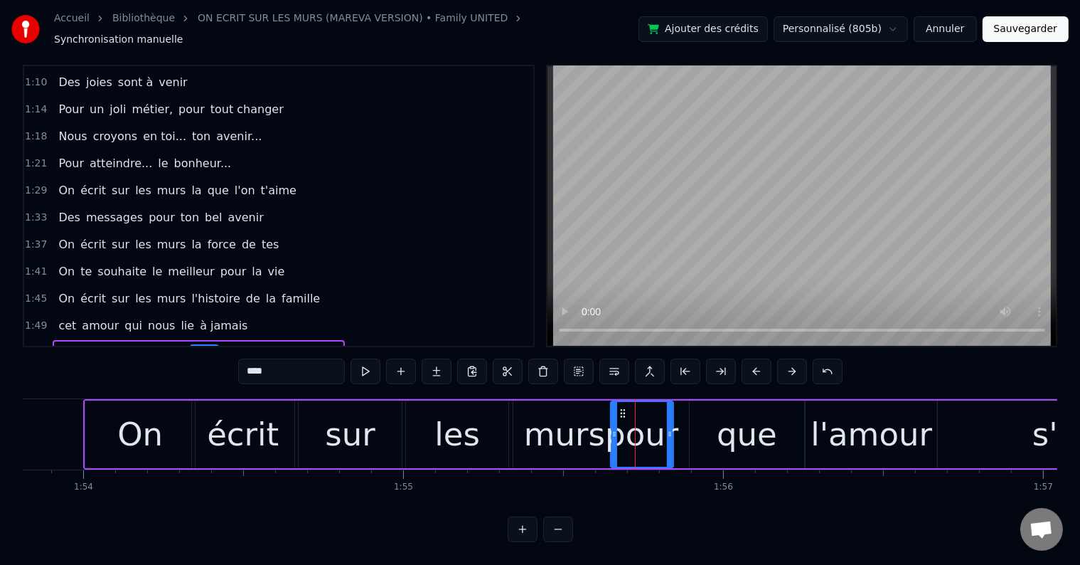
drag, startPoint x: 688, startPoint y: 418, endPoint x: 668, endPoint y: 416, distance: 20.0
click at [668, 428] on icon at bounding box center [670, 433] width 6 height 11
click at [565, 410] on div "murs" at bounding box center [564, 434] width 81 height 48
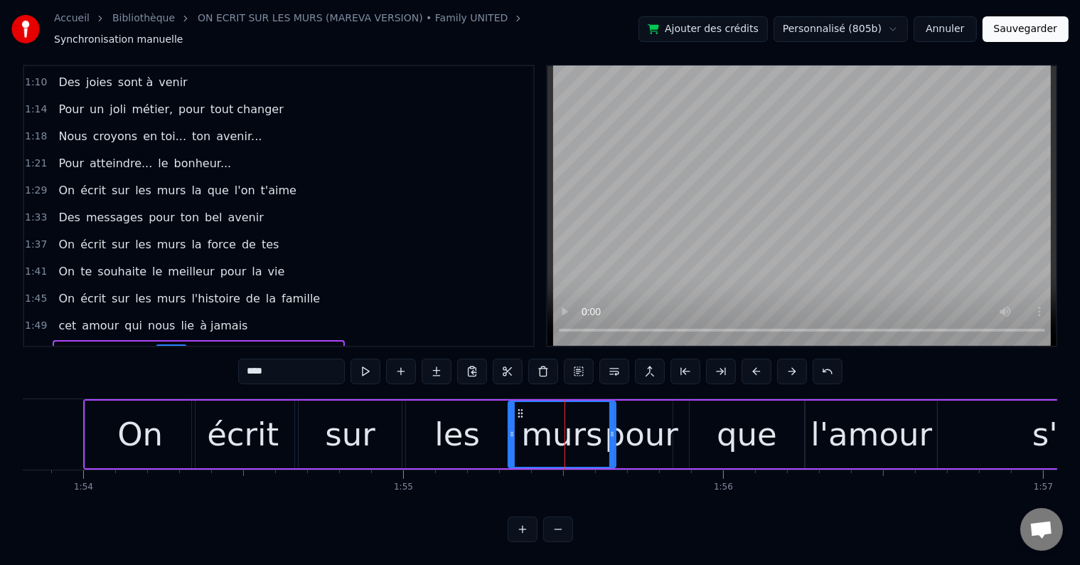
click at [509, 428] on icon at bounding box center [512, 433] width 6 height 11
drag, startPoint x: 613, startPoint y: 417, endPoint x: 588, endPoint y: 415, distance: 24.9
click at [588, 428] on icon at bounding box center [588, 433] width 6 height 11
click at [644, 410] on div "pour" at bounding box center [641, 434] width 73 height 48
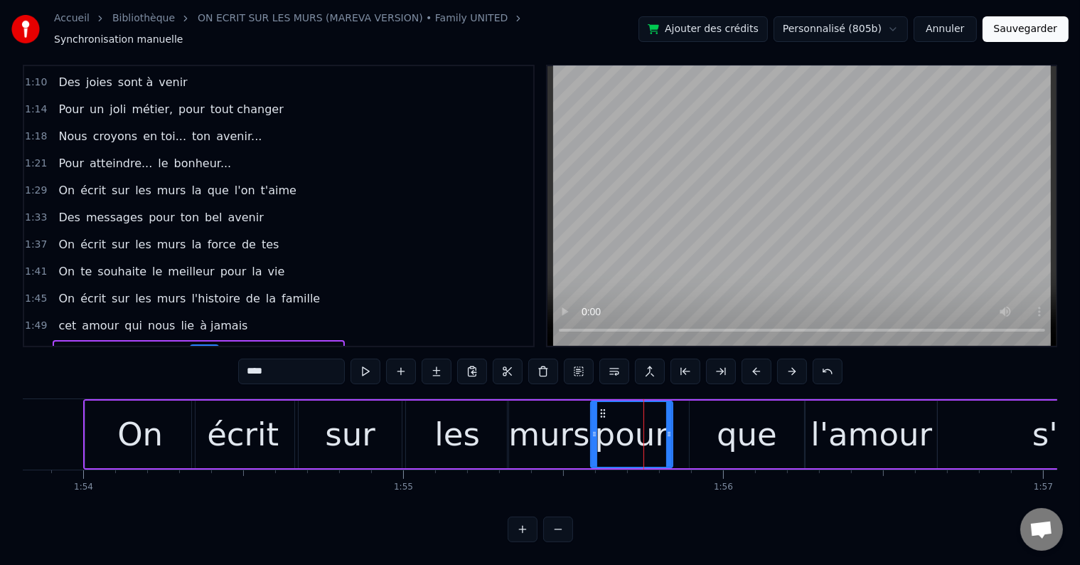
drag, startPoint x: 613, startPoint y: 419, endPoint x: 593, endPoint y: 418, distance: 19.9
click at [593, 428] on icon at bounding box center [595, 433] width 6 height 11
click at [666, 428] on icon at bounding box center [667, 433] width 6 height 11
click at [735, 410] on div "que" at bounding box center [747, 434] width 60 height 48
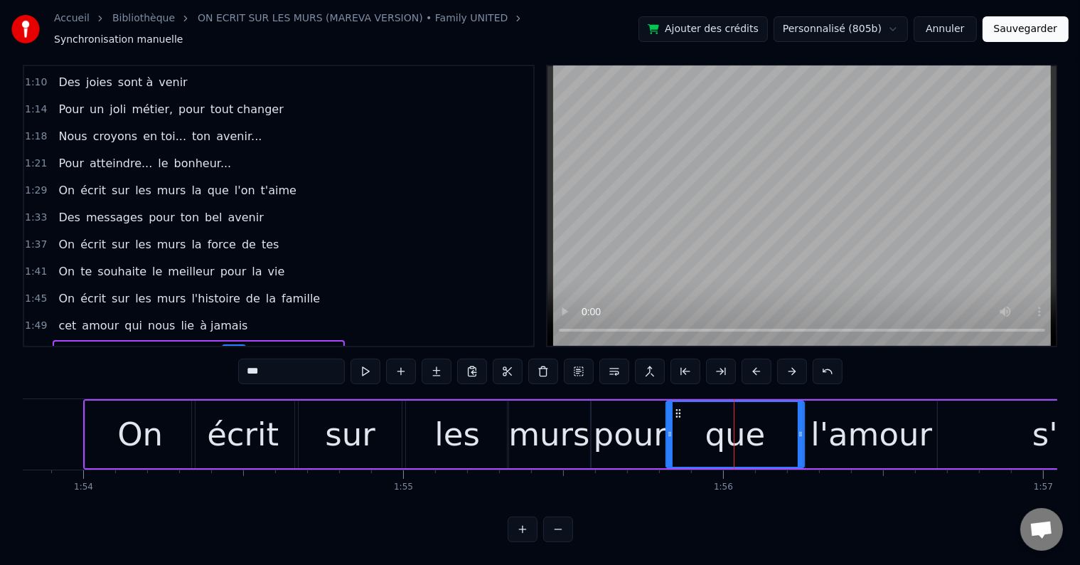
drag, startPoint x: 693, startPoint y: 420, endPoint x: 678, endPoint y: 418, distance: 15.8
click at [670, 428] on icon at bounding box center [670, 433] width 6 height 11
drag, startPoint x: 802, startPoint y: 418, endPoint x: 796, endPoint y: 410, distance: 10.7
click at [754, 428] on icon at bounding box center [753, 433] width 6 height 11
click at [834, 400] on div "l'amour" at bounding box center [872, 434] width 132 height 68
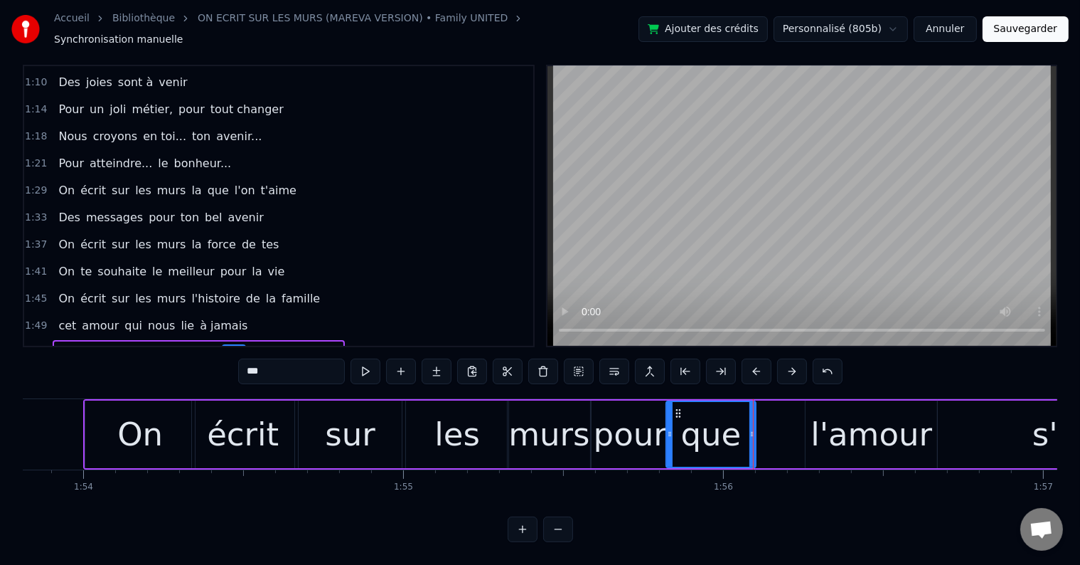
type input "*******"
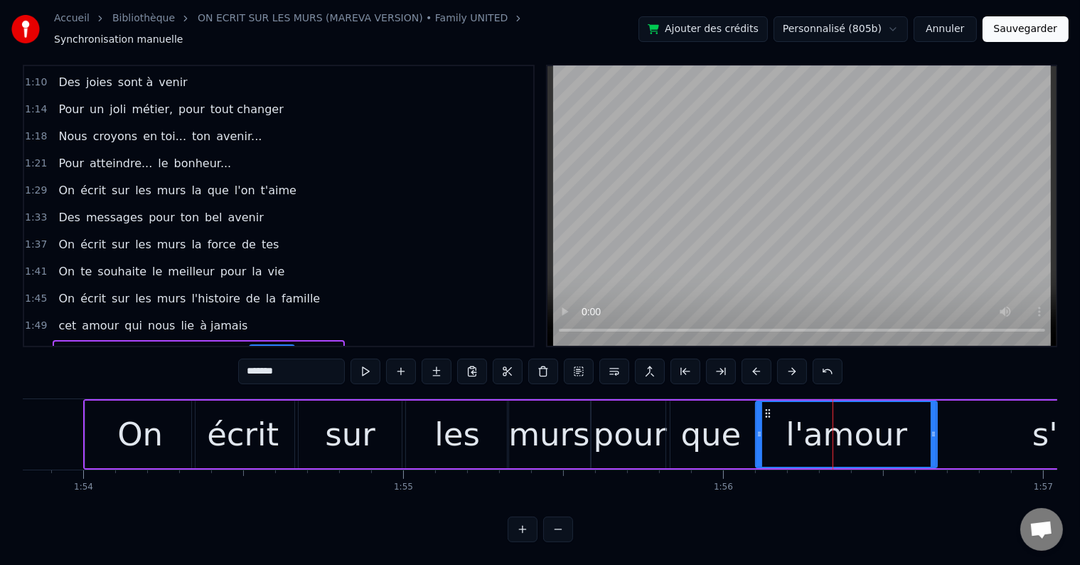
drag, startPoint x: 808, startPoint y: 420, endPoint x: 758, endPoint y: 414, distance: 50.1
click at [758, 414] on div at bounding box center [760, 434] width 6 height 65
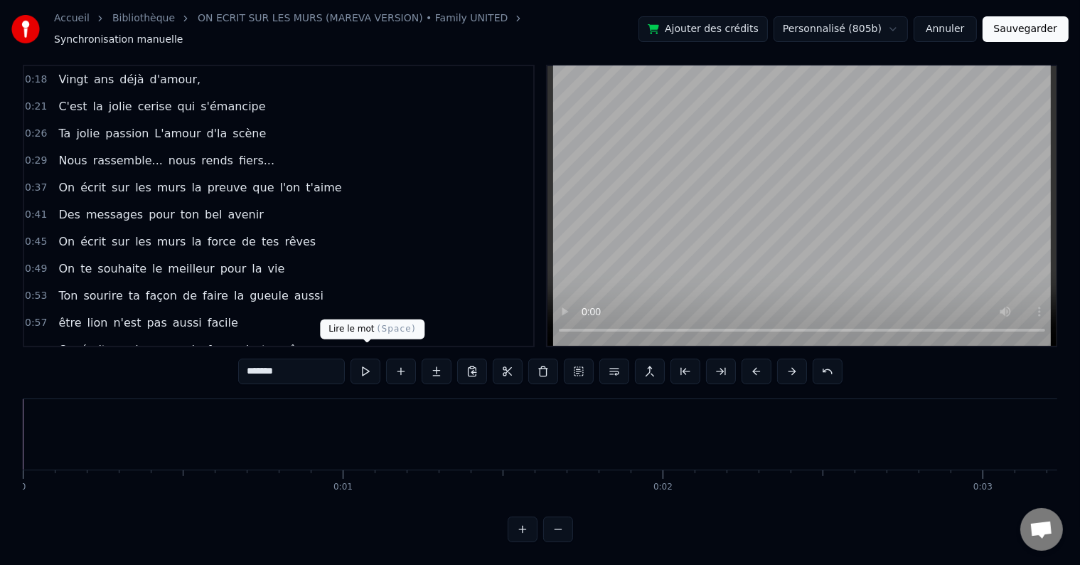
scroll to position [321, 0]
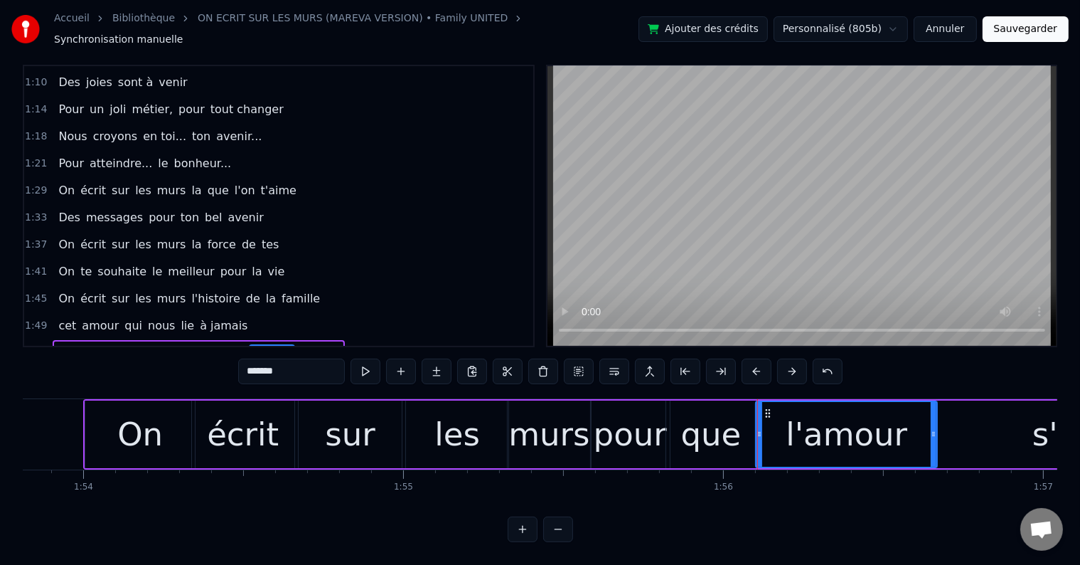
click at [333, 339] on div "1:54 On écrit sur les murs pour que l'amour s'élève" at bounding box center [278, 352] width 509 height 27
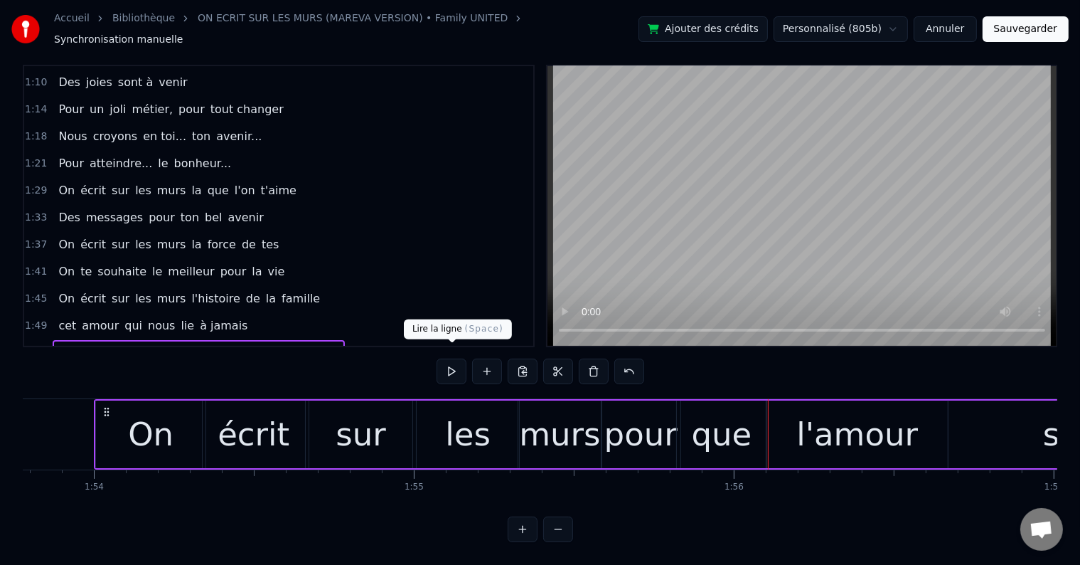
click at [445, 358] on button at bounding box center [452, 371] width 30 height 26
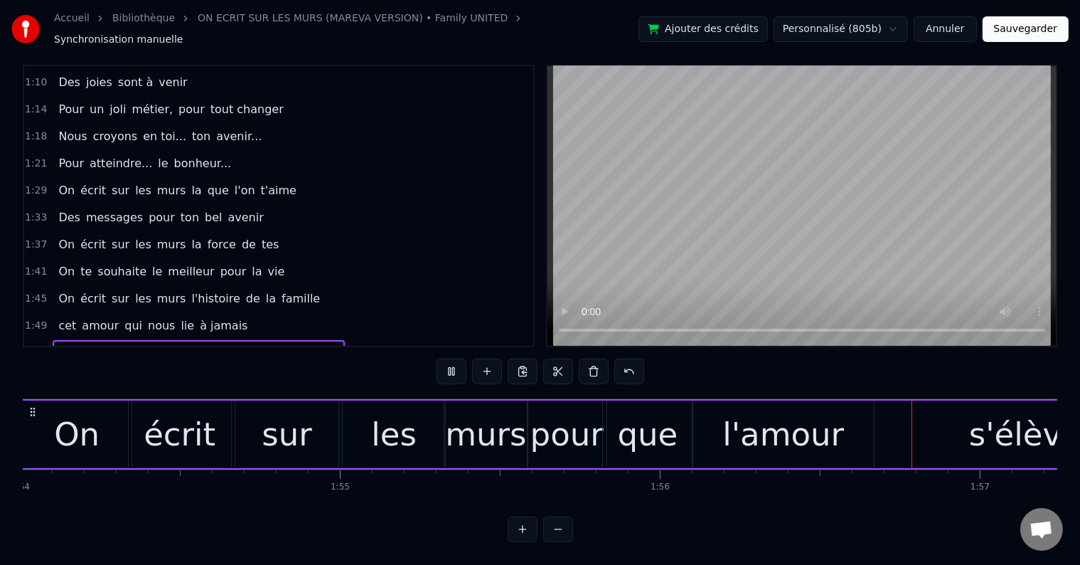
click at [442, 358] on button at bounding box center [452, 371] width 30 height 26
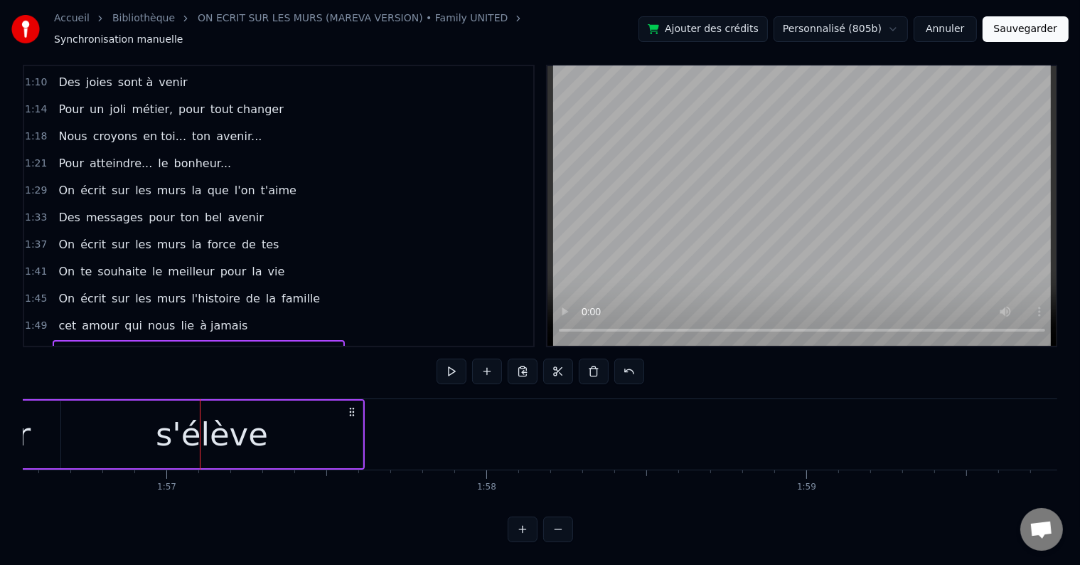
click at [445, 358] on button at bounding box center [452, 371] width 30 height 26
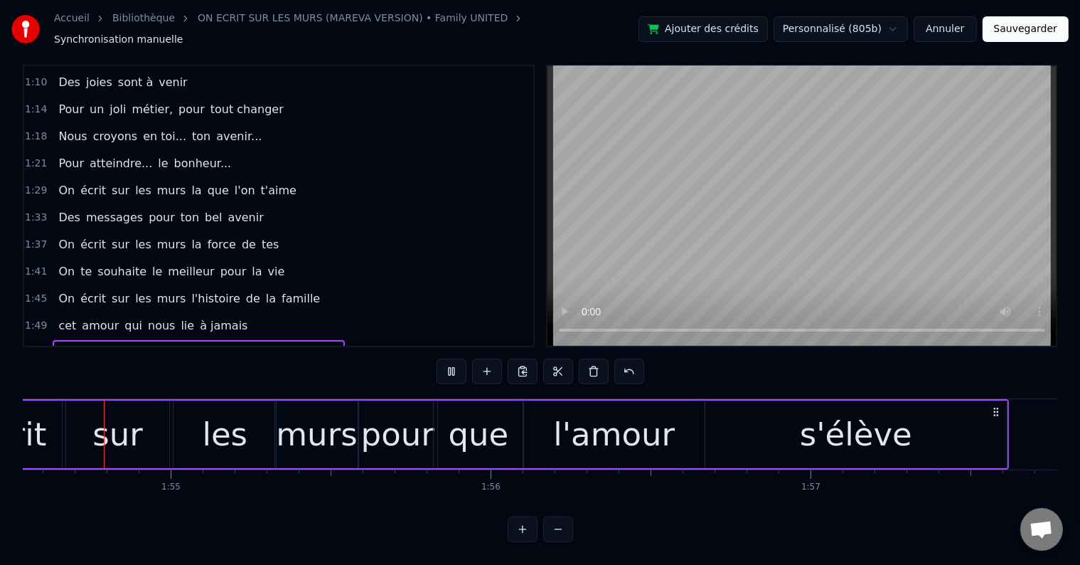
scroll to position [0, 36588]
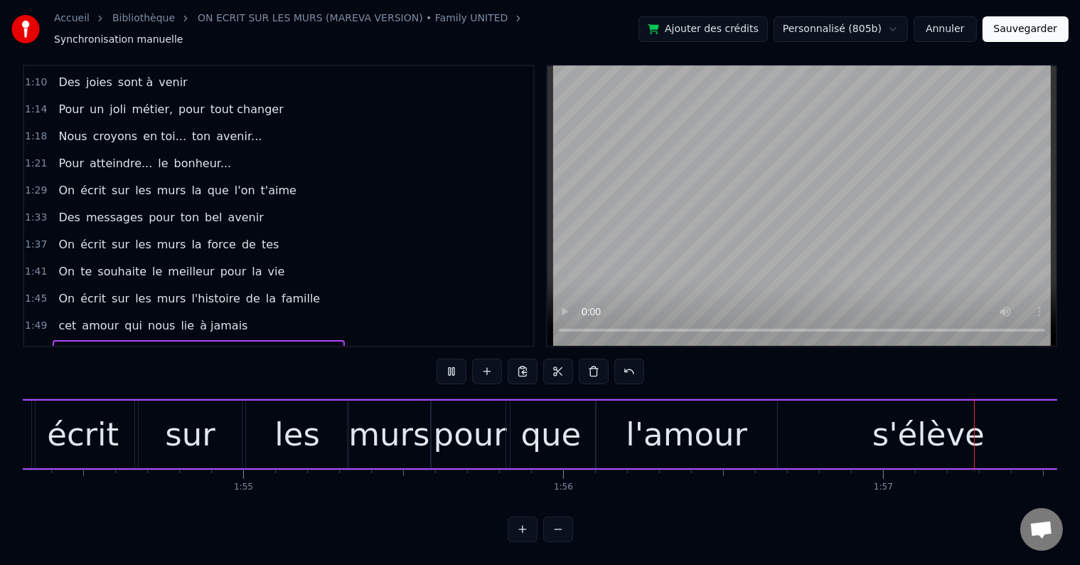
click at [445, 358] on button at bounding box center [452, 371] width 30 height 26
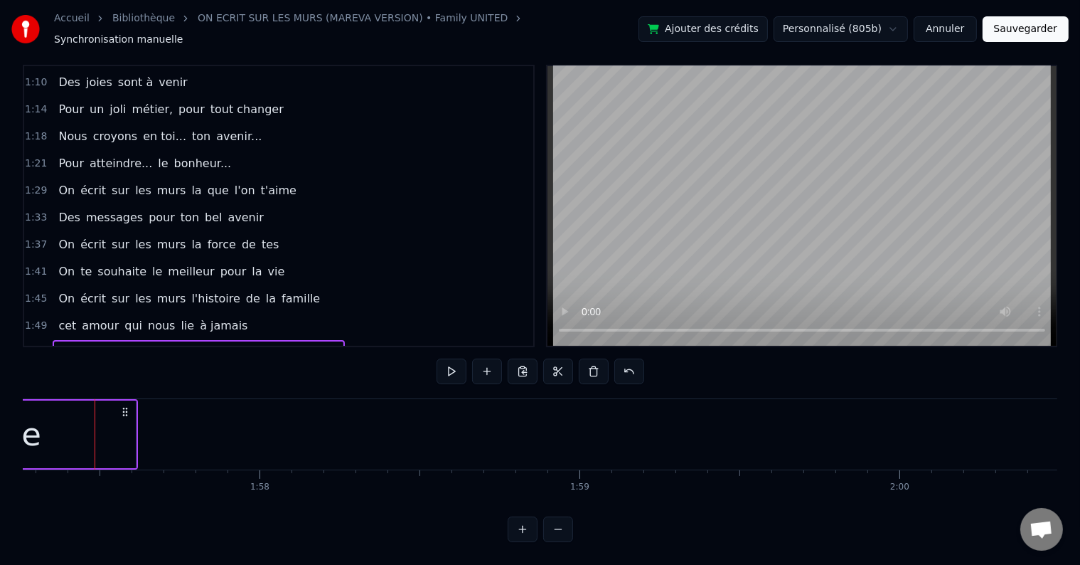
click at [447, 358] on button at bounding box center [452, 371] width 30 height 26
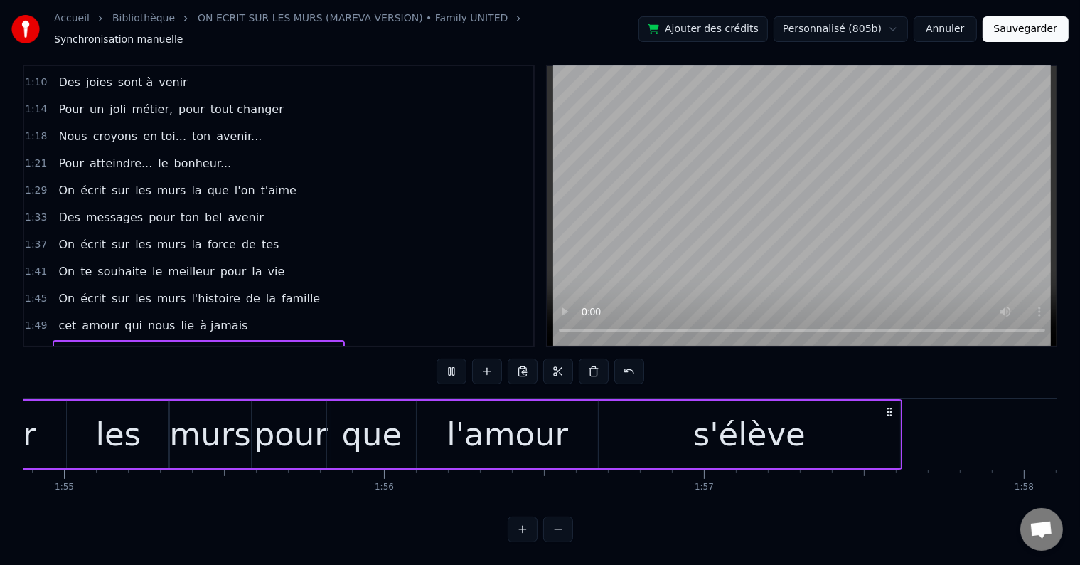
scroll to position [0, 36597]
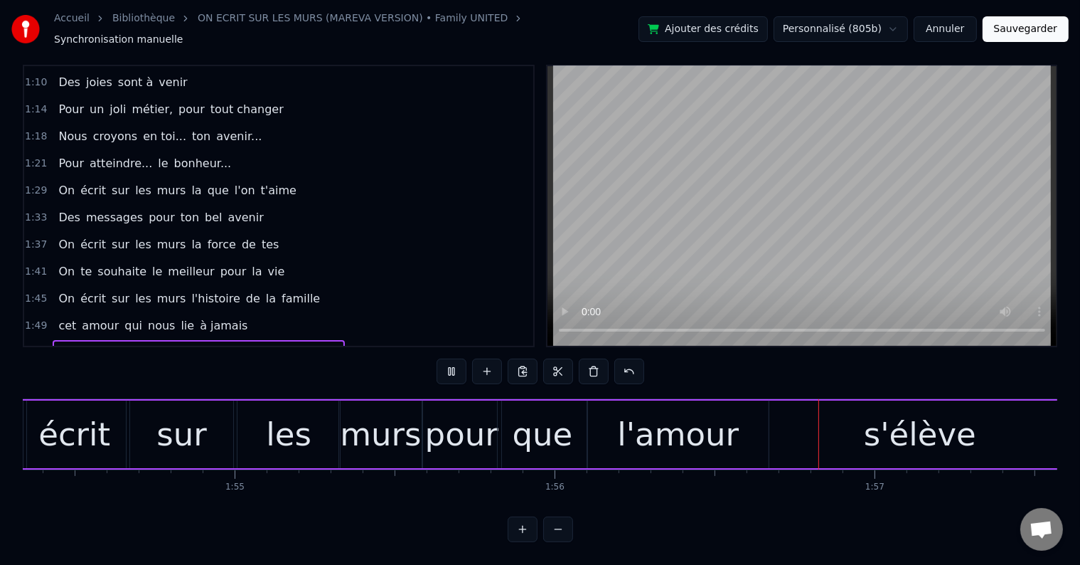
click at [447, 358] on button at bounding box center [452, 371] width 30 height 26
click at [528, 410] on div "que" at bounding box center [543, 434] width 60 height 48
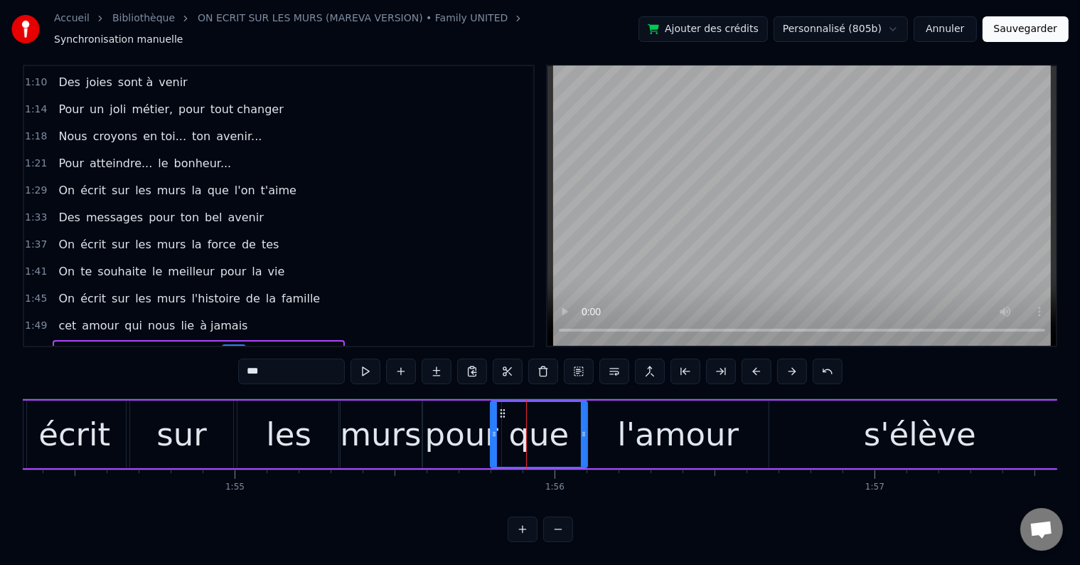
drag, startPoint x: 501, startPoint y: 421, endPoint x: 478, endPoint y: 414, distance: 23.8
click at [491, 428] on icon at bounding box center [494, 433] width 6 height 11
click at [469, 410] on div "pour" at bounding box center [461, 434] width 73 height 48
type input "****"
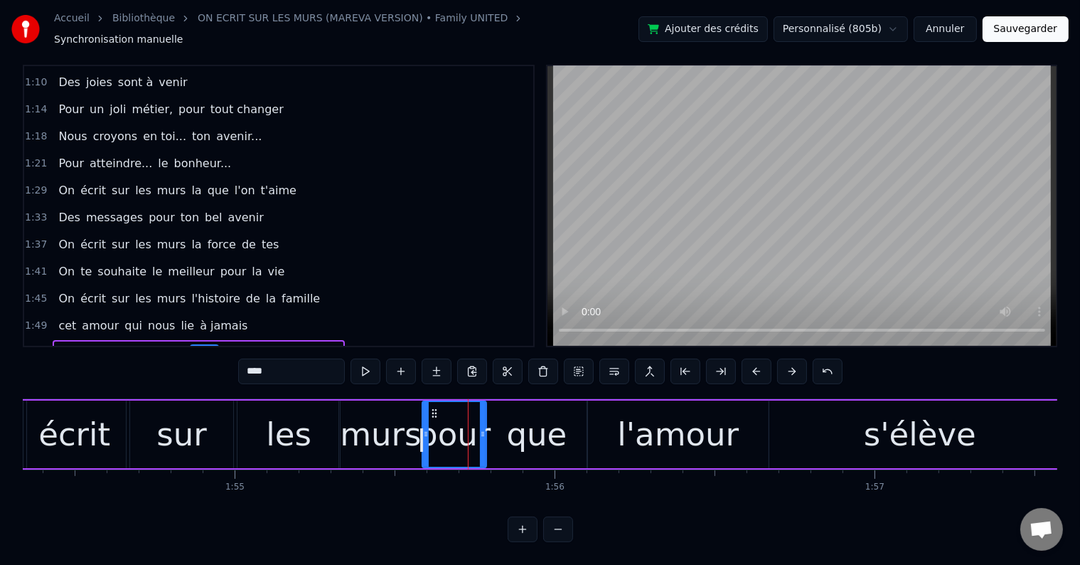
drag, startPoint x: 497, startPoint y: 418, endPoint x: 482, endPoint y: 415, distance: 15.2
click at [482, 428] on icon at bounding box center [483, 433] width 6 height 11
click at [321, 339] on div "1:54 On écrit sur les murs pour que l'amour s'élève" at bounding box center [278, 352] width 509 height 27
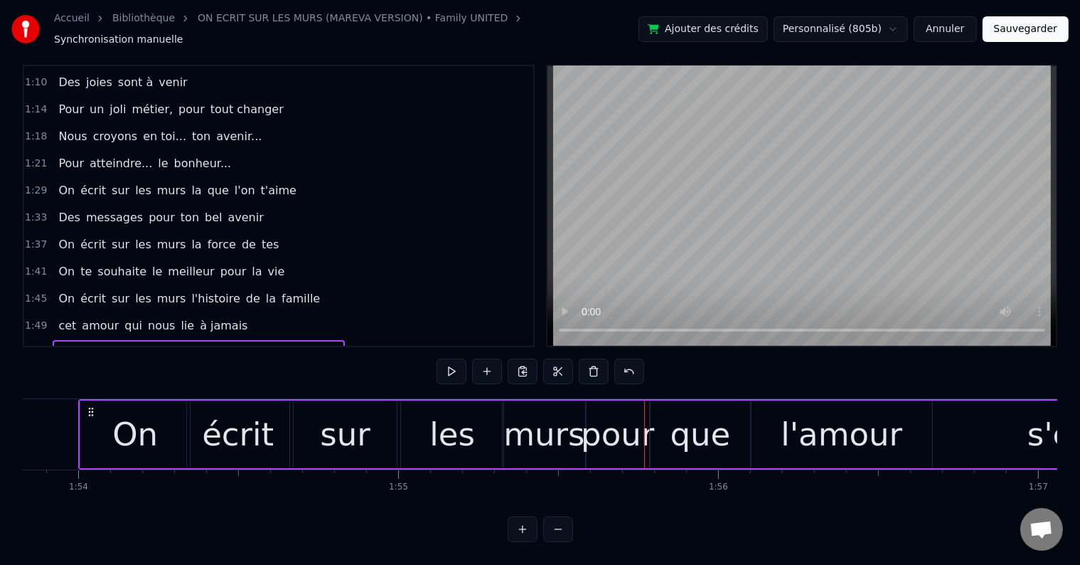
scroll to position [0, 36418]
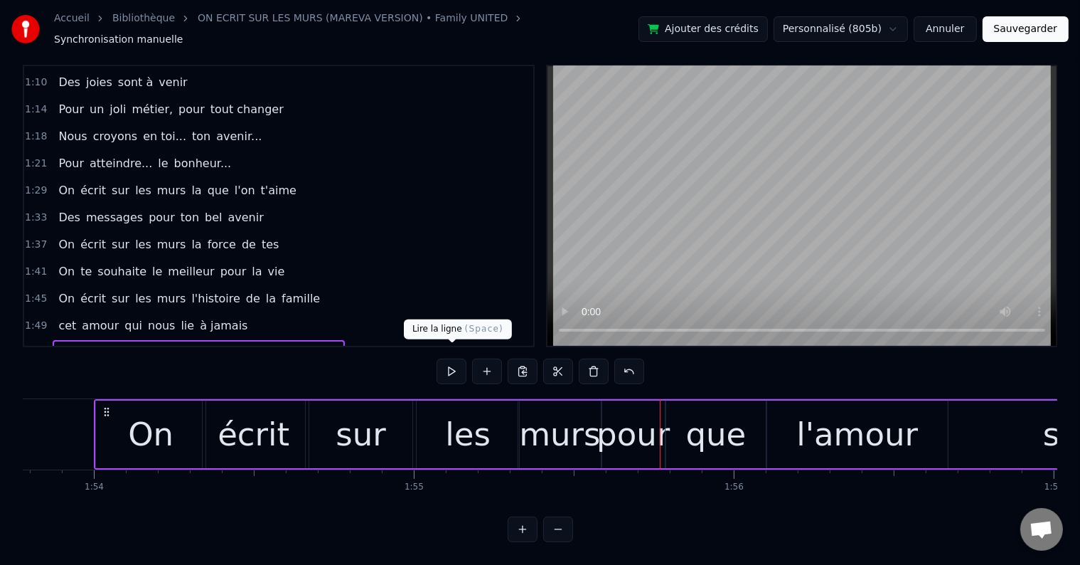
click at [444, 358] on button at bounding box center [452, 371] width 30 height 26
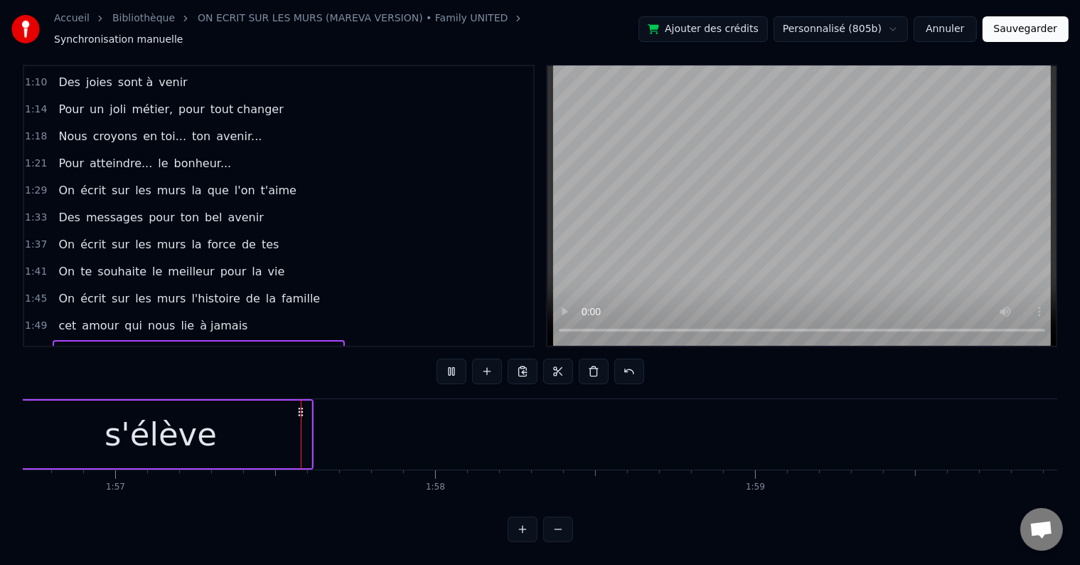
scroll to position [0, 37357]
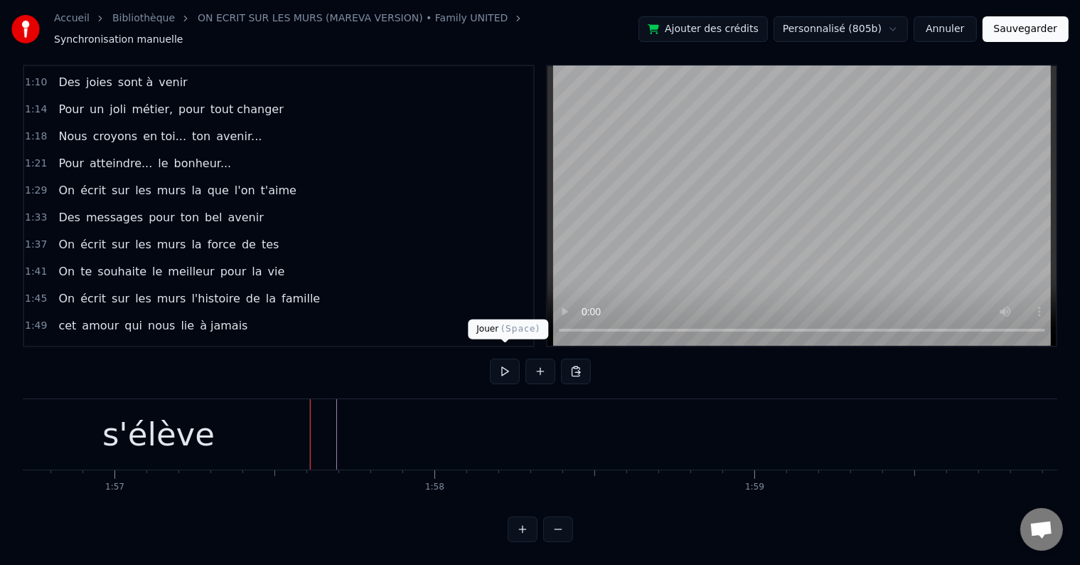
click at [500, 358] on button at bounding box center [505, 371] width 30 height 26
click at [501, 358] on button at bounding box center [505, 371] width 30 height 26
click at [504, 358] on button at bounding box center [505, 371] width 30 height 26
click at [502, 359] on button at bounding box center [505, 371] width 30 height 26
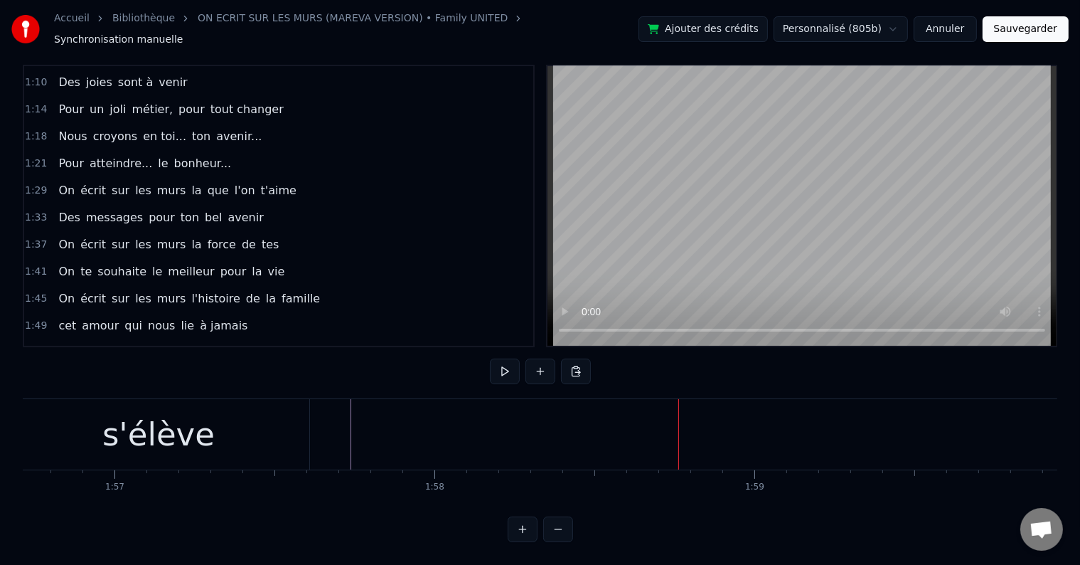
click at [502, 359] on button at bounding box center [505, 371] width 30 height 26
click at [504, 360] on button at bounding box center [505, 371] width 30 height 26
click at [495, 366] on button at bounding box center [505, 371] width 30 height 26
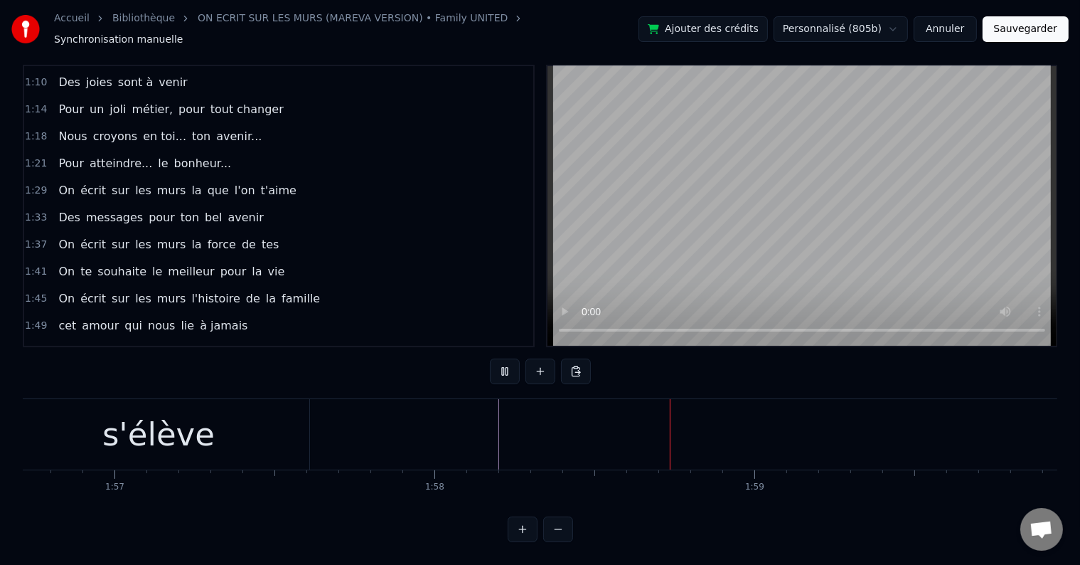
click at [495, 366] on button at bounding box center [505, 371] width 30 height 26
click at [494, 362] on button at bounding box center [505, 371] width 30 height 26
click at [495, 362] on button at bounding box center [505, 371] width 30 height 26
click at [501, 366] on button at bounding box center [505, 371] width 30 height 26
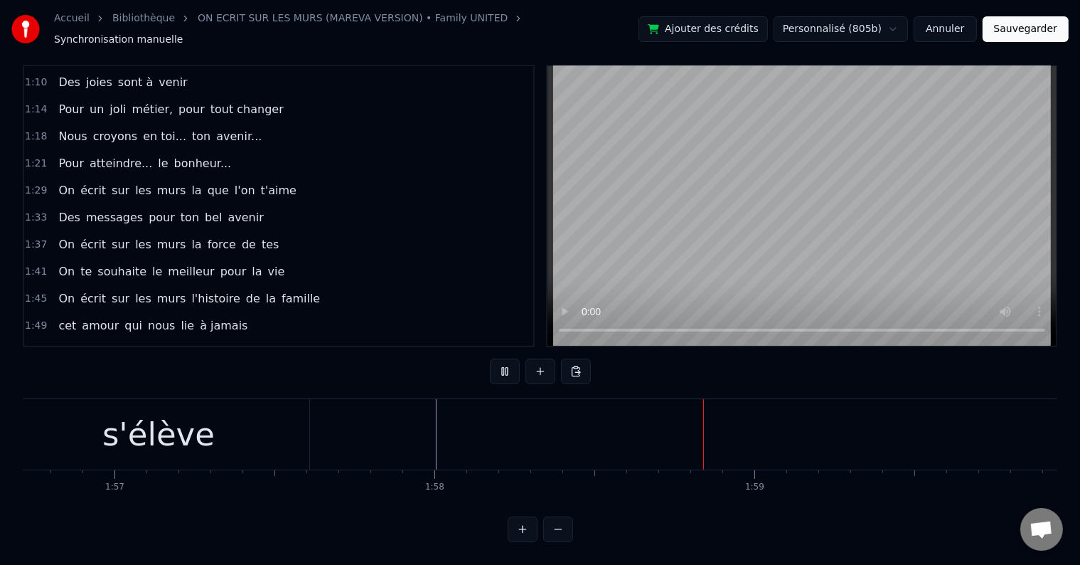
click at [501, 366] on button at bounding box center [505, 371] width 30 height 26
click at [490, 358] on div "0:18 Vingt ans déjà d'amour, 0:21 C'est la jolie cerise qui s'émancipe 0:26 Ta …" at bounding box center [540, 303] width 1035 height 477
click at [494, 358] on button at bounding box center [505, 371] width 30 height 26
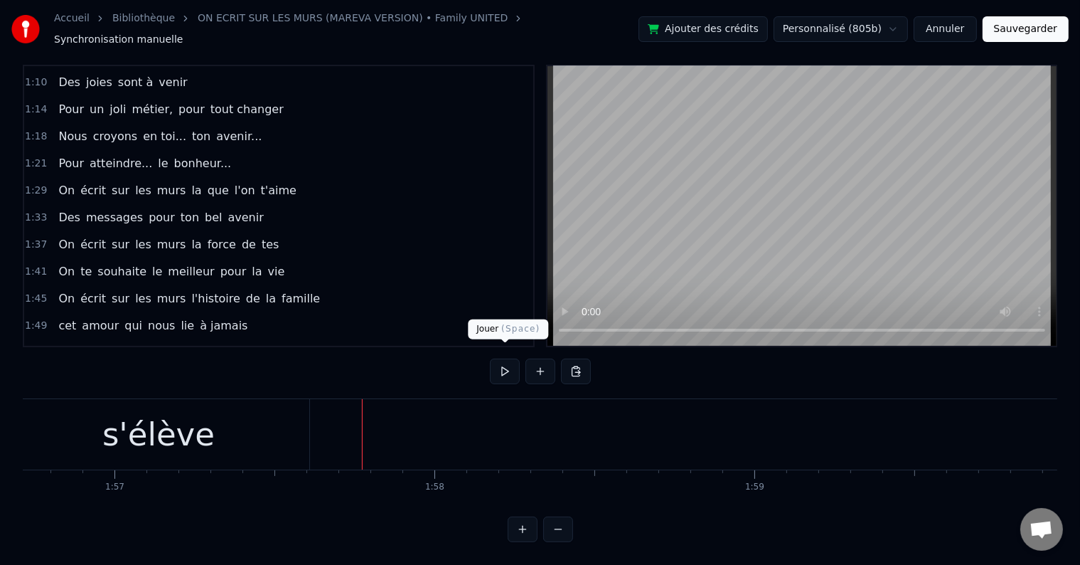
click at [500, 359] on button at bounding box center [505, 371] width 30 height 26
click at [501, 359] on button at bounding box center [505, 371] width 30 height 26
click at [494, 365] on button at bounding box center [505, 371] width 30 height 26
click at [495, 359] on button at bounding box center [505, 371] width 30 height 26
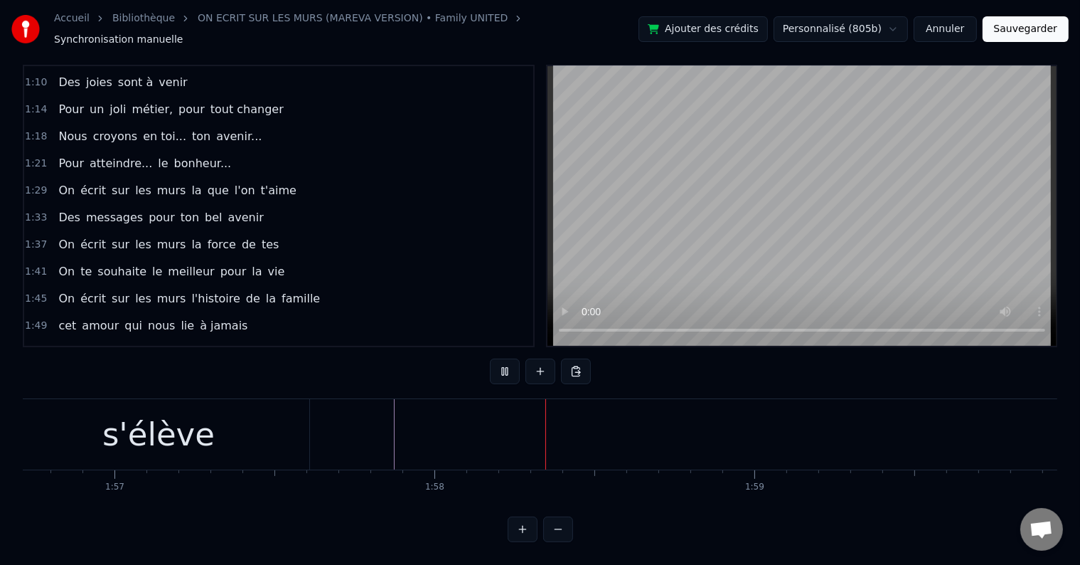
click at [495, 359] on button at bounding box center [505, 371] width 30 height 26
click at [499, 358] on button at bounding box center [505, 371] width 30 height 26
click at [498, 360] on button at bounding box center [505, 371] width 30 height 26
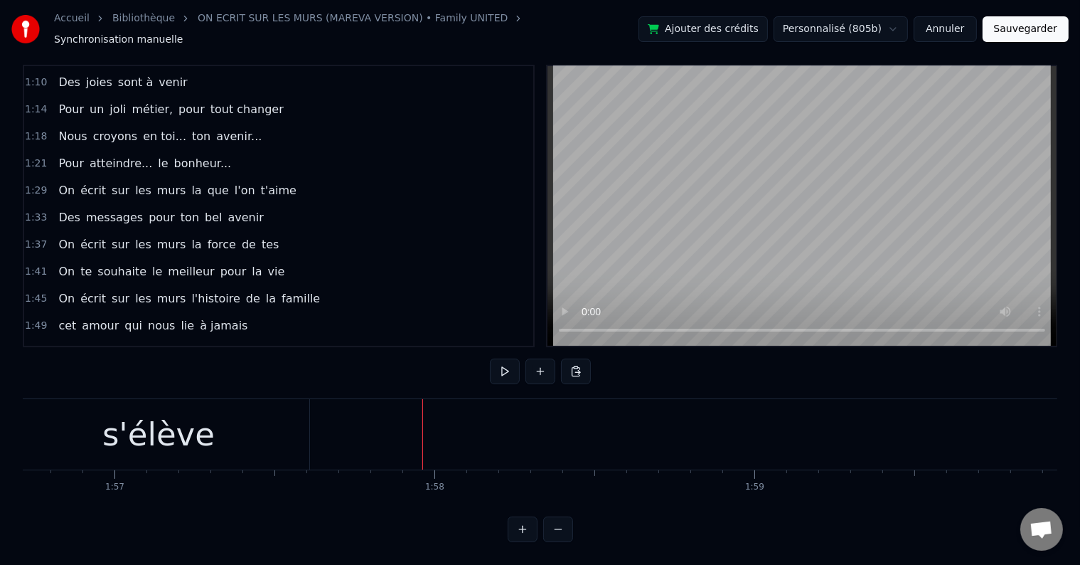
click at [496, 362] on button at bounding box center [505, 371] width 30 height 26
click at [499, 362] on button at bounding box center [505, 371] width 30 height 26
click at [254, 259] on div "On te souhaite le meilleur pour la vie" at bounding box center [172, 272] width 238 height 26
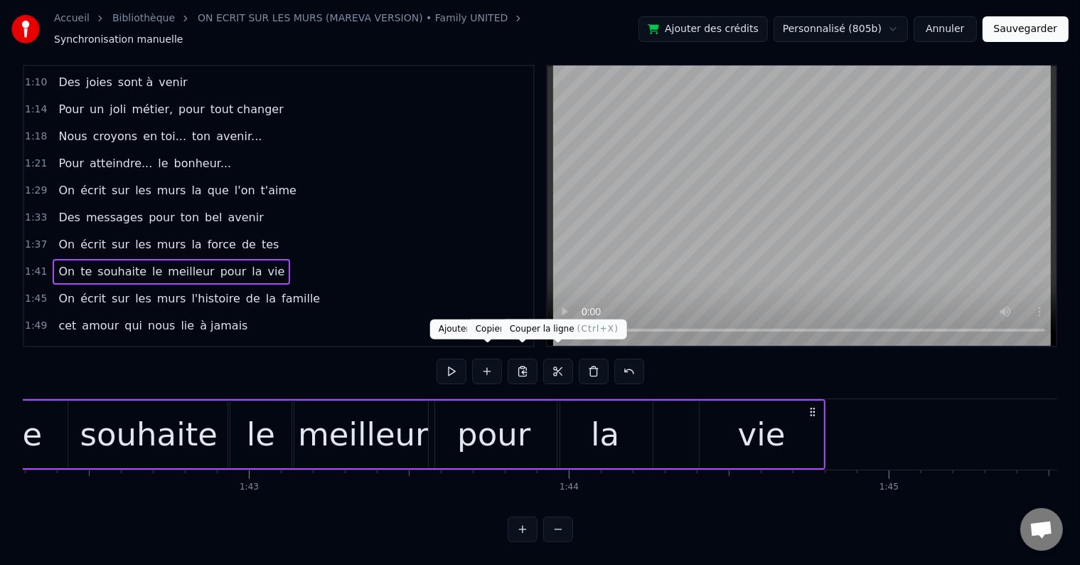
scroll to position [0, 32545]
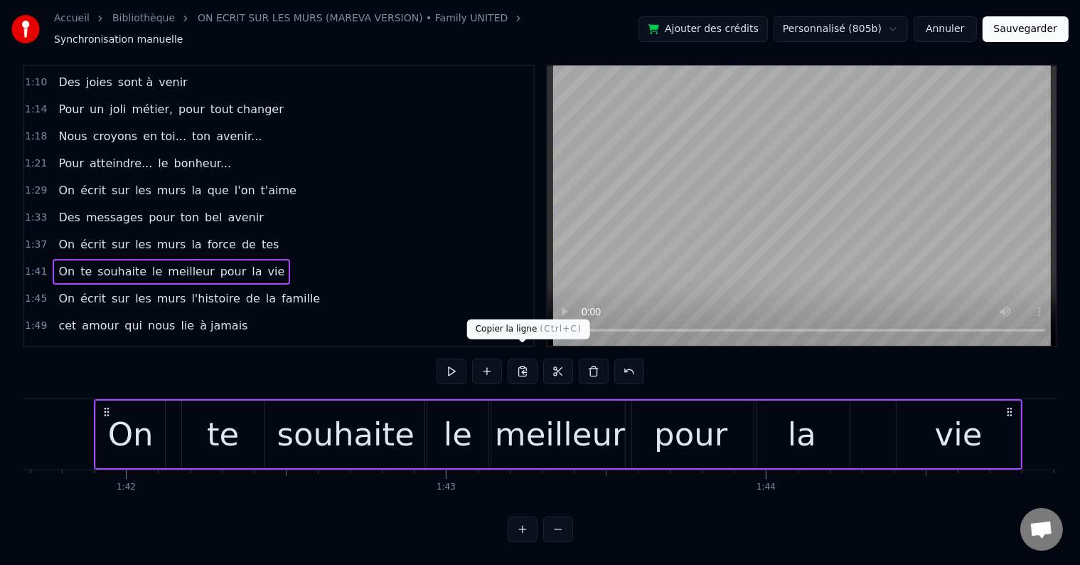
click at [530, 359] on button at bounding box center [523, 371] width 30 height 26
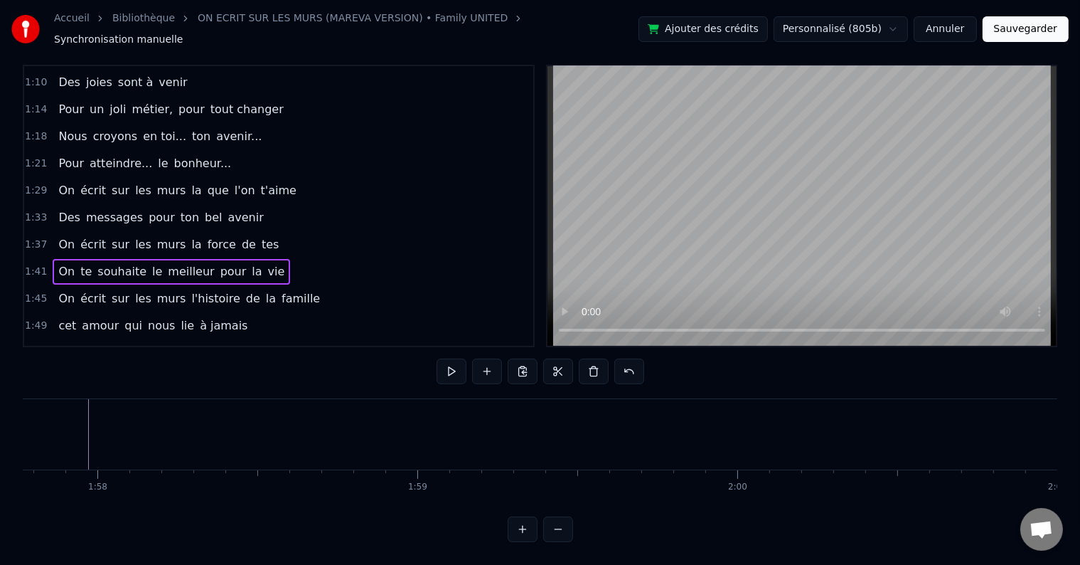
scroll to position [0, 37125]
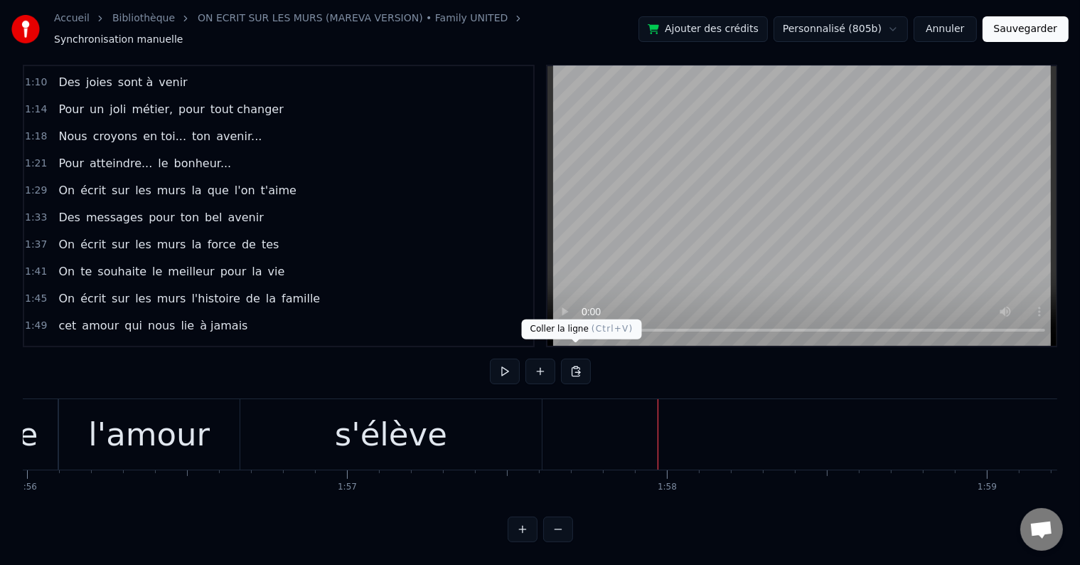
click at [584, 361] on button at bounding box center [576, 371] width 30 height 26
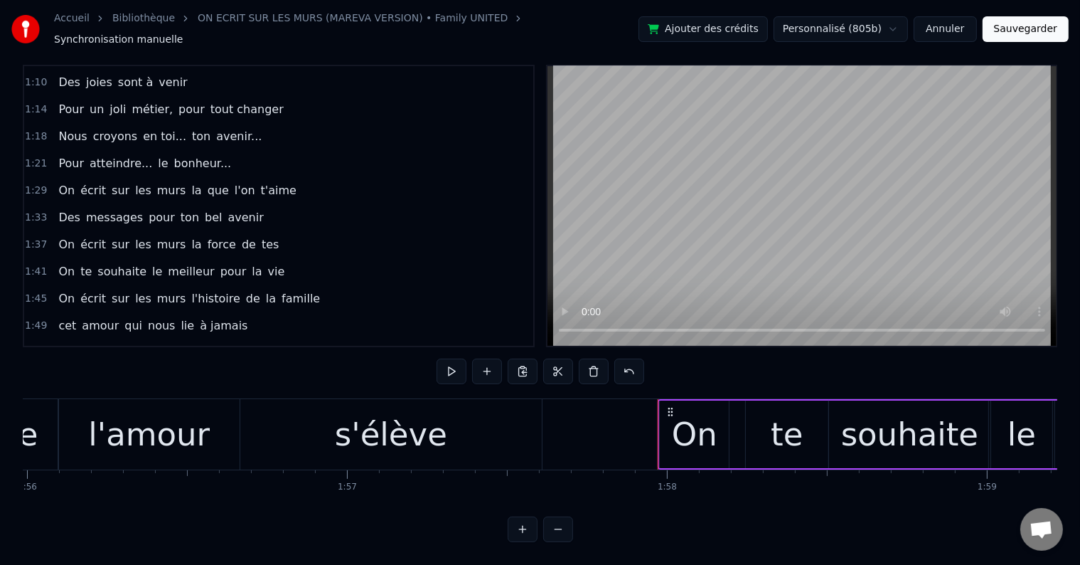
click at [694, 418] on div "On" at bounding box center [695, 434] width 46 height 48
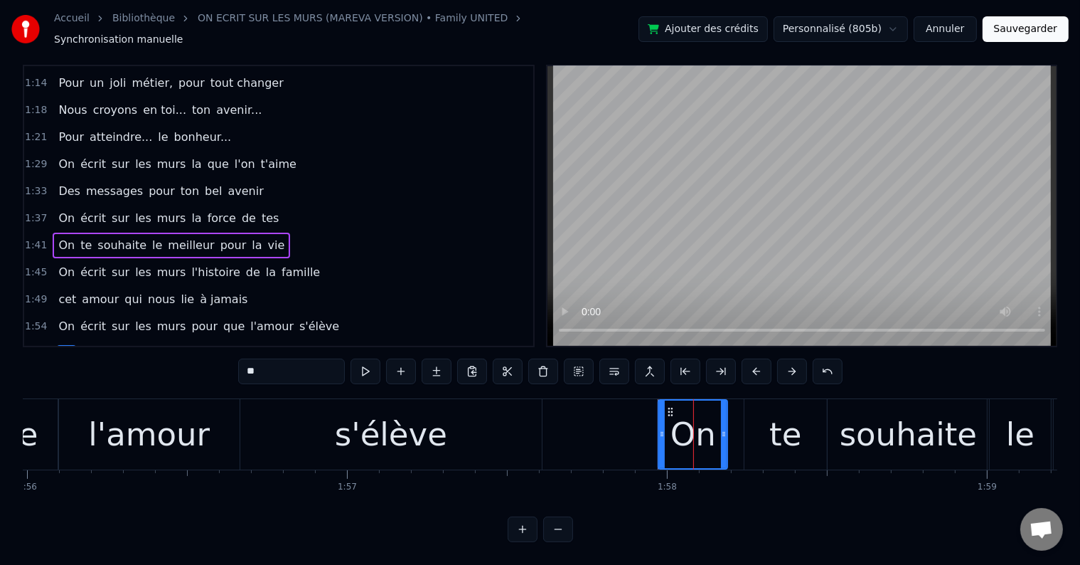
drag, startPoint x: 280, startPoint y: 365, endPoint x: 223, endPoint y: 358, distance: 58.0
click at [223, 358] on div "0:18 Vingt ans déjà d'amour, 0:21 C'est la jolie cerise qui s'émancipe 0:26 Ta …" at bounding box center [540, 303] width 1035 height 477
click at [785, 439] on div "te" at bounding box center [786, 434] width 32 height 48
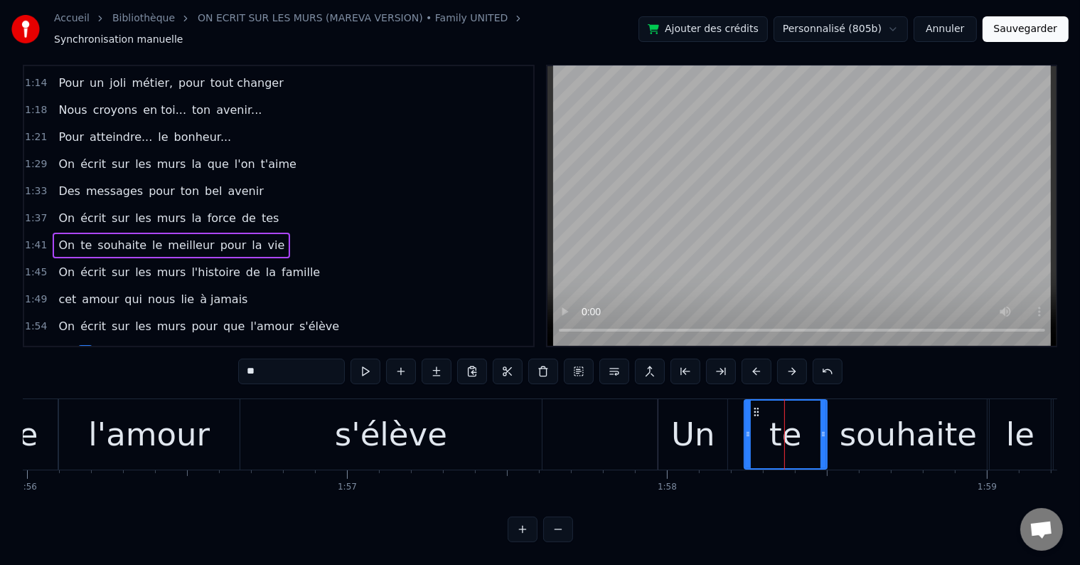
drag, startPoint x: 298, startPoint y: 364, endPoint x: 211, endPoint y: 358, distance: 87.7
click at [211, 358] on div "0:18 Vingt ans déjà d'amour, 0:21 C'est la jolie cerise qui s'émancipe 0:26 Ta …" at bounding box center [540, 303] width 1035 height 477
click at [910, 425] on div "souhaite" at bounding box center [908, 434] width 137 height 48
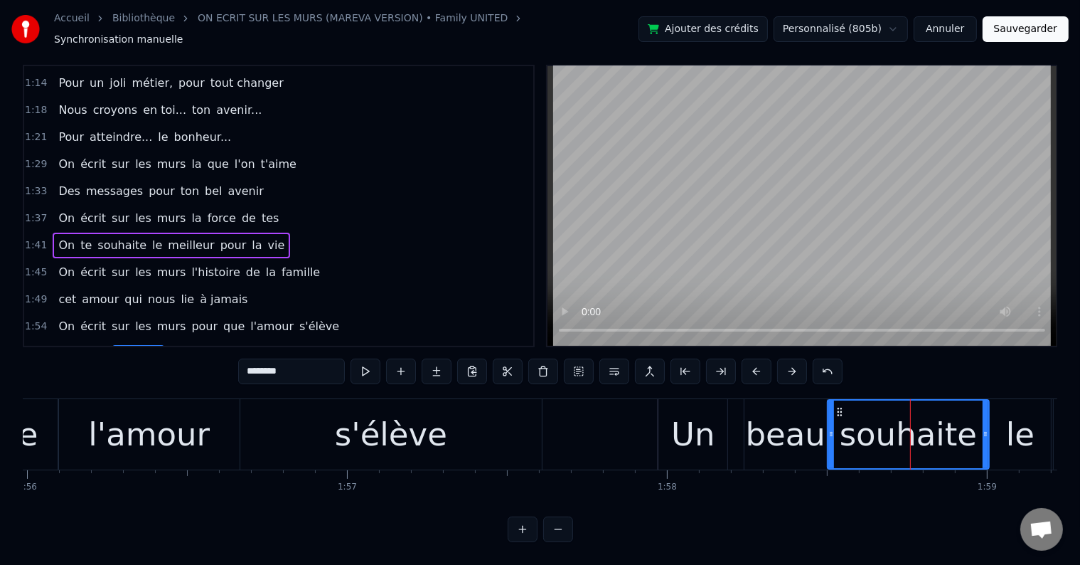
drag, startPoint x: 224, startPoint y: 354, endPoint x: 186, endPoint y: 349, distance: 37.9
click at [199, 355] on div "0:18 Vingt ans déjà d'amour, 0:21 C'est la jolie cerise qui s'émancipe 0:26 Ta …" at bounding box center [540, 303] width 1035 height 477
click at [1021, 410] on div "le" at bounding box center [1020, 434] width 28 height 48
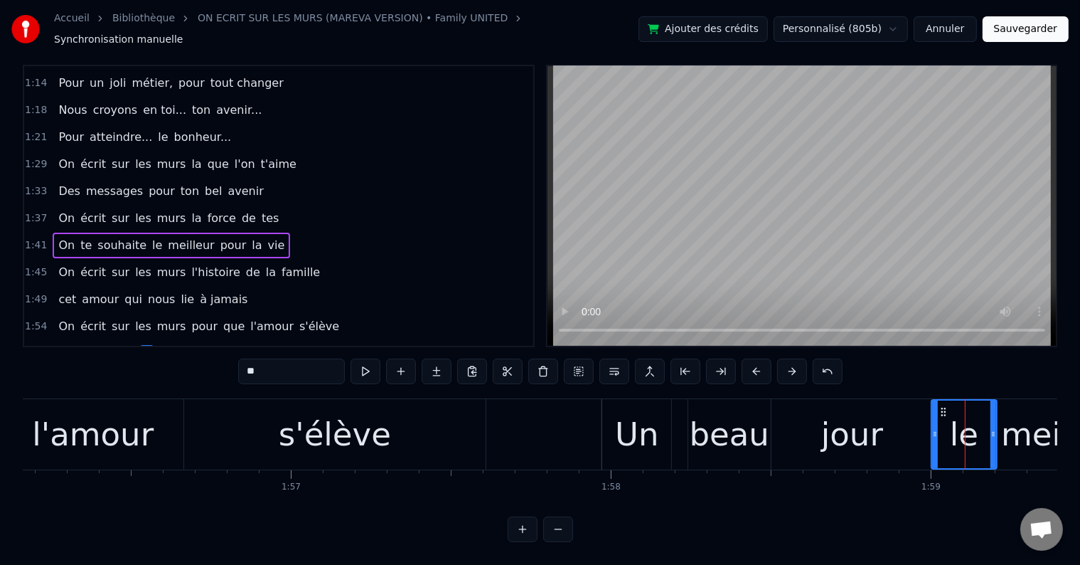
drag, startPoint x: 281, startPoint y: 357, endPoint x: 205, endPoint y: 364, distance: 76.4
click at [205, 364] on div "0:18 Vingt ans déjà d'amour, 0:21 C'est la jolie cerise qui s'émancipe 0:26 Ta …" at bounding box center [540, 303] width 1035 height 477
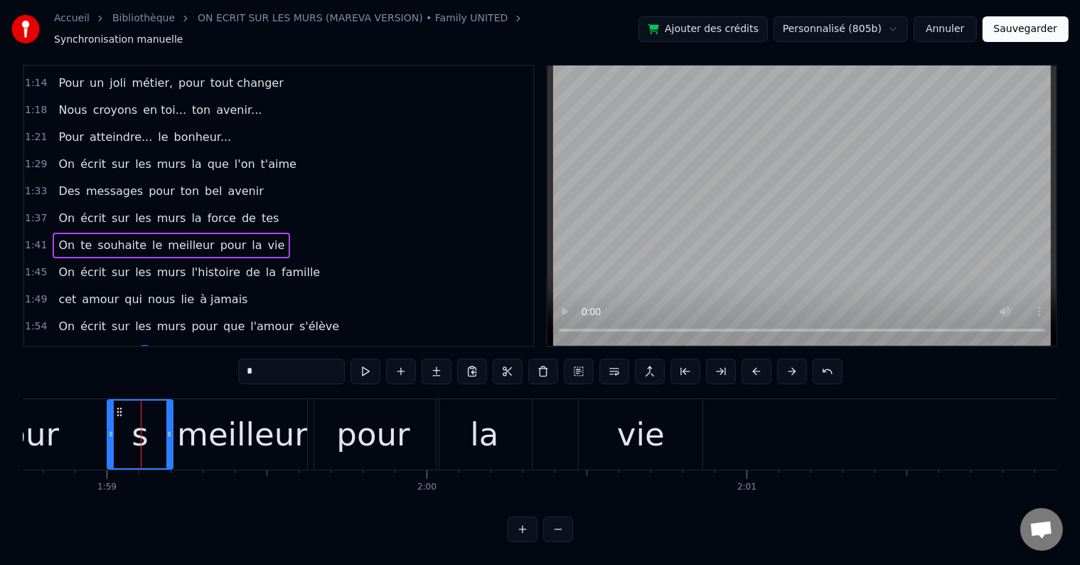
scroll to position [0, 38052]
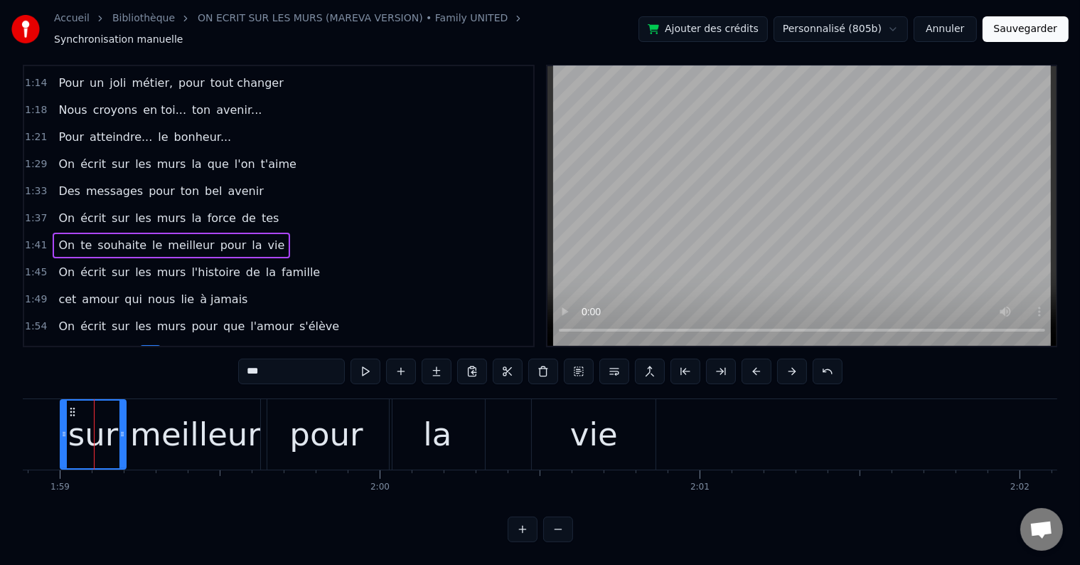
click at [164, 345] on span "meilleur" at bounding box center [188, 353] width 49 height 16
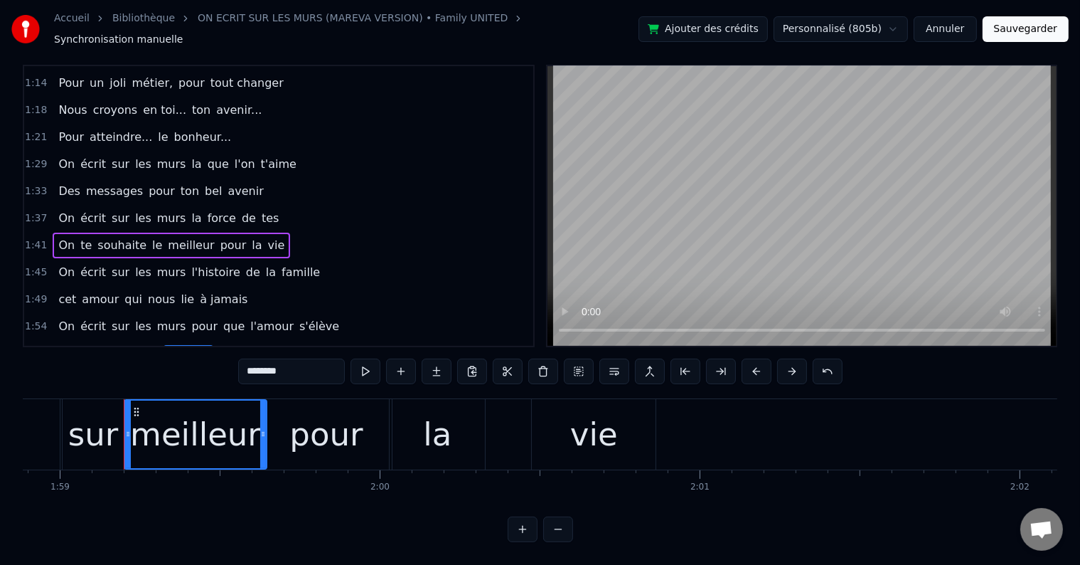
drag, startPoint x: 317, startPoint y: 356, endPoint x: 216, endPoint y: 361, distance: 101.2
click at [216, 361] on div "0:18 Vingt ans déjà d'amour, 0:21 C'est la jolie cerise qui s'émancipe 0:26 Ta …" at bounding box center [540, 303] width 1035 height 477
click at [331, 410] on div "pour" at bounding box center [325, 434] width 73 height 48
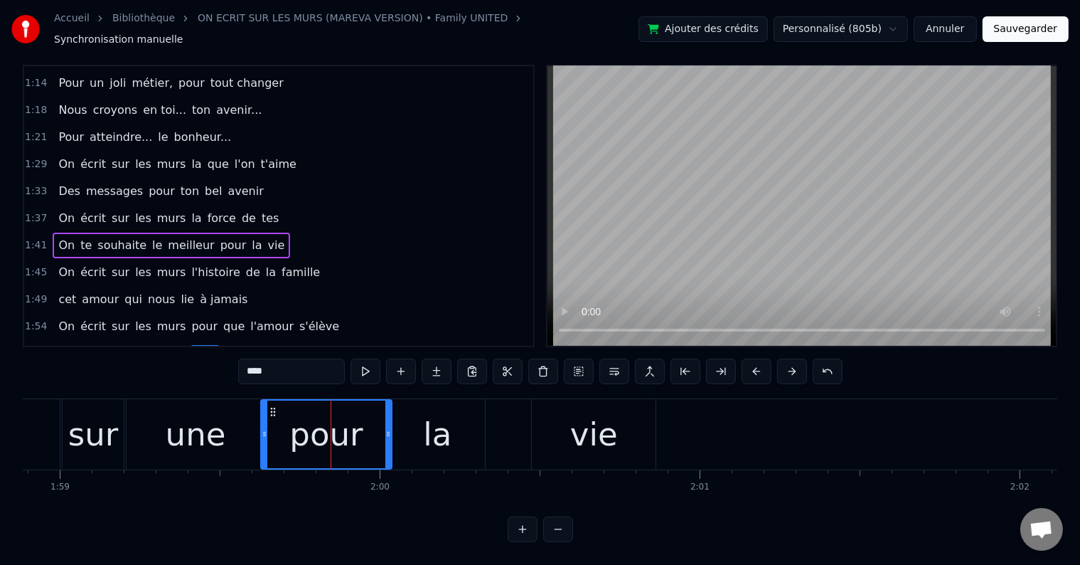
drag, startPoint x: 273, startPoint y: 363, endPoint x: 233, endPoint y: 361, distance: 40.6
click at [233, 361] on div "0:18 Vingt ans déjà d'amour, 0:21 C'est la jolie cerise qui s'émancipe 0:26 Ta …" at bounding box center [540, 303] width 1035 height 477
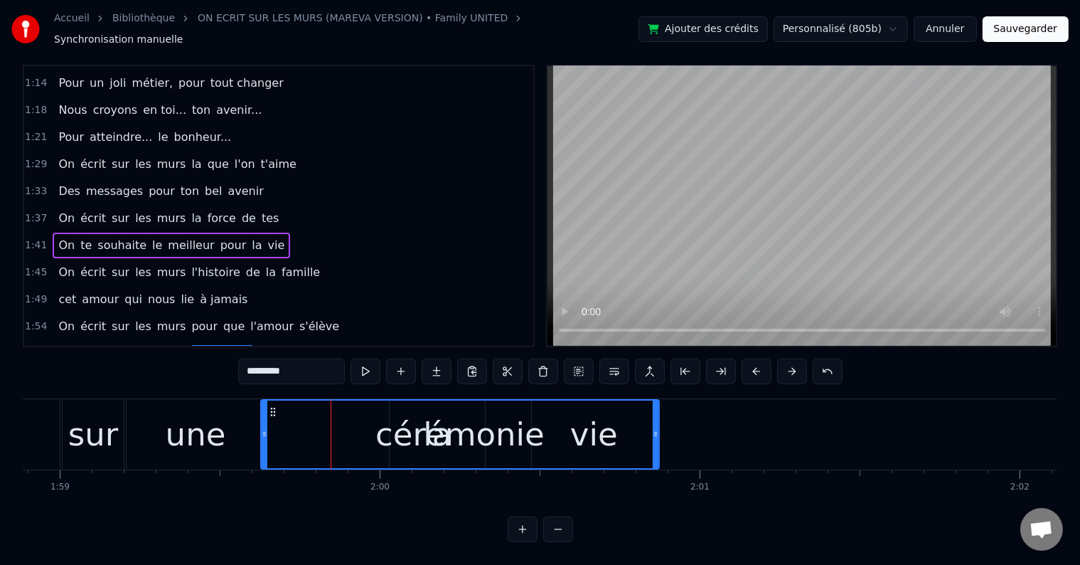
drag, startPoint x: 388, startPoint y: 418, endPoint x: 656, endPoint y: 408, distance: 267.6
click at [656, 408] on div at bounding box center [656, 434] width 6 height 68
click at [257, 345] on span "la" at bounding box center [263, 353] width 13 height 16
type input "**"
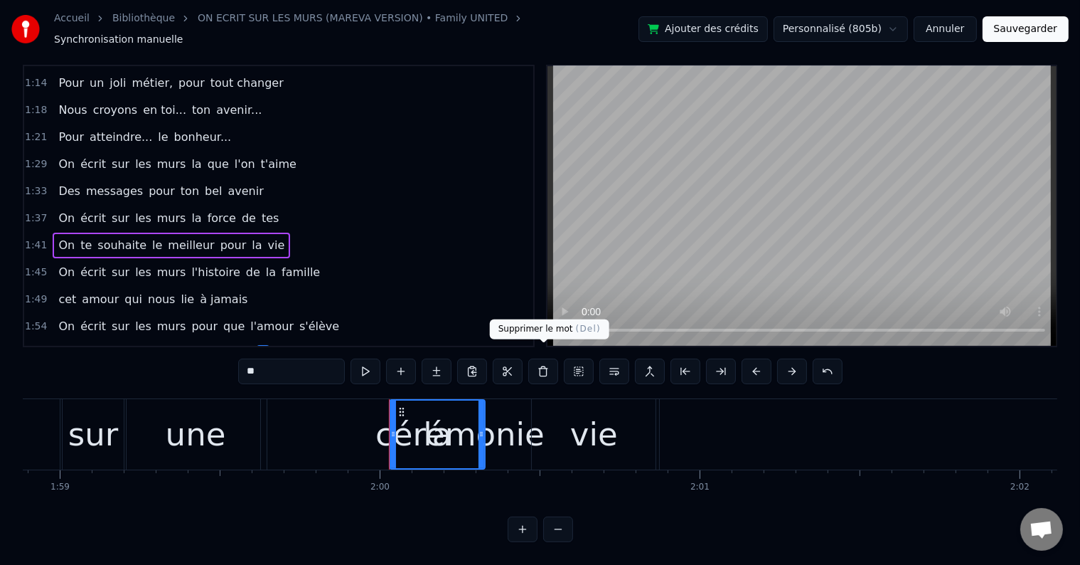
click at [538, 358] on button at bounding box center [543, 371] width 30 height 26
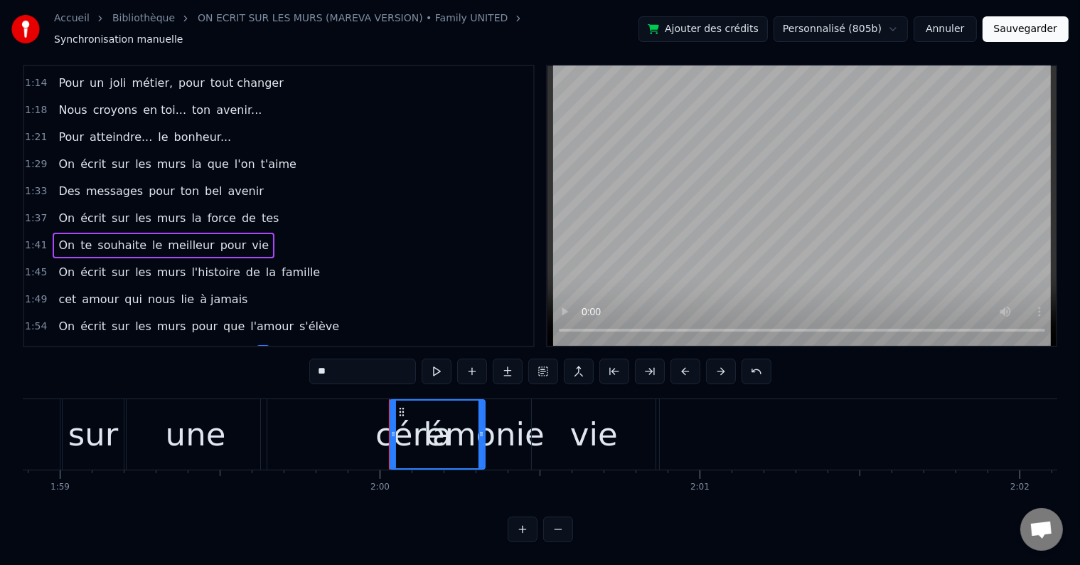
click at [1007, 26] on button "Sauvegarder" at bounding box center [1026, 29] width 86 height 26
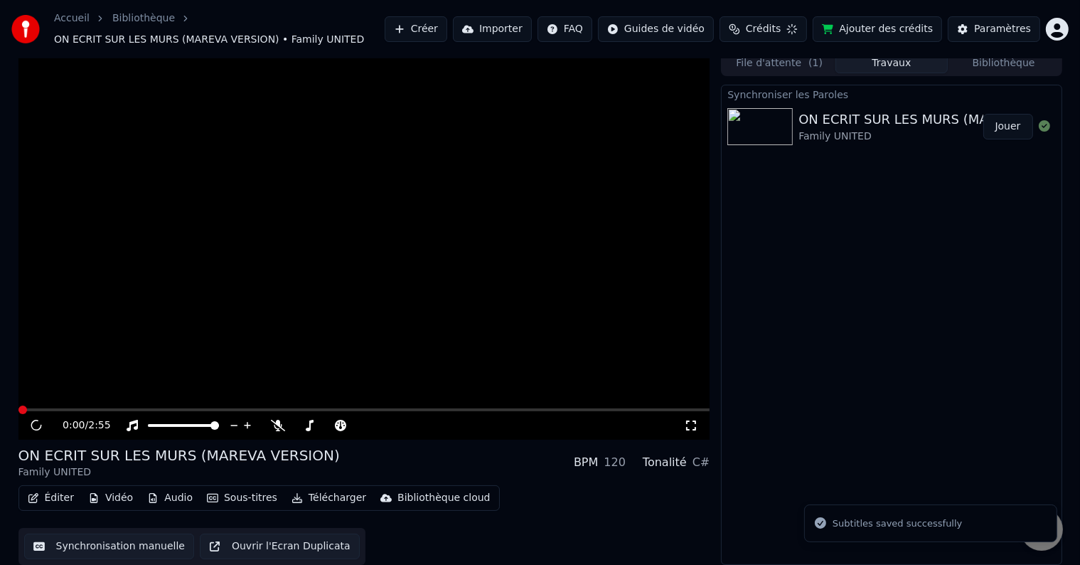
scroll to position [8, 0]
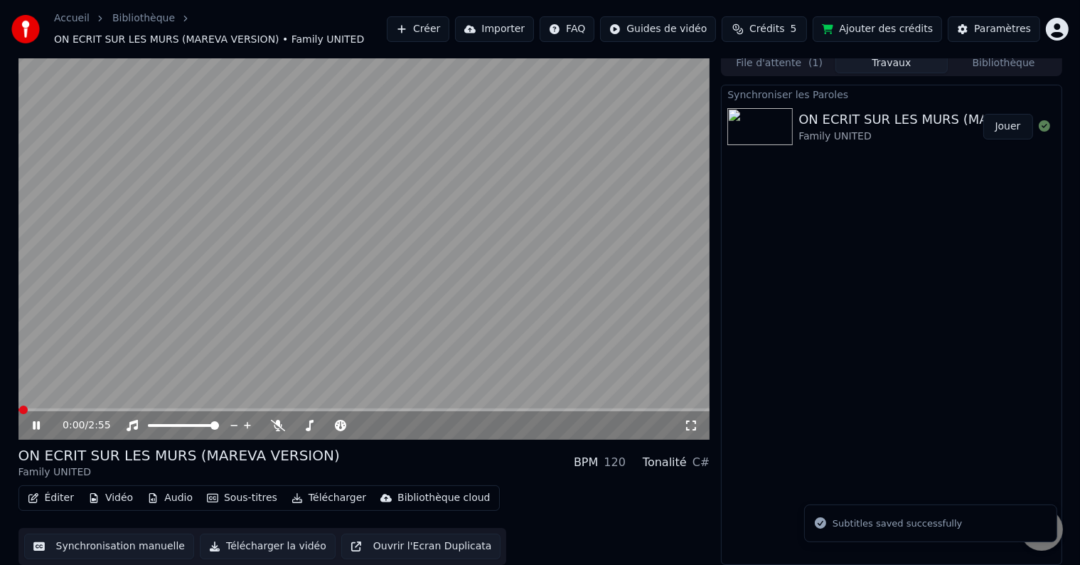
click at [37, 426] on icon at bounding box center [36, 425] width 7 height 9
click at [111, 544] on button "Synchronisation manuelle" at bounding box center [109, 546] width 171 height 26
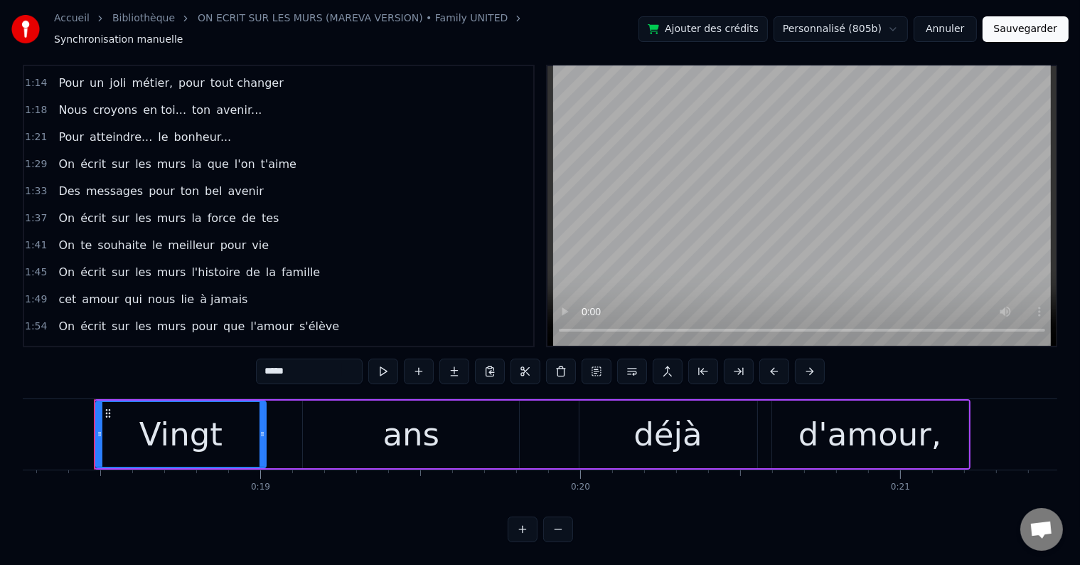
scroll to position [21, 0]
click at [257, 345] on span "la" at bounding box center [263, 353] width 13 height 16
type input "**"
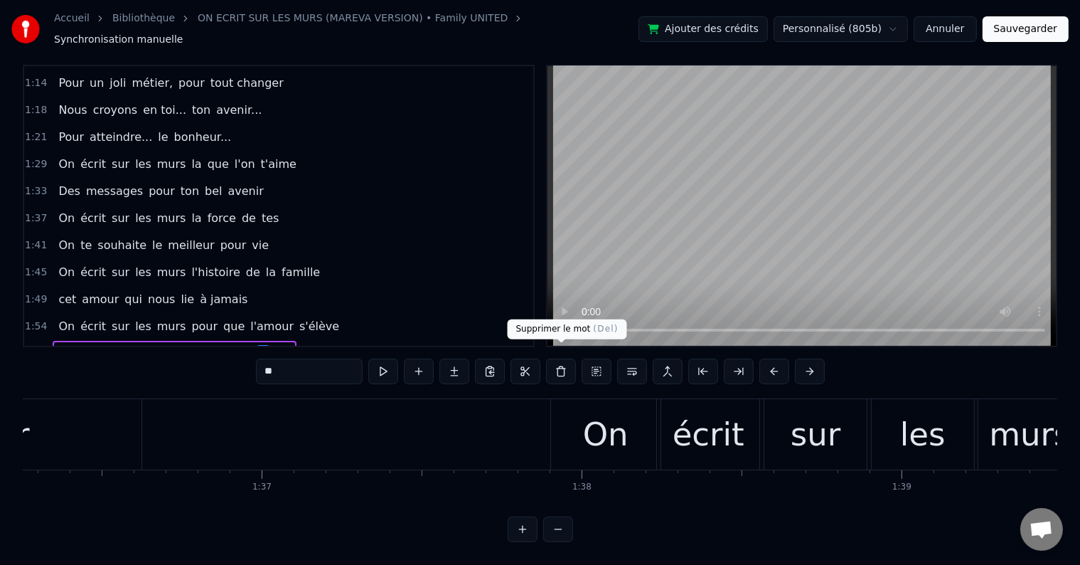
click at [566, 358] on button at bounding box center [561, 371] width 30 height 26
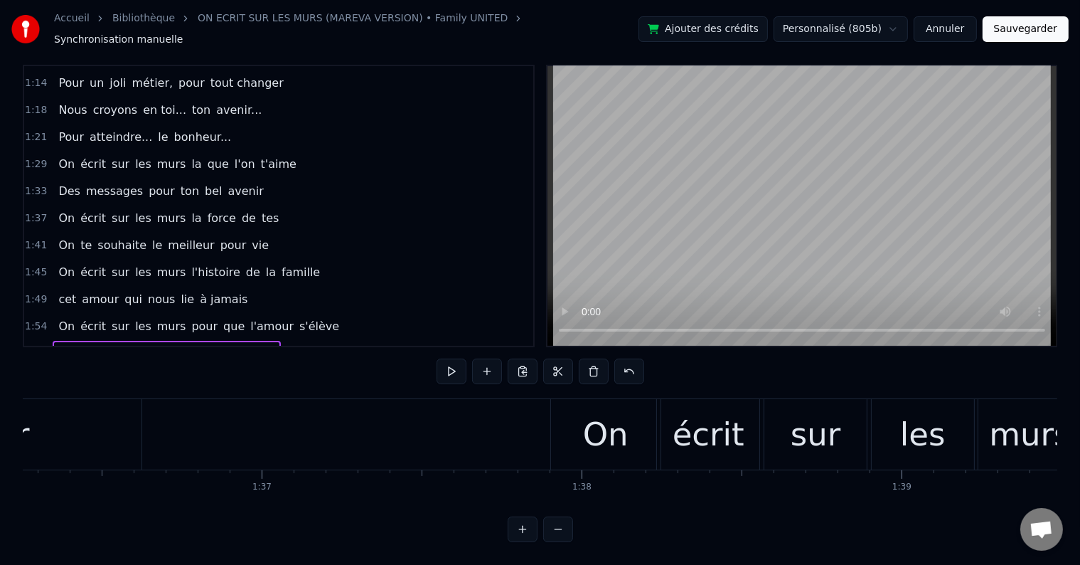
scroll to position [0, 38347]
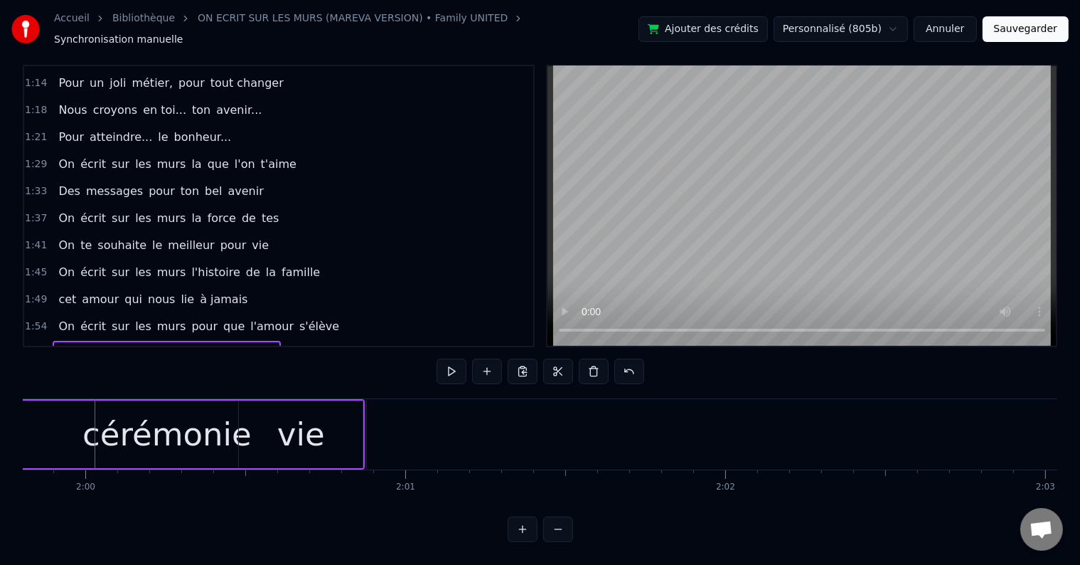
click at [257, 345] on span "vie" at bounding box center [267, 353] width 20 height 16
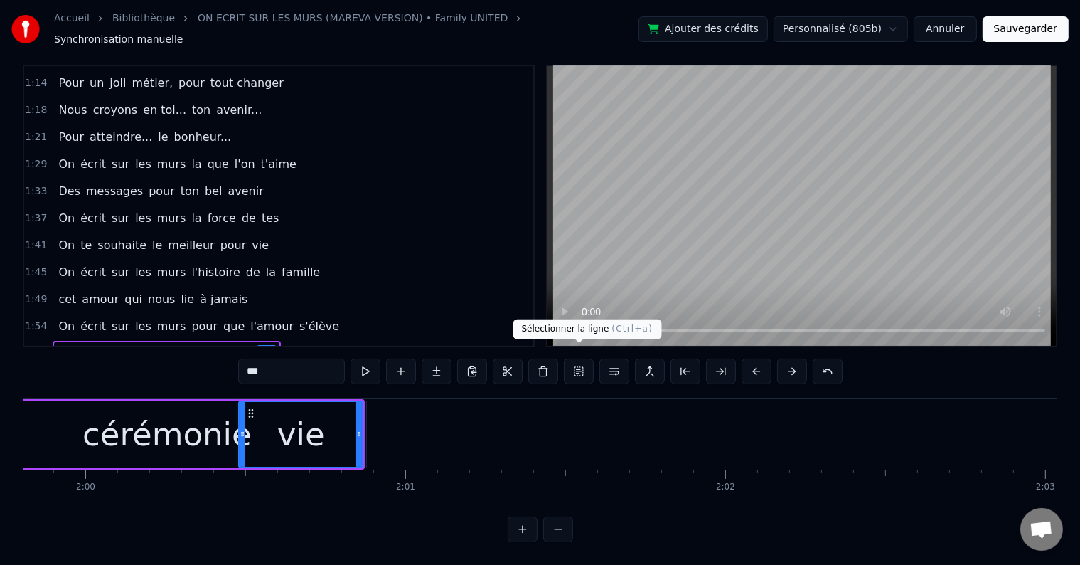
click at [553, 358] on button at bounding box center [543, 371] width 30 height 26
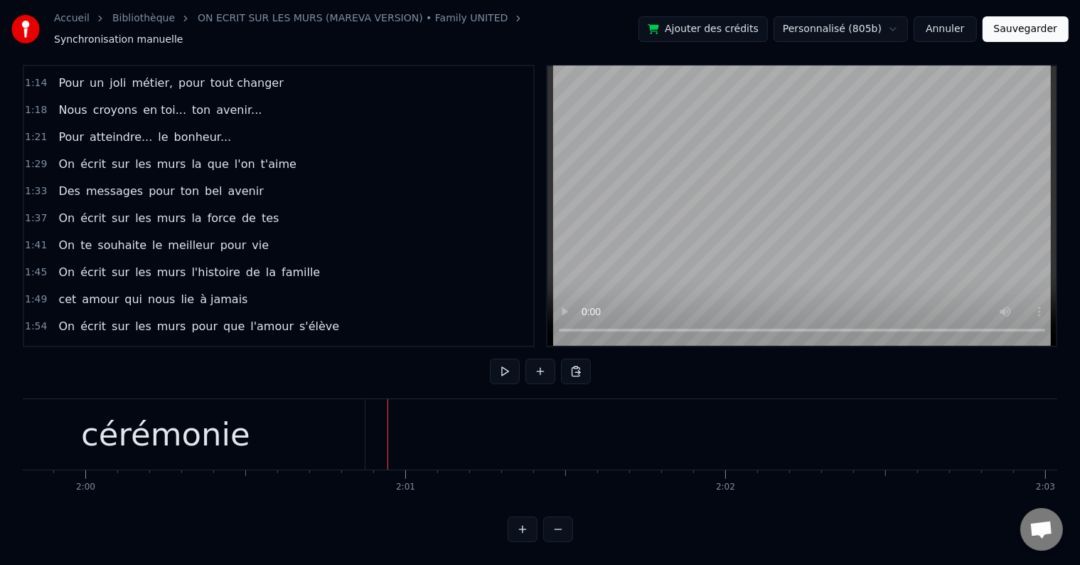
click at [239, 340] on div "1:57 Un beau jour sur une cérémonie" at bounding box center [278, 353] width 509 height 27
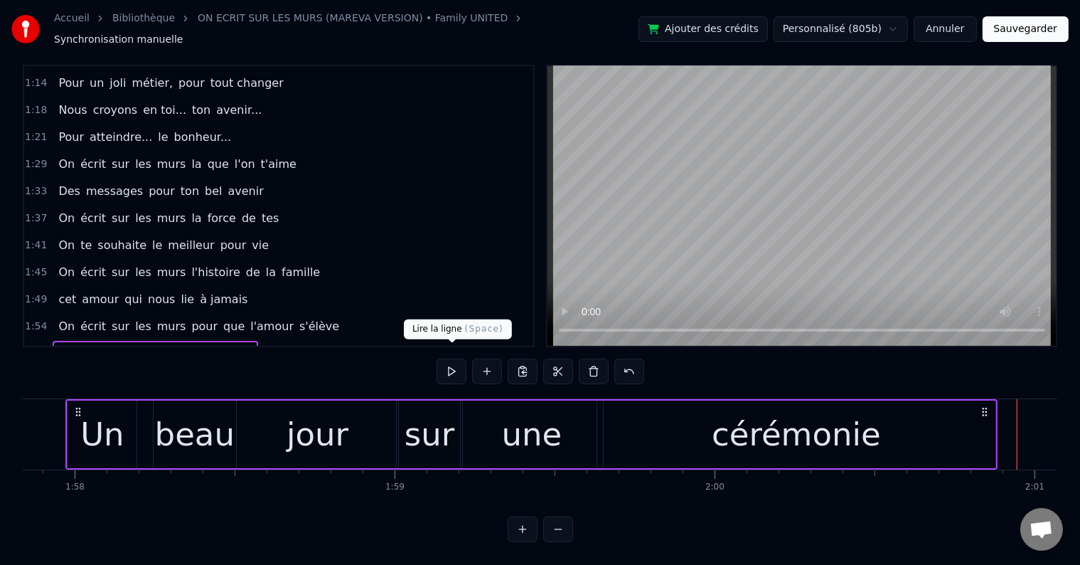
scroll to position [0, 37689]
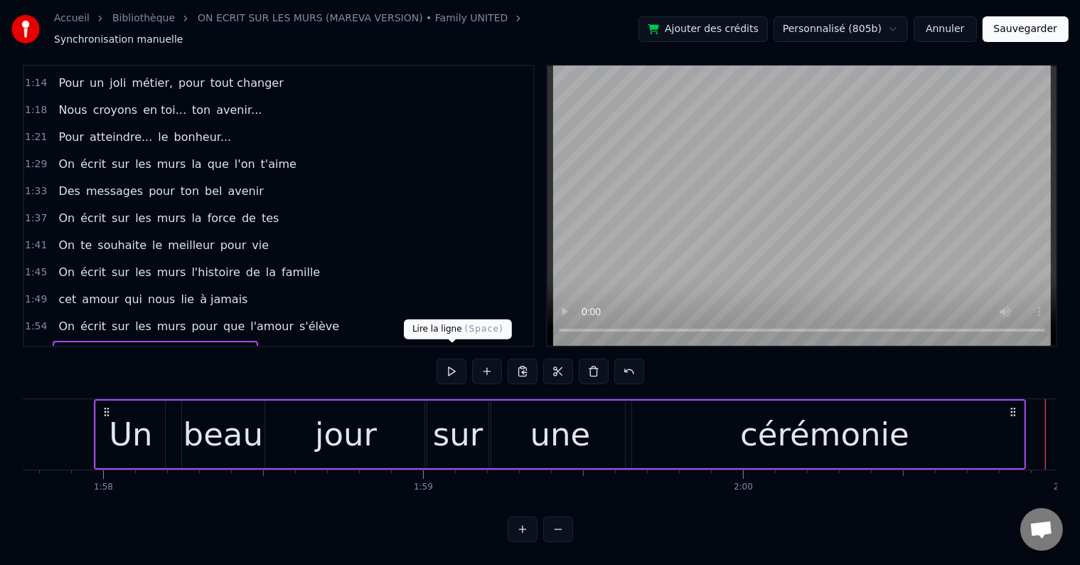
click at [457, 365] on button at bounding box center [452, 371] width 30 height 26
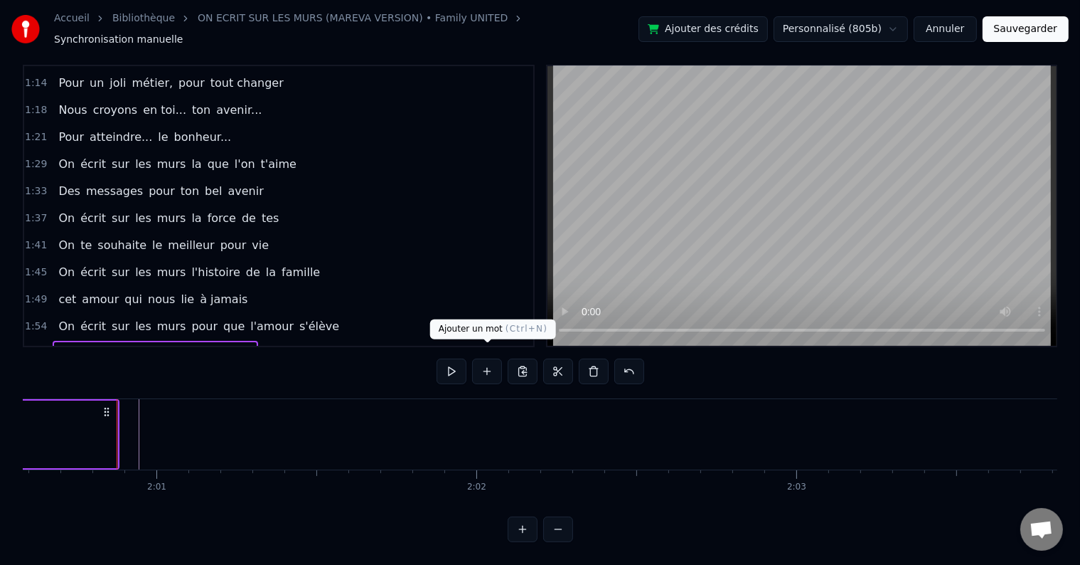
scroll to position [0, 38618]
click at [1010, 23] on button "Sauvegarder" at bounding box center [1026, 29] width 86 height 26
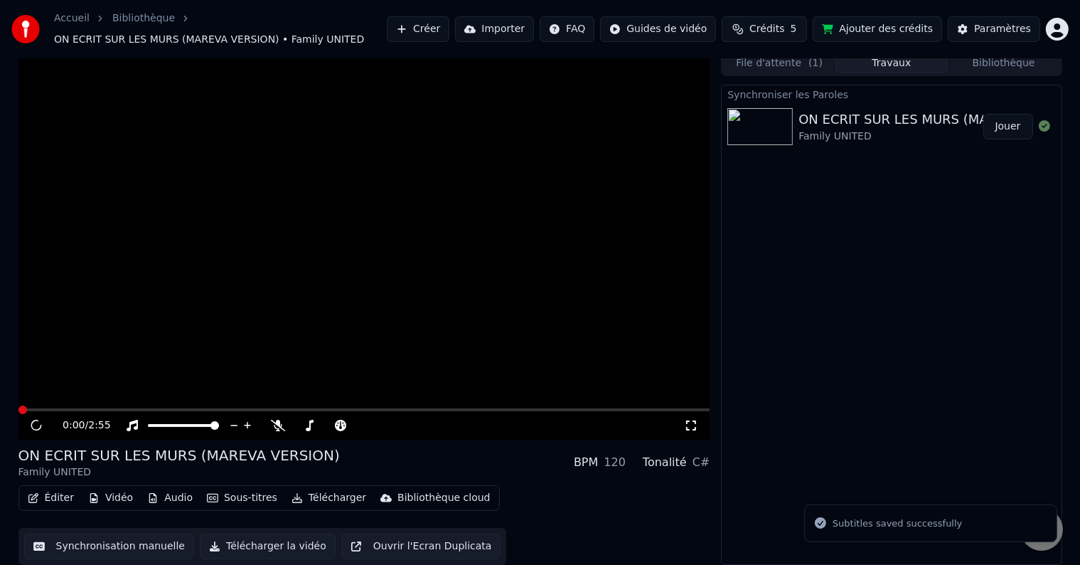
scroll to position [8, 0]
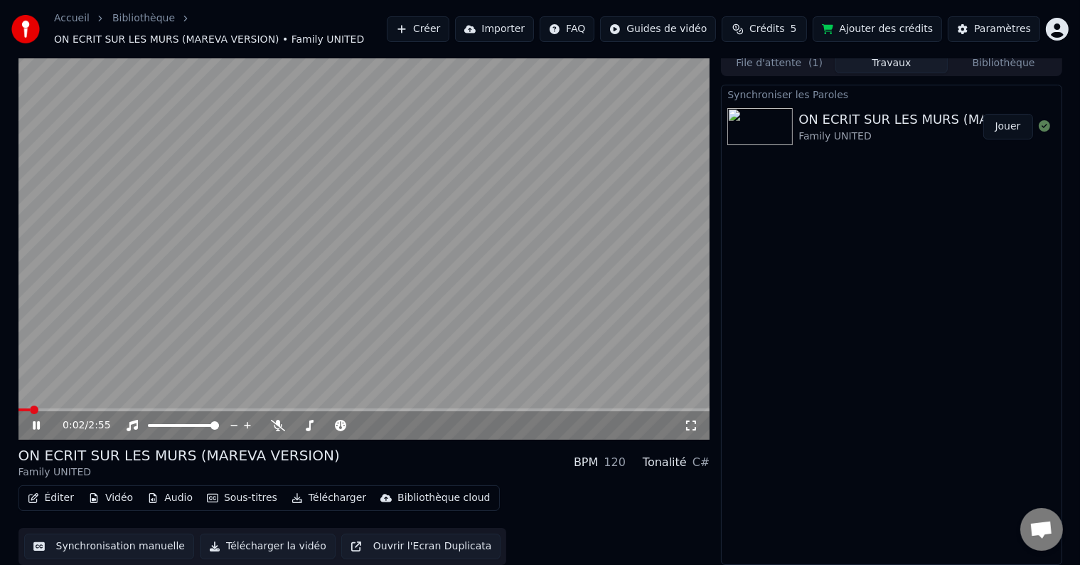
click at [36, 425] on icon at bounding box center [46, 425] width 33 height 11
click at [91, 543] on button "Synchronisation manuelle" at bounding box center [109, 546] width 171 height 26
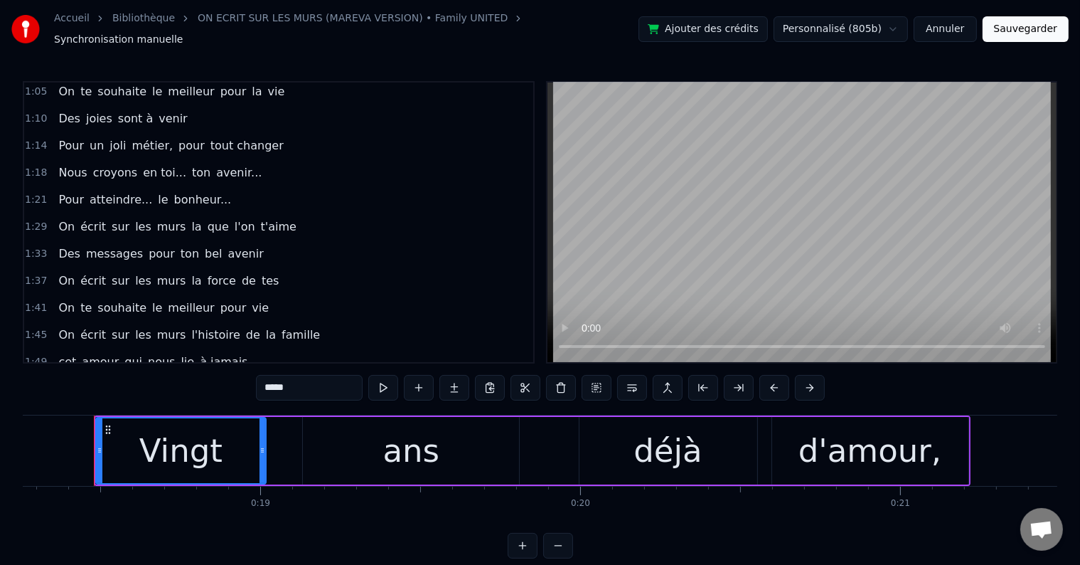
scroll to position [348, 0]
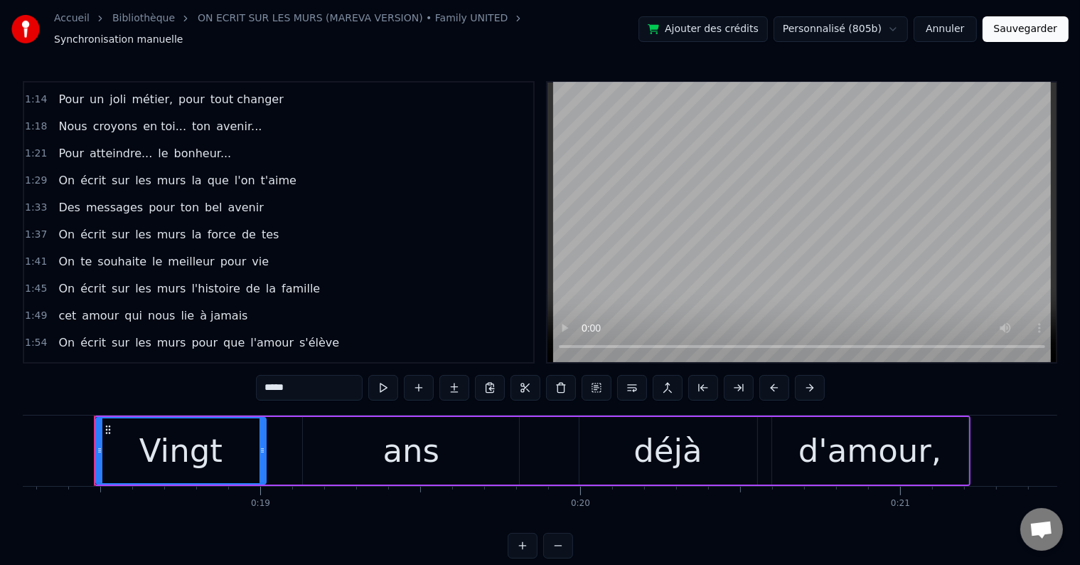
click at [256, 356] on div "1:57 Un beau jour sur une cérémonie" at bounding box center [278, 369] width 509 height 27
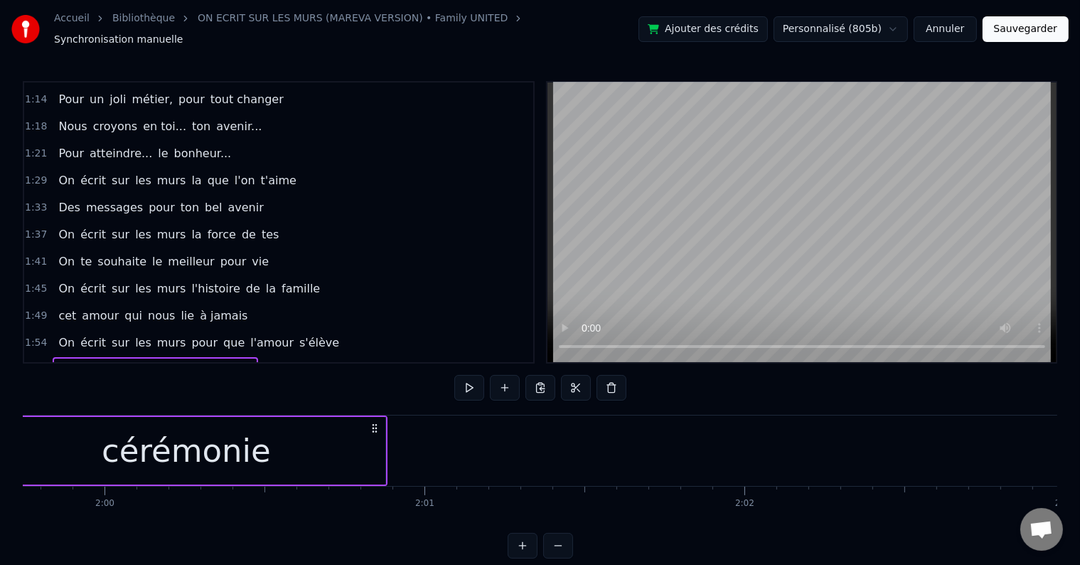
scroll to position [0, 38517]
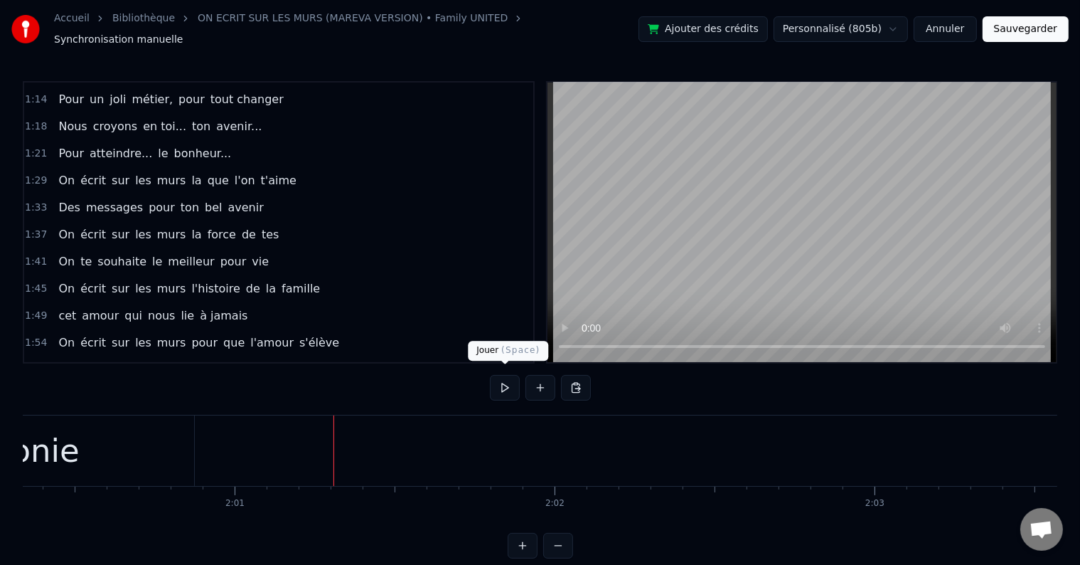
click at [502, 381] on button at bounding box center [505, 388] width 30 height 26
click at [507, 381] on button at bounding box center [505, 388] width 30 height 26
click at [507, 380] on button at bounding box center [505, 388] width 30 height 26
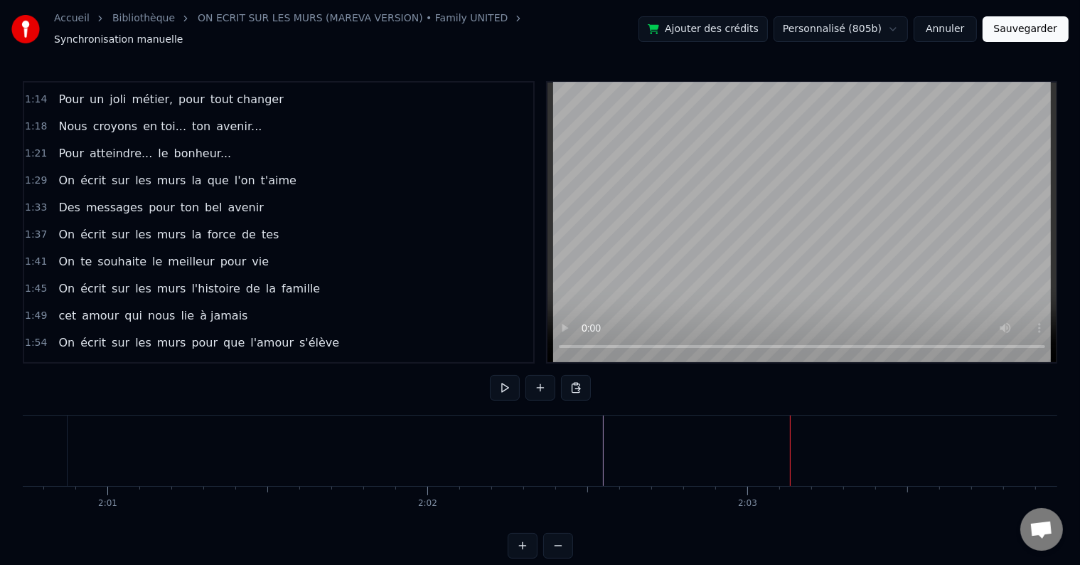
click at [499, 375] on button at bounding box center [505, 388] width 30 height 26
click at [498, 381] on button at bounding box center [505, 388] width 30 height 26
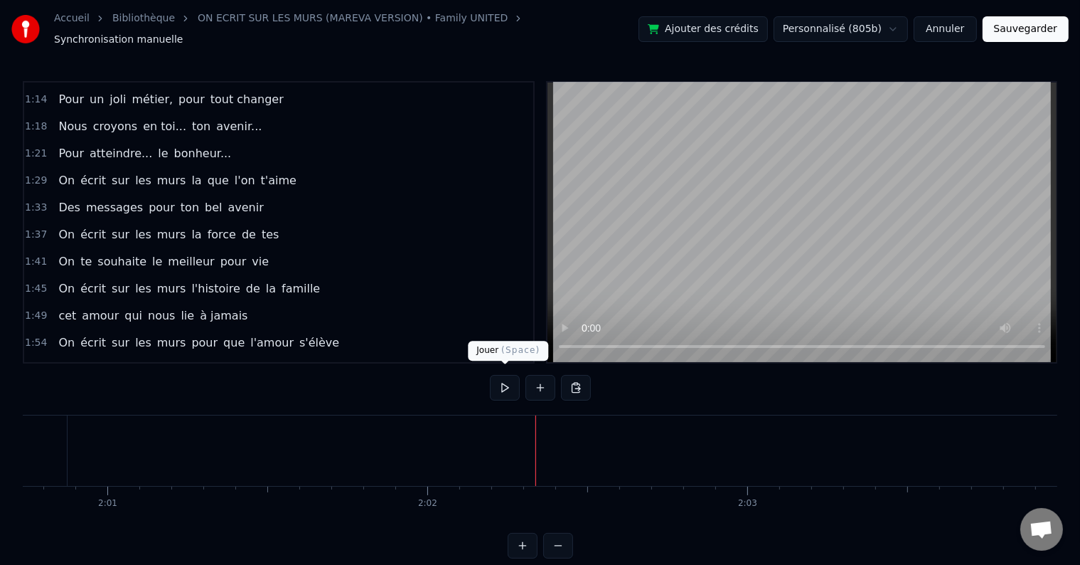
click at [506, 387] on button at bounding box center [505, 388] width 30 height 26
click at [505, 383] on button at bounding box center [505, 388] width 30 height 26
click at [506, 387] on button at bounding box center [505, 388] width 30 height 26
click at [512, 386] on button at bounding box center [505, 388] width 30 height 26
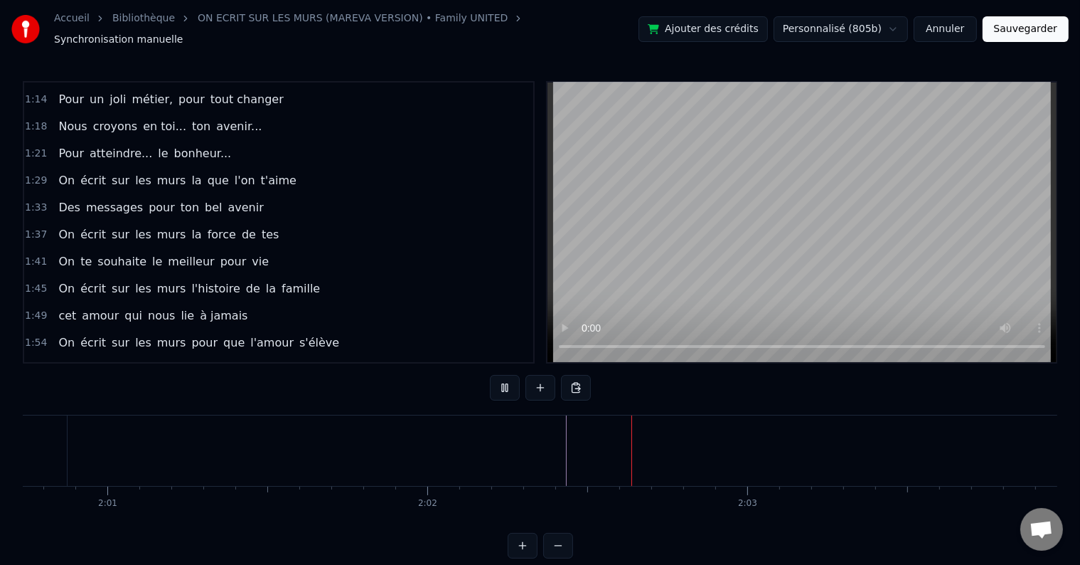
click at [512, 385] on button at bounding box center [505, 388] width 30 height 26
click at [515, 383] on button at bounding box center [505, 388] width 30 height 26
click at [514, 383] on button at bounding box center [505, 388] width 30 height 26
click at [502, 376] on button at bounding box center [505, 388] width 30 height 26
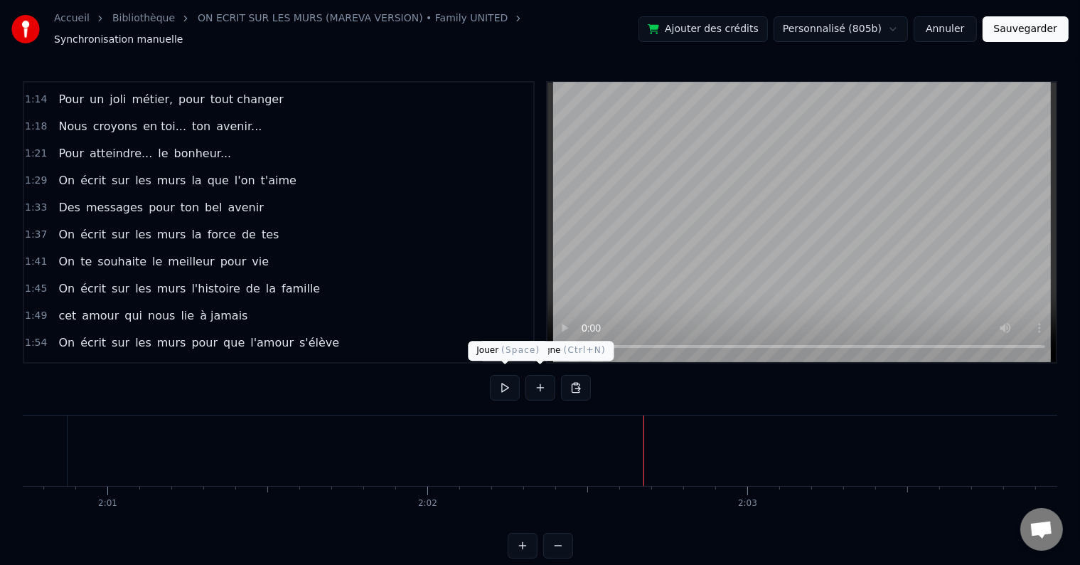
click at [509, 375] on button at bounding box center [505, 388] width 30 height 26
click at [509, 387] on button at bounding box center [505, 388] width 30 height 26
click at [508, 375] on button at bounding box center [505, 388] width 30 height 26
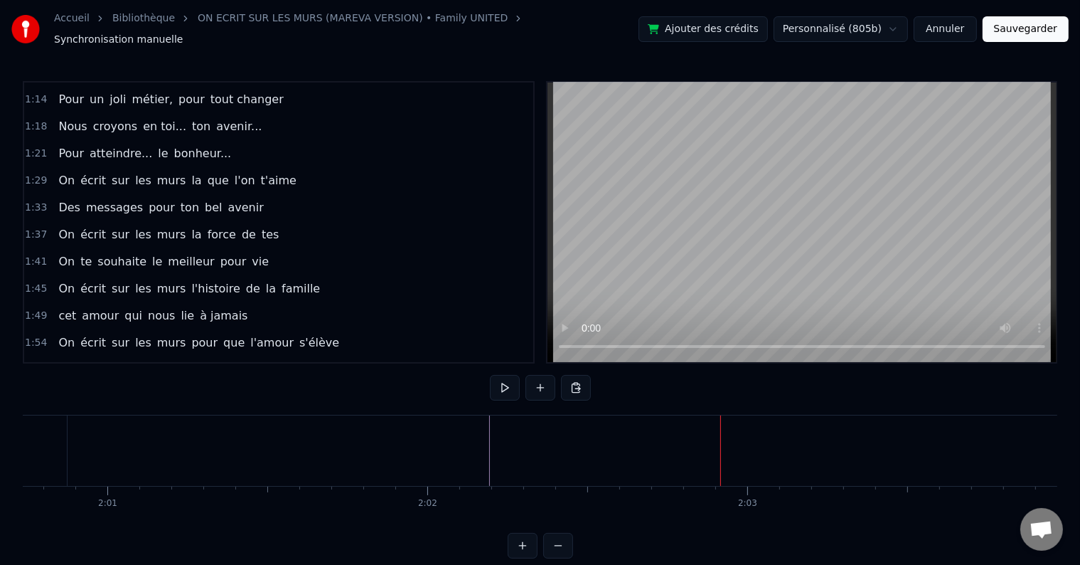
click at [508, 378] on button at bounding box center [505, 388] width 30 height 26
click at [504, 387] on button at bounding box center [505, 388] width 30 height 26
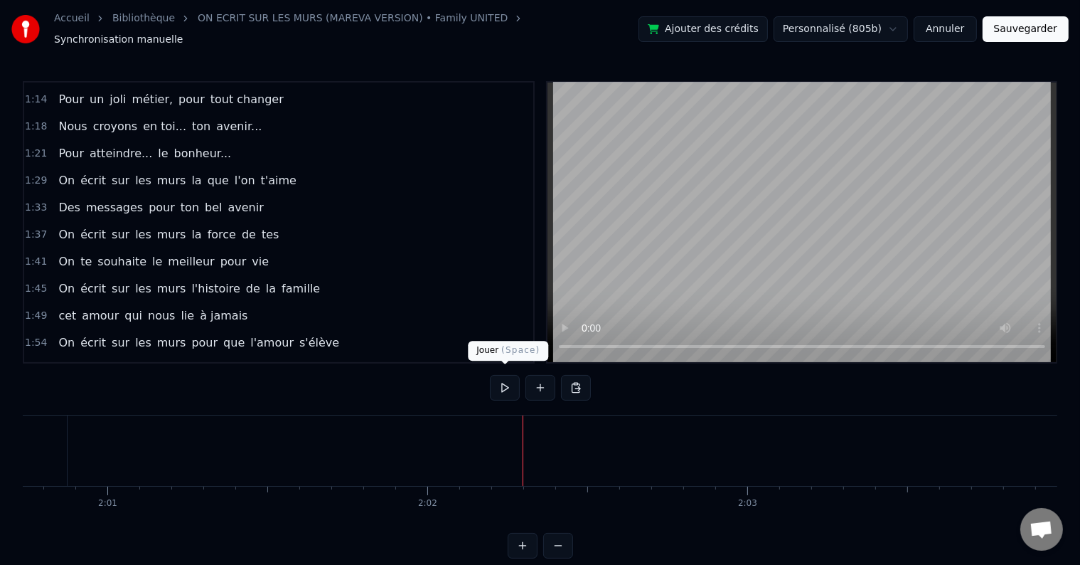
click at [506, 387] on button at bounding box center [505, 388] width 30 height 26
click at [504, 387] on button at bounding box center [505, 388] width 30 height 26
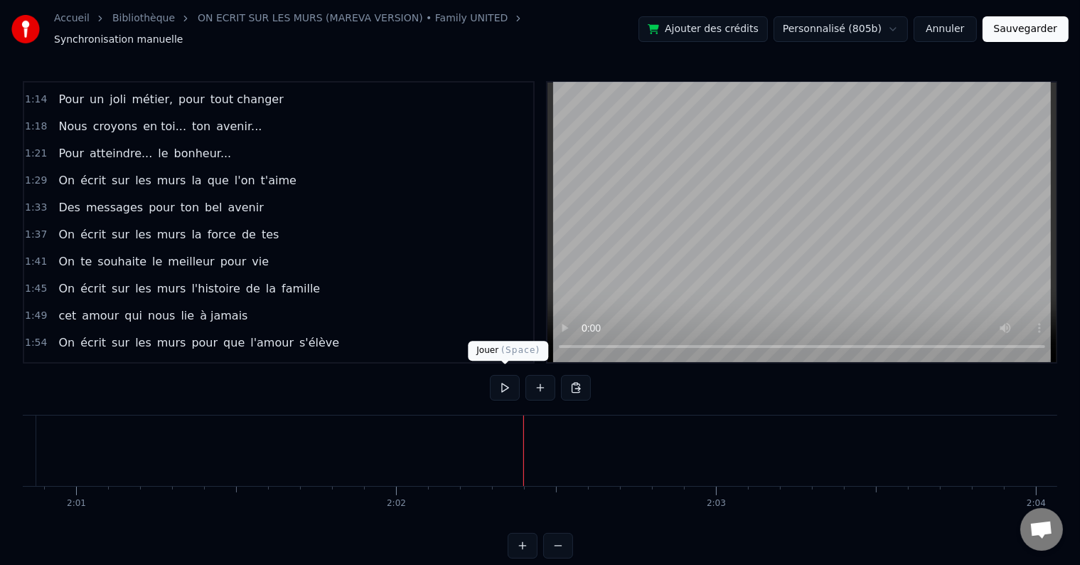
click at [504, 390] on button at bounding box center [505, 388] width 30 height 26
click at [265, 168] on div "On écrit sur les murs la que l'on t'aime" at bounding box center [178, 181] width 250 height 26
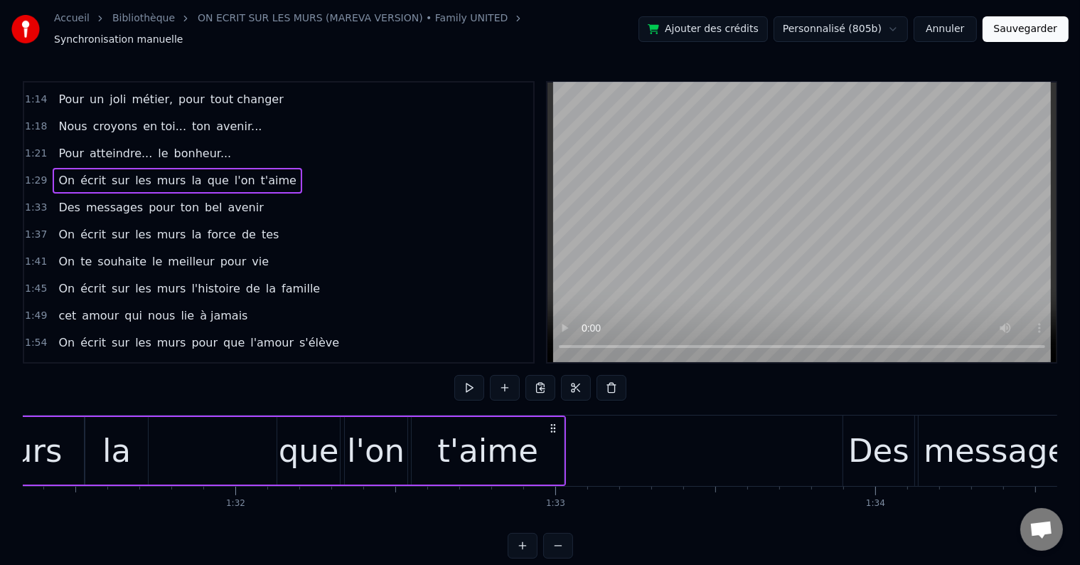
scroll to position [0, 28672]
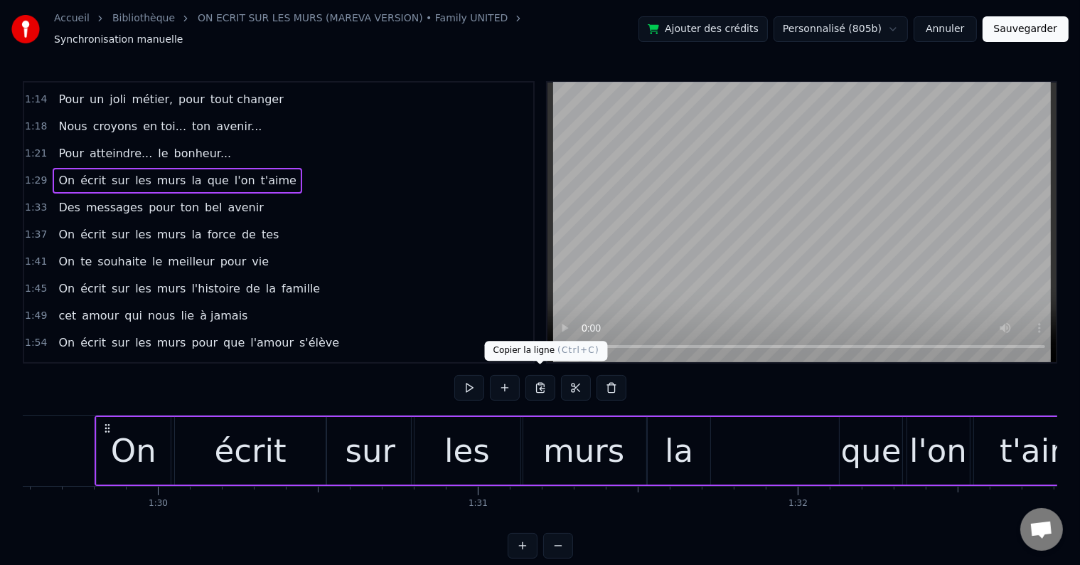
click at [538, 383] on button at bounding box center [541, 388] width 30 height 26
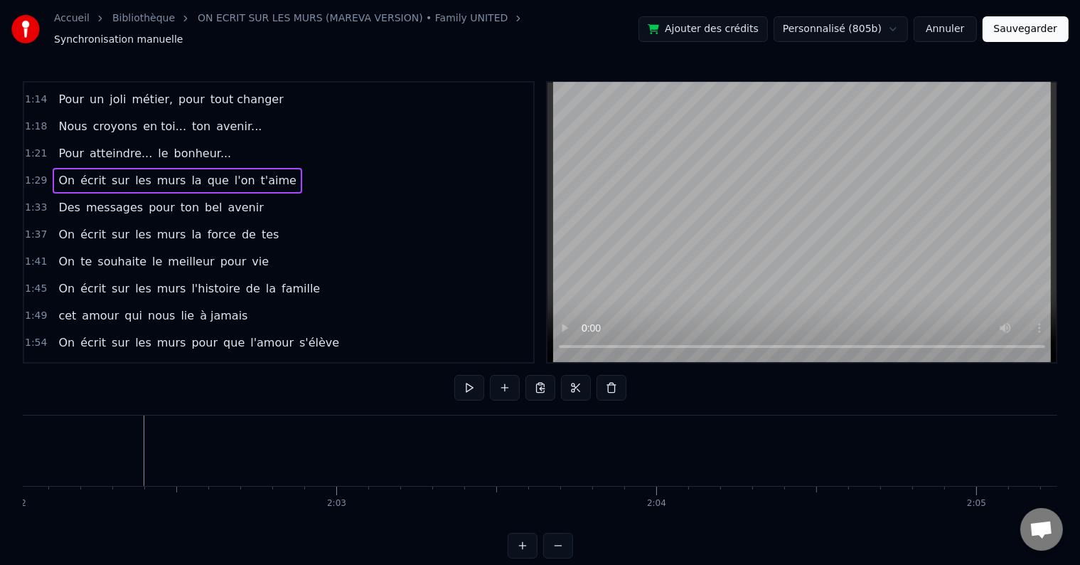
scroll to position [0, 38708]
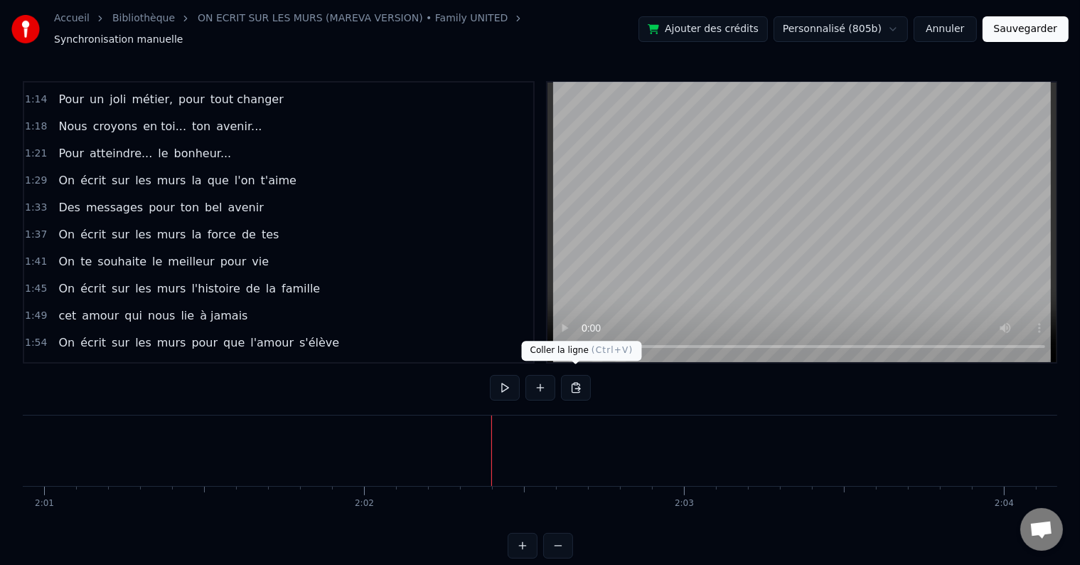
click at [577, 381] on button at bounding box center [576, 388] width 30 height 26
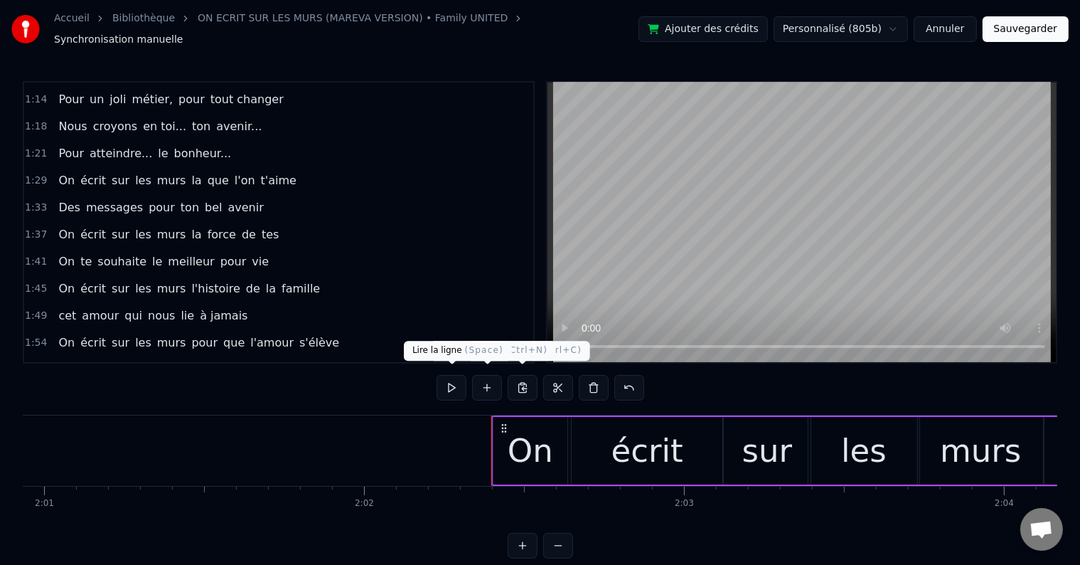
click at [459, 384] on button at bounding box center [452, 388] width 30 height 26
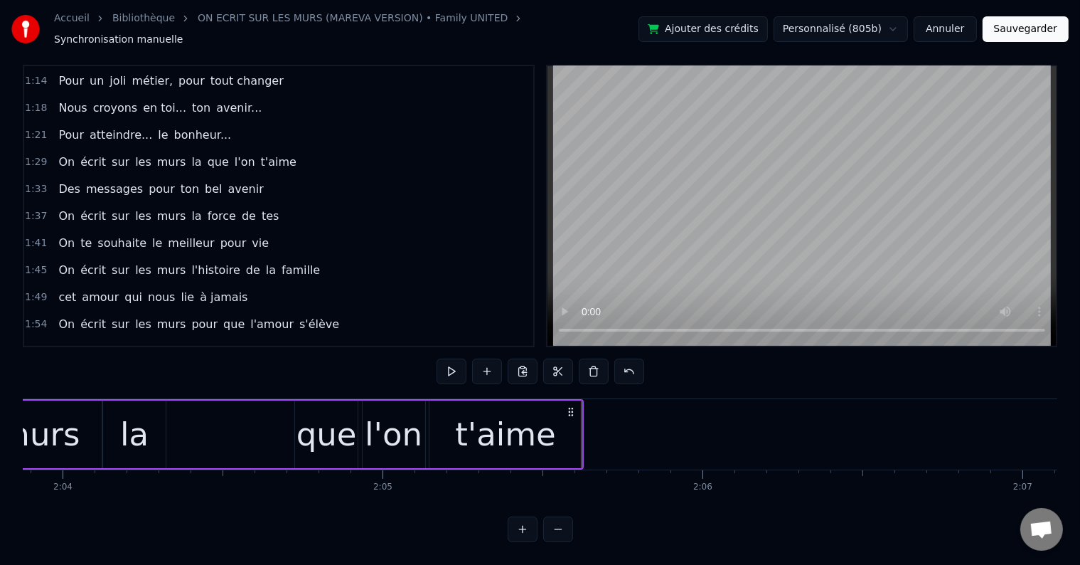
scroll to position [374, 0]
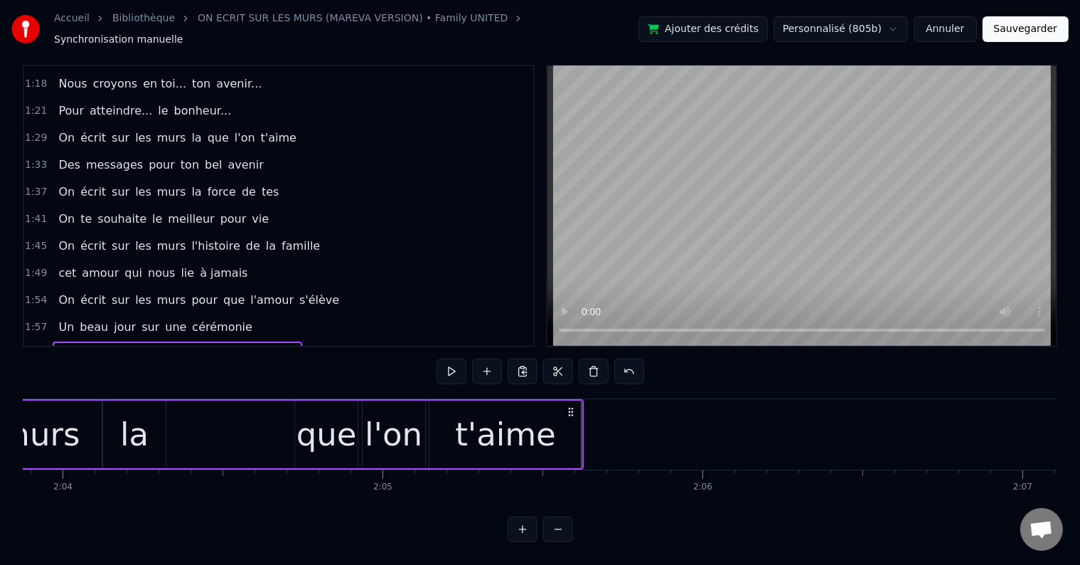
click at [248, 179] on div "On écrit sur les murs la force de tes" at bounding box center [169, 192] width 232 height 26
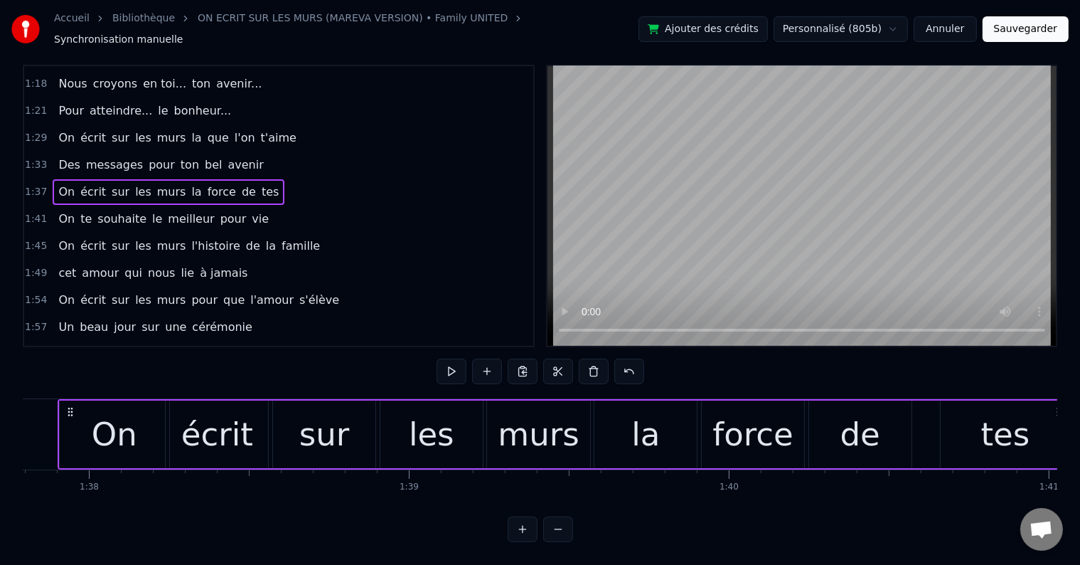
scroll to position [0, 31396]
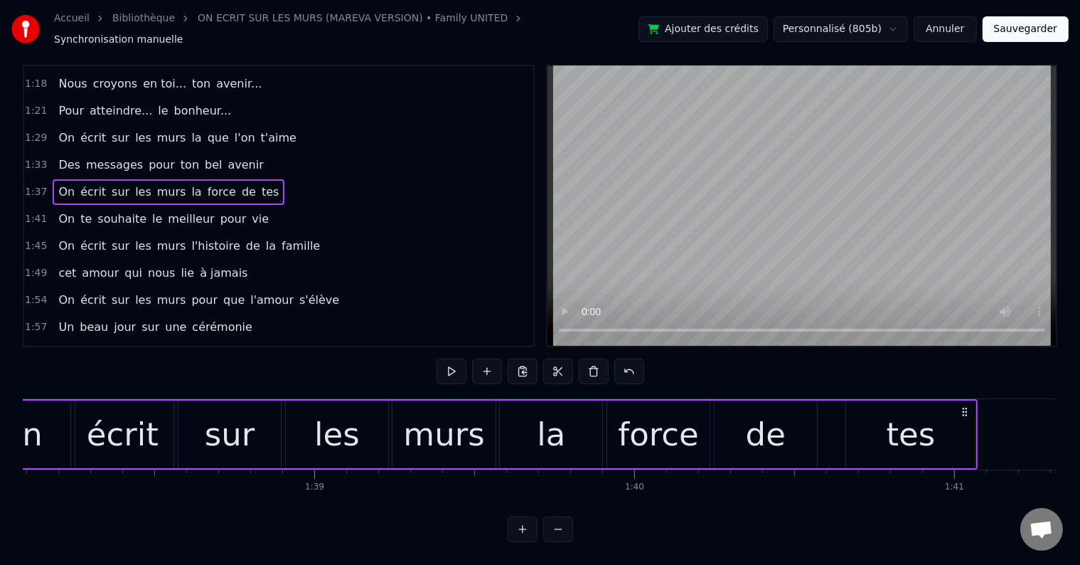
click at [260, 184] on span "tes" at bounding box center [270, 192] width 20 height 16
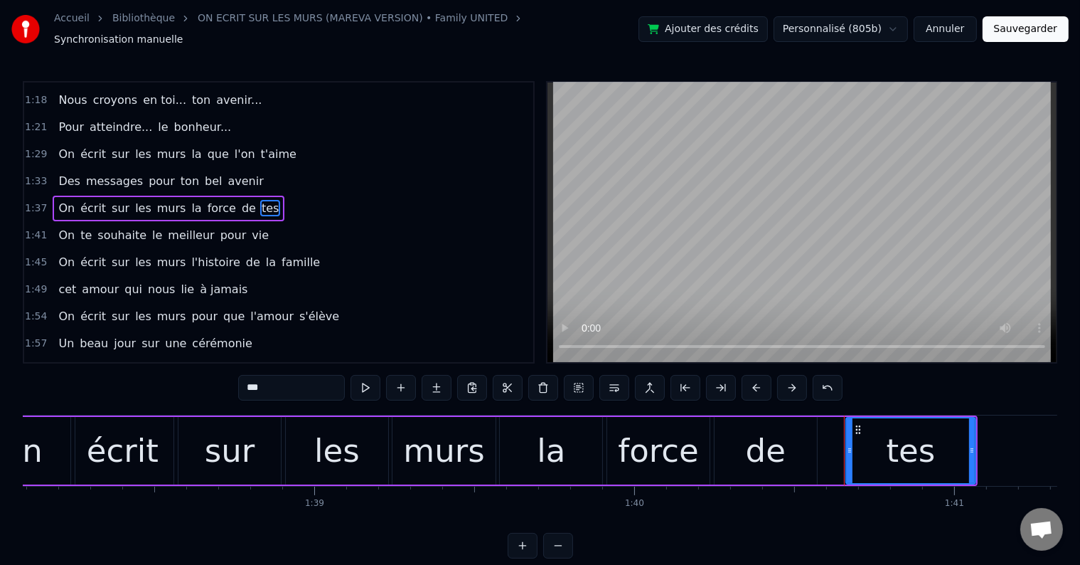
scroll to position [344, 0]
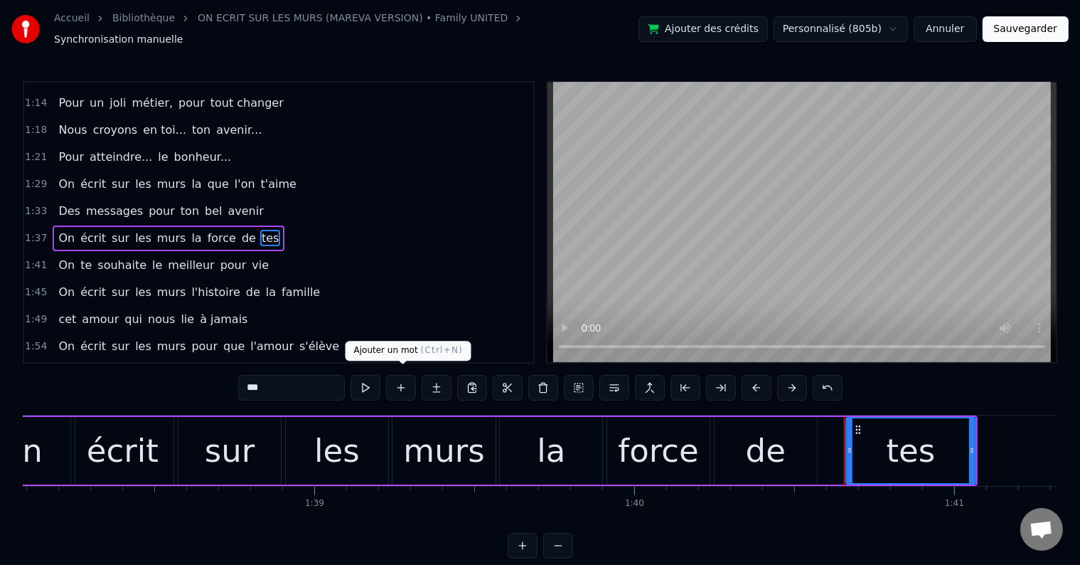
click at [405, 386] on button at bounding box center [401, 388] width 30 height 26
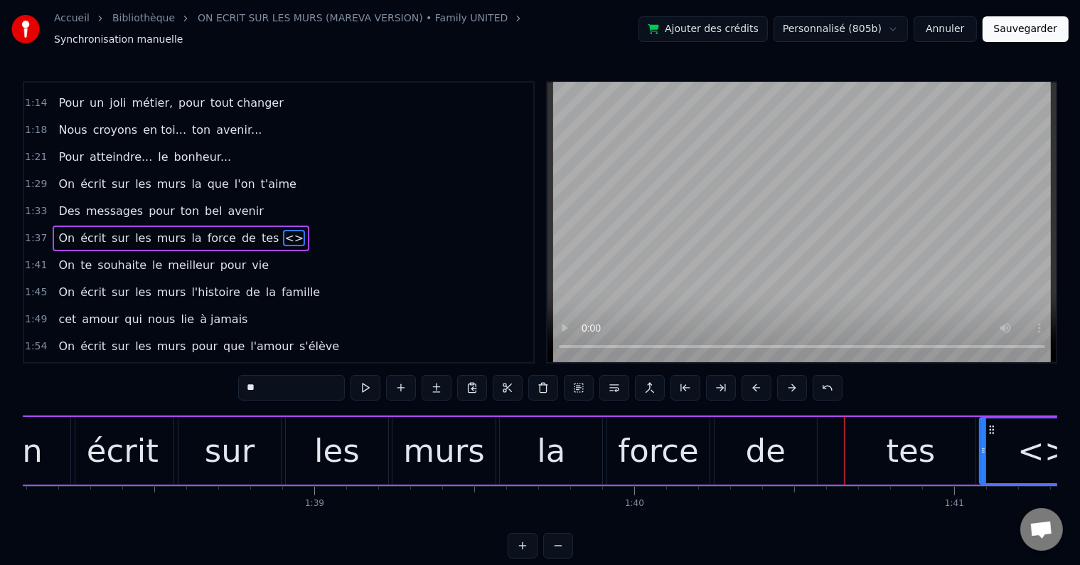
drag, startPoint x: 284, startPoint y: 380, endPoint x: 244, endPoint y: 381, distance: 39.8
click at [244, 381] on input "**" at bounding box center [291, 388] width 107 height 26
type input "*****"
click at [290, 225] on div "1:37 On écrit sur les murs la force de tes rêves" at bounding box center [278, 238] width 509 height 27
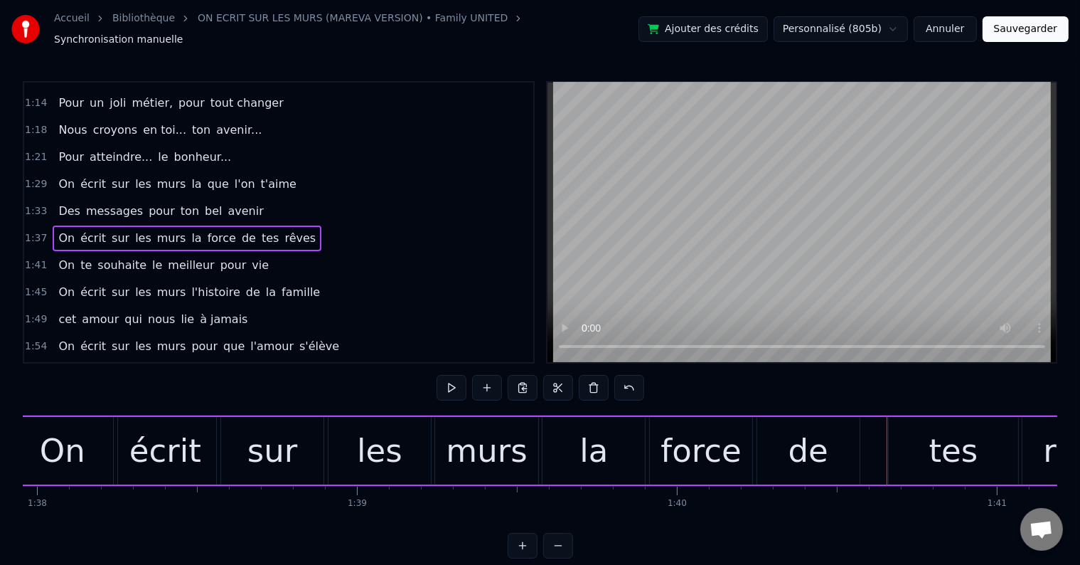
scroll to position [0, 31264]
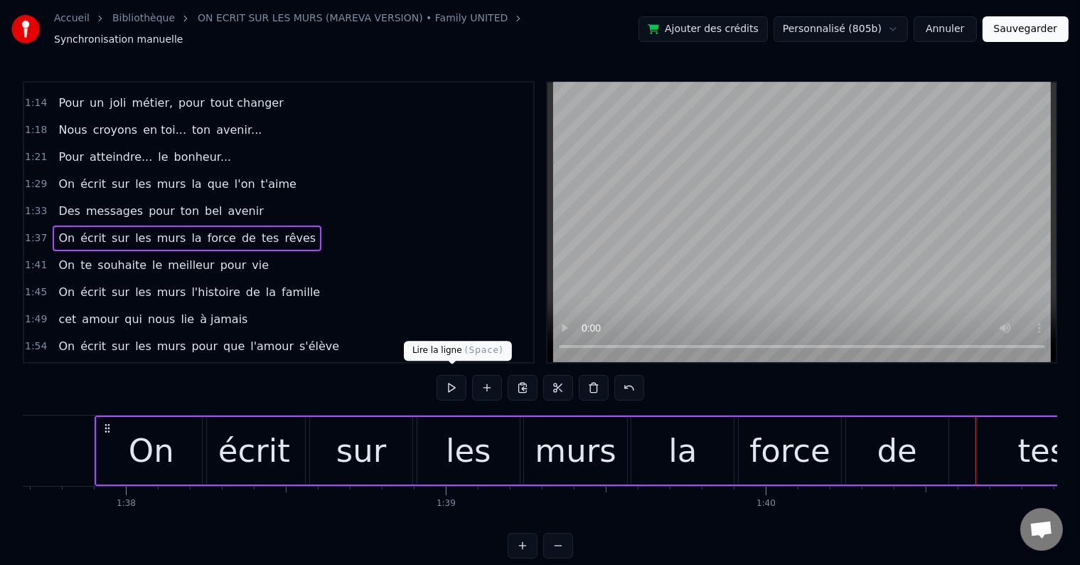
click at [452, 382] on button at bounding box center [452, 388] width 30 height 26
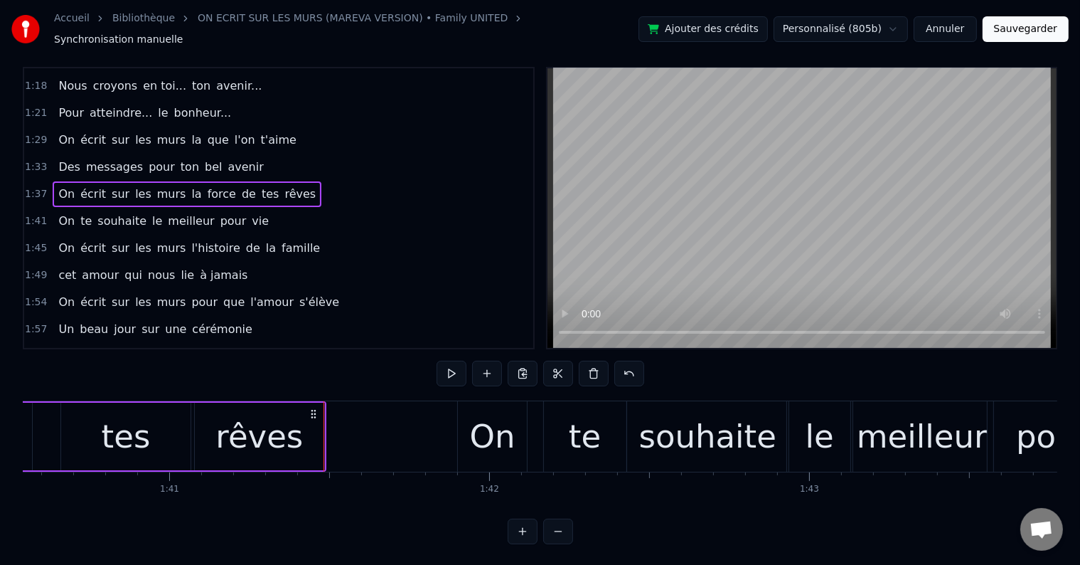
scroll to position [21, 0]
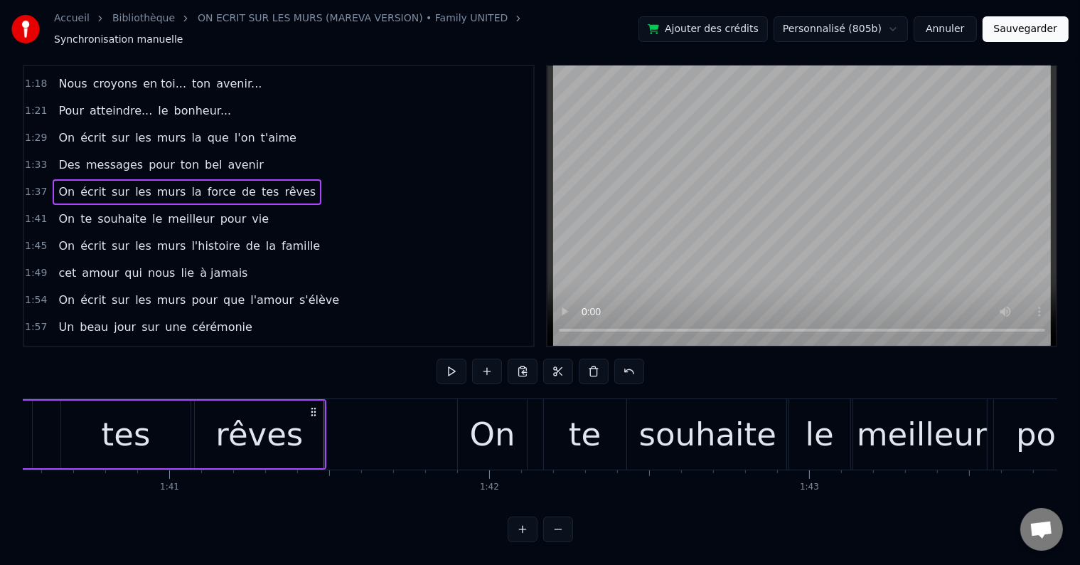
click at [264, 125] on div "On écrit sur les murs la que l'on t'aime" at bounding box center [178, 138] width 250 height 26
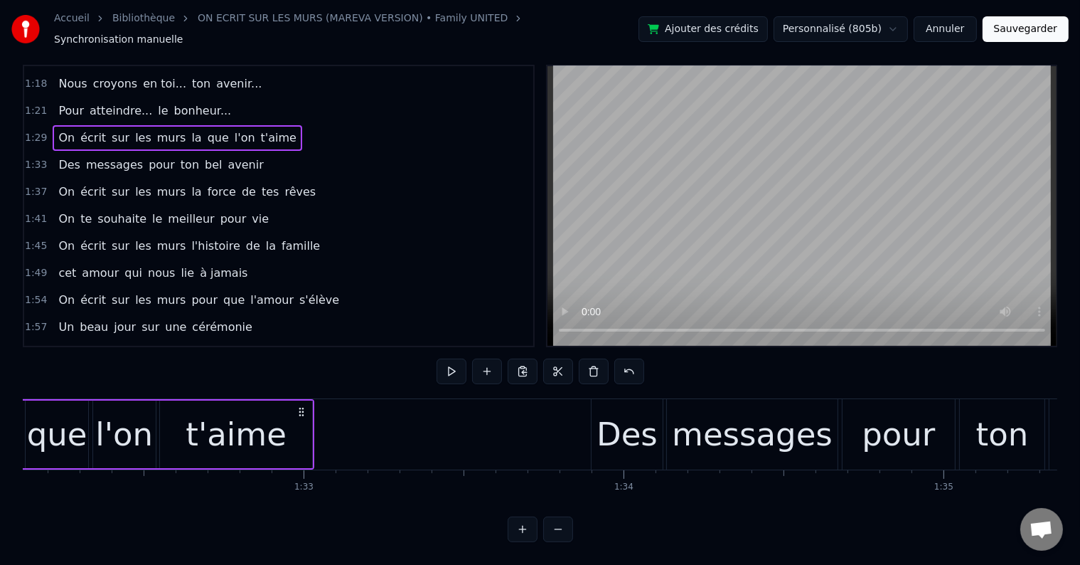
scroll to position [0, 28672]
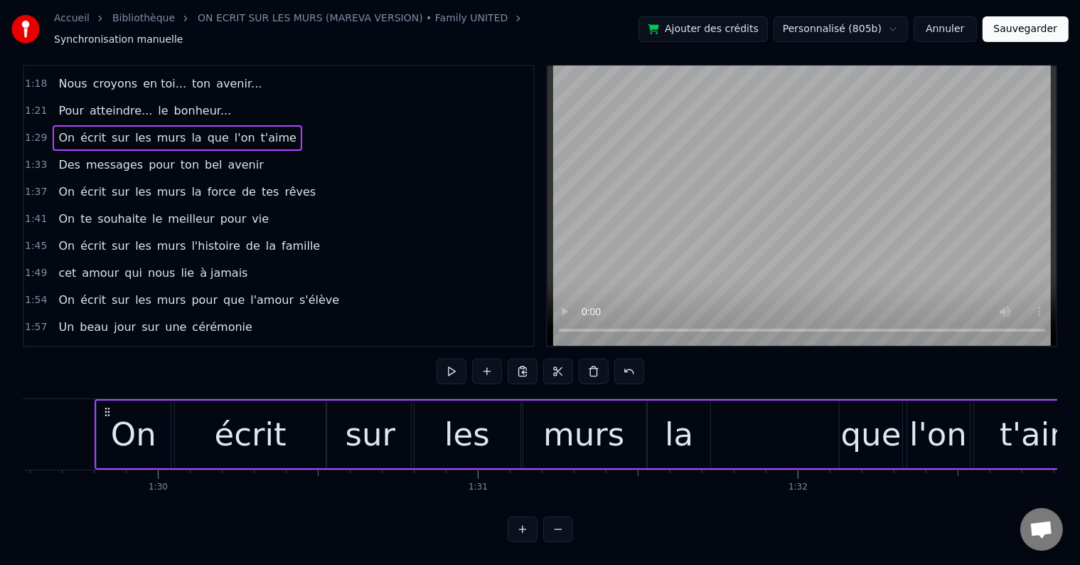
click at [190, 129] on span "la" at bounding box center [196, 137] width 13 height 16
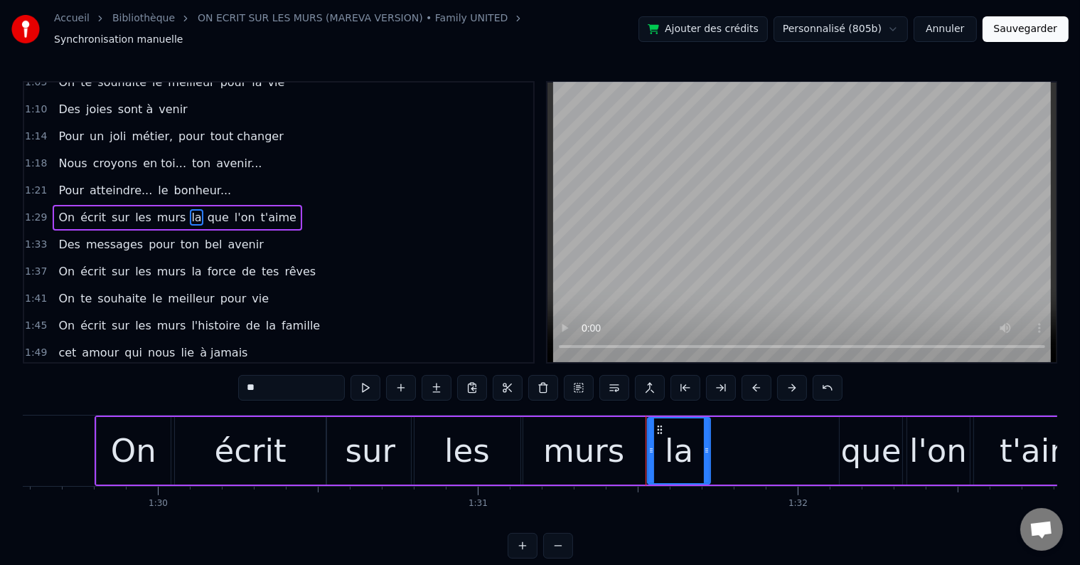
scroll to position [292, 0]
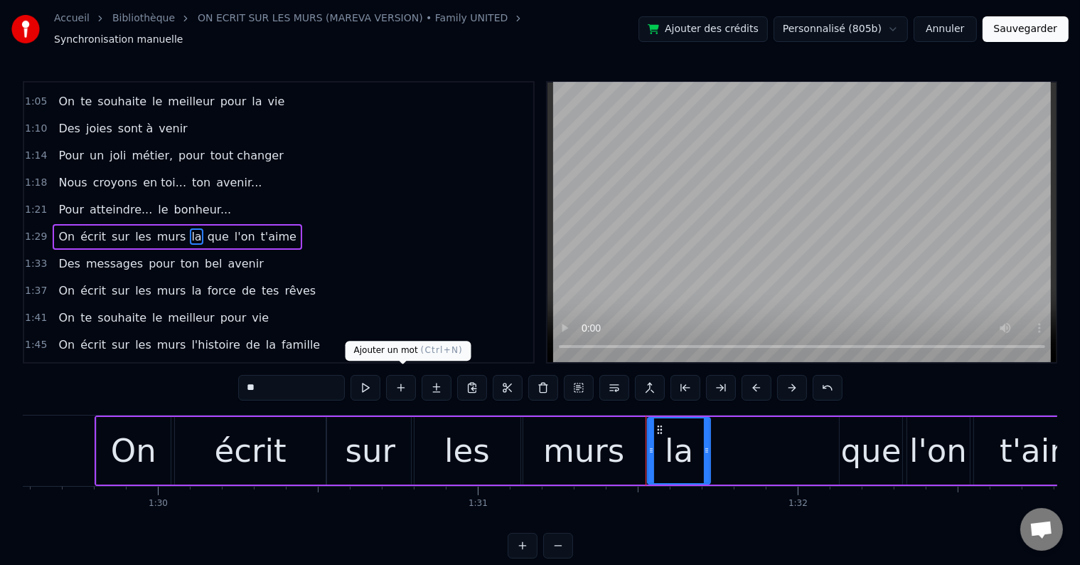
click at [401, 376] on button at bounding box center [401, 388] width 30 height 26
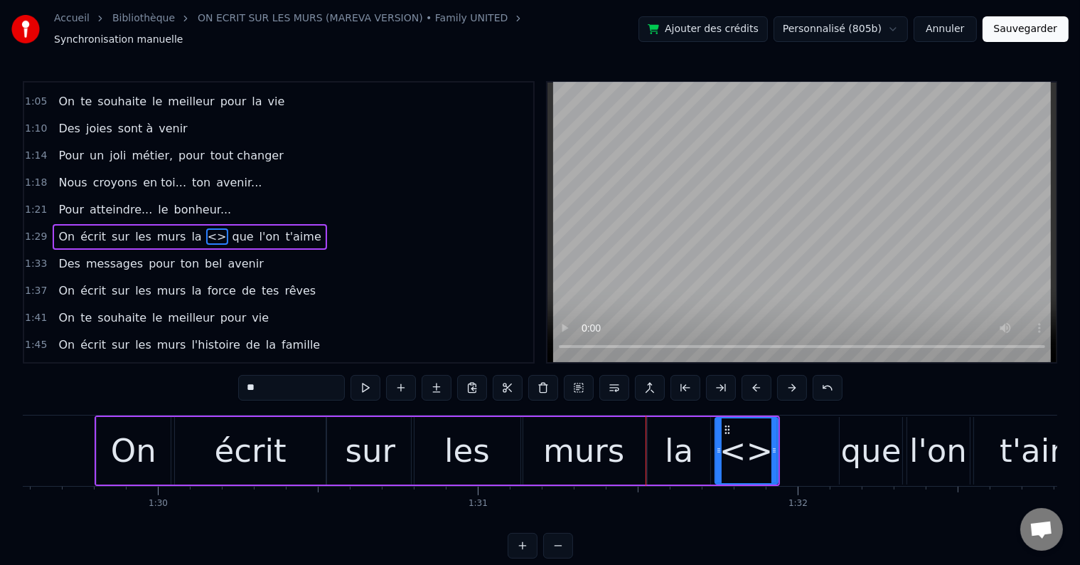
drag, startPoint x: 279, startPoint y: 379, endPoint x: 238, endPoint y: 378, distance: 40.6
click at [238, 378] on div "0:18 Vingt ans déjà d'amour, 0:21 C'est la jolie cerise qui s'émancipe 0:26 Ta …" at bounding box center [540, 319] width 1035 height 477
type input "******"
click at [317, 223] on div "1:29 On écrit sur les murs la preuve que l'on t'aime" at bounding box center [278, 236] width 509 height 27
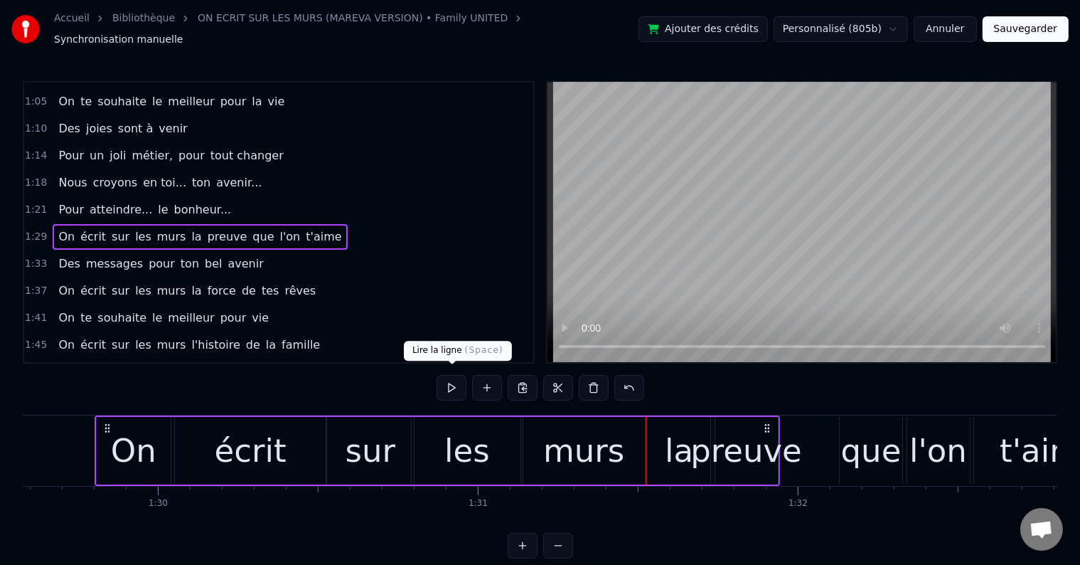
click at [444, 381] on button at bounding box center [452, 388] width 30 height 26
click at [315, 223] on div "1:29 On écrit sur les murs la preuve que l'on t'aime" at bounding box center [278, 236] width 509 height 27
click at [448, 385] on button at bounding box center [452, 388] width 30 height 26
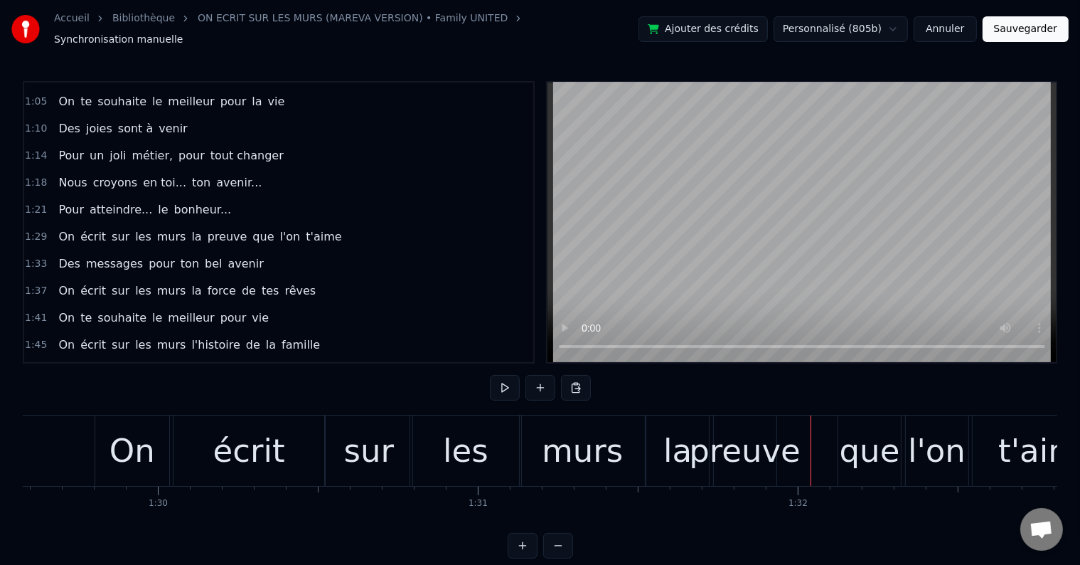
click at [767, 430] on div "preuve" at bounding box center [745, 451] width 112 height 48
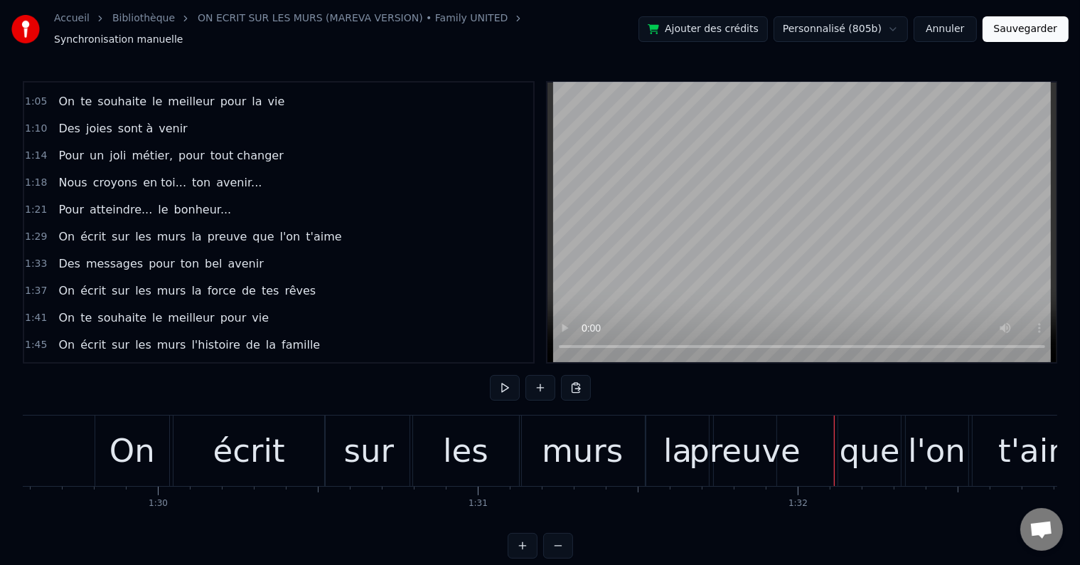
click at [851, 429] on div "que" at bounding box center [870, 451] width 60 height 48
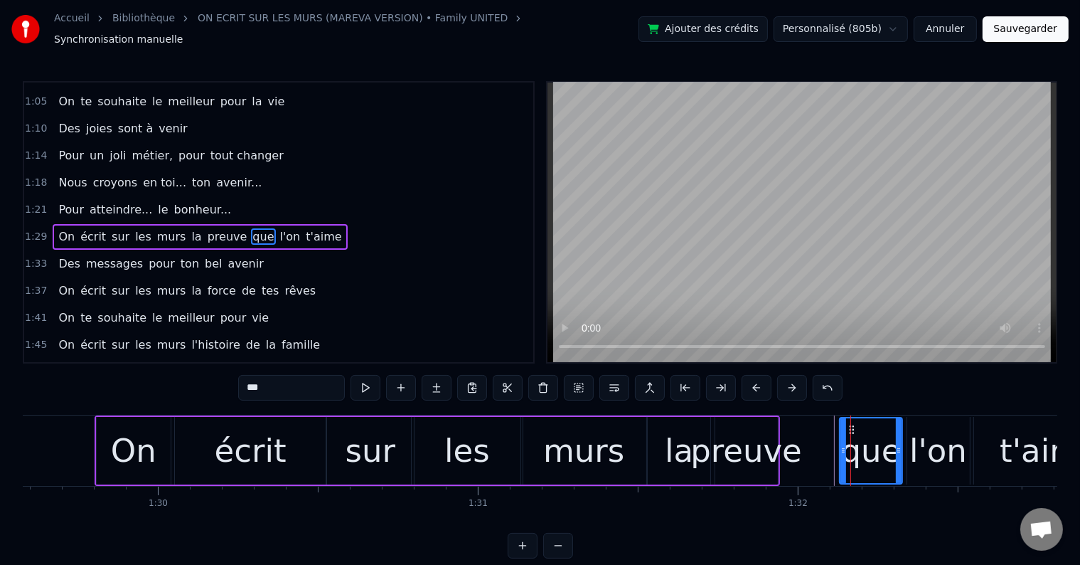
click at [1029, 28] on button "Sauvegarder" at bounding box center [1026, 29] width 86 height 26
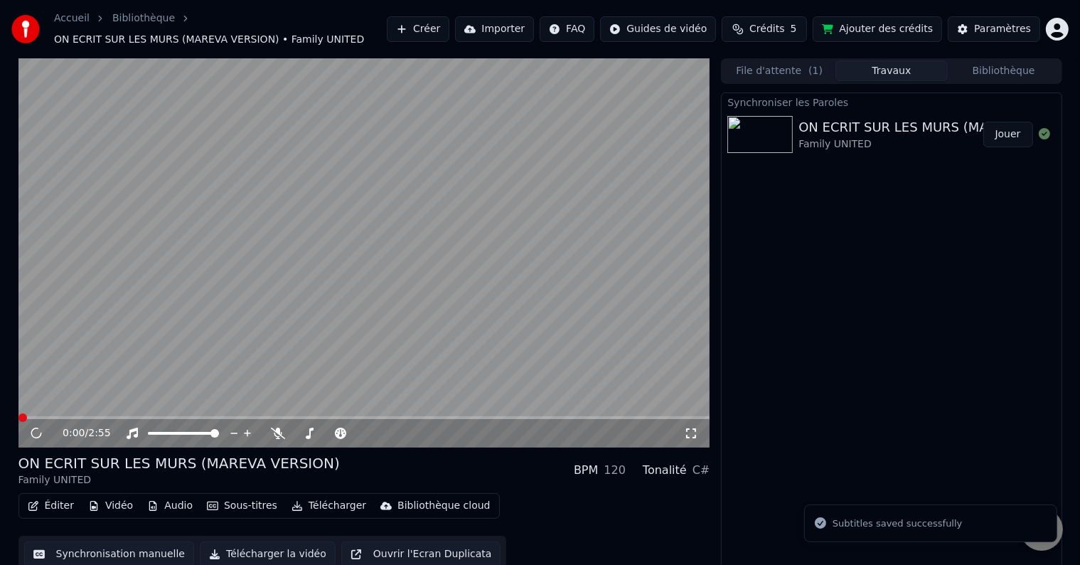
click at [278, 418] on span at bounding box center [364, 417] width 692 height 3
click at [310, 418] on span at bounding box center [364, 417] width 692 height 3
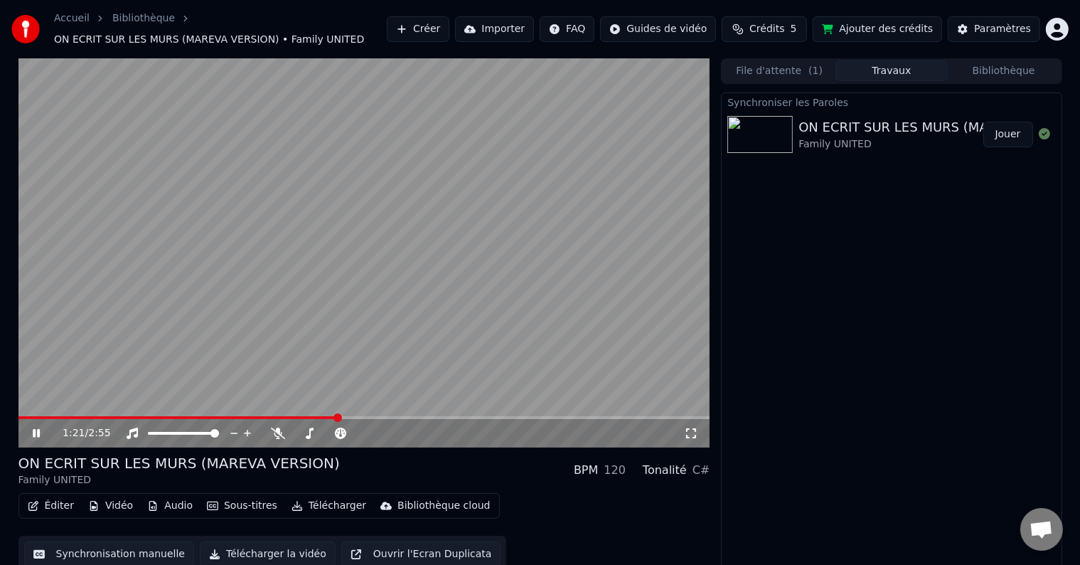
click at [337, 417] on span at bounding box center [364, 417] width 692 height 3
click at [360, 415] on video at bounding box center [364, 252] width 692 height 389
click at [379, 417] on span at bounding box center [364, 417] width 692 height 3
click at [368, 418] on span at bounding box center [193, 417] width 351 height 3
click at [294, 250] on video at bounding box center [364, 252] width 692 height 389
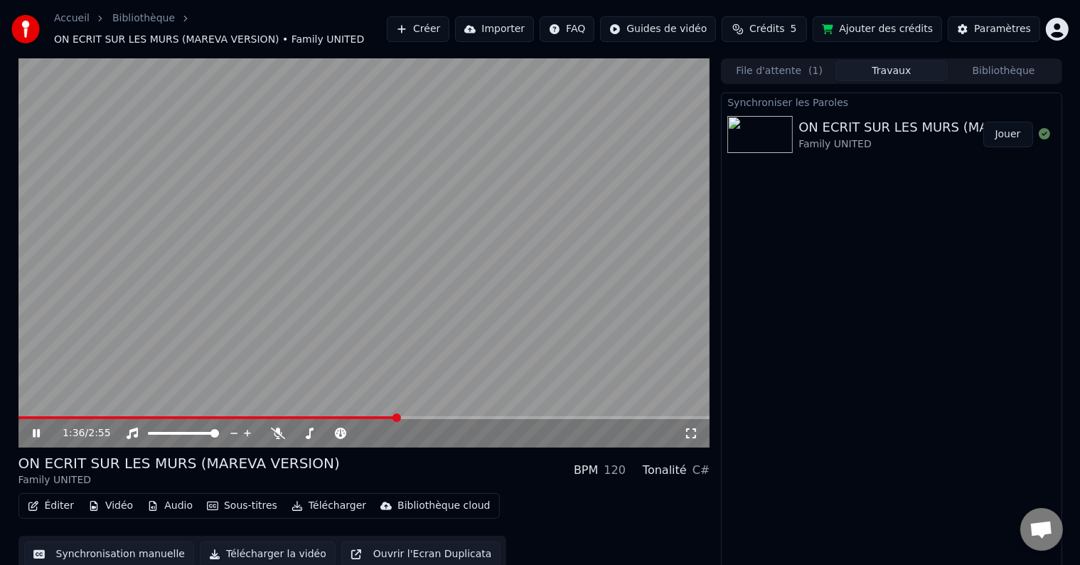
click at [302, 253] on video at bounding box center [364, 252] width 692 height 389
click at [122, 555] on button "Synchronisation manuelle" at bounding box center [109, 554] width 171 height 26
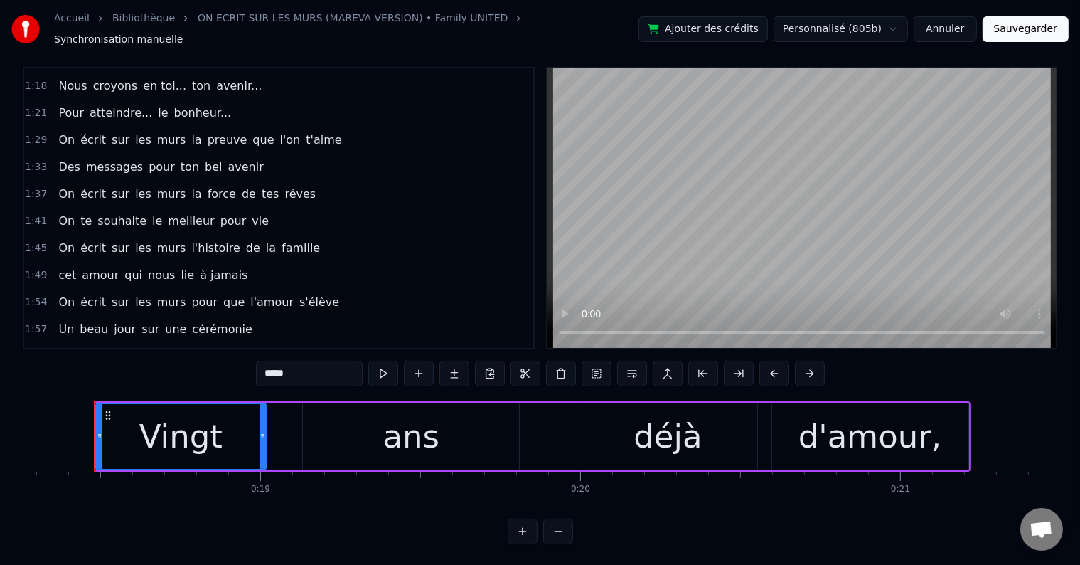
scroll to position [21, 0]
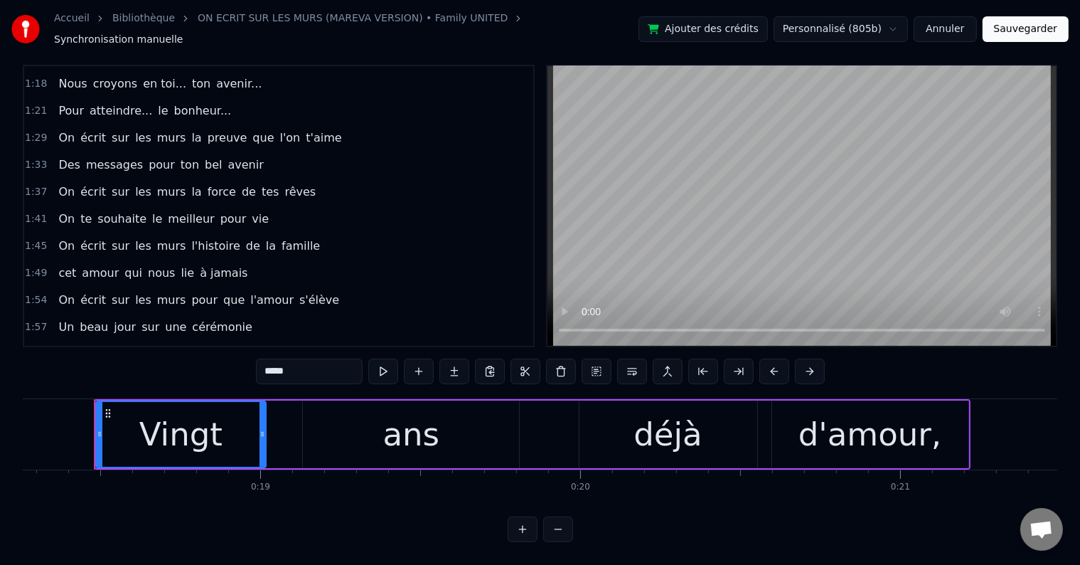
click at [190, 346] on span "la" at bounding box center [196, 354] width 13 height 16
type input "**"
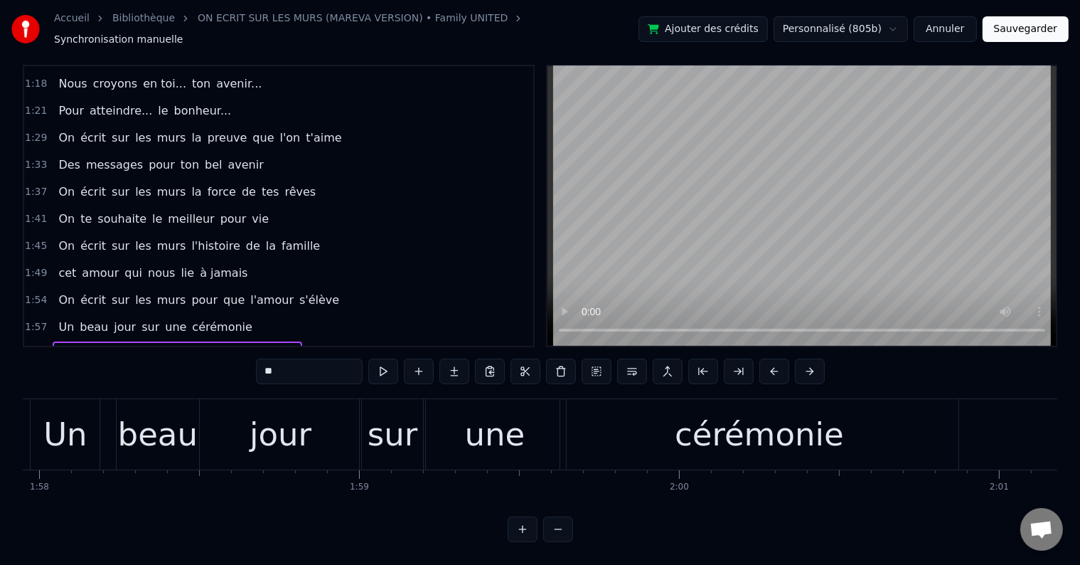
scroll to position [0, 39656]
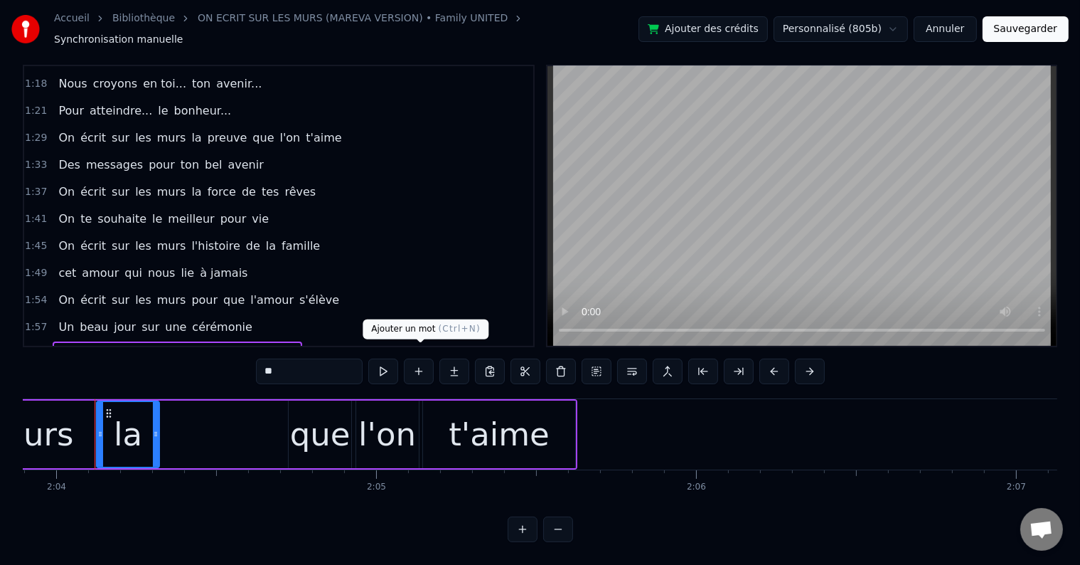
click at [430, 358] on button at bounding box center [419, 371] width 30 height 26
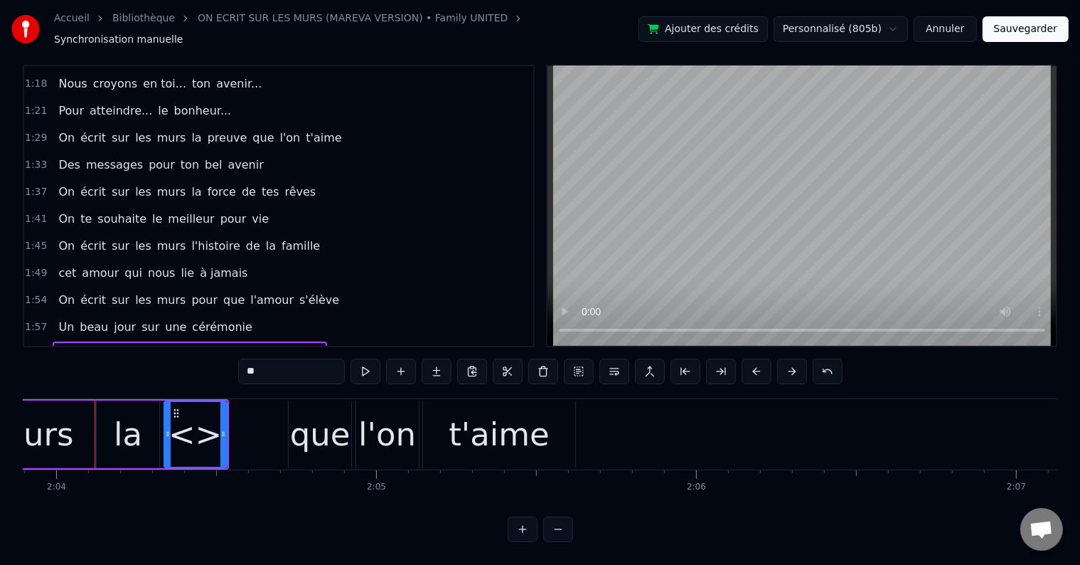
click at [188, 427] on div "<>" at bounding box center [195, 434] width 53 height 48
click at [188, 425] on div "<>" at bounding box center [195, 434] width 53 height 48
click at [206, 346] on span "<>" at bounding box center [217, 354] width 22 height 16
drag, startPoint x: 275, startPoint y: 358, endPoint x: 250, endPoint y: 358, distance: 24.2
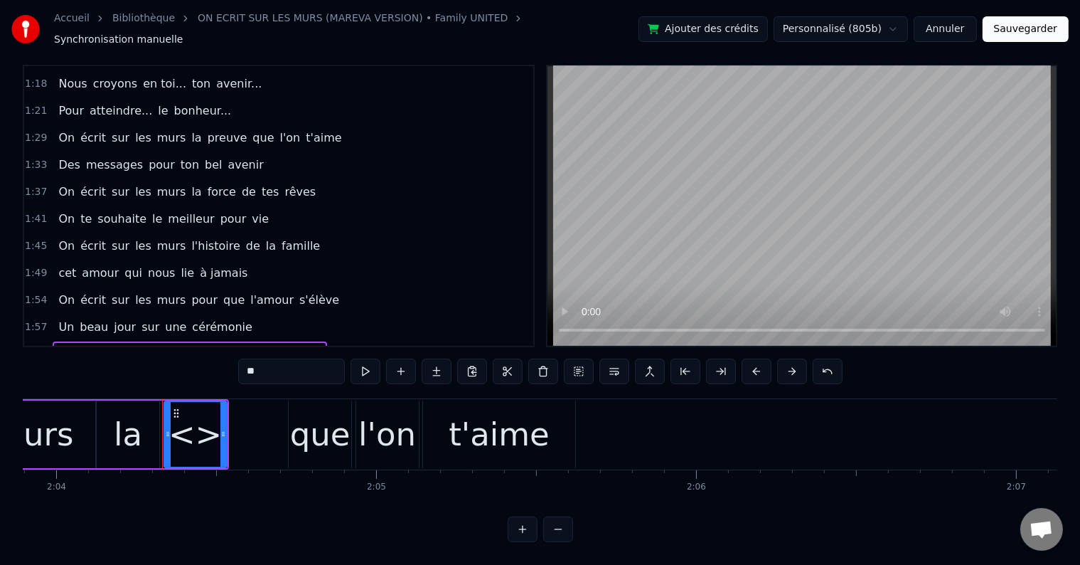
click at [250, 358] on input "**" at bounding box center [291, 371] width 107 height 26
type input "*"
type input "******"
click at [218, 410] on div "preuve" at bounding box center [195, 434] width 112 height 48
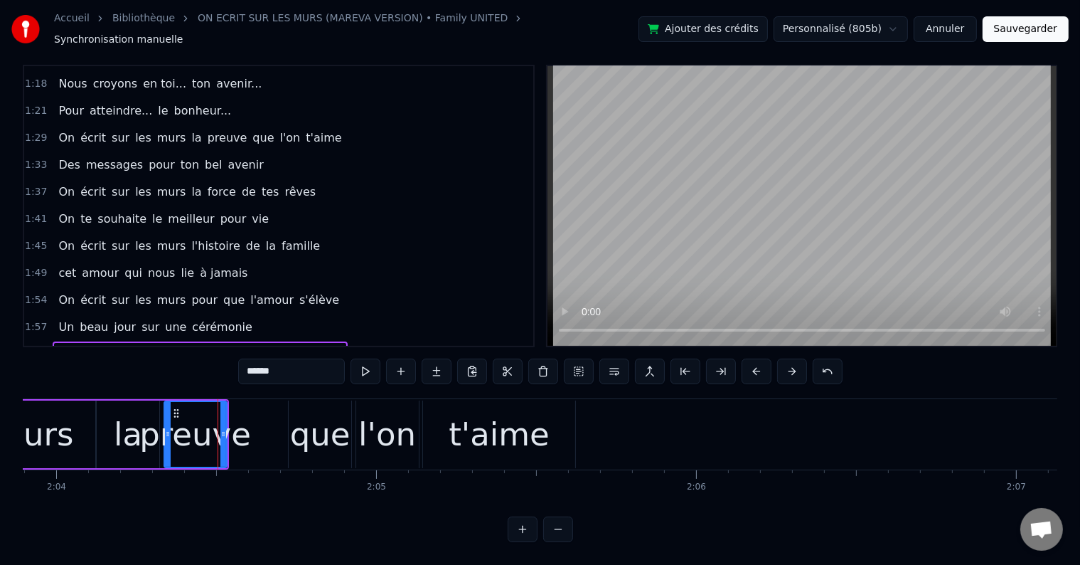
click at [236, 415] on div "preuve" at bounding box center [195, 434] width 112 height 48
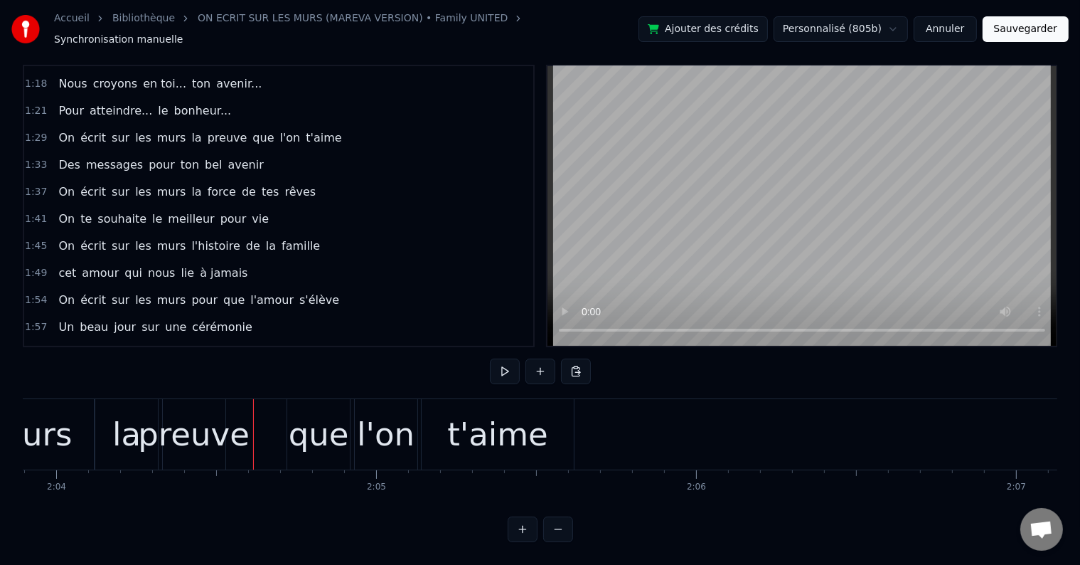
click at [316, 314] on div "1:57 Un beau jour sur une cérémonie" at bounding box center [278, 327] width 509 height 27
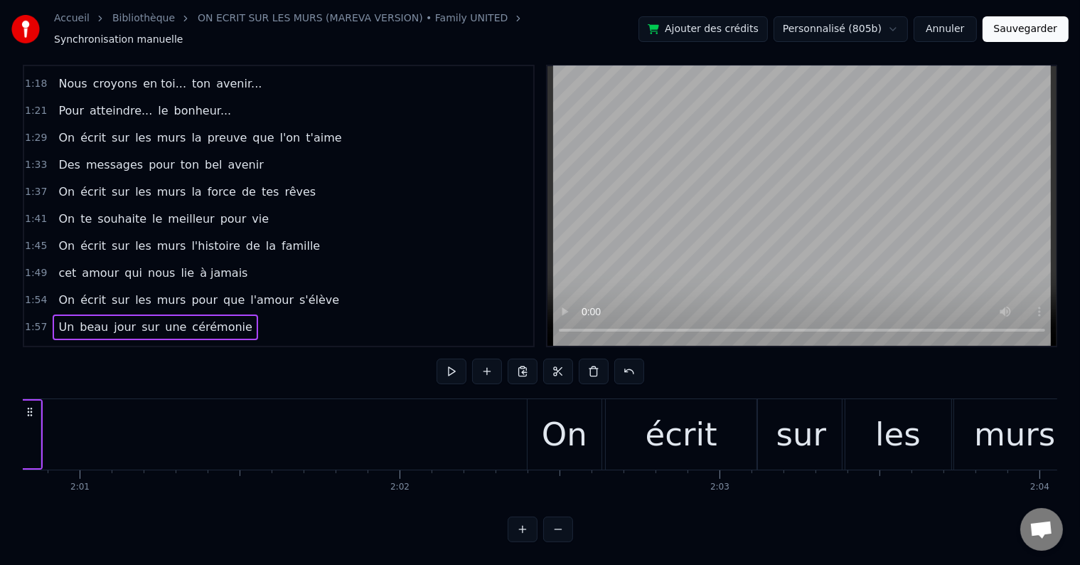
click at [323, 341] on div "2:02 On écrit sur les murs la preuve que l'on t'aime" at bounding box center [278, 354] width 509 height 27
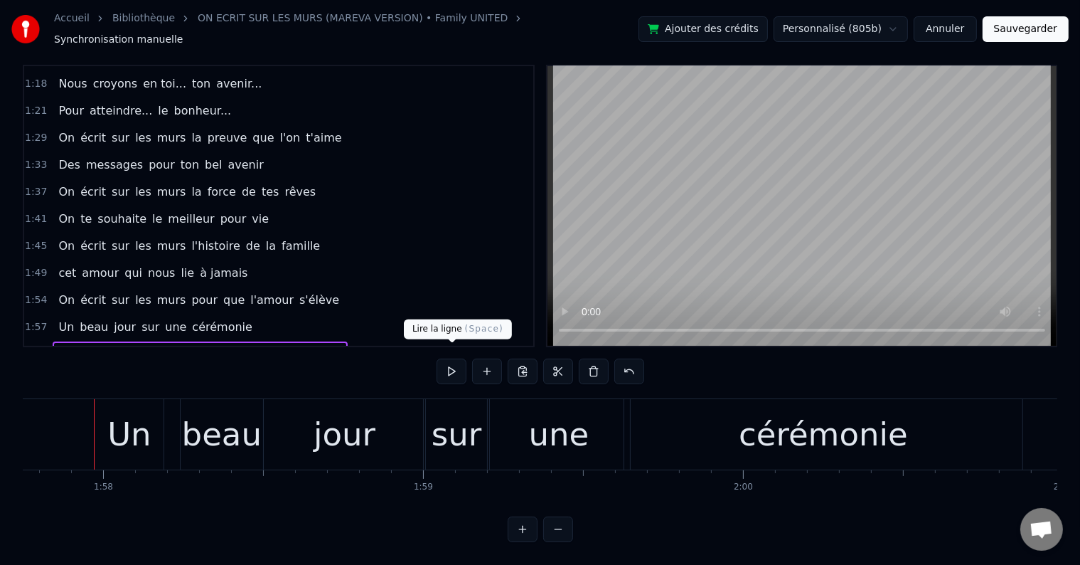
click at [441, 358] on button at bounding box center [452, 371] width 30 height 26
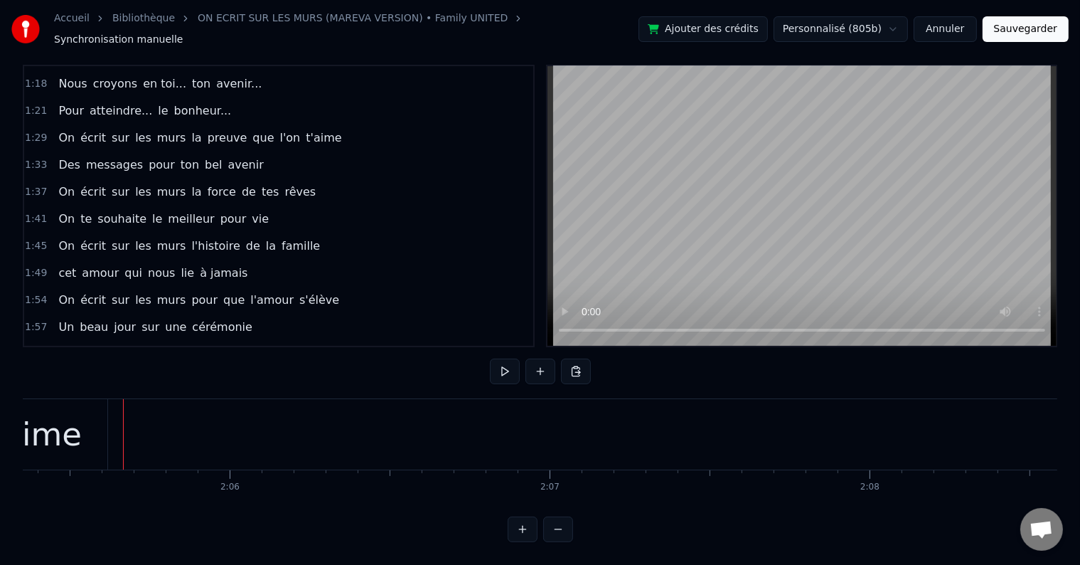
scroll to position [0, 40151]
click at [504, 363] on button at bounding box center [505, 371] width 30 height 26
click at [502, 361] on button at bounding box center [505, 371] width 30 height 26
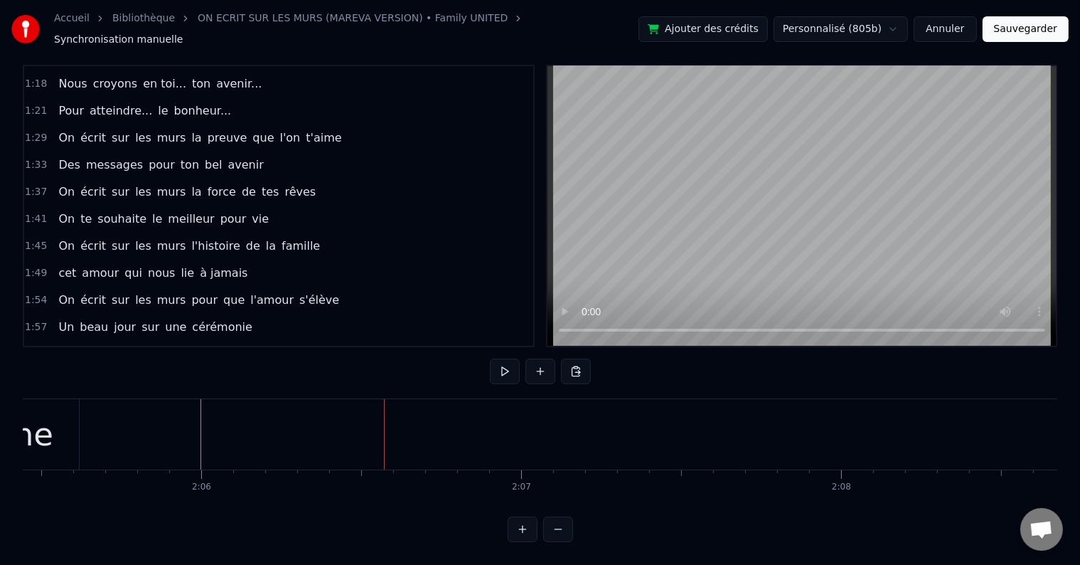
click at [495, 358] on button at bounding box center [505, 371] width 30 height 26
click at [501, 358] on button at bounding box center [505, 371] width 30 height 26
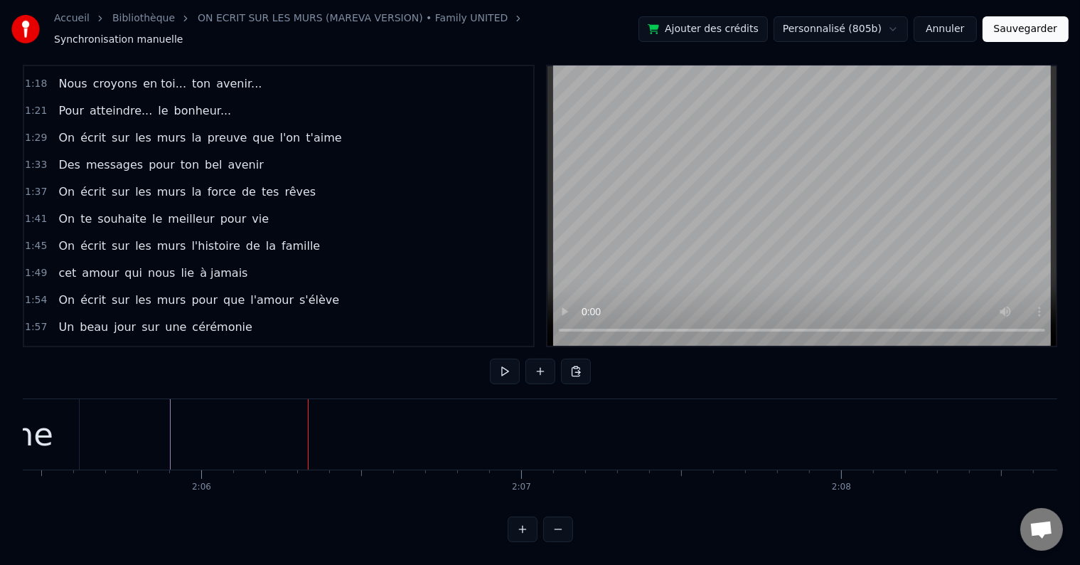
click at [235, 152] on div "Des messages pour ton bel avenir" at bounding box center [161, 165] width 216 height 26
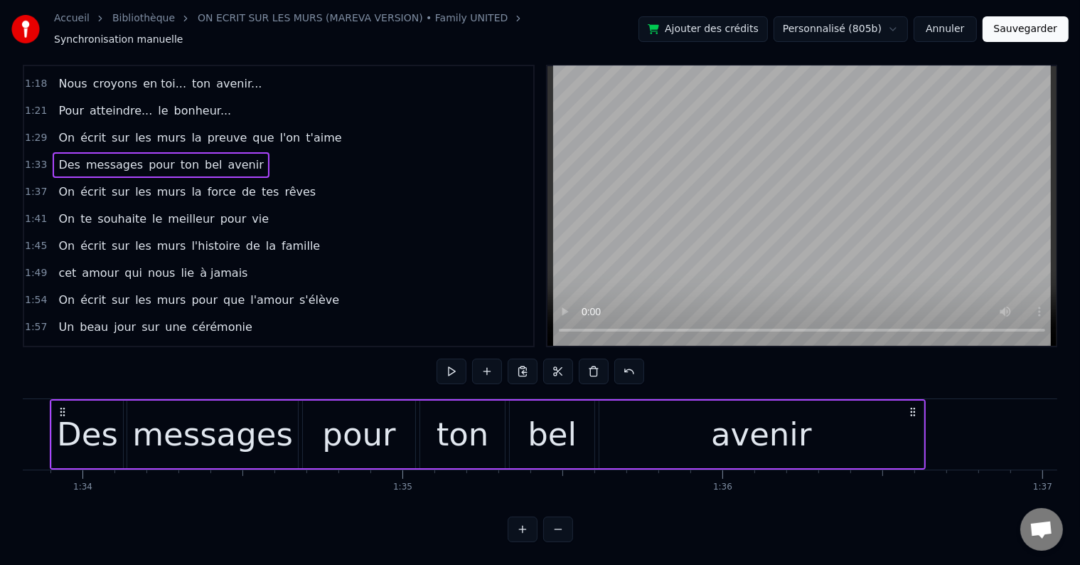
scroll to position [0, 29983]
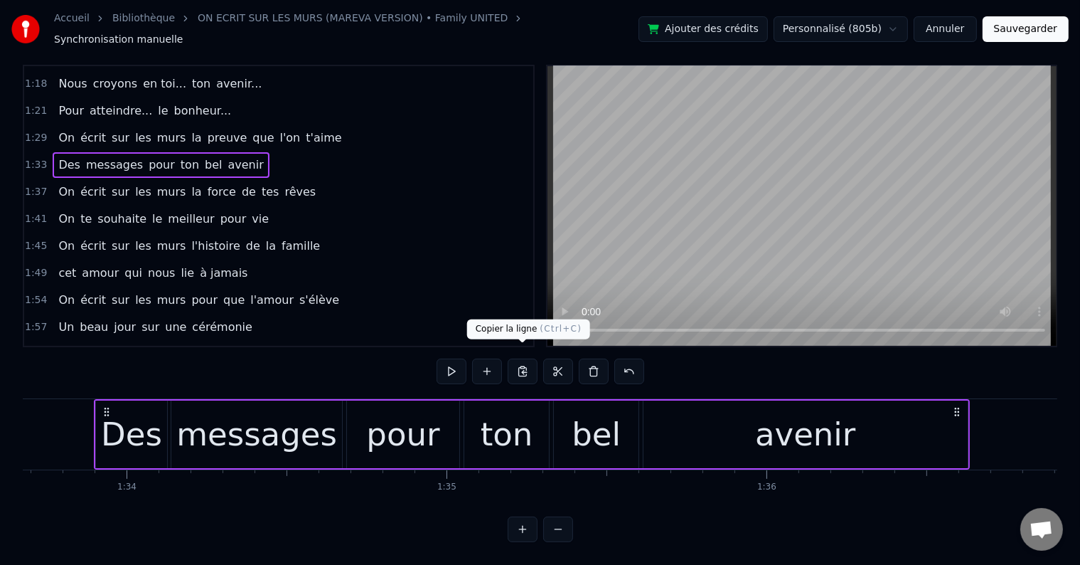
click at [528, 360] on button at bounding box center [523, 371] width 30 height 26
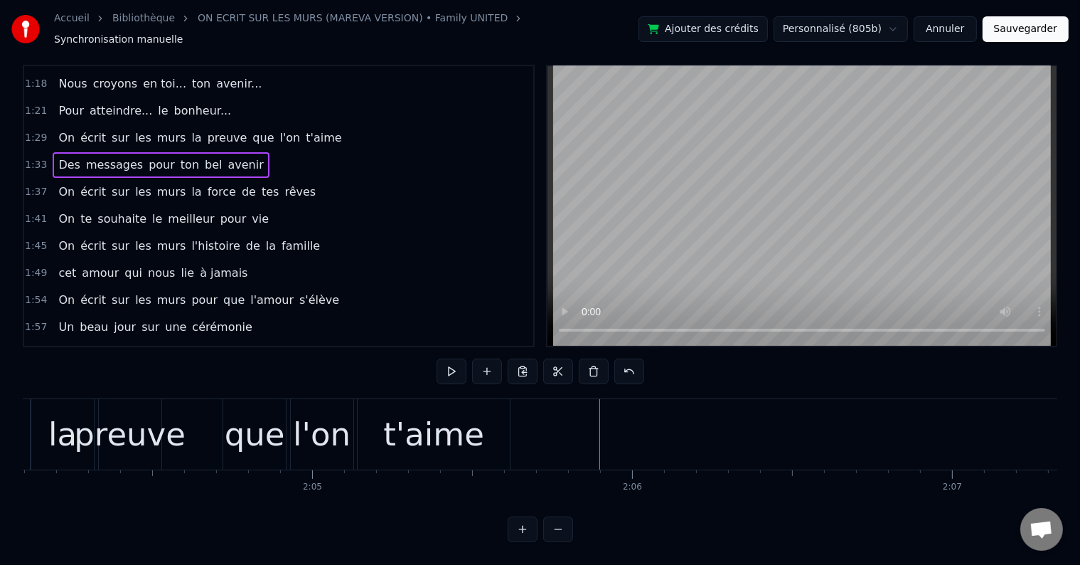
scroll to position [0, 39846]
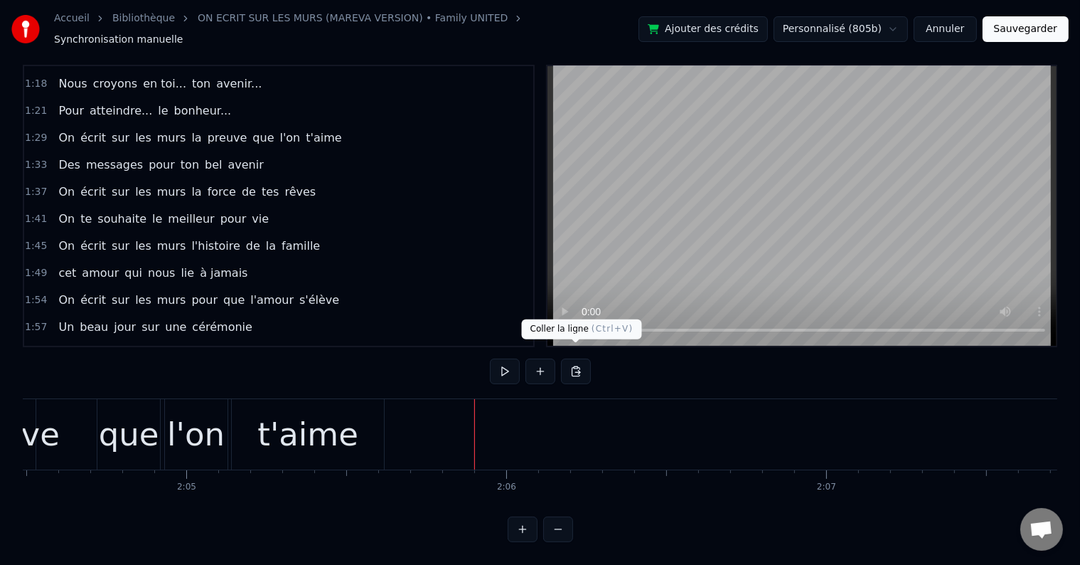
click at [581, 358] on button at bounding box center [576, 371] width 30 height 26
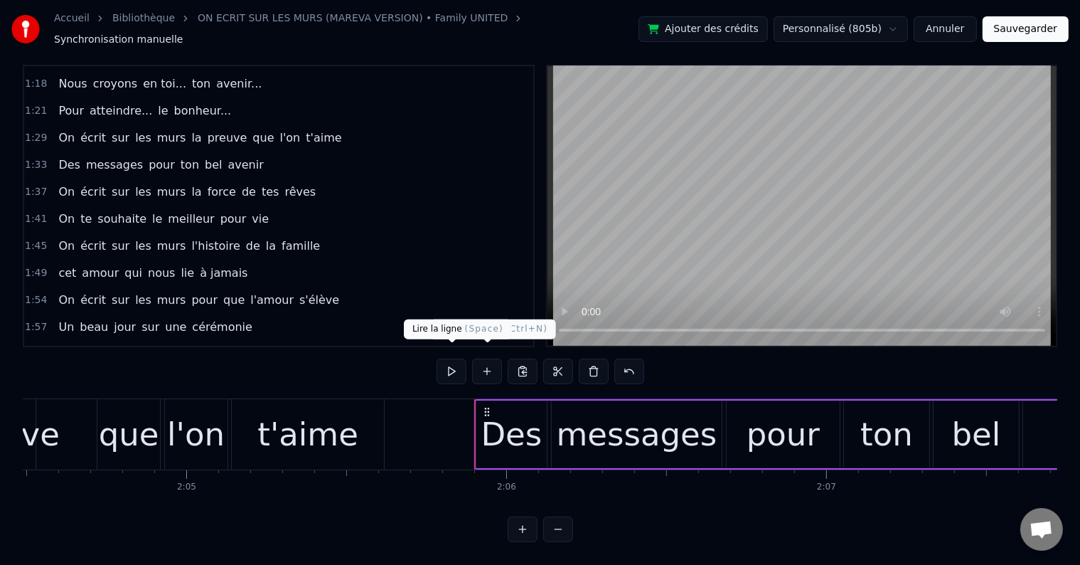
click at [455, 359] on button at bounding box center [452, 371] width 30 height 26
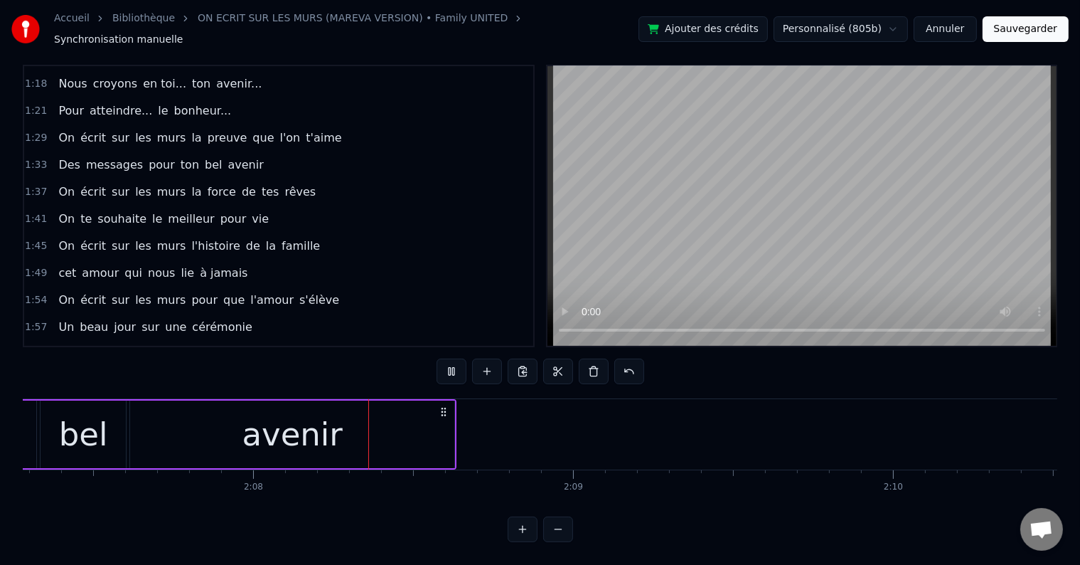
scroll to position [0, 40793]
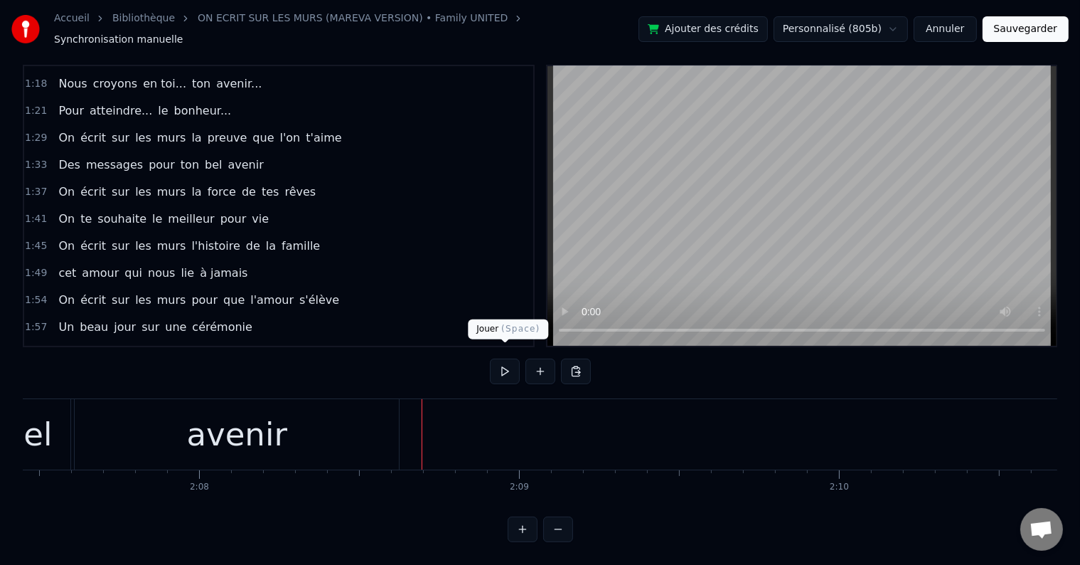
click at [510, 358] on button at bounding box center [505, 371] width 30 height 26
click at [510, 361] on button at bounding box center [505, 371] width 30 height 26
click at [504, 364] on button at bounding box center [505, 371] width 30 height 26
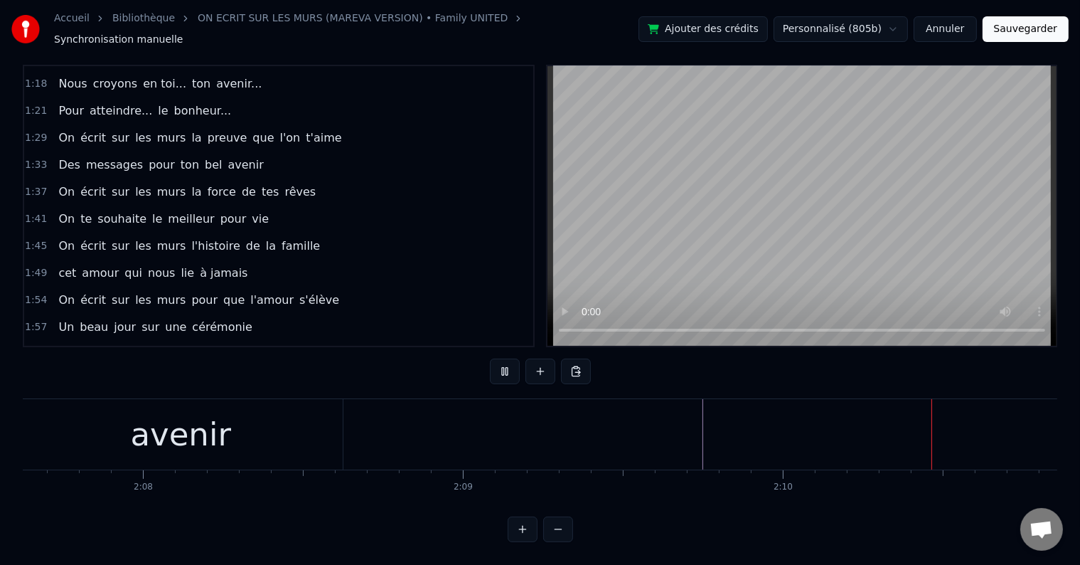
click at [504, 364] on button at bounding box center [505, 371] width 30 height 26
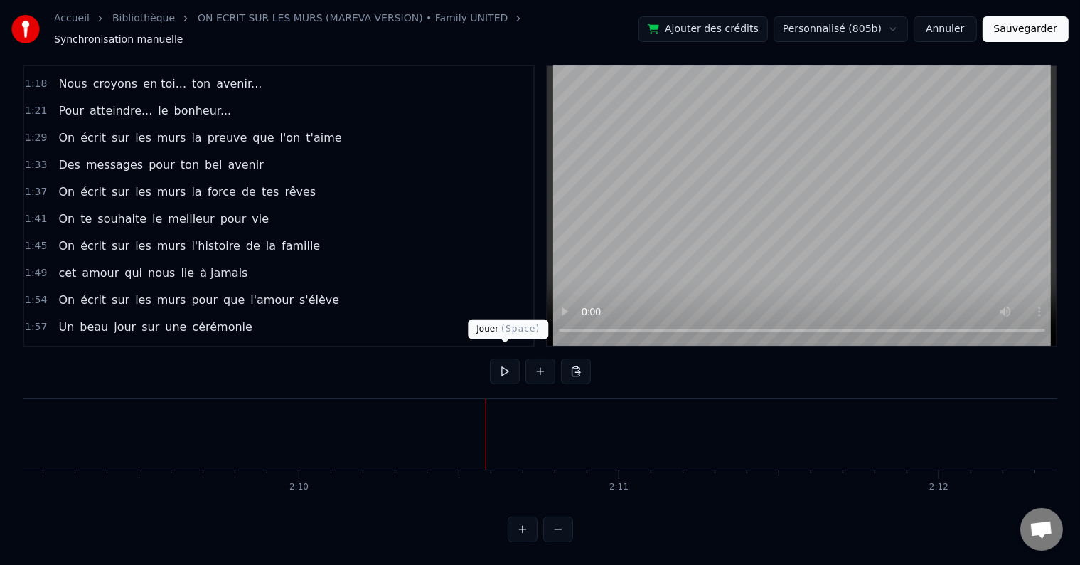
click at [507, 368] on button at bounding box center [505, 371] width 30 height 26
click at [501, 358] on button at bounding box center [505, 371] width 30 height 26
click at [502, 358] on button at bounding box center [505, 371] width 30 height 26
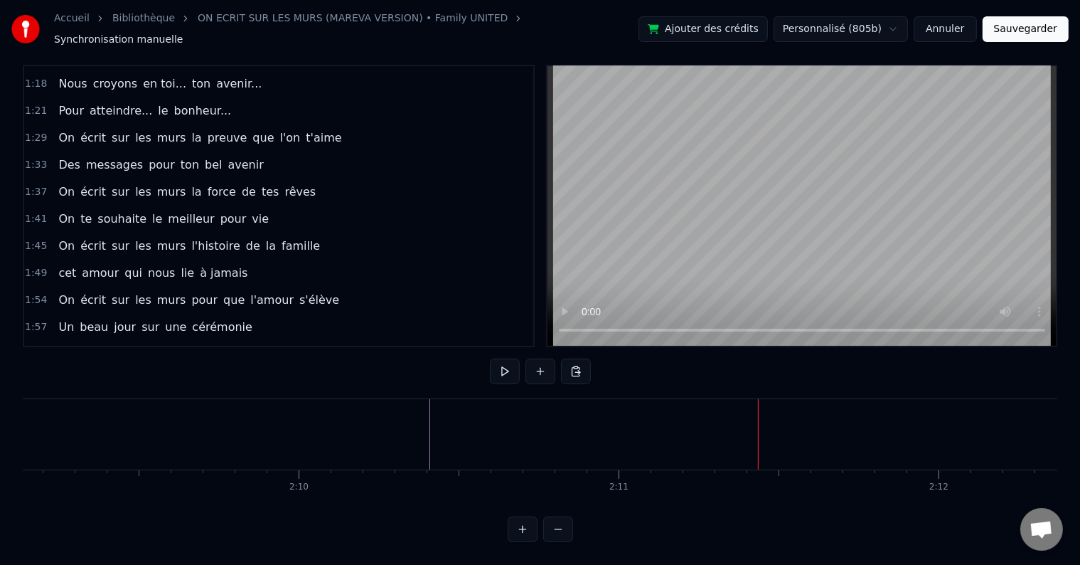
drag, startPoint x: 500, startPoint y: 347, endPoint x: 505, endPoint y: 356, distance: 9.9
click at [504, 349] on body "Accueil Bibliothèque ON ECRIT SUR LES MURS (MAREVA VERSION) • Family UNITED Syn…" at bounding box center [540, 263] width 1080 height 558
click at [505, 358] on button at bounding box center [505, 371] width 30 height 26
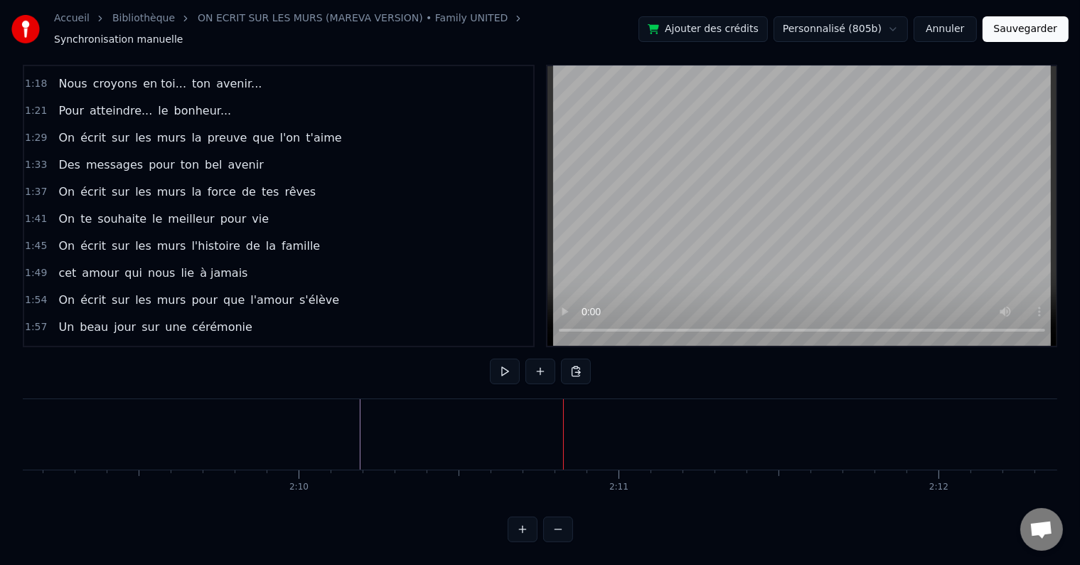
click at [498, 358] on button at bounding box center [505, 371] width 30 height 26
click at [497, 358] on button at bounding box center [505, 371] width 30 height 26
click at [492, 358] on button at bounding box center [505, 371] width 30 height 26
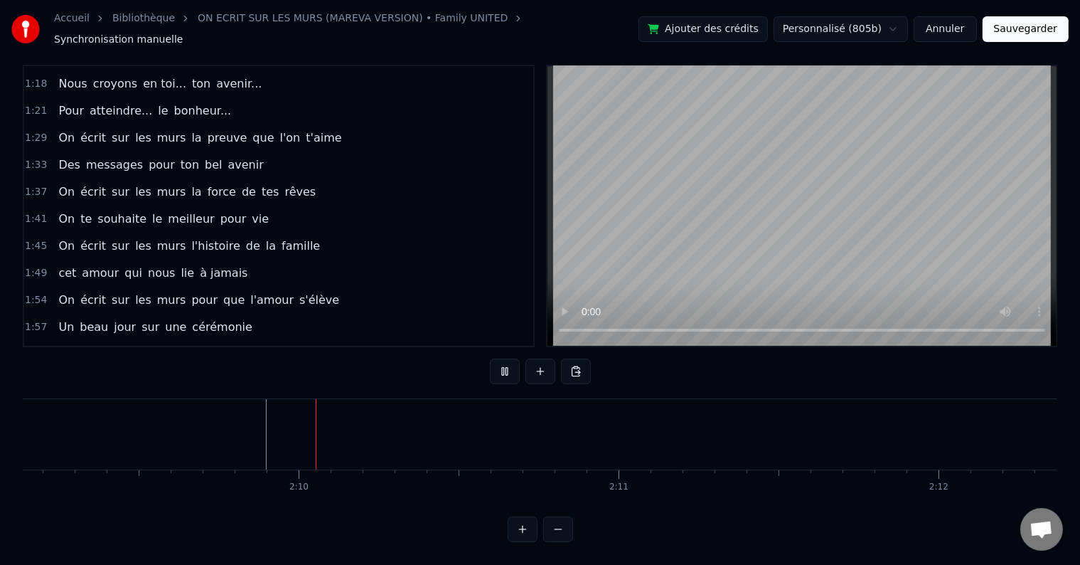
click at [492, 358] on button at bounding box center [505, 371] width 30 height 26
click at [267, 427] on div at bounding box center [267, 434] width 1 height 70
click at [280, 179] on div "On écrit sur les murs la force de tes rêves" at bounding box center [187, 192] width 269 height 26
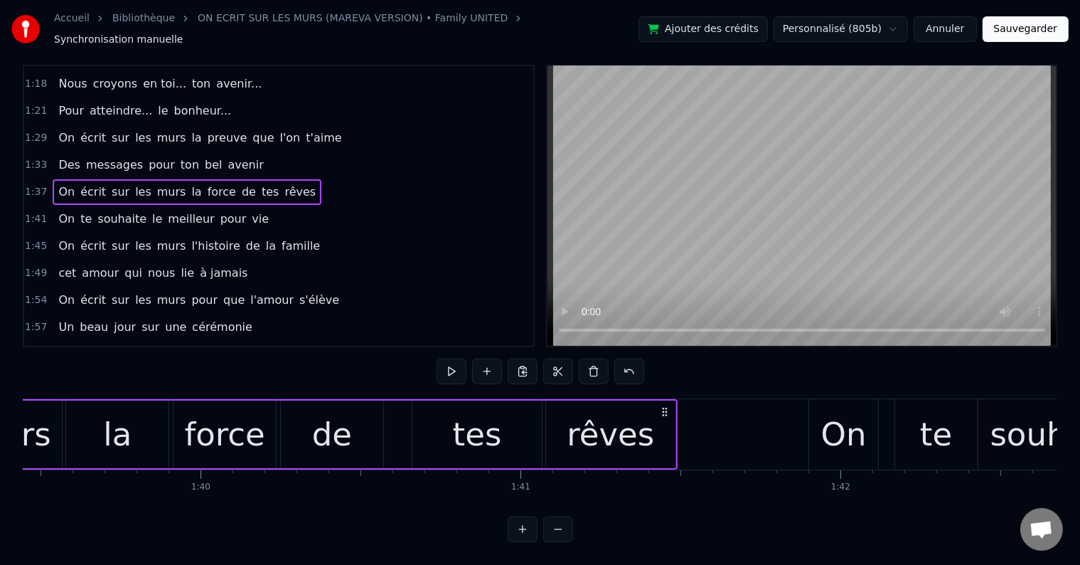
scroll to position [0, 31264]
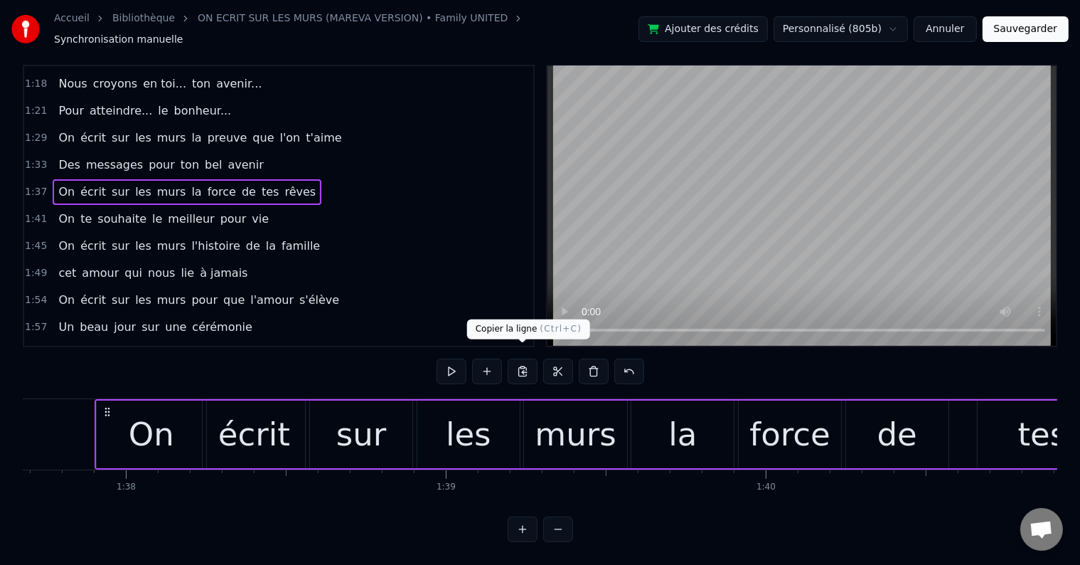
click at [526, 361] on button at bounding box center [523, 371] width 30 height 26
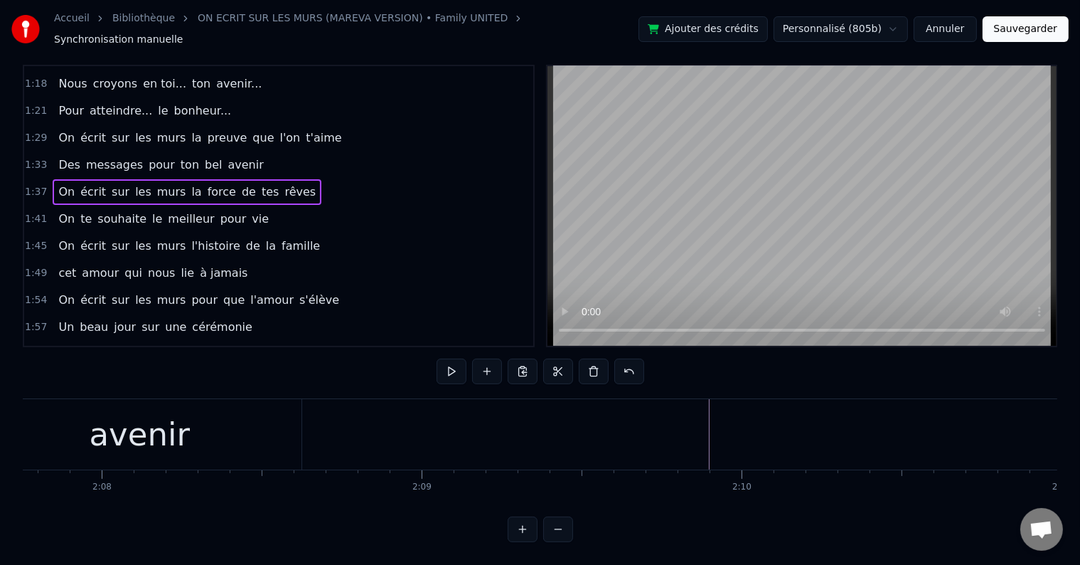
scroll to position [0, 41271]
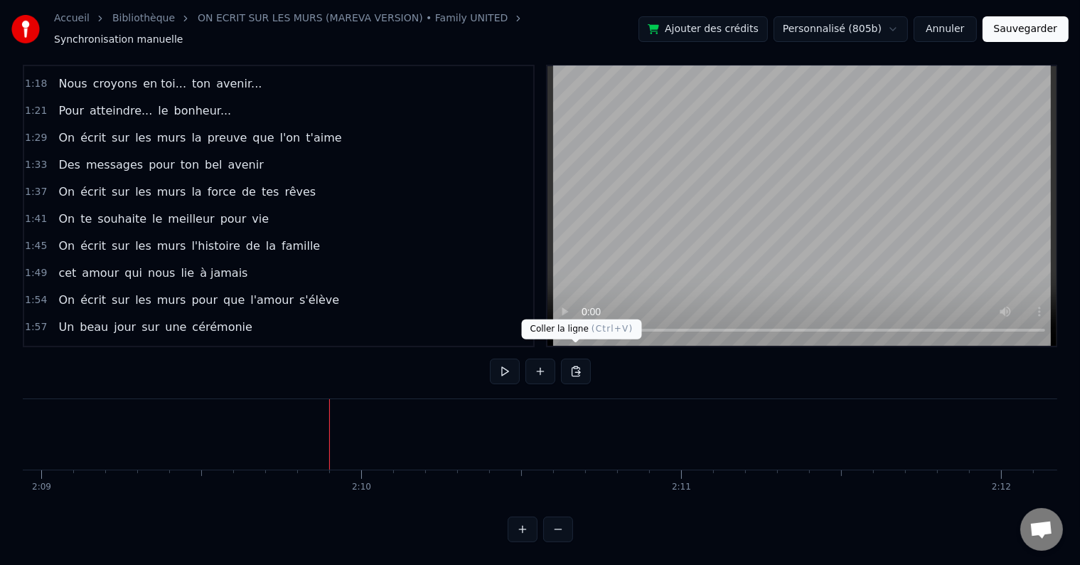
click at [580, 358] on button at bounding box center [576, 371] width 30 height 26
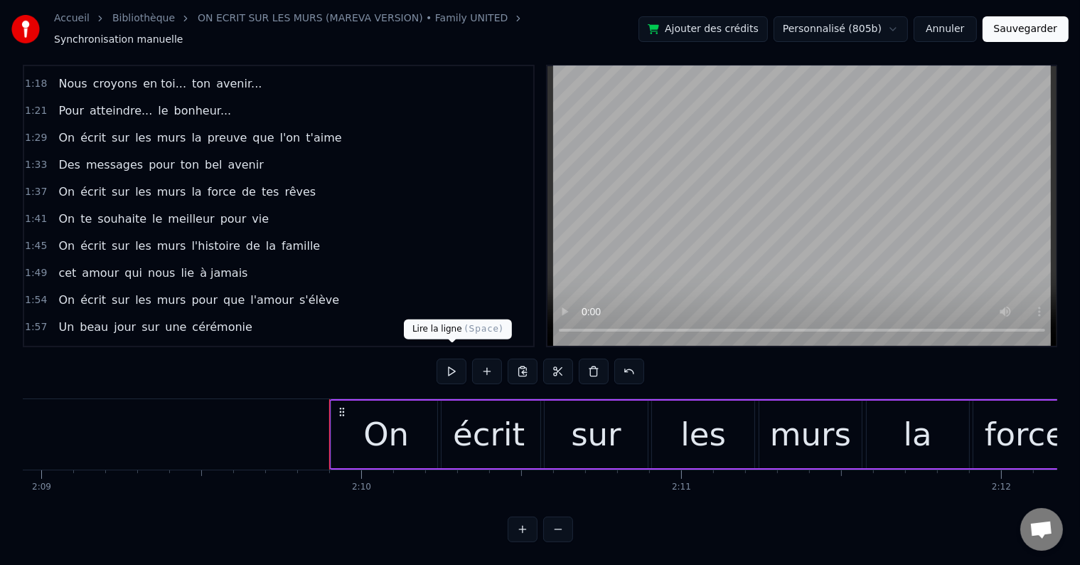
click at [449, 358] on button at bounding box center [452, 371] width 30 height 26
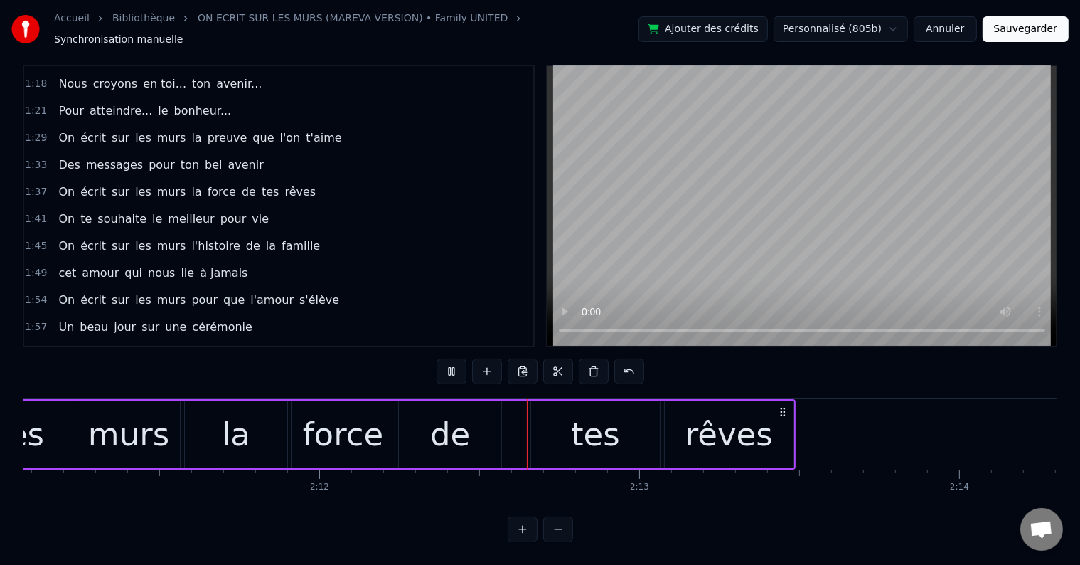
scroll to position [0, 42199]
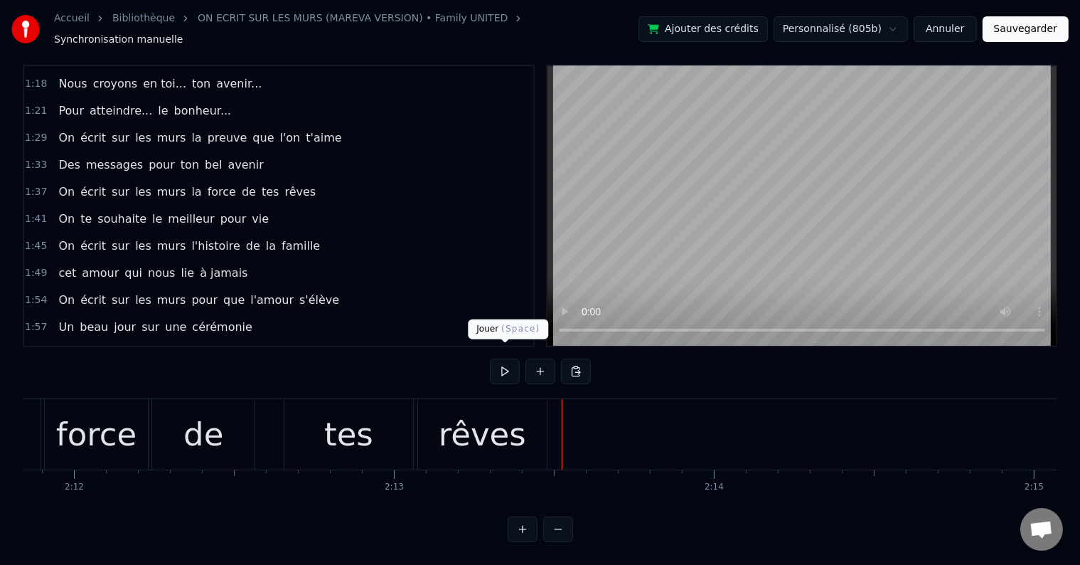
click at [499, 358] on button at bounding box center [505, 371] width 30 height 26
click at [510, 359] on button at bounding box center [505, 371] width 30 height 26
click at [509, 361] on button at bounding box center [505, 371] width 30 height 26
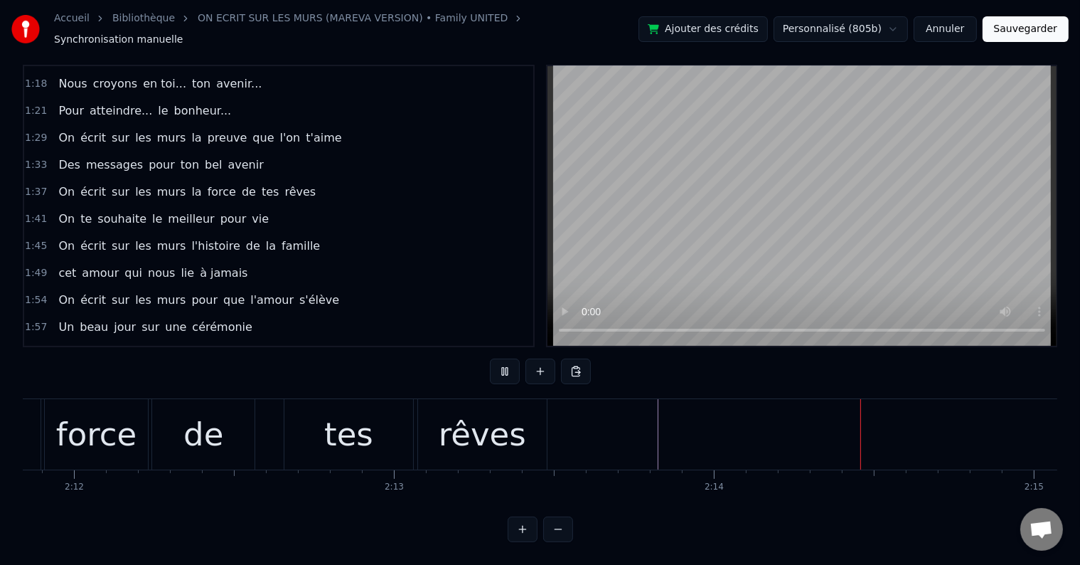
click at [509, 361] on button at bounding box center [505, 371] width 30 height 26
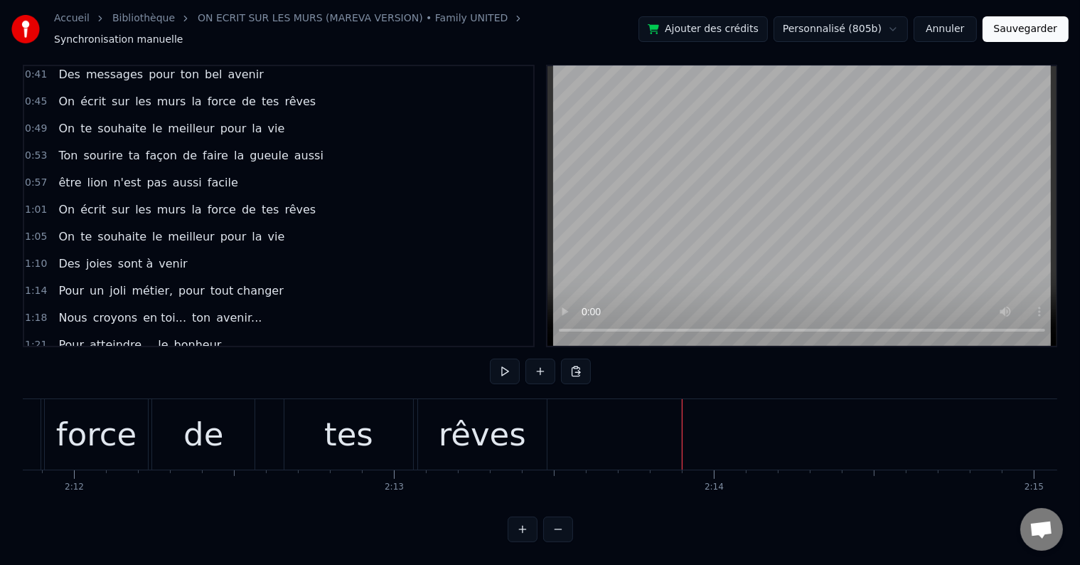
scroll to position [142, 0]
click at [253, 114] on div "On te souhaite le meilleur pour la vie" at bounding box center [172, 127] width 238 height 26
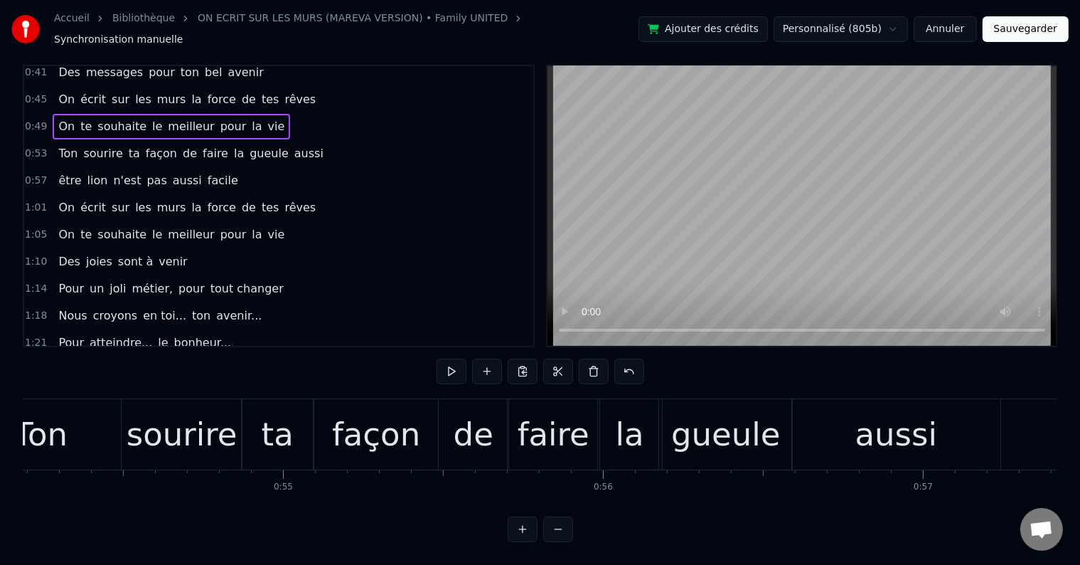
scroll to position [0, 15866]
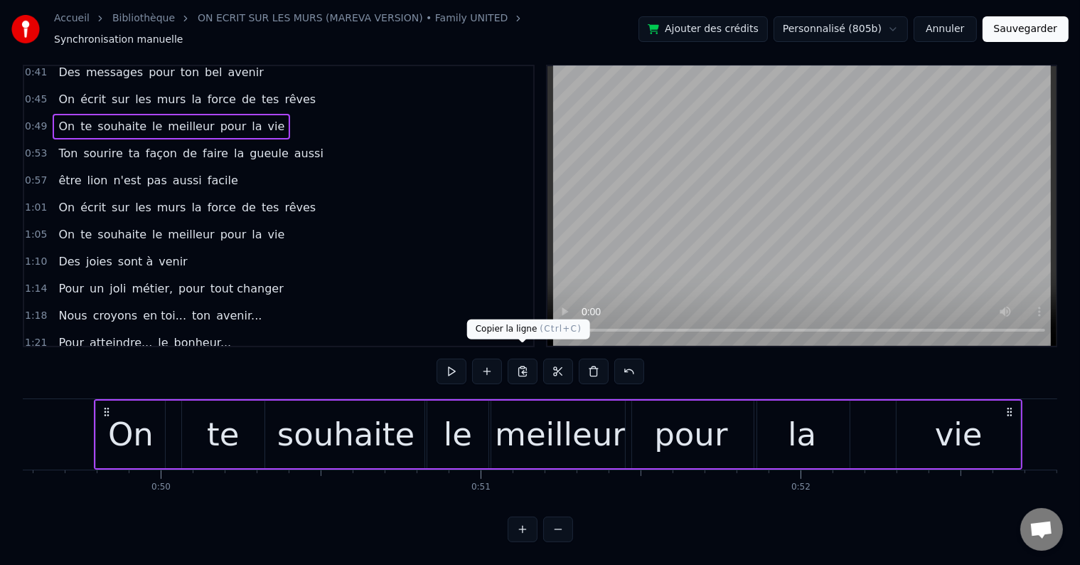
click at [526, 361] on button at bounding box center [523, 371] width 30 height 26
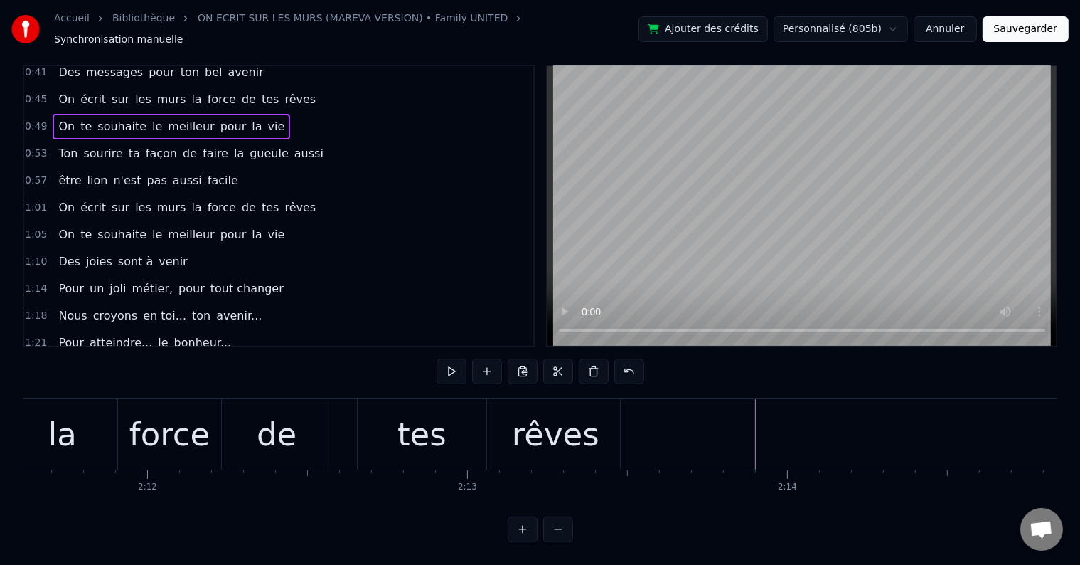
scroll to position [0, 42537]
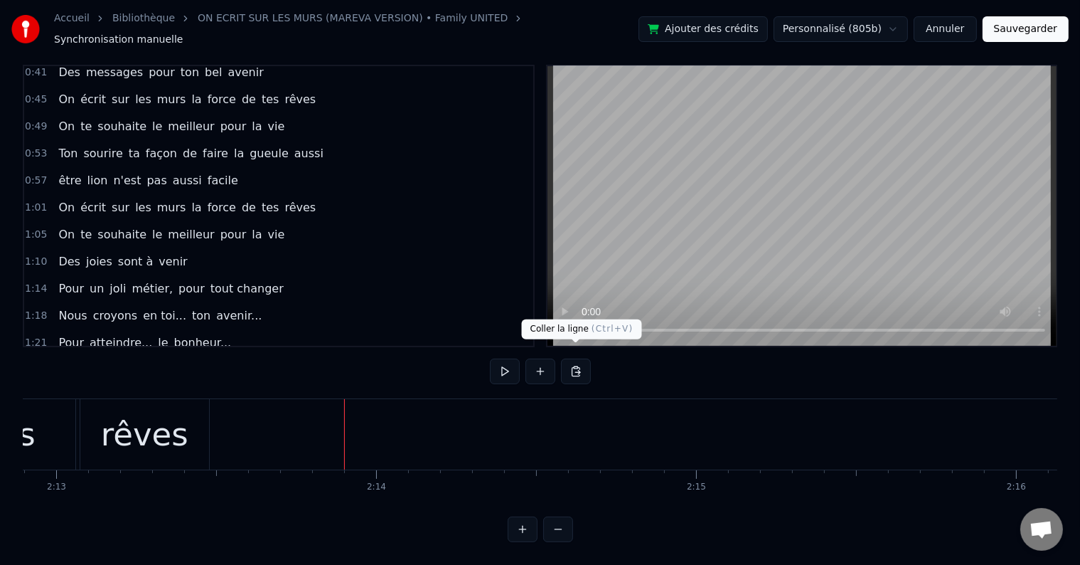
click at [574, 358] on button at bounding box center [576, 371] width 30 height 26
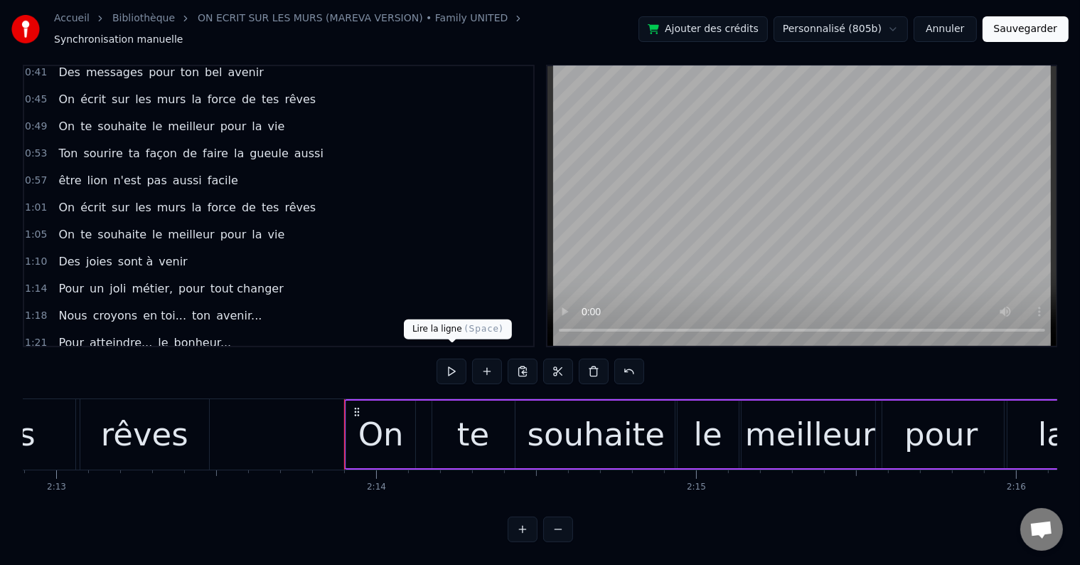
click at [451, 358] on button at bounding box center [452, 371] width 30 height 26
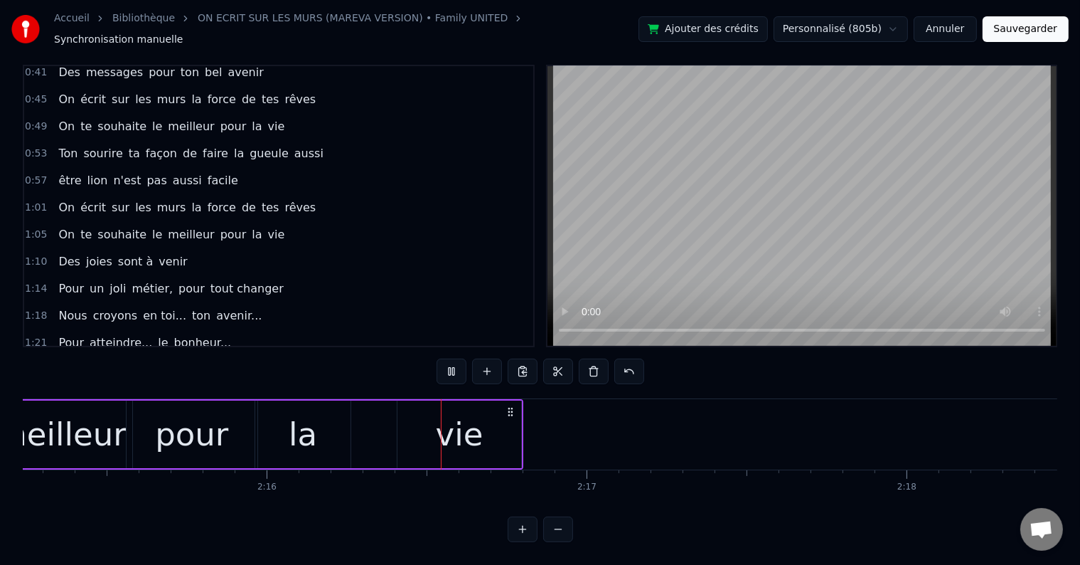
scroll to position [0, 43476]
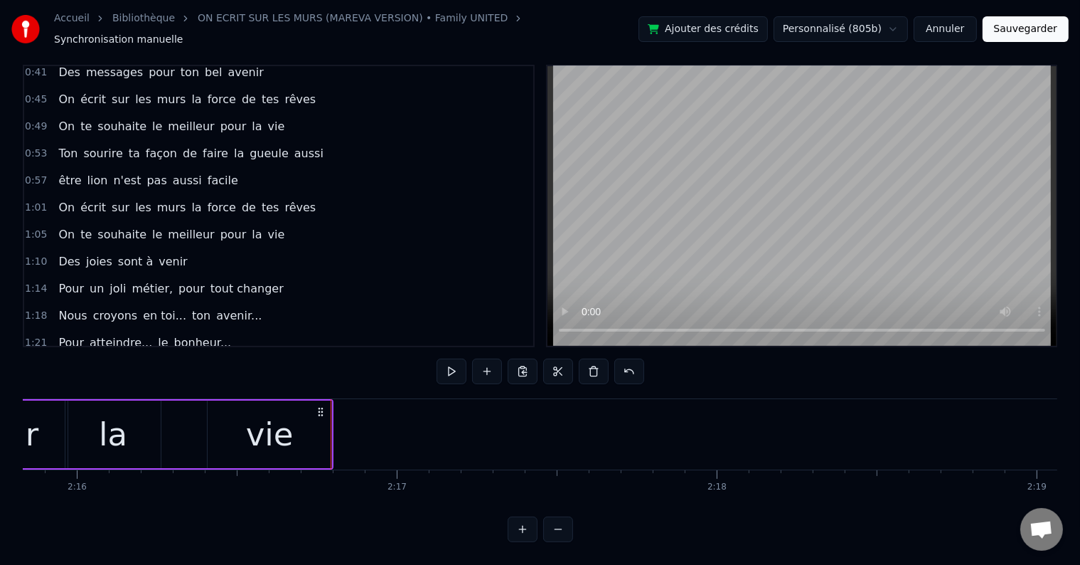
click at [1033, 28] on button "Sauvegarder" at bounding box center [1026, 29] width 86 height 26
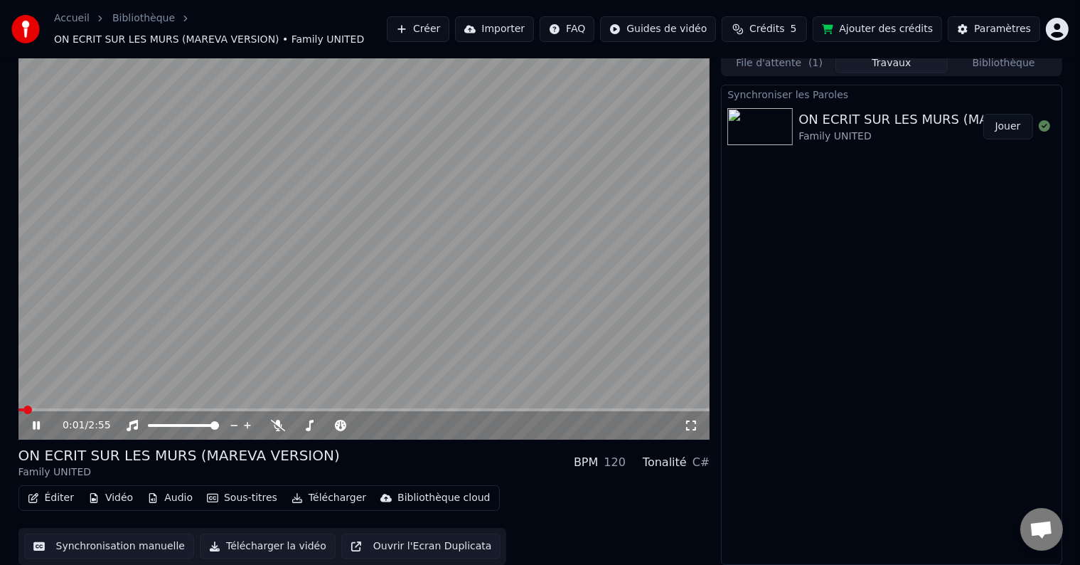
click at [689, 425] on icon at bounding box center [691, 425] width 14 height 11
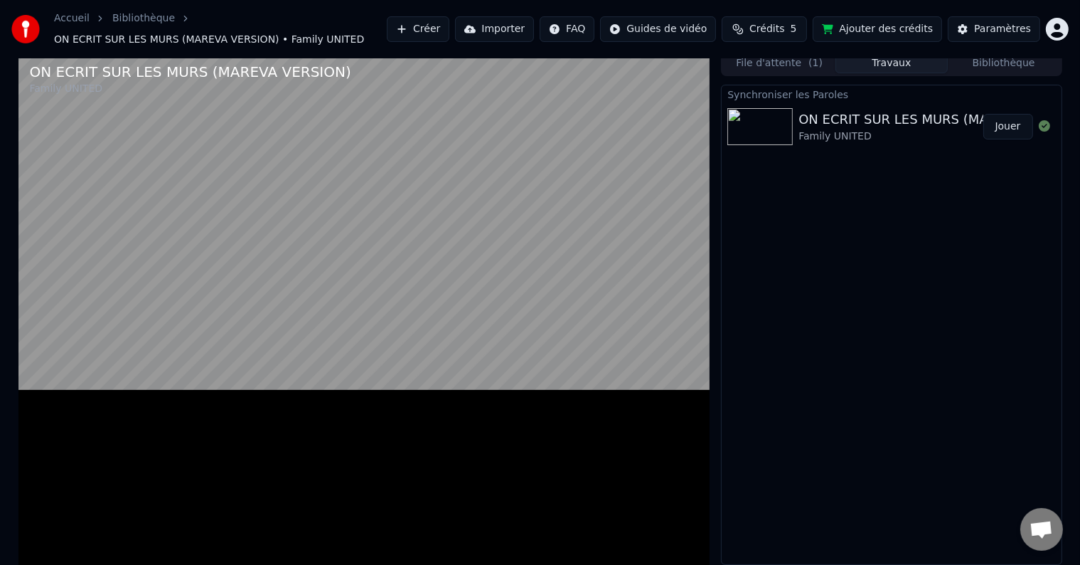
scroll to position [0, 0]
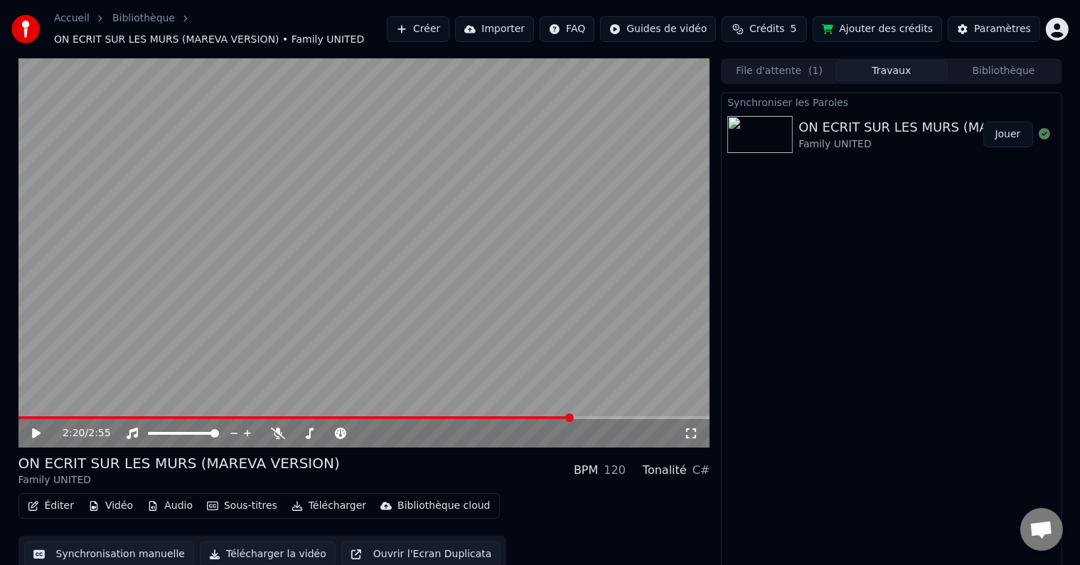
click at [134, 553] on button "Synchronisation manuelle" at bounding box center [109, 554] width 171 height 26
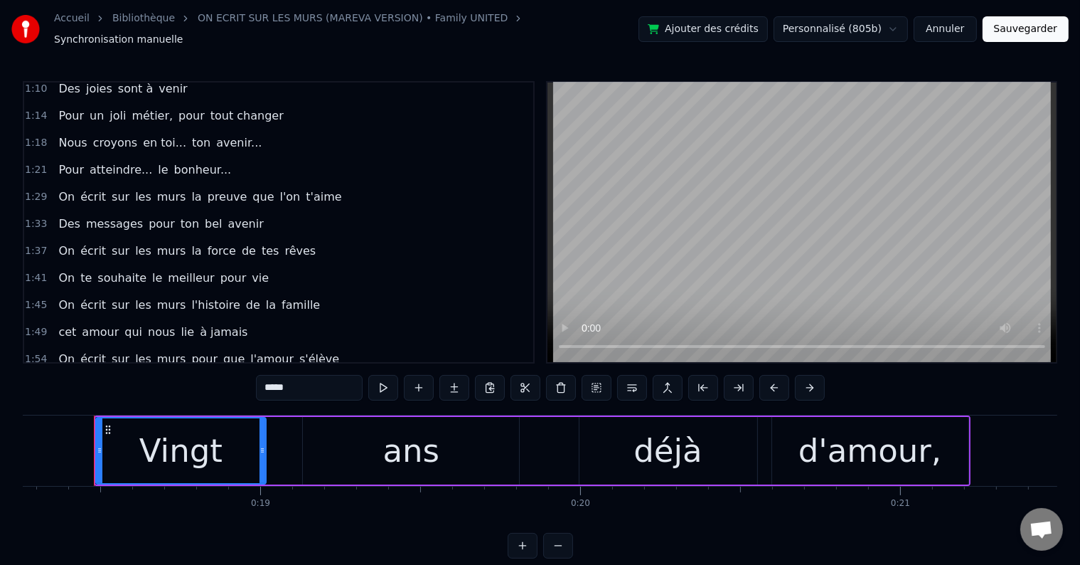
scroll to position [427, 0]
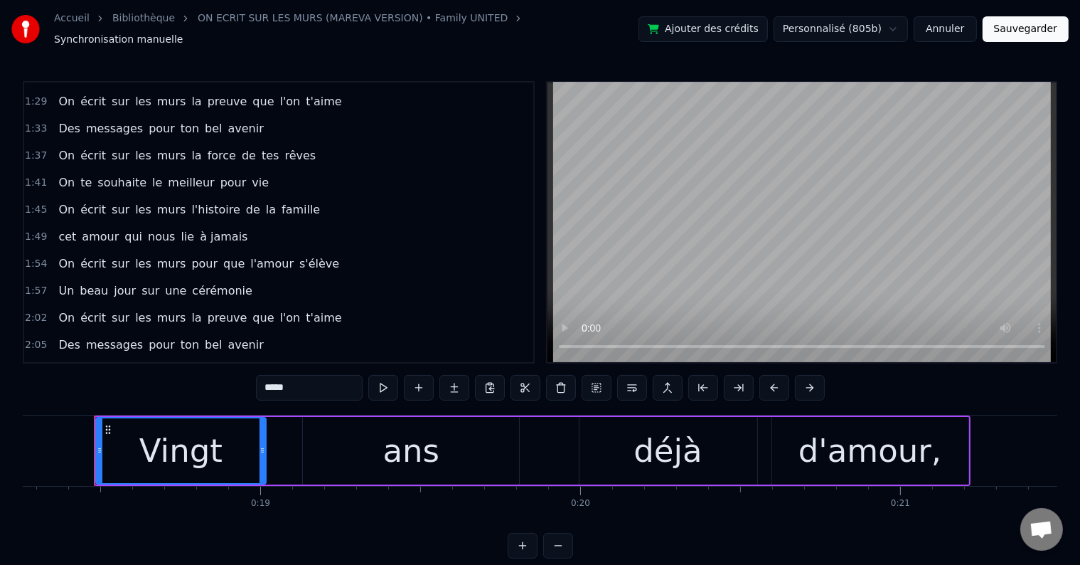
click at [219, 174] on span "pour" at bounding box center [233, 182] width 29 height 16
type input "****"
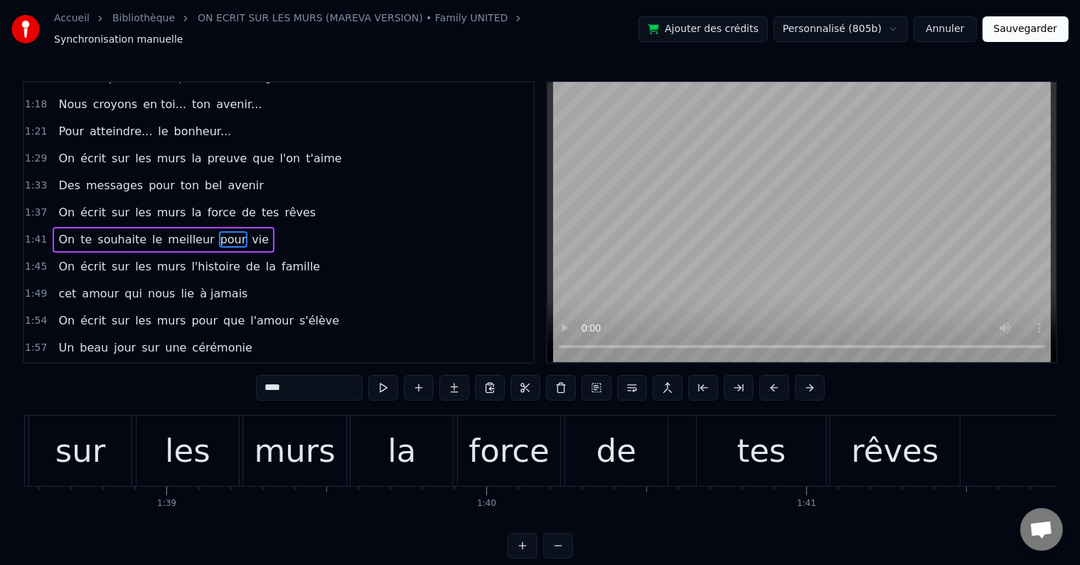
scroll to position [0, 33074]
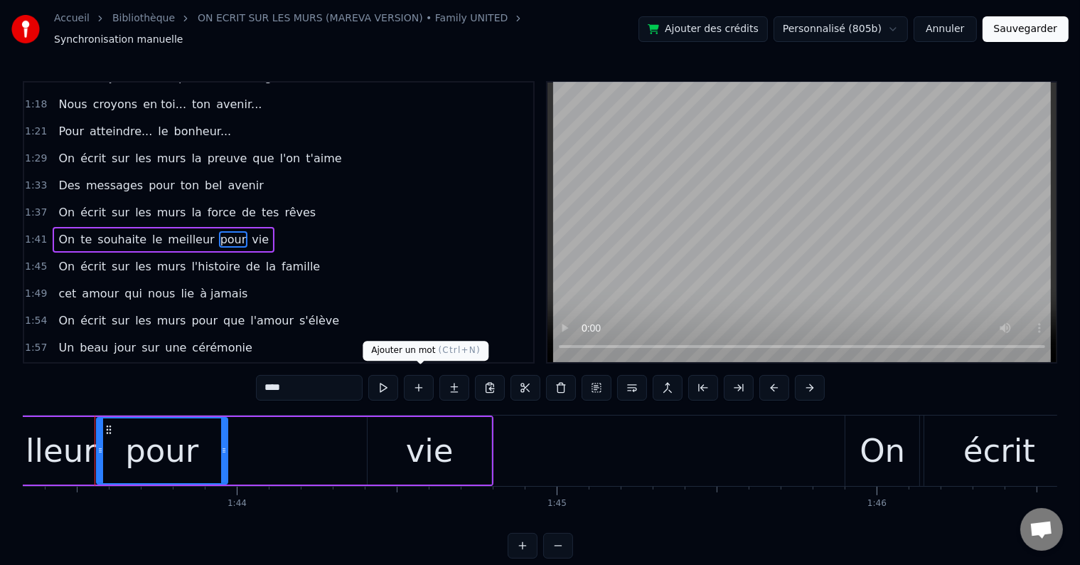
click at [428, 375] on button at bounding box center [419, 388] width 30 height 26
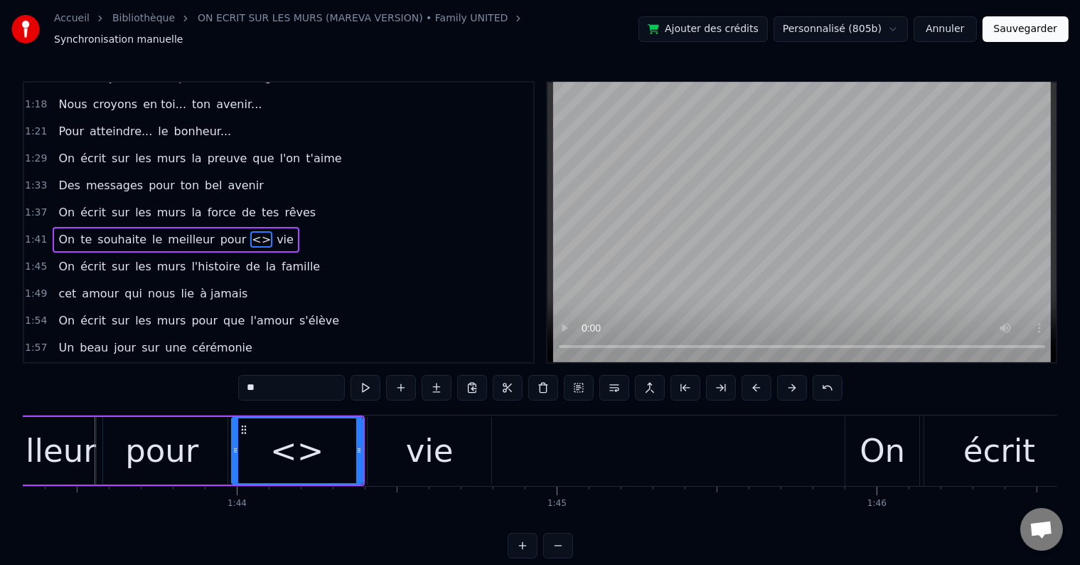
drag, startPoint x: 273, startPoint y: 381, endPoint x: 230, endPoint y: 382, distance: 42.7
click at [230, 382] on div "0:18 Vingt ans déjà d'amour, 0:21 C'est la jolie cerise qui s'émancipe 0:26 Ta …" at bounding box center [540, 319] width 1035 height 477
type input "**"
click at [265, 226] on div "1:41 On te souhaite le meilleur pour la vie" at bounding box center [278, 239] width 509 height 27
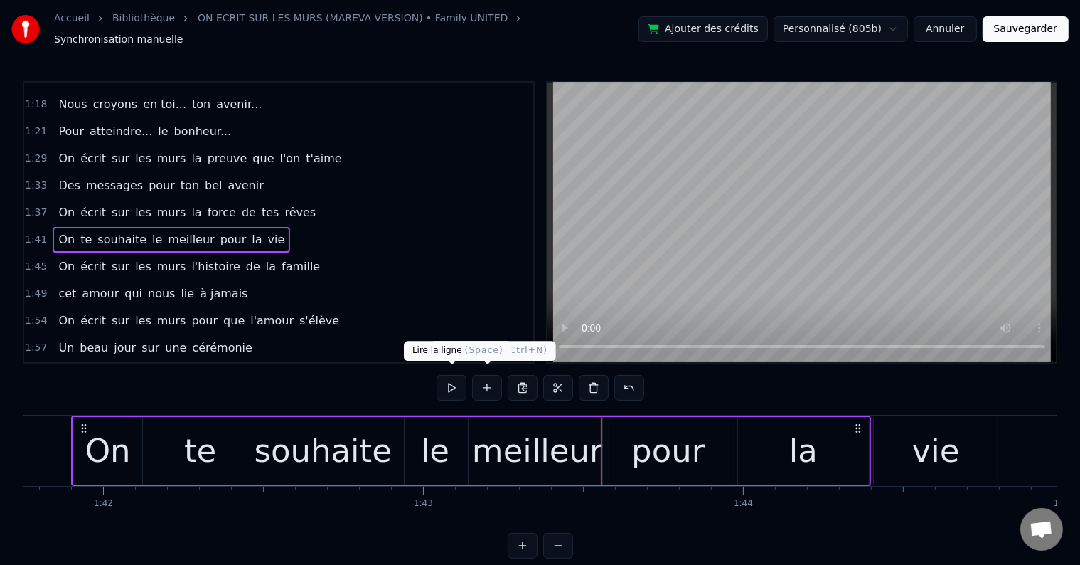
scroll to position [0, 32545]
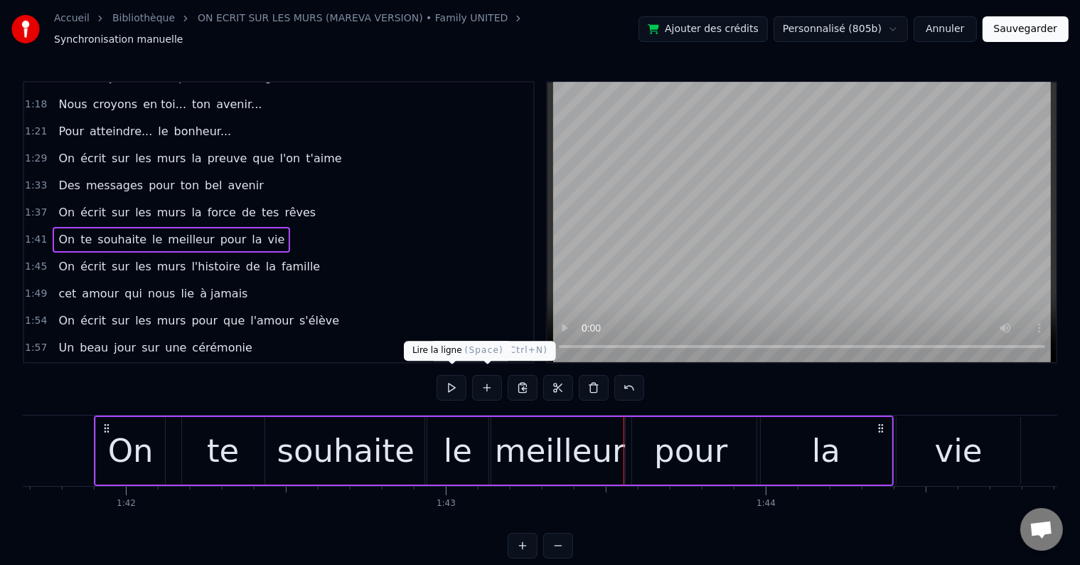
click at [460, 376] on button at bounding box center [452, 388] width 30 height 26
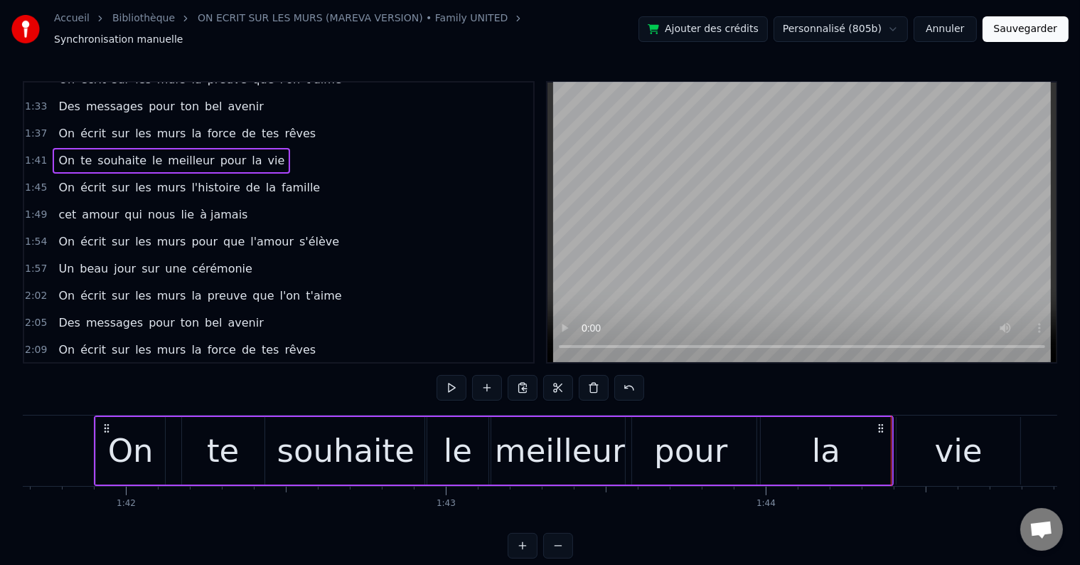
scroll to position [452, 0]
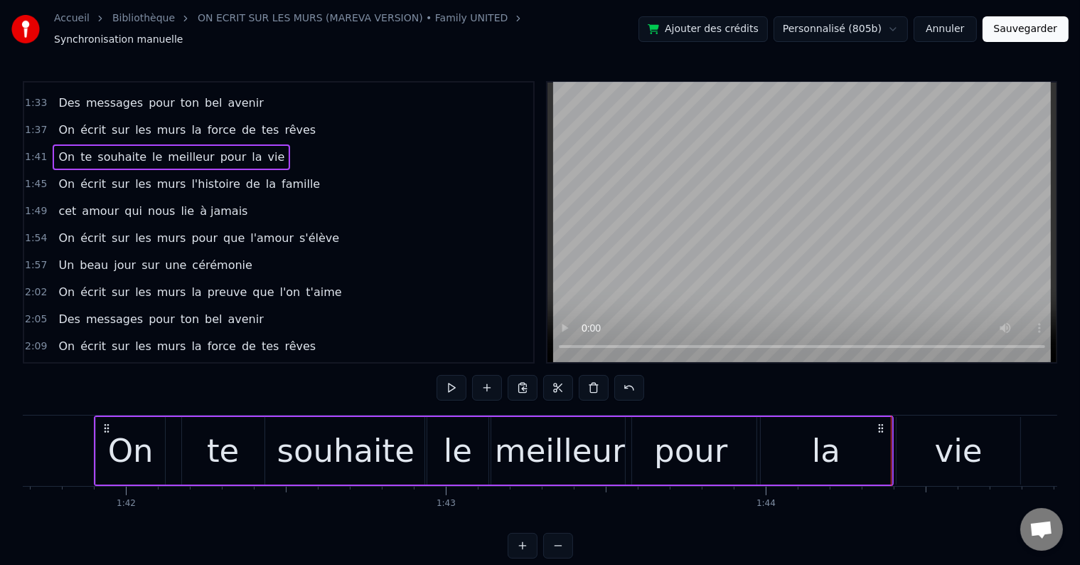
click at [319, 279] on div "2:02 On écrit sur les murs la preuve que l'on t'aime" at bounding box center [278, 292] width 509 height 27
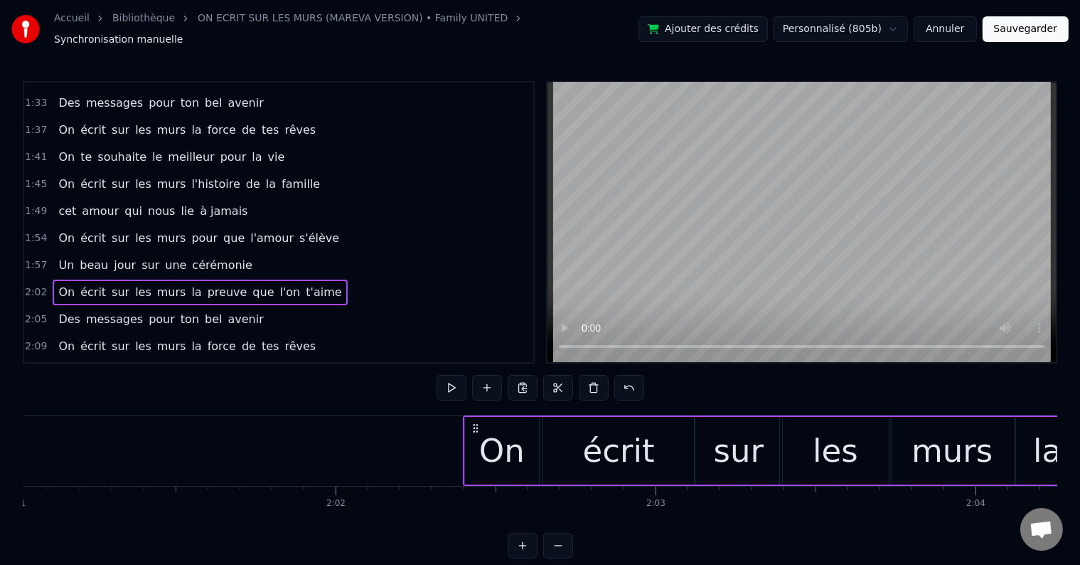
scroll to position [0, 39105]
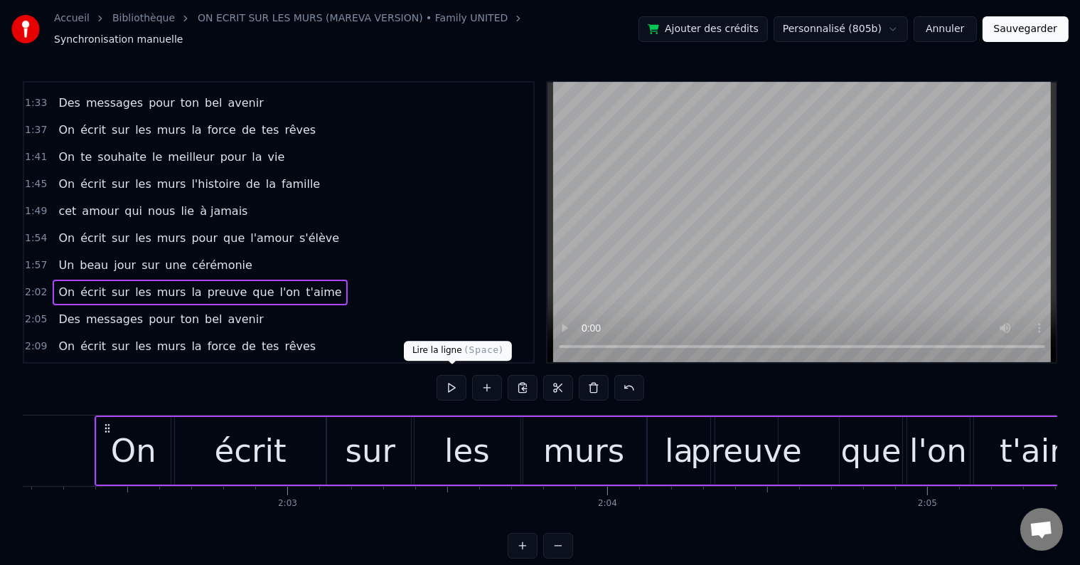
click at [454, 381] on button at bounding box center [452, 388] width 30 height 26
click at [454, 378] on button at bounding box center [452, 388] width 30 height 26
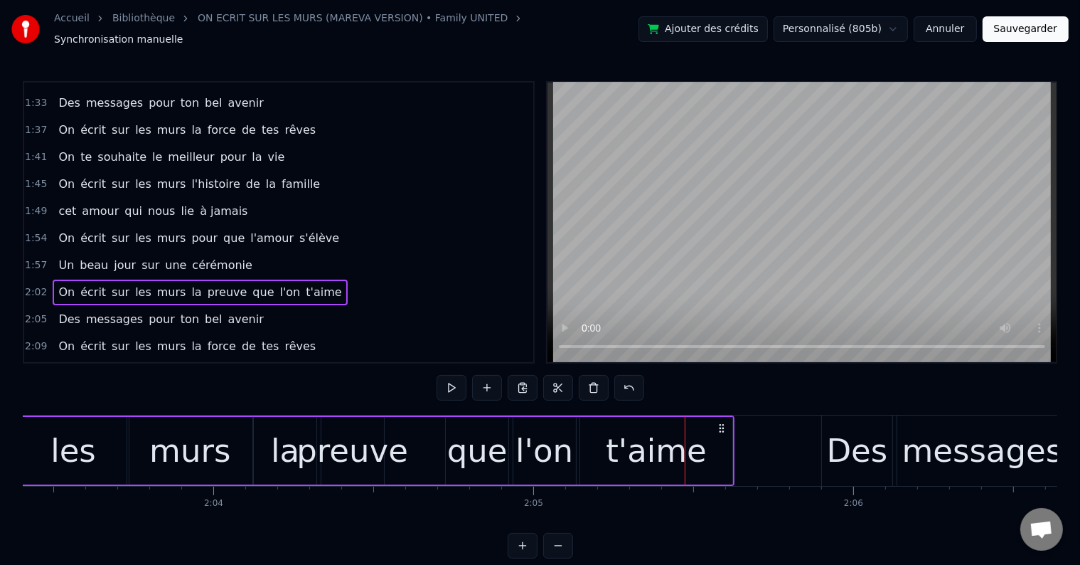
scroll to position [0, 39467]
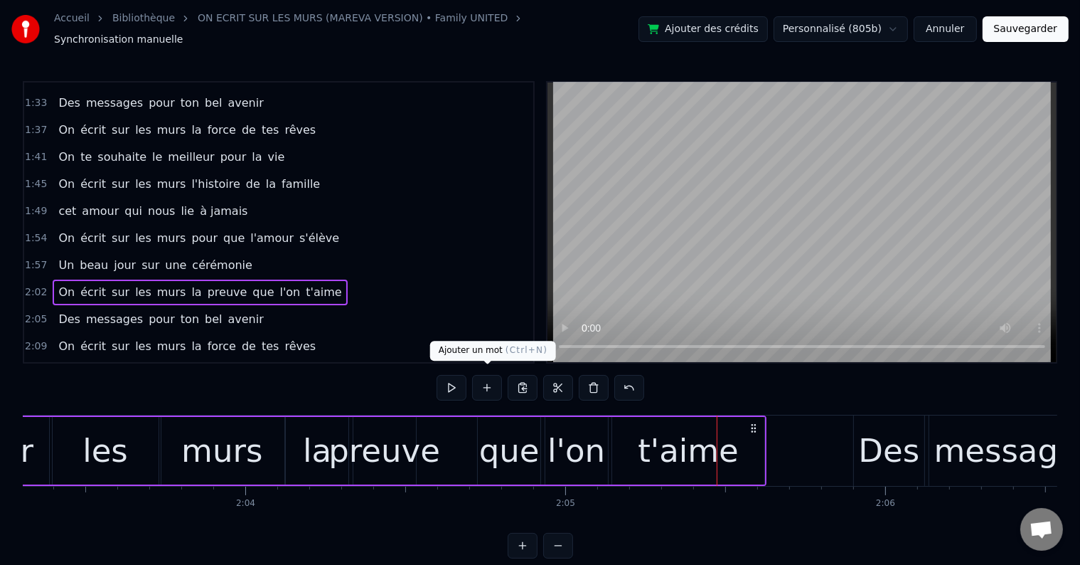
click at [462, 384] on button at bounding box center [452, 388] width 30 height 26
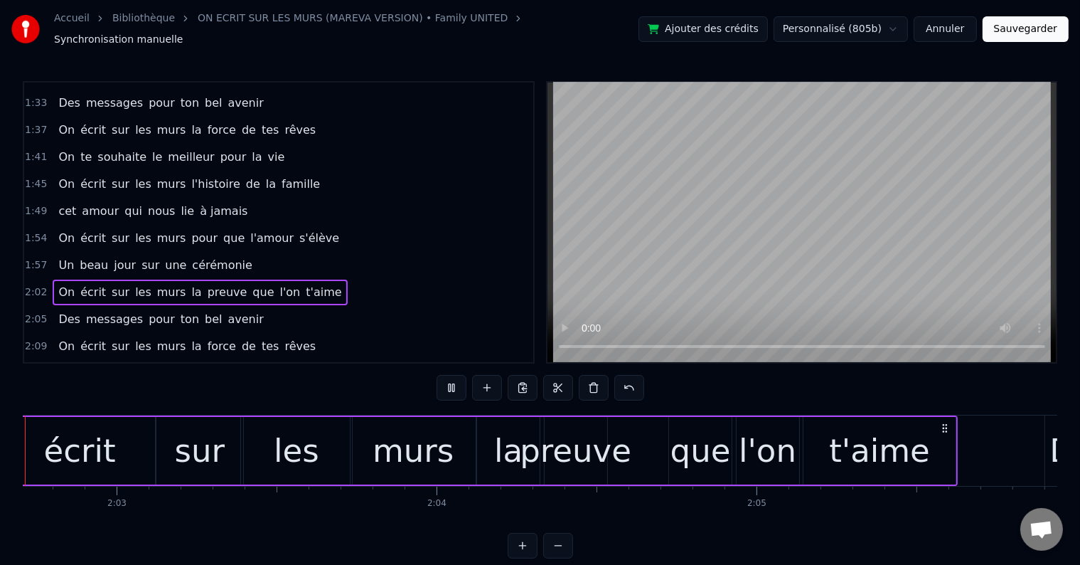
scroll to position [0, 39176]
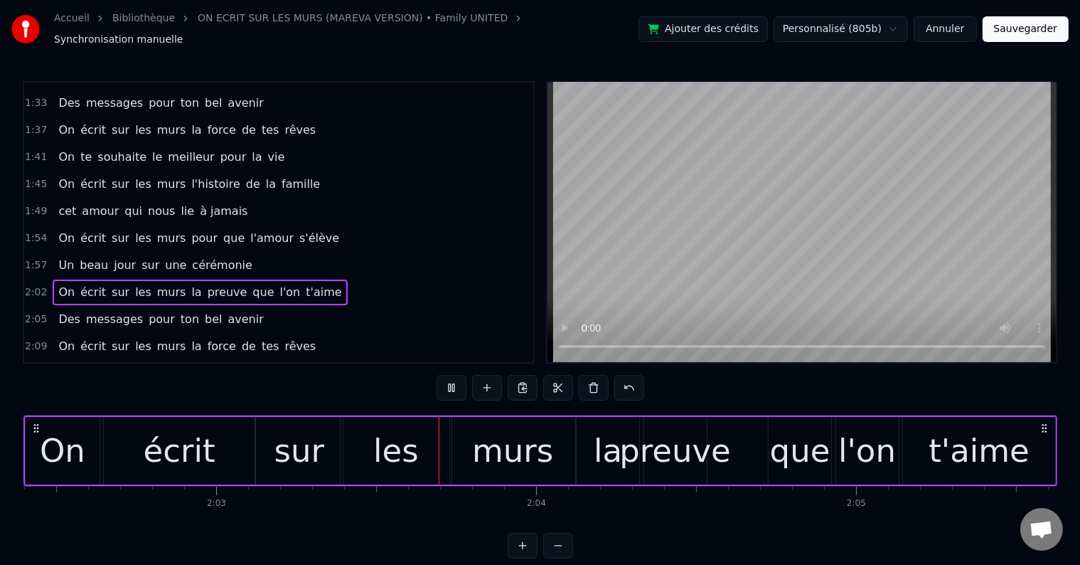
click at [462, 384] on button at bounding box center [452, 388] width 30 height 26
click at [80, 430] on div "On" at bounding box center [63, 451] width 46 height 48
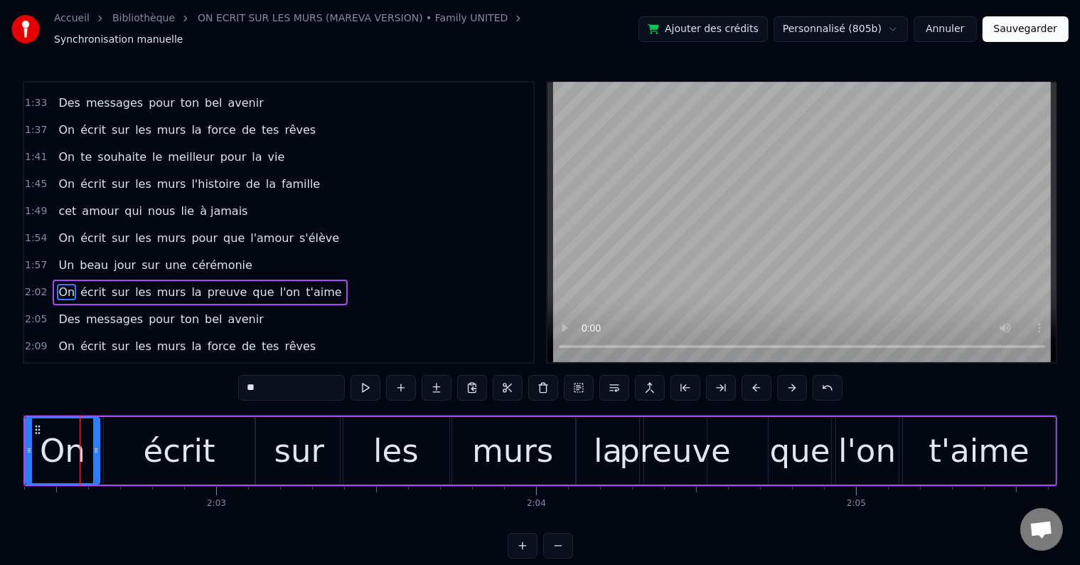
scroll to position [0, 39161]
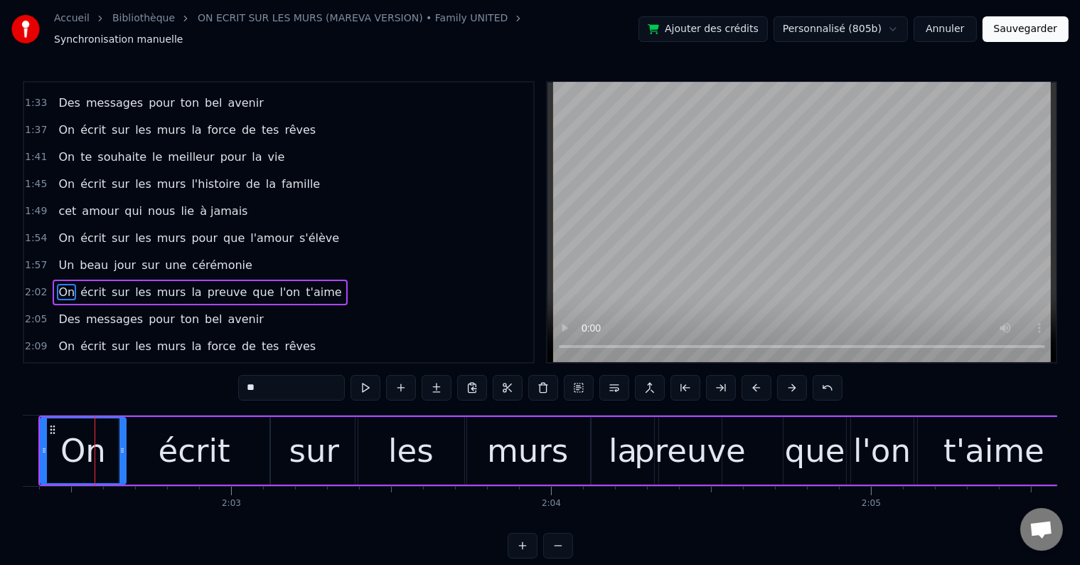
drag, startPoint x: 111, startPoint y: 438, endPoint x: 123, endPoint y: 438, distance: 12.1
click at [123, 445] on icon at bounding box center [122, 450] width 6 height 11
drag, startPoint x: 43, startPoint y: 440, endPoint x: 68, endPoint y: 437, distance: 25.7
click at [68, 445] on icon at bounding box center [70, 450] width 6 height 11
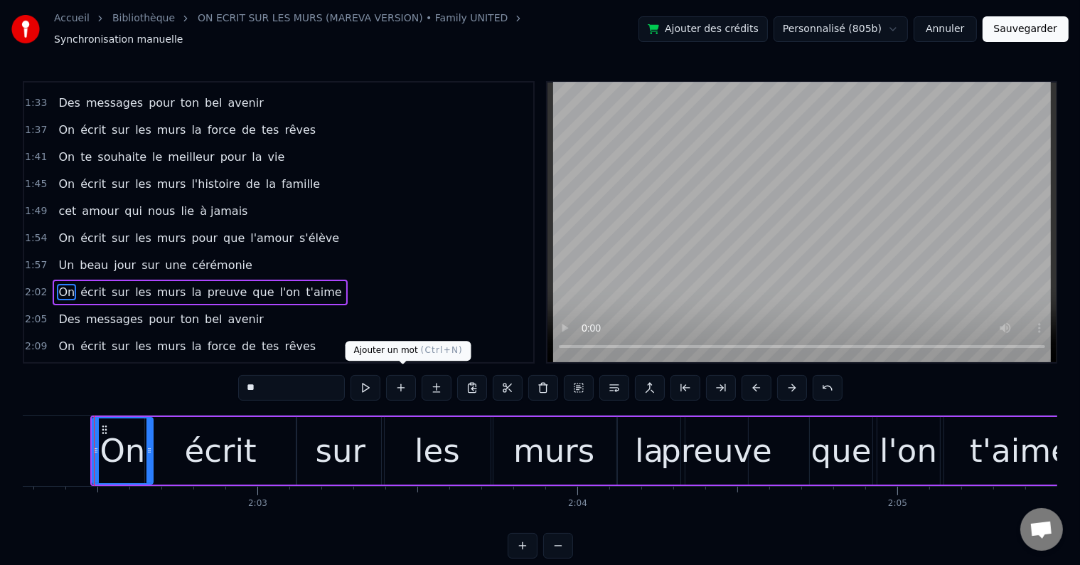
click at [375, 382] on button at bounding box center [366, 388] width 30 height 26
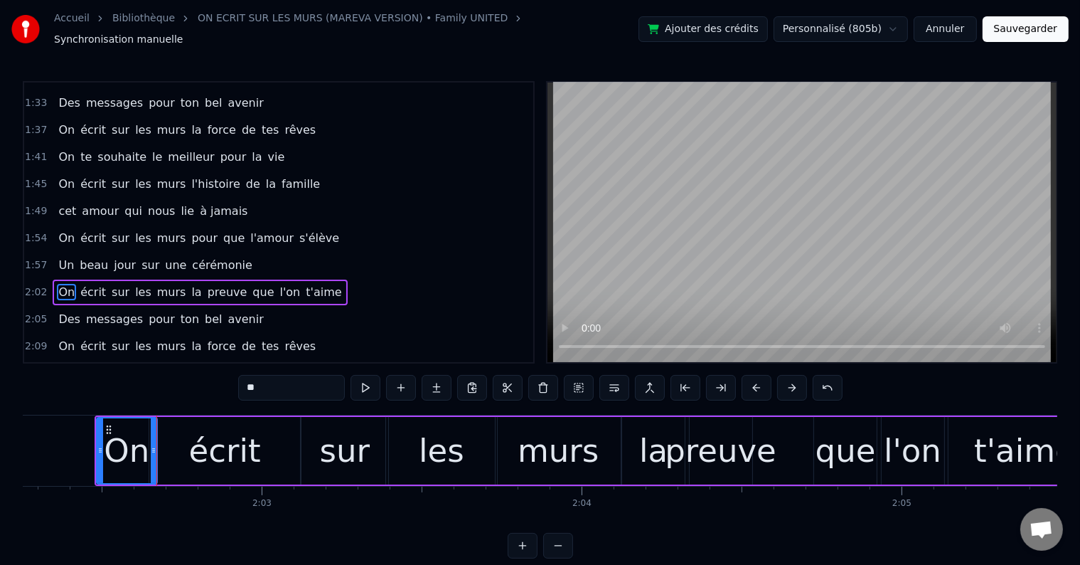
click at [291, 421] on div "écrit" at bounding box center [224, 451] width 151 height 68
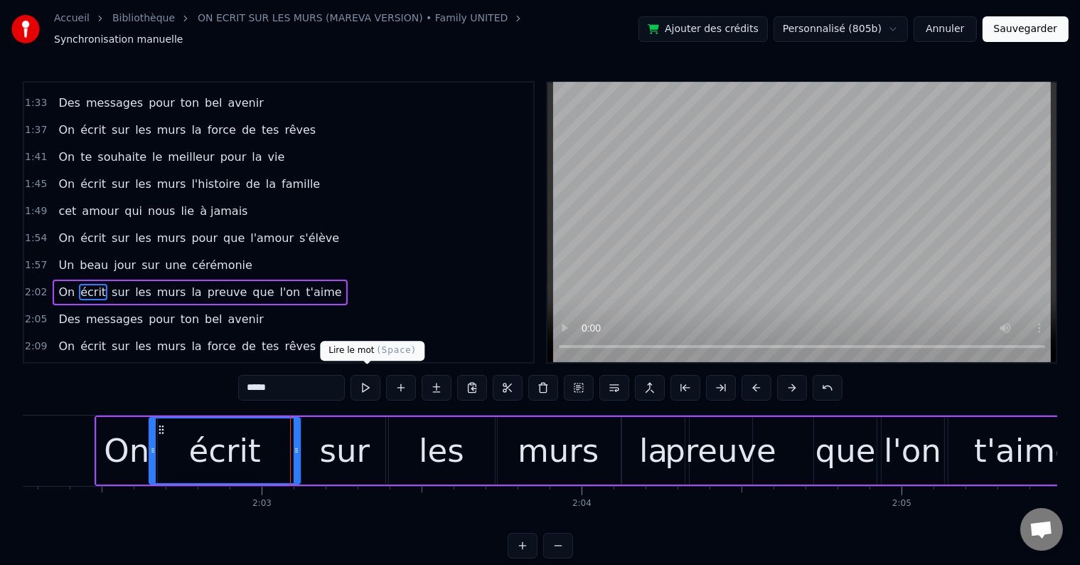
click at [363, 378] on button at bounding box center [366, 388] width 30 height 26
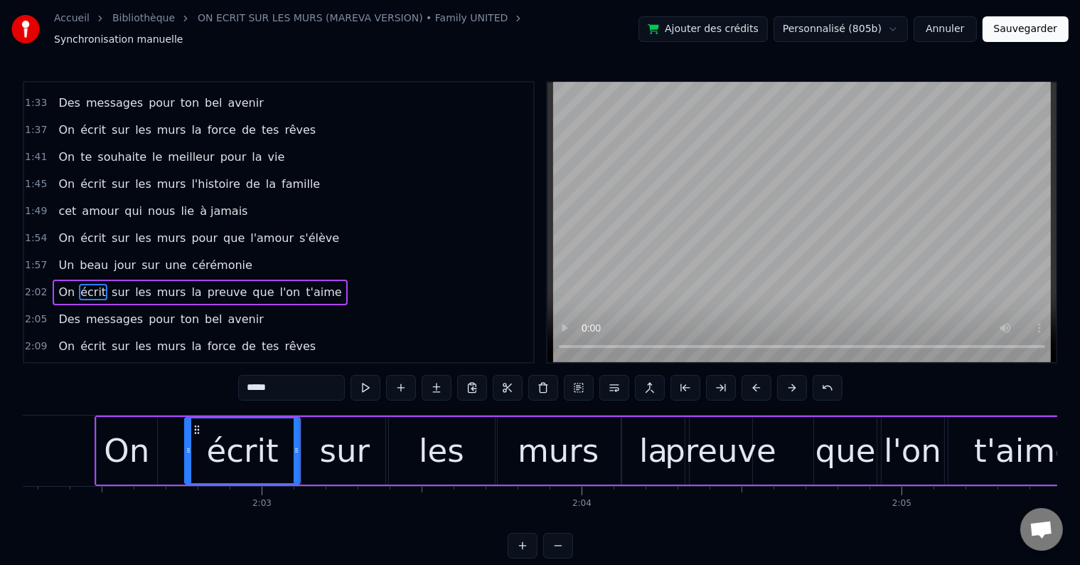
drag, startPoint x: 152, startPoint y: 438, endPoint x: 196, endPoint y: 435, distance: 43.5
click at [191, 435] on div at bounding box center [189, 450] width 6 height 65
click at [152, 429] on div "On" at bounding box center [127, 451] width 60 height 68
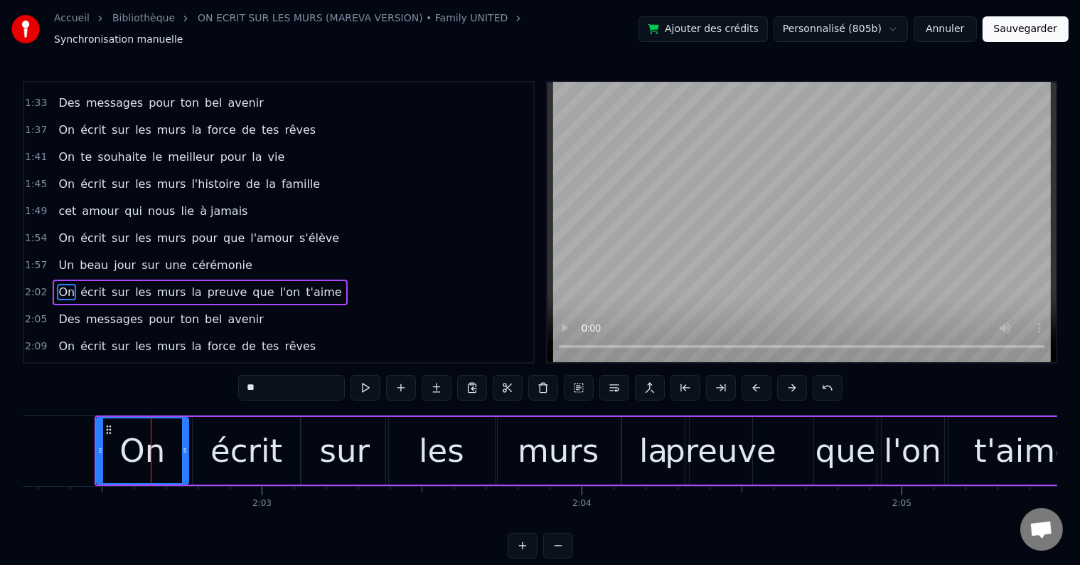
drag, startPoint x: 154, startPoint y: 440, endPoint x: 188, endPoint y: 437, distance: 33.6
click at [188, 437] on div at bounding box center [185, 450] width 6 height 65
click at [361, 377] on button at bounding box center [366, 388] width 30 height 26
click at [272, 418] on div "écrit" at bounding box center [246, 451] width 107 height 68
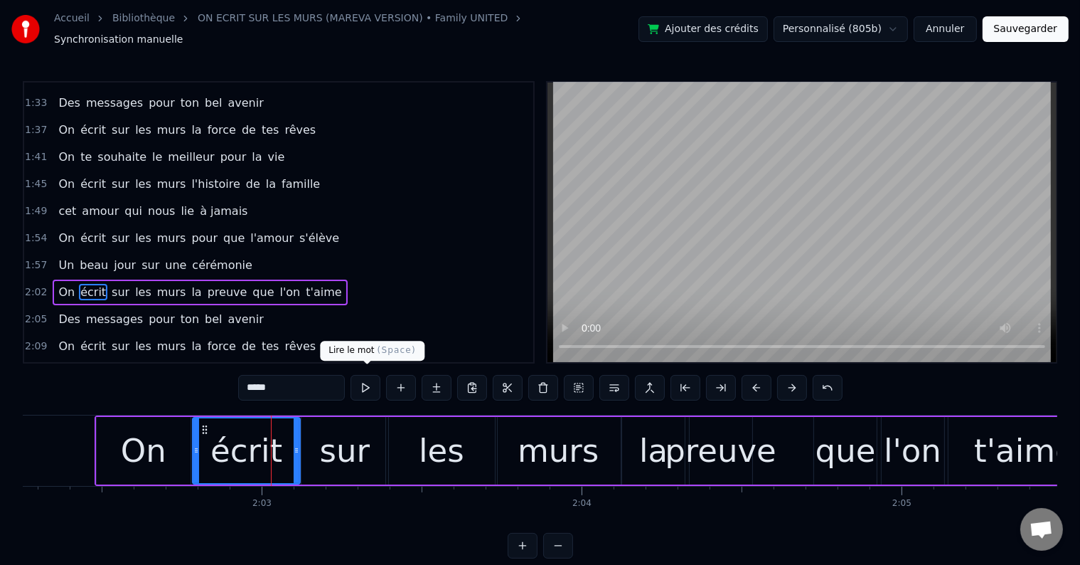
click at [361, 375] on button at bounding box center [366, 388] width 30 height 26
click at [356, 418] on div "sur" at bounding box center [345, 451] width 87 height 68
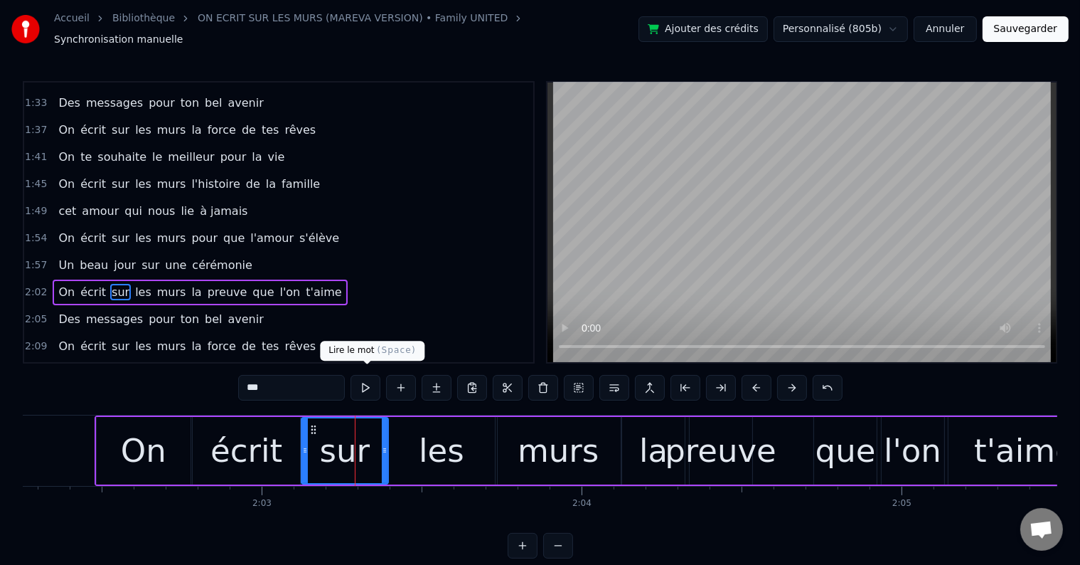
click at [364, 387] on button at bounding box center [366, 388] width 30 height 26
drag, startPoint x: 410, startPoint y: 432, endPoint x: 373, endPoint y: 379, distance: 64.7
click at [410, 431] on div "les" at bounding box center [441, 451] width 111 height 68
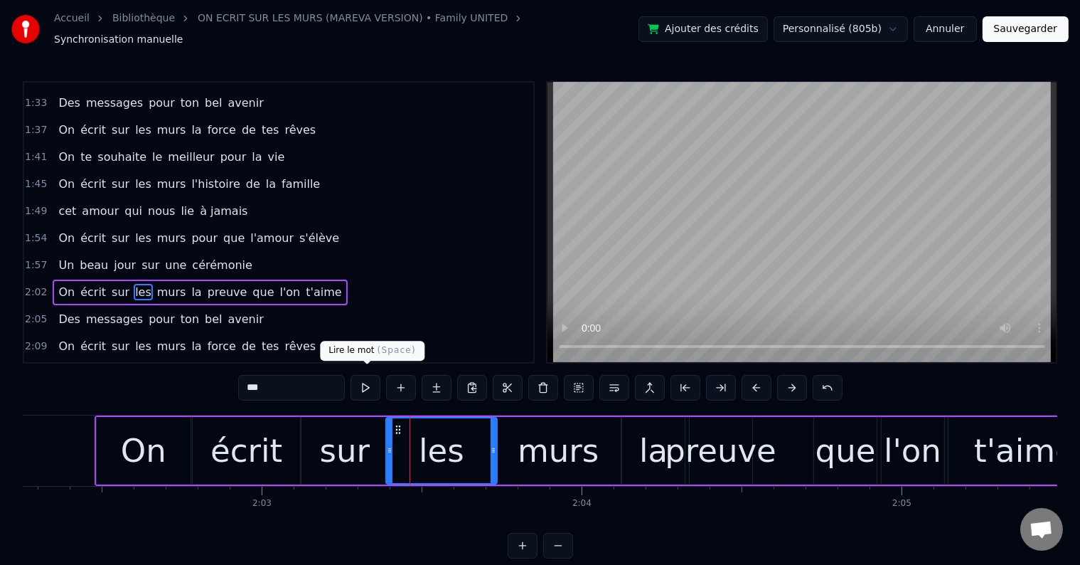
click at [372, 378] on button at bounding box center [366, 388] width 30 height 26
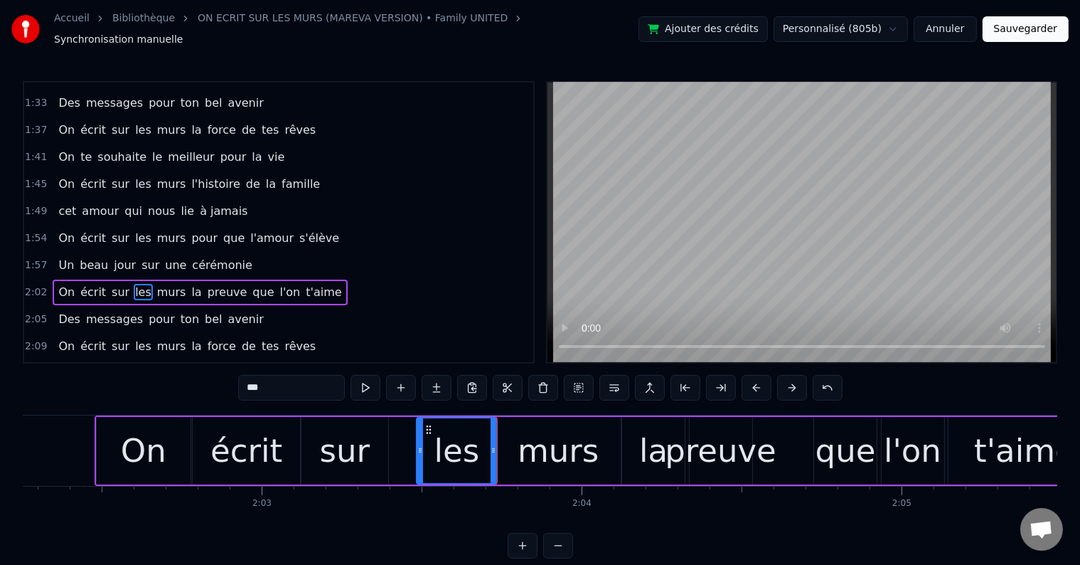
drag, startPoint x: 389, startPoint y: 440, endPoint x: 420, endPoint y: 441, distance: 31.3
click at [420, 445] on icon at bounding box center [421, 450] width 6 height 11
click at [384, 430] on div "sur" at bounding box center [345, 451] width 87 height 68
type input "***"
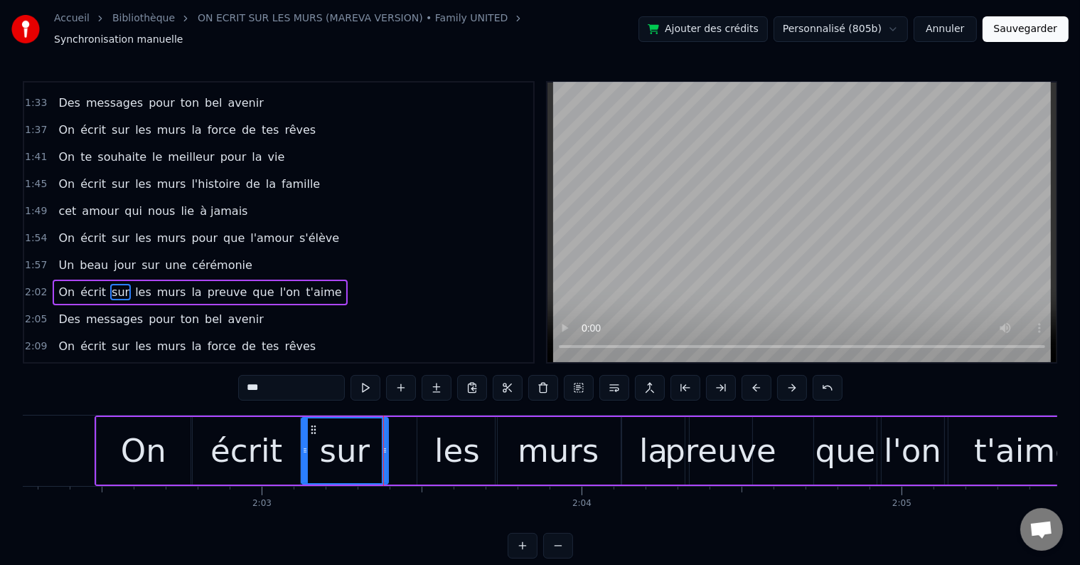
drag, startPoint x: 383, startPoint y: 440, endPoint x: 415, endPoint y: 437, distance: 32.2
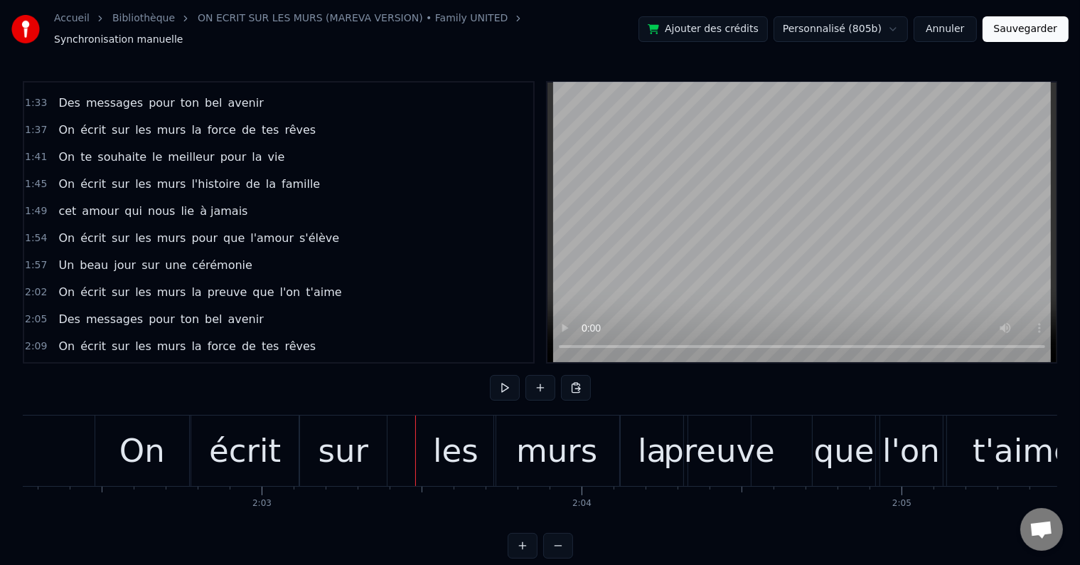
click at [373, 436] on div "sur" at bounding box center [343, 450] width 87 height 70
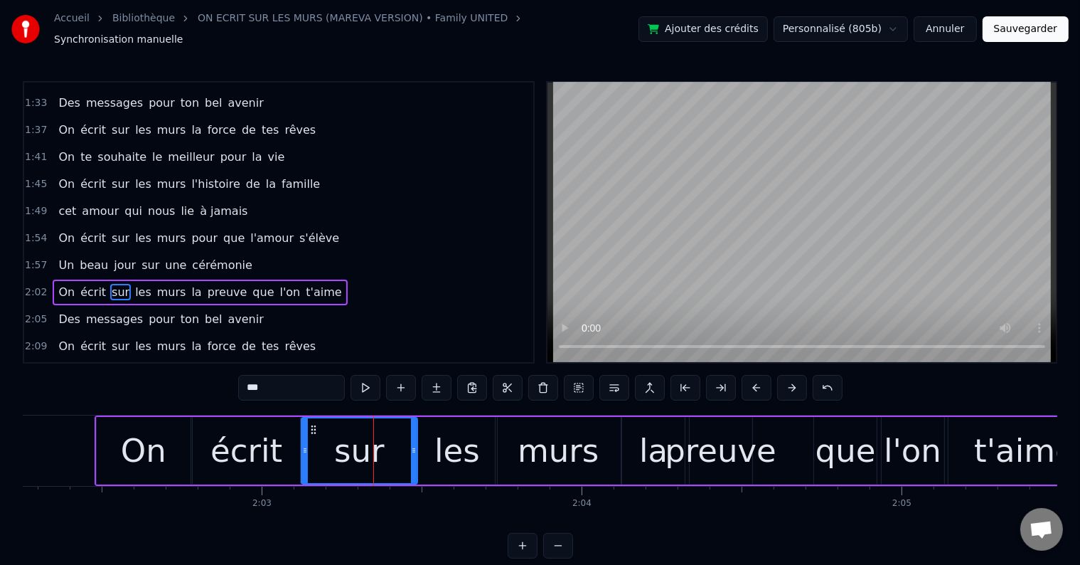
drag, startPoint x: 386, startPoint y: 441, endPoint x: 417, endPoint y: 438, distance: 30.7
click at [417, 445] on icon at bounding box center [414, 450] width 6 height 11
click at [370, 375] on button at bounding box center [366, 388] width 30 height 26
click at [270, 427] on div "écrit" at bounding box center [247, 451] width 72 height 48
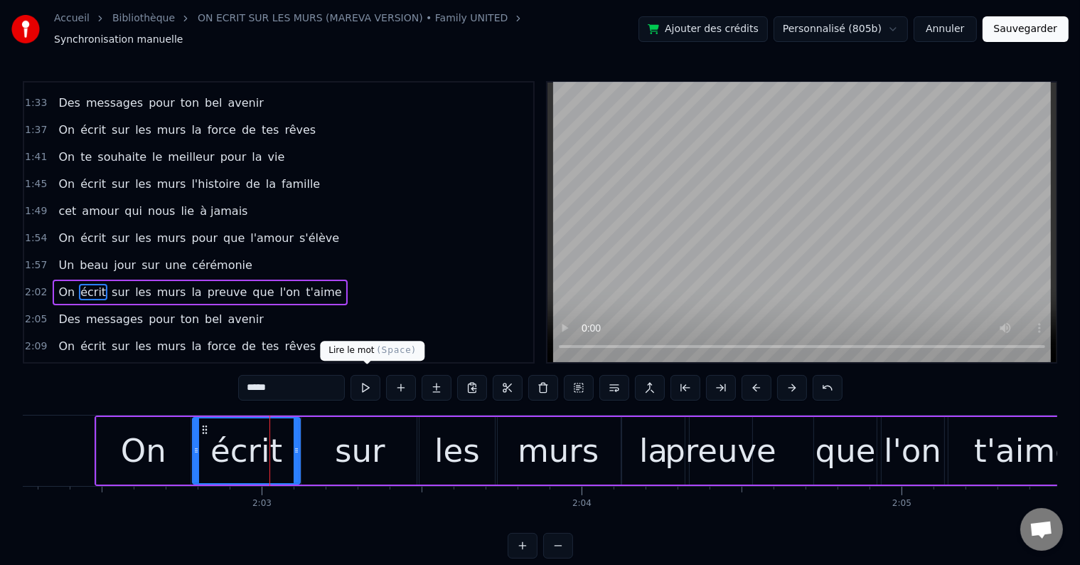
click at [369, 380] on button at bounding box center [366, 388] width 30 height 26
click at [179, 422] on div "On" at bounding box center [144, 451] width 94 height 68
type input "**"
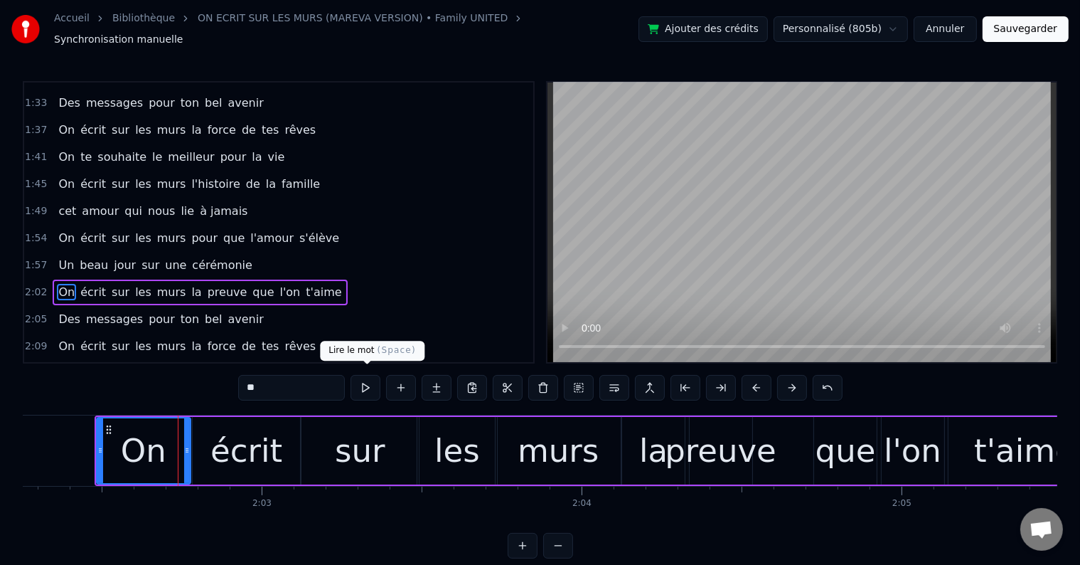
click at [368, 385] on button at bounding box center [366, 388] width 30 height 26
click at [318, 279] on div "2:02 On écrit sur les murs la preuve que l'on t'aime" at bounding box center [278, 292] width 509 height 27
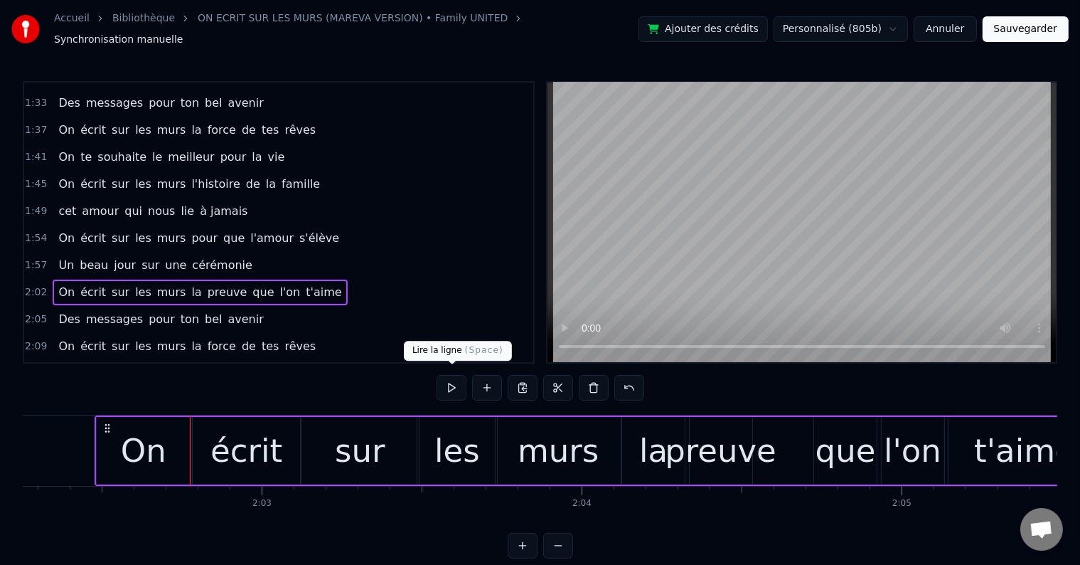
click at [442, 376] on button at bounding box center [452, 388] width 30 height 26
click at [442, 375] on button at bounding box center [452, 388] width 30 height 26
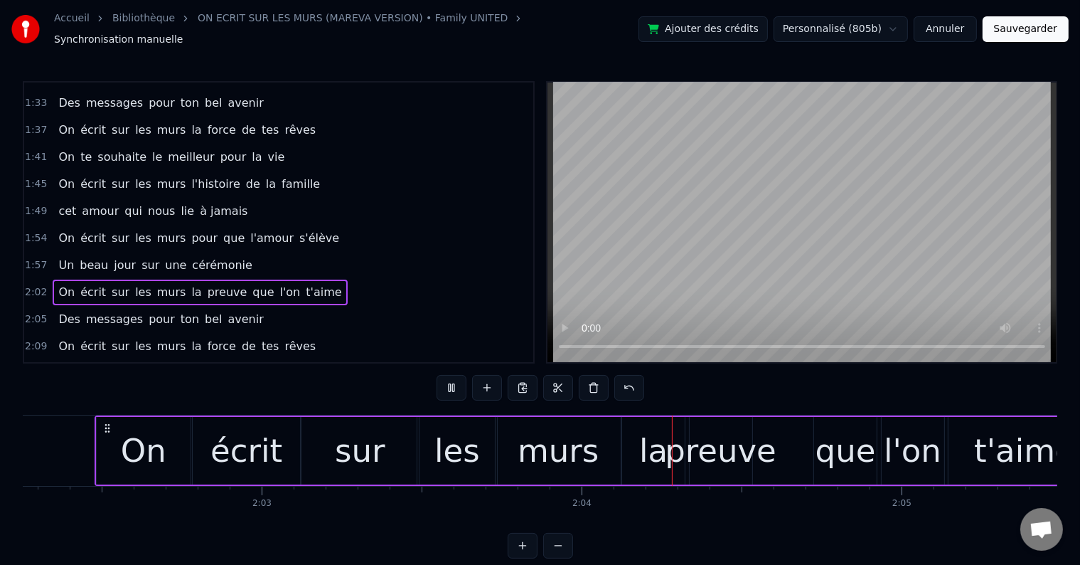
click at [443, 375] on button at bounding box center [452, 388] width 30 height 26
click at [445, 375] on button at bounding box center [452, 388] width 30 height 26
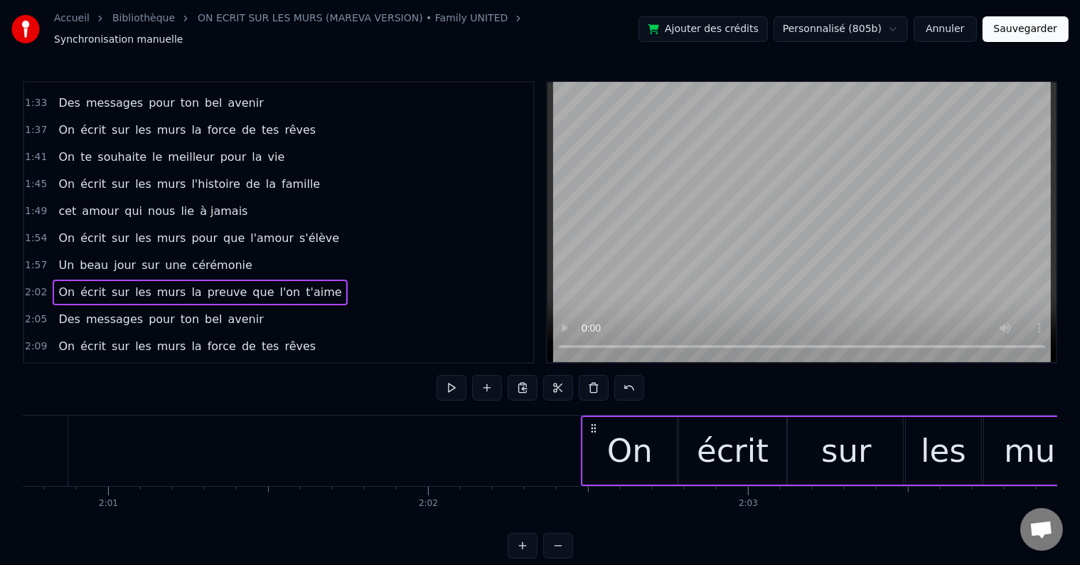
scroll to position [0, 38581]
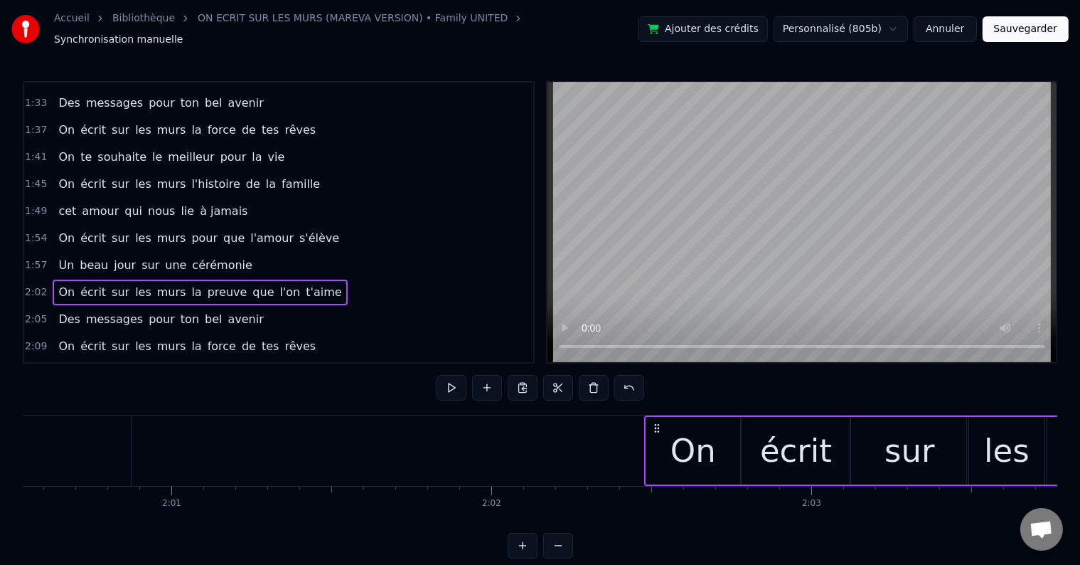
click at [653, 430] on div "On" at bounding box center [694, 451] width 94 height 68
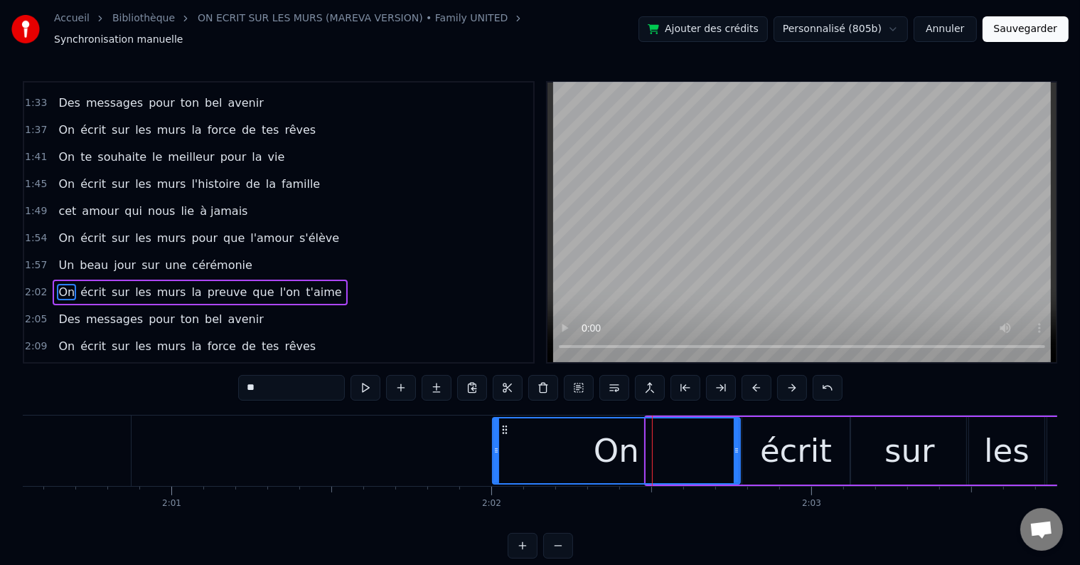
drag, startPoint x: 649, startPoint y: 443, endPoint x: 492, endPoint y: 452, distance: 156.8
click at [494, 452] on div at bounding box center [497, 450] width 6 height 65
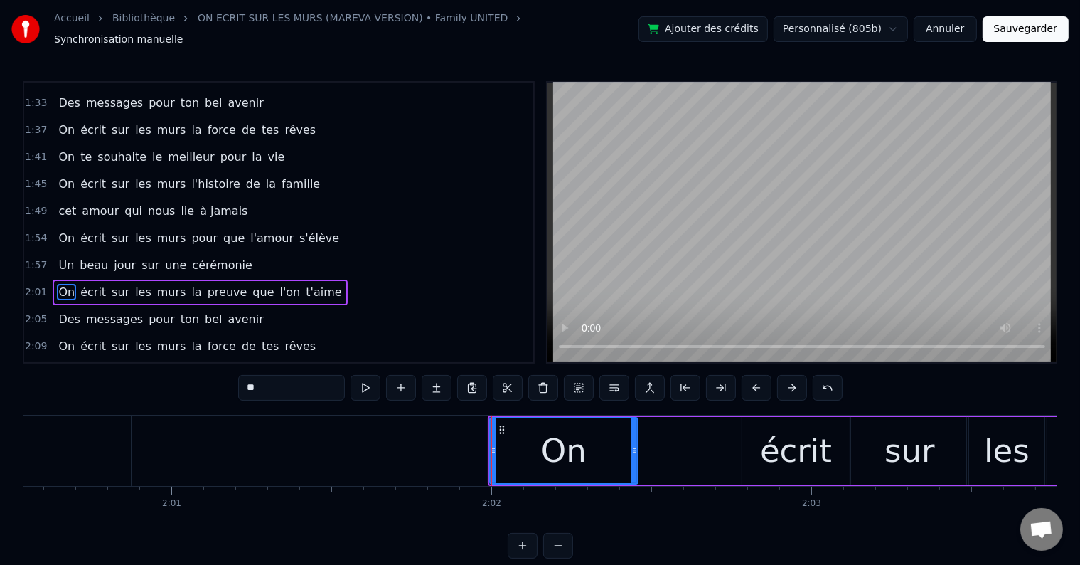
drag, startPoint x: 735, startPoint y: 441, endPoint x: 633, endPoint y: 435, distance: 102.6
click at [633, 435] on div at bounding box center [635, 450] width 6 height 65
click at [358, 380] on button at bounding box center [366, 388] width 30 height 26
click at [361, 380] on button at bounding box center [366, 388] width 30 height 26
drag, startPoint x: 492, startPoint y: 441, endPoint x: 521, endPoint y: 442, distance: 28.5
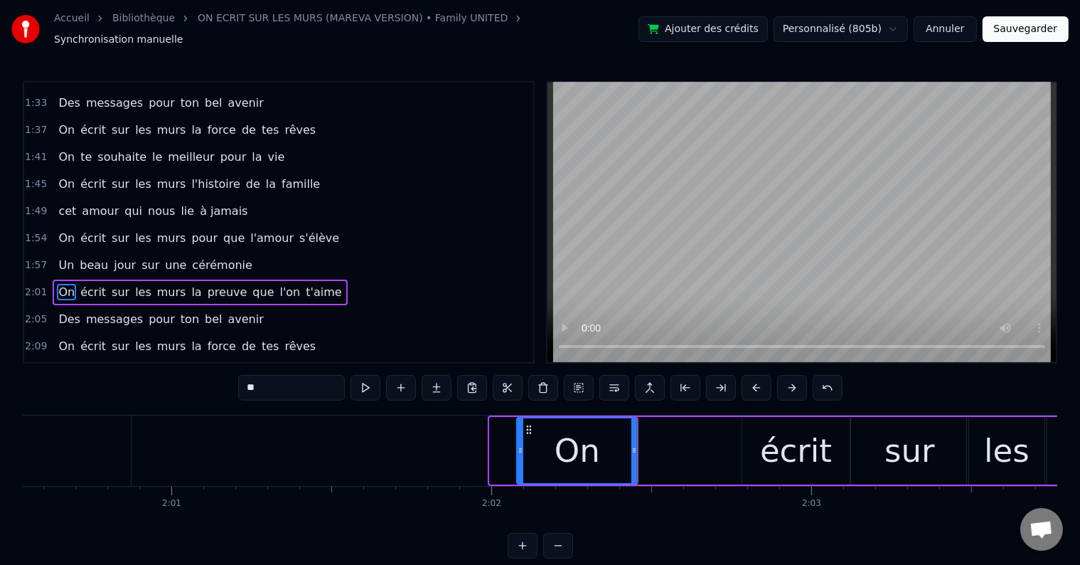
click at [521, 445] on icon at bounding box center [521, 450] width 6 height 11
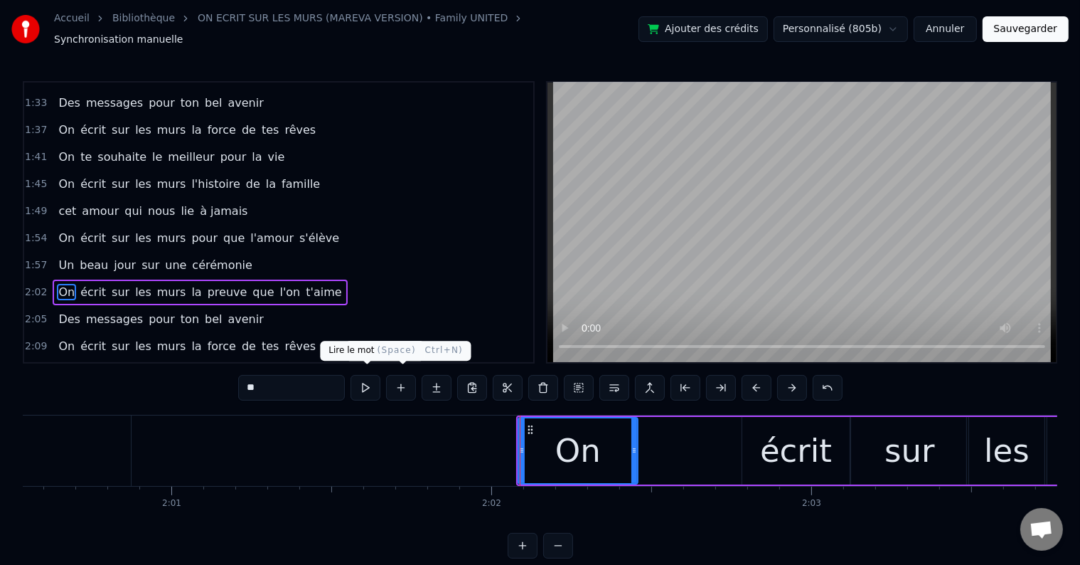
click at [363, 379] on button at bounding box center [366, 388] width 30 height 26
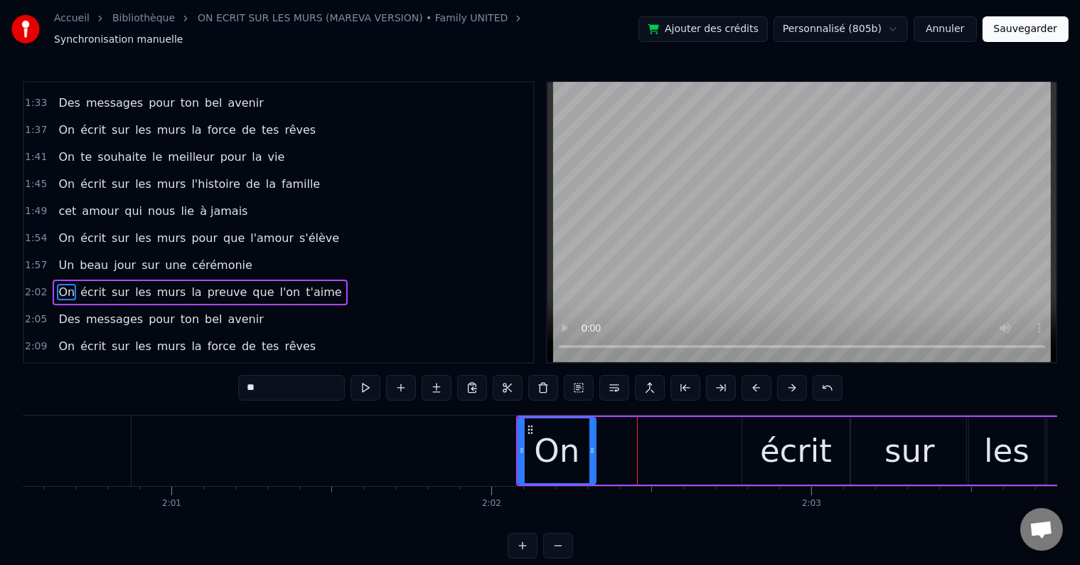
drag, startPoint x: 634, startPoint y: 441, endPoint x: 590, endPoint y: 437, distance: 44.2
click at [590, 445] on icon at bounding box center [593, 450] width 6 height 11
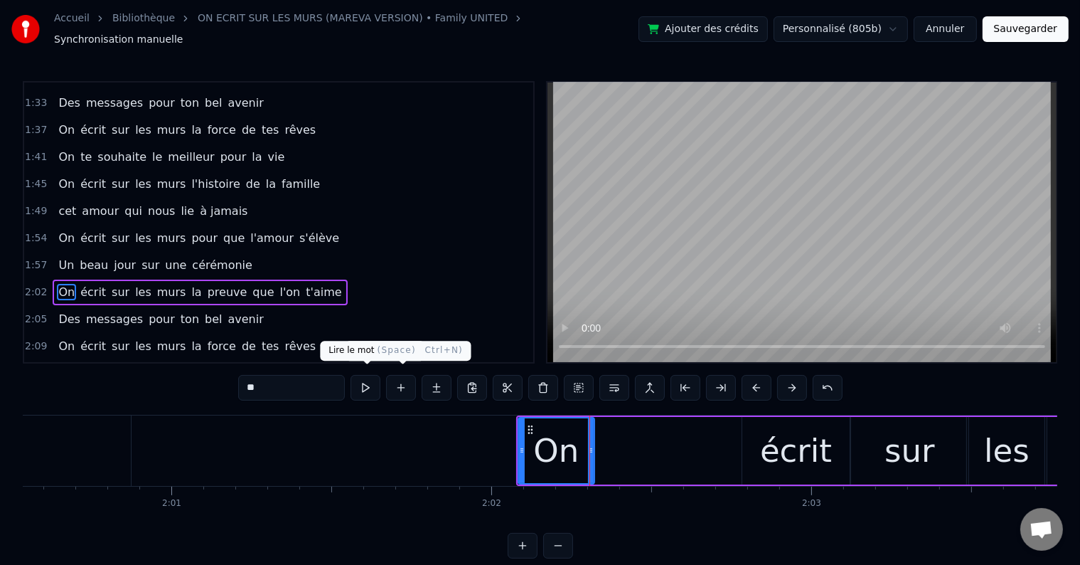
click at [378, 381] on button at bounding box center [366, 388] width 30 height 26
click at [755, 431] on div "écrit" at bounding box center [796, 451] width 107 height 68
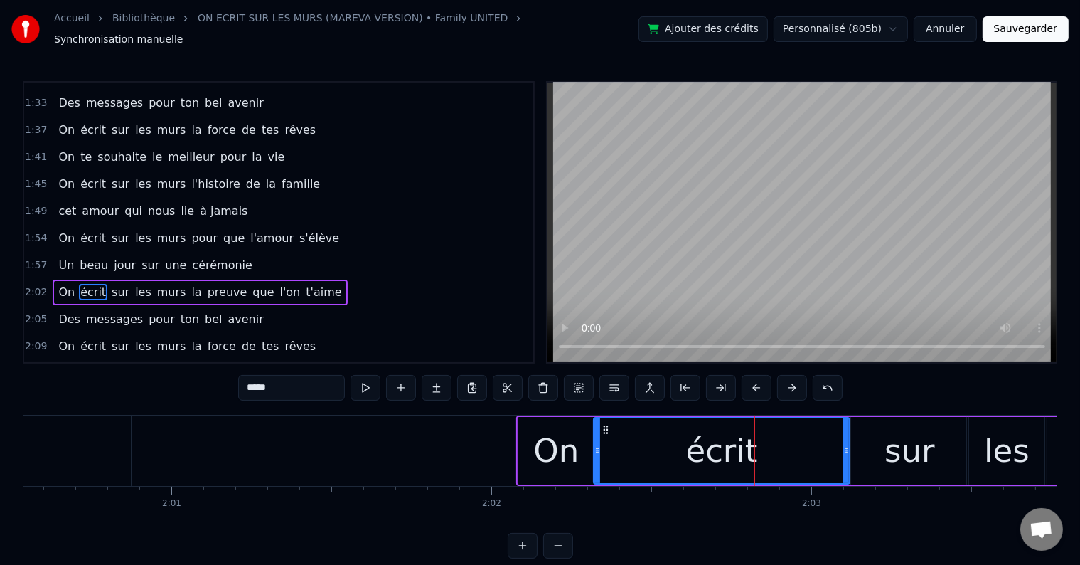
drag, startPoint x: 745, startPoint y: 442, endPoint x: 596, endPoint y: 440, distance: 149.4
click at [596, 445] on icon at bounding box center [598, 450] width 6 height 11
click at [373, 376] on button at bounding box center [366, 388] width 30 height 26
click at [376, 381] on button at bounding box center [366, 388] width 30 height 26
click at [374, 377] on button at bounding box center [366, 388] width 30 height 26
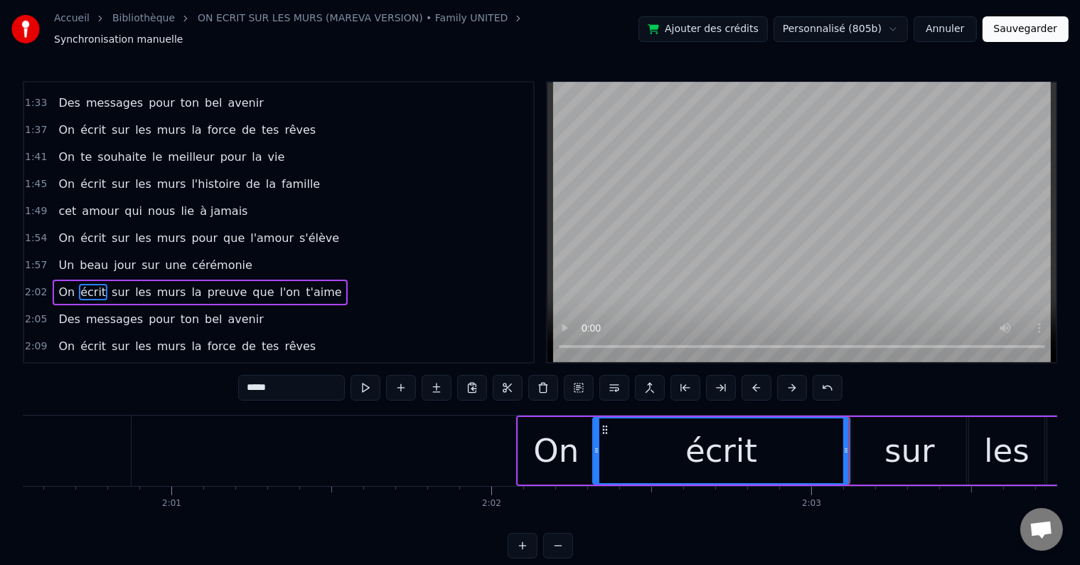
click at [375, 376] on button at bounding box center [366, 388] width 30 height 26
drag, startPoint x: 597, startPoint y: 437, endPoint x: 617, endPoint y: 436, distance: 20.7
click at [617, 436] on div at bounding box center [616, 450] width 6 height 65
click at [589, 432] on div "On" at bounding box center [557, 451] width 76 height 68
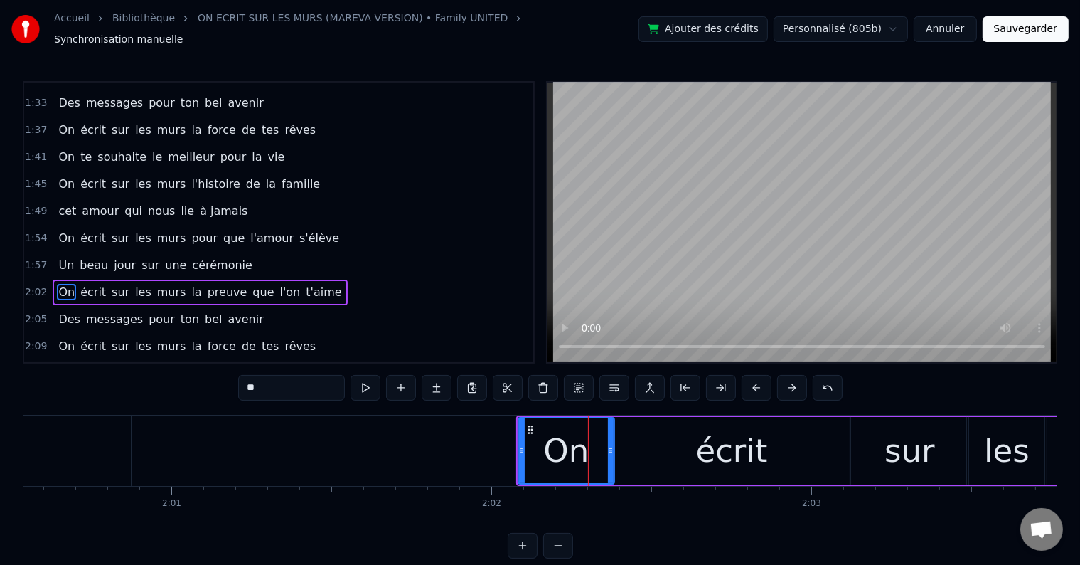
drag, startPoint x: 592, startPoint y: 442, endPoint x: 609, endPoint y: 441, distance: 17.1
click at [609, 445] on icon at bounding box center [611, 450] width 6 height 11
click at [369, 384] on button at bounding box center [366, 388] width 30 height 26
drag, startPoint x: 610, startPoint y: 440, endPoint x: 597, endPoint y: 441, distance: 12.2
click at [597, 445] on icon at bounding box center [599, 450] width 6 height 11
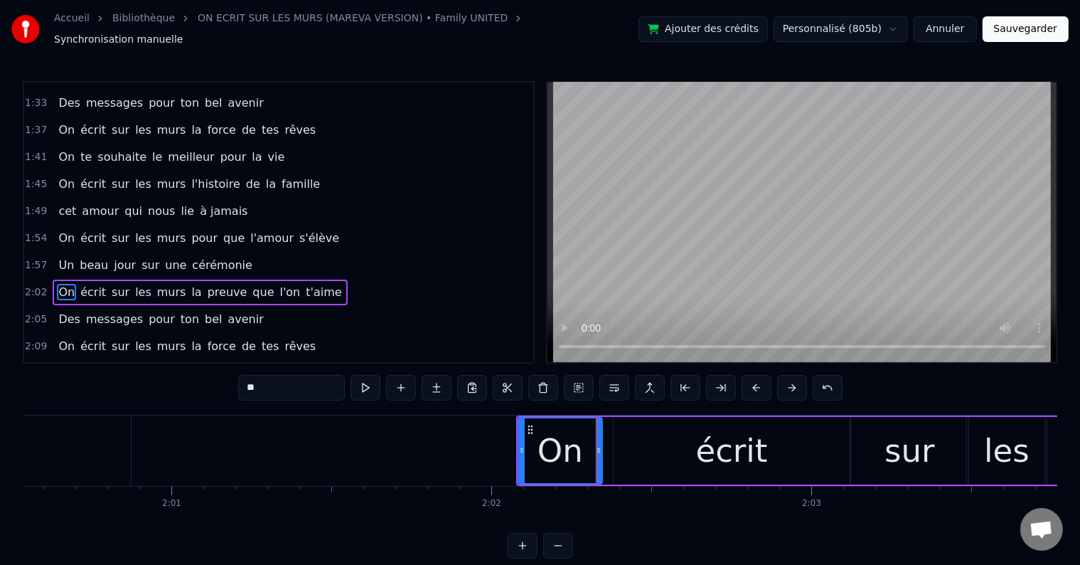
click at [641, 432] on div "écrit" at bounding box center [732, 451] width 236 height 68
type input "*****"
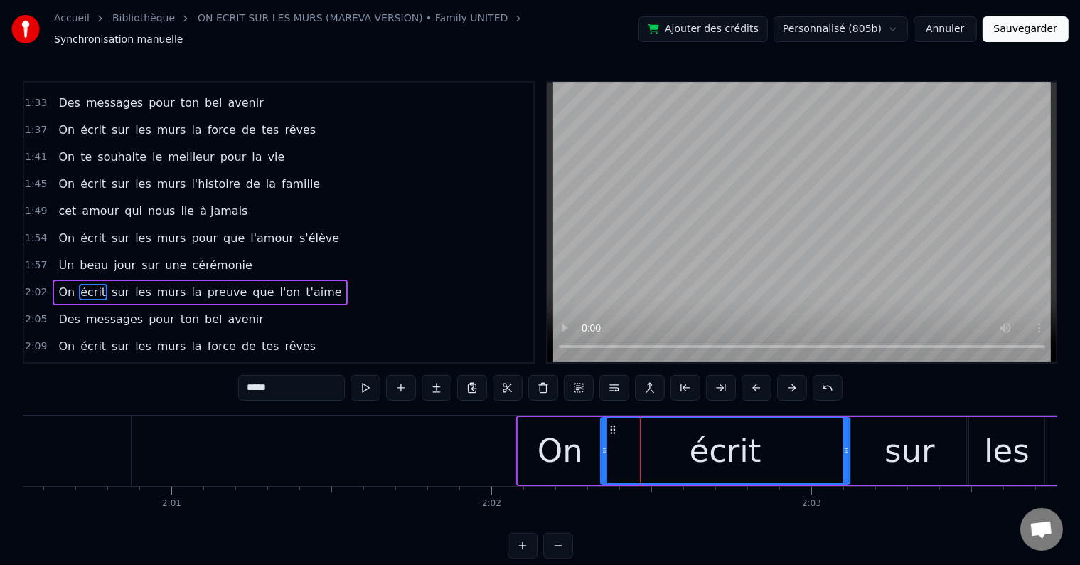
drag, startPoint x: 617, startPoint y: 441, endPoint x: 605, endPoint y: 443, distance: 13.0
click at [605, 445] on icon at bounding box center [605, 450] width 6 height 11
click at [367, 375] on button at bounding box center [366, 388] width 30 height 26
click at [376, 382] on button at bounding box center [366, 388] width 30 height 26
click at [314, 279] on div "2:02 On écrit sur les murs la preuve que l'on t'aime" at bounding box center [278, 292] width 509 height 27
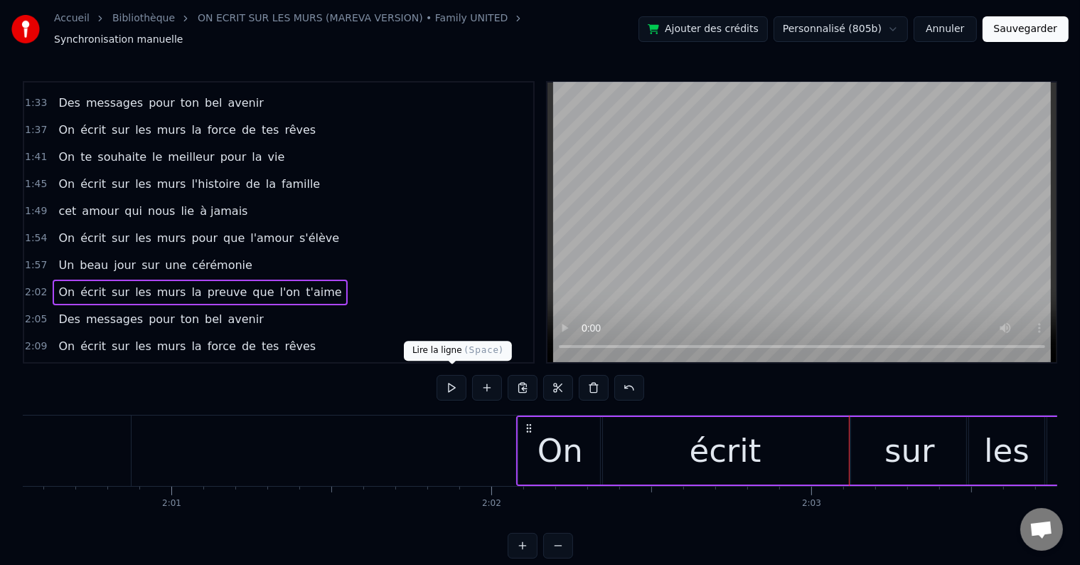
click at [459, 375] on button at bounding box center [452, 388] width 30 height 26
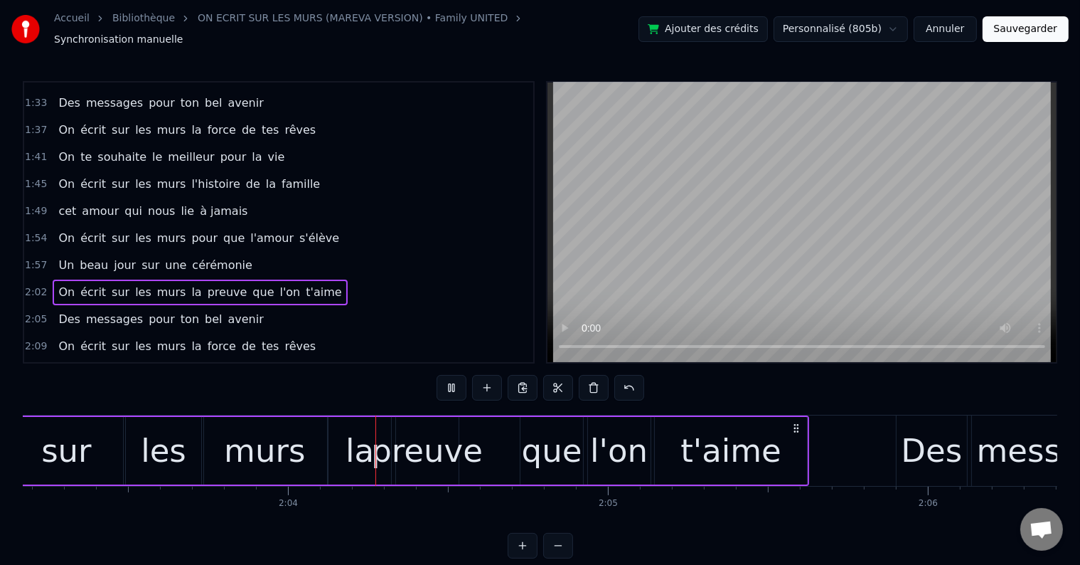
scroll to position [0, 39505]
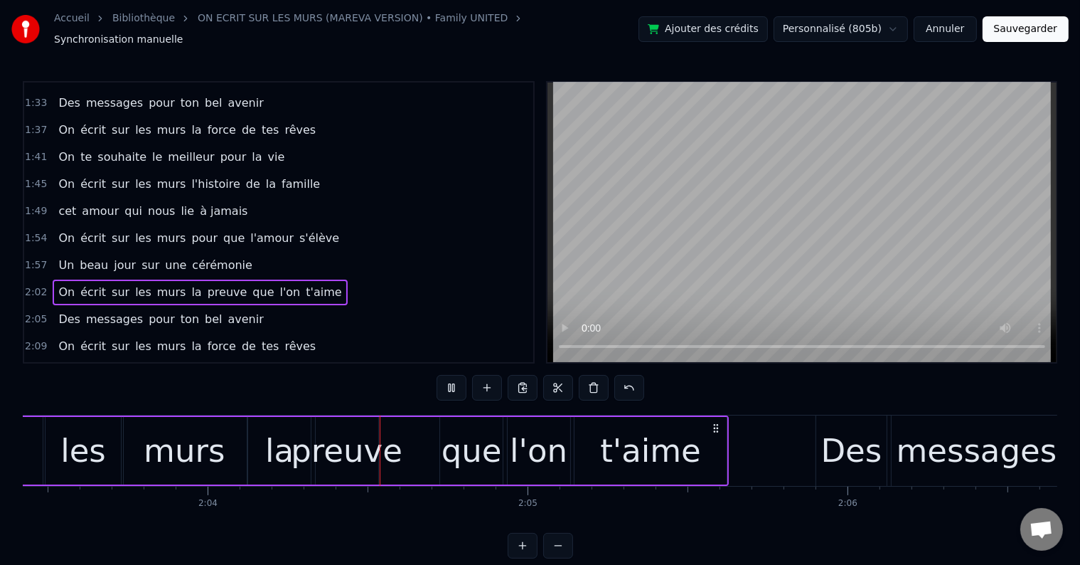
click at [458, 375] on button at bounding box center [452, 388] width 30 height 26
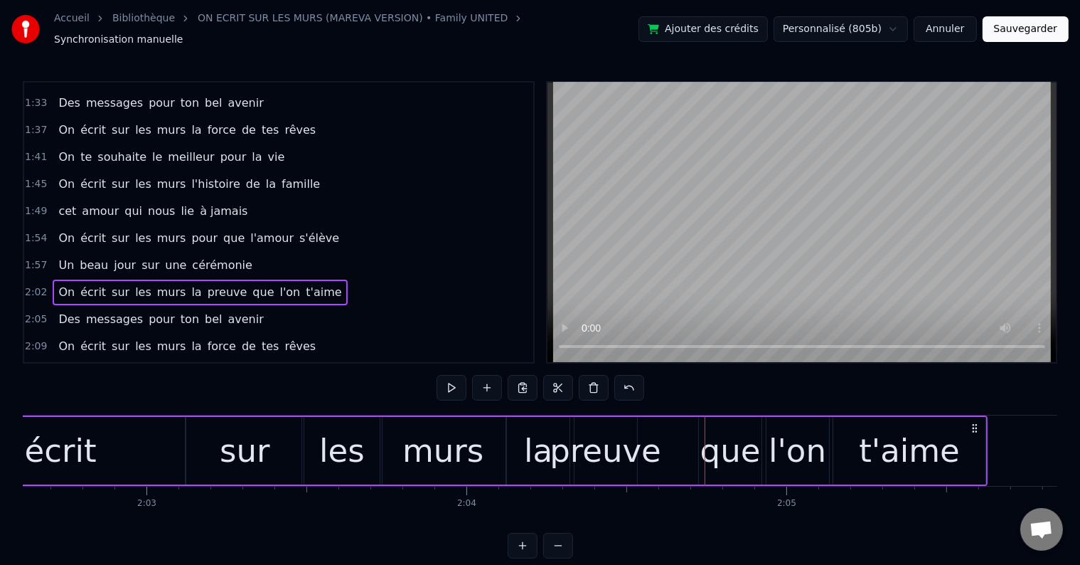
scroll to position [0, 38739]
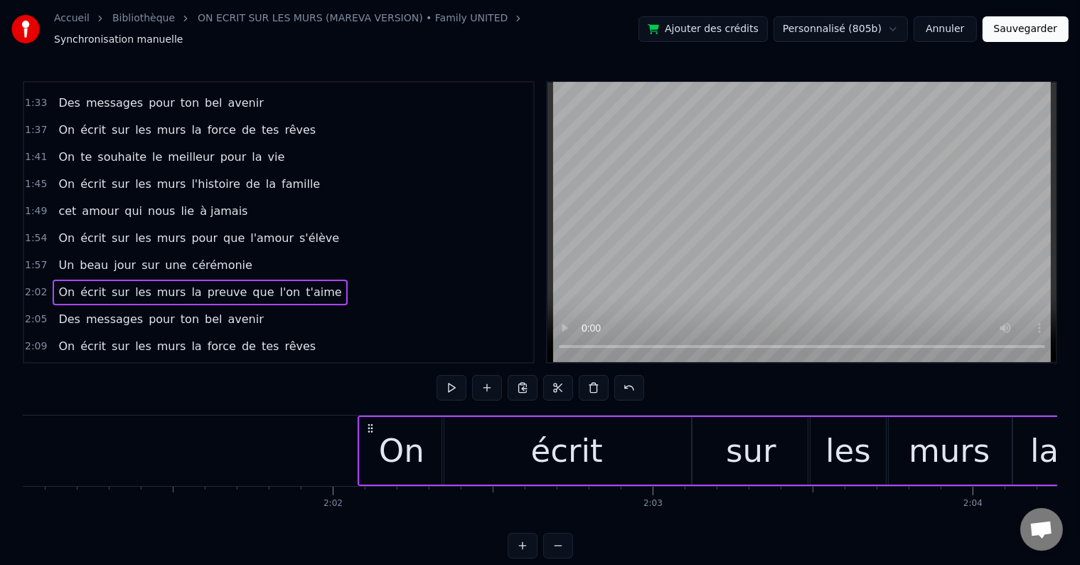
click at [661, 437] on div "écrit" at bounding box center [566, 451] width 249 height 68
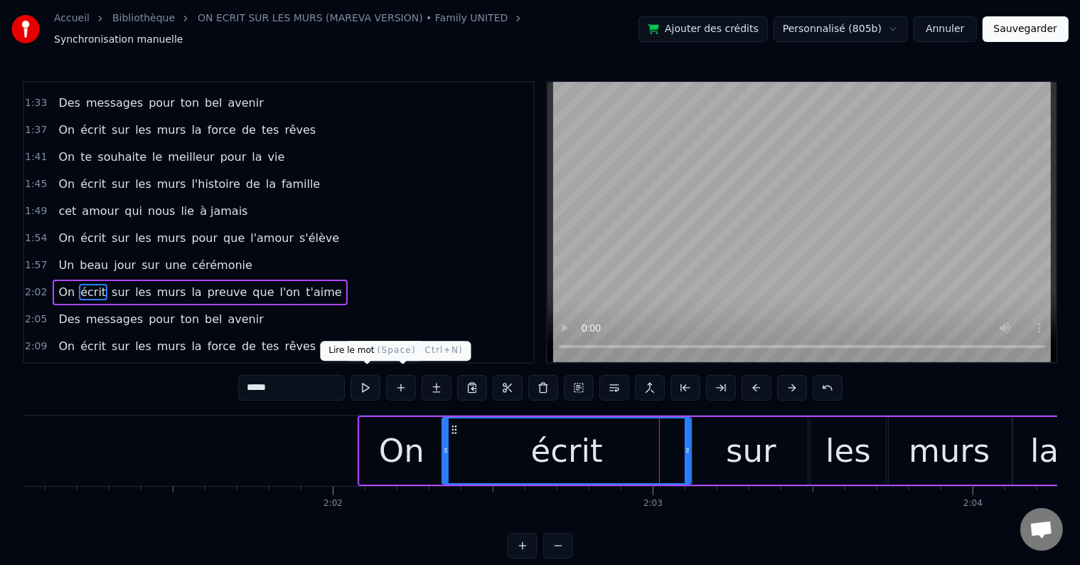
click at [363, 378] on button at bounding box center [366, 388] width 30 height 26
click at [709, 432] on div "sur" at bounding box center [751, 451] width 117 height 68
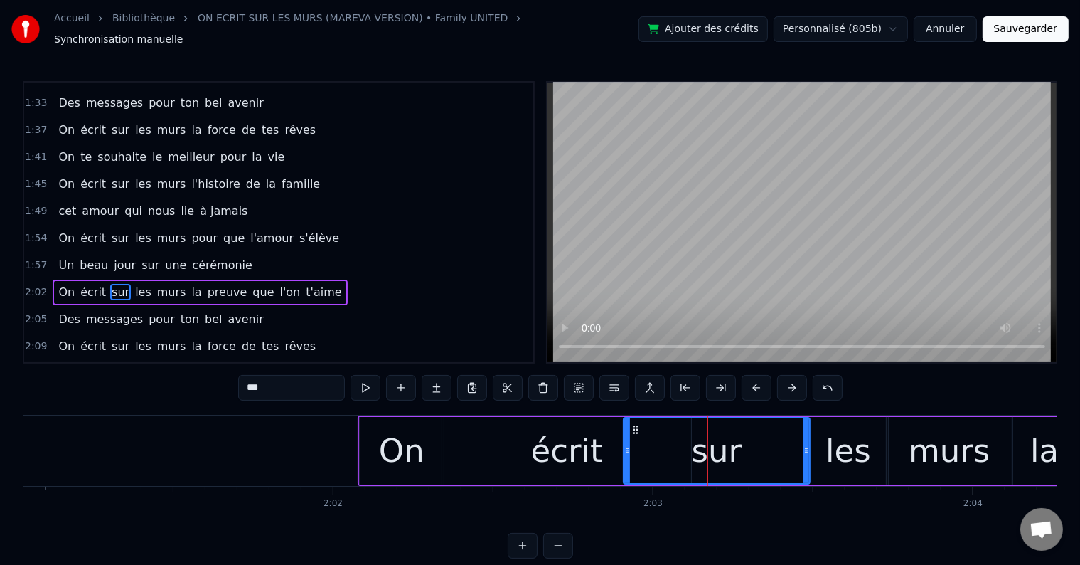
drag, startPoint x: 696, startPoint y: 441, endPoint x: 627, endPoint y: 441, distance: 68.3
click at [628, 449] on circle at bounding box center [628, 449] width 1 height 1
click at [376, 376] on button at bounding box center [366, 388] width 30 height 26
click at [735, 432] on div "sur" at bounding box center [717, 451] width 50 height 48
drag, startPoint x: 807, startPoint y: 440, endPoint x: 816, endPoint y: 432, distance: 11.1
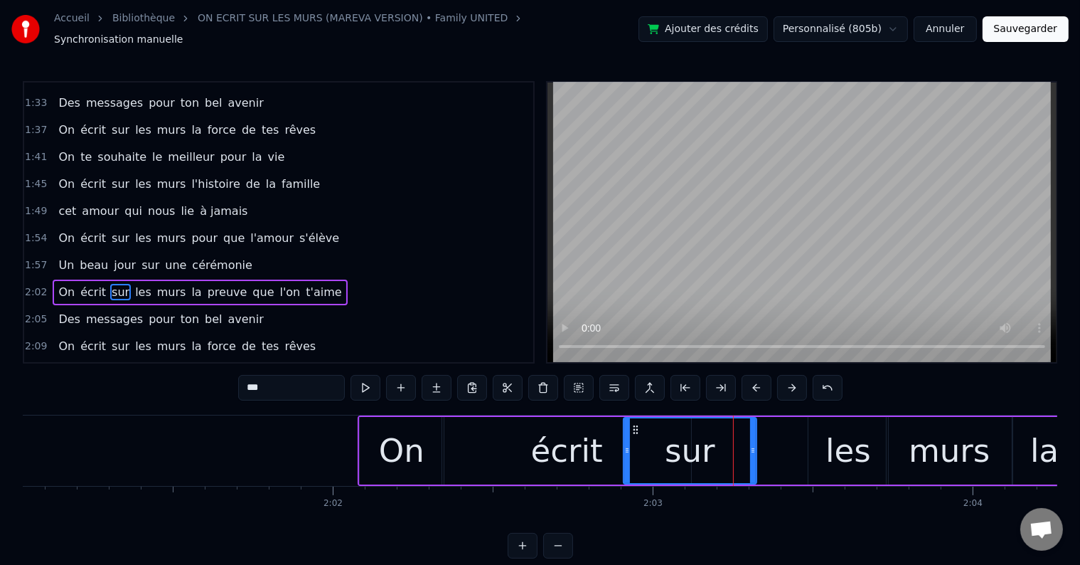
click at [754, 437] on div at bounding box center [753, 450] width 6 height 65
click at [834, 427] on div "les" at bounding box center [849, 451] width 46 height 48
type input "***"
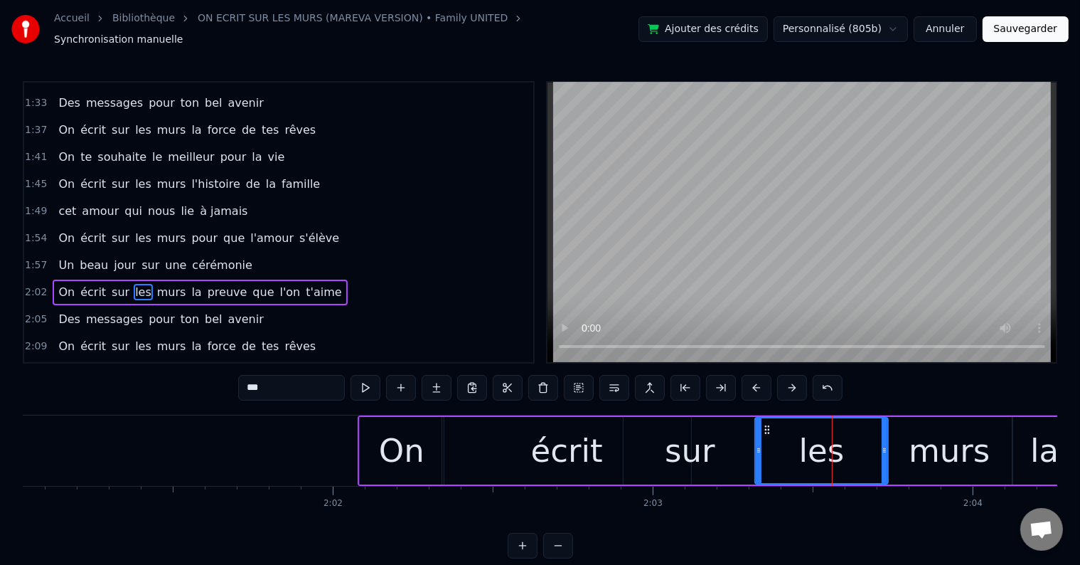
drag, startPoint x: 811, startPoint y: 442, endPoint x: 758, endPoint y: 442, distance: 53.3
click at [758, 445] on icon at bounding box center [759, 450] width 6 height 11
click at [886, 440] on div "les" at bounding box center [822, 451] width 134 height 68
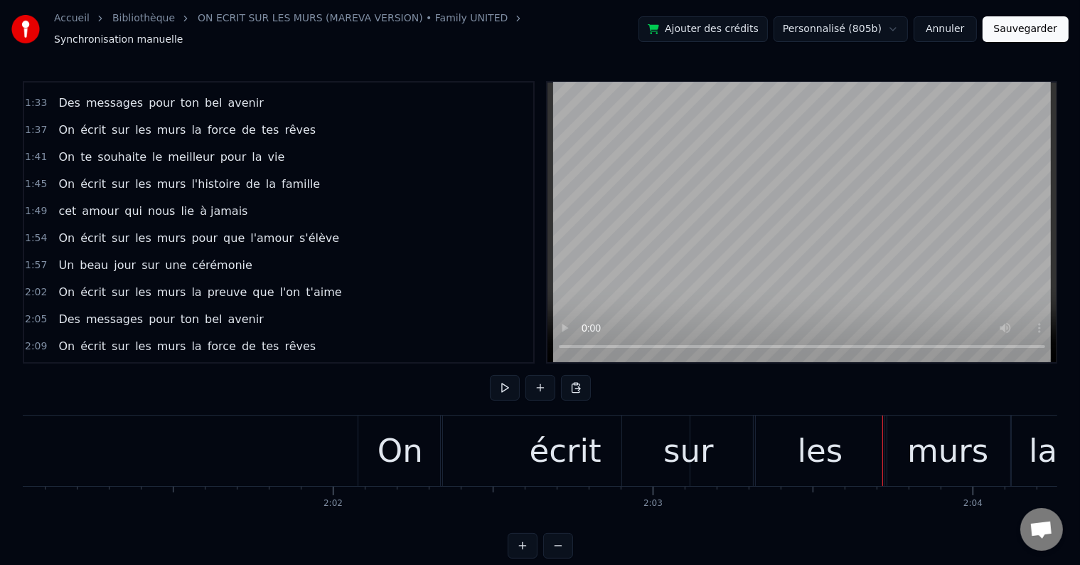
click at [873, 436] on div "les" at bounding box center [820, 450] width 133 height 70
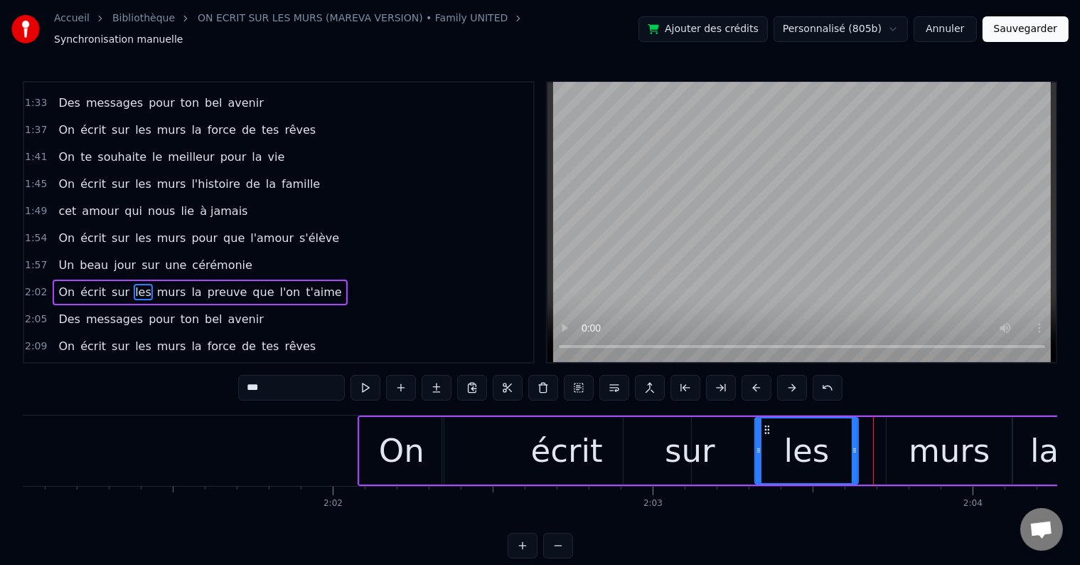
drag, startPoint x: 885, startPoint y: 438, endPoint x: 867, endPoint y: 436, distance: 17.9
click at [852, 445] on icon at bounding box center [855, 450] width 6 height 11
click at [908, 426] on div "murs" at bounding box center [949, 451] width 125 height 68
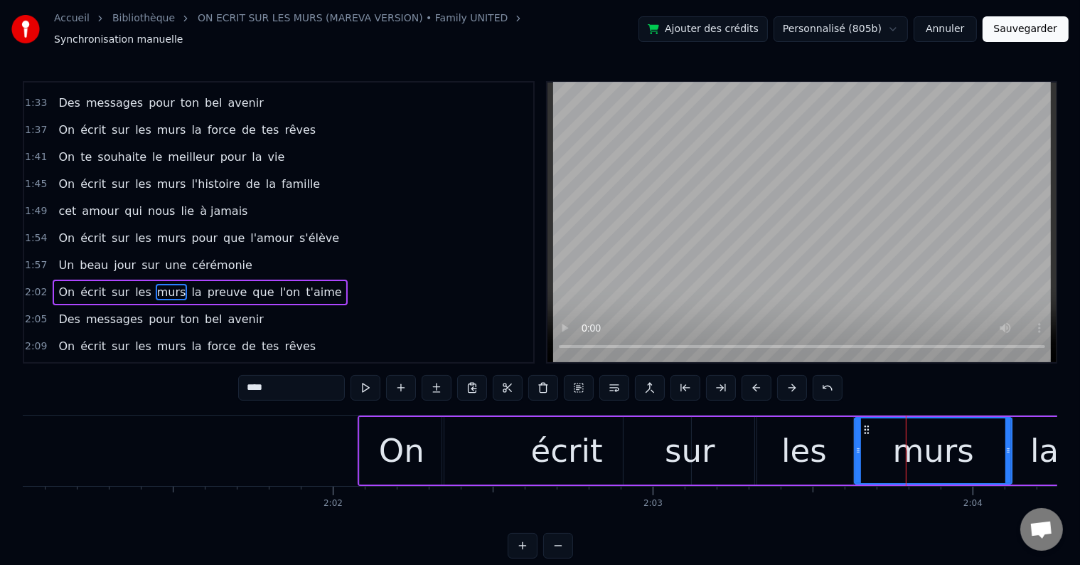
drag, startPoint x: 889, startPoint y: 440, endPoint x: 854, endPoint y: 440, distance: 34.9
click at [856, 445] on icon at bounding box center [859, 450] width 6 height 11
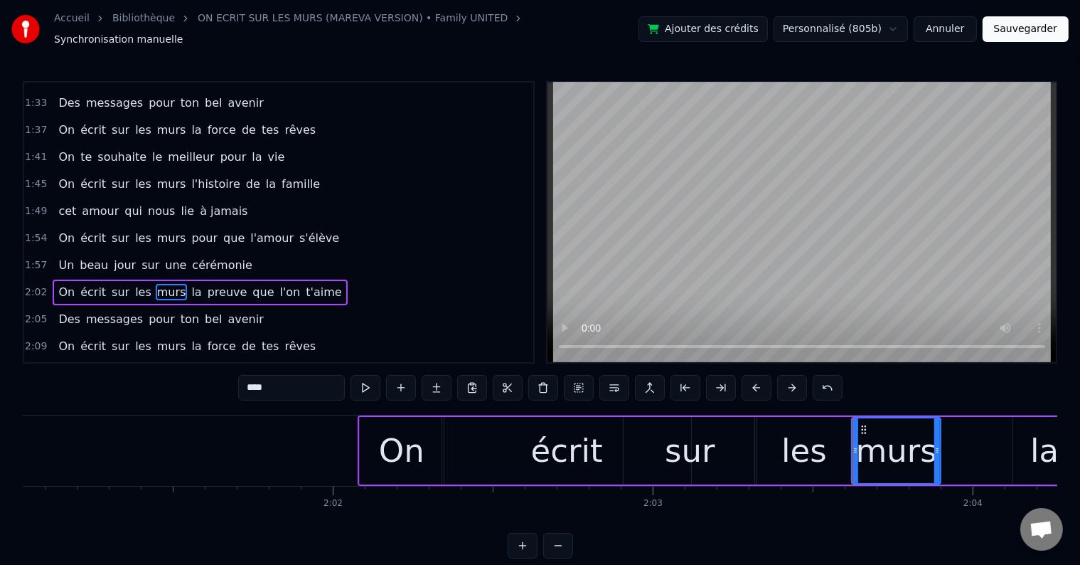
drag, startPoint x: 1010, startPoint y: 442, endPoint x: 939, endPoint y: 439, distance: 71.2
click at [939, 445] on icon at bounding box center [938, 450] width 6 height 11
click at [1021, 425] on div "la" at bounding box center [1045, 451] width 63 height 68
type input "**"
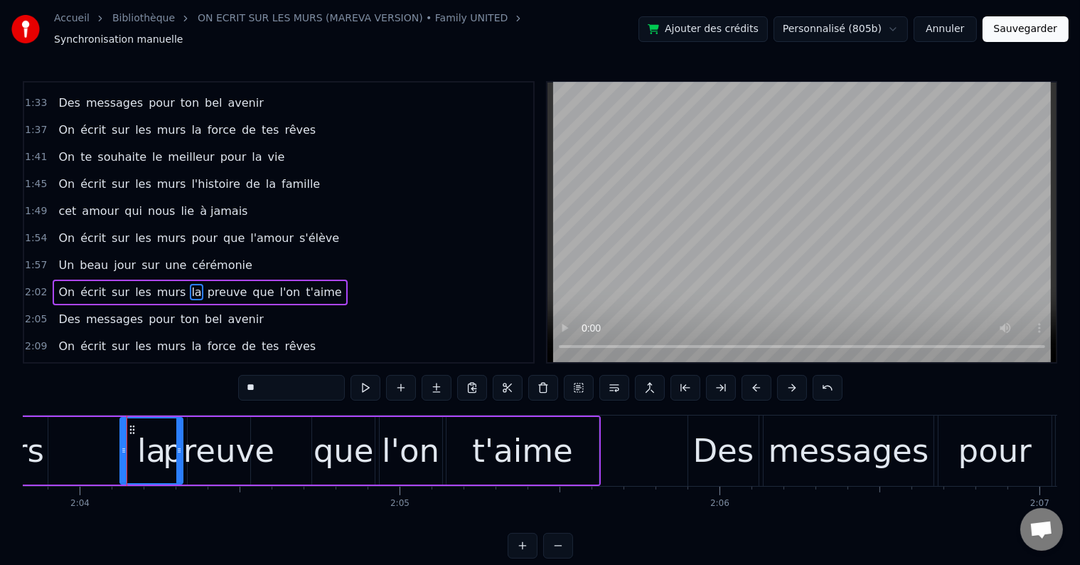
scroll to position [0, 39665]
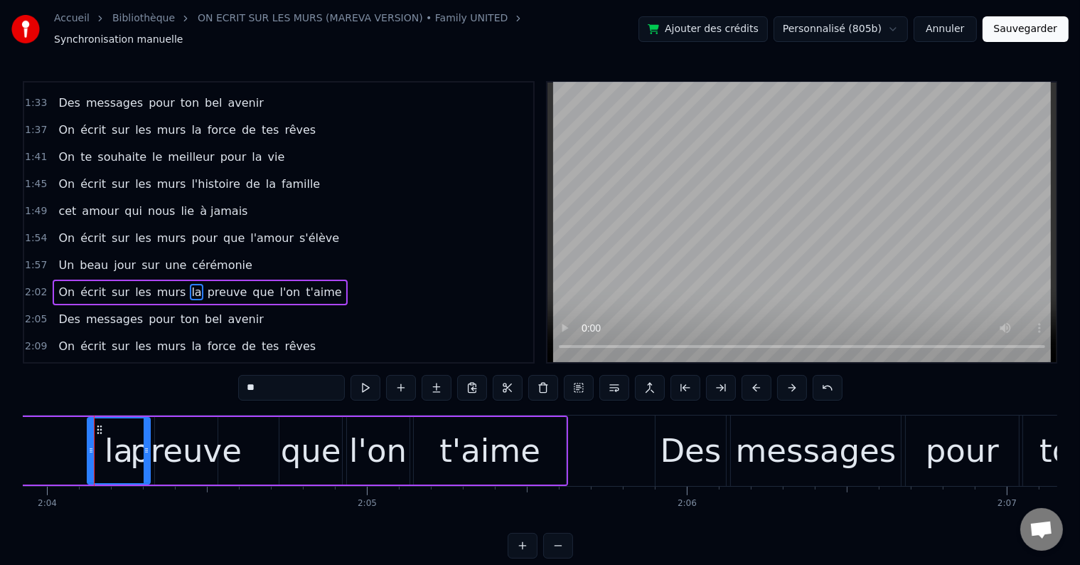
drag, startPoint x: 1017, startPoint y: 440, endPoint x: 928, endPoint y: 438, distance: 89.6
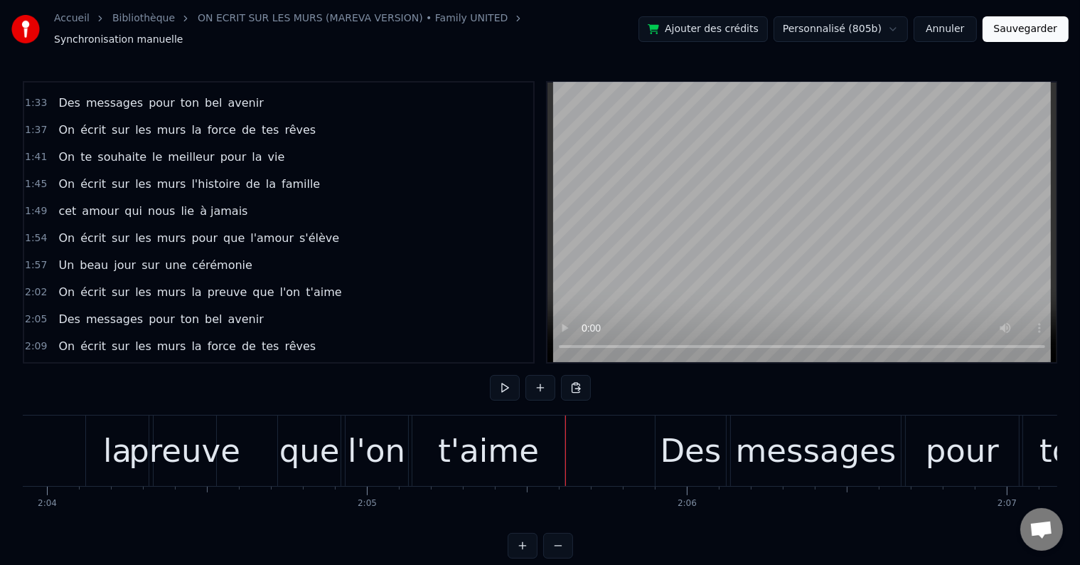
click at [132, 421] on div "la" at bounding box center [117, 450] width 63 height 70
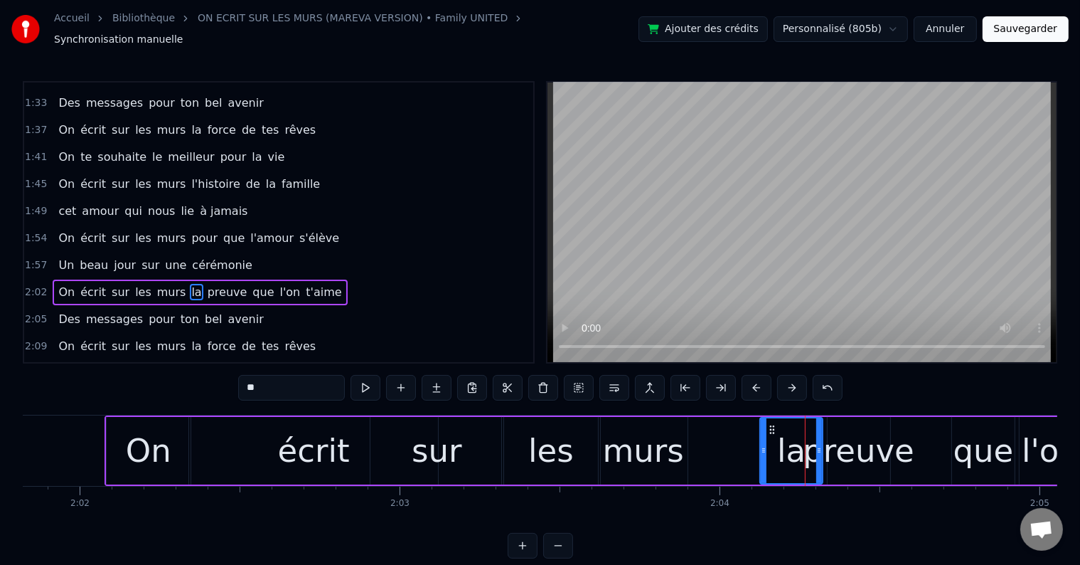
scroll to position [0, 38929]
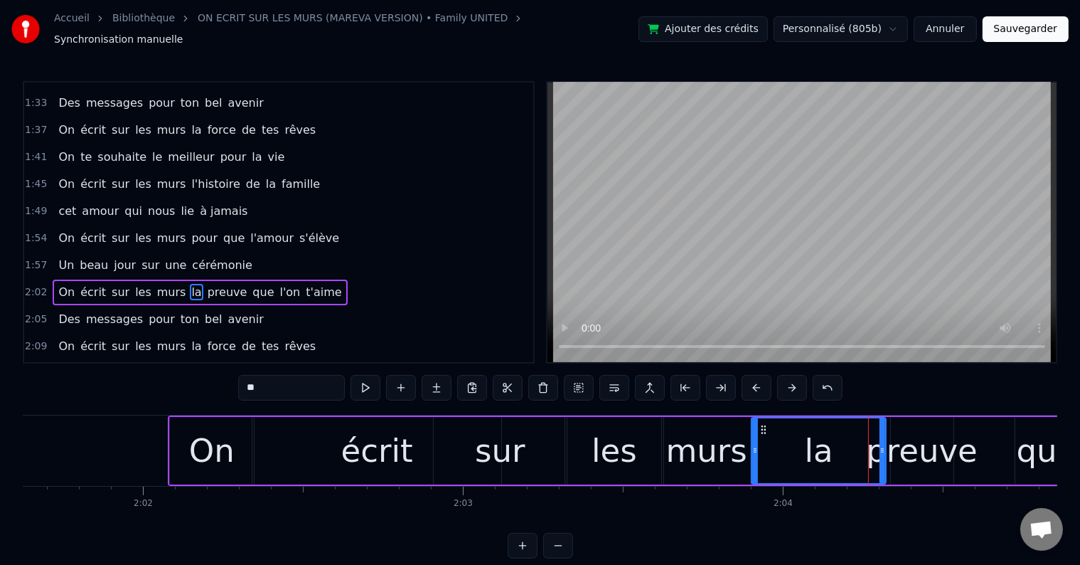
drag, startPoint x: 827, startPoint y: 440, endPoint x: 756, endPoint y: 440, distance: 70.4
click at [756, 445] on icon at bounding box center [756, 450] width 6 height 11
drag, startPoint x: 885, startPoint y: 442, endPoint x: 817, endPoint y: 439, distance: 68.4
click at [817, 445] on icon at bounding box center [817, 450] width 6 height 11
click at [913, 427] on div "preuve" at bounding box center [922, 451] width 112 height 48
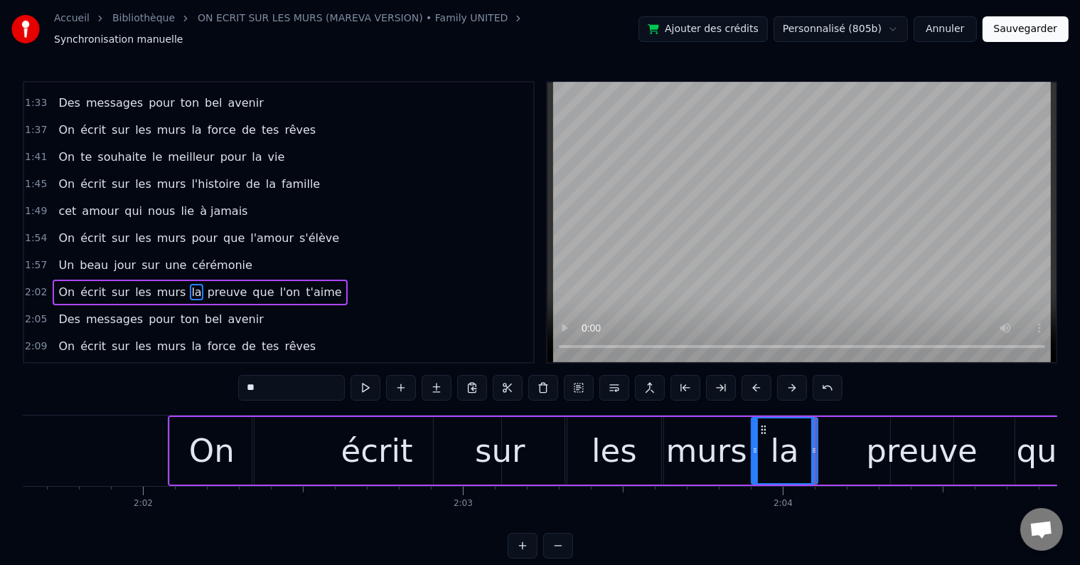
type input "******"
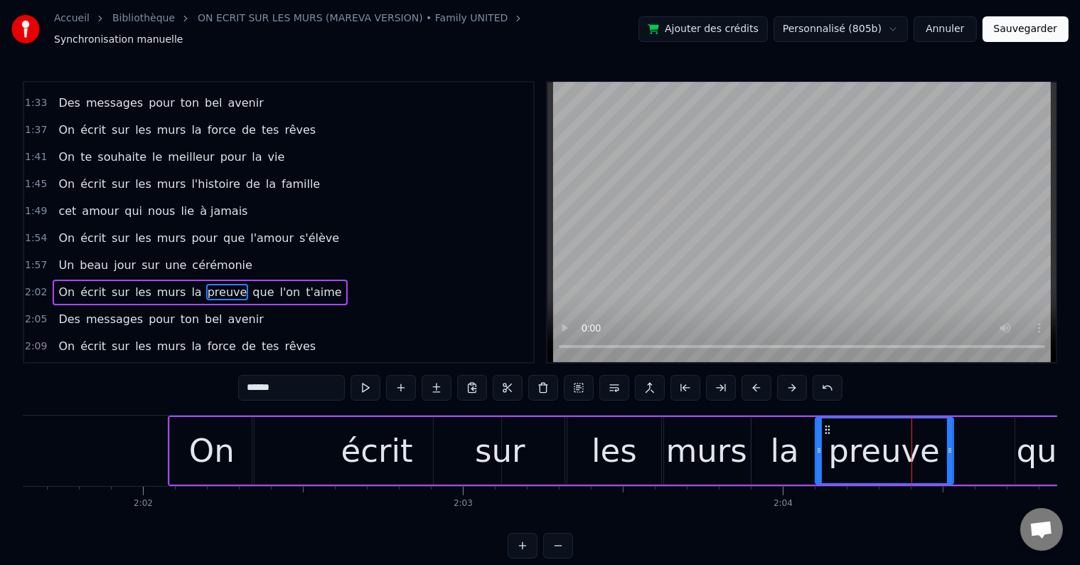
drag, startPoint x: 895, startPoint y: 440, endPoint x: 819, endPoint y: 438, distance: 75.4
click at [819, 445] on icon at bounding box center [820, 450] width 6 height 11
drag, startPoint x: 950, startPoint y: 439, endPoint x: 899, endPoint y: 438, distance: 50.5
click at [899, 445] on icon at bounding box center [900, 450] width 6 height 11
click at [898, 442] on div at bounding box center [898, 450] width 1 height 70
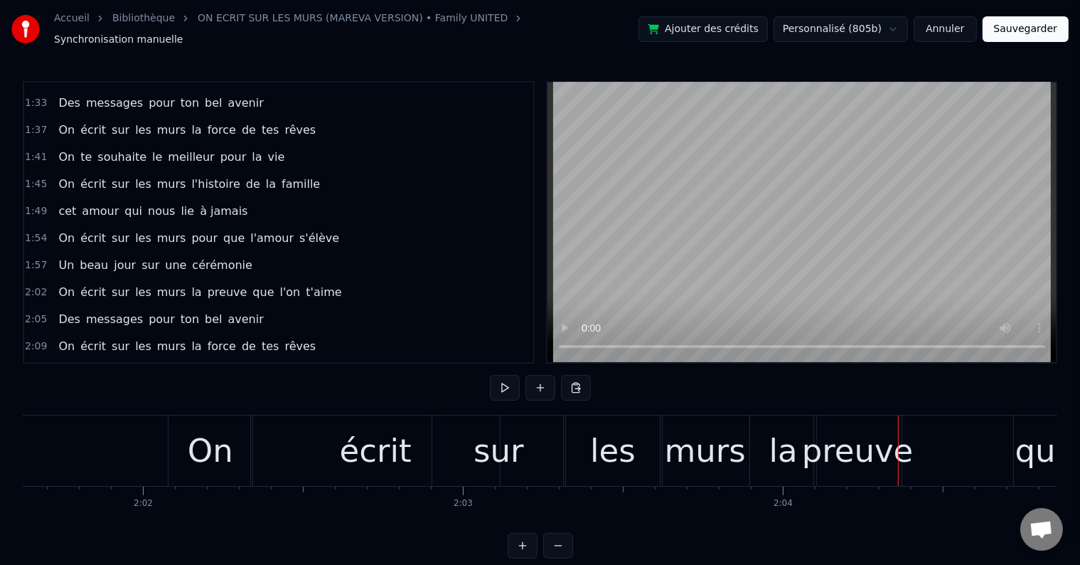
drag, startPoint x: 913, startPoint y: 432, endPoint x: 850, endPoint y: 420, distance: 64.4
click at [911, 432] on div "On écrit sur les murs la preuve que l'on t'aime" at bounding box center [736, 450] width 1137 height 70
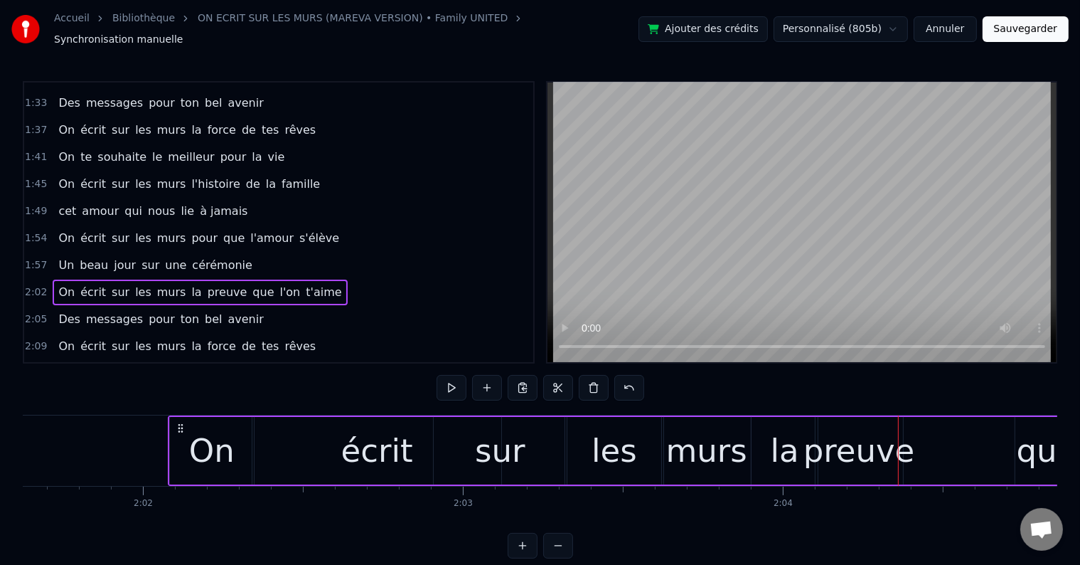
click at [847, 427] on div "preuve" at bounding box center [860, 451] width 112 height 48
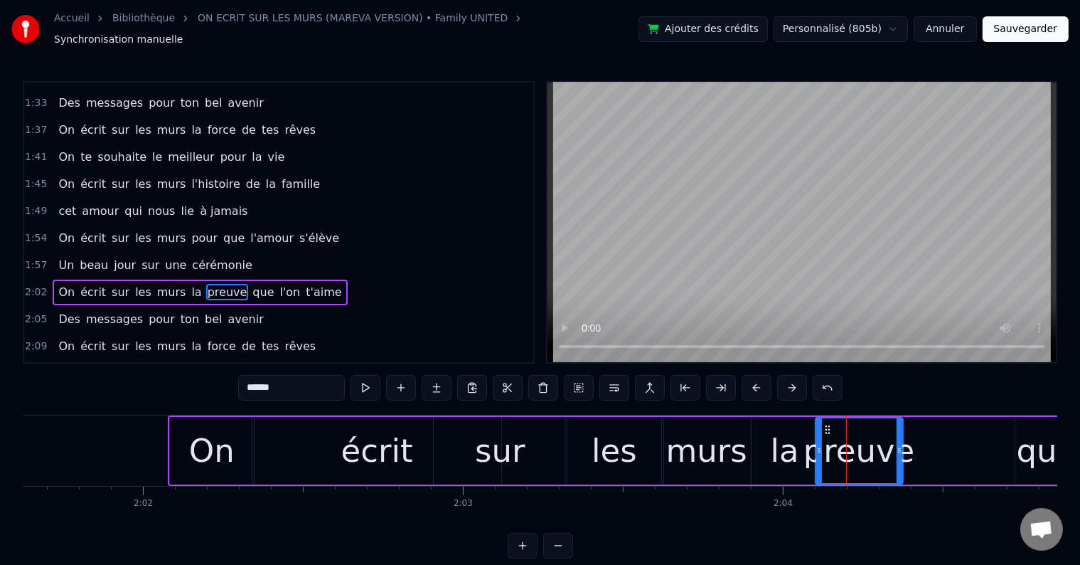
drag, startPoint x: 900, startPoint y: 441, endPoint x: 915, endPoint y: 440, distance: 14.2
click at [903, 445] on icon at bounding box center [900, 450] width 6 height 11
click at [1025, 417] on div "que" at bounding box center [1047, 451] width 63 height 68
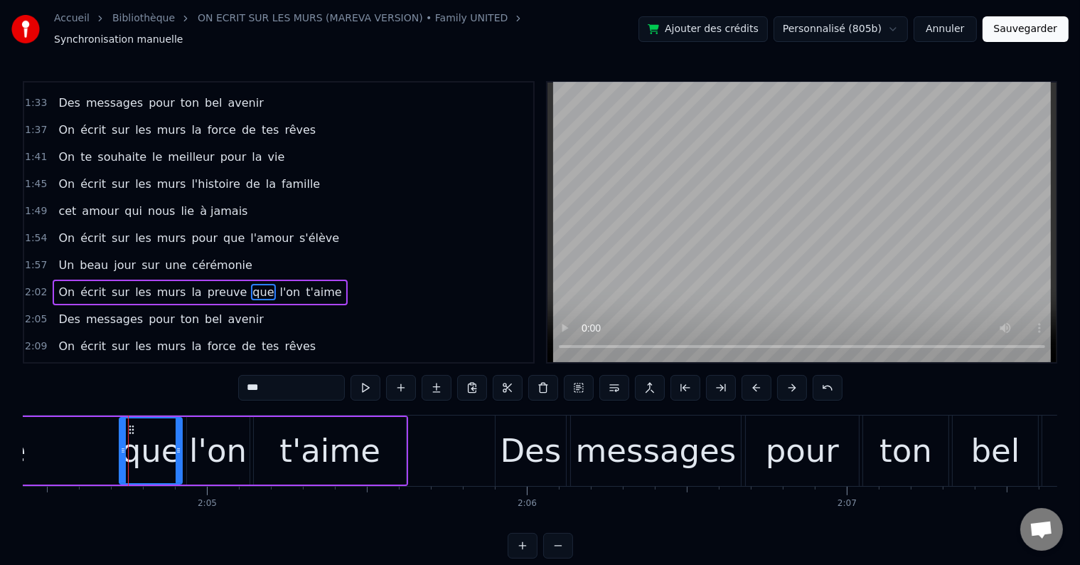
scroll to position [0, 39859]
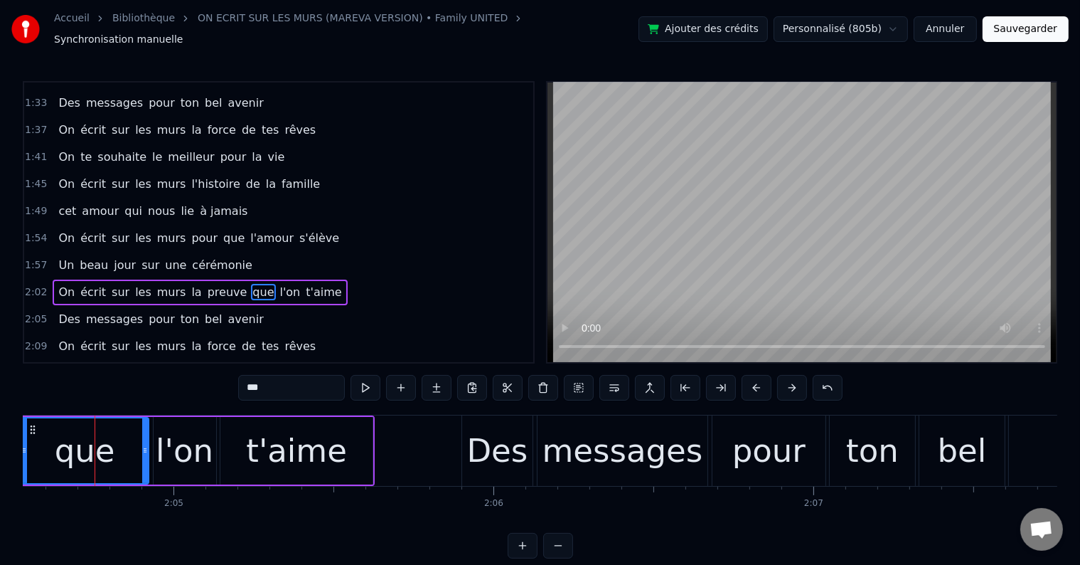
drag, startPoint x: 87, startPoint y: 441, endPoint x: 21, endPoint y: 438, distance: 65.5
click at [21, 438] on div "Accueil Bibliothèque ON ECRIT SUR LES MURS (MAREVA VERSION) • Family UNITED Syn…" at bounding box center [540, 279] width 1080 height 558
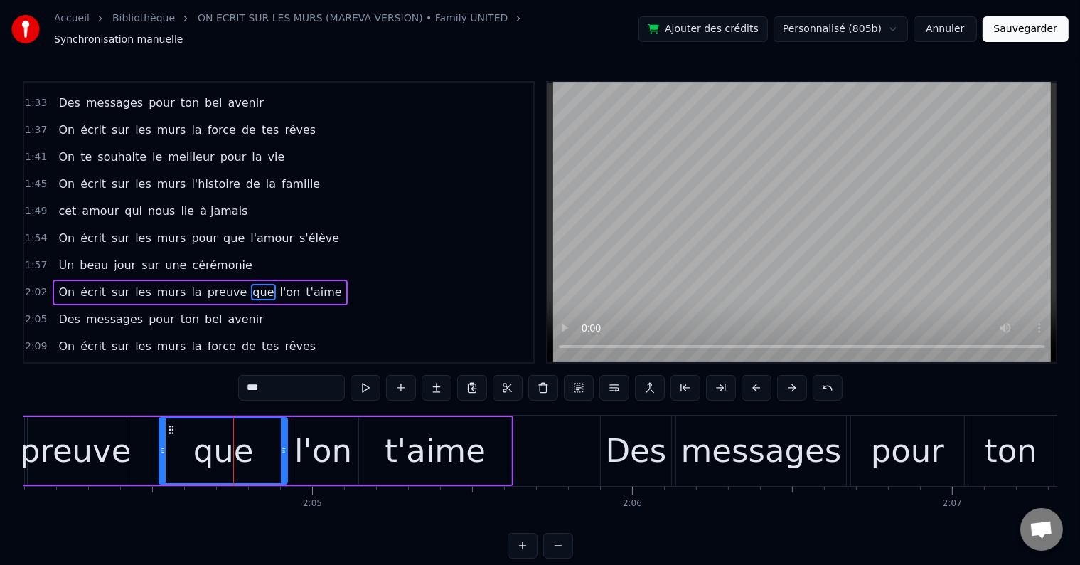
scroll to position [0, 39657]
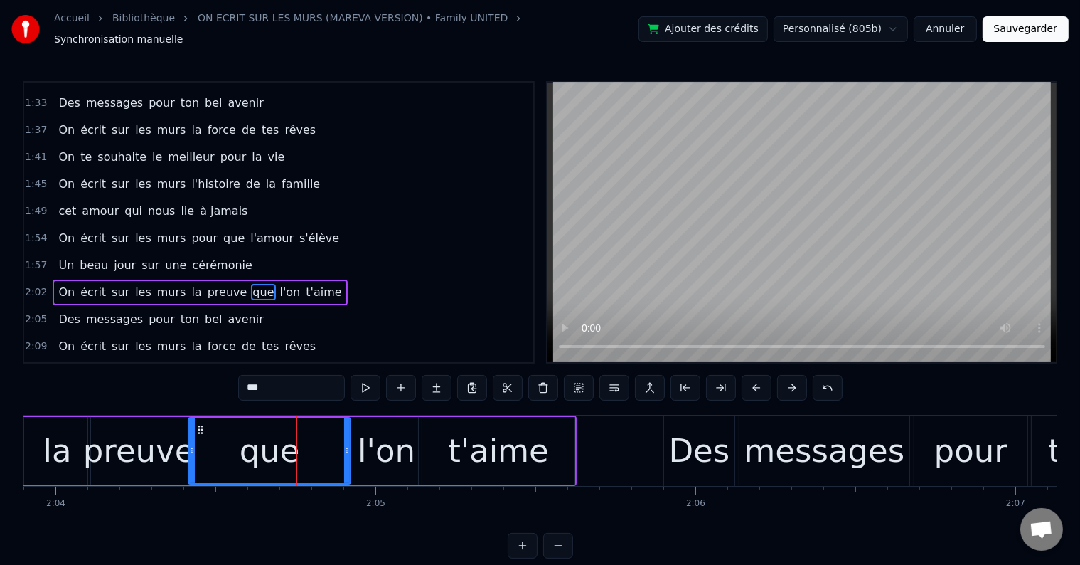
drag, startPoint x: 223, startPoint y: 441, endPoint x: 189, endPoint y: 443, distance: 34.2
click at [189, 445] on icon at bounding box center [192, 450] width 6 height 11
drag, startPoint x: 346, startPoint y: 437, endPoint x: 271, endPoint y: 432, distance: 74.9
click at [271, 432] on div at bounding box center [274, 450] width 6 height 65
click at [380, 427] on div "l'on" at bounding box center [387, 451] width 58 height 48
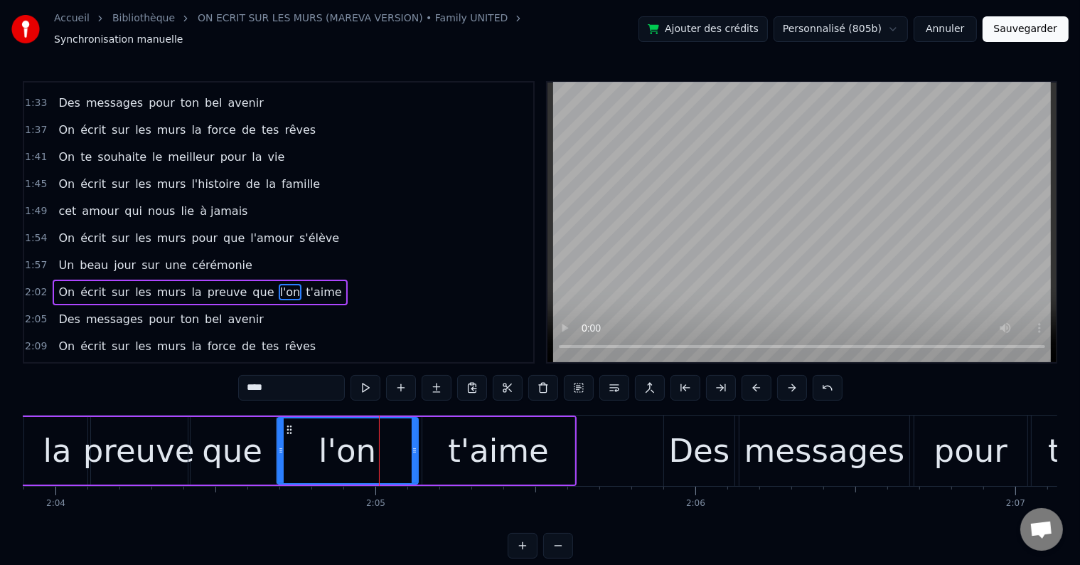
drag, startPoint x: 358, startPoint y: 442, endPoint x: 280, endPoint y: 441, distance: 78.2
click at [280, 445] on icon at bounding box center [281, 450] width 6 height 11
drag, startPoint x: 413, startPoint y: 441, endPoint x: 362, endPoint y: 438, distance: 50.6
click at [362, 445] on icon at bounding box center [364, 450] width 6 height 11
click at [435, 430] on div "t'aime" at bounding box center [499, 451] width 152 height 68
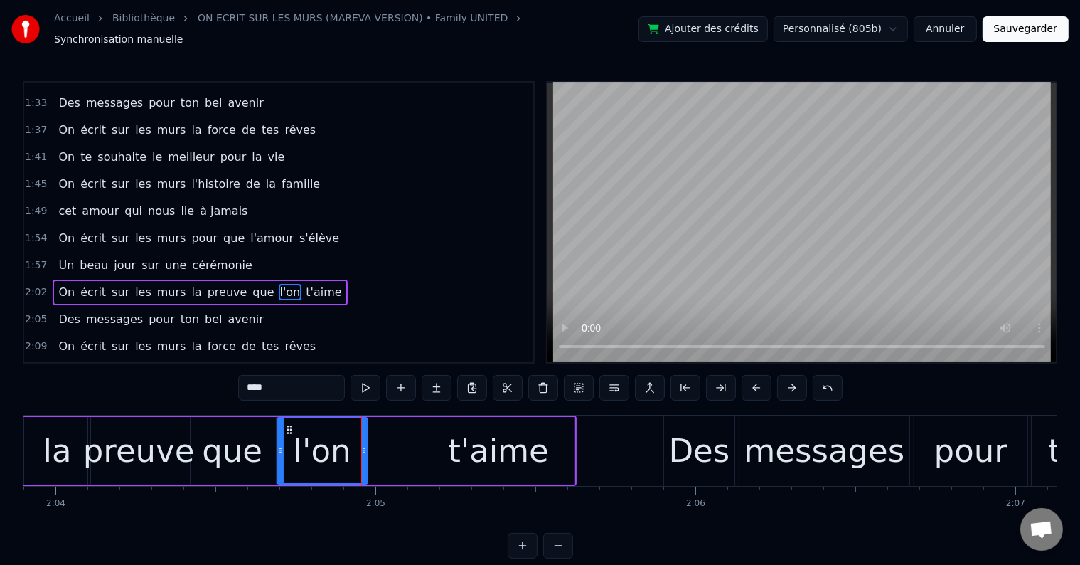
type input "******"
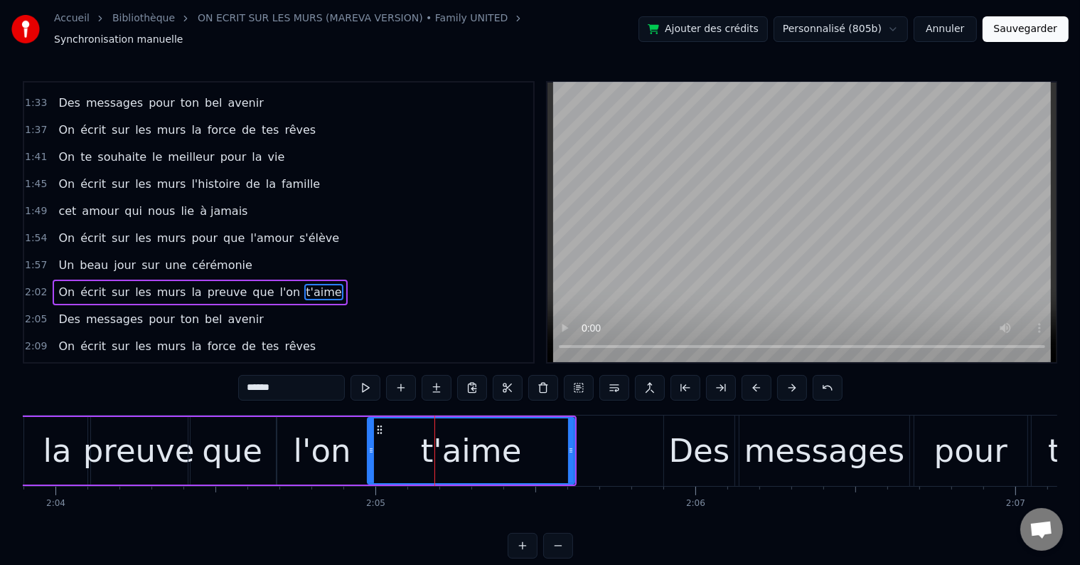
drag, startPoint x: 425, startPoint y: 443, endPoint x: 370, endPoint y: 437, distance: 55.1
click at [370, 445] on icon at bounding box center [371, 450] width 6 height 11
drag, startPoint x: 571, startPoint y: 441, endPoint x: 501, endPoint y: 441, distance: 70.4
click at [501, 445] on icon at bounding box center [501, 450] width 6 height 11
click at [319, 279] on div "2:02 On écrit sur les murs la preuve que l'on t'aime" at bounding box center [278, 292] width 509 height 27
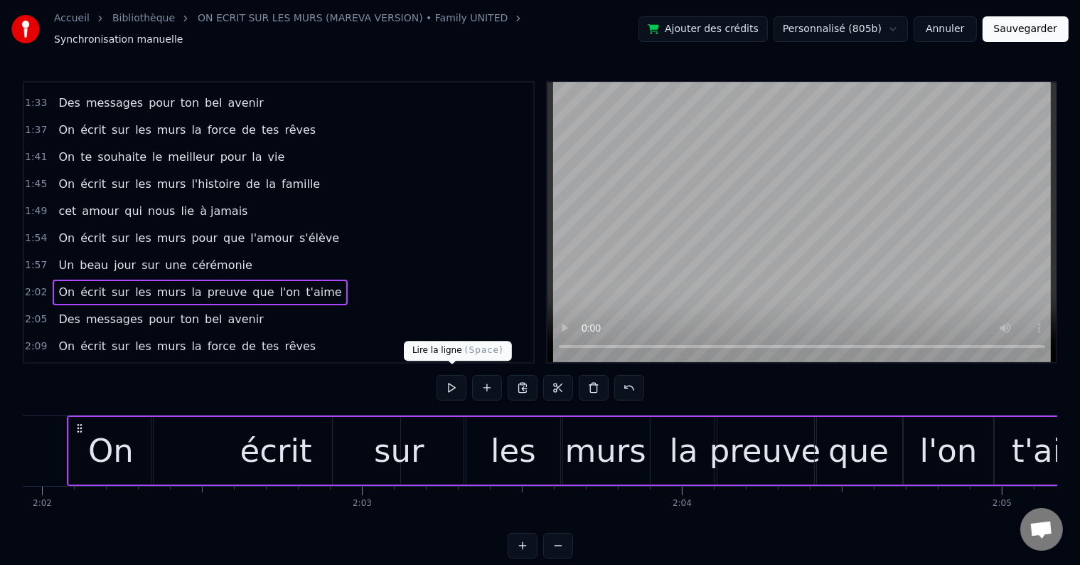
scroll to position [0, 39002]
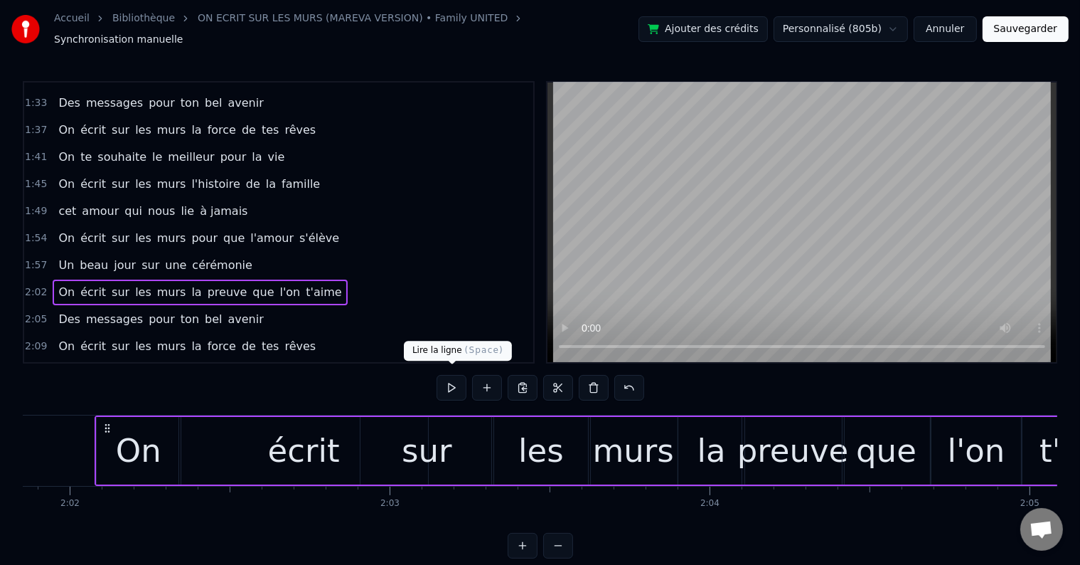
click at [447, 380] on button at bounding box center [452, 388] width 30 height 26
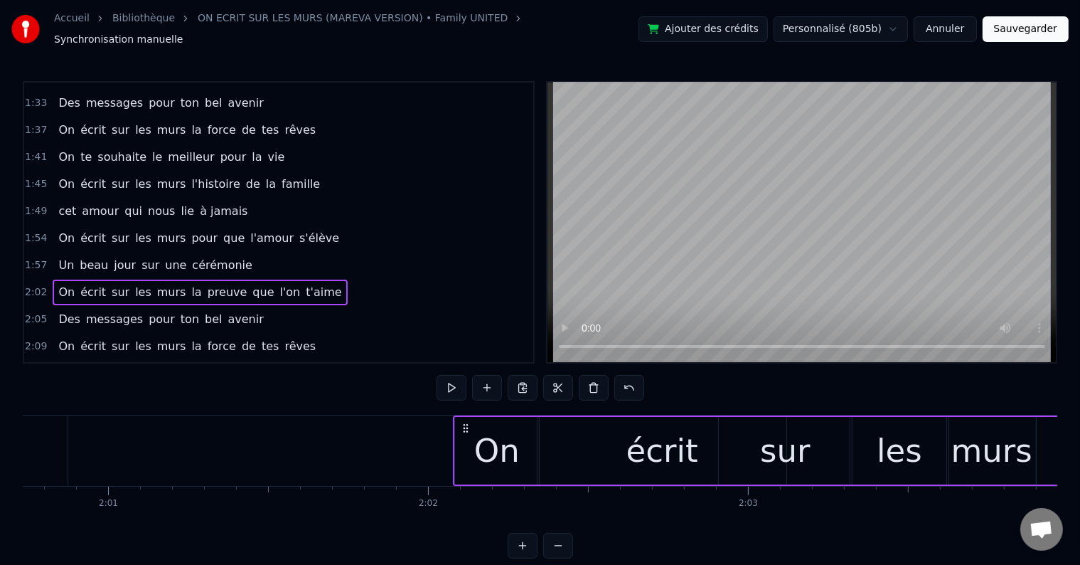
scroll to position [0, 38676]
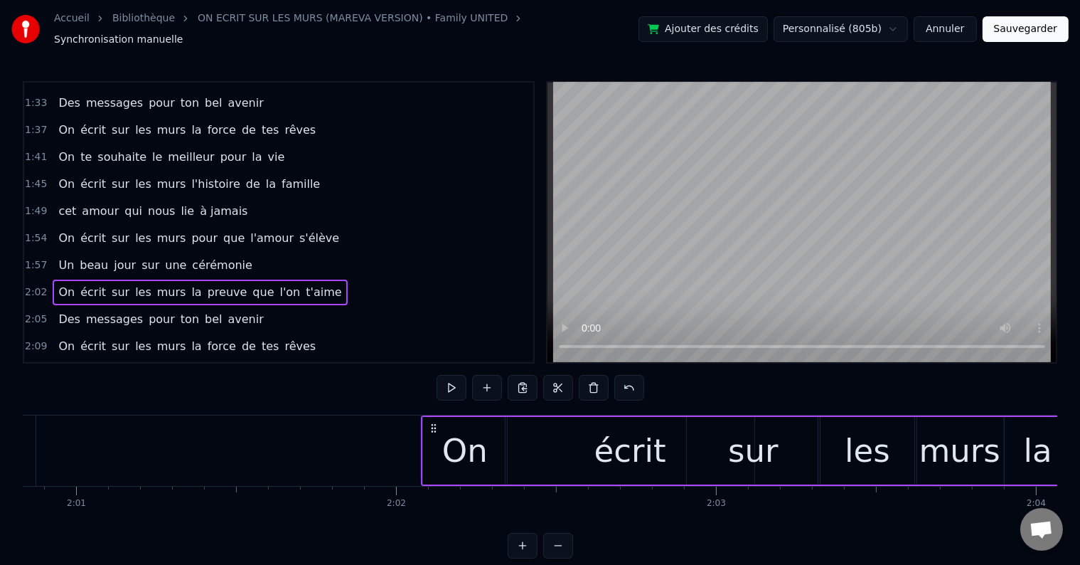
click at [553, 444] on div "écrit" at bounding box center [630, 451] width 249 height 68
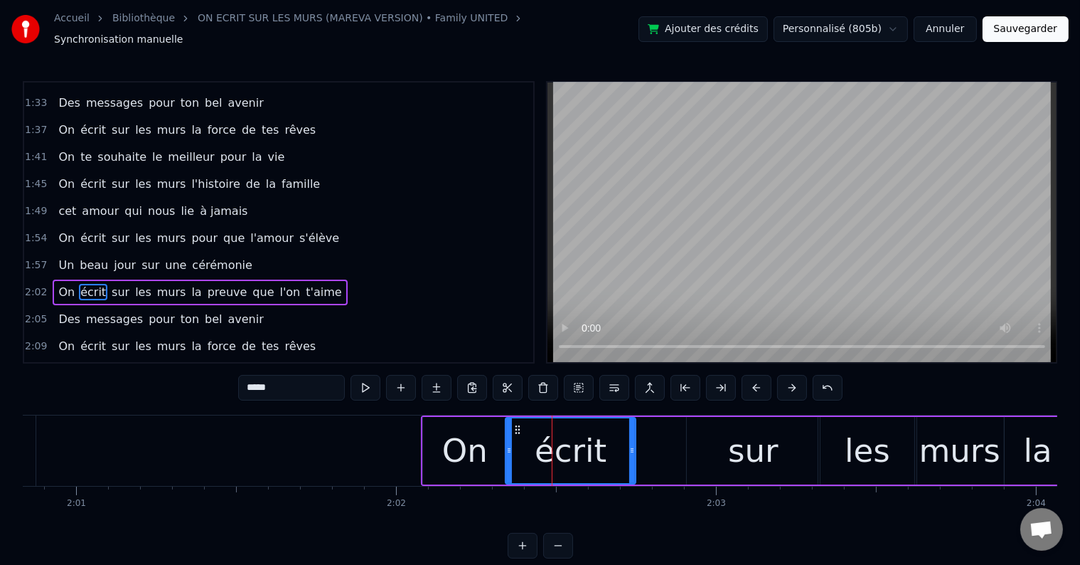
drag, startPoint x: 751, startPoint y: 442, endPoint x: 620, endPoint y: 444, distance: 131.6
click at [629, 445] on icon at bounding box center [632, 450] width 6 height 11
click at [482, 427] on div "On" at bounding box center [465, 451] width 46 height 48
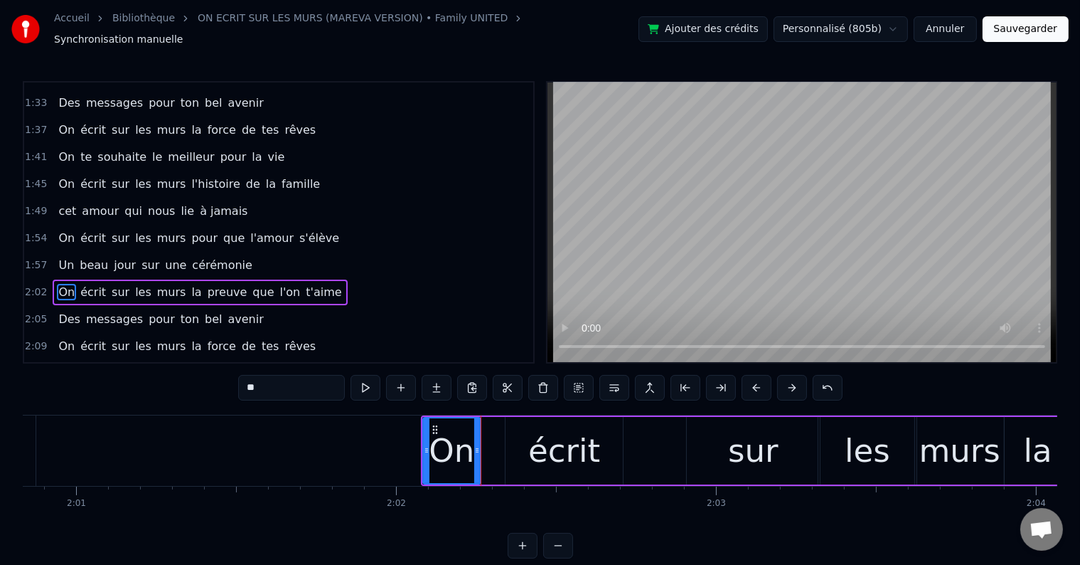
drag, startPoint x: 502, startPoint y: 439, endPoint x: 473, endPoint y: 440, distance: 29.2
click at [474, 445] on icon at bounding box center [477, 450] width 6 height 11
click at [526, 424] on div "écrit" at bounding box center [564, 451] width 117 height 68
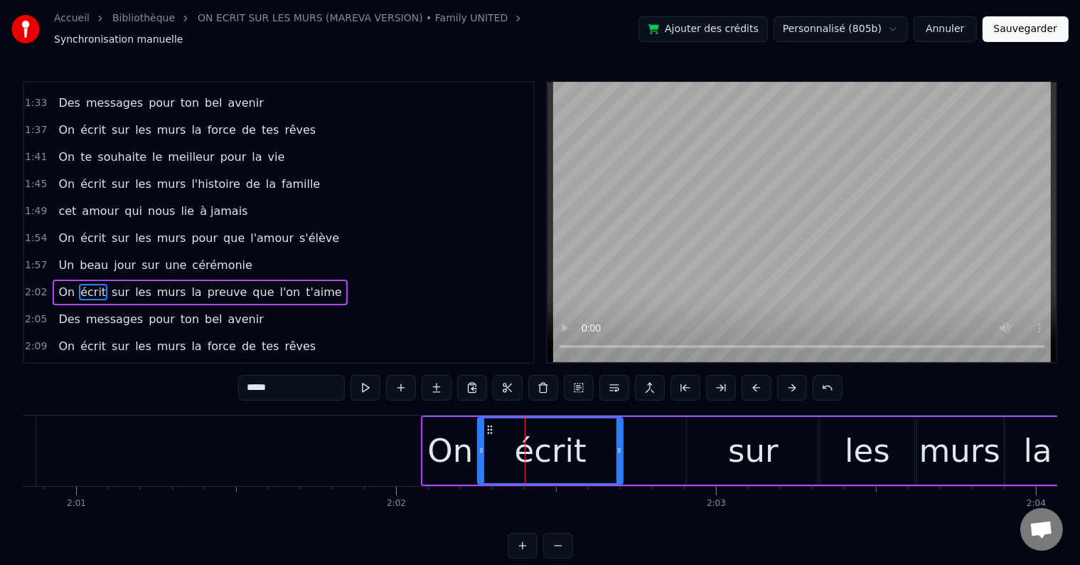
drag, startPoint x: 507, startPoint y: 440, endPoint x: 479, endPoint y: 441, distance: 27.7
click at [479, 445] on icon at bounding box center [482, 450] width 6 height 11
drag, startPoint x: 620, startPoint y: 440, endPoint x: 606, endPoint y: 442, distance: 14.4
click at [606, 445] on icon at bounding box center [606, 450] width 6 height 11
click at [708, 431] on div "sur" at bounding box center [753, 451] width 133 height 68
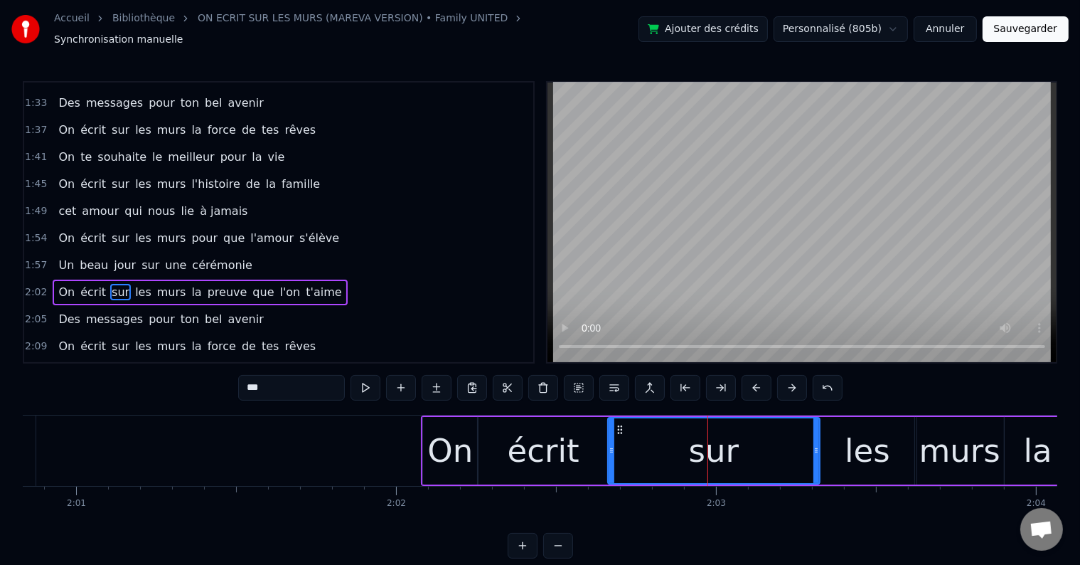
drag, startPoint x: 689, startPoint y: 441, endPoint x: 609, endPoint y: 440, distance: 79.7
click at [609, 445] on icon at bounding box center [612, 450] width 6 height 11
click at [815, 445] on icon at bounding box center [817, 450] width 6 height 11
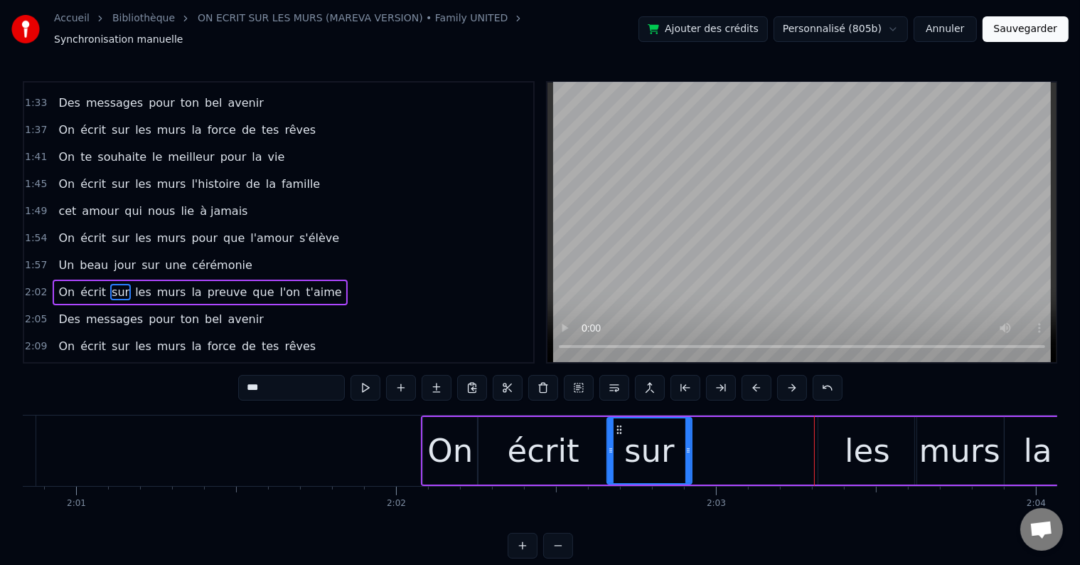
drag, startPoint x: 819, startPoint y: 441, endPoint x: 689, endPoint y: 437, distance: 130.2
click at [689, 445] on icon at bounding box center [689, 450] width 6 height 11
click at [848, 417] on div "les" at bounding box center [868, 451] width 98 height 68
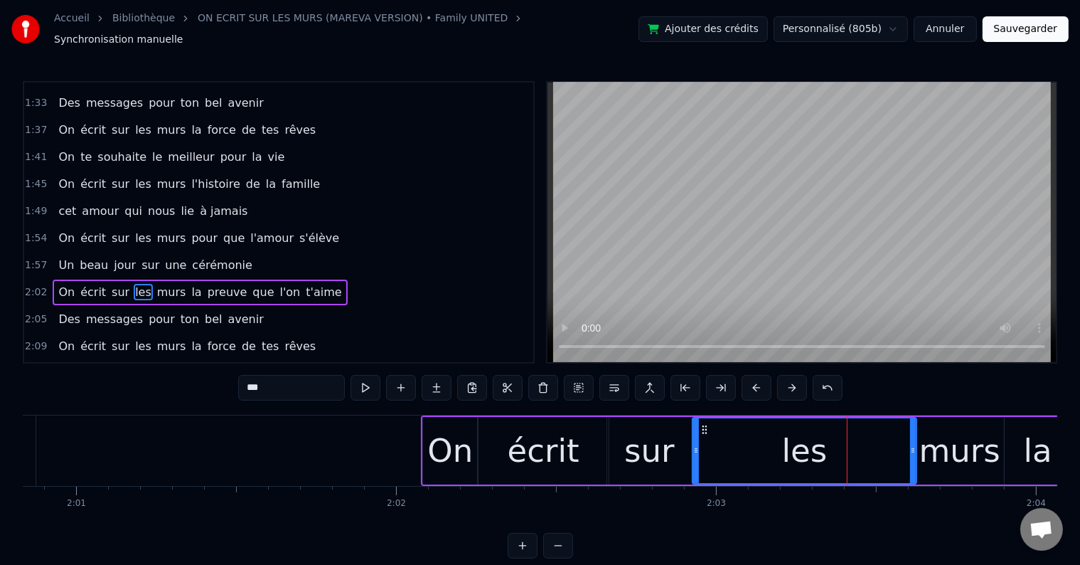
drag, startPoint x: 819, startPoint y: 439, endPoint x: 693, endPoint y: 440, distance: 125.9
click at [693, 445] on icon at bounding box center [696, 450] width 6 height 11
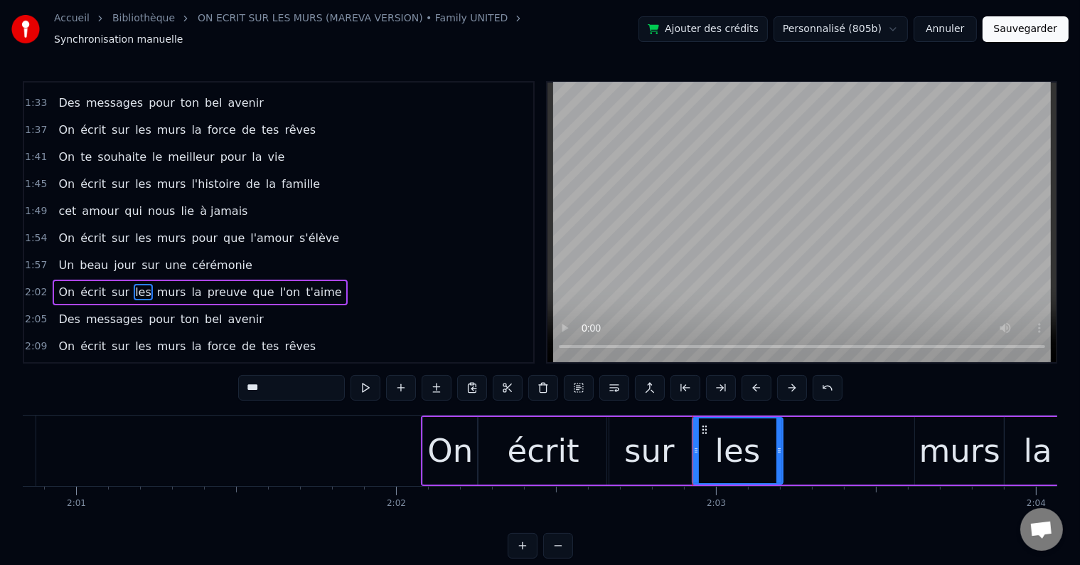
drag, startPoint x: 913, startPoint y: 439, endPoint x: 780, endPoint y: 438, distance: 133.0
click at [780, 445] on icon at bounding box center [780, 450] width 6 height 11
click at [959, 417] on div "murs" at bounding box center [959, 451] width 89 height 68
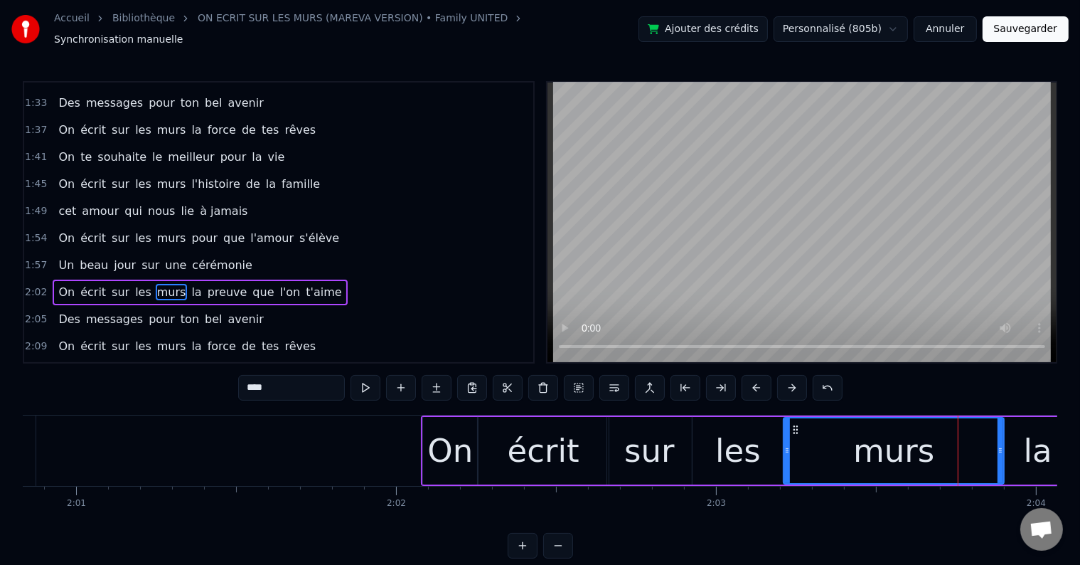
drag, startPoint x: 918, startPoint y: 441, endPoint x: 785, endPoint y: 442, distance: 132.3
click at [785, 445] on icon at bounding box center [788, 450] width 6 height 11
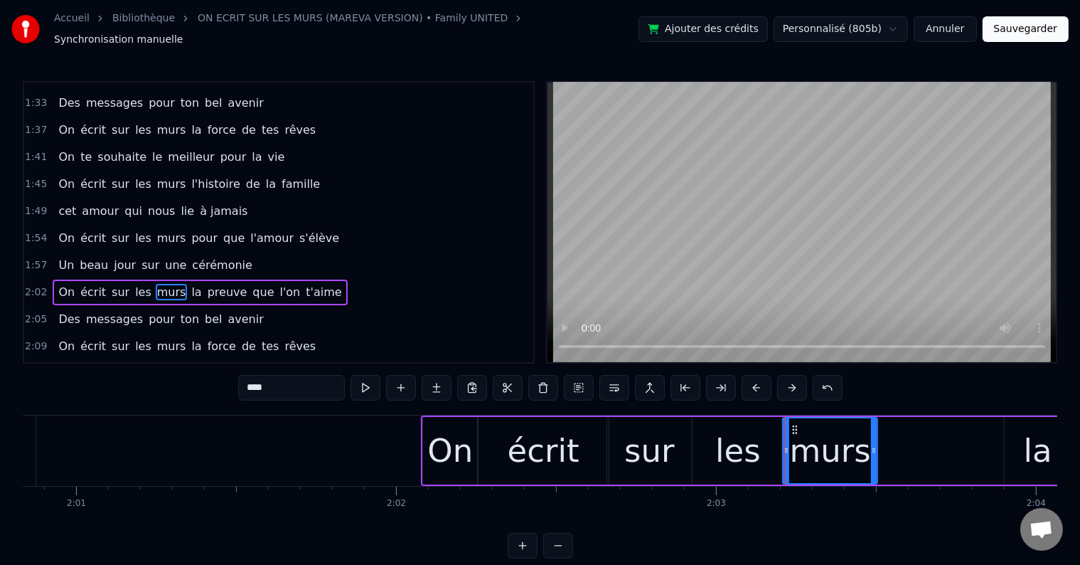
drag, startPoint x: 1001, startPoint y: 436, endPoint x: 875, endPoint y: 435, distance: 126.6
click at [875, 435] on div at bounding box center [874, 450] width 6 height 65
click at [1041, 417] on div "la" at bounding box center [1038, 451] width 66 height 68
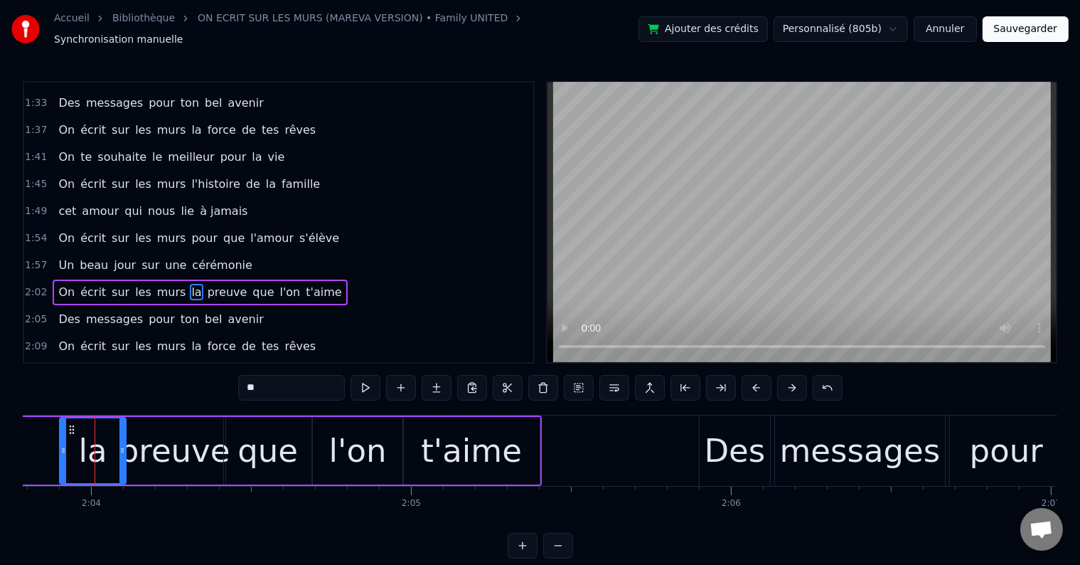
scroll to position [0, 39056]
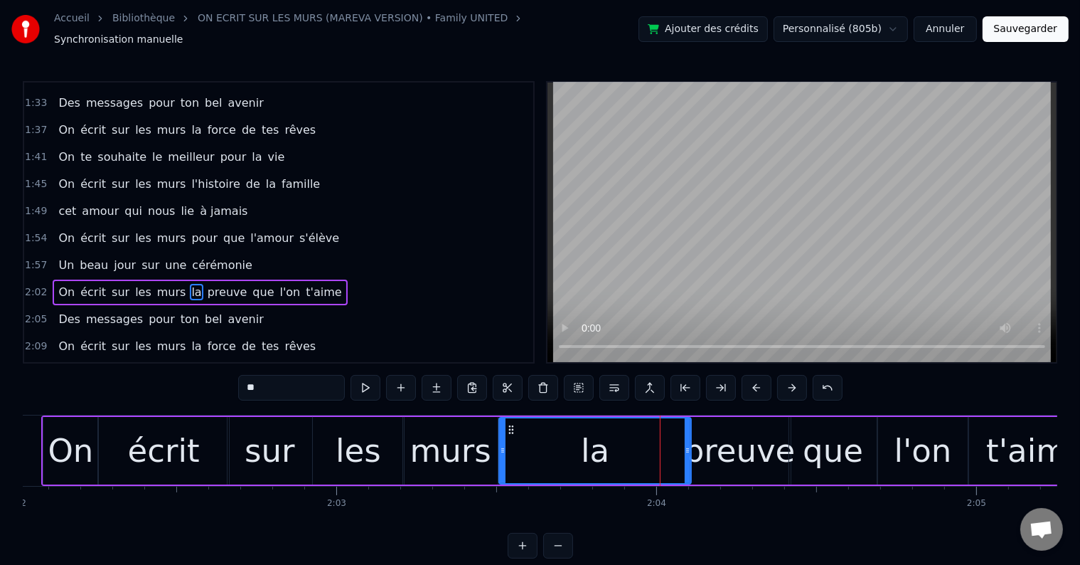
drag, startPoint x: 626, startPoint y: 441, endPoint x: 500, endPoint y: 435, distance: 126.0
click at [500, 435] on div at bounding box center [503, 450] width 6 height 65
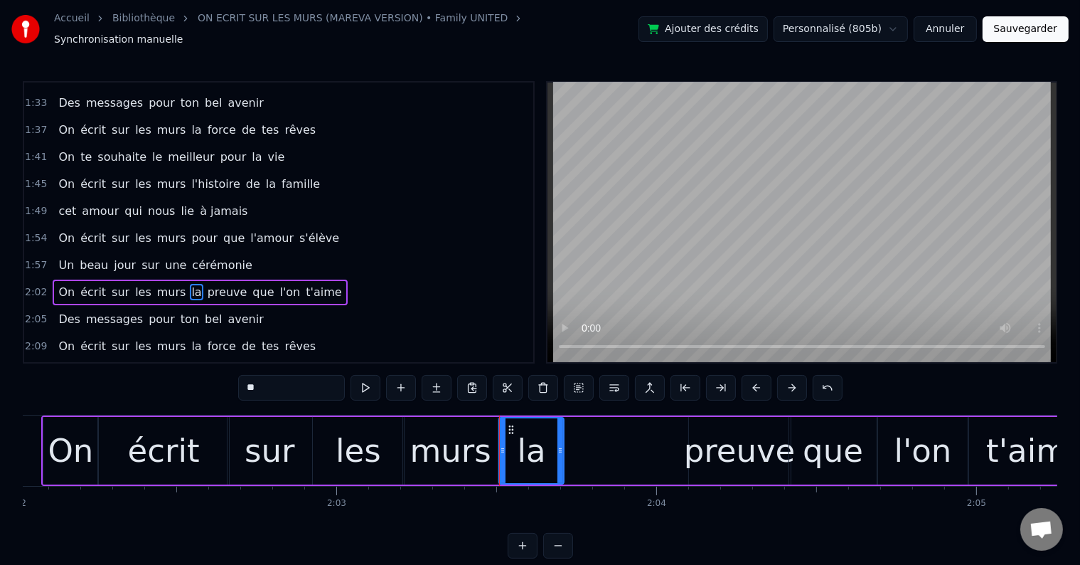
drag, startPoint x: 688, startPoint y: 441, endPoint x: 558, endPoint y: 441, distance: 130.2
click at [561, 449] on circle at bounding box center [561, 449] width 1 height 1
click at [704, 427] on div "preuve" at bounding box center [740, 451] width 112 height 48
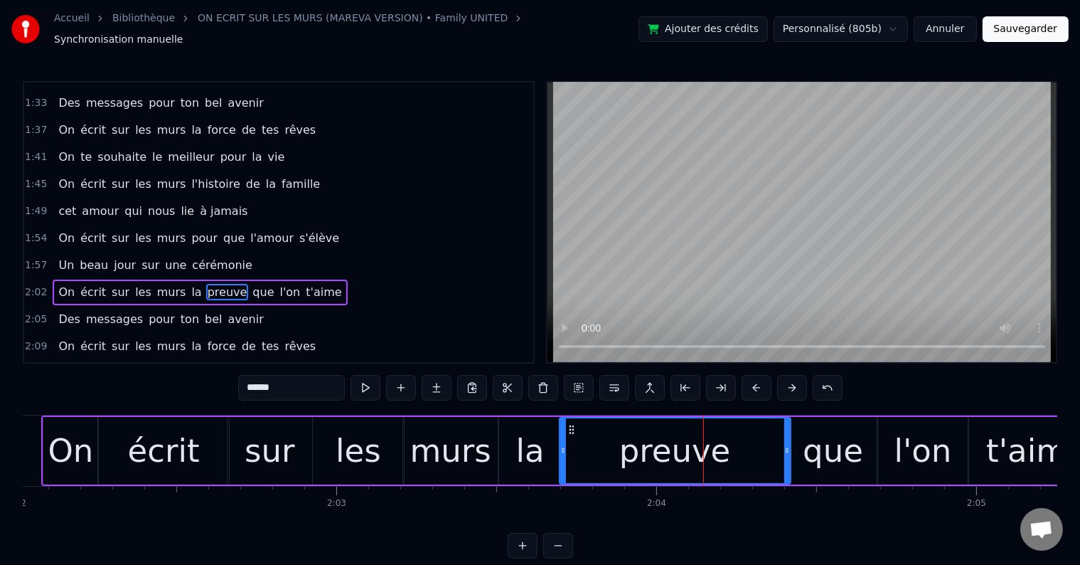
drag, startPoint x: 689, startPoint y: 440, endPoint x: 560, endPoint y: 442, distance: 129.5
click at [560, 445] on icon at bounding box center [563, 450] width 6 height 11
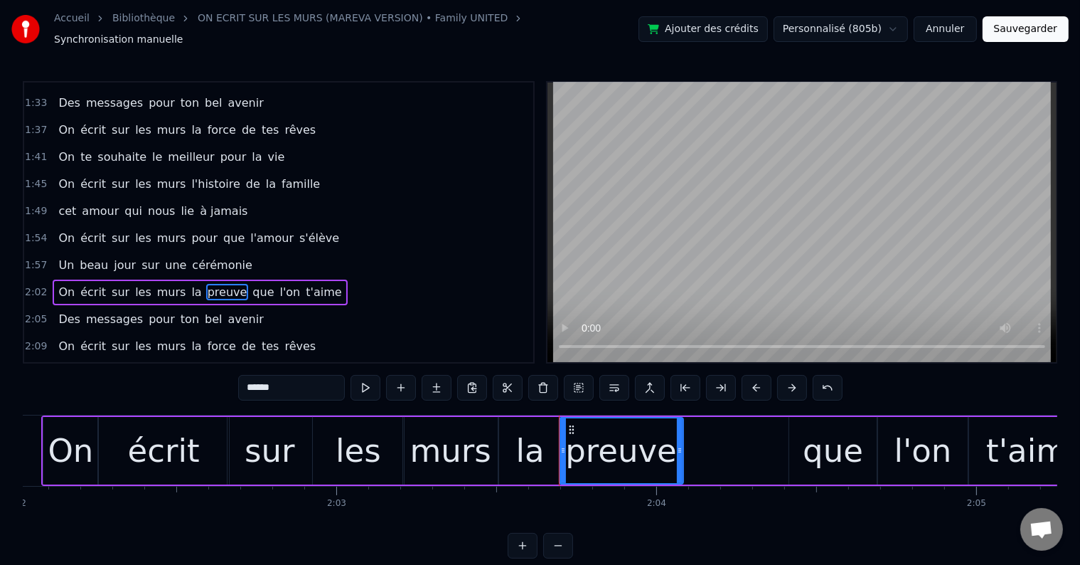
drag, startPoint x: 787, startPoint y: 442, endPoint x: 680, endPoint y: 436, distance: 107.6
click at [680, 436] on div at bounding box center [680, 450] width 6 height 65
click at [791, 424] on div "que" at bounding box center [833, 451] width 87 height 68
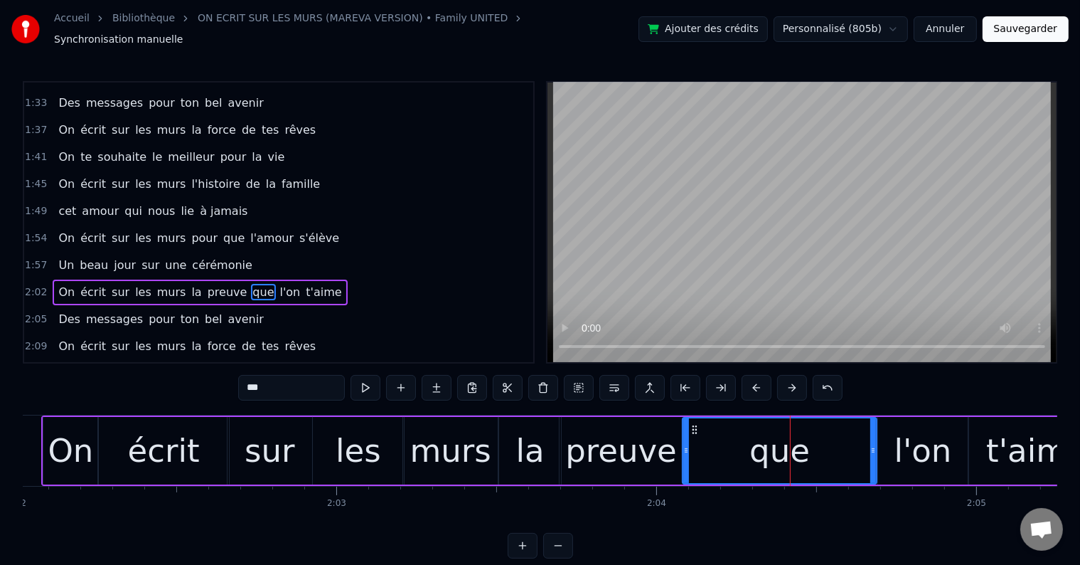
drag, startPoint x: 792, startPoint y: 440, endPoint x: 686, endPoint y: 437, distance: 106.7
click at [686, 445] on icon at bounding box center [687, 450] width 6 height 11
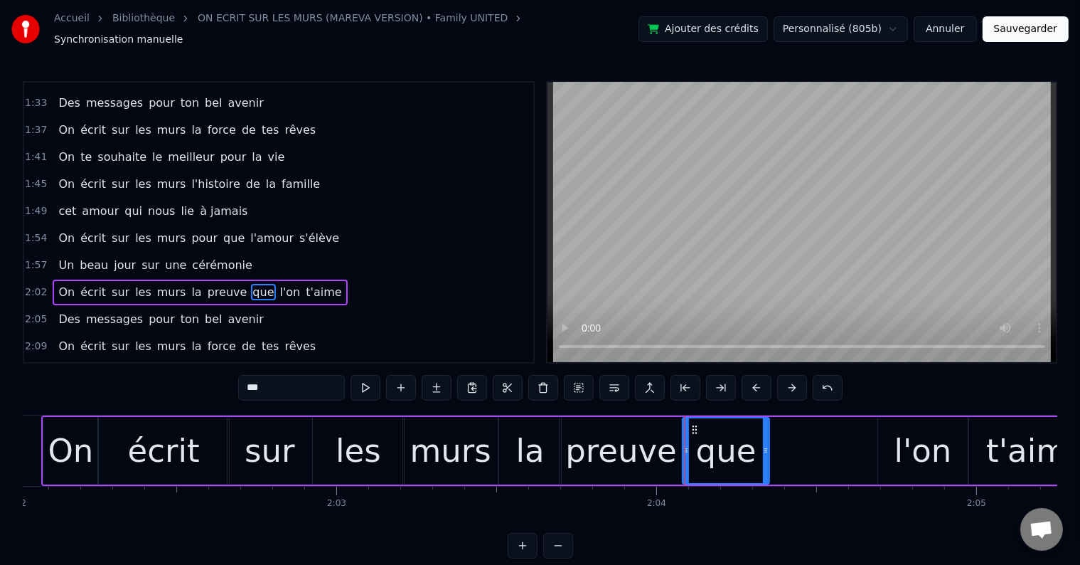
drag, startPoint x: 868, startPoint y: 439, endPoint x: 765, endPoint y: 440, distance: 103.1
click at [765, 445] on icon at bounding box center [766, 450] width 6 height 11
click at [878, 431] on div "l'on" at bounding box center [923, 451] width 90 height 68
type input "****"
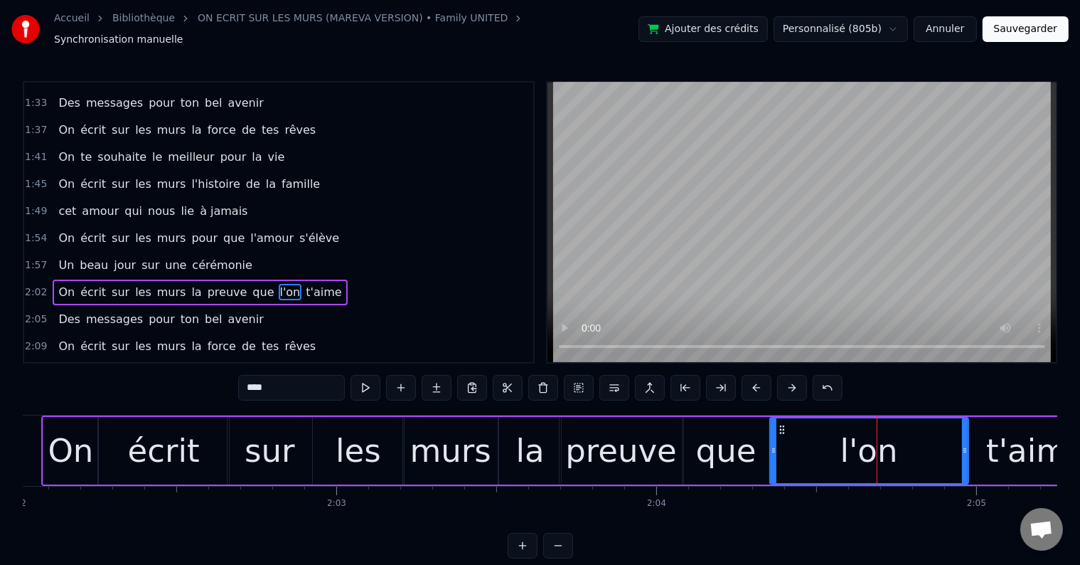
drag, startPoint x: 881, startPoint y: 445, endPoint x: 772, endPoint y: 440, distance: 108.9
click at [772, 445] on icon at bounding box center [774, 450] width 6 height 11
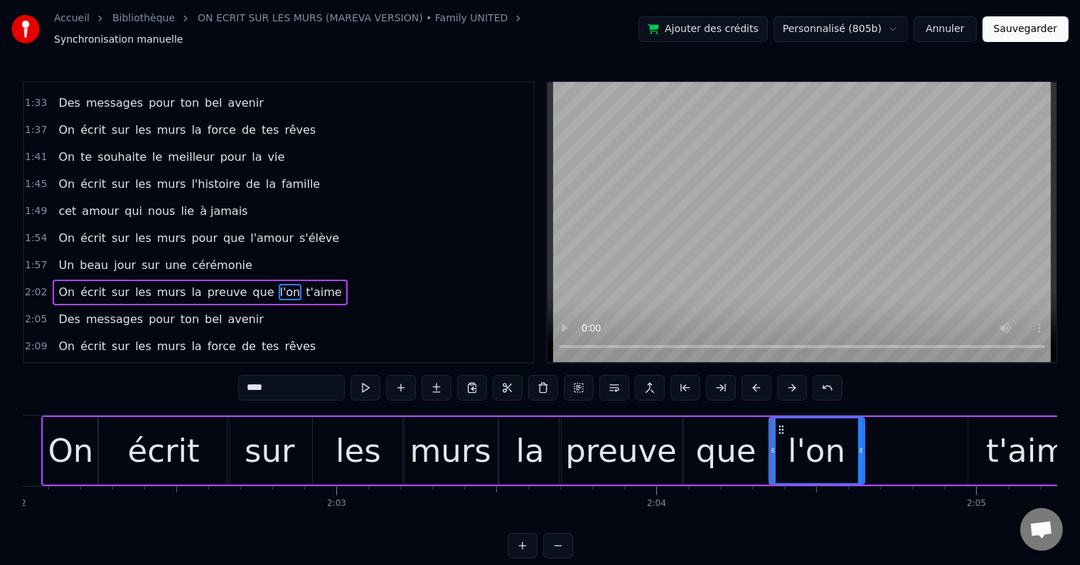
drag, startPoint x: 962, startPoint y: 442, endPoint x: 861, endPoint y: 438, distance: 101.8
click at [861, 445] on icon at bounding box center [862, 450] width 6 height 11
click at [964, 419] on div "On écrit sur les murs la preuve que l'on t'aime" at bounding box center [574, 450] width 1066 height 70
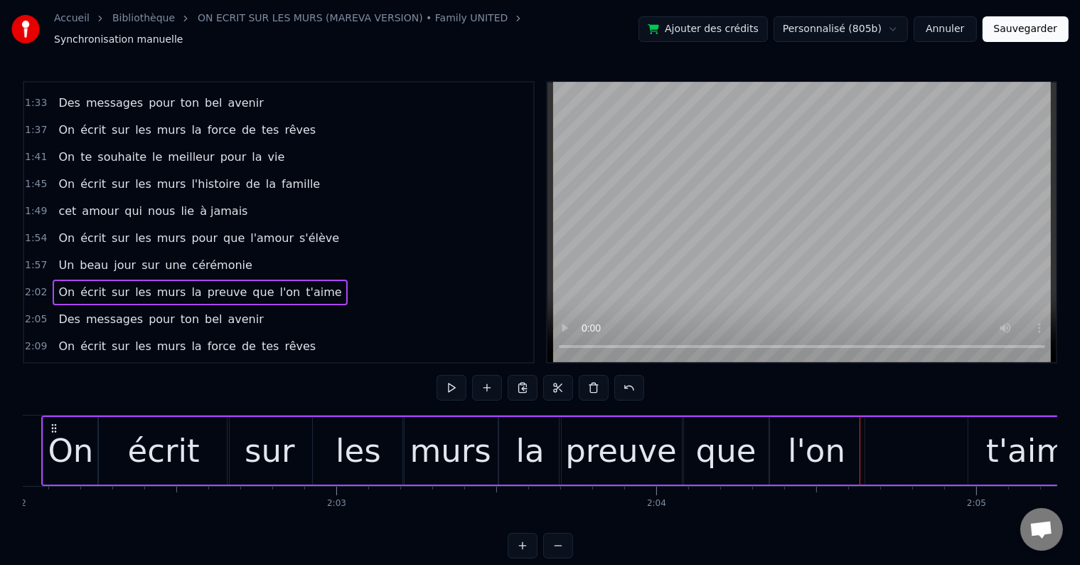
click at [969, 423] on div "t'aime" at bounding box center [1037, 451] width 137 height 68
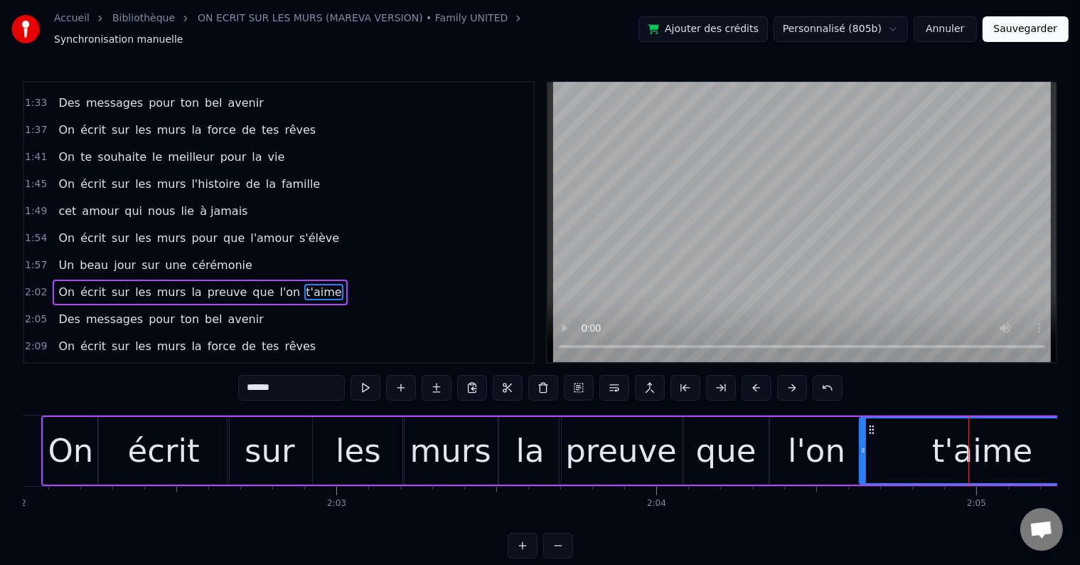
drag, startPoint x: 971, startPoint y: 441, endPoint x: 863, endPoint y: 430, distance: 108.7
click at [863, 430] on div at bounding box center [864, 450] width 6 height 65
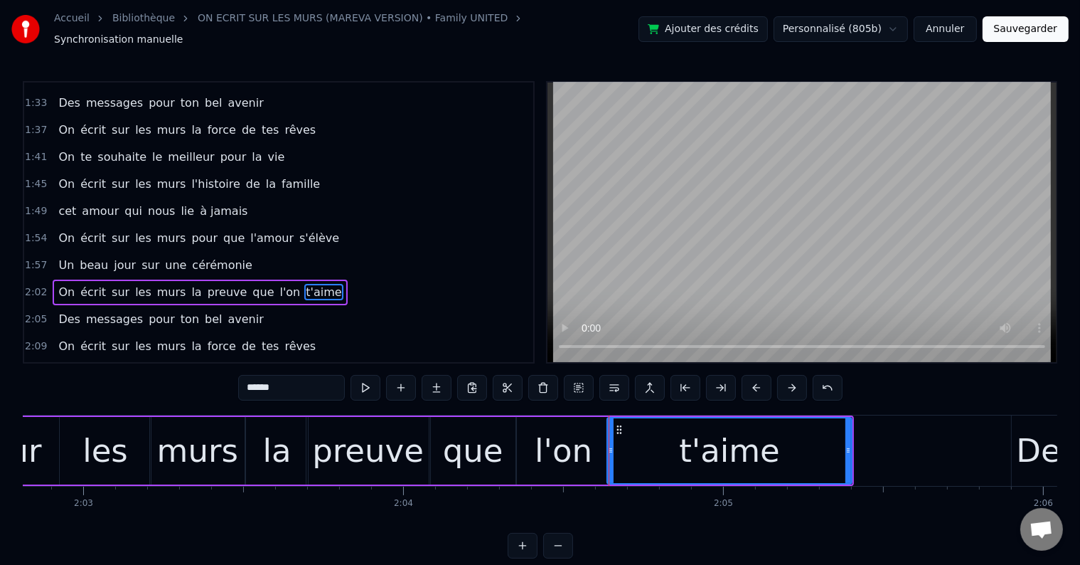
scroll to position [0, 39340]
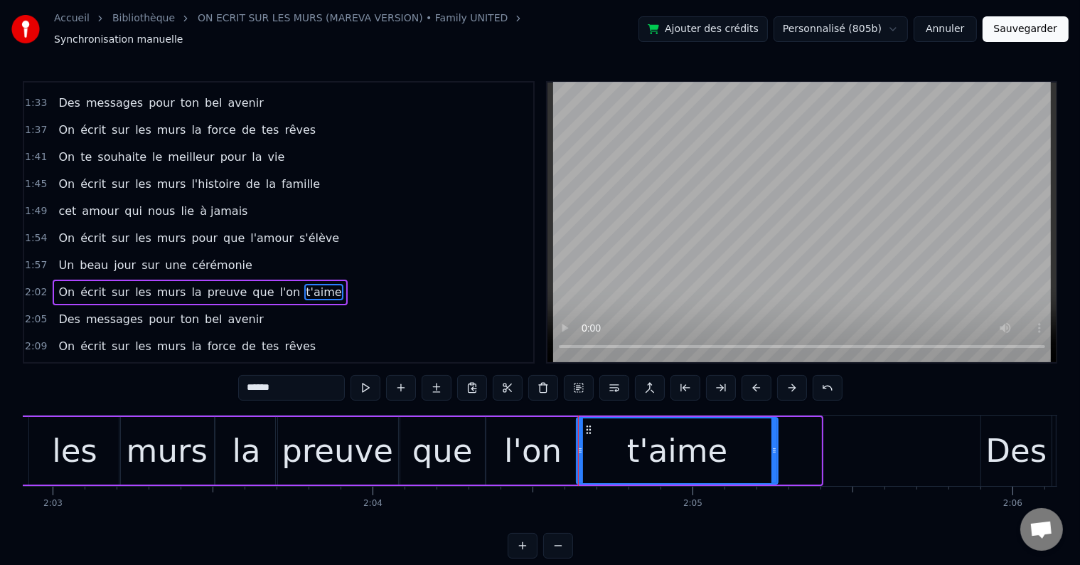
drag, startPoint x: 819, startPoint y: 442, endPoint x: 776, endPoint y: 439, distance: 43.5
click at [776, 445] on icon at bounding box center [775, 450] width 6 height 11
click at [326, 279] on div "2:02 On écrit sur les murs la preuve que l'on t'aime" at bounding box center [278, 292] width 509 height 27
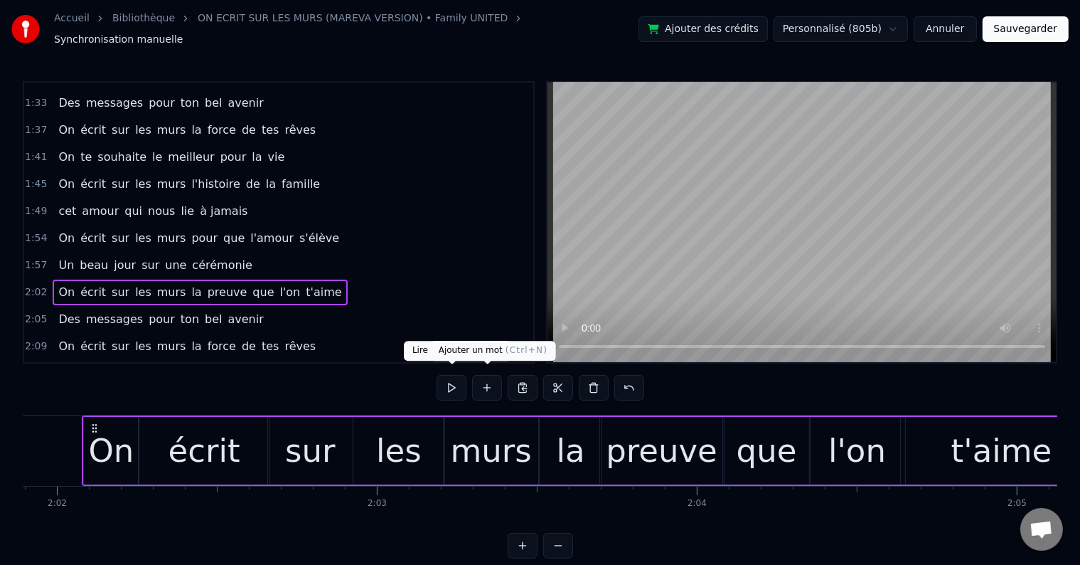
scroll to position [0, 39002]
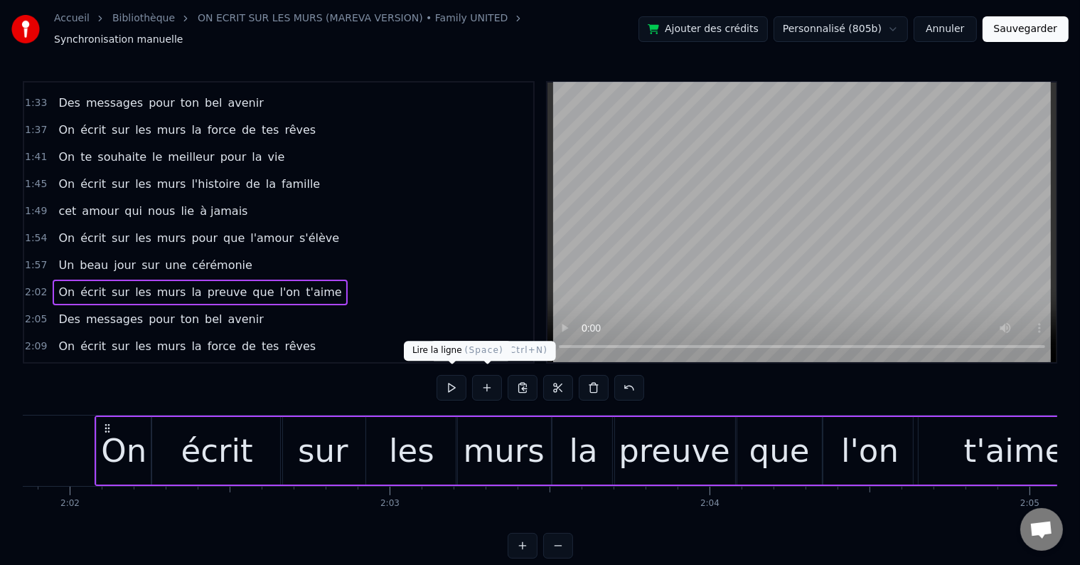
click at [464, 380] on button at bounding box center [452, 388] width 30 height 26
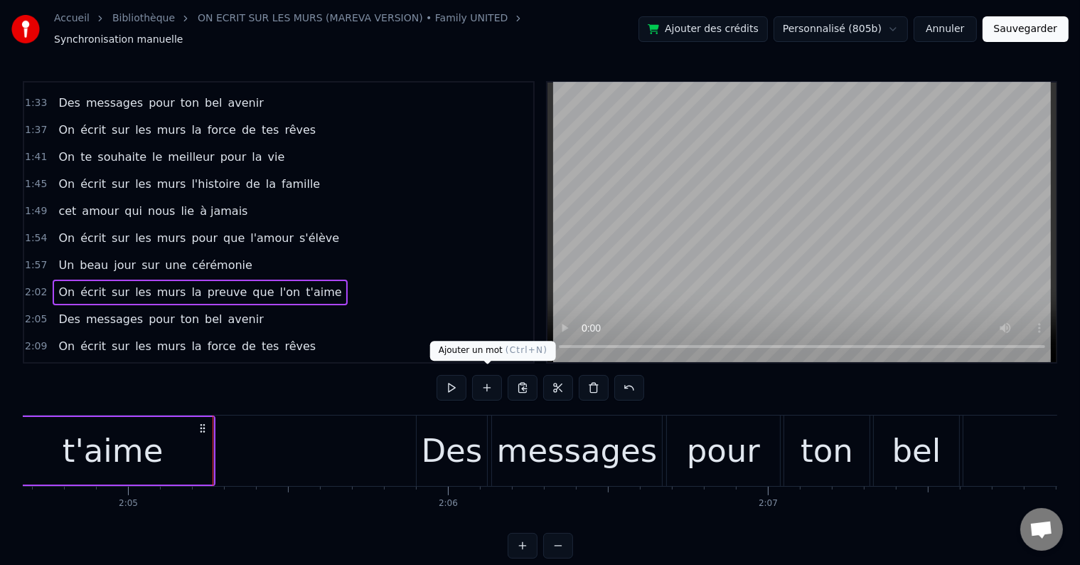
scroll to position [0, 39905]
click at [444, 379] on button at bounding box center [452, 388] width 30 height 26
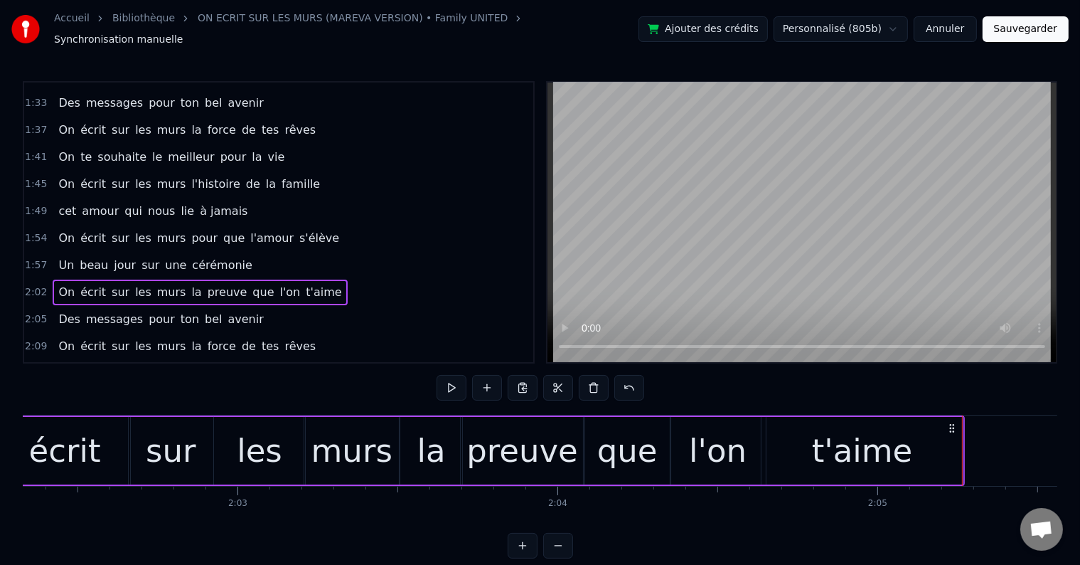
scroll to position [0, 38644]
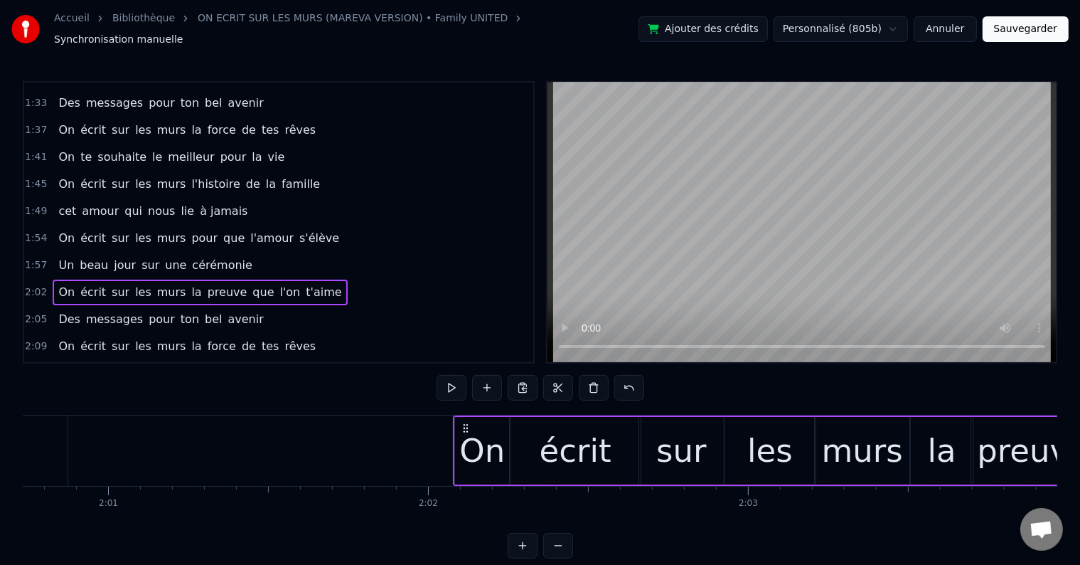
click at [489, 427] on div "On" at bounding box center [482, 451] width 46 height 48
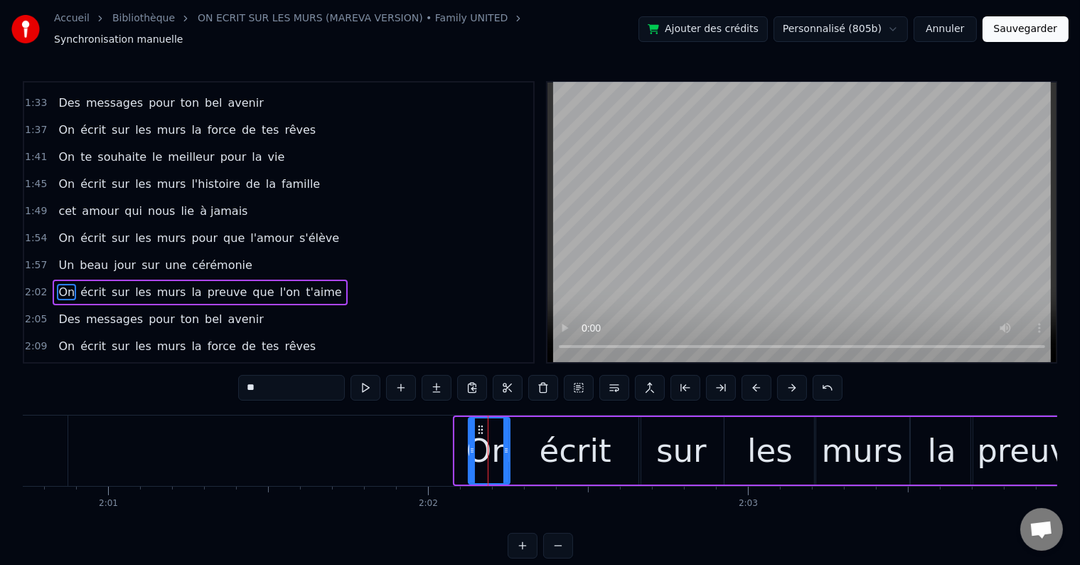
drag, startPoint x: 457, startPoint y: 439, endPoint x: 472, endPoint y: 438, distance: 14.2
click at [472, 445] on icon at bounding box center [472, 450] width 6 height 11
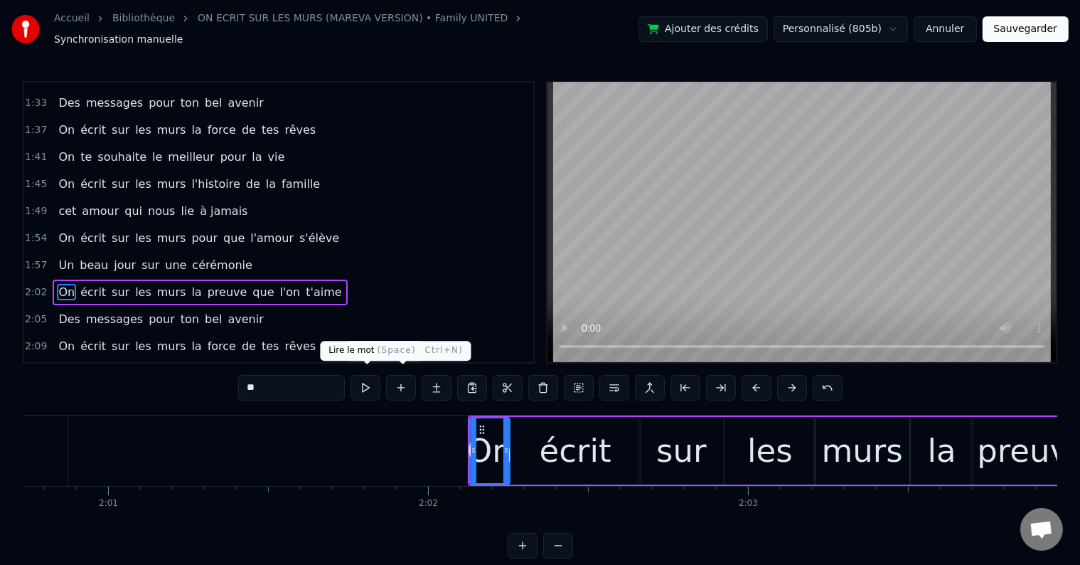
click at [370, 377] on button at bounding box center [366, 388] width 30 height 26
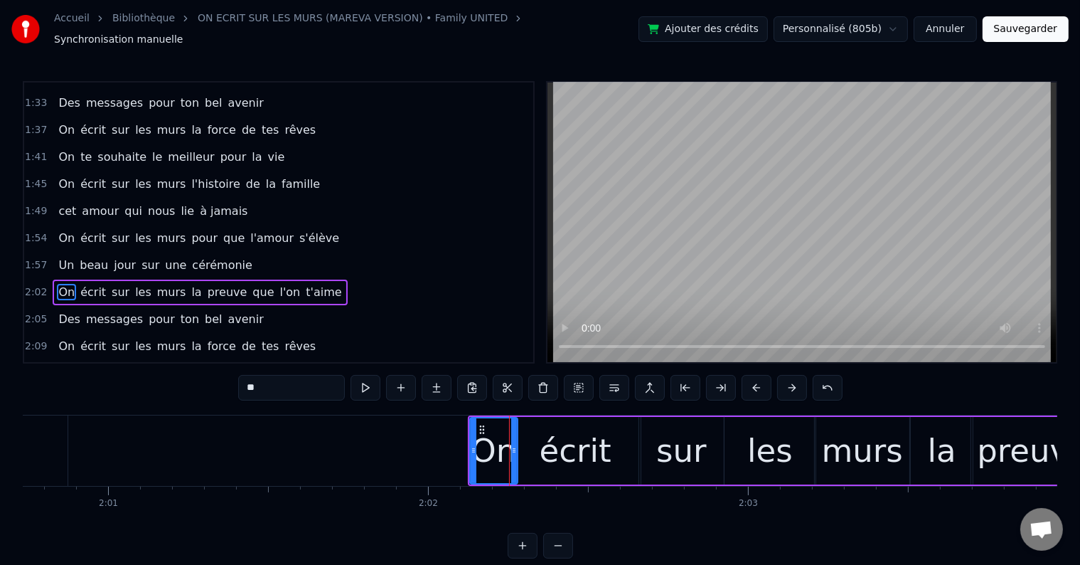
drag, startPoint x: 506, startPoint y: 440, endPoint x: 514, endPoint y: 440, distance: 7.9
click at [514, 445] on icon at bounding box center [514, 450] width 6 height 11
click at [373, 375] on button at bounding box center [366, 388] width 30 height 26
click at [477, 445] on icon at bounding box center [480, 450] width 6 height 11
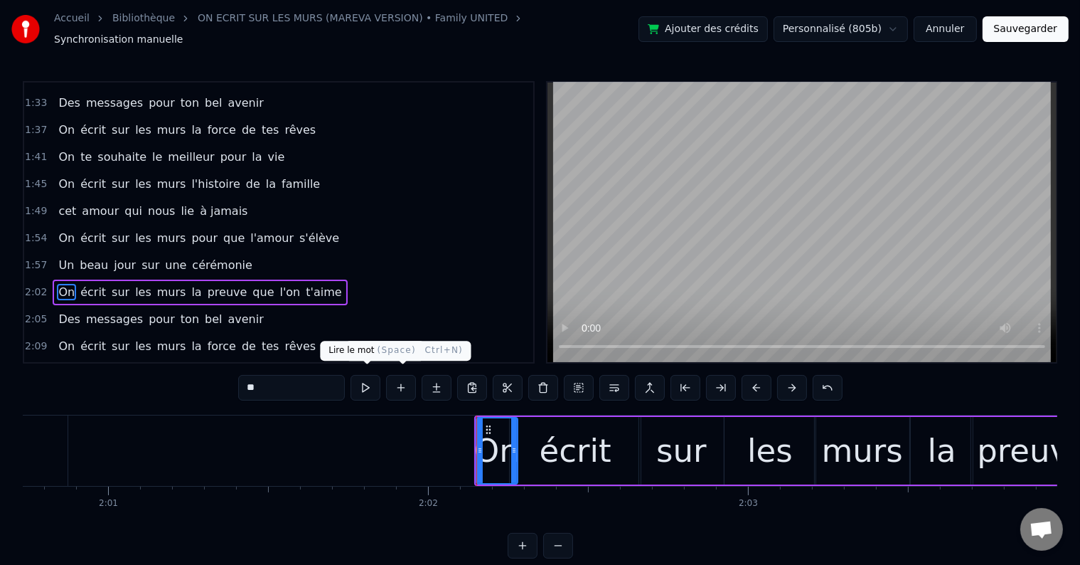
click at [378, 383] on button at bounding box center [366, 388] width 30 height 26
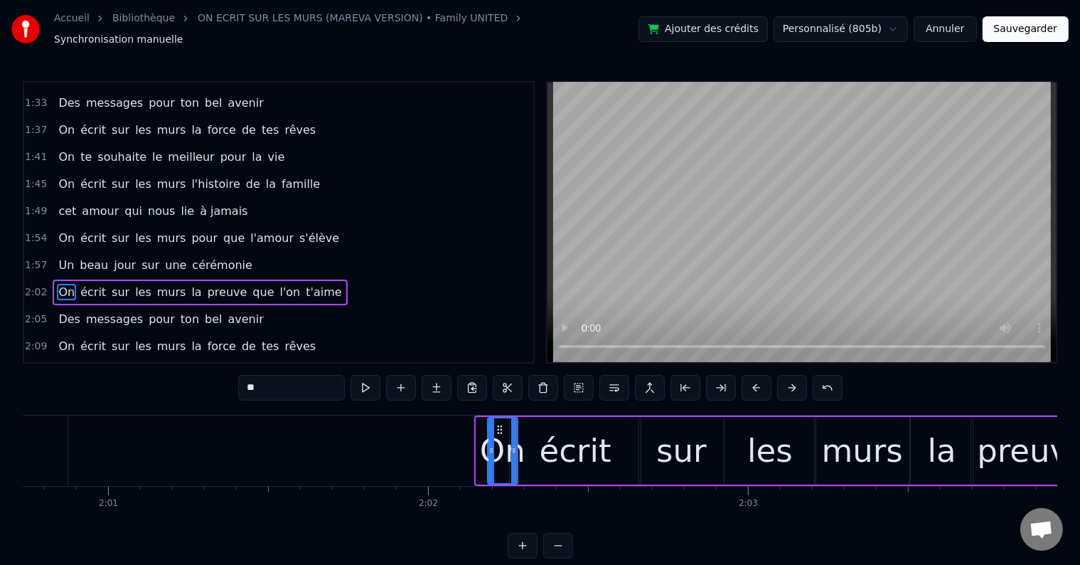
drag, startPoint x: 478, startPoint y: 444, endPoint x: 489, endPoint y: 443, distance: 11.4
click at [489, 445] on icon at bounding box center [492, 450] width 6 height 11
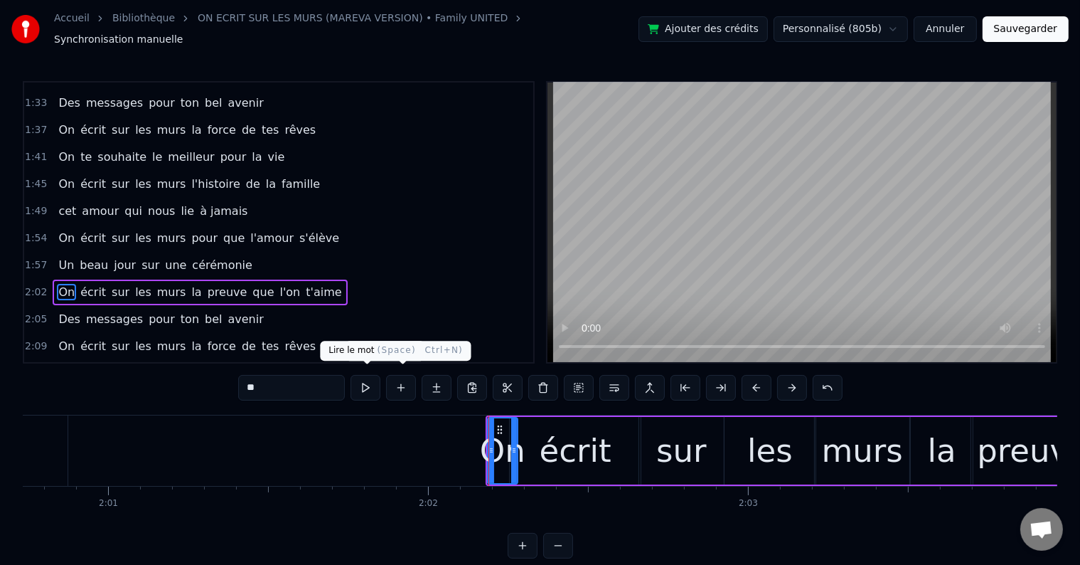
click at [376, 382] on button at bounding box center [366, 388] width 30 height 26
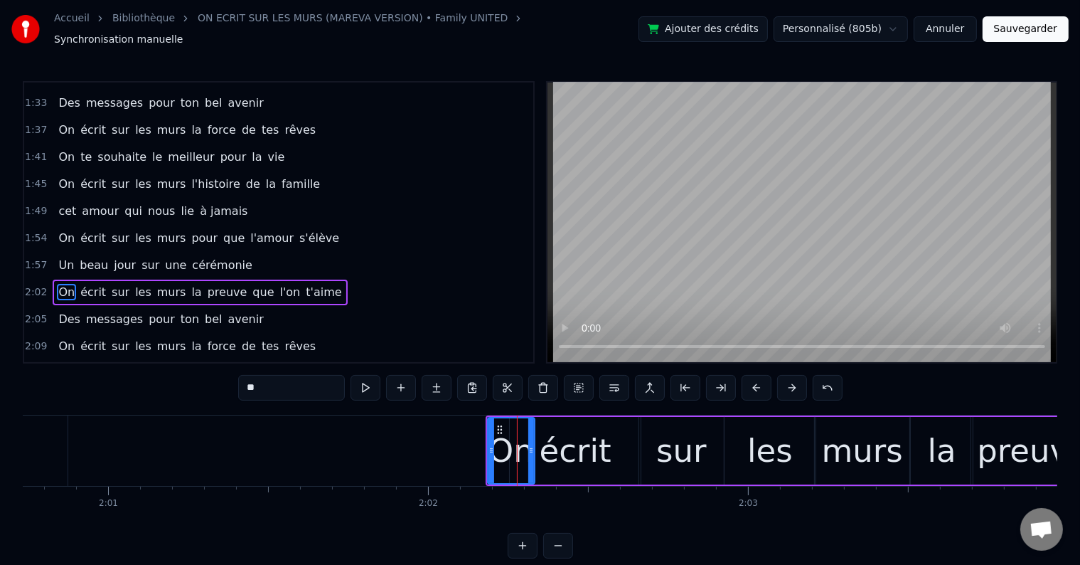
drag, startPoint x: 515, startPoint y: 442, endPoint x: 506, endPoint y: 426, distance: 17.8
click at [534, 445] on icon at bounding box center [531, 450] width 6 height 11
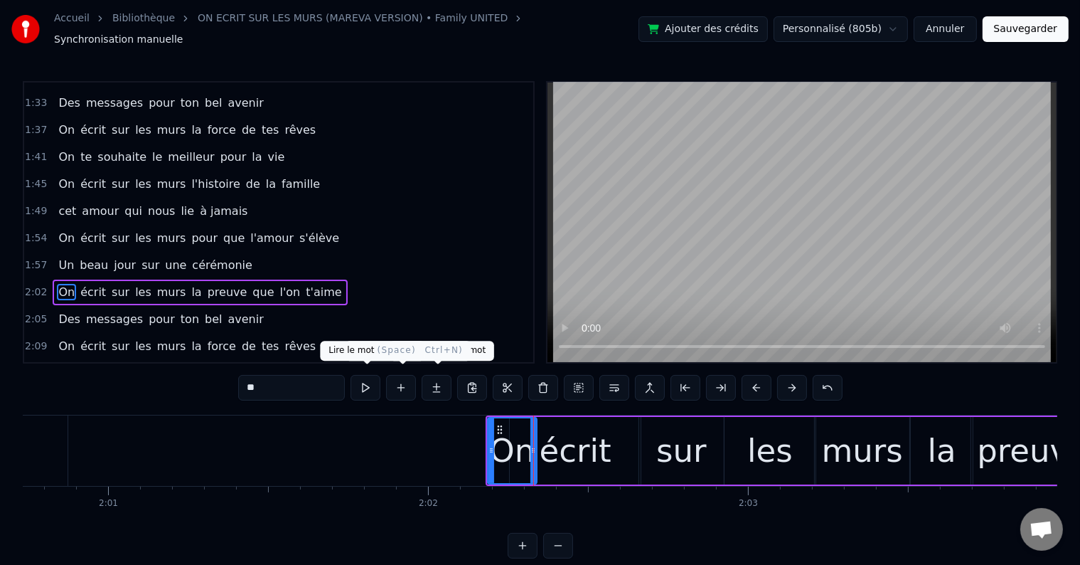
click at [366, 376] on button at bounding box center [366, 388] width 30 height 26
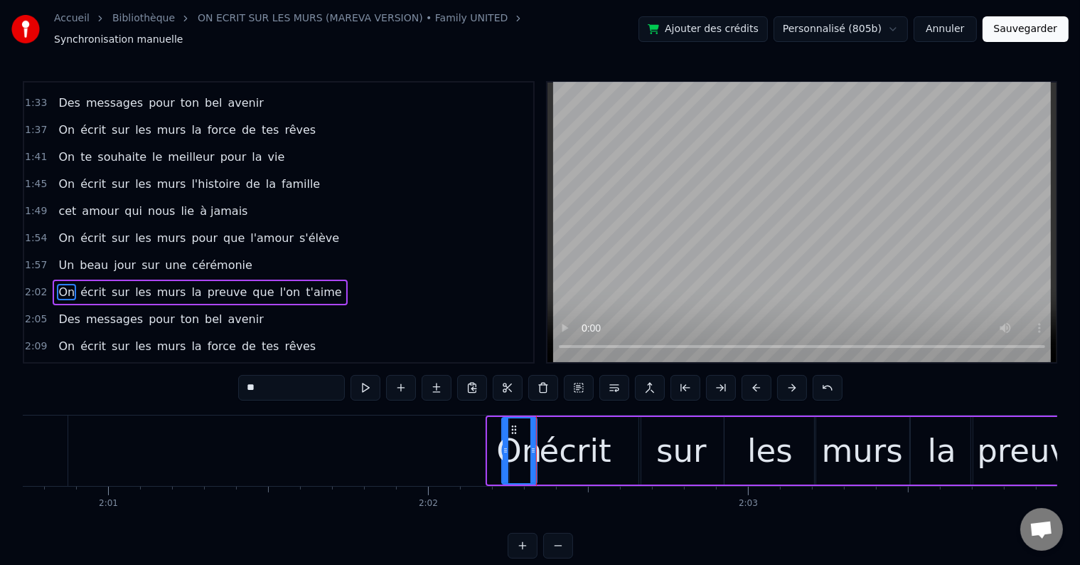
drag, startPoint x: 491, startPoint y: 444, endPoint x: 504, endPoint y: 442, distance: 12.9
click at [504, 445] on icon at bounding box center [506, 450] width 6 height 11
click at [378, 381] on button at bounding box center [366, 388] width 30 height 26
click at [326, 279] on div "2:02 On écrit sur les murs la preuve que l'on t'aime" at bounding box center [278, 292] width 509 height 27
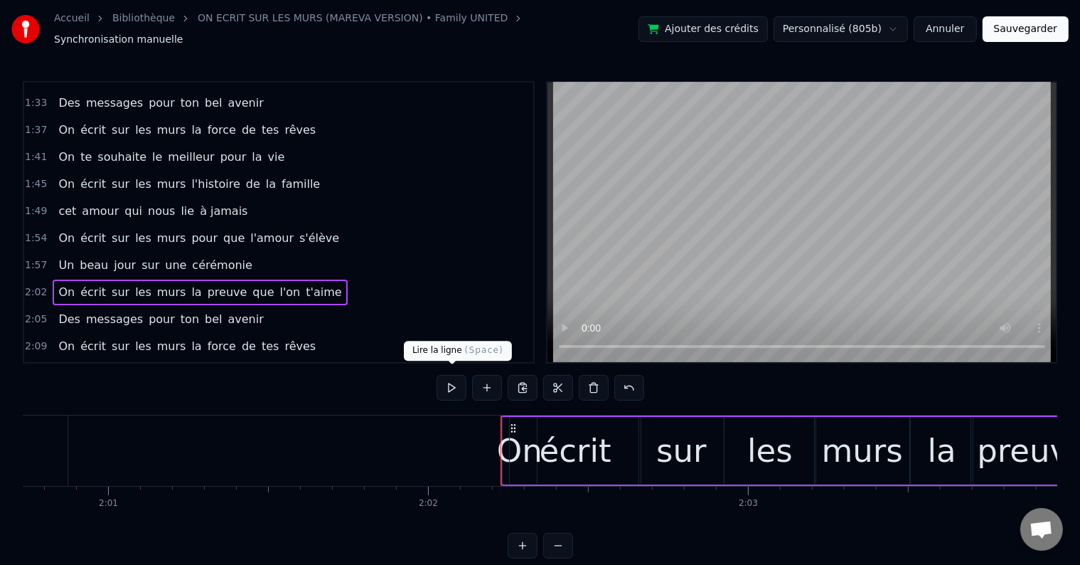
click at [450, 377] on button at bounding box center [452, 388] width 30 height 26
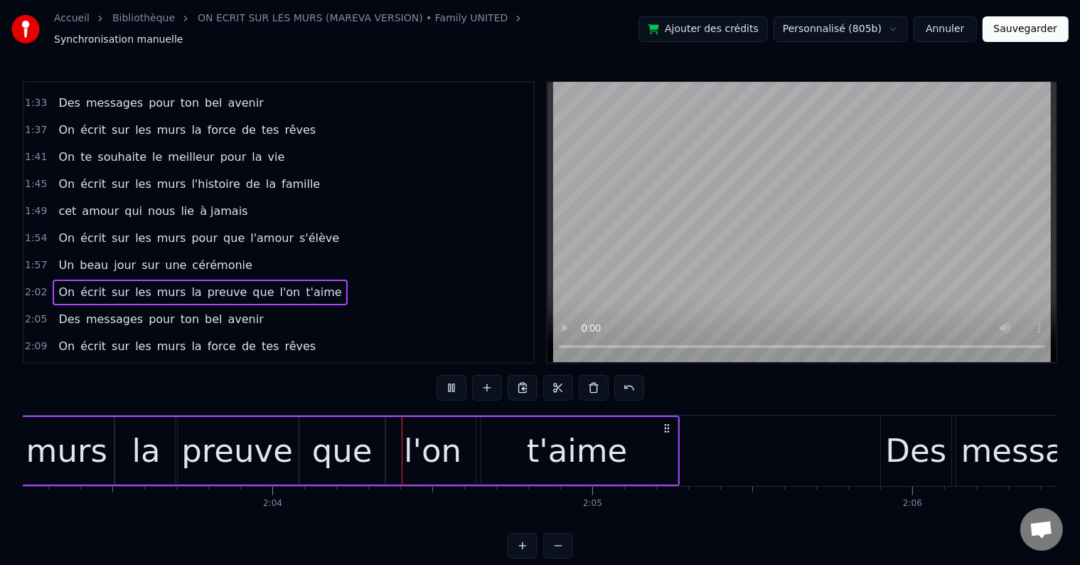
scroll to position [0, 39562]
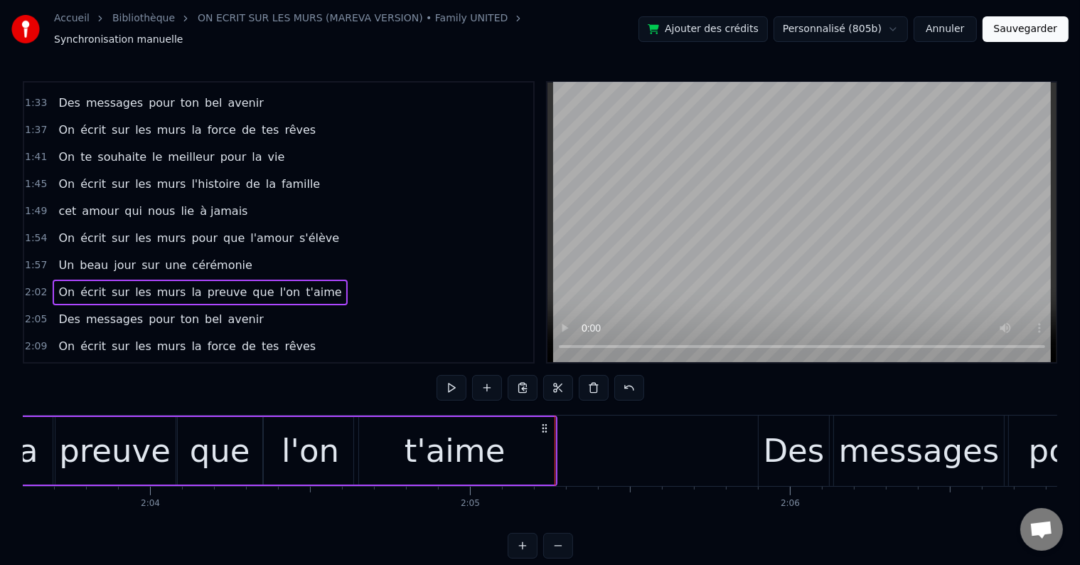
click at [1032, 18] on button "Sauvegarder" at bounding box center [1026, 29] width 86 height 26
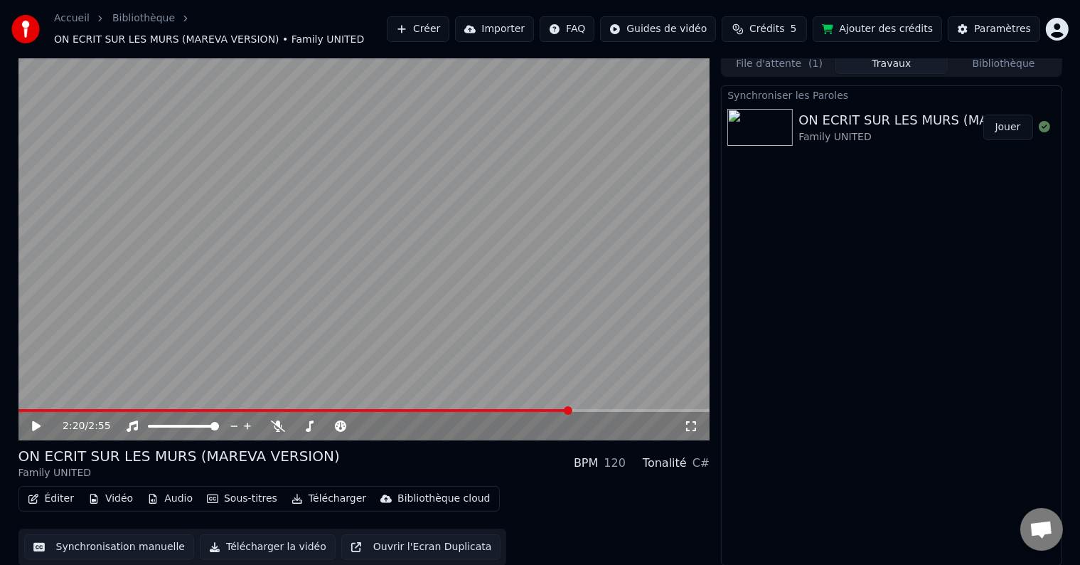
scroll to position [8, 0]
click at [116, 556] on button "Synchronisation manuelle" at bounding box center [109, 546] width 171 height 26
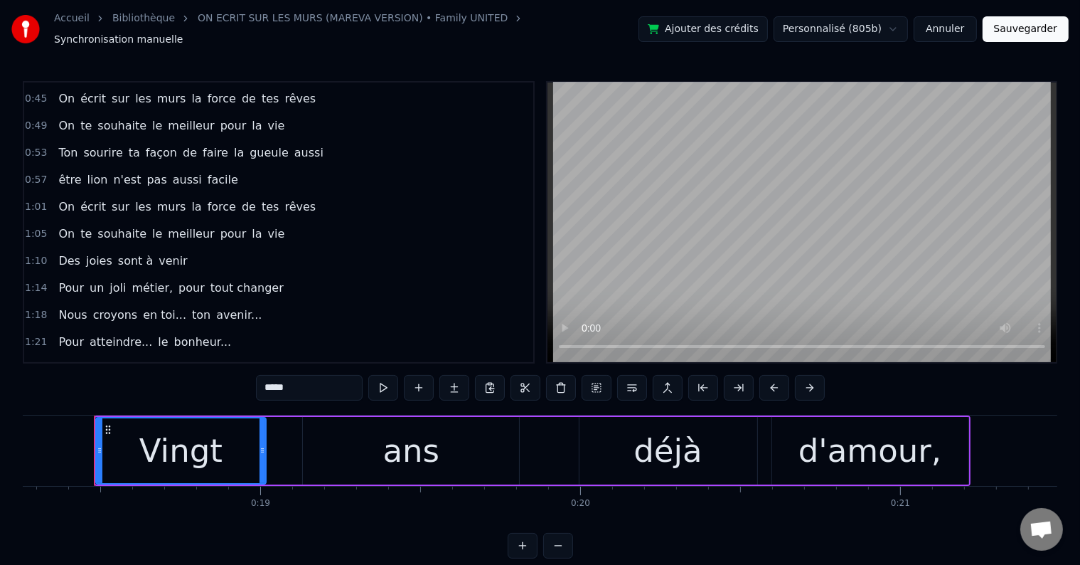
scroll to position [161, 0]
click at [228, 304] on span "avenir..." at bounding box center [239, 312] width 48 height 16
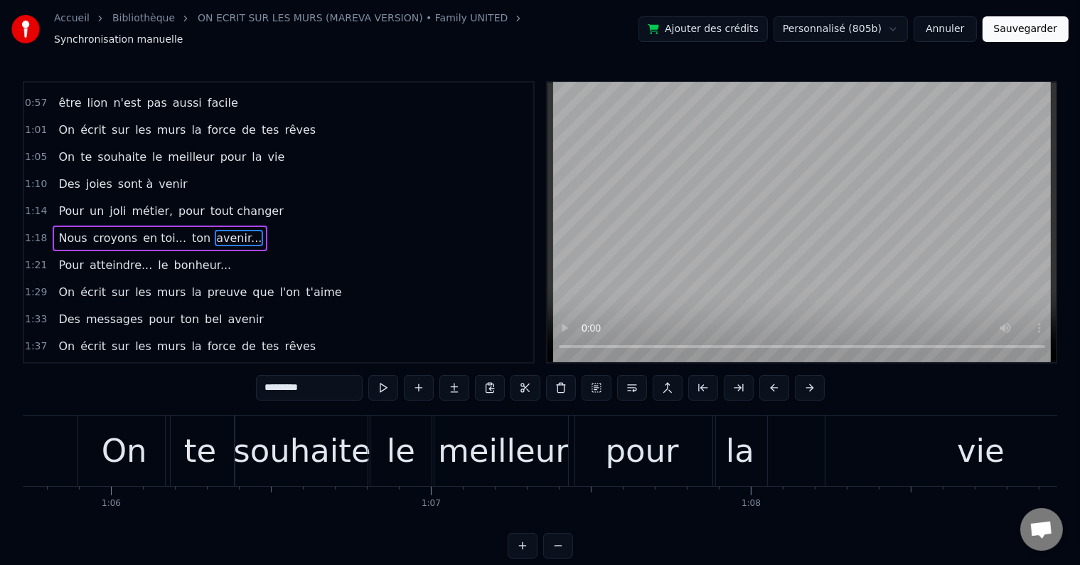
scroll to position [0, 25631]
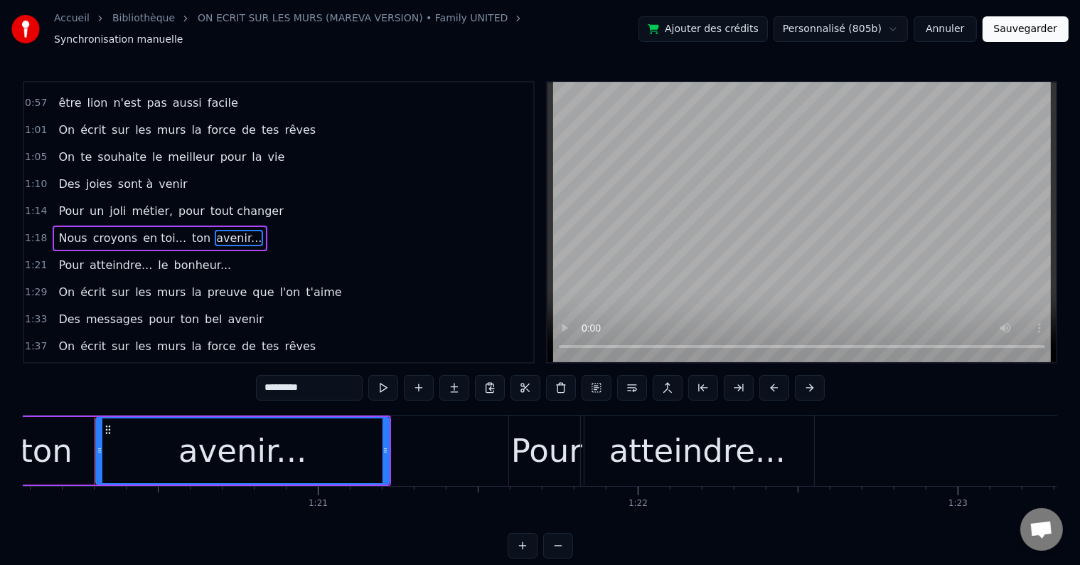
click at [329, 386] on input "*********" at bounding box center [309, 388] width 107 height 26
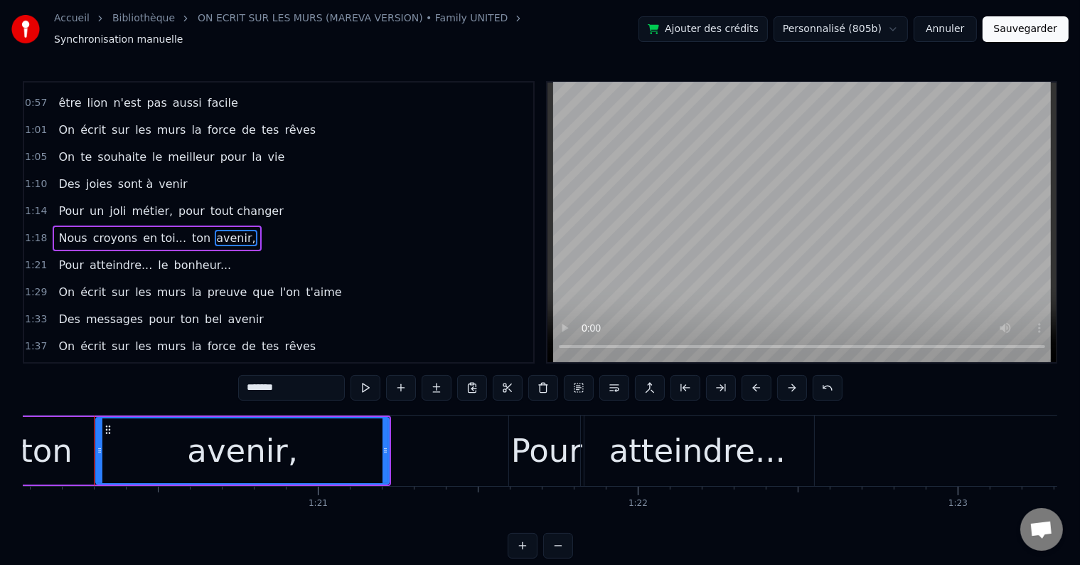
click at [159, 230] on span "en toi..." at bounding box center [165, 238] width 46 height 16
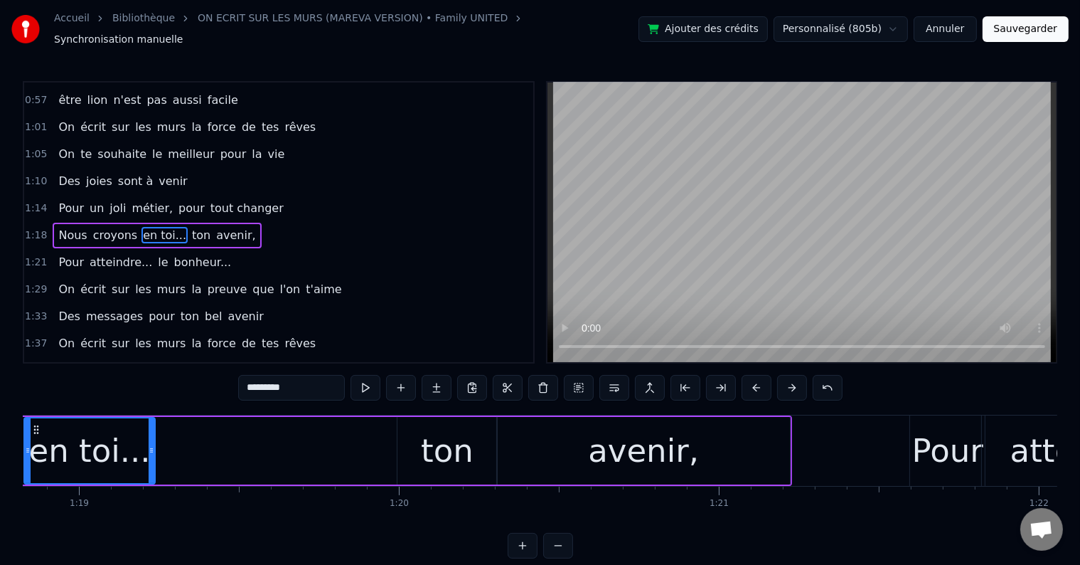
scroll to position [0, 25157]
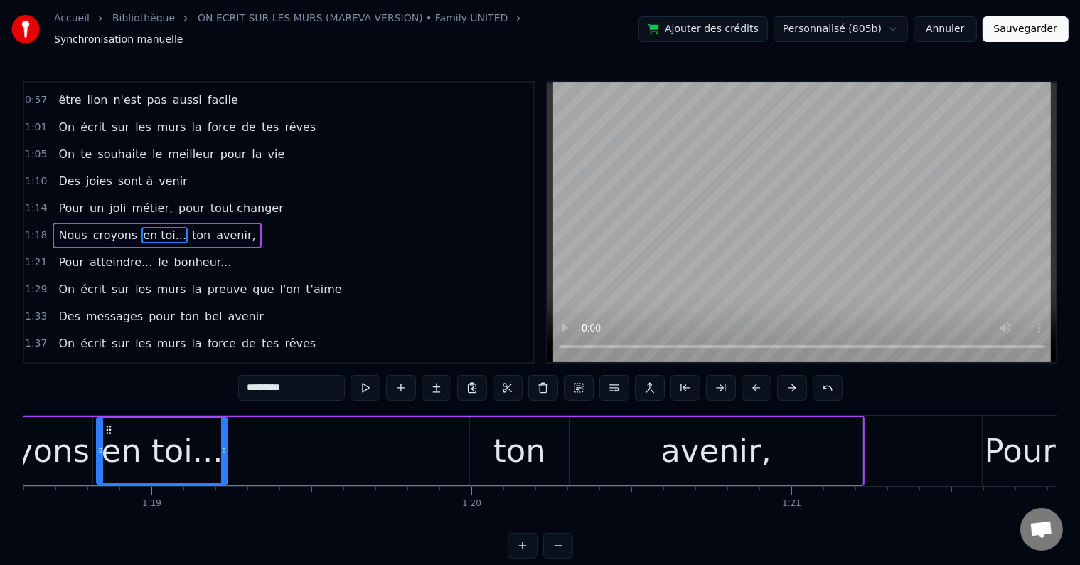
click at [299, 386] on input "*********" at bounding box center [291, 388] width 107 height 26
type input "*******"
click at [1050, 30] on button "Sauvegarder" at bounding box center [1026, 29] width 86 height 26
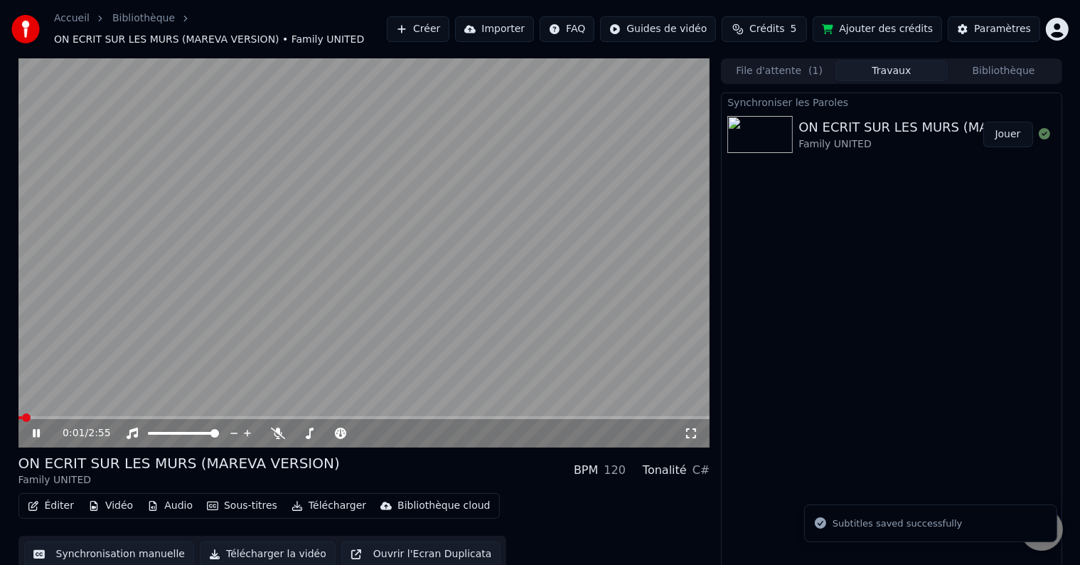
click at [33, 433] on icon at bounding box center [36, 433] width 7 height 9
click at [304, 499] on button "Télécharger" at bounding box center [329, 506] width 86 height 20
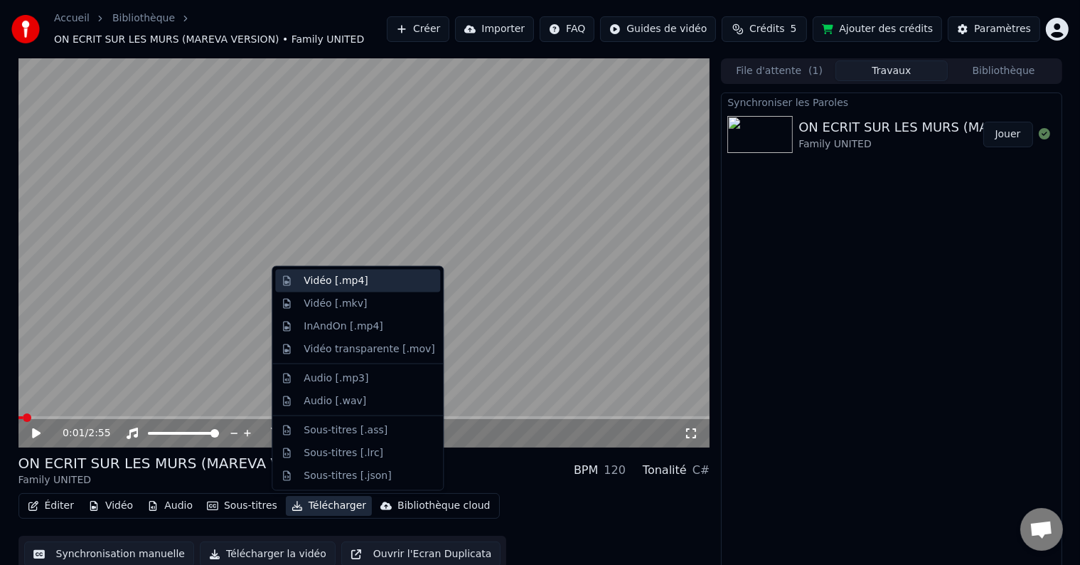
click at [363, 277] on div "Vidéo [.mp4]" at bounding box center [369, 281] width 131 height 14
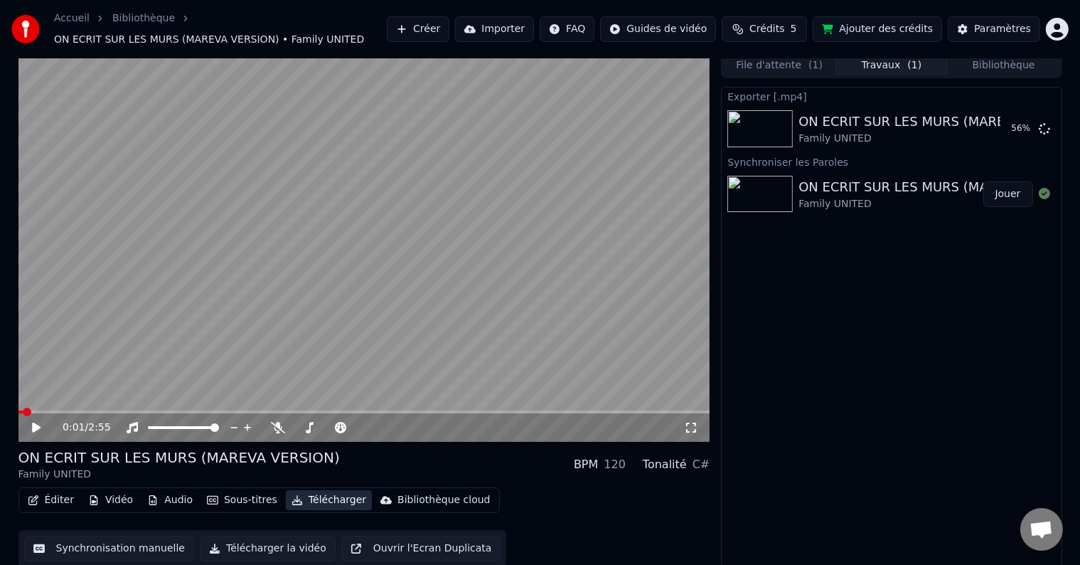
scroll to position [8, 0]
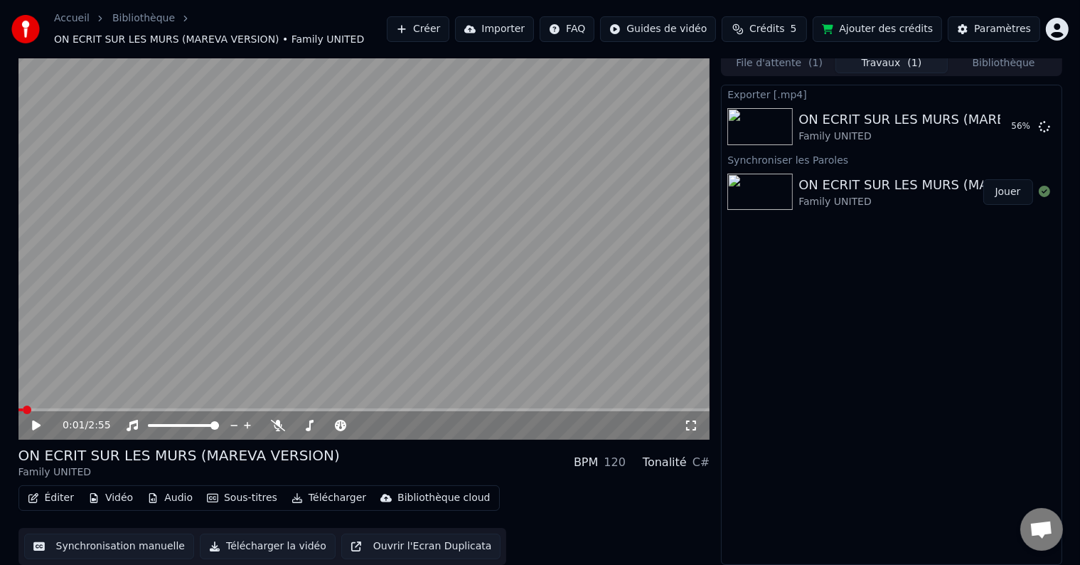
click at [955, 445] on div "Exporter [.mp4] ON ECRIT SUR LES MURS (MAREVA VERSION) Family UNITED 56 % Synch…" at bounding box center [891, 325] width 341 height 480
click at [959, 441] on div "Exporter [.mp4] ON ECRIT SUR LES MURS (MAREVA VERSION) Family UNITED 65 % Synch…" at bounding box center [891, 325] width 341 height 480
click at [598, 458] on div "BPM" at bounding box center [586, 462] width 24 height 17
click at [617, 459] on div "120" at bounding box center [615, 462] width 22 height 17
click at [618, 459] on div "120" at bounding box center [615, 462] width 22 height 17
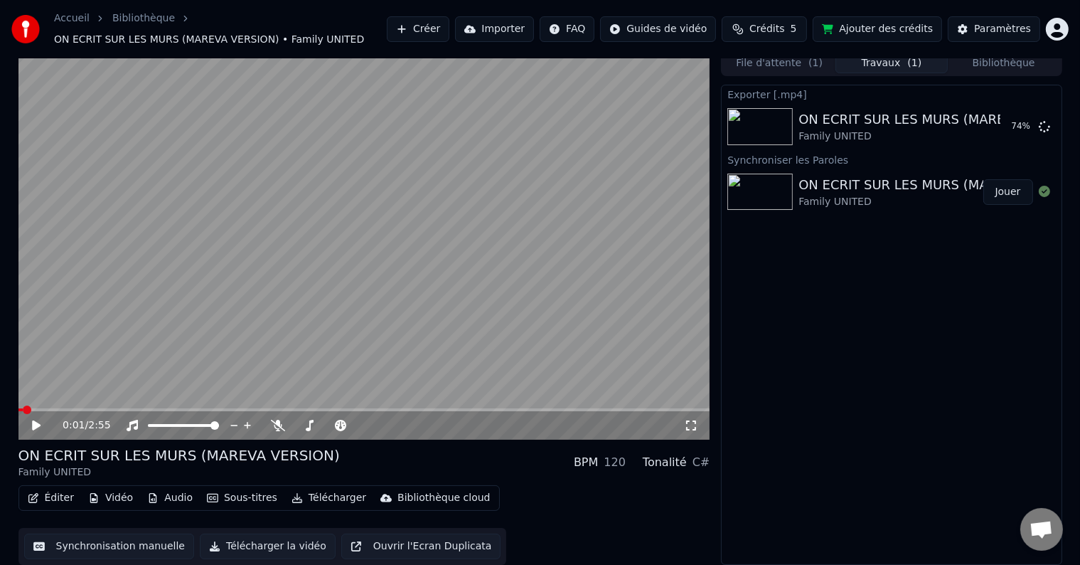
click at [622, 487] on div "Éditer Vidéo Audio Sous-titres Télécharger Bibliothèque cloud Synchronisation m…" at bounding box center [364, 525] width 692 height 80
click at [532, 526] on div "Éditer Vidéo Audio Sous-titres Télécharger Bibliothèque cloud Synchronisation m…" at bounding box center [364, 525] width 692 height 80
click at [288, 541] on button "Télécharger la vidéo" at bounding box center [268, 546] width 136 height 26
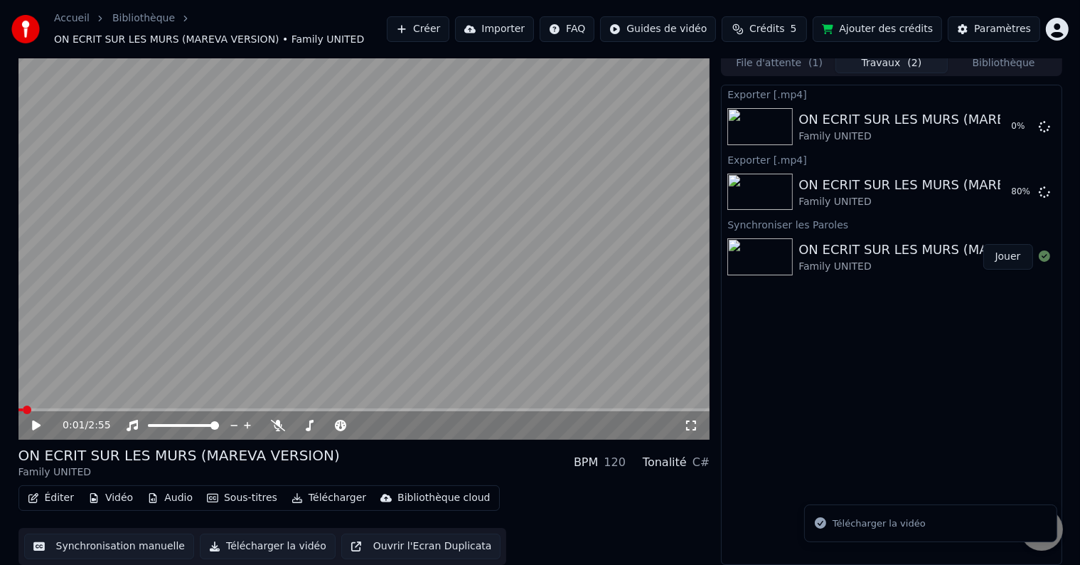
click at [494, 496] on div "Éditer Vidéo Audio Sous-titres Télécharger Bibliothèque cloud Synchronisation m…" at bounding box center [364, 525] width 692 height 80
click at [1043, 122] on icon at bounding box center [1044, 125] width 11 height 11
click at [1044, 125] on icon at bounding box center [1044, 125] width 11 height 11
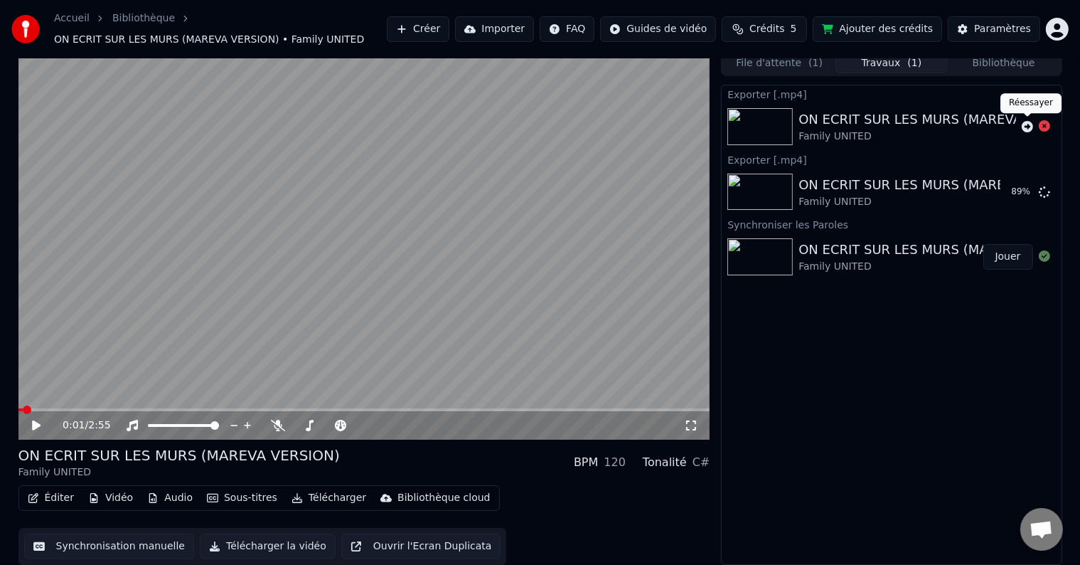
click at [1030, 126] on icon at bounding box center [1027, 126] width 11 height 11
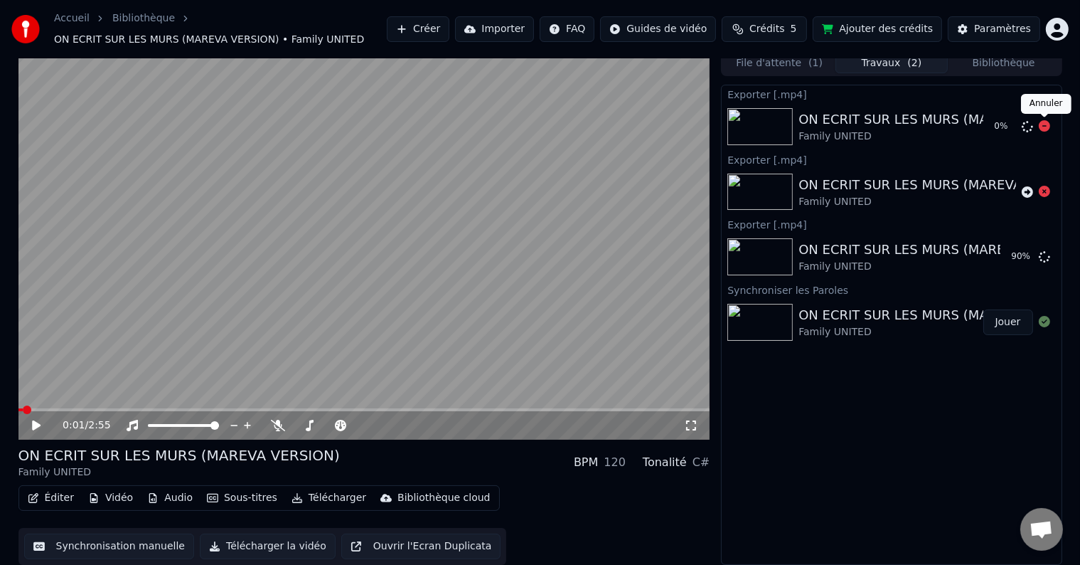
click at [1041, 126] on icon at bounding box center [1044, 125] width 11 height 11
click at [1046, 128] on icon at bounding box center [1044, 125] width 11 height 11
click at [1045, 192] on icon at bounding box center [1044, 191] width 11 height 11
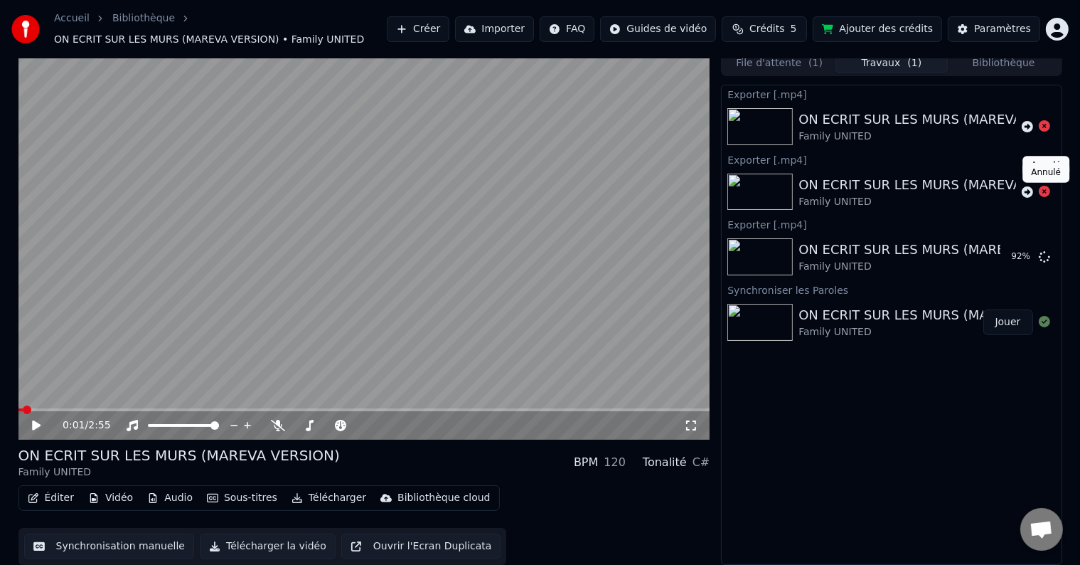
click at [1045, 192] on icon at bounding box center [1044, 191] width 11 height 11
click at [893, 65] on button "Travaux ( 1 )" at bounding box center [892, 63] width 112 height 21
click at [800, 55] on div "Accueil Bibliothèque ON ECRIT SUR LES MURS (MAREVA VERSION) • Family UNITED Cré…" at bounding box center [540, 29] width 1080 height 58
click at [790, 60] on button "File d'attente ( 1 )" at bounding box center [779, 63] width 112 height 21
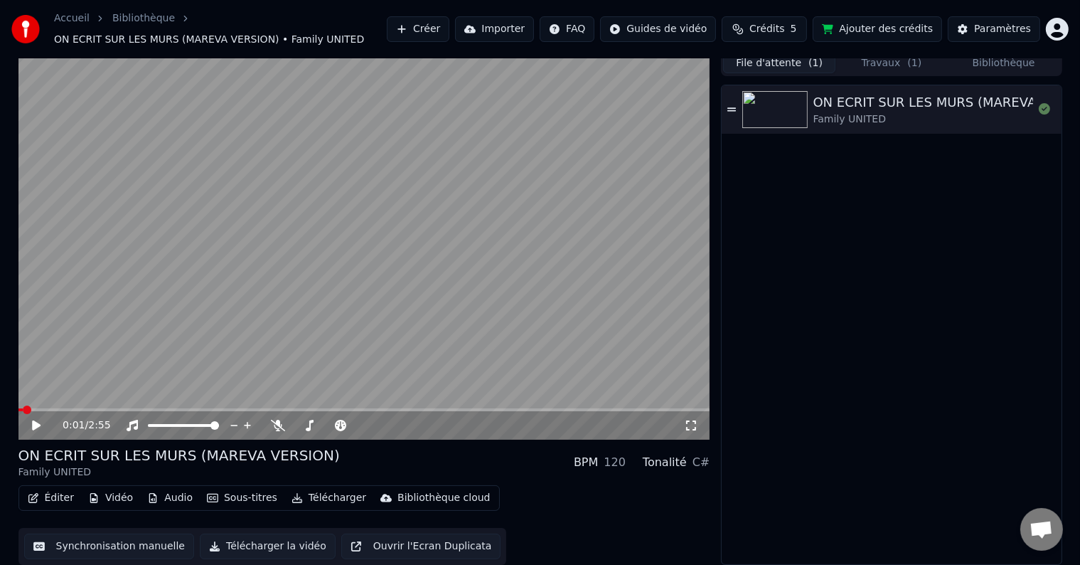
click at [868, 60] on button "Travaux ( 1 )" at bounding box center [892, 63] width 112 height 21
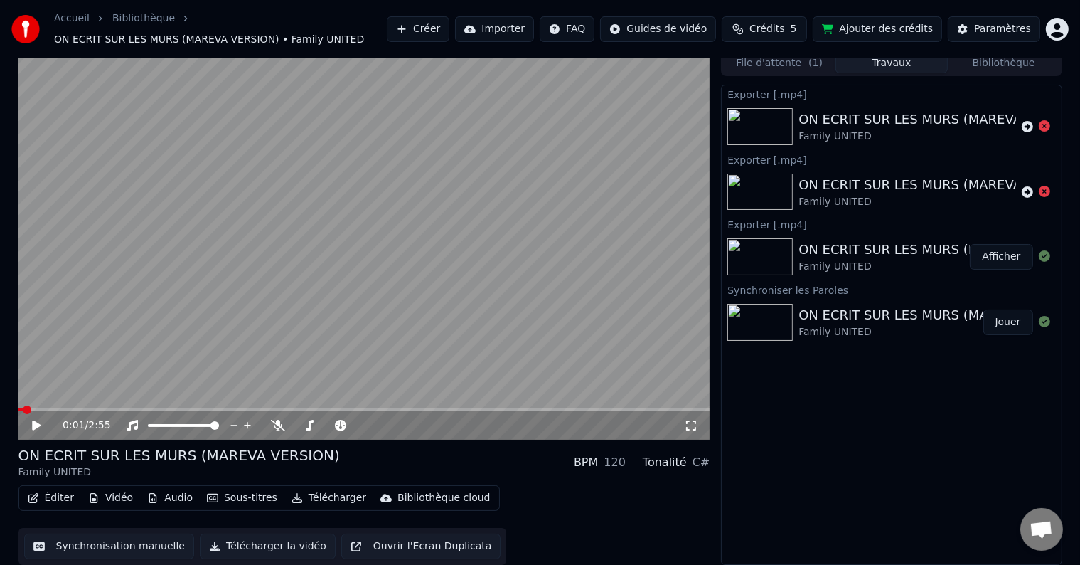
click at [995, 258] on button "Afficher" at bounding box center [1001, 257] width 63 height 26
click at [295, 495] on button "Télécharger" at bounding box center [329, 498] width 86 height 20
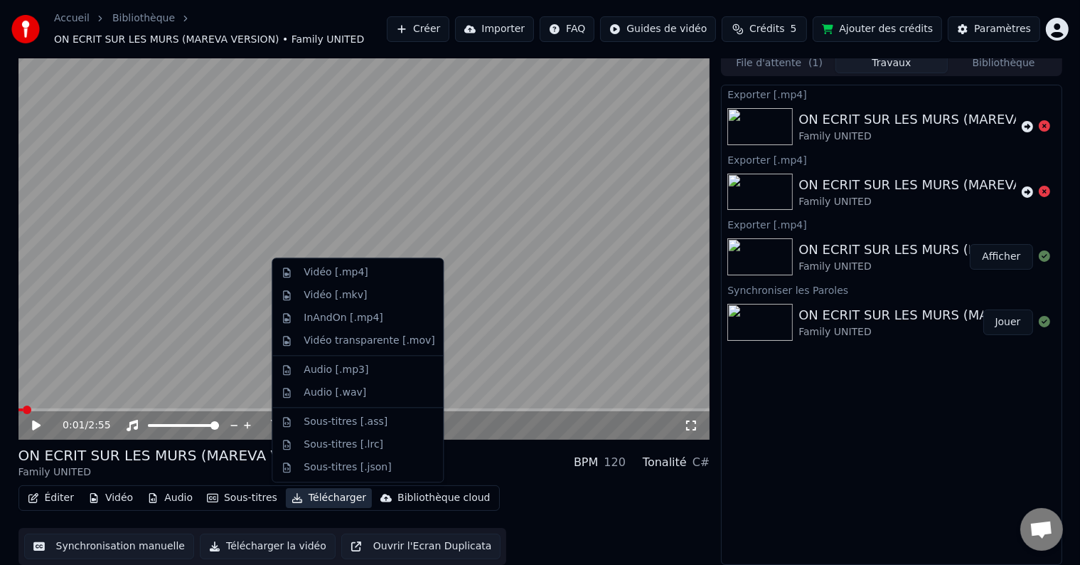
click at [543, 538] on div "Éditer Vidéo Audio Sous-titres Télécharger Bibliothèque cloud Synchronisation m…" at bounding box center [364, 525] width 692 height 80
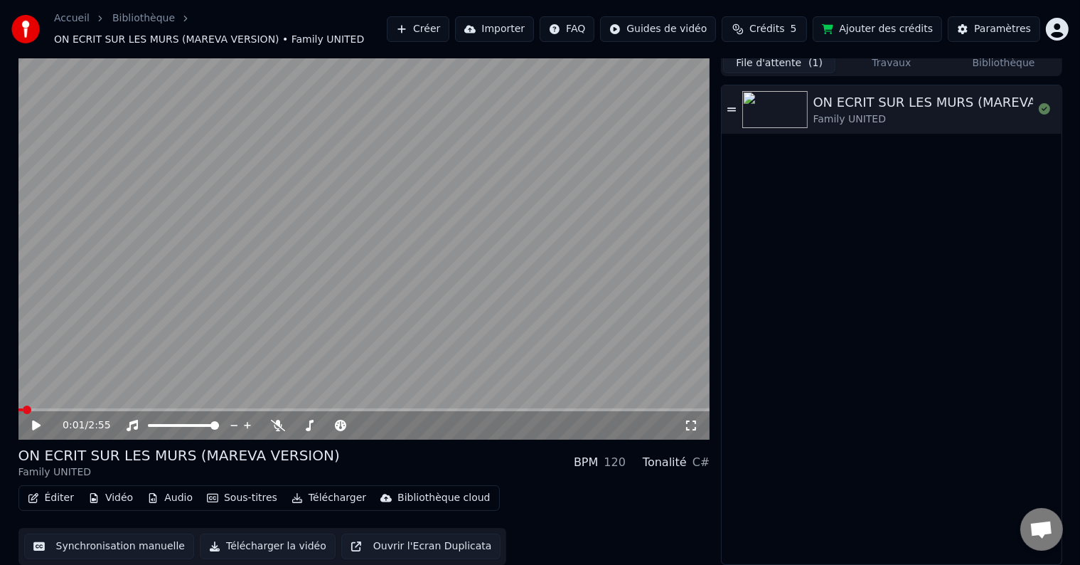
click at [794, 60] on button "File d'attente ( 1 )" at bounding box center [779, 63] width 112 height 21
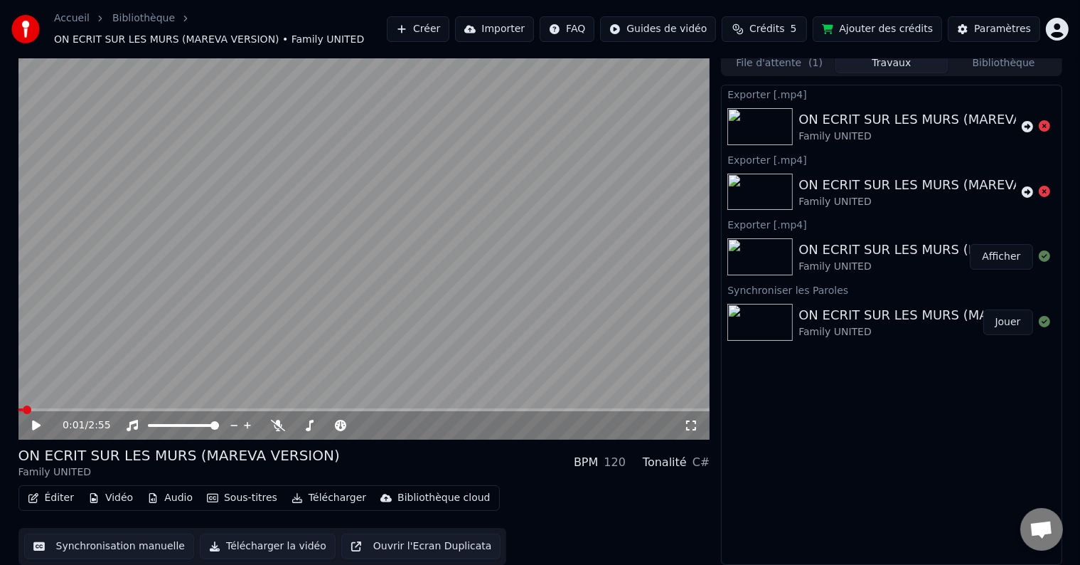
click at [851, 62] on button "Travaux" at bounding box center [892, 63] width 112 height 21
click at [1041, 127] on icon at bounding box center [1044, 125] width 11 height 11
click at [1044, 191] on icon at bounding box center [1044, 191] width 11 height 11
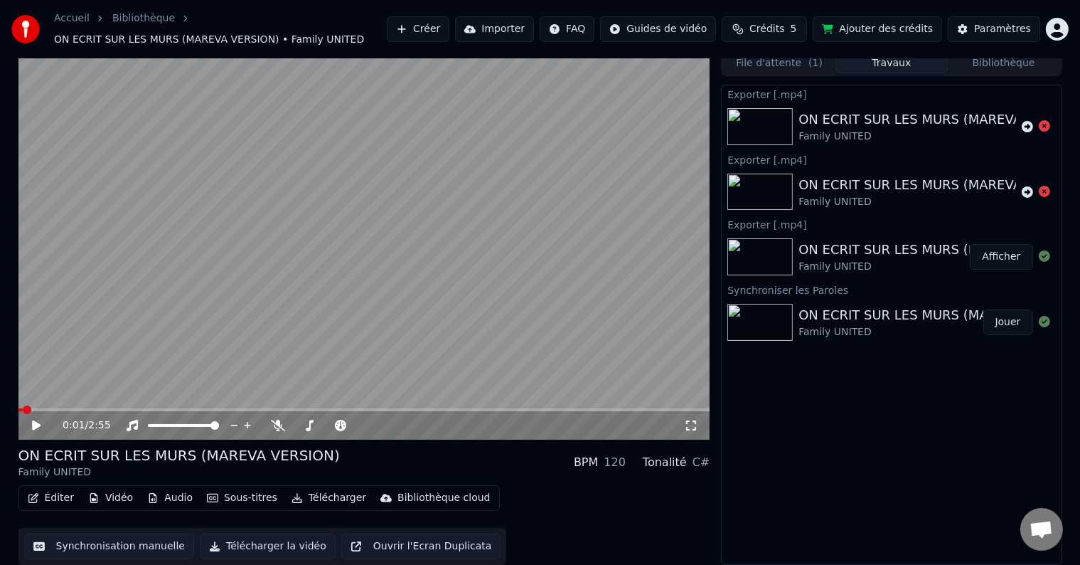
click at [1007, 256] on button "Afficher" at bounding box center [1001, 257] width 63 height 26
click at [969, 67] on button "Bibliothèque" at bounding box center [1004, 63] width 112 height 21
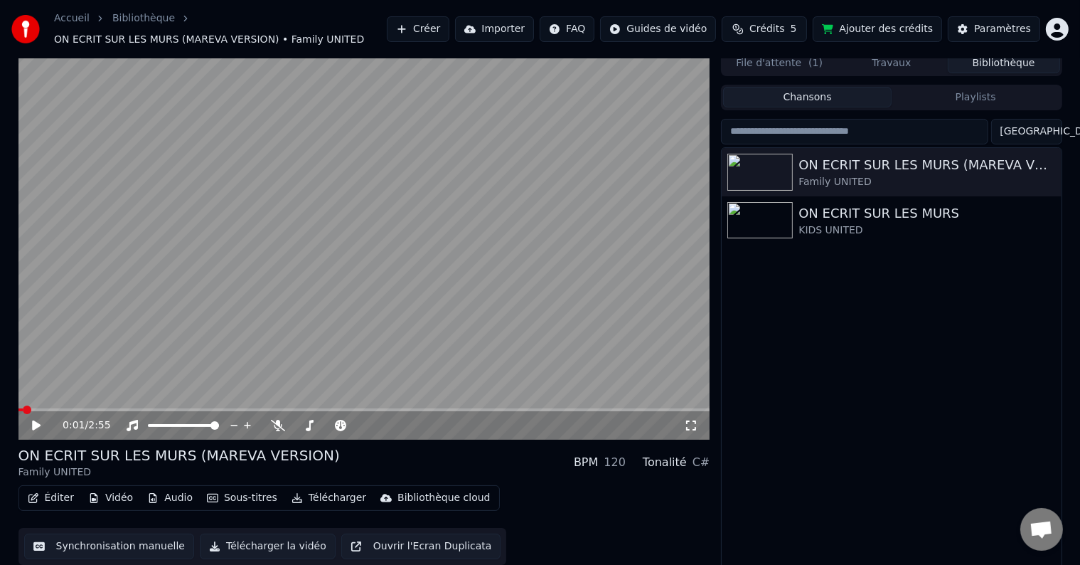
scroll to position [0, 0]
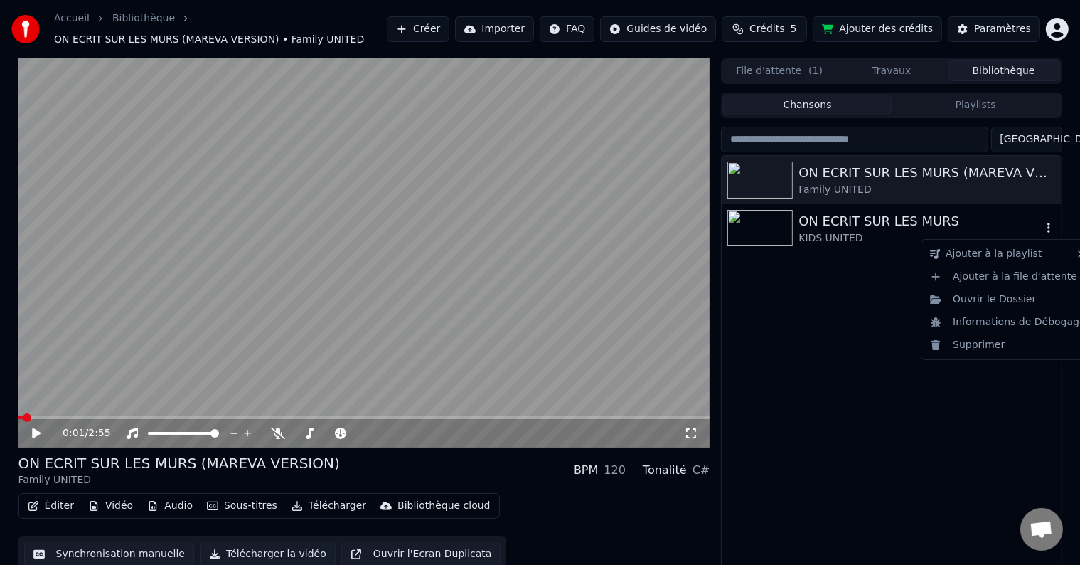
click at [1049, 226] on icon "button" at bounding box center [1049, 227] width 14 height 11
click at [1004, 341] on div "Supprimer" at bounding box center [1008, 345] width 167 height 23
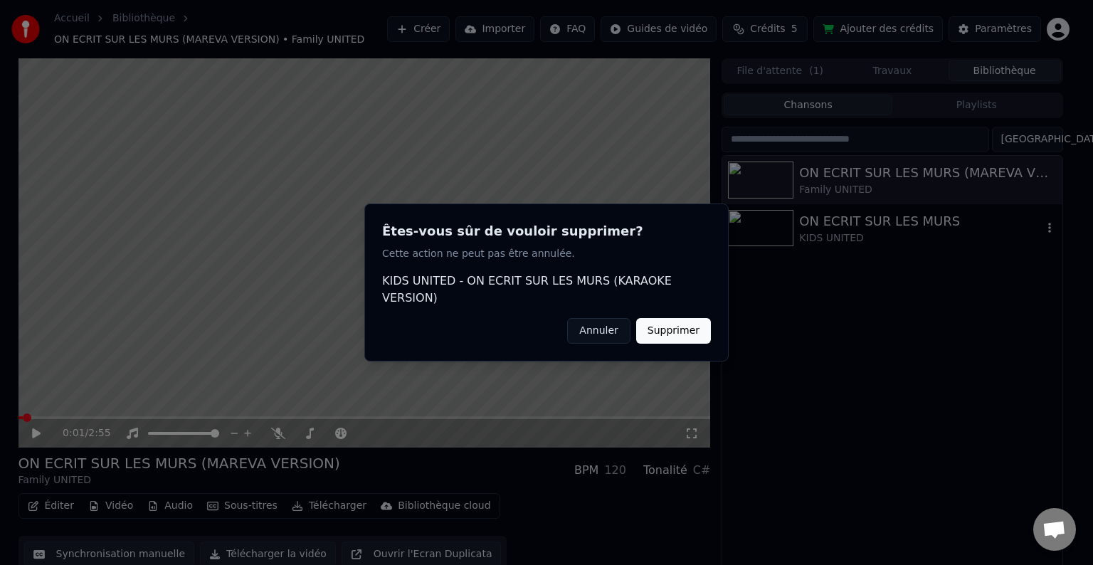
click at [677, 322] on button "Supprimer" at bounding box center [673, 331] width 75 height 26
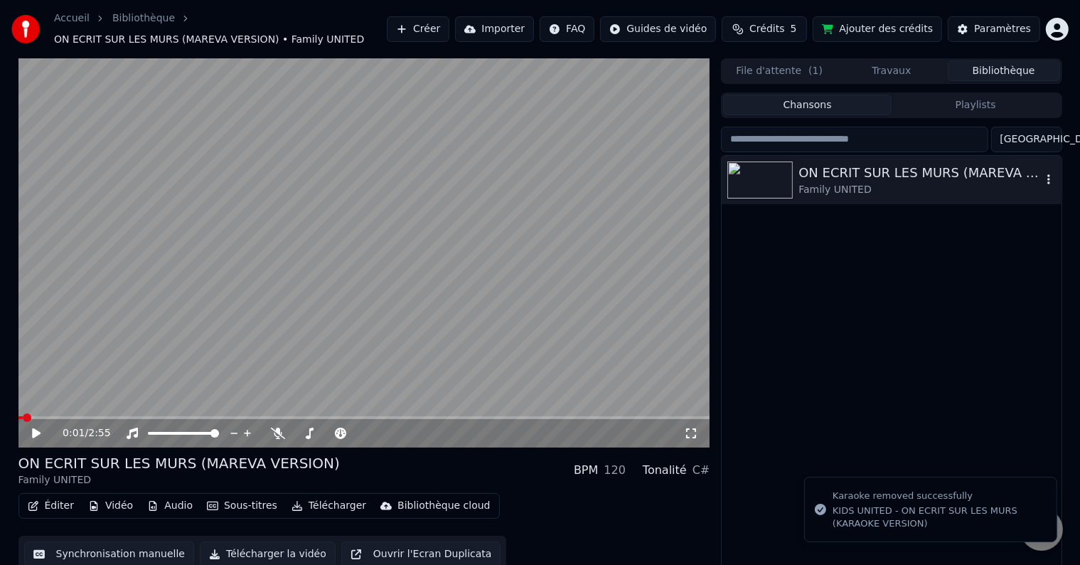
click at [1053, 184] on icon "button" at bounding box center [1049, 179] width 14 height 11
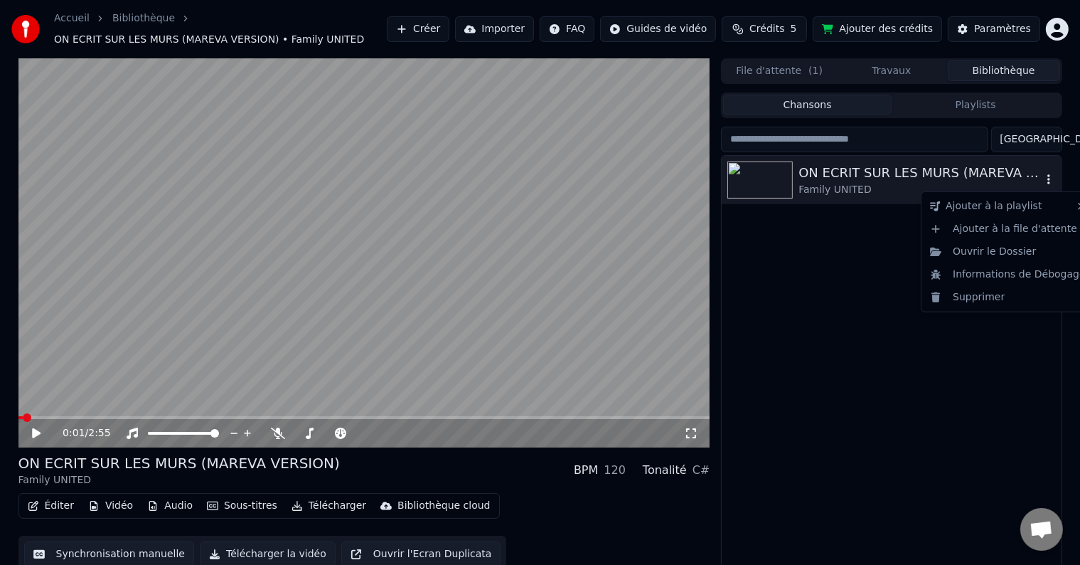
click at [1048, 178] on icon "button" at bounding box center [1049, 179] width 14 height 11
click at [871, 405] on div "ON ECRIT SUR LES MURS (MAREVA VERSION) Family UNITED" at bounding box center [891, 367] width 339 height 423
click at [101, 506] on button "Vidéo" at bounding box center [111, 506] width 56 height 20
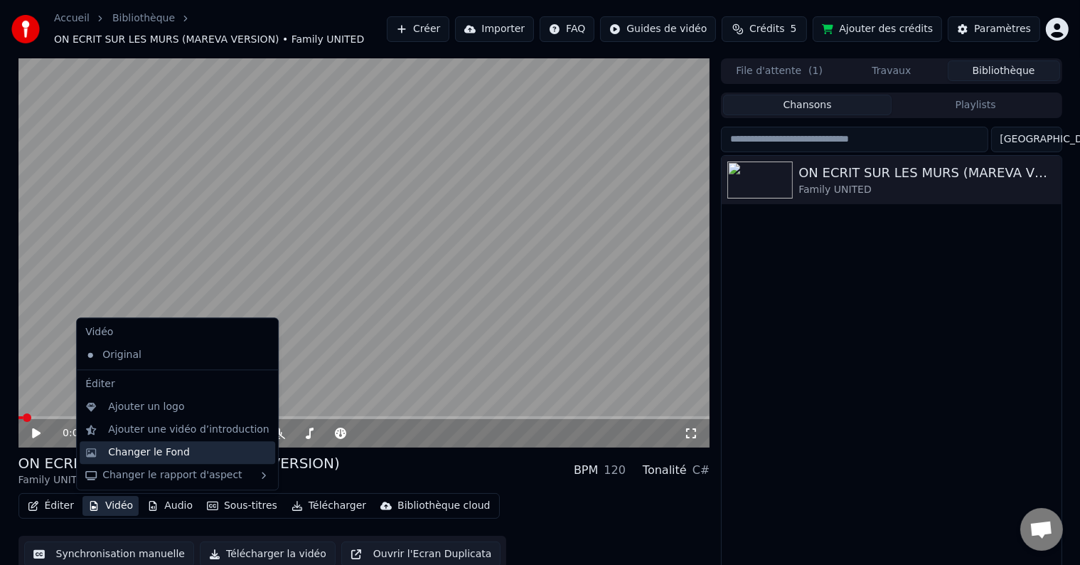
click at [208, 456] on div "Changer le Fond" at bounding box center [188, 452] width 161 height 14
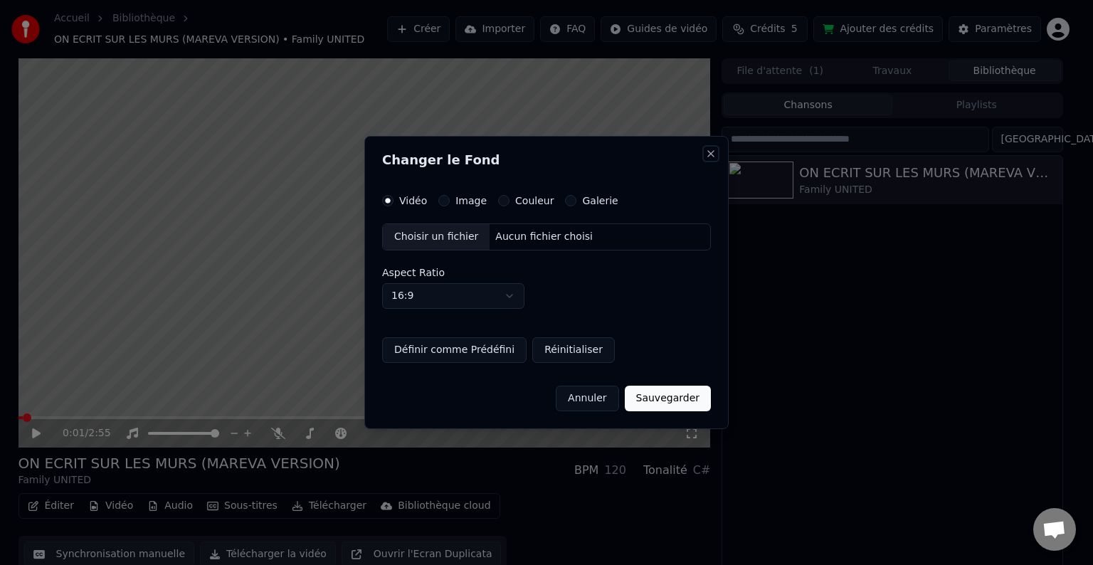
click at [710, 150] on button "Close" at bounding box center [710, 153] width 11 height 11
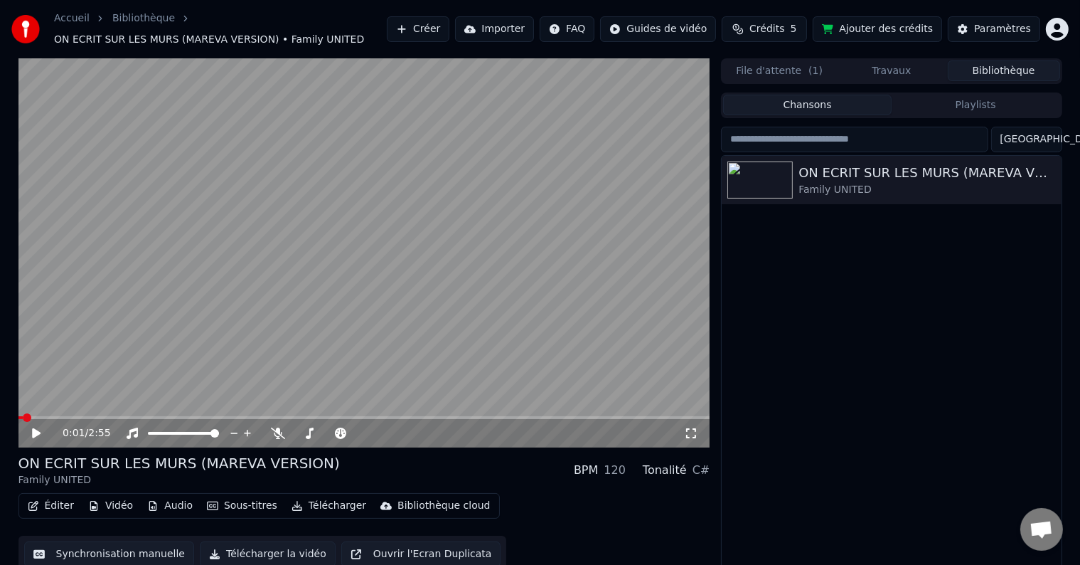
click at [307, 416] on span at bounding box center [364, 417] width 692 height 3
click at [427, 416] on span at bounding box center [364, 417] width 692 height 3
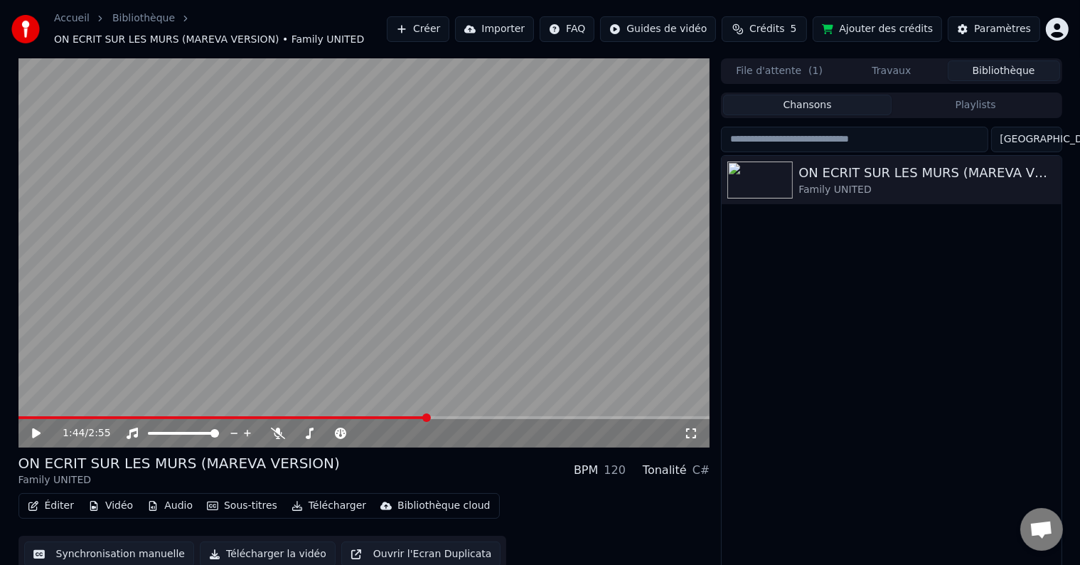
click at [31, 427] on icon at bounding box center [46, 432] width 33 height 11
click at [489, 418] on span at bounding box center [364, 417] width 692 height 3
click at [40, 430] on icon at bounding box center [46, 432] width 33 height 11
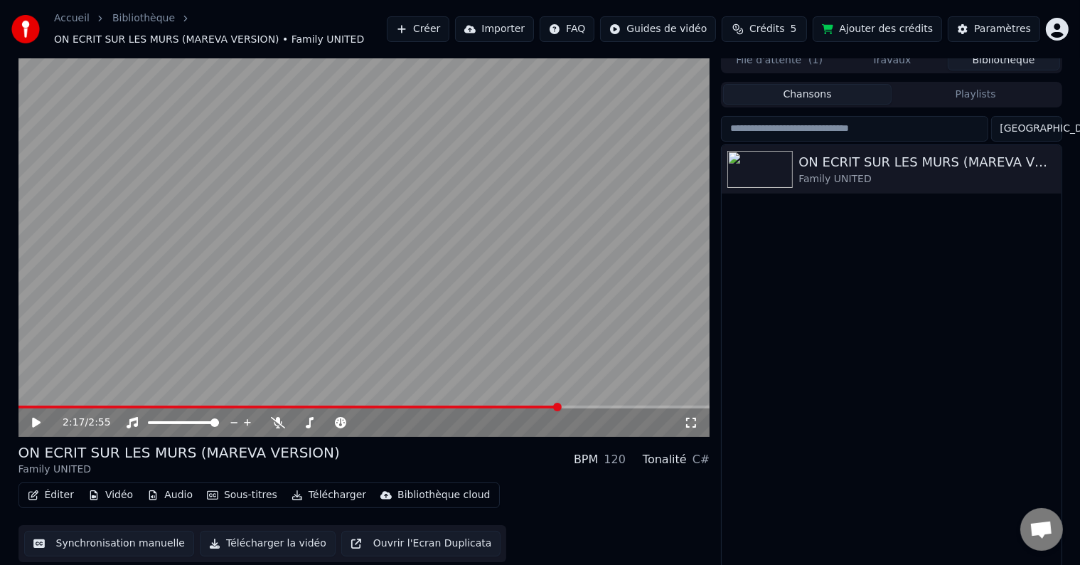
scroll to position [14, 0]
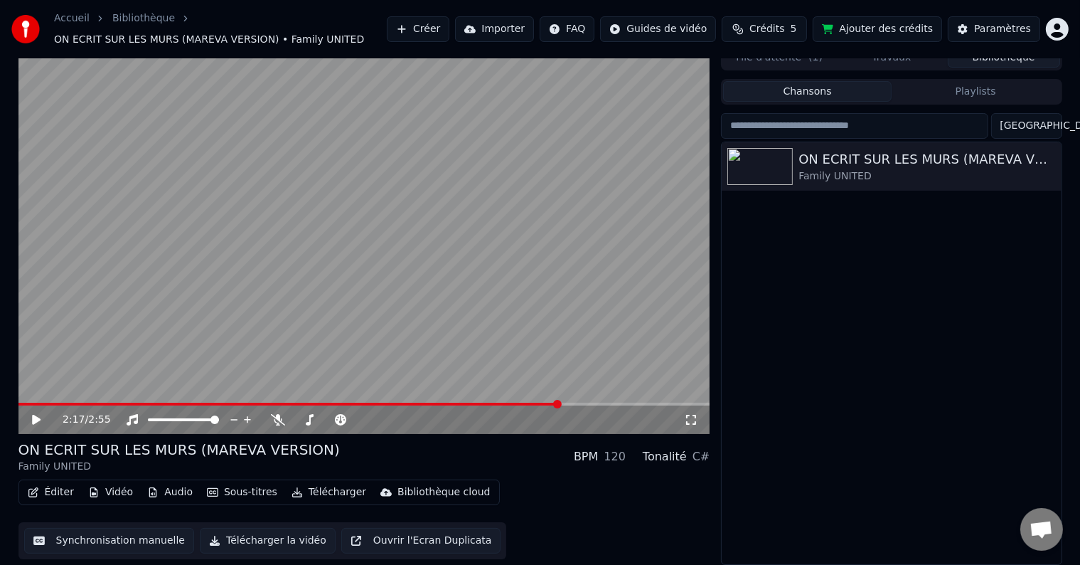
click at [174, 490] on button "Audio" at bounding box center [170, 492] width 57 height 20
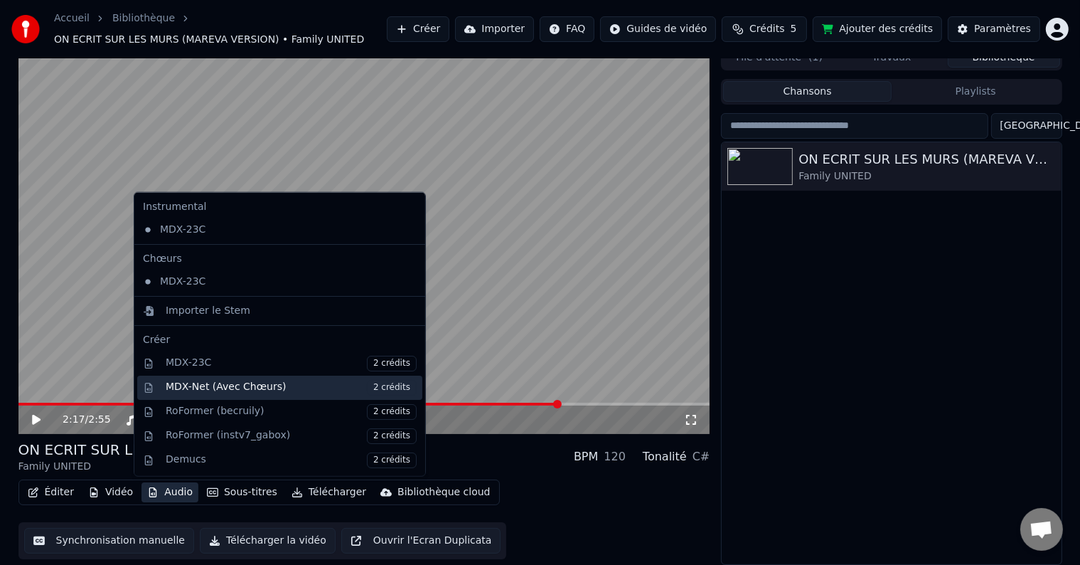
click at [289, 385] on div "MDX-Net (Avec Chœurs) 2 crédits" at bounding box center [291, 387] width 251 height 16
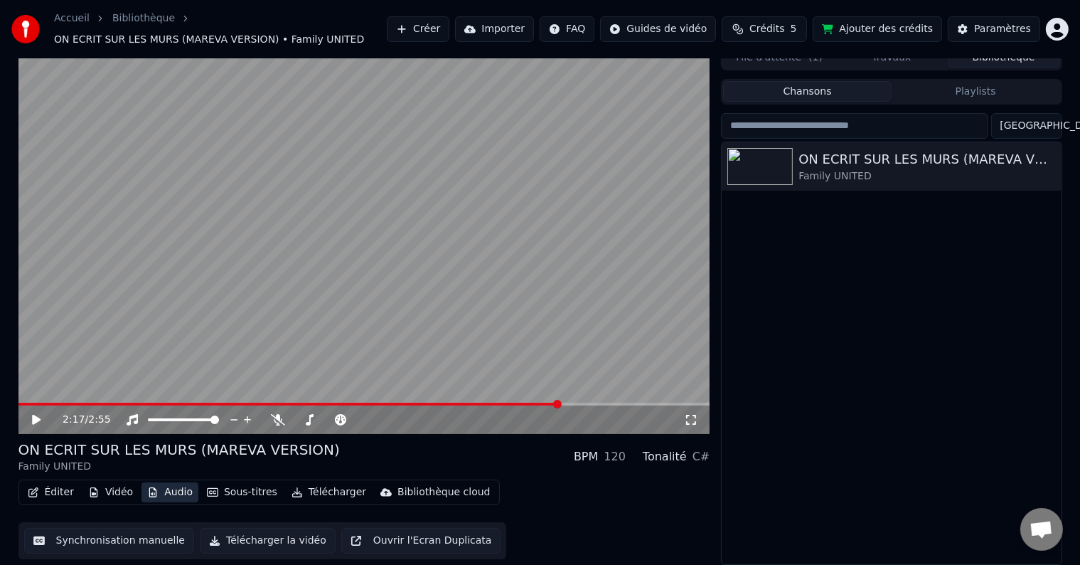
scroll to position [8, 0]
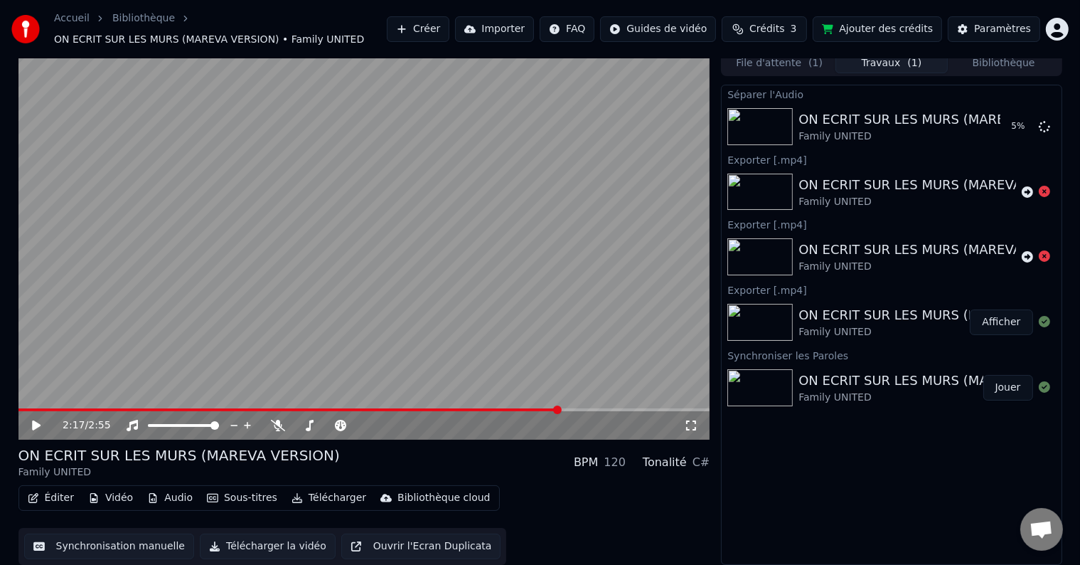
click at [812, 68] on span "( 1 )" at bounding box center [816, 63] width 14 height 14
click at [888, 65] on button "Travaux ( 1 )" at bounding box center [892, 63] width 112 height 21
click at [1047, 128] on icon at bounding box center [1044, 125] width 11 height 11
click at [1046, 128] on icon at bounding box center [1044, 125] width 11 height 11
click at [149, 496] on icon "button" at bounding box center [152, 498] width 11 height 10
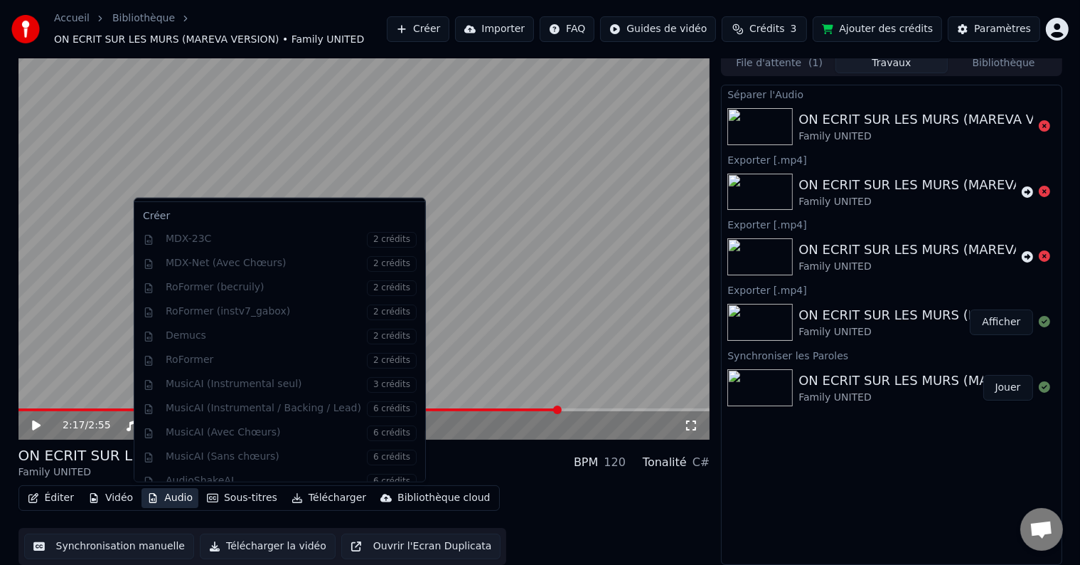
scroll to position [140, 0]
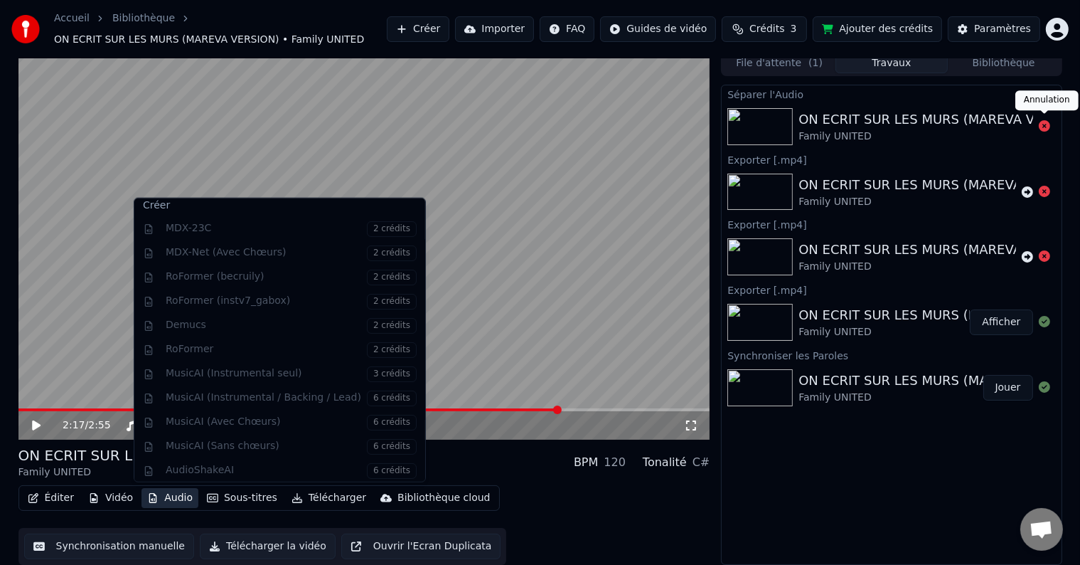
click at [1045, 128] on icon at bounding box center [1044, 125] width 11 height 11
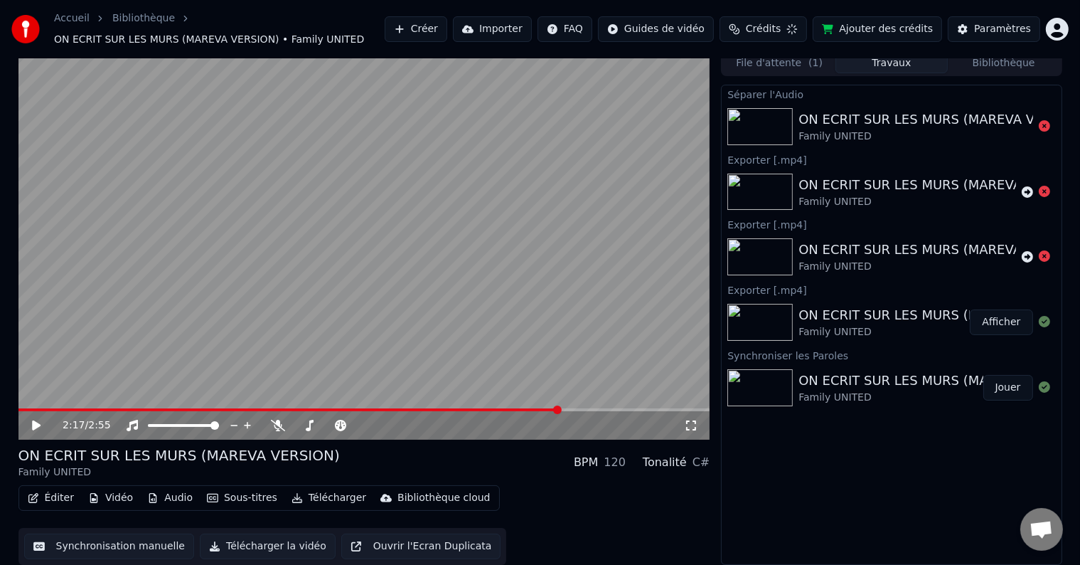
click at [186, 497] on button "Audio" at bounding box center [170, 498] width 57 height 20
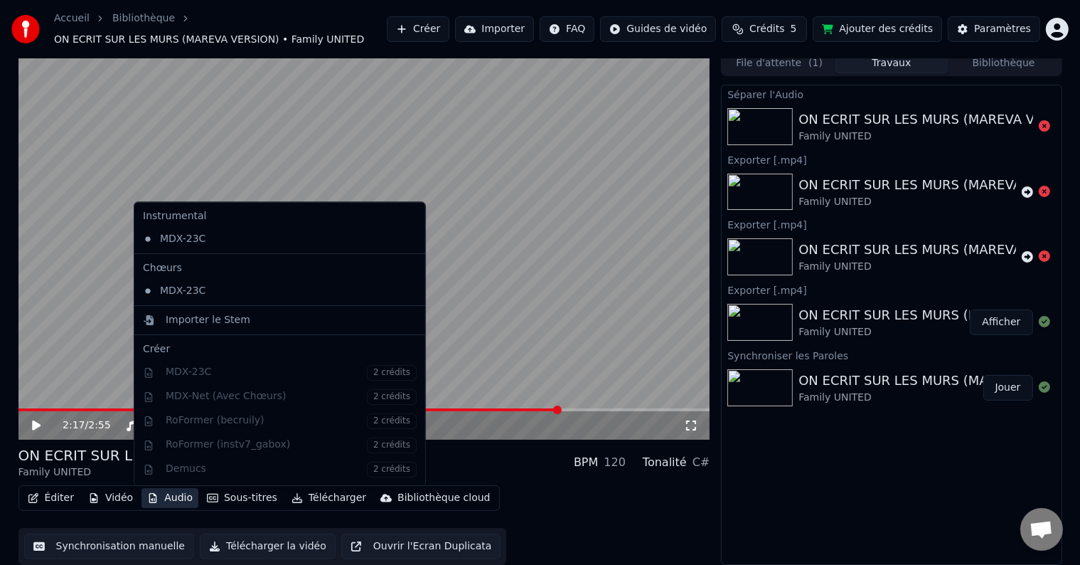
scroll to position [0, 0]
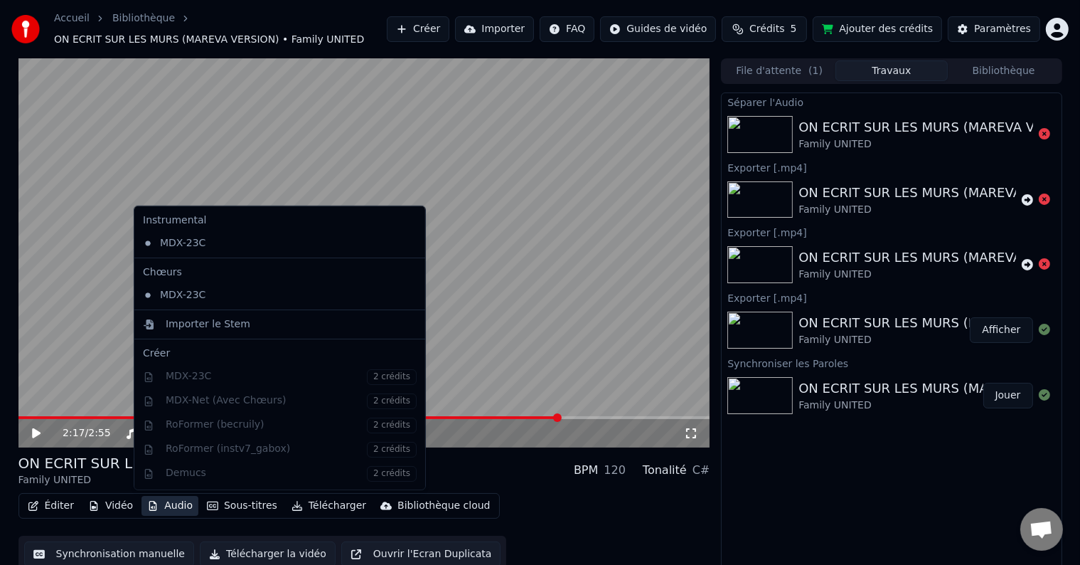
click at [749, 514] on div "Séparer l'Audio ON ECRIT SUR LES MURS (MAREVA VERSION) Family UNITED Exporter […" at bounding box center [891, 332] width 341 height 480
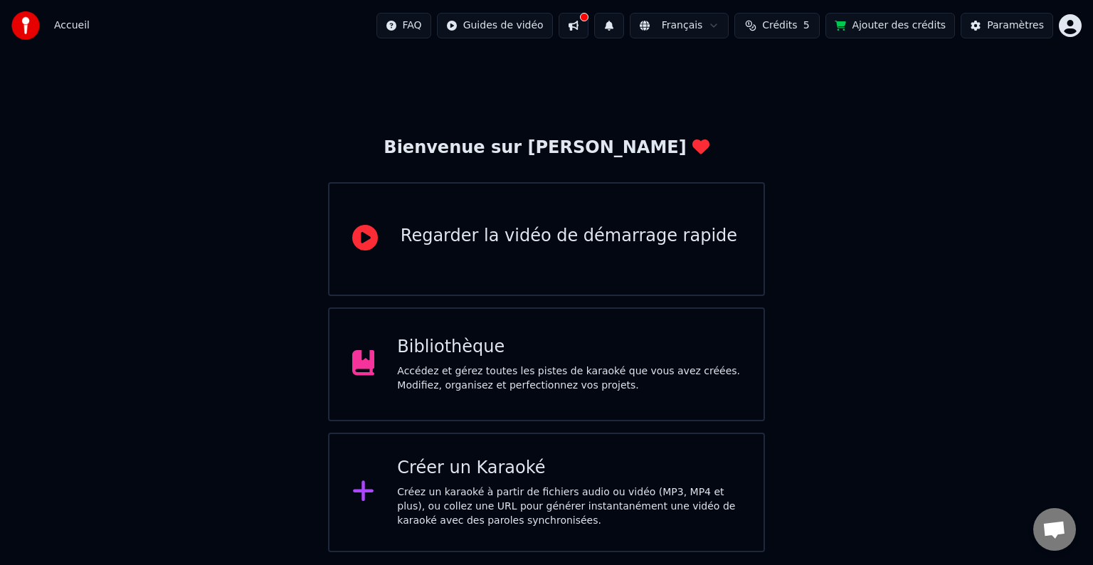
click at [575, 347] on div "Bibliothèque" at bounding box center [569, 347] width 344 height 23
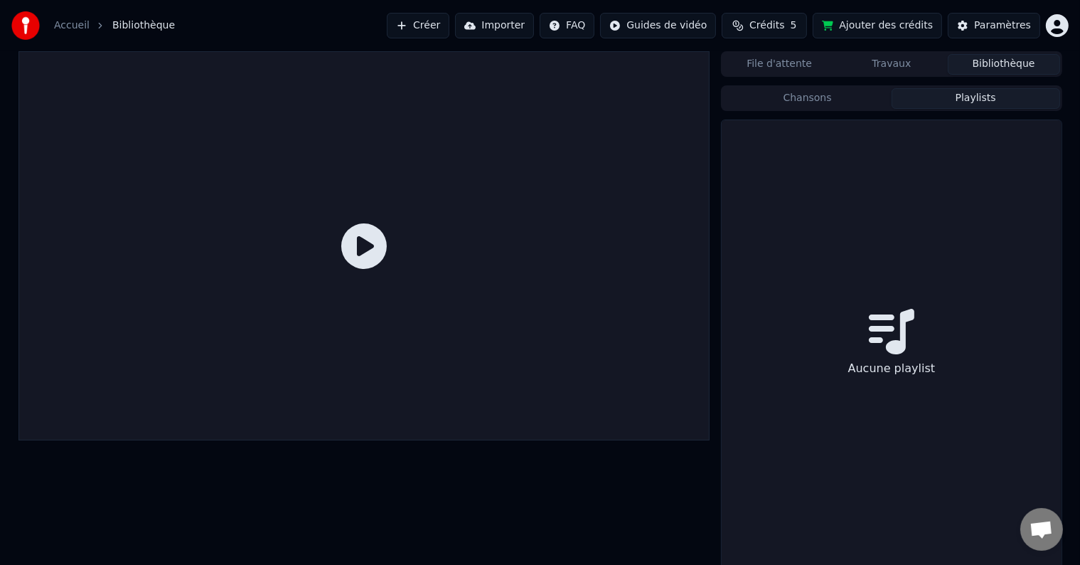
click at [948, 99] on button "Playlists" at bounding box center [976, 98] width 169 height 21
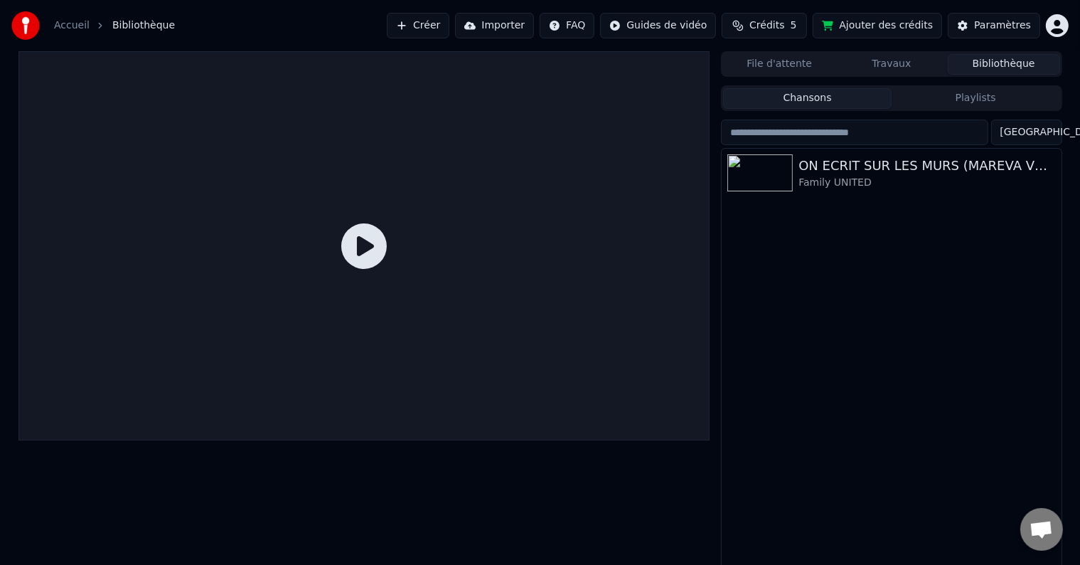
click at [837, 93] on button "Chansons" at bounding box center [807, 98] width 169 height 21
click at [885, 57] on button "Travaux" at bounding box center [892, 64] width 112 height 21
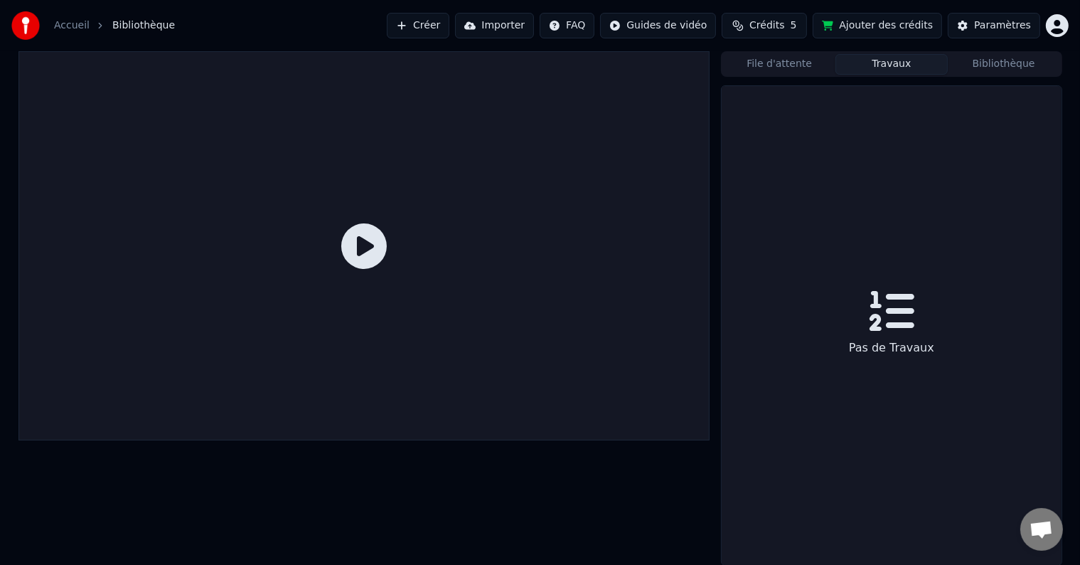
click at [785, 60] on button "File d'attente" at bounding box center [779, 64] width 112 height 21
click at [882, 60] on button "Travaux" at bounding box center [892, 64] width 112 height 21
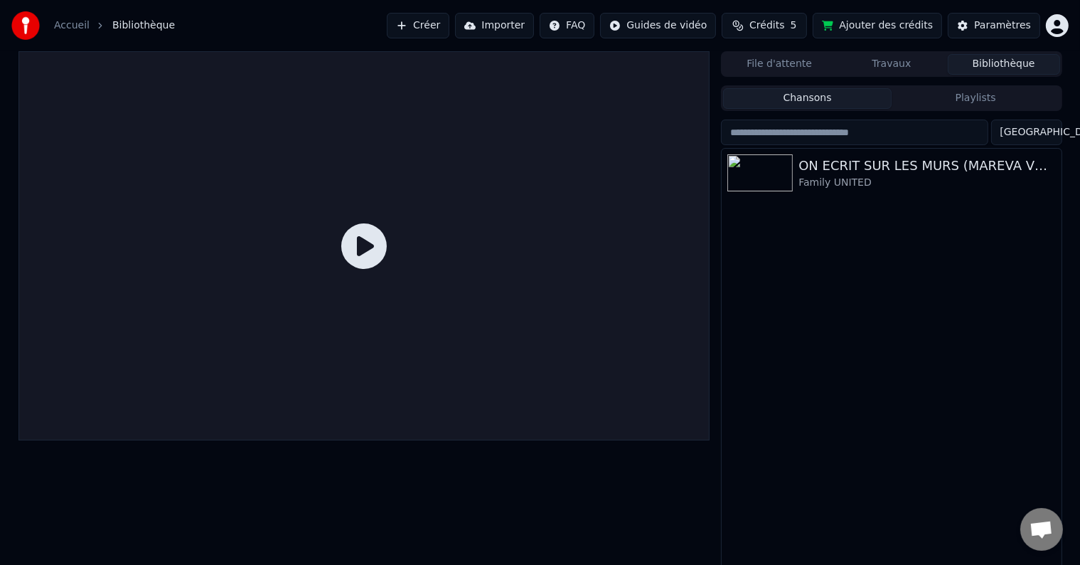
click at [994, 65] on button "Bibliothèque" at bounding box center [1004, 64] width 112 height 21
click at [847, 170] on div "ON ECRIT SUR LES MURS (MAREVA VERSION)" at bounding box center [920, 166] width 243 height 20
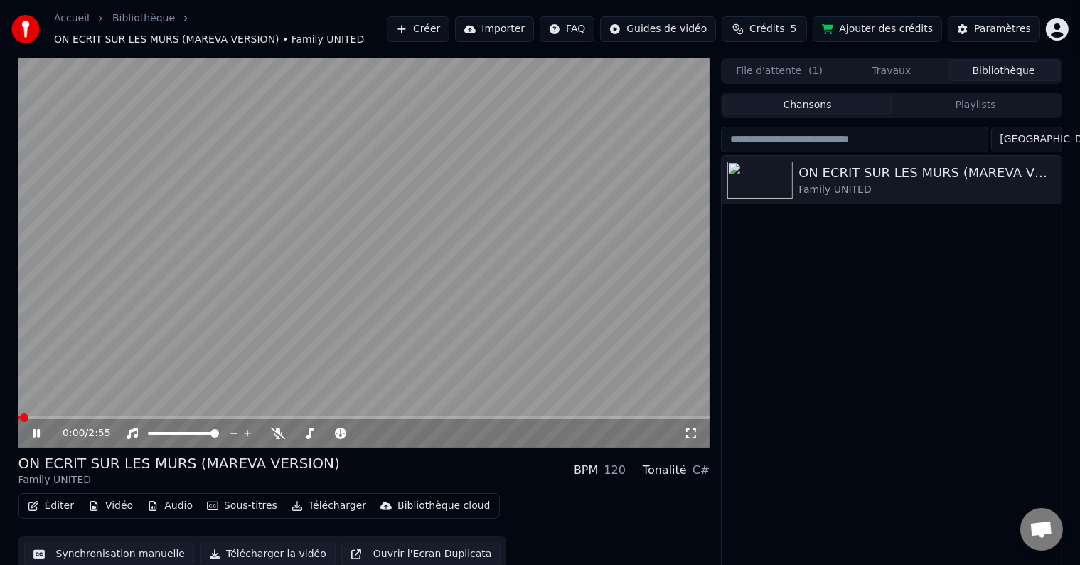
click at [34, 435] on icon at bounding box center [36, 433] width 7 height 9
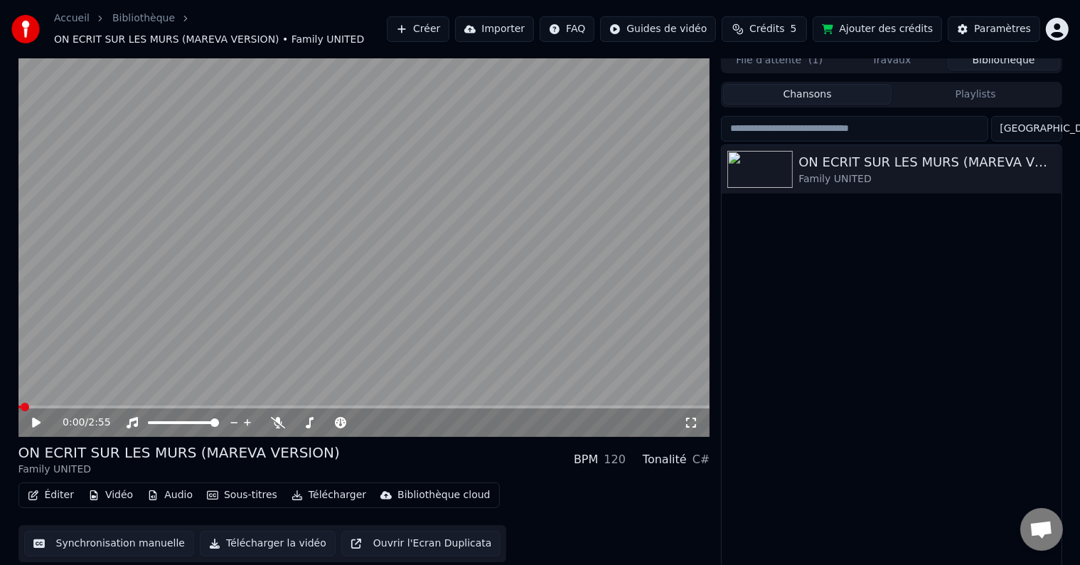
scroll to position [14, 0]
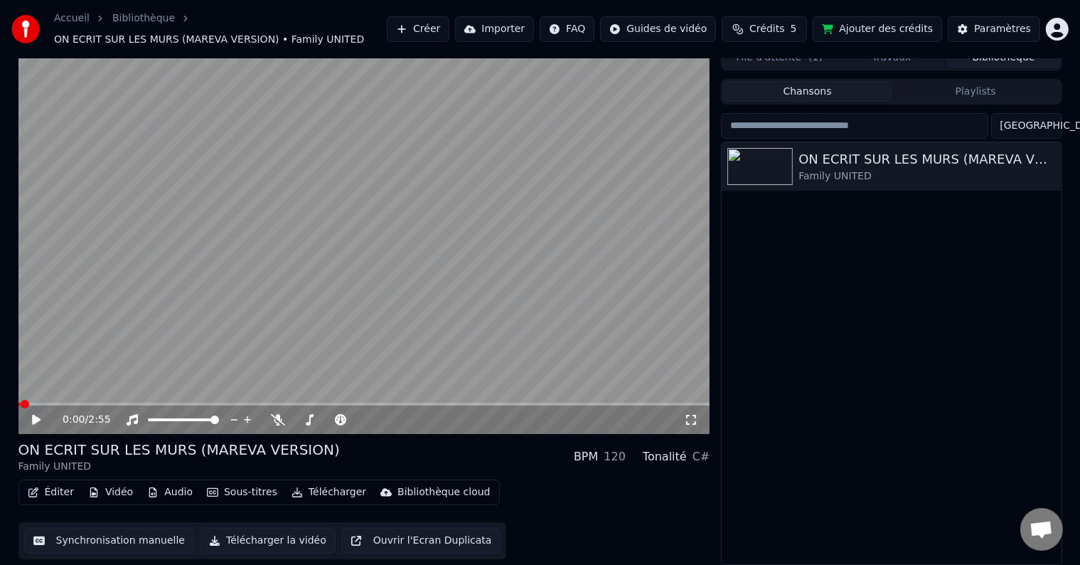
click at [445, 494] on div "Bibliothèque cloud" at bounding box center [444, 492] width 92 height 14
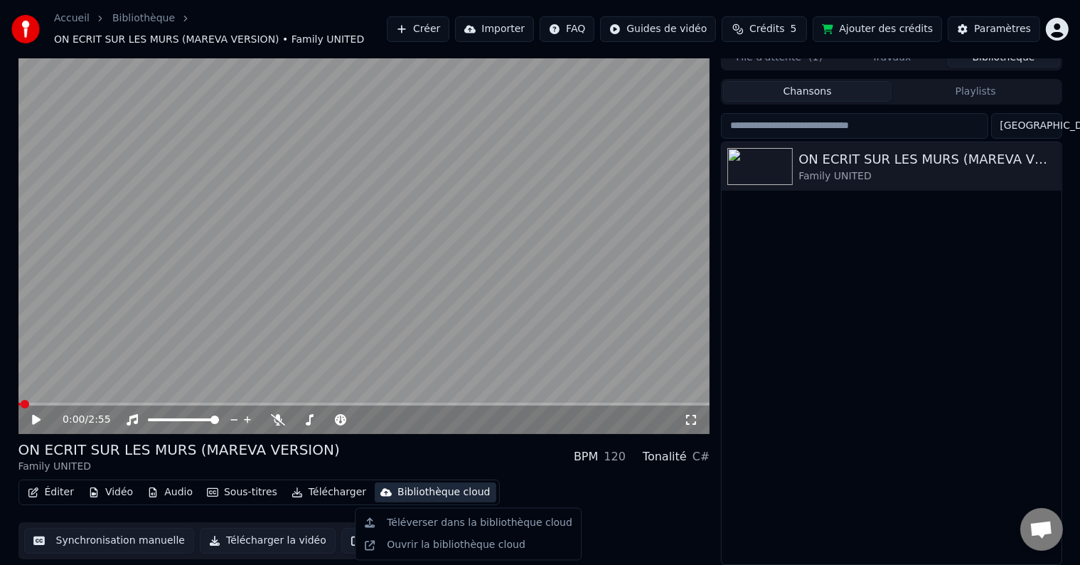
click at [461, 486] on div "Bibliothèque cloud" at bounding box center [444, 492] width 92 height 14
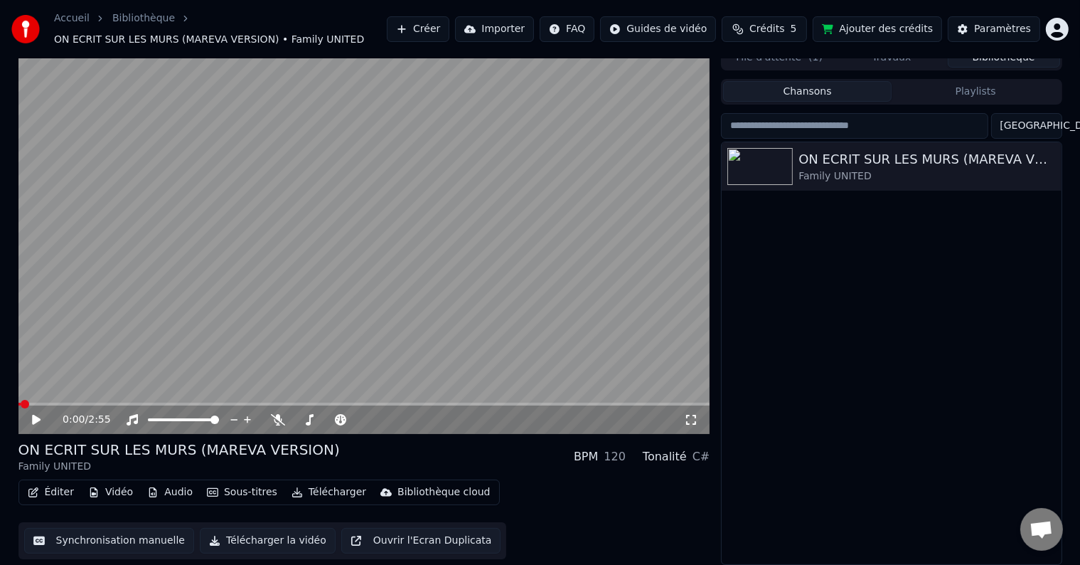
click at [103, 492] on button "Vidéo" at bounding box center [111, 492] width 56 height 20
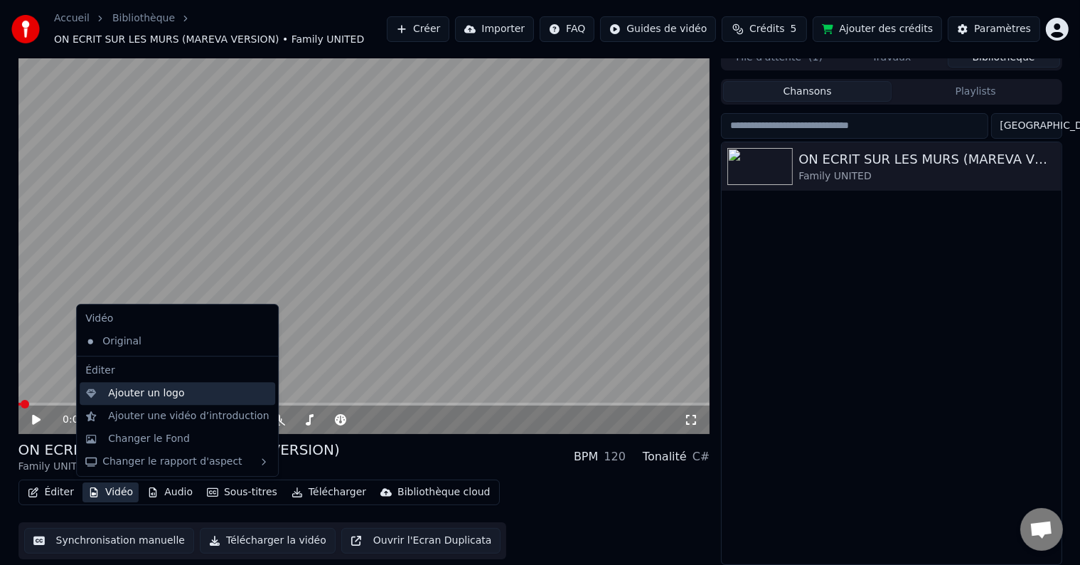
click at [194, 398] on div "Ajouter un logo" at bounding box center [188, 393] width 161 height 14
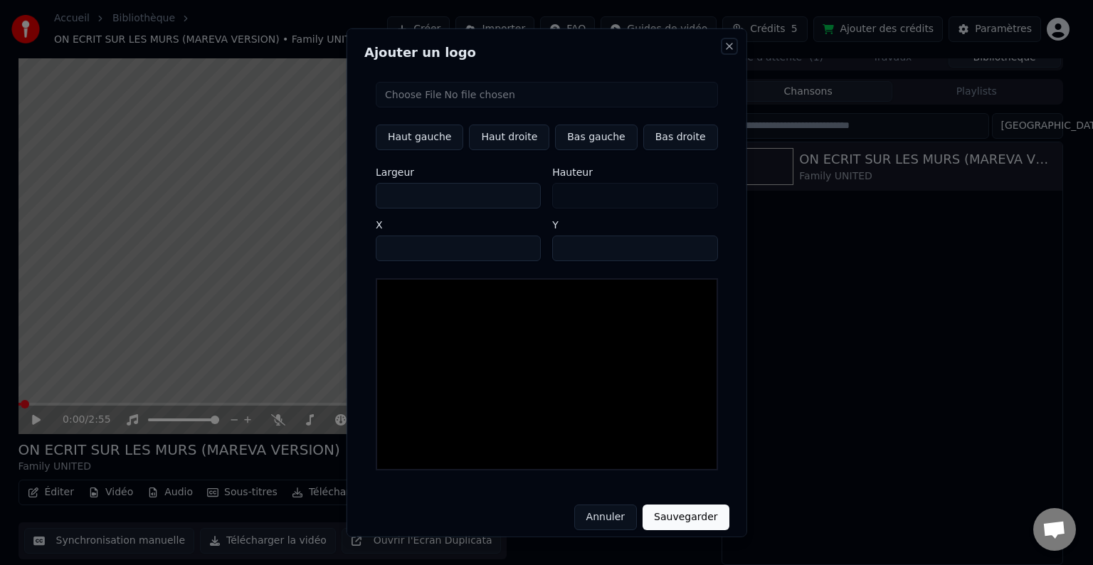
click at [723, 43] on button "Close" at bounding box center [728, 46] width 11 height 11
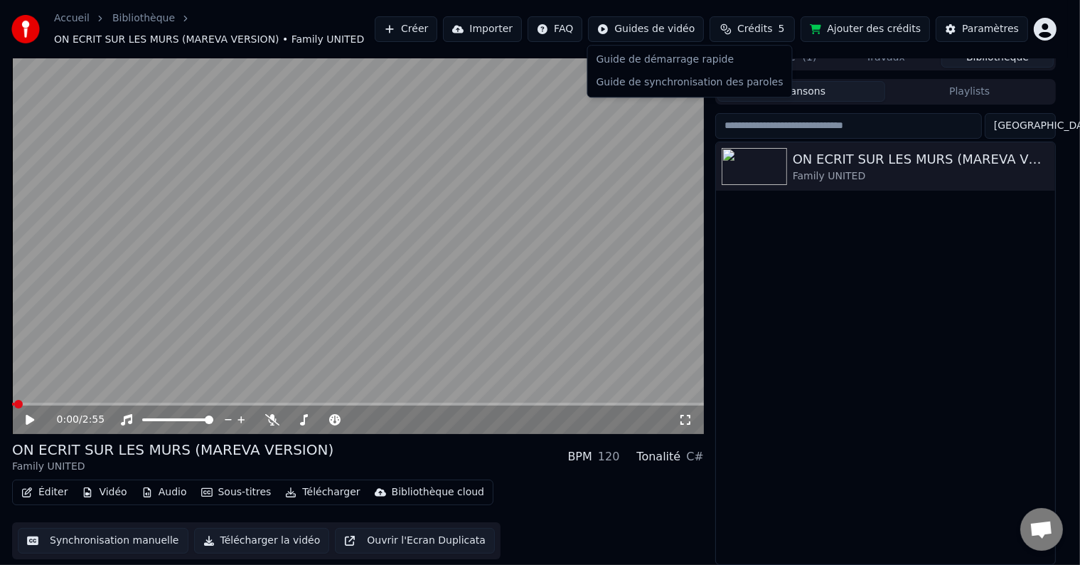
click at [666, 27] on html "Accueil Bibliothèque ON ECRIT SUR LES MURS (MAREVA VERSION) • Family UNITED Cré…" at bounding box center [540, 268] width 1080 height 565
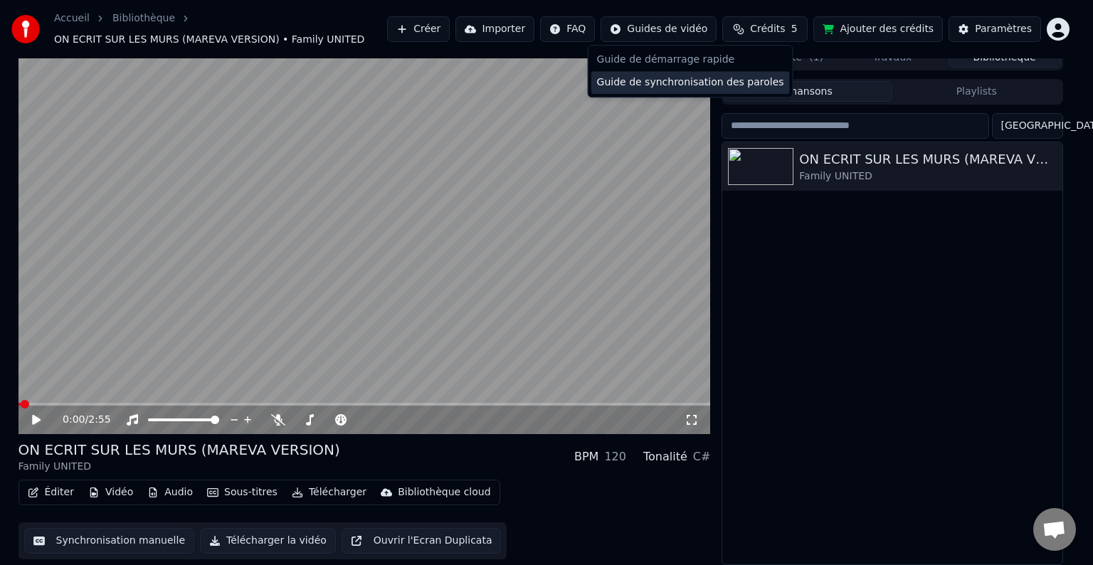
click at [703, 78] on div "Guide de synchronisation des paroles" at bounding box center [690, 82] width 198 height 23
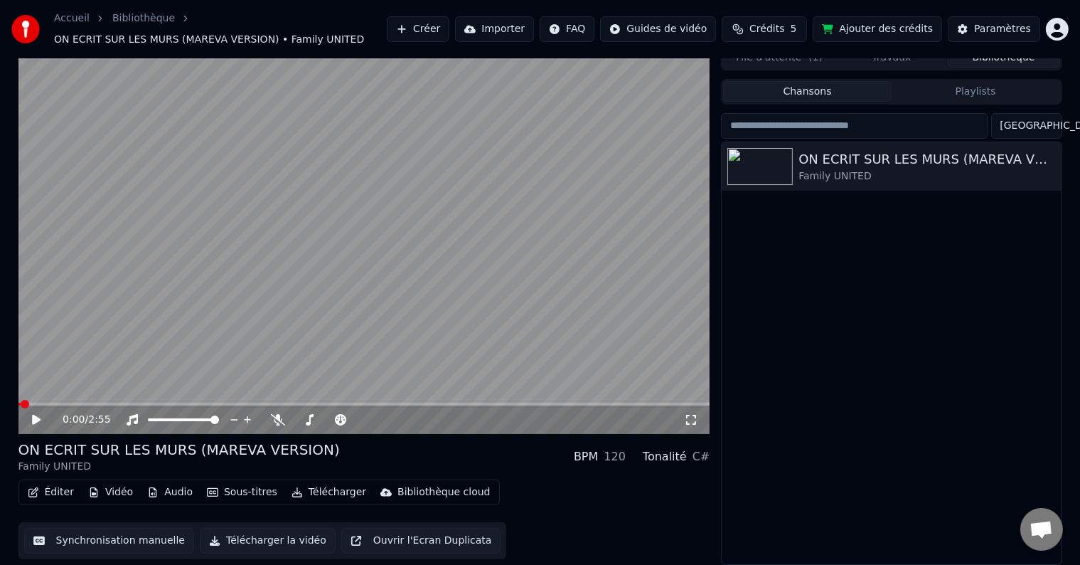
click at [160, 489] on button "Audio" at bounding box center [170, 492] width 57 height 20
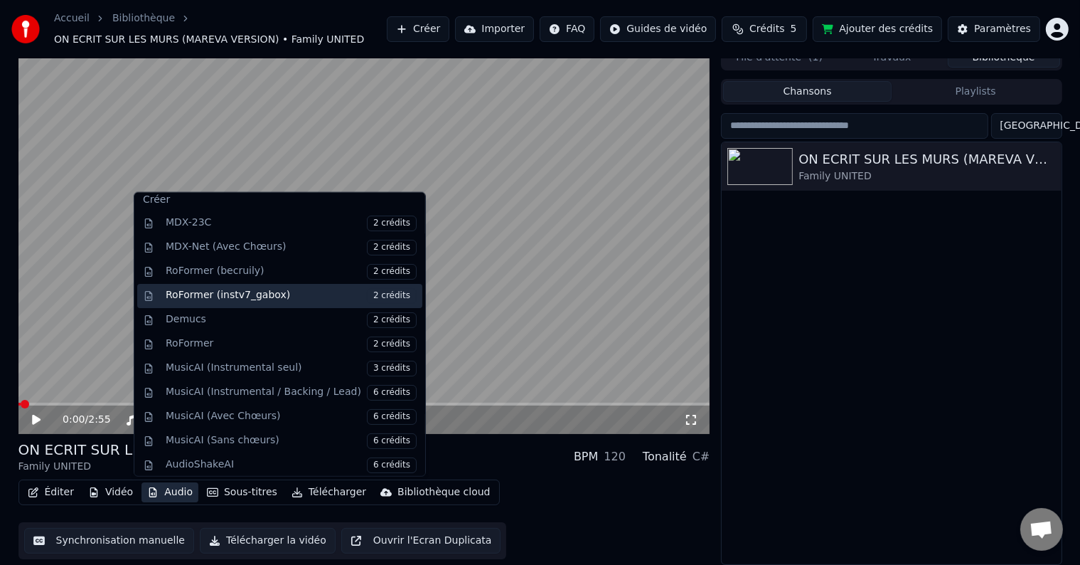
scroll to position [0, 0]
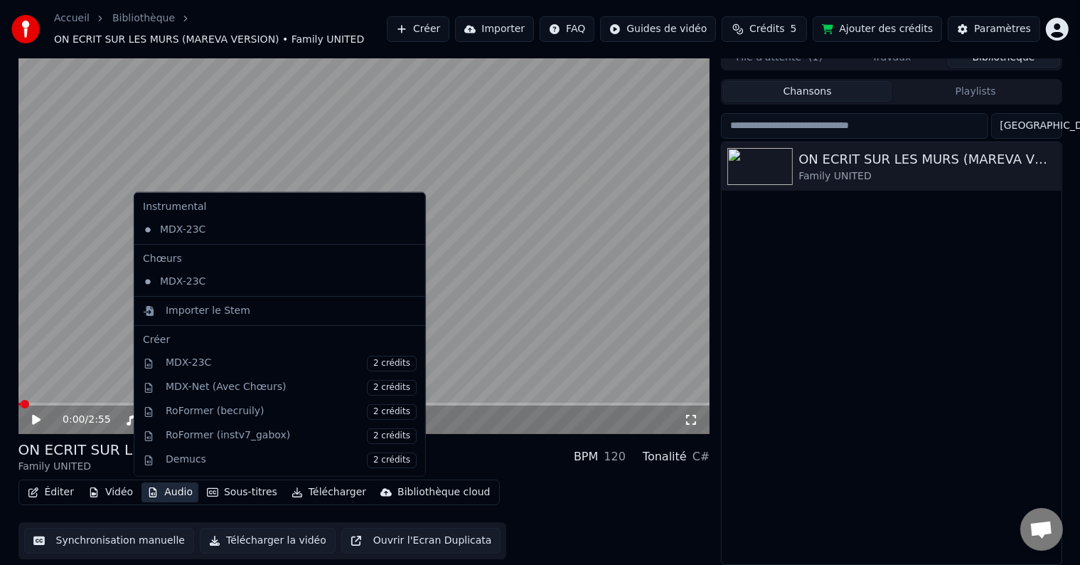
click at [171, 490] on button "Audio" at bounding box center [170, 492] width 57 height 20
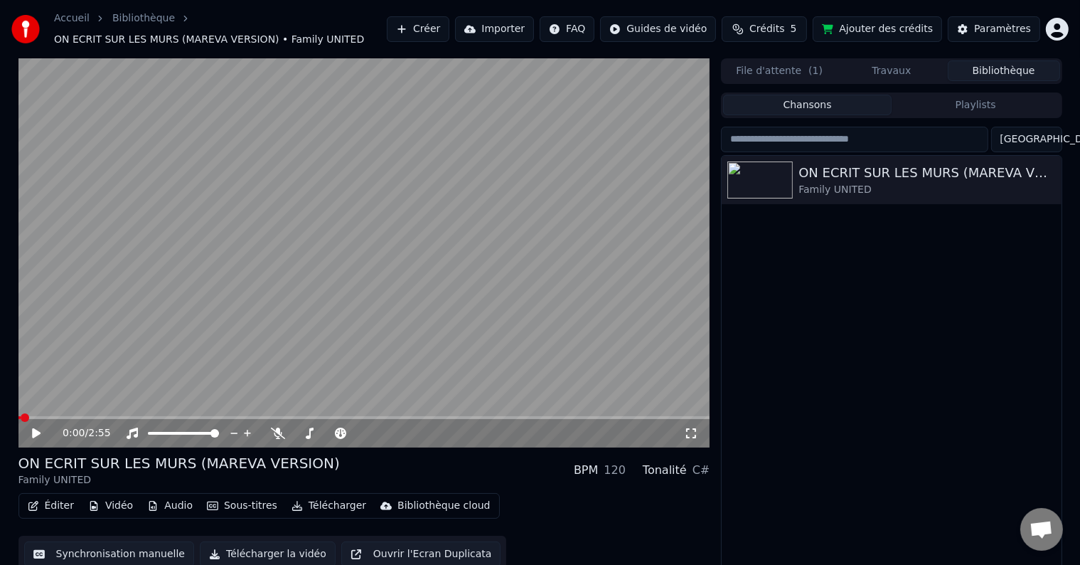
click at [772, 29] on span "Crédits" at bounding box center [767, 29] width 35 height 14
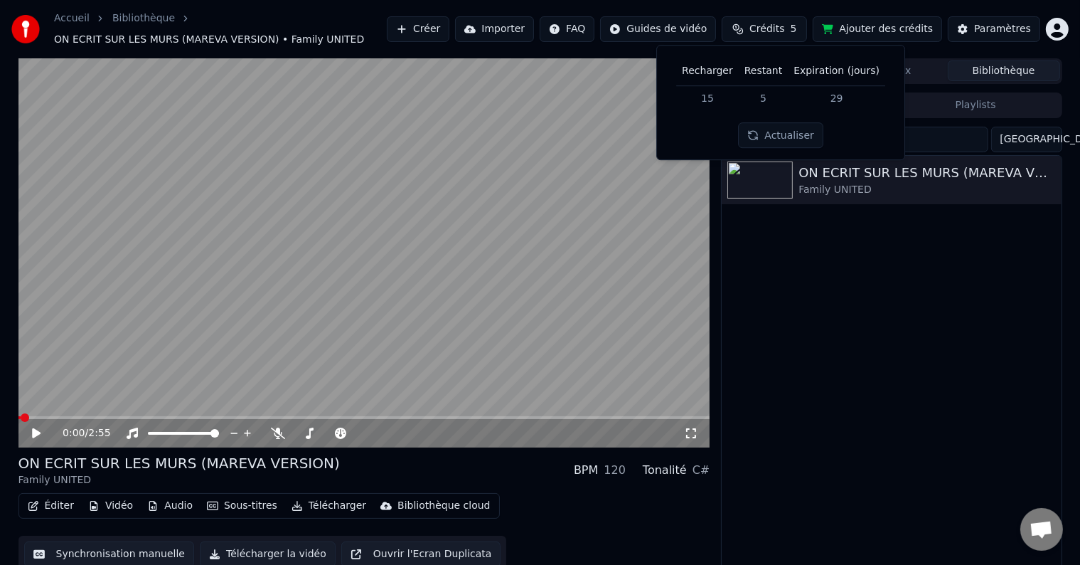
click at [763, 93] on td "5" at bounding box center [763, 98] width 49 height 26
click at [770, 31] on span "Crédits" at bounding box center [767, 29] width 35 height 14
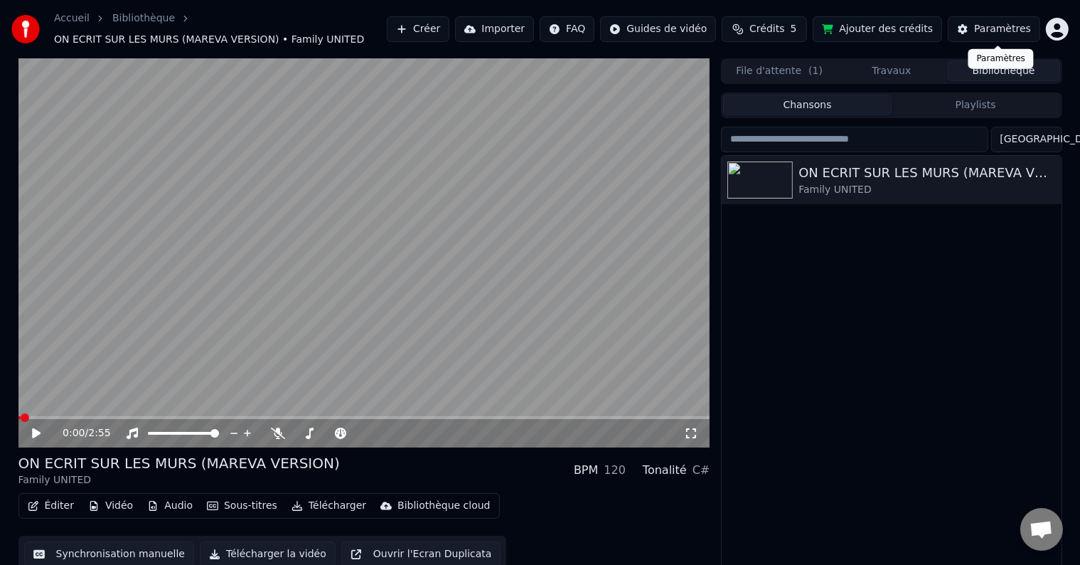
click at [981, 26] on div "Paramètres" at bounding box center [1002, 29] width 57 height 14
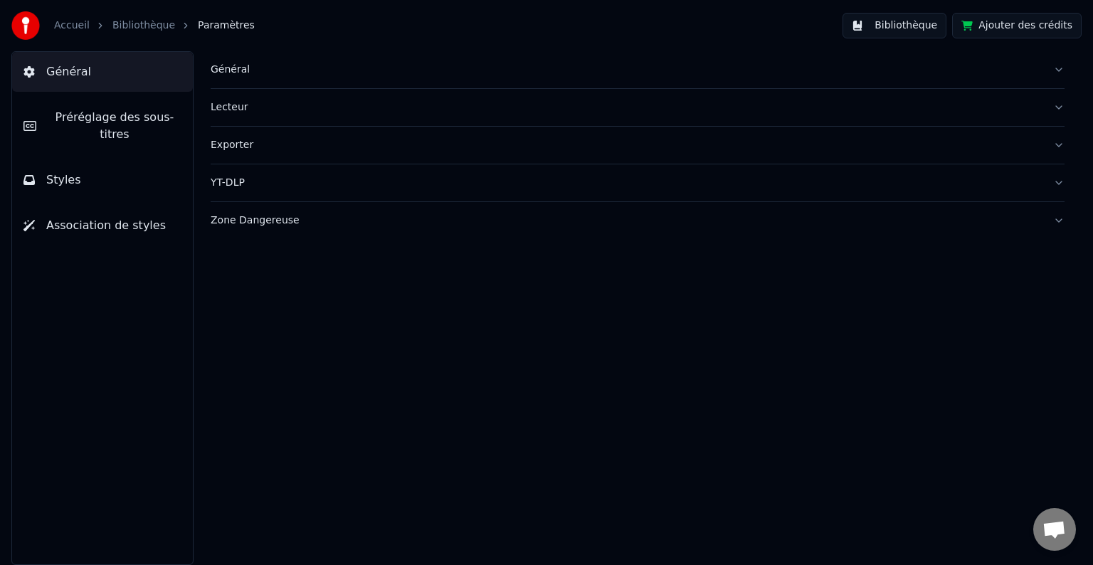
click at [287, 68] on div "Général" at bounding box center [626, 70] width 831 height 14
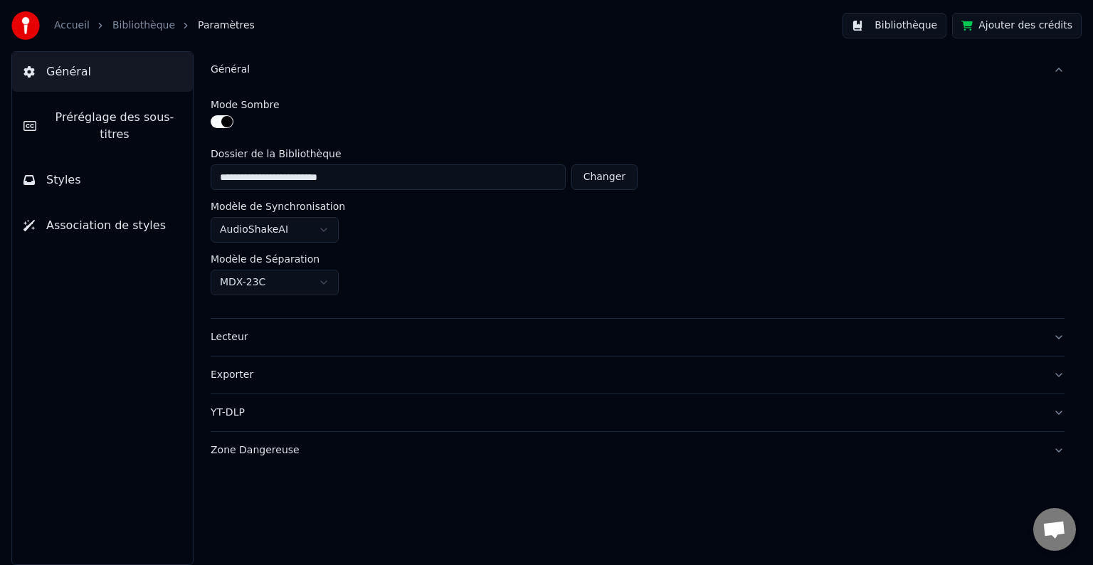
click at [275, 330] on div "Lecteur" at bounding box center [626, 337] width 831 height 14
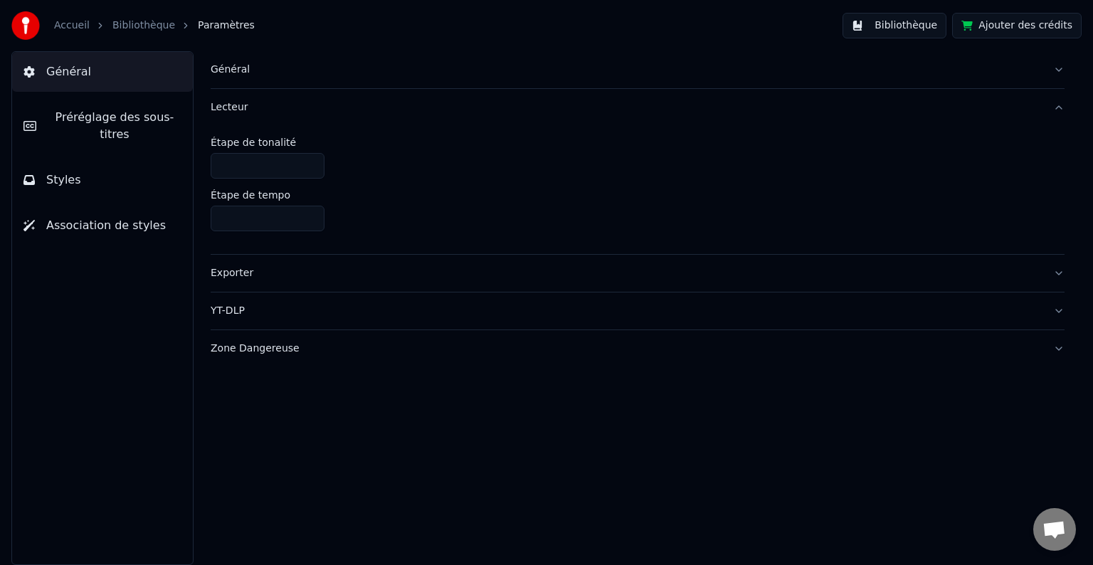
click at [306, 271] on div "Exporter" at bounding box center [626, 273] width 831 height 14
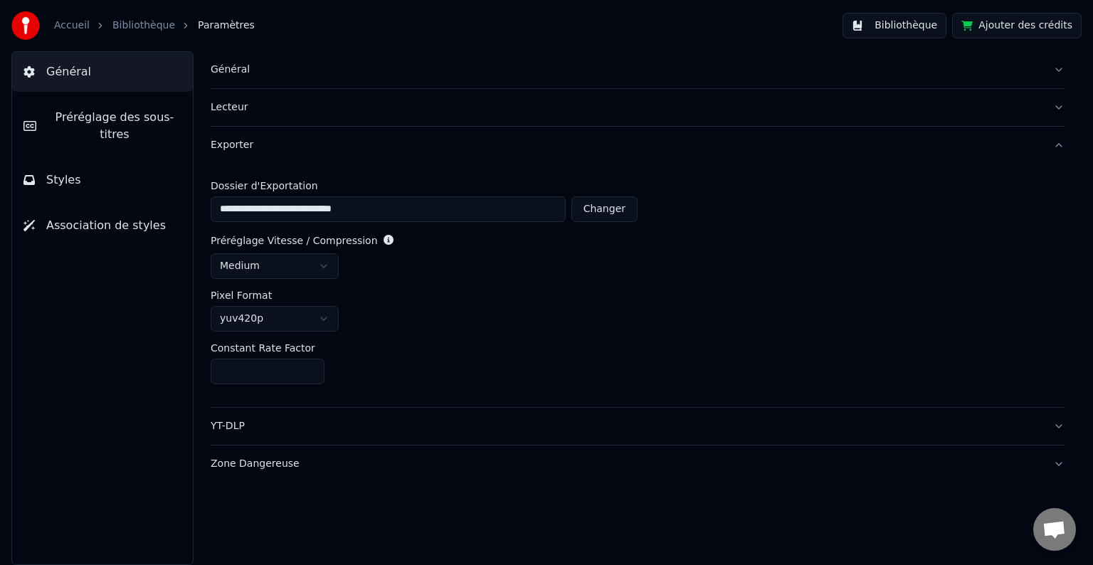
click at [297, 424] on div "YT-DLP" at bounding box center [626, 426] width 831 height 14
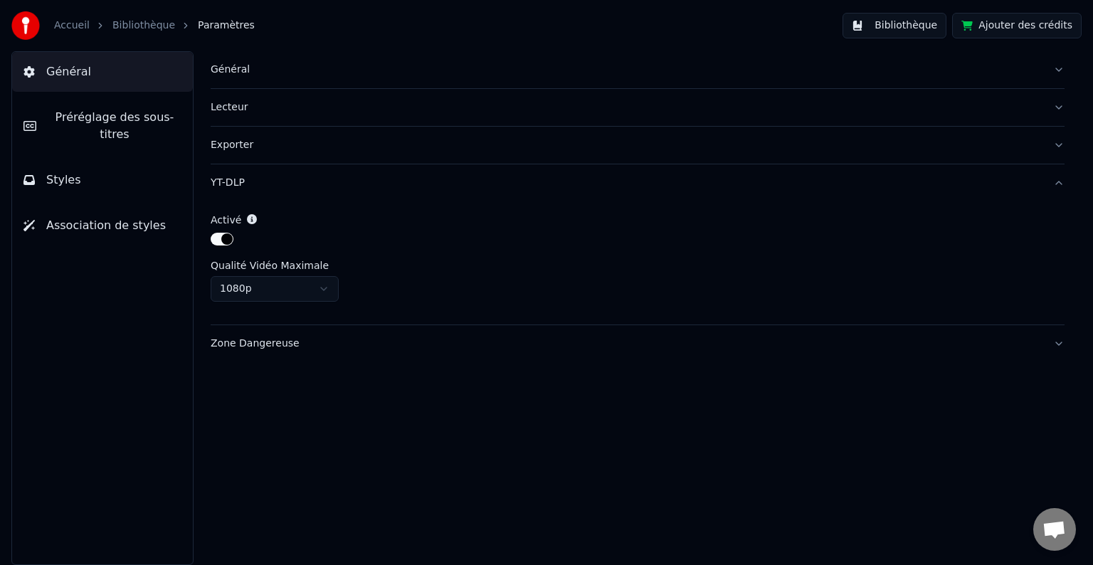
click at [354, 334] on button "Zone Dangereuse" at bounding box center [638, 343] width 854 height 37
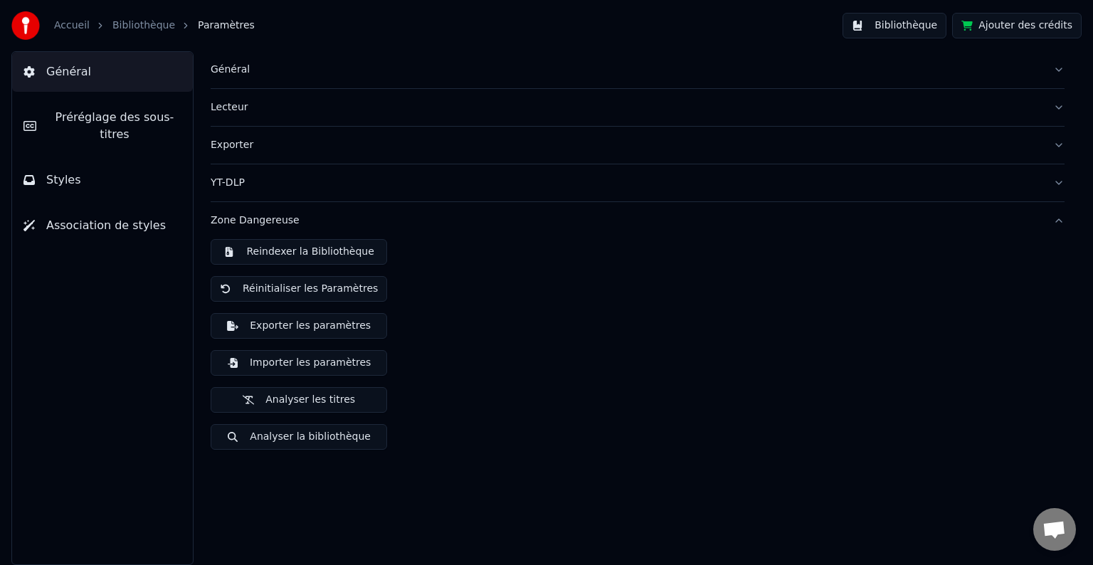
click at [406, 211] on button "Zone Dangereuse" at bounding box center [638, 220] width 854 height 37
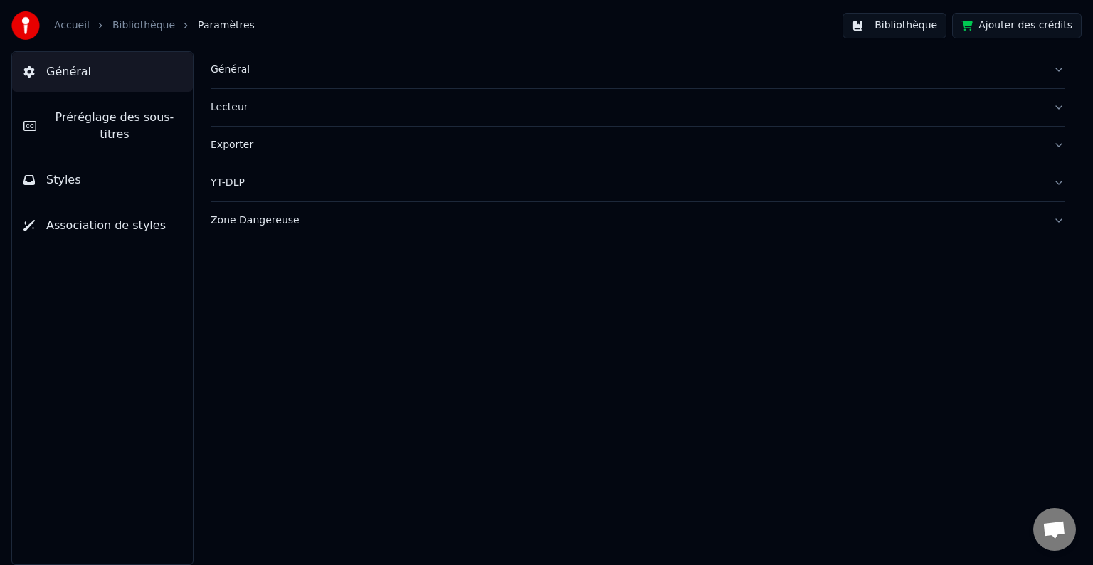
click at [156, 122] on span "Préréglage des sous-titres" at bounding box center [115, 126] width 134 height 34
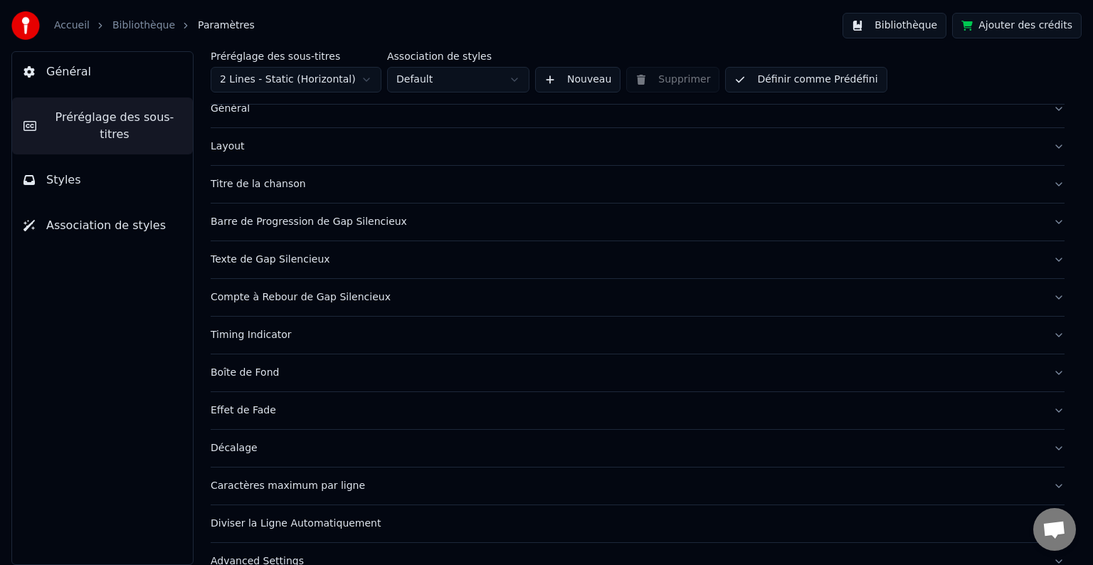
scroll to position [67, 0]
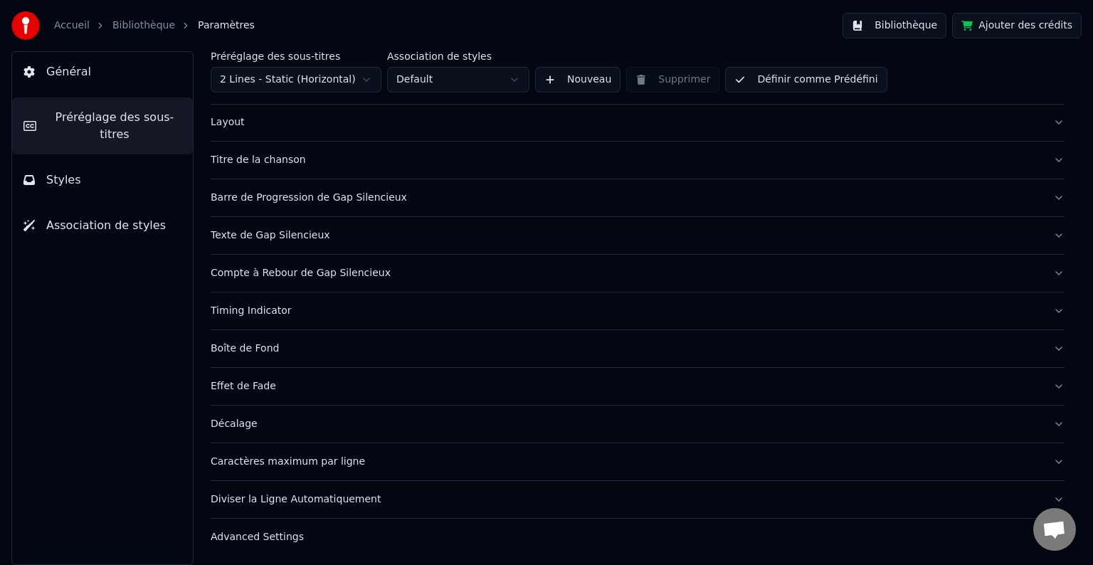
click at [292, 336] on button "Boîte de Fond" at bounding box center [638, 348] width 854 height 37
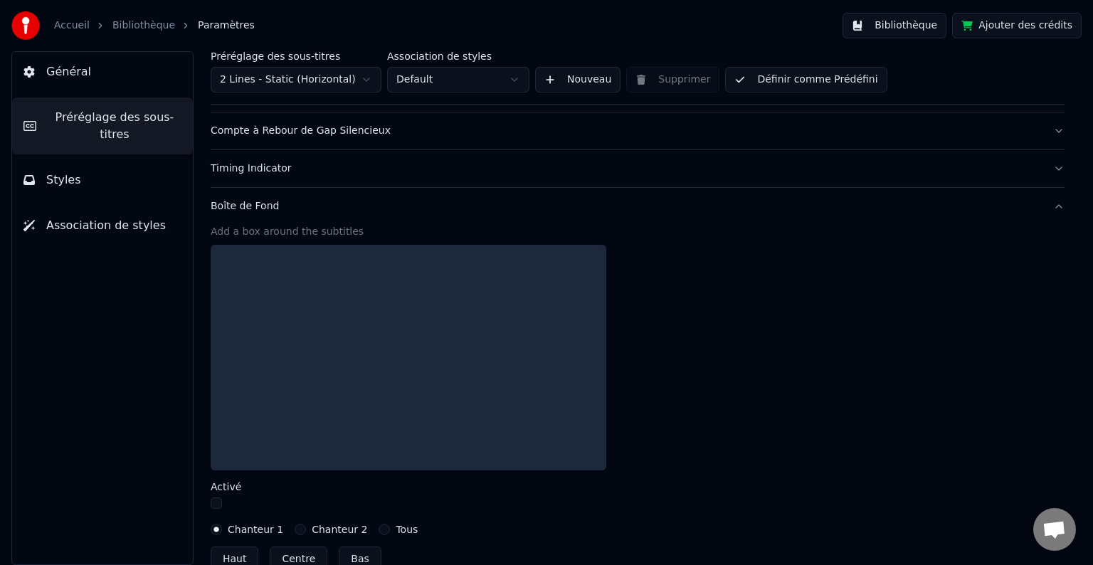
click at [299, 207] on div "Boîte de Fond" at bounding box center [626, 206] width 831 height 14
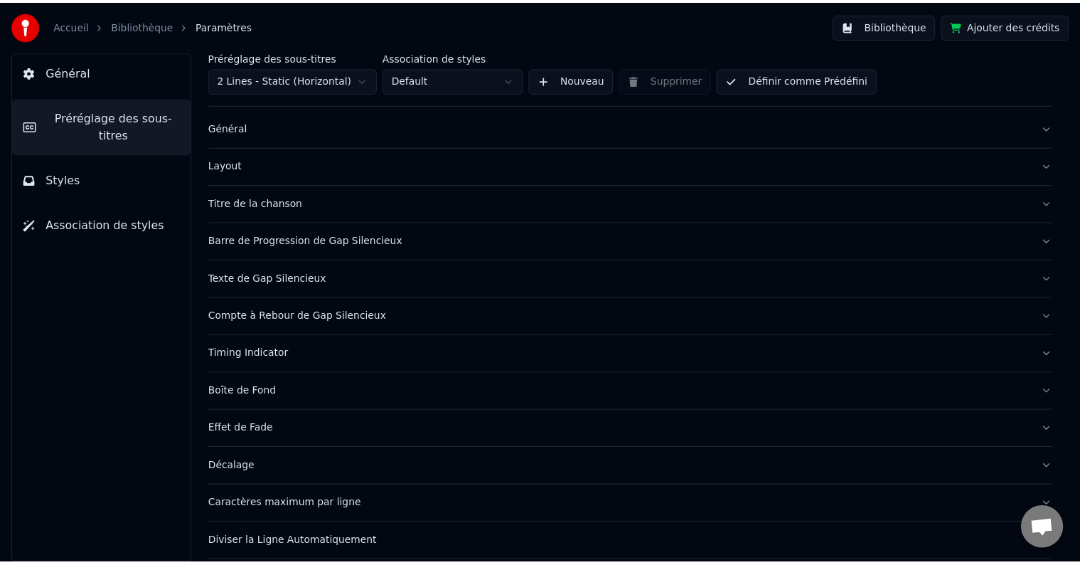
scroll to position [0, 0]
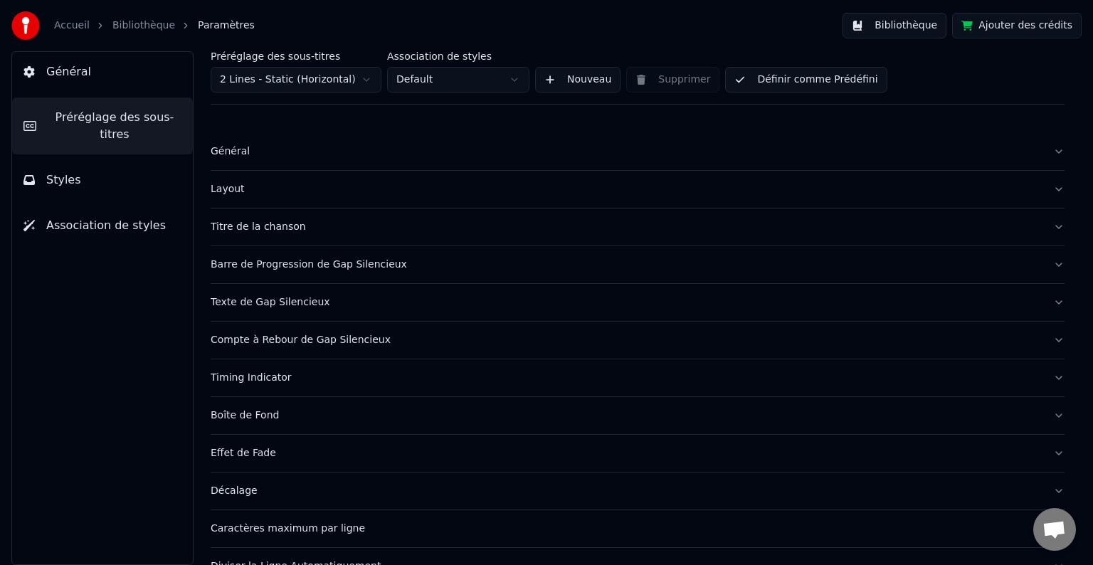
click at [165, 160] on button "Styles" at bounding box center [102, 180] width 181 height 40
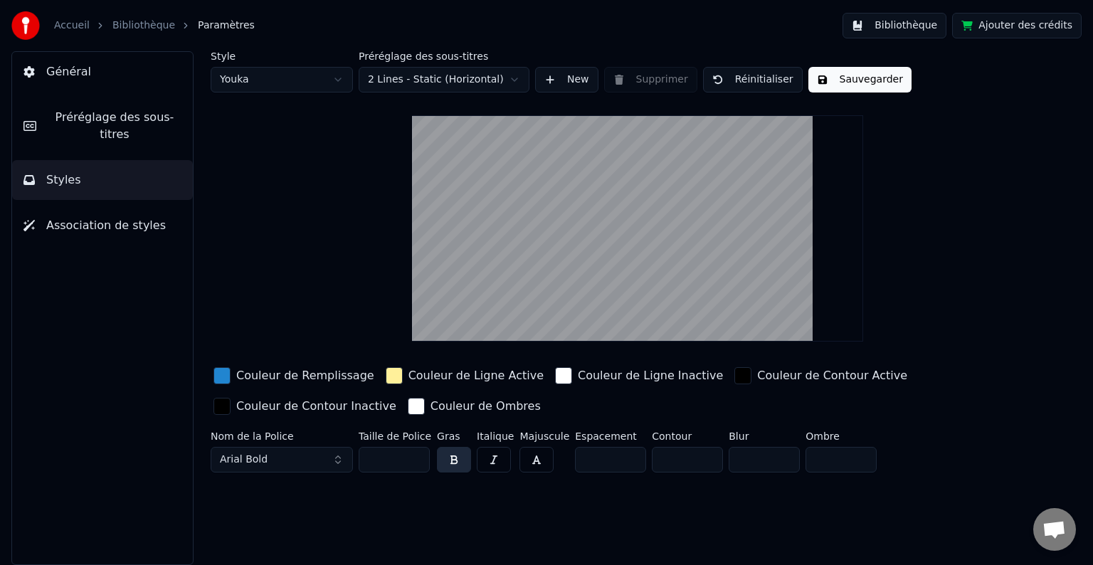
click at [513, 76] on html "Accueil Bibliothèque Paramètres Bibliothèque Ajouter des crédits Général Prérég…" at bounding box center [546, 282] width 1093 height 565
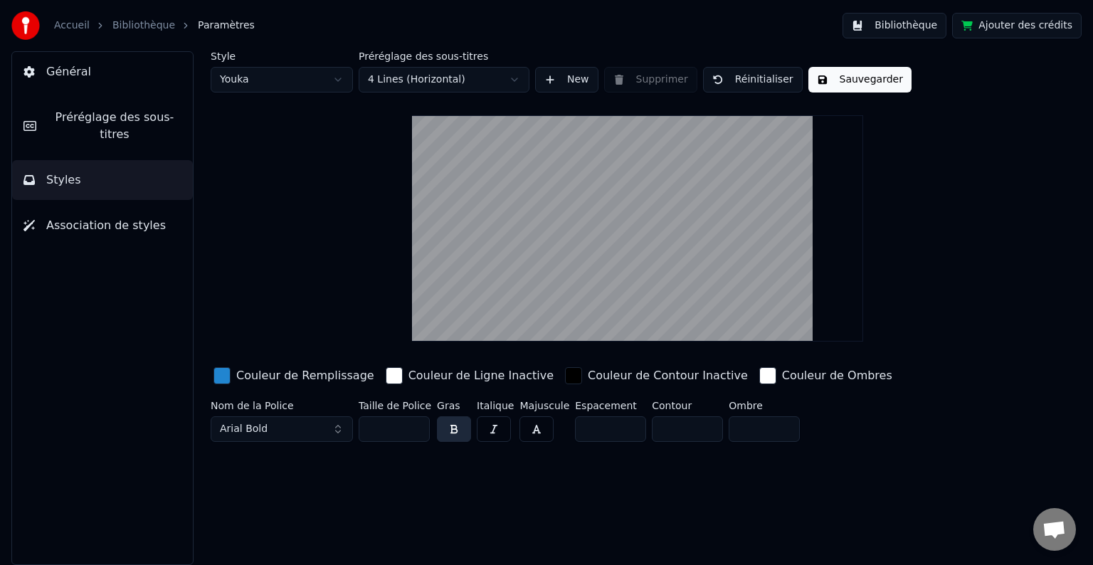
click at [857, 79] on button "Sauvegarder" at bounding box center [859, 80] width 103 height 26
click at [83, 60] on button "Général" at bounding box center [102, 72] width 181 height 40
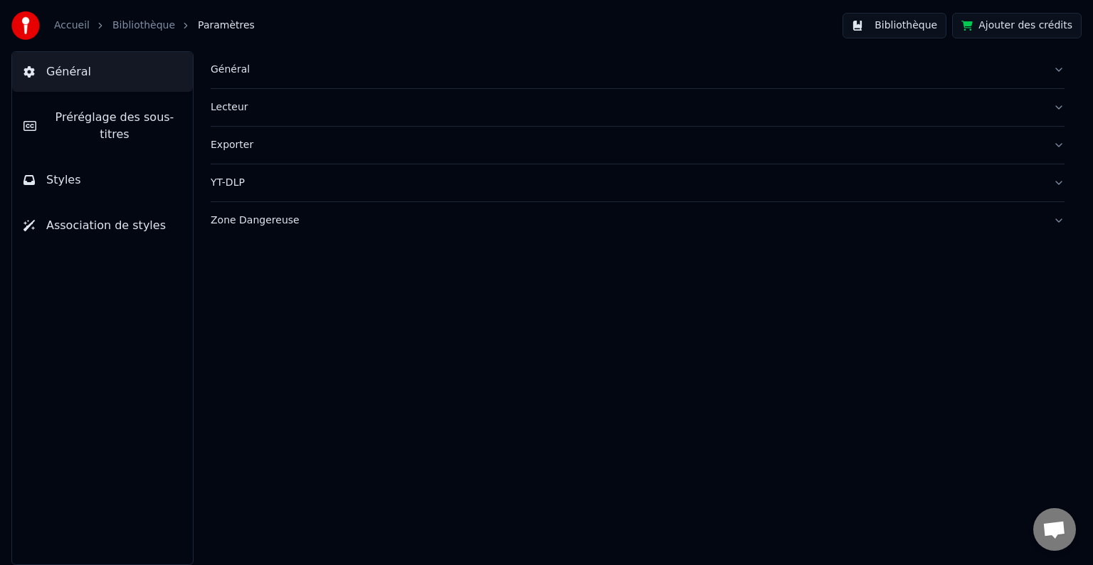
click at [885, 24] on button "Bibliothèque" at bounding box center [894, 26] width 104 height 26
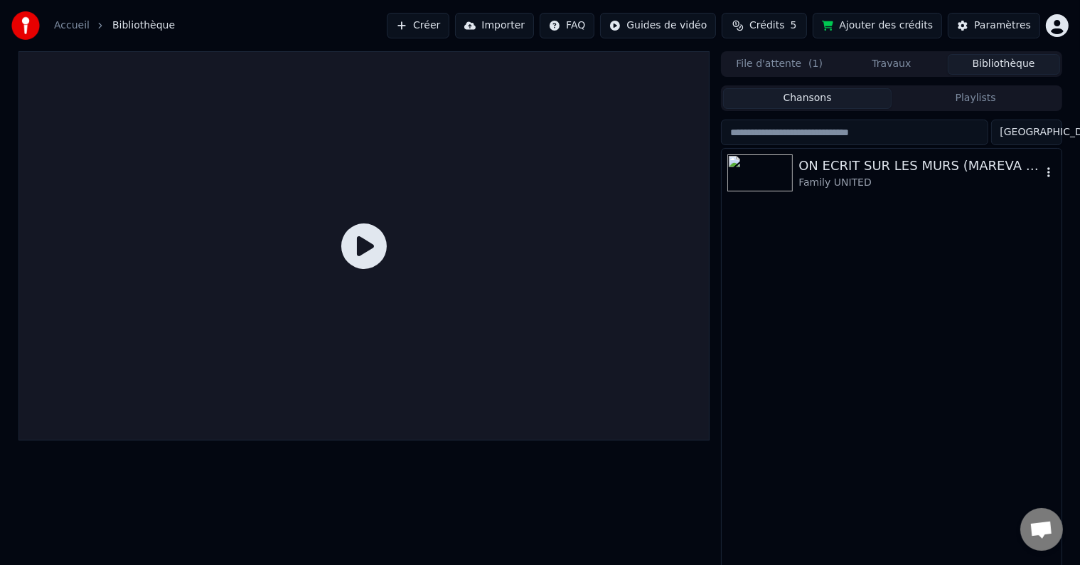
click at [856, 181] on div "Family UNITED" at bounding box center [920, 183] width 243 height 14
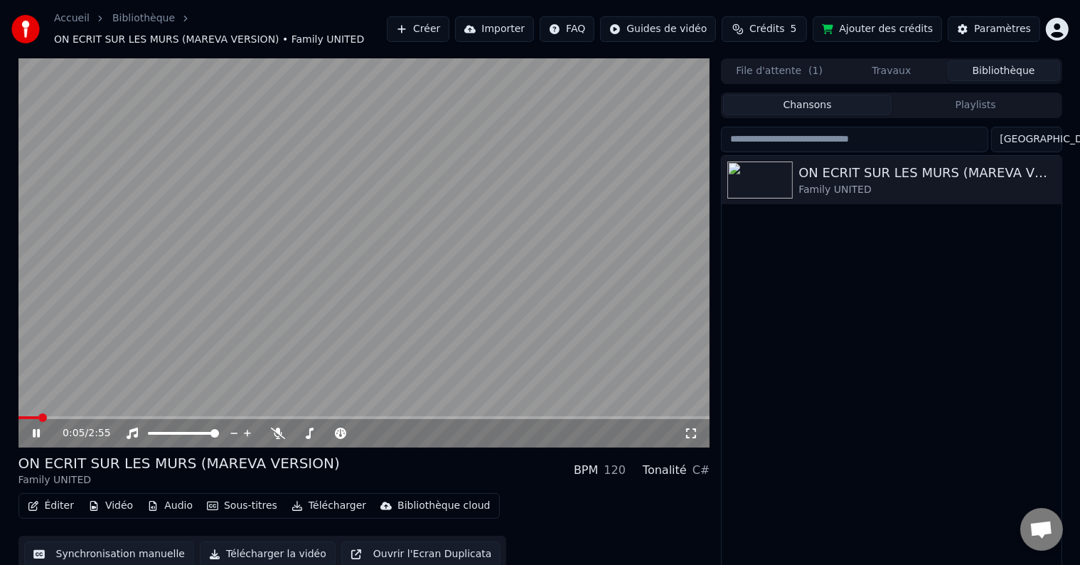
click at [90, 416] on span at bounding box center [364, 417] width 692 height 3
click at [427, 437] on span at bounding box center [423, 433] width 9 height 9
click at [392, 432] on span at bounding box center [392, 433] width 9 height 9
click at [28, 429] on div "0:36 / 2:55" at bounding box center [364, 433] width 681 height 14
click at [35, 430] on icon at bounding box center [36, 433] width 7 height 9
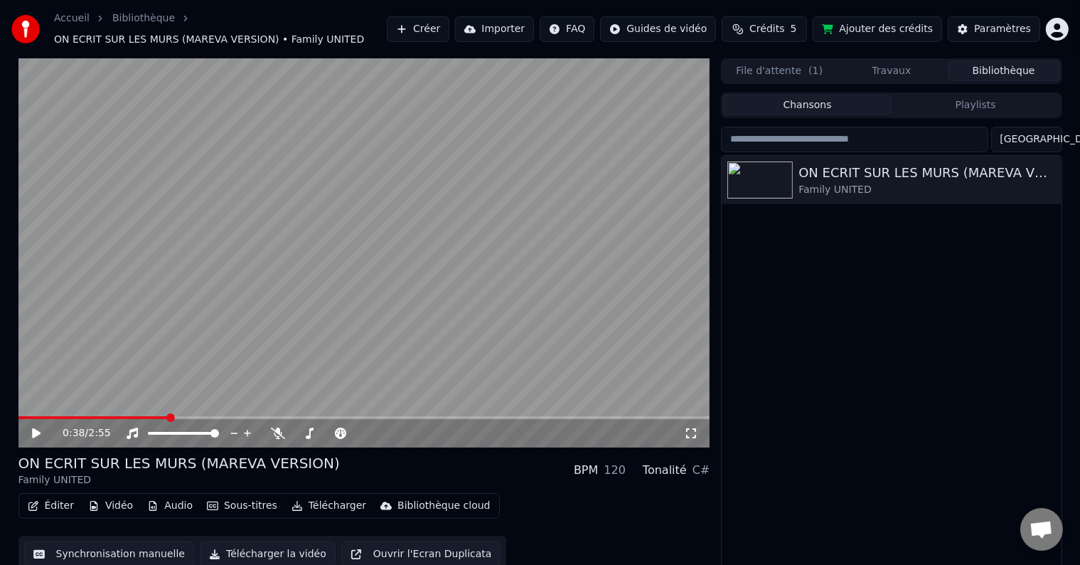
click at [694, 430] on icon at bounding box center [691, 433] width 10 height 10
click at [65, 507] on button "Éditer" at bounding box center [51, 506] width 58 height 20
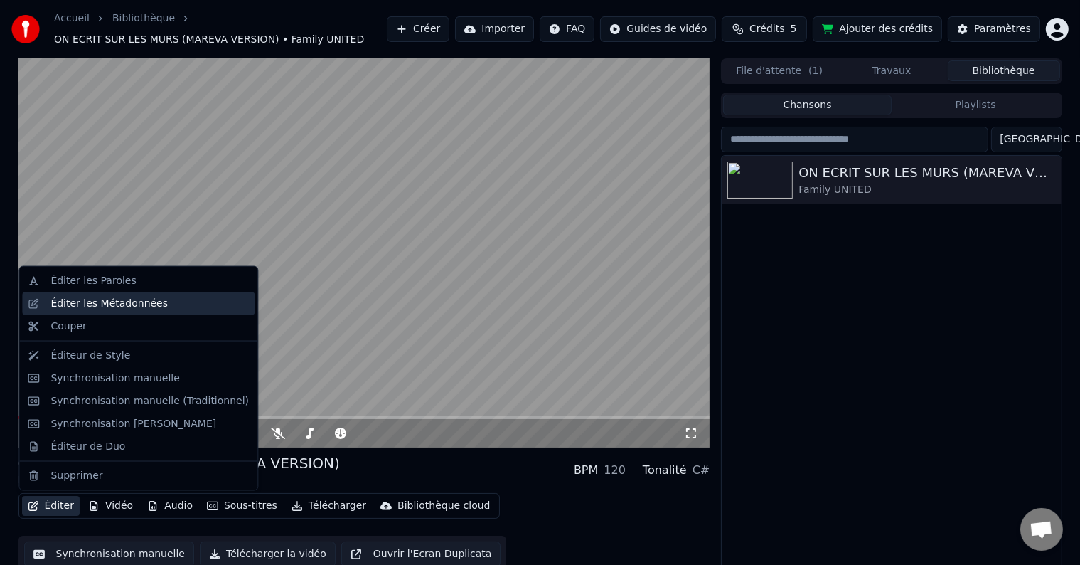
click at [171, 309] on div "Éditer les Métadonnées" at bounding box center [150, 304] width 198 height 14
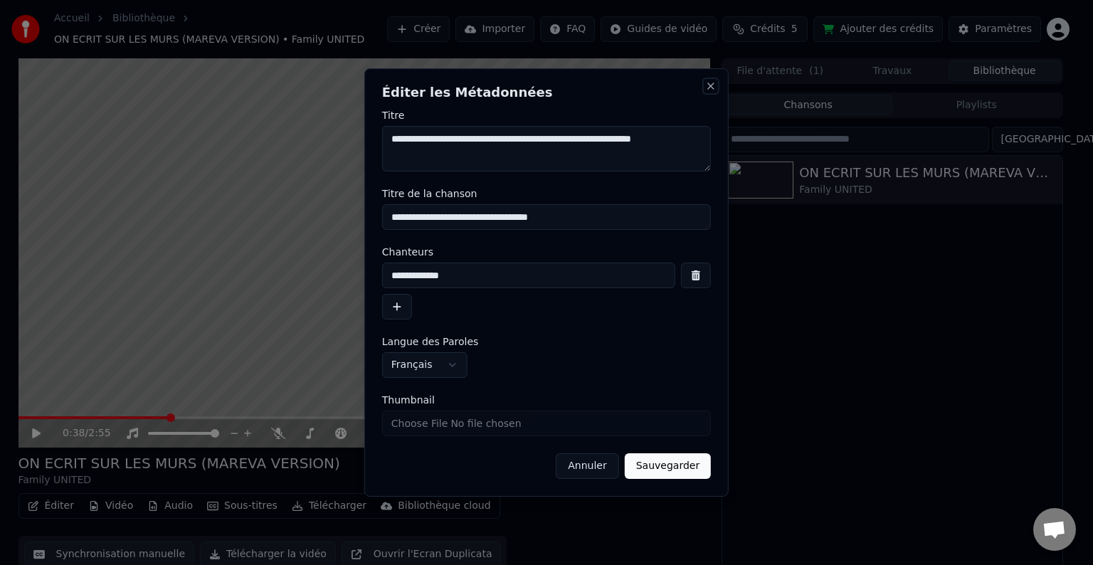
click at [711, 83] on button "Close" at bounding box center [710, 85] width 11 height 11
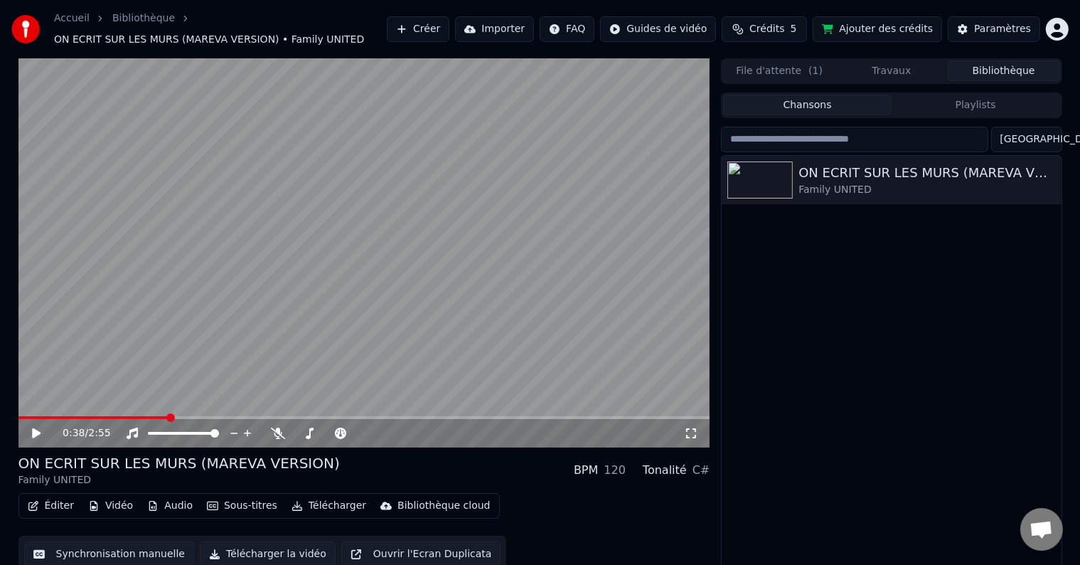
click at [46, 504] on button "Éditer" at bounding box center [51, 506] width 58 height 20
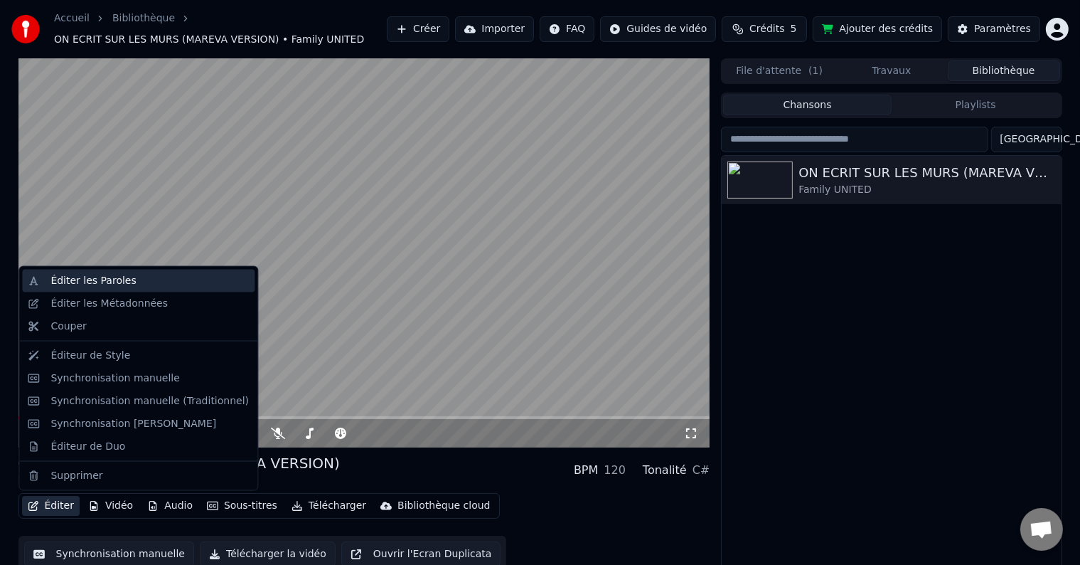
click at [148, 287] on div "Éditer les Paroles" at bounding box center [138, 281] width 233 height 23
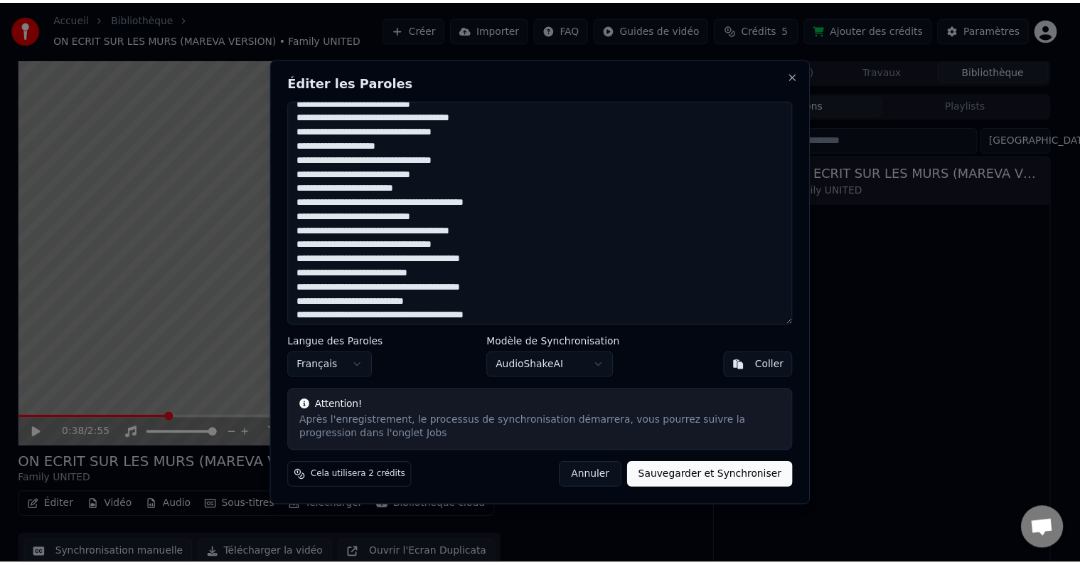
scroll to position [185, 0]
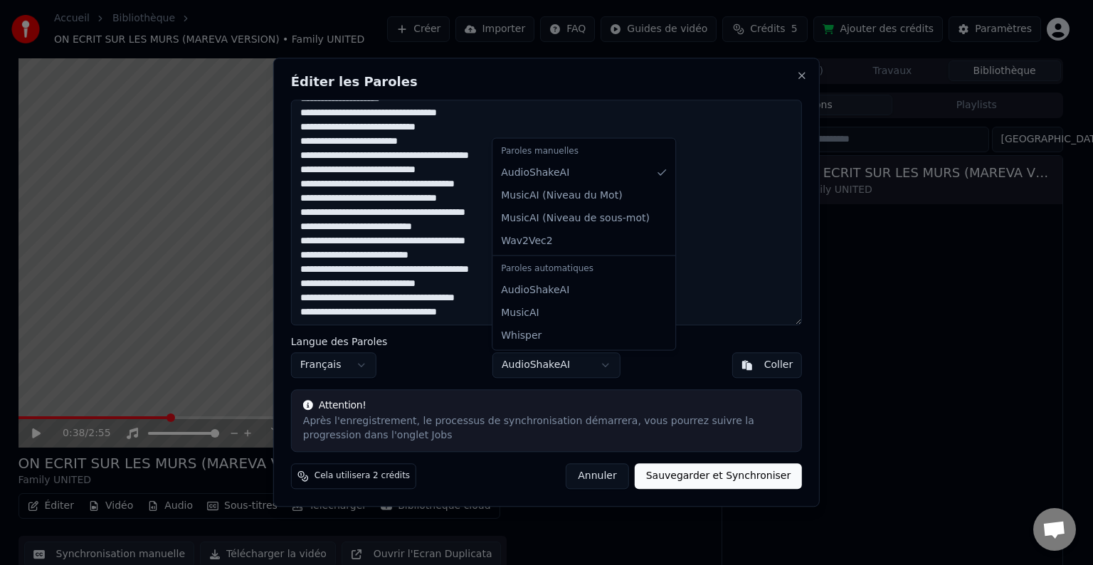
click at [602, 368] on body "Accueil Bibliothèque ON ECRIT SUR LES MURS (MAREVA VERSION) • Family UNITED Cré…" at bounding box center [540, 282] width 1080 height 565
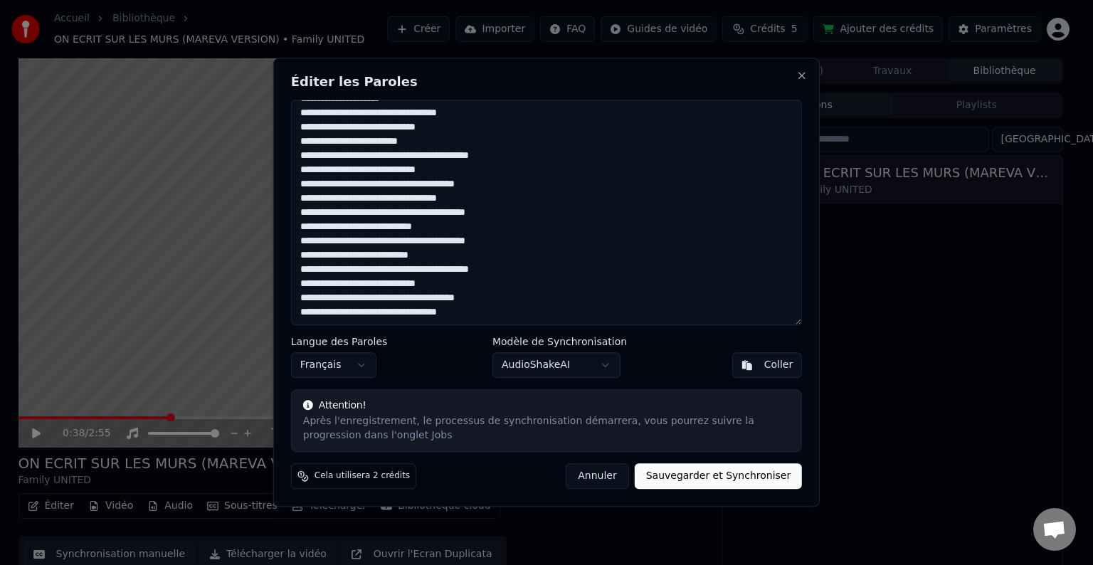
click at [602, 368] on body "Accueil Bibliothèque ON ECRIT SUR LES MURS (MAREVA VERSION) • Family UNITED Cré…" at bounding box center [540, 282] width 1080 height 565
click at [600, 350] on div "Modèle de Synchronisation AudioShakeAI" at bounding box center [559, 357] width 134 height 41
click at [602, 361] on body "Accueil Bibliothèque ON ECRIT SUR LES MURS (MAREVA VERSION) • Family UNITED Cré…" at bounding box center [540, 282] width 1080 height 565
click at [802, 73] on button "Close" at bounding box center [801, 75] width 11 height 11
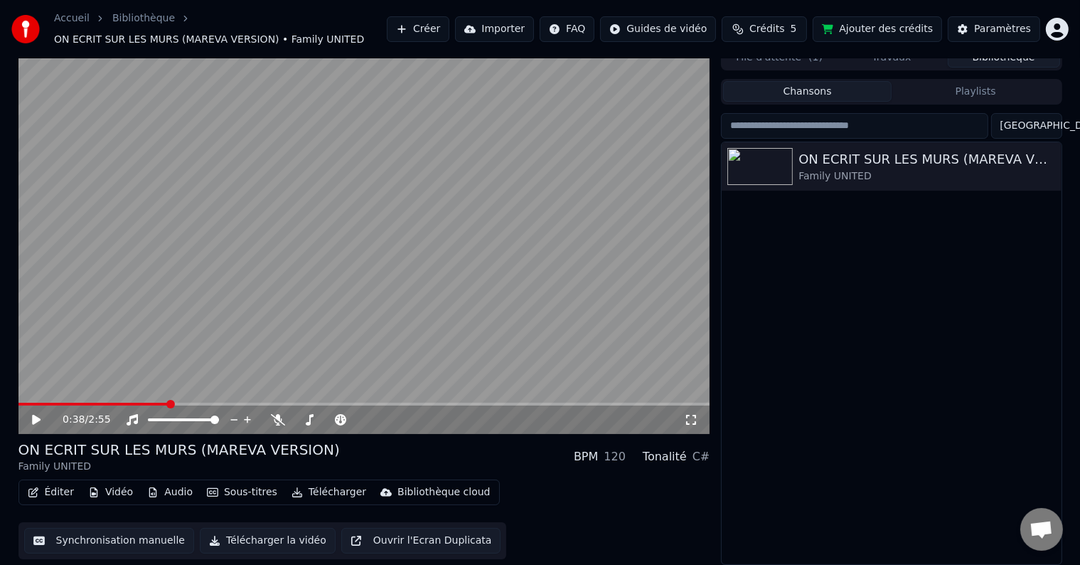
scroll to position [0, 0]
